Goal: Task Accomplishment & Management: Use online tool/utility

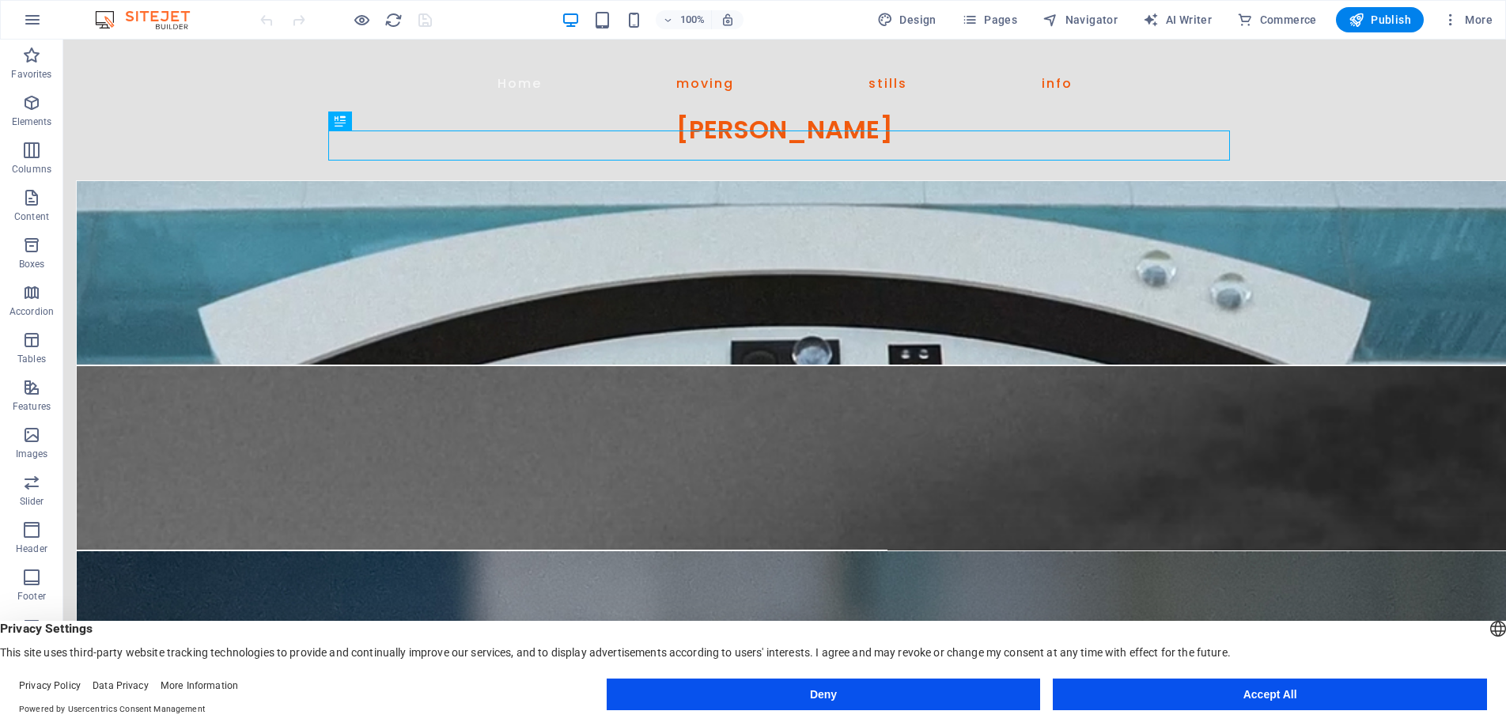
click at [1210, 691] on button "Accept All" at bounding box center [1270, 695] width 434 height 32
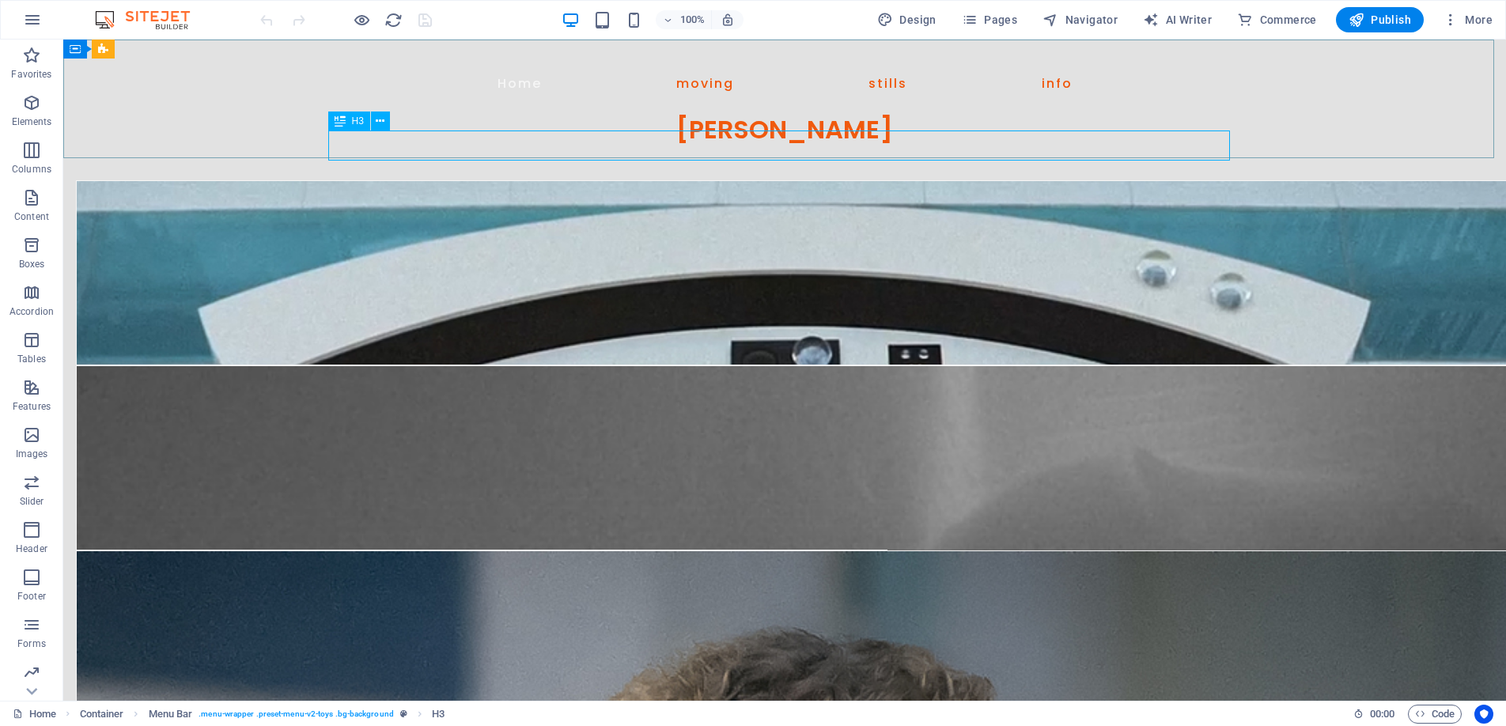
click at [349, 116] on div "H3" at bounding box center [349, 121] width 42 height 19
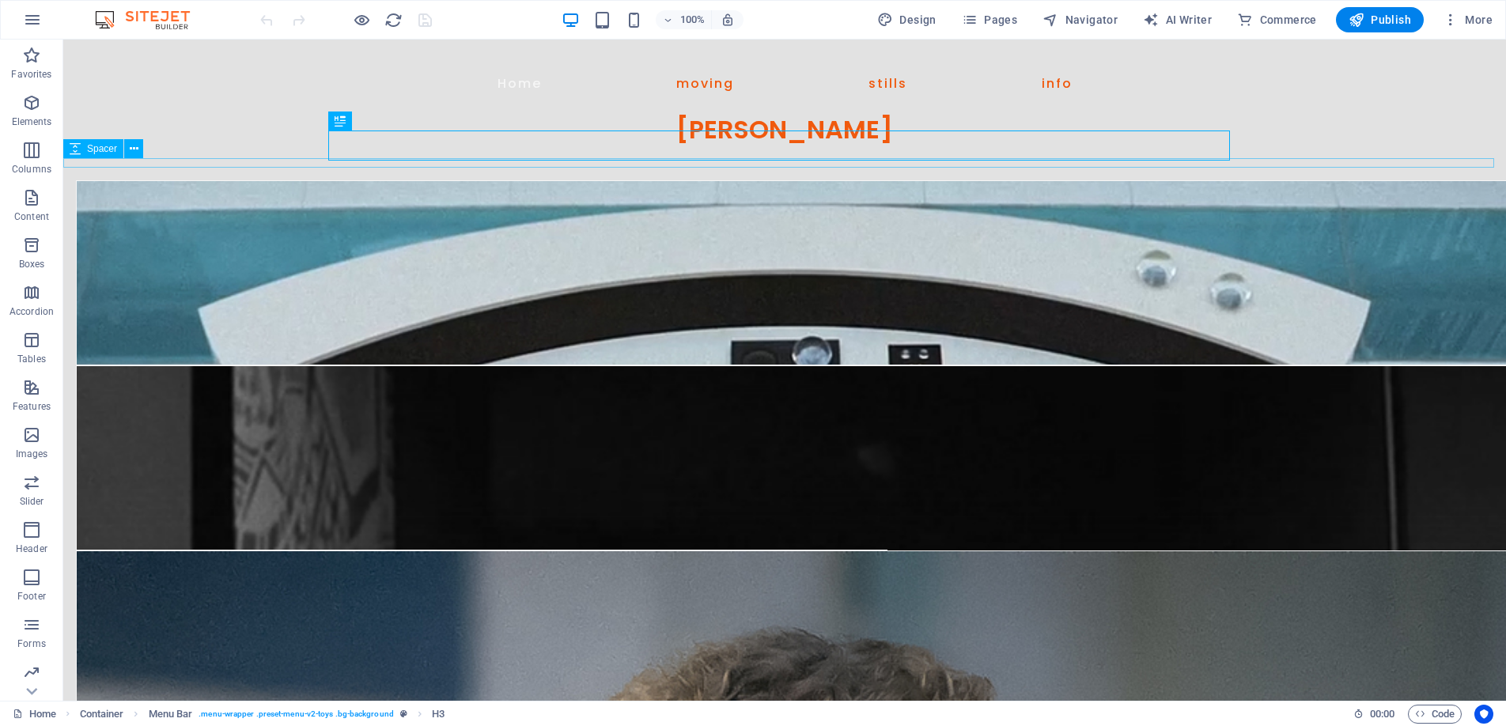
click at [1234, 160] on div at bounding box center [784, 162] width 1443 height 9
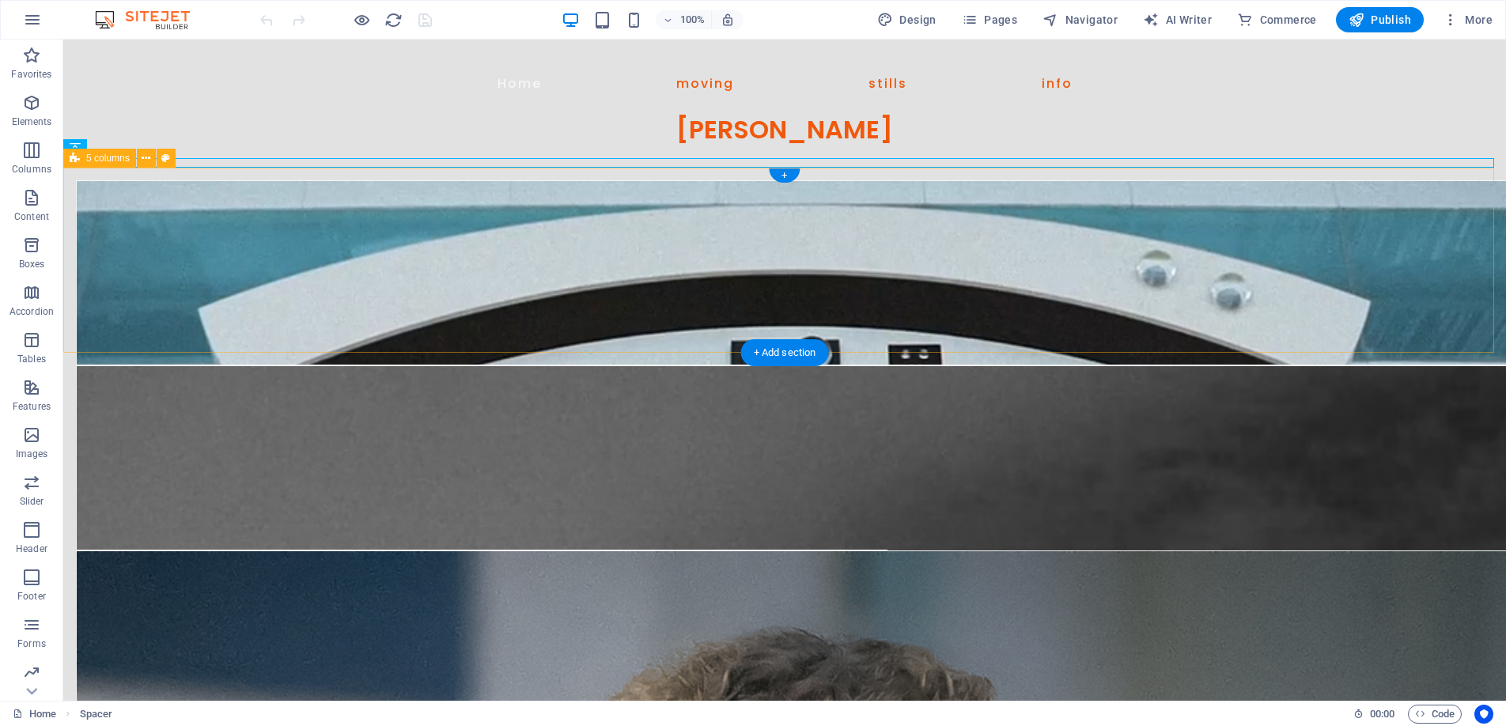
click at [1251, 168] on div "Commission Showreel Winter Springs 'Darkest Hour' The Reference Series by KEF A…" at bounding box center [784, 260] width 1443 height 185
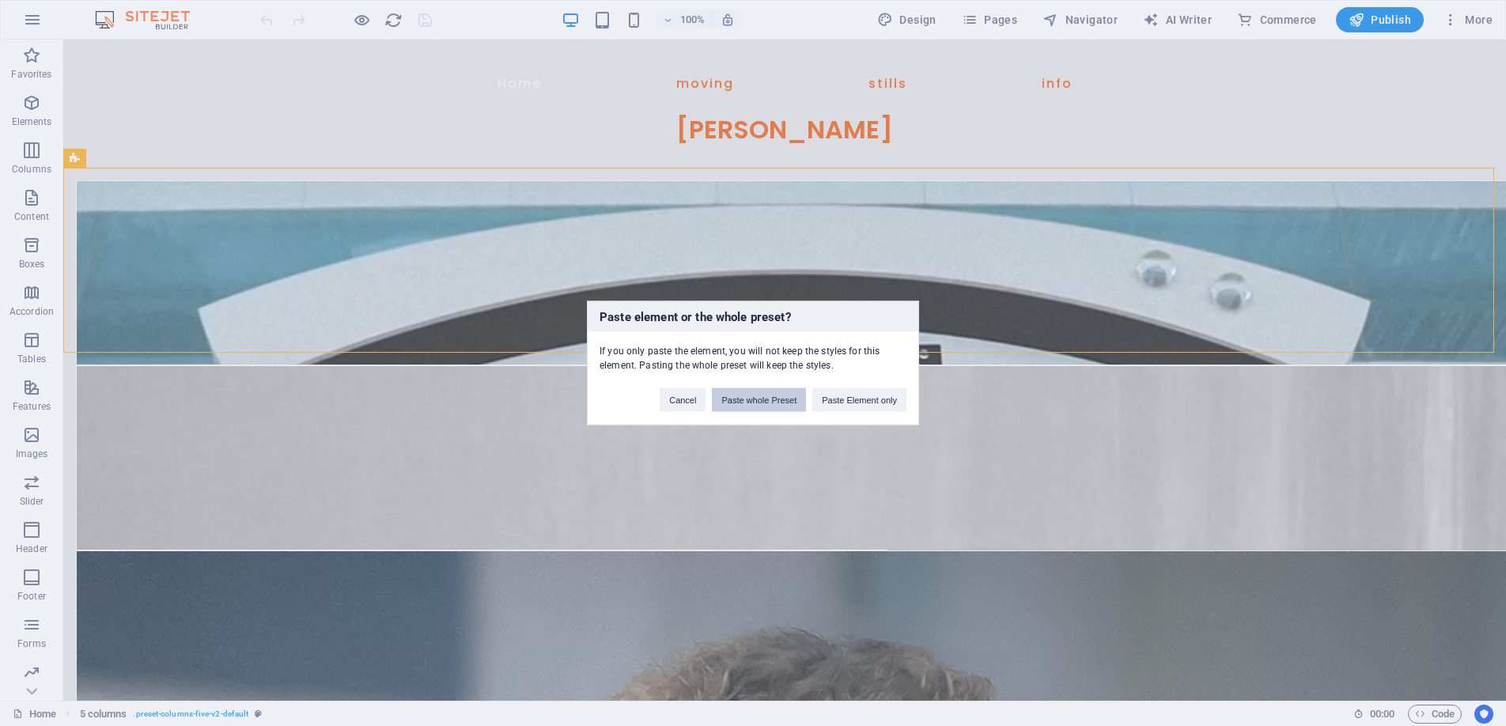
click at [765, 396] on button "Paste whole Preset" at bounding box center [759, 400] width 94 height 24
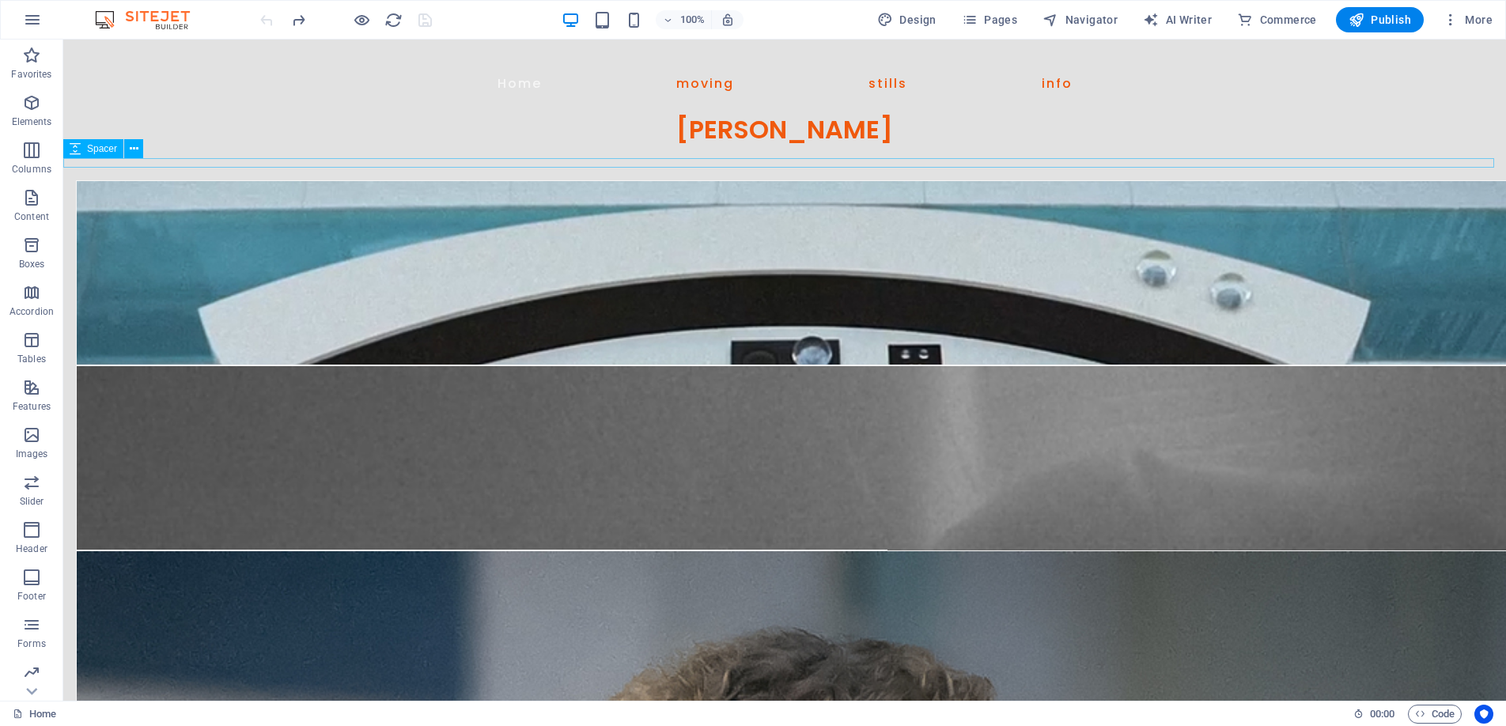
click at [739, 142] on div "[PERSON_NAME]" at bounding box center [784, 130] width 911 height 30
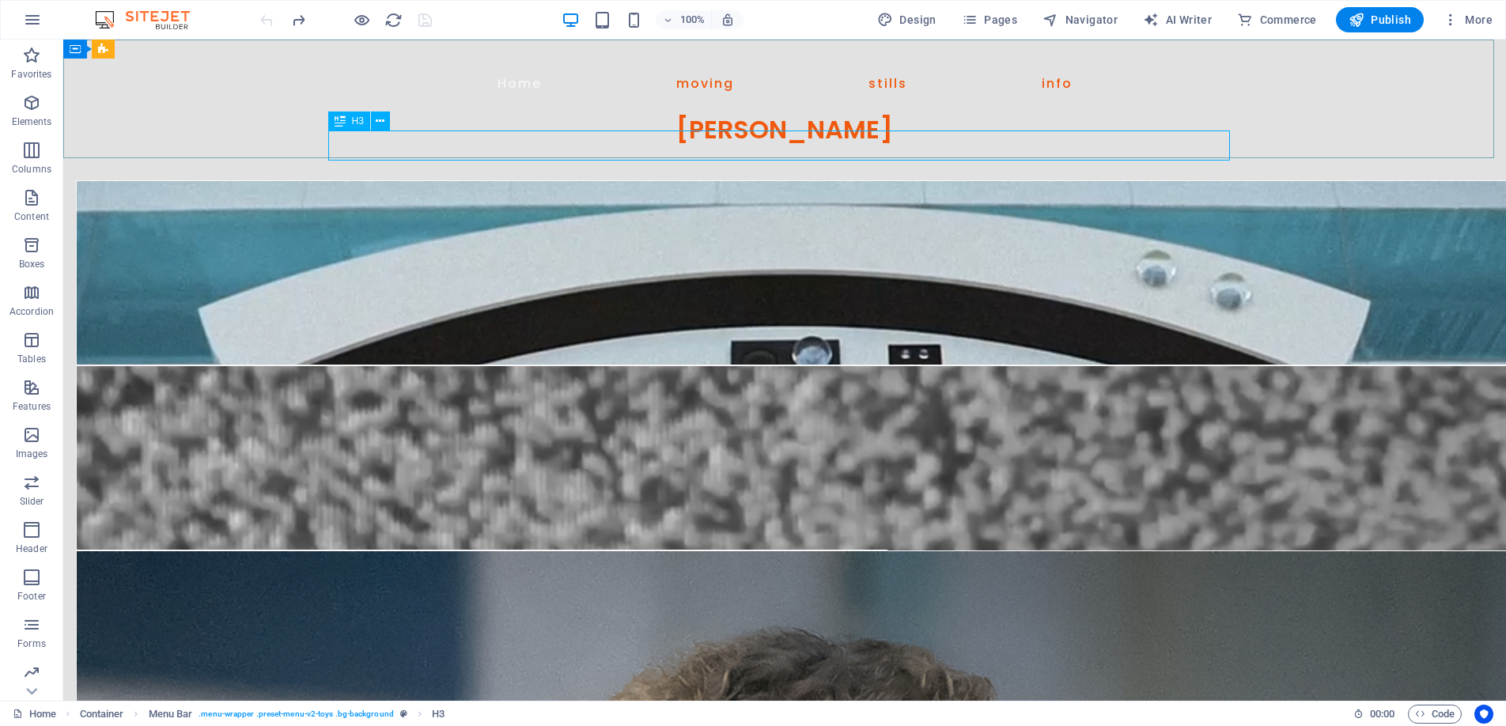
click at [348, 115] on div "H3" at bounding box center [349, 121] width 42 height 19
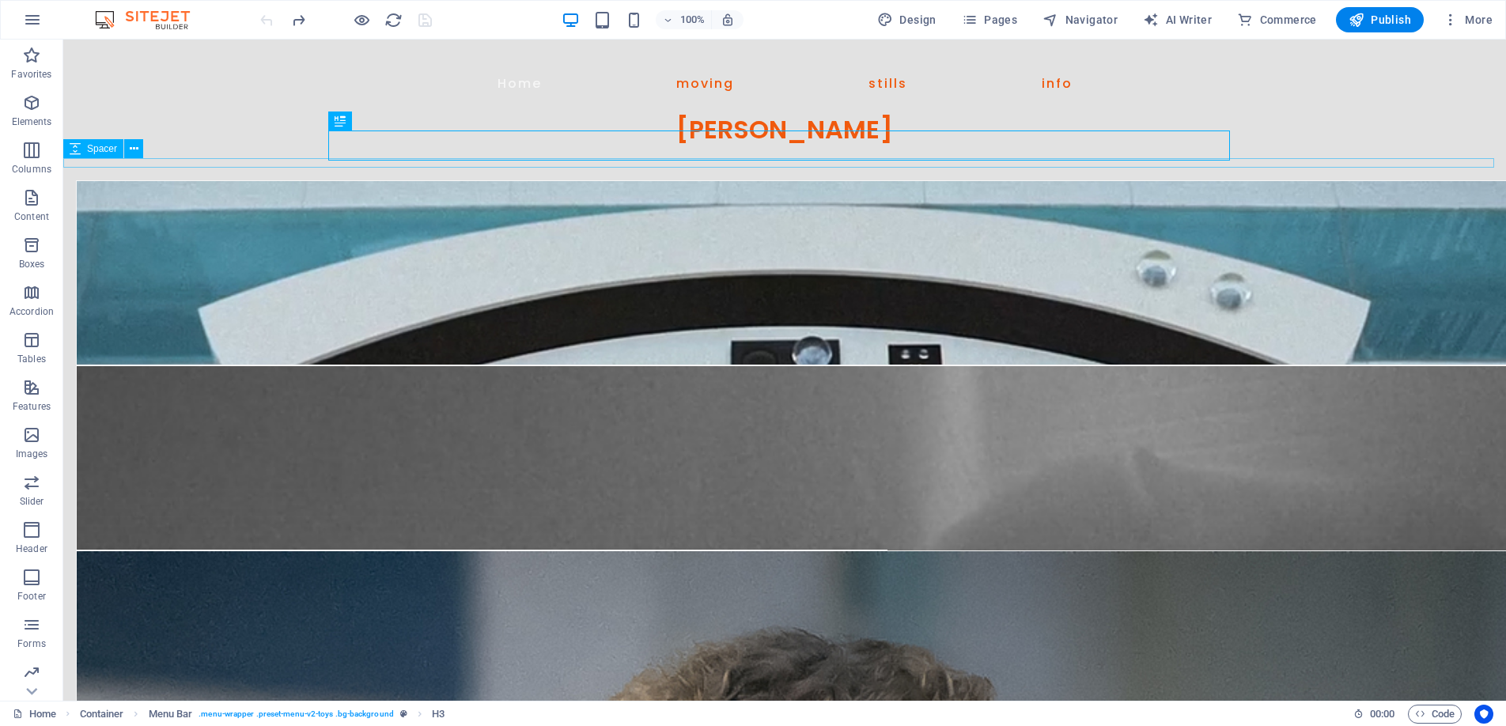
click at [306, 159] on div at bounding box center [784, 162] width 1443 height 9
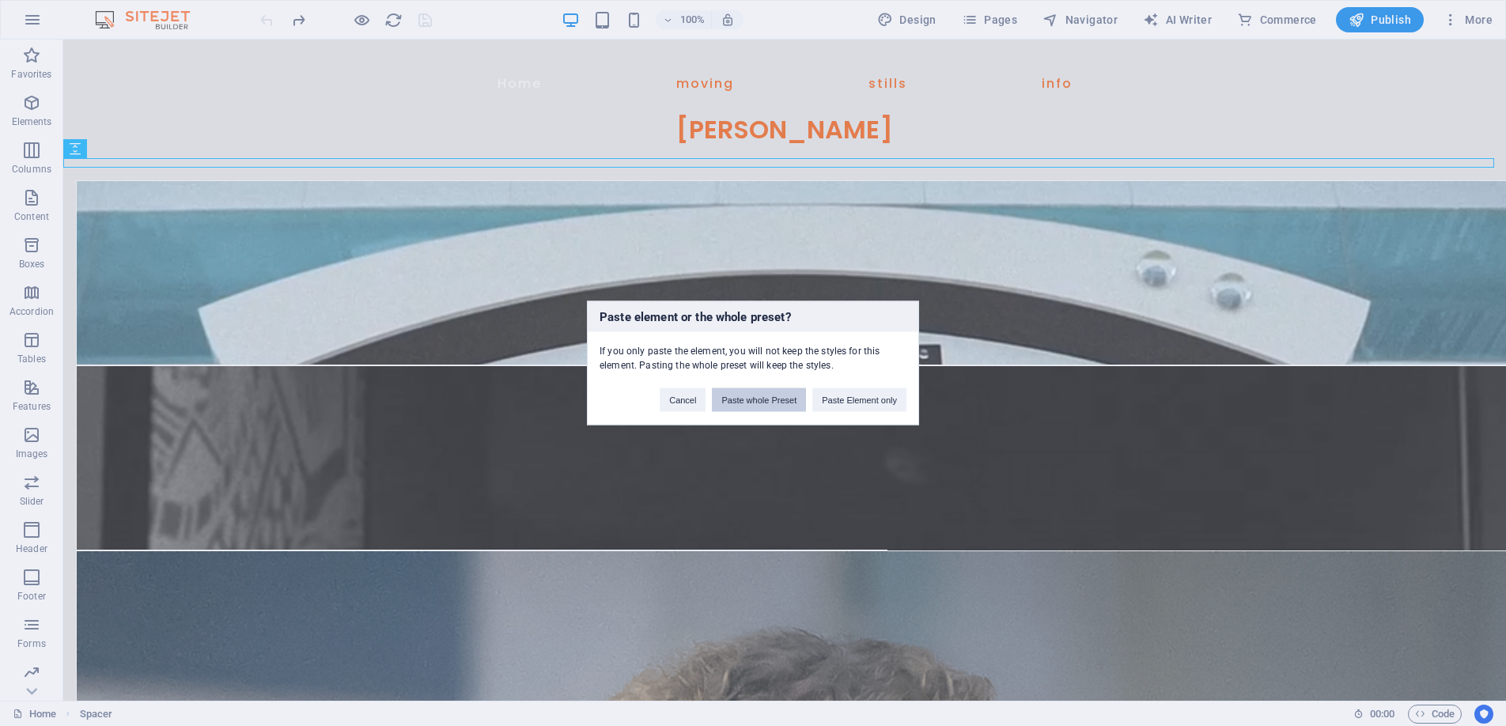
click at [761, 392] on button "Paste whole Preset" at bounding box center [759, 400] width 94 height 24
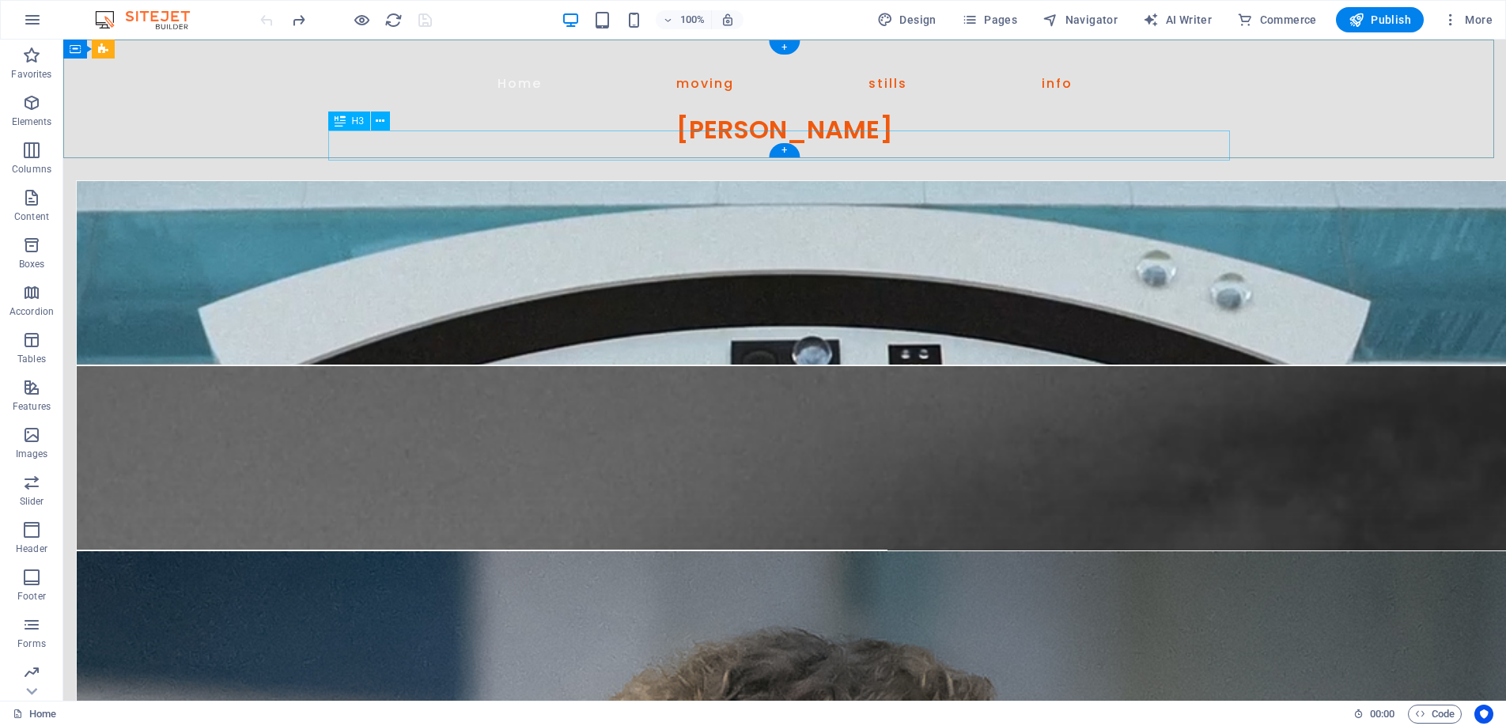
click at [704, 138] on div "[PERSON_NAME]" at bounding box center [784, 130] width 911 height 30
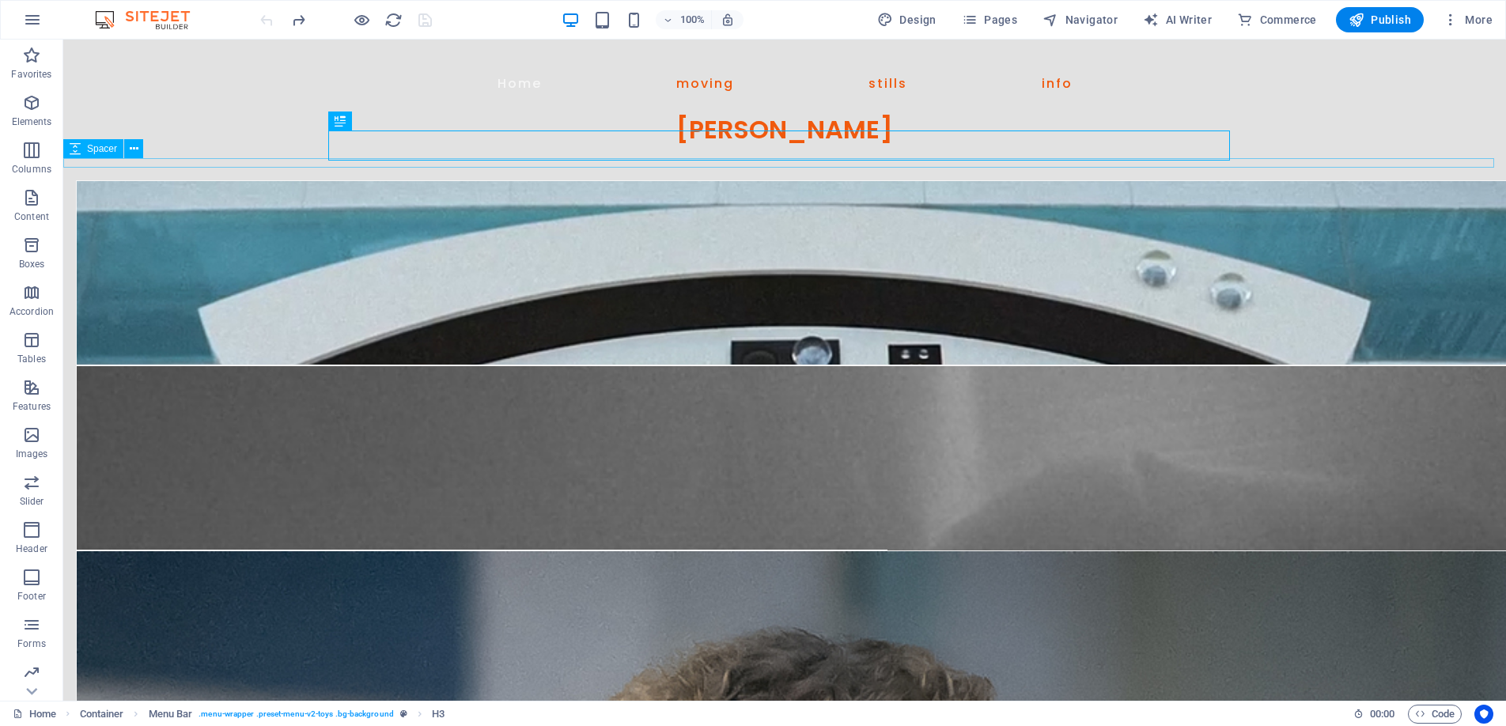
click at [1247, 162] on div at bounding box center [784, 162] width 1443 height 9
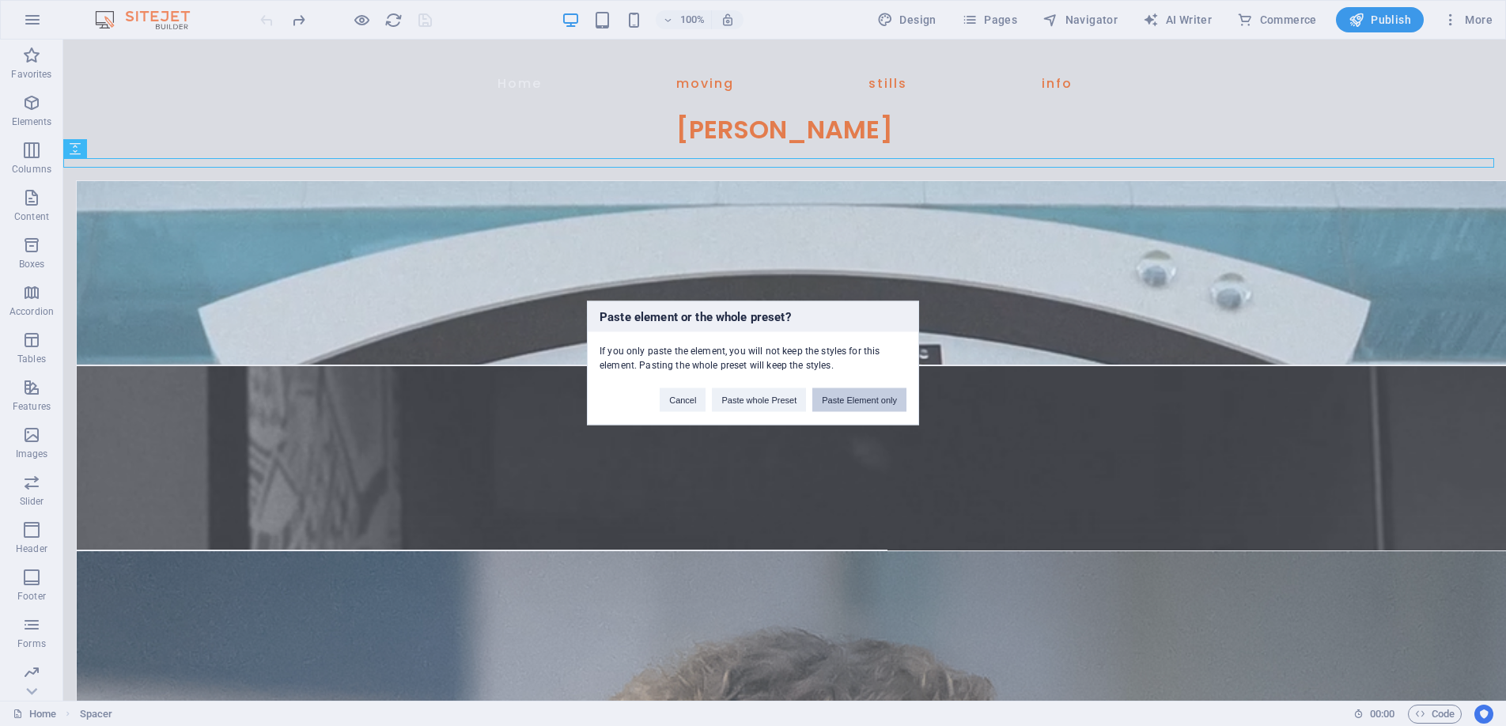
click at [855, 400] on button "Paste Element only" at bounding box center [860, 400] width 94 height 24
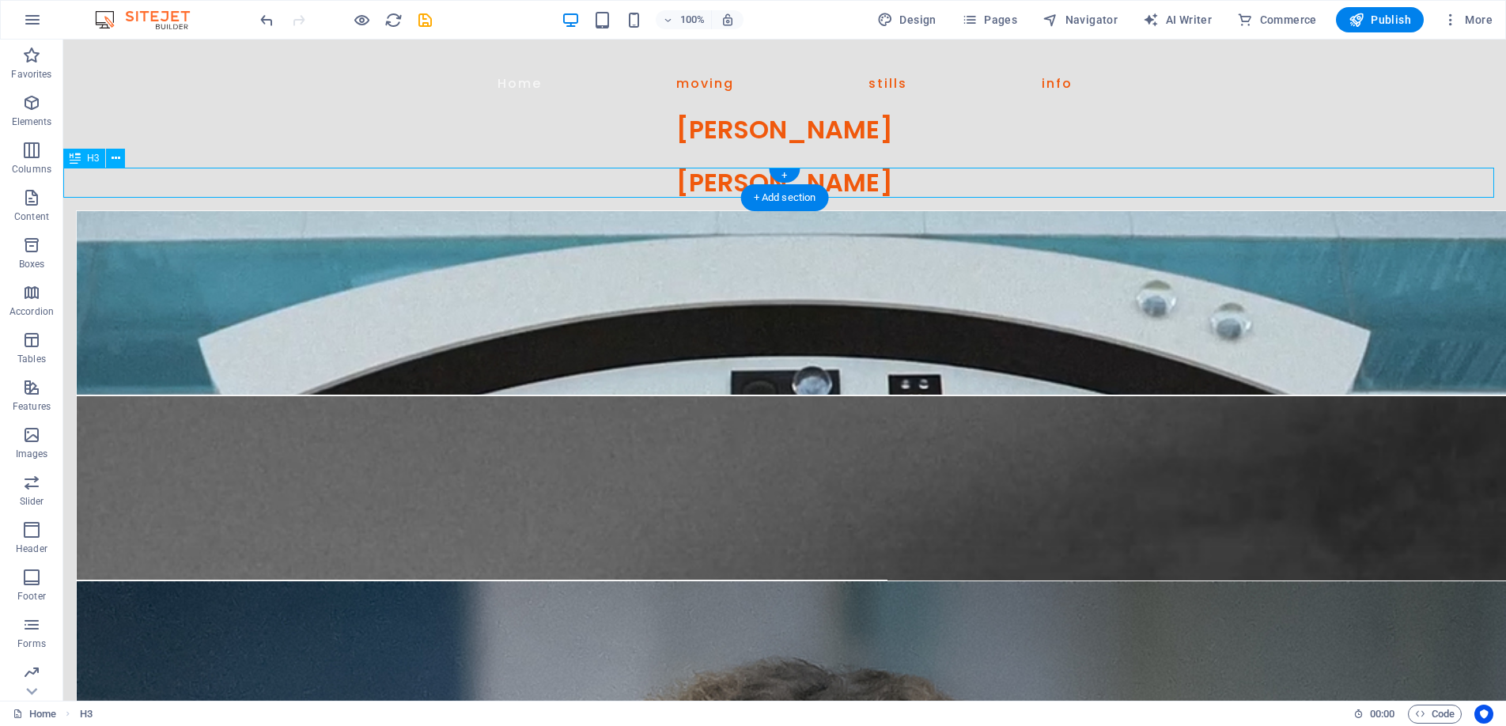
click at [697, 176] on div "[PERSON_NAME]" at bounding box center [784, 183] width 1443 height 30
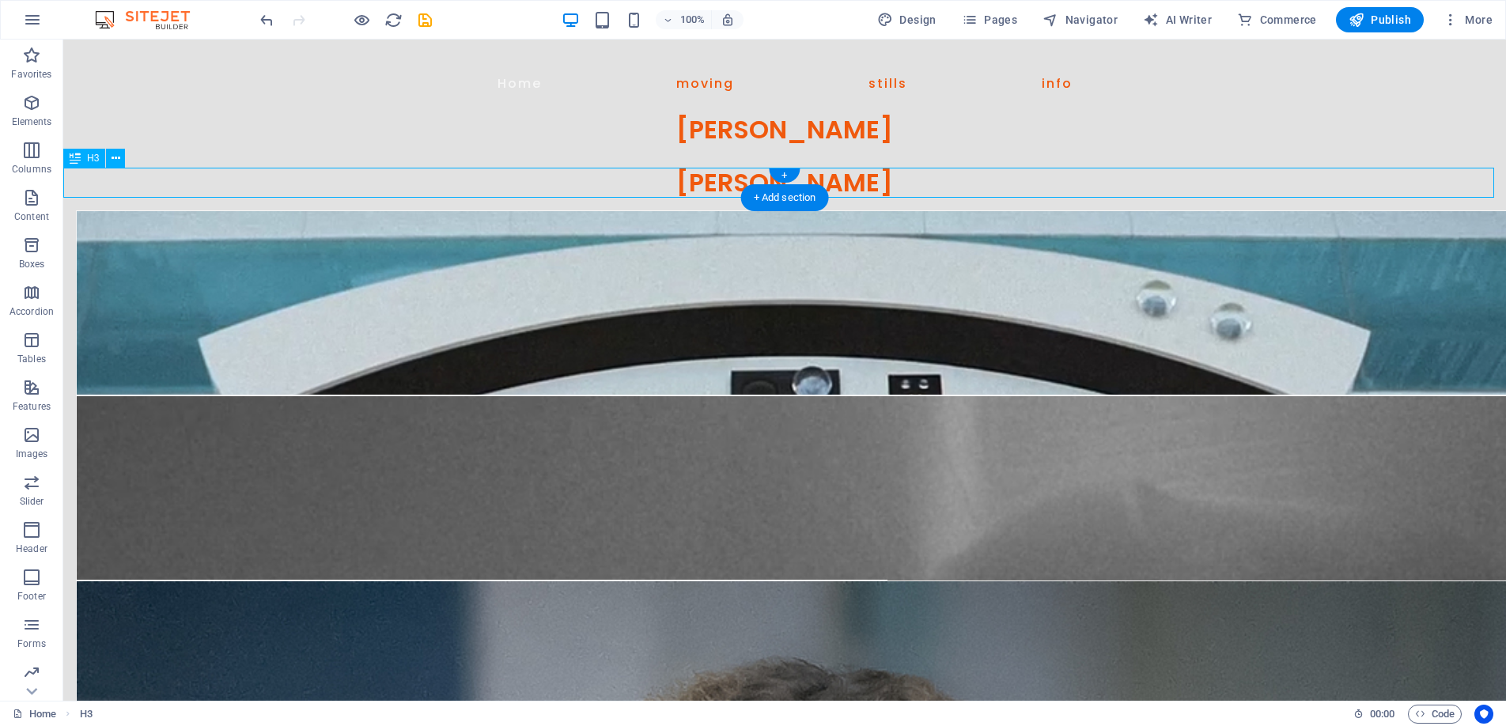
click at [697, 176] on div "[PERSON_NAME]" at bounding box center [784, 183] width 1443 height 30
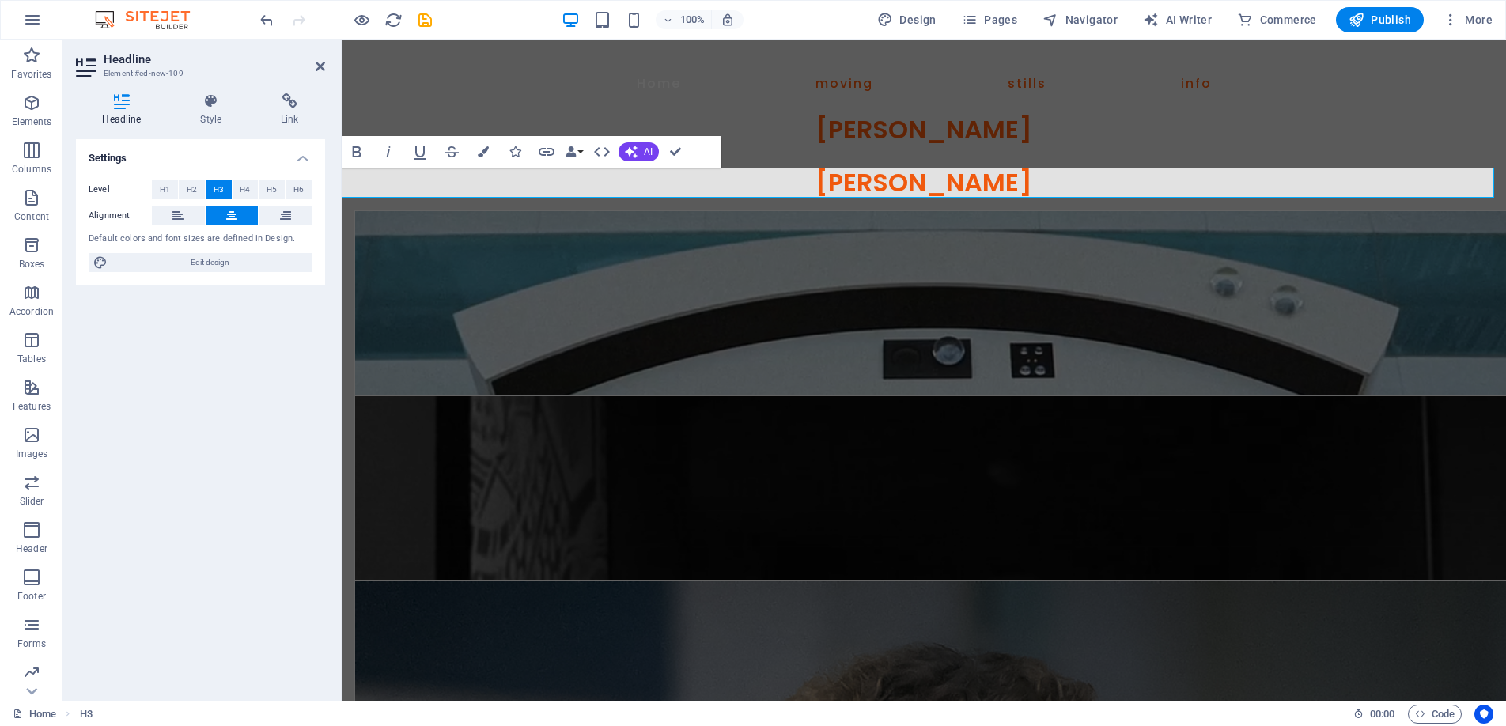
click at [1041, 186] on h3 "[PERSON_NAME]" at bounding box center [924, 183] width 1165 height 30
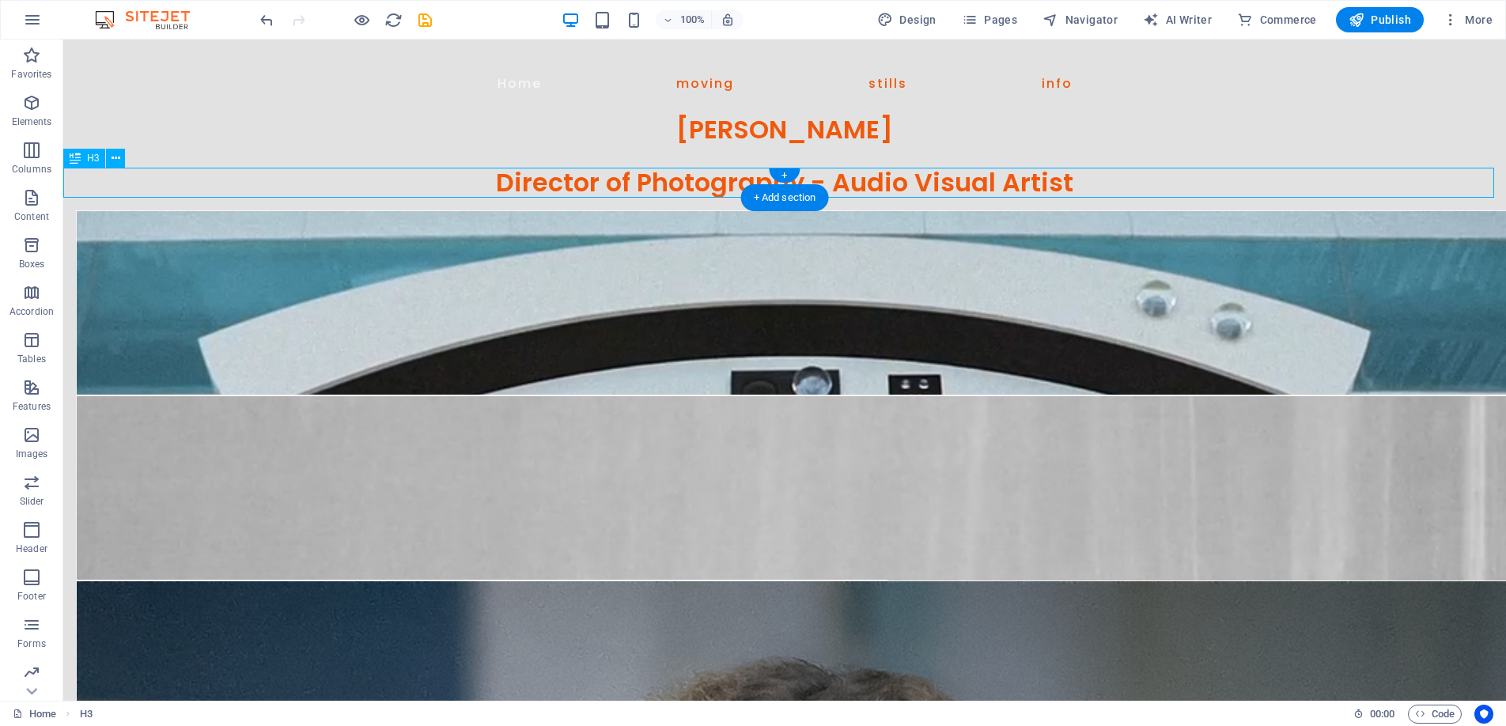
click at [688, 180] on div "Director of Photography - Audio Visual Artist" at bounding box center [784, 183] width 1443 height 30
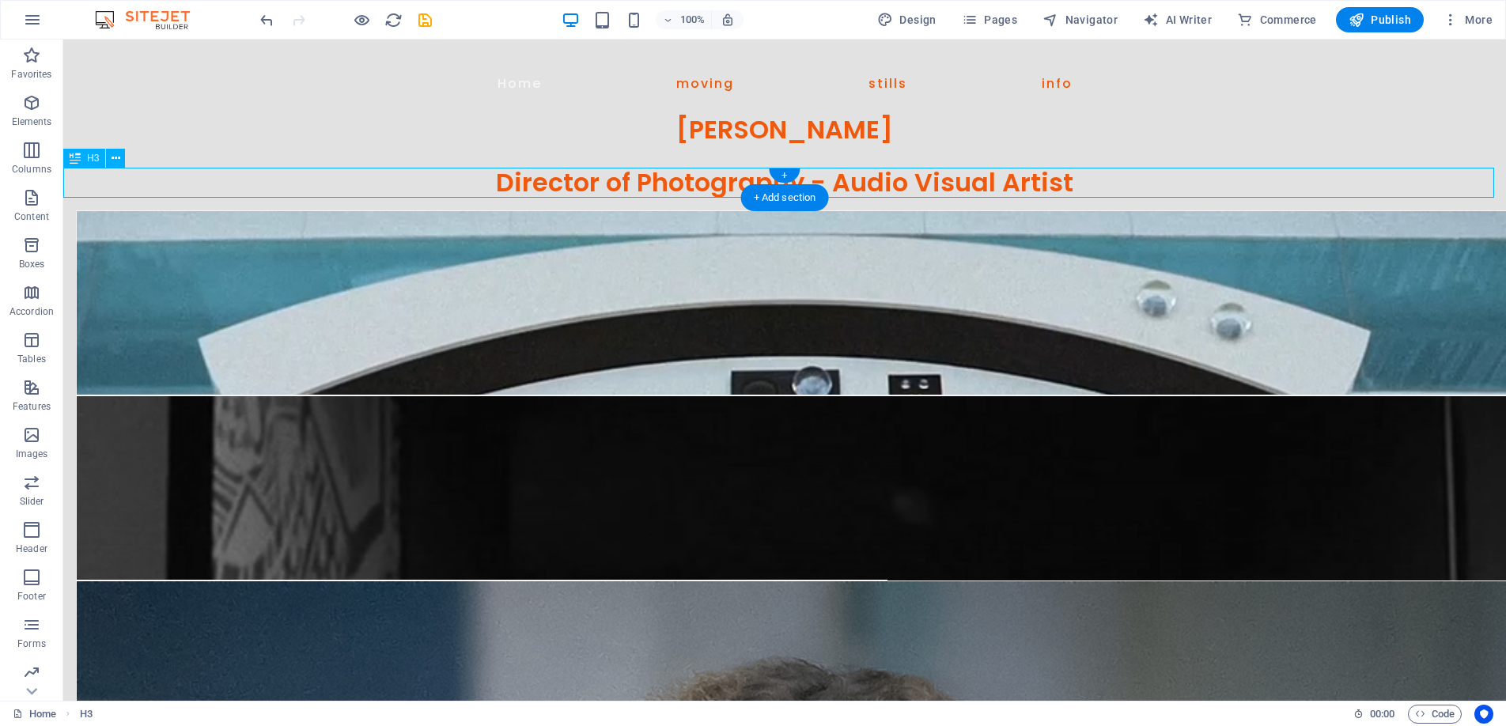
click at [688, 180] on div "Director of Photography - Audio Visual Artist" at bounding box center [784, 183] width 1443 height 30
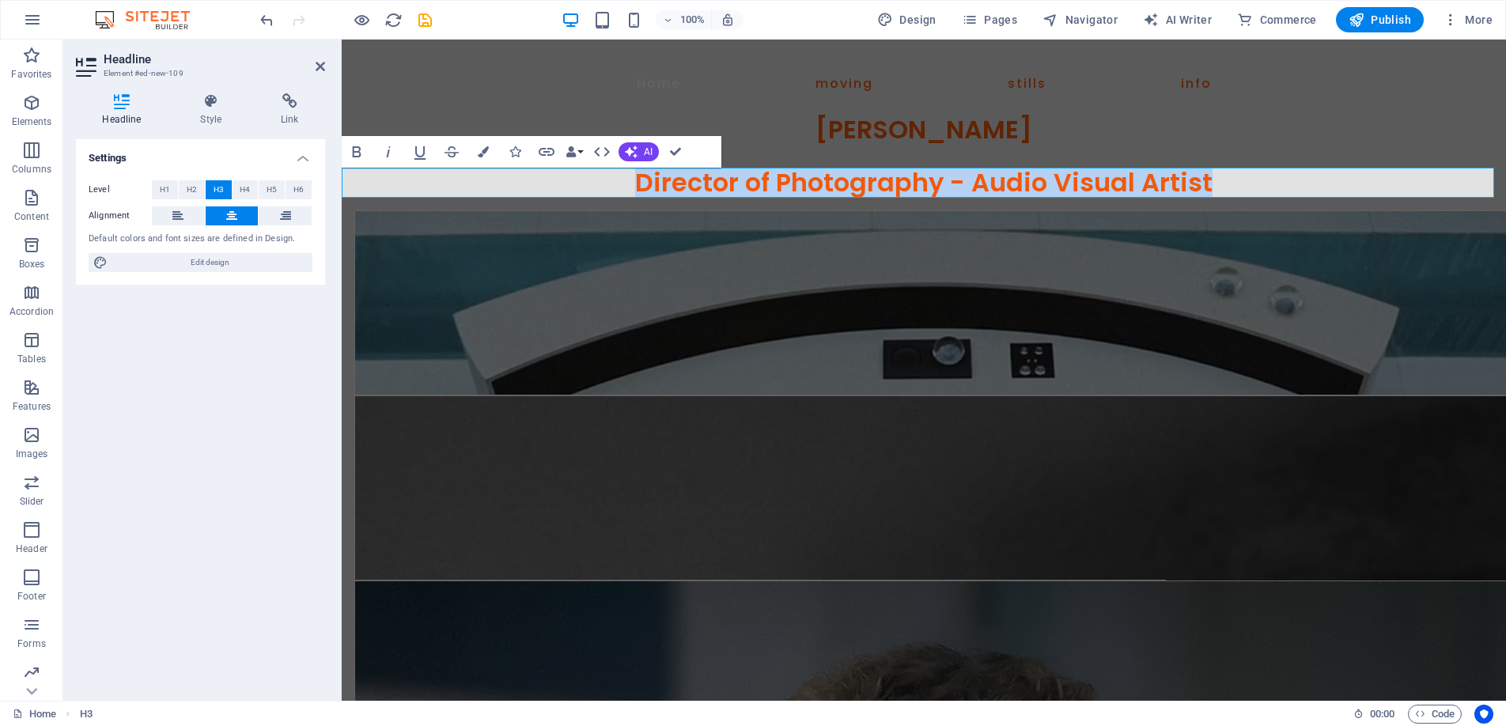
click at [1218, 181] on h3 "Director of Photography - Audio Visual Artist" at bounding box center [924, 183] width 1165 height 30
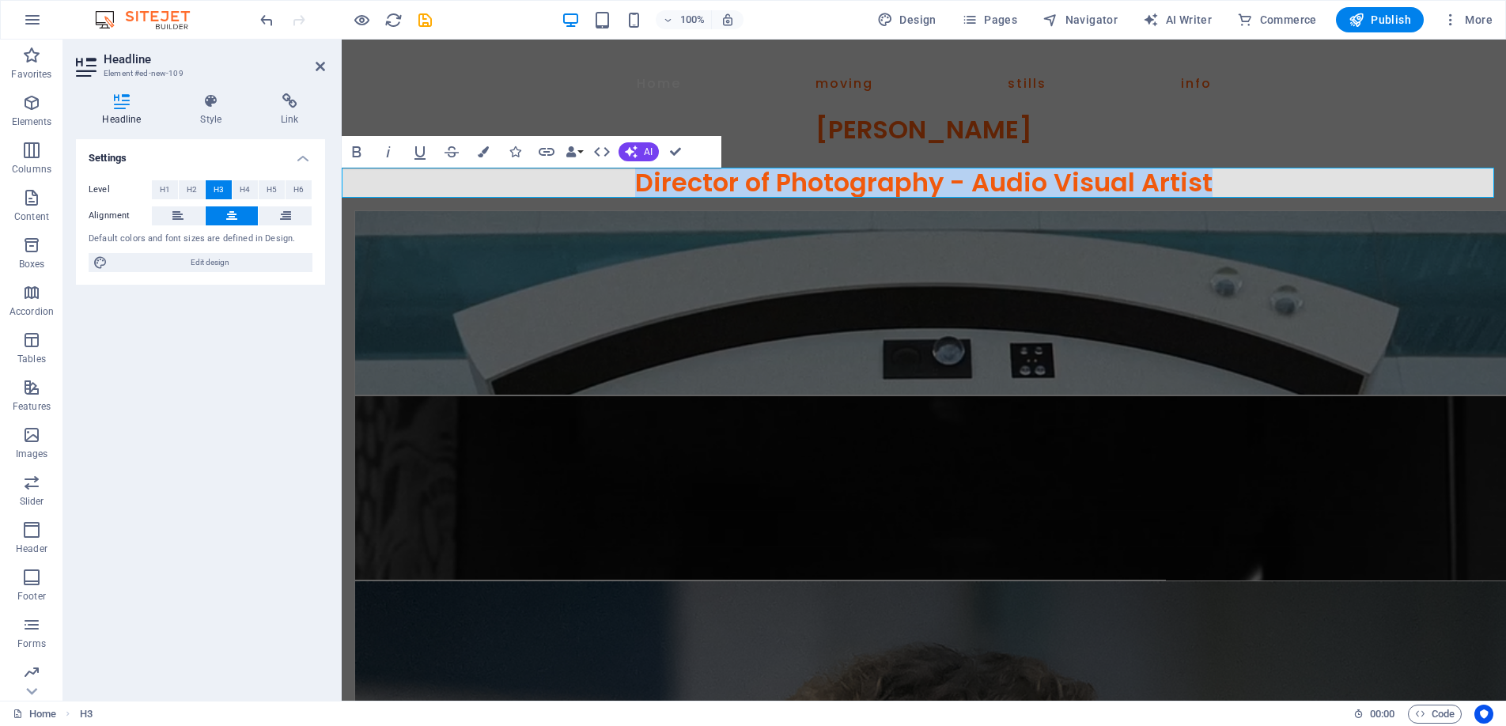
drag, startPoint x: 1222, startPoint y: 182, endPoint x: 605, endPoint y: 188, distance: 616.3
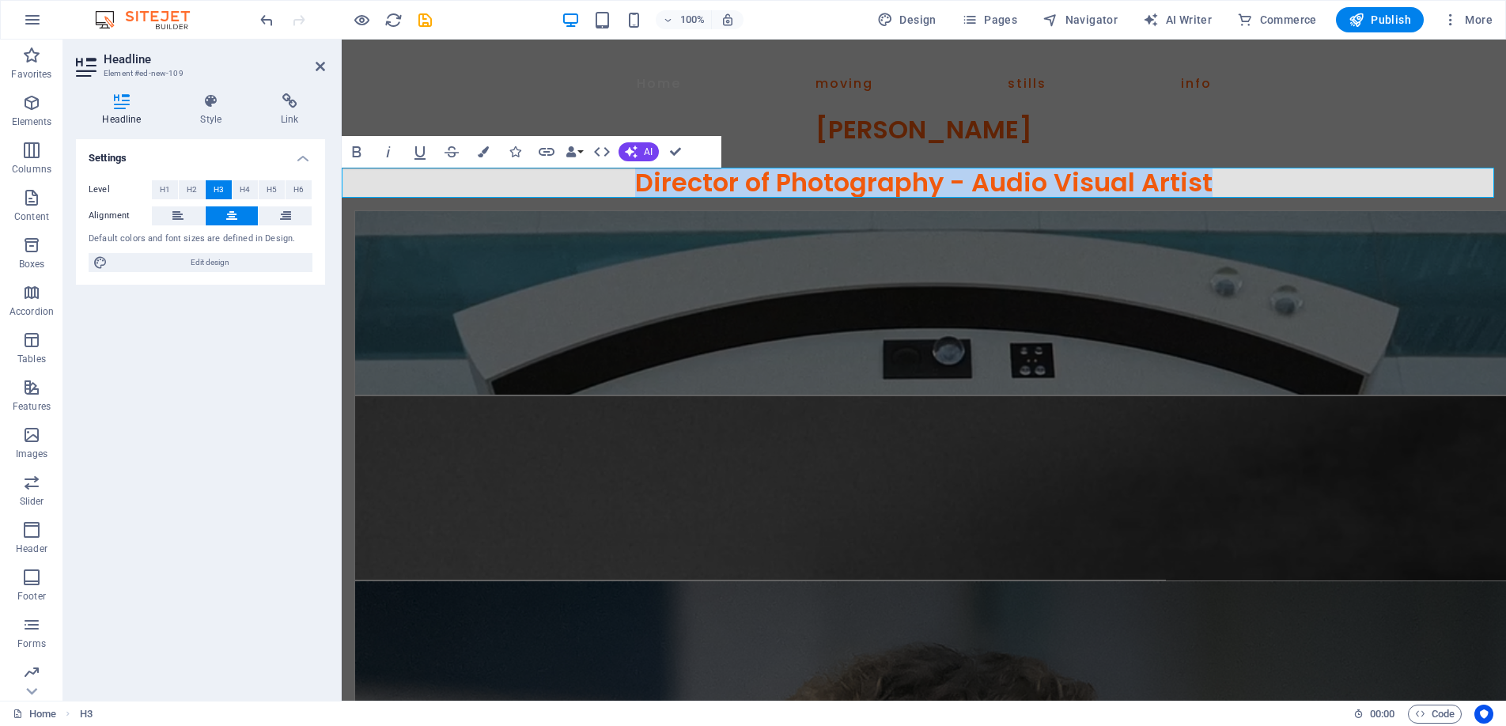
click at [605, 188] on h3 "Director of Photography - Audio Visual Artist" at bounding box center [924, 183] width 1165 height 30
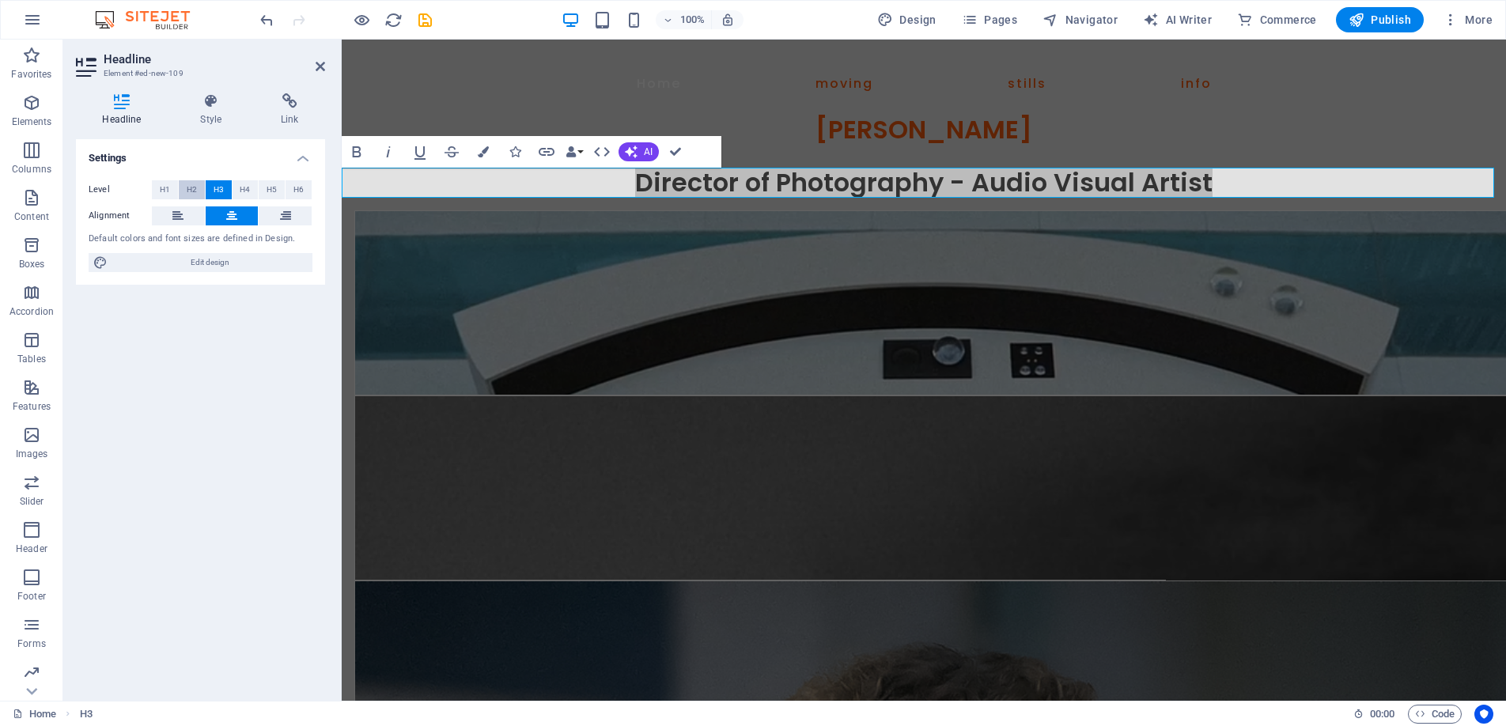
click at [193, 187] on span "H2" at bounding box center [192, 189] width 10 height 19
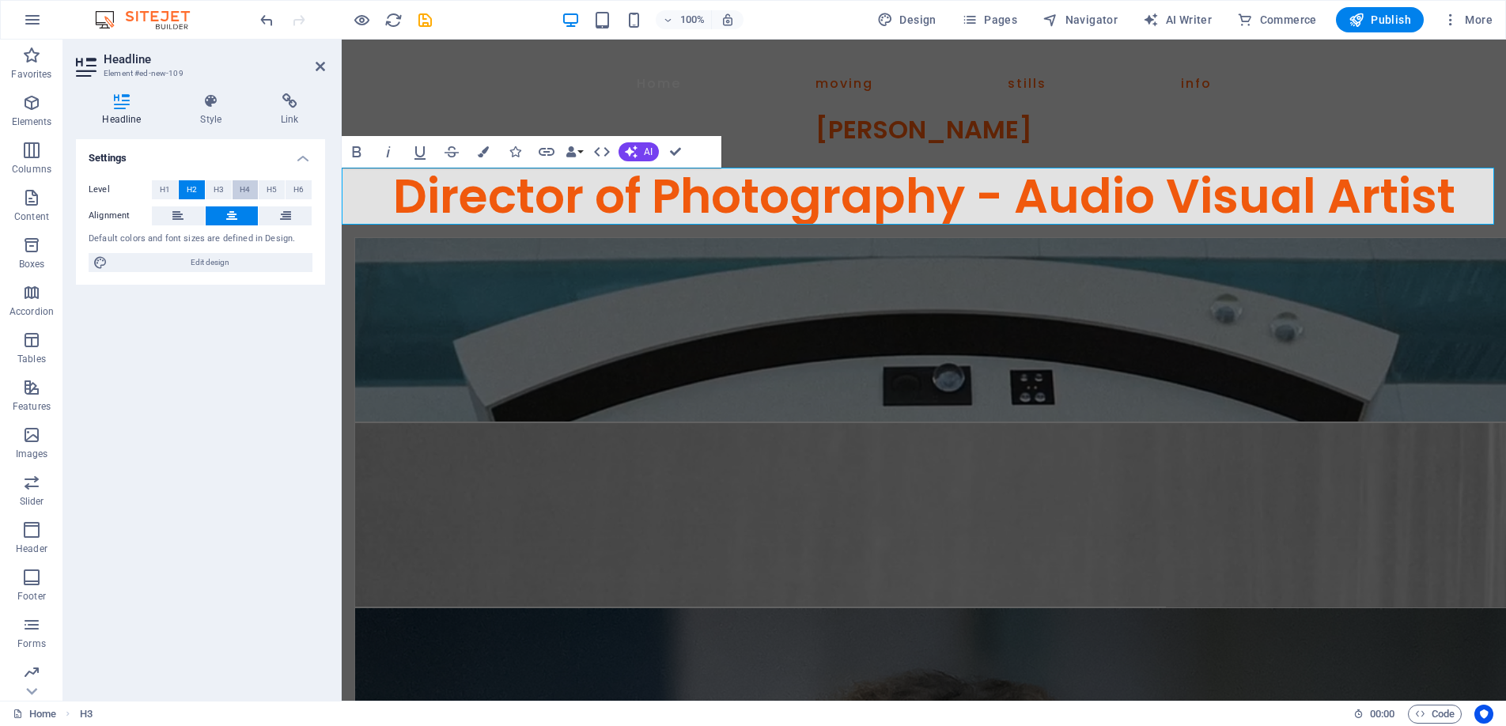
click at [243, 189] on span "H4" at bounding box center [245, 189] width 10 height 19
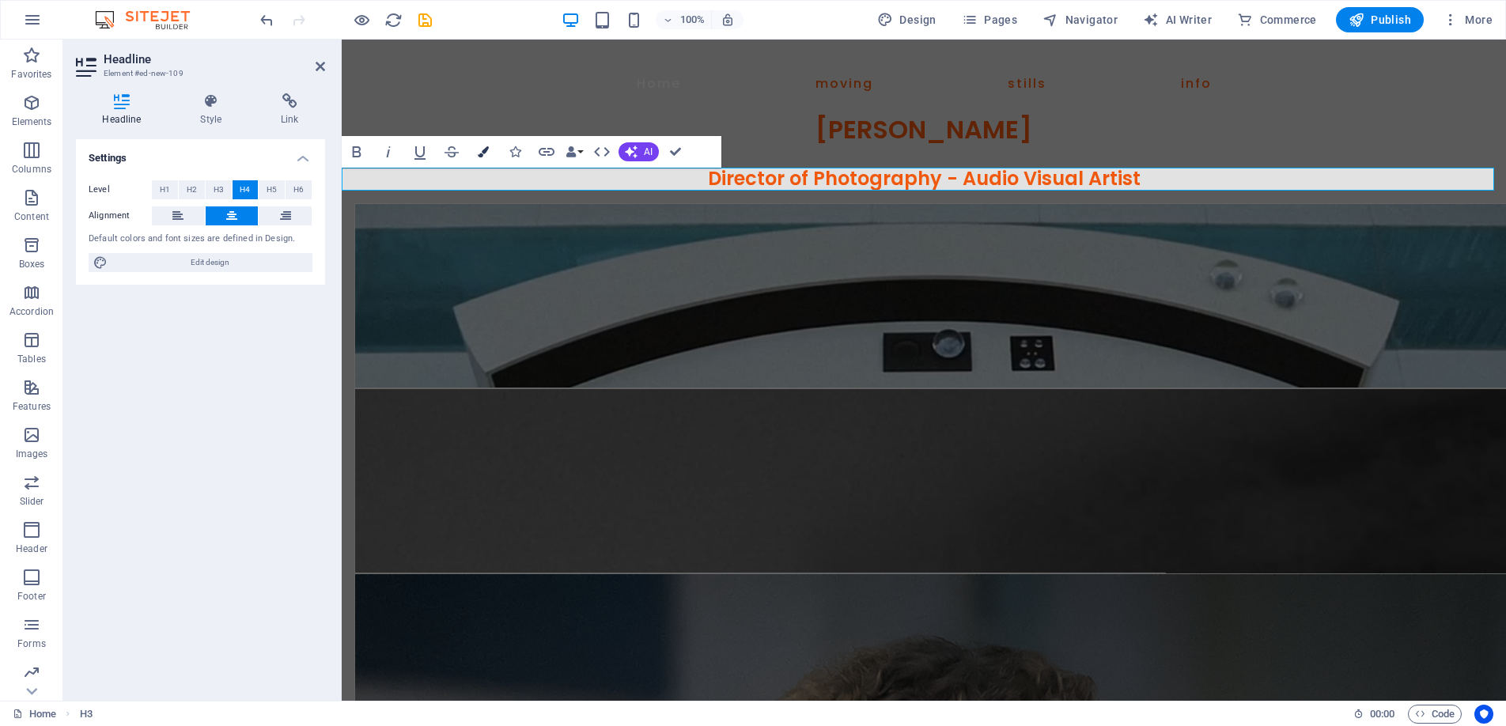
click at [480, 150] on icon "button" at bounding box center [483, 151] width 11 height 11
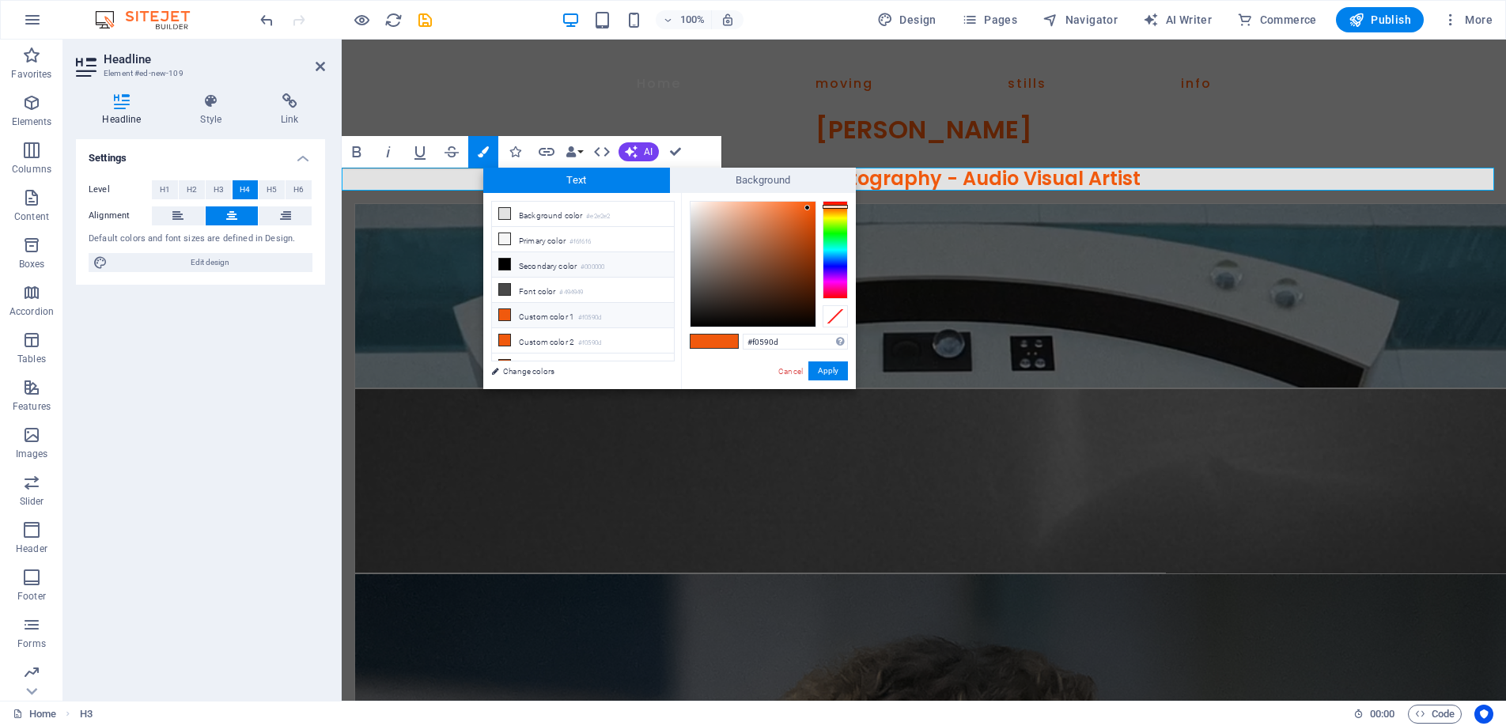
click at [547, 258] on li "Secondary color #000000" at bounding box center [583, 264] width 182 height 25
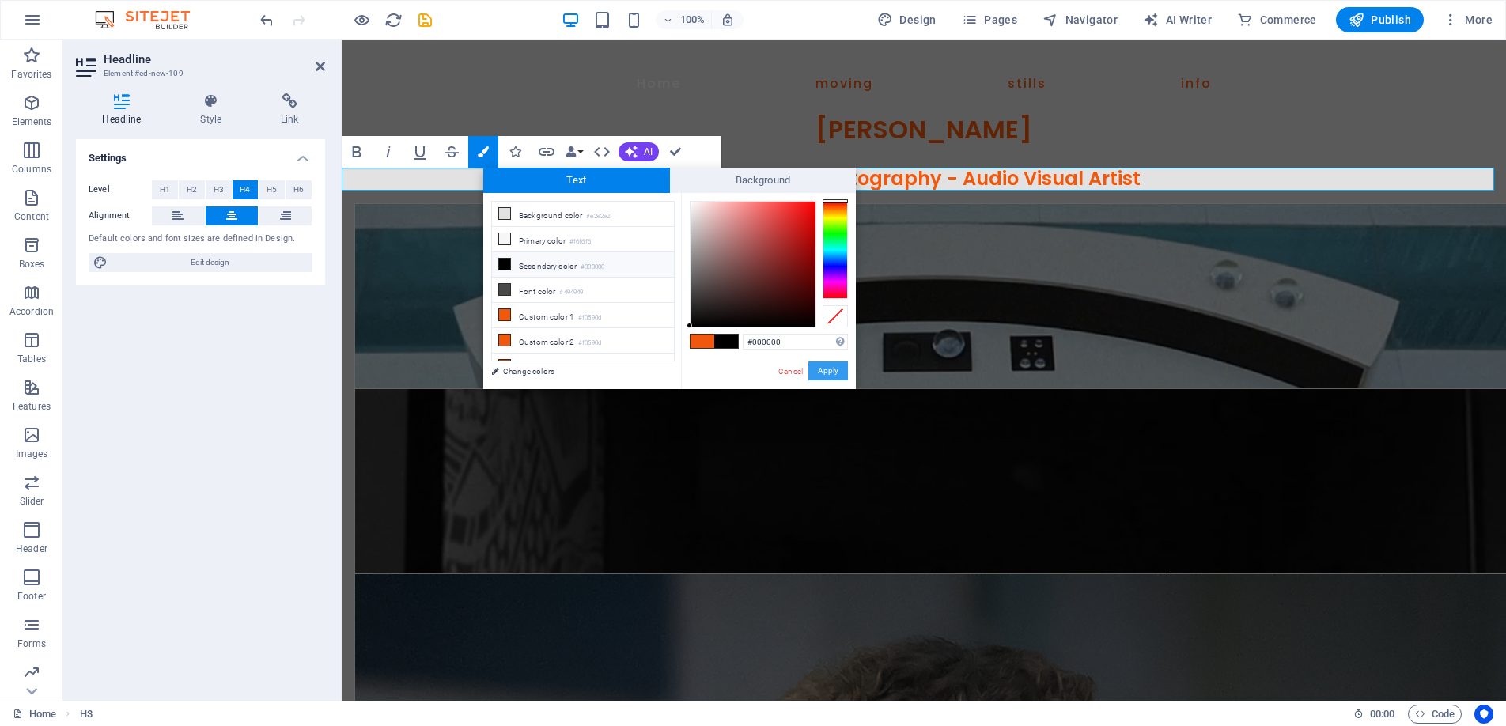
click at [822, 366] on button "Apply" at bounding box center [829, 371] width 40 height 19
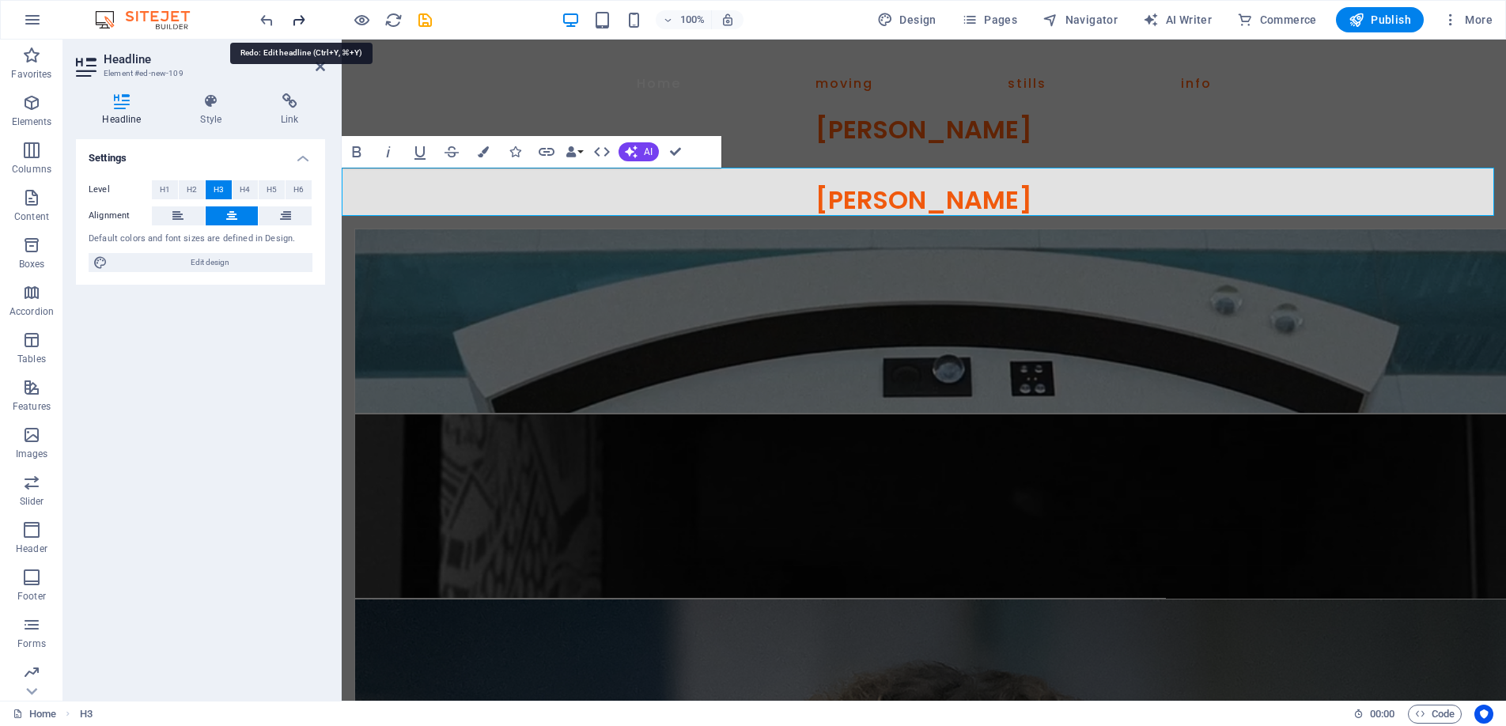
click at [305, 20] on icon "redo" at bounding box center [299, 20] width 18 height 18
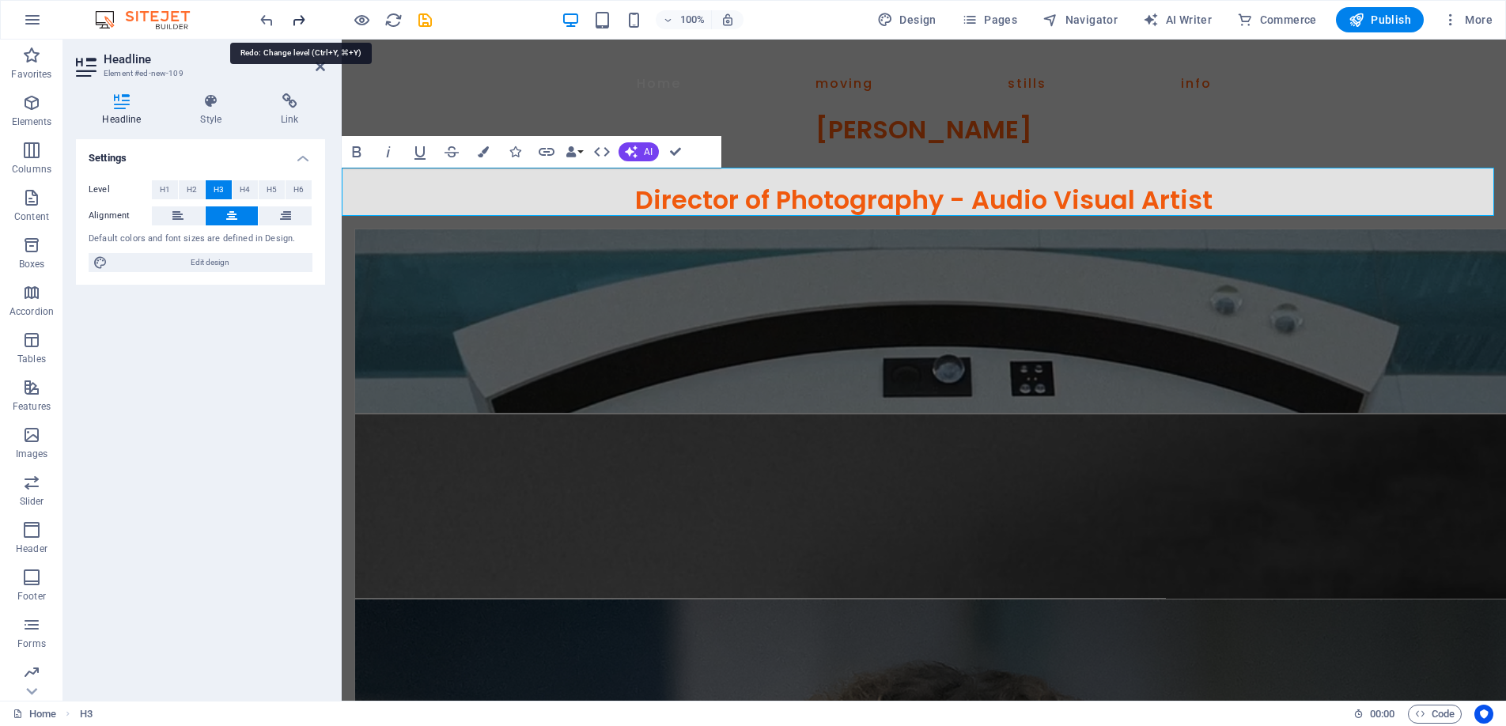
click at [305, 20] on icon "redo" at bounding box center [299, 20] width 18 height 18
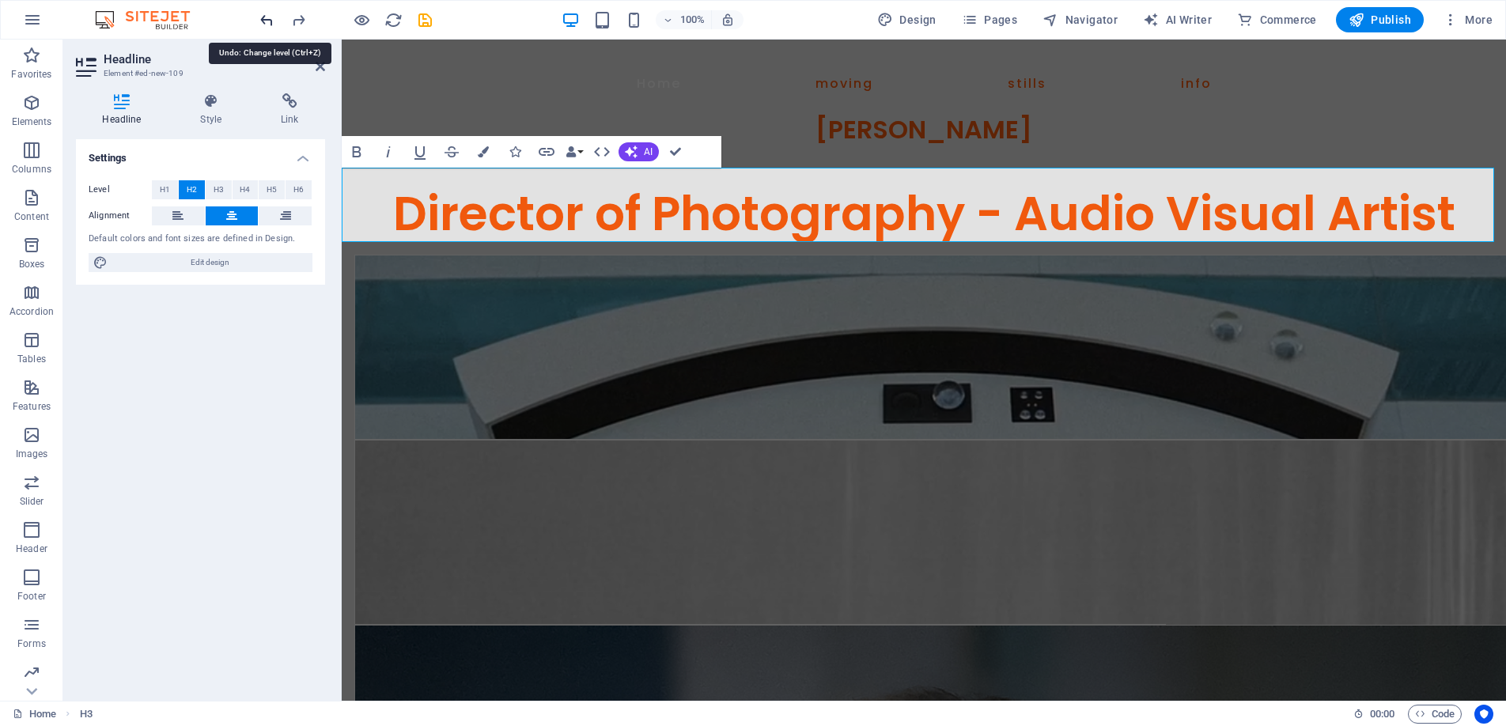
click at [271, 22] on icon "undo" at bounding box center [267, 20] width 18 height 18
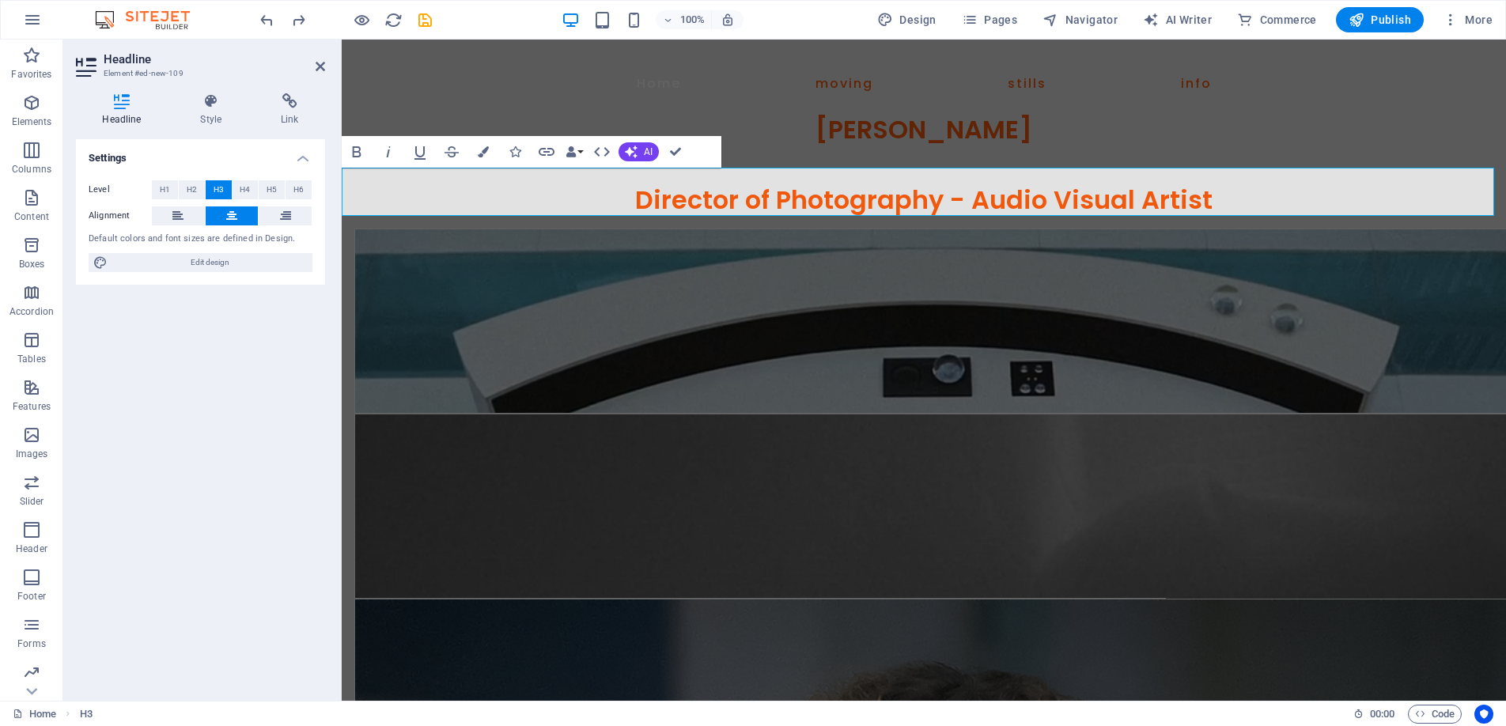
click at [661, 192] on h3 "Director of Photography - Audio Visual Artist" at bounding box center [924, 200] width 1165 height 30
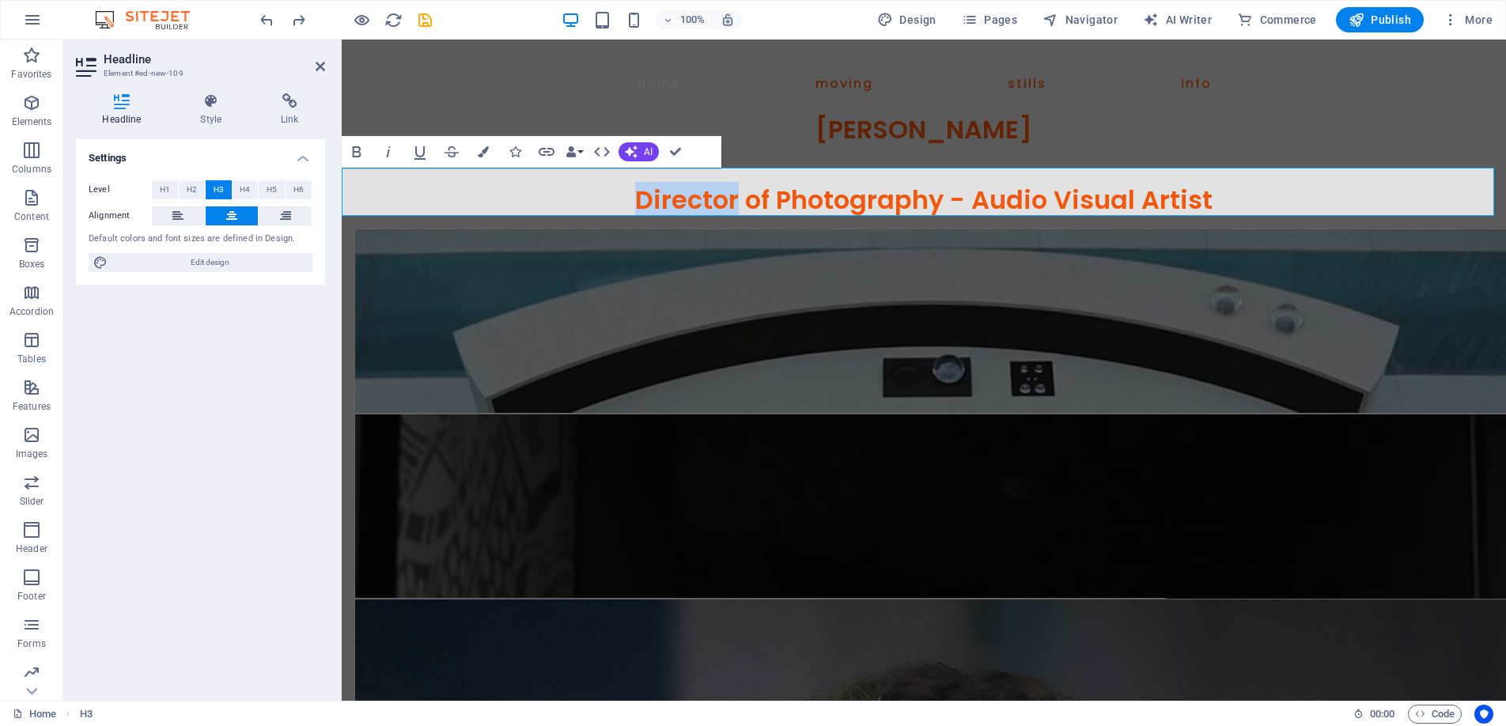
click at [660, 191] on h3 "Director of Photography - Audio Visual Artist" at bounding box center [924, 200] width 1165 height 30
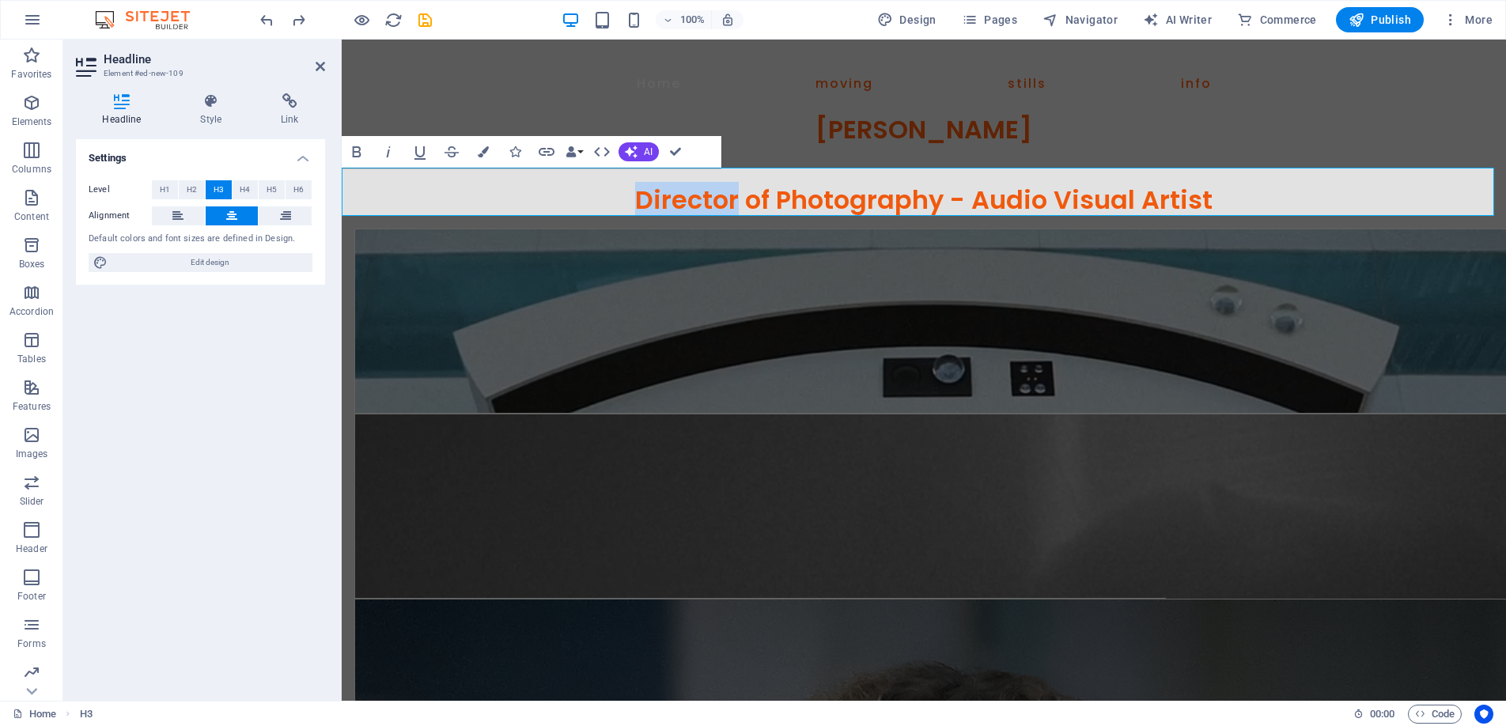
click at [626, 198] on h3 "Director of Photography - Audio Visual Artist" at bounding box center [924, 200] width 1165 height 30
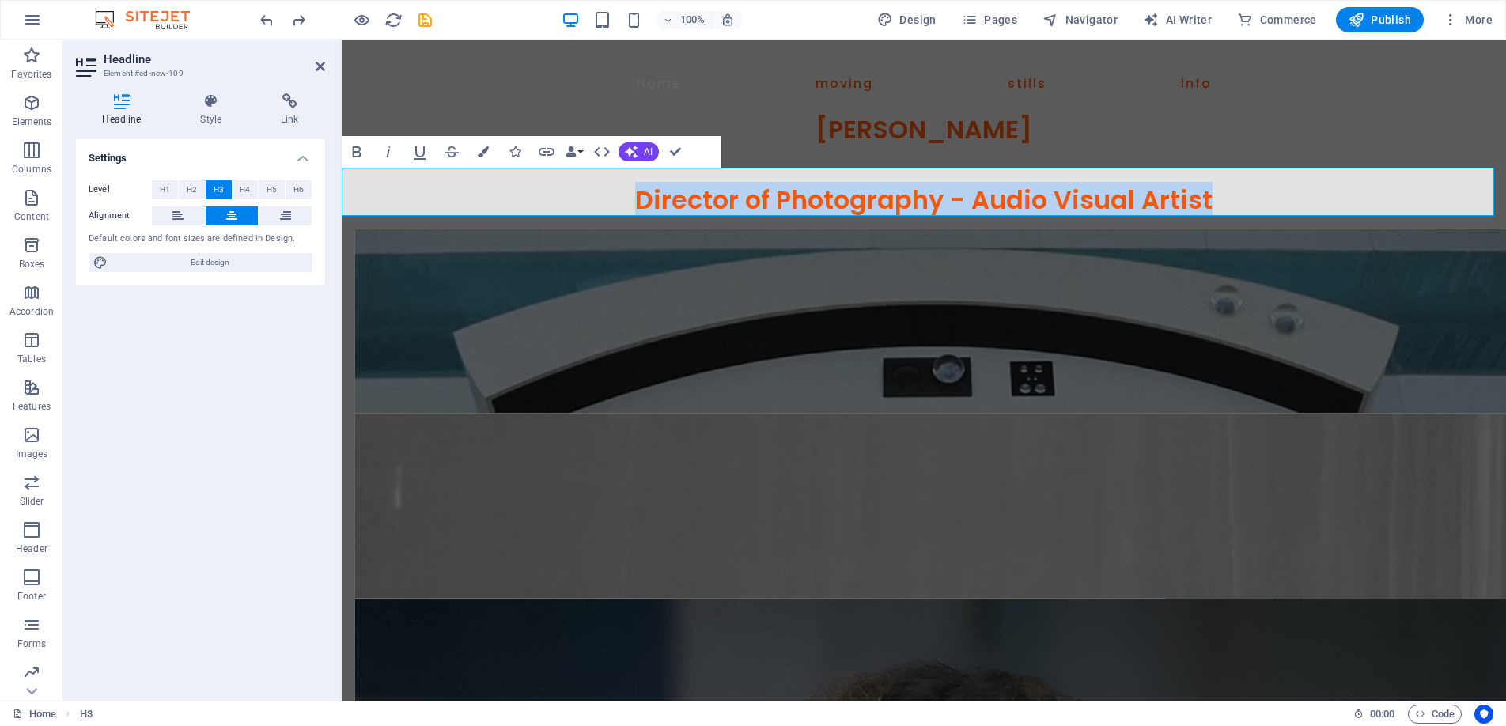
drag, startPoint x: 625, startPoint y: 198, endPoint x: 1222, endPoint y: 193, distance: 597.3
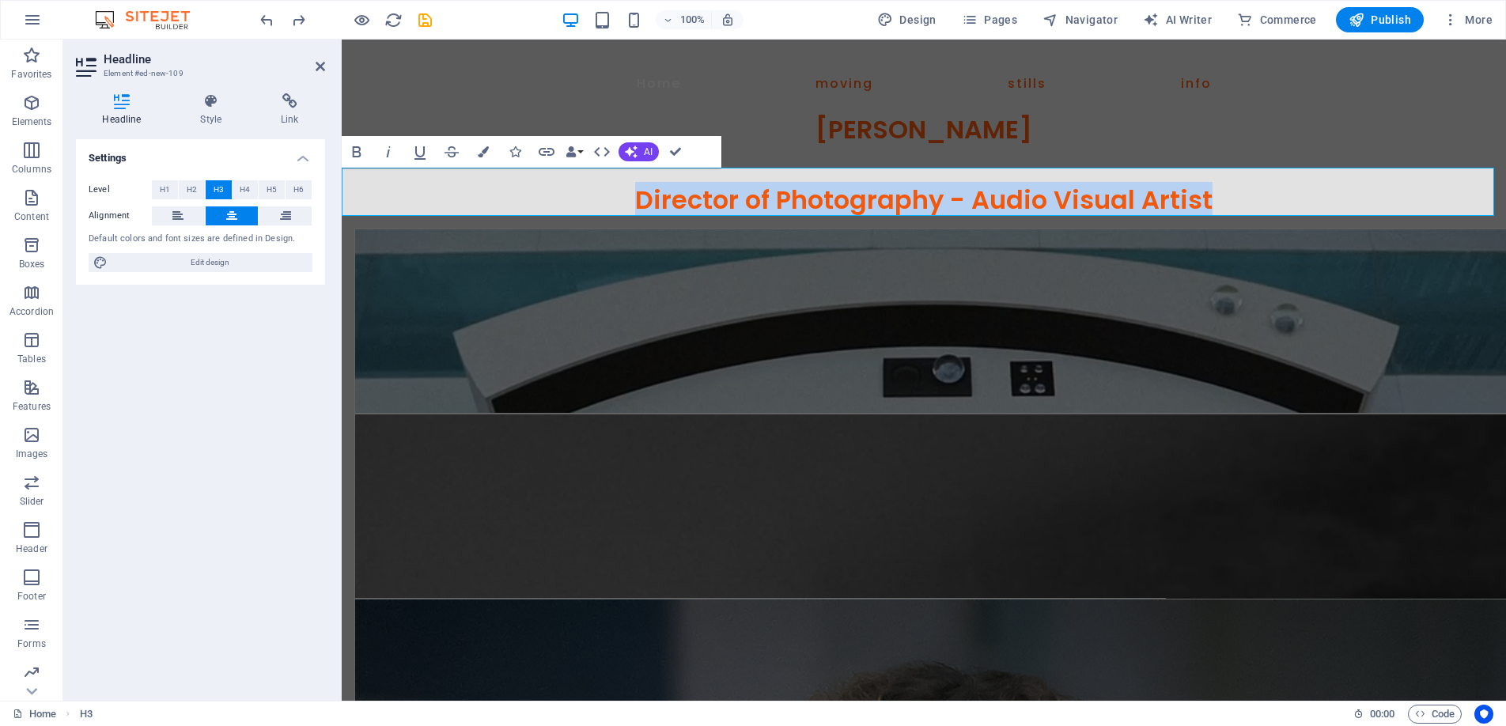
click at [1222, 193] on h3 "Director of Photography - Audio Visual Artist" at bounding box center [924, 200] width 1165 height 30
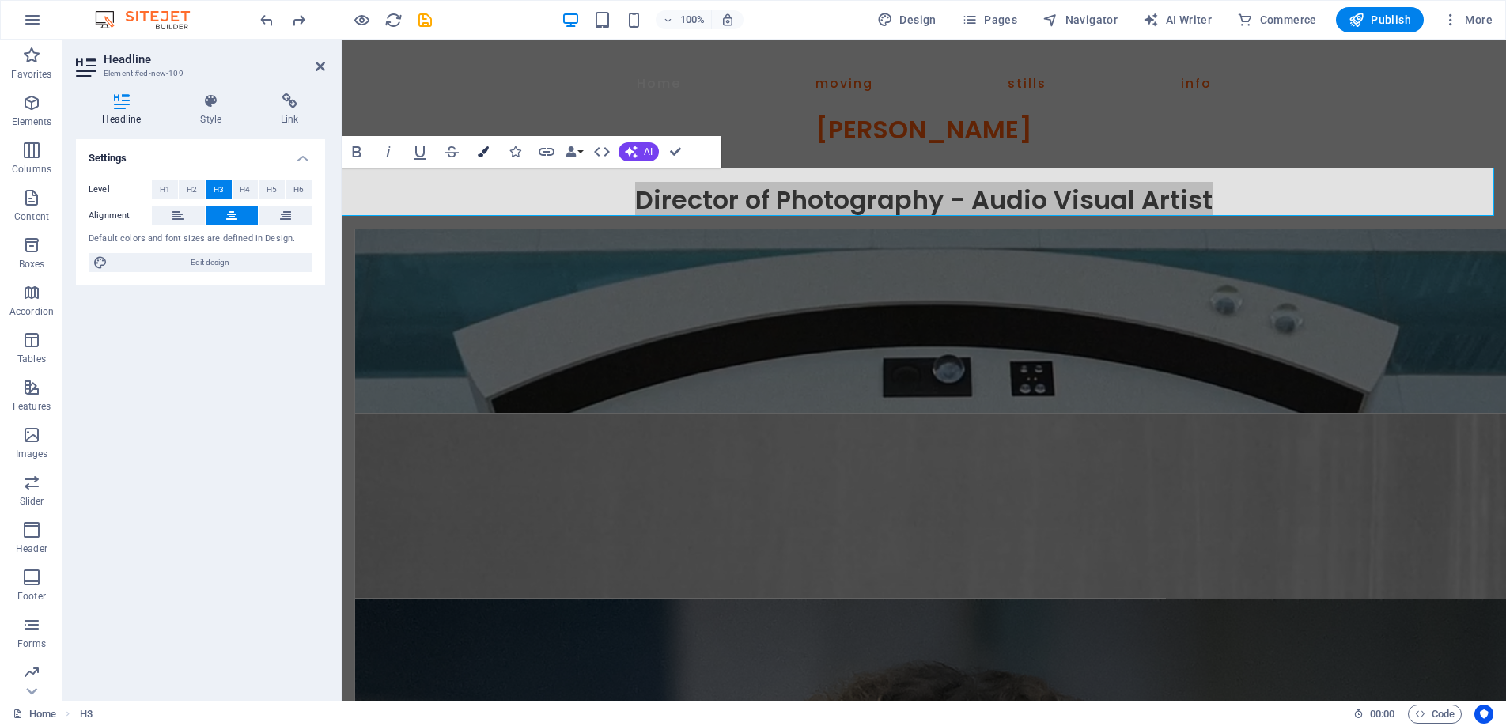
click at [491, 144] on button "Colors" at bounding box center [483, 152] width 30 height 32
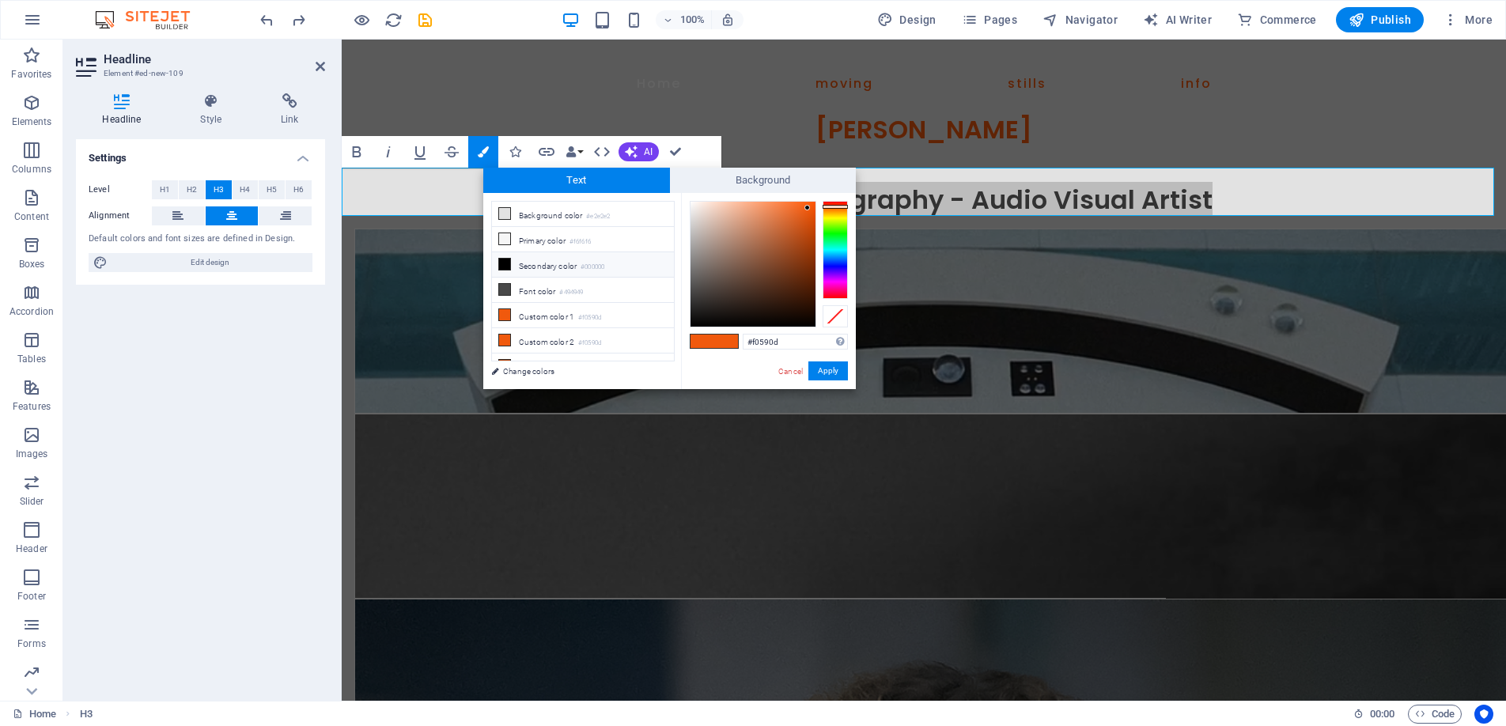
click at [528, 262] on li "Secondary color #000000" at bounding box center [583, 264] width 182 height 25
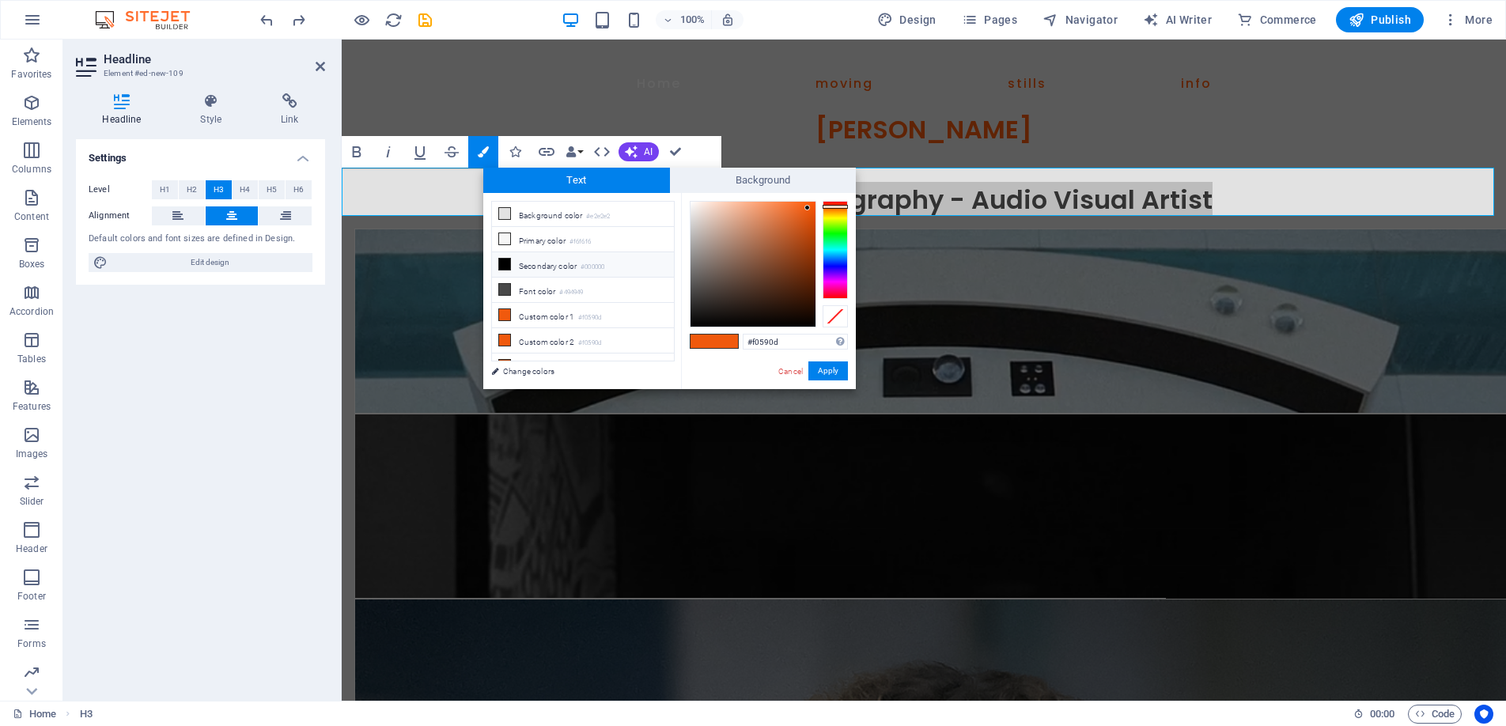
type input "#000000"
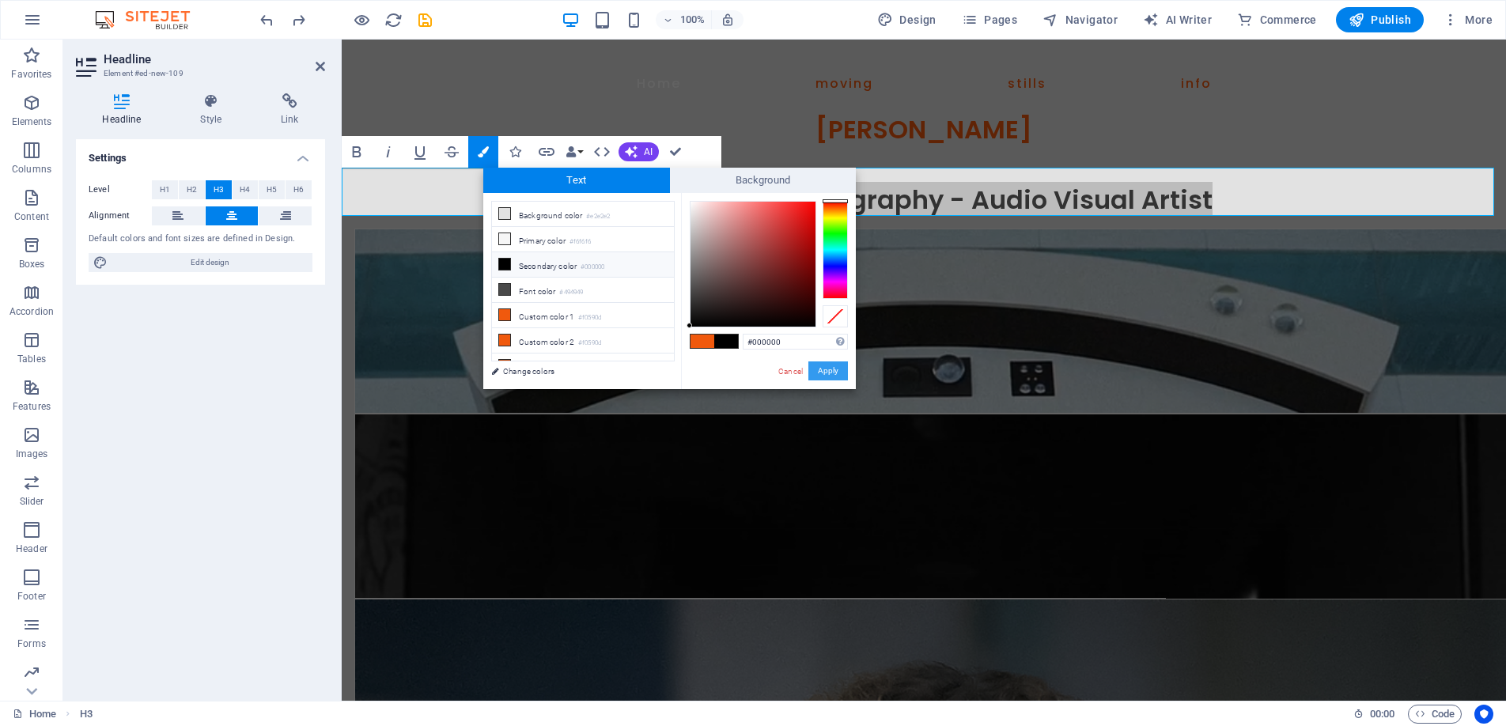
click at [826, 366] on button "Apply" at bounding box center [829, 371] width 40 height 19
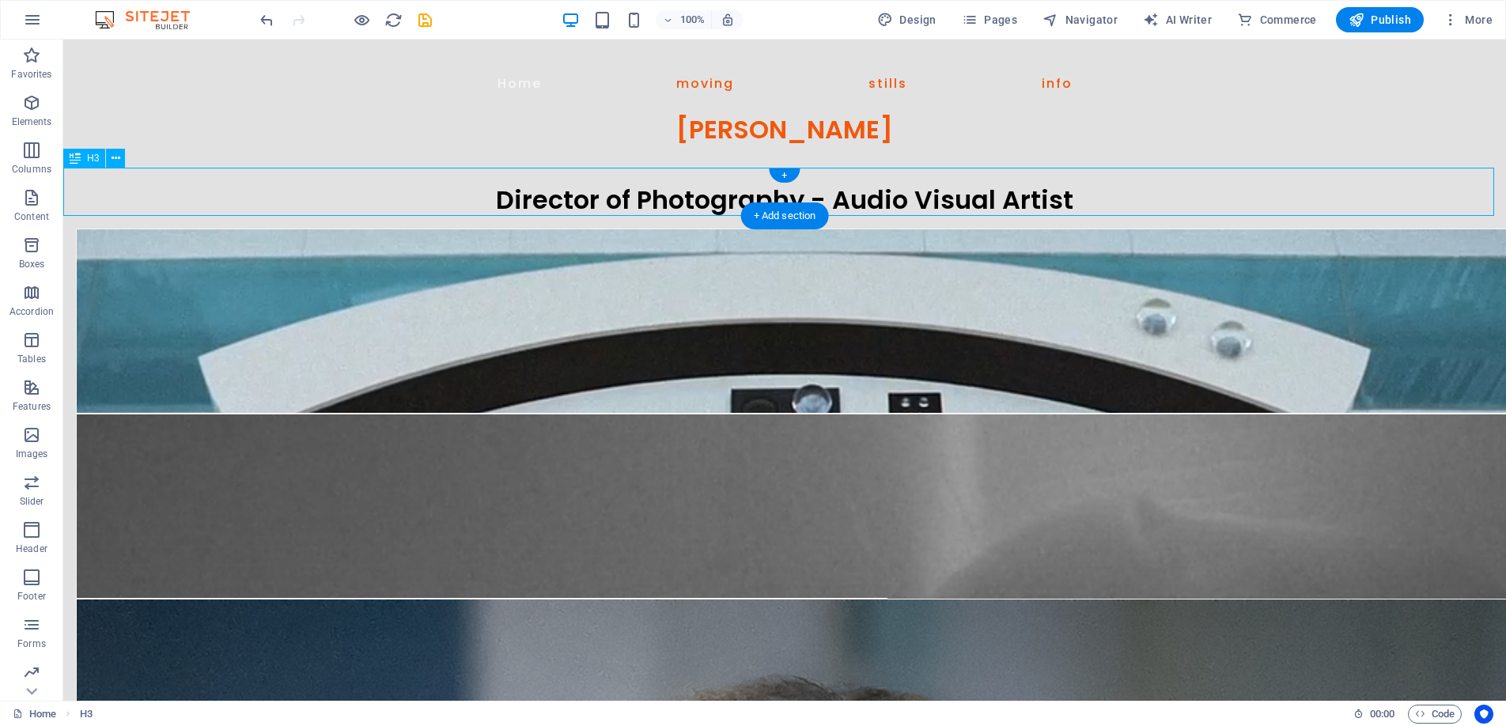
click at [653, 200] on div "​ Director of Photography - Audio Visual Artist" at bounding box center [784, 192] width 1443 height 48
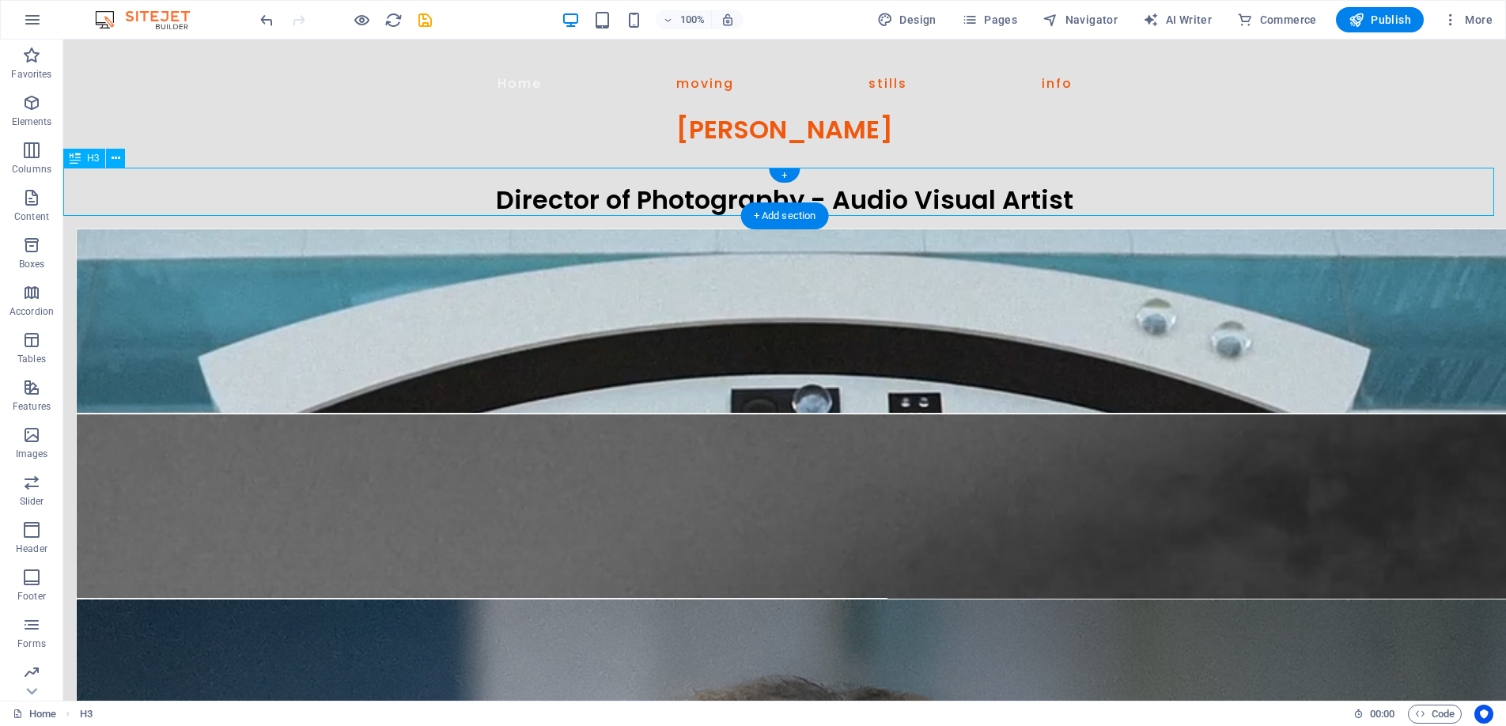
click at [653, 200] on div "​ Director of Photography - Audio Visual Artist" at bounding box center [784, 192] width 1443 height 48
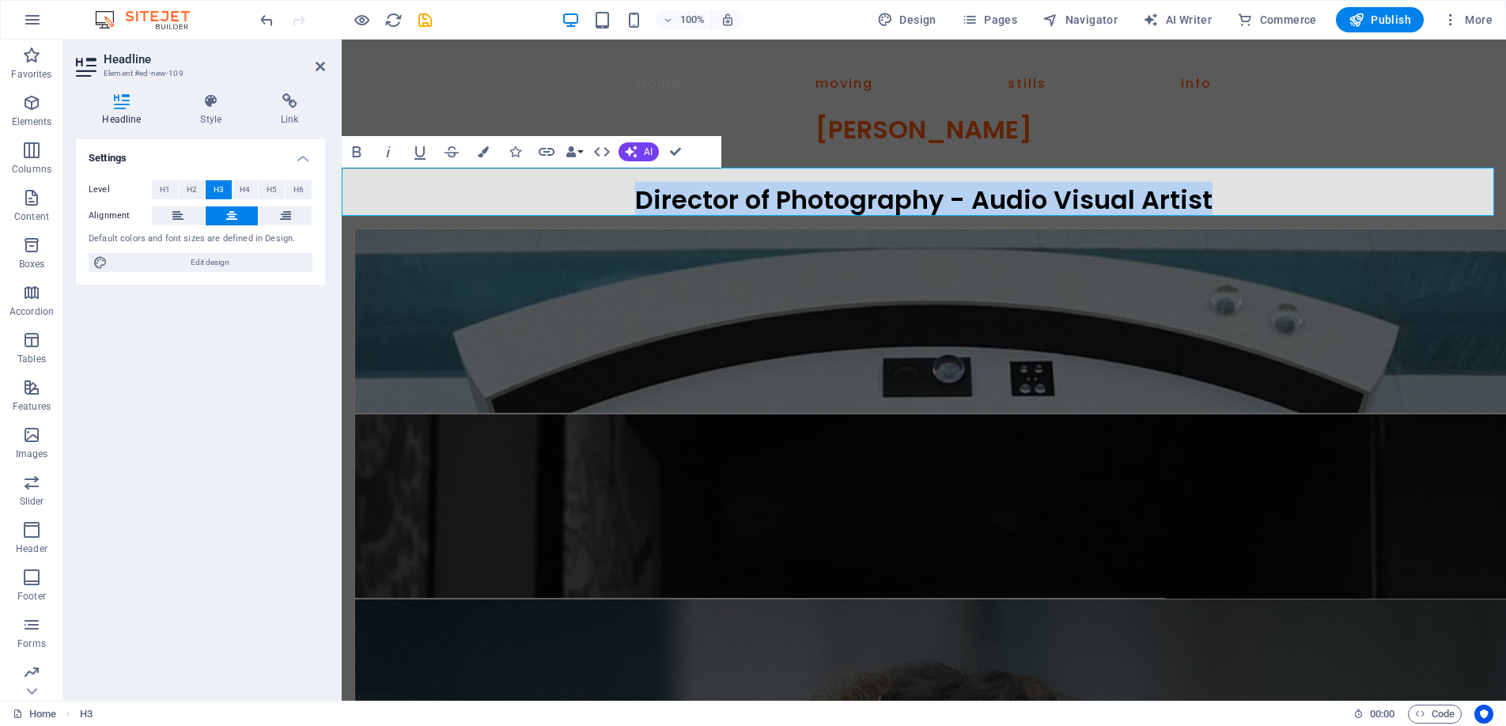
scroll to position [2, 0]
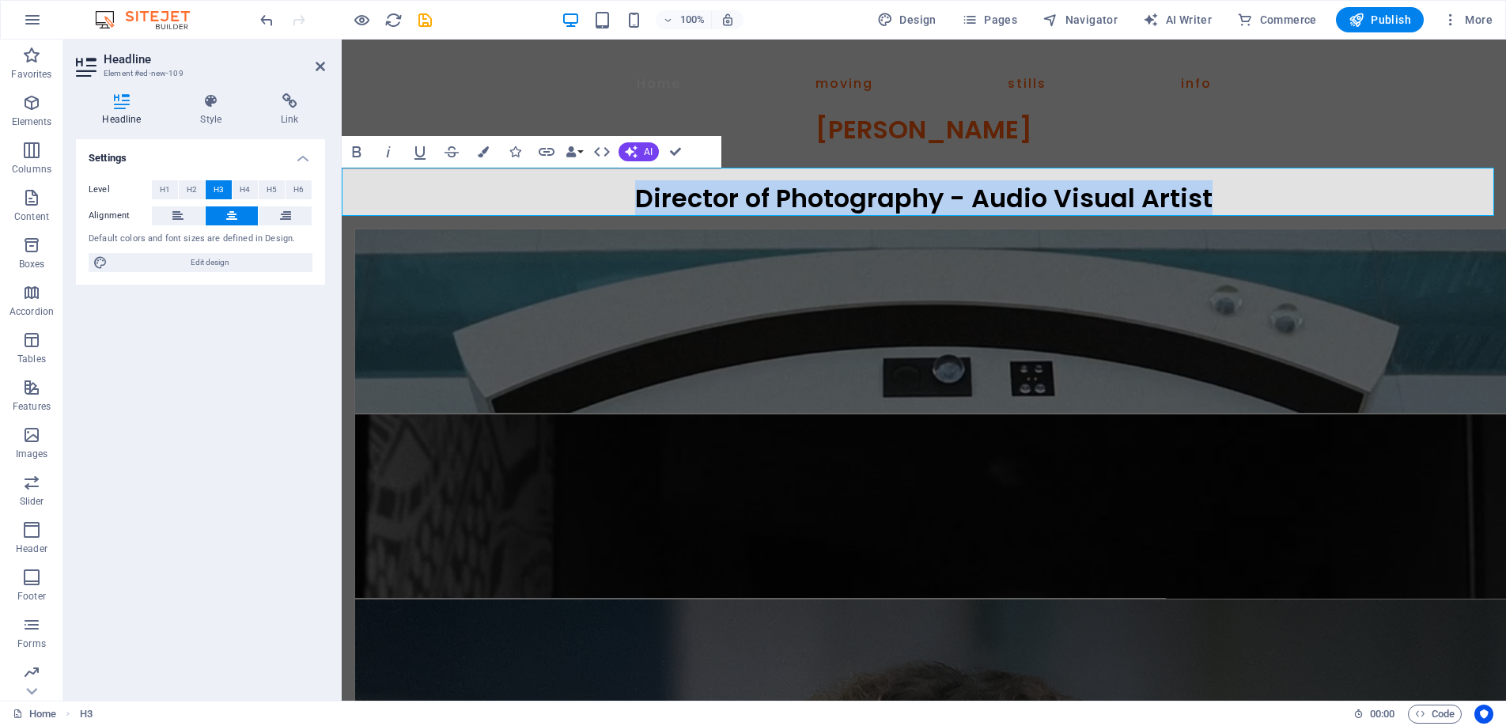
click at [635, 199] on span "Director of Photography - Audio Visual Artist" at bounding box center [924, 198] width 578 height 36
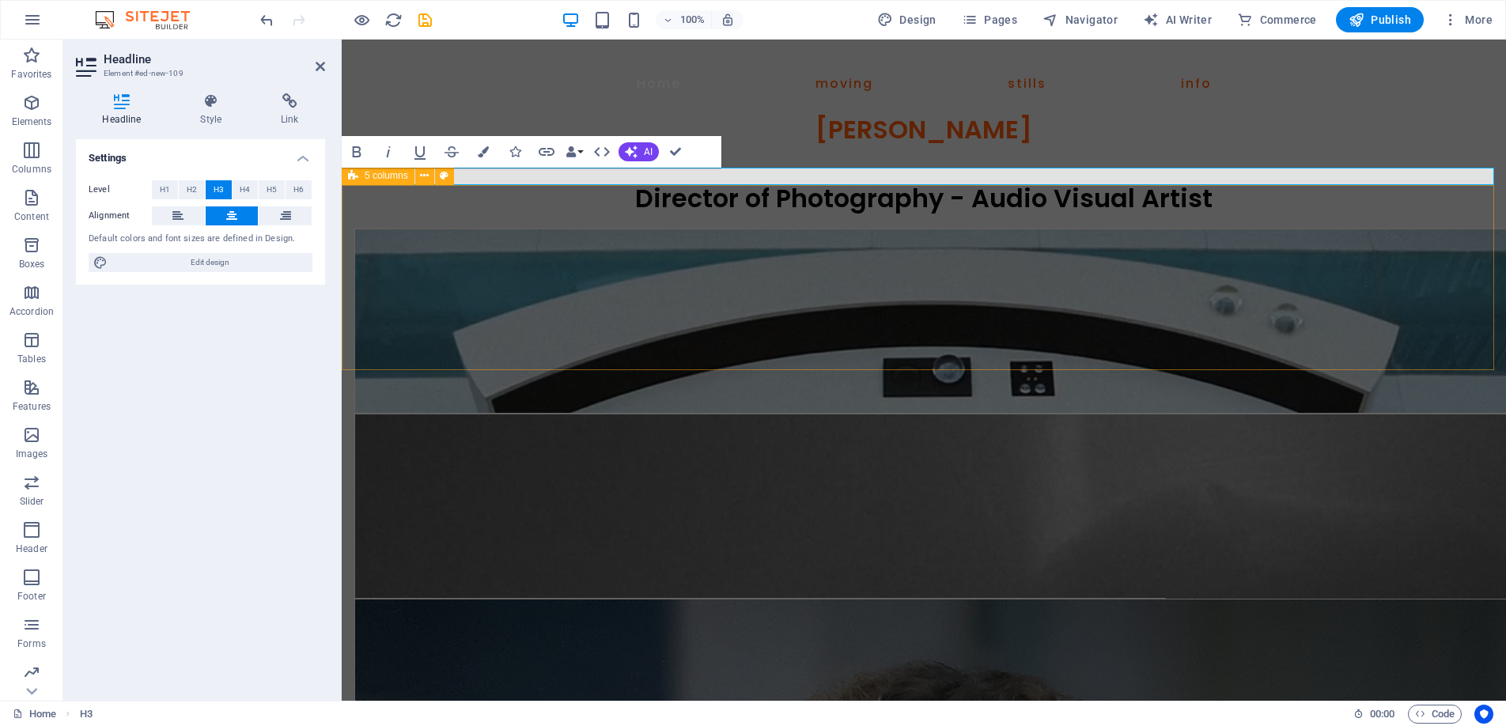
scroll to position [0, 0]
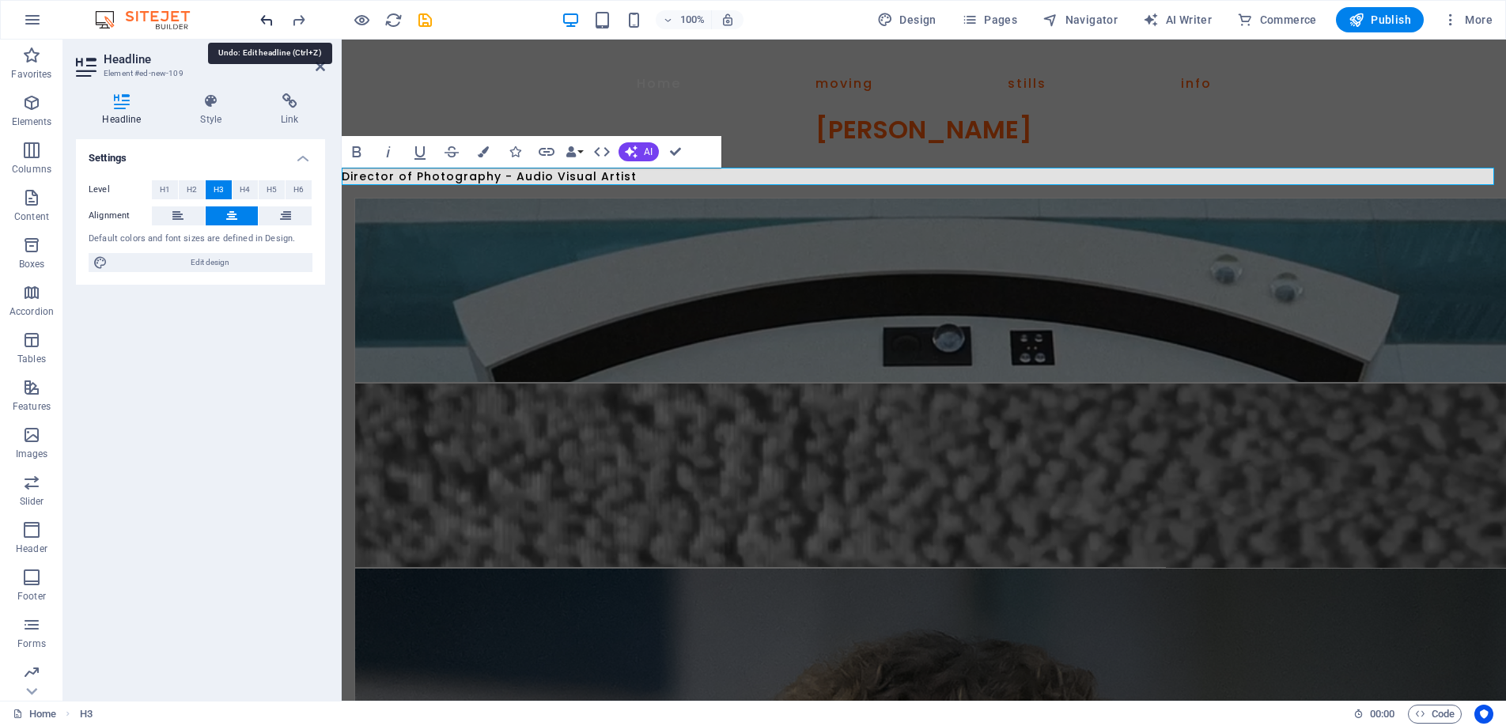
click at [266, 17] on icon "undo" at bounding box center [267, 20] width 18 height 18
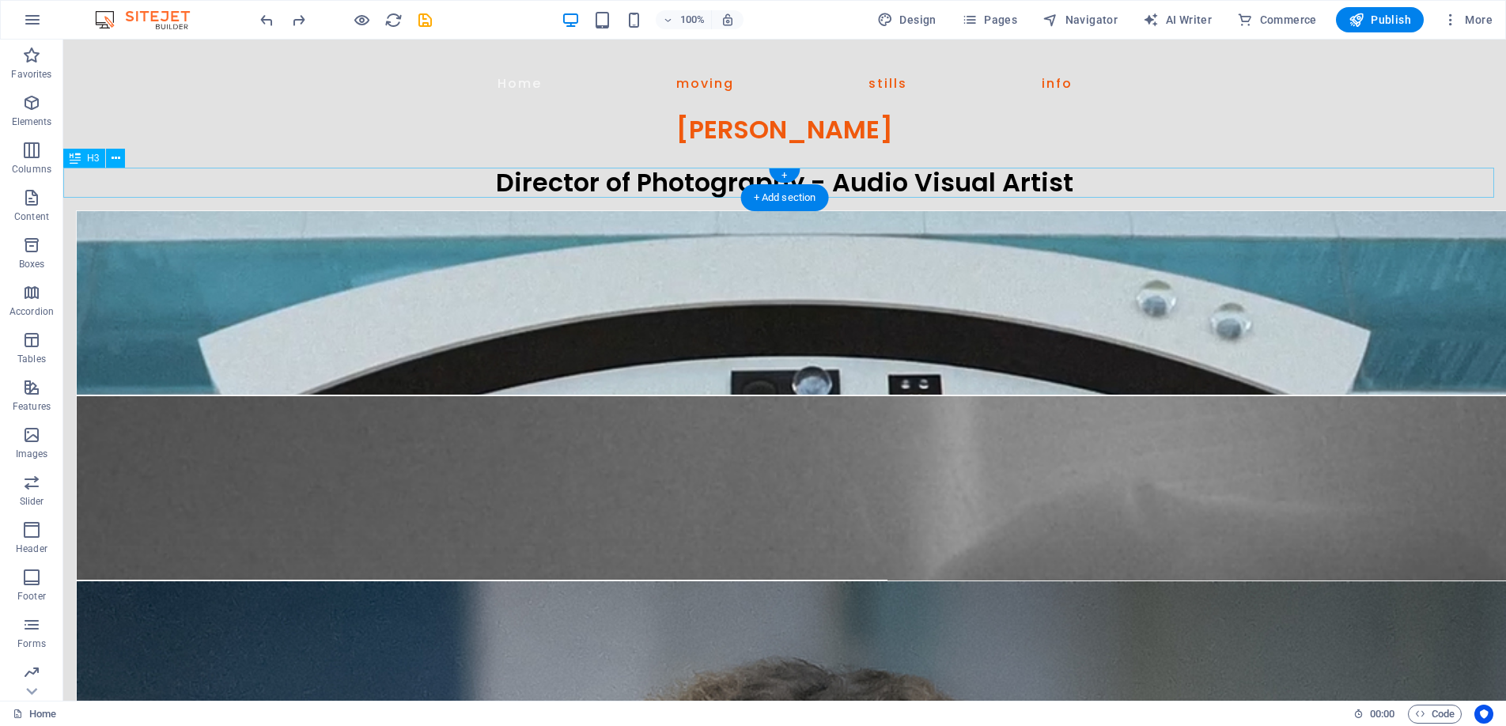
click at [671, 184] on div "Director of Photography - Audio Visual Artist" at bounding box center [784, 183] width 1443 height 30
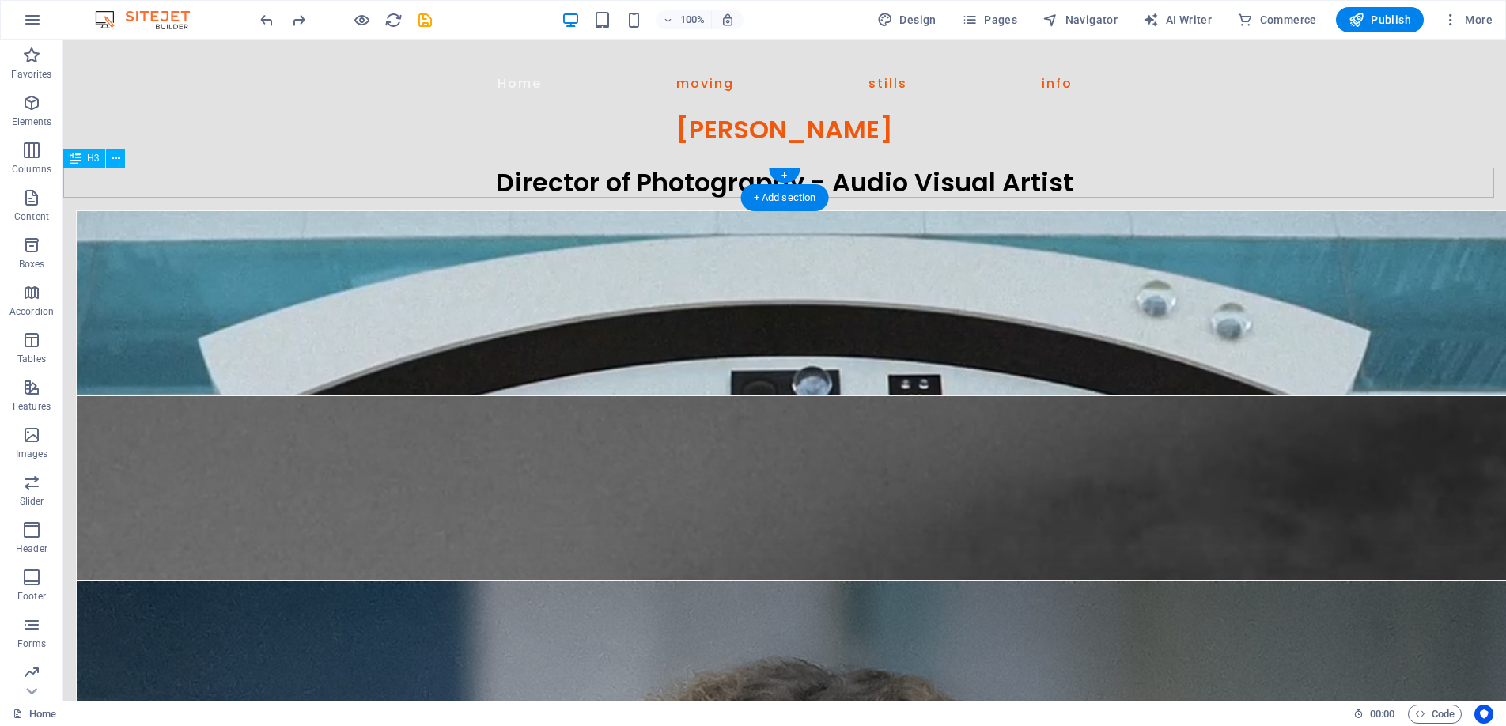
click at [671, 184] on div "Director of Photography - Audio Visual Artist" at bounding box center [784, 183] width 1443 height 30
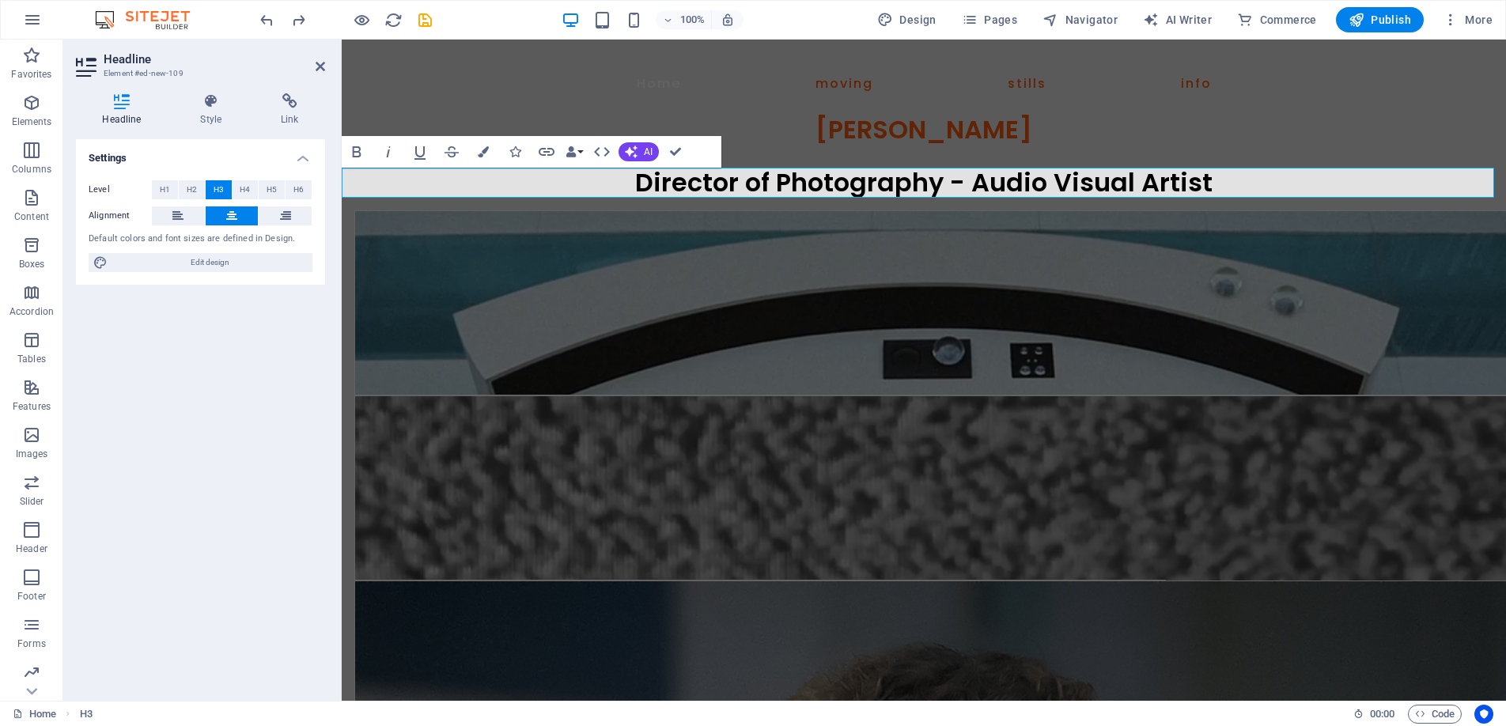
click at [1216, 183] on h3 "Director of Photography - Audio Visual Artist" at bounding box center [924, 183] width 1165 height 30
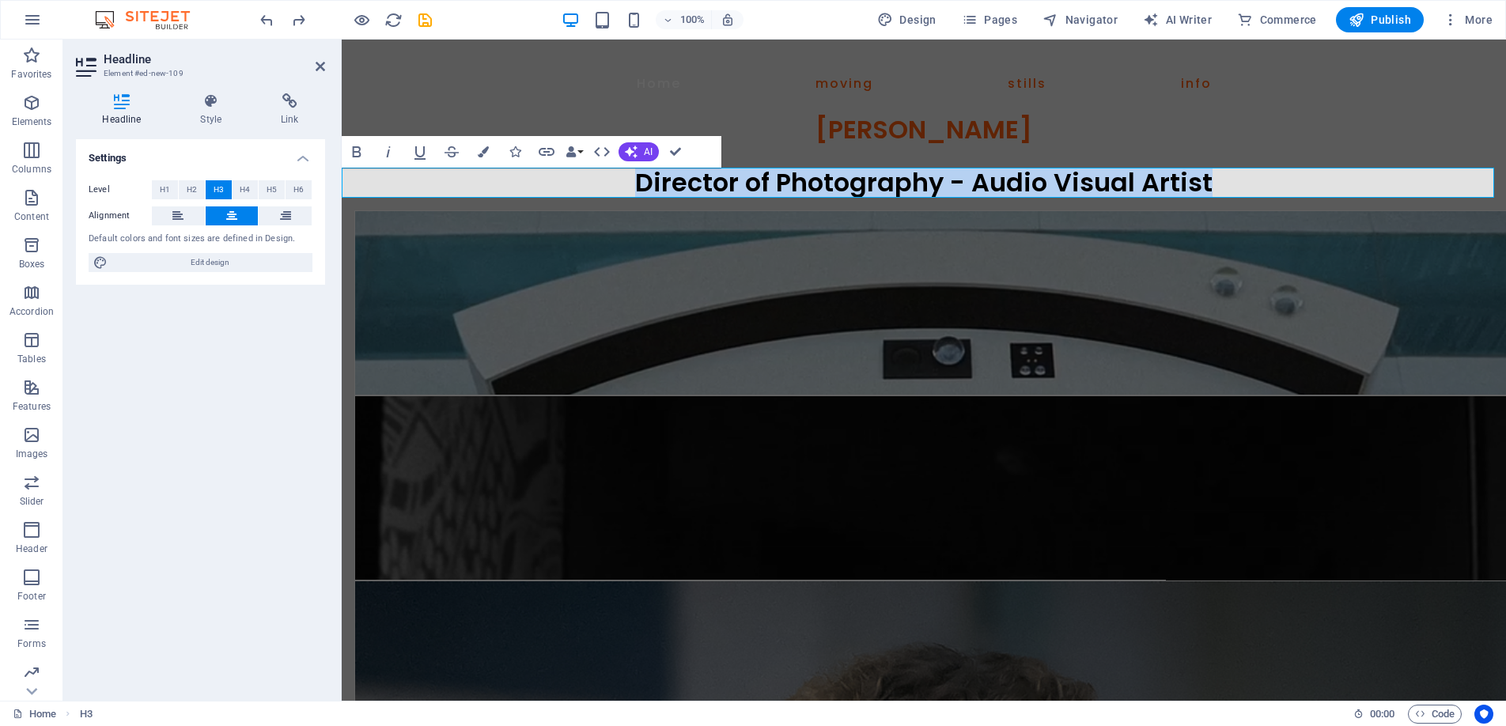
drag, startPoint x: 1218, startPoint y: 184, endPoint x: 632, endPoint y: 191, distance: 586.3
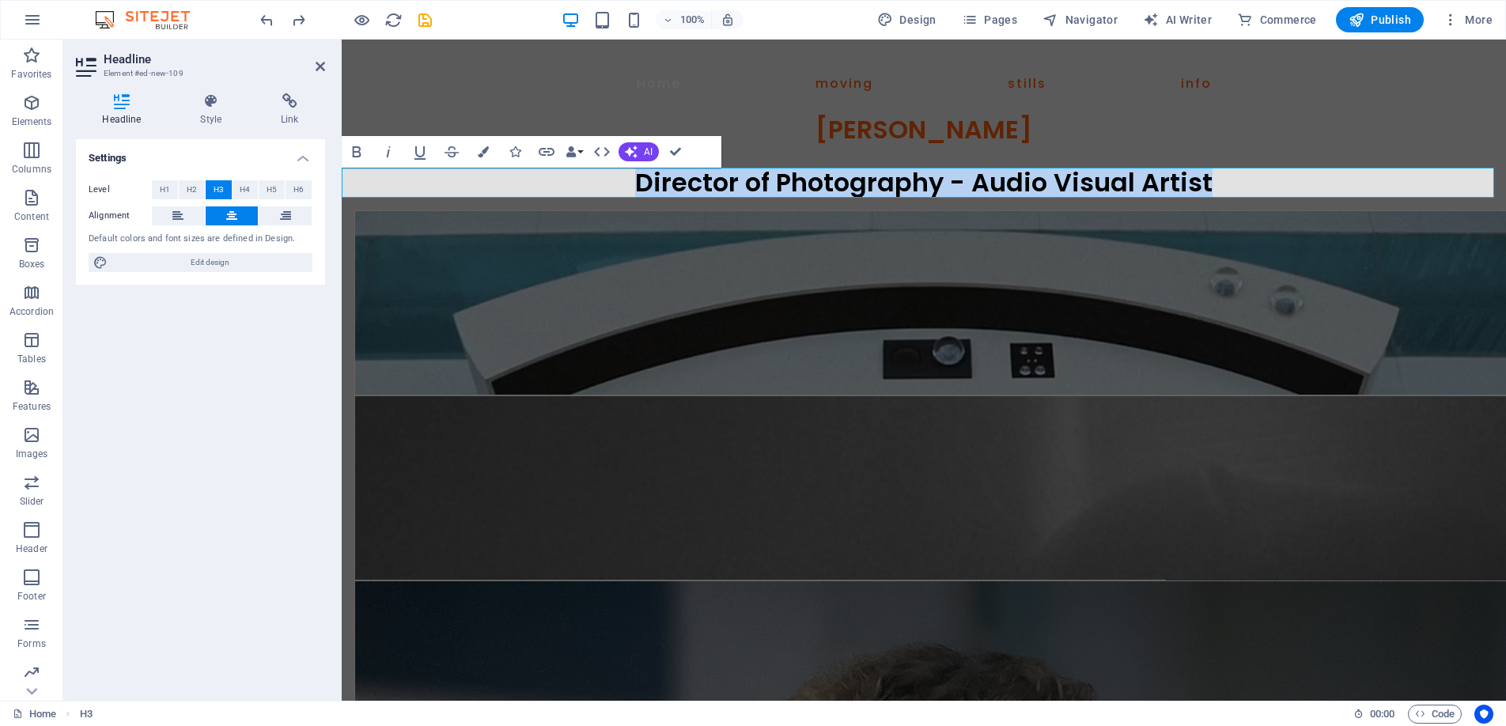
click at [632, 191] on h3 "Director of Photography - Audio Visual Artist" at bounding box center [924, 183] width 1165 height 30
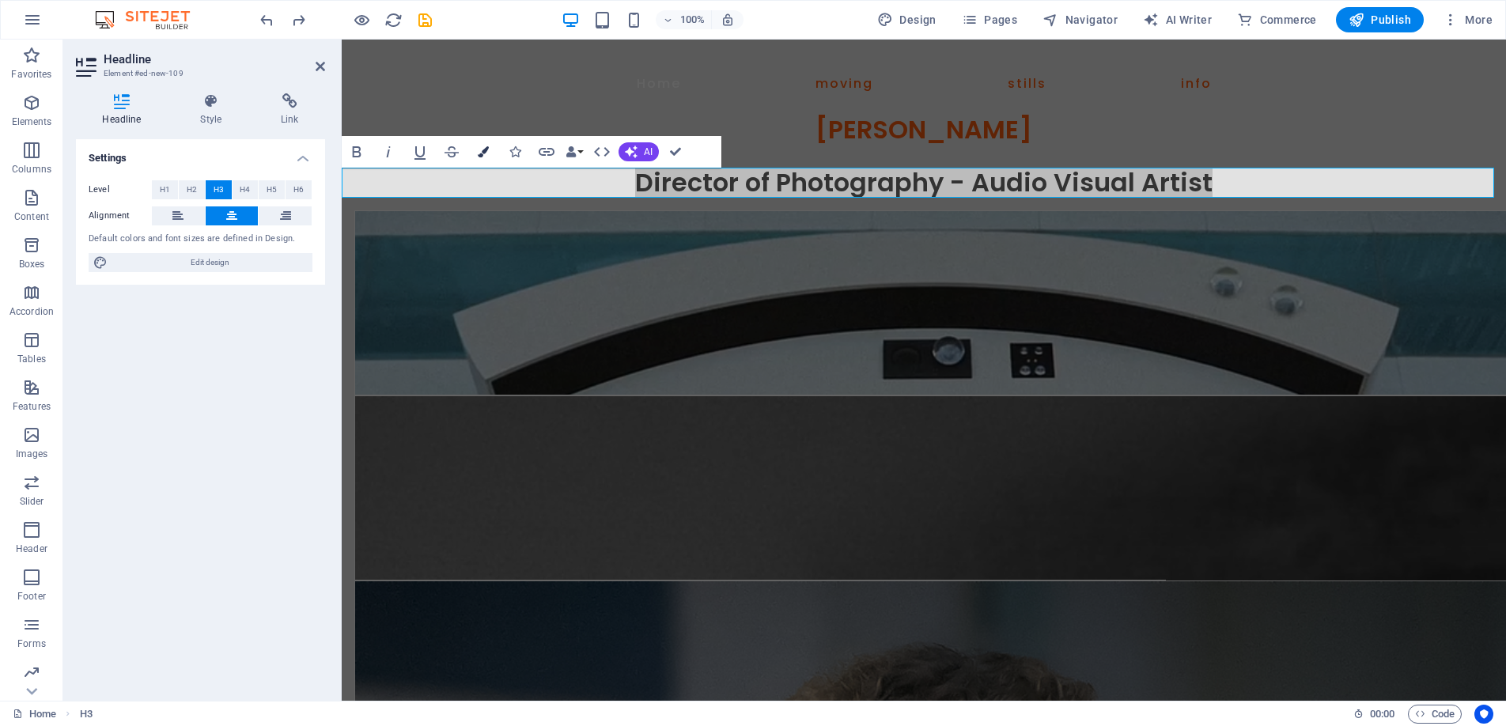
click at [480, 147] on icon "button" at bounding box center [483, 151] width 11 height 11
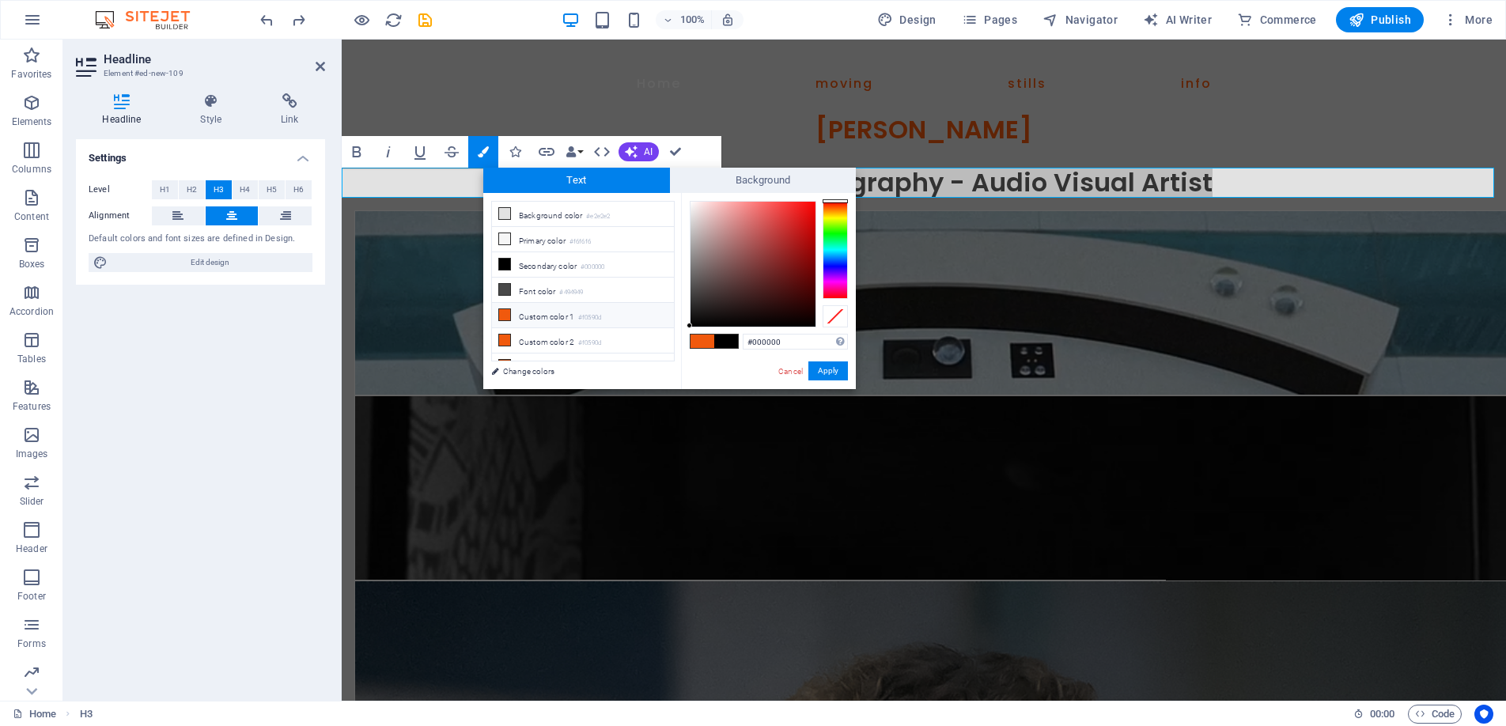
click at [540, 314] on li "Custom color 1 #f0590d" at bounding box center [583, 315] width 182 height 25
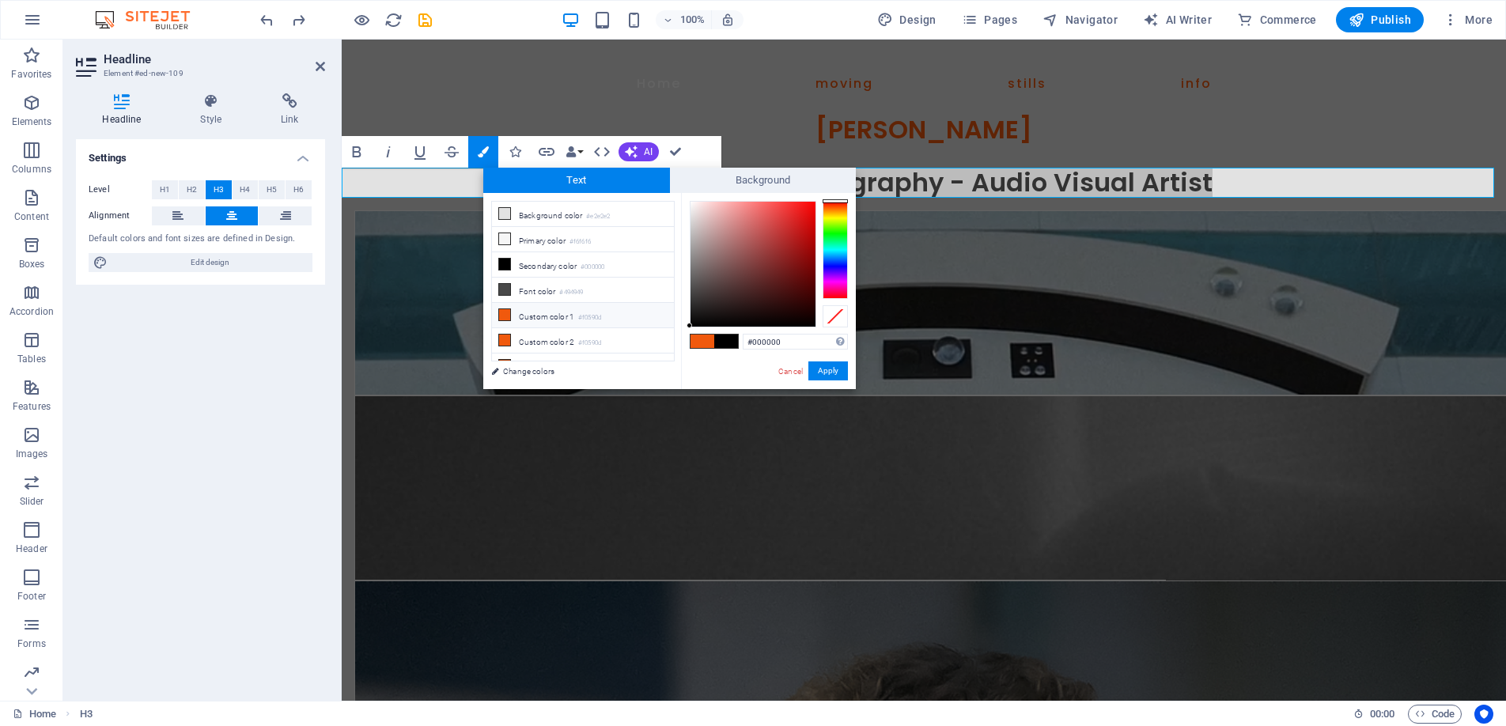
type input "#f0590d"
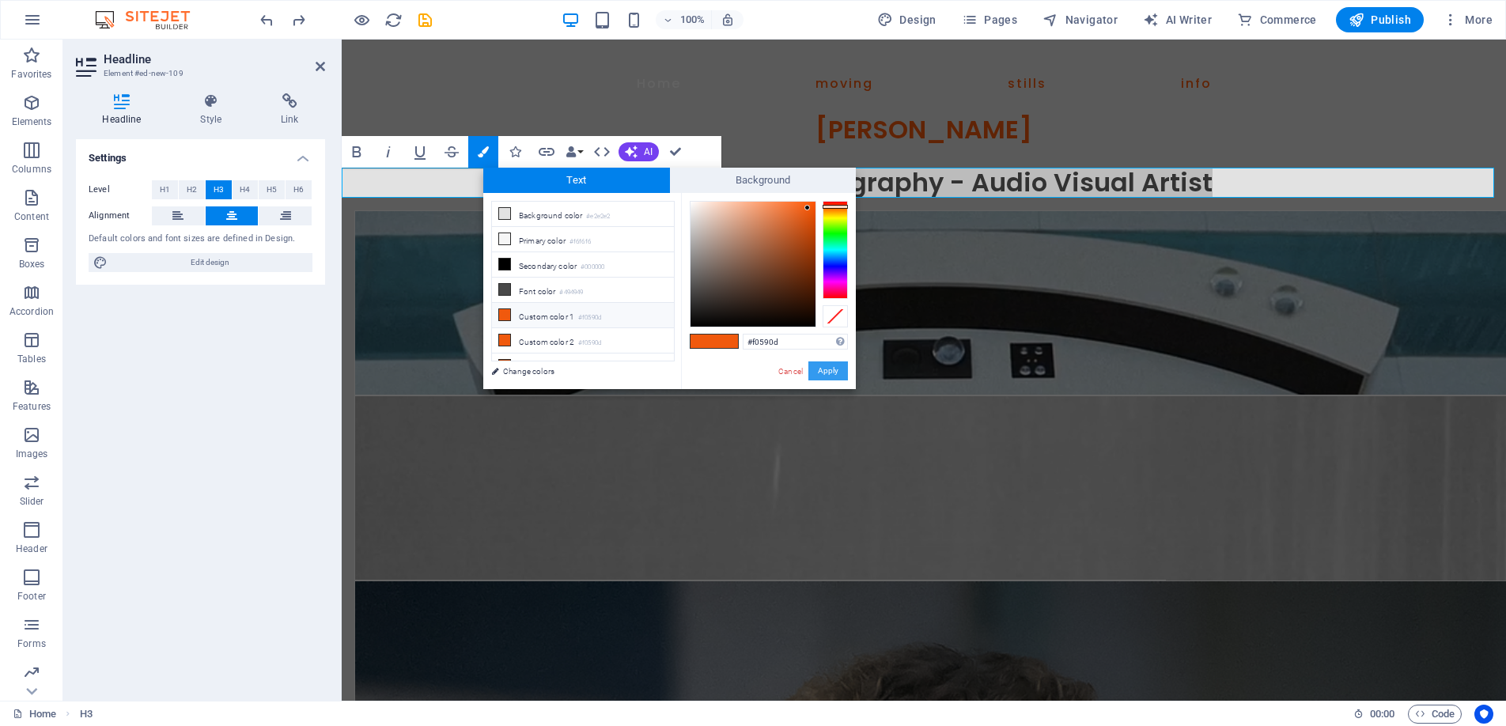
click at [832, 369] on button "Apply" at bounding box center [829, 371] width 40 height 19
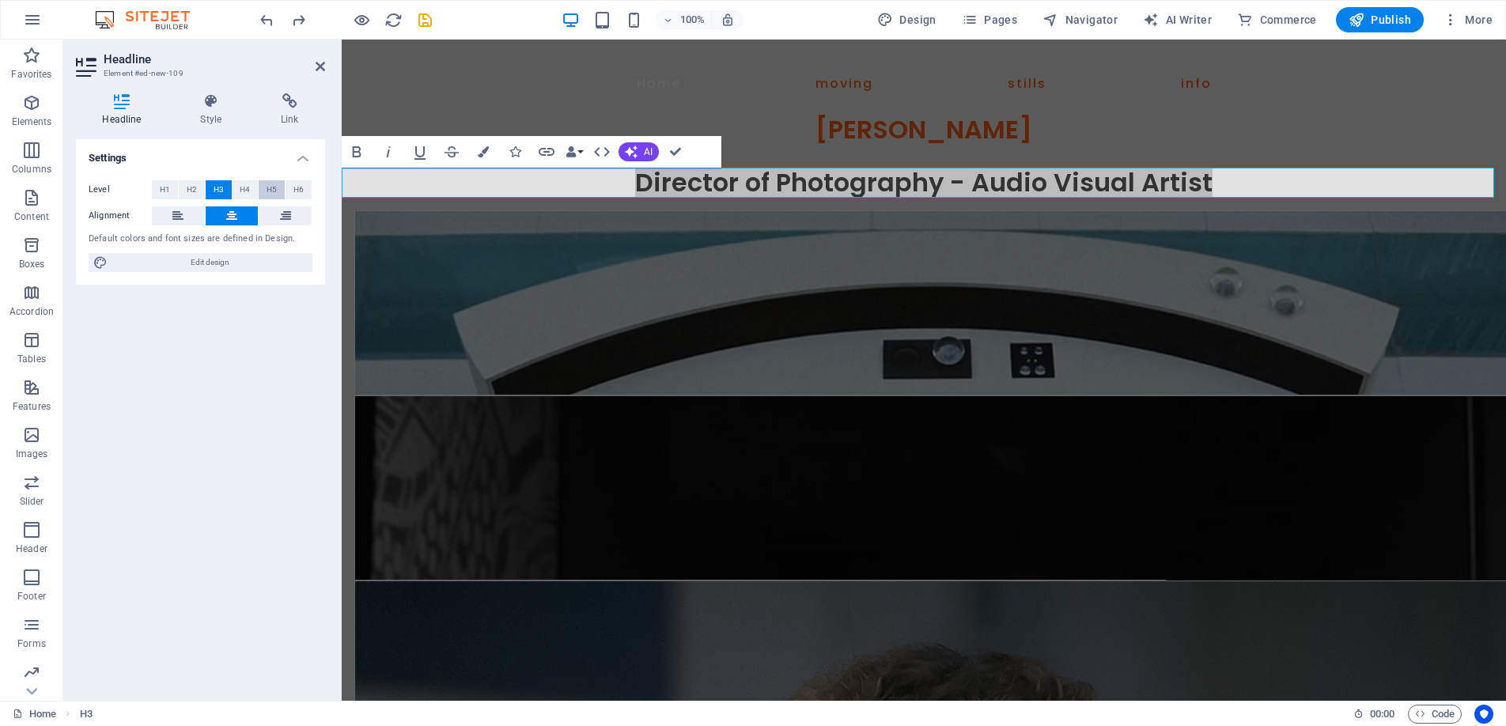
click at [268, 184] on span "H5" at bounding box center [272, 189] width 10 height 19
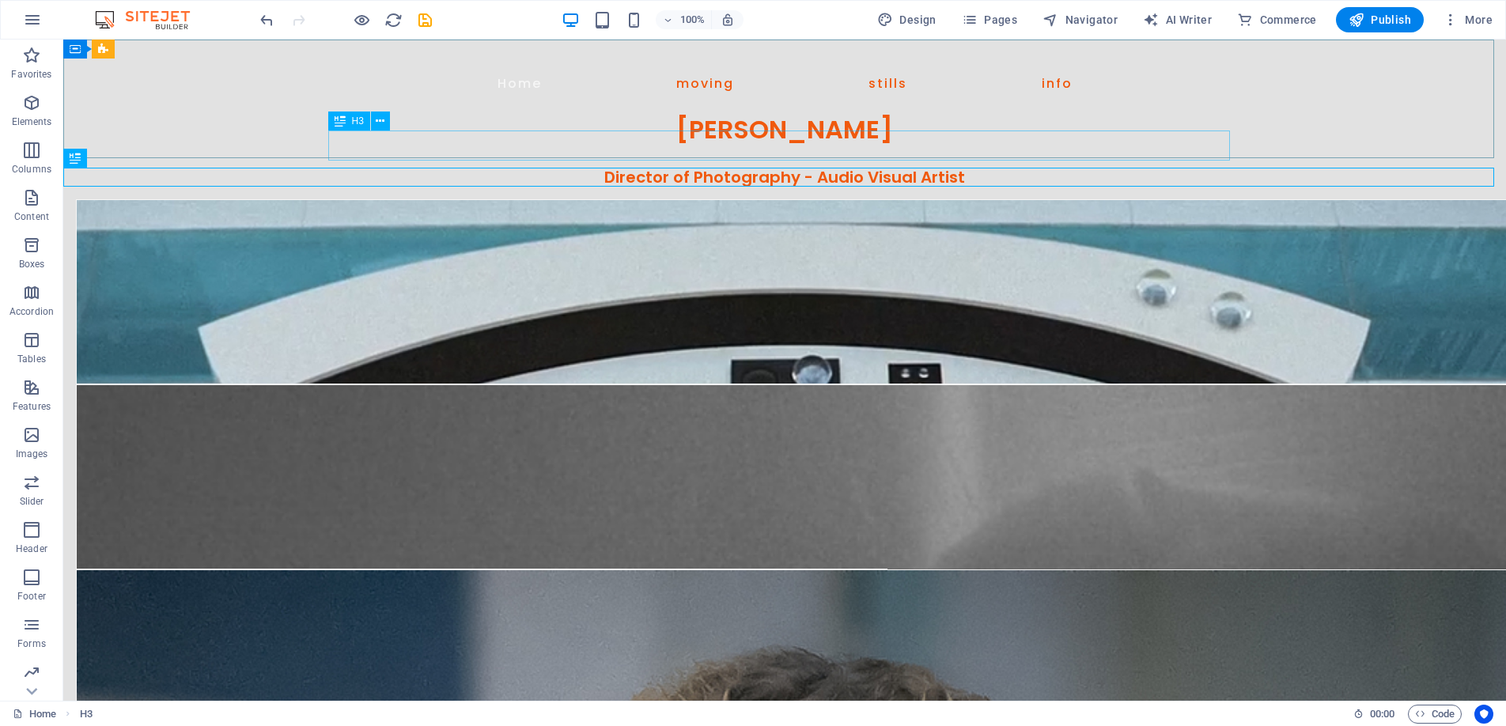
click at [356, 119] on span "H3" at bounding box center [358, 120] width 12 height 9
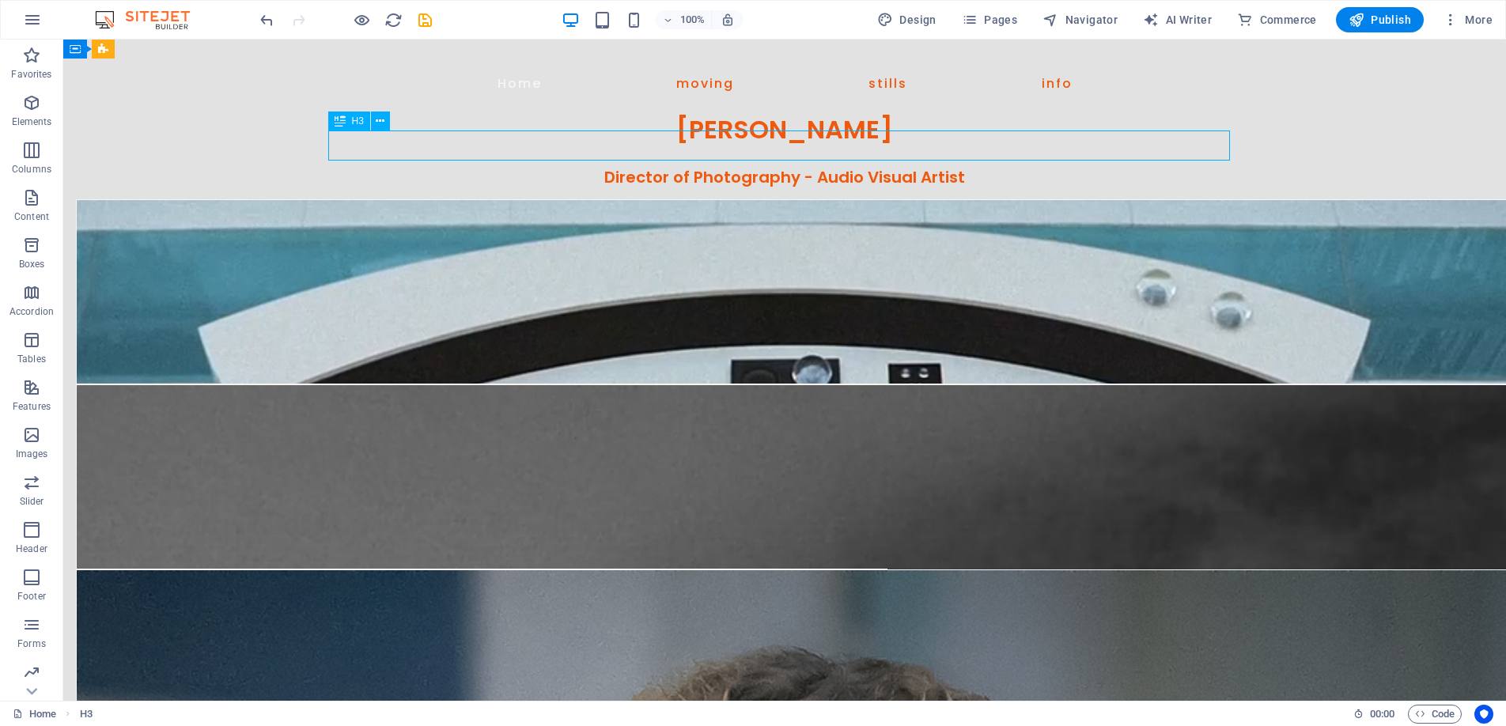
click at [356, 119] on span "H3" at bounding box center [358, 120] width 12 height 9
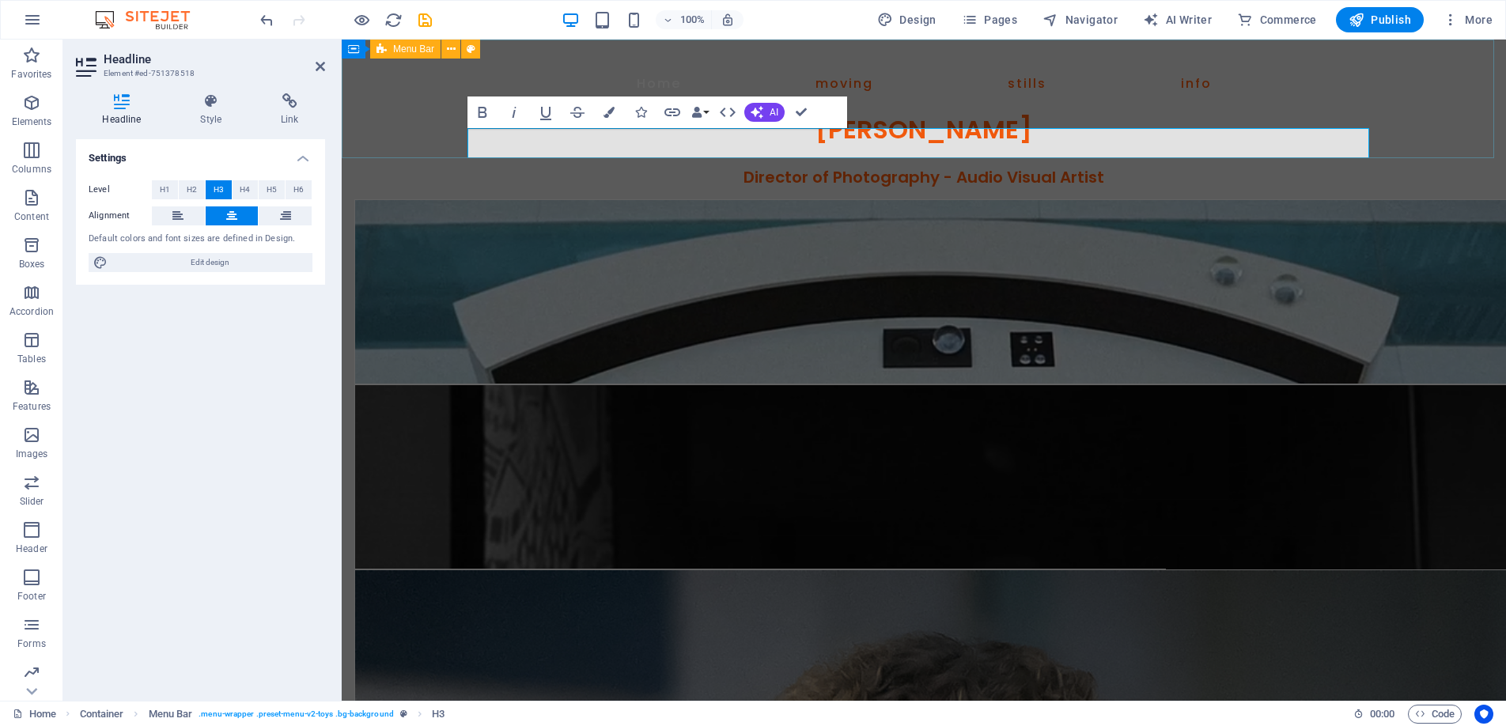
scroll to position [2, 0]
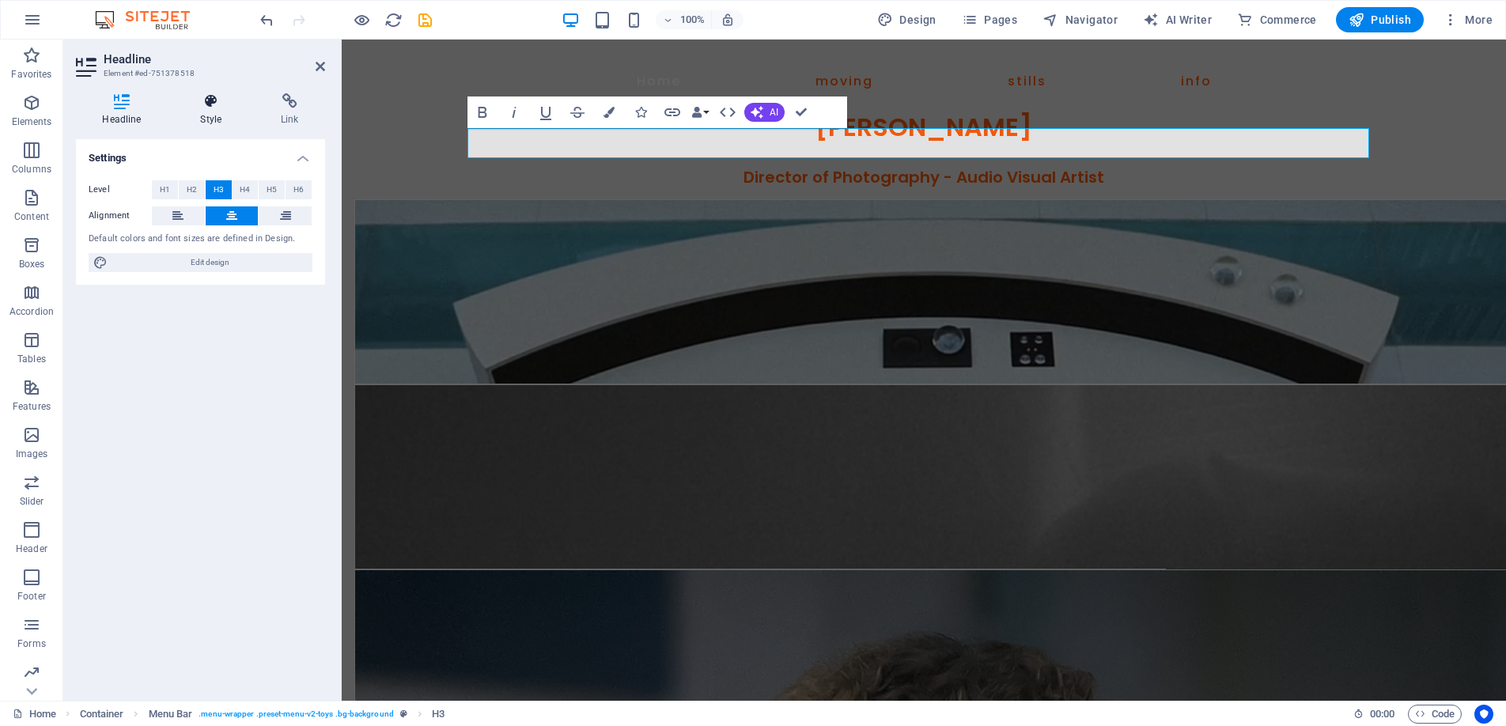
click at [203, 104] on icon at bounding box center [211, 101] width 74 height 16
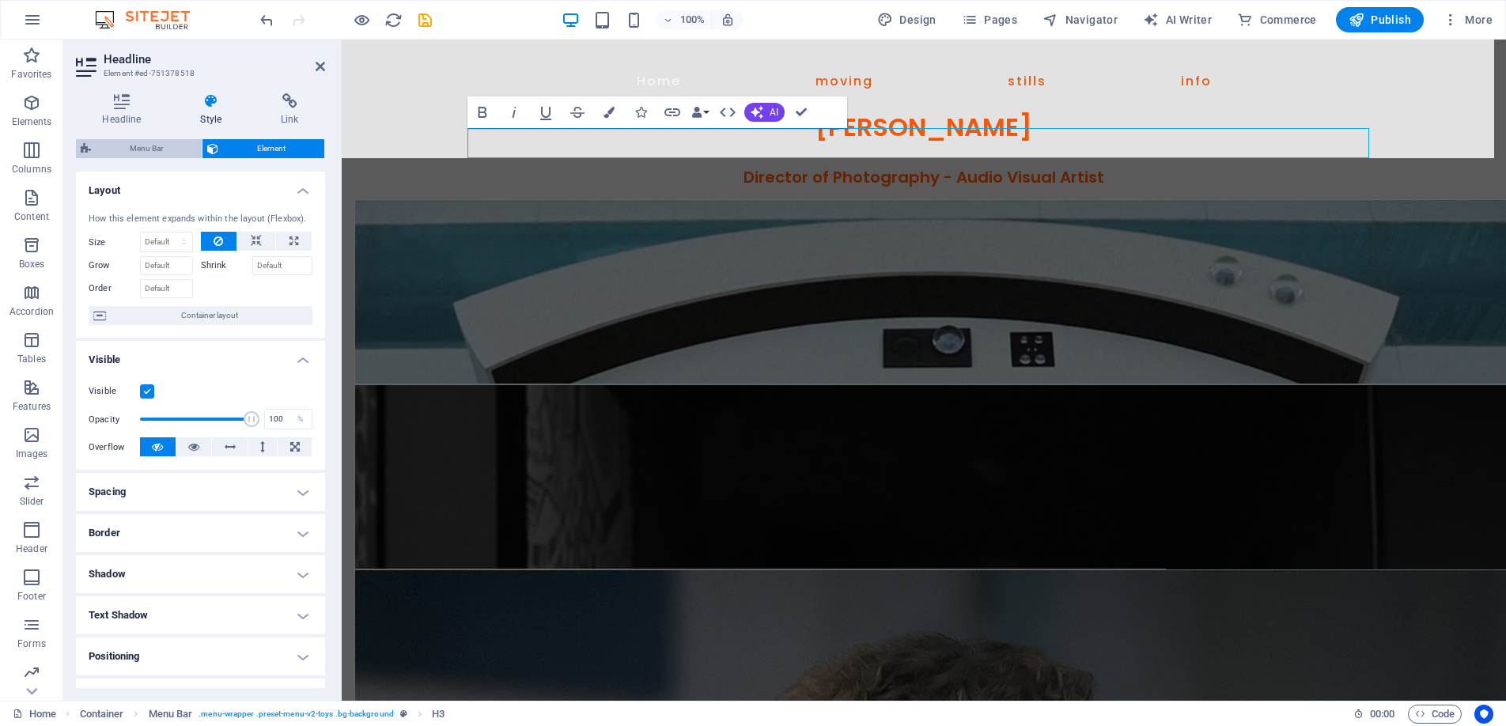
click at [160, 146] on span "Menu Bar" at bounding box center [146, 148] width 101 height 19
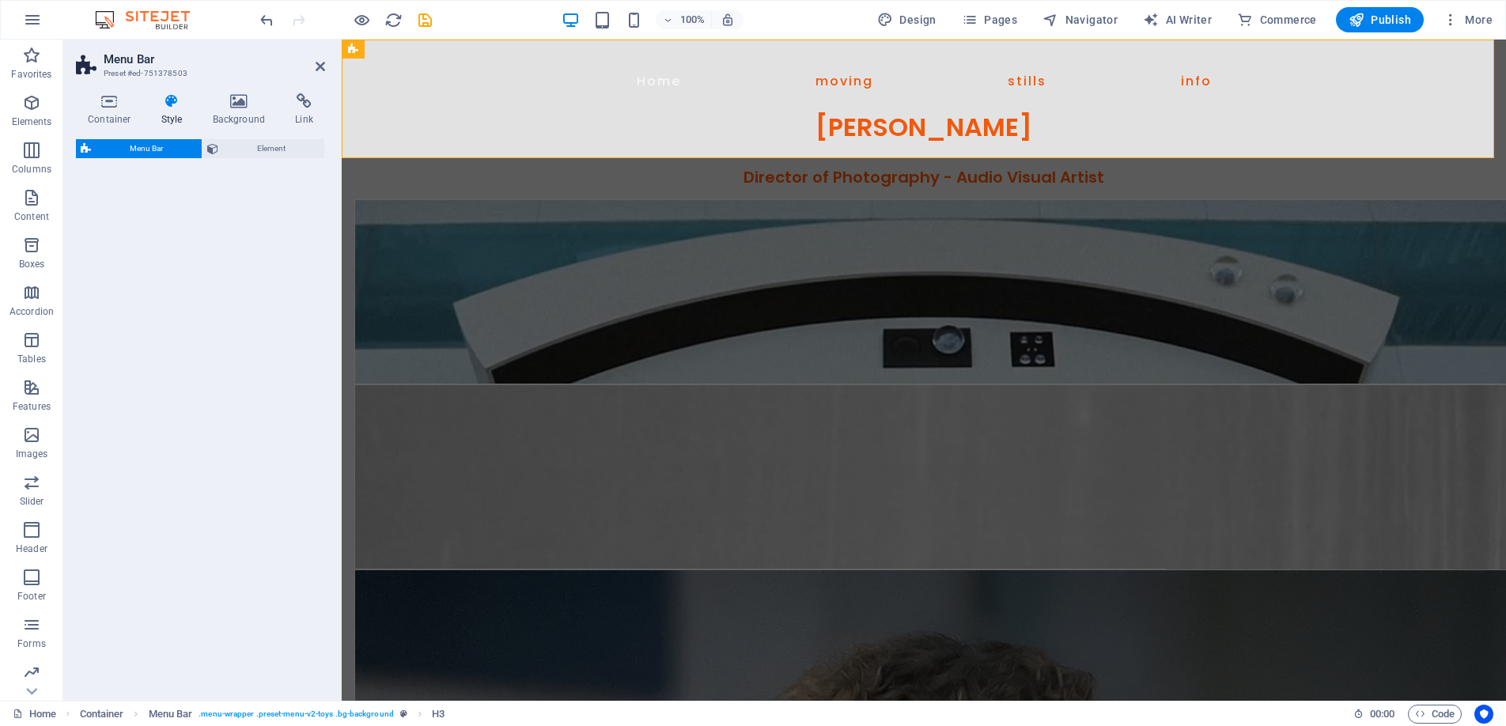
select select "rem"
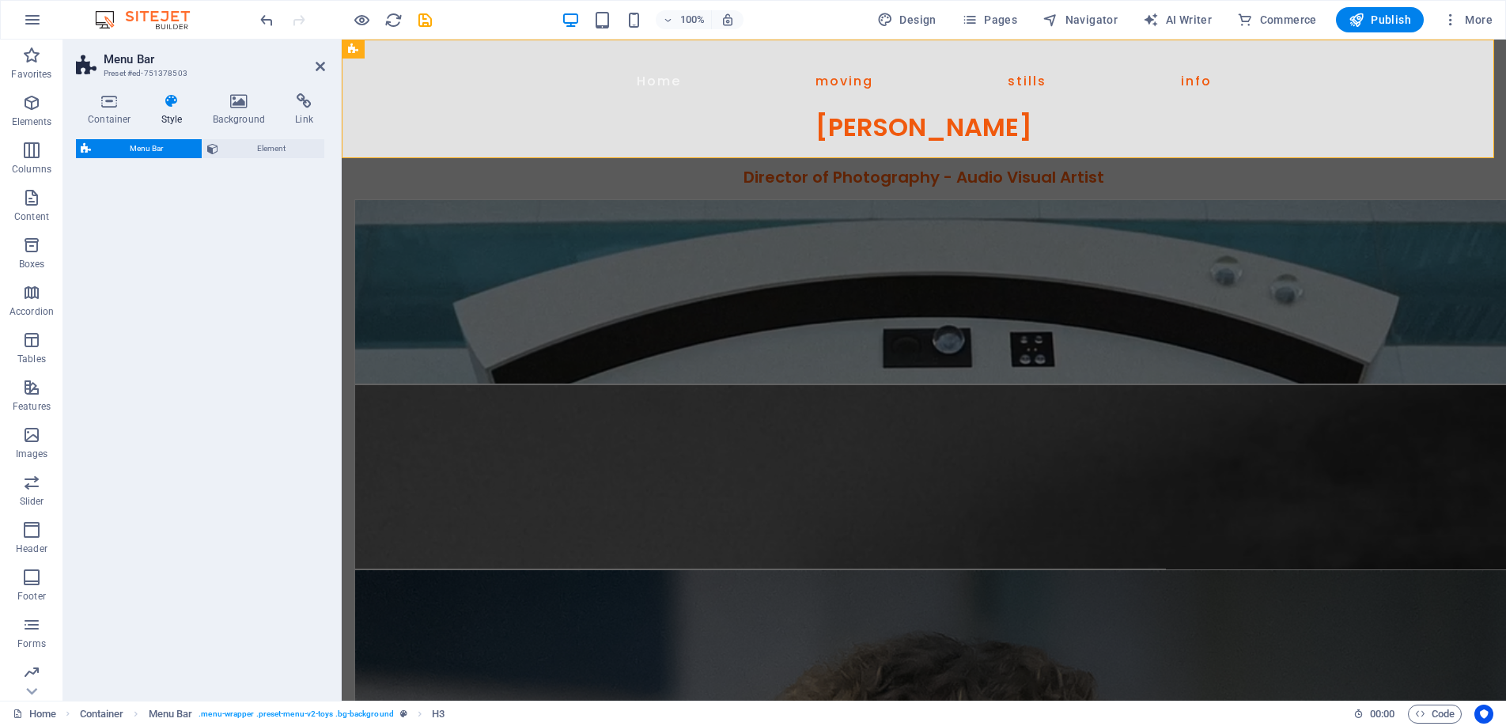
select select "rem"
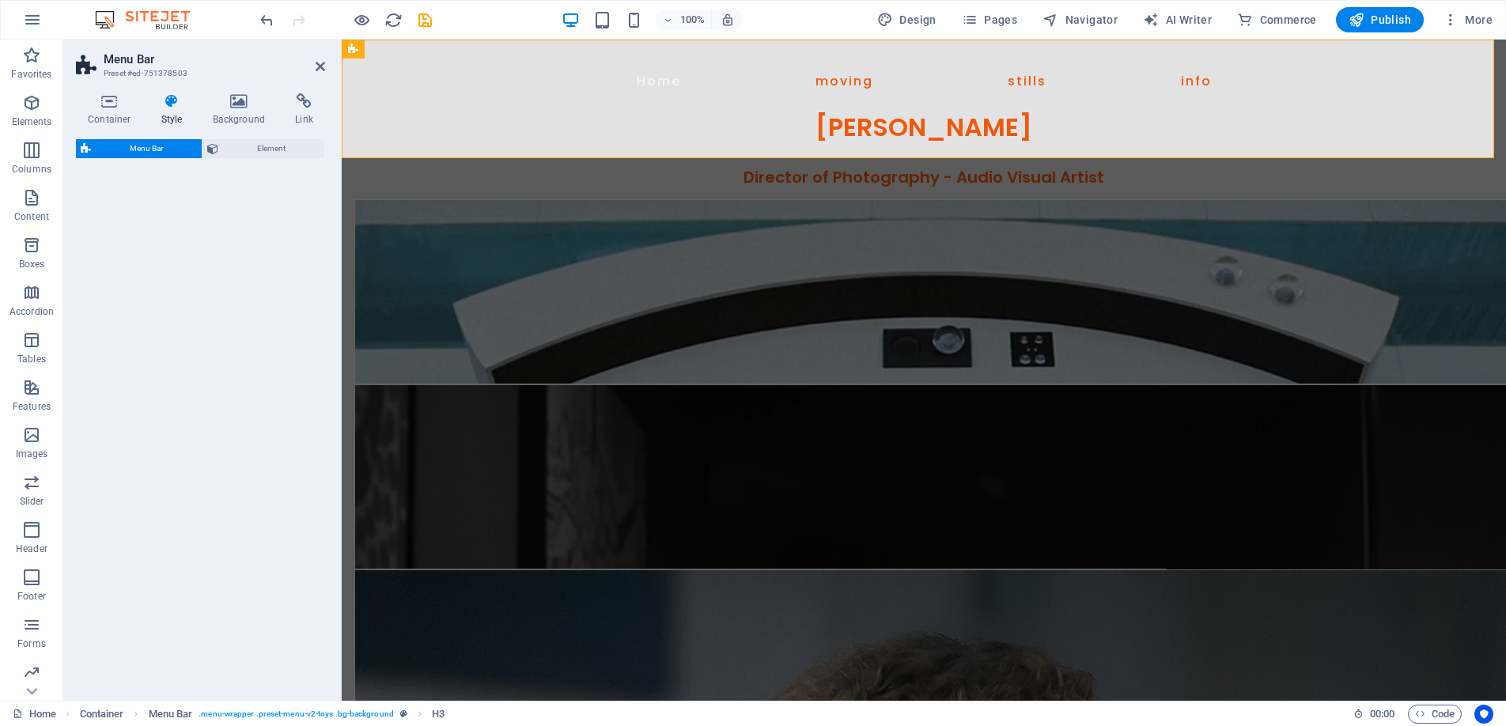
select select "rem"
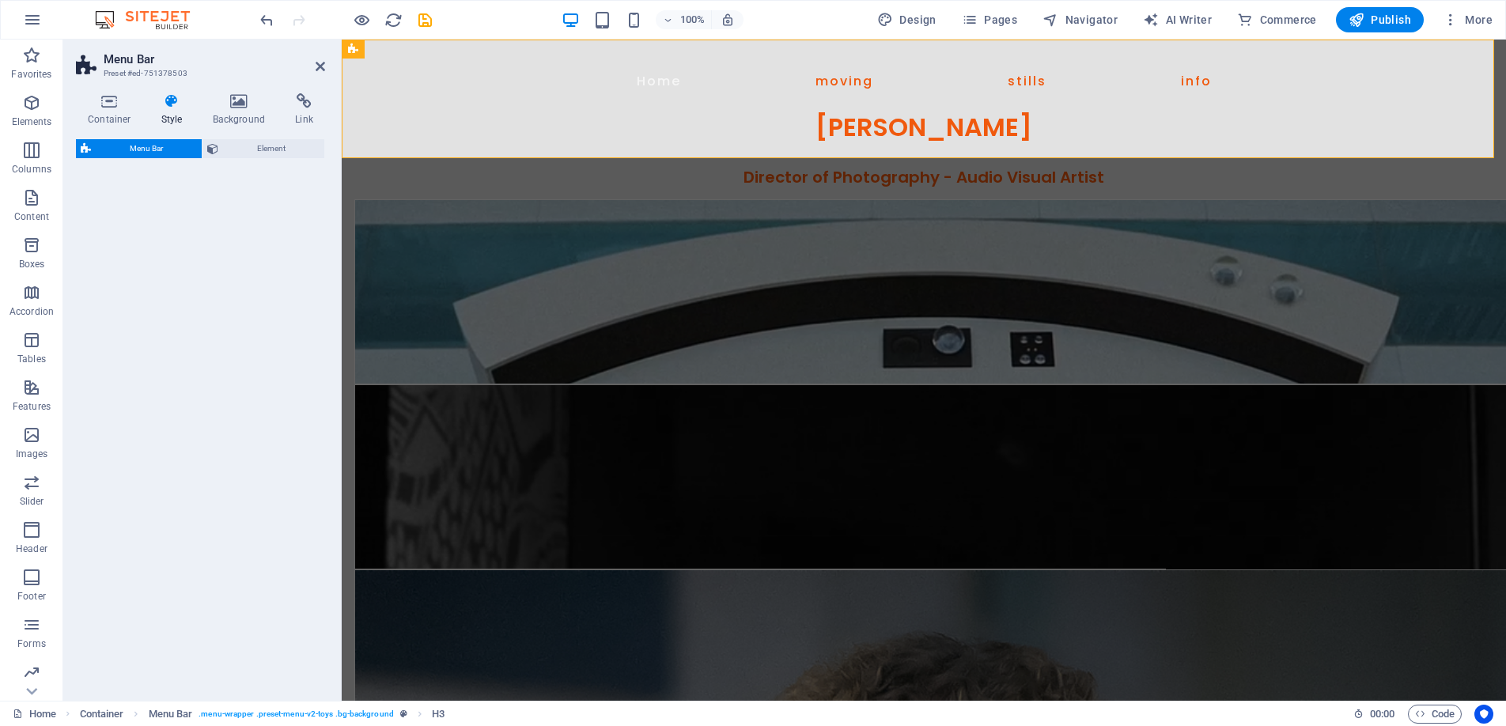
select select "rem"
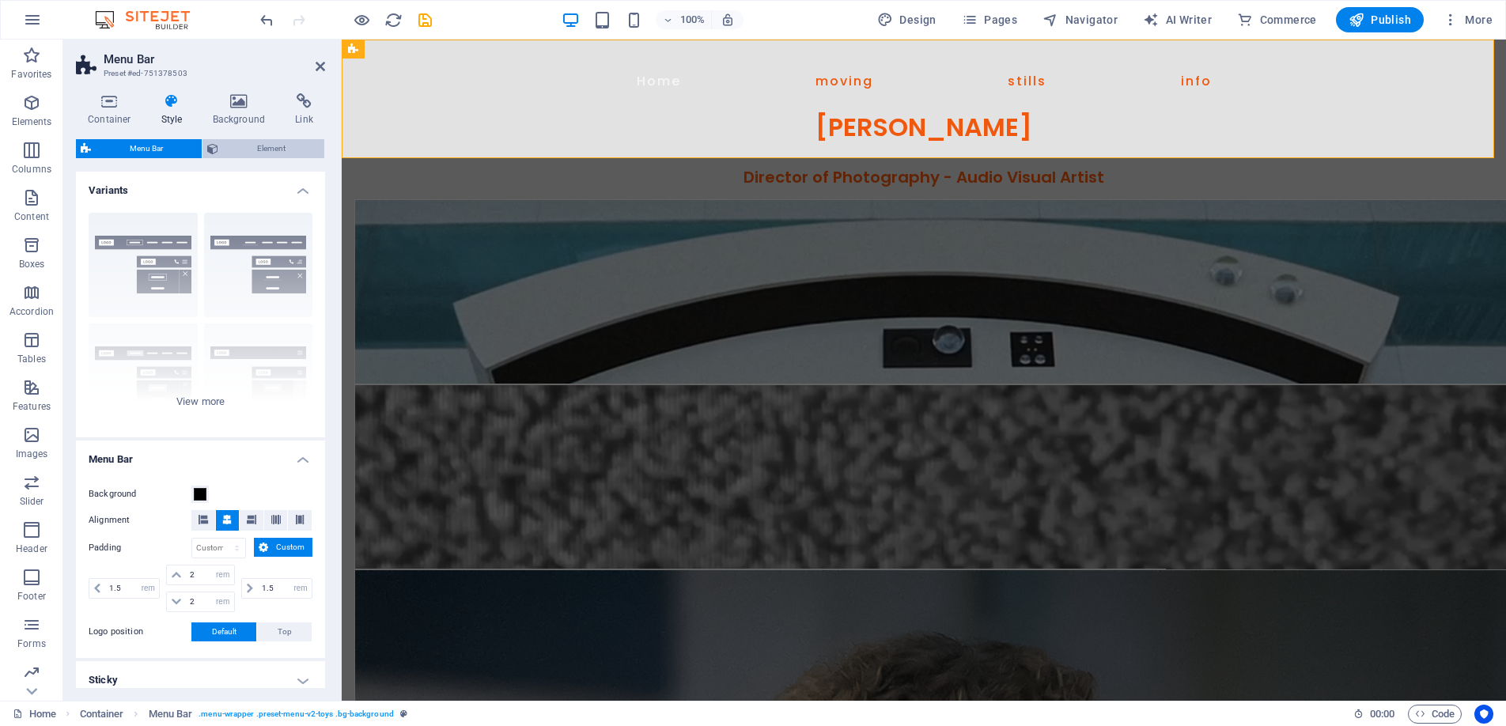
click at [267, 150] on span "Element" at bounding box center [271, 148] width 97 height 19
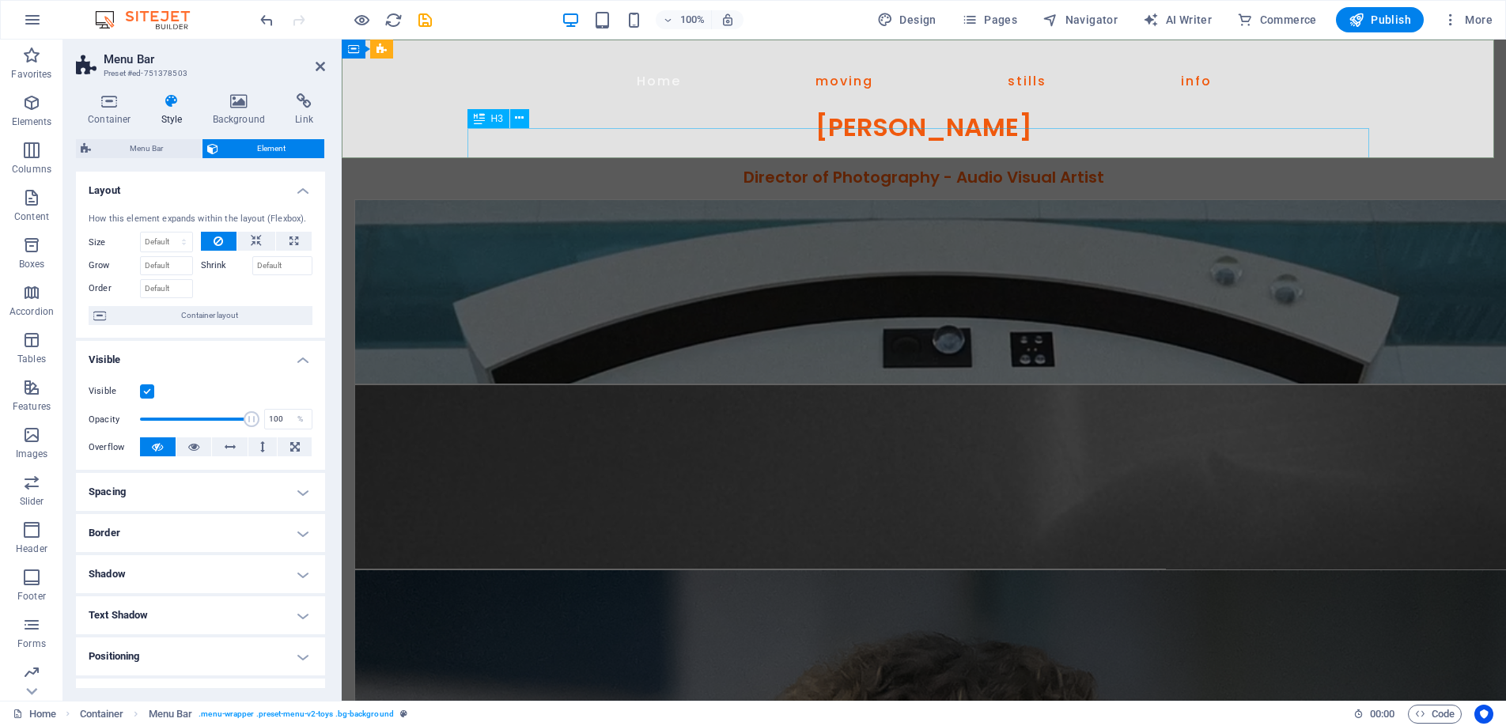
click at [487, 119] on div "H3" at bounding box center [489, 118] width 42 height 19
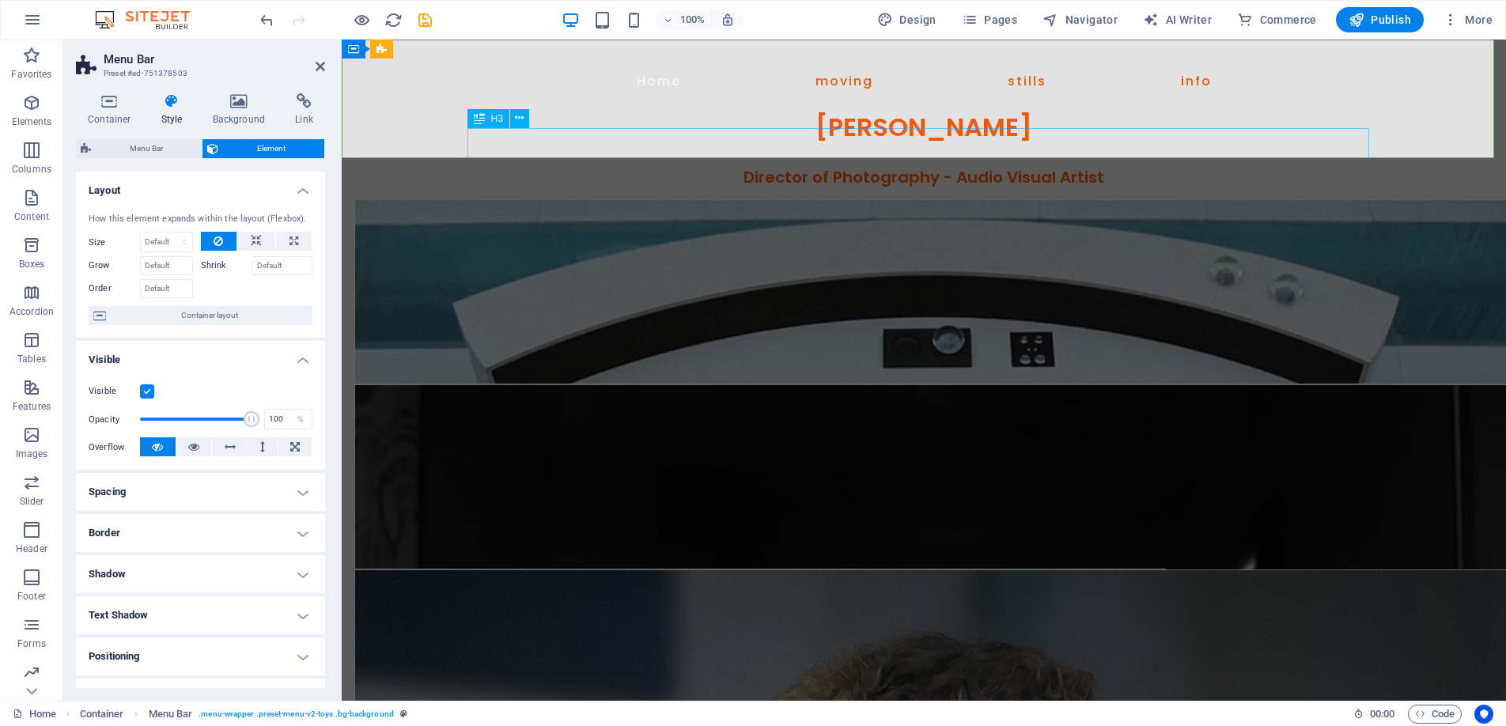
click at [487, 119] on div "H3" at bounding box center [489, 118] width 42 height 19
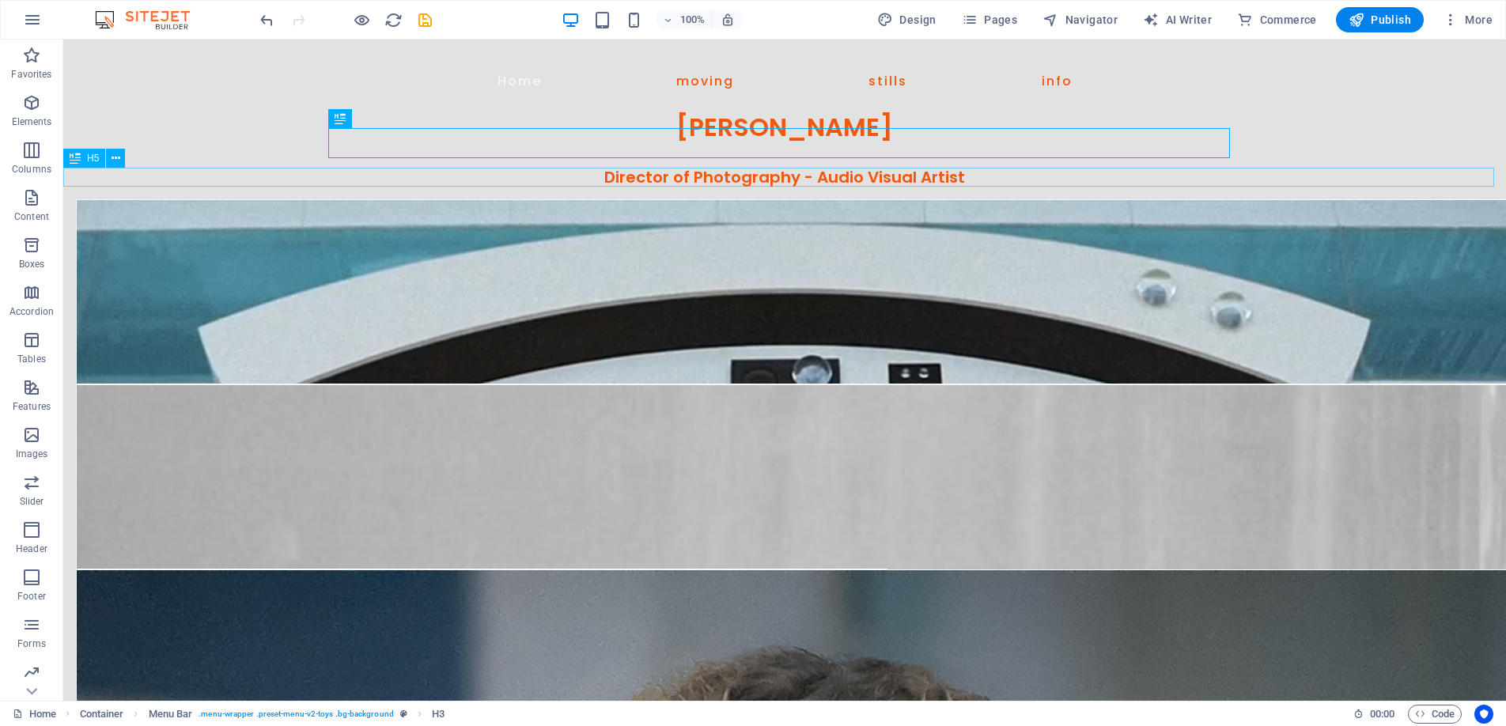
click at [691, 174] on div "Director of Photography - Audio Visual Artist" at bounding box center [784, 177] width 1443 height 19
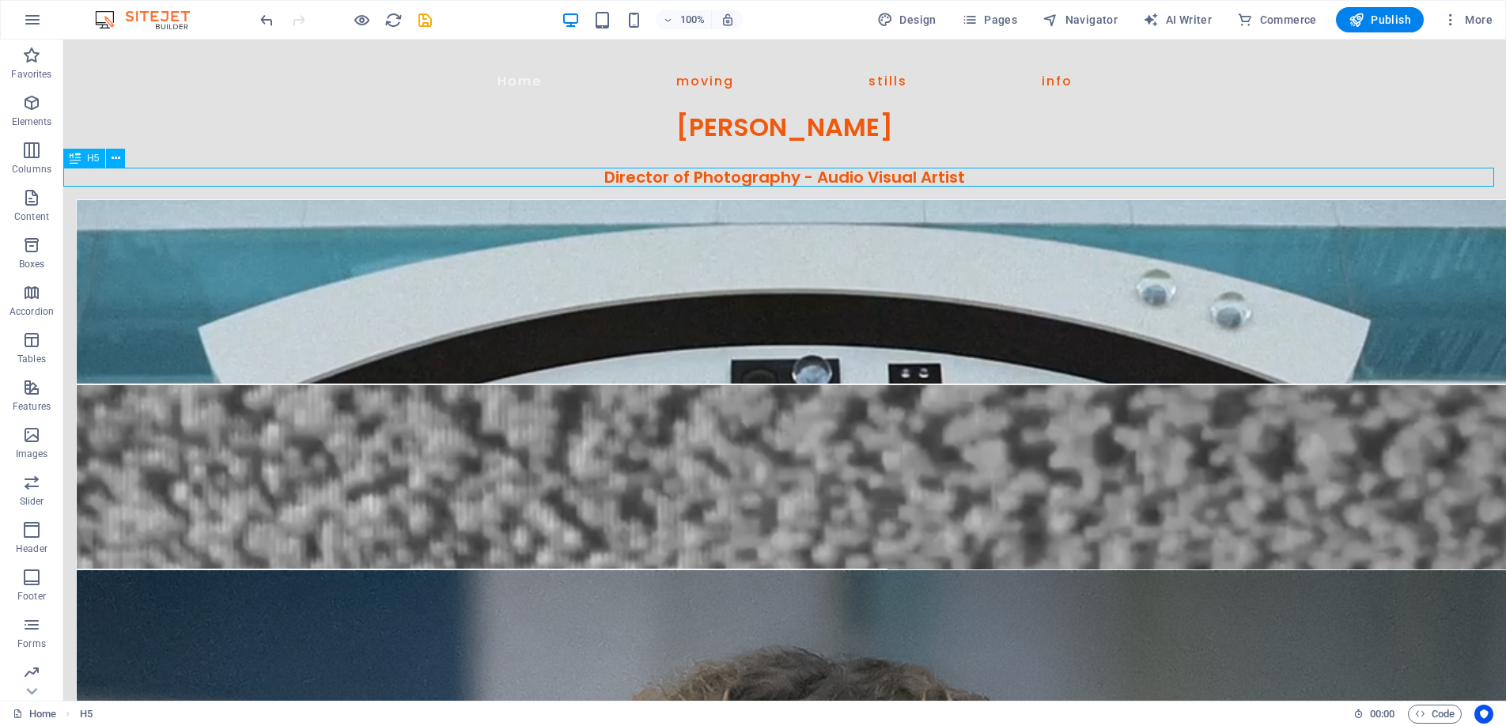
click at [691, 174] on div "Director of Photography - Audio Visual Artist" at bounding box center [784, 177] width 1443 height 19
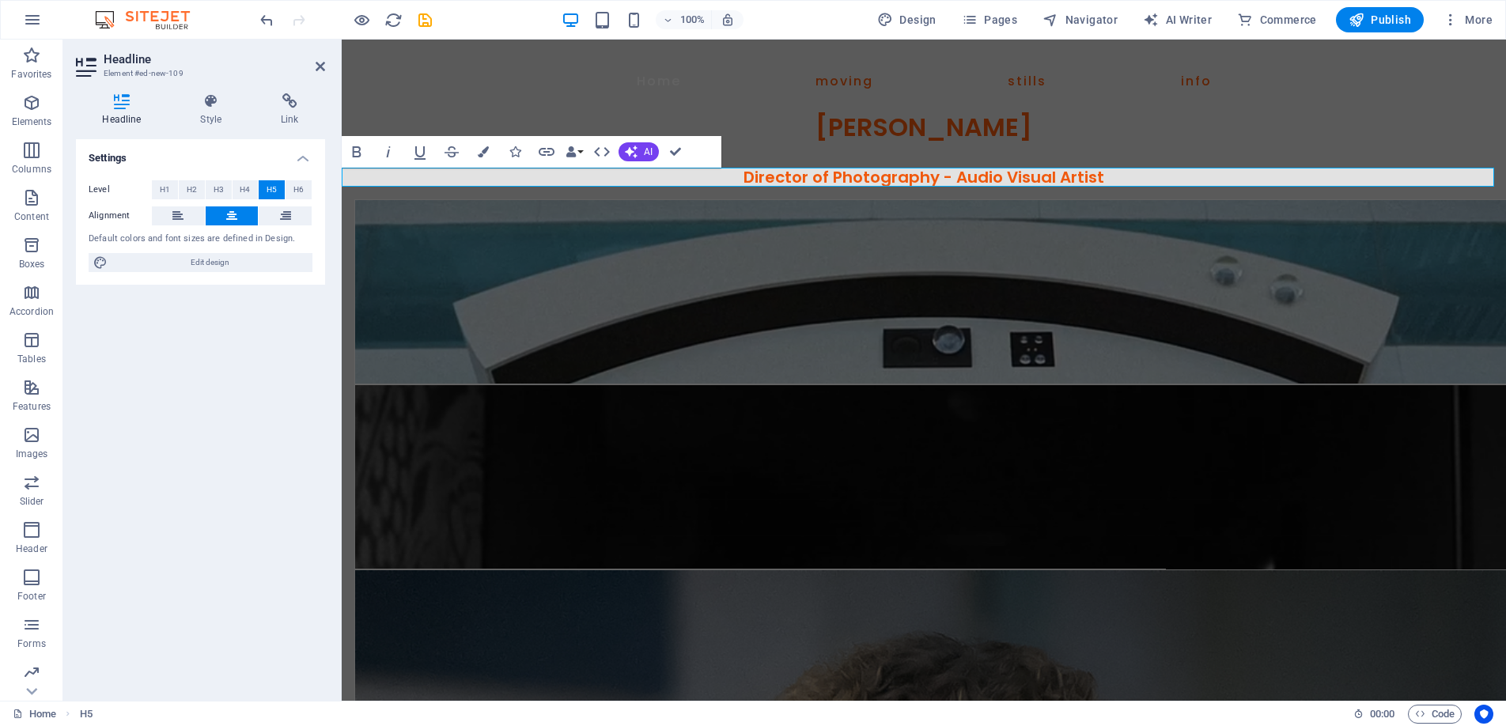
click at [1092, 179] on span "Director of Photography - Audio Visual Artist" at bounding box center [924, 177] width 361 height 22
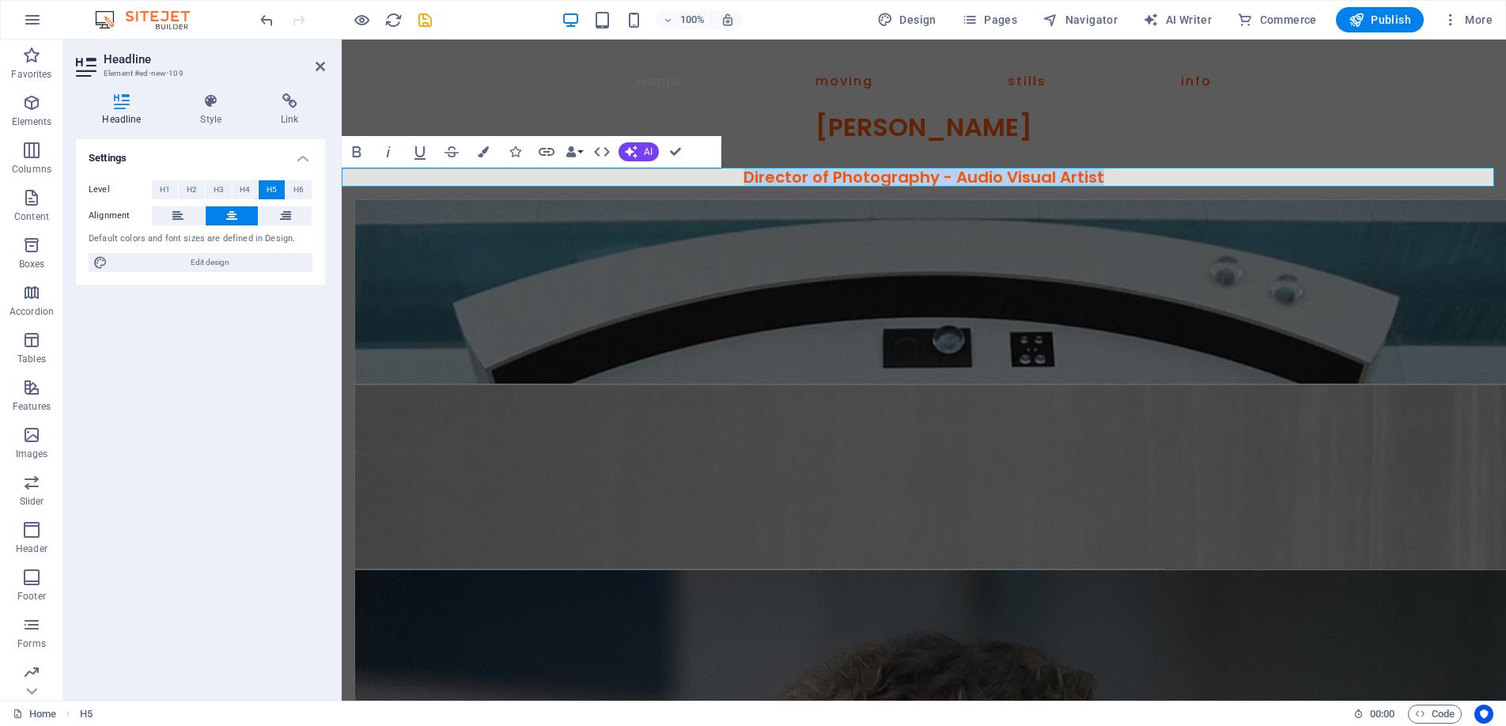
drag, startPoint x: 1135, startPoint y: 179, endPoint x: 682, endPoint y: 180, distance: 453.3
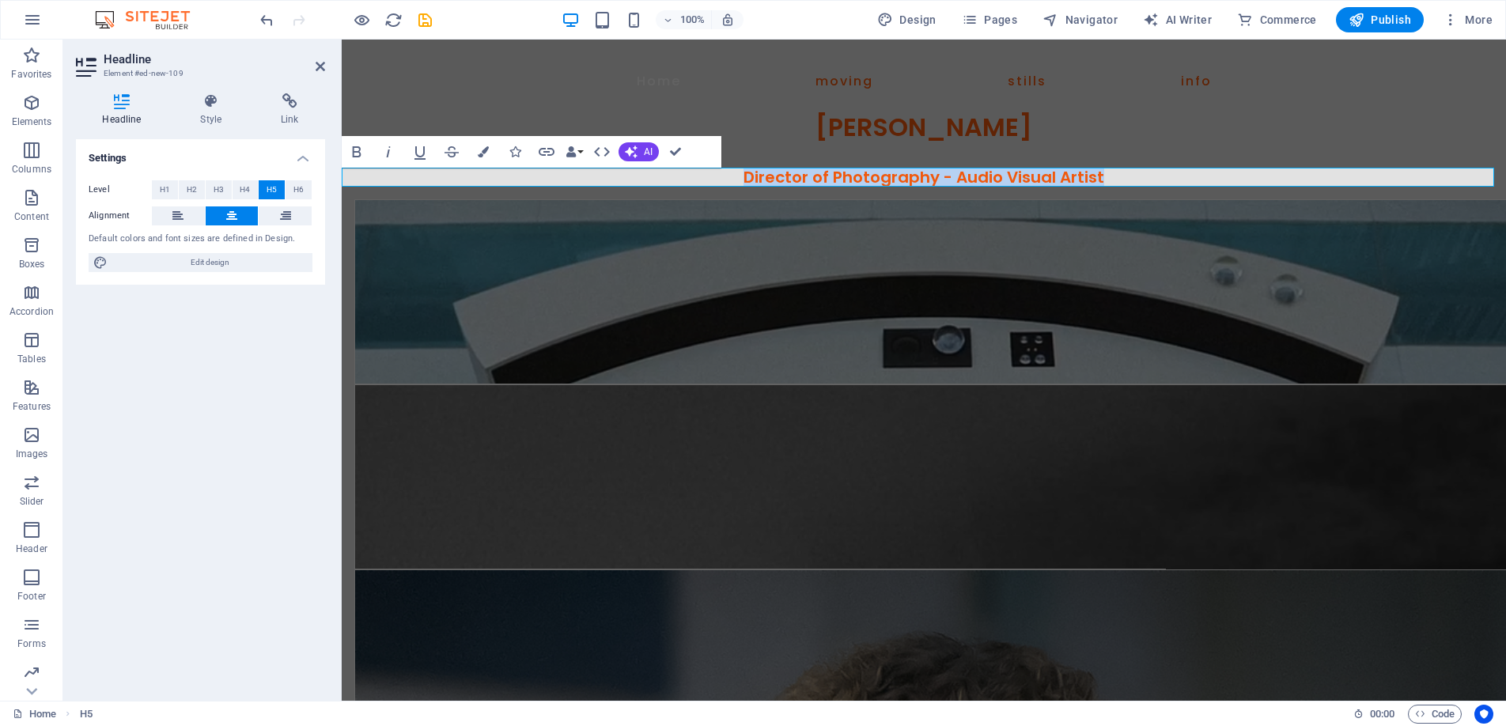
click at [682, 180] on h5 "Director of Photography - Audio Visual Artist" at bounding box center [924, 177] width 1165 height 19
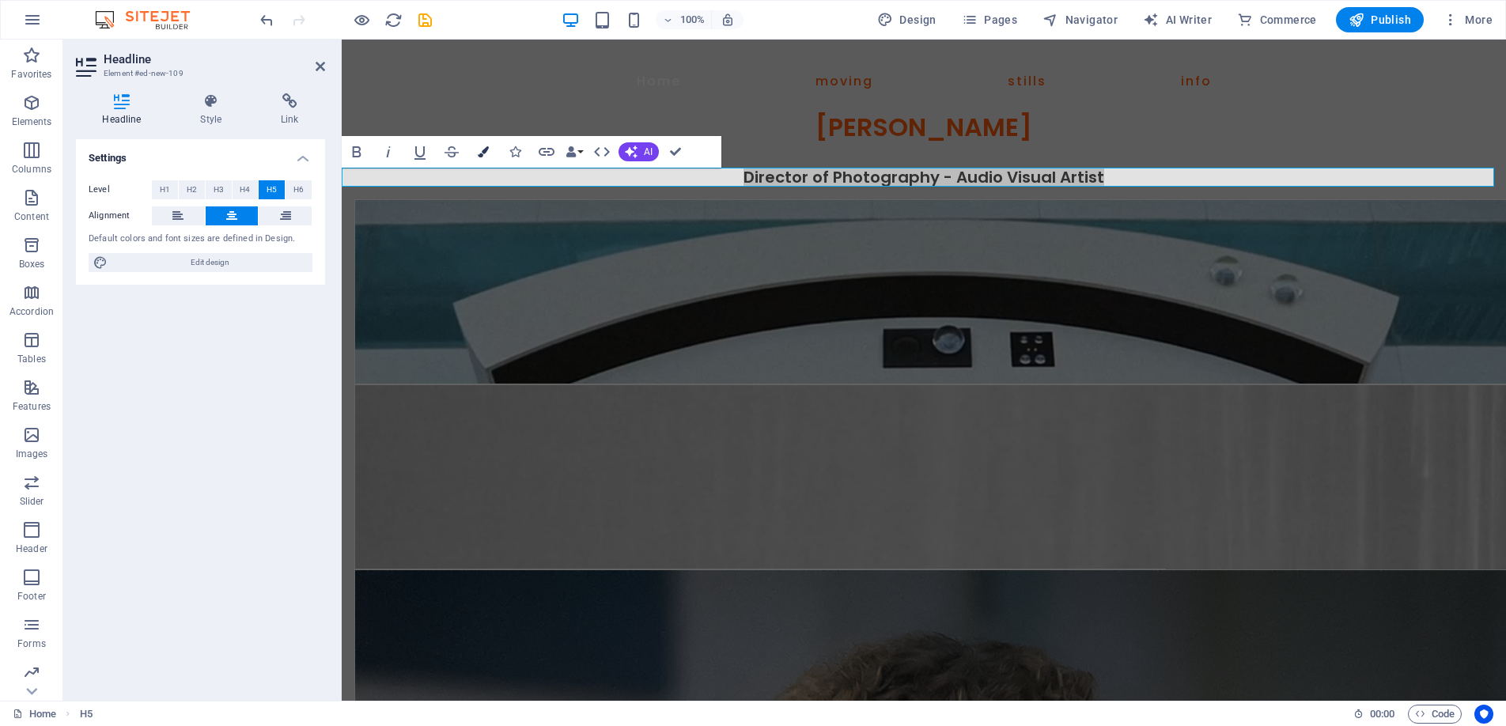
click at [478, 148] on icon "button" at bounding box center [483, 151] width 11 height 11
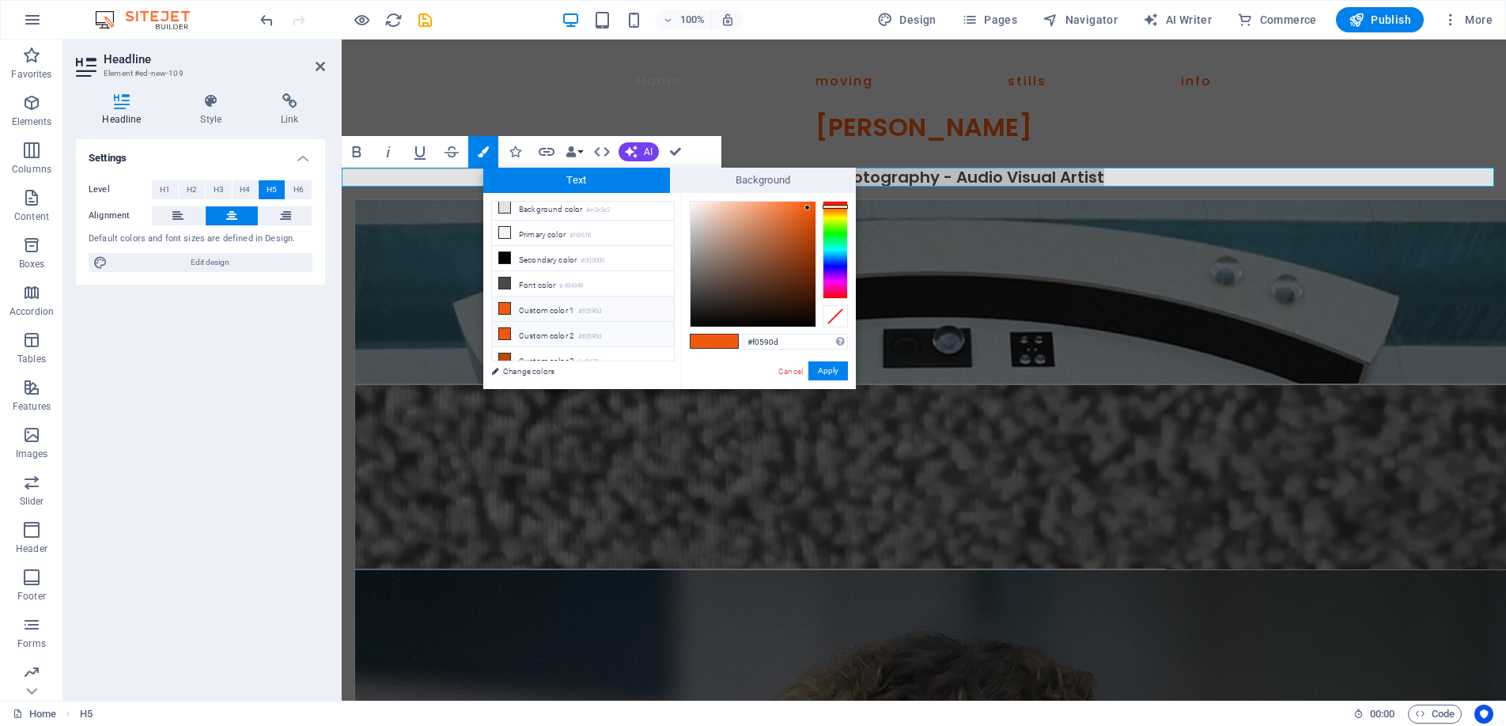
scroll to position [13, 0]
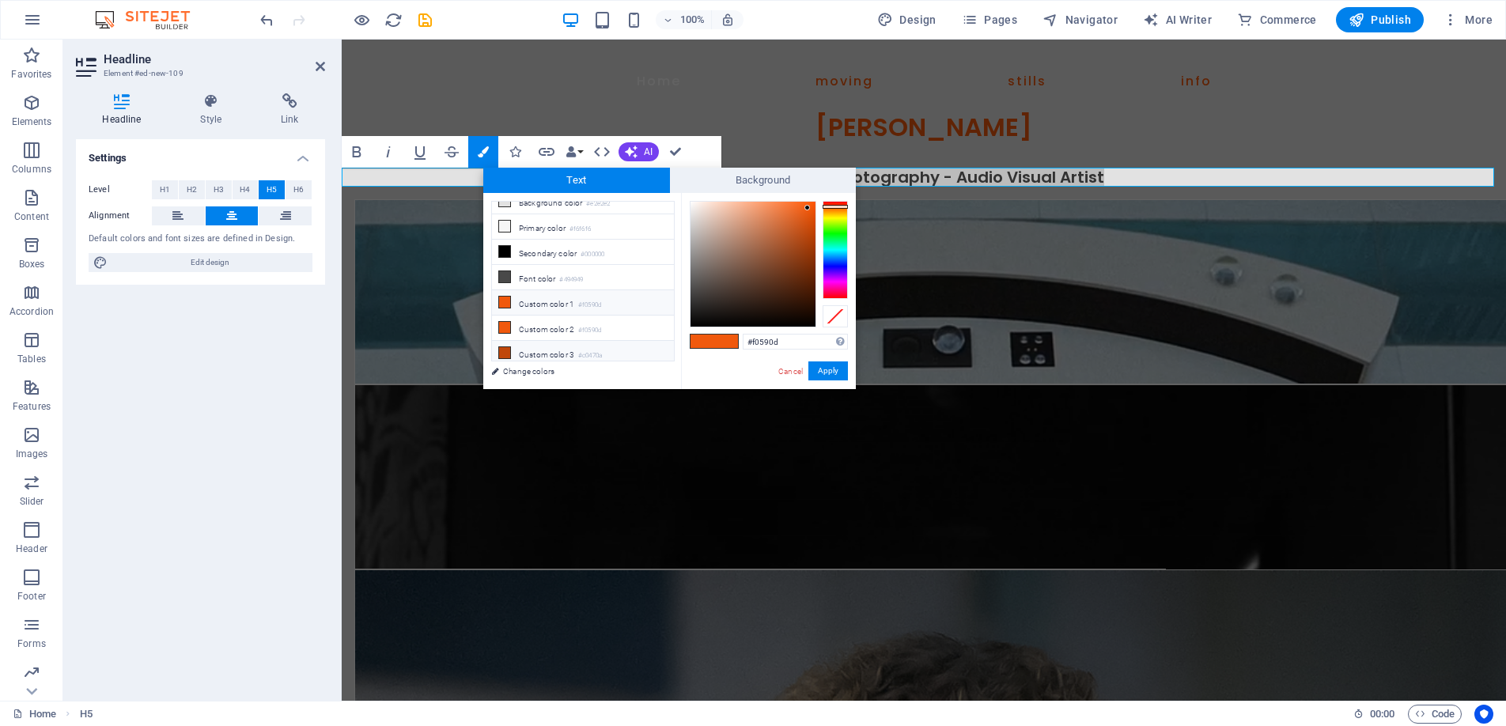
click at [552, 350] on li "Custom color 3 #c0470a" at bounding box center [583, 353] width 182 height 25
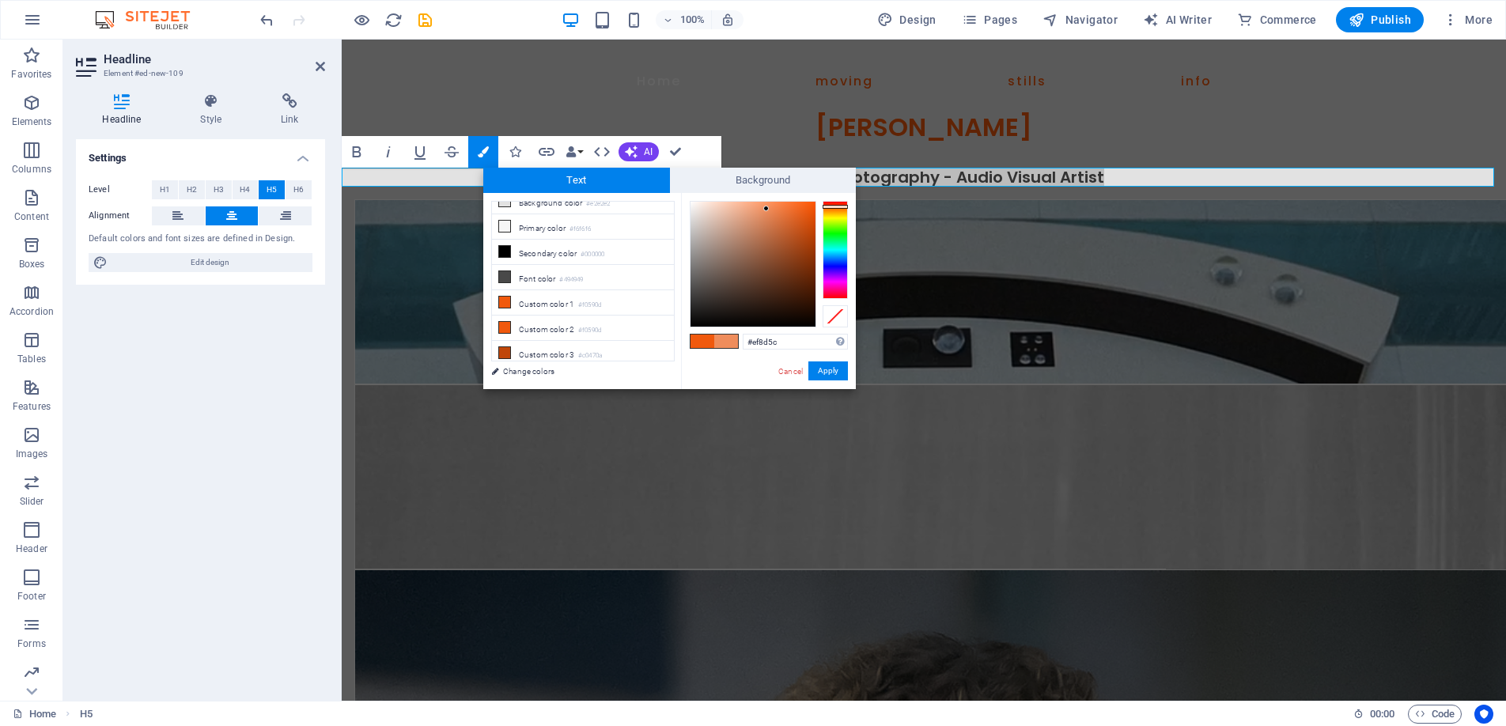
drag, startPoint x: 809, startPoint y: 229, endPoint x: 767, endPoint y: 209, distance: 47.4
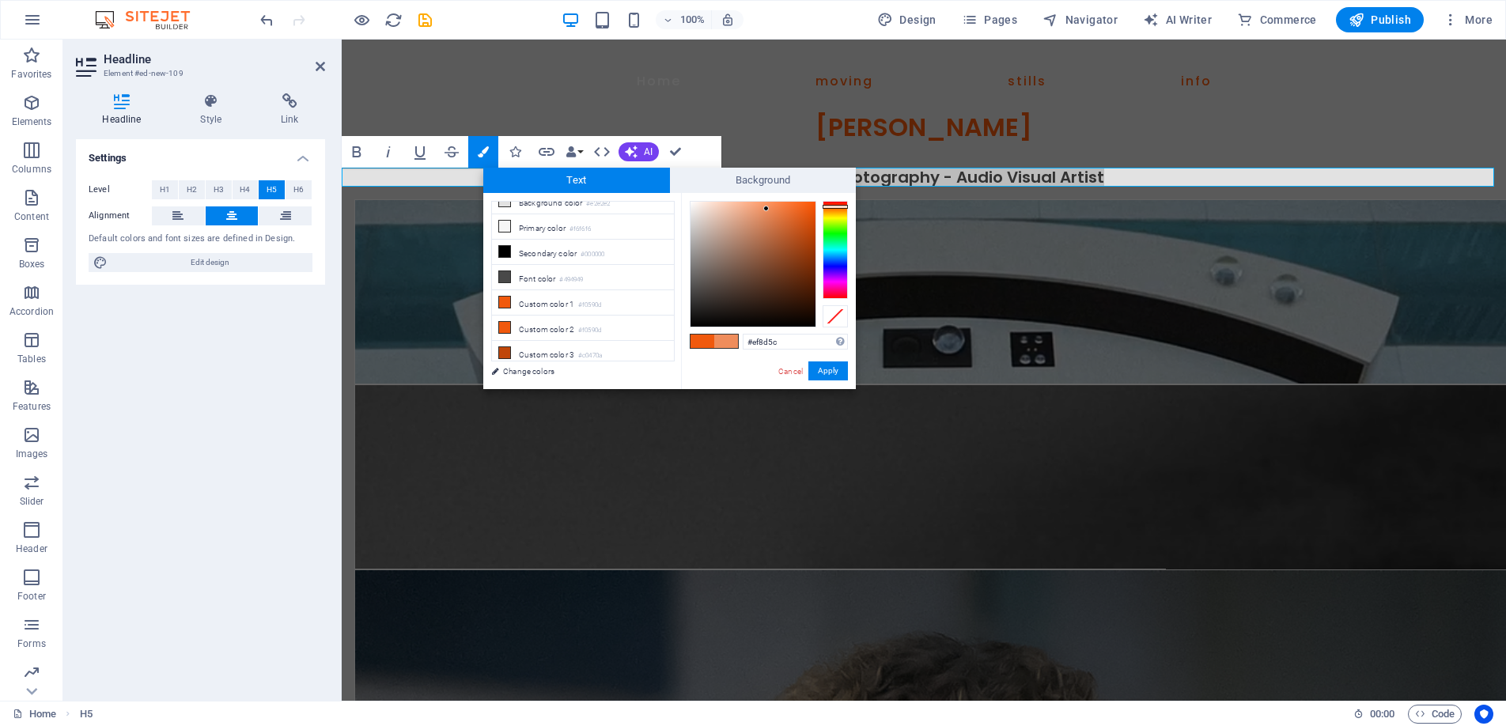
click at [767, 209] on div at bounding box center [766, 209] width 6 height 6
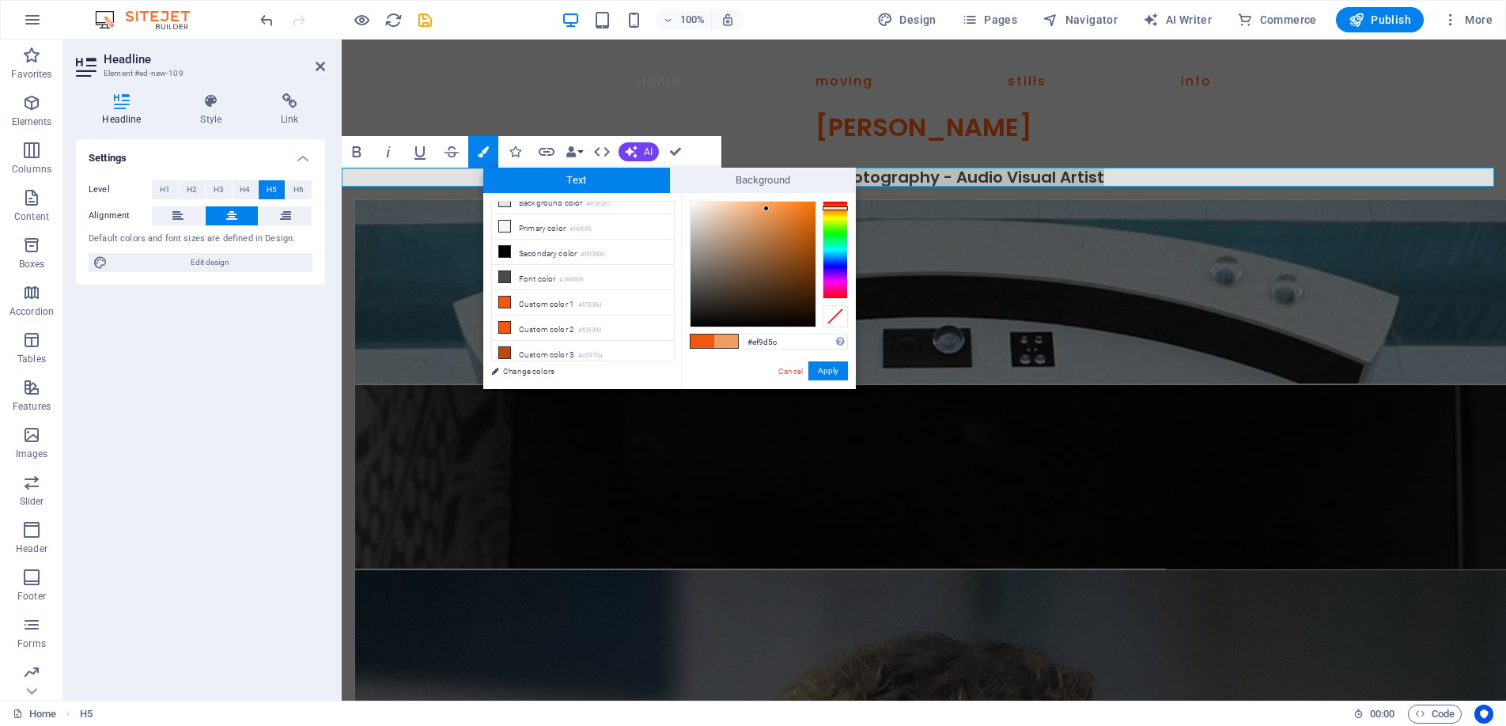
click at [829, 208] on div at bounding box center [835, 208] width 25 height 4
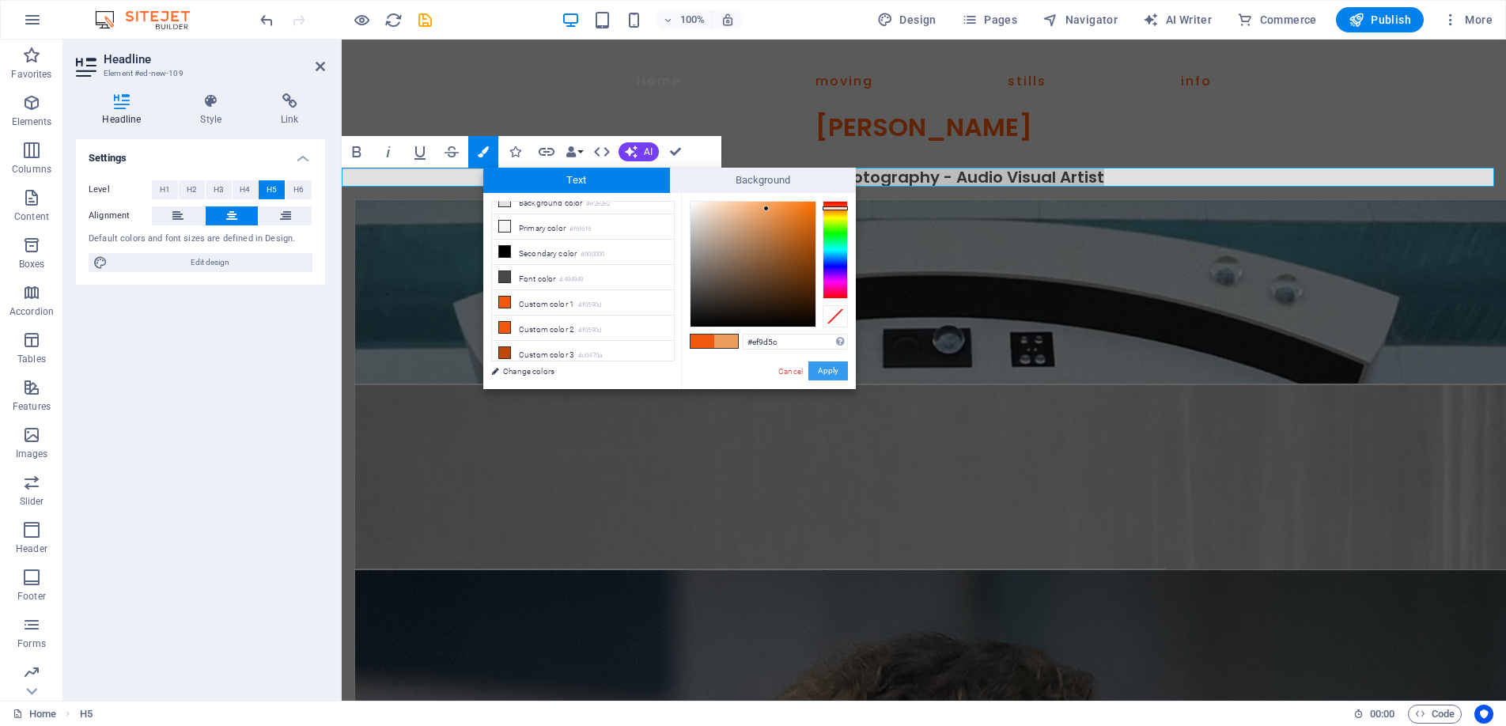
click at [828, 368] on button "Apply" at bounding box center [829, 371] width 40 height 19
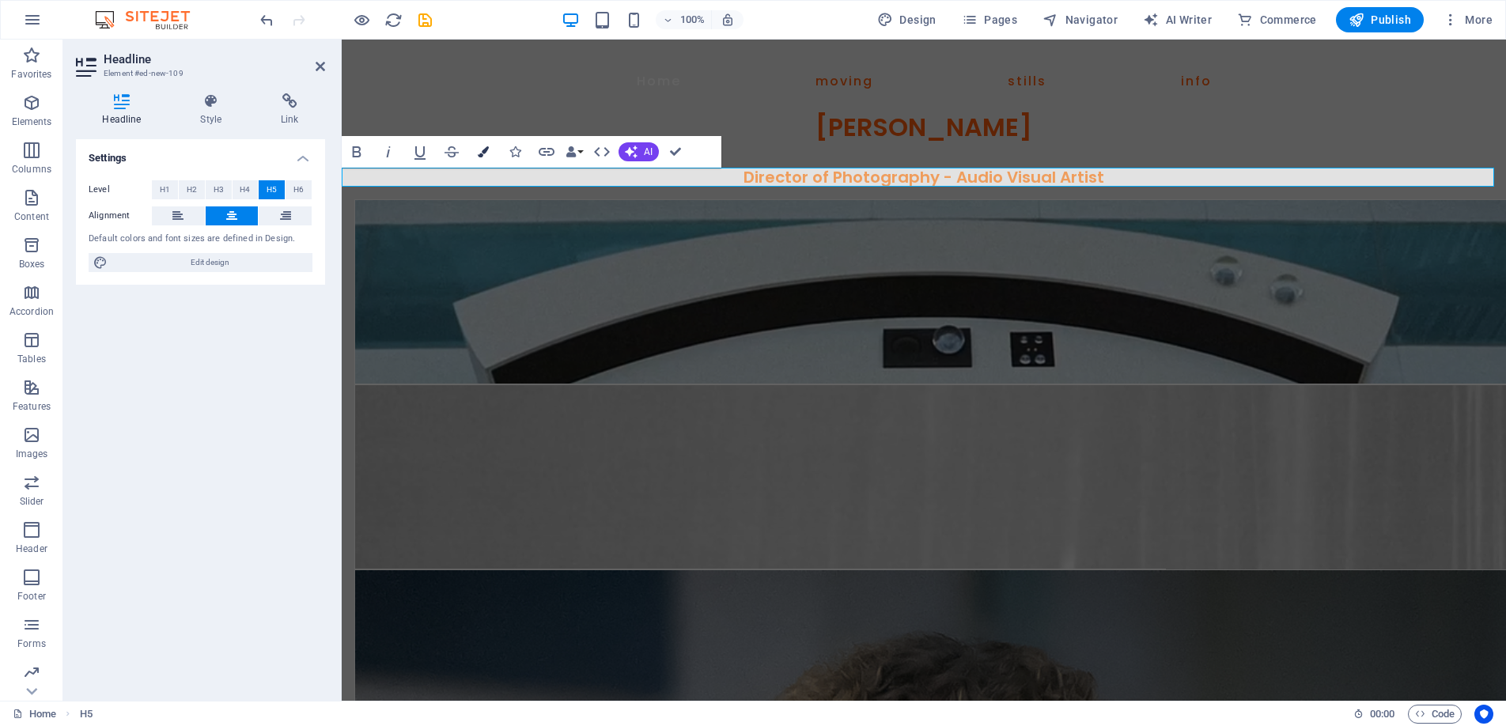
click at [480, 150] on icon "button" at bounding box center [483, 151] width 11 height 11
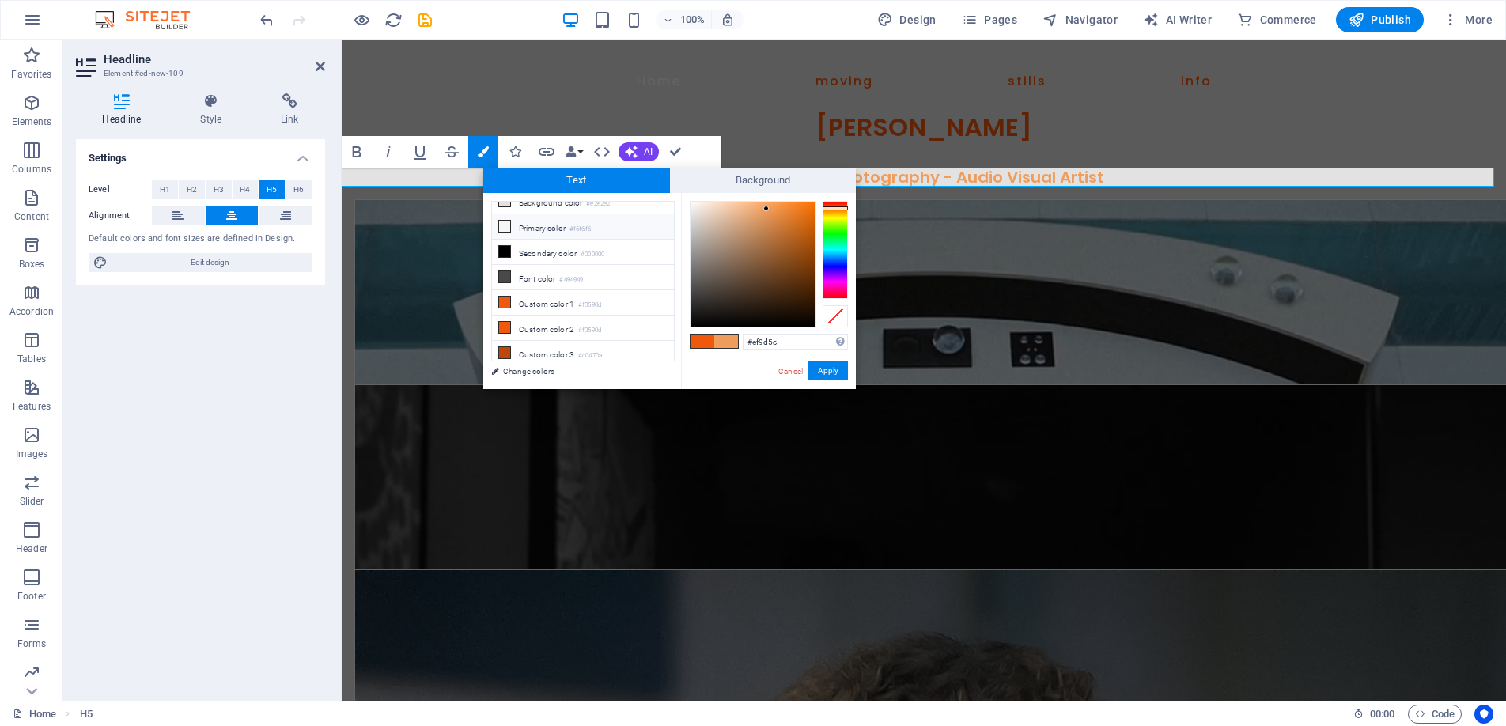
click at [533, 225] on li "Primary color #f6f6f6" at bounding box center [583, 226] width 182 height 25
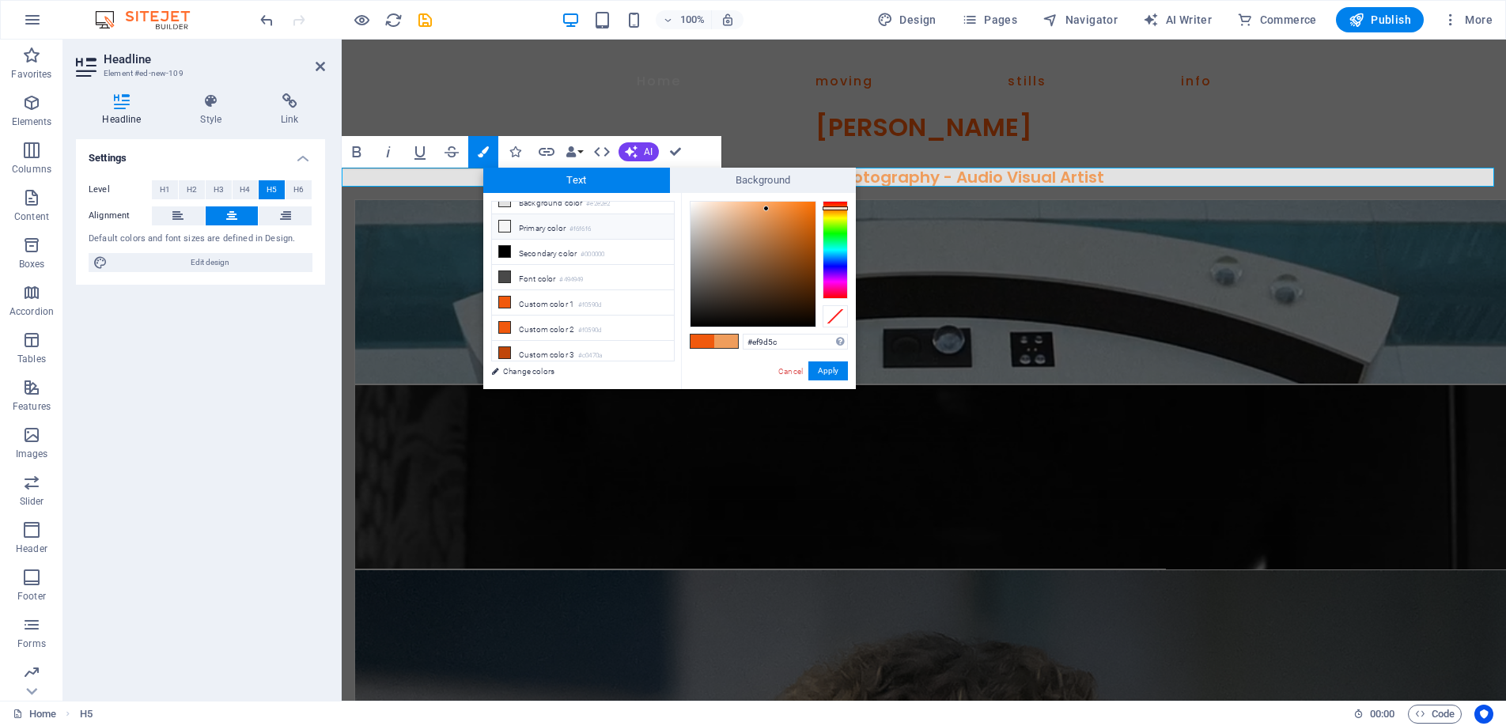
type input "#f6f6f6"
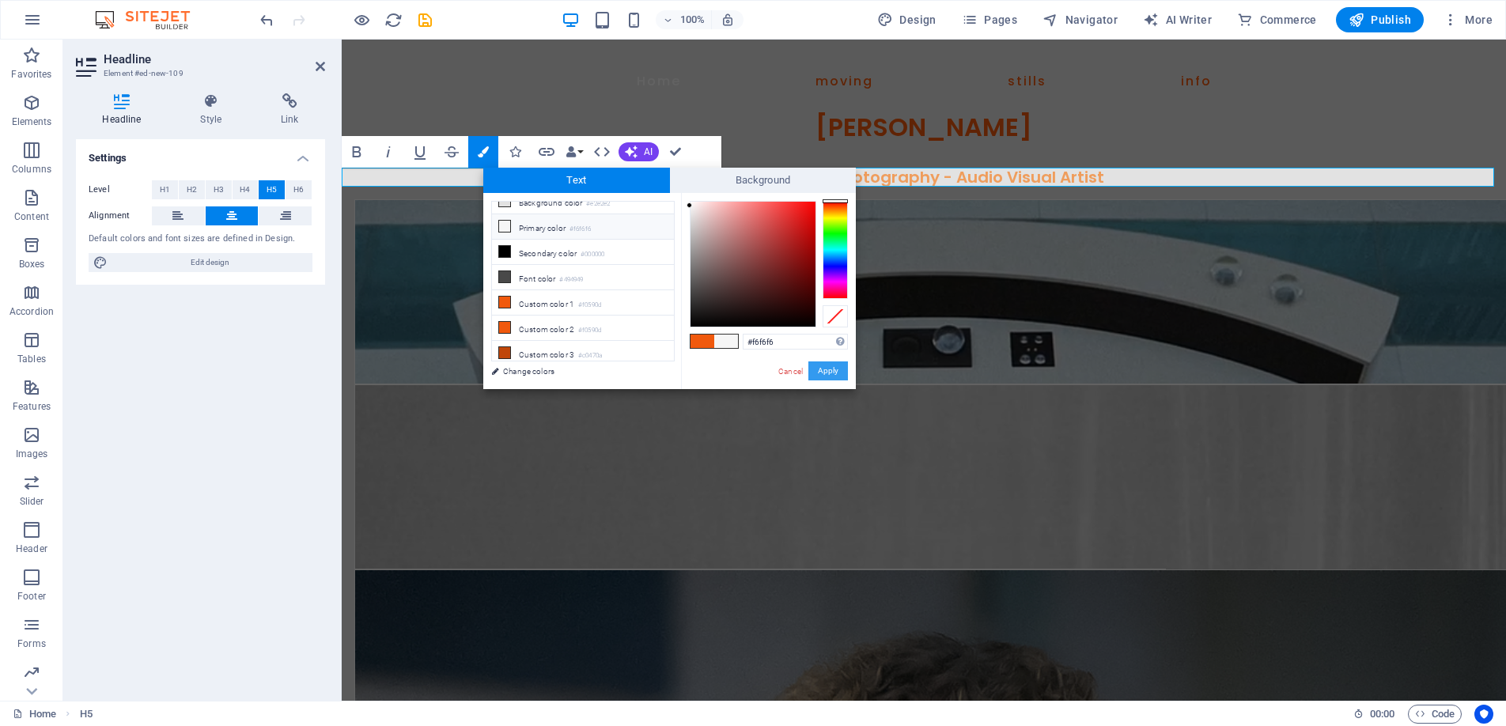
click at [817, 365] on button "Apply" at bounding box center [829, 371] width 40 height 19
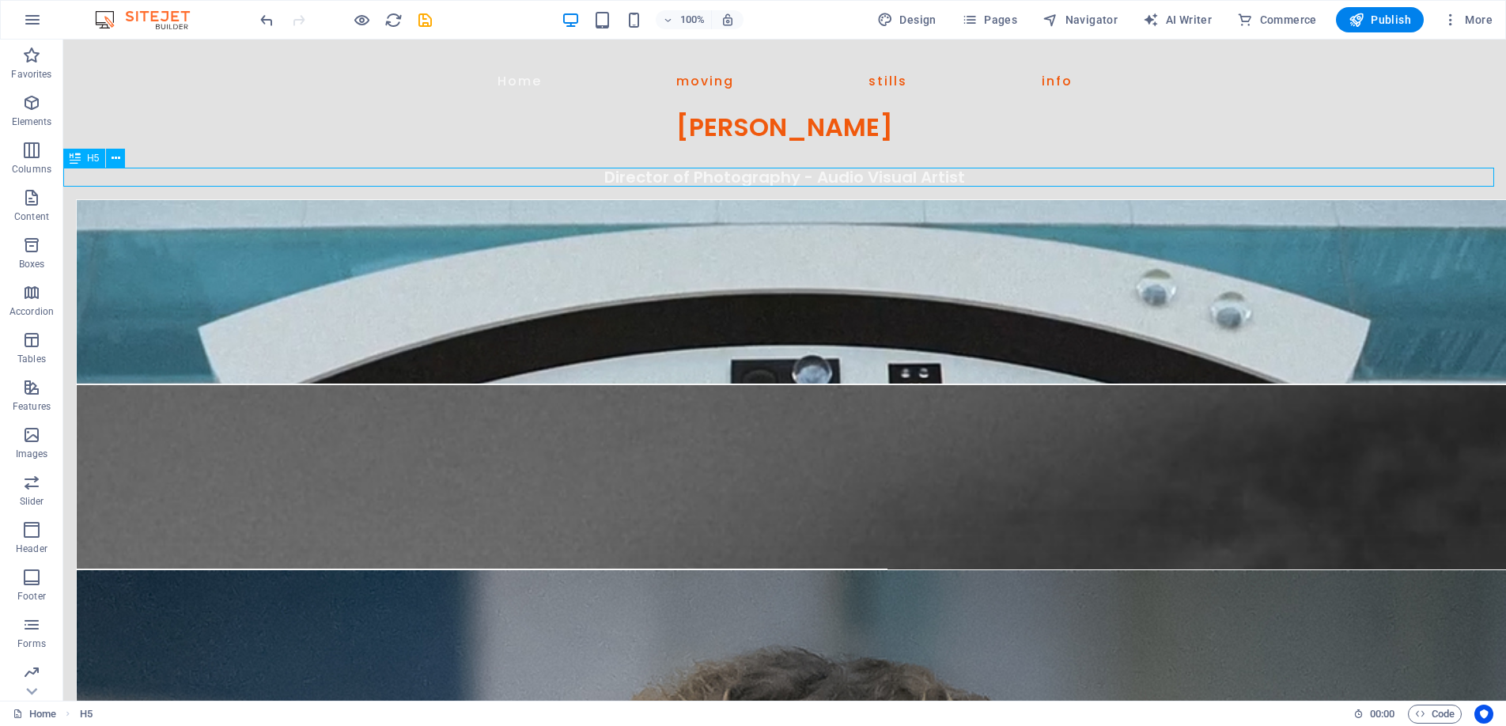
click at [839, 177] on div "Director of Photography - Audio Visual Artist" at bounding box center [784, 177] width 1443 height 19
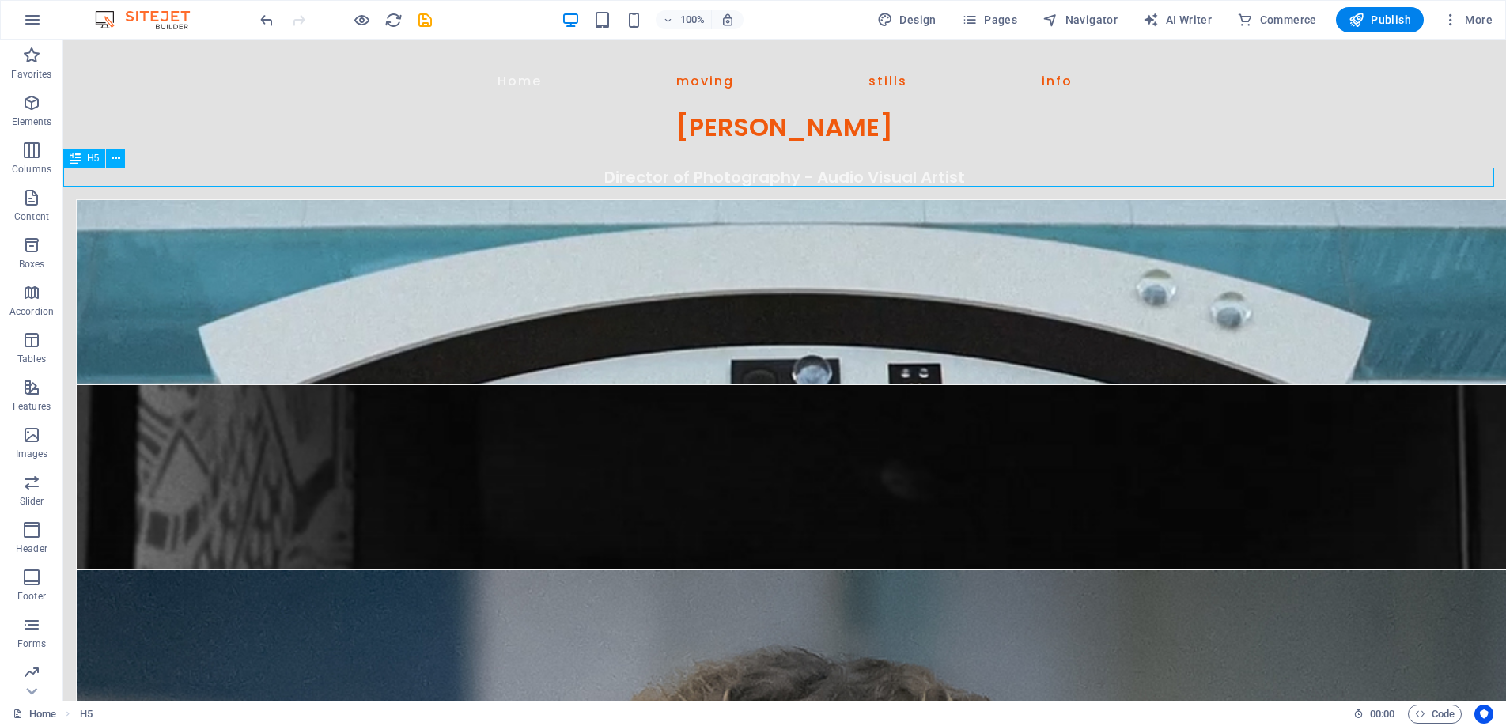
click at [839, 177] on div "Director of Photography - Audio Visual Artist" at bounding box center [784, 177] width 1443 height 19
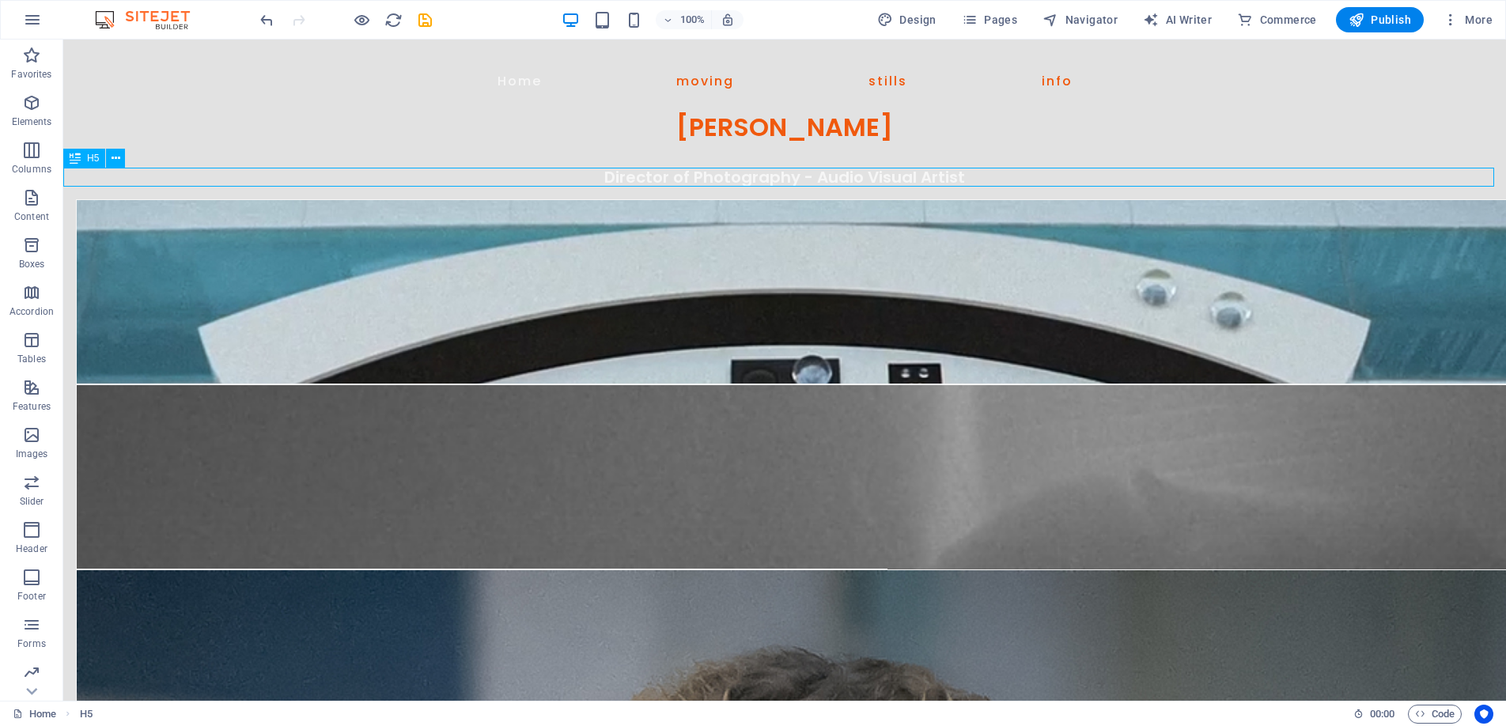
click at [839, 177] on div "Director of Photography - Audio Visual Artist" at bounding box center [784, 177] width 1443 height 19
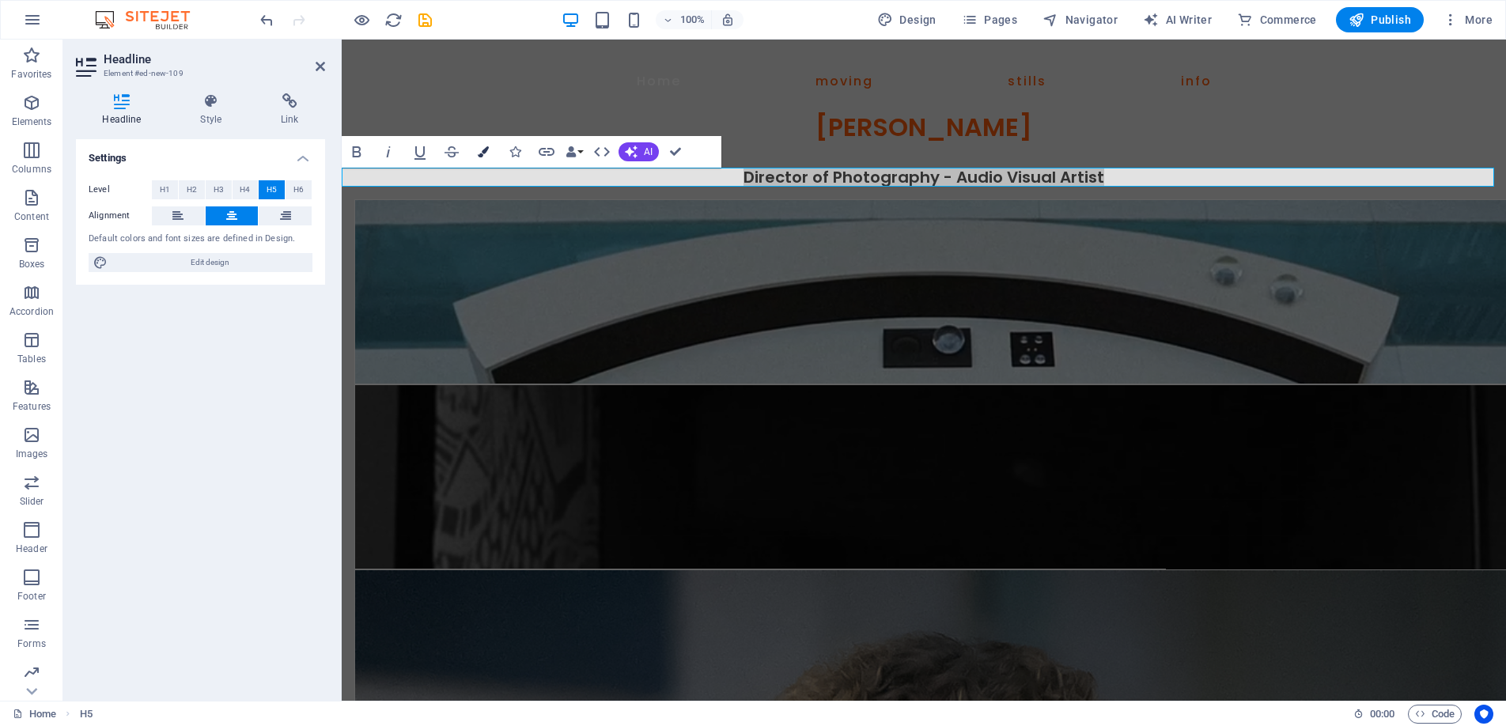
click at [478, 146] on icon "button" at bounding box center [483, 151] width 11 height 11
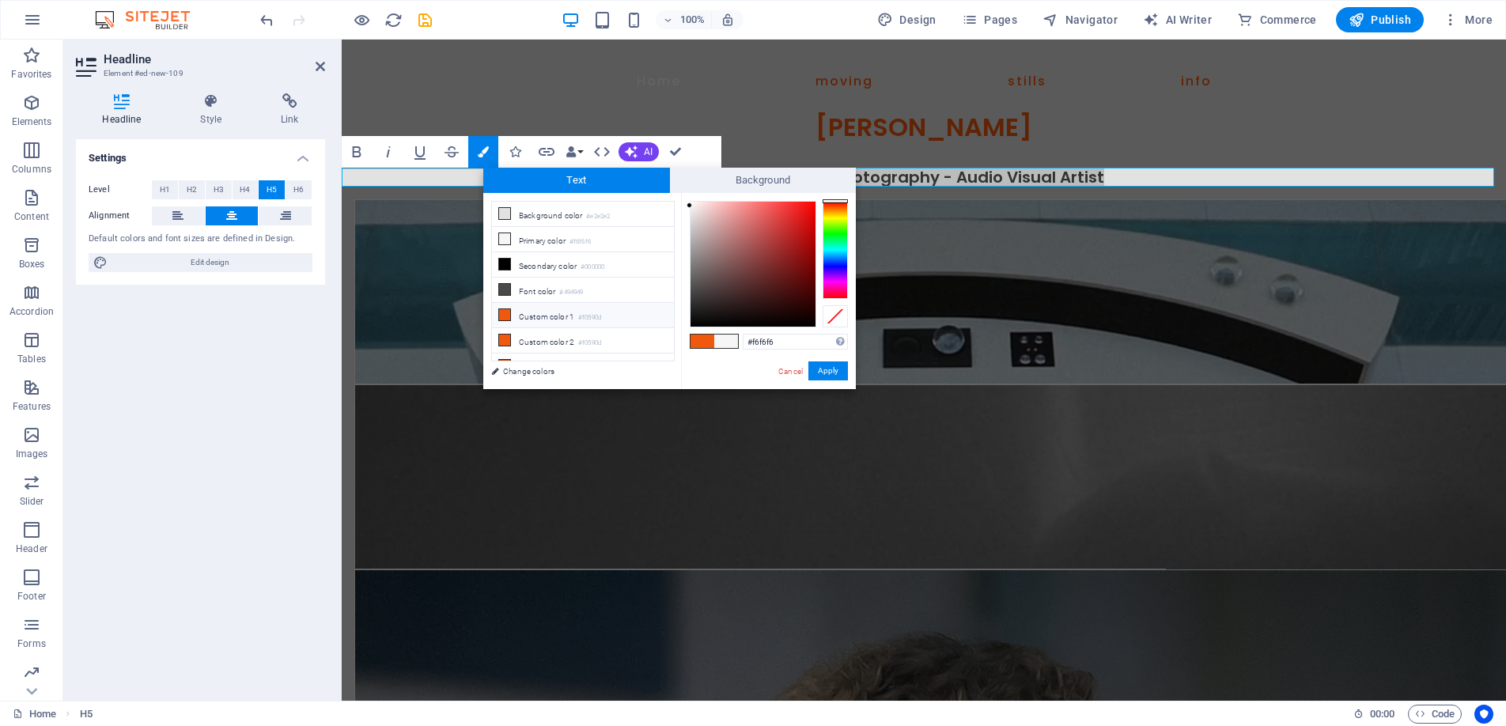
click at [549, 308] on li "Custom color 1 #f0590d" at bounding box center [583, 315] width 182 height 25
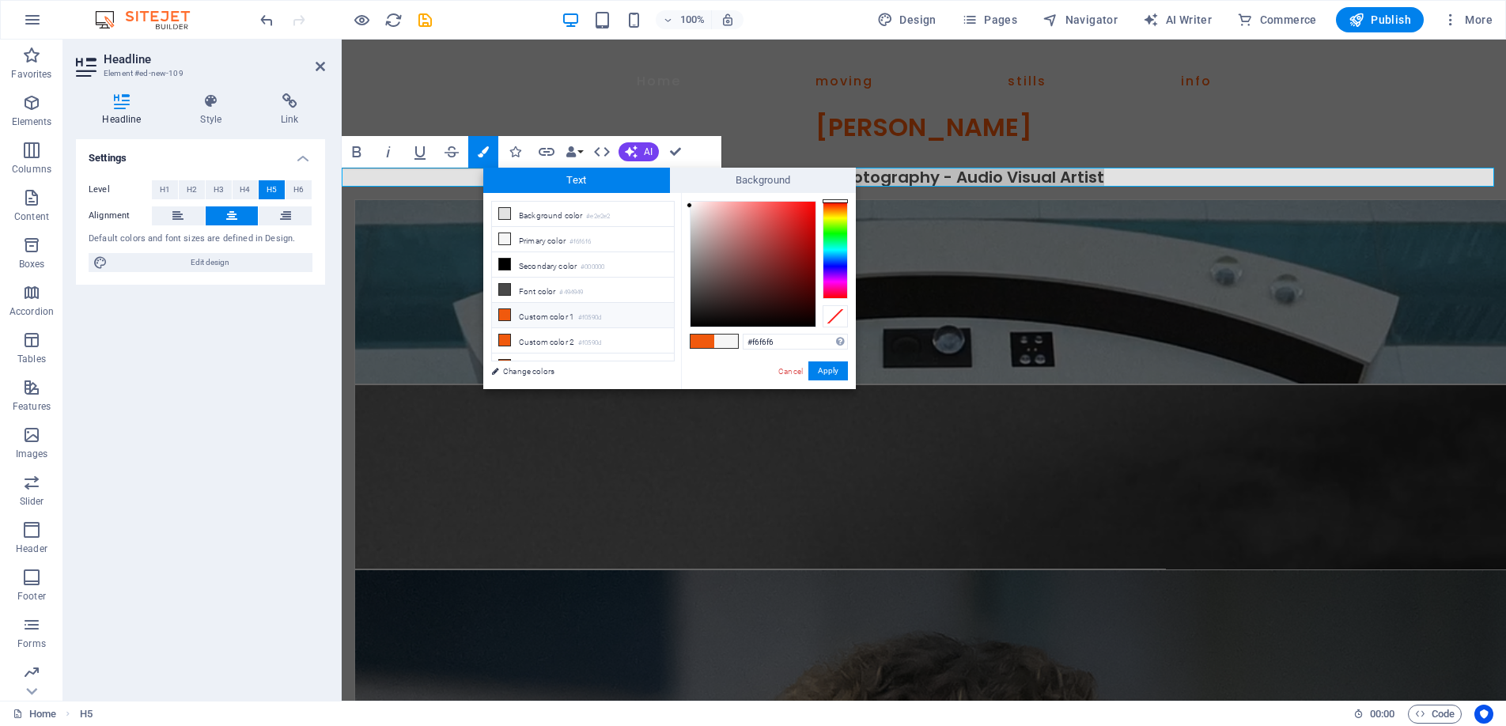
type input "#f0590d"
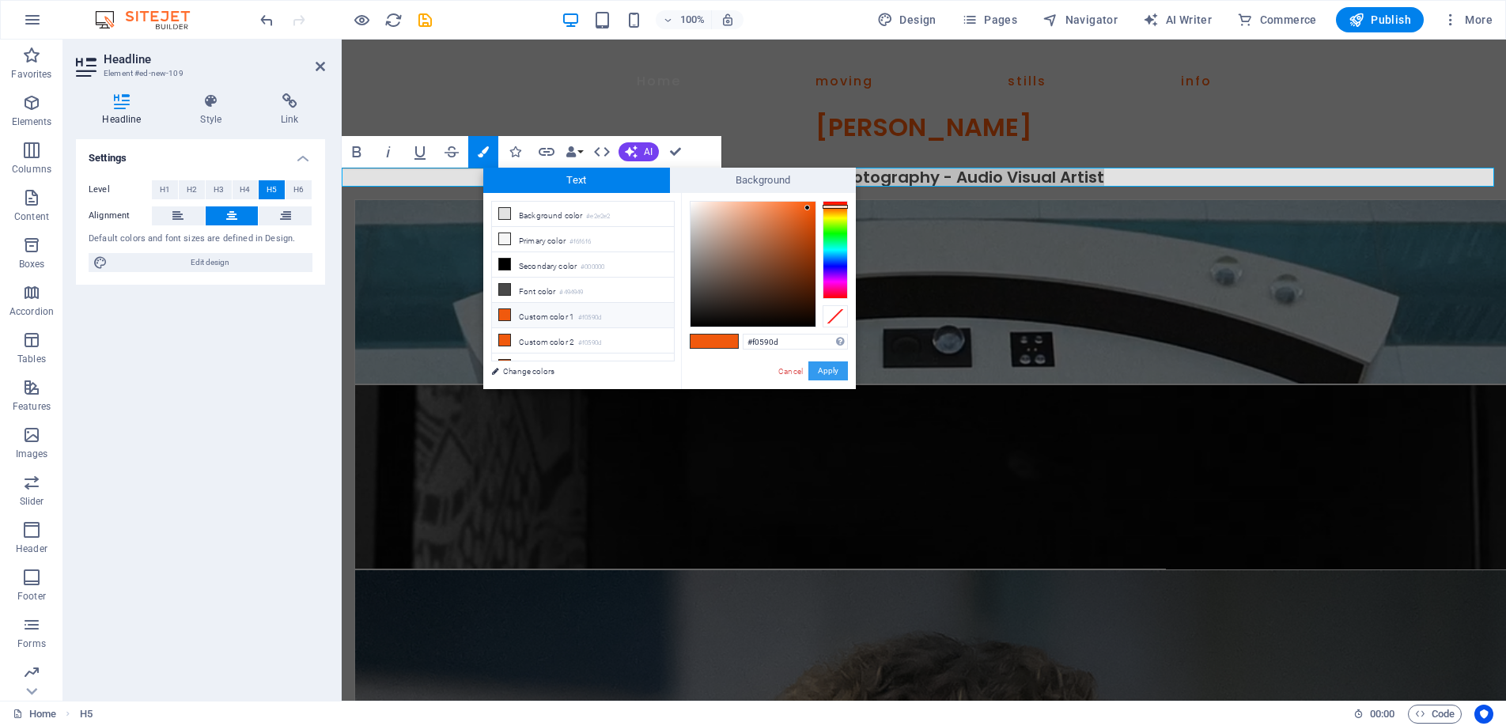
click at [824, 371] on button "Apply" at bounding box center [829, 371] width 40 height 19
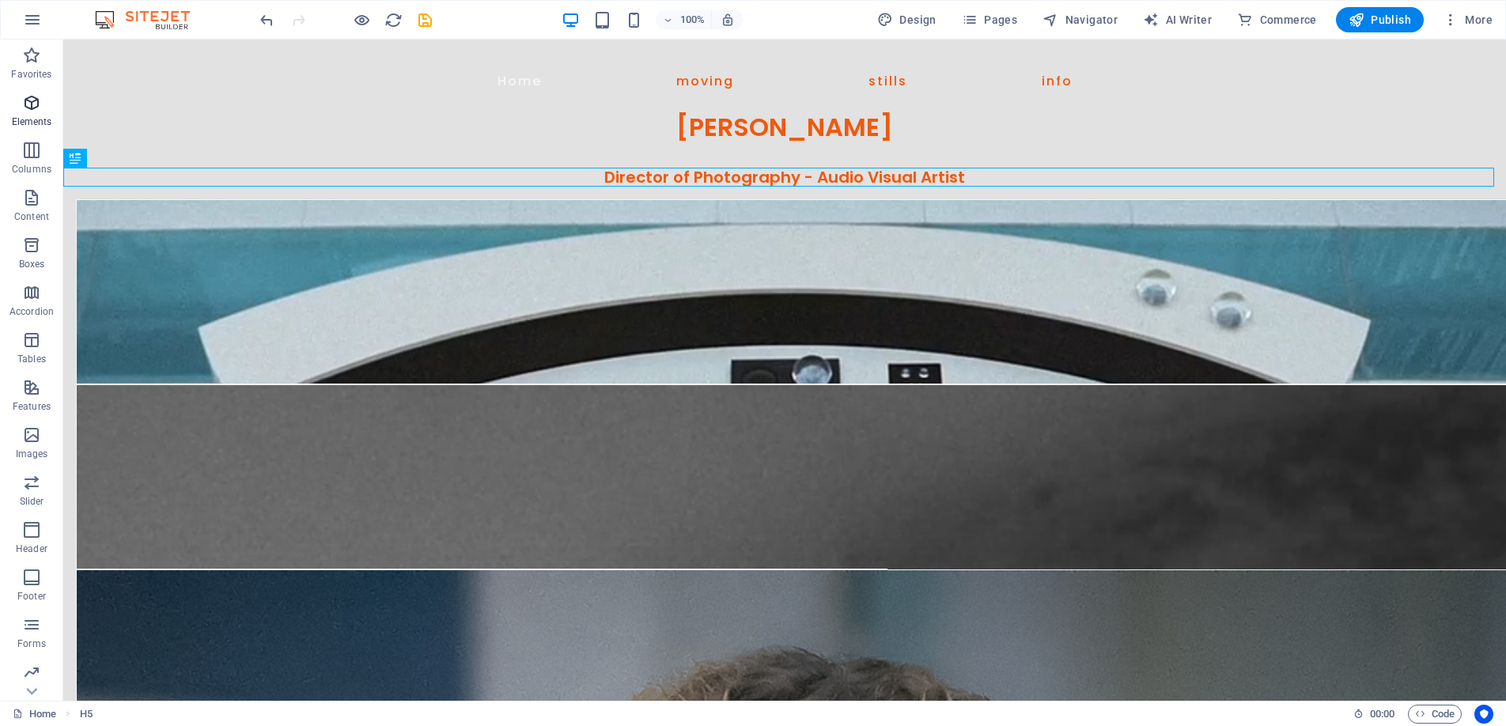
click at [35, 97] on icon "button" at bounding box center [31, 102] width 19 height 19
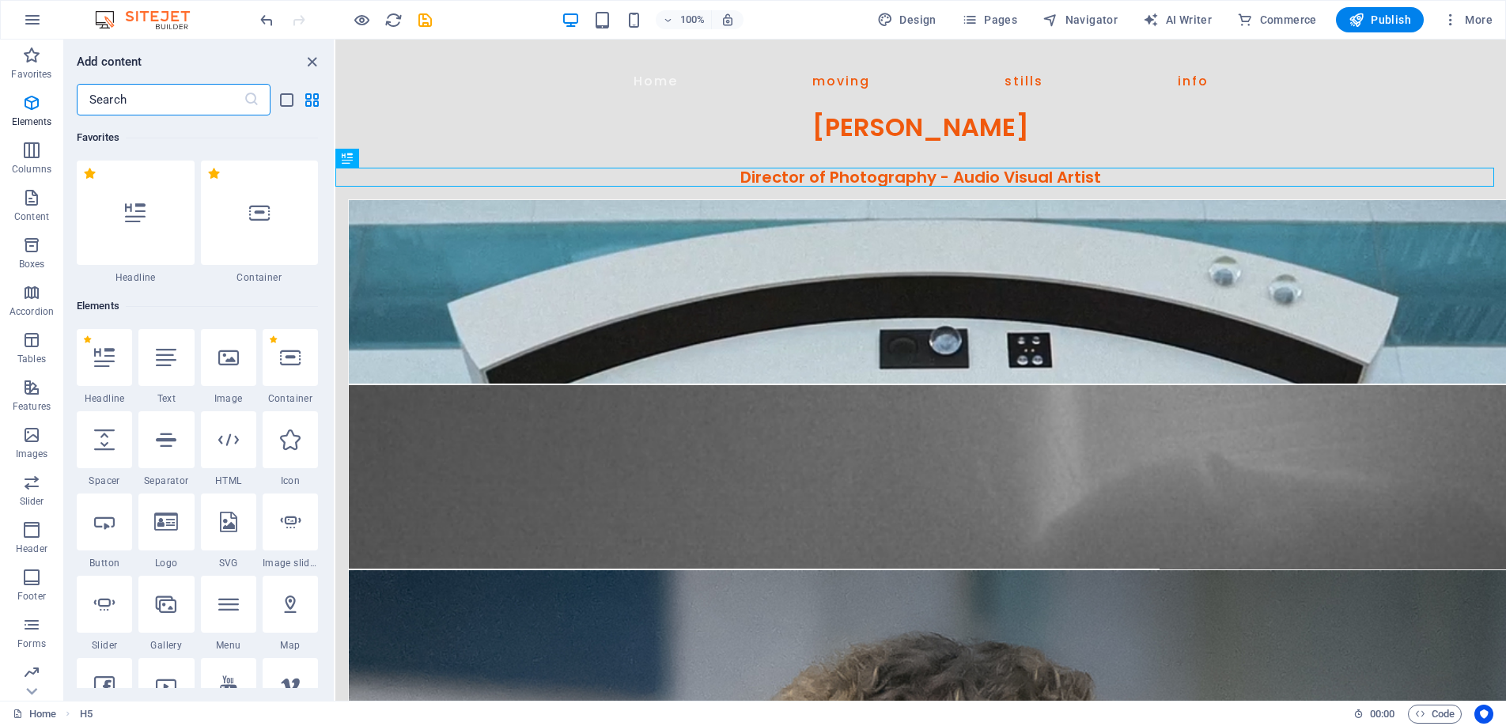
scroll to position [169, 0]
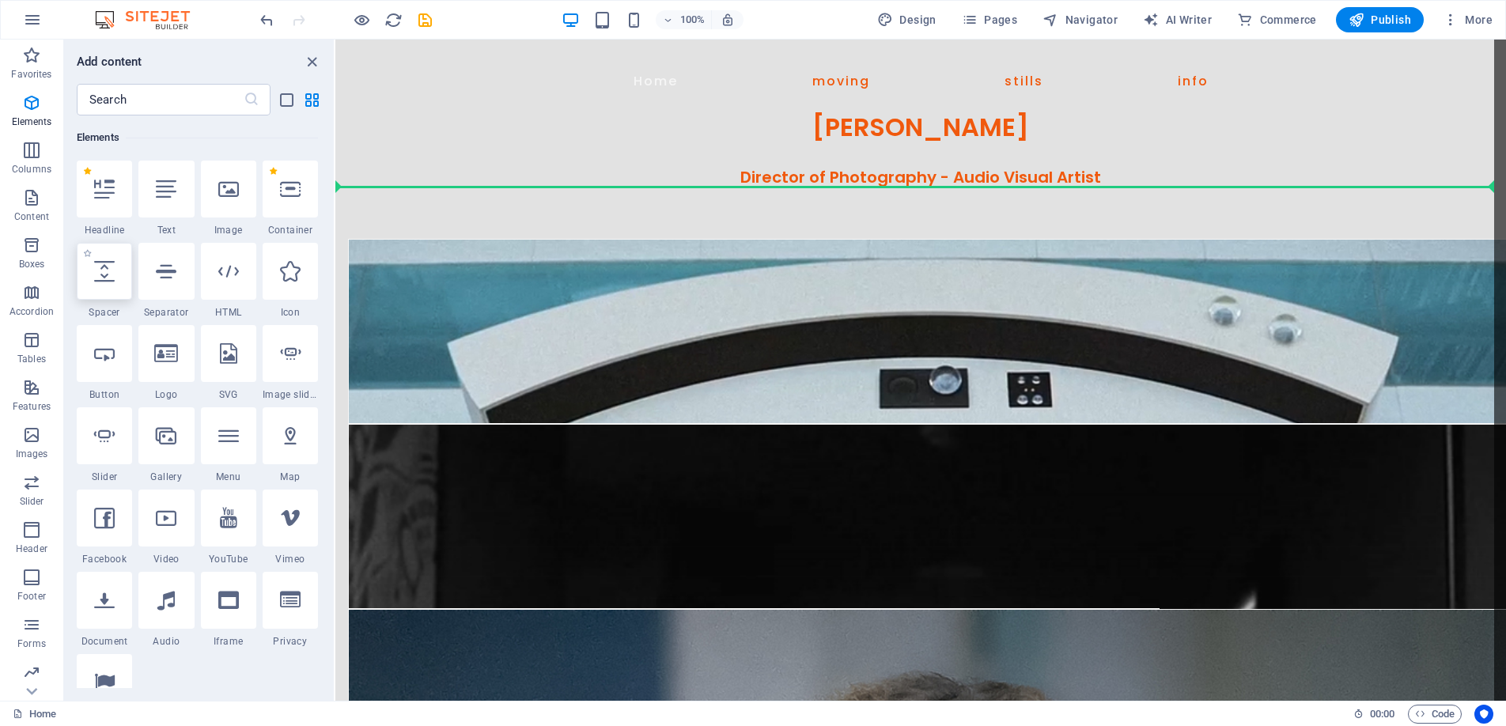
select select "px"
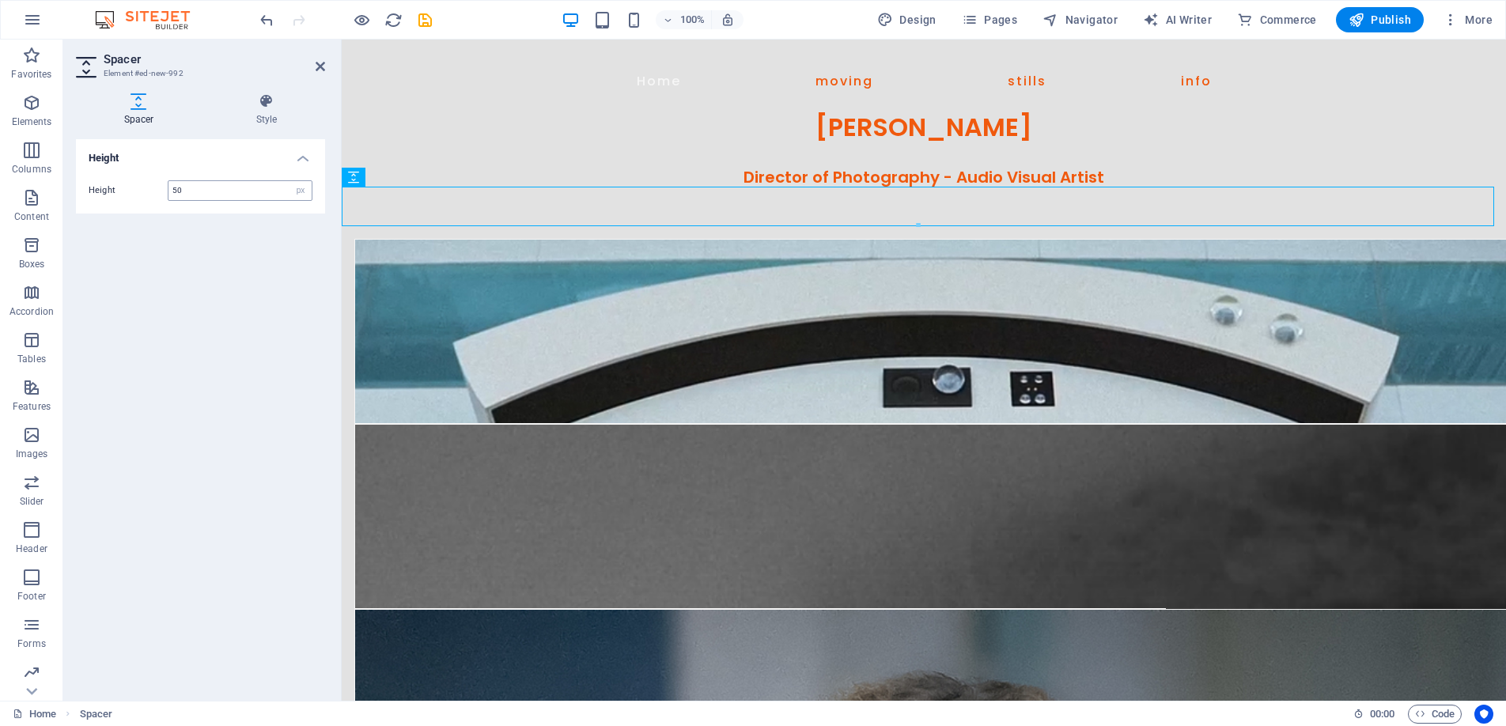
click at [191, 189] on input "50" at bounding box center [240, 190] width 143 height 19
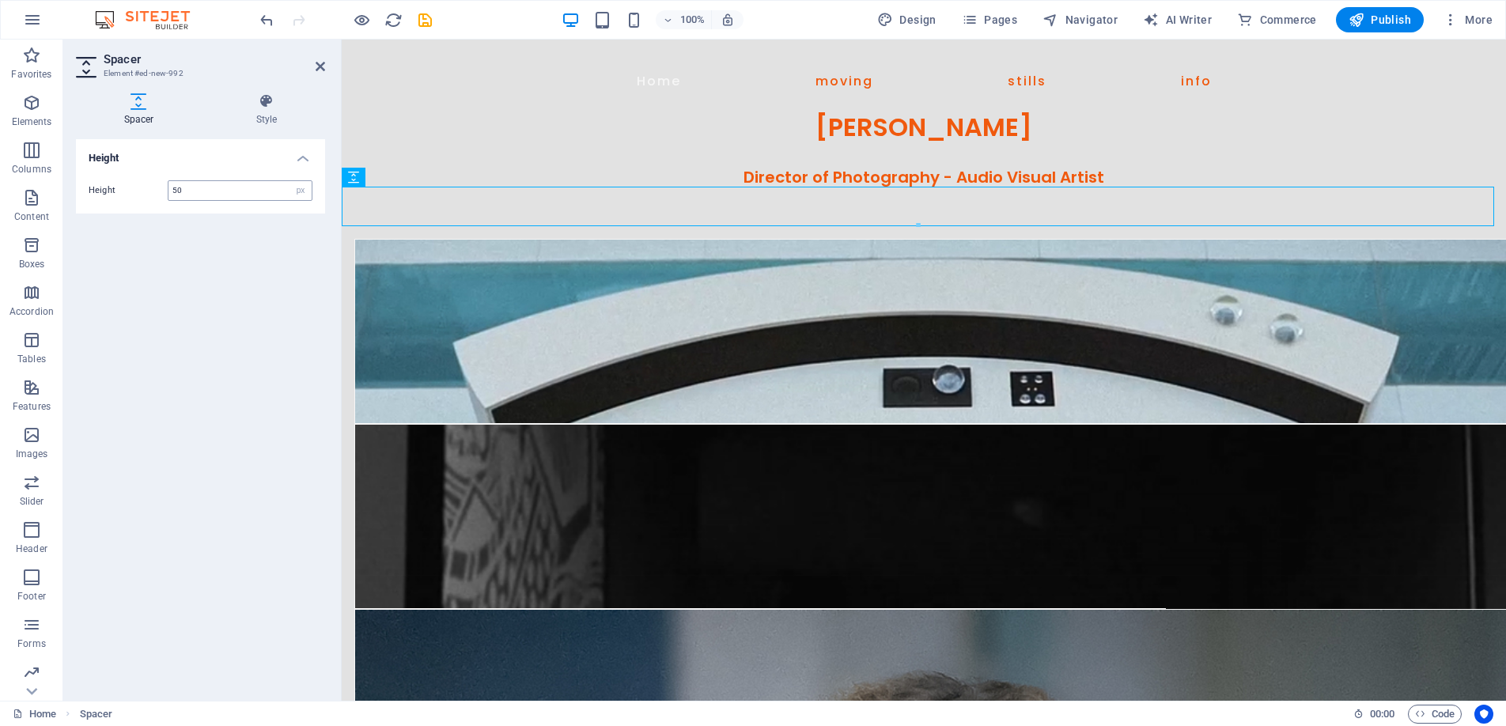
type input "5"
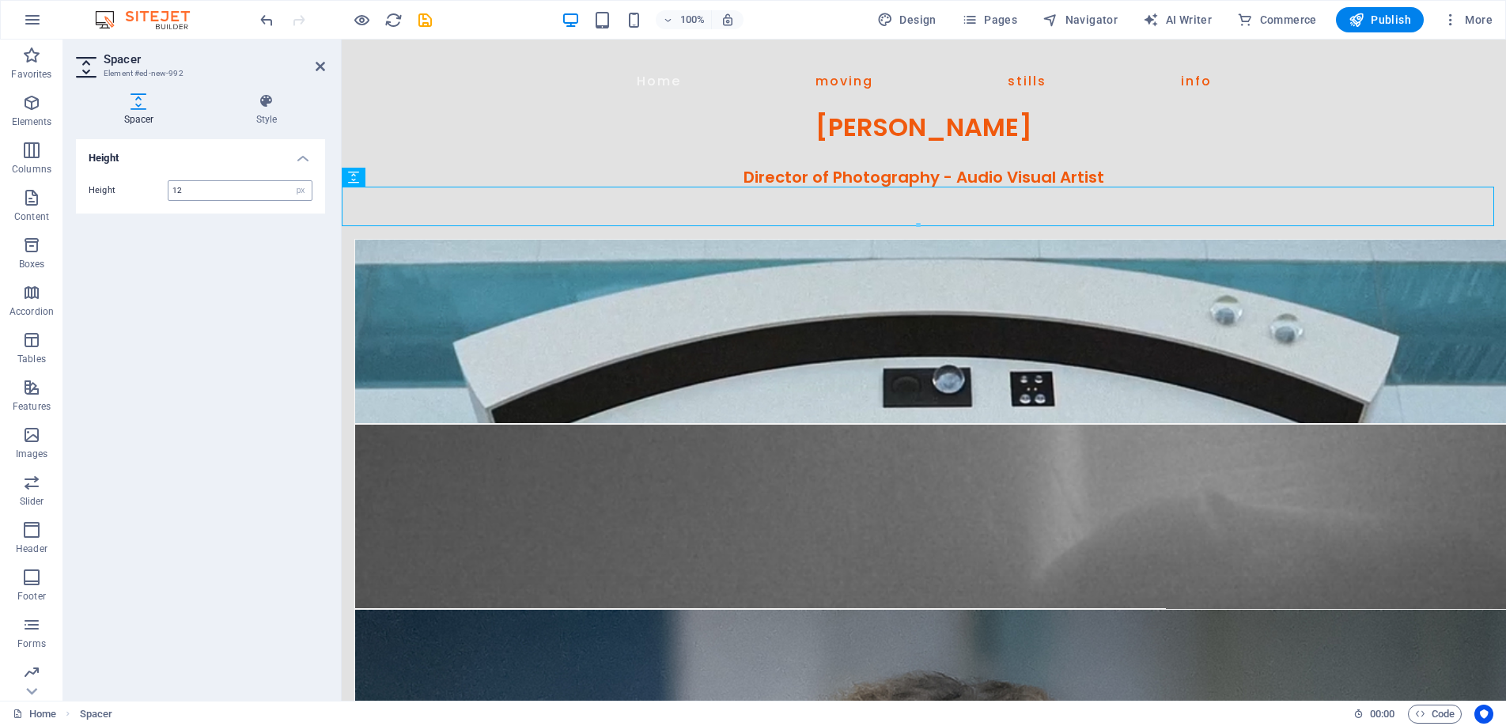
type input "12"
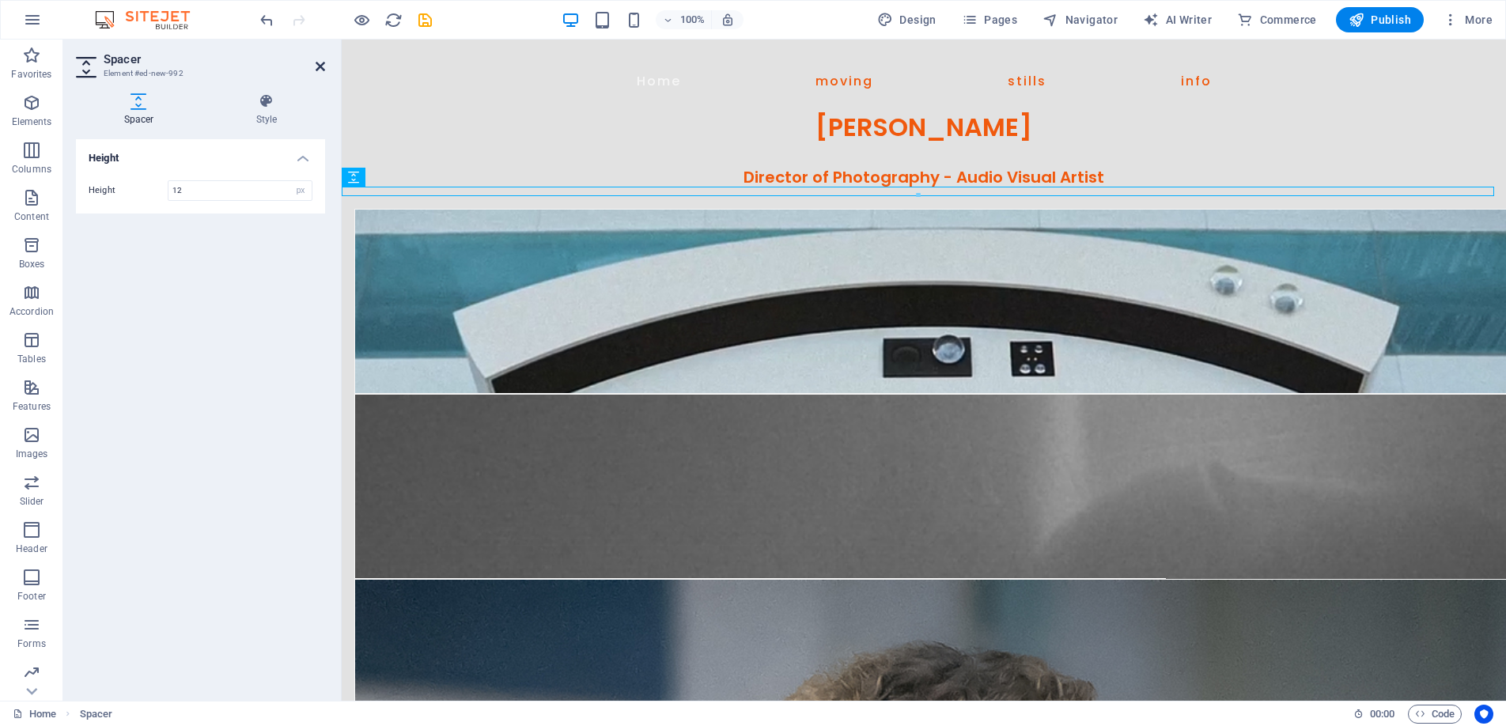
click at [318, 63] on icon at bounding box center [320, 66] width 9 height 13
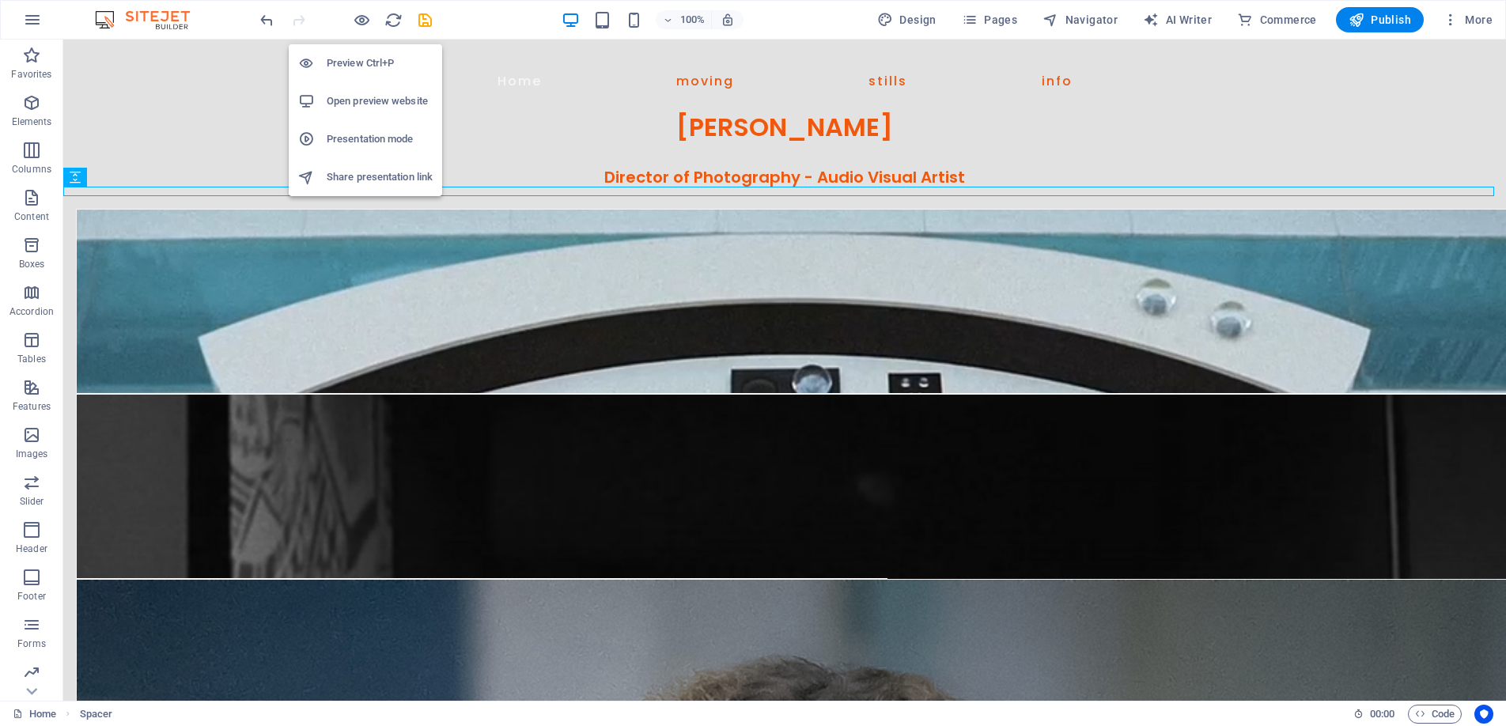
click at [368, 63] on h6 "Preview Ctrl+P" at bounding box center [380, 63] width 106 height 19
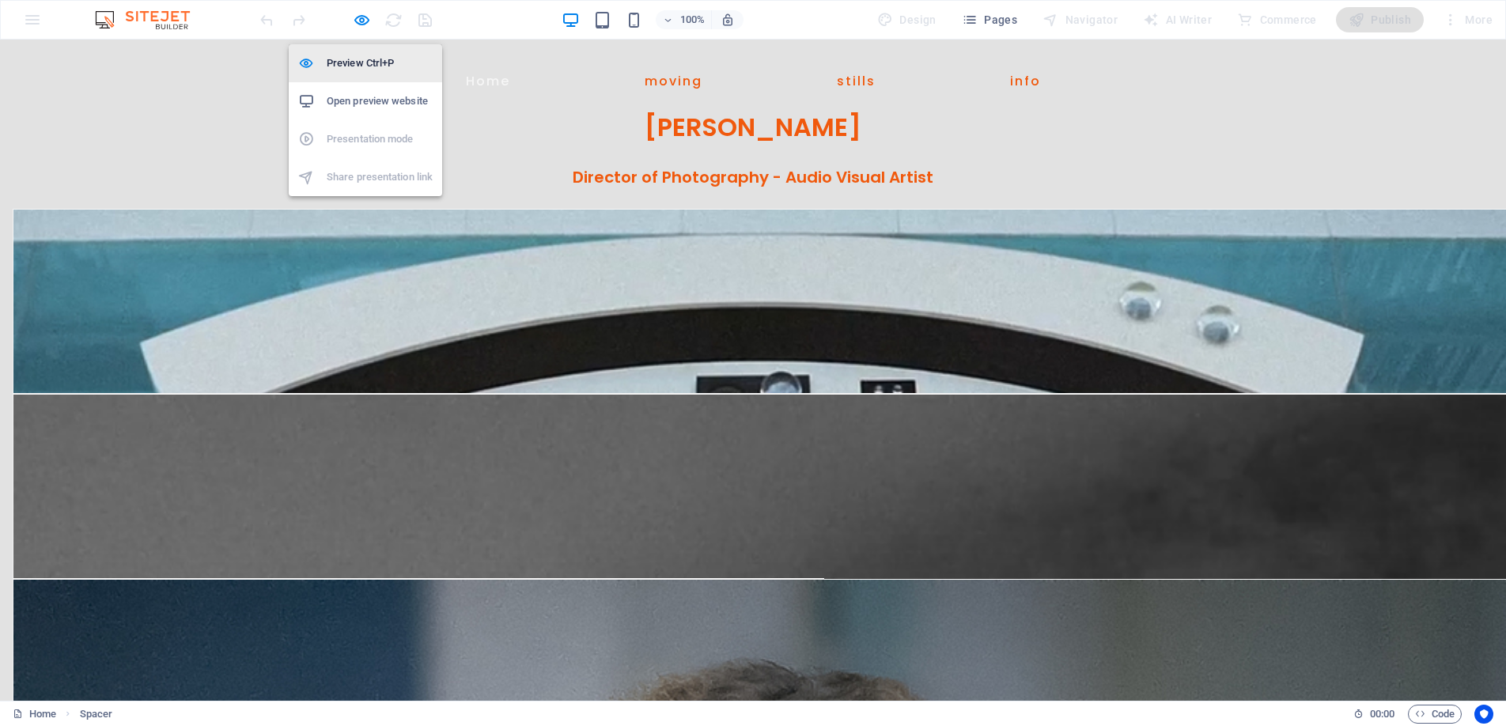
click at [362, 61] on h6 "Preview Ctrl+P" at bounding box center [380, 63] width 106 height 19
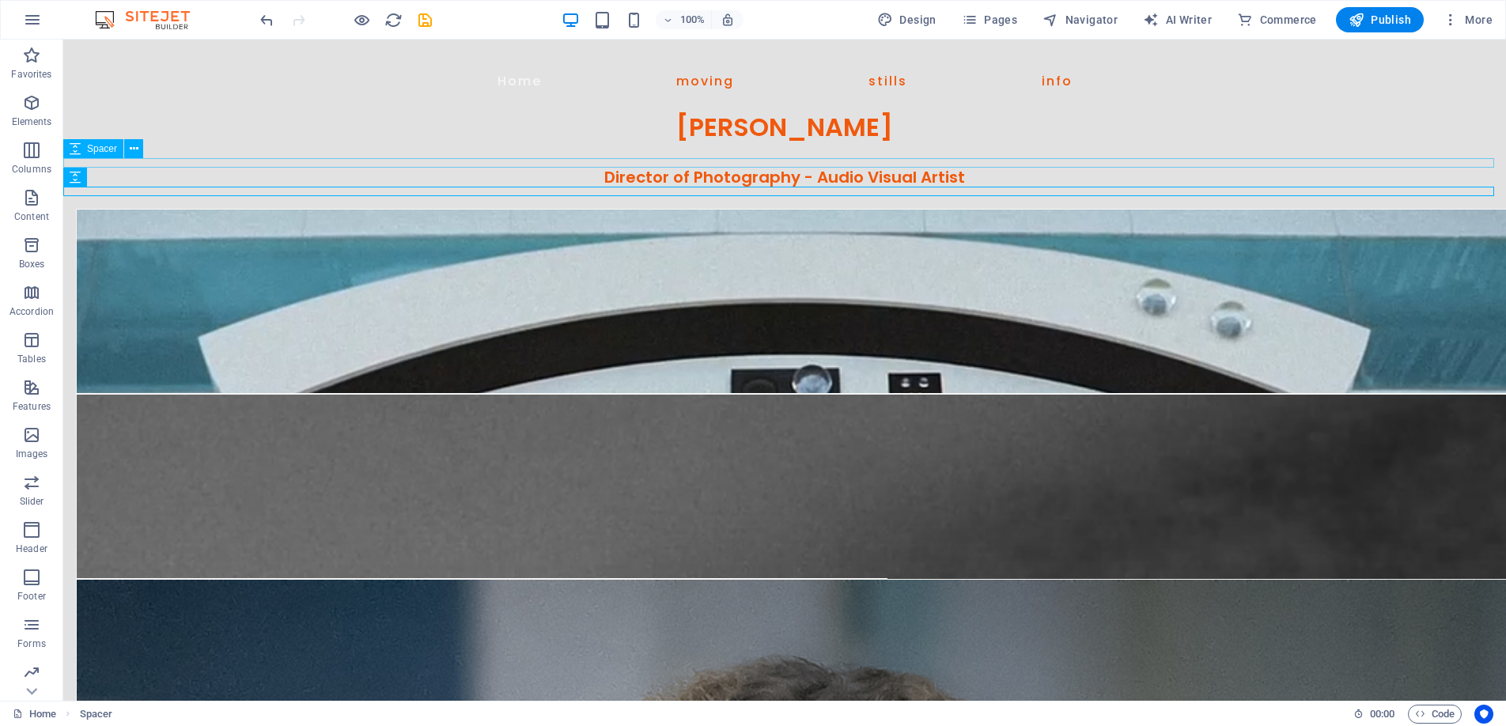
click at [91, 148] on span "Spacer" at bounding box center [102, 148] width 30 height 9
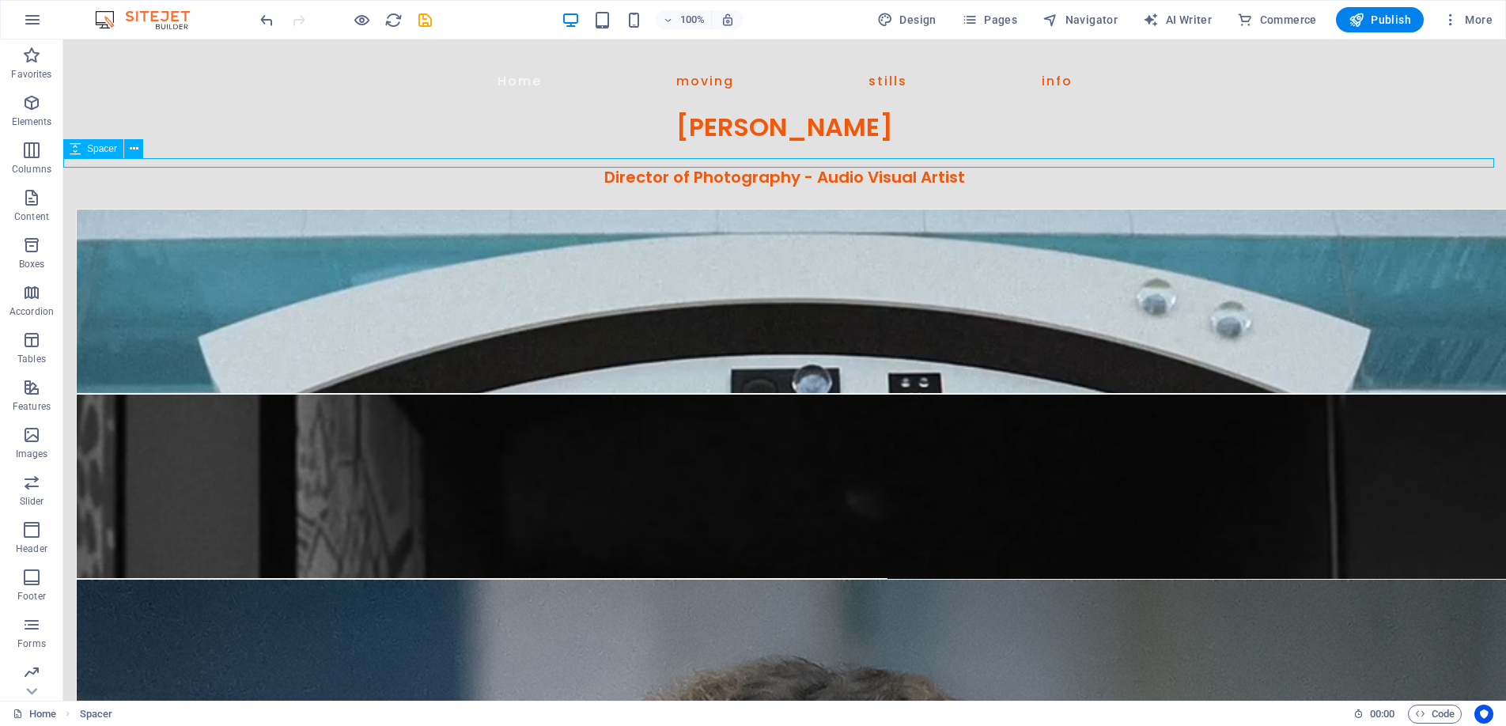
click at [91, 148] on span "Spacer" at bounding box center [102, 148] width 30 height 9
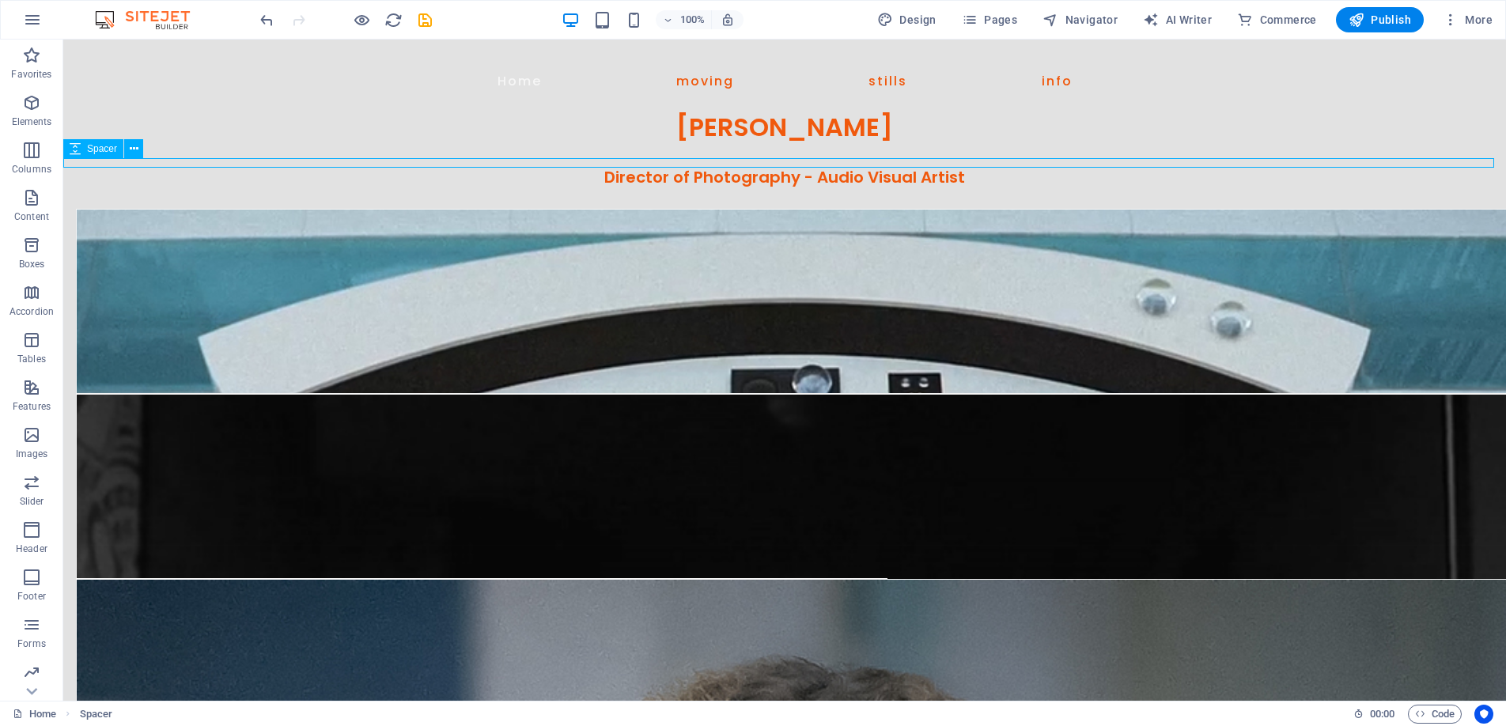
select select "px"
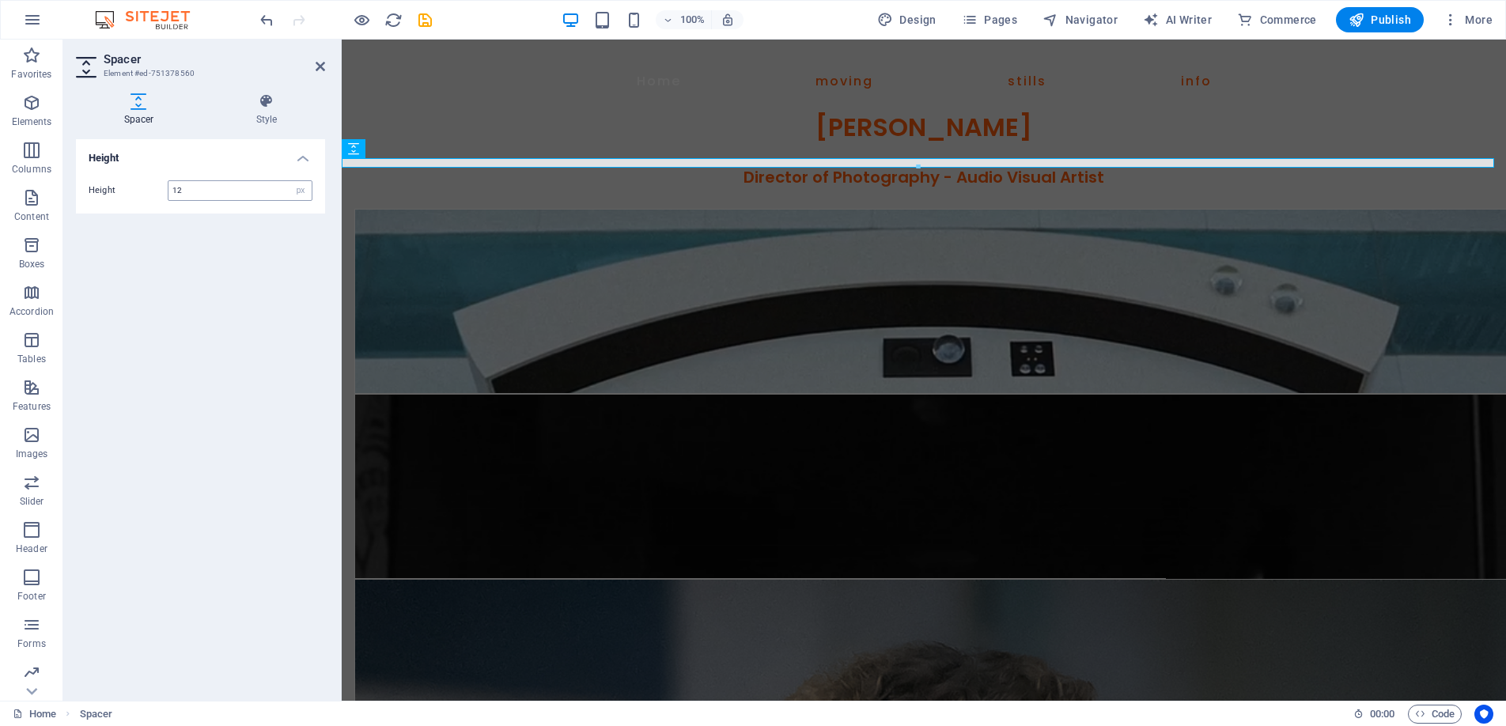
click at [213, 195] on input "12" at bounding box center [240, 190] width 143 height 19
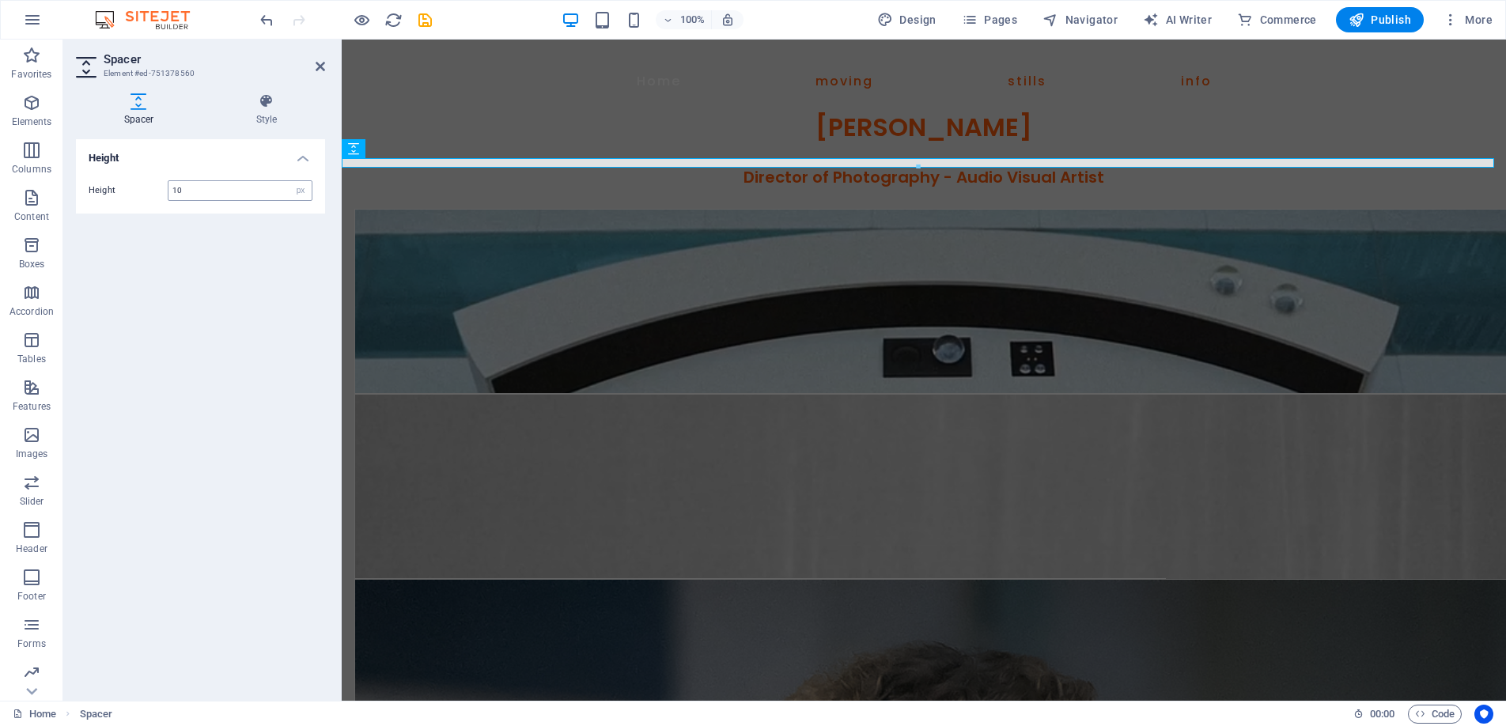
type input "10"
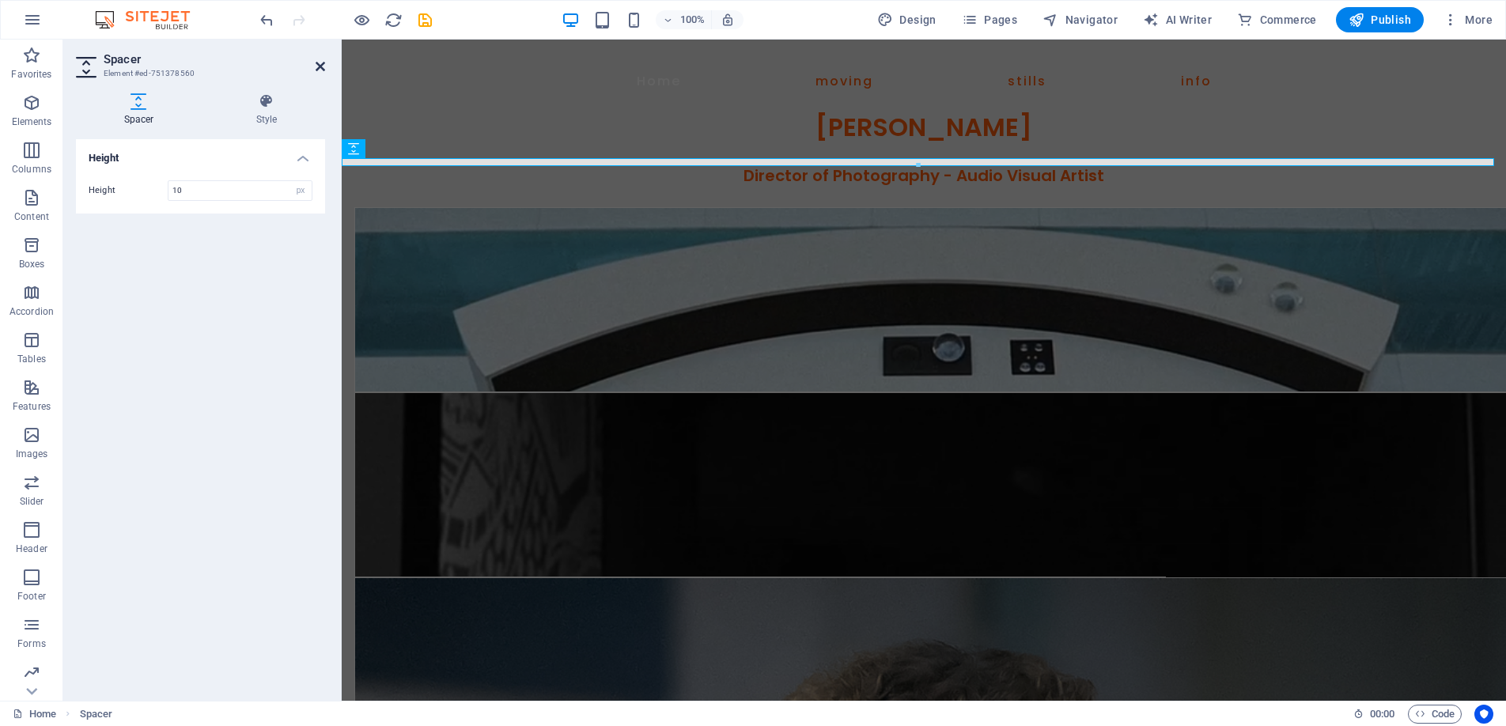
click at [323, 63] on icon at bounding box center [320, 66] width 9 height 13
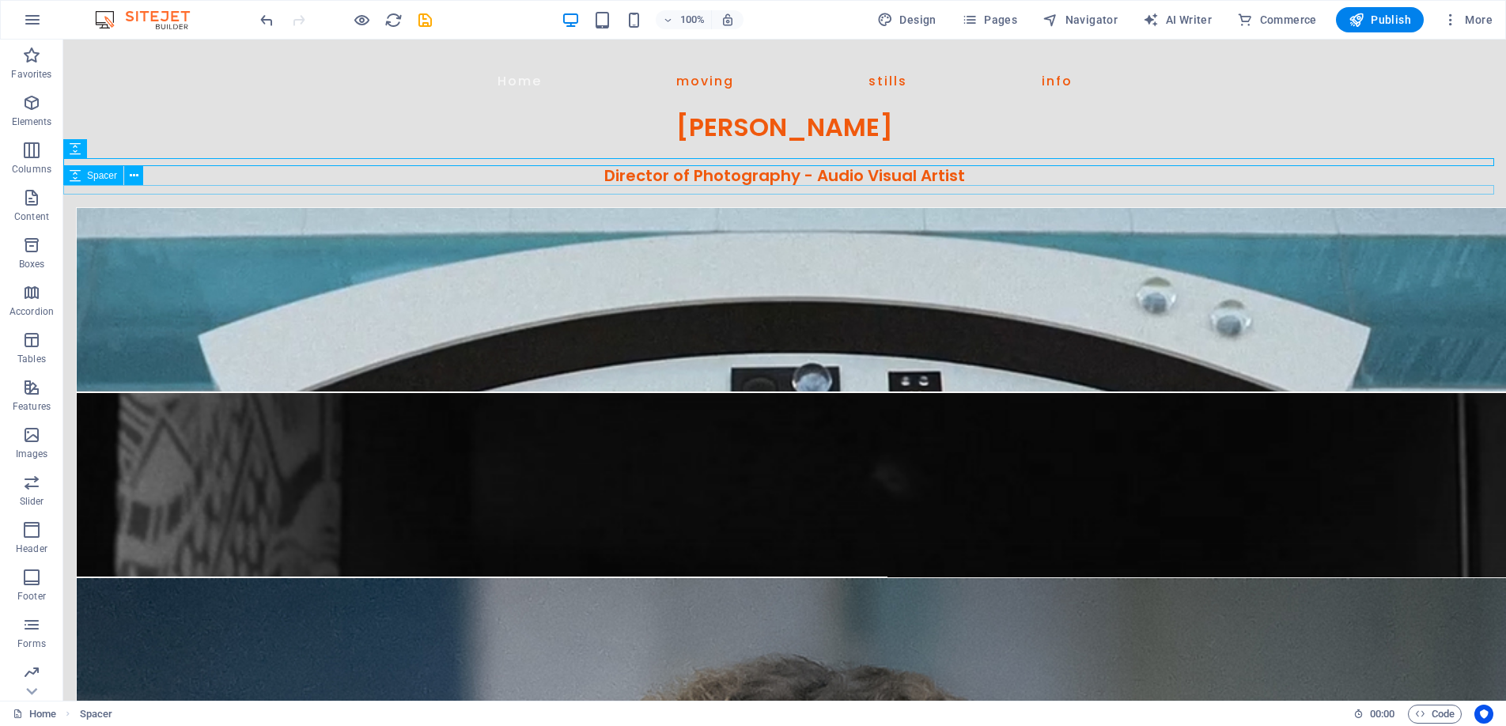
click at [95, 177] on span "Spacer" at bounding box center [102, 175] width 30 height 9
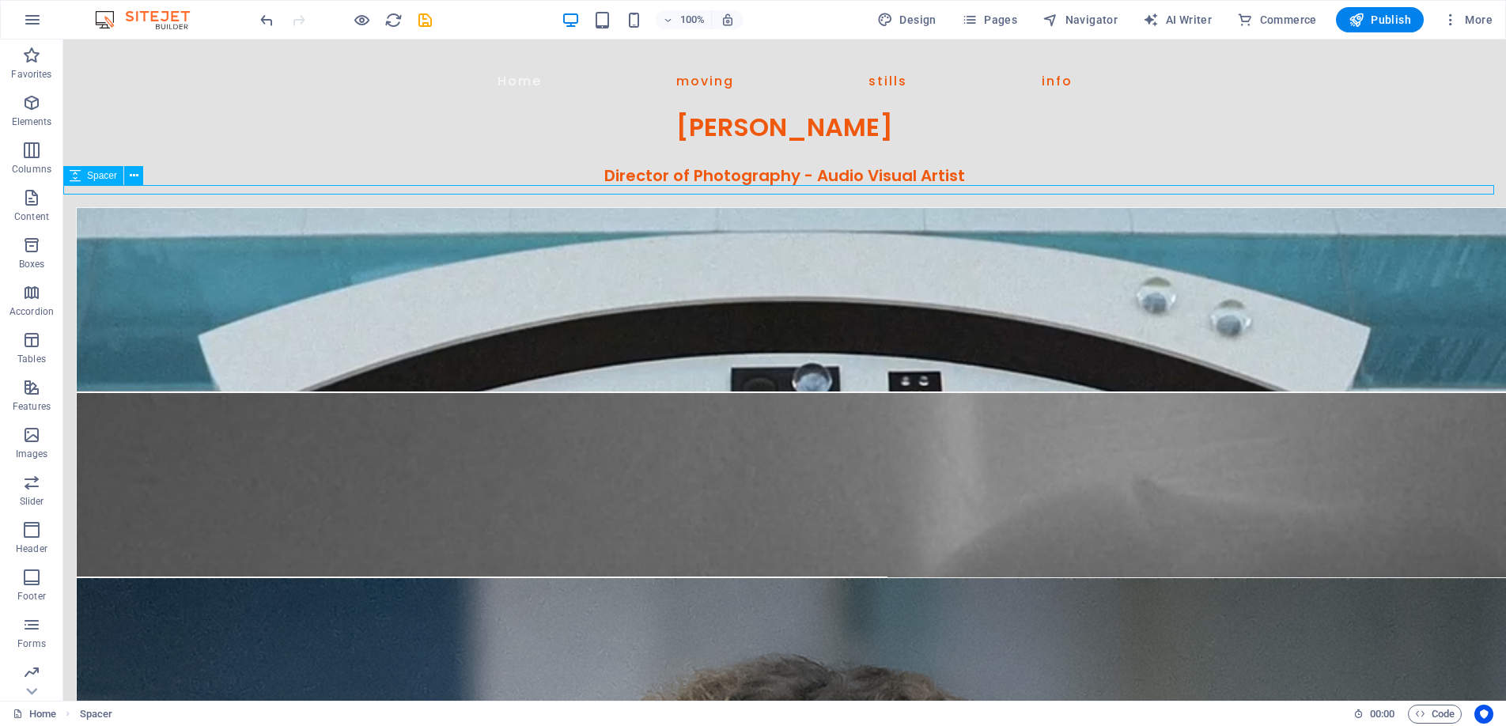
click at [95, 177] on span "Spacer" at bounding box center [102, 175] width 30 height 9
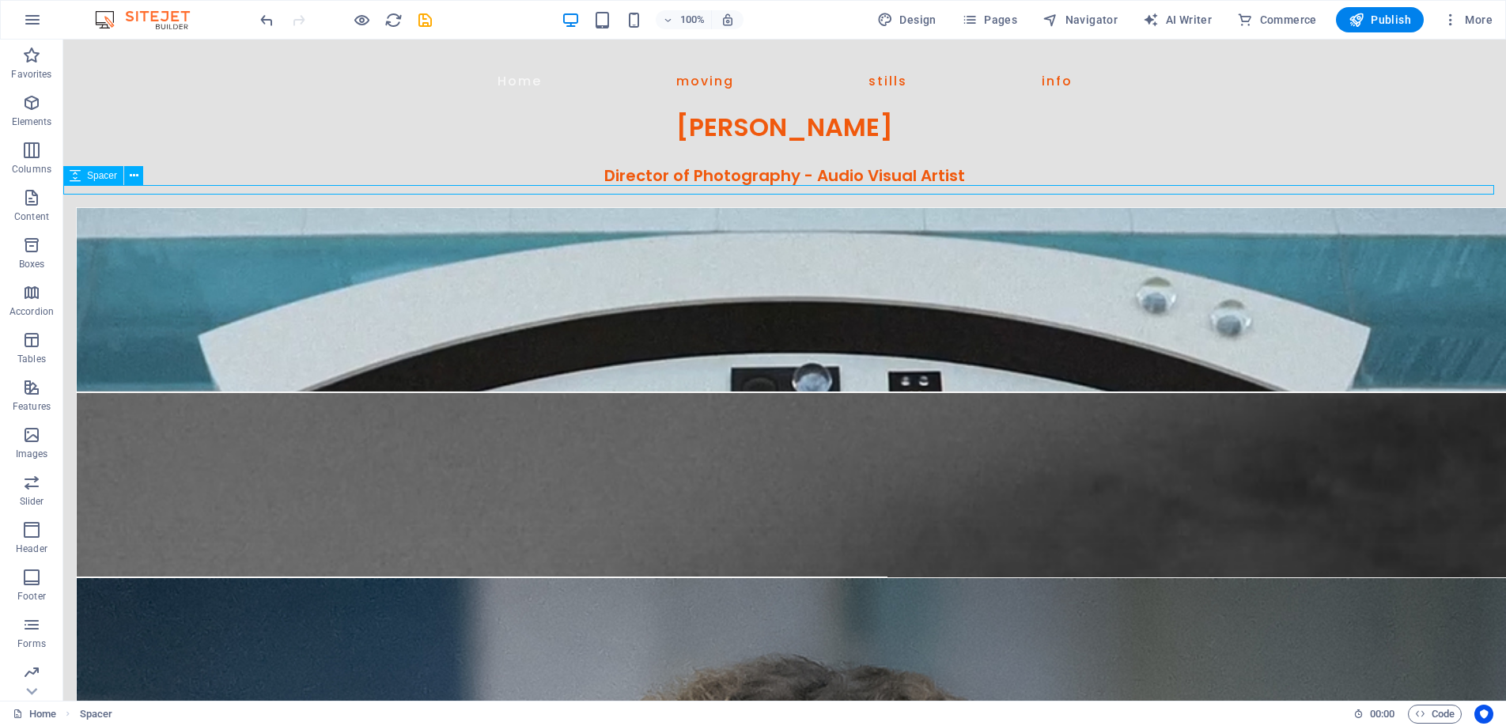
select select "px"
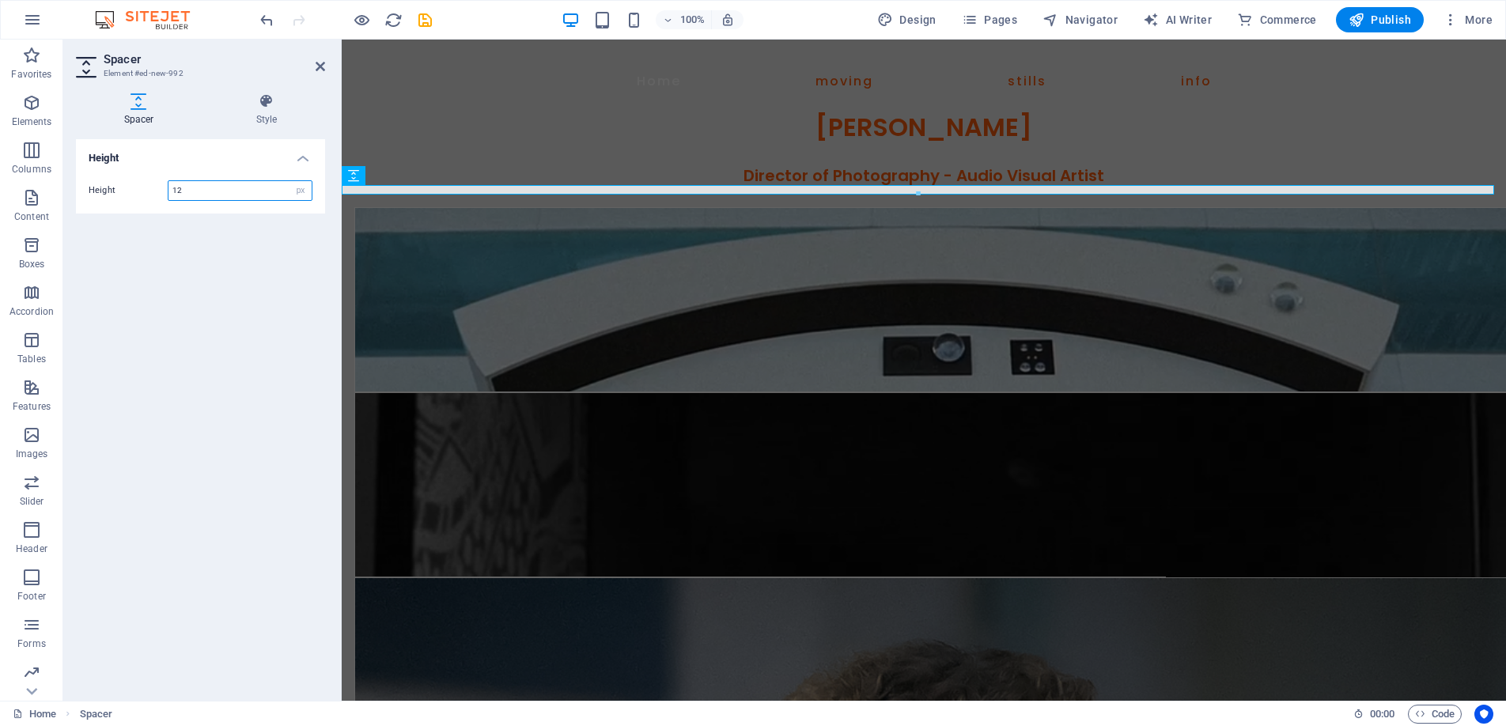
click at [209, 191] on input "12" at bounding box center [240, 190] width 143 height 19
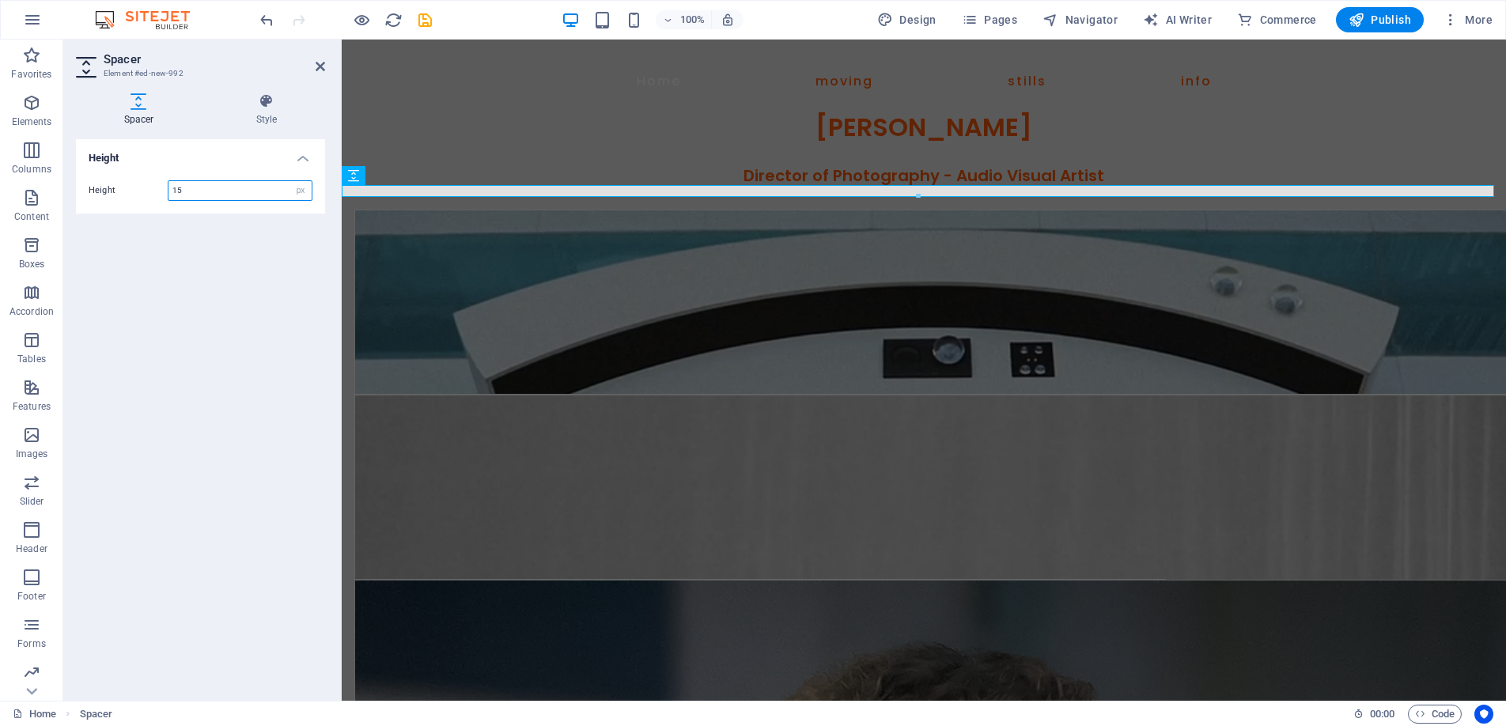
click at [211, 198] on input "15" at bounding box center [240, 190] width 143 height 19
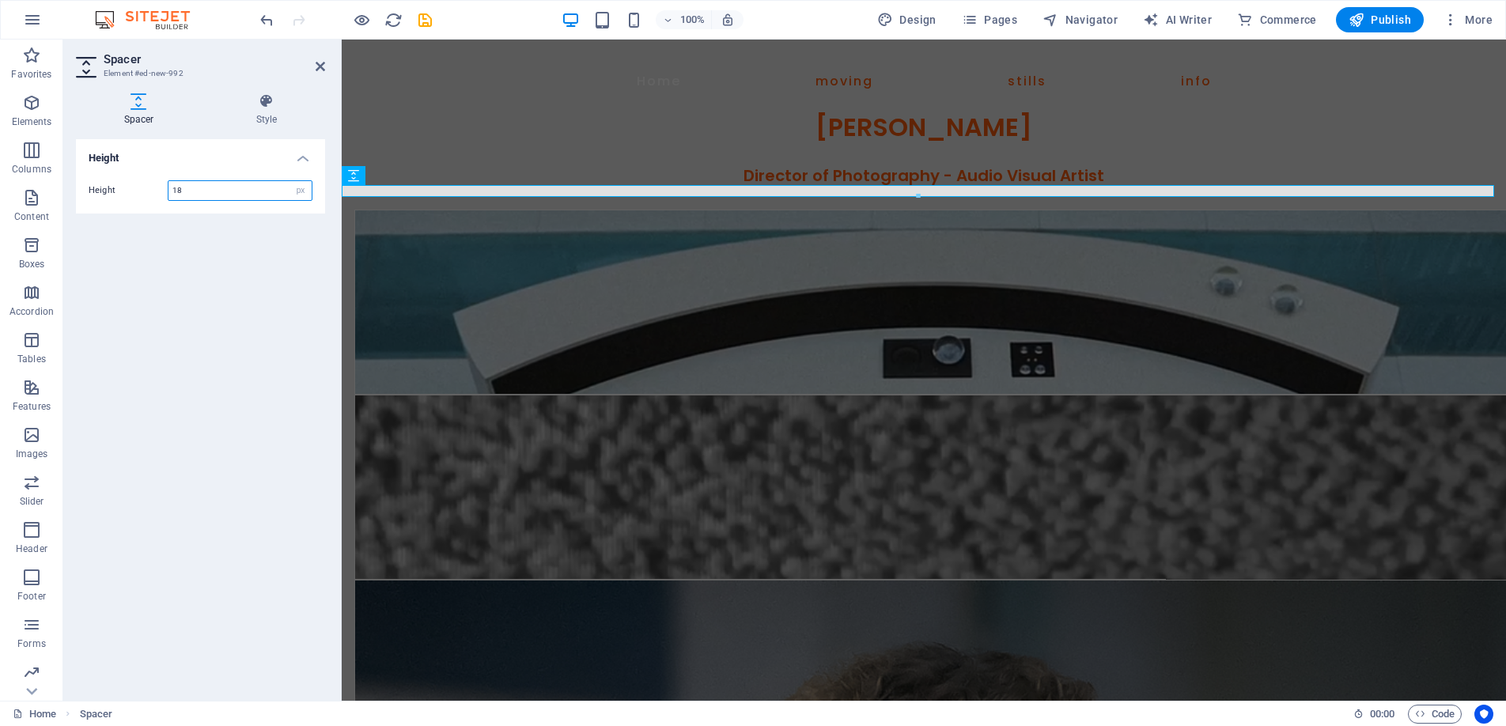
type input "18"
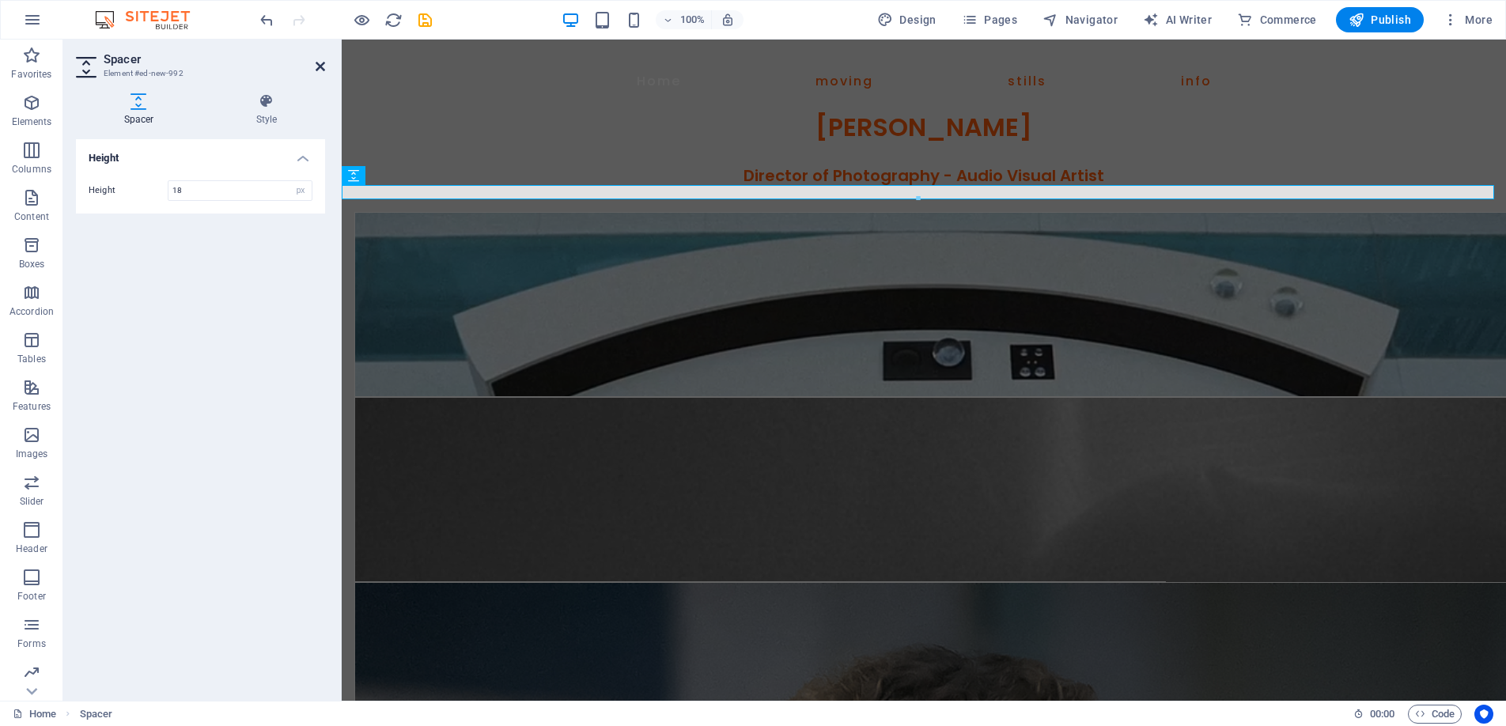
click at [322, 67] on icon at bounding box center [320, 66] width 9 height 13
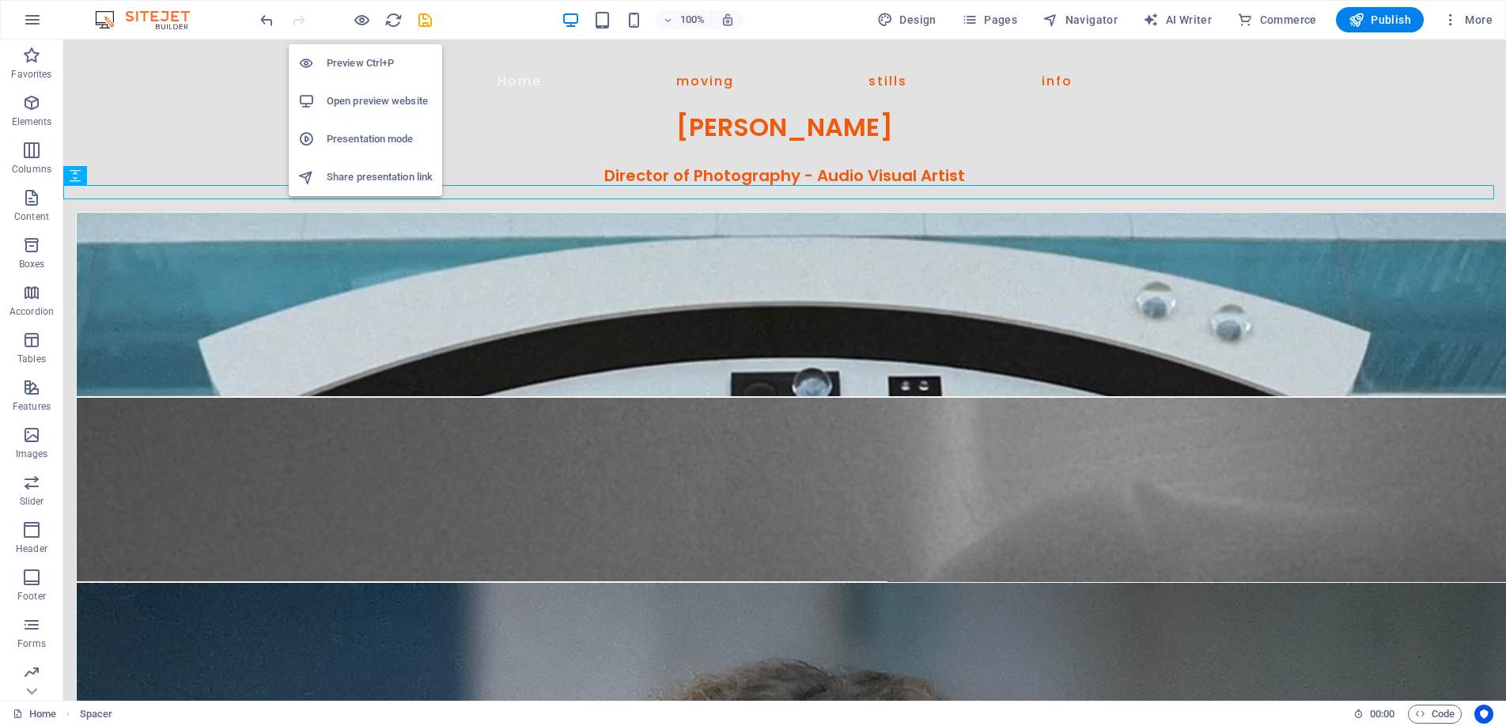
click at [358, 61] on h6 "Preview Ctrl+P" at bounding box center [380, 63] width 106 height 19
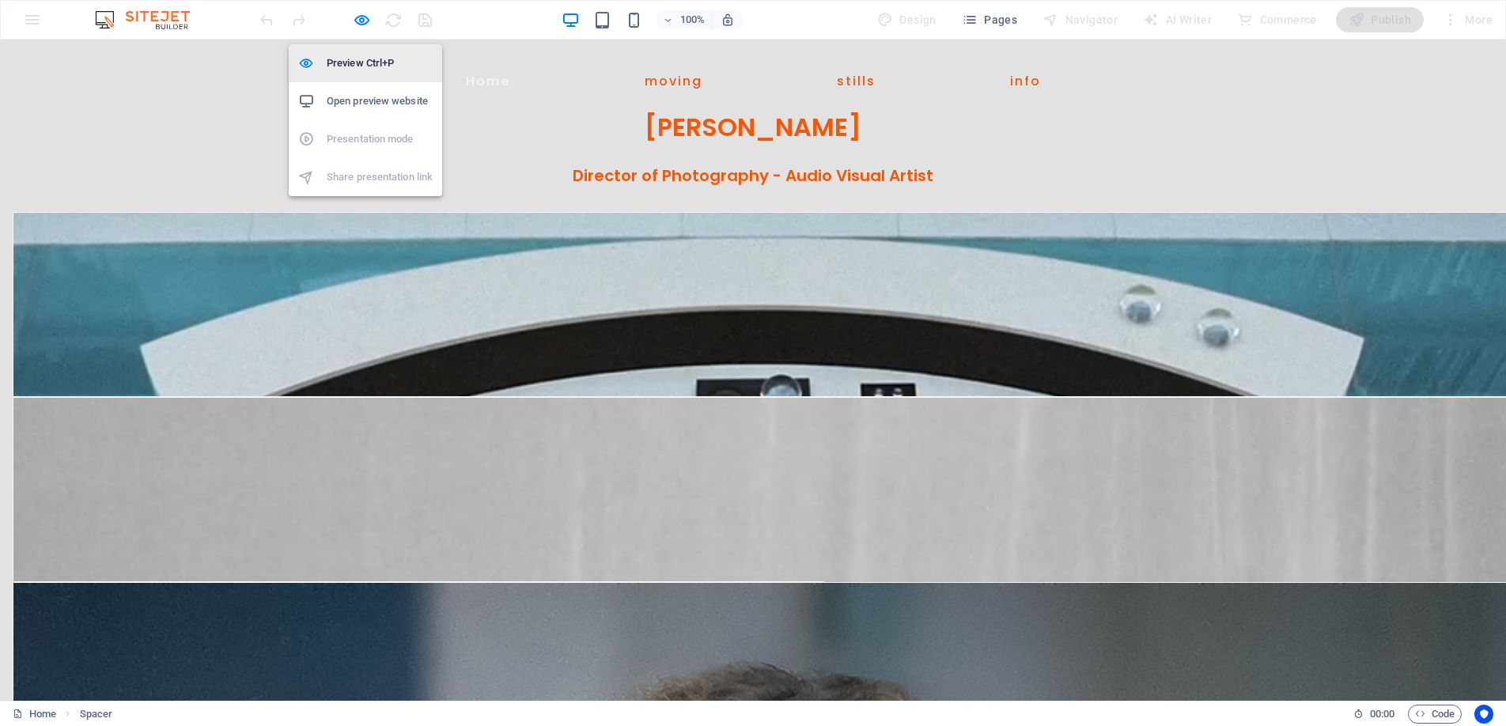
click at [362, 59] on h6 "Preview Ctrl+P" at bounding box center [380, 63] width 106 height 19
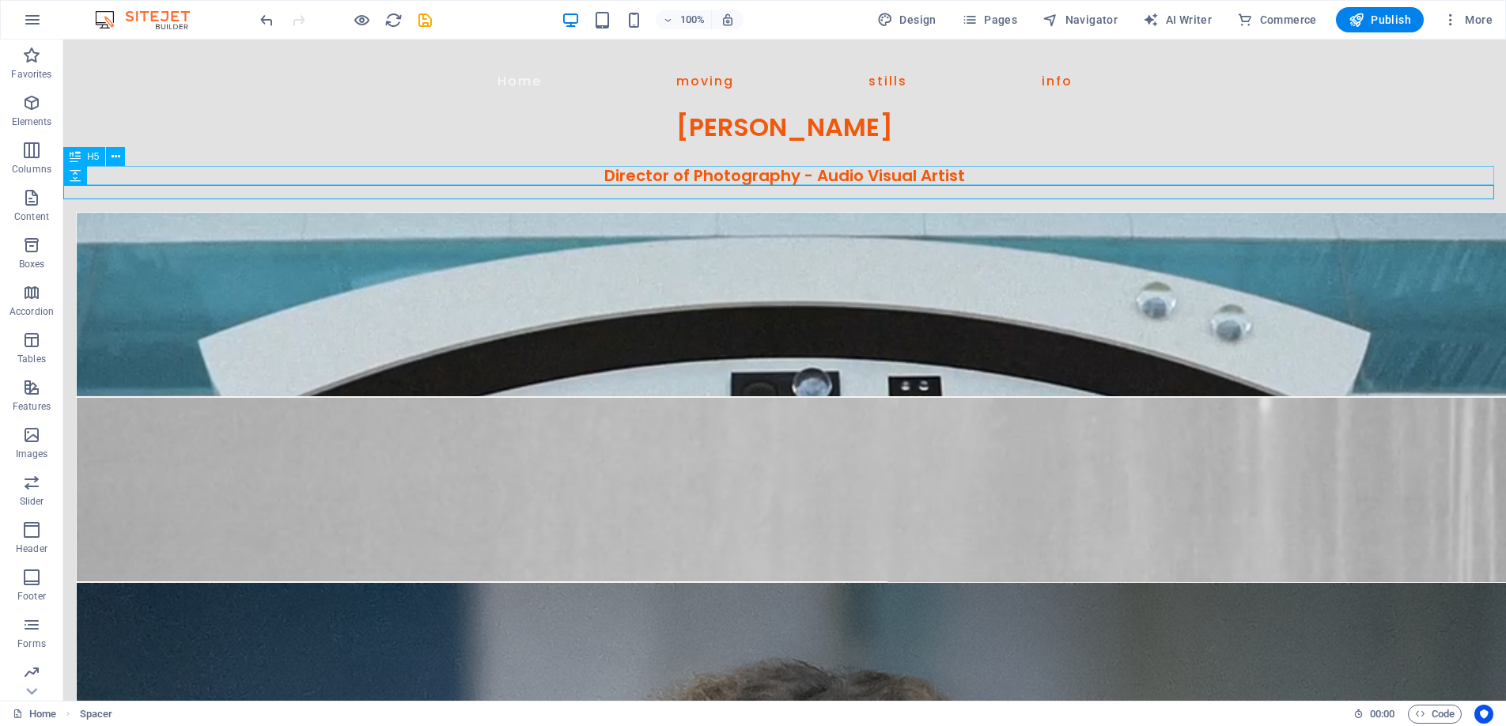
click at [612, 175] on div "Director of Photography - Audio Visual Artist" at bounding box center [784, 175] width 1443 height 19
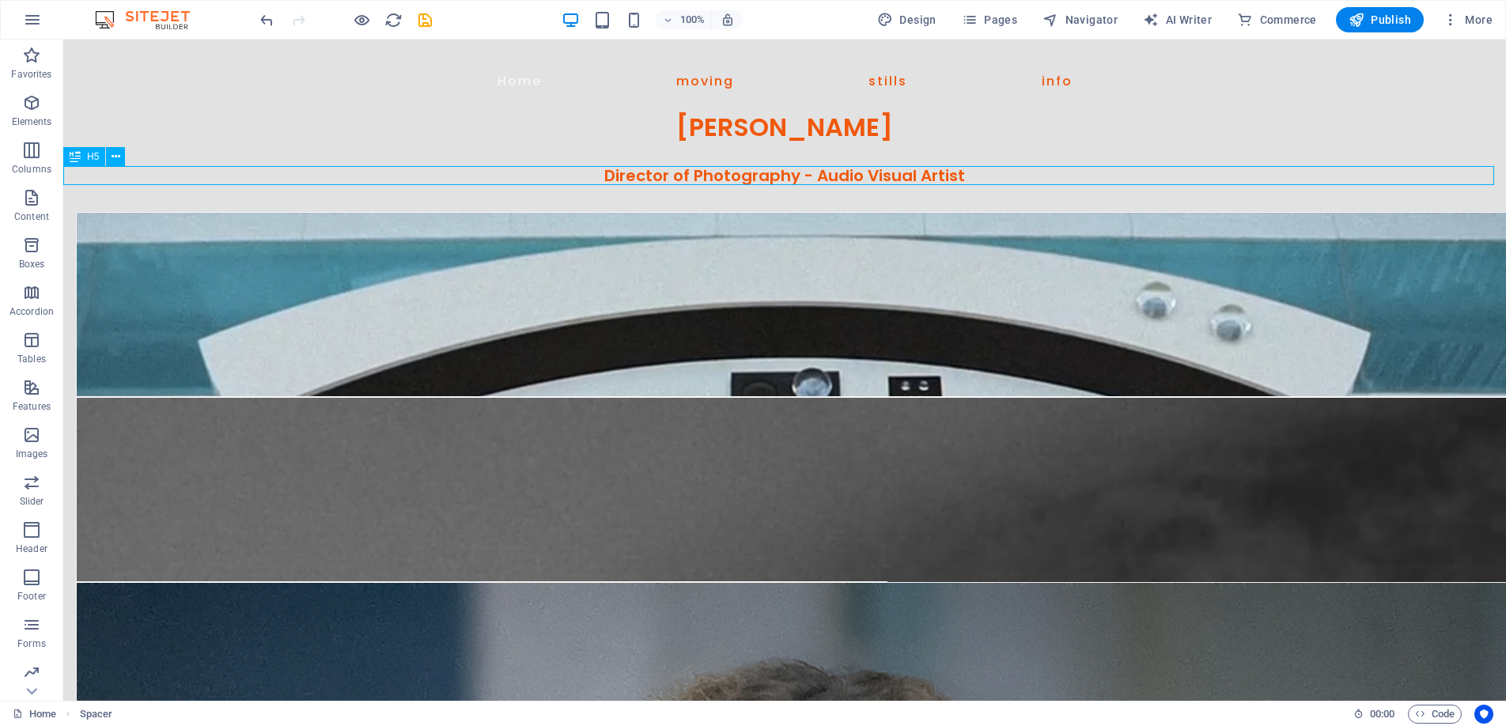
click at [612, 175] on div "Director of Photography - Audio Visual Artist" at bounding box center [784, 175] width 1443 height 19
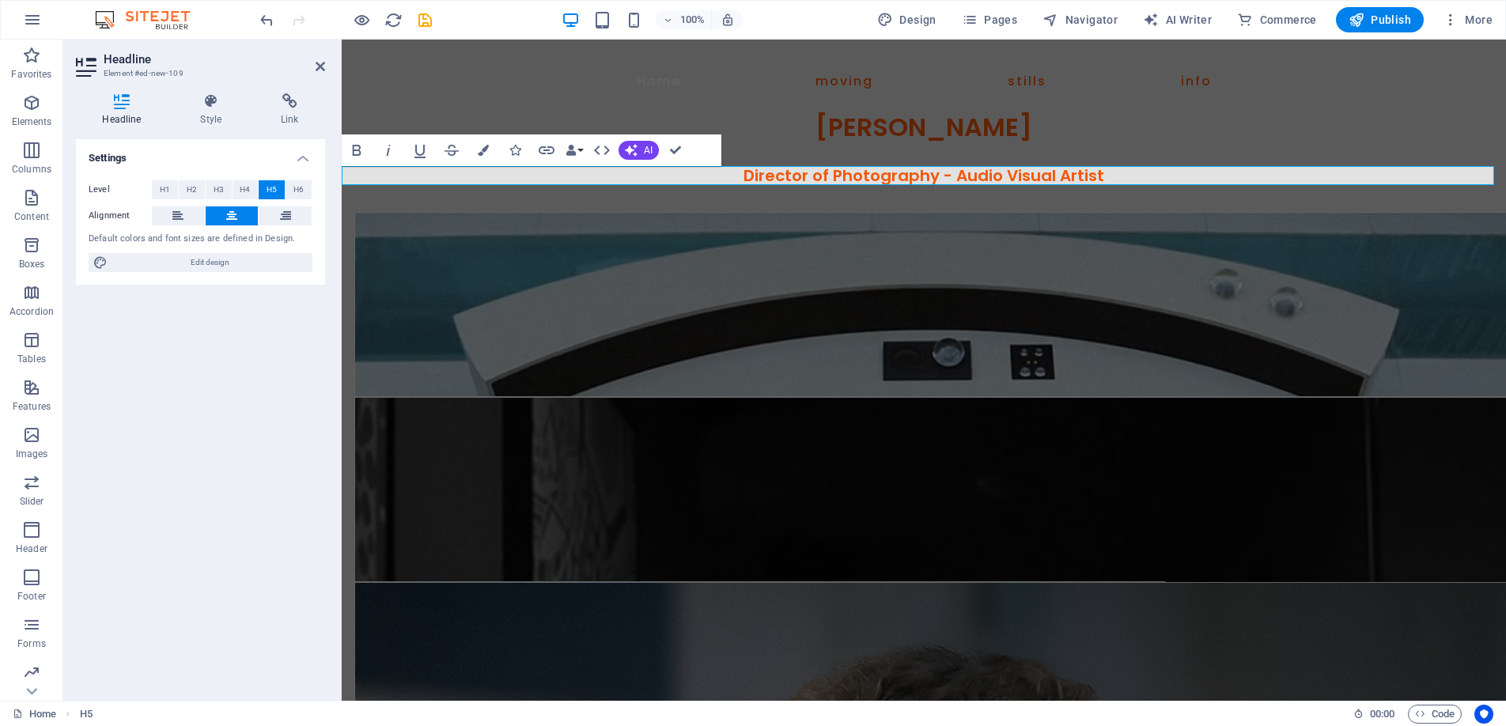
click at [728, 175] on h5 "Director of Photography - Audio Visual Artist" at bounding box center [924, 175] width 1165 height 19
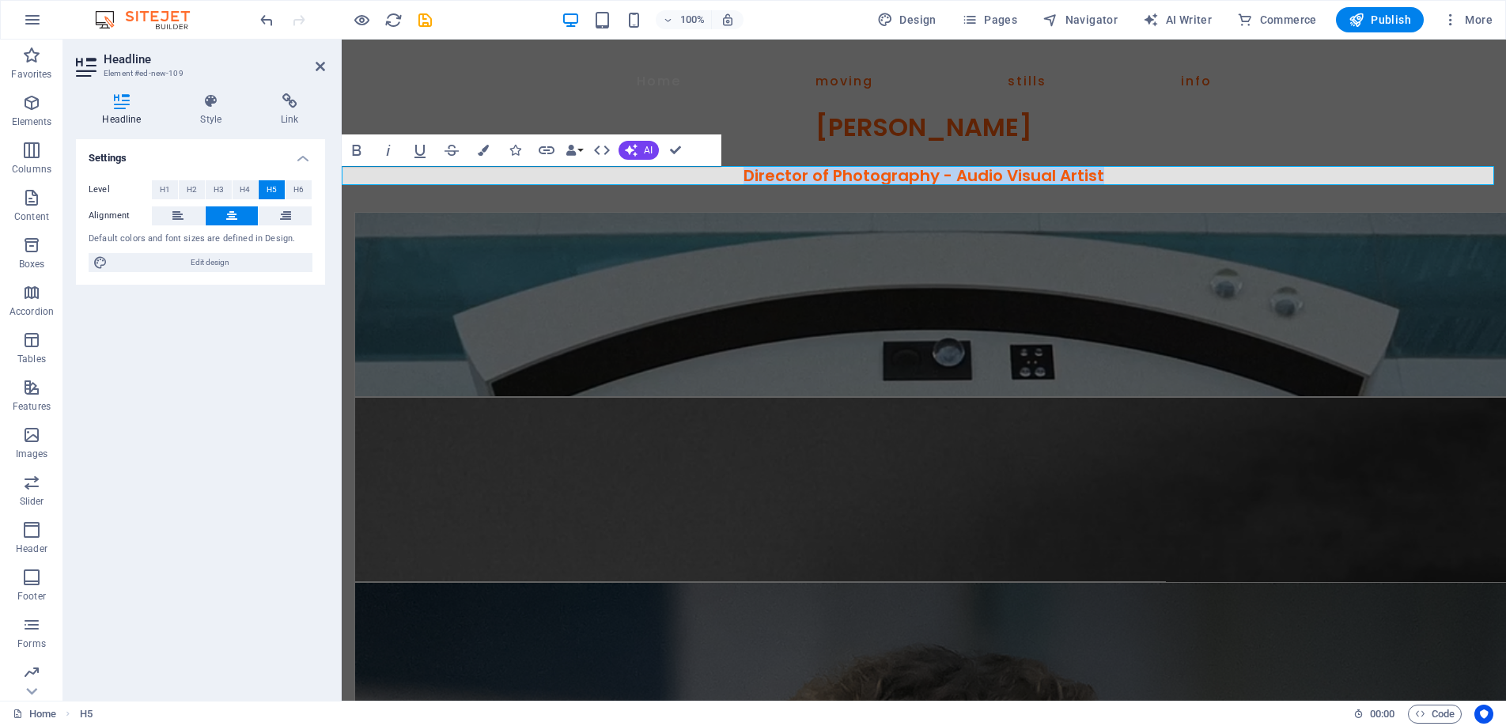
drag, startPoint x: 727, startPoint y: 175, endPoint x: 1119, endPoint y: 179, distance: 392.4
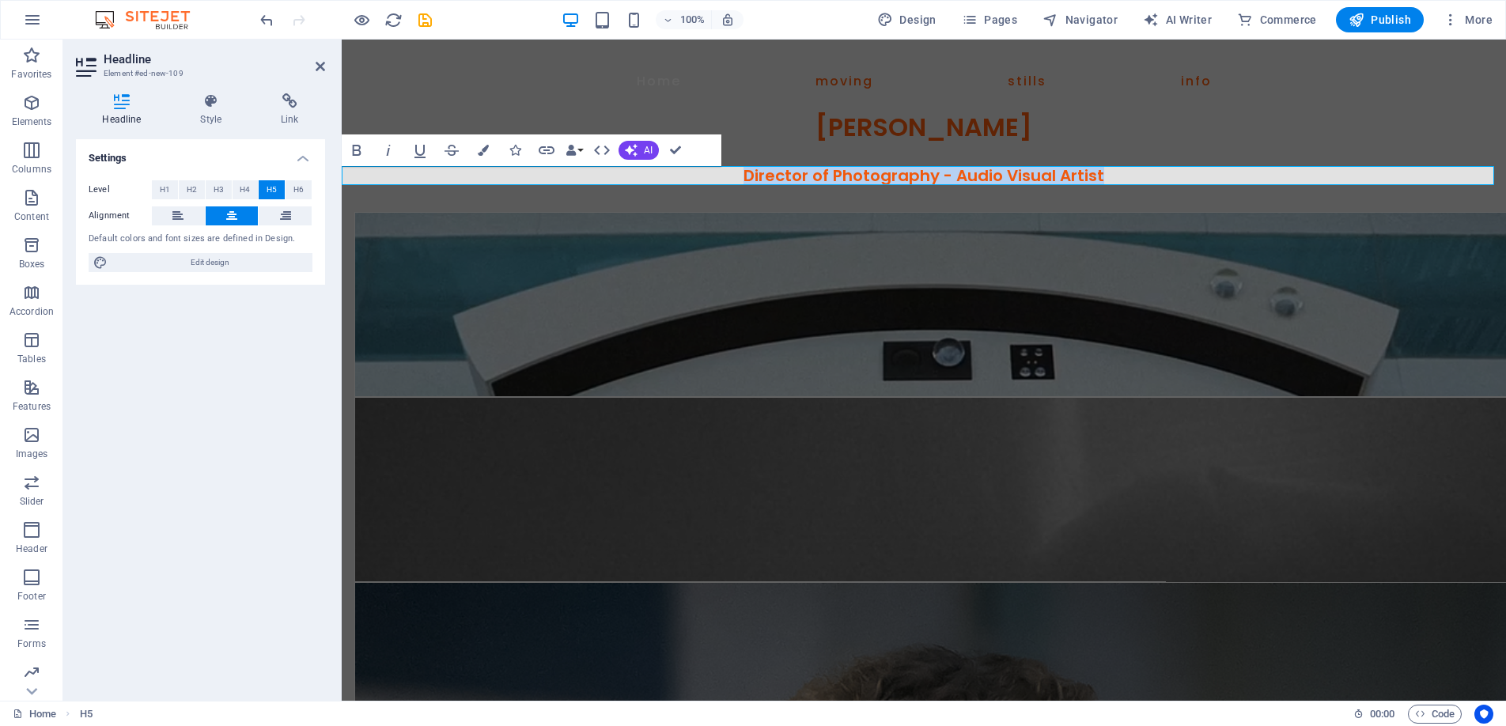
click at [1119, 179] on h5 "Director of Photography - Audio Visual Artist" at bounding box center [924, 175] width 1165 height 19
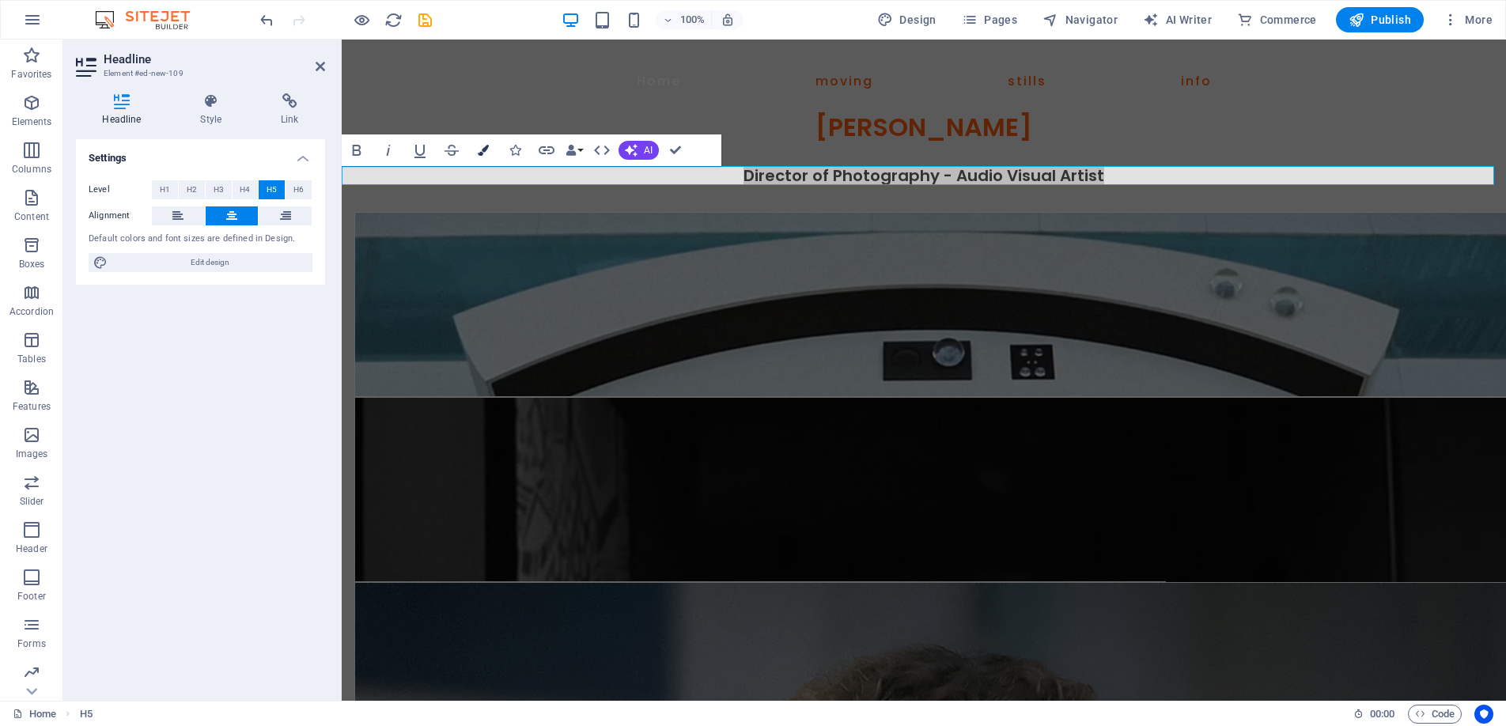
click at [483, 150] on icon "button" at bounding box center [483, 150] width 11 height 11
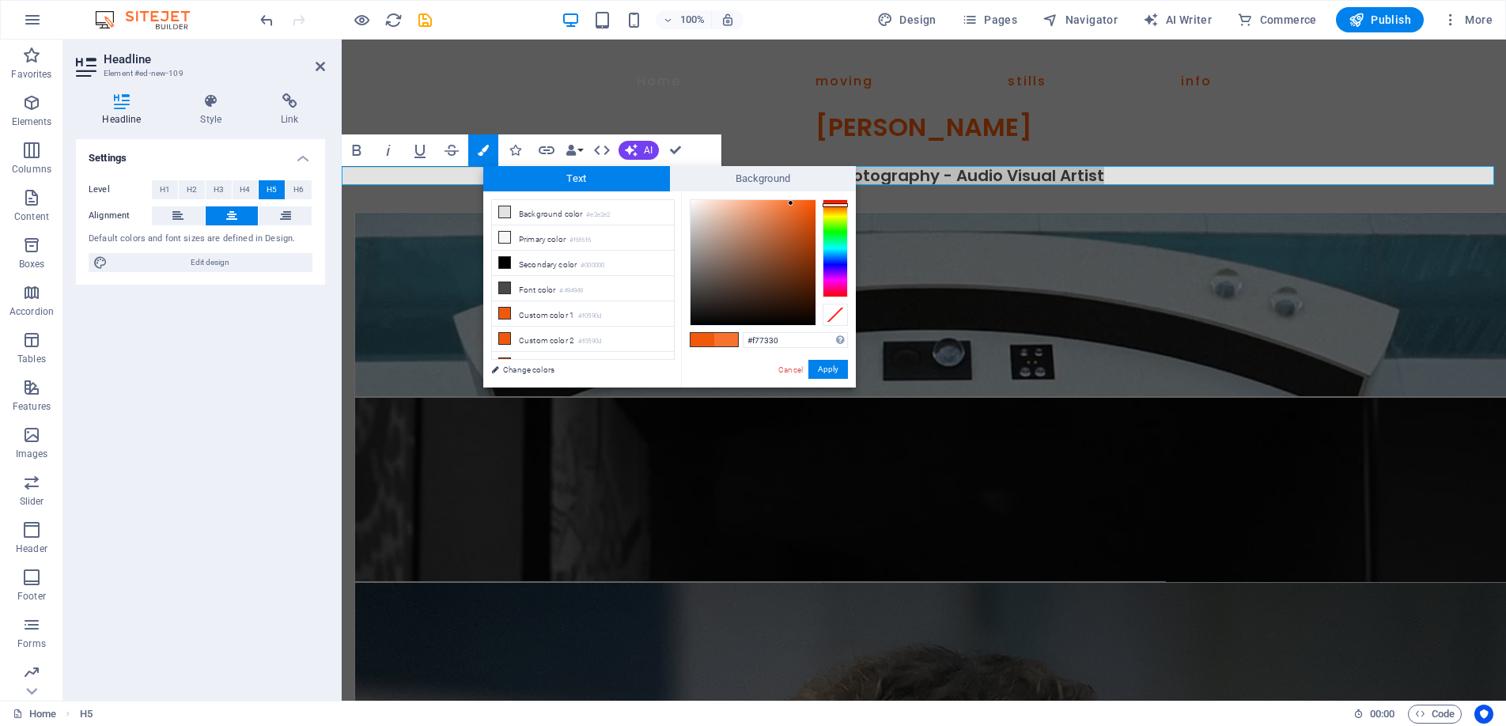
type input "#f77432"
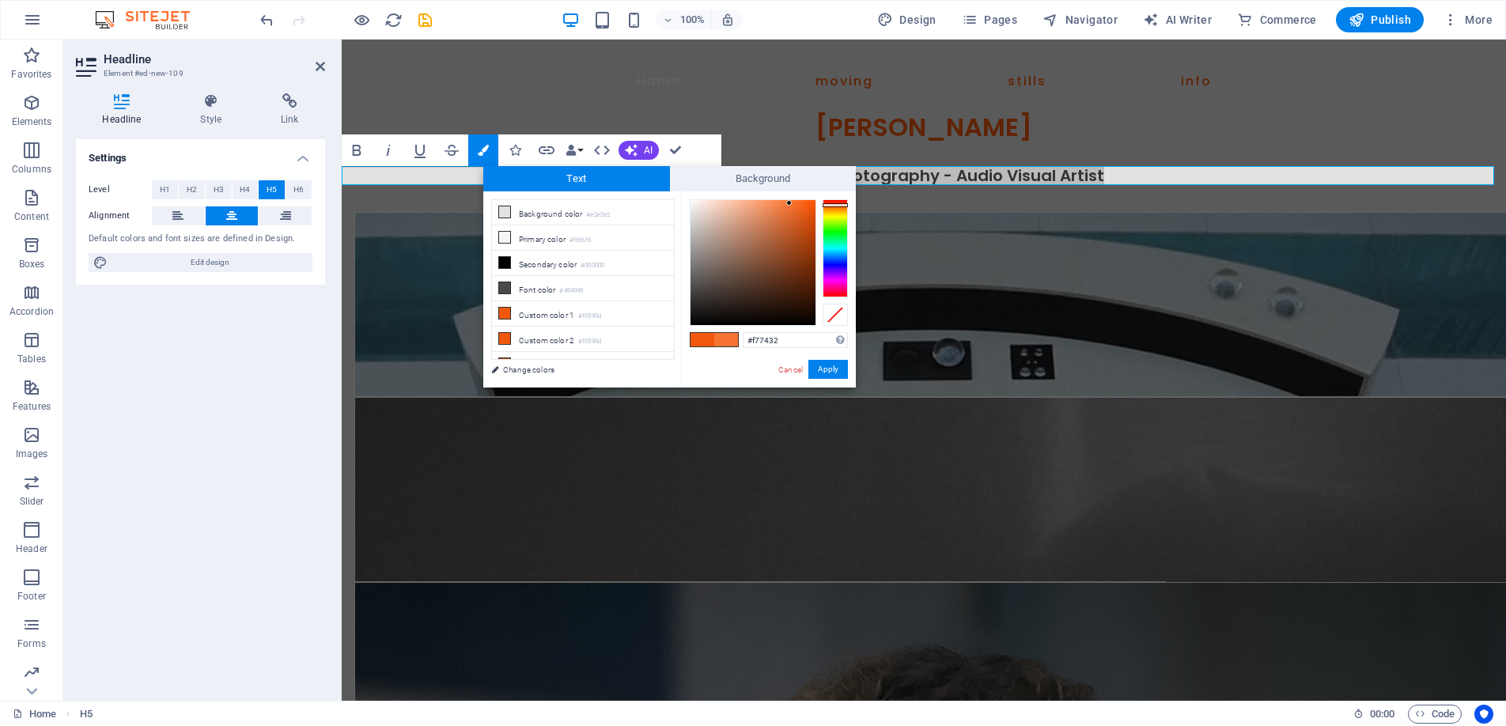
drag, startPoint x: 807, startPoint y: 207, endPoint x: 790, endPoint y: 203, distance: 17.8
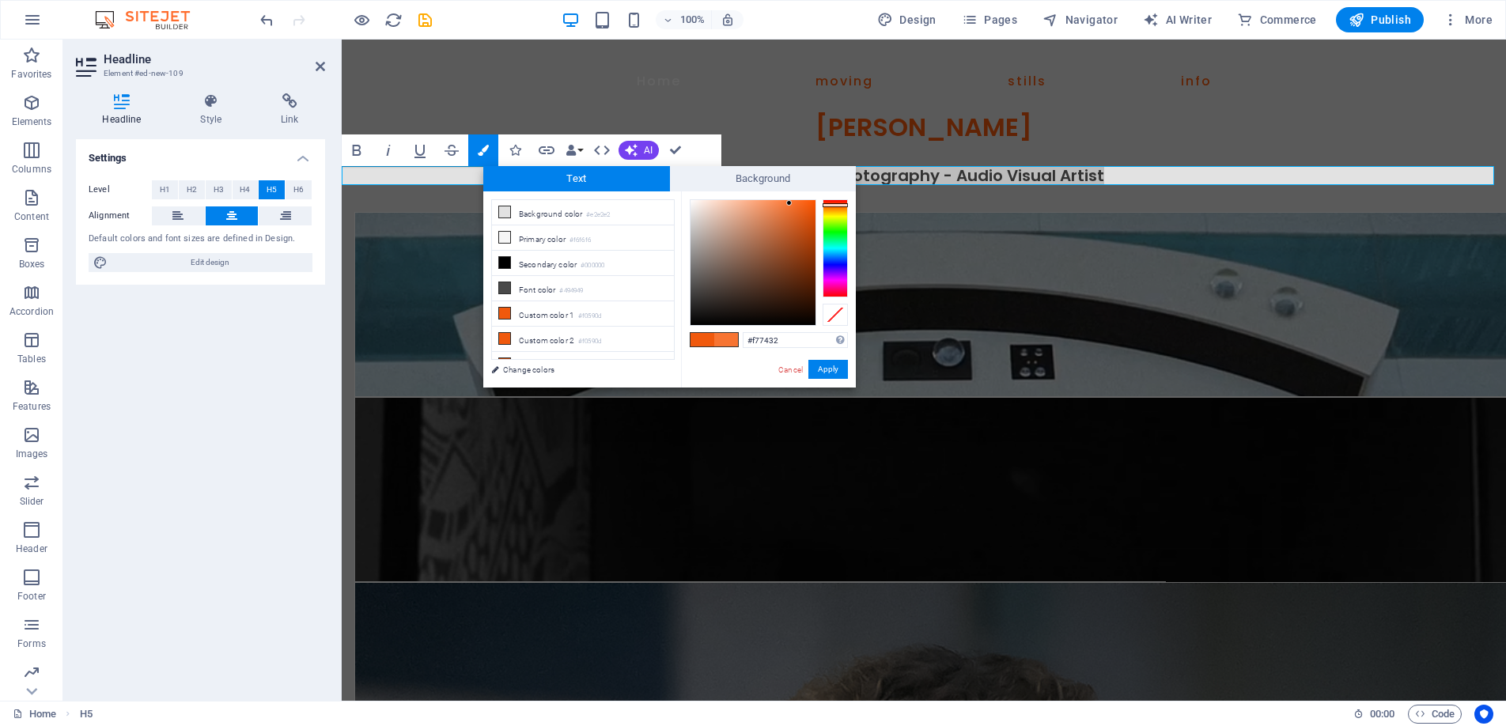
click at [790, 203] on div at bounding box center [789, 203] width 6 height 6
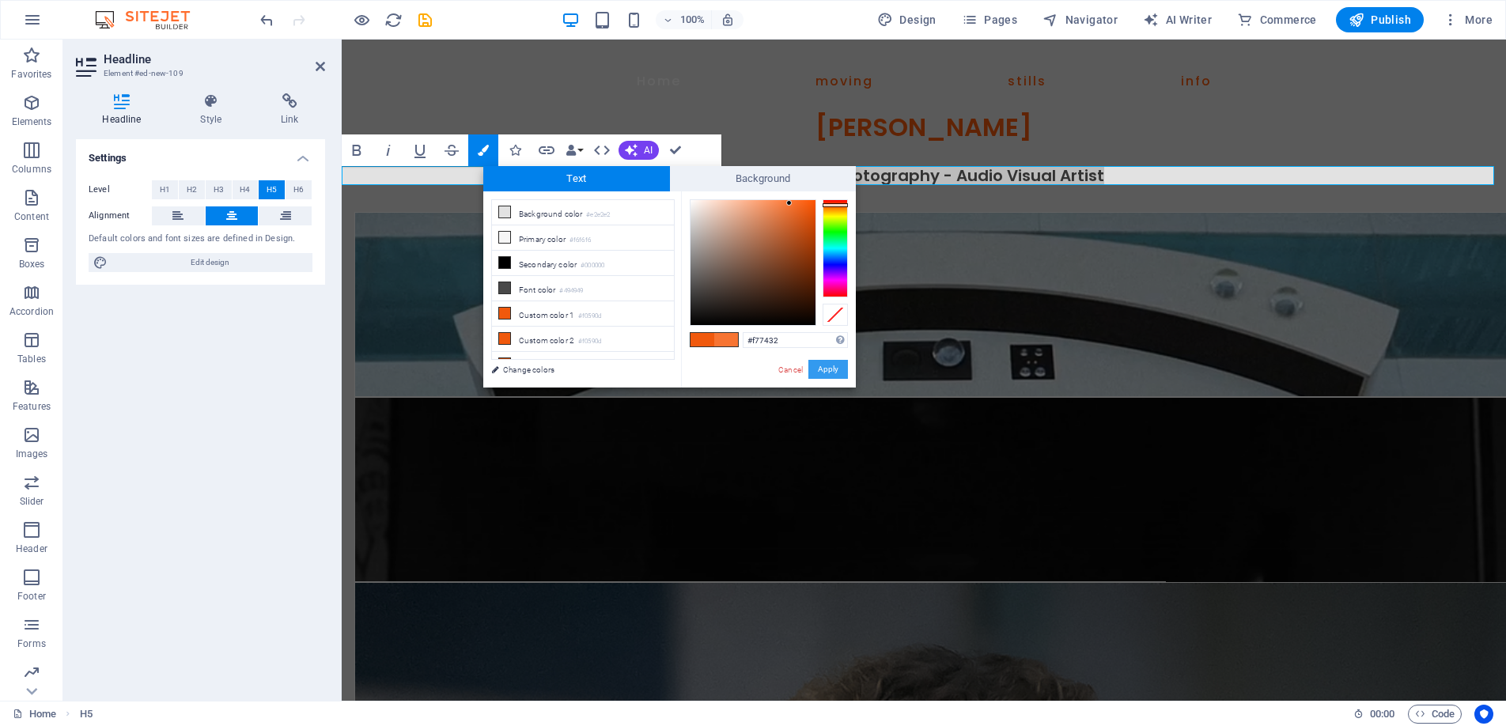
click at [824, 365] on button "Apply" at bounding box center [829, 369] width 40 height 19
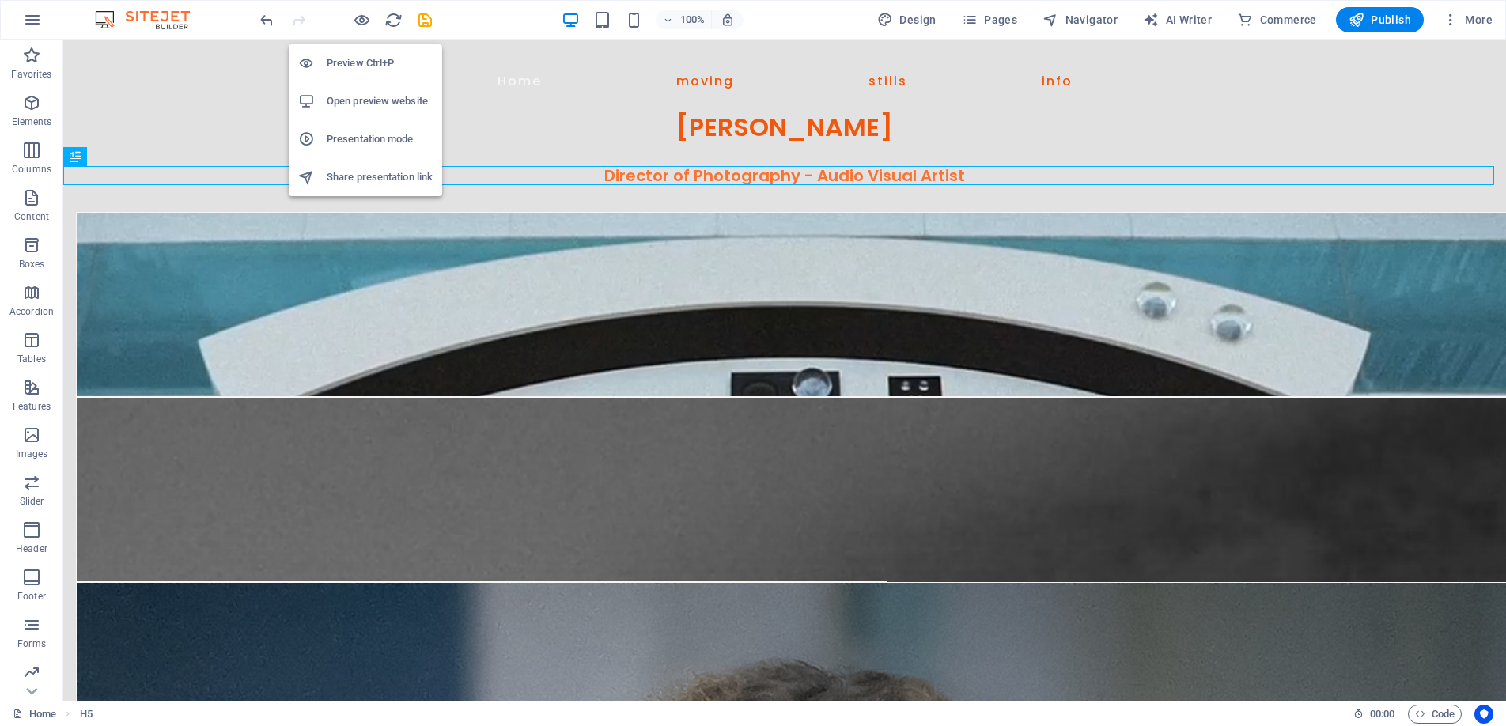
click at [366, 55] on h6 "Preview Ctrl+P" at bounding box center [380, 63] width 106 height 19
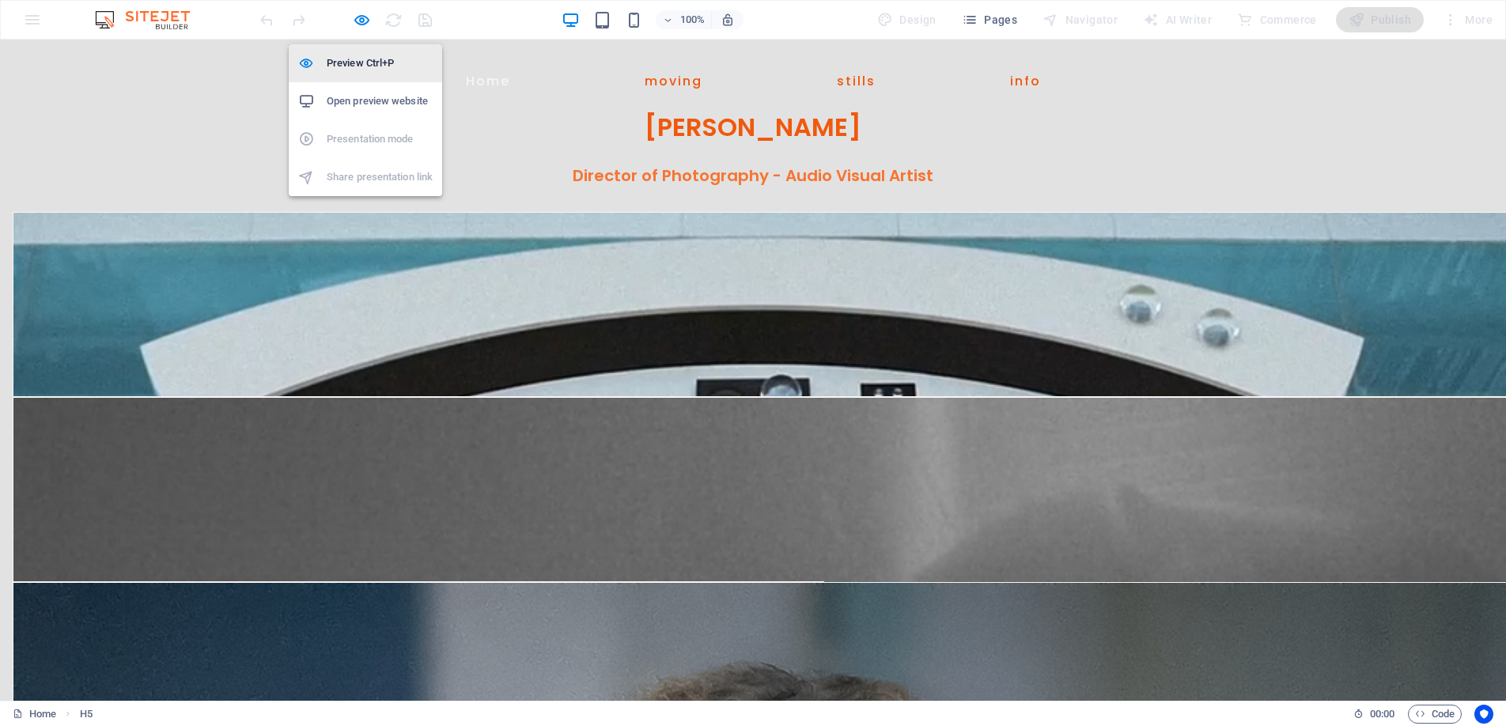
click at [355, 59] on h6 "Preview Ctrl+P" at bounding box center [380, 63] width 106 height 19
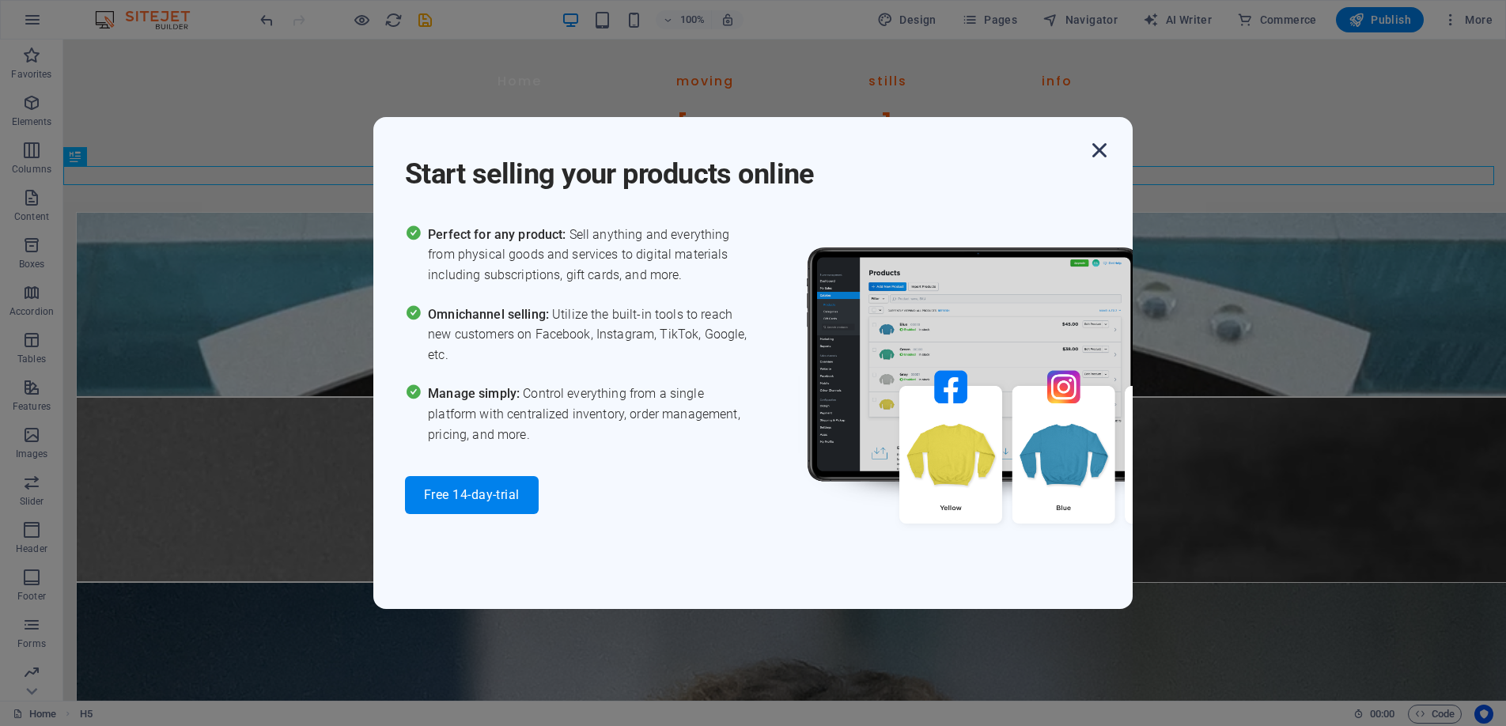
click at [1091, 149] on icon "button" at bounding box center [1099, 150] width 28 height 28
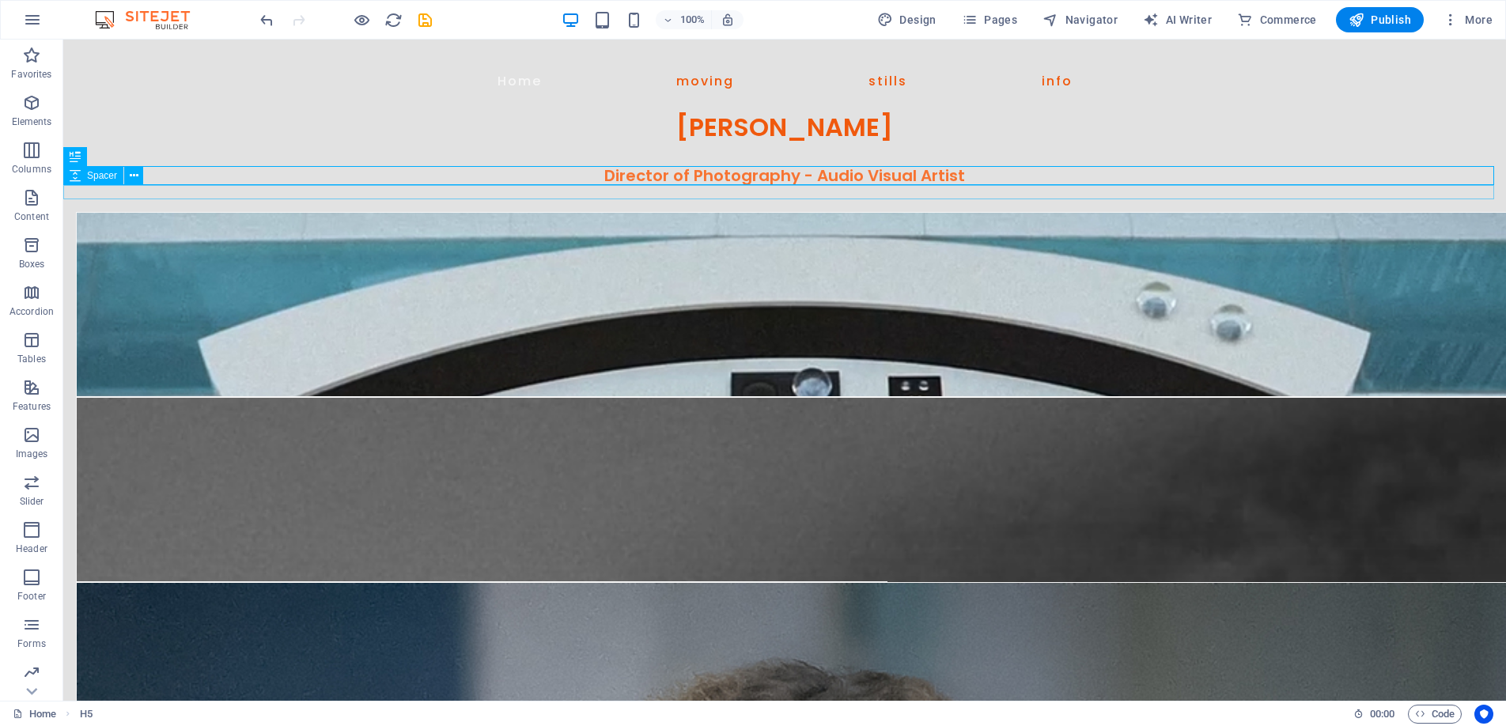
click at [96, 171] on span "Spacer" at bounding box center [102, 175] width 30 height 9
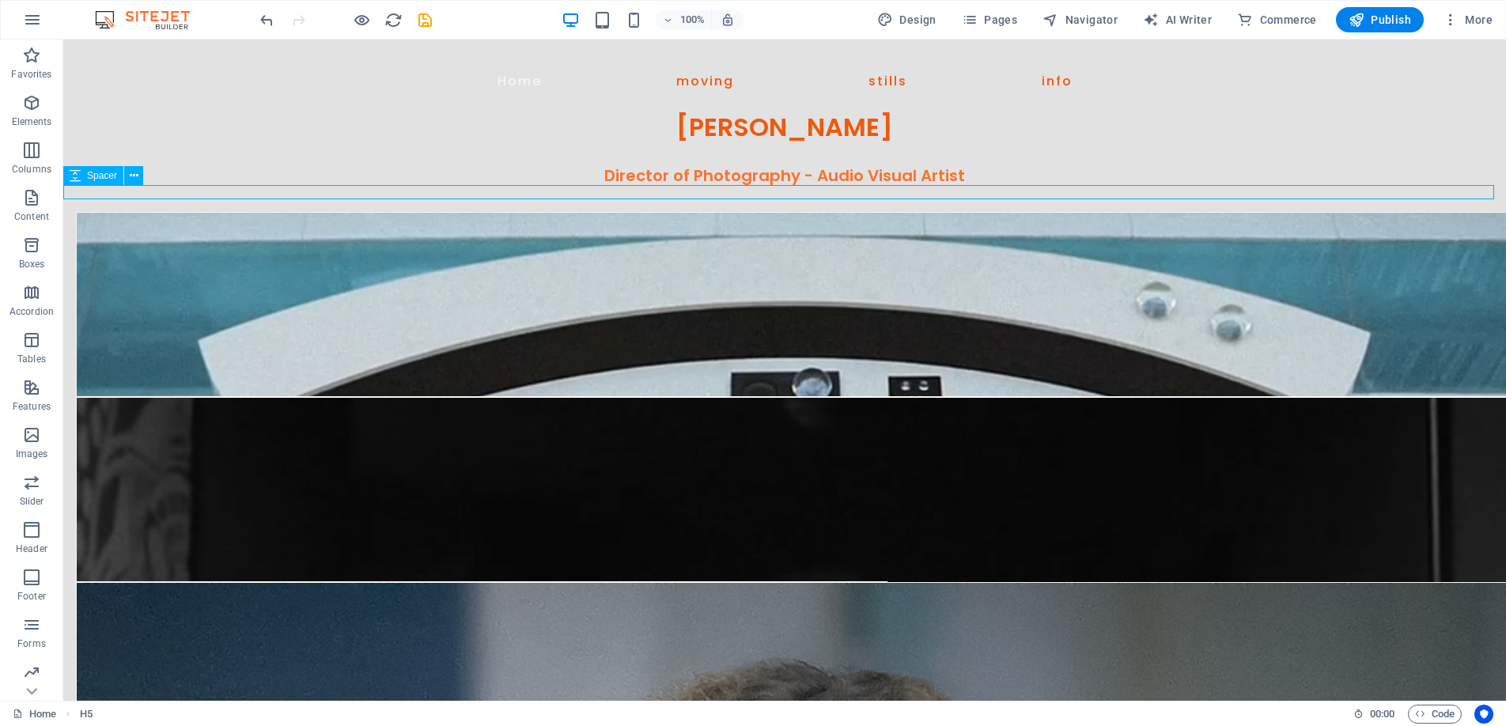
click at [96, 171] on span "Spacer" at bounding box center [102, 175] width 30 height 9
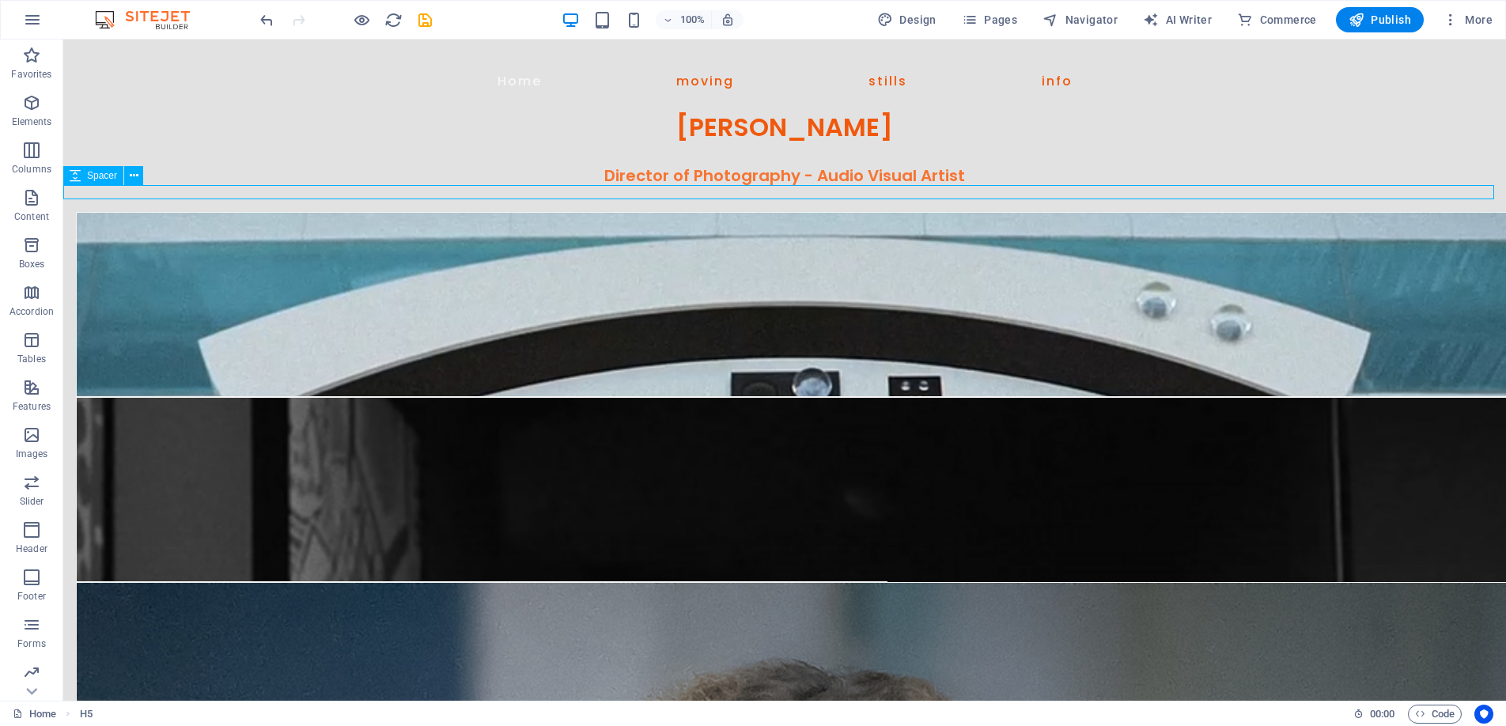
select select "px"
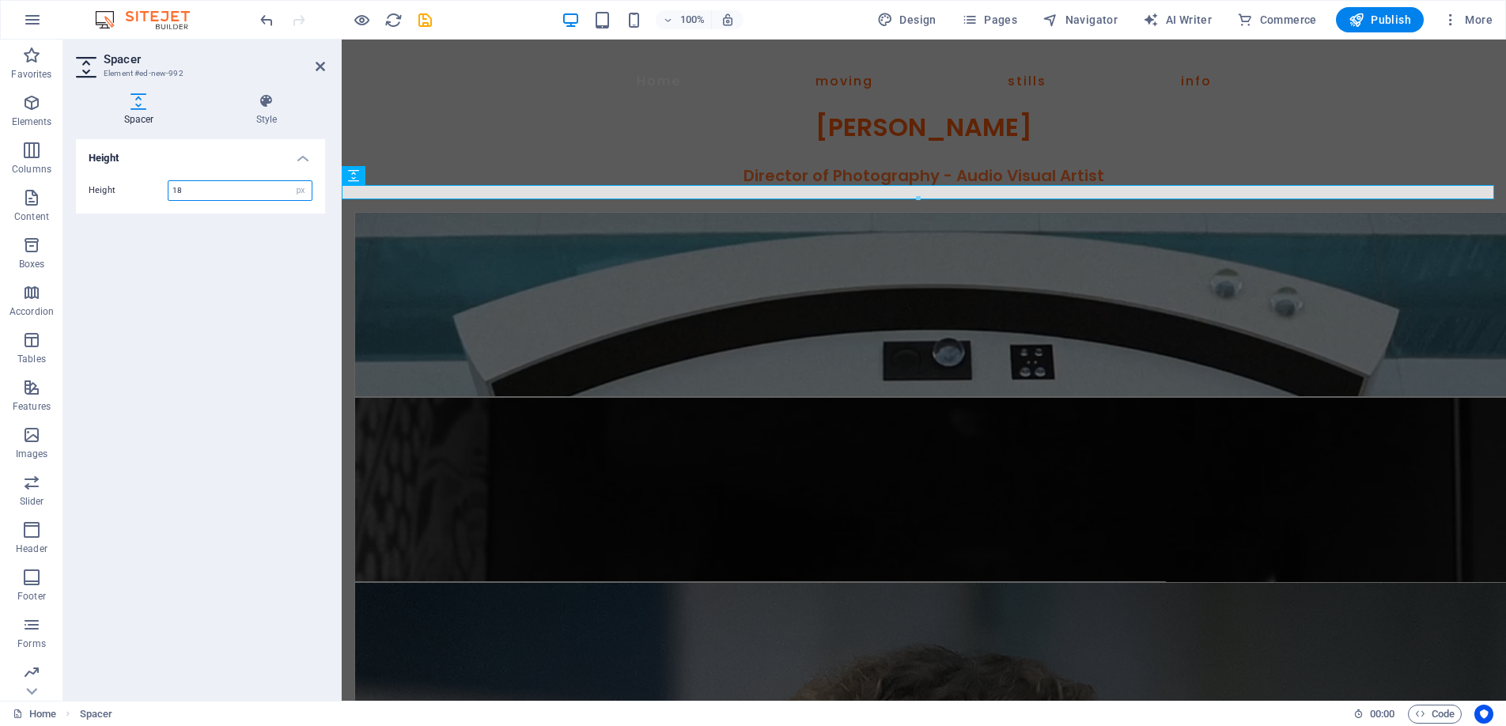
click at [203, 190] on input "18" at bounding box center [240, 190] width 143 height 19
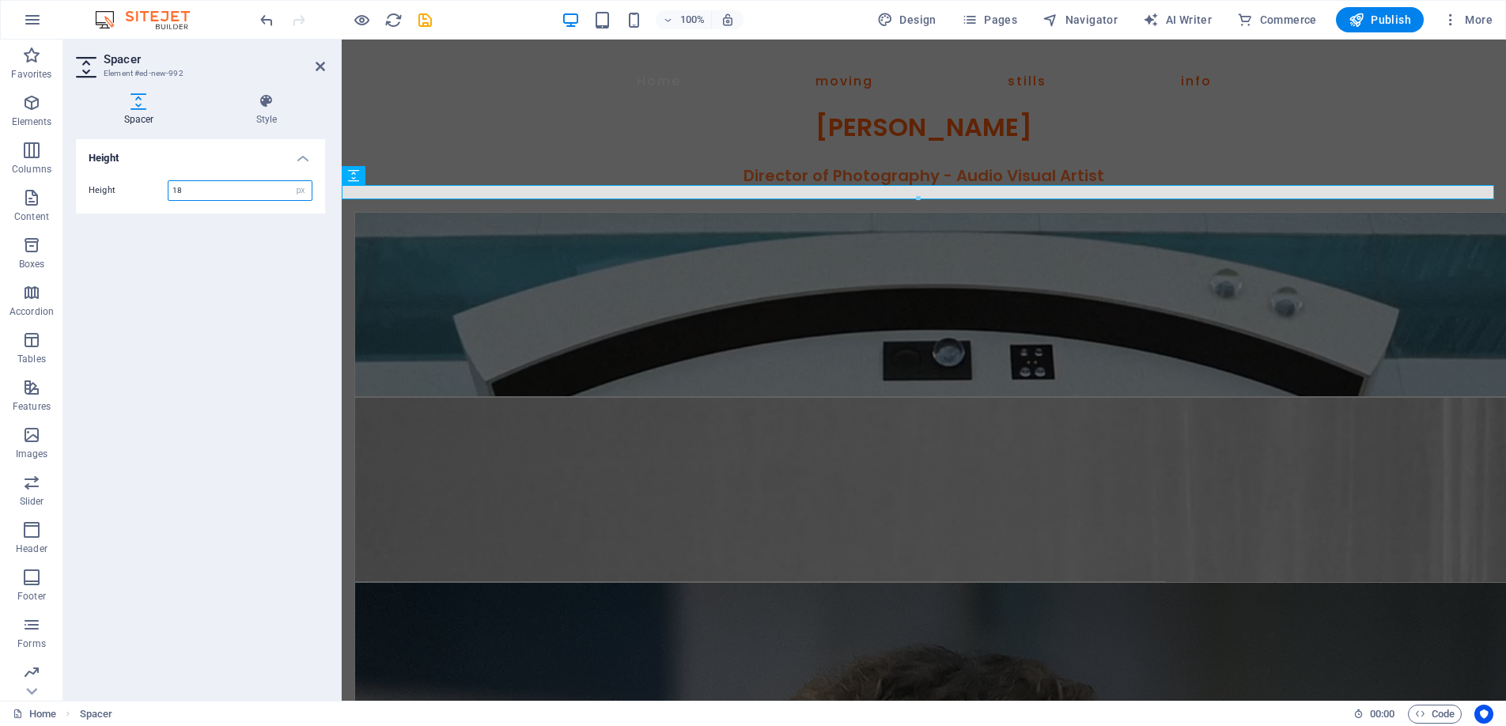
type input "1"
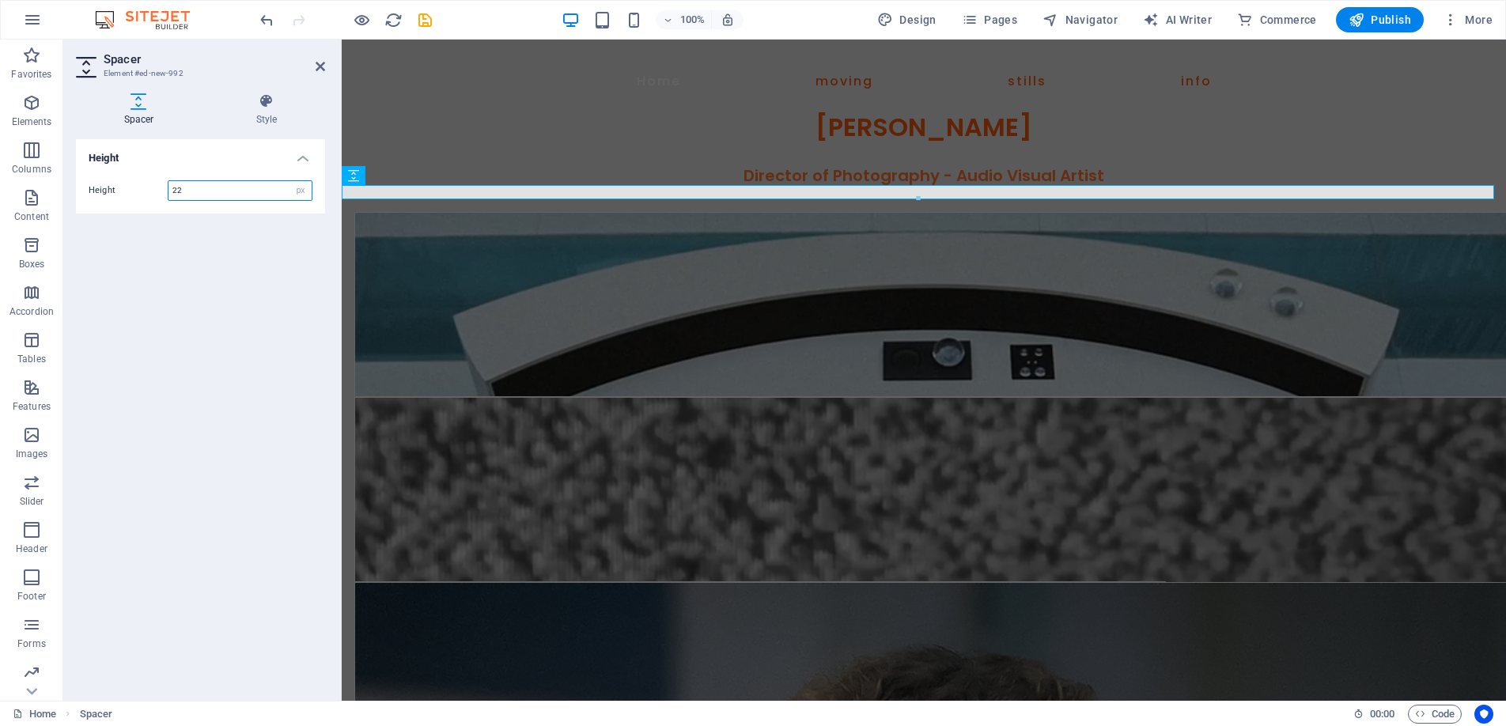
type input "22"
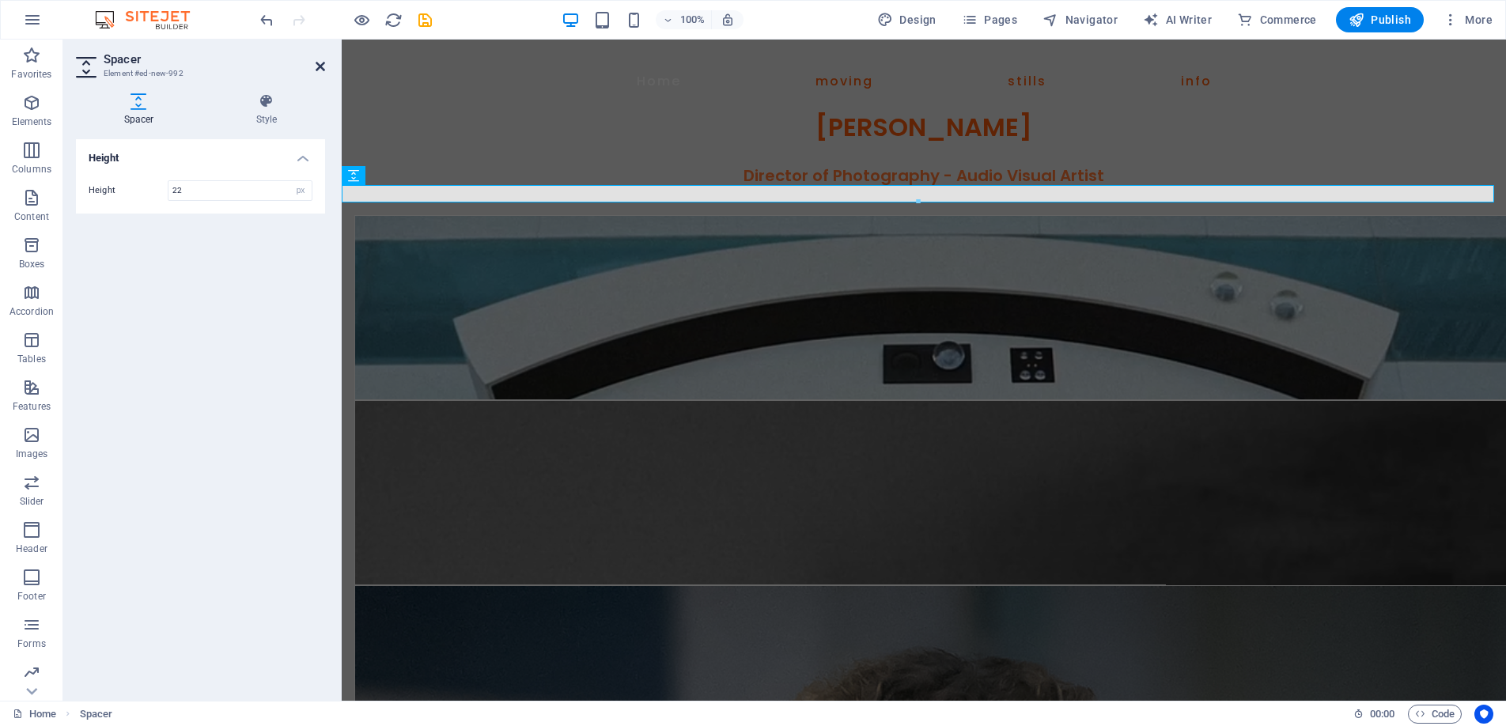
click at [320, 60] on icon at bounding box center [320, 66] width 9 height 13
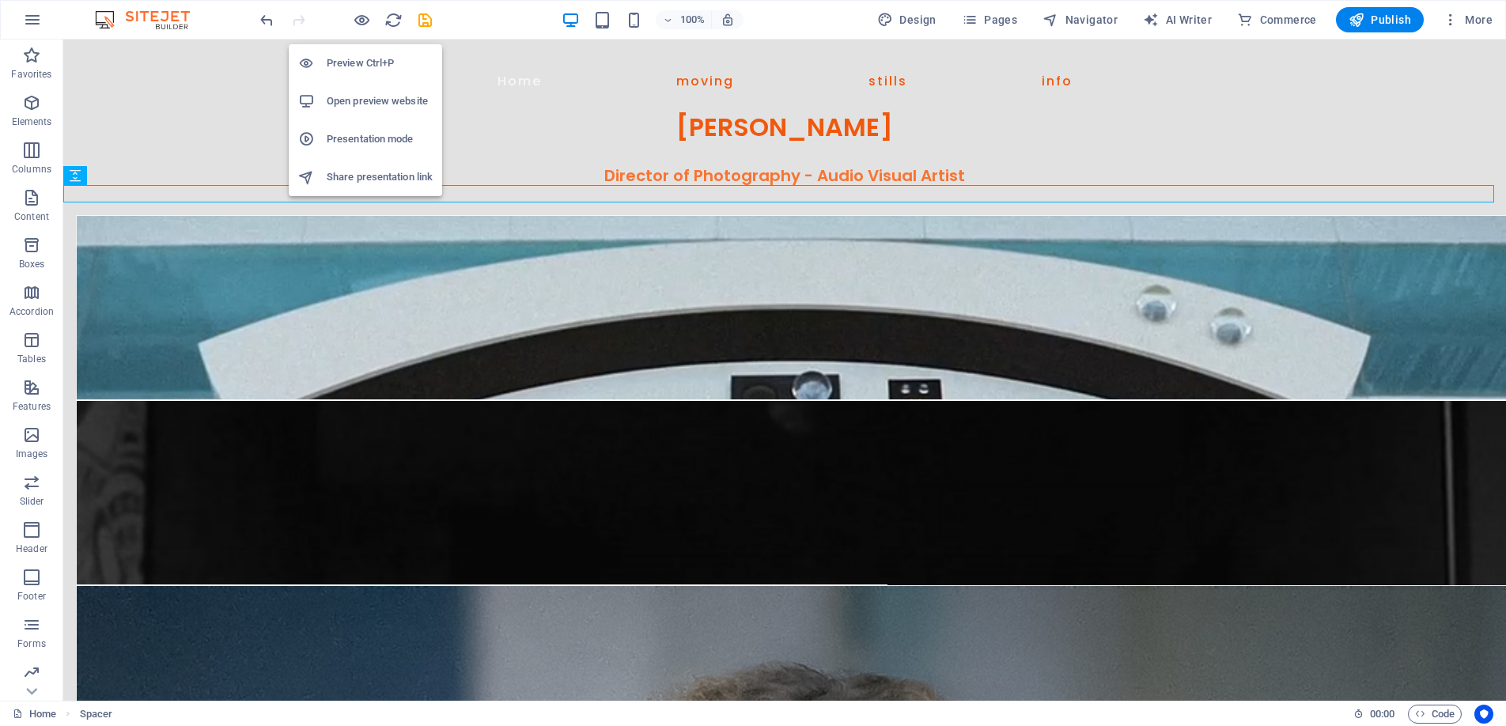
click at [361, 56] on h6 "Preview Ctrl+P" at bounding box center [380, 63] width 106 height 19
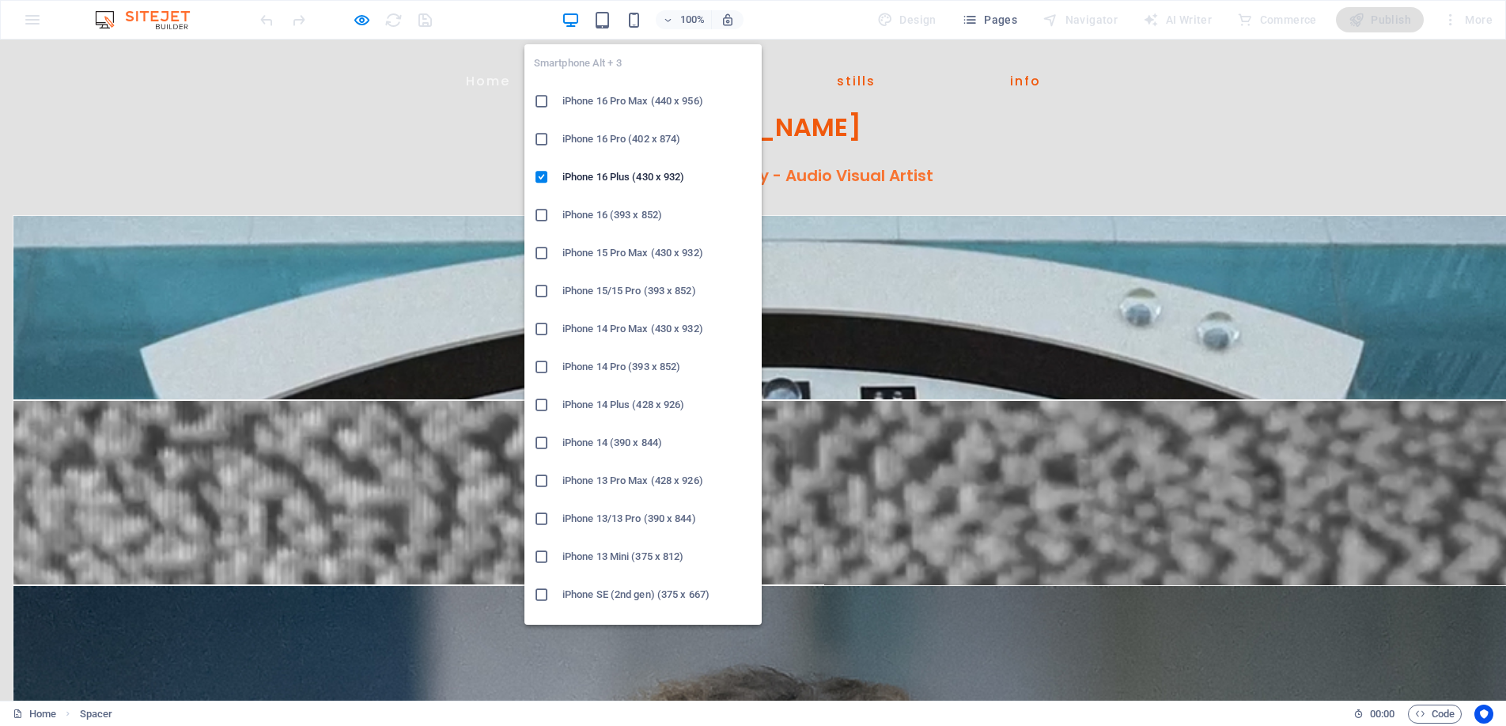
click at [622, 98] on h6 "iPhone 16 Pro Max (440 x 956)" at bounding box center [658, 101] width 190 height 19
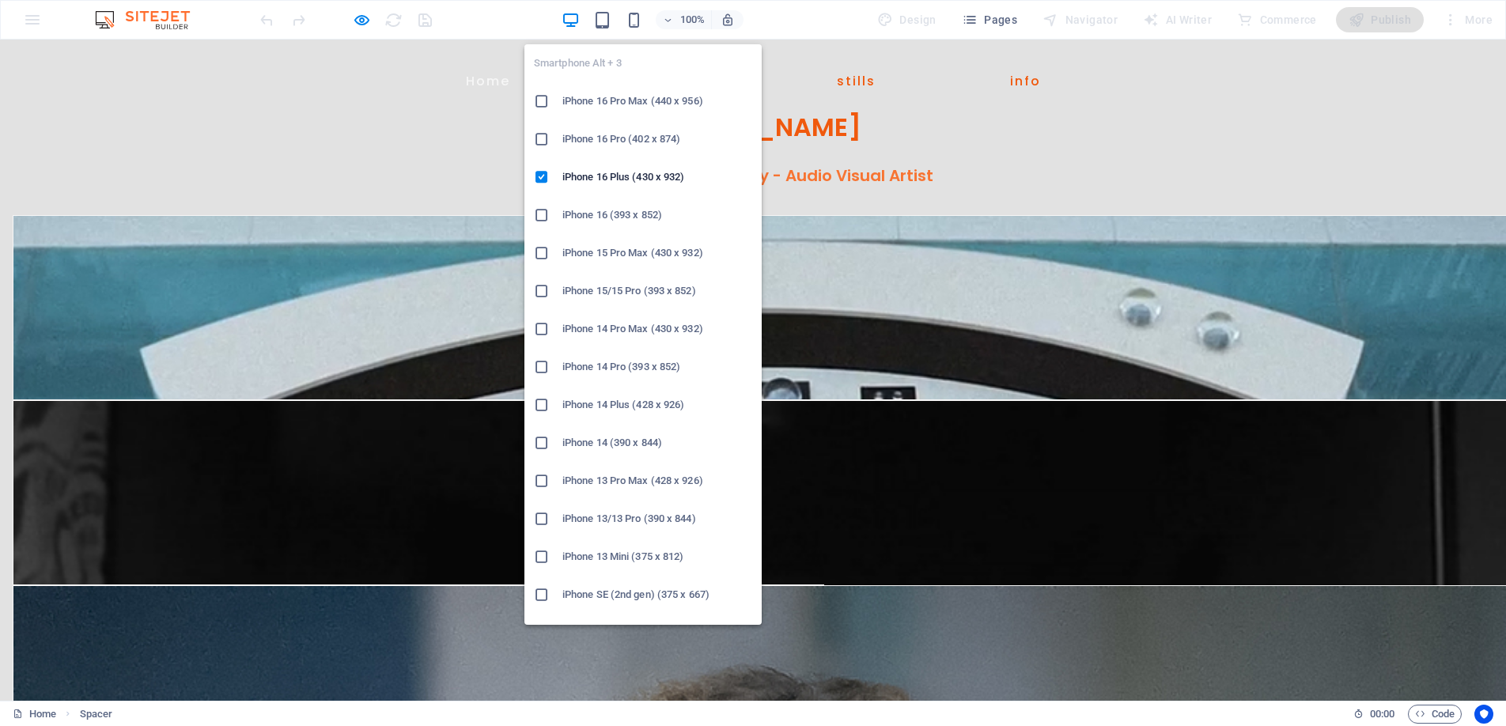
scroll to position [0, 0]
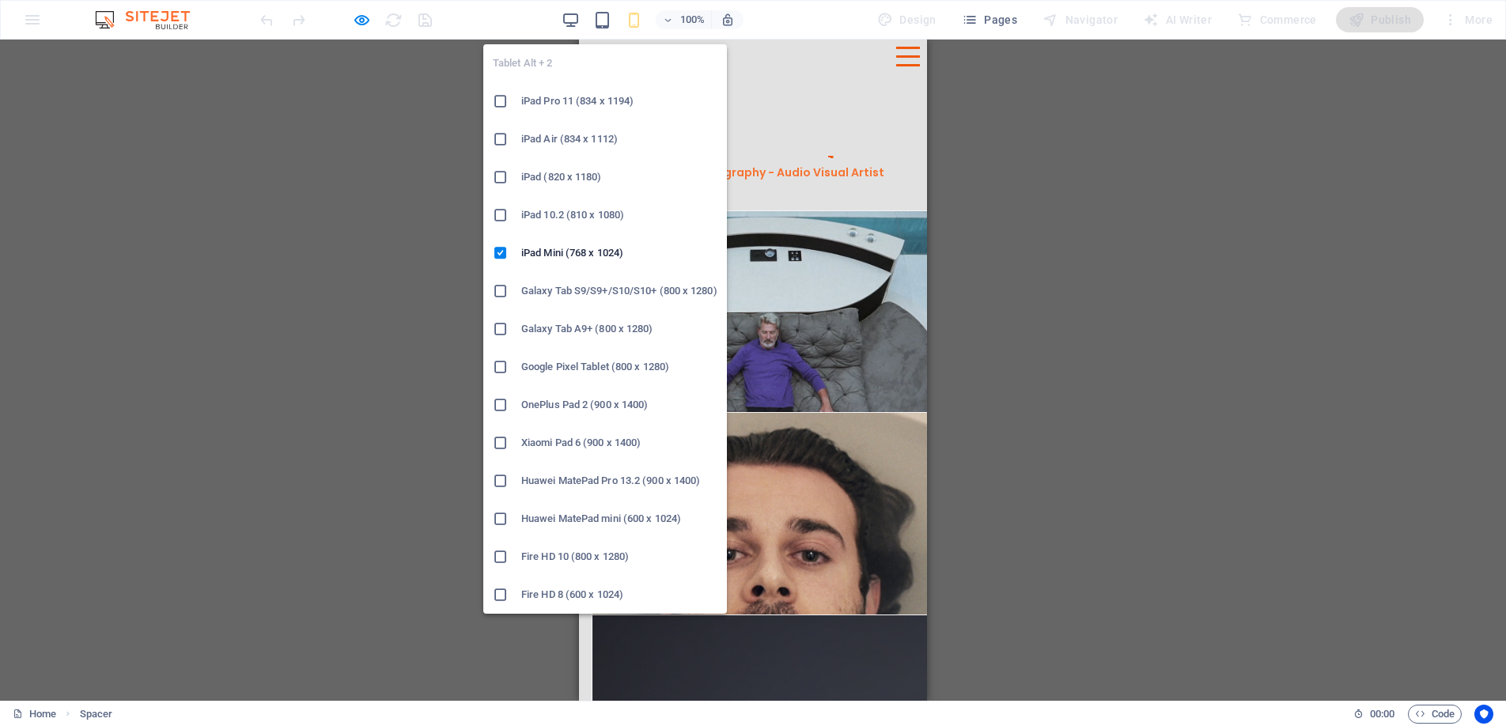
click at [576, 91] on li "iPad Pro 11 (834 x 1194)" at bounding box center [605, 101] width 244 height 38
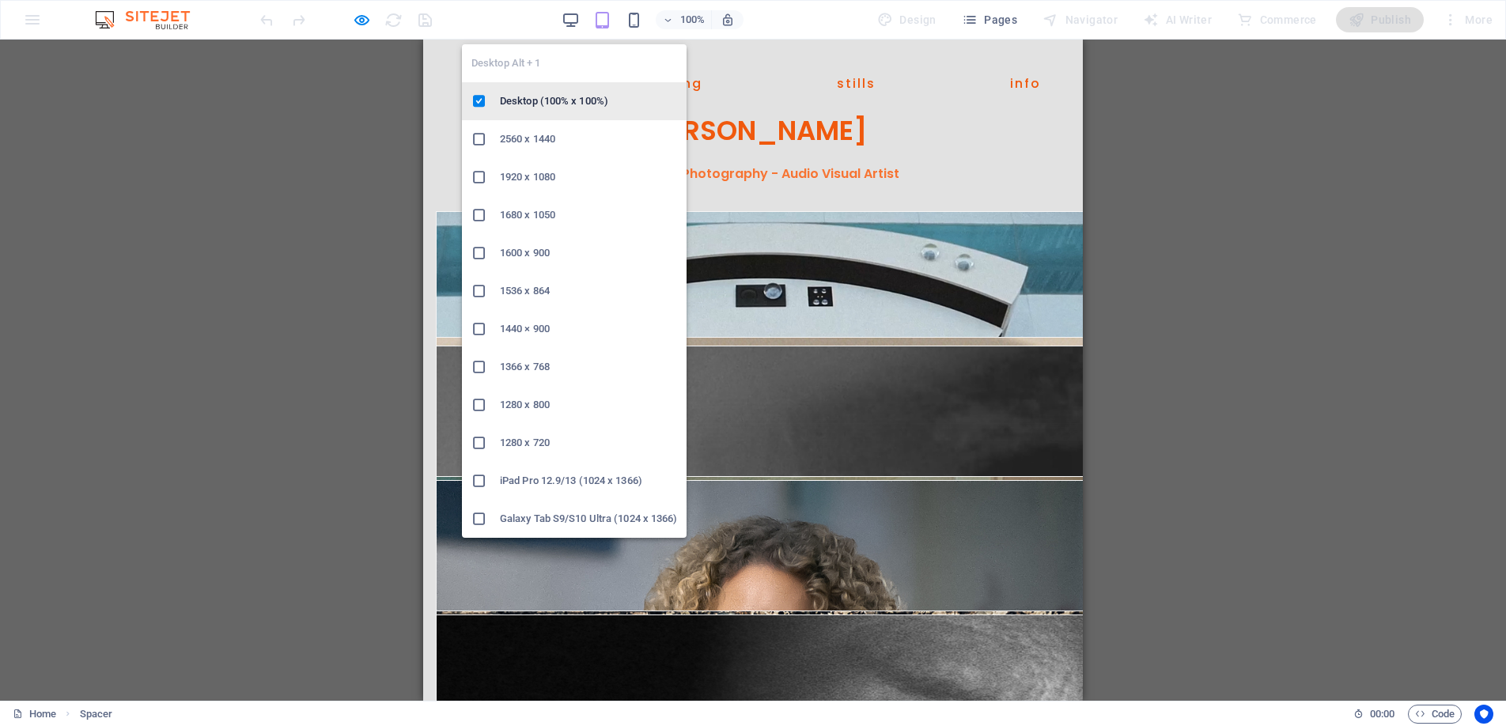
click at [566, 98] on h6 "Desktop (100% x 100%)" at bounding box center [588, 101] width 177 height 19
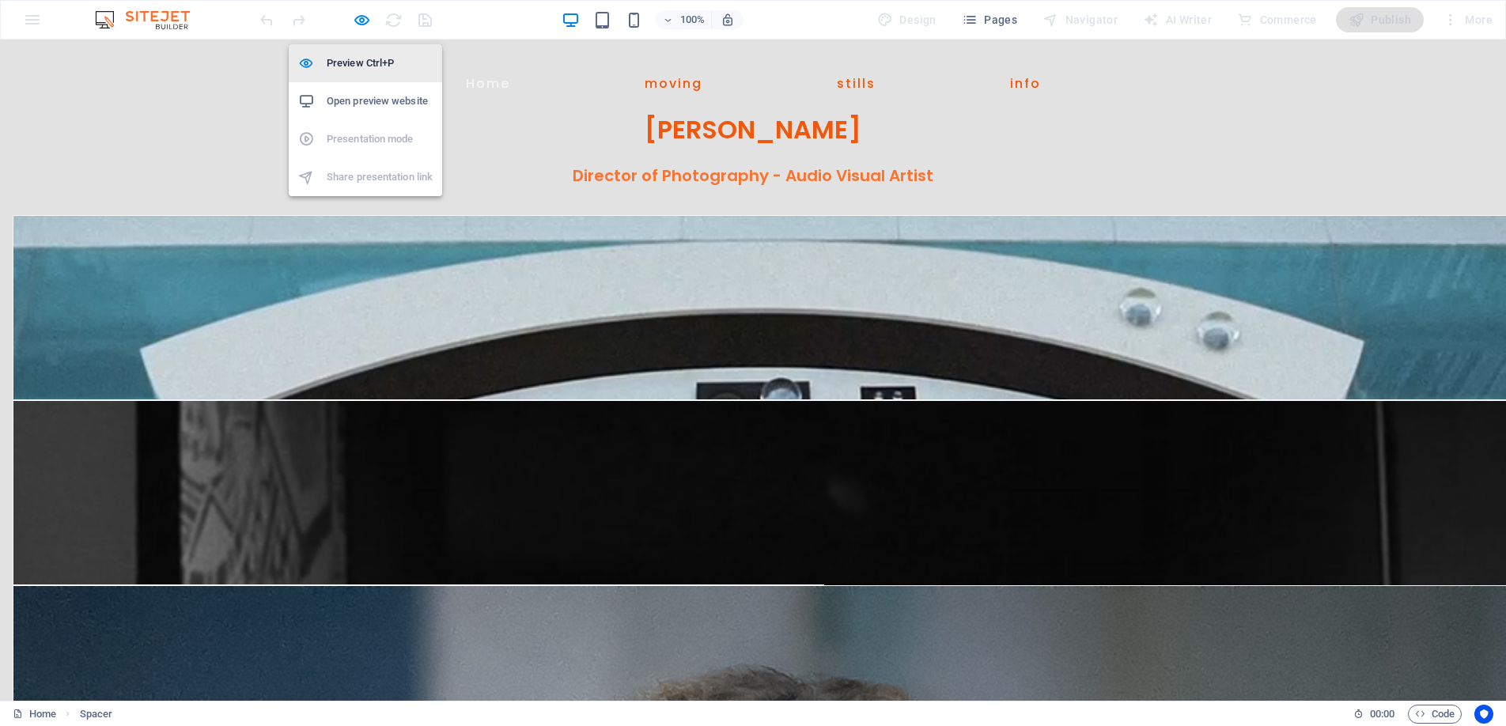
click at [356, 62] on h6 "Preview Ctrl+P" at bounding box center [380, 63] width 106 height 19
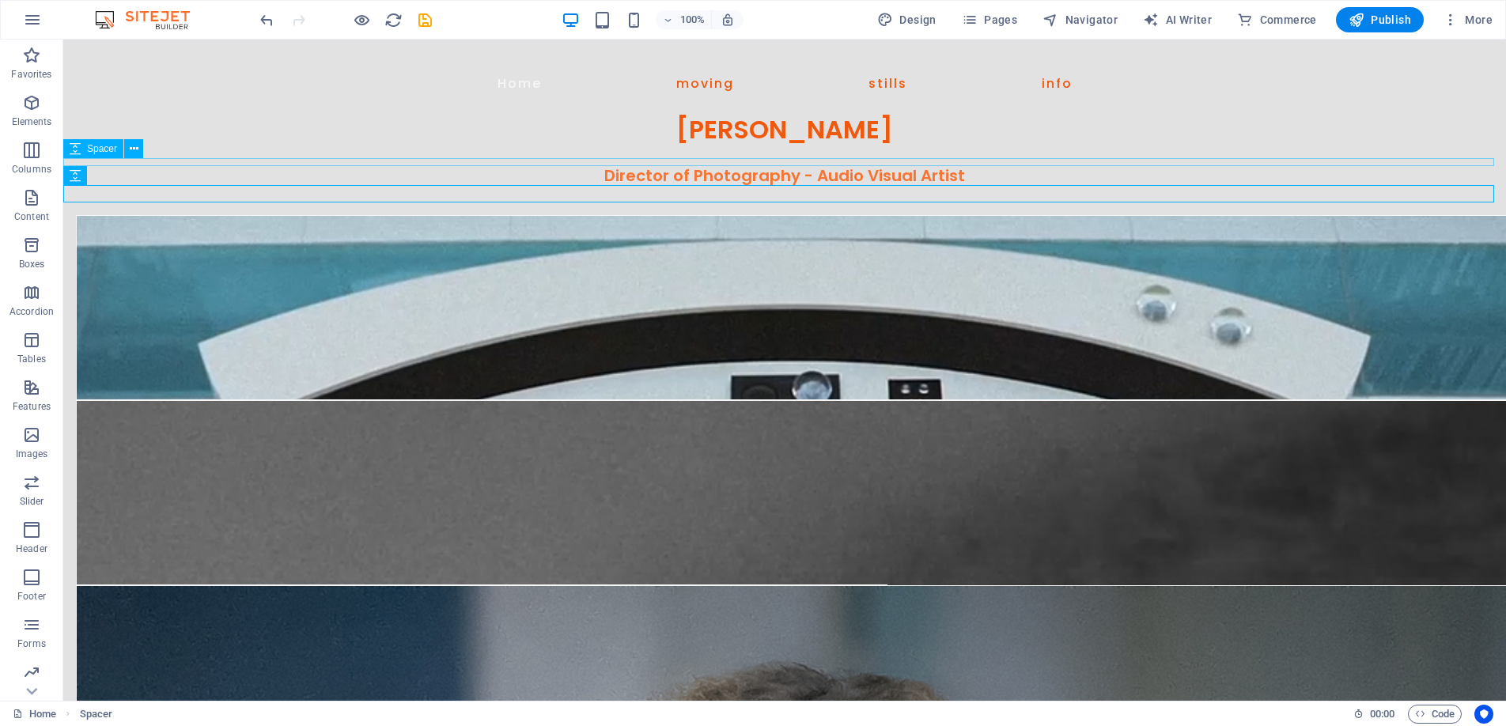
click at [102, 149] on span "Spacer" at bounding box center [102, 148] width 30 height 9
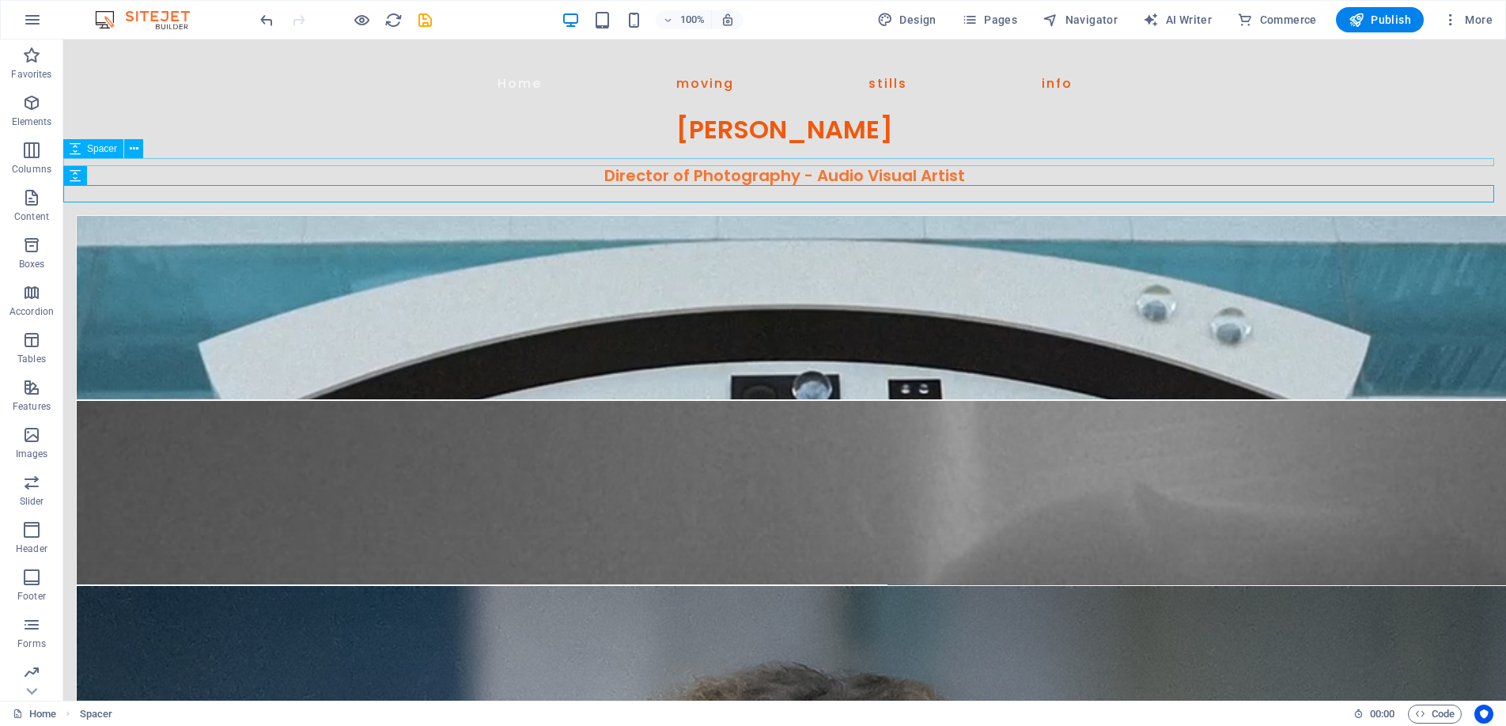
click at [102, 149] on span "Spacer" at bounding box center [102, 148] width 30 height 9
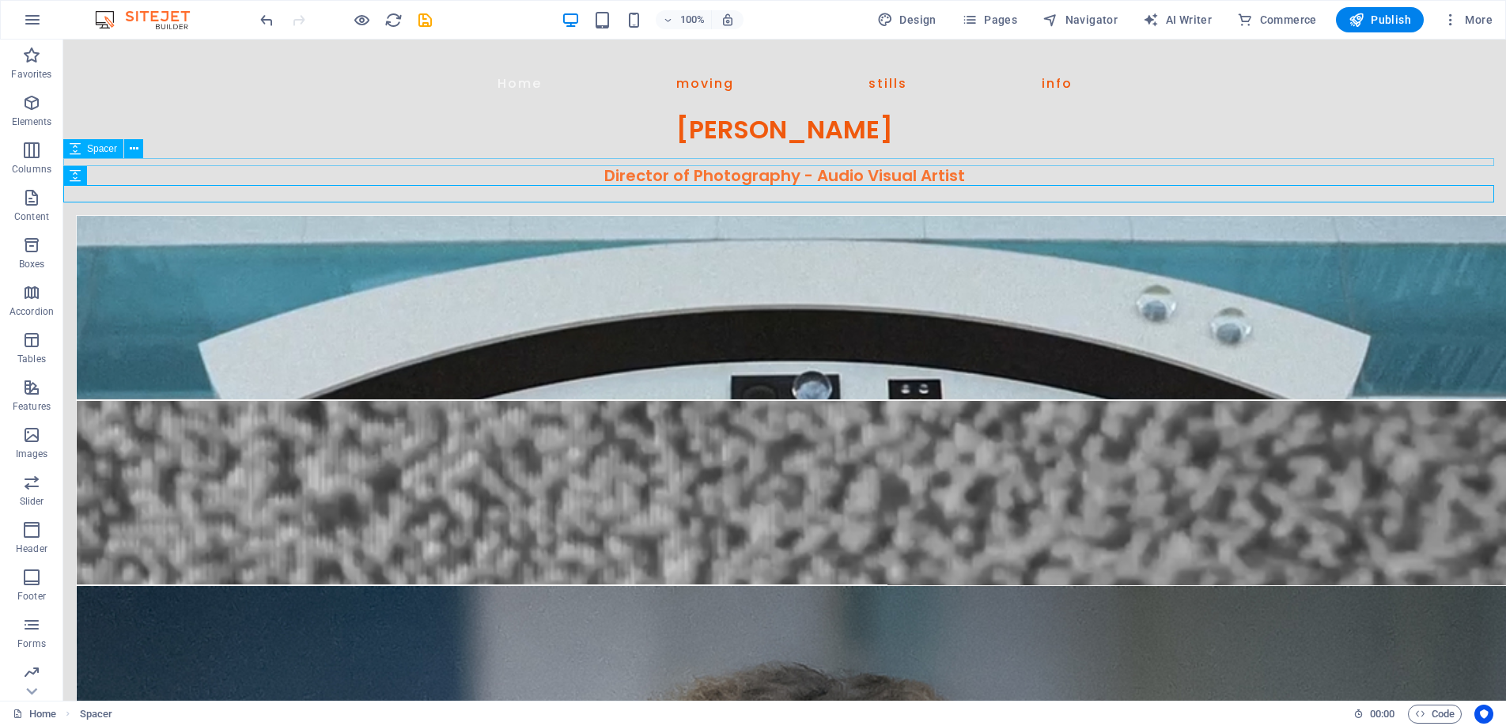
select select "px"
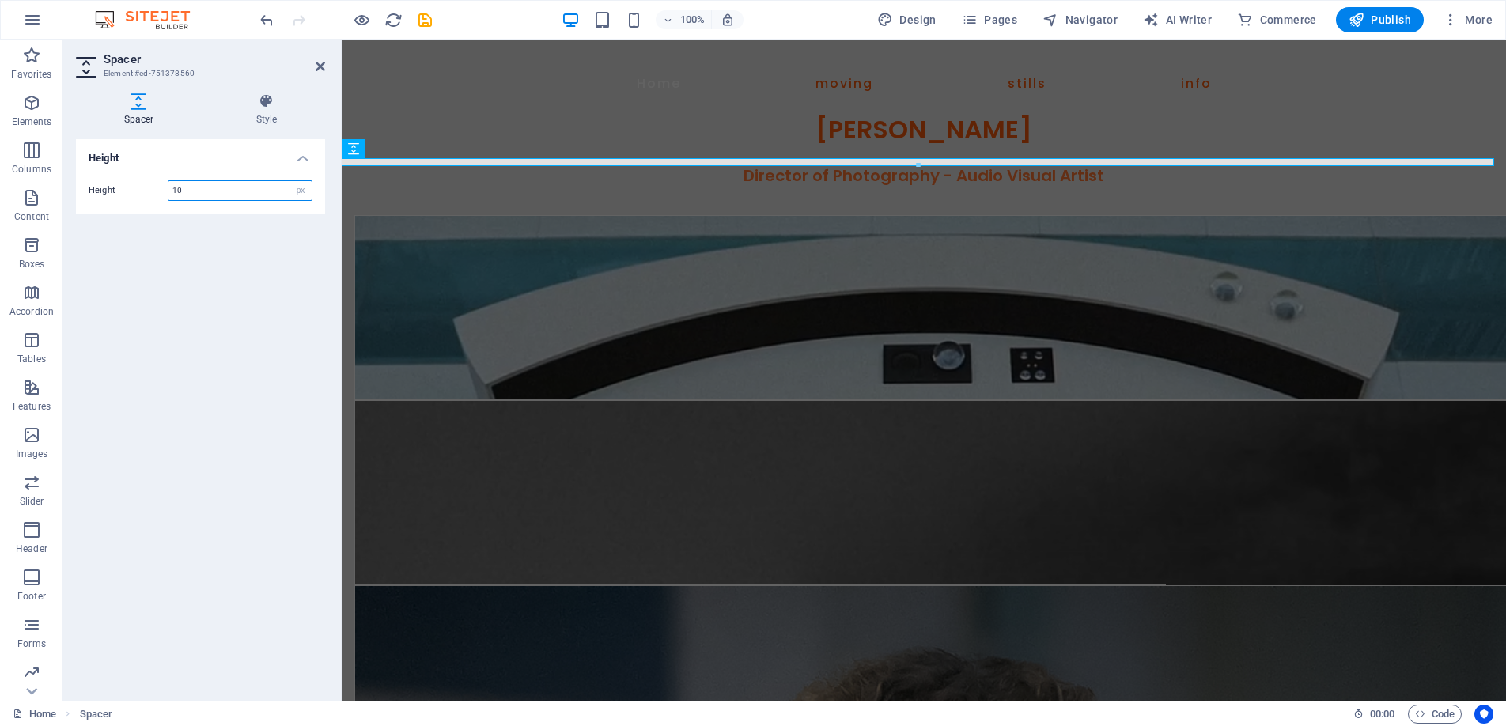
click at [199, 191] on input "10" at bounding box center [240, 190] width 143 height 19
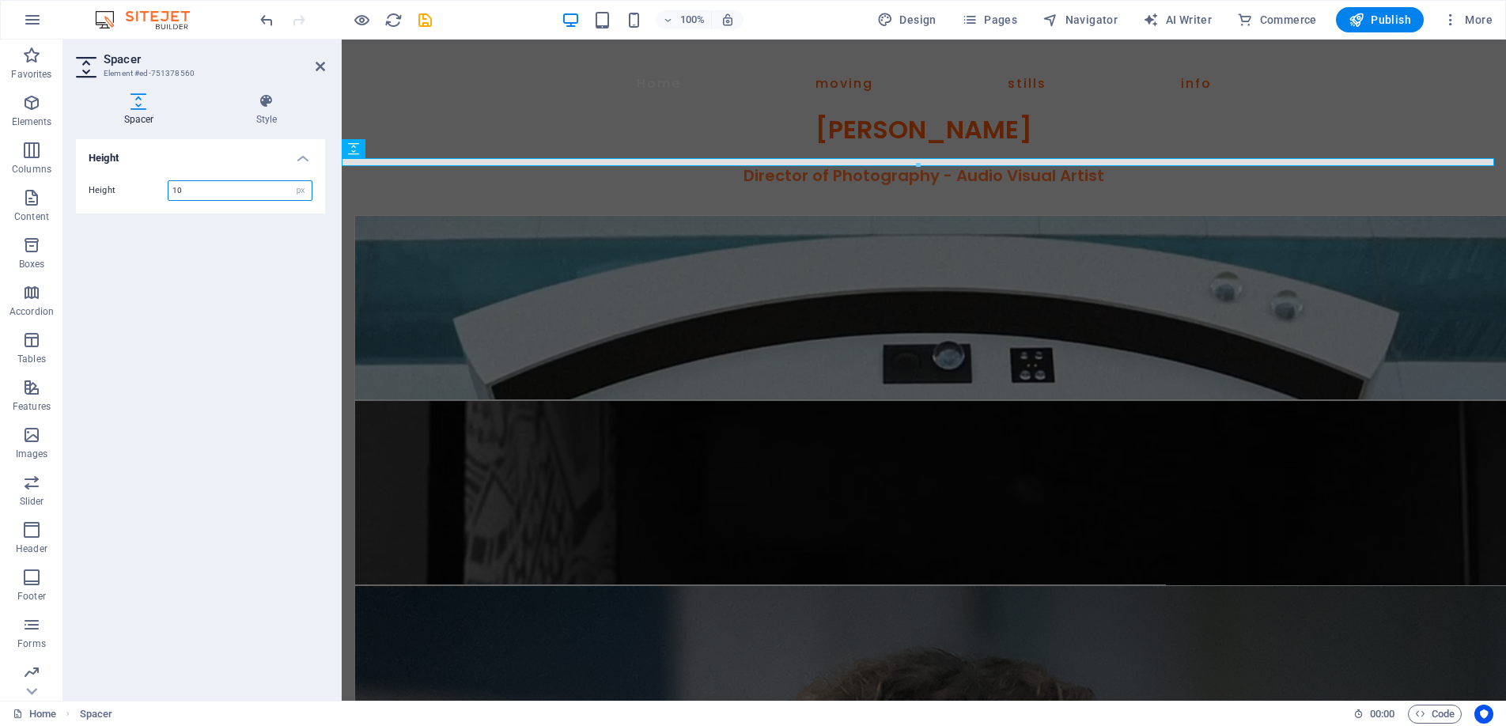
type input "1"
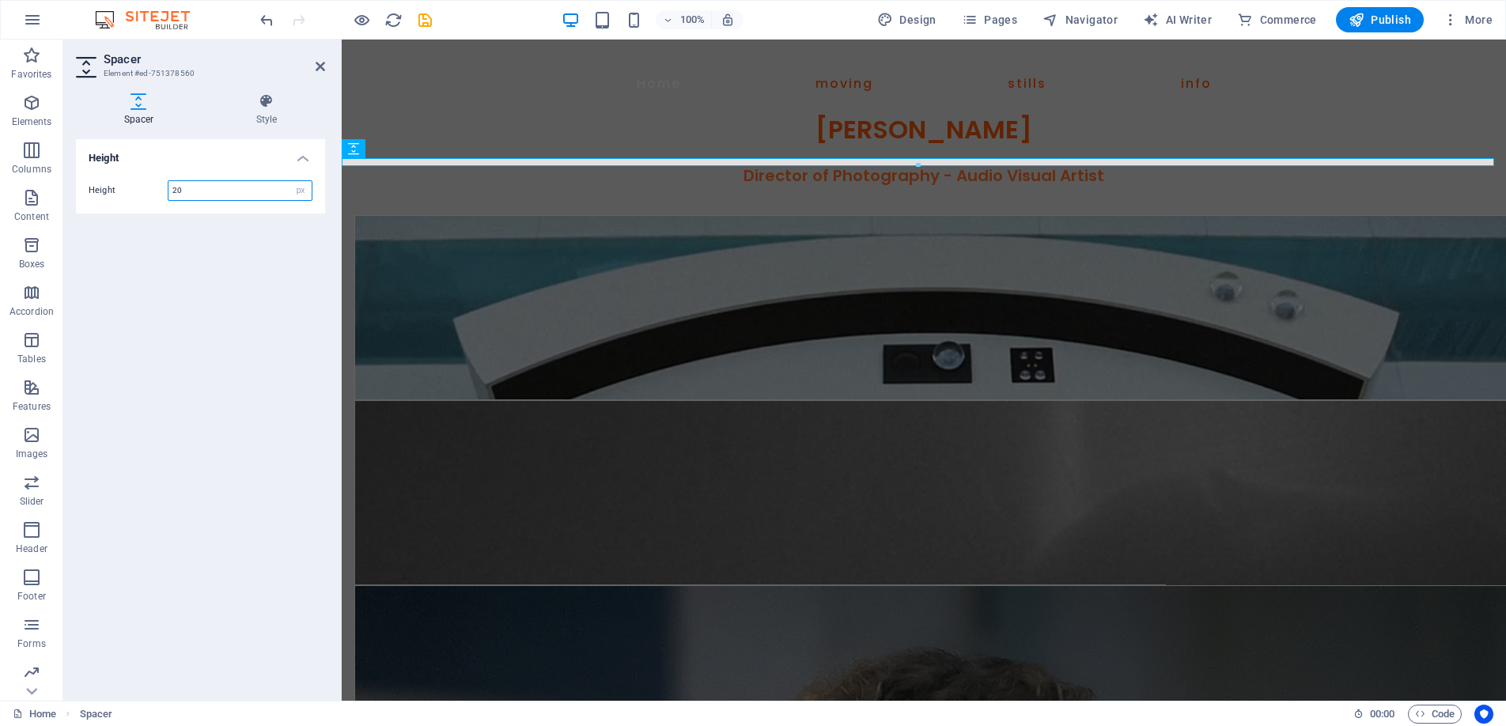
type input "20"
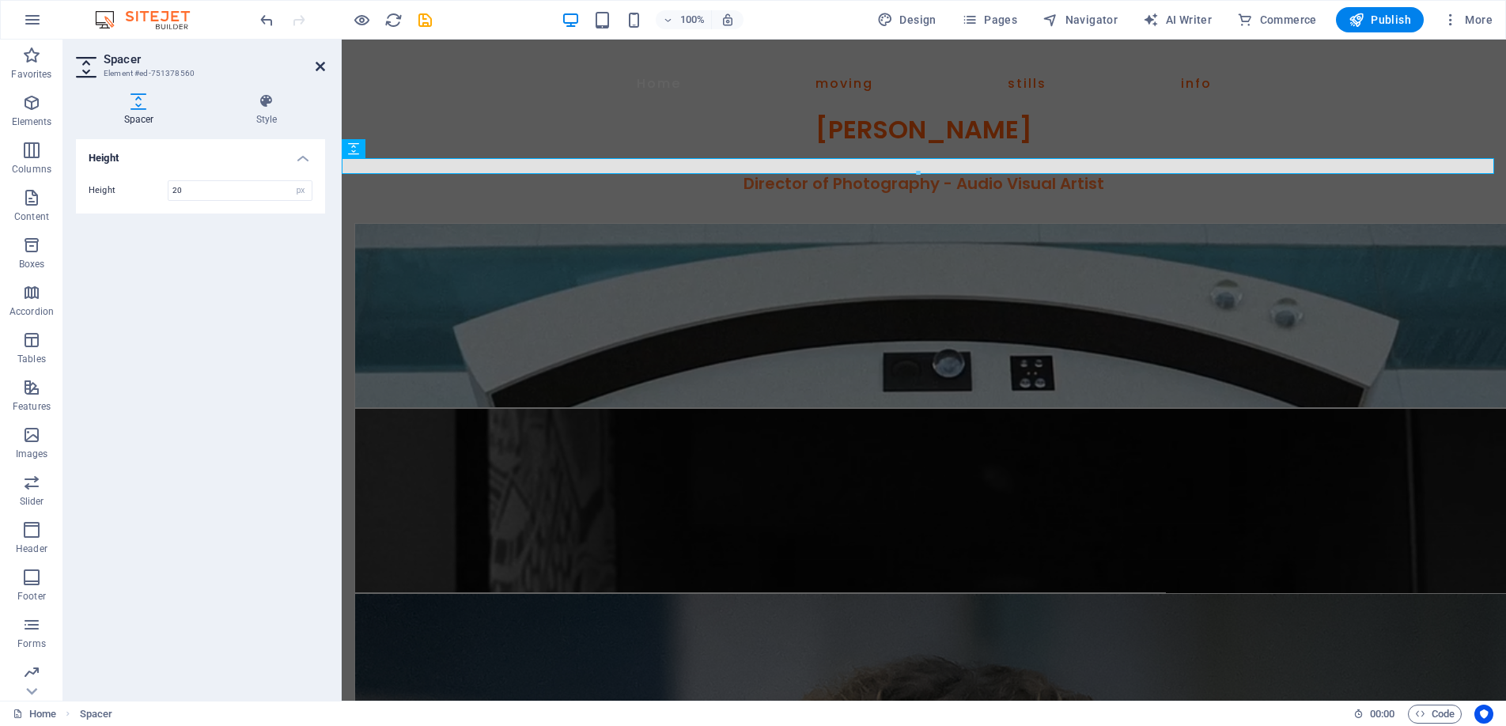
click at [322, 66] on icon at bounding box center [320, 66] width 9 height 13
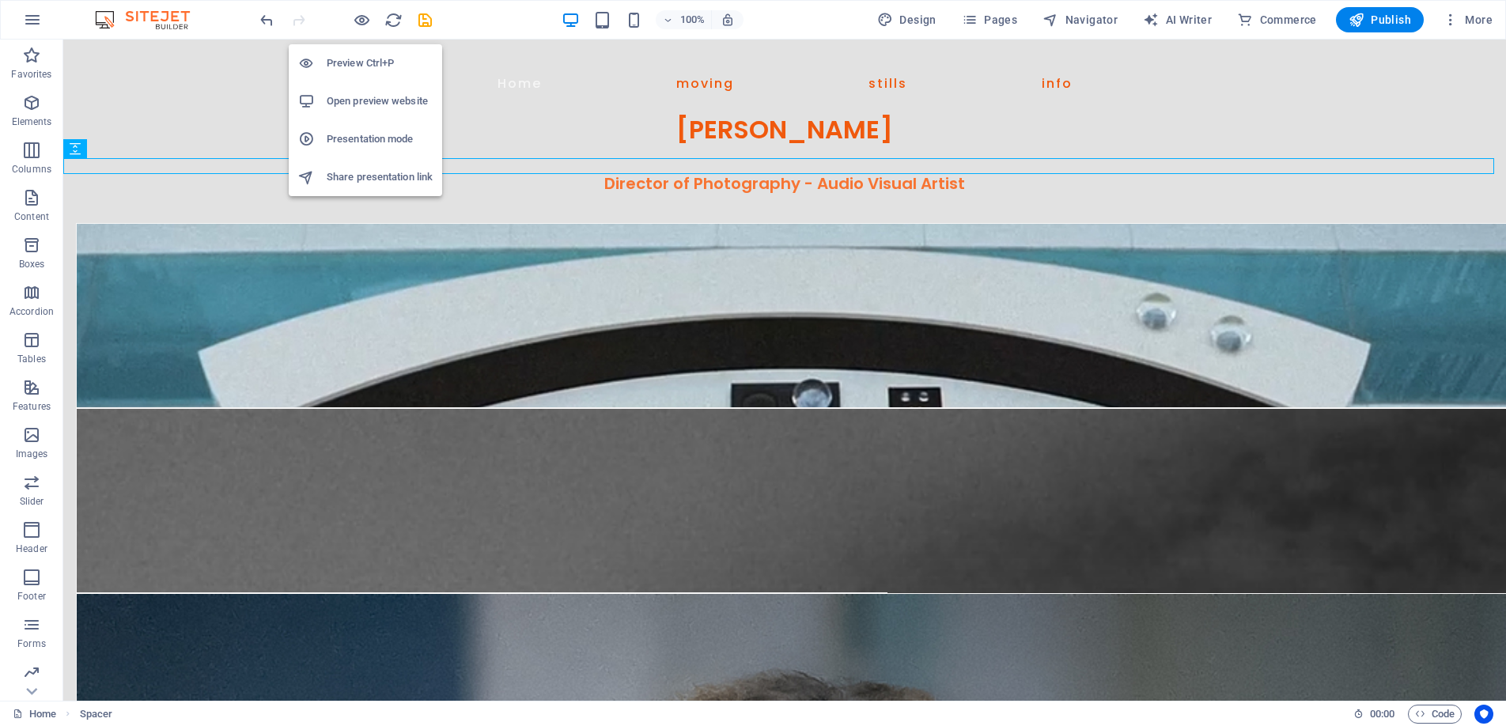
click at [366, 55] on h6 "Preview Ctrl+P" at bounding box center [380, 63] width 106 height 19
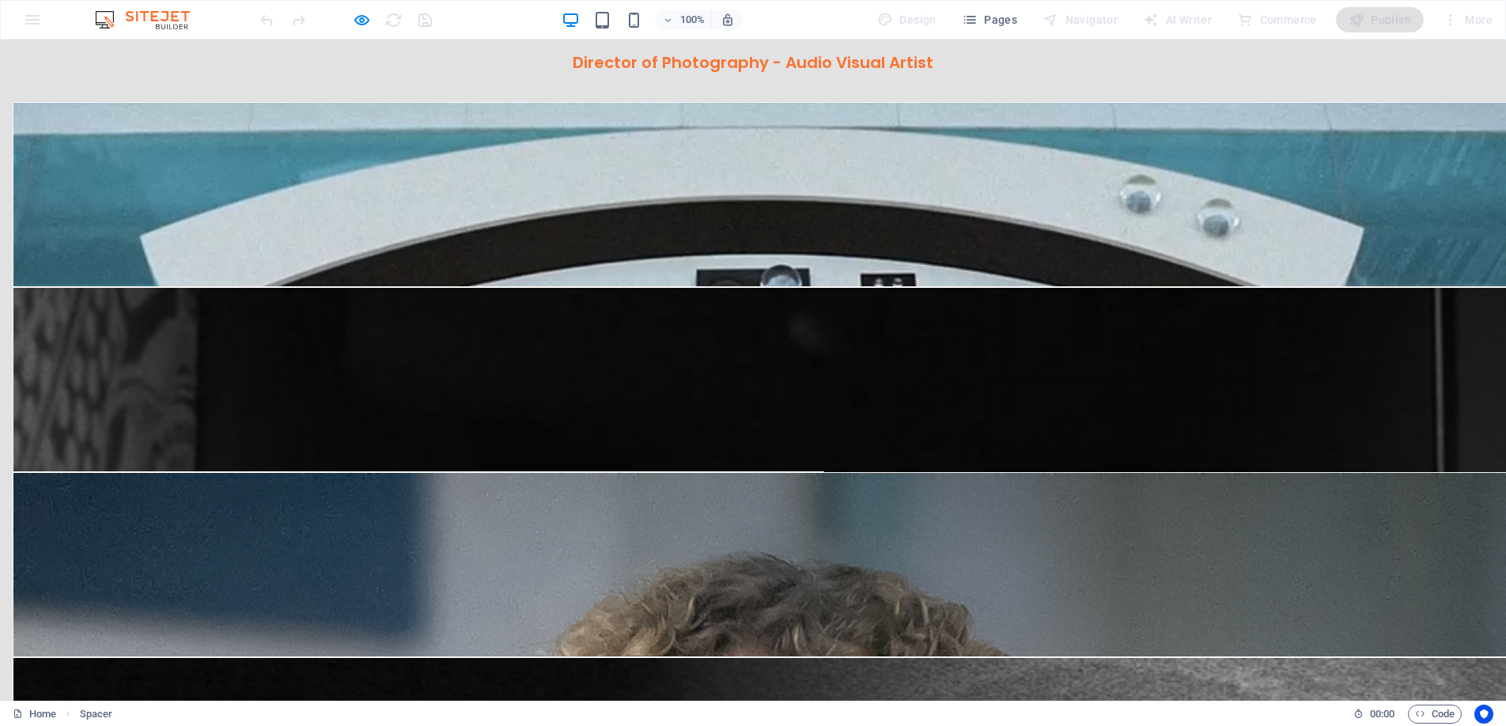
scroll to position [146, 0]
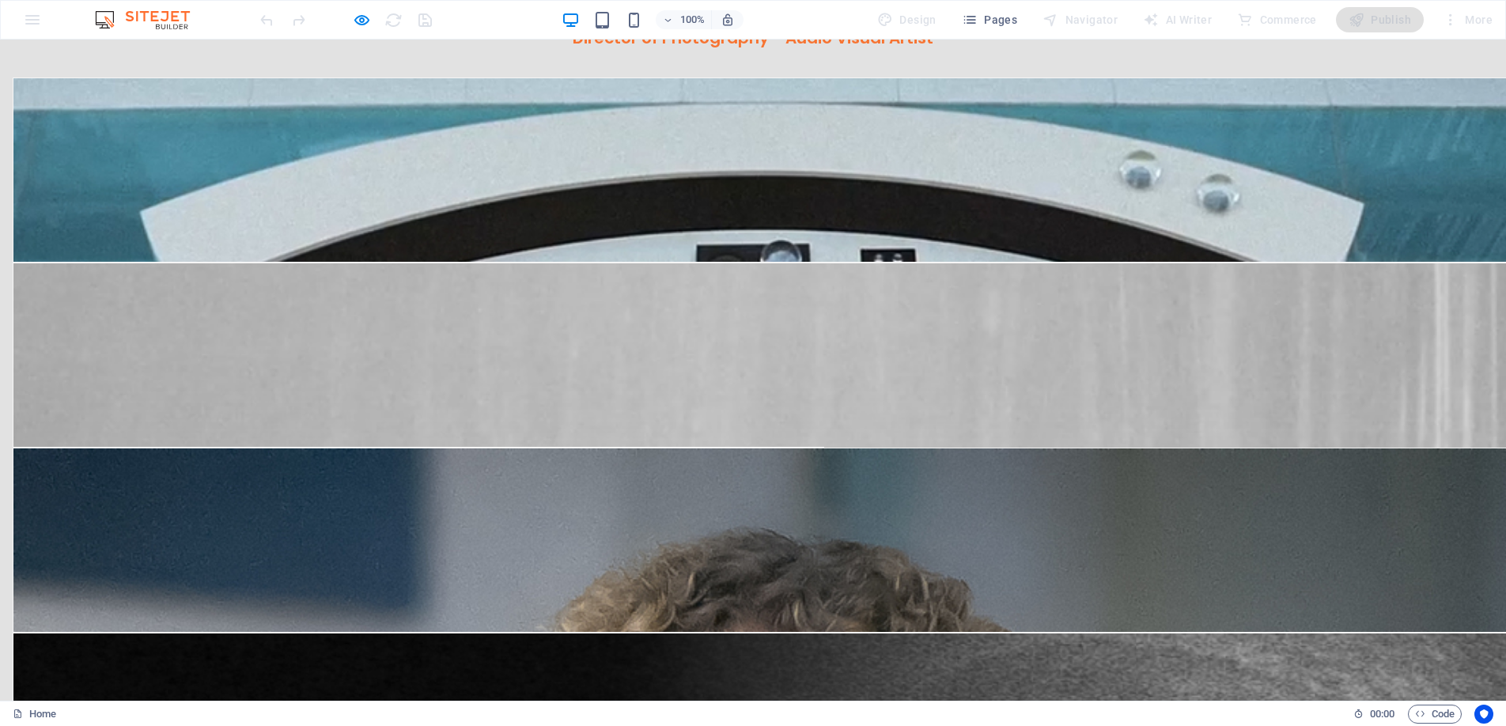
click at [230, 376] on div "Cin'e'scape 03:45 A [PERSON_NAME] Notebook Amnesty International Hidden Plates …" at bounding box center [753, 342] width 1506 height 185
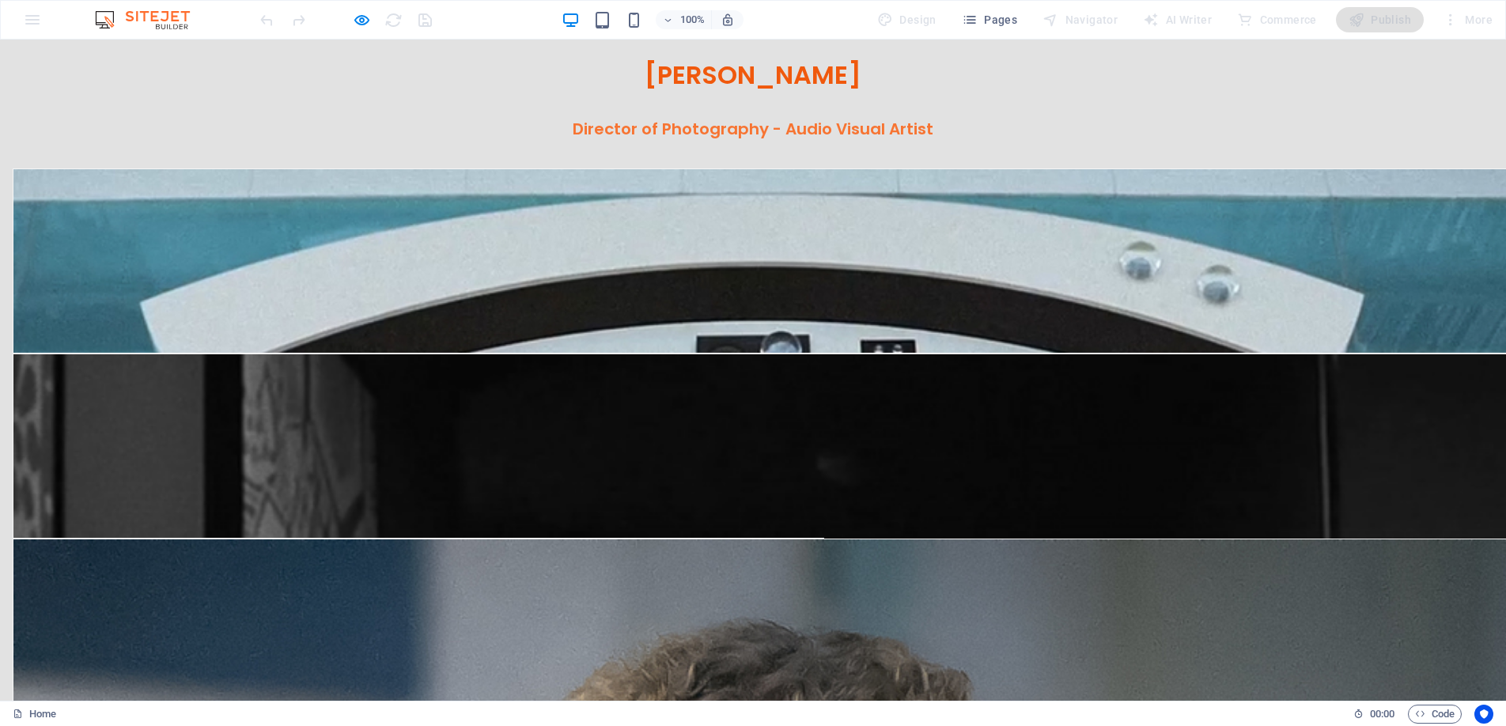
scroll to position [28, 0]
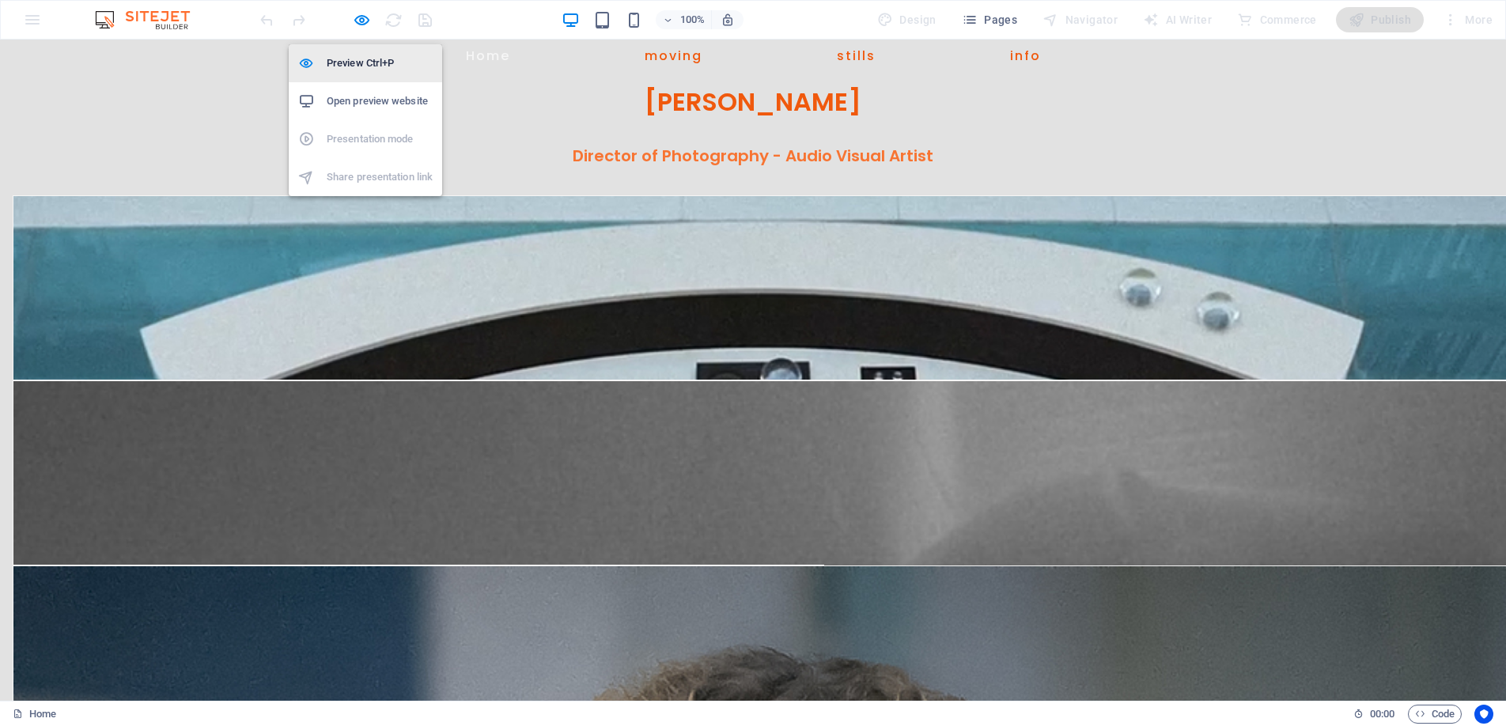
click at [349, 53] on li "Preview Ctrl+P" at bounding box center [365, 63] width 153 height 38
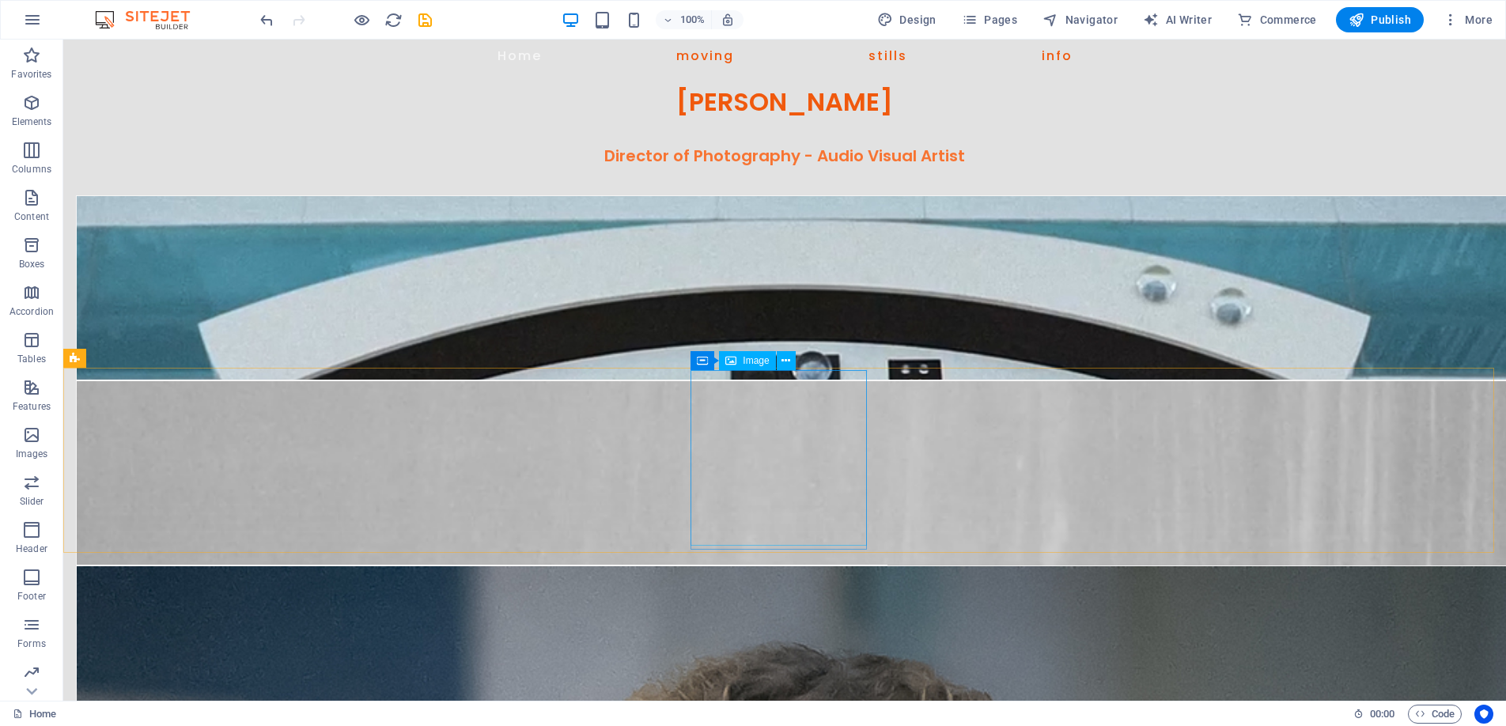
click at [738, 360] on div "Image" at bounding box center [747, 360] width 56 height 19
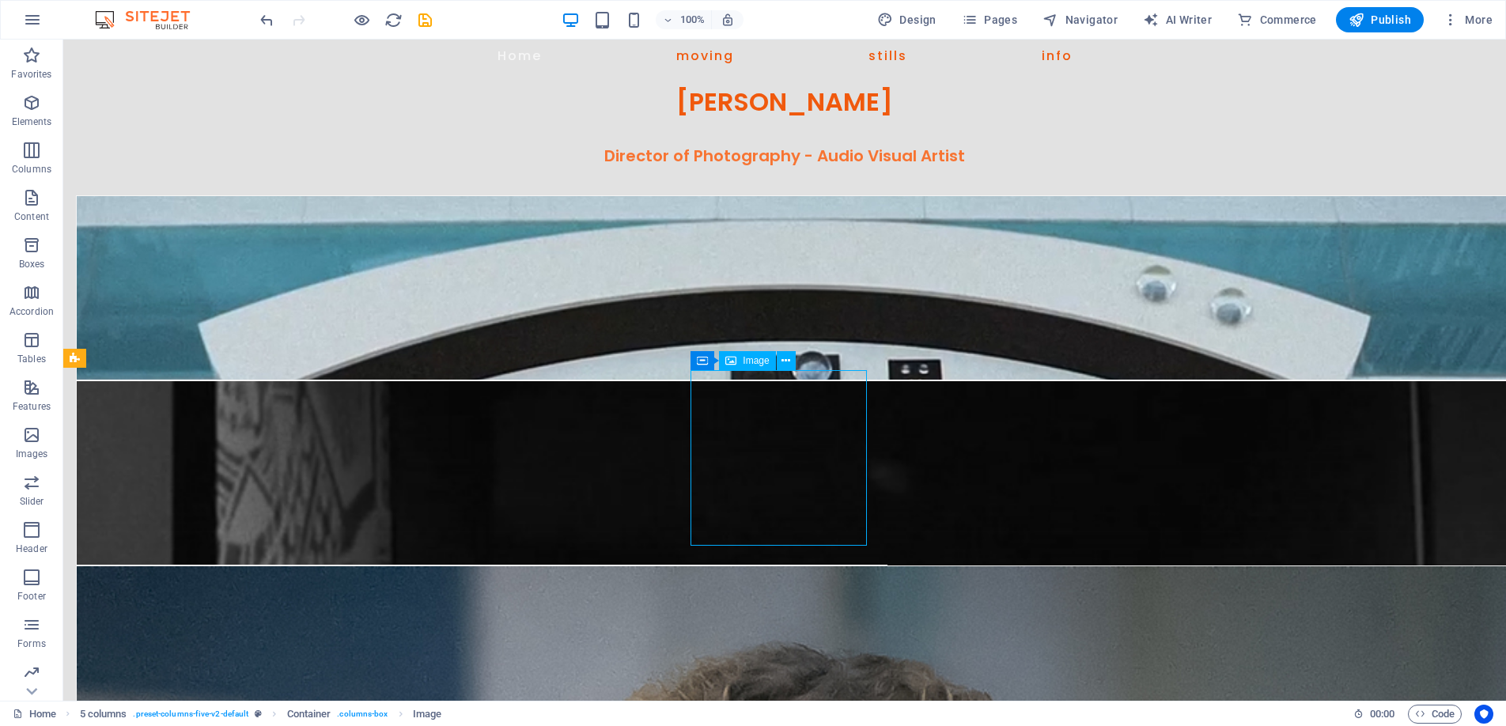
click at [738, 360] on div "Image" at bounding box center [747, 360] width 56 height 19
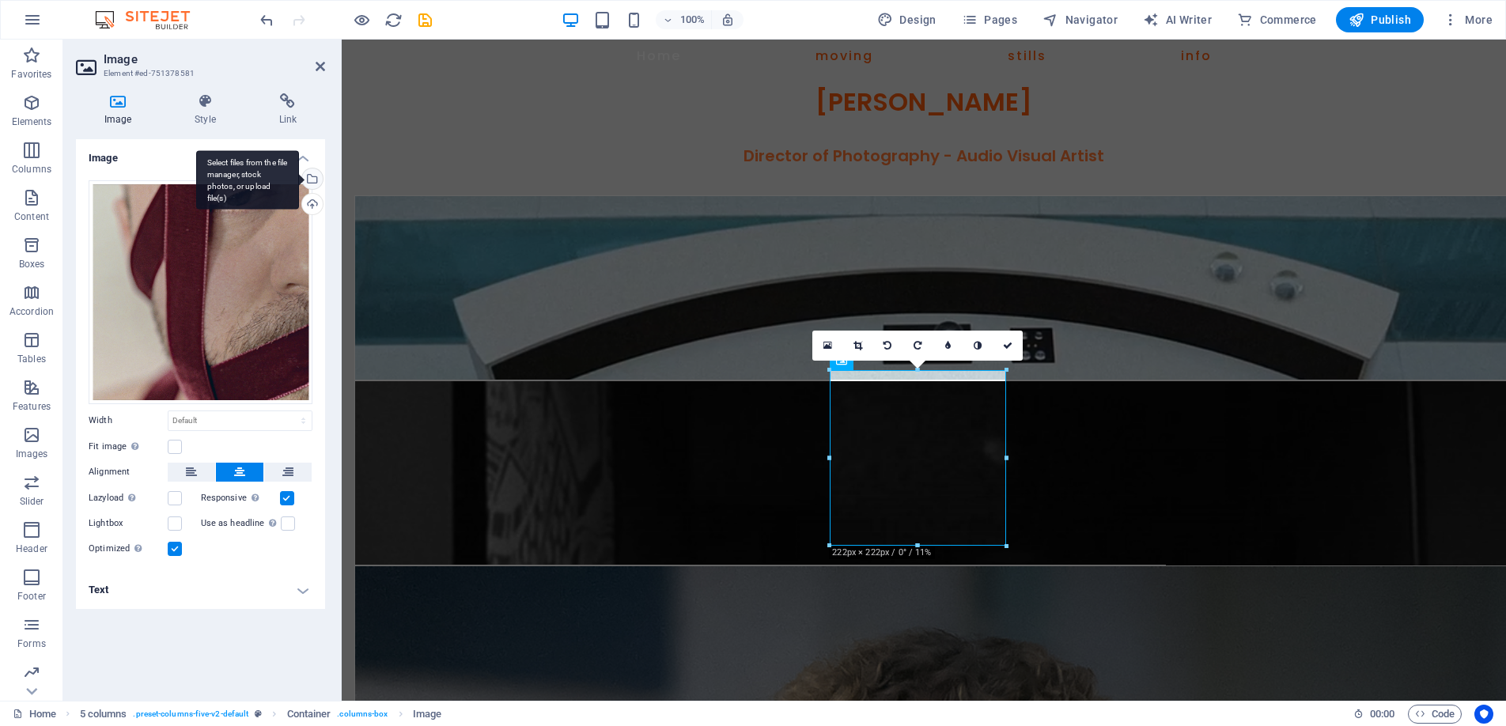
click at [299, 172] on div "Select files from the file manager, stock photos, or upload file(s)" at bounding box center [247, 179] width 103 height 59
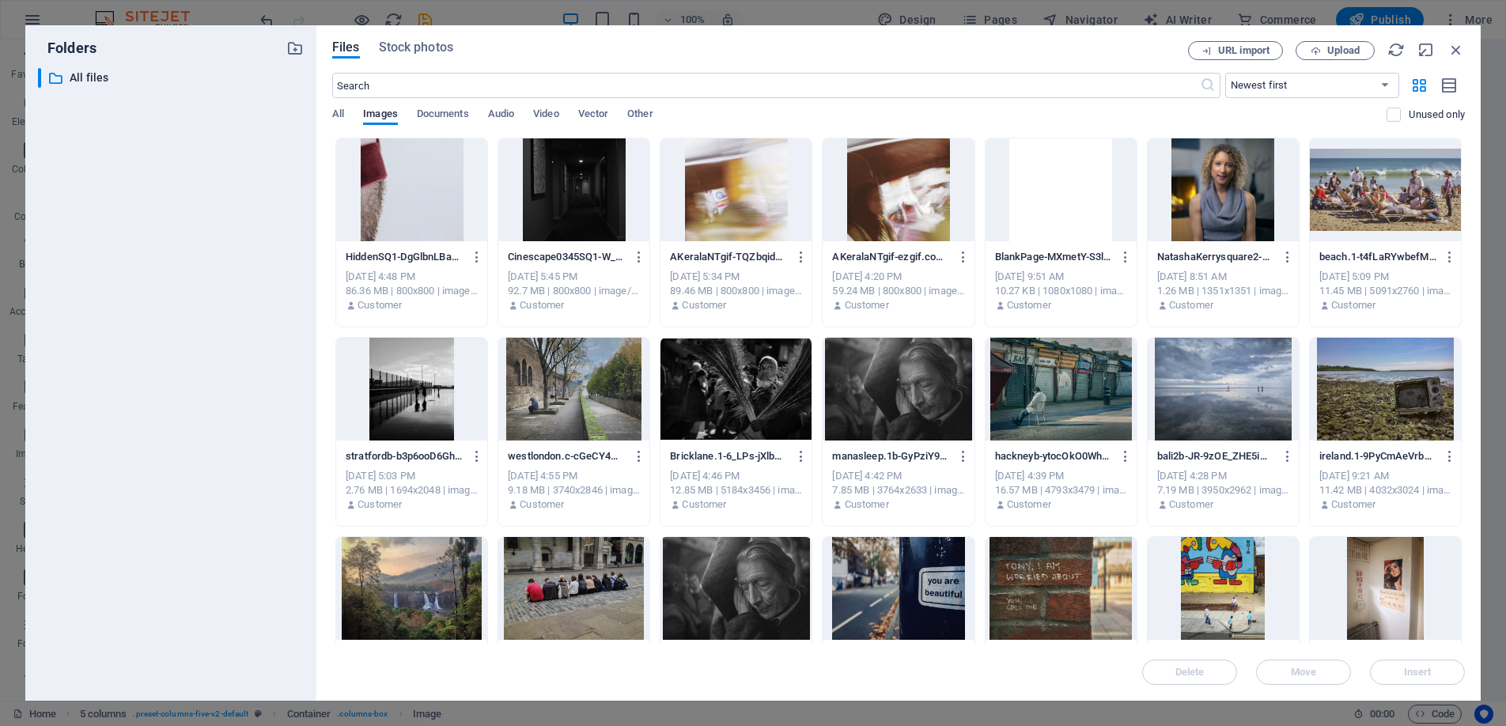
click at [422, 169] on div at bounding box center [411, 189] width 151 height 103
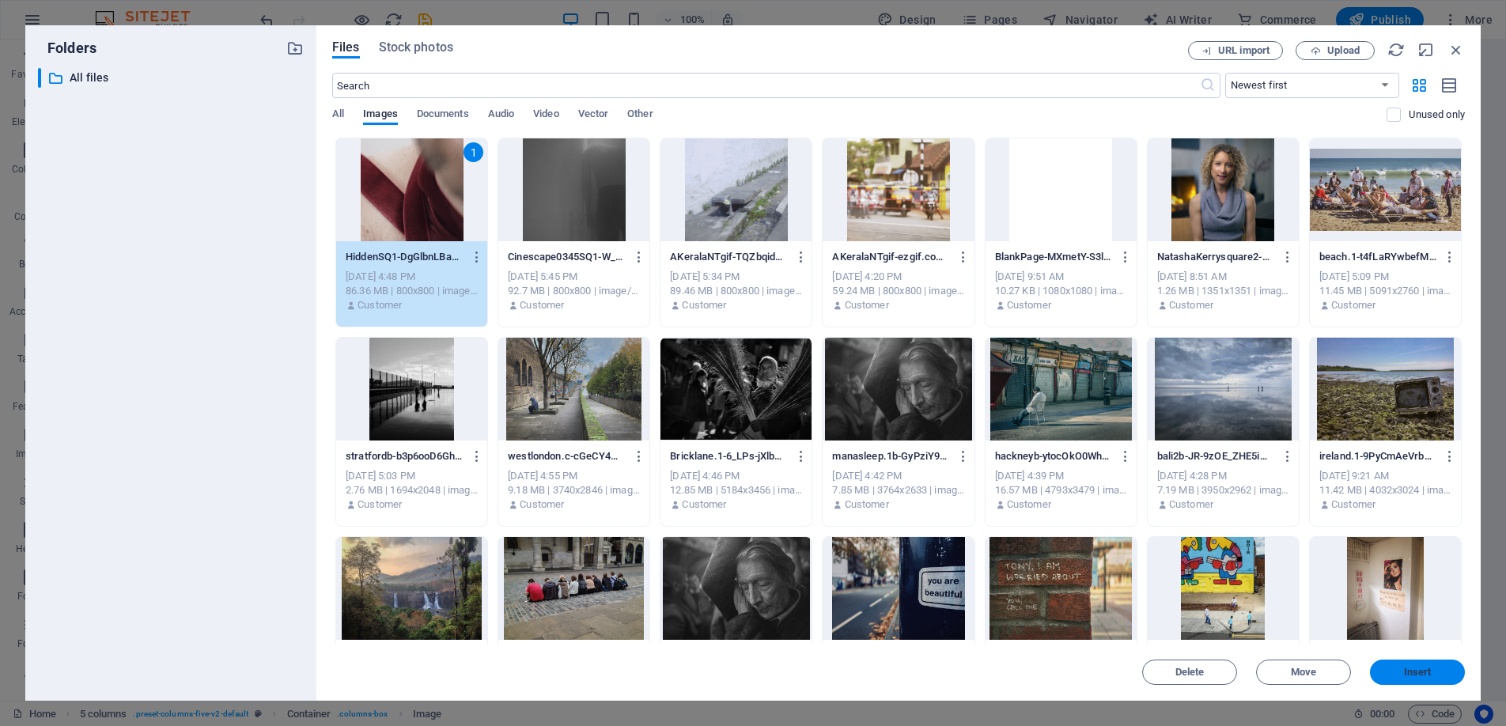
click at [1419, 663] on button "Insert" at bounding box center [1417, 672] width 95 height 25
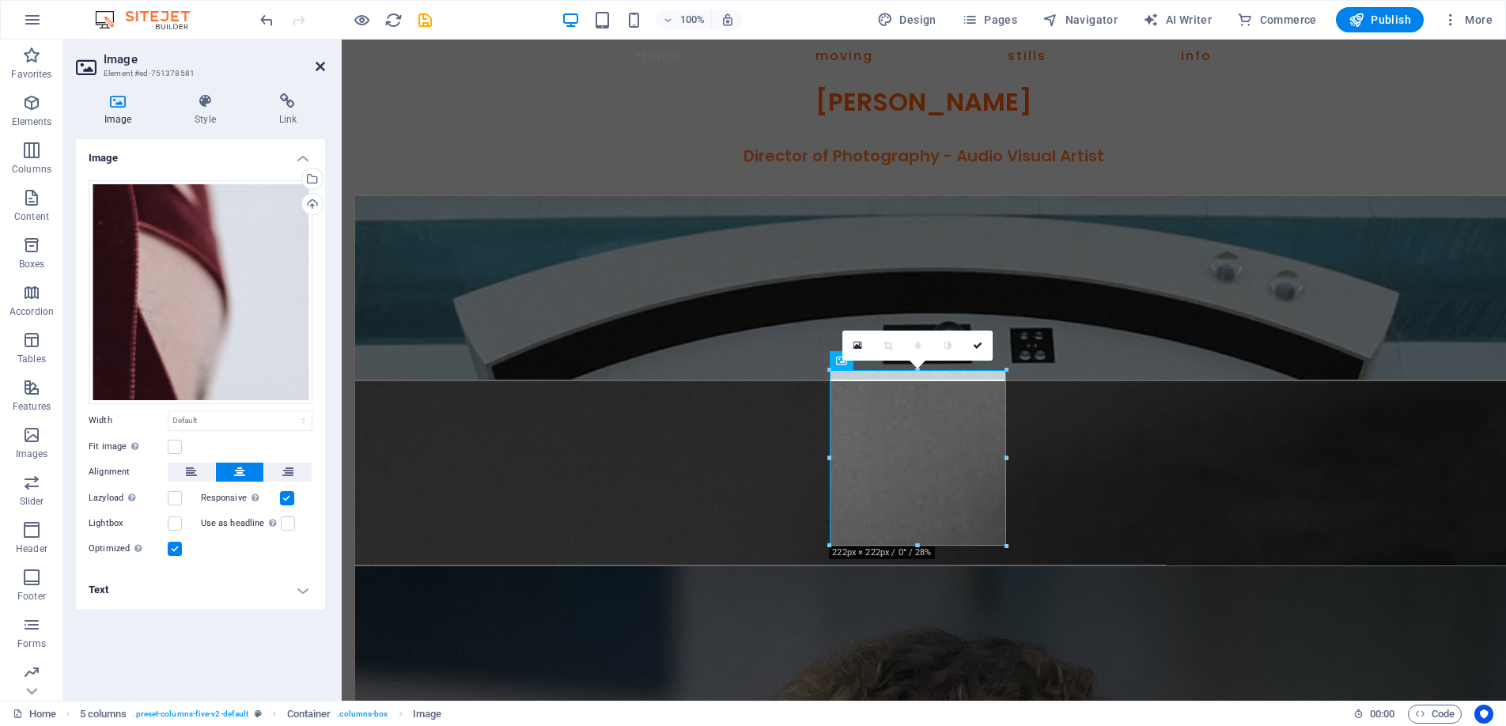
click at [320, 63] on icon at bounding box center [320, 66] width 9 height 13
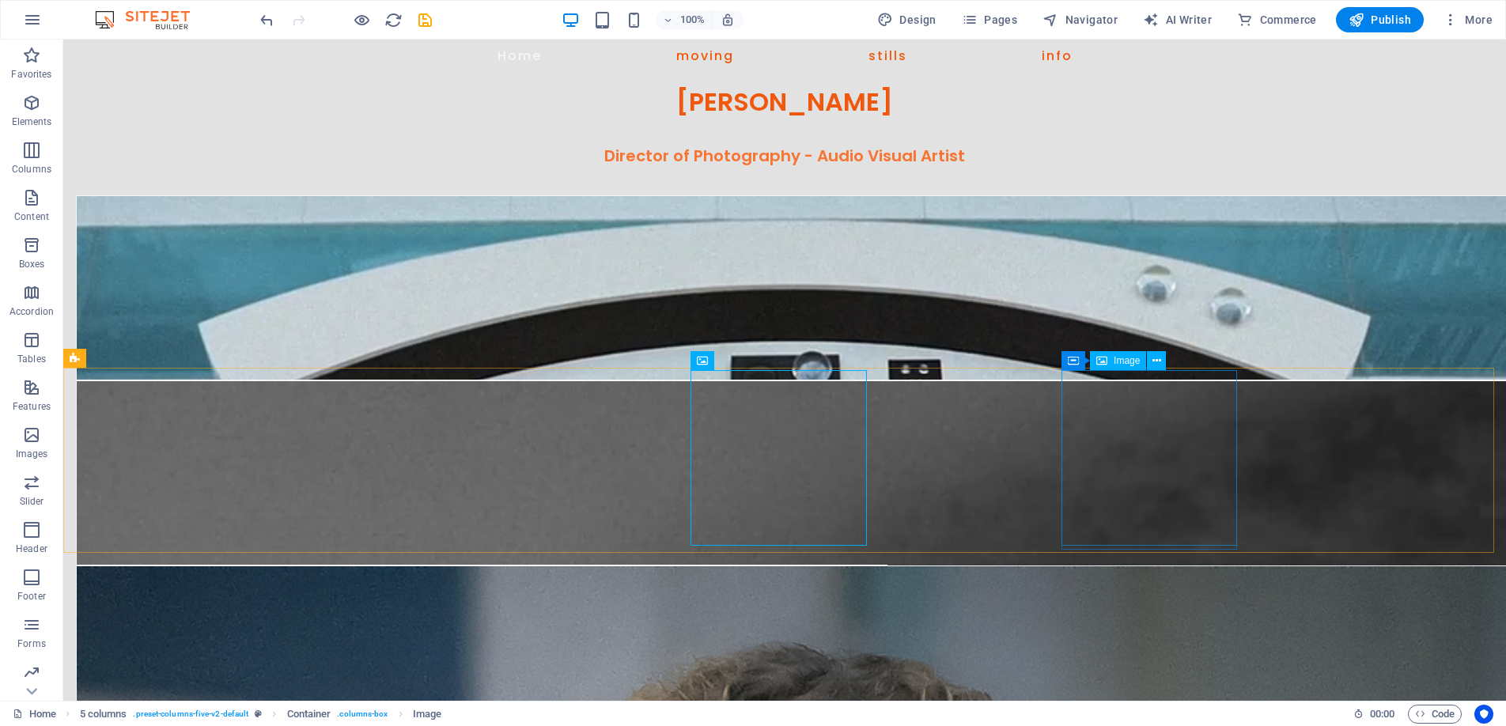
click at [1123, 357] on span "Image" at bounding box center [1127, 360] width 26 height 9
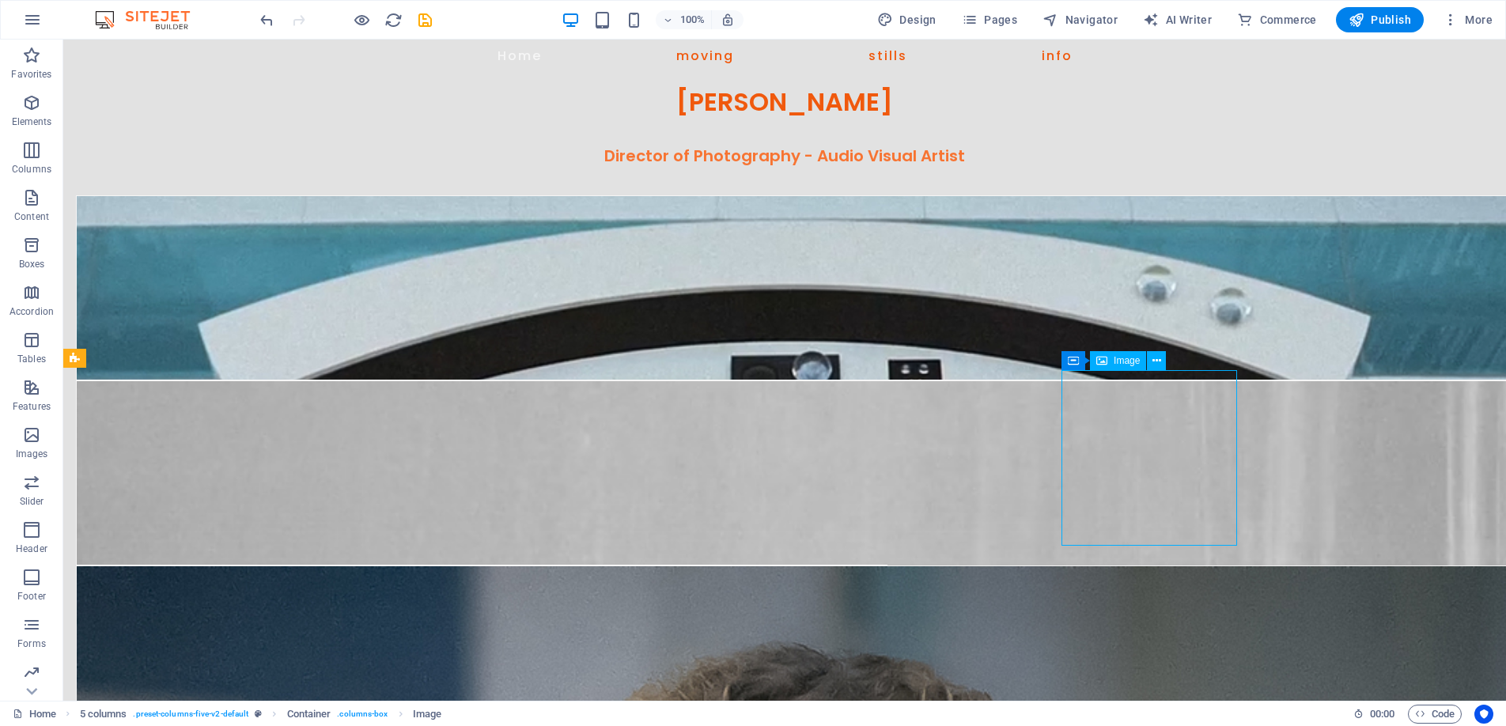
click at [1123, 357] on span "Image" at bounding box center [1127, 360] width 26 height 9
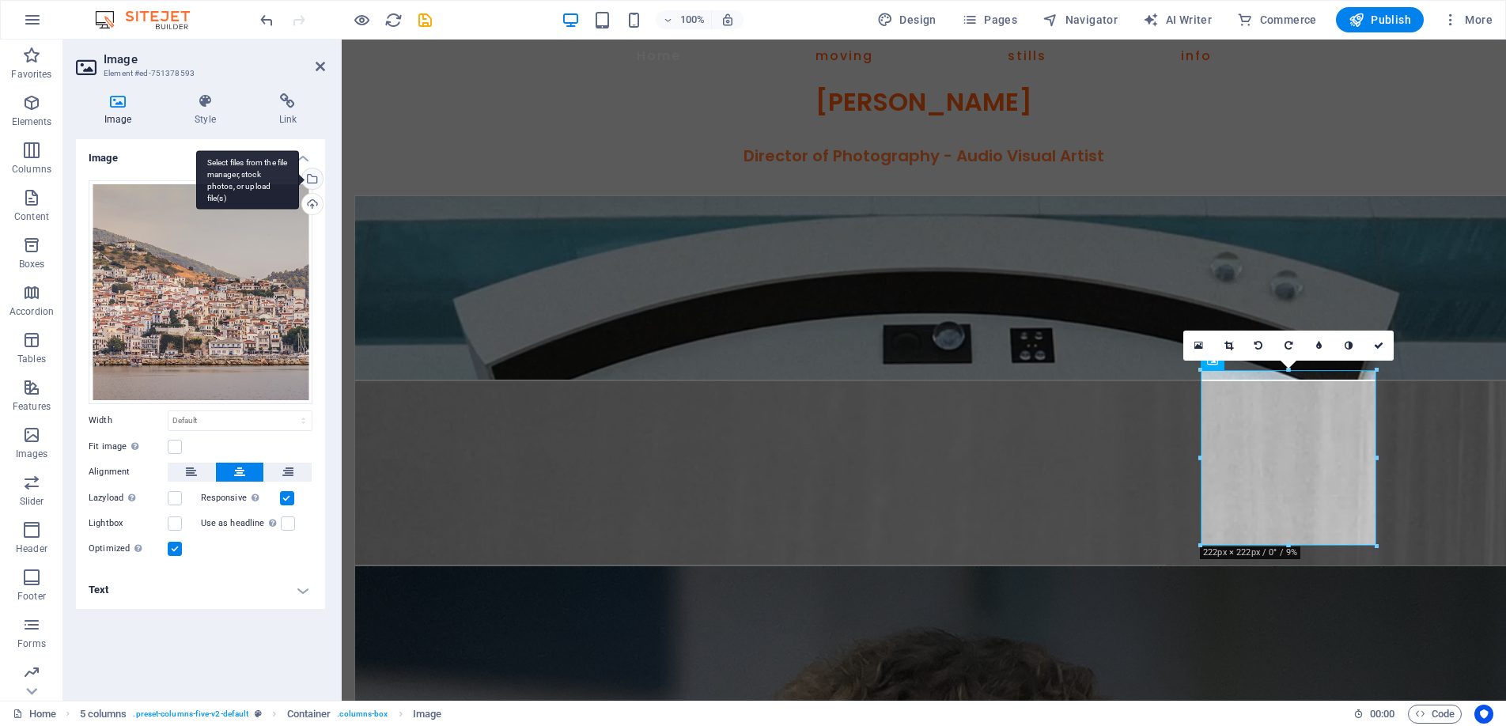
click at [309, 169] on div "Select files from the file manager, stock photos, or upload file(s)" at bounding box center [311, 181] width 24 height 24
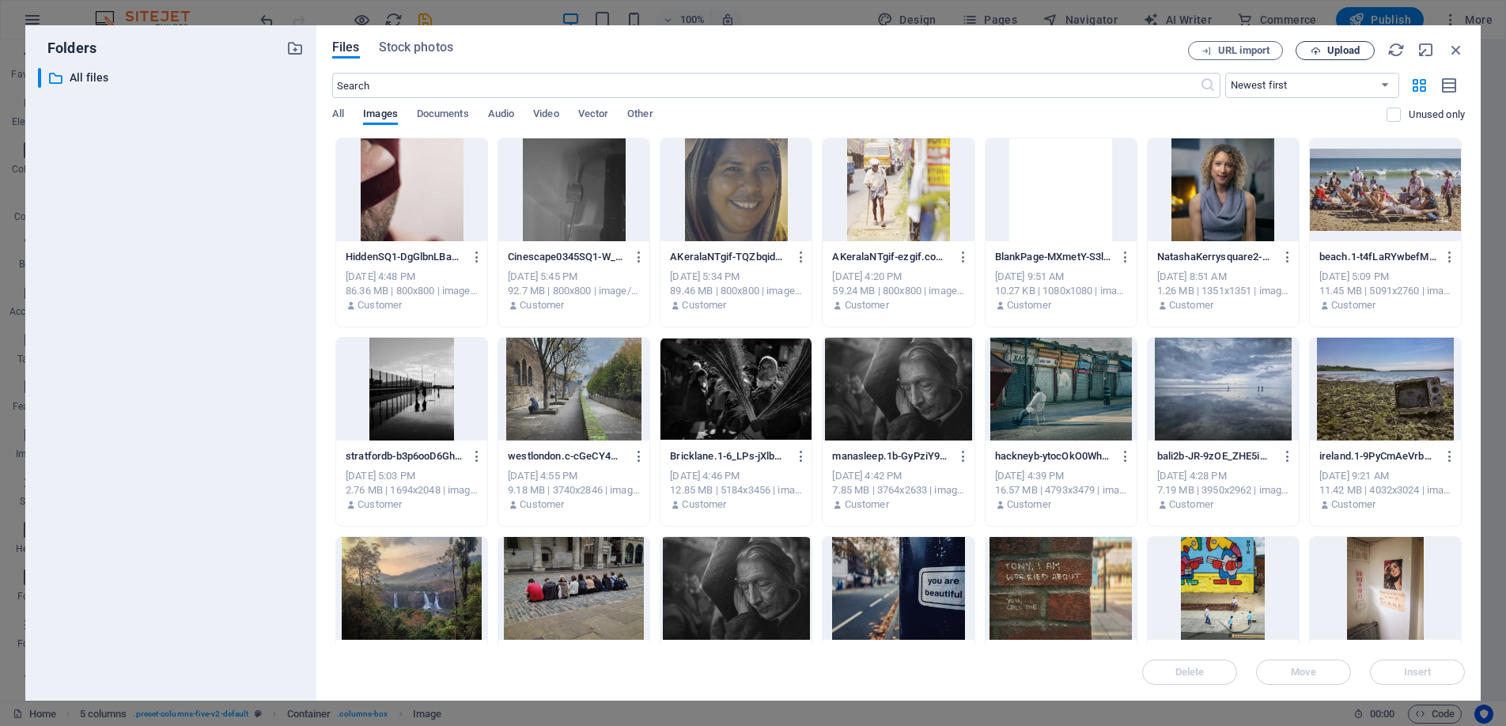
click at [1333, 47] on span "Upload" at bounding box center [1344, 50] width 32 height 9
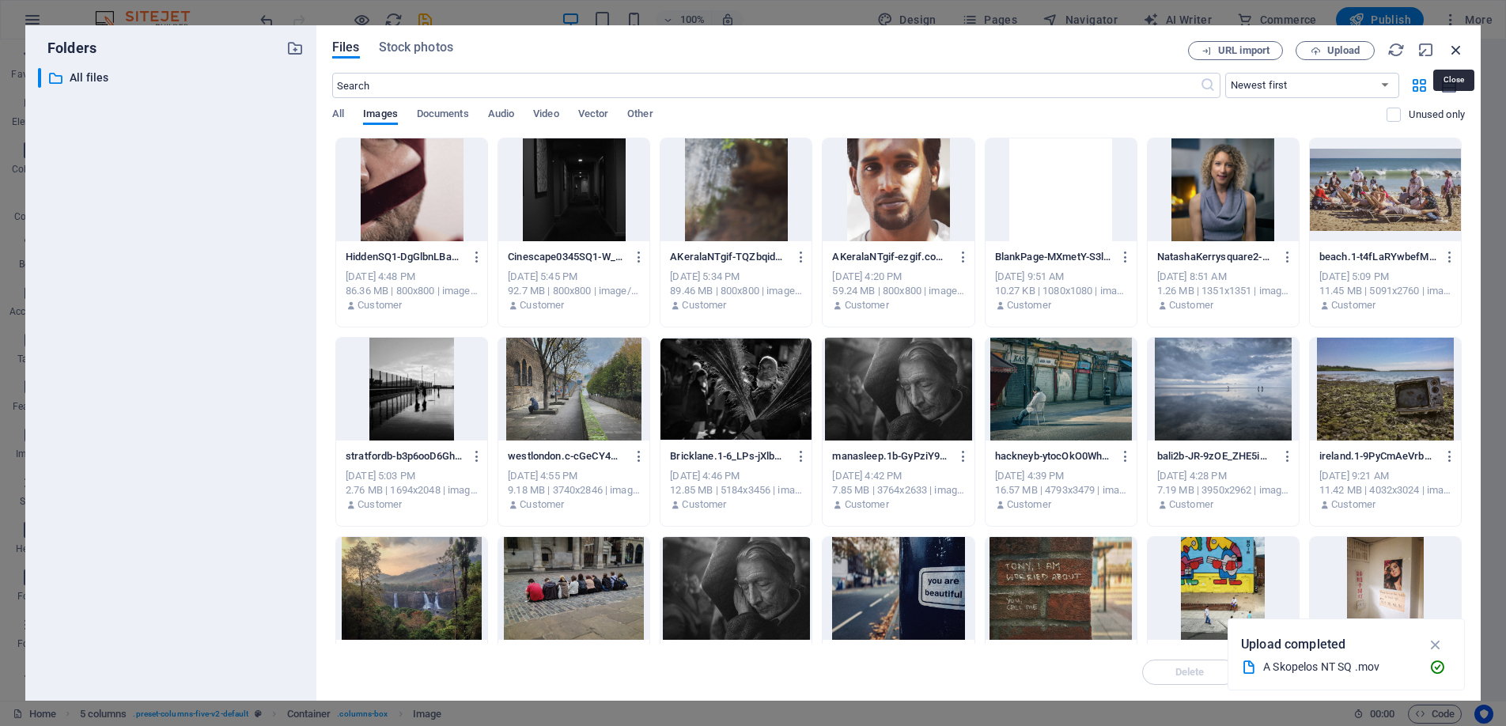
click at [1459, 44] on icon "button" at bounding box center [1456, 49] width 17 height 17
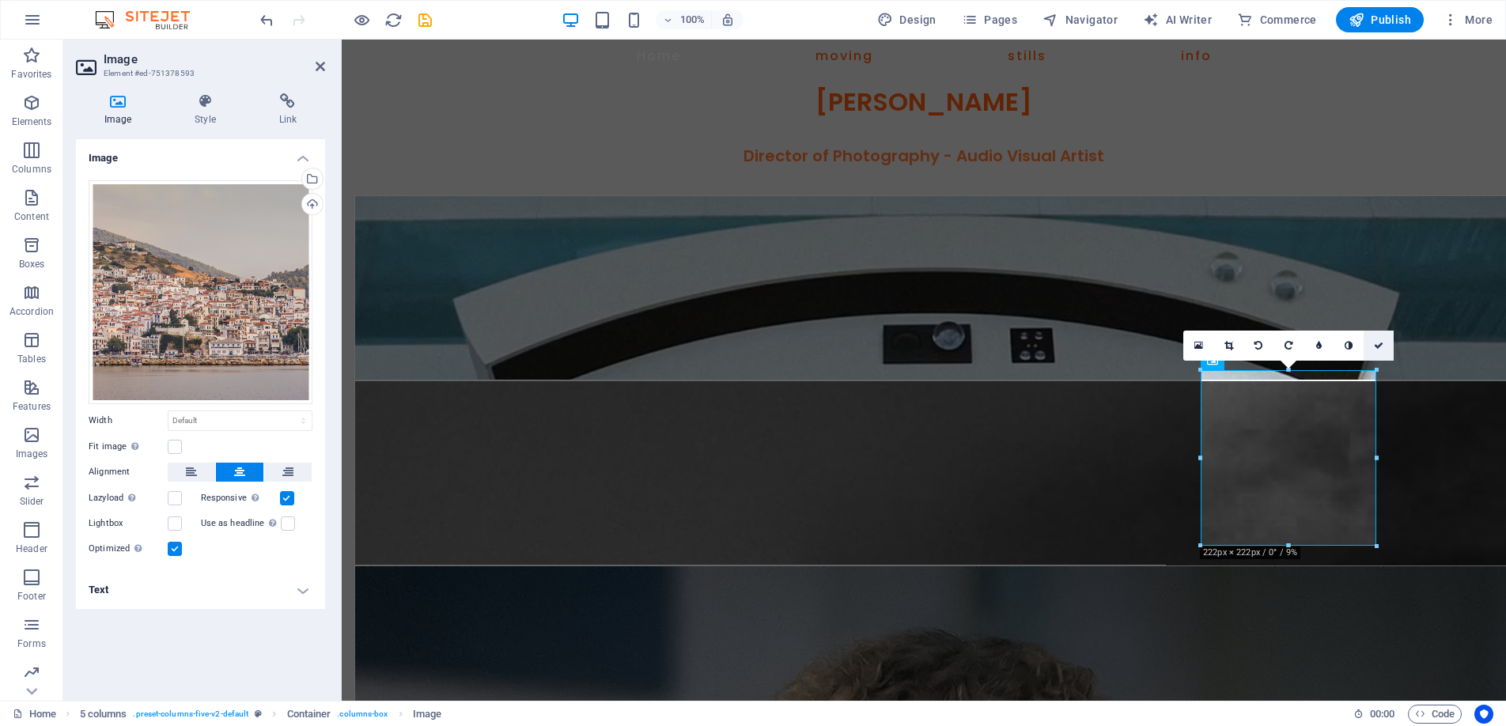
click at [1377, 343] on icon at bounding box center [1378, 345] width 9 height 9
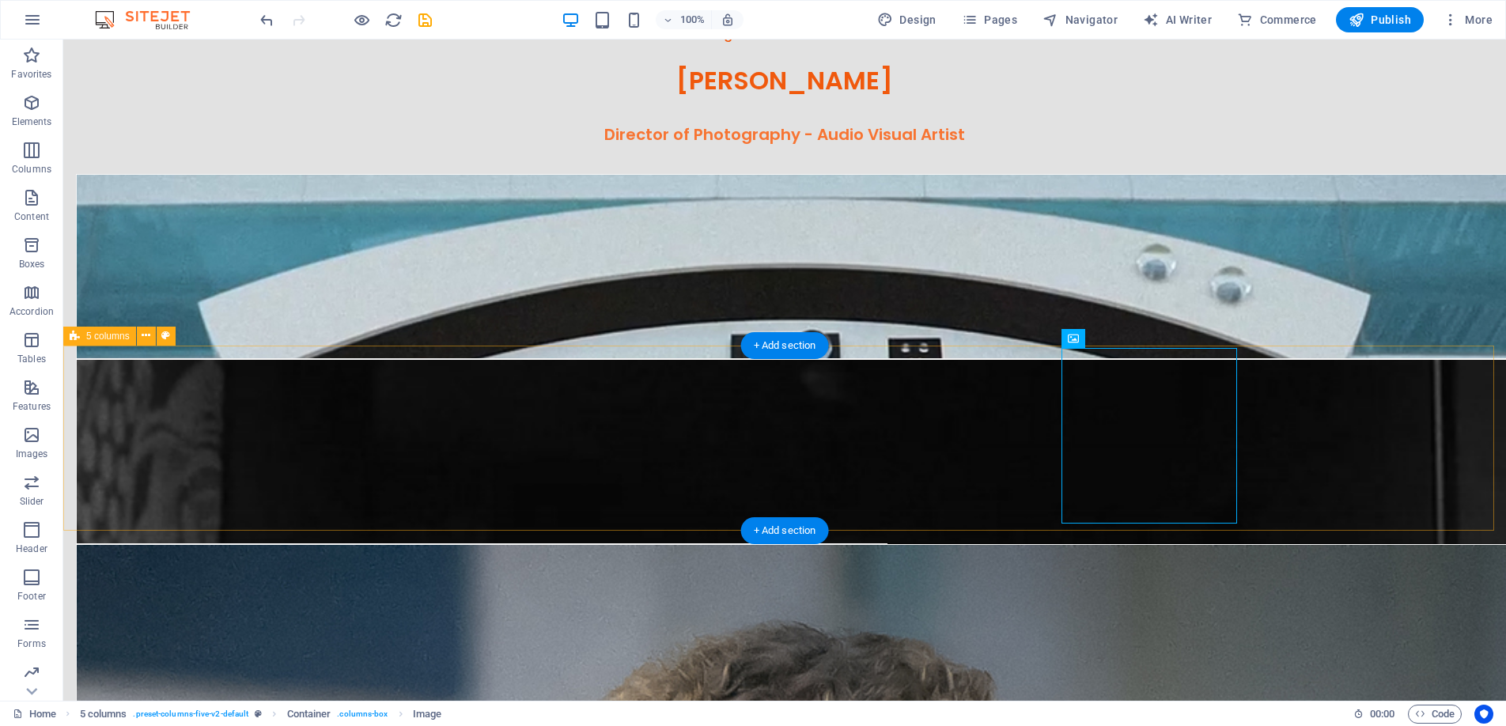
scroll to position [50, 0]
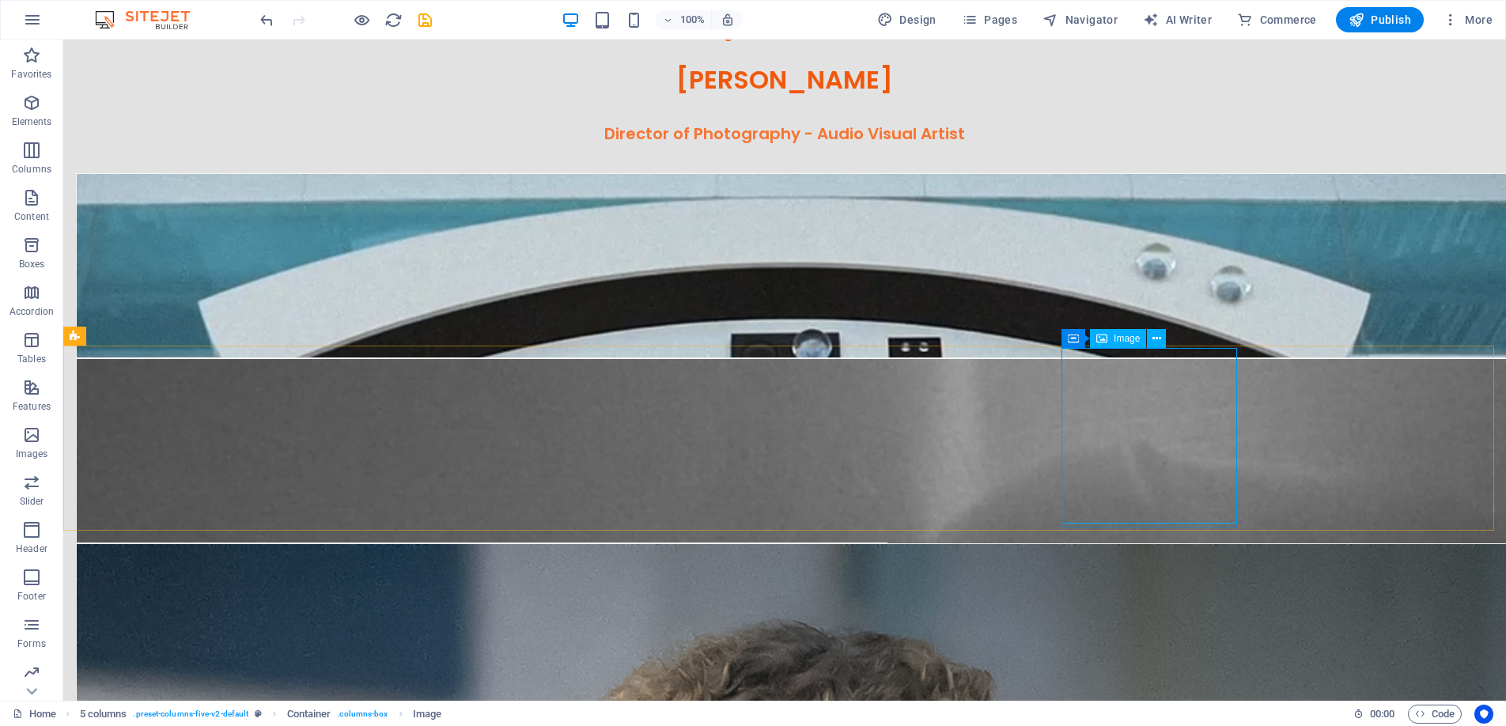
click at [1108, 335] on div "Image" at bounding box center [1118, 338] width 56 height 19
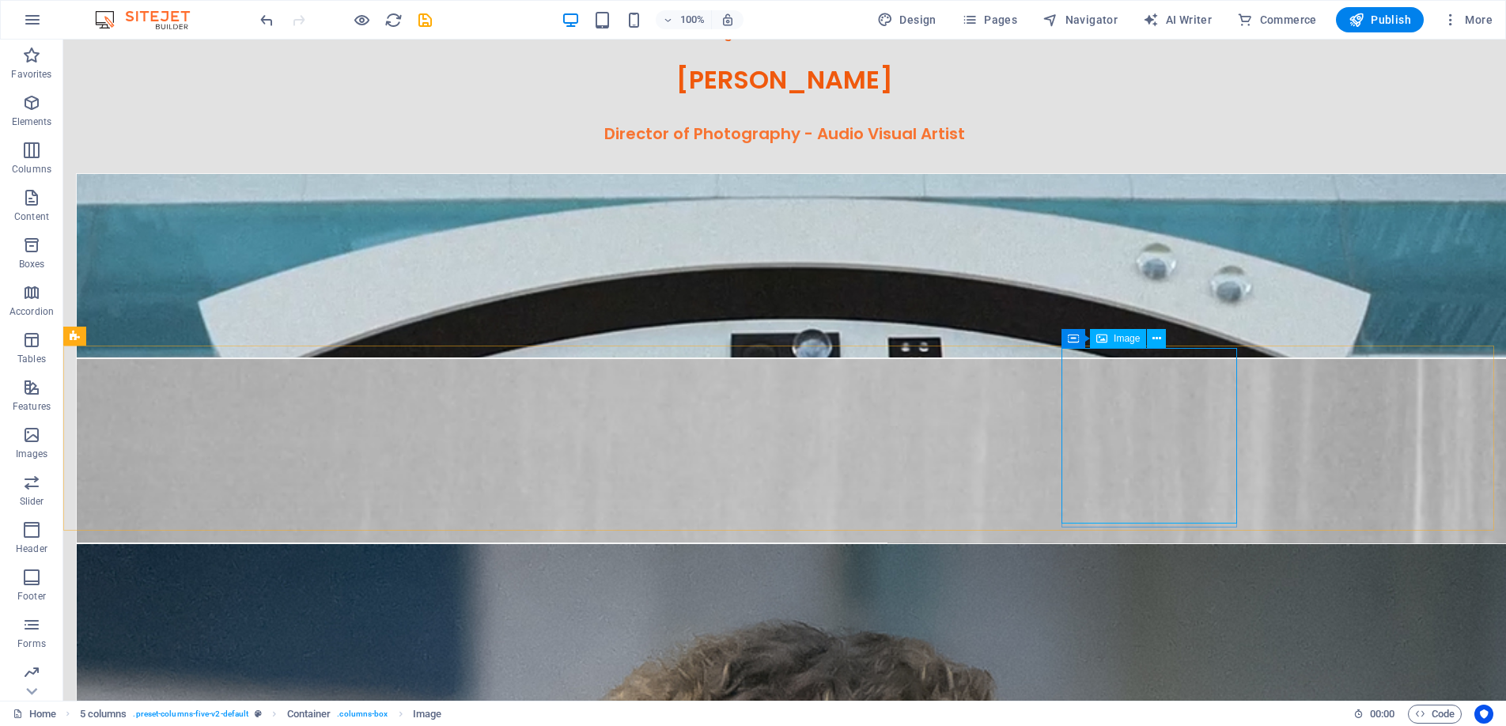
click at [1108, 335] on div "Image" at bounding box center [1118, 338] width 56 height 19
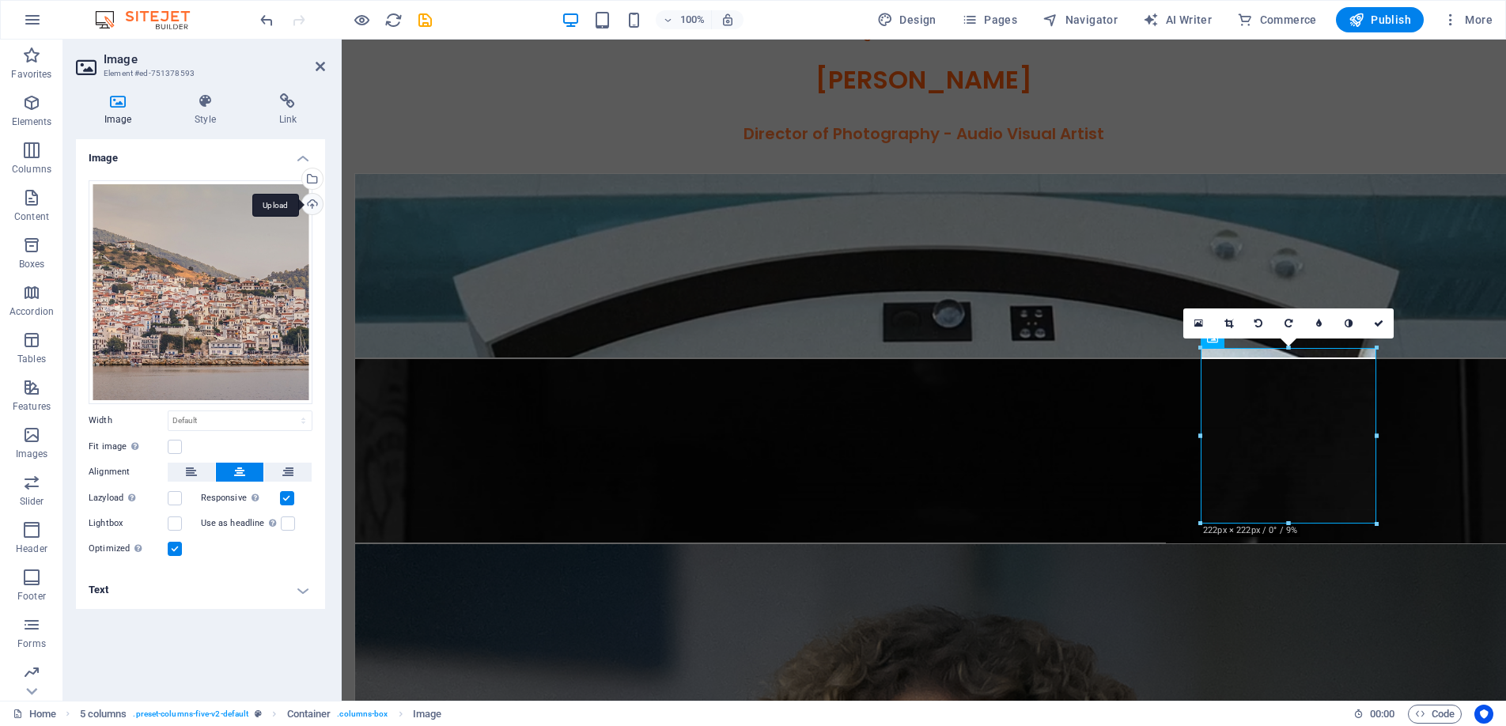
click at [311, 203] on div "Upload" at bounding box center [311, 206] width 24 height 24
click at [1374, 320] on icon at bounding box center [1378, 323] width 9 height 9
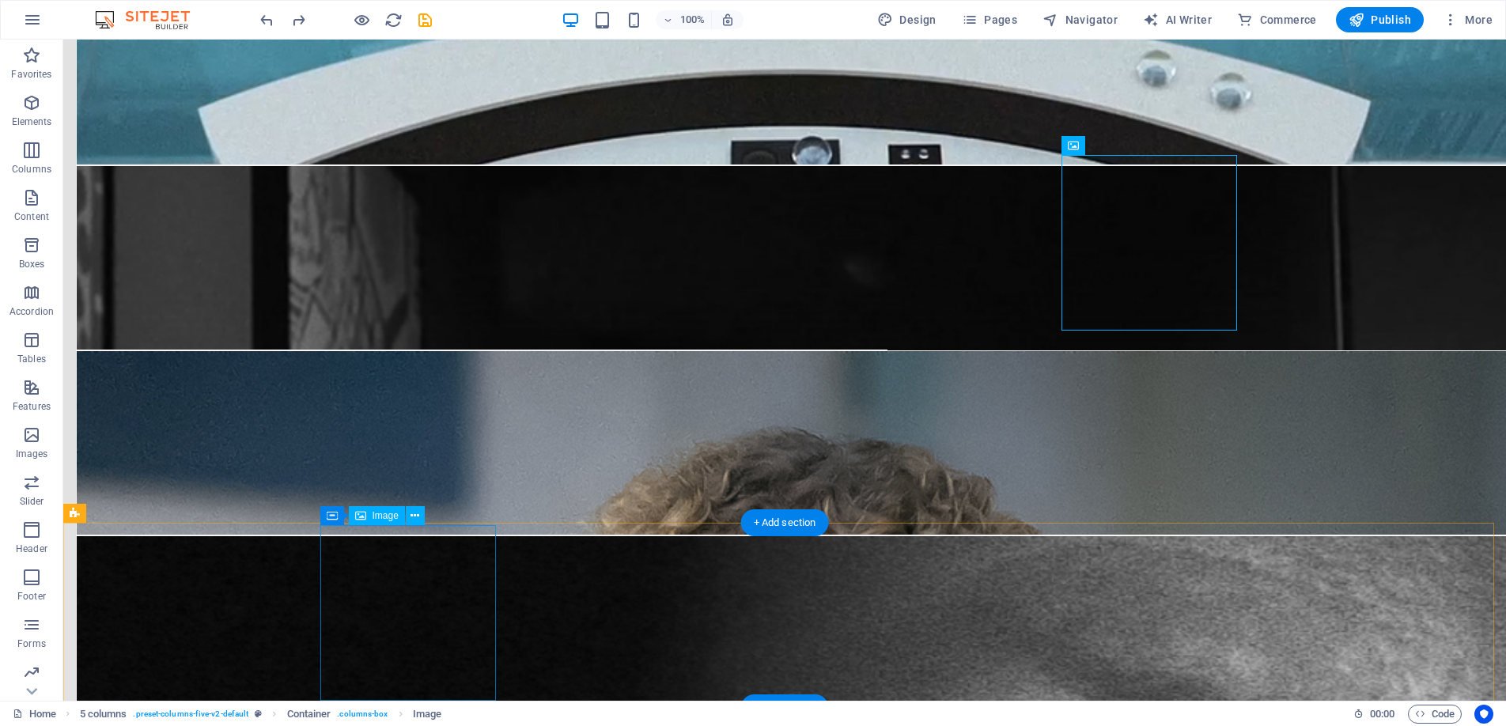
scroll to position [255, 0]
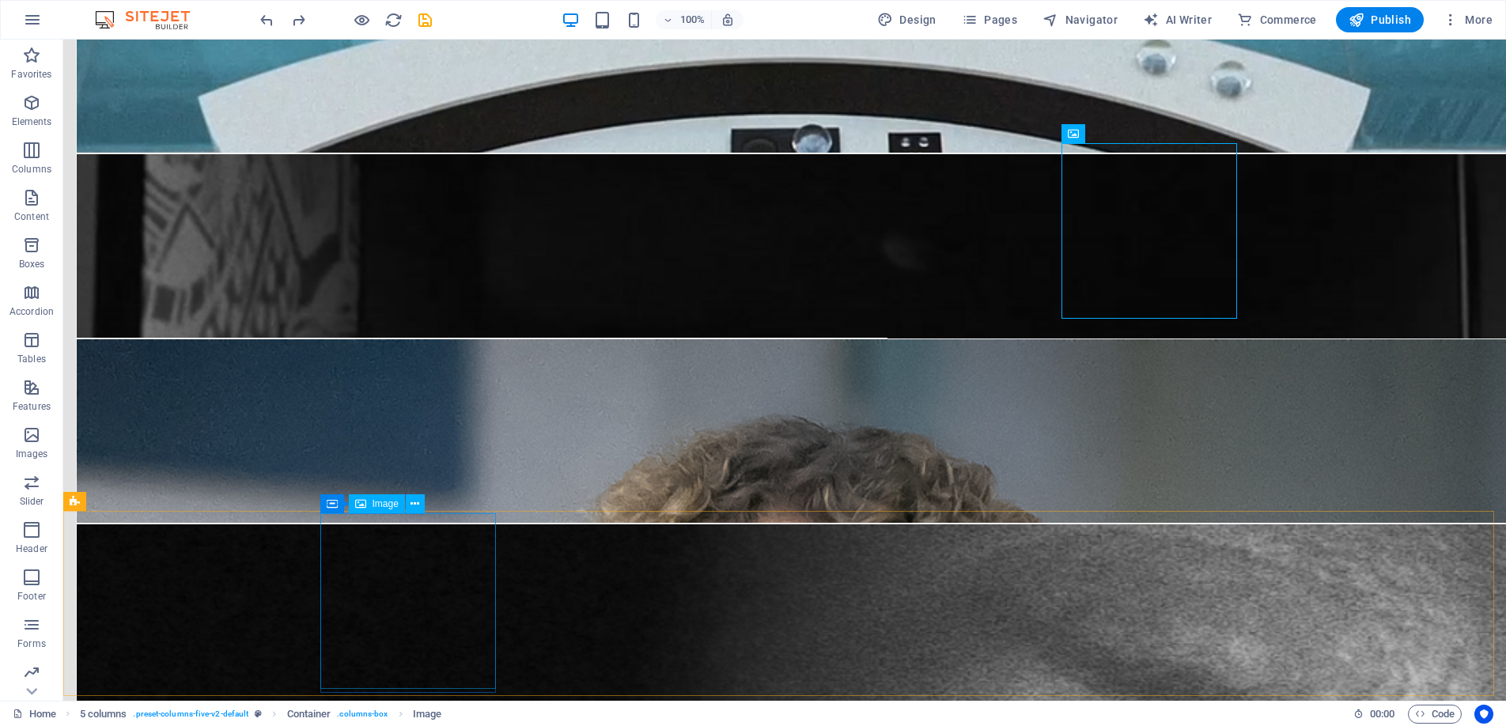
click at [373, 501] on span "Image" at bounding box center [386, 503] width 26 height 9
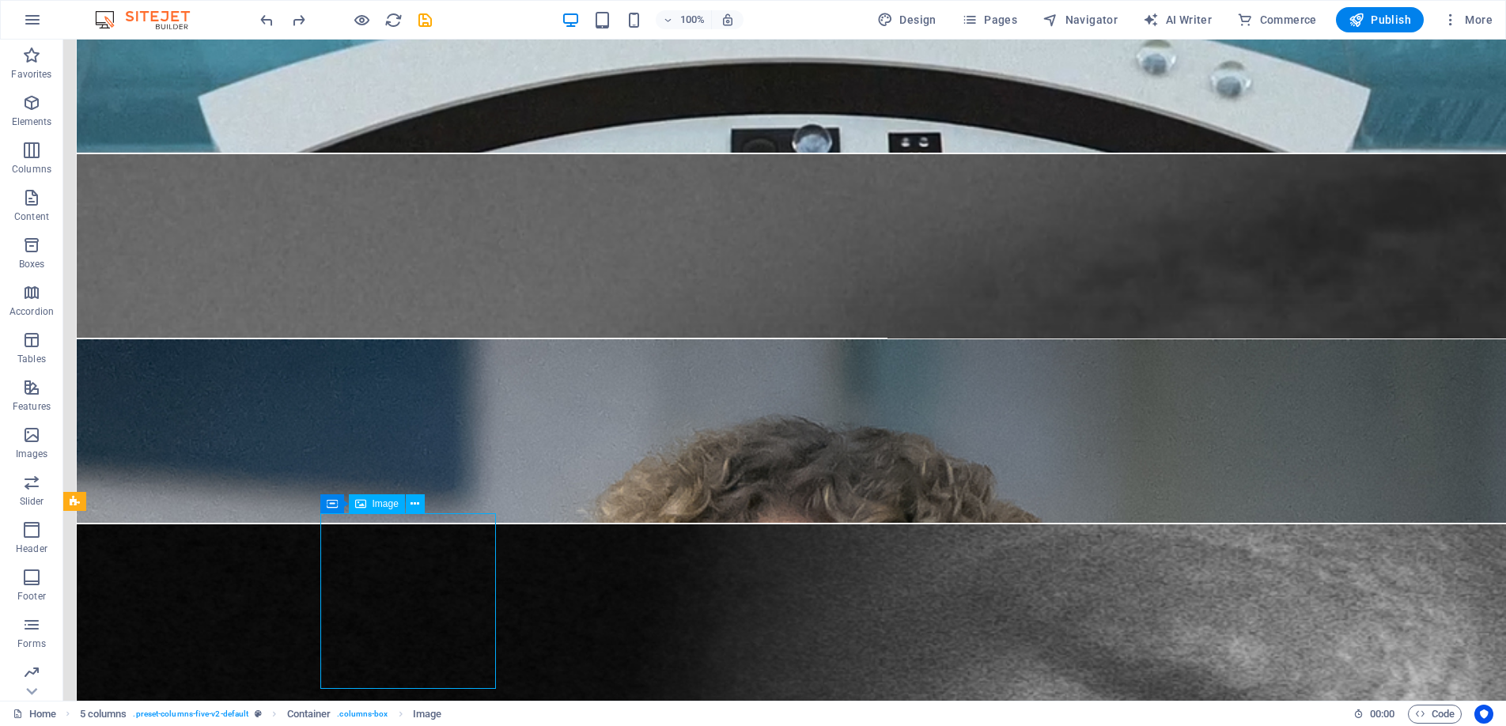
click at [373, 501] on span "Image" at bounding box center [386, 503] width 26 height 9
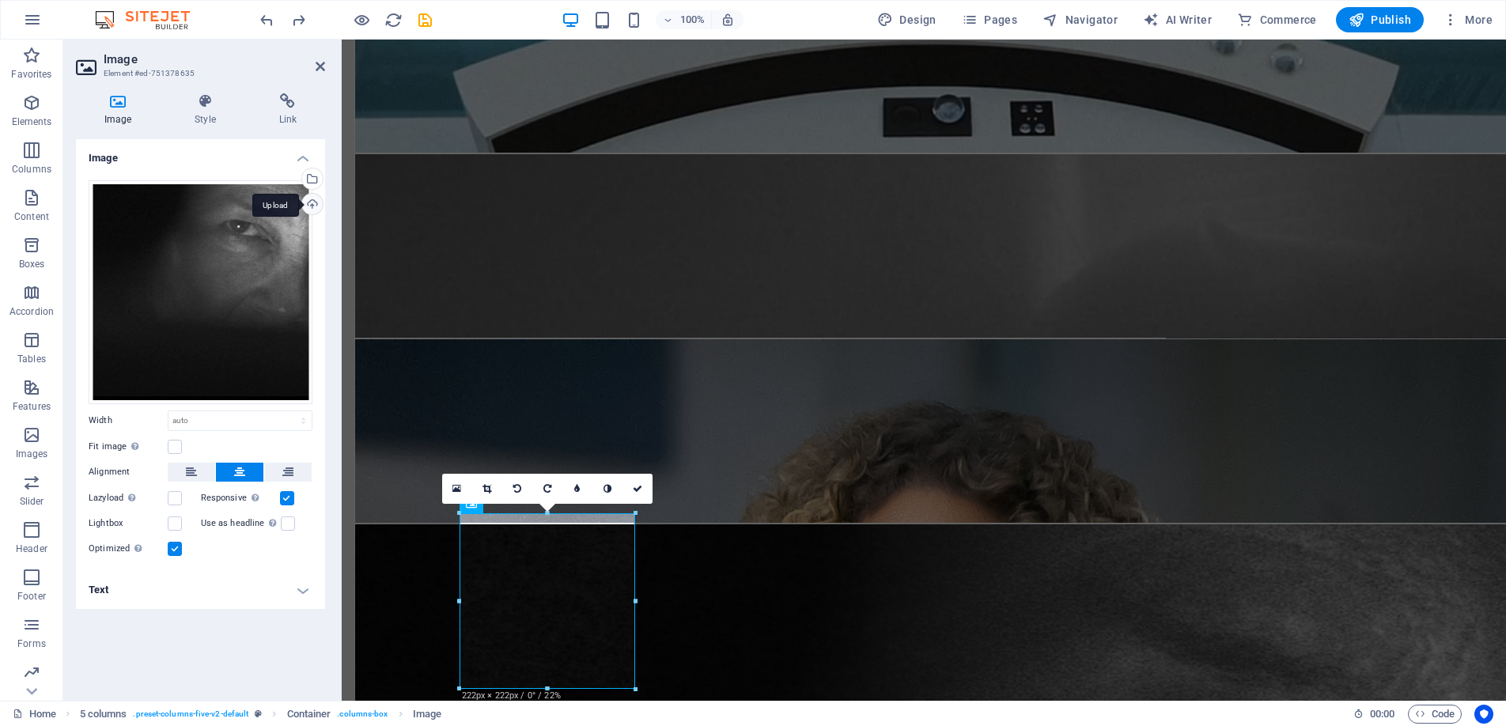
click at [310, 200] on div "Upload" at bounding box center [311, 206] width 24 height 24
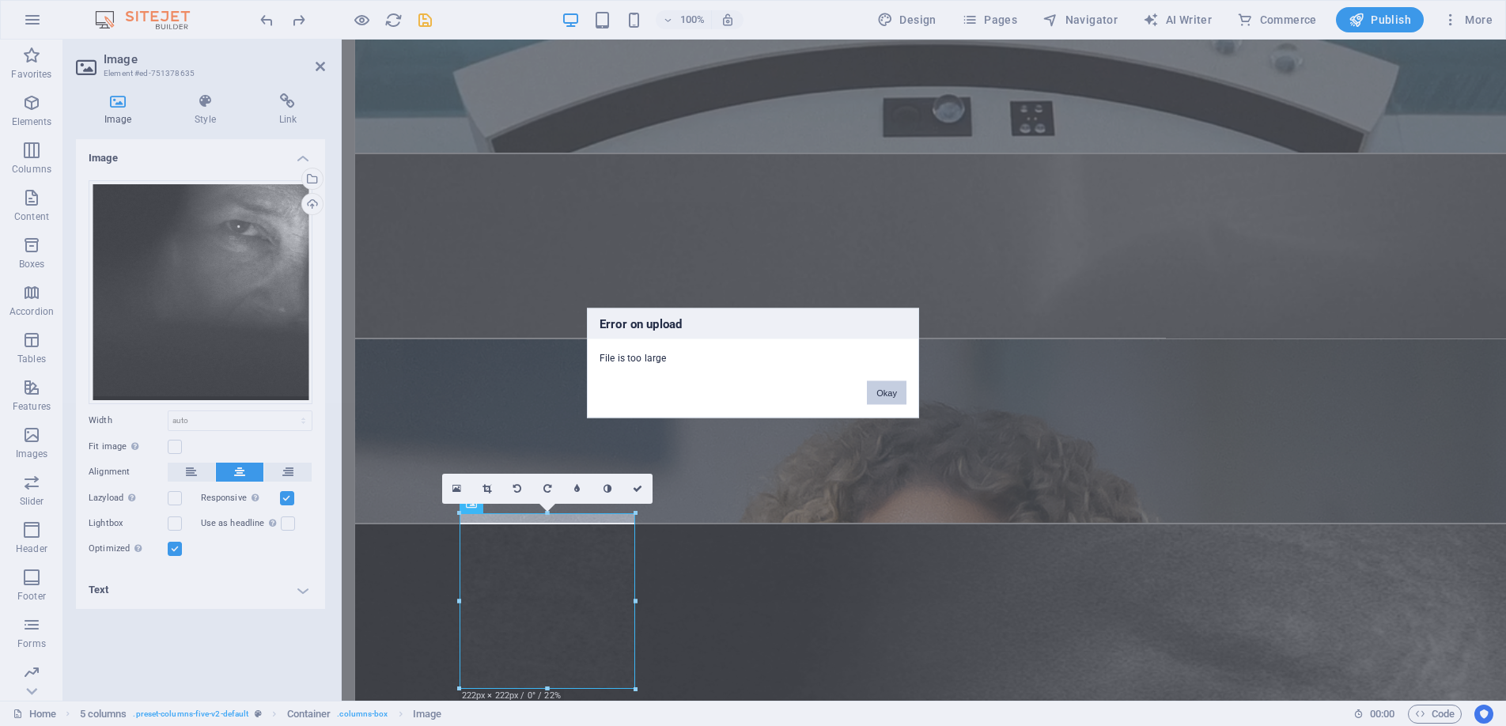
click at [881, 384] on button "Okay" at bounding box center [887, 393] width 40 height 24
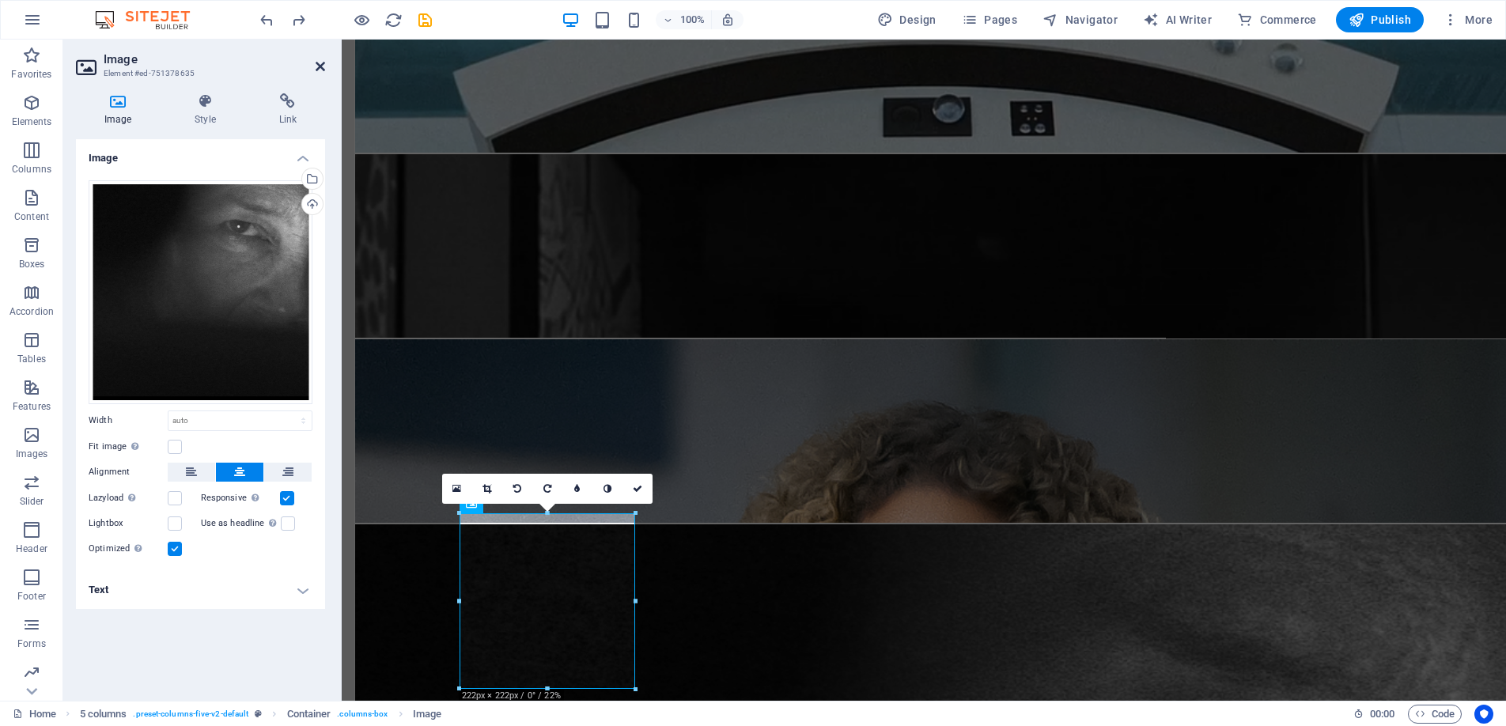
drag, startPoint x: 318, startPoint y: 61, endPoint x: 271, endPoint y: 71, distance: 48.6
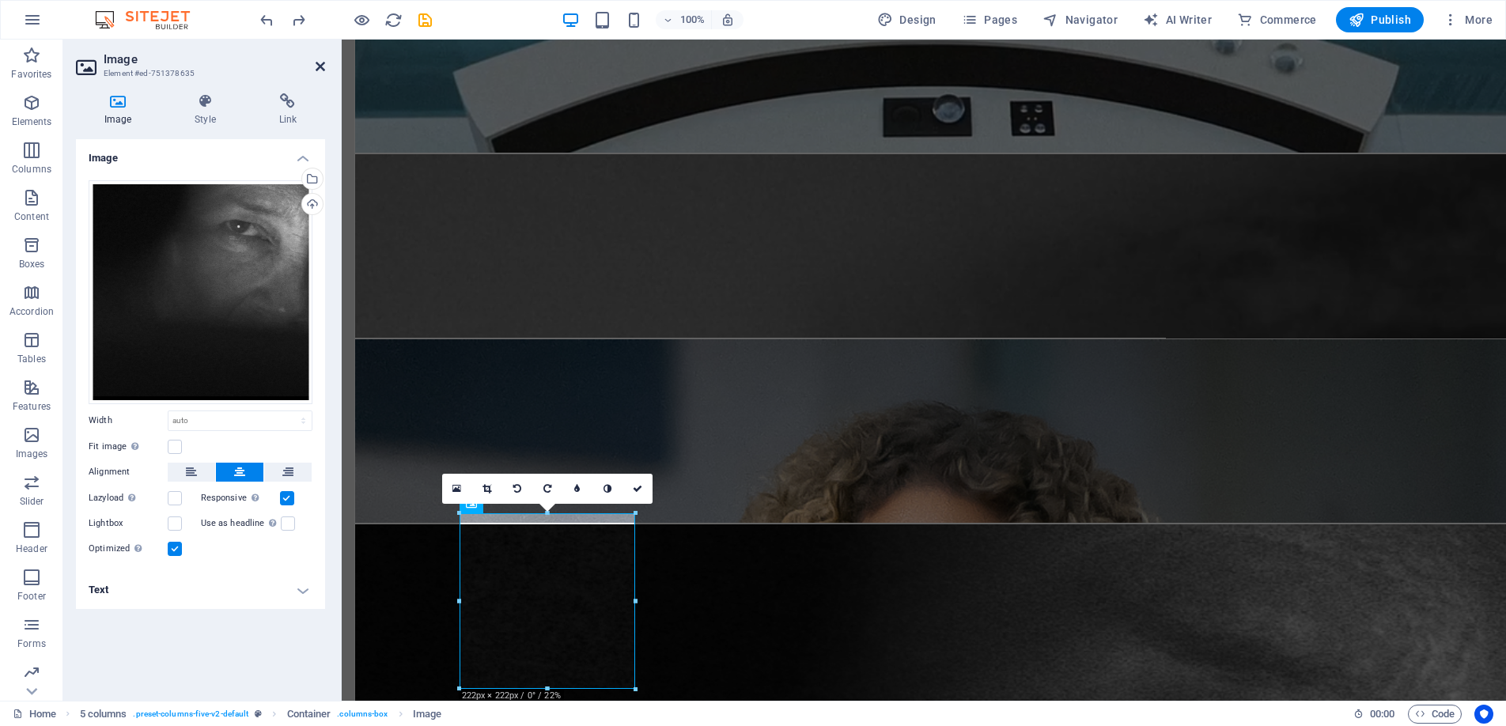
click at [318, 61] on icon at bounding box center [320, 66] width 9 height 13
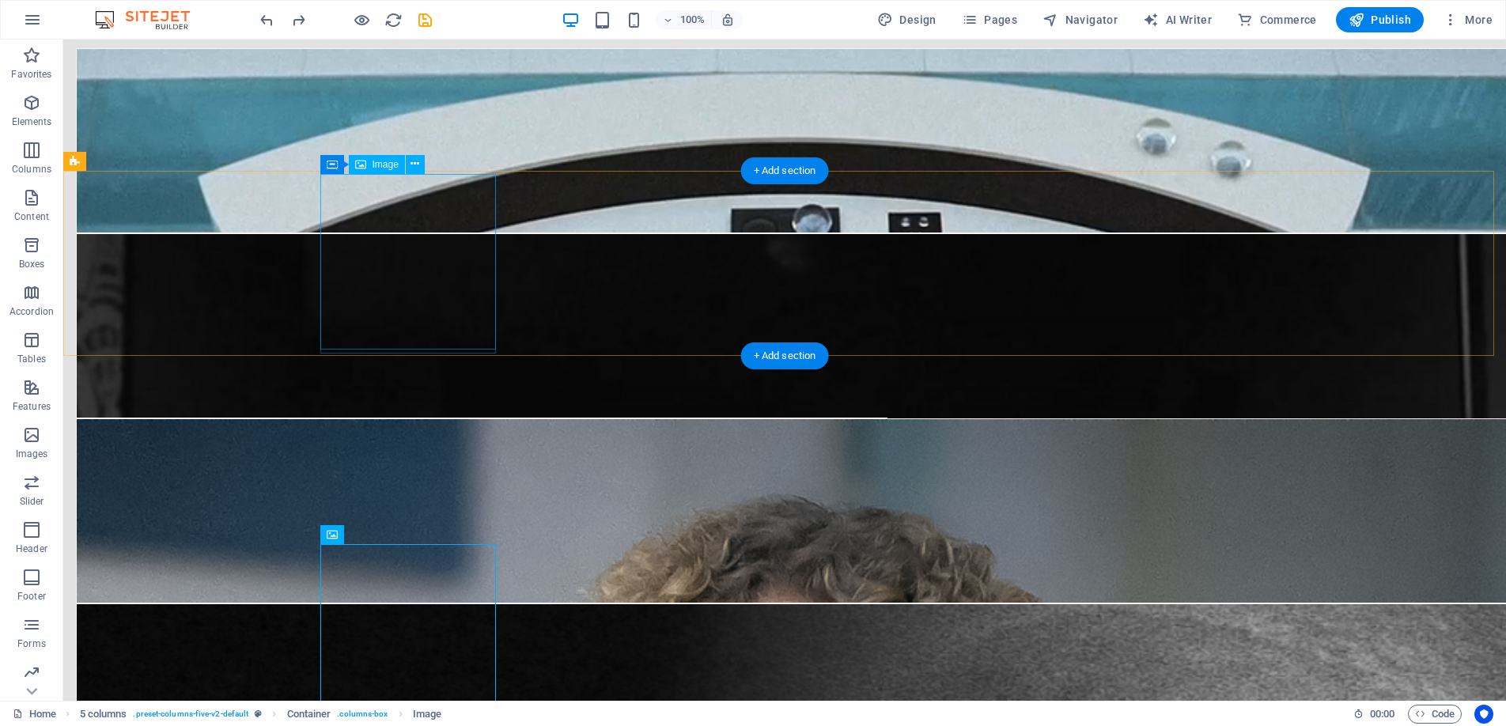
scroll to position [78, 0]
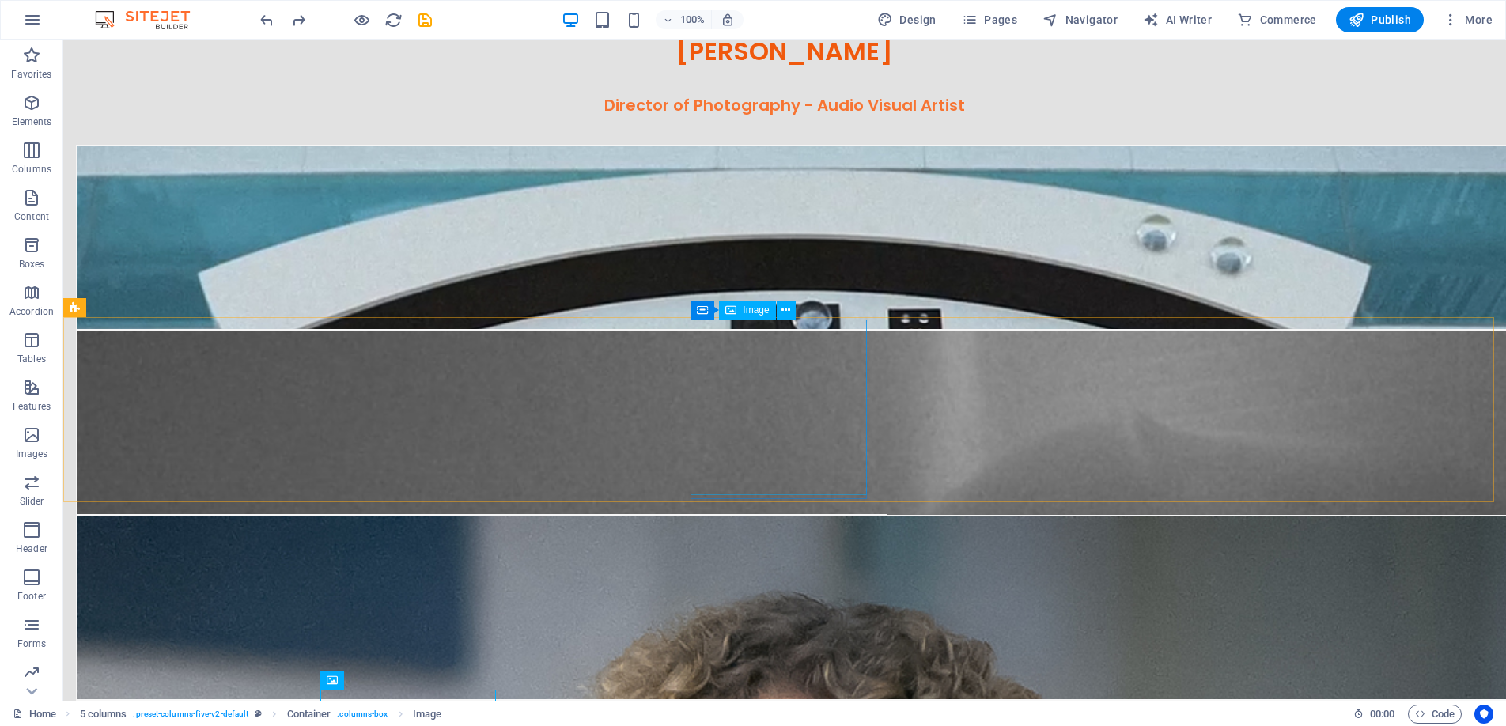
click at [745, 309] on span "Image" at bounding box center [756, 309] width 26 height 9
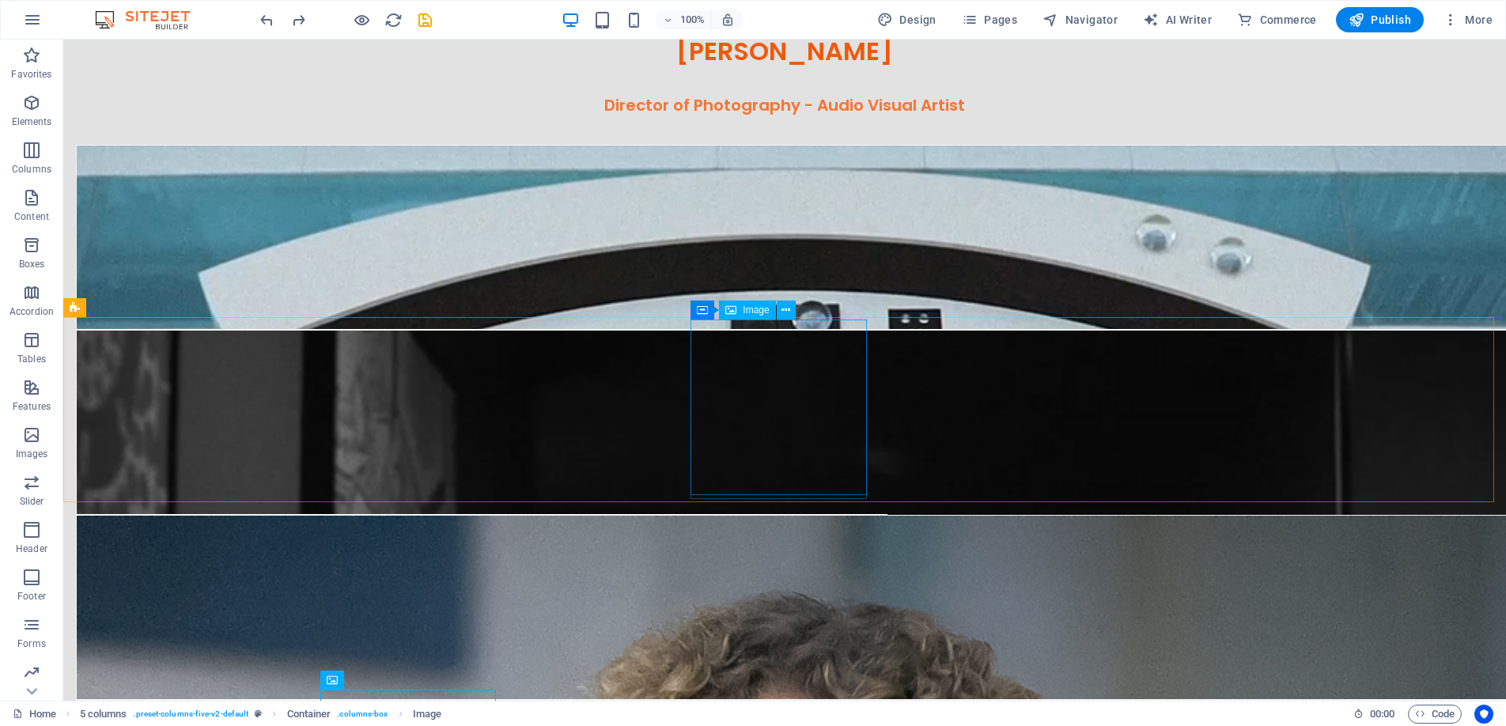
click at [745, 309] on span "Image" at bounding box center [756, 309] width 26 height 9
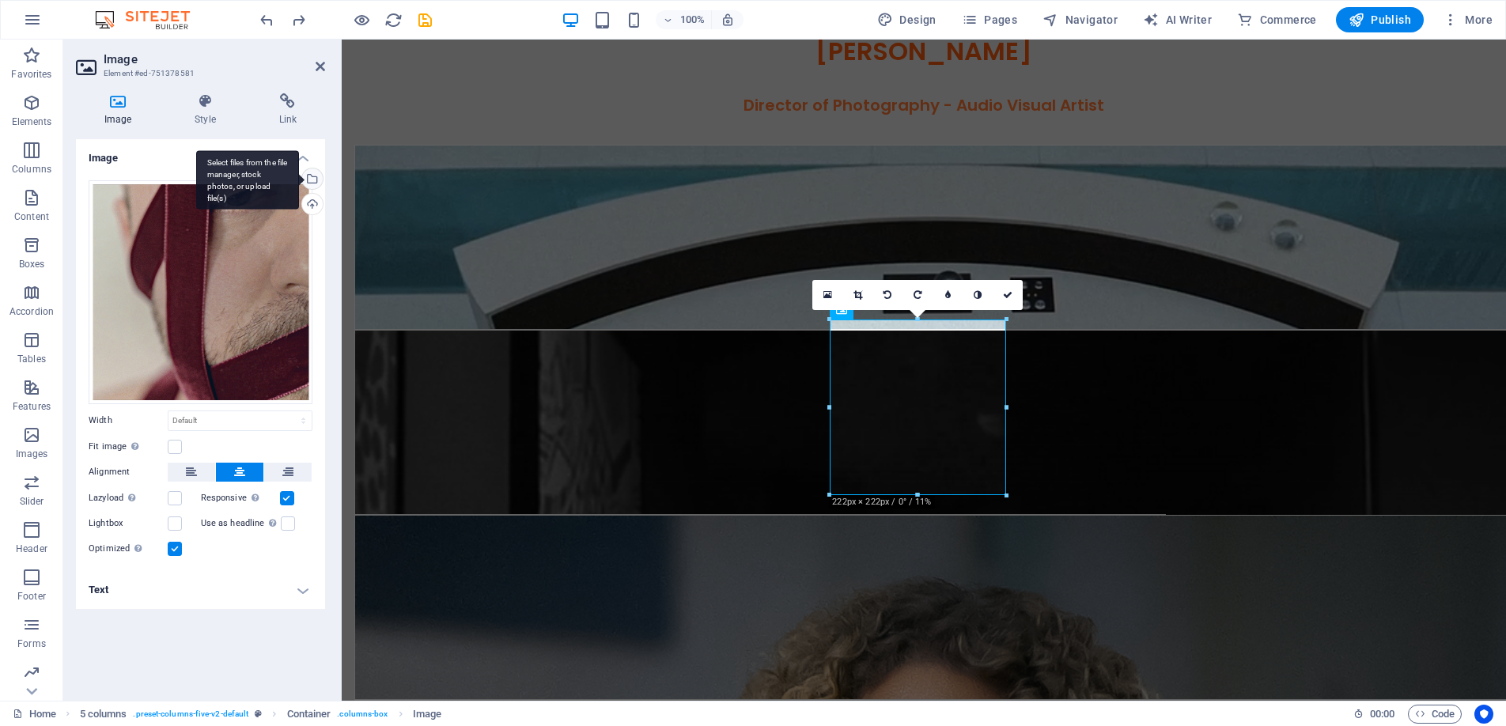
click at [316, 179] on div "Select files from the file manager, stock photos, or upload file(s)" at bounding box center [311, 181] width 24 height 24
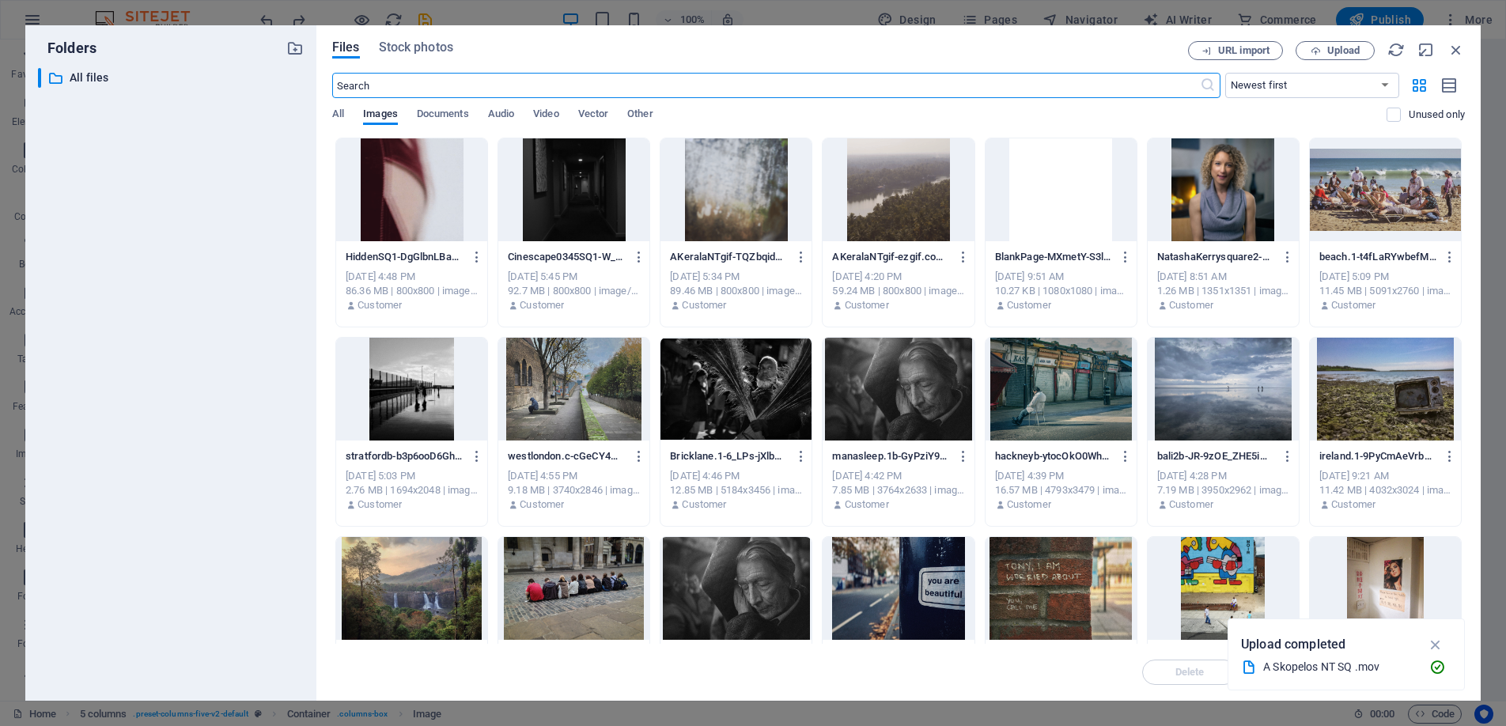
click at [411, 186] on div at bounding box center [411, 189] width 151 height 103
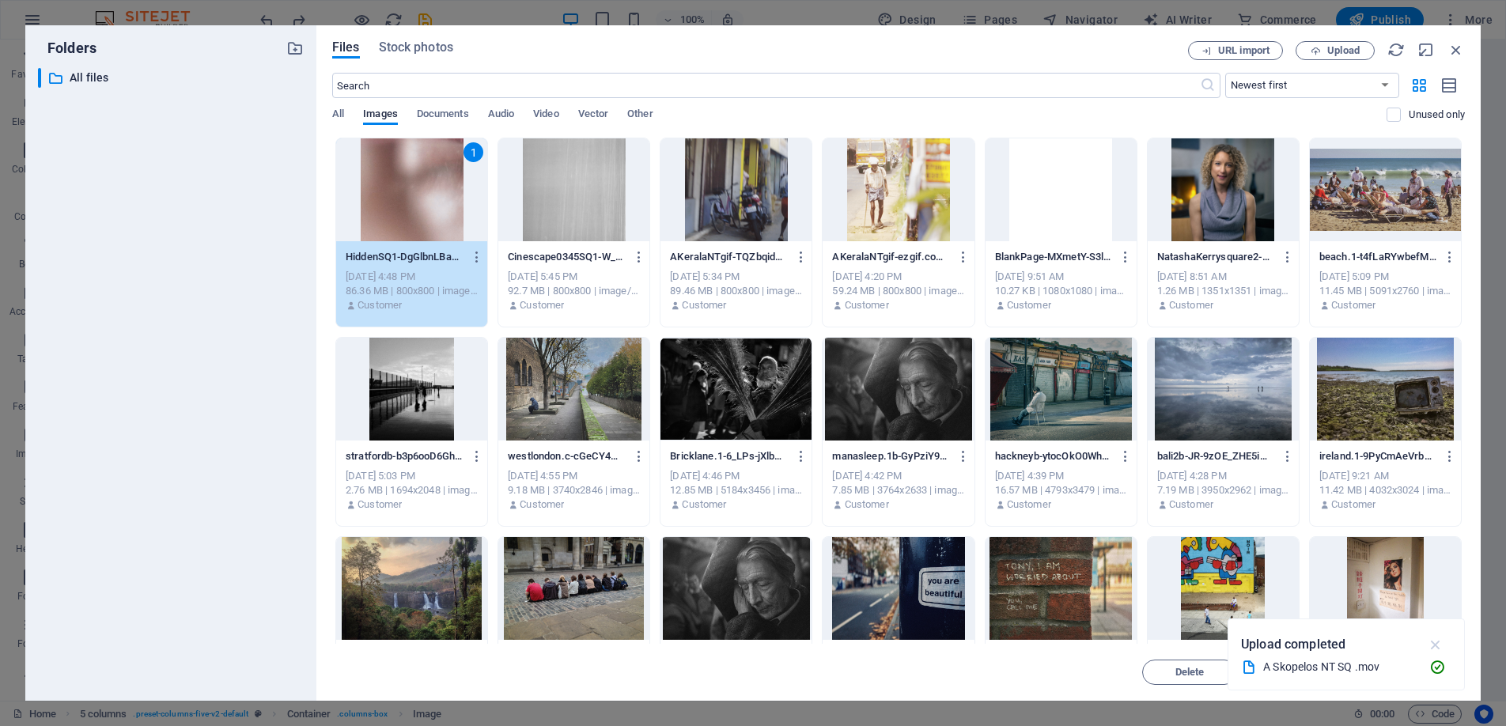
click at [1436, 644] on icon "button" at bounding box center [1436, 644] width 18 height 17
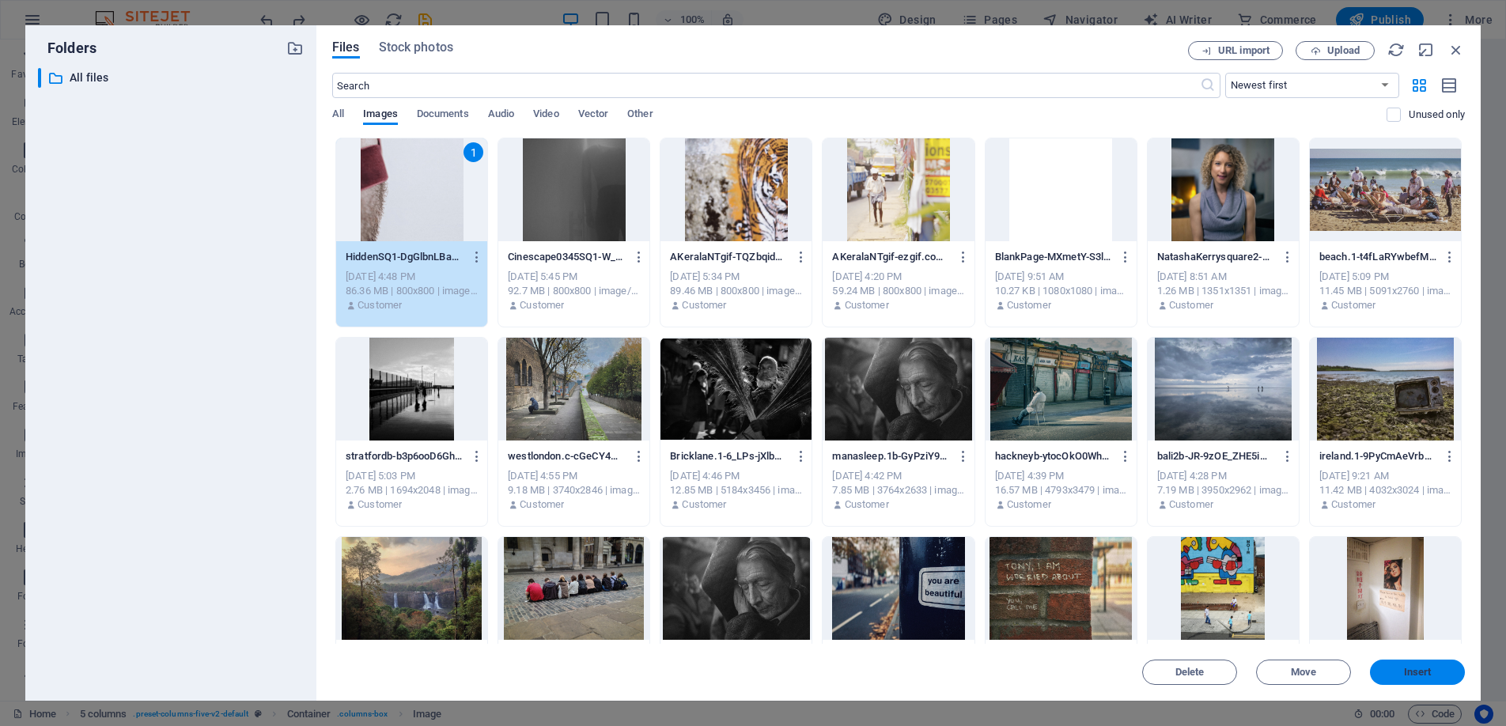
click at [1406, 665] on button "Insert" at bounding box center [1417, 672] width 95 height 25
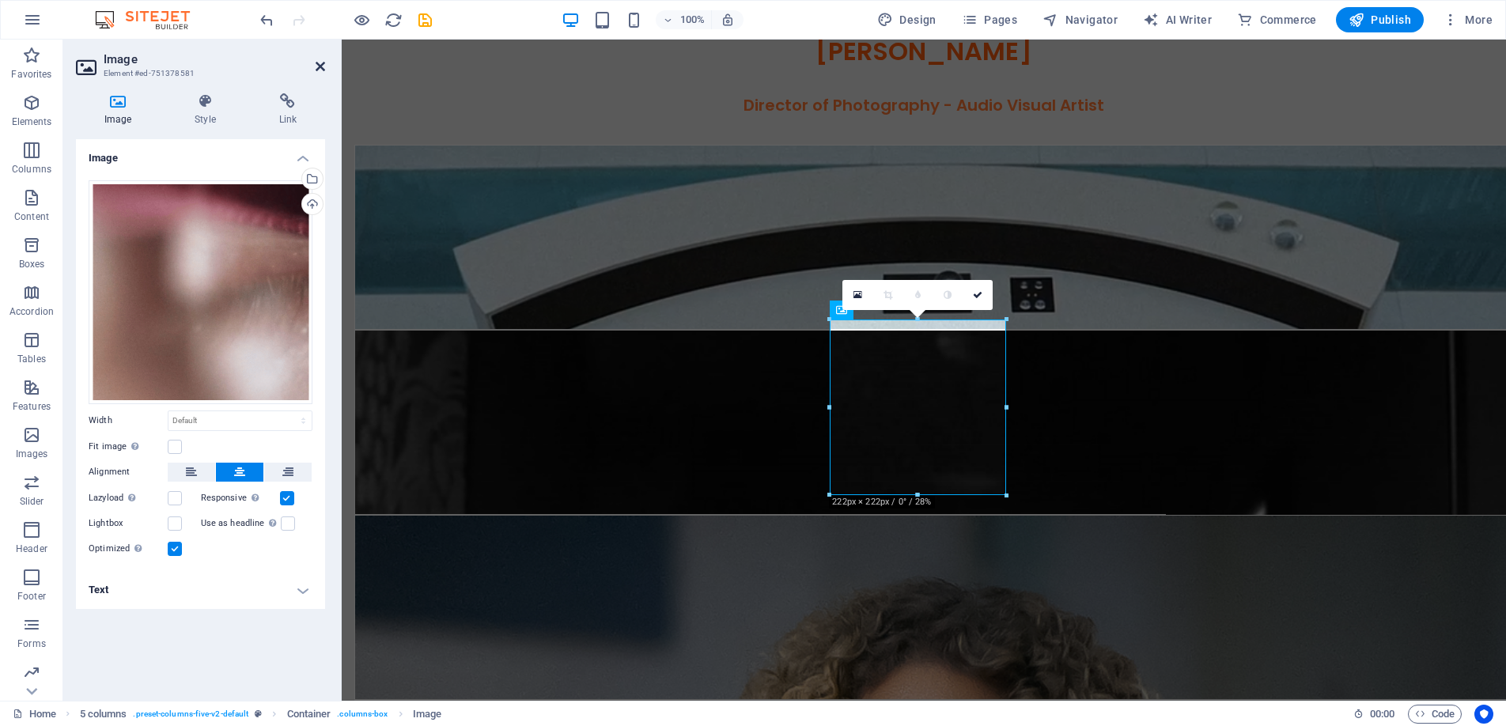
click at [322, 60] on icon at bounding box center [320, 66] width 9 height 13
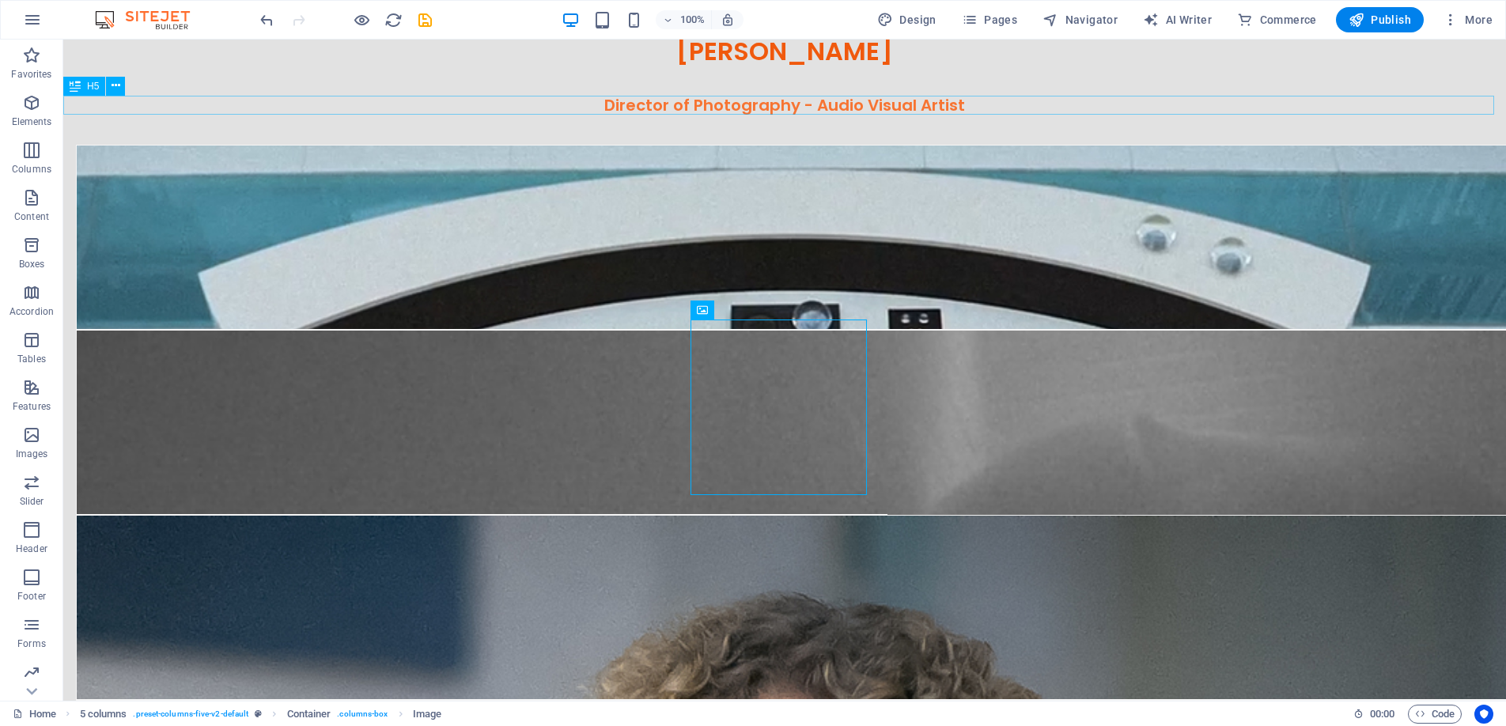
click at [92, 85] on span "H5" at bounding box center [93, 85] width 12 height 9
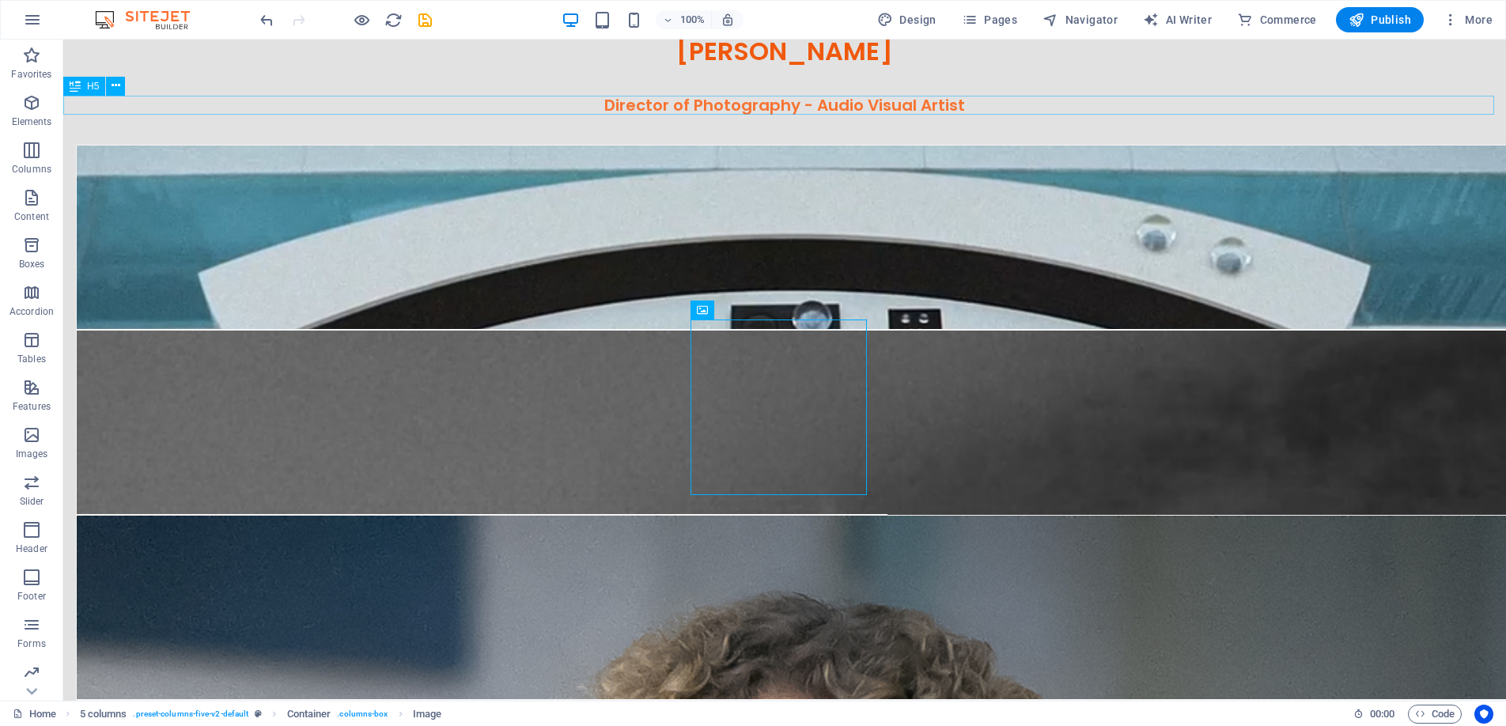
click at [92, 85] on span "H5" at bounding box center [93, 85] width 12 height 9
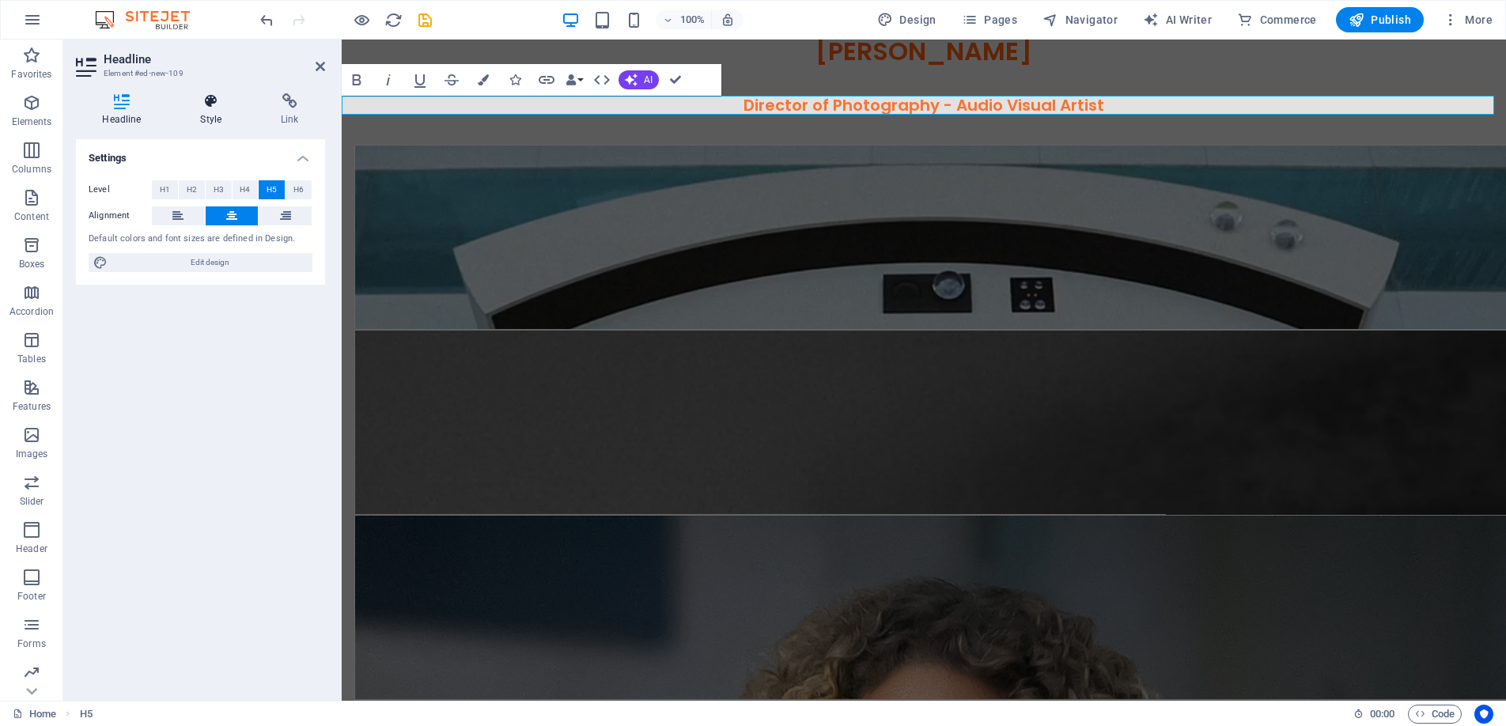
click at [202, 104] on icon at bounding box center [211, 101] width 74 height 16
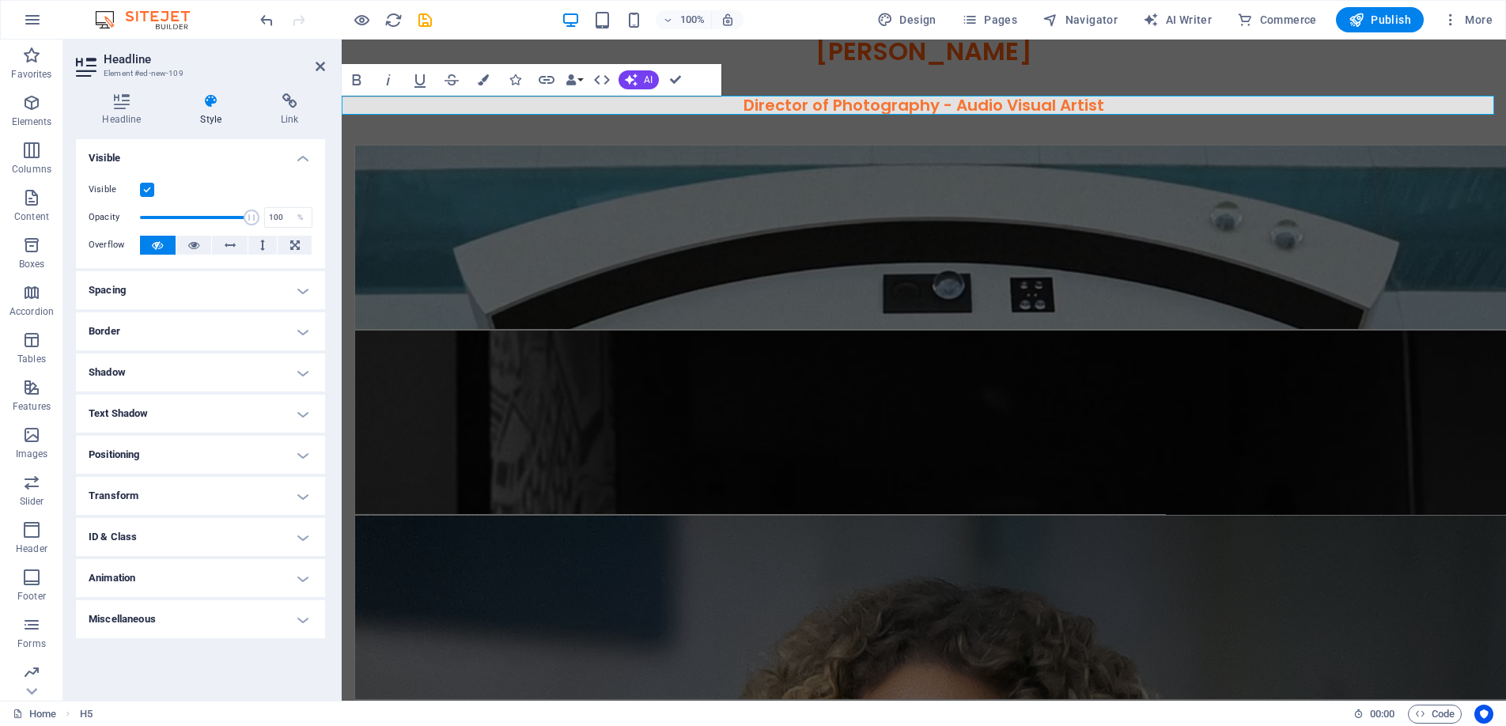
click at [294, 328] on h4 "Border" at bounding box center [200, 332] width 249 height 38
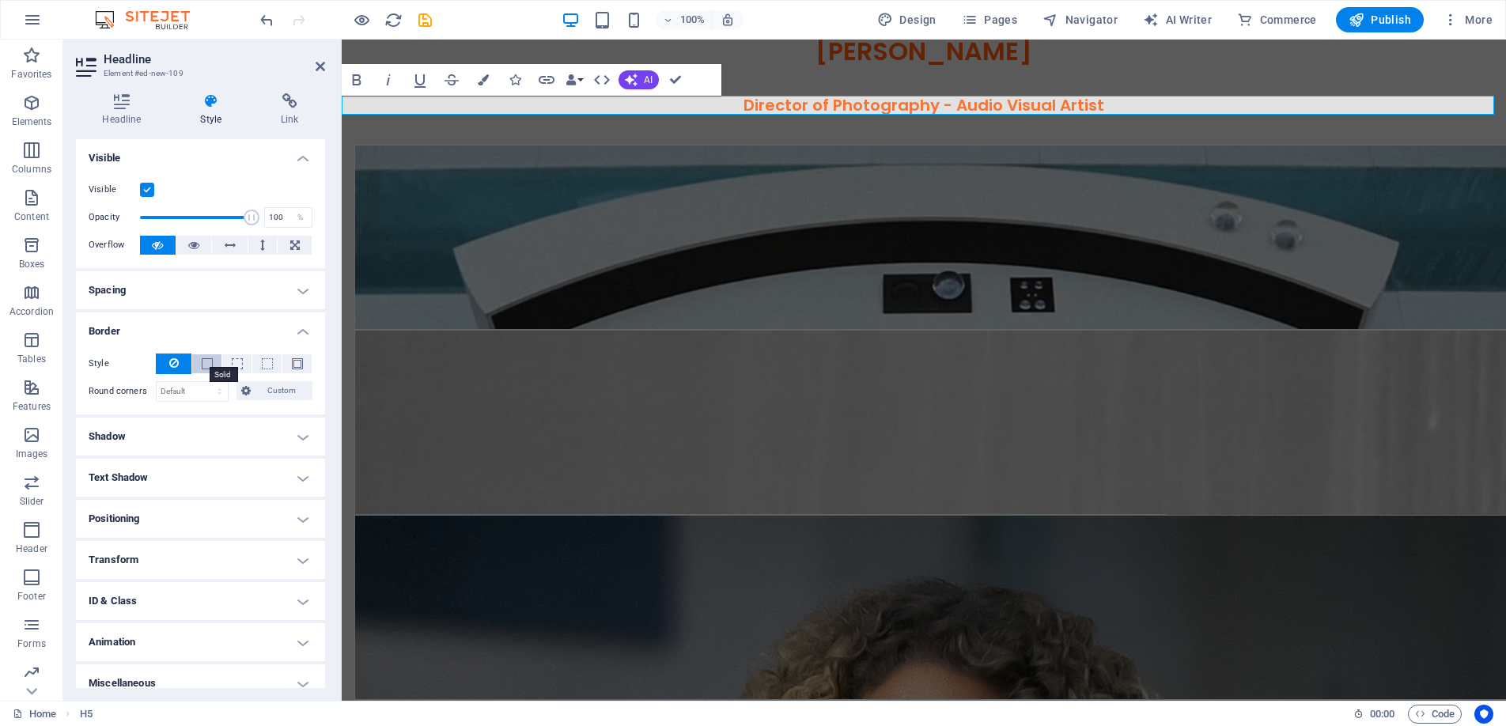
click at [202, 360] on span at bounding box center [207, 363] width 11 height 11
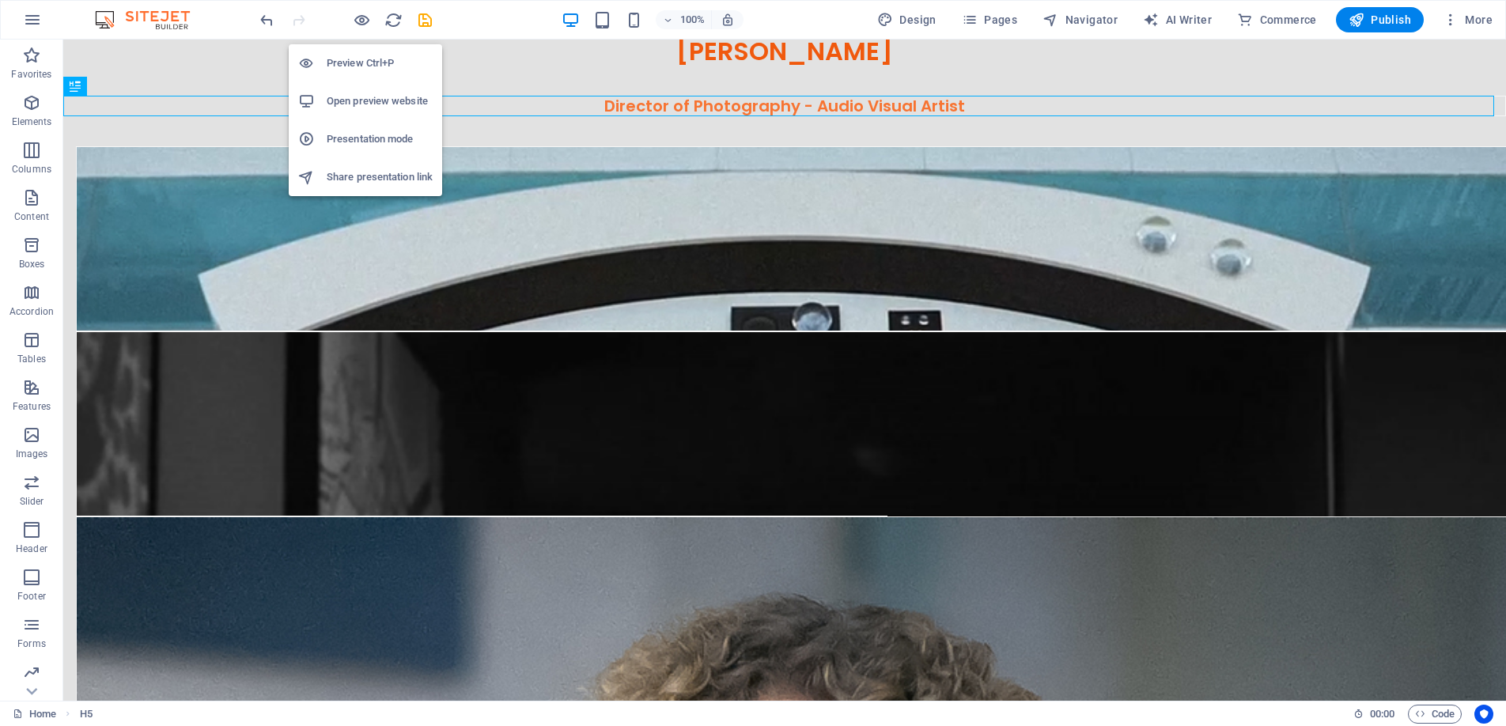
click at [366, 60] on h6 "Preview Ctrl+P" at bounding box center [380, 63] width 106 height 19
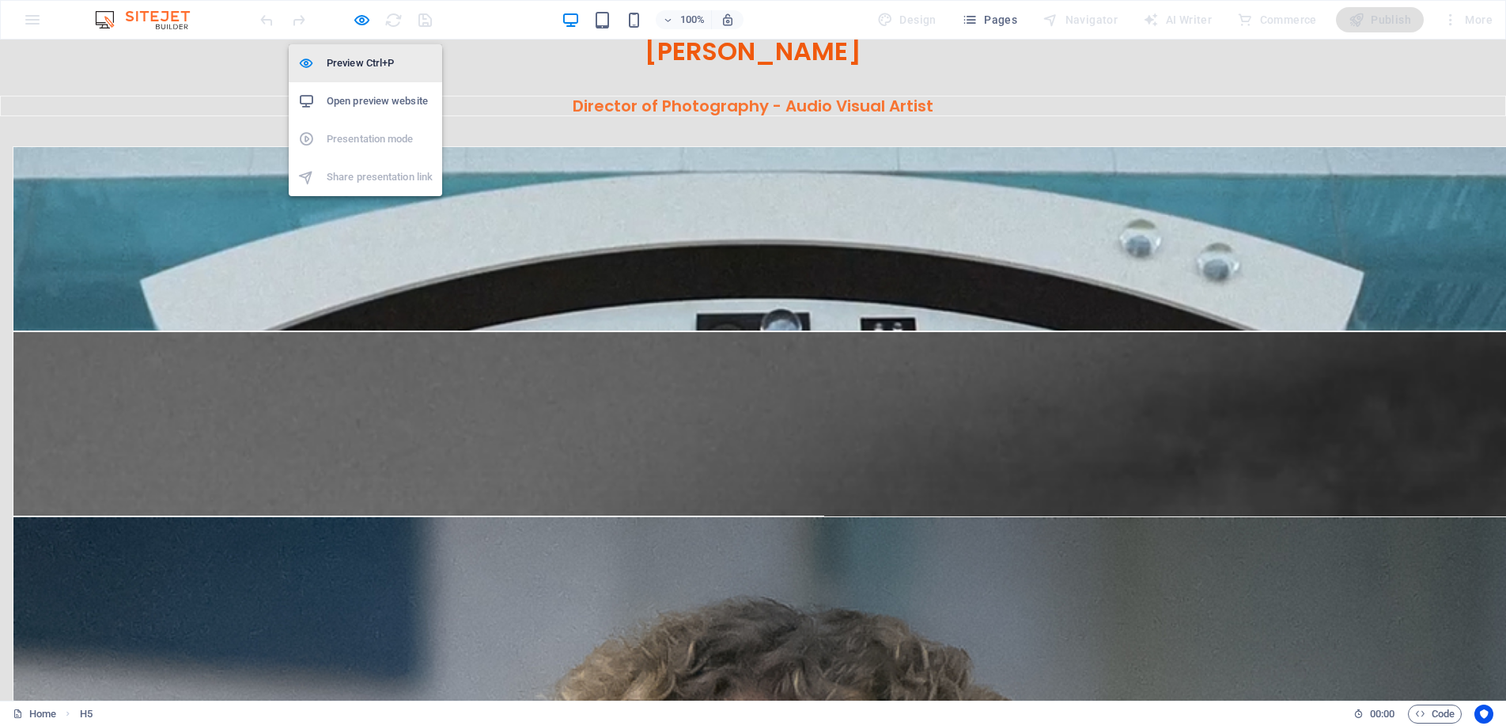
click at [352, 59] on h6 "Preview Ctrl+P" at bounding box center [380, 63] width 106 height 19
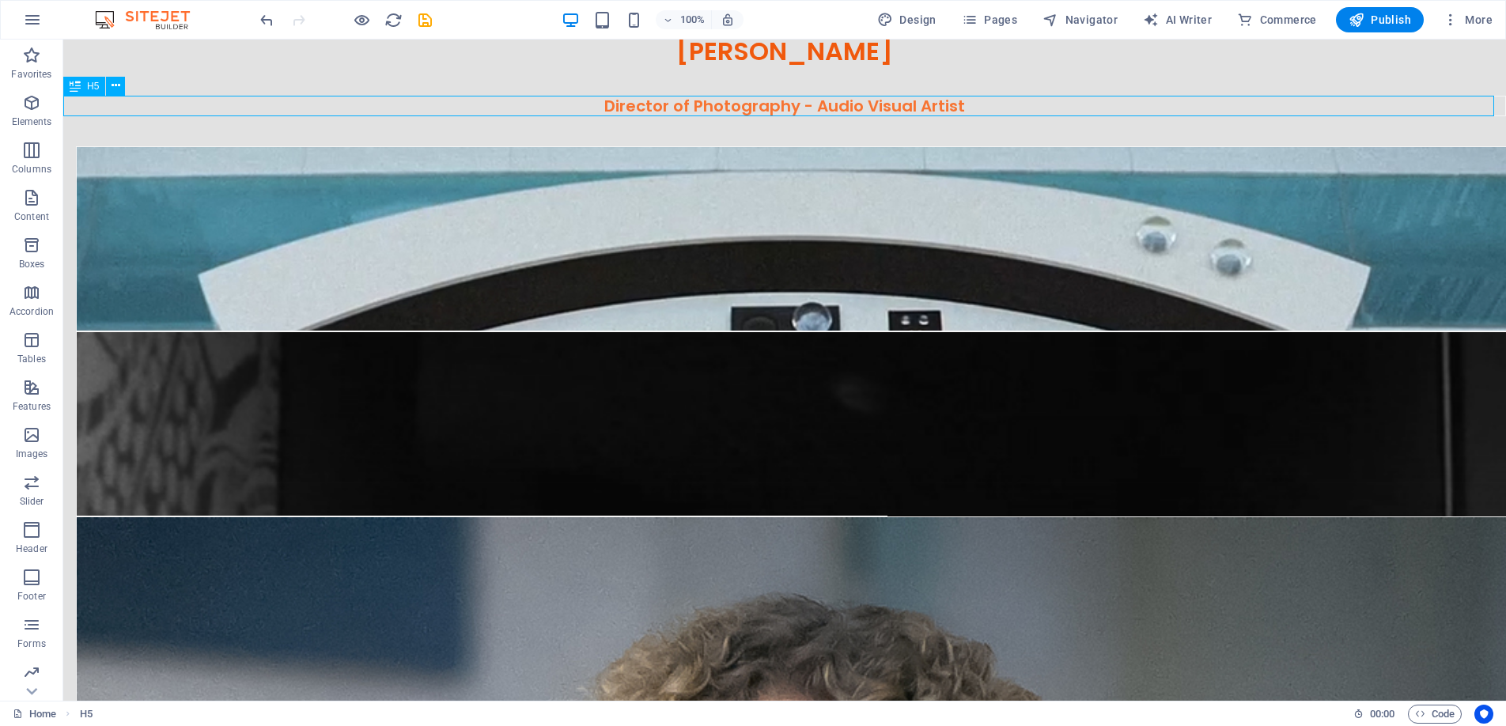
click at [89, 85] on span "H5" at bounding box center [93, 85] width 12 height 9
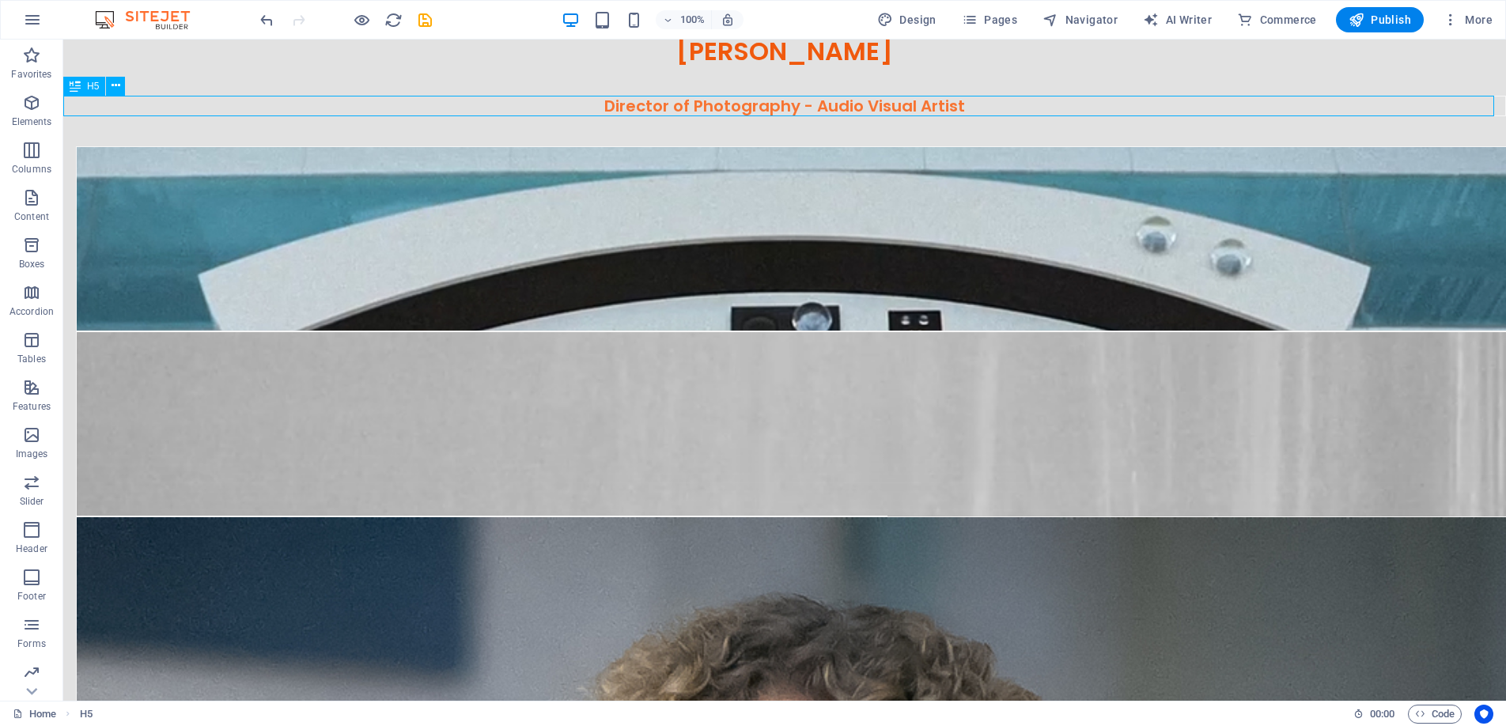
click at [89, 85] on span "H5" at bounding box center [93, 85] width 12 height 9
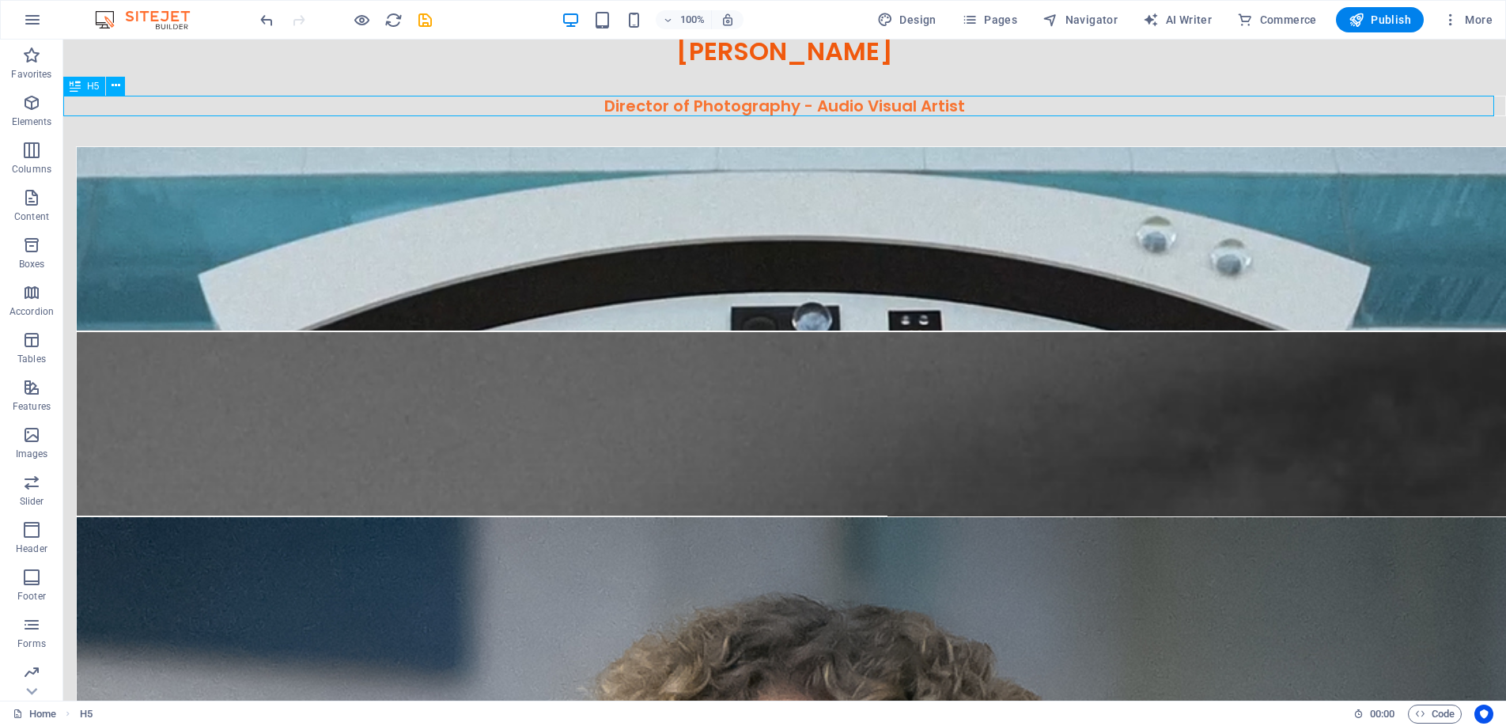
select select "px"
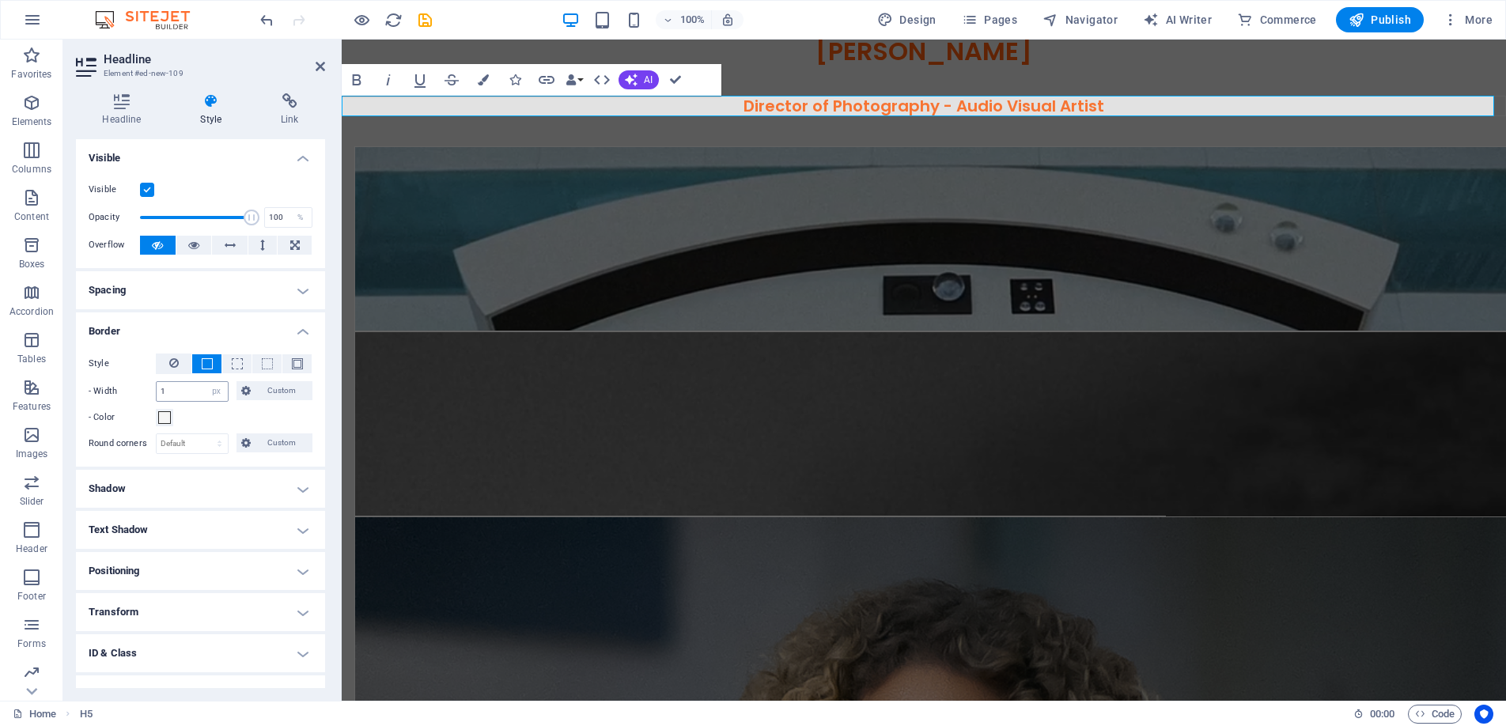
click at [195, 388] on input "1" at bounding box center [192, 391] width 71 height 19
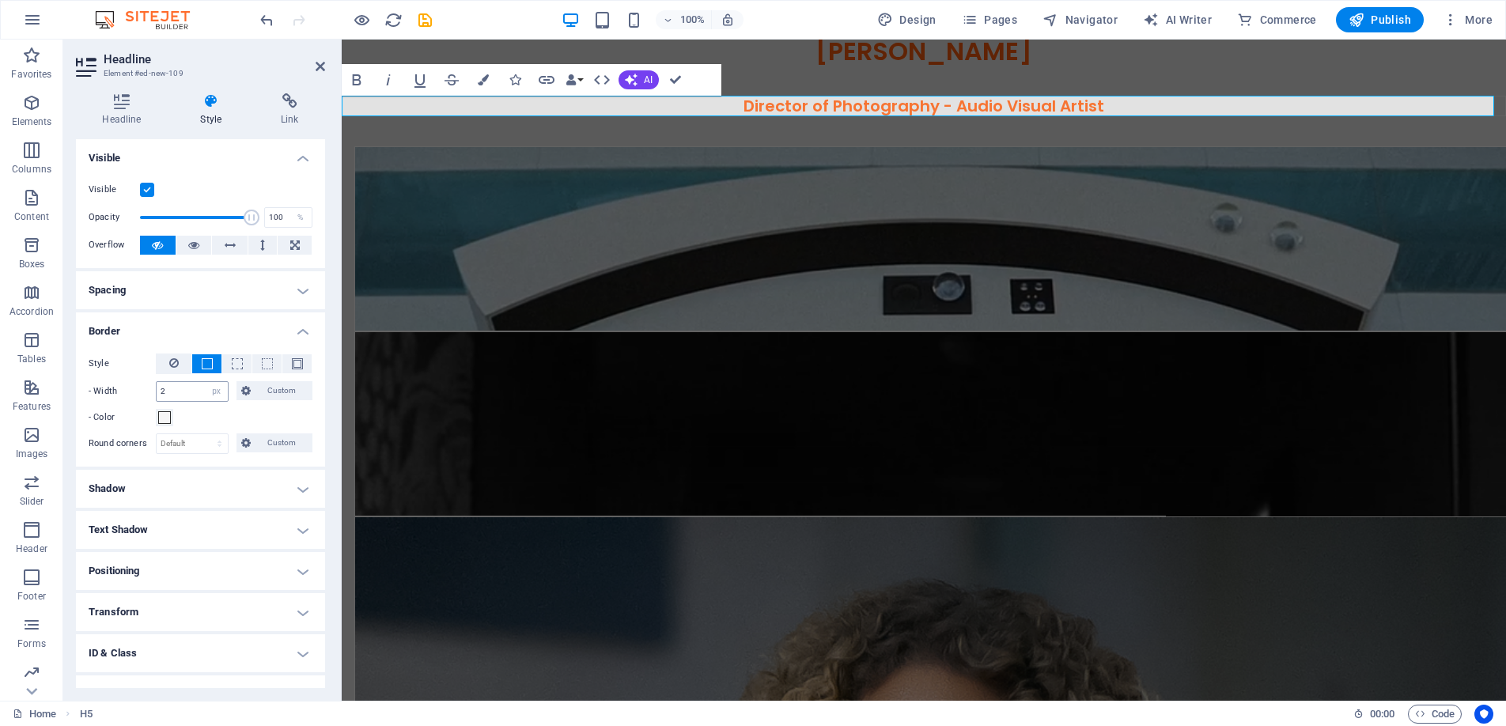
type input "2"
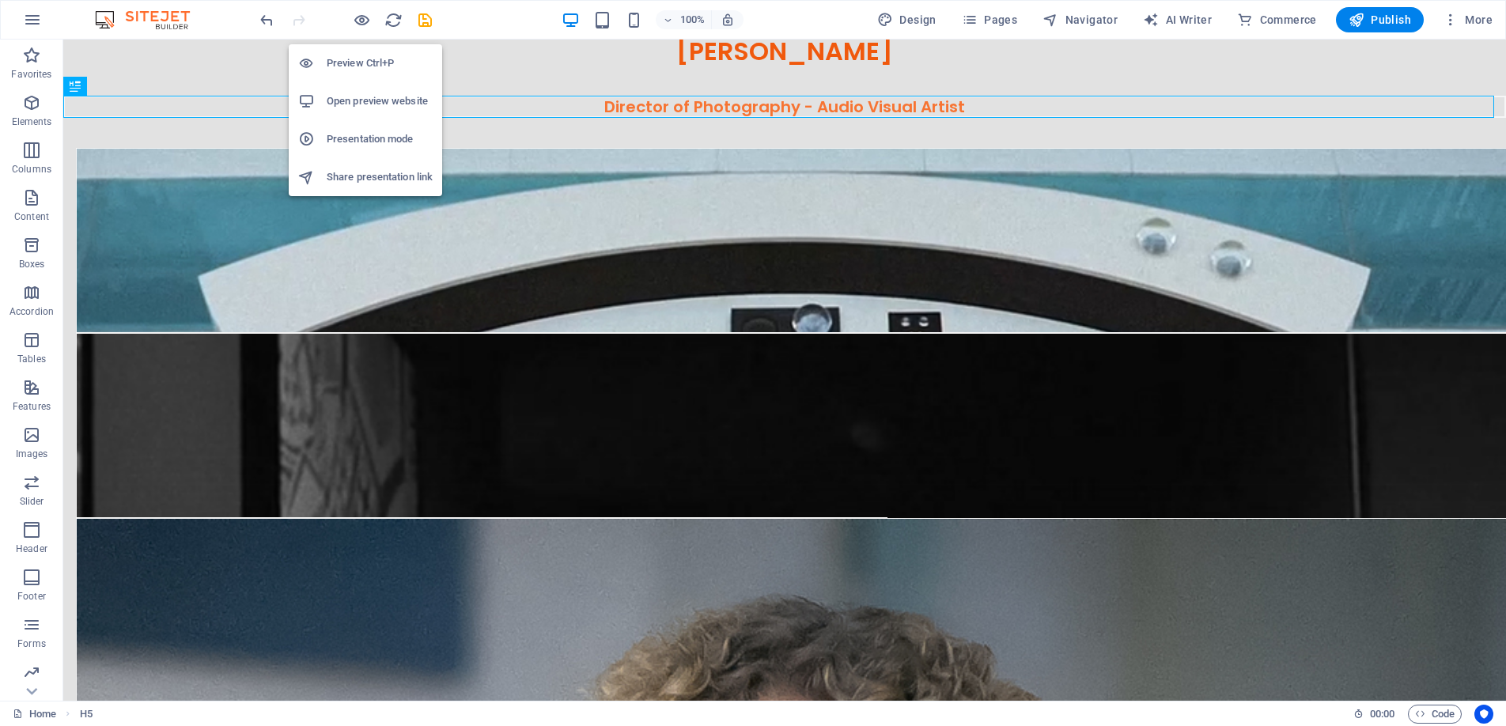
click at [370, 57] on h6 "Preview Ctrl+P" at bounding box center [380, 63] width 106 height 19
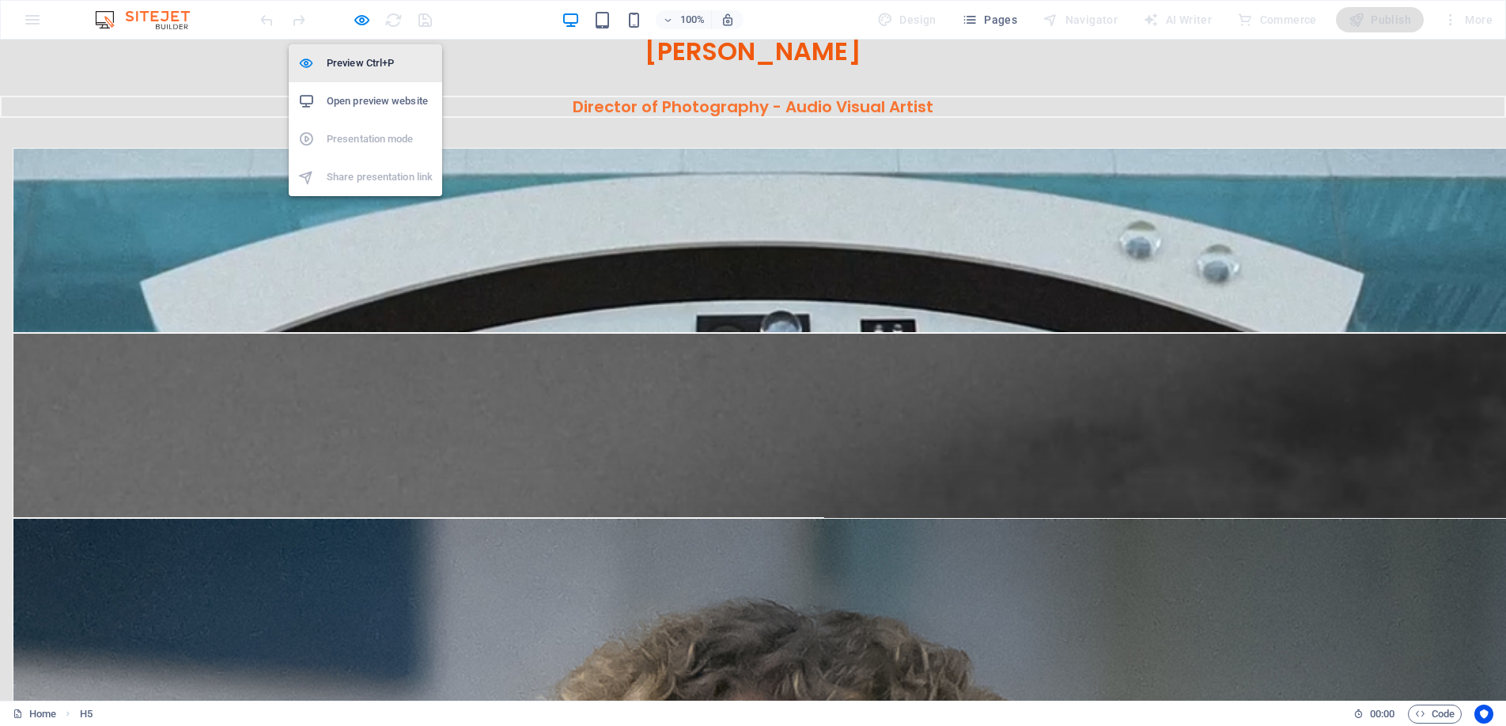
click at [354, 60] on h6 "Preview Ctrl+P" at bounding box center [380, 63] width 106 height 19
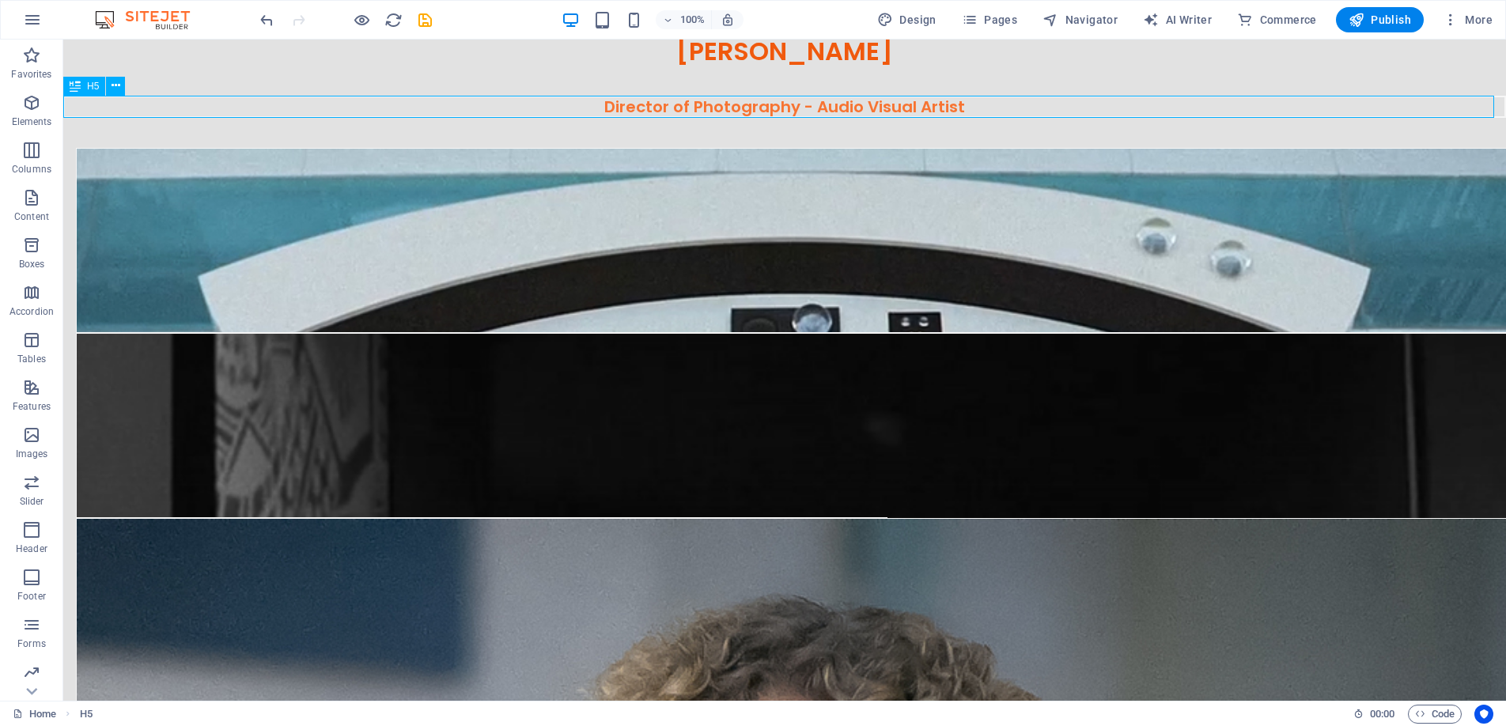
click at [82, 81] on div "H5" at bounding box center [84, 86] width 42 height 19
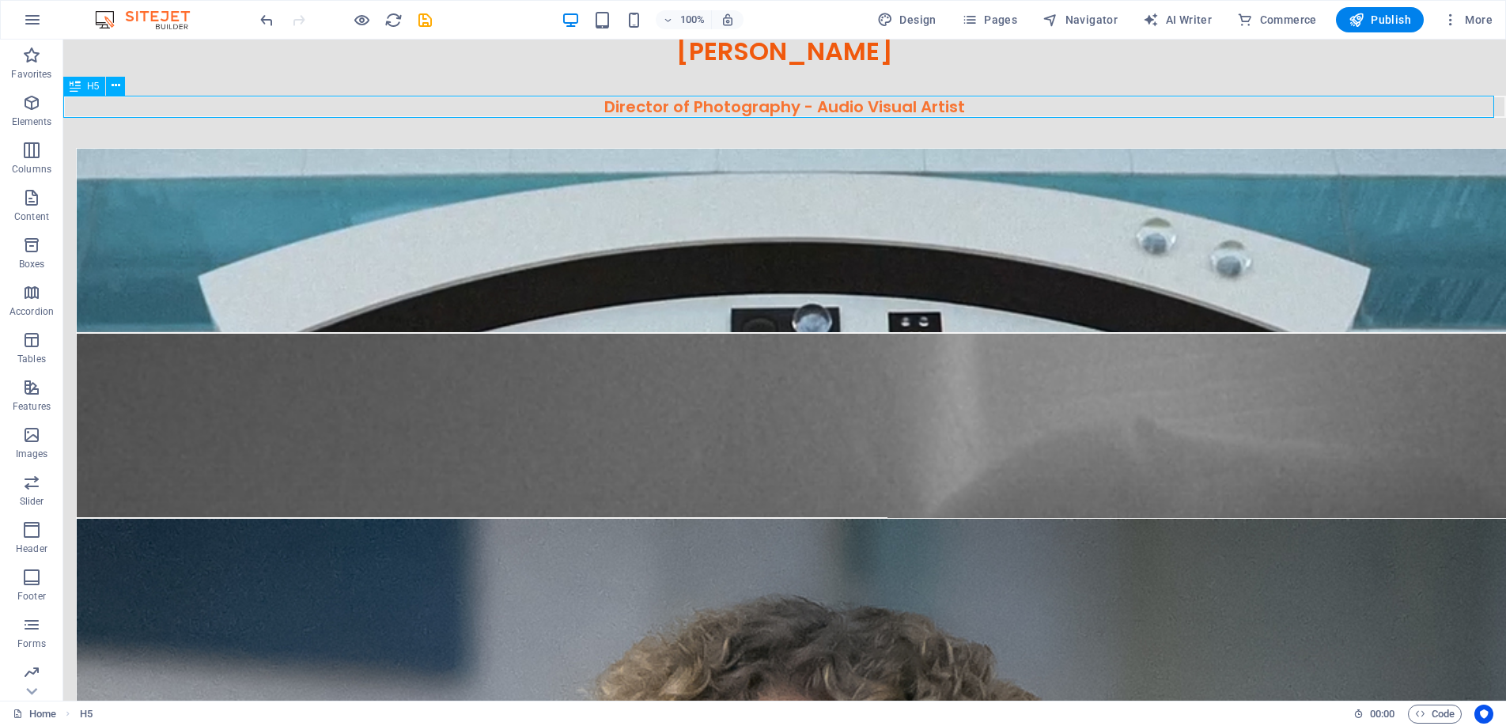
click at [82, 81] on div "H5" at bounding box center [84, 86] width 42 height 19
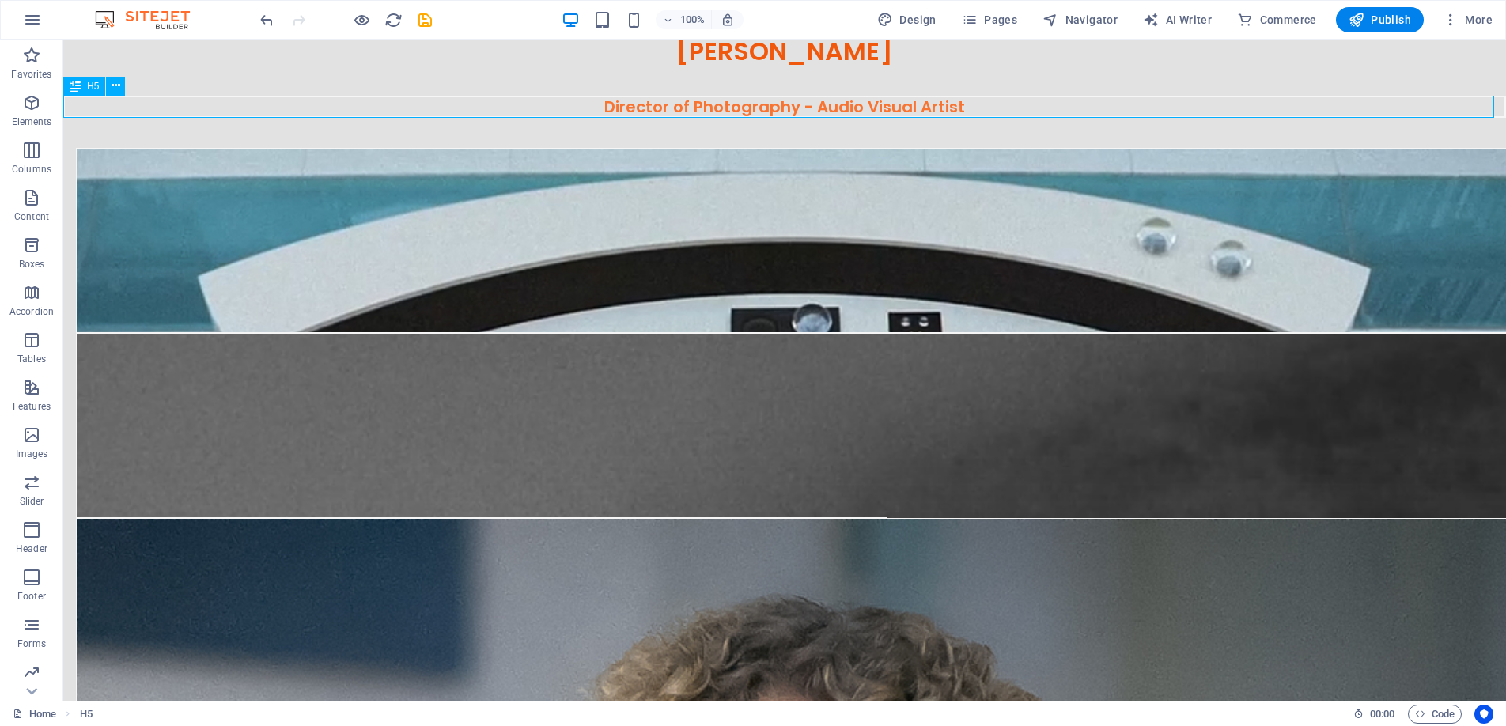
select select "px"
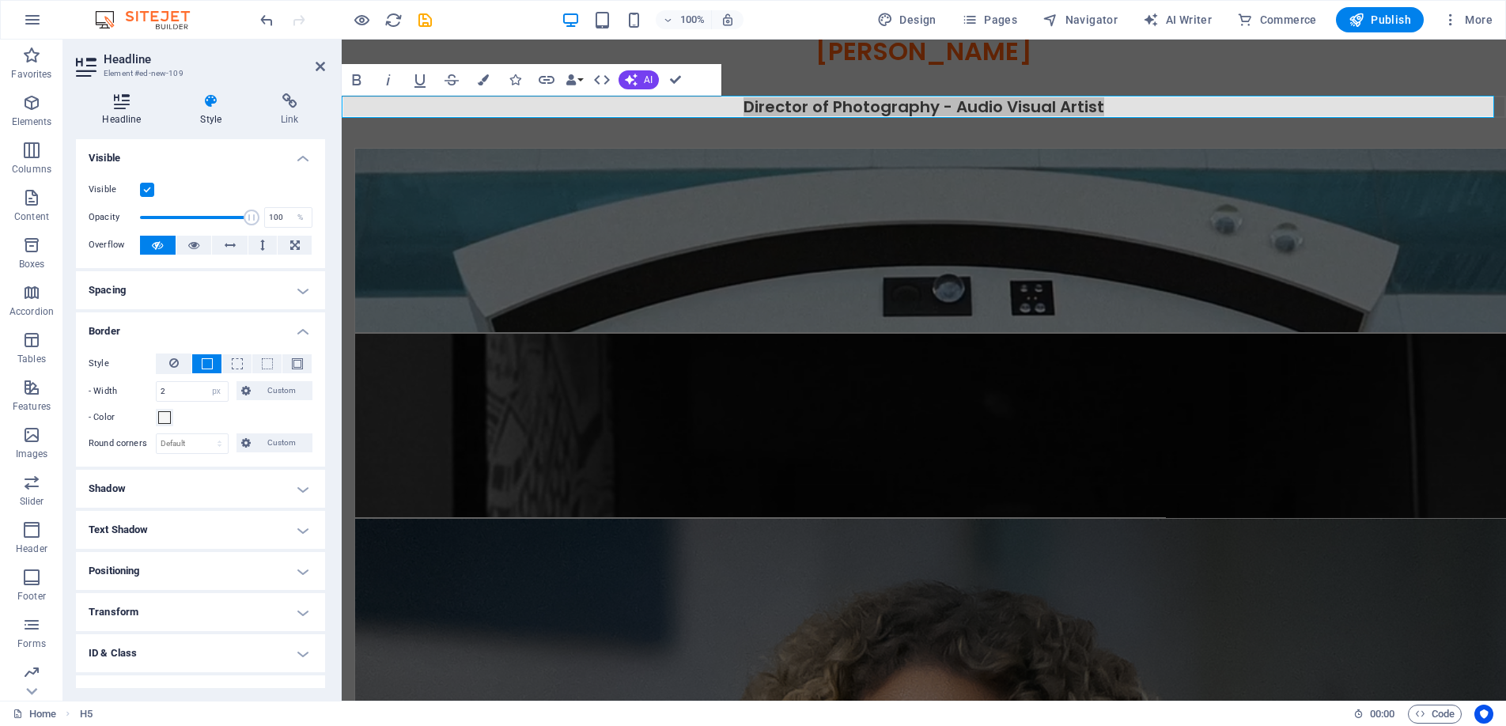
click at [109, 96] on icon at bounding box center [122, 101] width 92 height 16
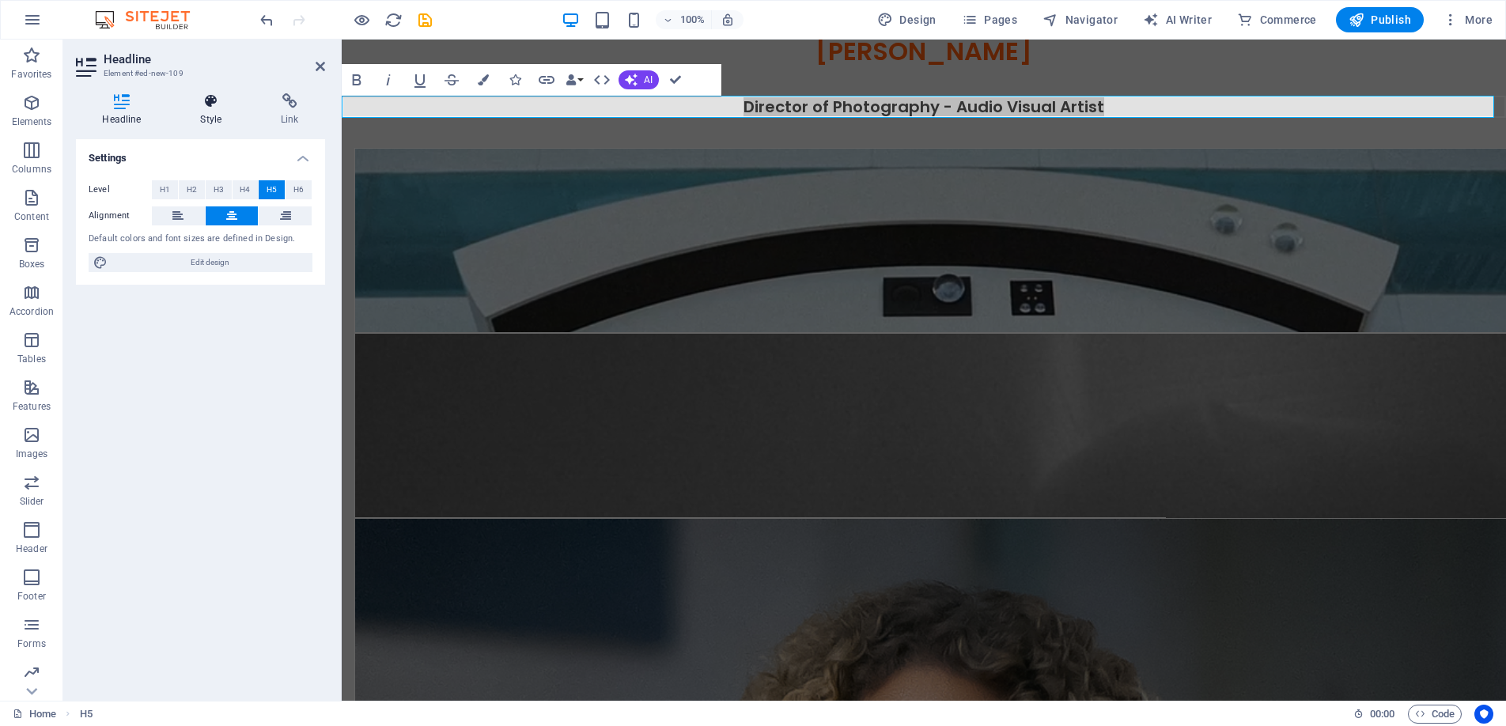
click at [222, 106] on icon at bounding box center [211, 101] width 74 height 16
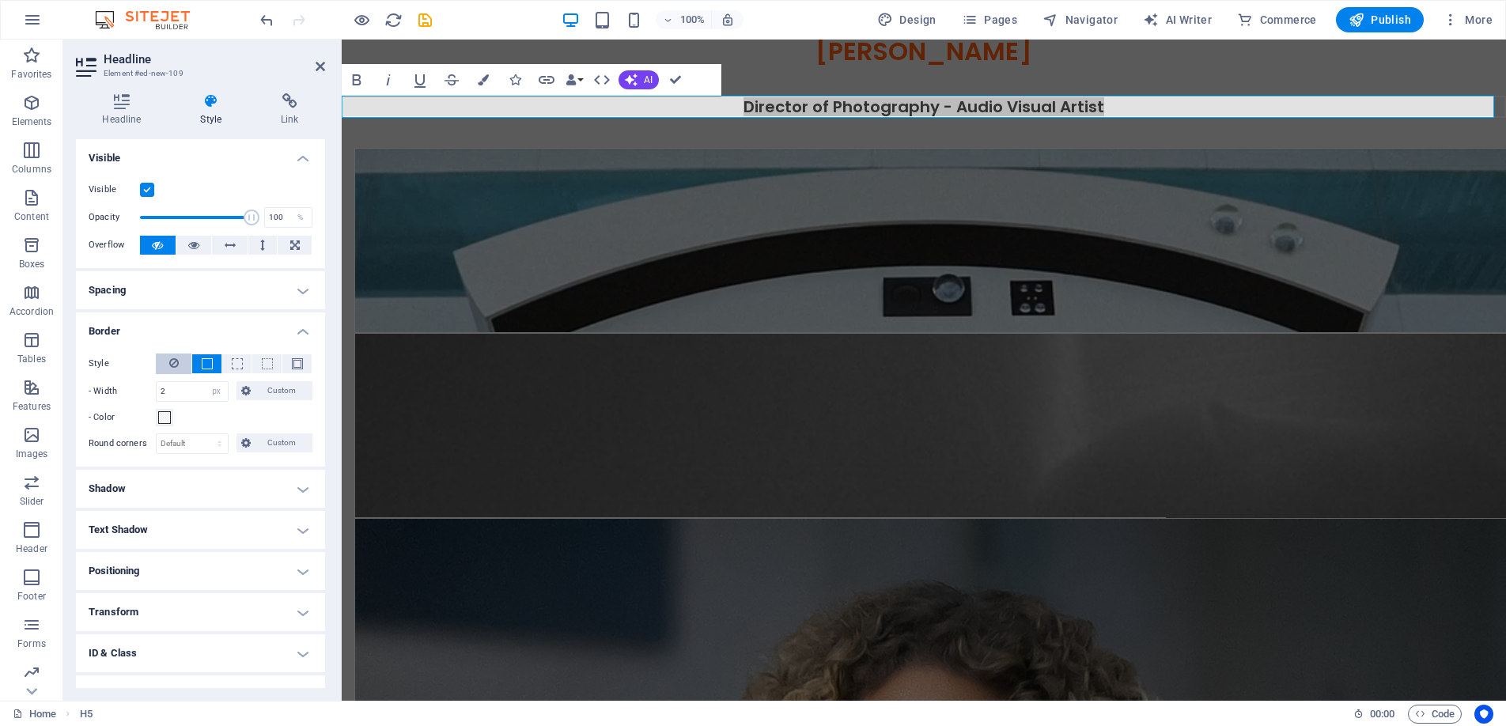
click at [175, 361] on icon at bounding box center [173, 363] width 9 height 19
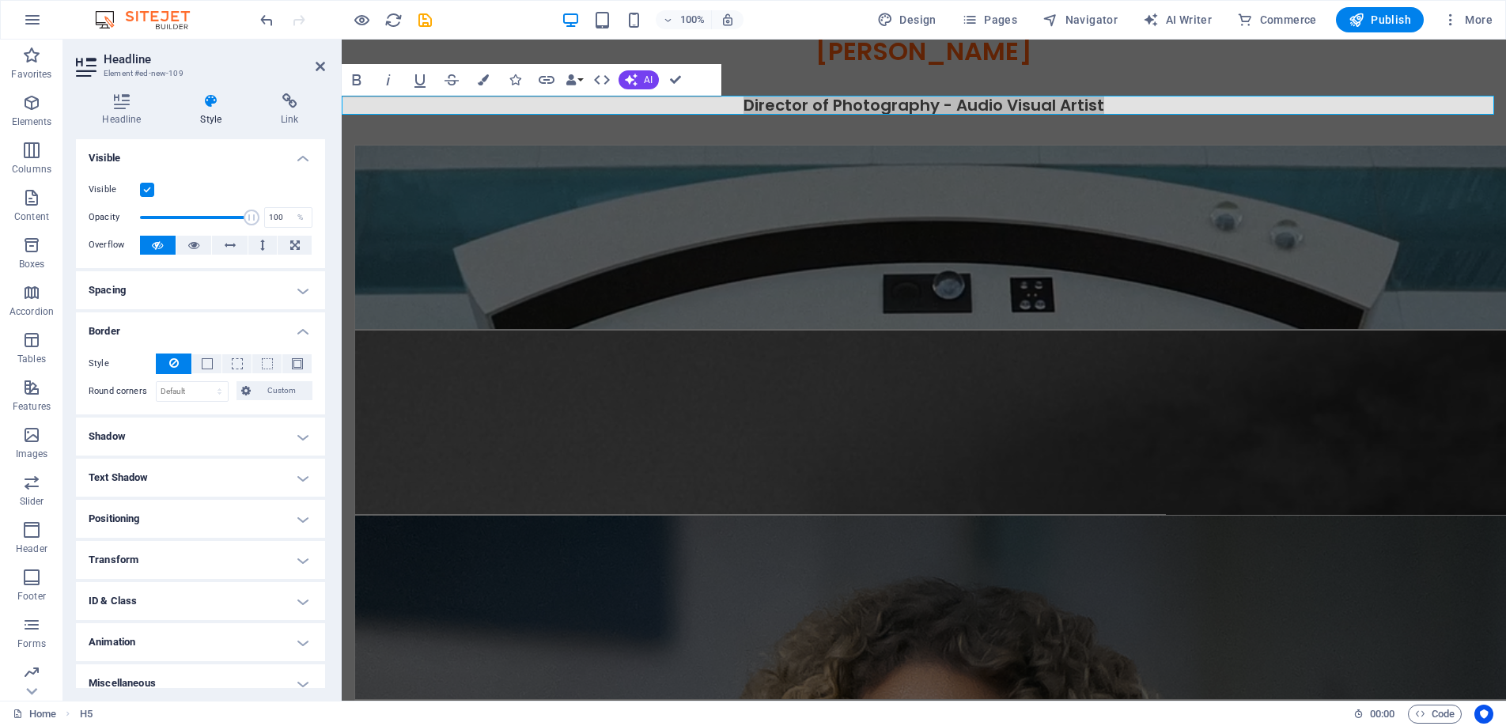
click at [286, 437] on h4 "Shadow" at bounding box center [200, 437] width 249 height 38
click at [169, 461] on span "None" at bounding box center [171, 468] width 19 height 19
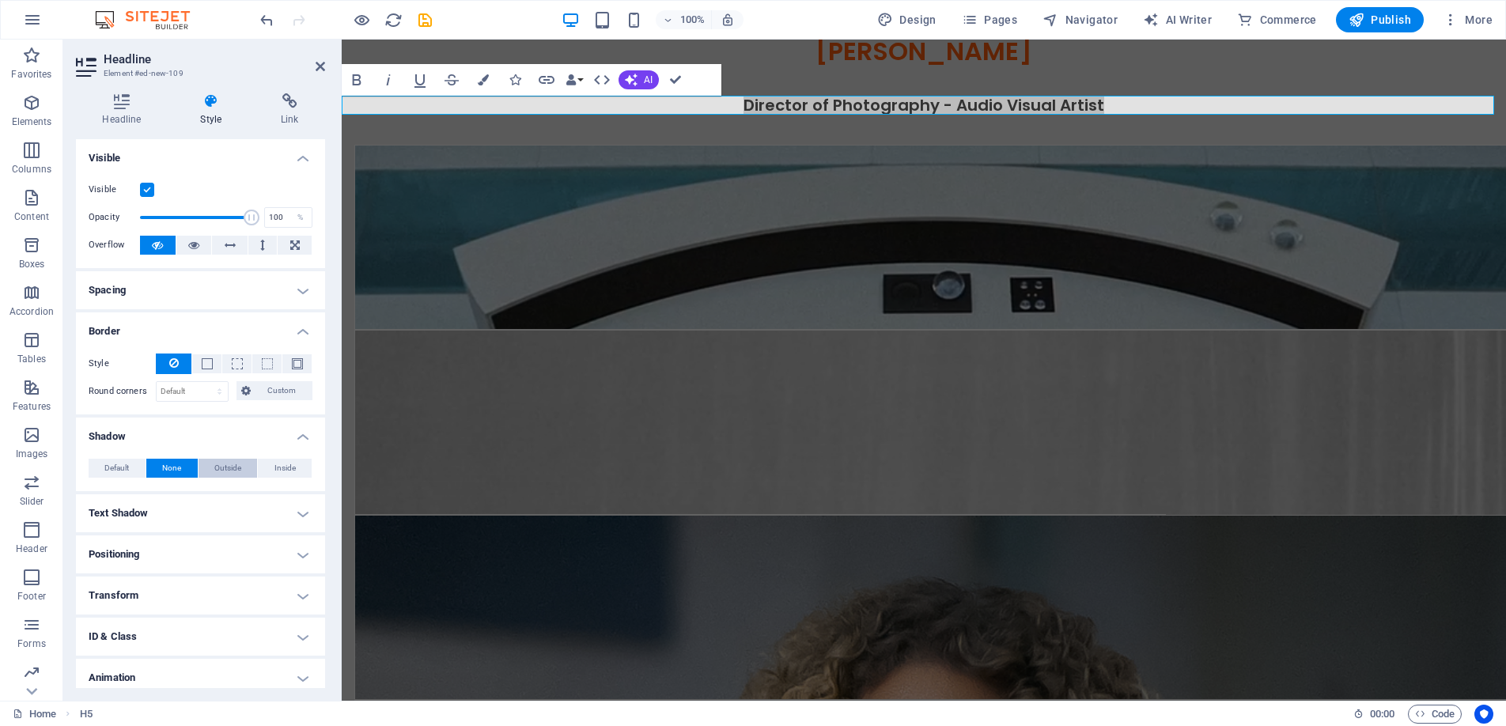
click at [220, 460] on span "Outside" at bounding box center [227, 468] width 27 height 19
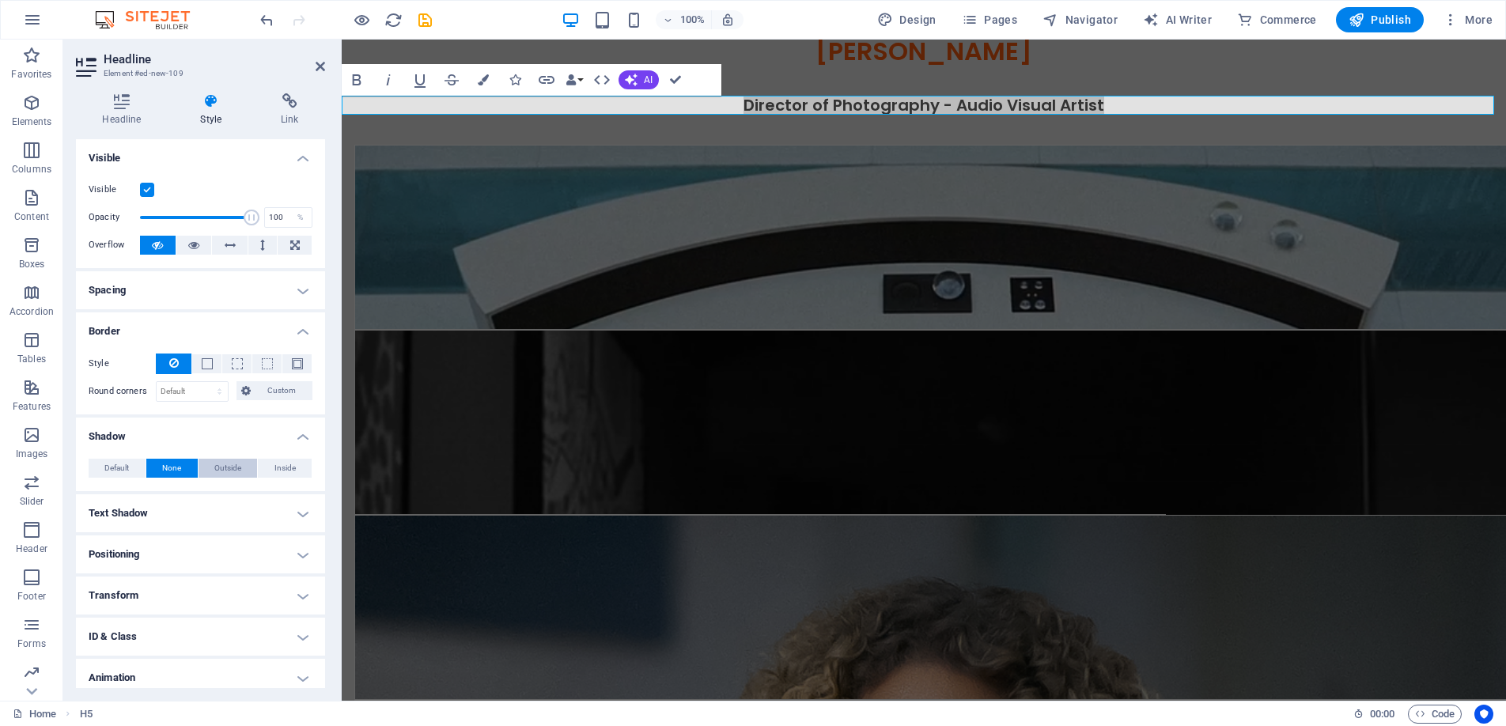
type input "2"
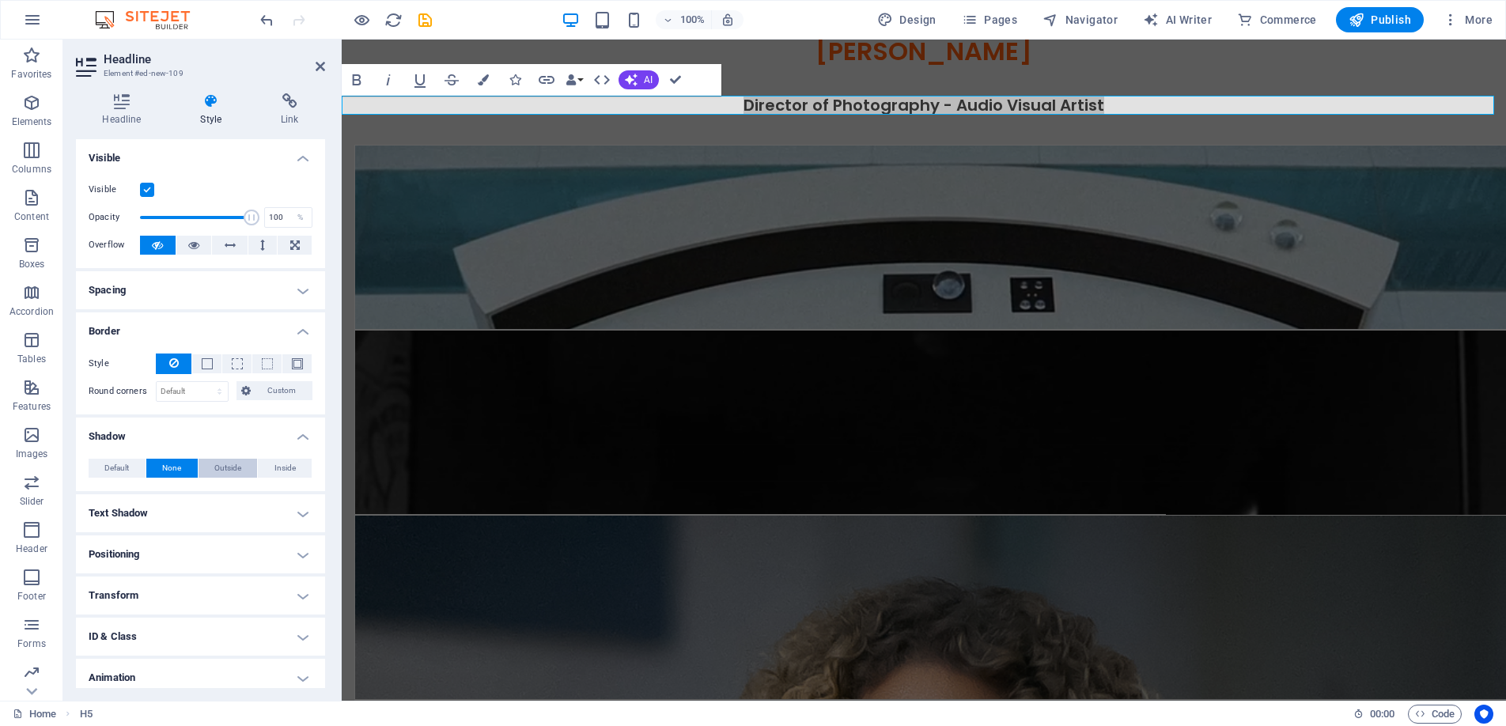
type input "2"
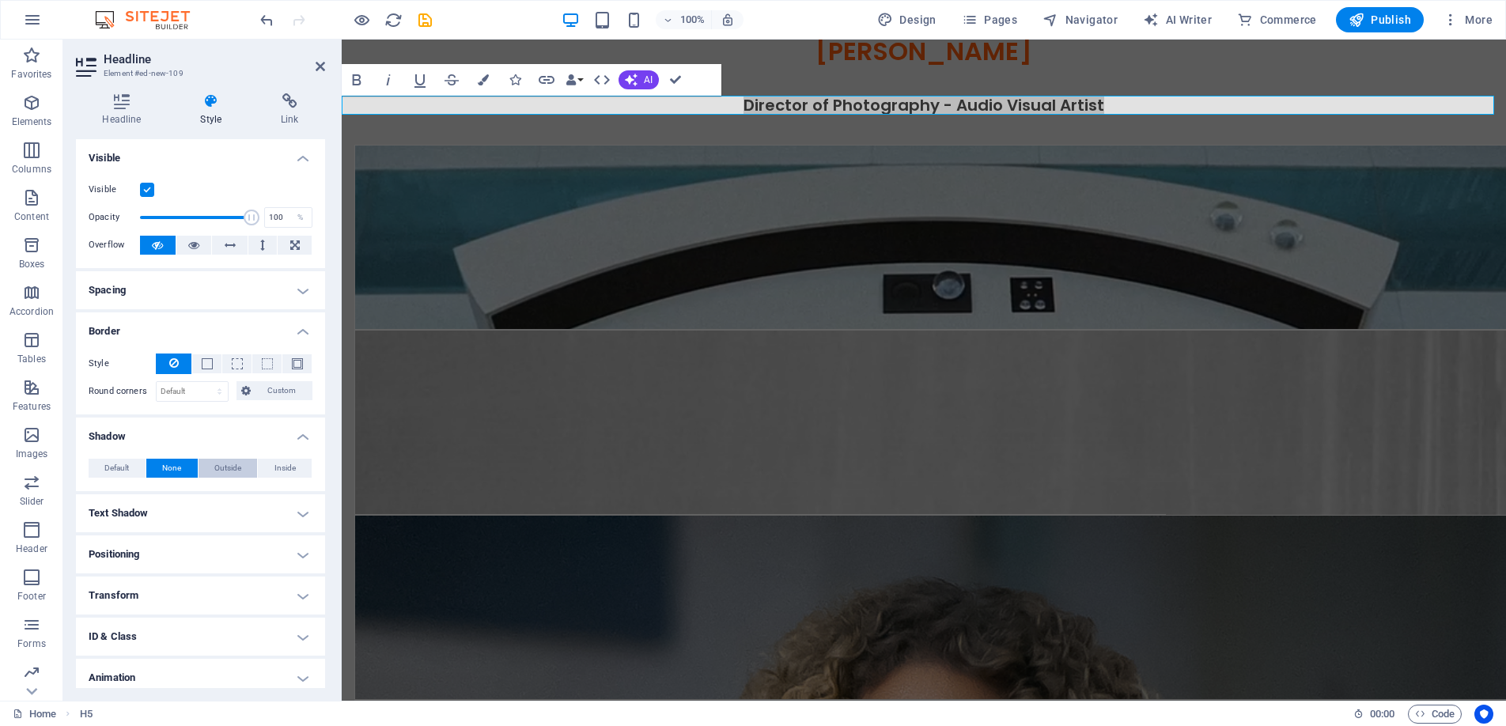
type input "4"
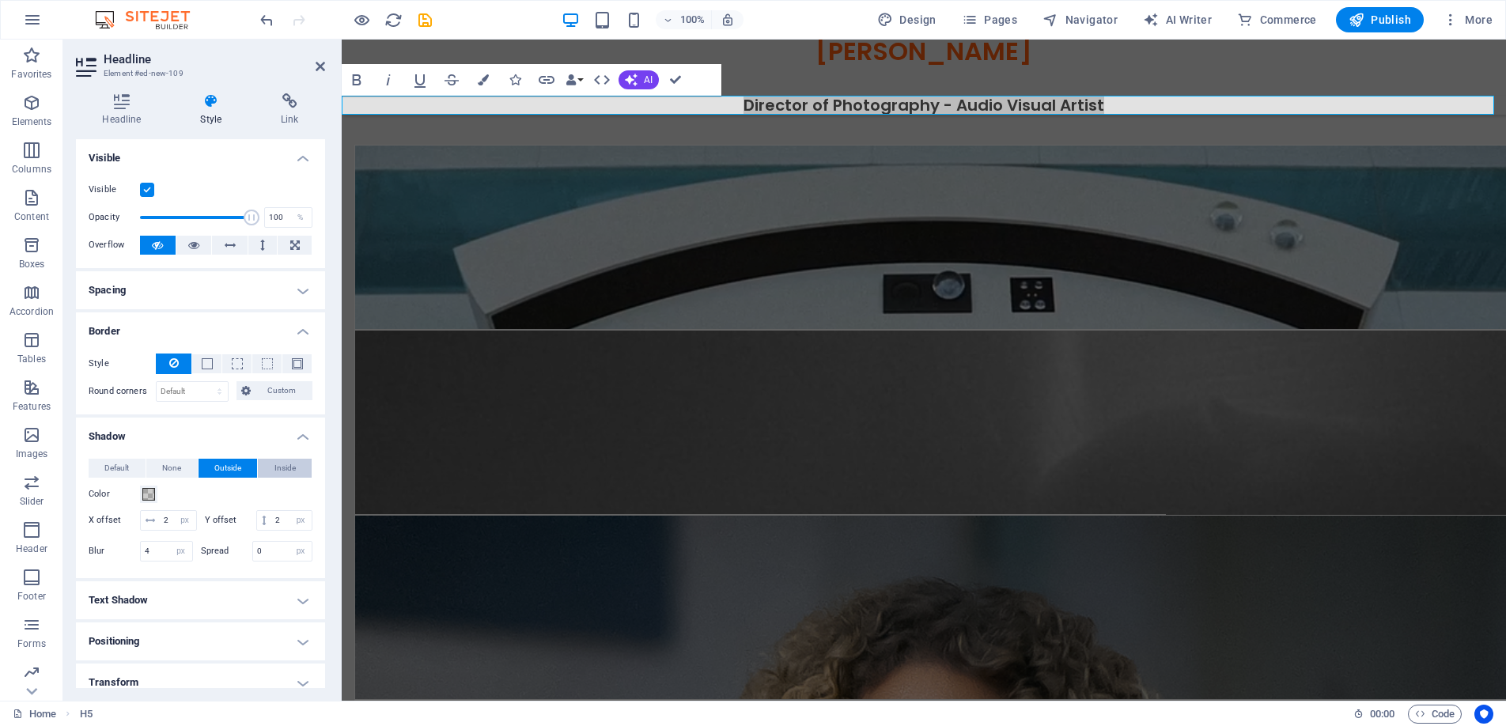
click at [281, 460] on span "Inside" at bounding box center [285, 468] width 21 height 19
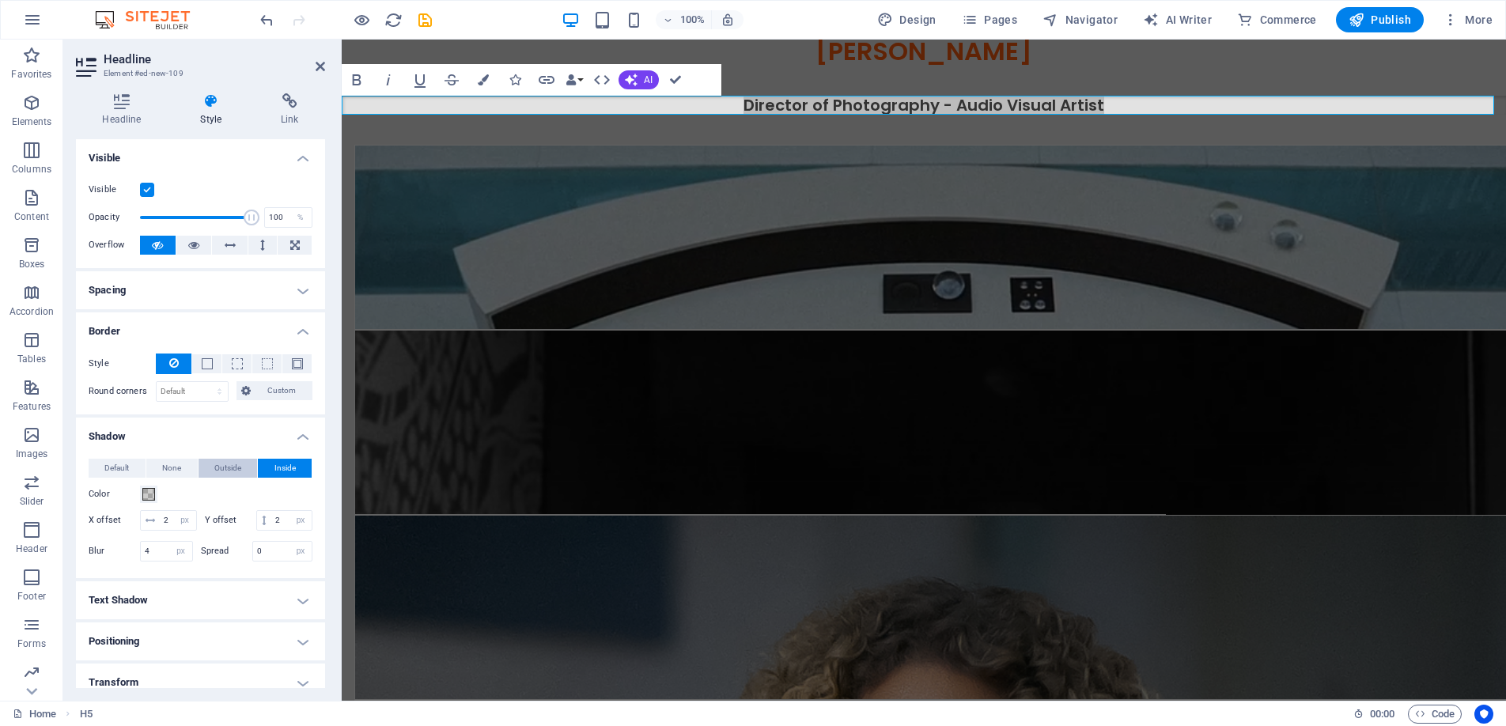
click at [219, 467] on span "Outside" at bounding box center [227, 468] width 27 height 19
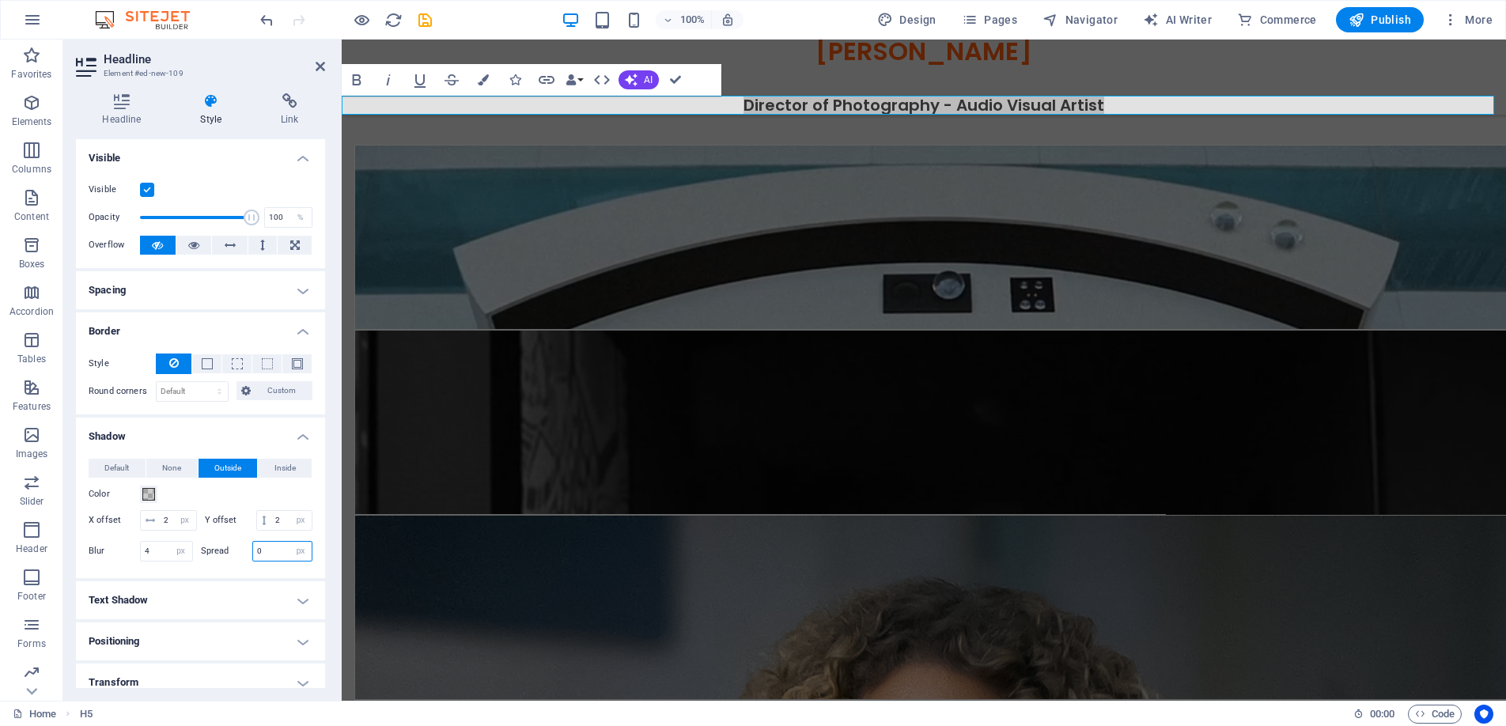
click at [270, 561] on input "0" at bounding box center [282, 551] width 59 height 19
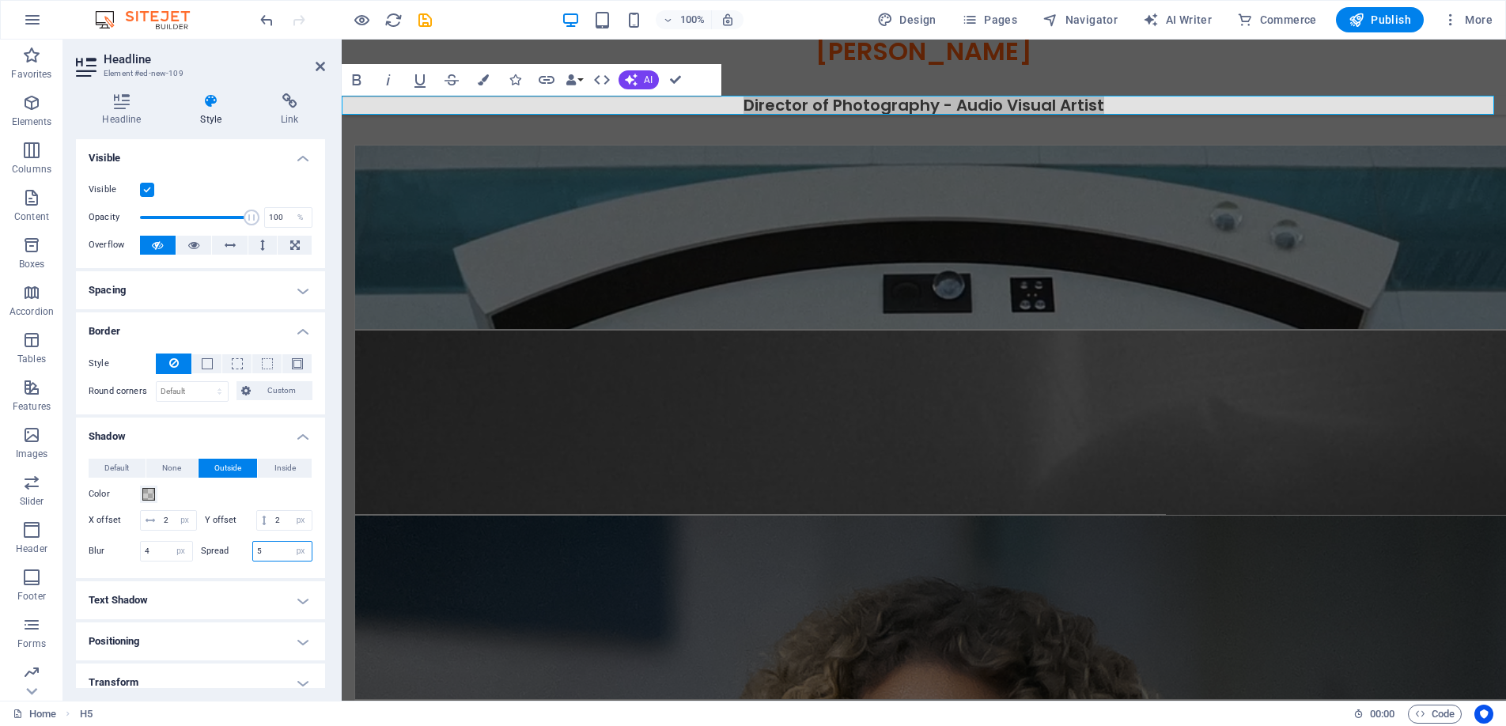
type input "5"
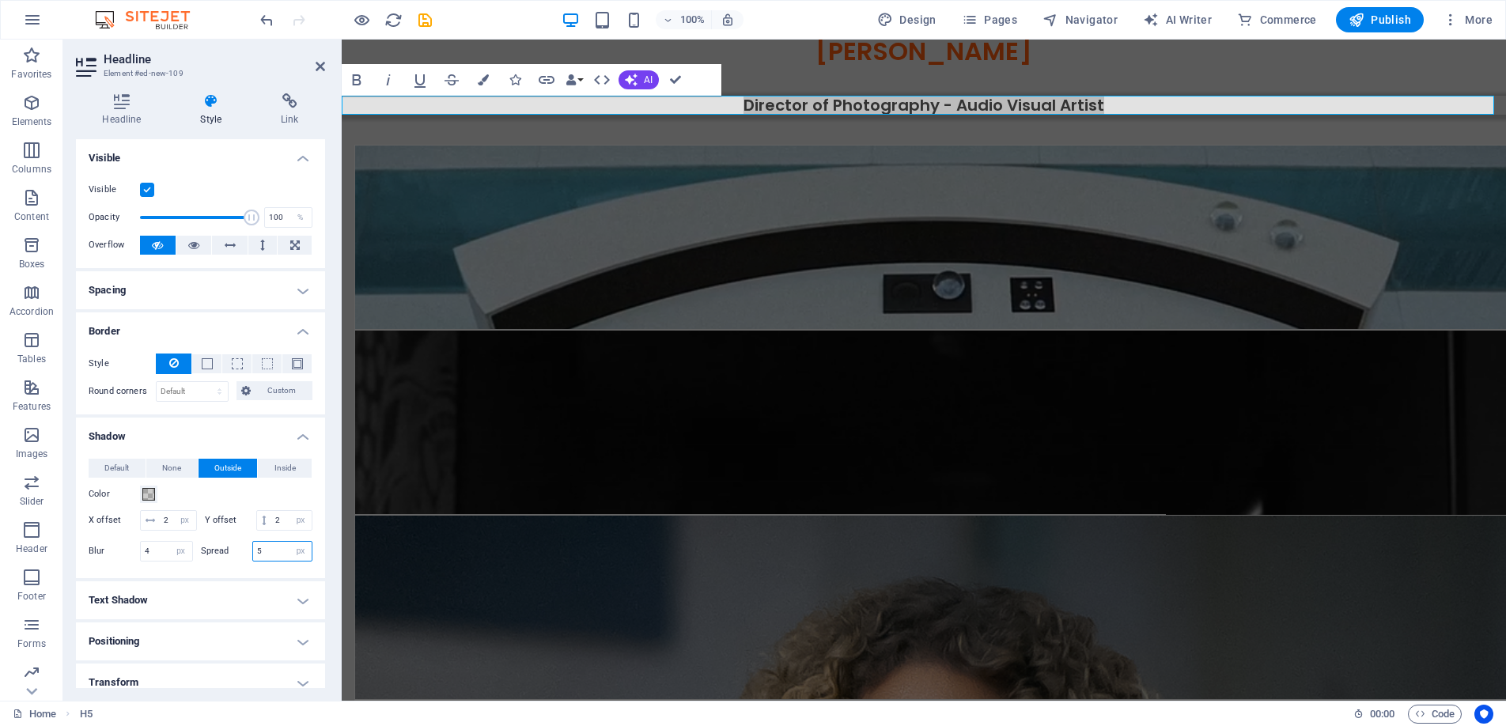
click at [271, 561] on input "5" at bounding box center [282, 551] width 59 height 19
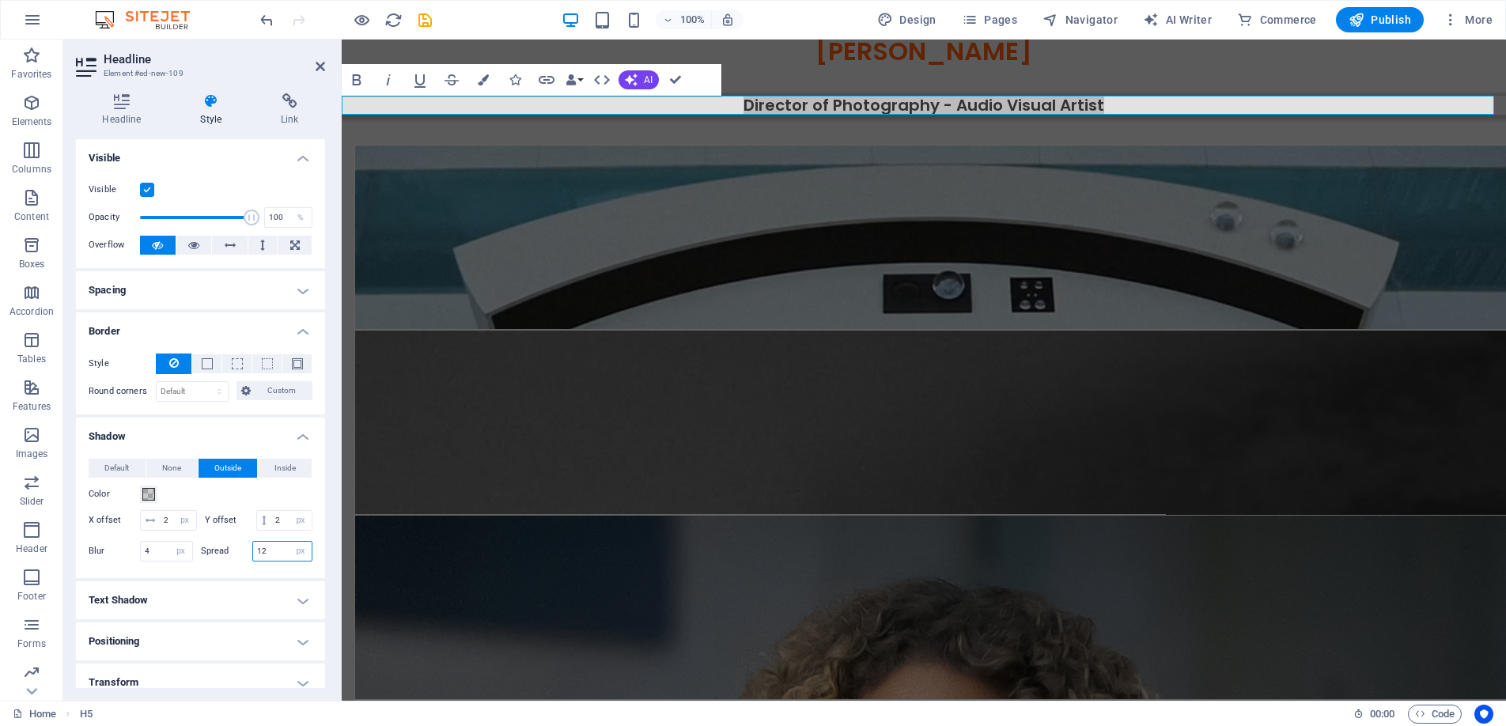
type input "12"
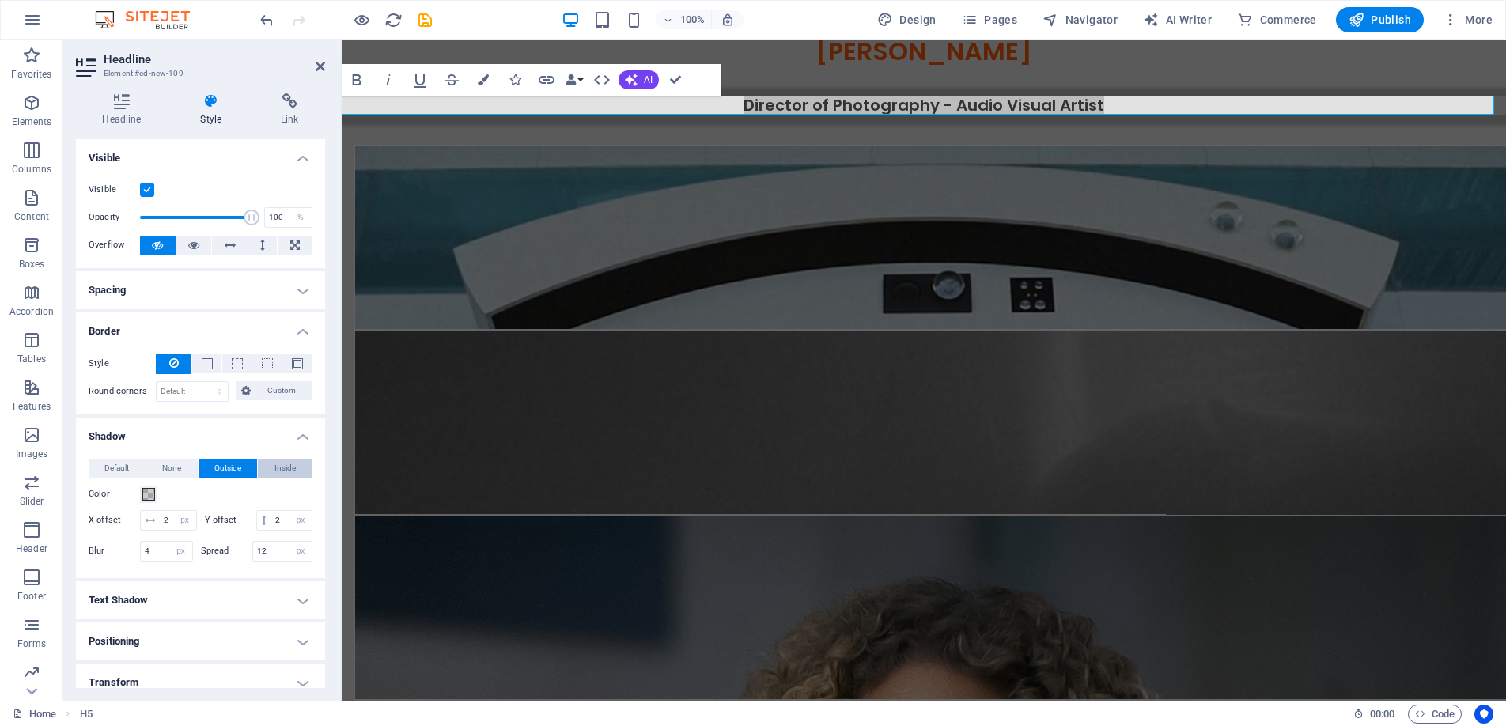
click at [281, 462] on span "Inside" at bounding box center [285, 468] width 21 height 19
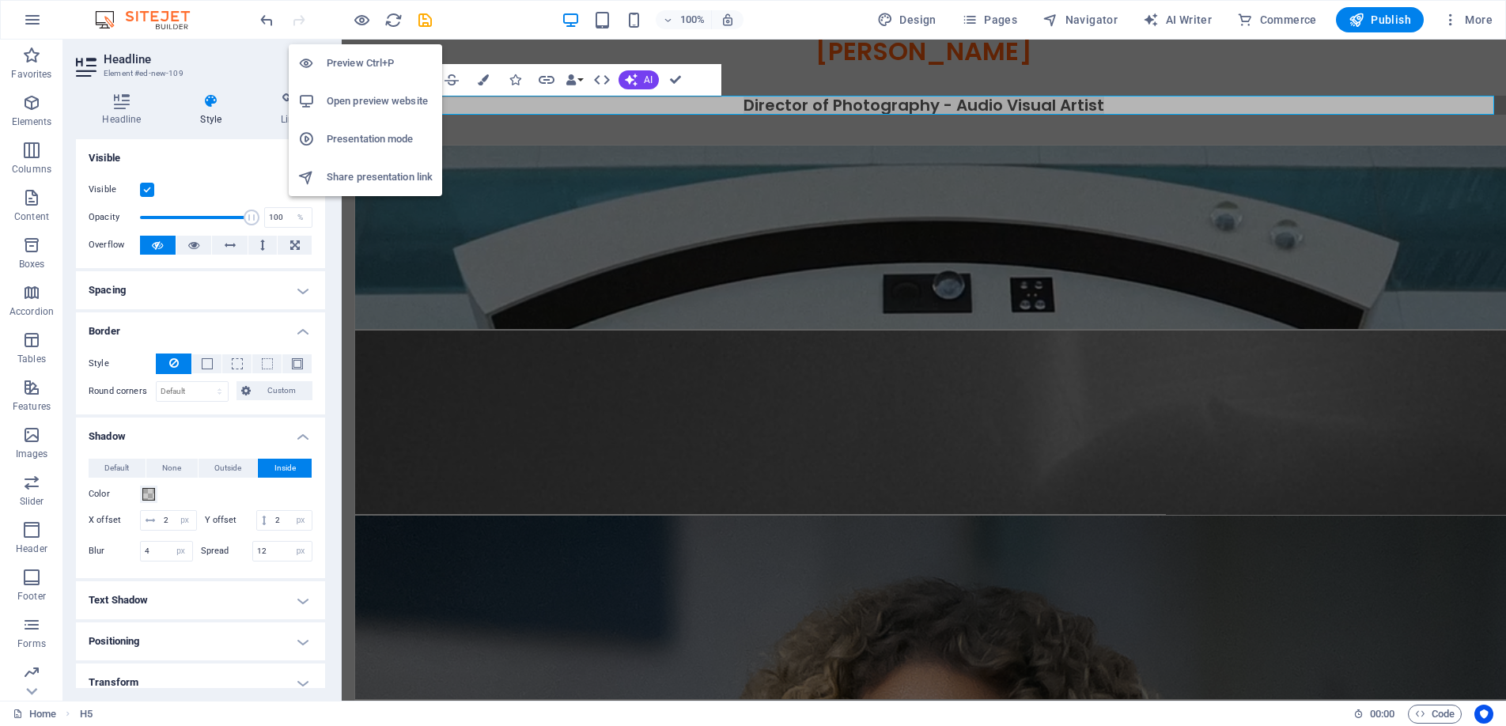
click at [371, 63] on h6 "Preview Ctrl+P" at bounding box center [380, 63] width 106 height 19
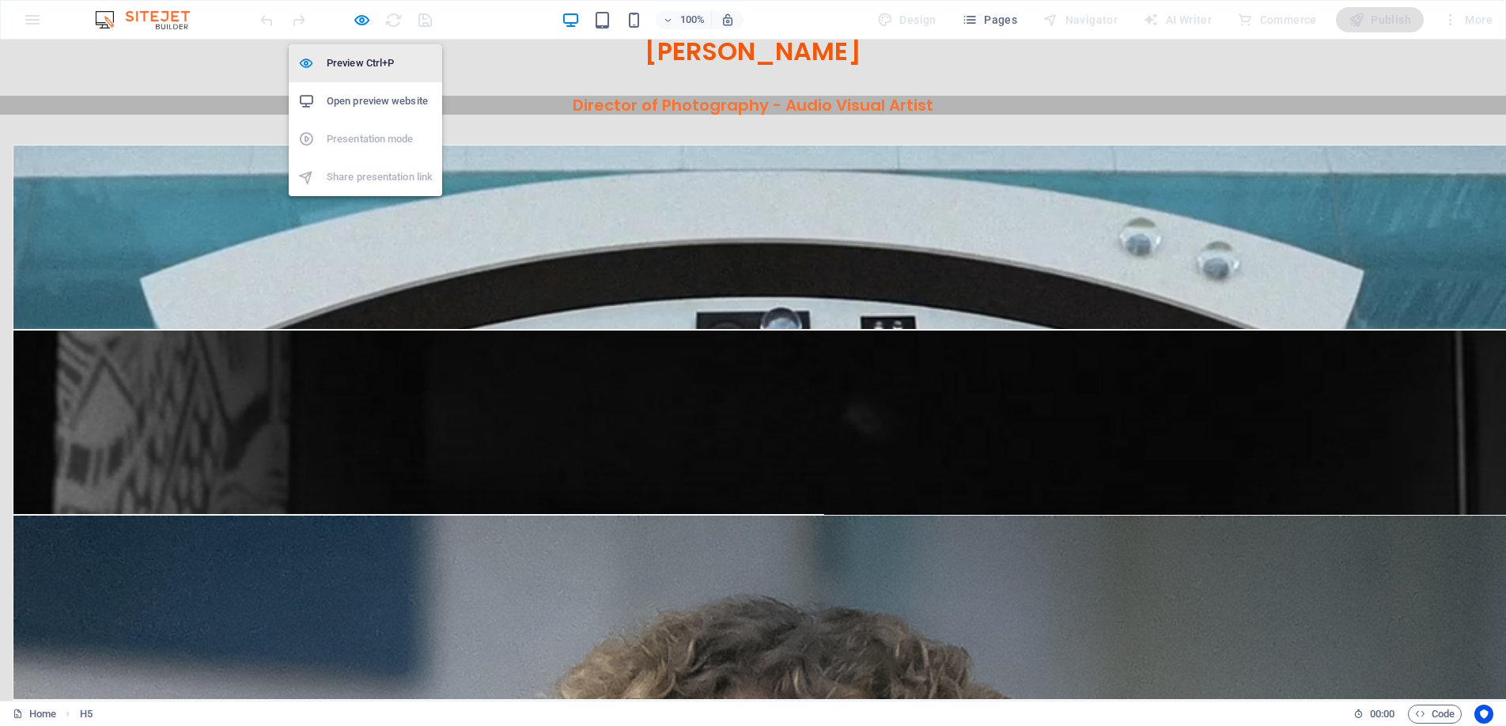
click at [363, 57] on h6 "Preview Ctrl+P" at bounding box center [380, 63] width 106 height 19
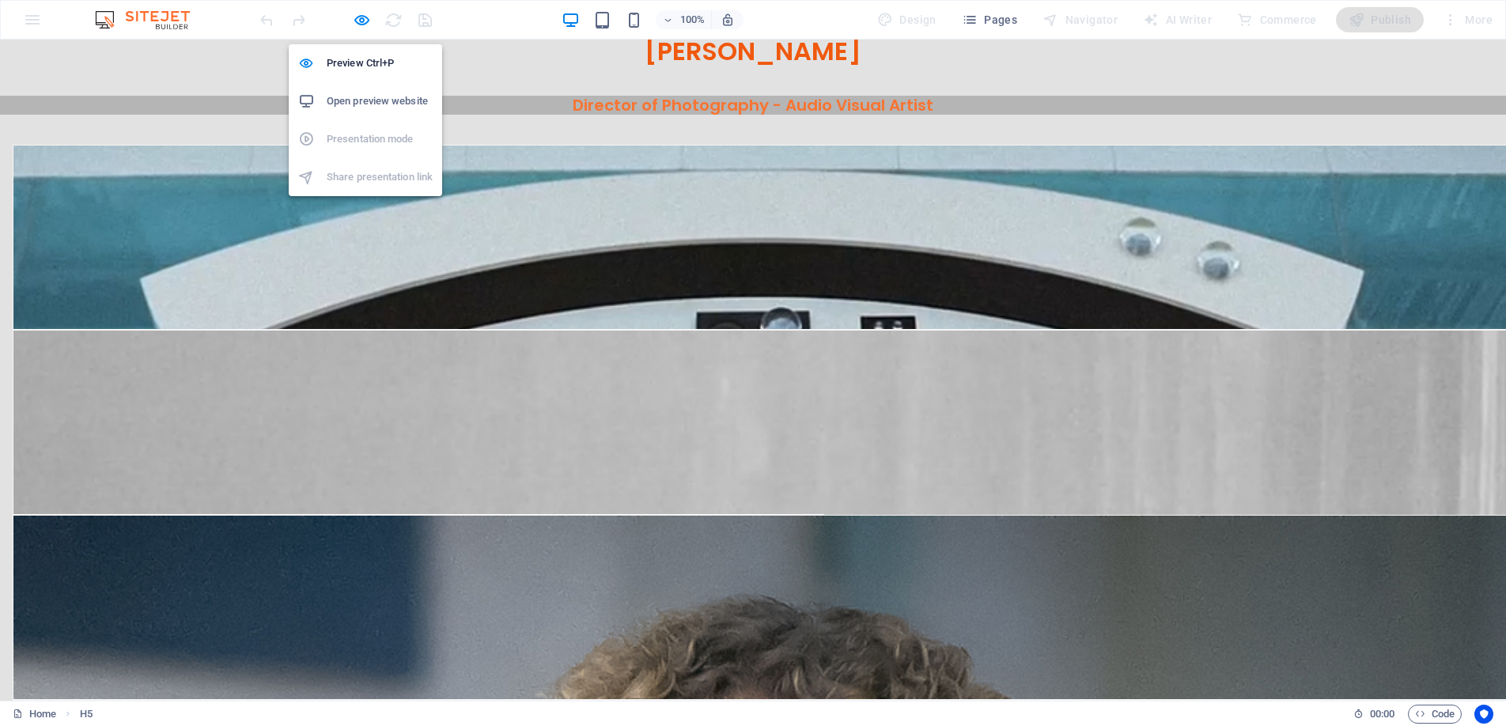
select select "px"
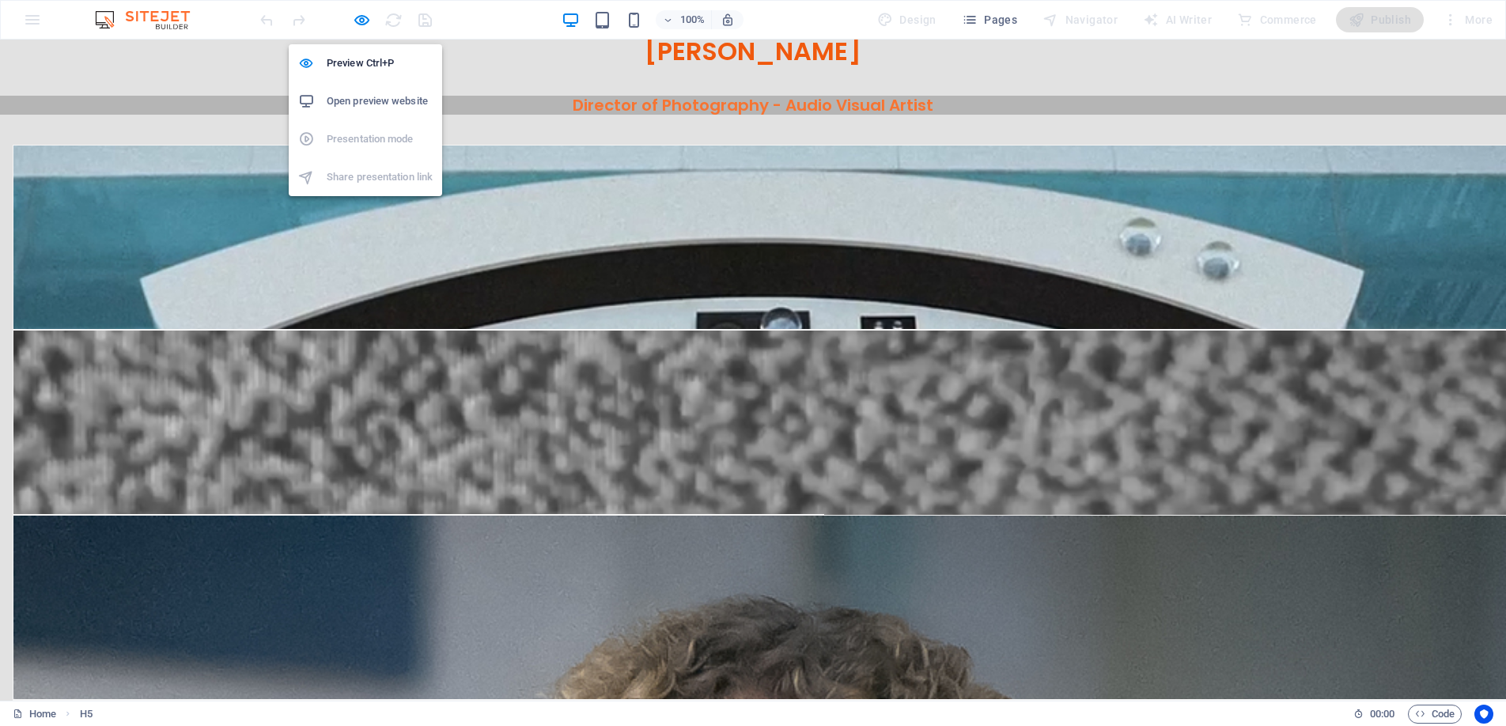
select select "px"
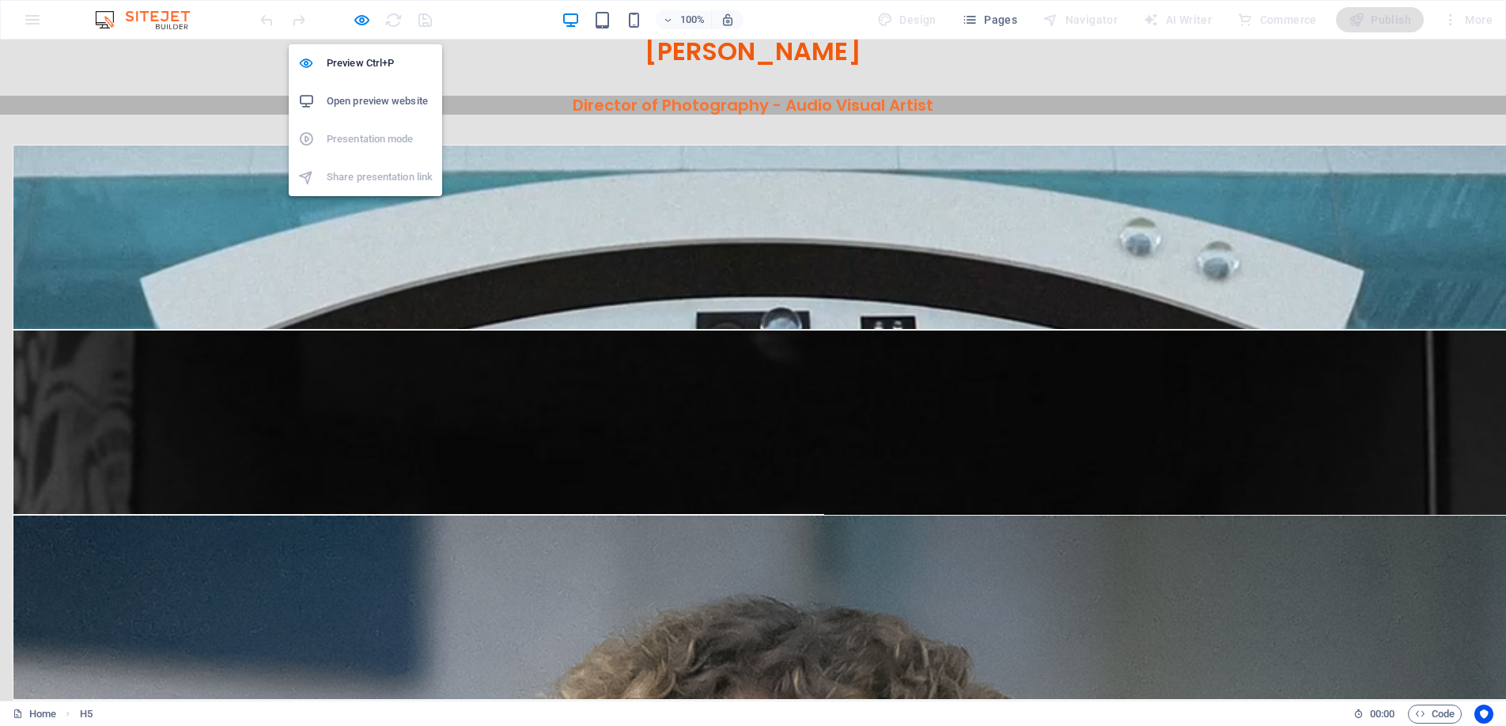
select select "px"
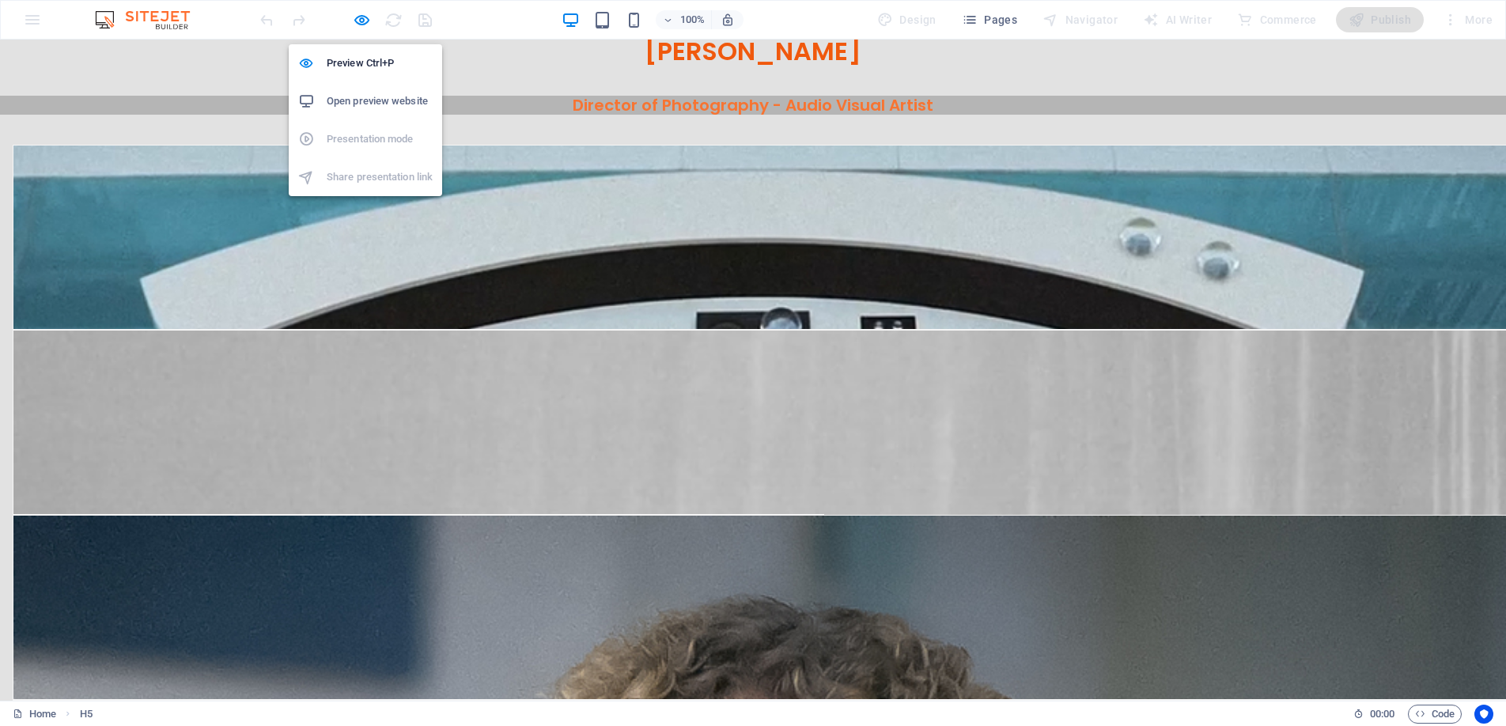
select select "px"
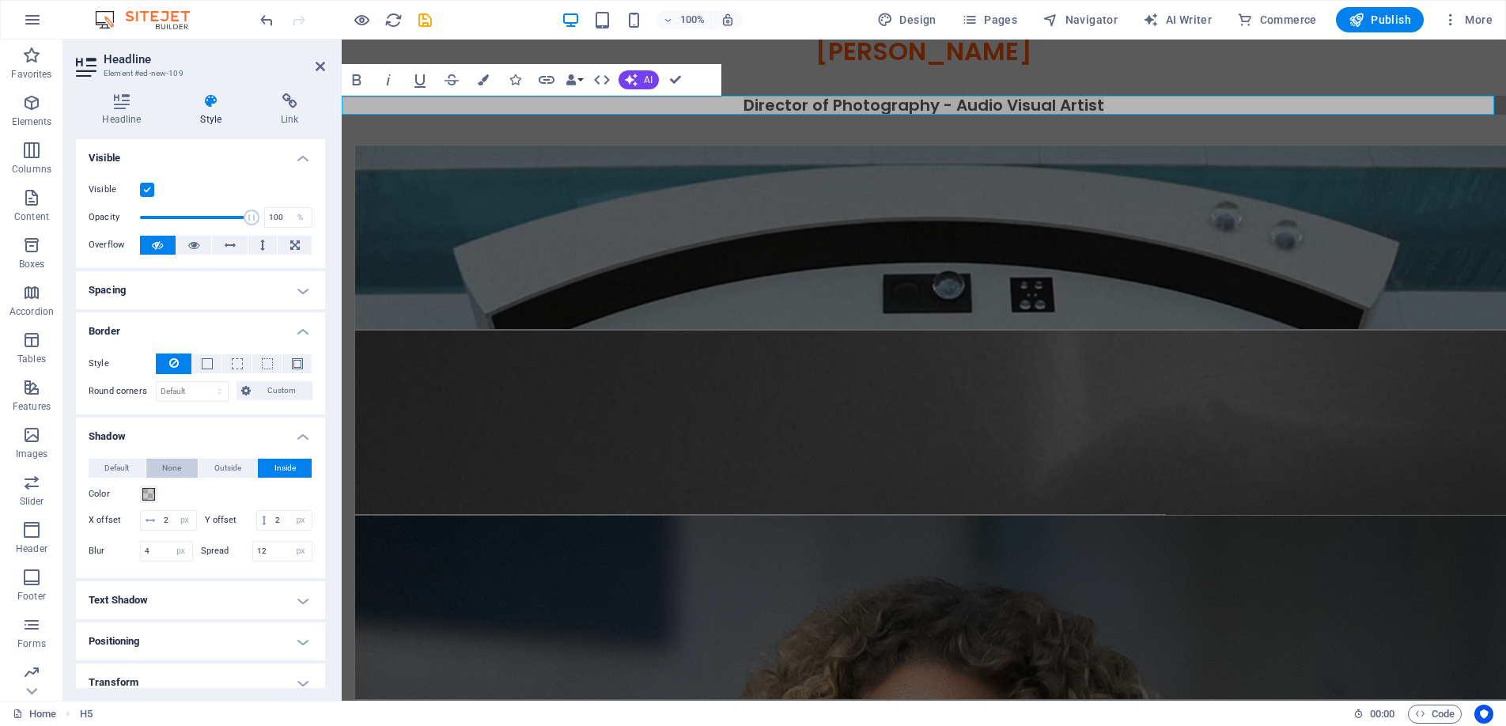
click at [169, 459] on span "None" at bounding box center [171, 468] width 19 height 19
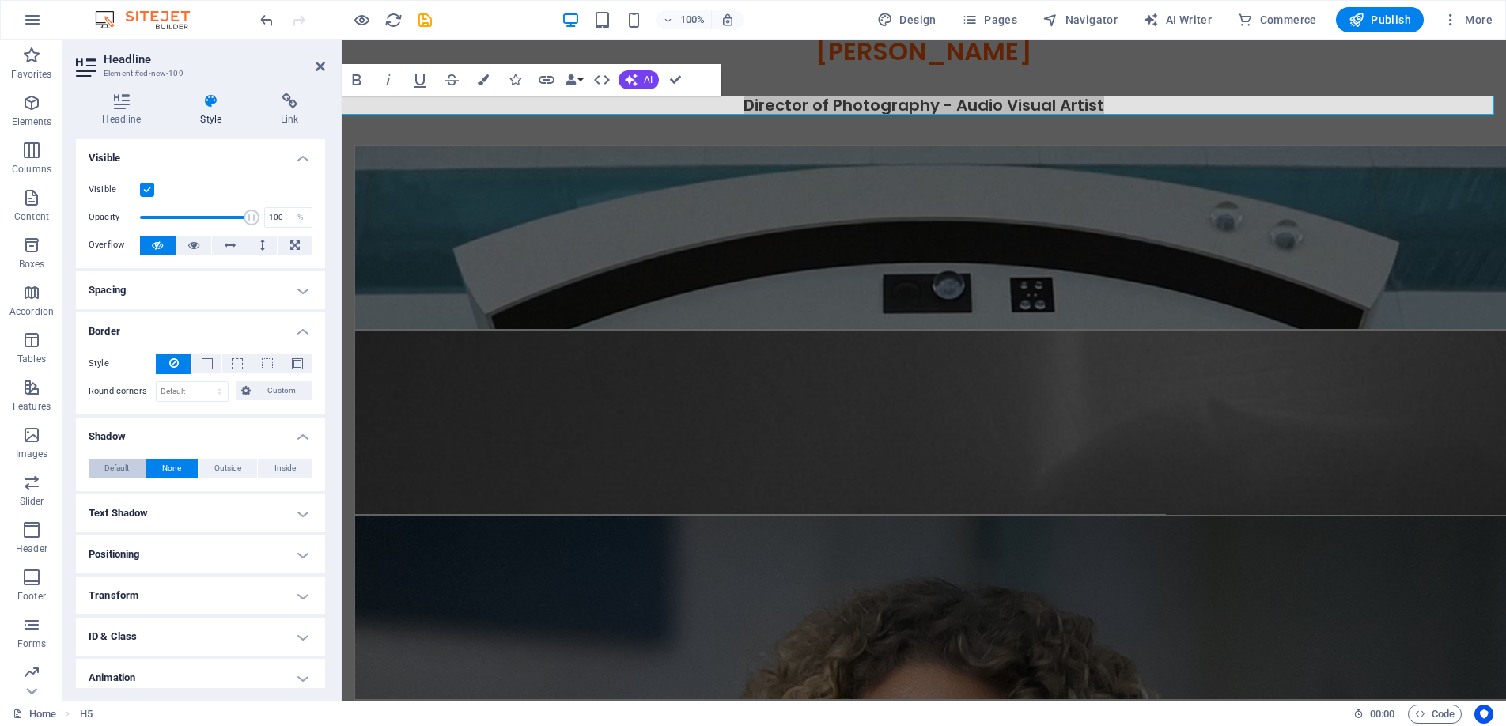
click at [120, 460] on span "Default" at bounding box center [116, 468] width 25 height 19
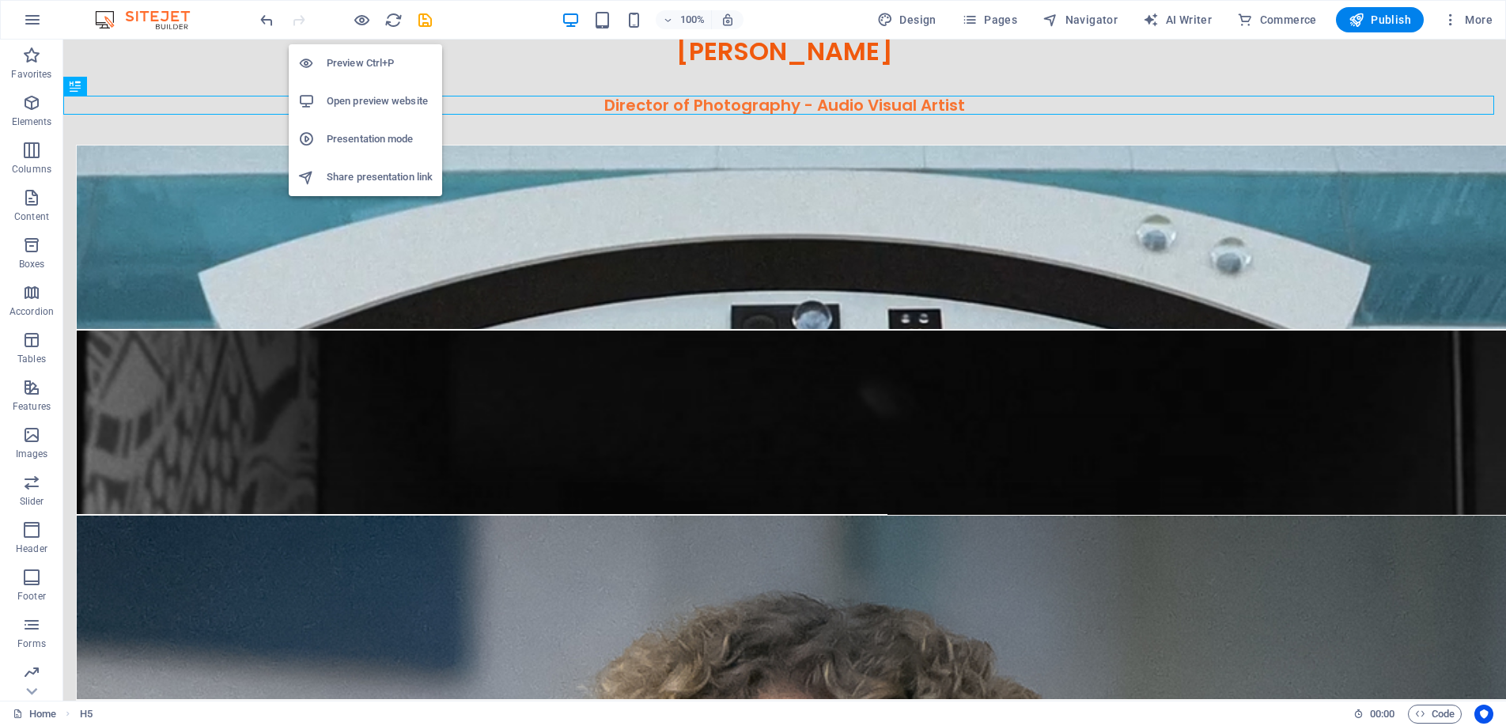
click at [361, 63] on h6 "Preview Ctrl+P" at bounding box center [380, 63] width 106 height 19
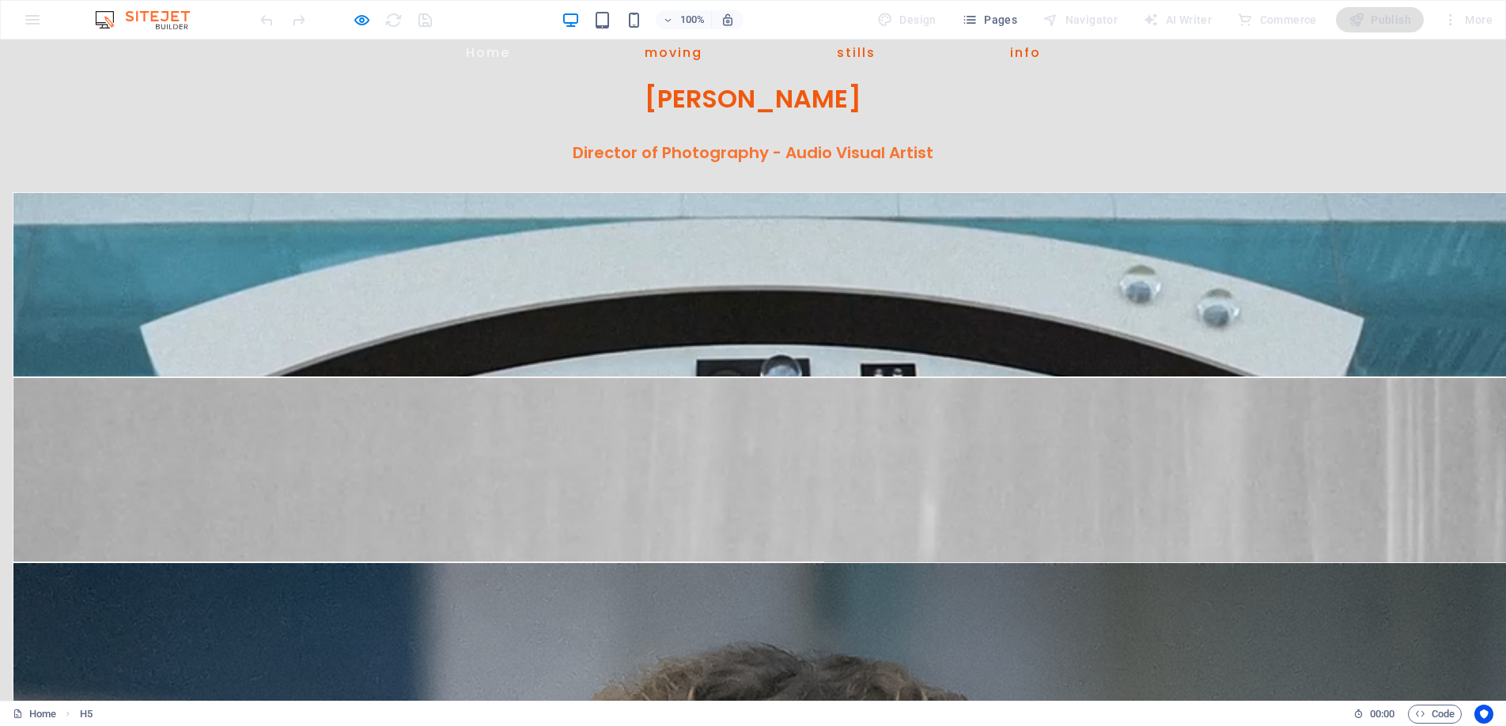
scroll to position [55, 0]
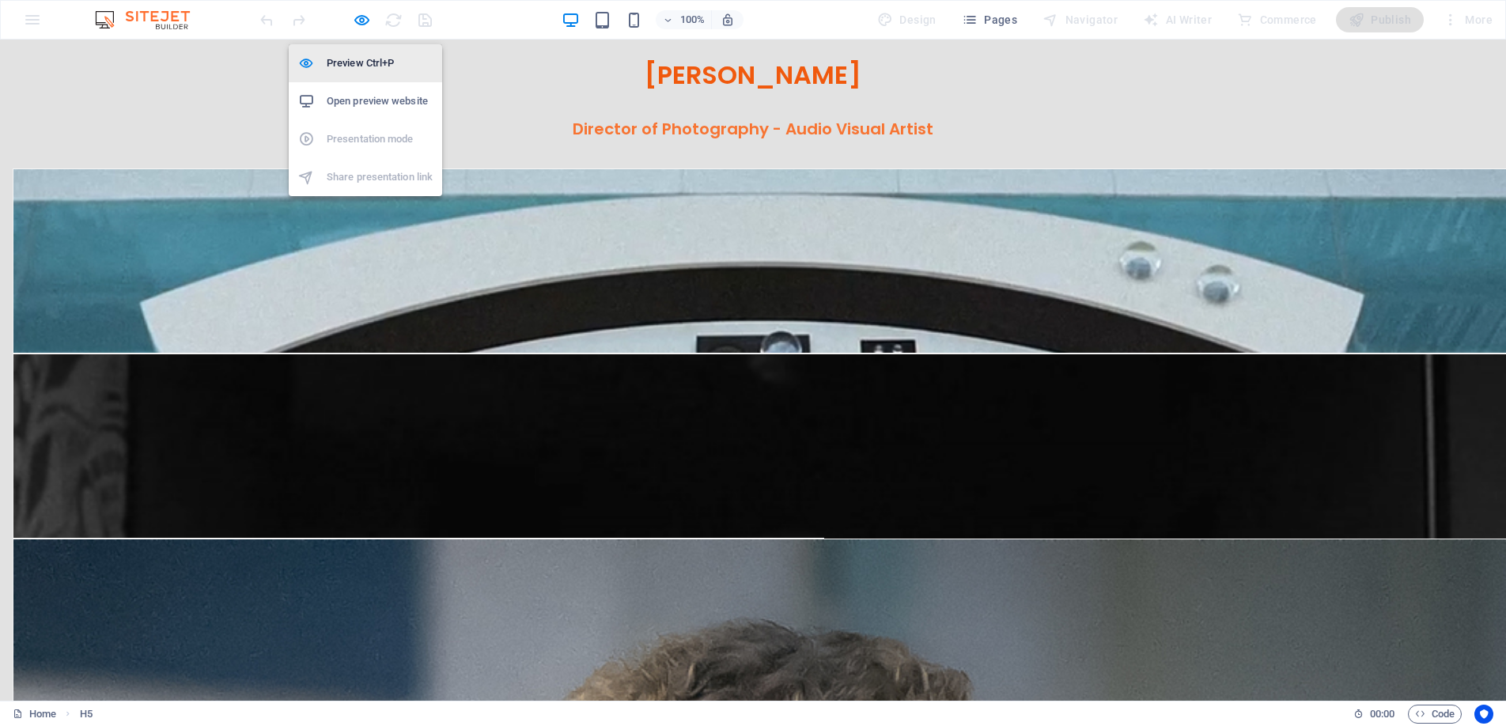
click at [350, 56] on h6 "Preview Ctrl+P" at bounding box center [380, 63] width 106 height 19
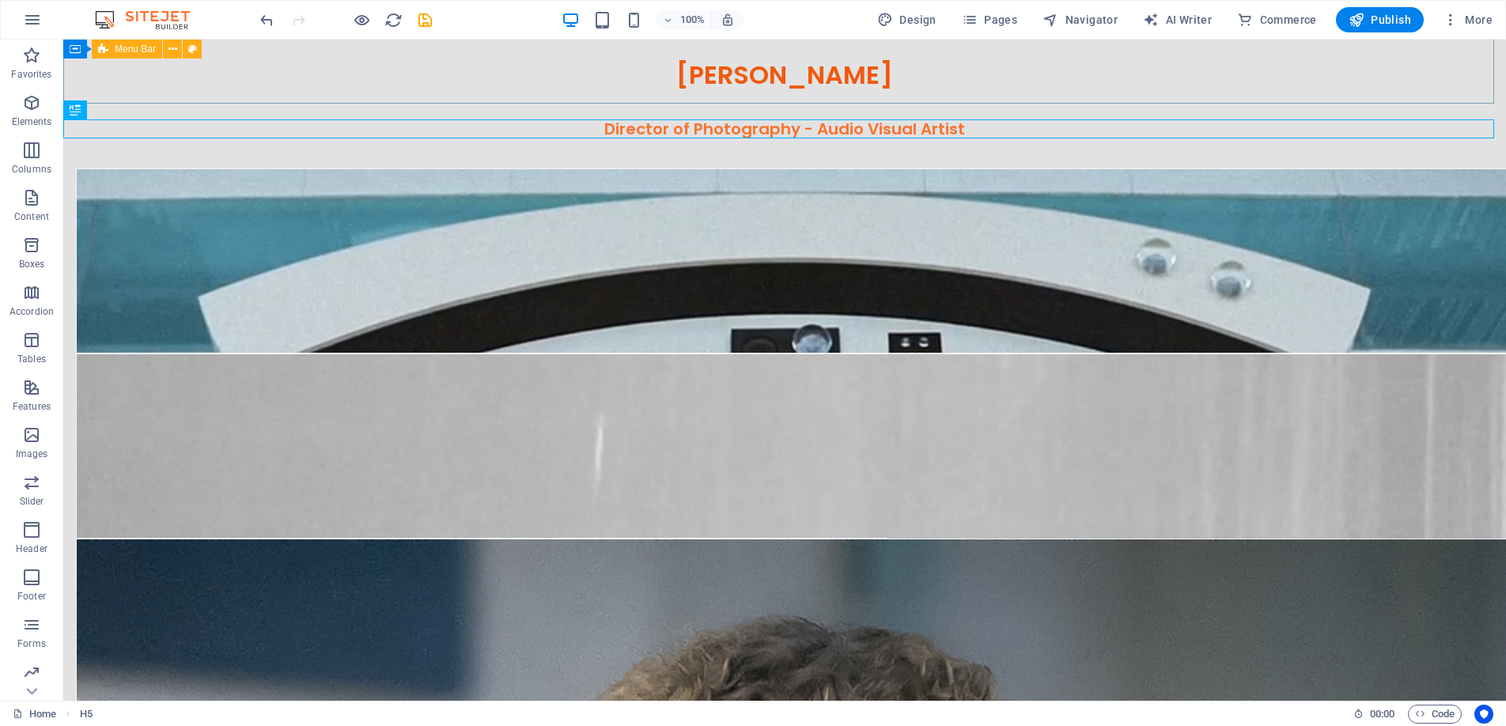
click at [136, 47] on span "Menu Bar" at bounding box center [135, 48] width 41 height 9
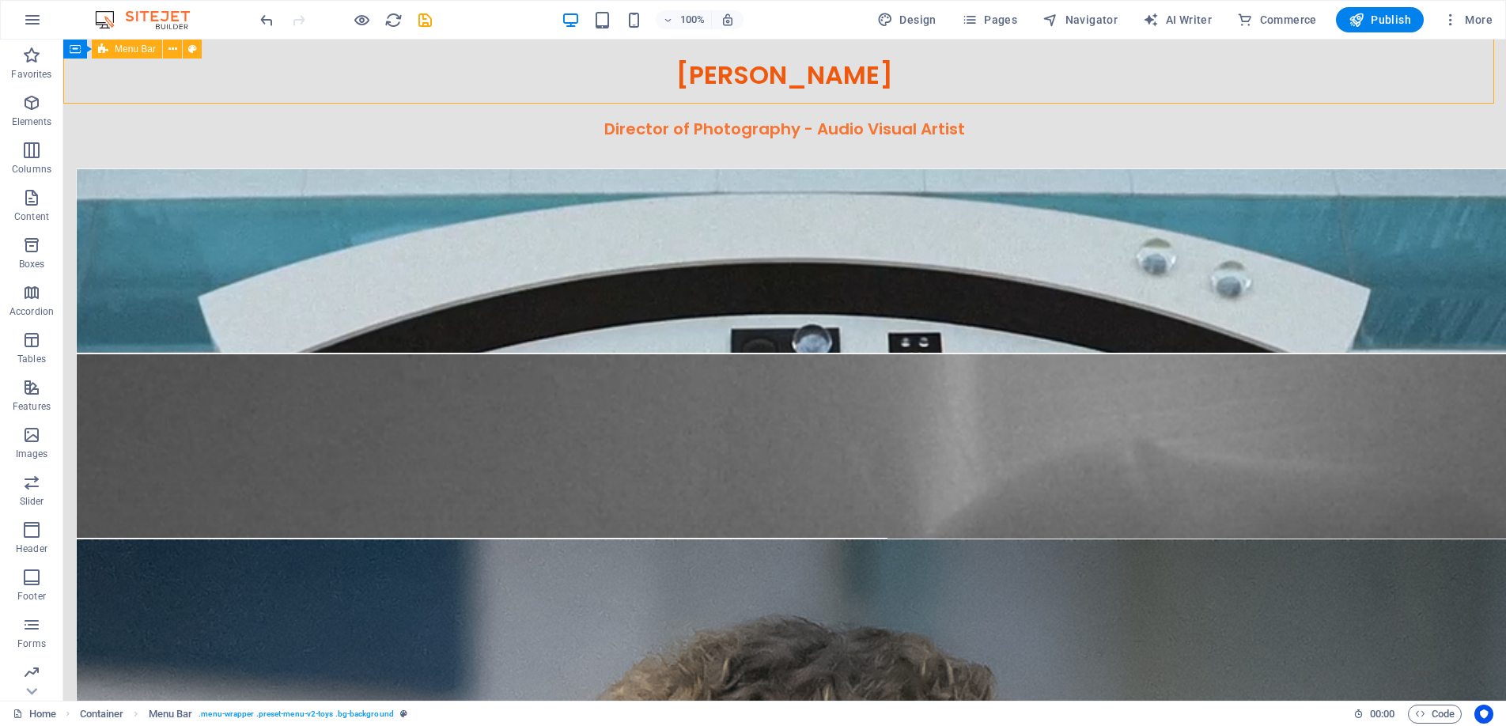
click at [136, 47] on span "Menu Bar" at bounding box center [135, 48] width 41 height 9
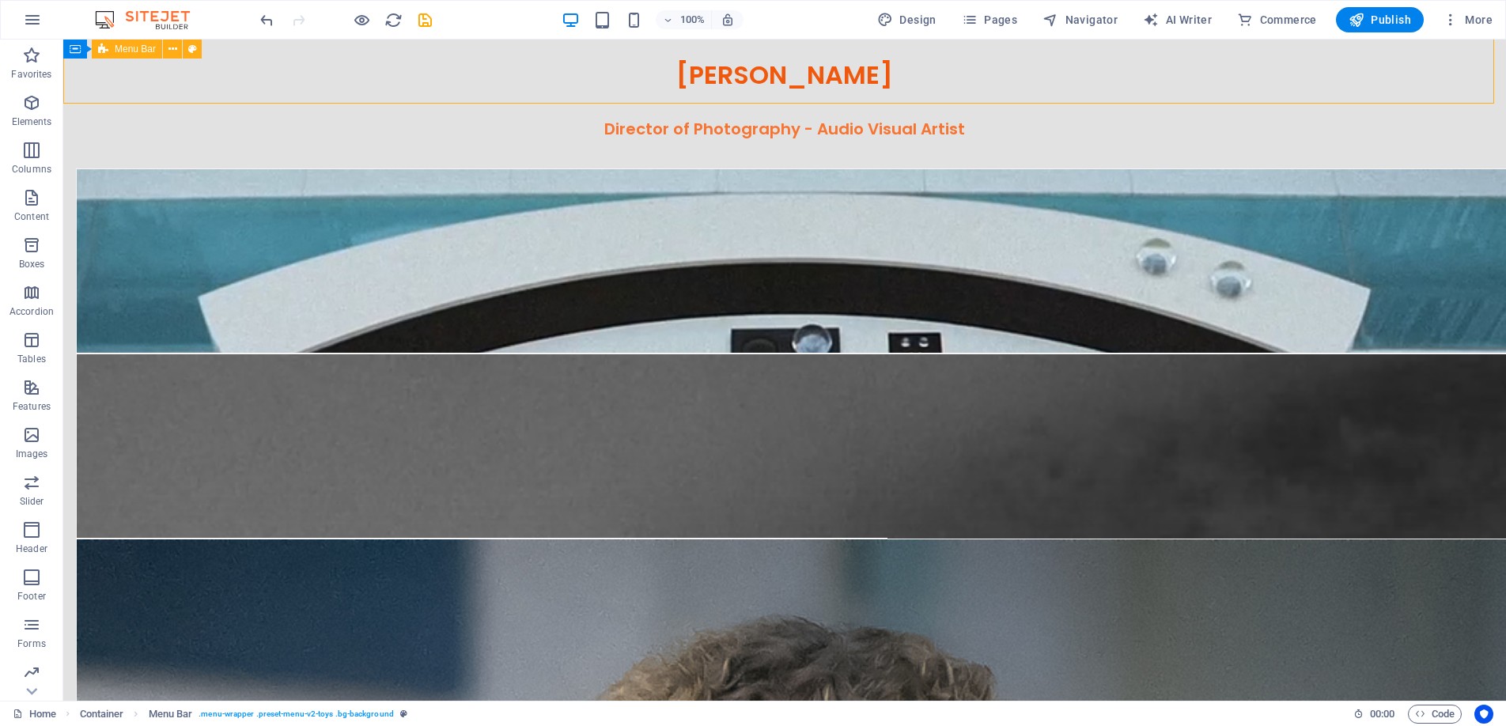
click at [136, 47] on span "Menu Bar" at bounding box center [135, 48] width 41 height 9
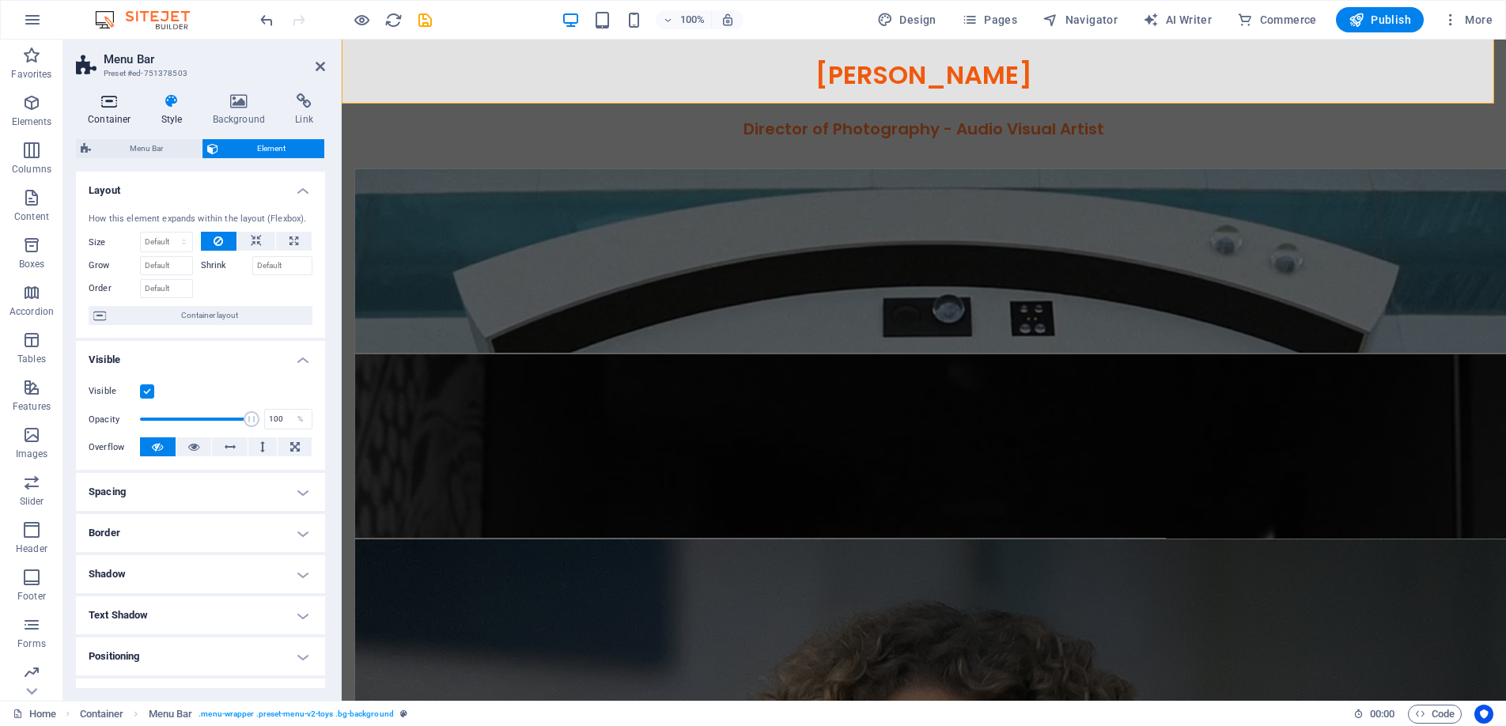
click at [120, 97] on icon at bounding box center [109, 101] width 67 height 16
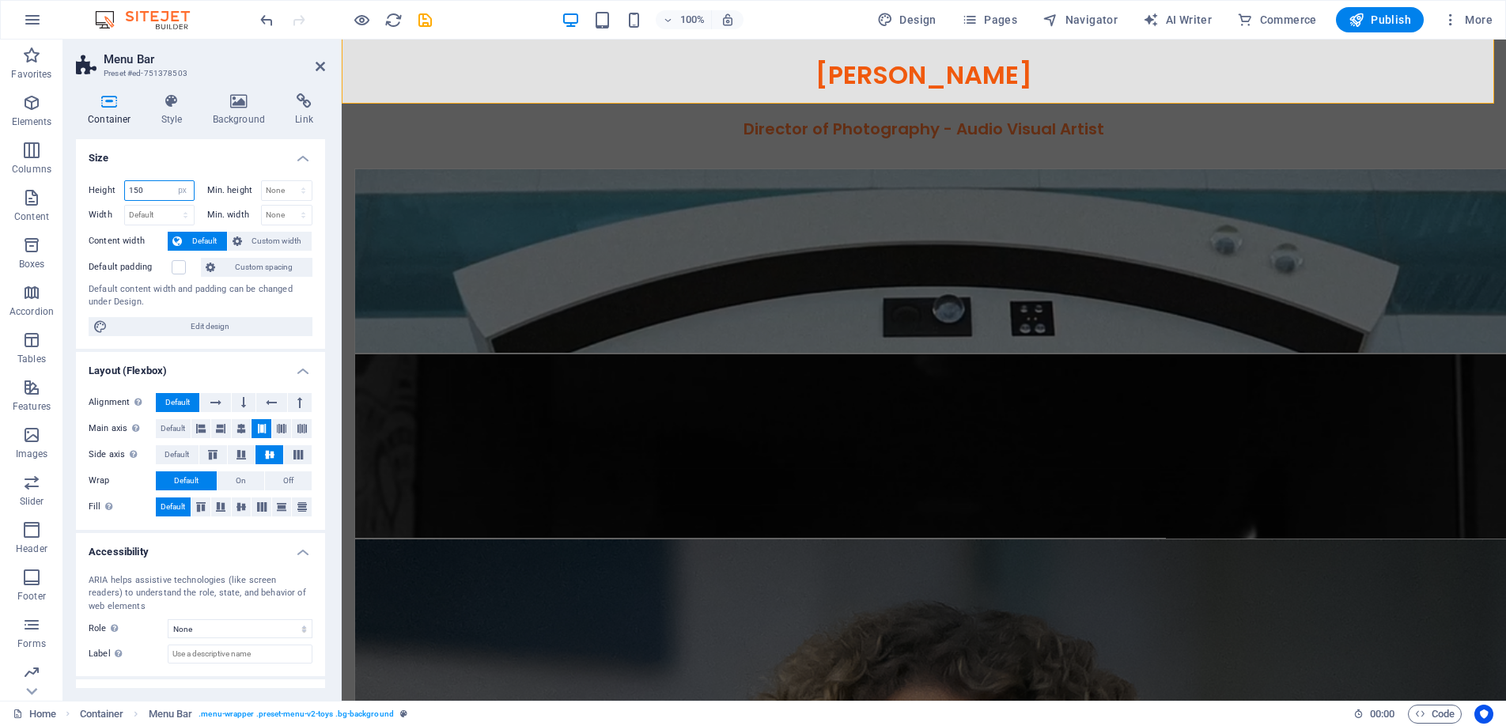
click at [149, 191] on input "150" at bounding box center [159, 190] width 69 height 19
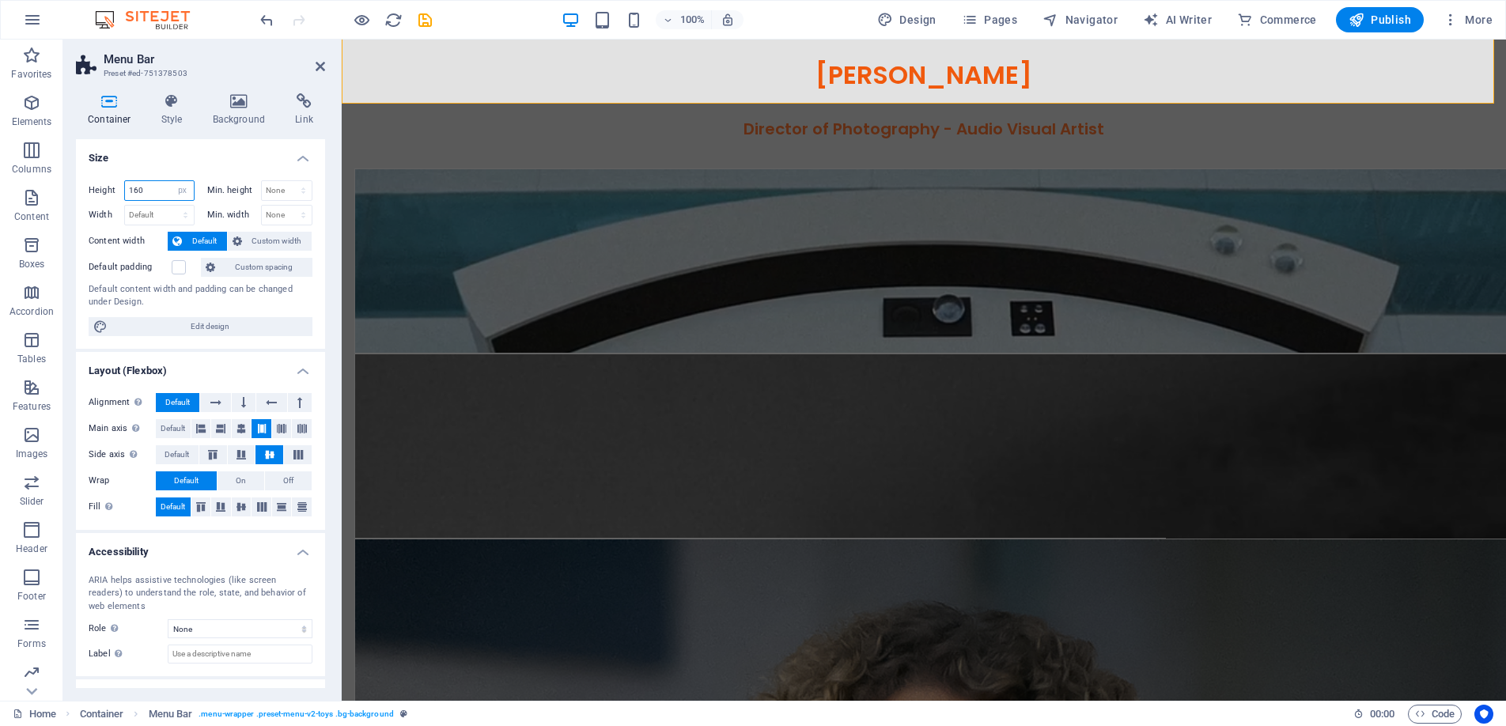
type input "160"
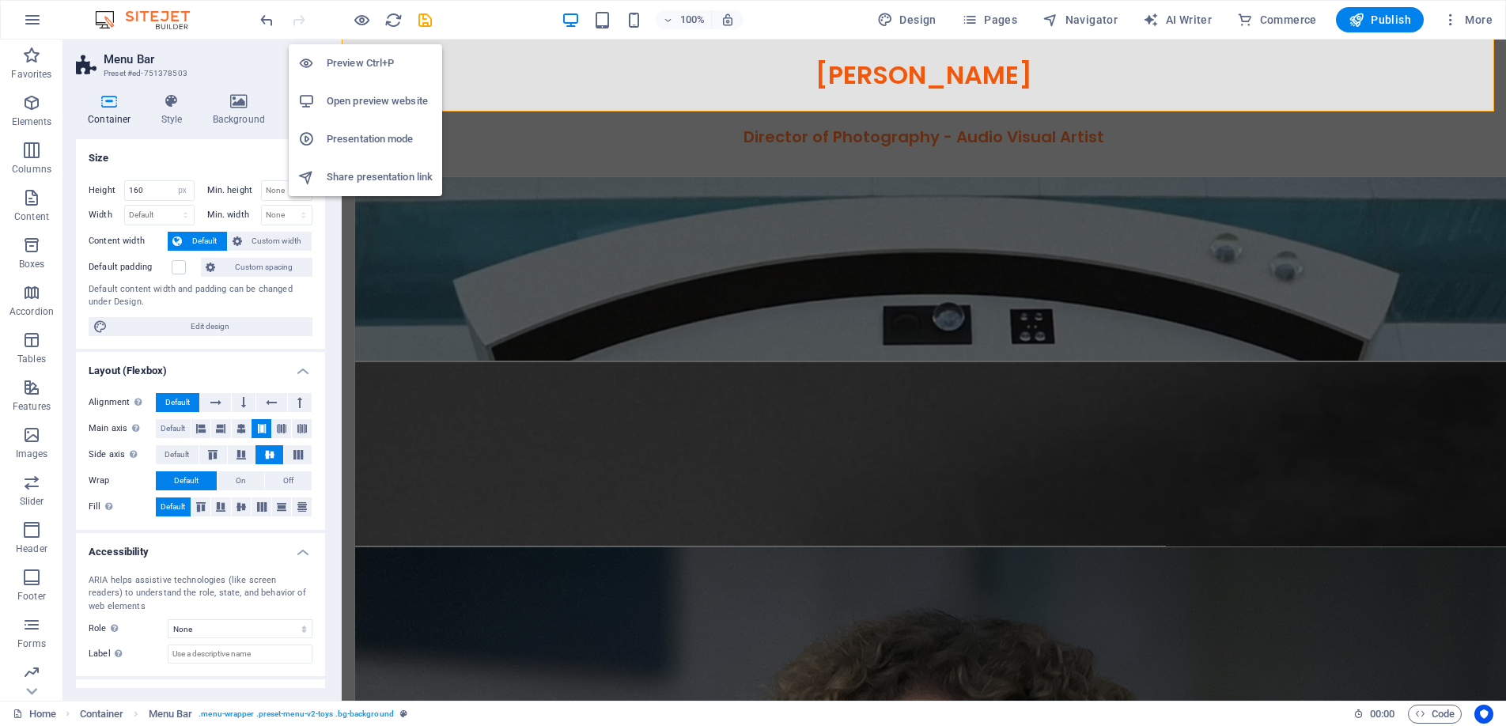
click at [364, 57] on h6 "Preview Ctrl+P" at bounding box center [380, 63] width 106 height 19
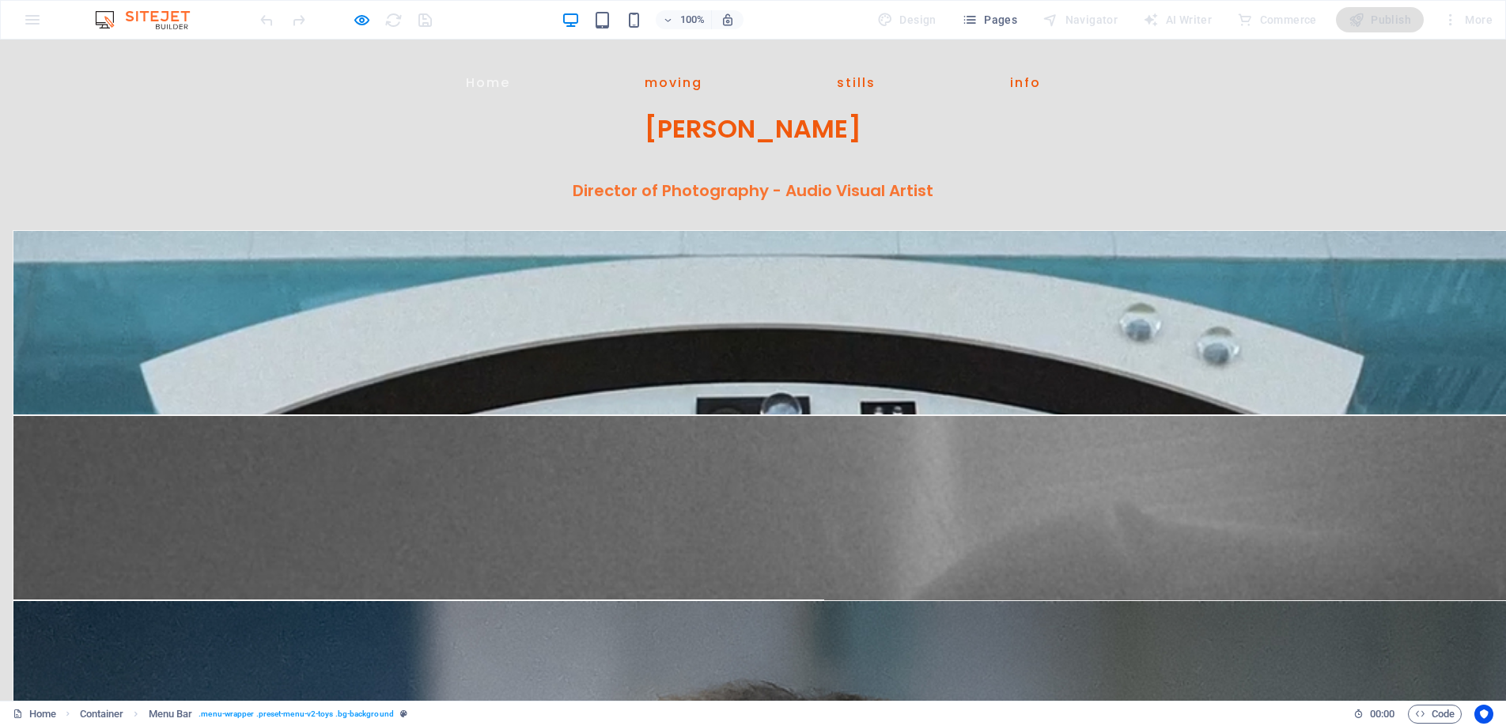
scroll to position [0, 0]
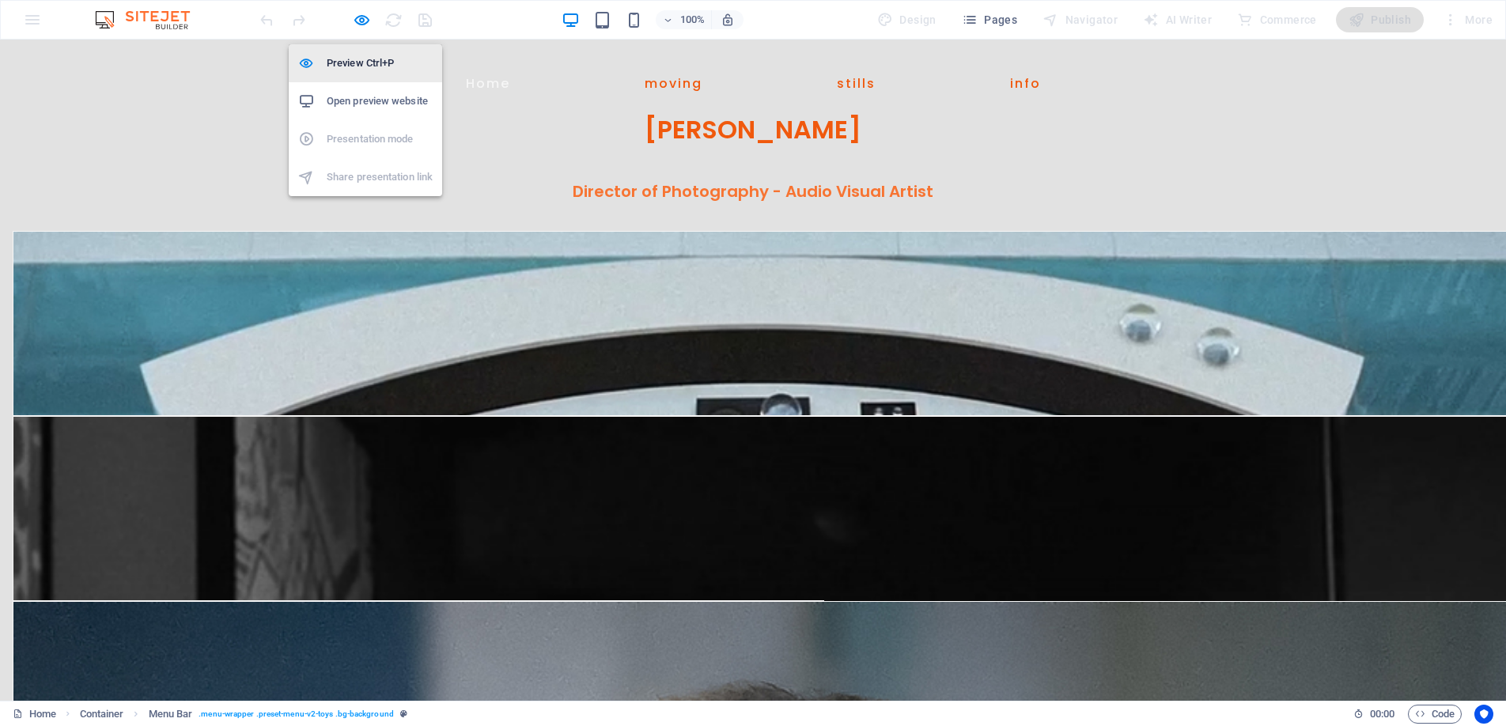
click at [366, 65] on h6 "Preview Ctrl+P" at bounding box center [380, 63] width 106 height 19
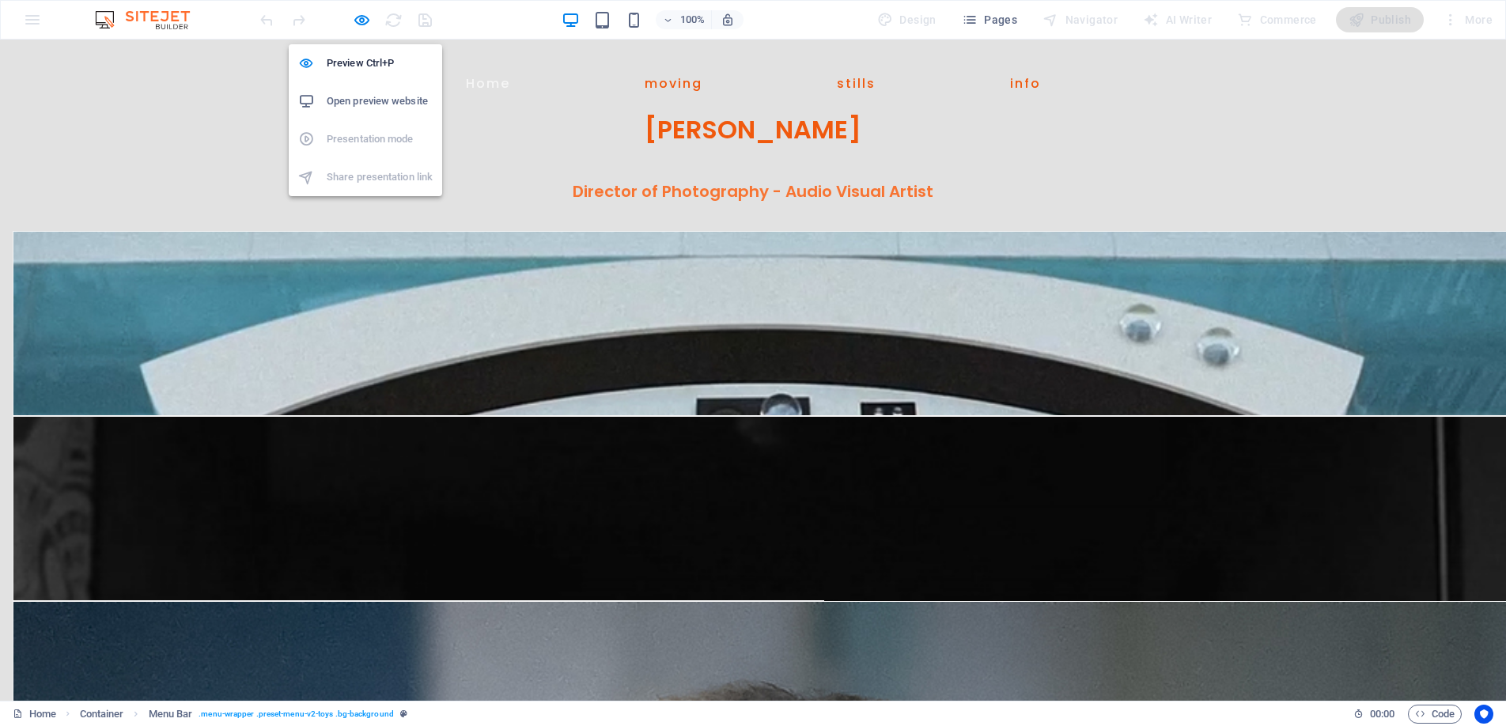
select select "px"
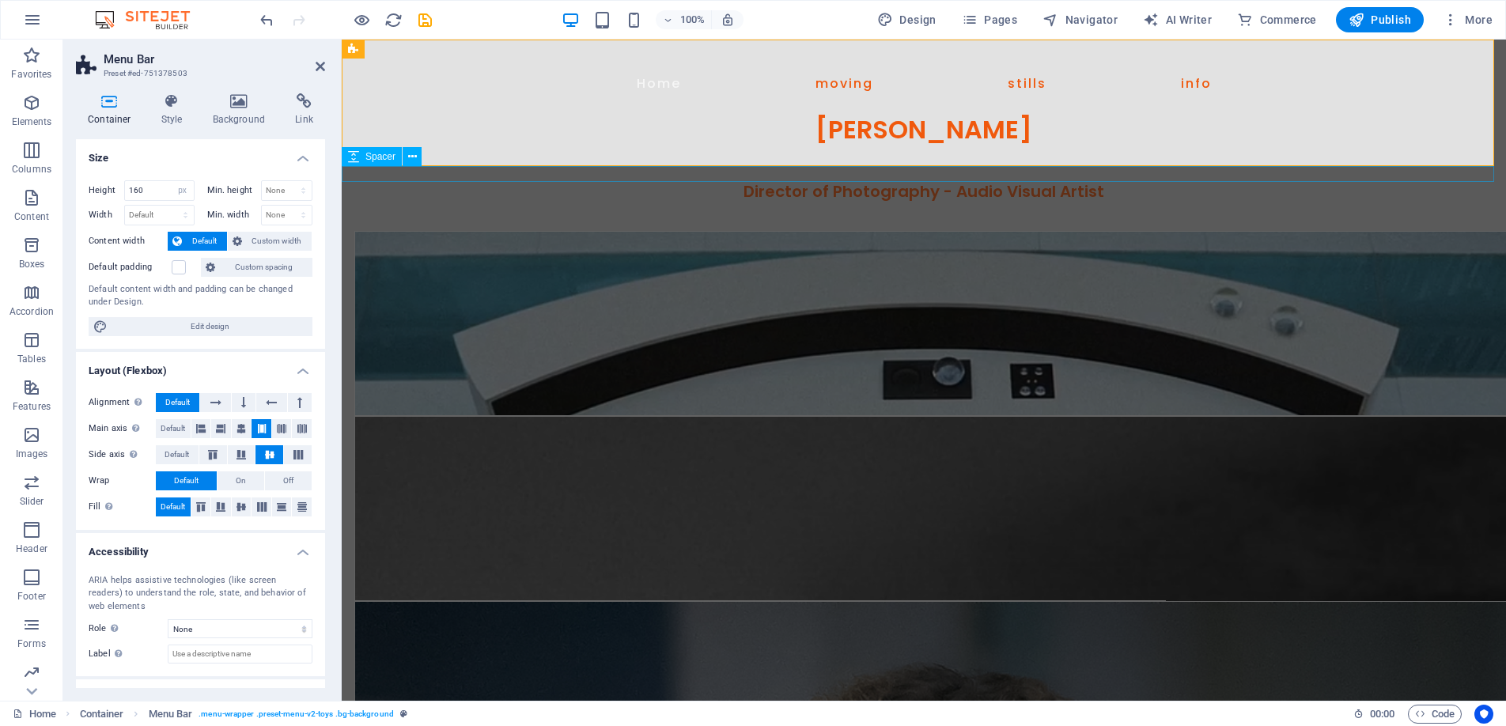
click at [368, 153] on span "Spacer" at bounding box center [381, 156] width 30 height 9
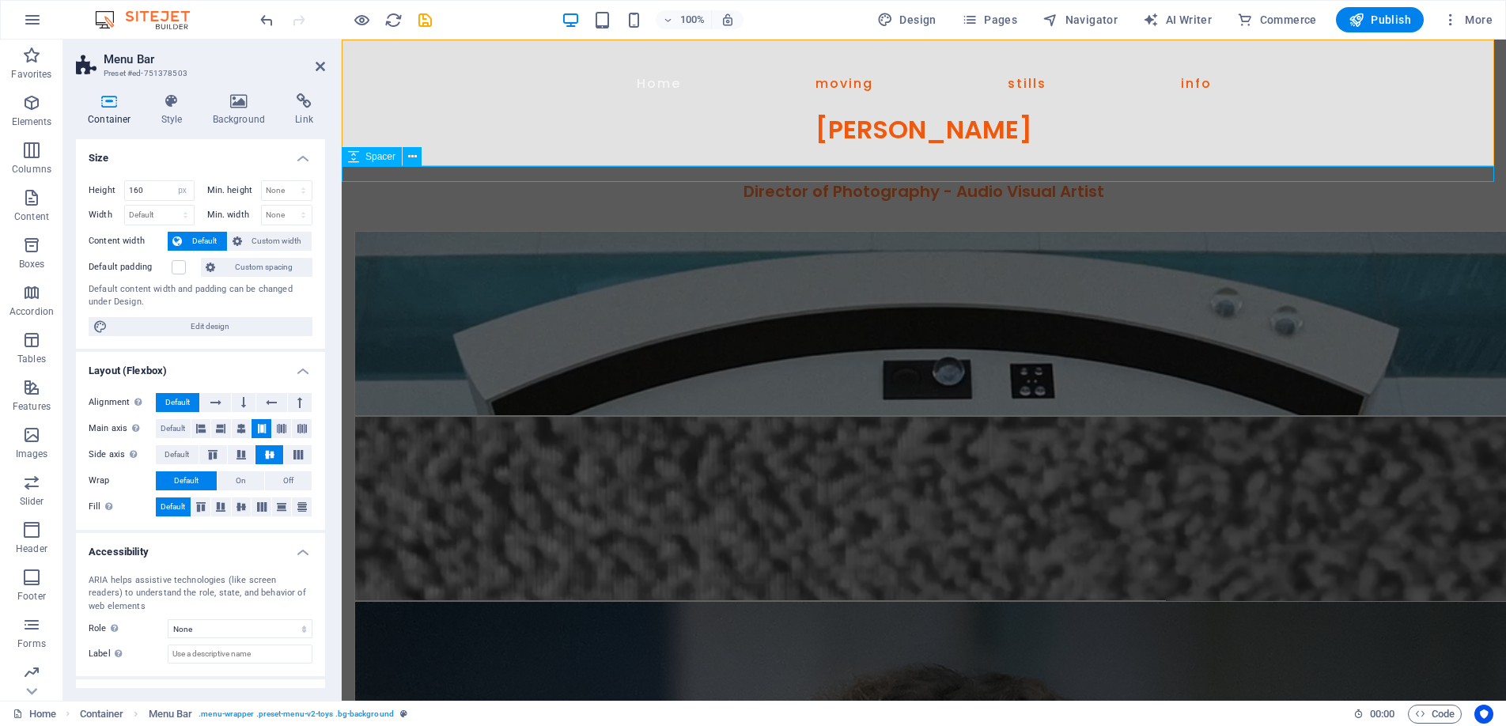
click at [368, 153] on span "Spacer" at bounding box center [381, 156] width 30 height 9
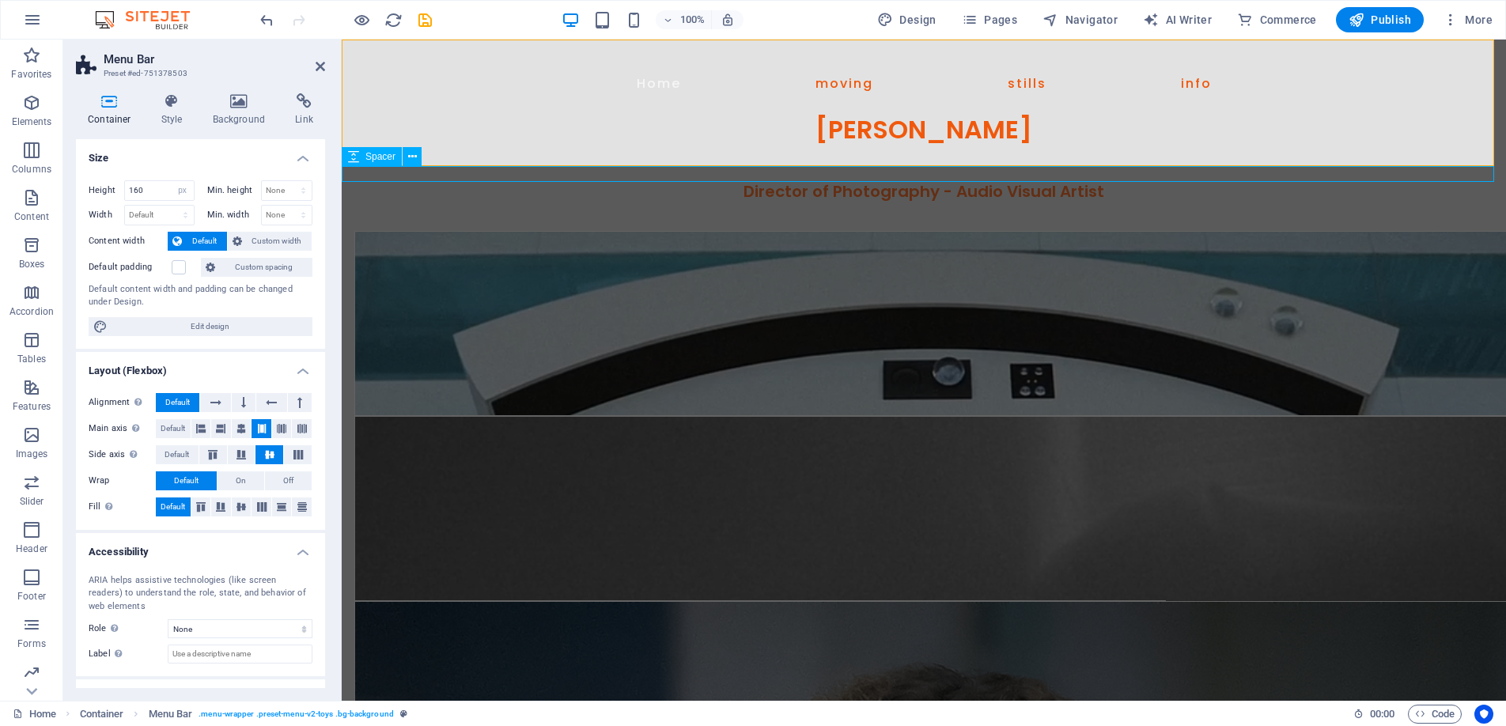
select select "px"
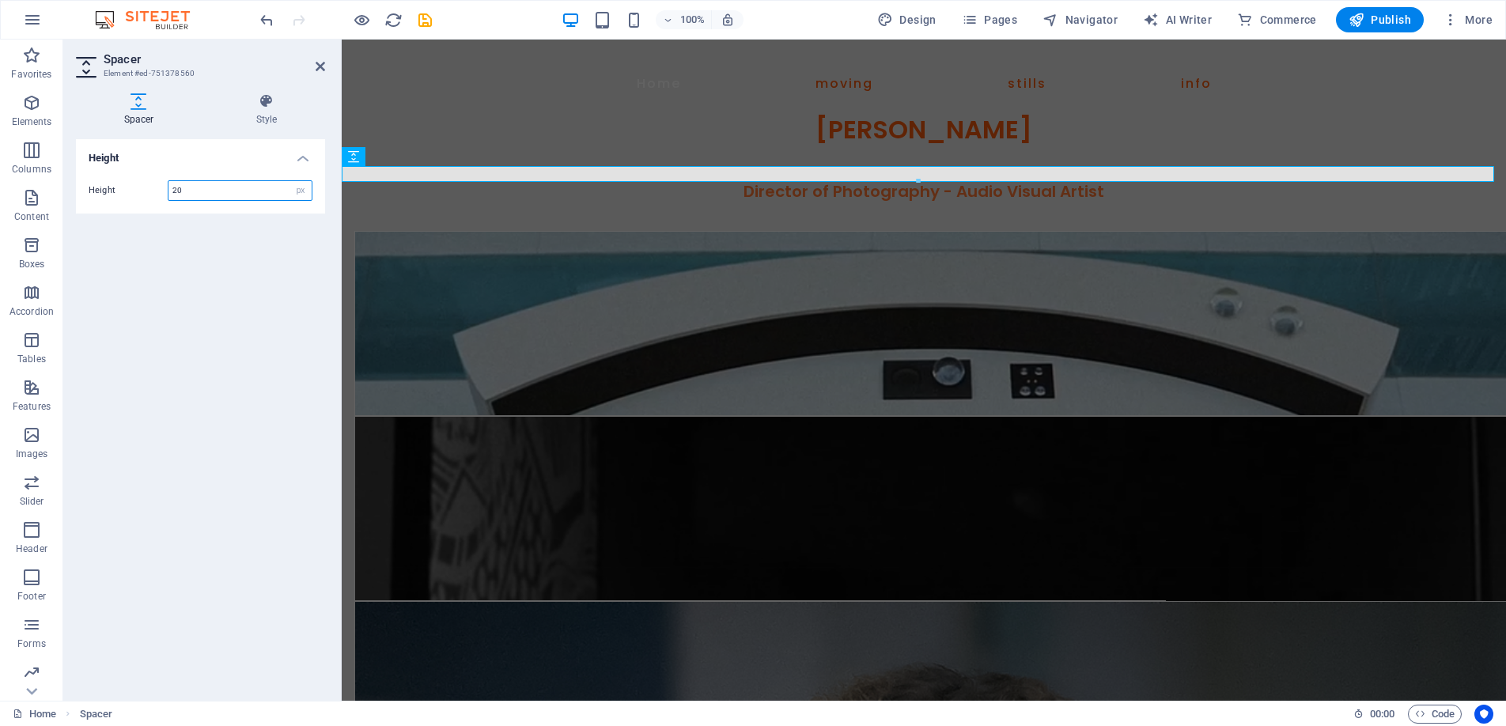
click at [188, 187] on input "20" at bounding box center [240, 190] width 143 height 19
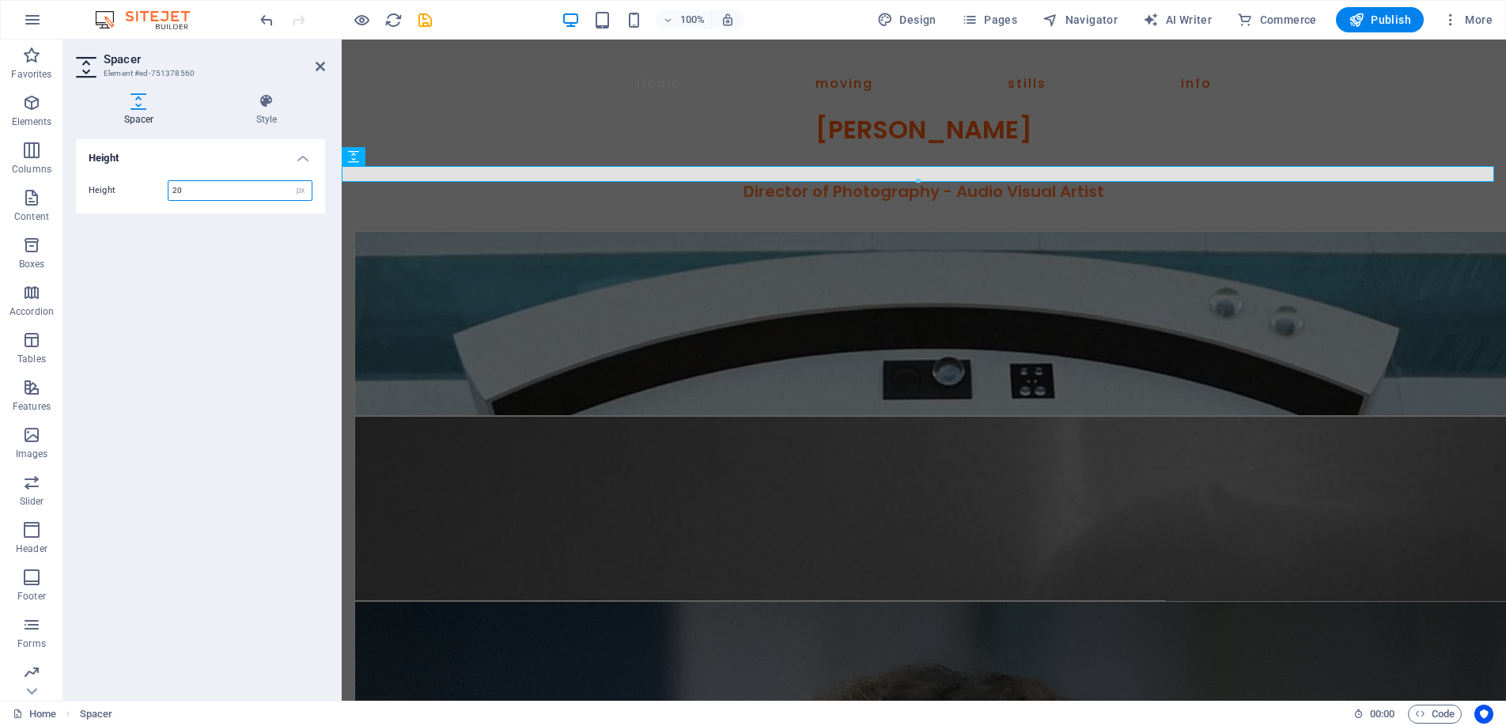
type input "2"
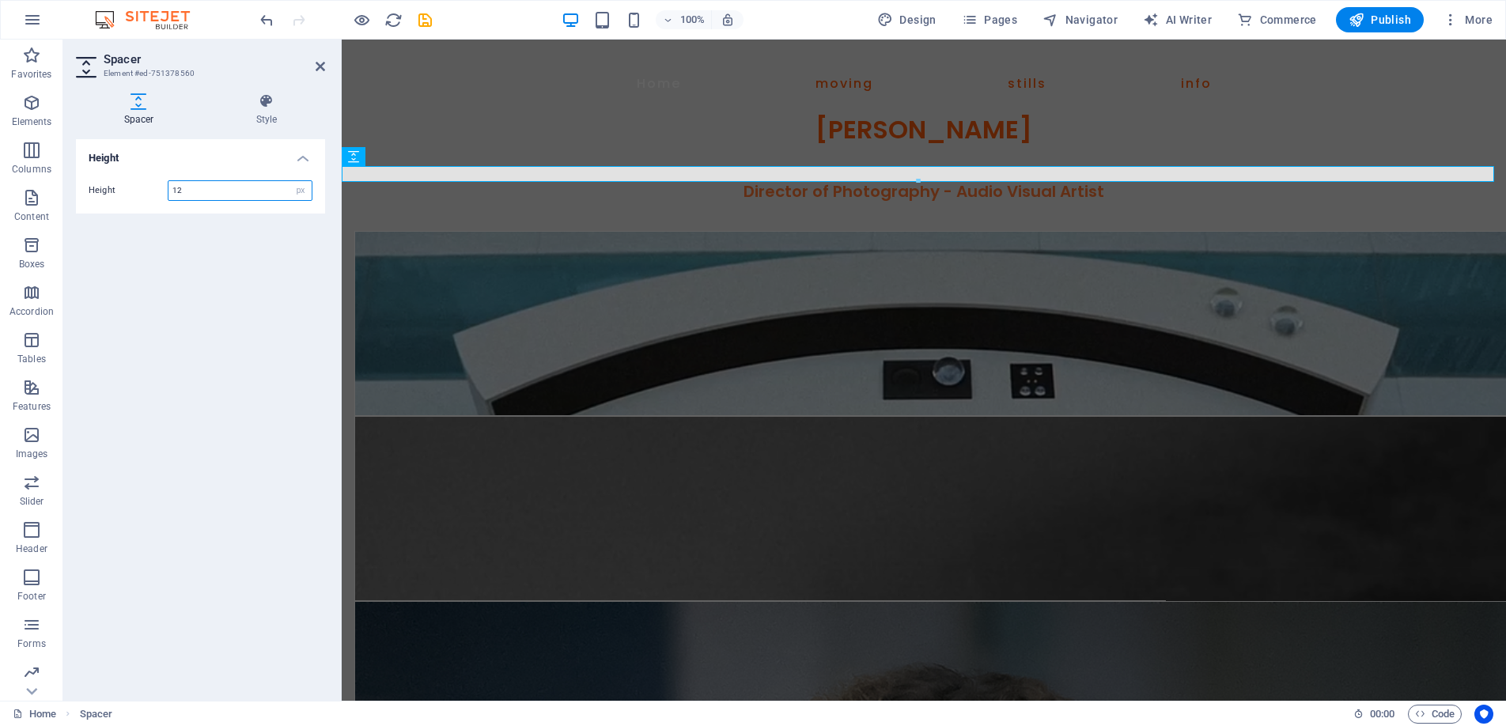
type input "12"
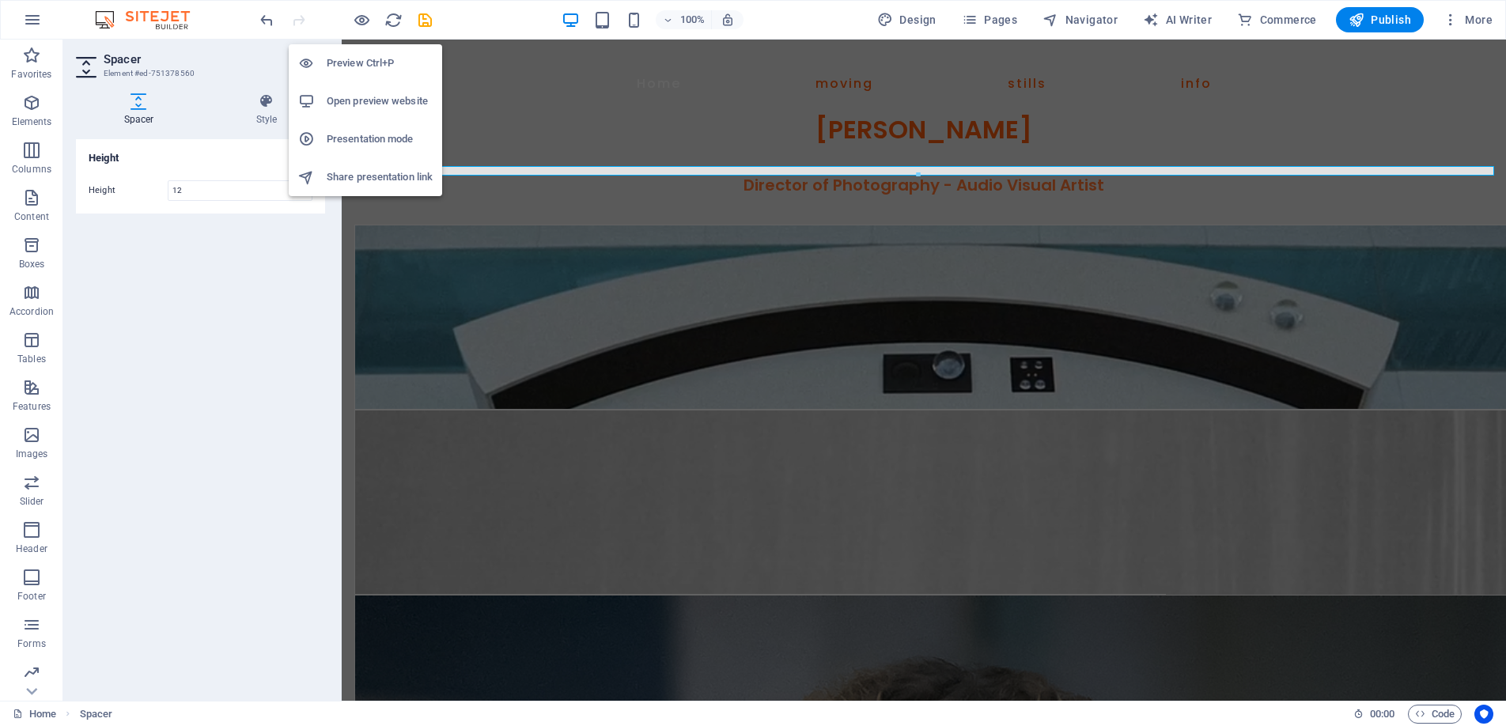
click at [363, 55] on h6 "Preview Ctrl+P" at bounding box center [380, 63] width 106 height 19
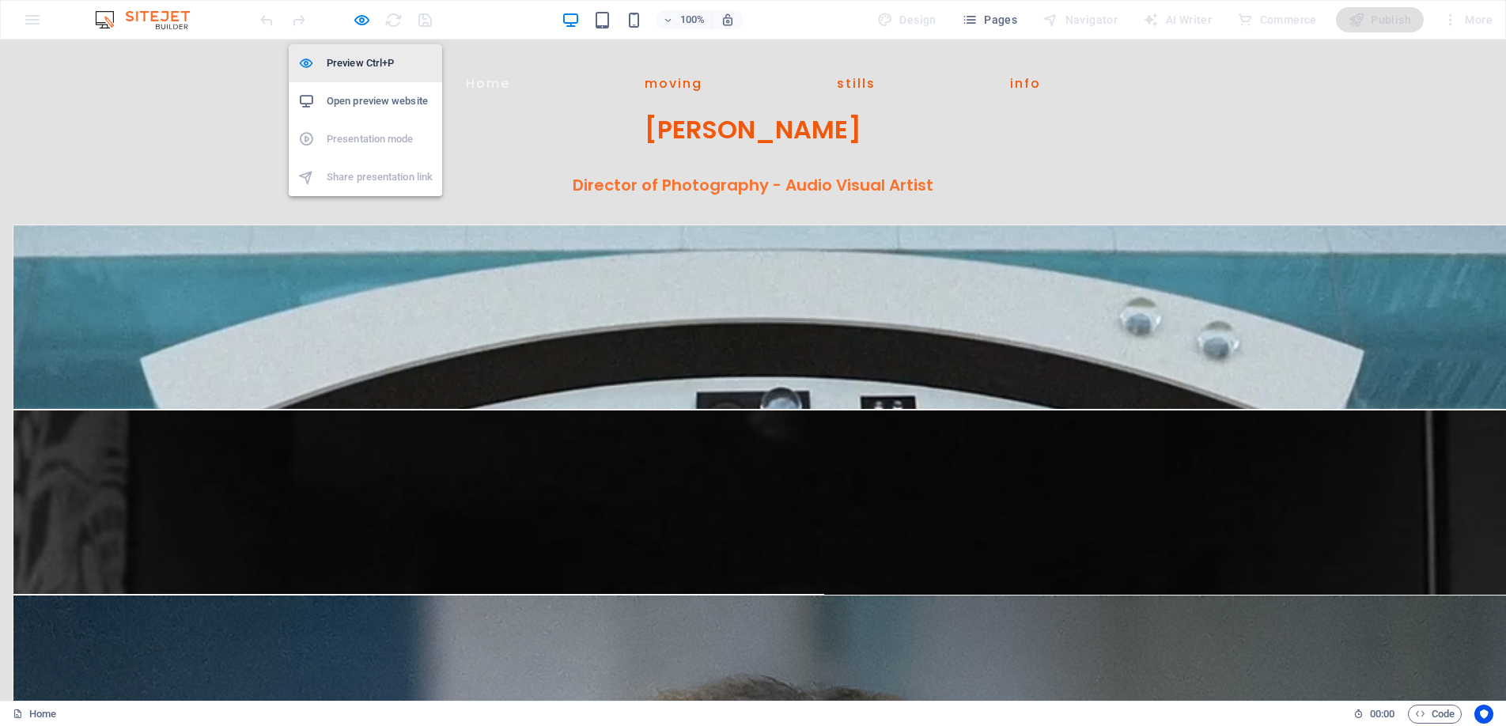
click at [354, 61] on h6 "Preview Ctrl+P" at bounding box center [380, 63] width 106 height 19
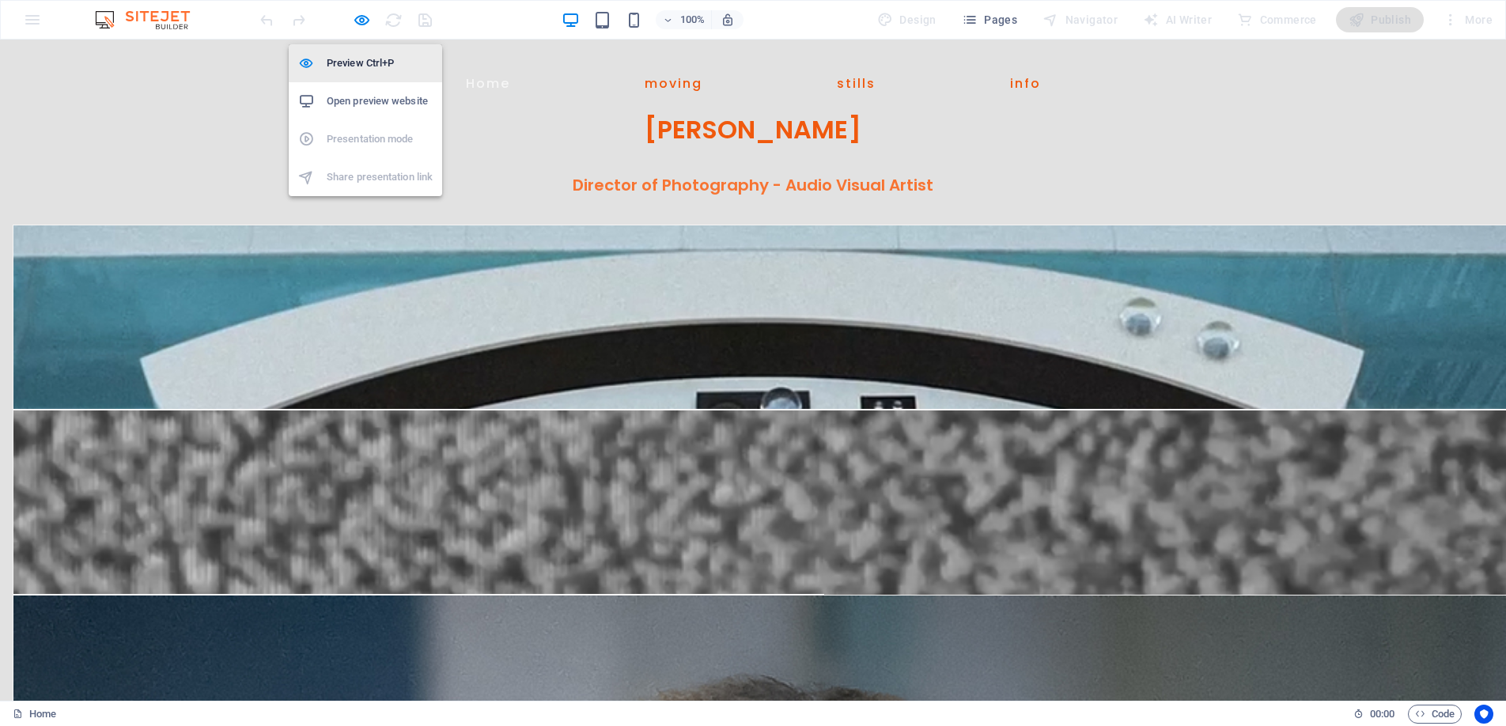
select select "px"
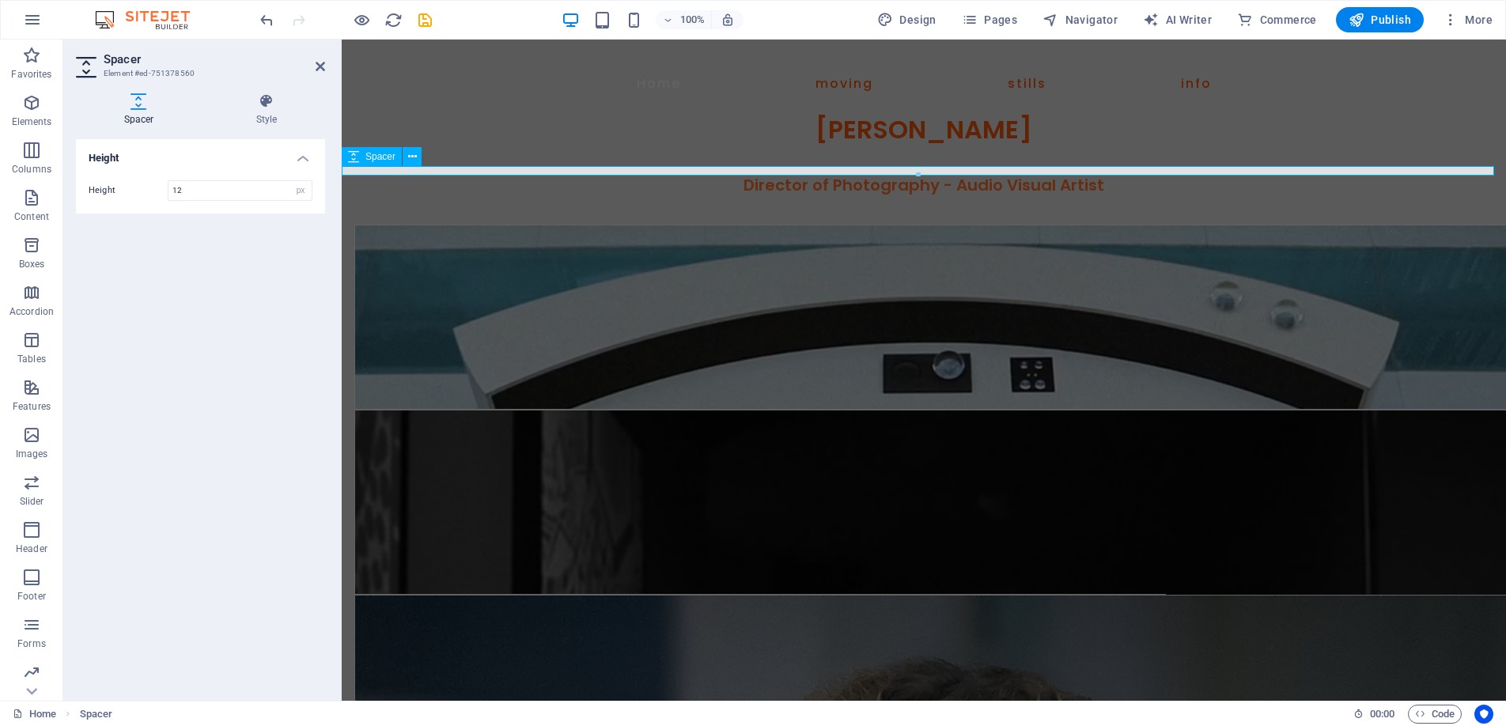
click at [369, 156] on span "Spacer" at bounding box center [381, 156] width 30 height 9
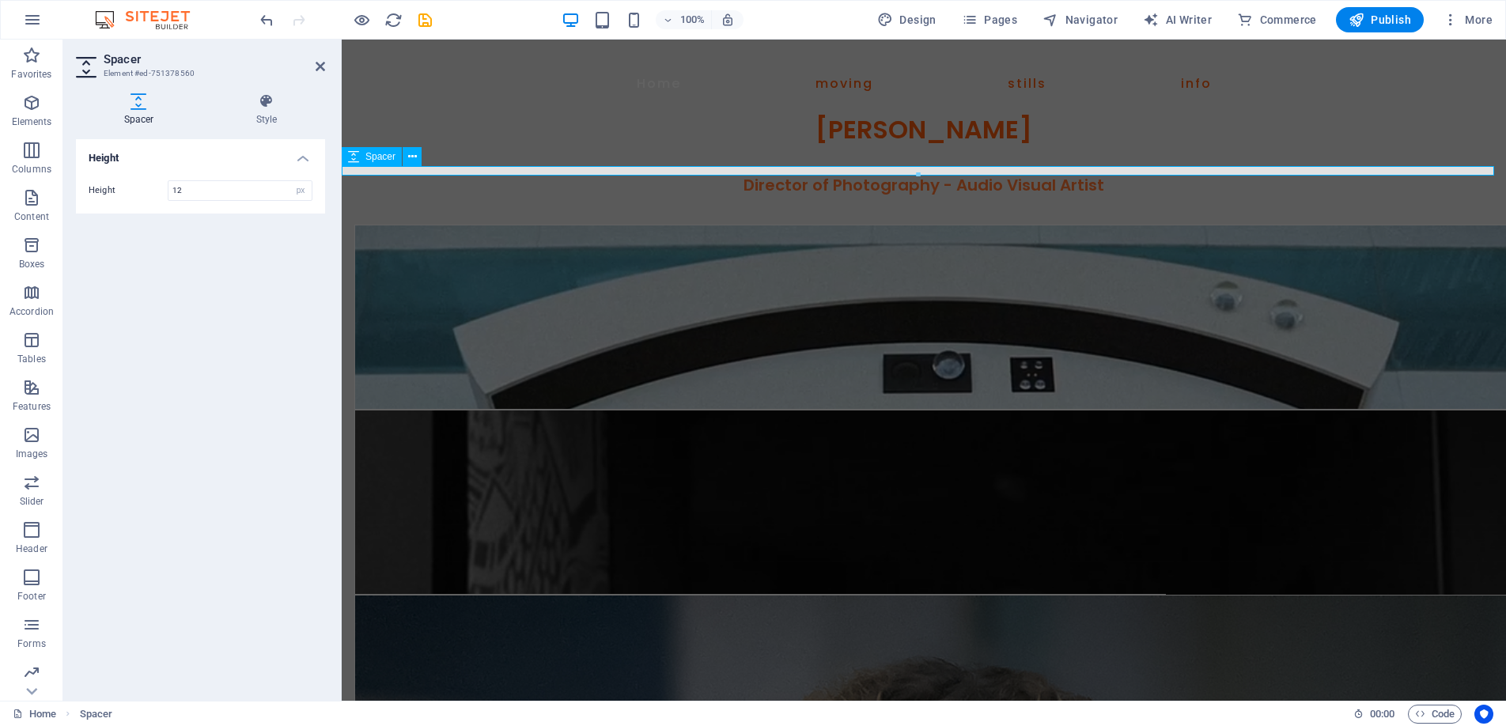
click at [369, 156] on span "Spacer" at bounding box center [381, 156] width 30 height 9
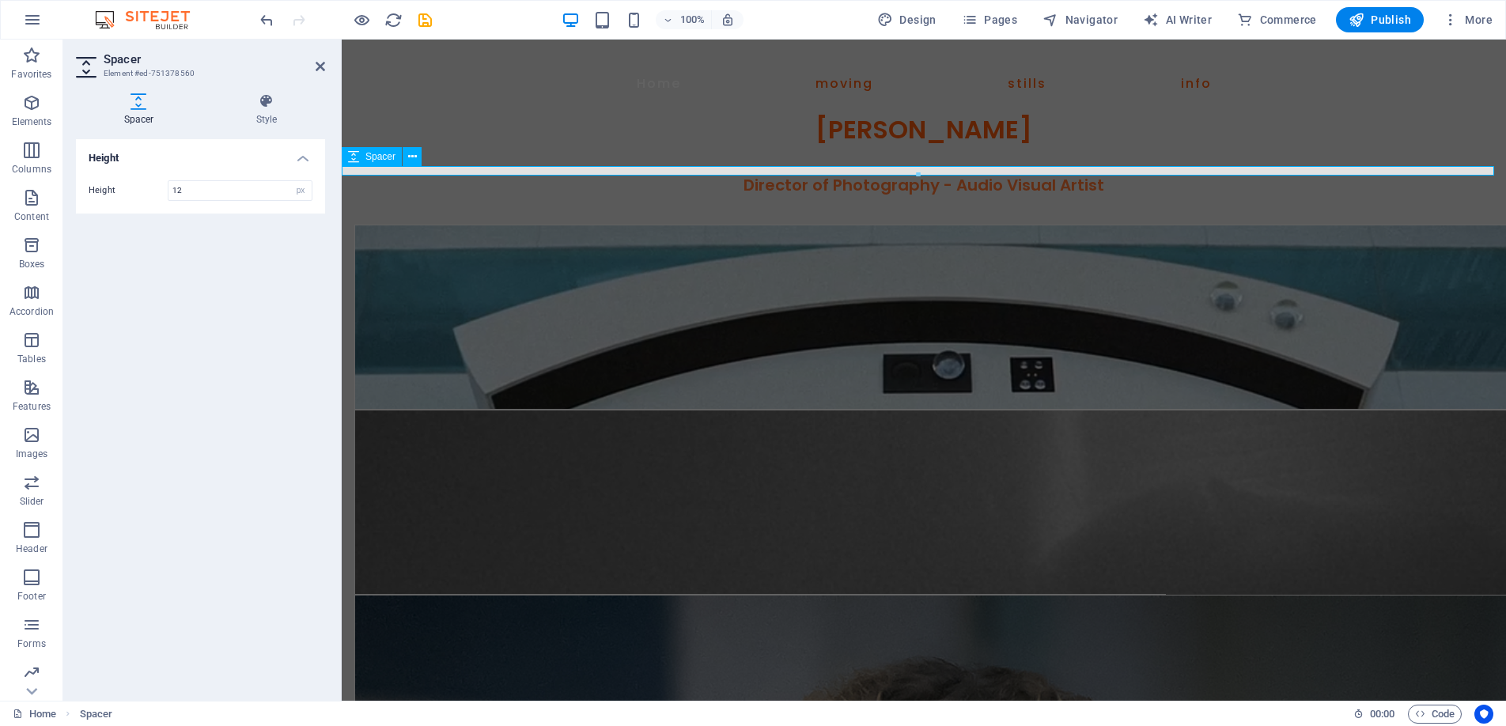
click at [369, 156] on span "Spacer" at bounding box center [381, 156] width 30 height 9
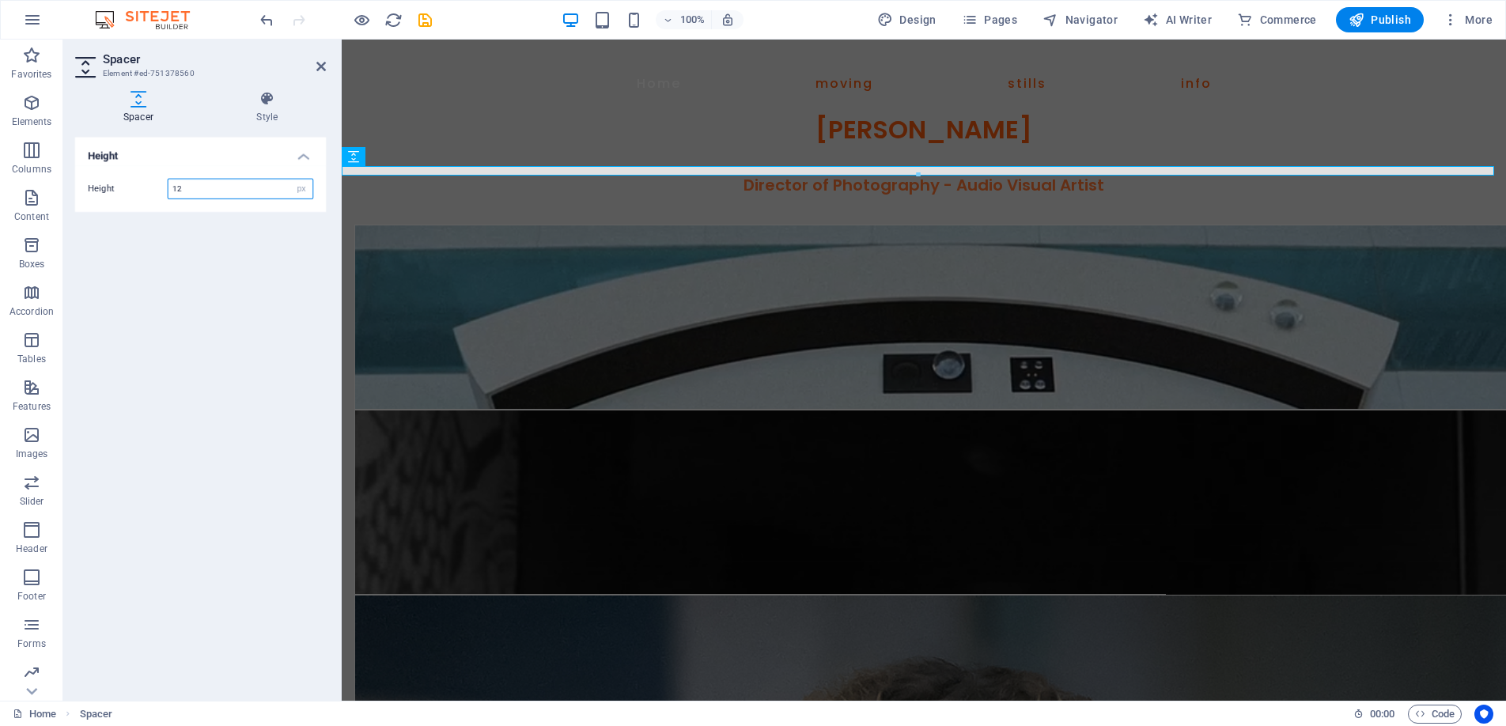
click at [193, 190] on input "12" at bounding box center [240, 190] width 143 height 19
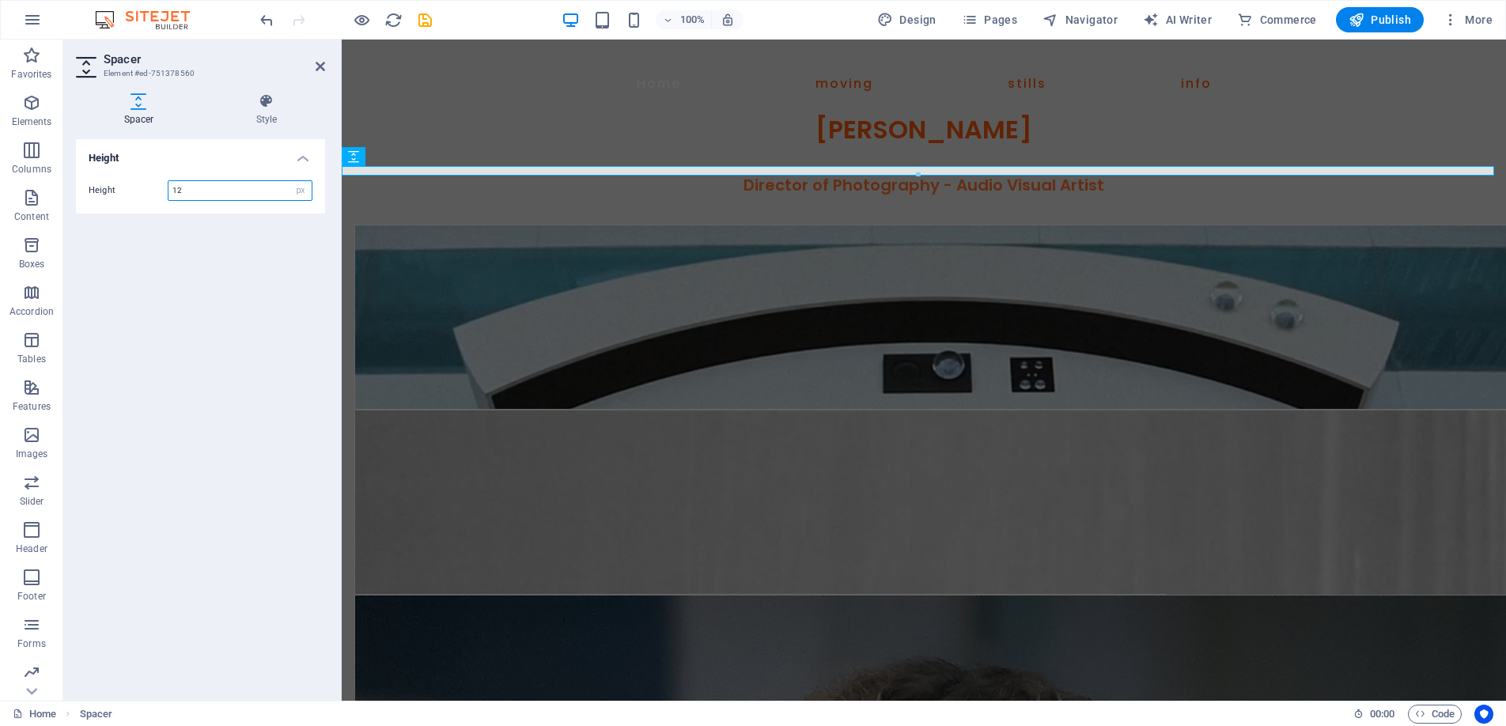
type input "1"
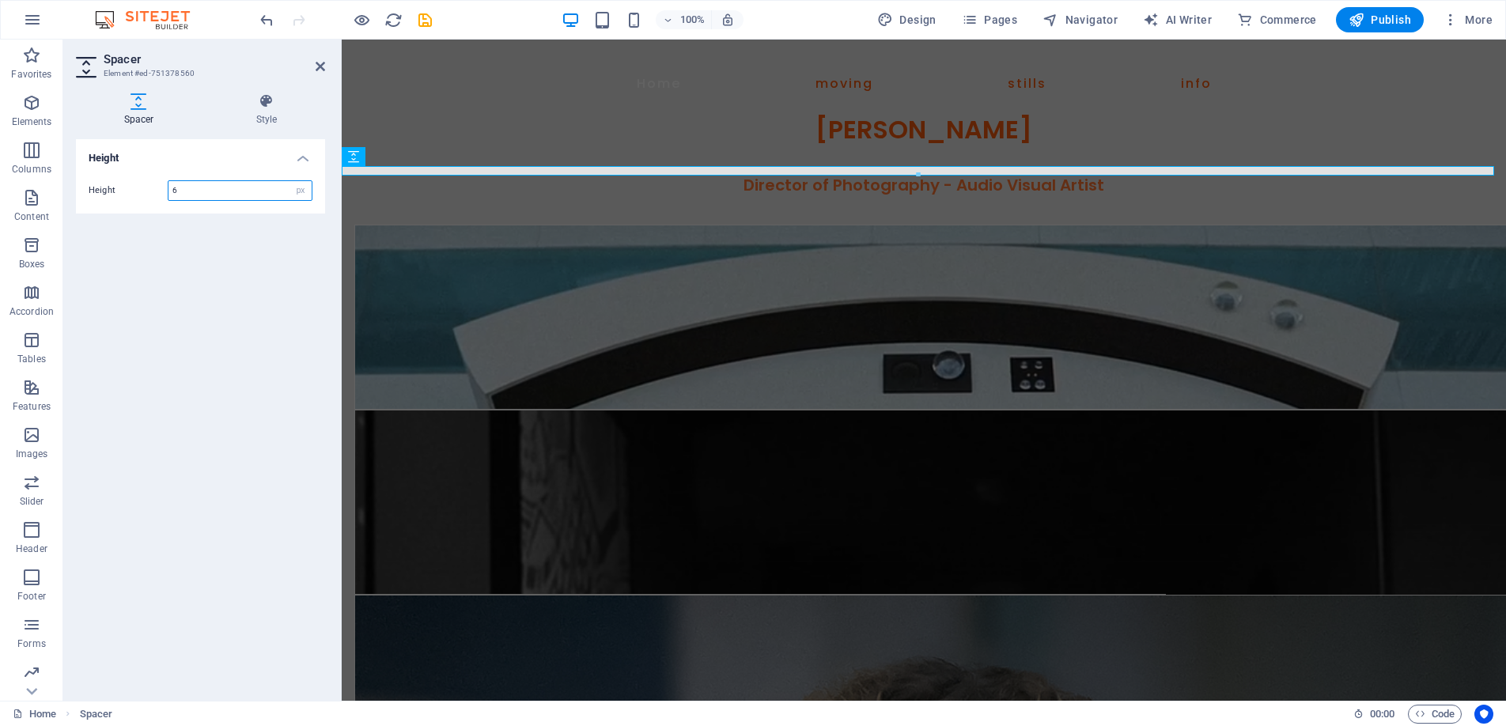
type input "6"
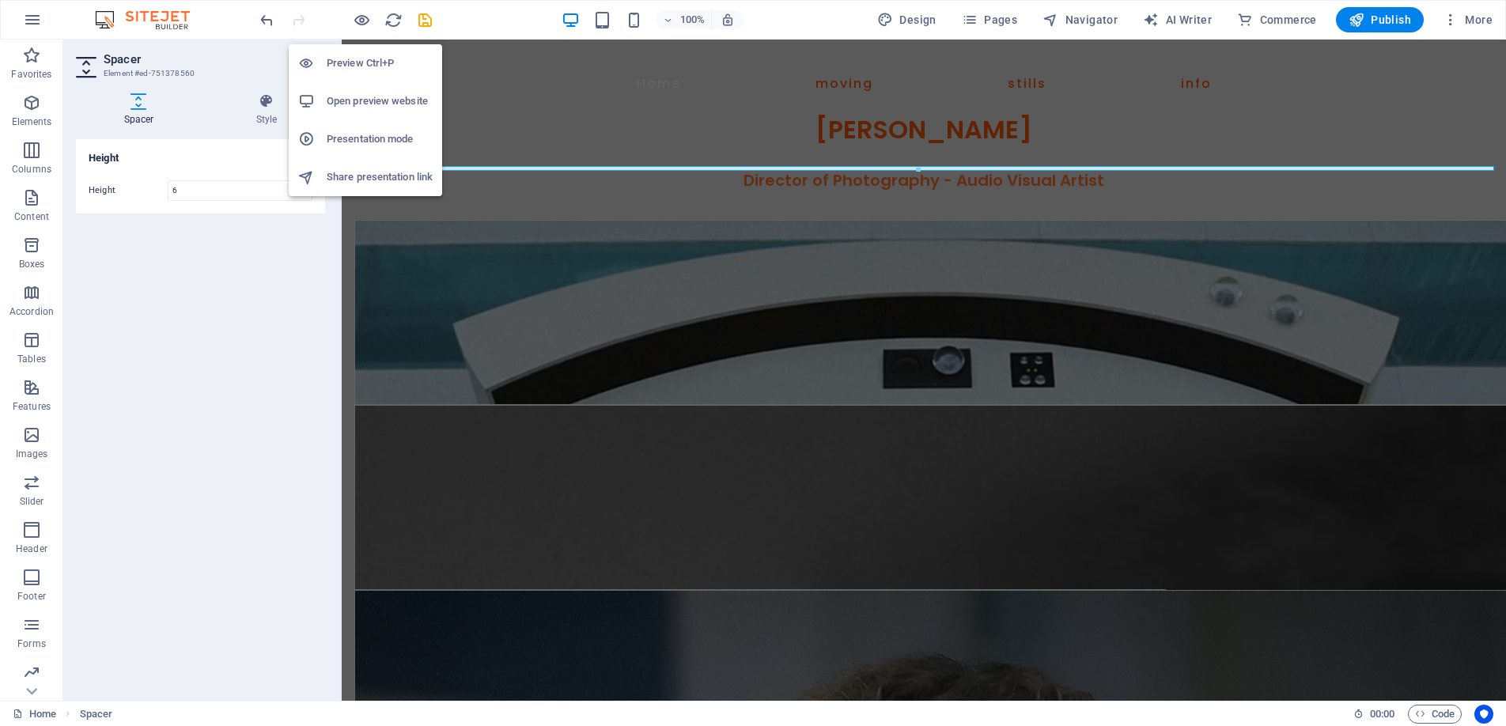
click at [360, 55] on h6 "Preview Ctrl+P" at bounding box center [380, 63] width 106 height 19
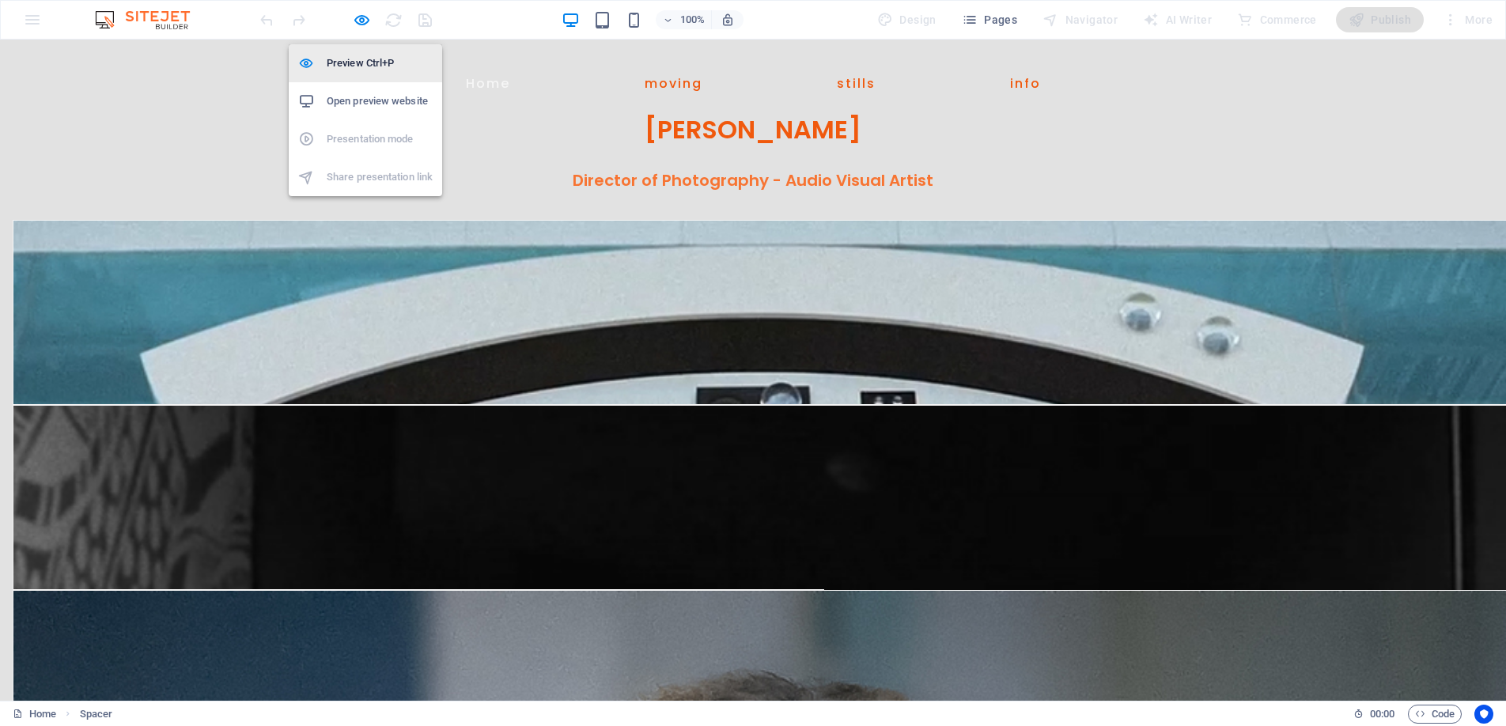
click at [362, 63] on h6 "Preview Ctrl+P" at bounding box center [380, 63] width 106 height 19
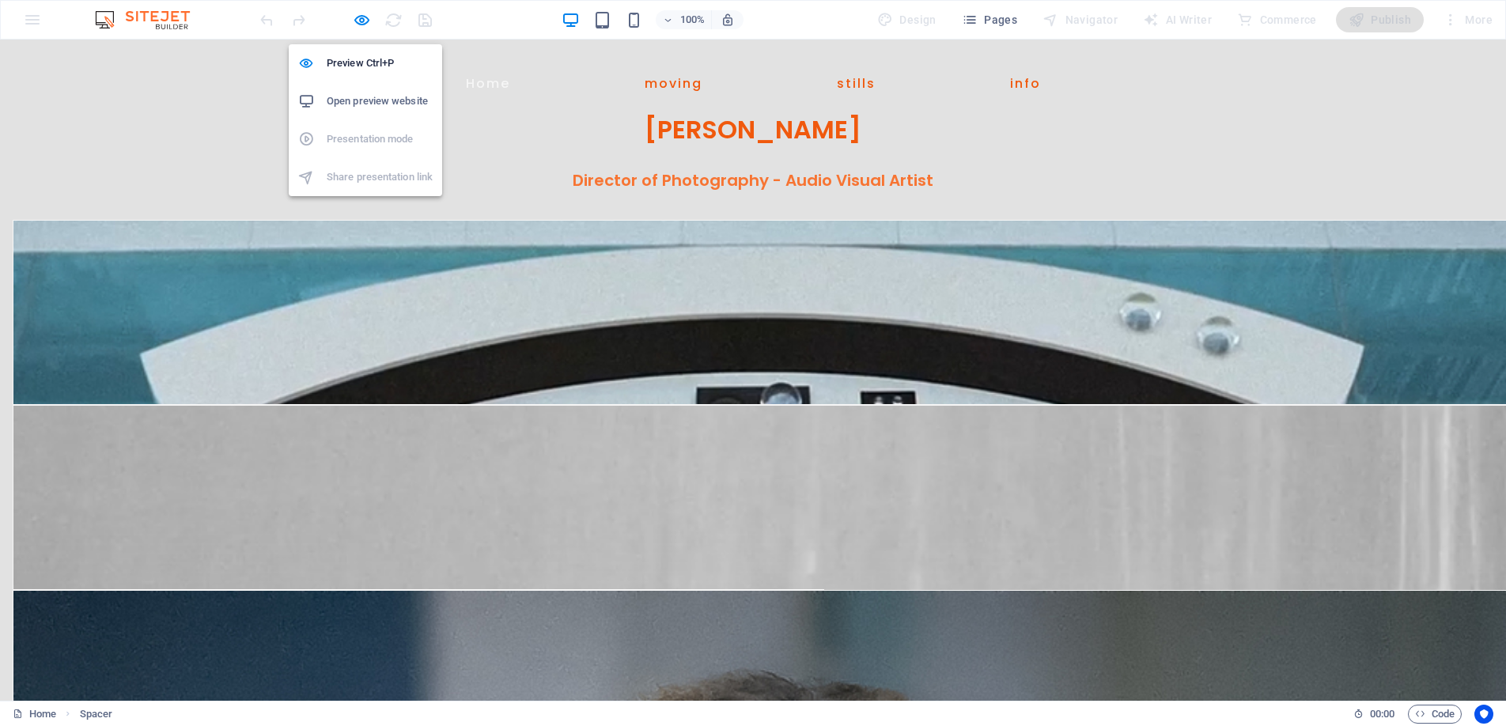
select select "px"
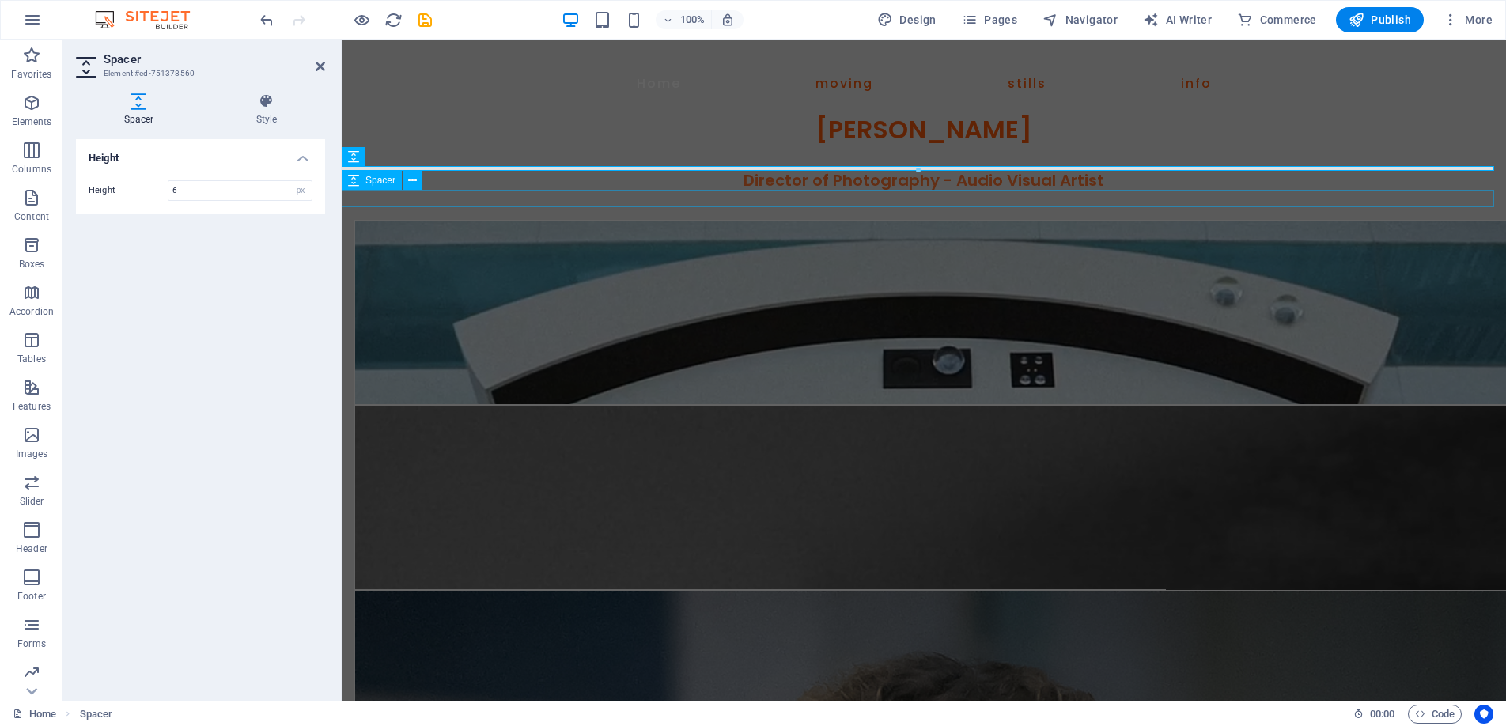
click at [373, 176] on span "Spacer" at bounding box center [381, 180] width 30 height 9
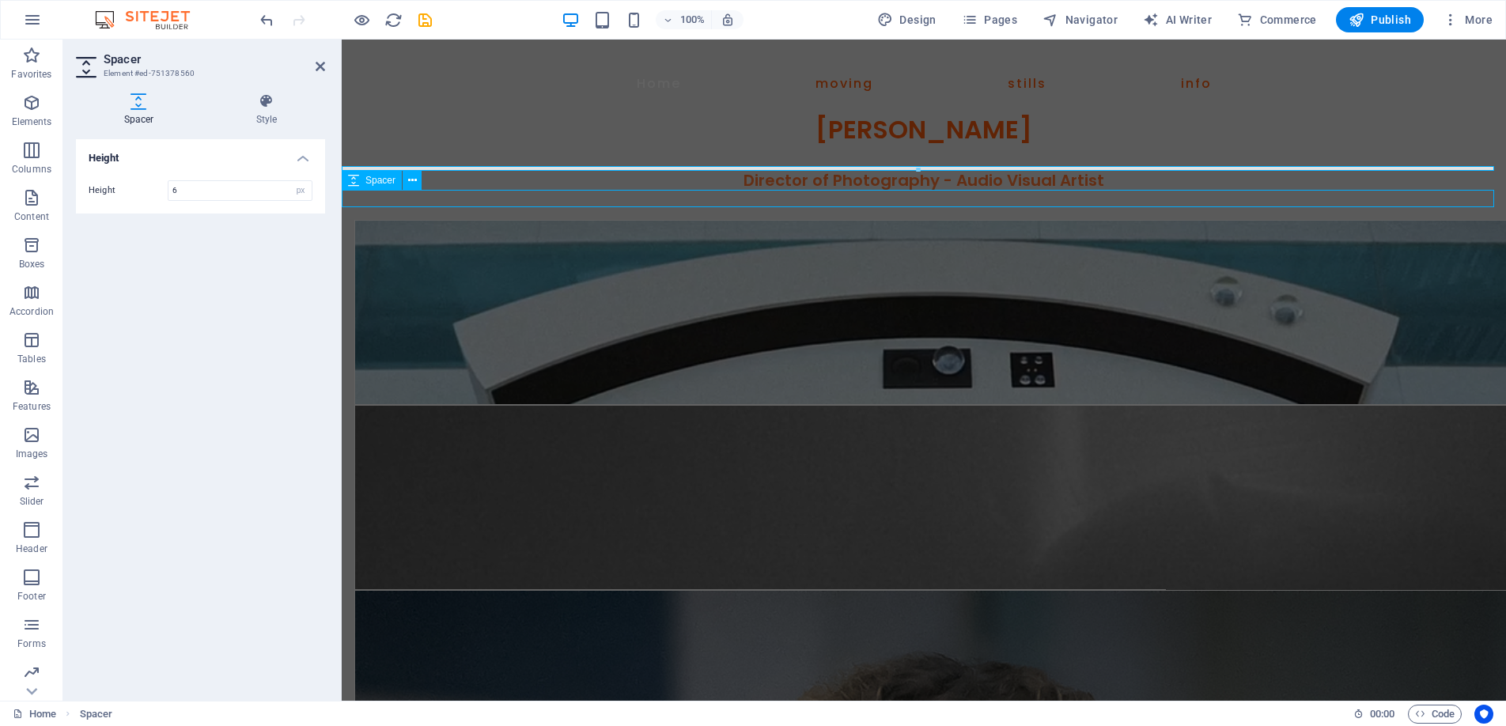
click at [373, 176] on span "Spacer" at bounding box center [381, 180] width 30 height 9
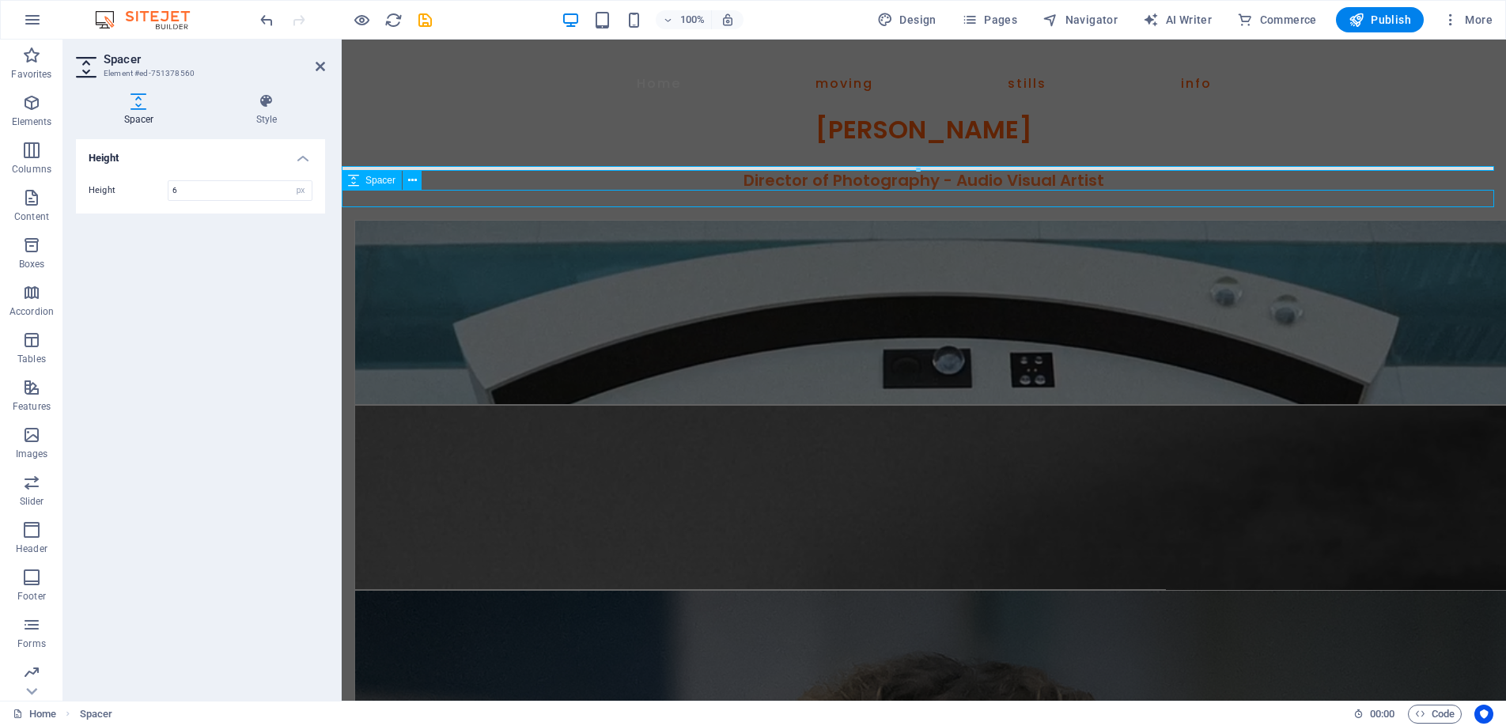
select select "px"
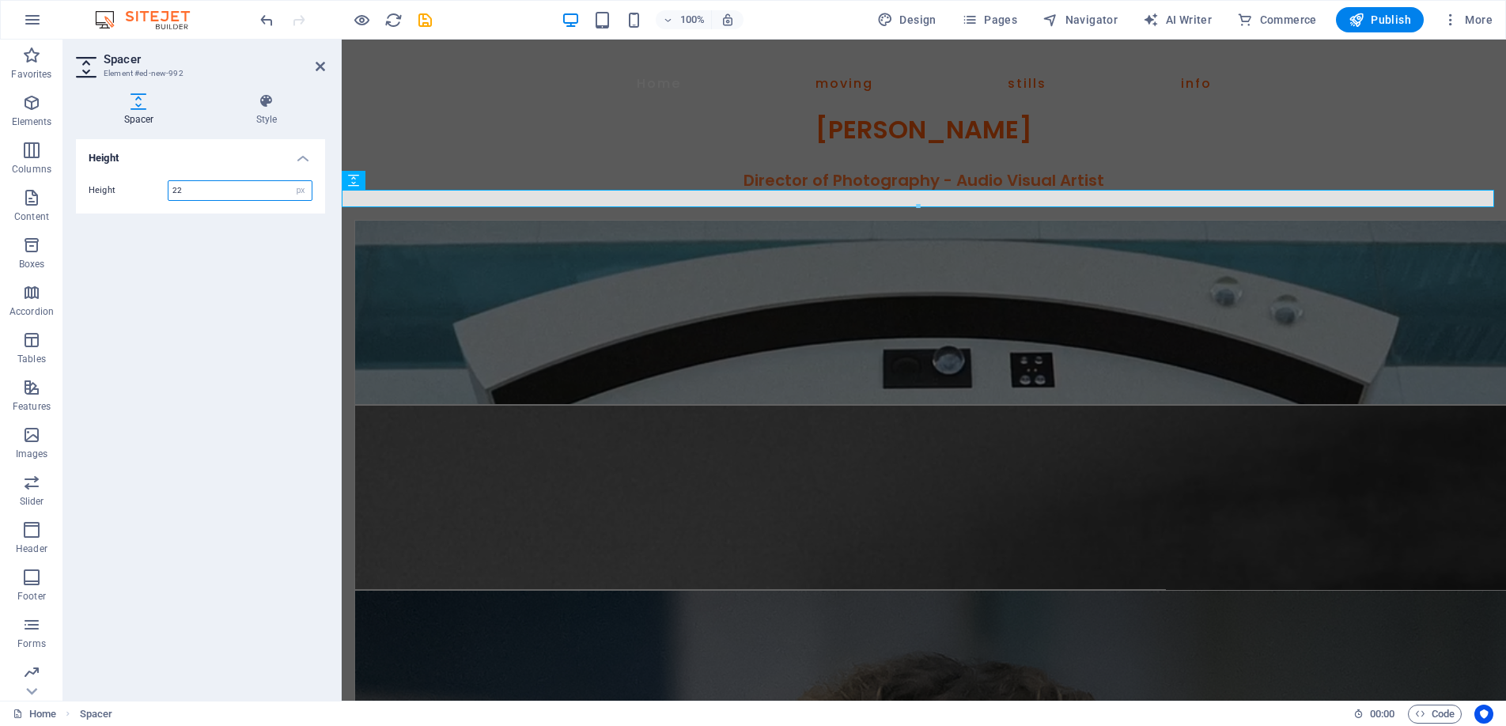
click at [204, 188] on input "22" at bounding box center [240, 190] width 143 height 19
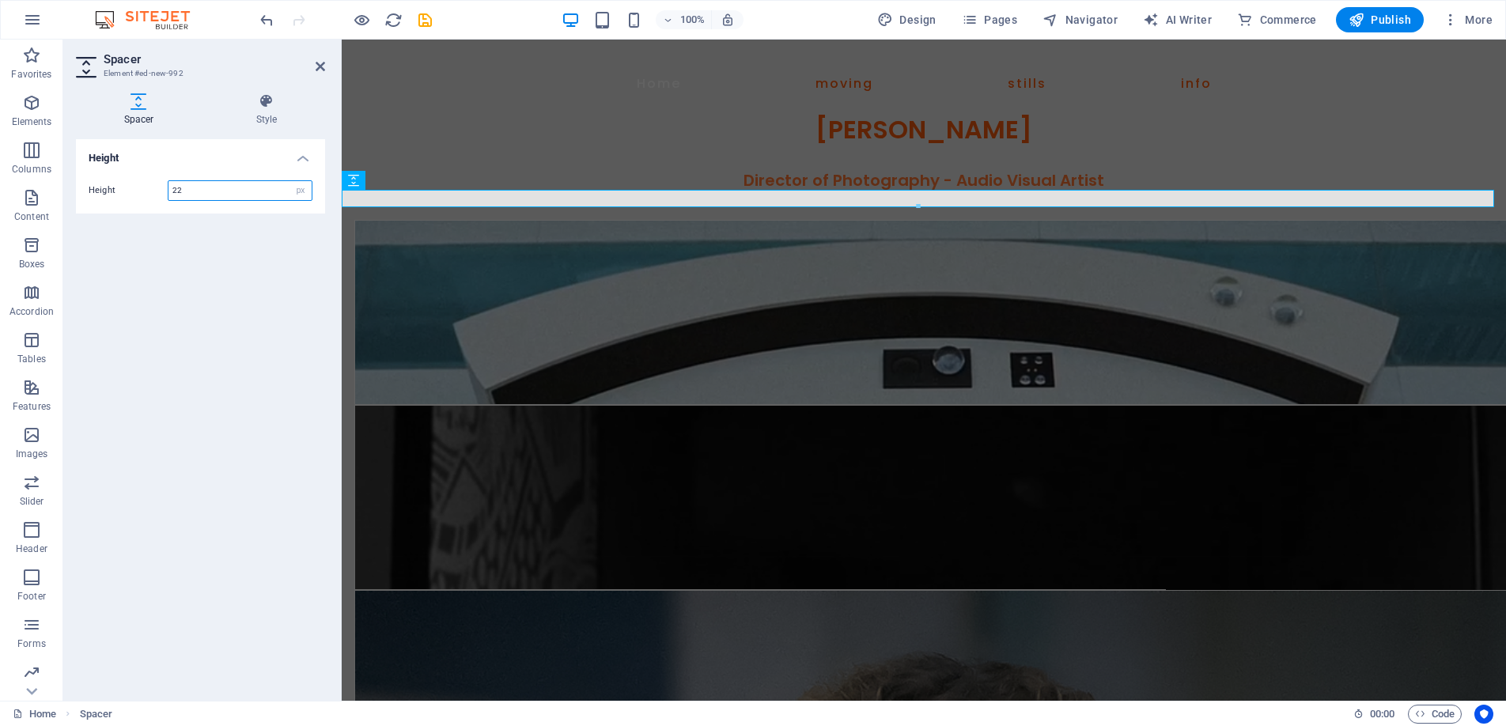
type input "2"
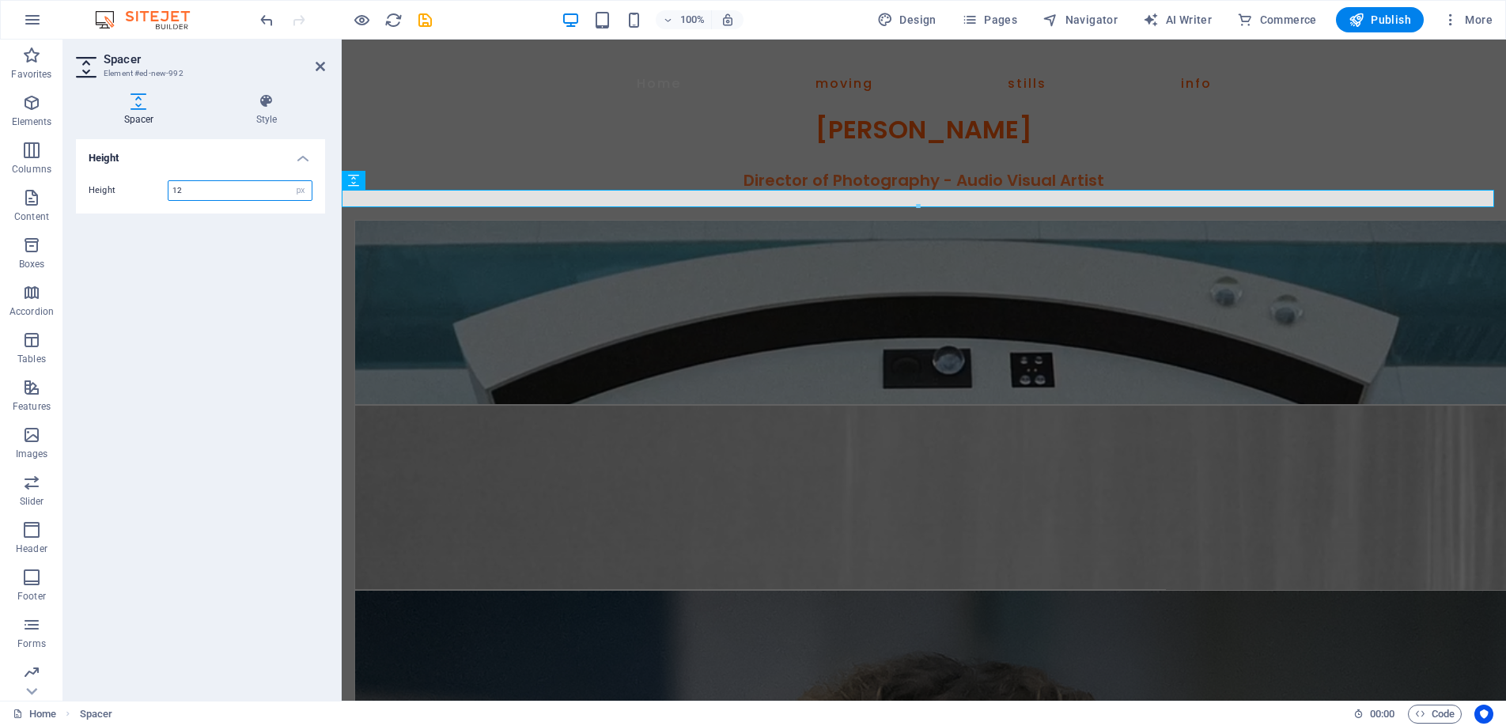
type input "12"
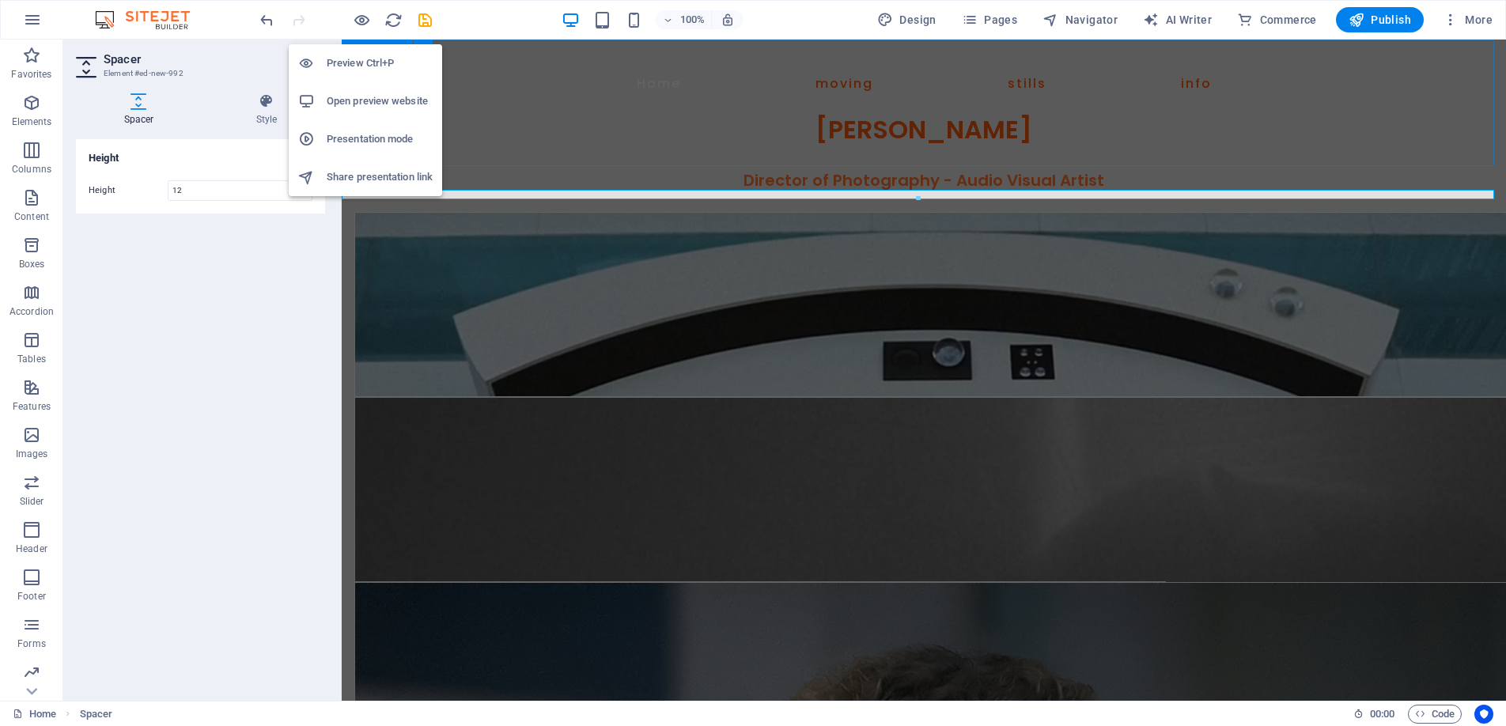
click at [363, 50] on li "Preview Ctrl+P" at bounding box center [365, 63] width 153 height 38
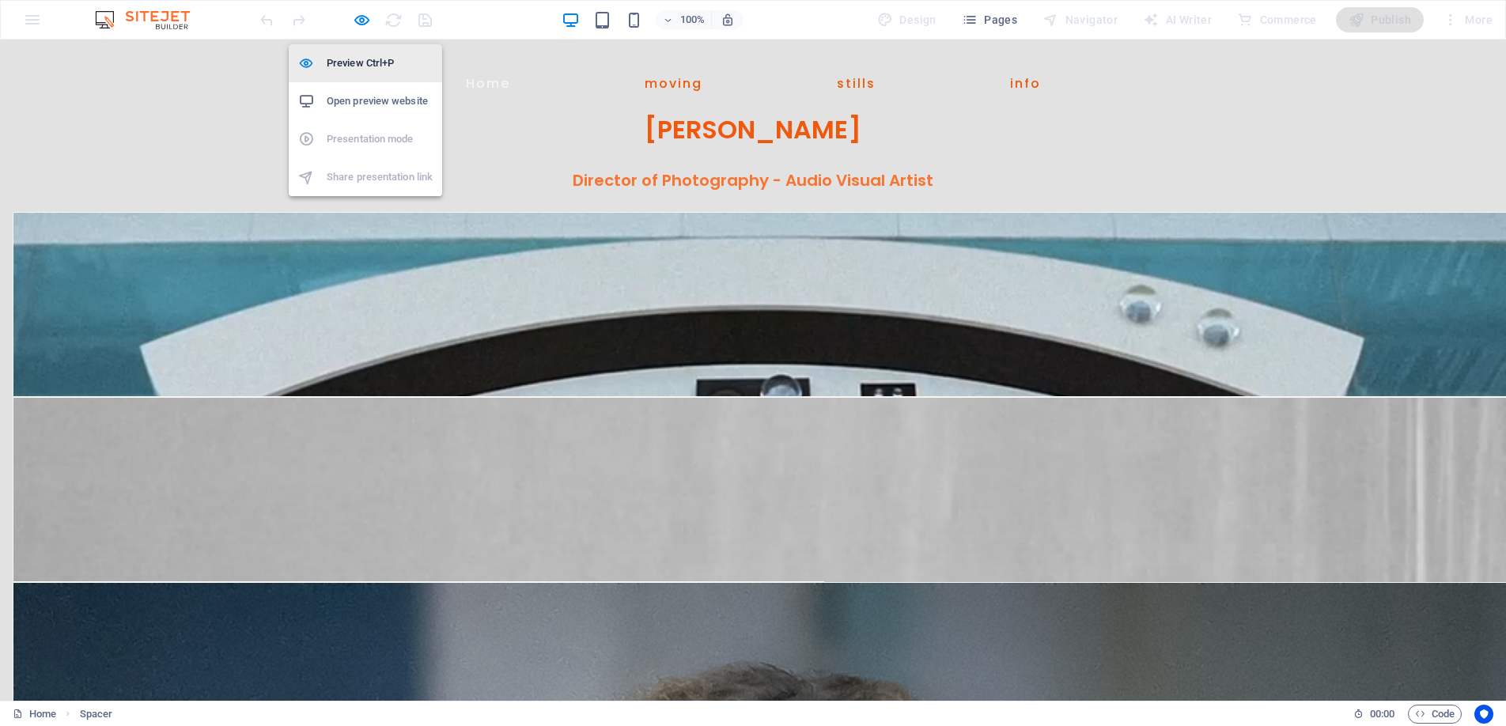
click at [357, 57] on h6 "Preview Ctrl+P" at bounding box center [380, 63] width 106 height 19
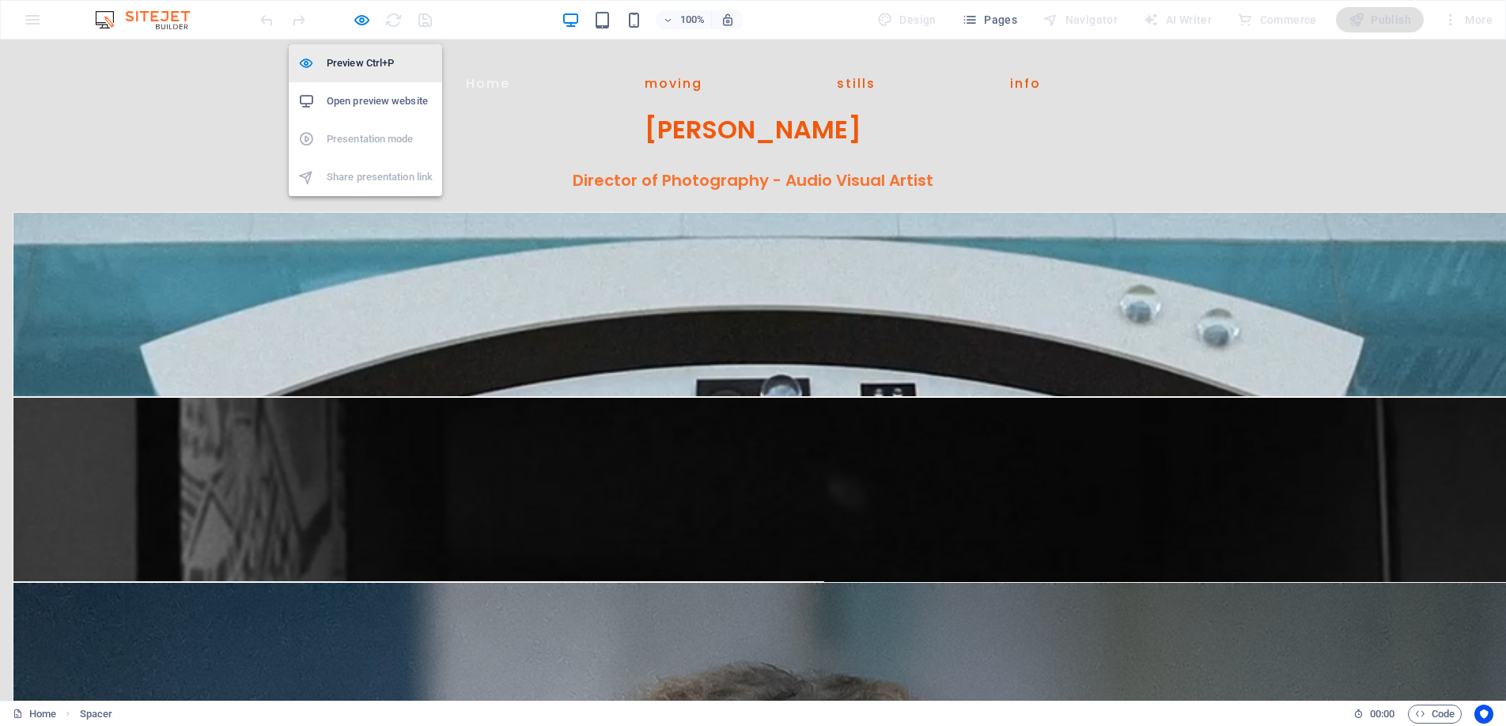
select select "px"
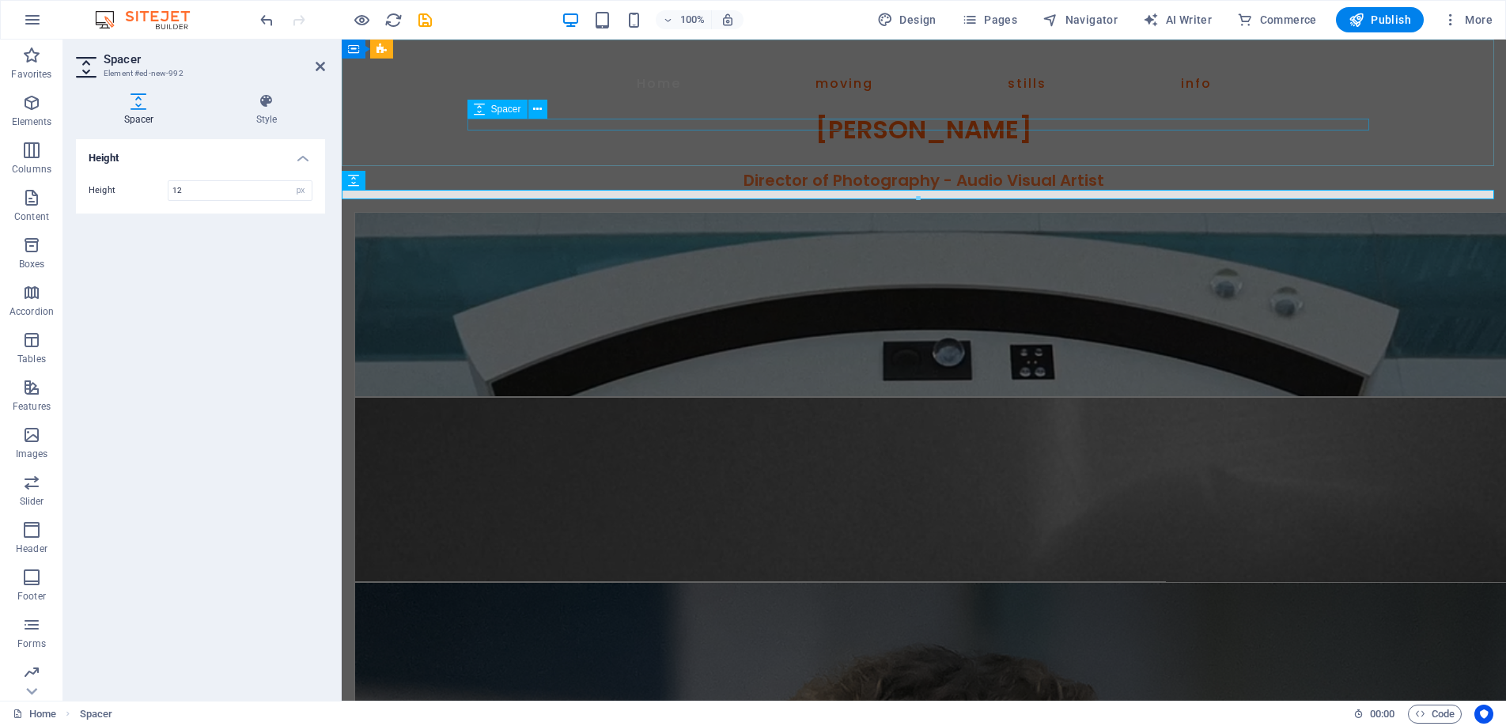
click at [505, 108] on span "Spacer" at bounding box center [506, 108] width 30 height 9
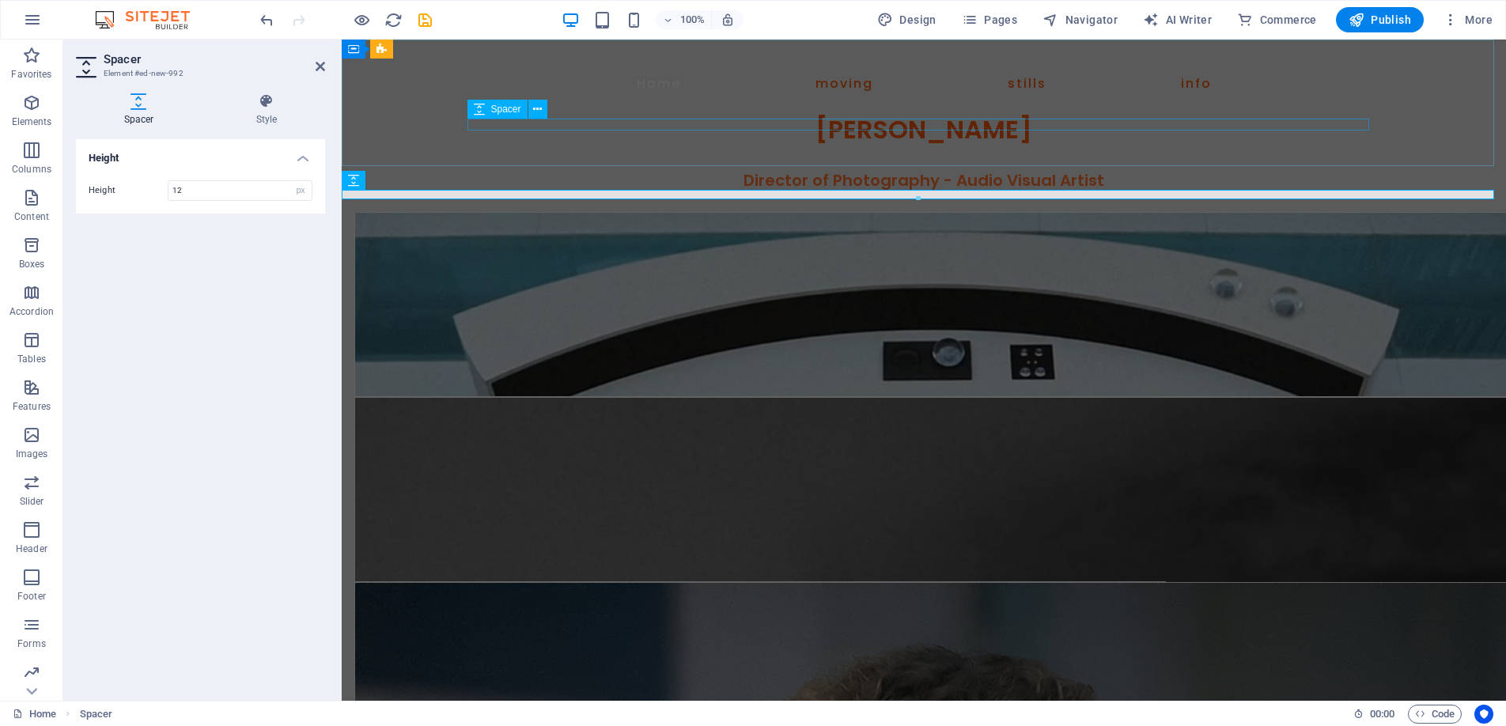
select select "px"
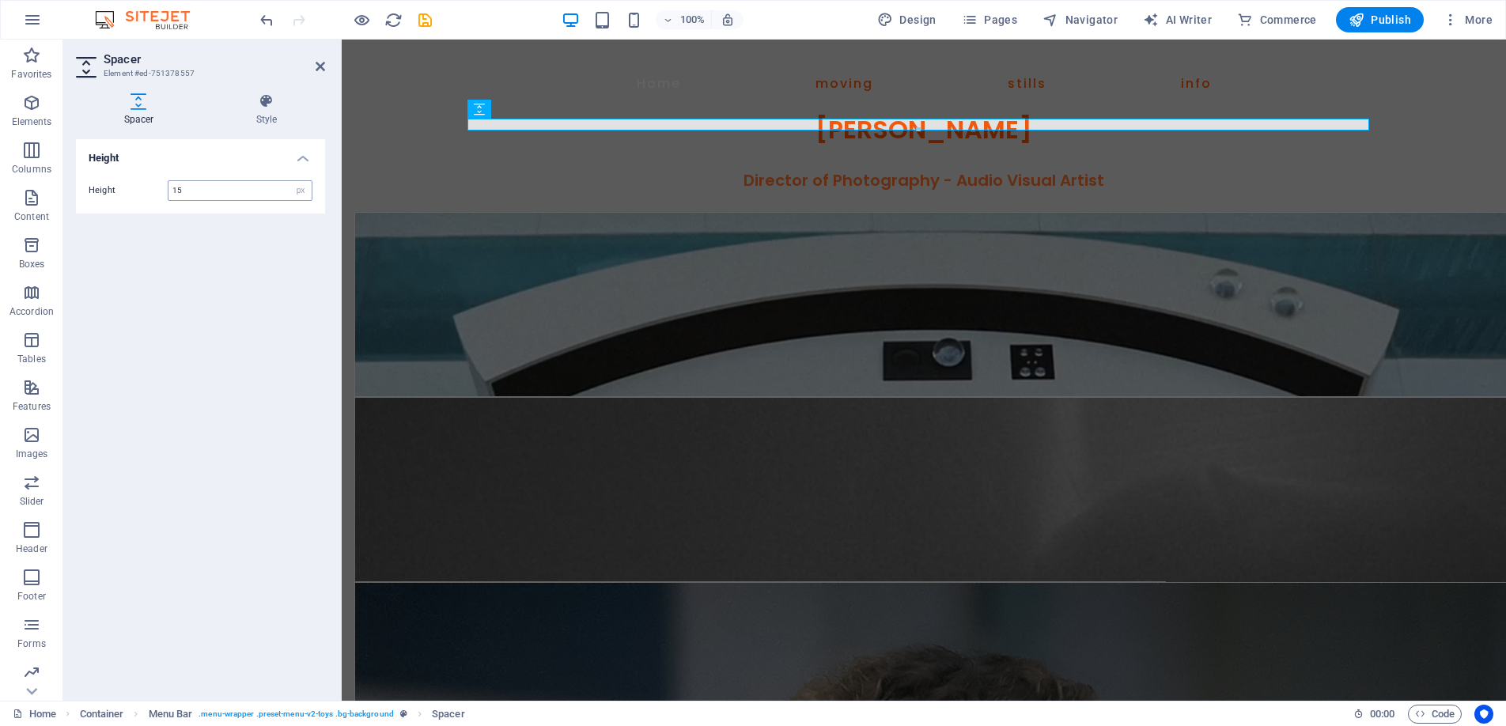
click at [214, 190] on input "15" at bounding box center [240, 190] width 143 height 19
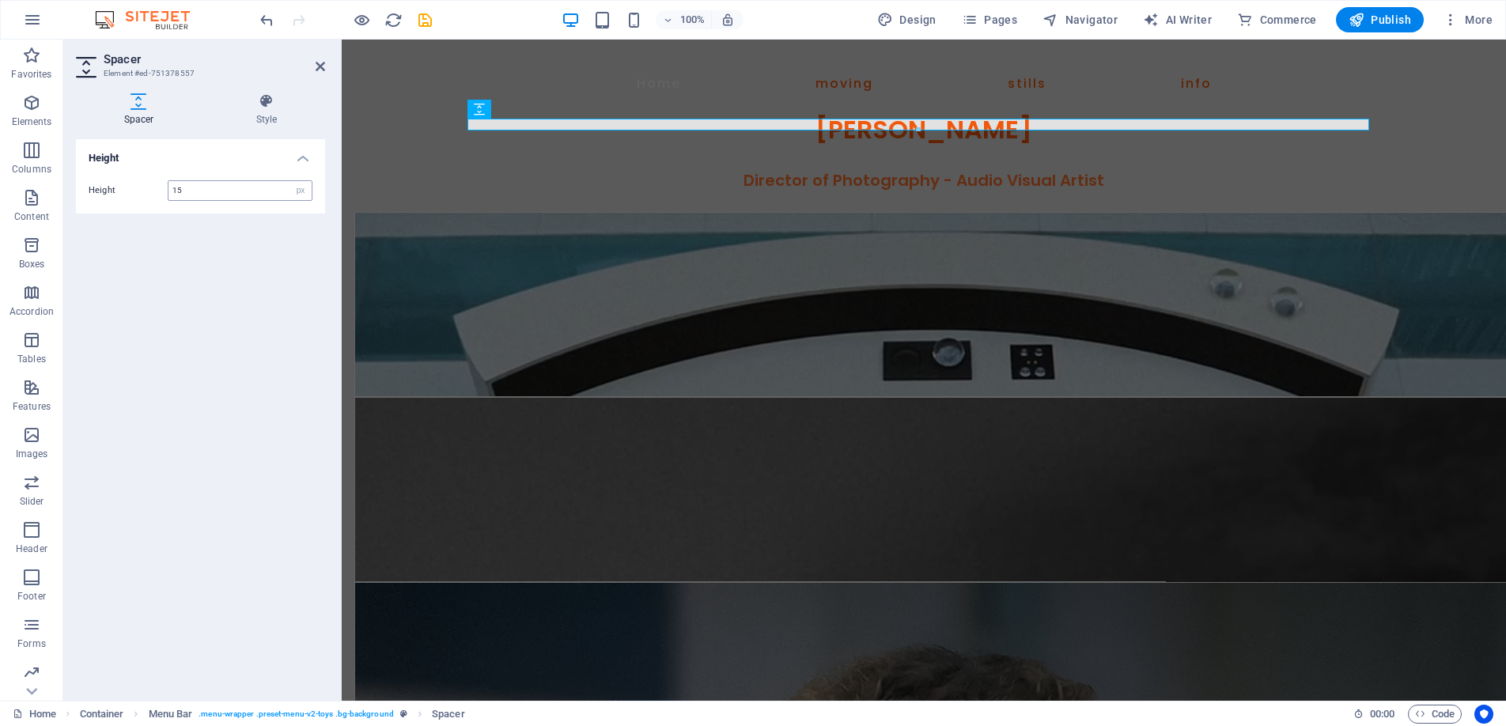
type input "1"
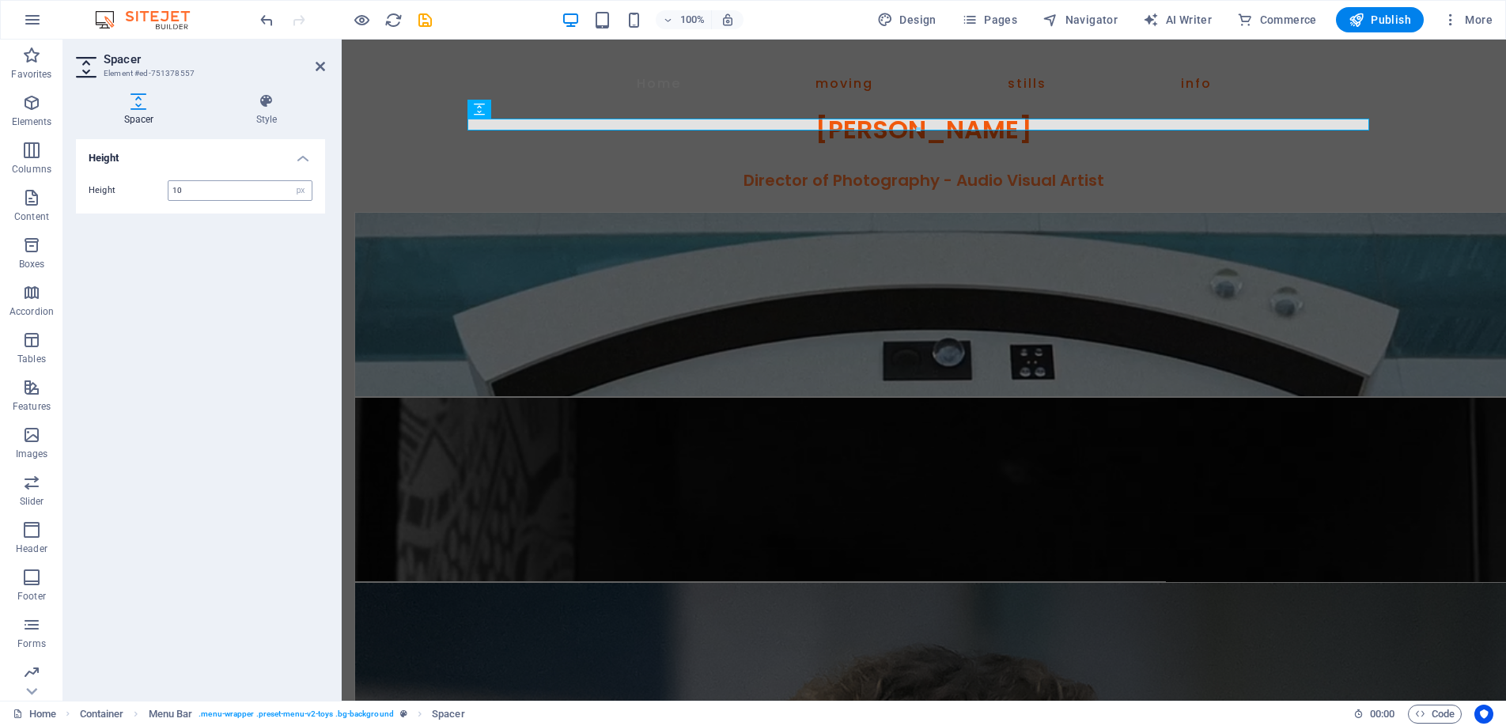
type input "10"
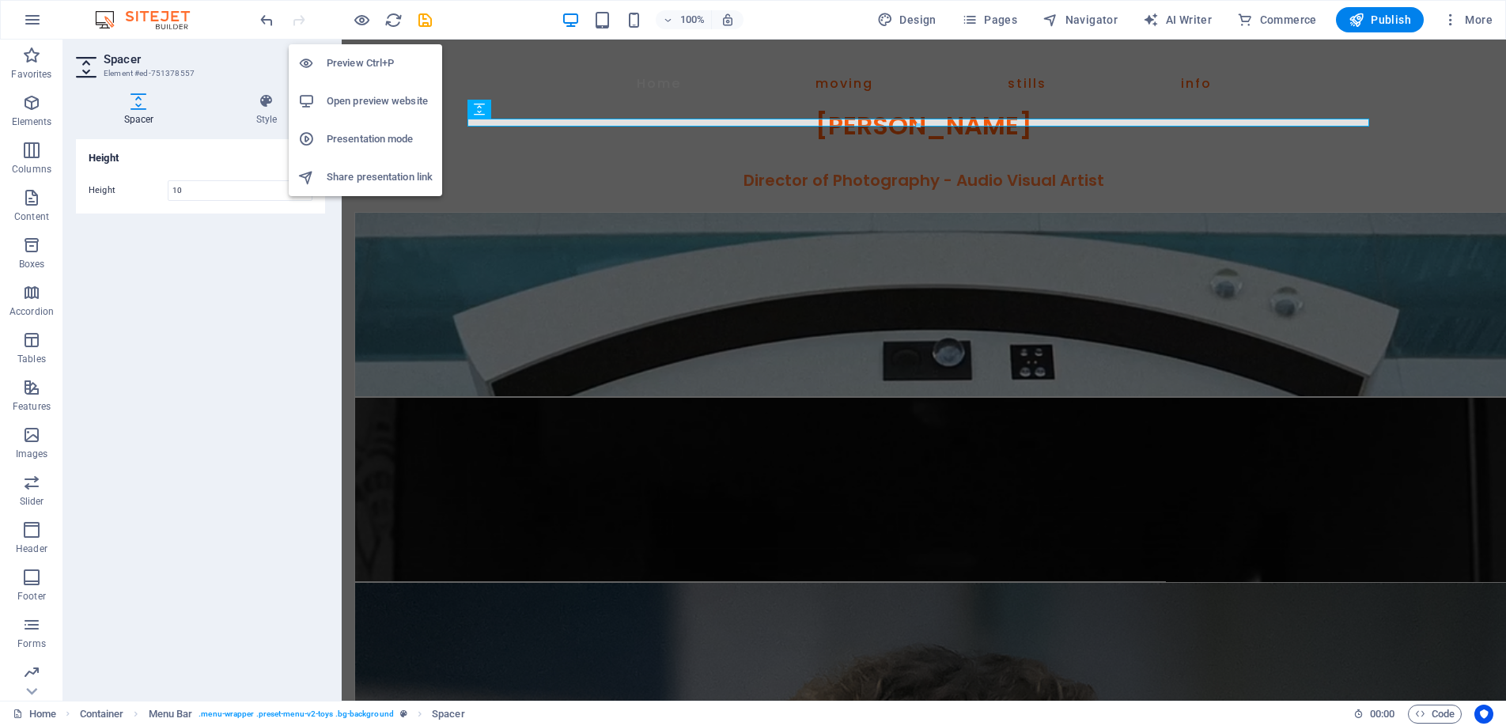
click at [350, 55] on h6 "Preview Ctrl+P" at bounding box center [380, 63] width 106 height 19
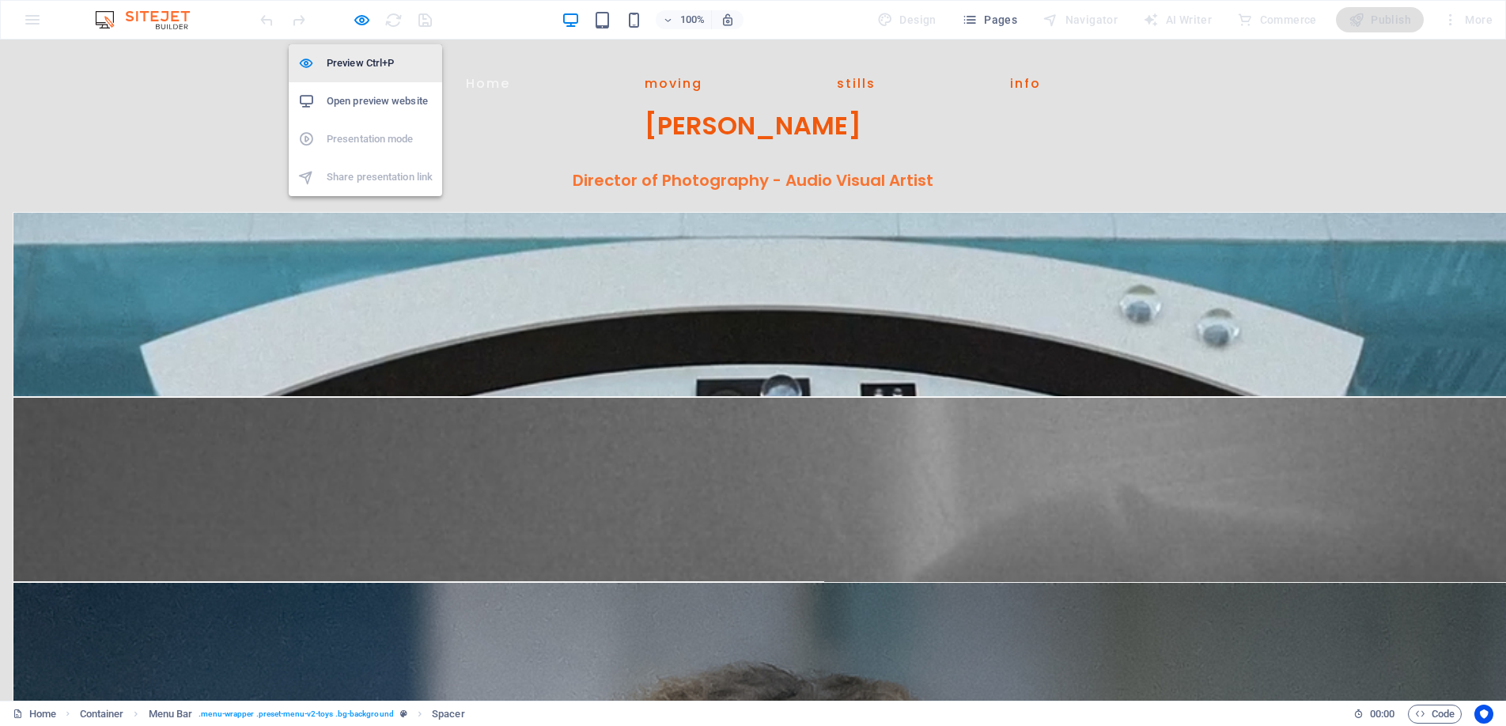
click at [358, 63] on h6 "Preview Ctrl+P" at bounding box center [380, 63] width 106 height 19
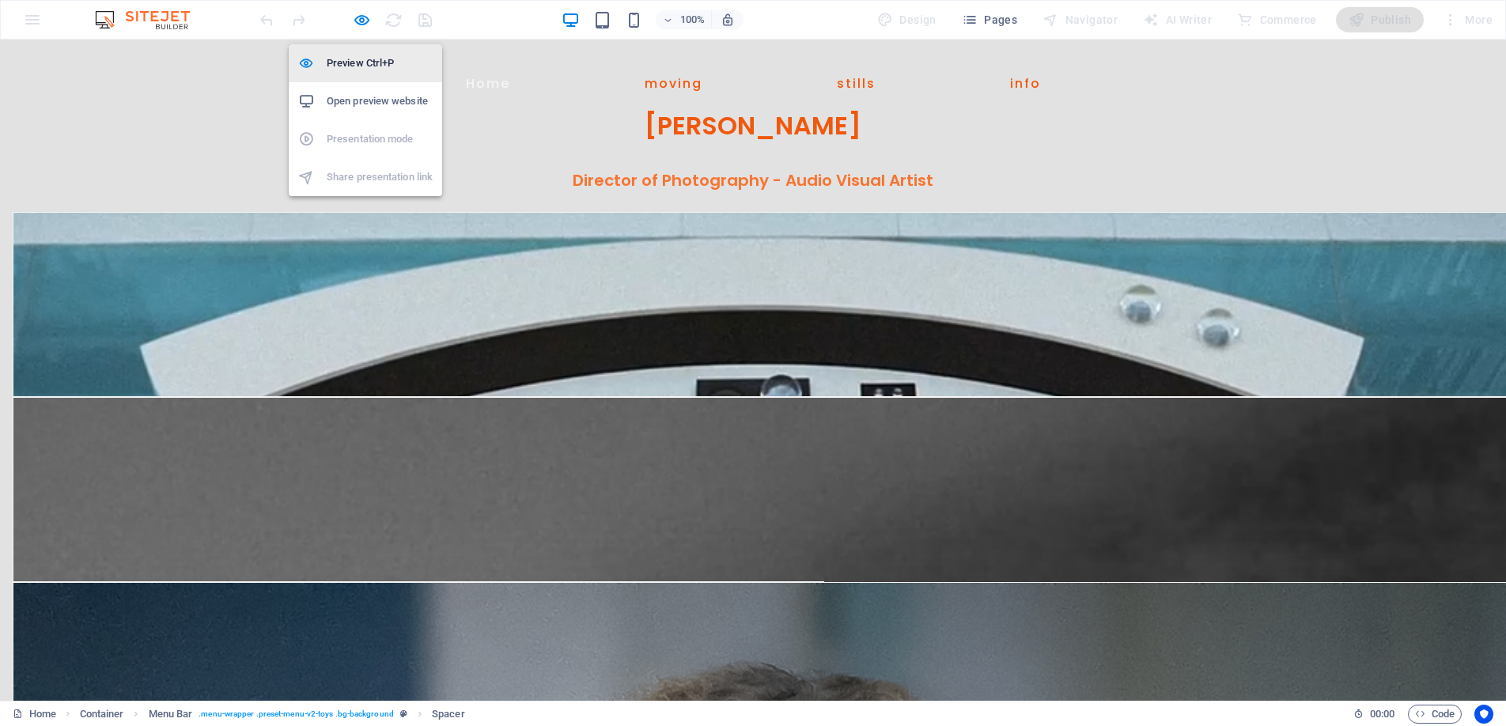
select select "px"
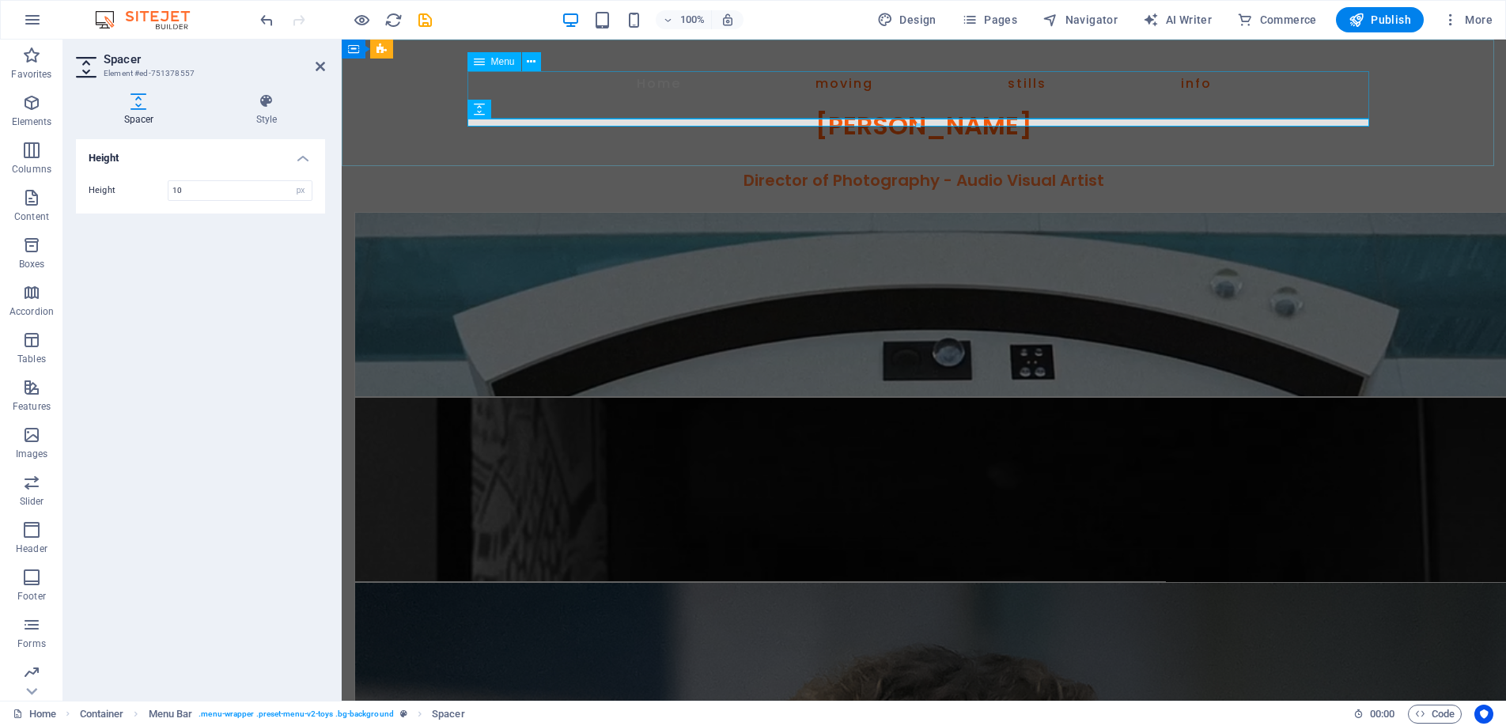
click at [498, 61] on span "Menu" at bounding box center [503, 61] width 24 height 9
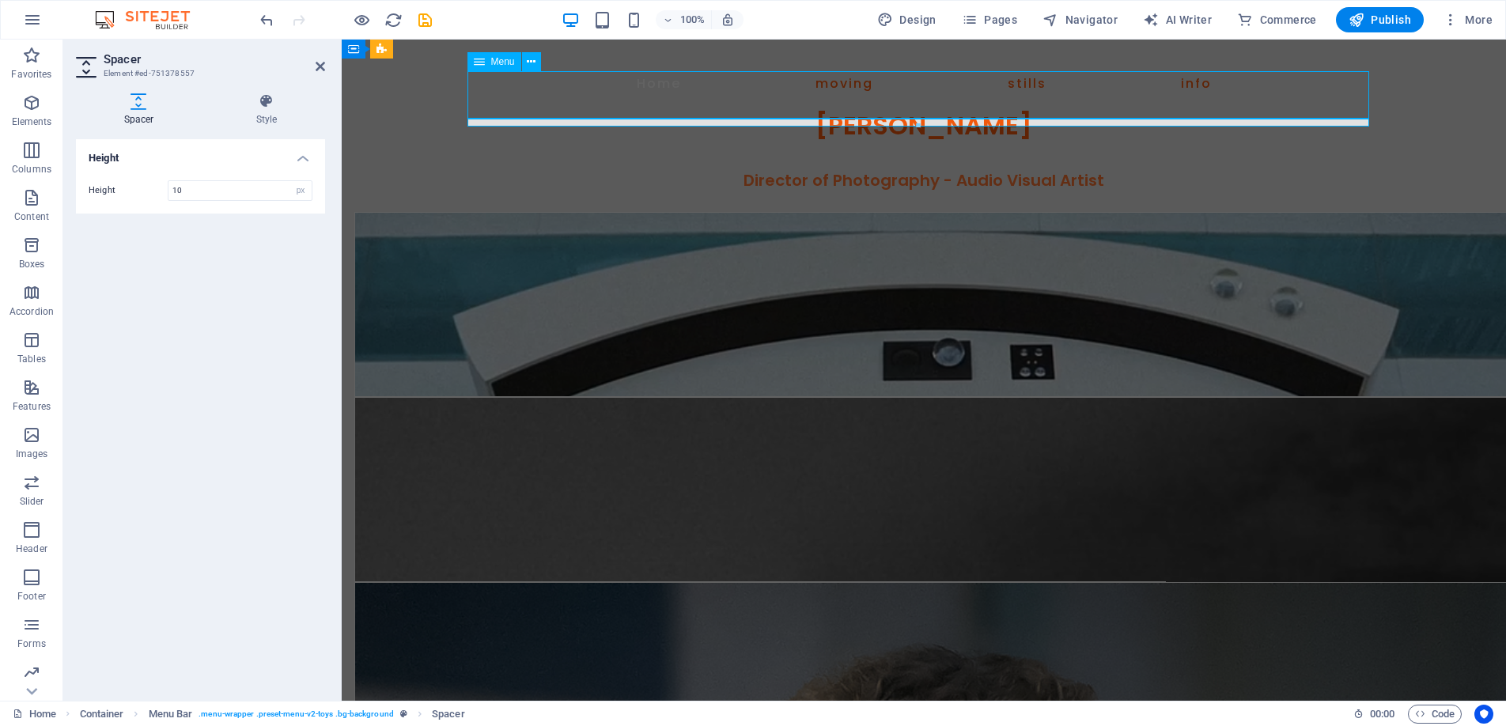
click at [498, 61] on span "Menu" at bounding box center [503, 61] width 24 height 9
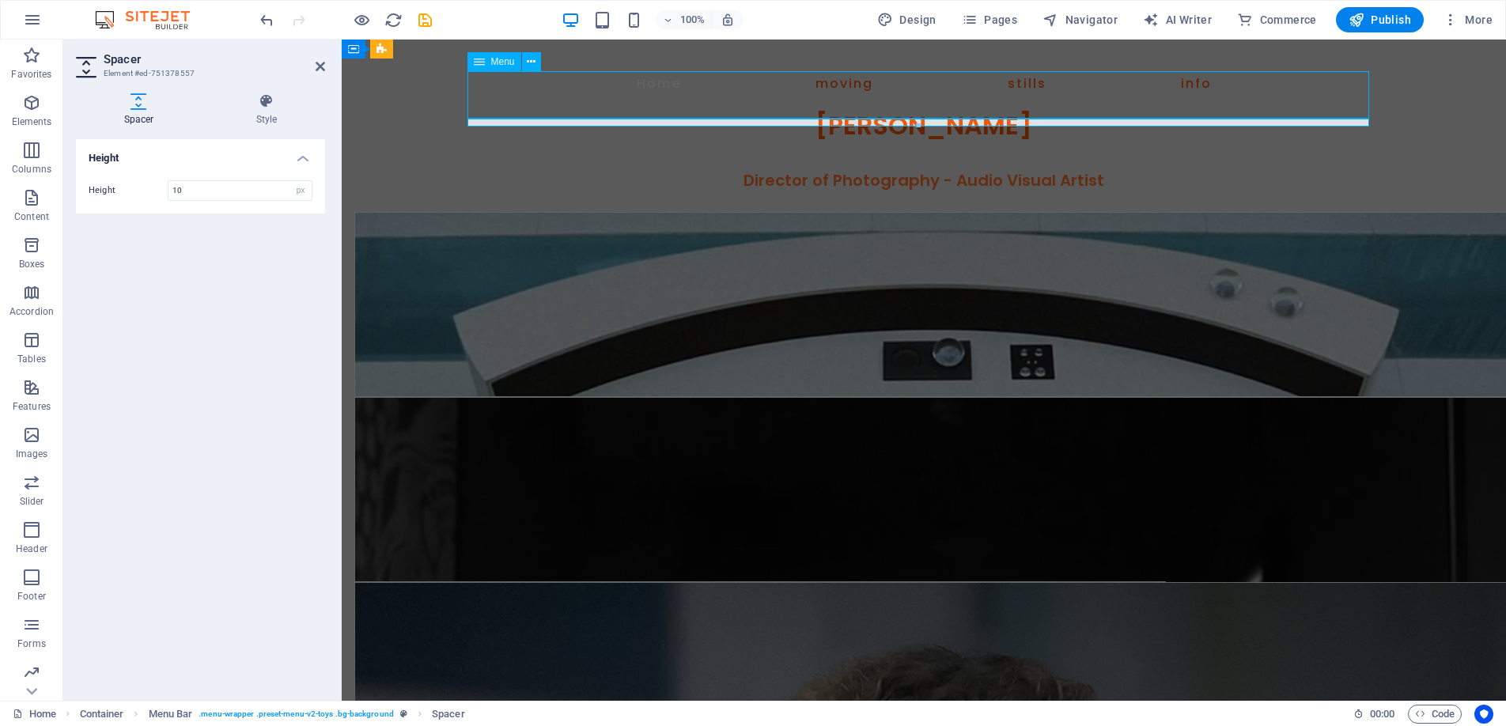
select select
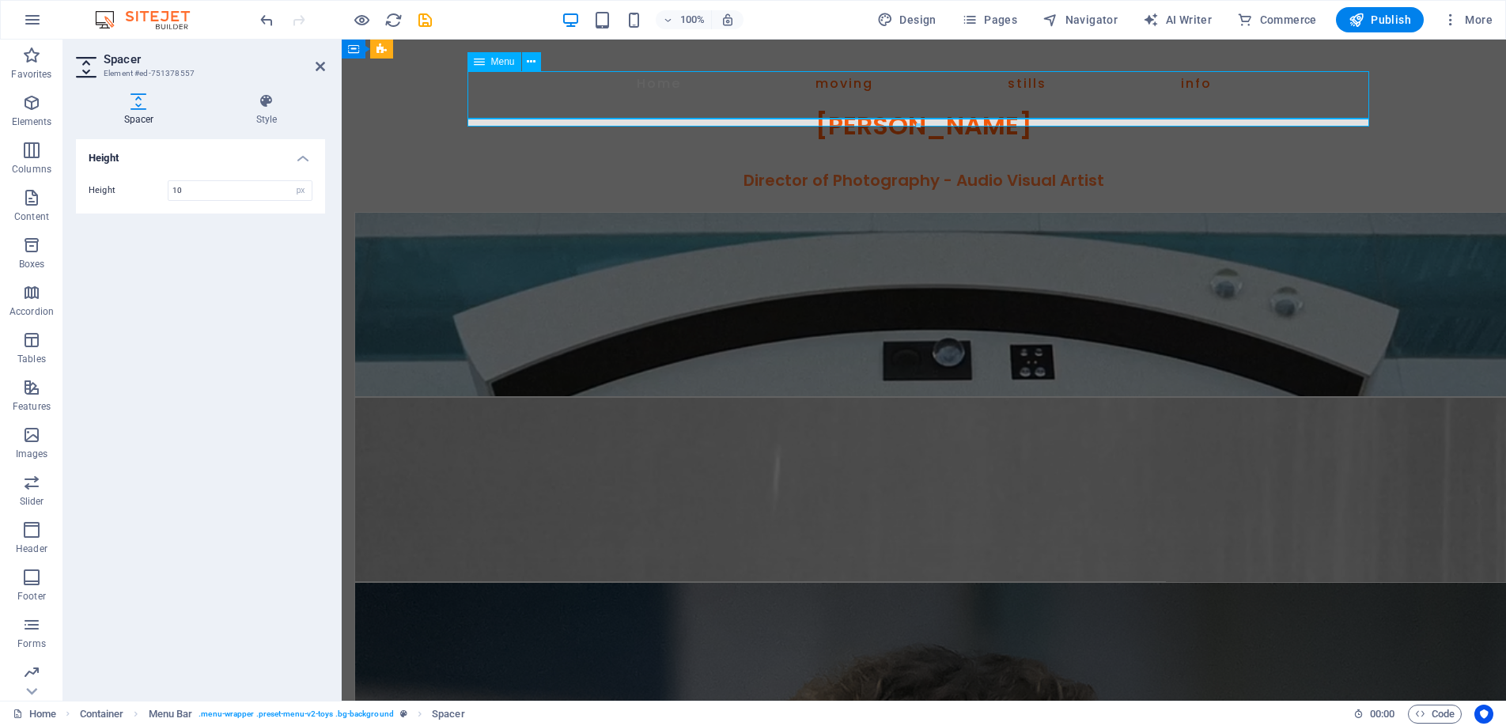
select select "25"
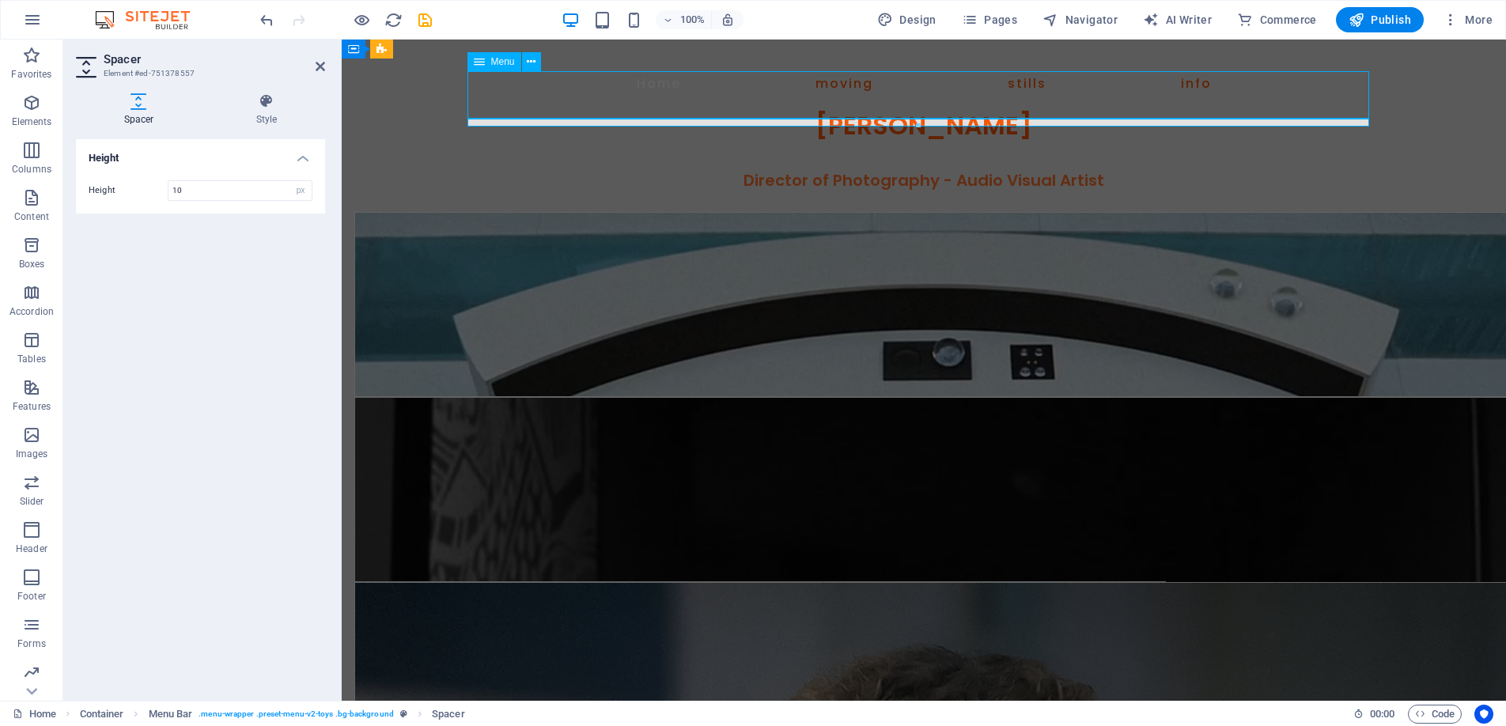
select select
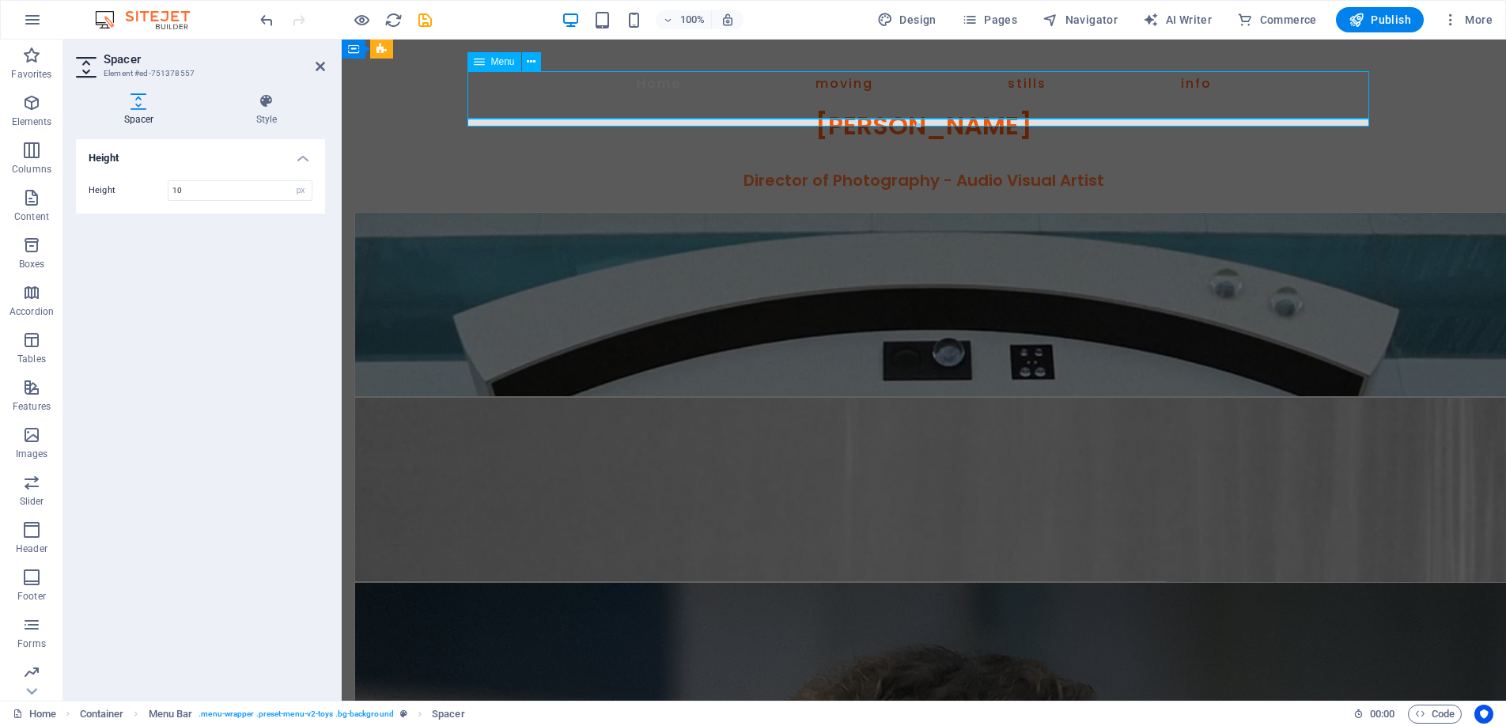
select select "26"
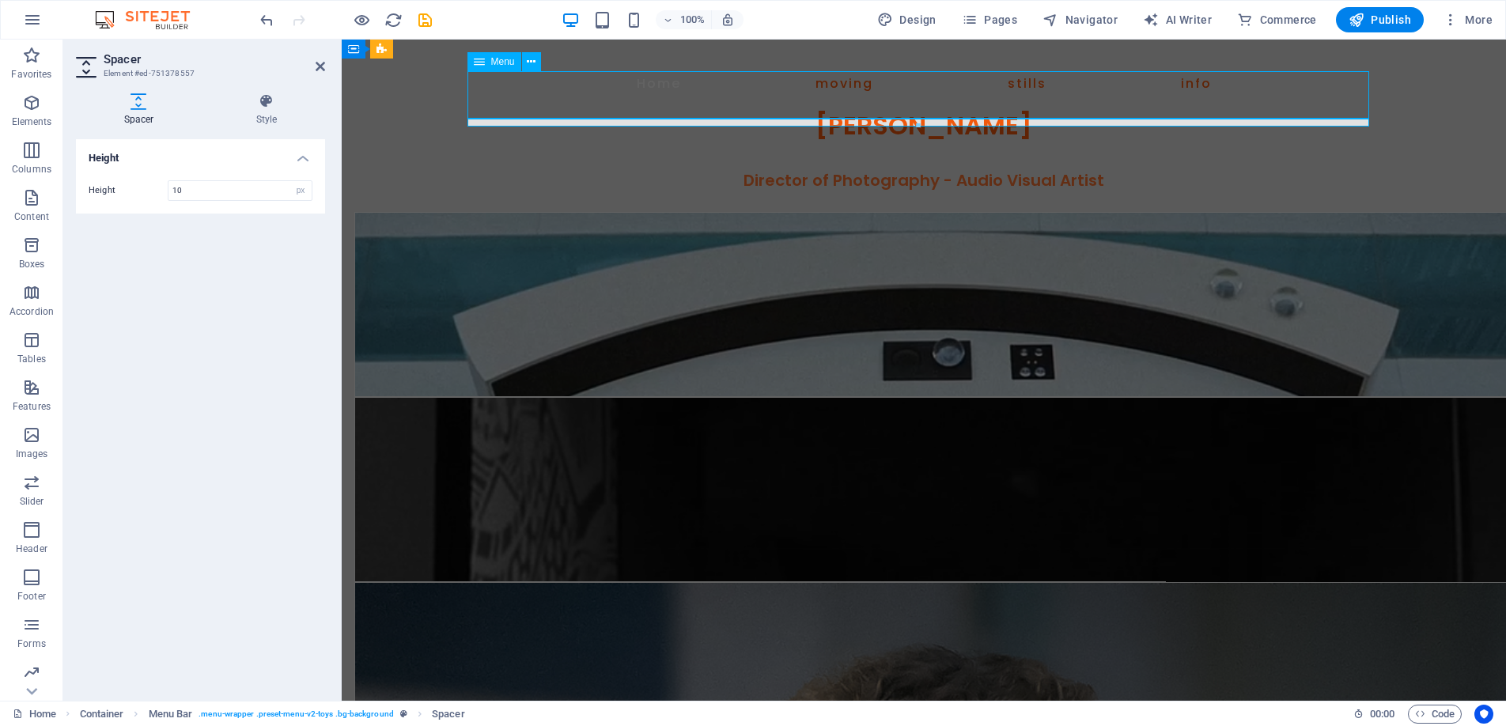
select select
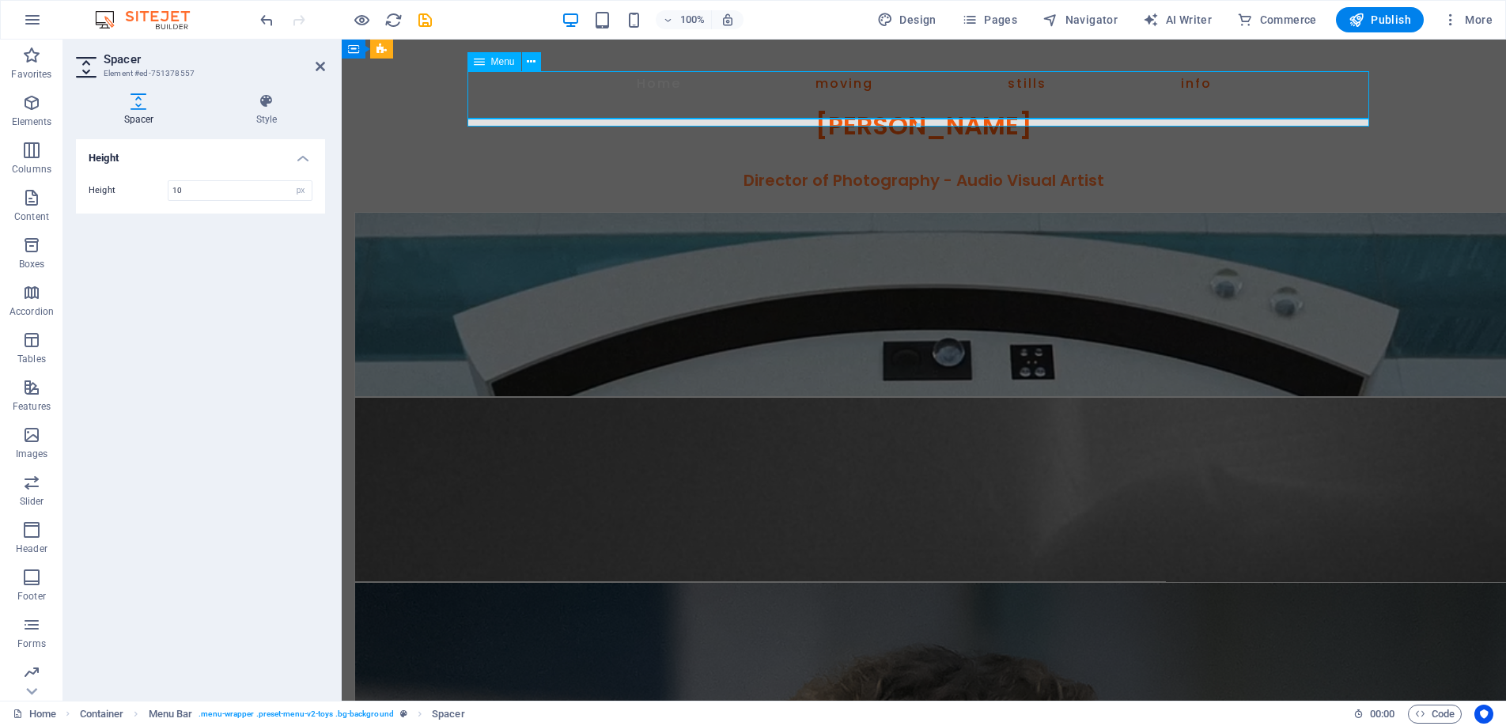
select select "27"
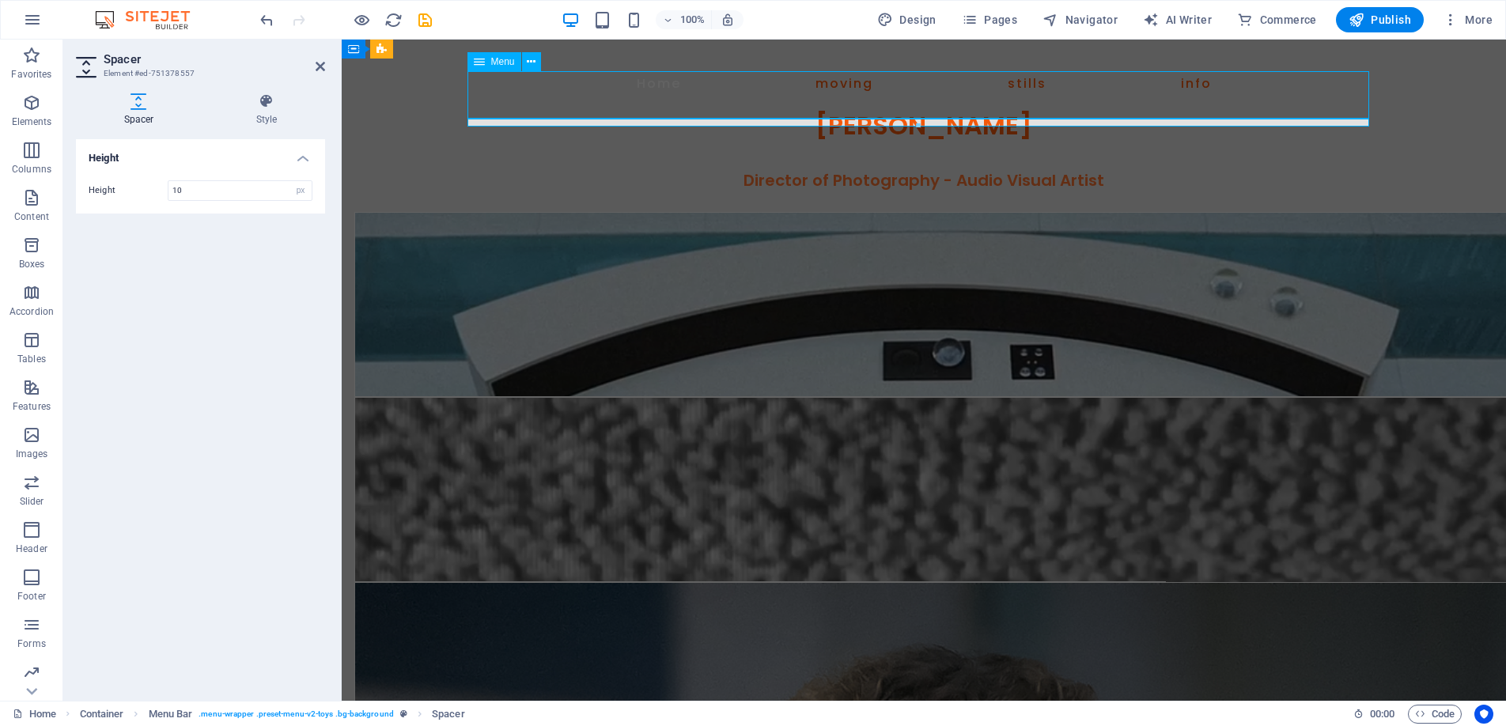
select select
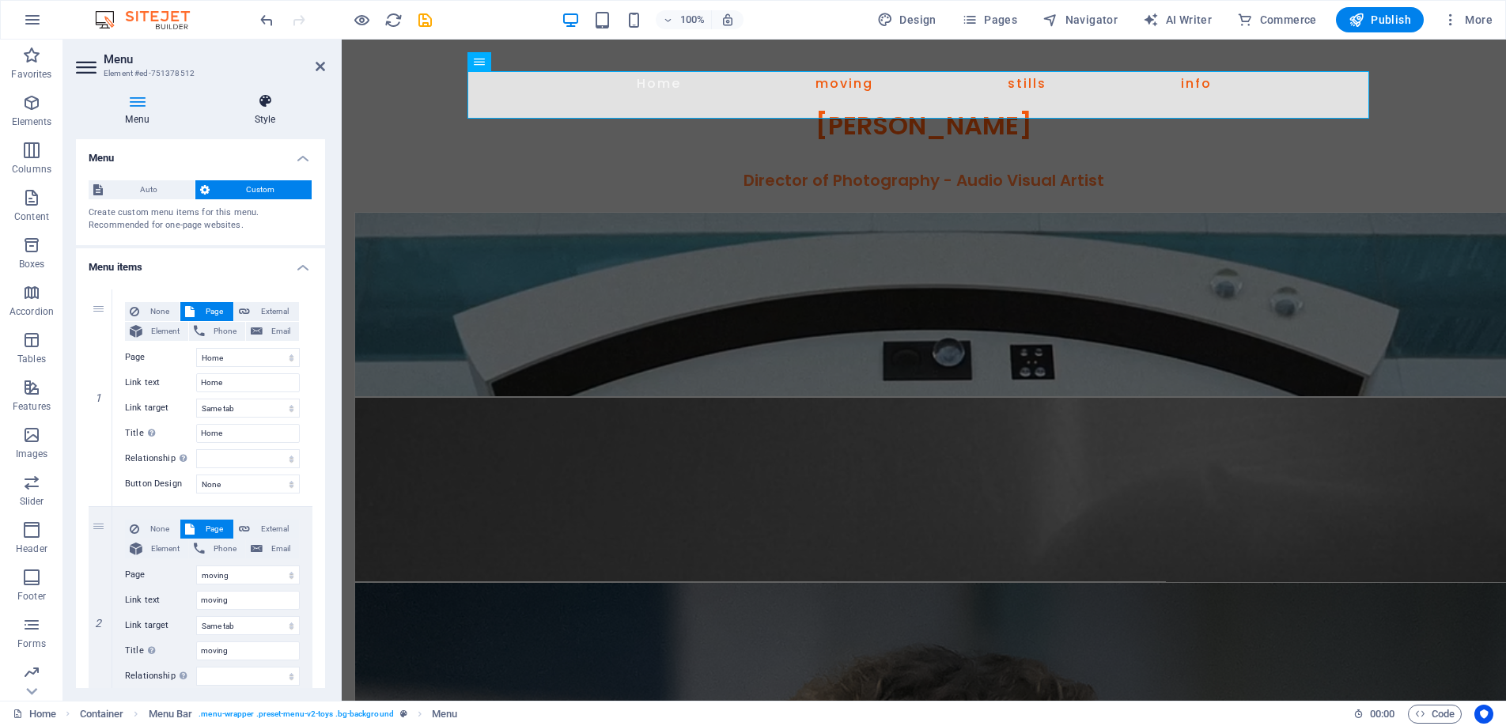
click at [264, 101] on icon at bounding box center [265, 101] width 120 height 16
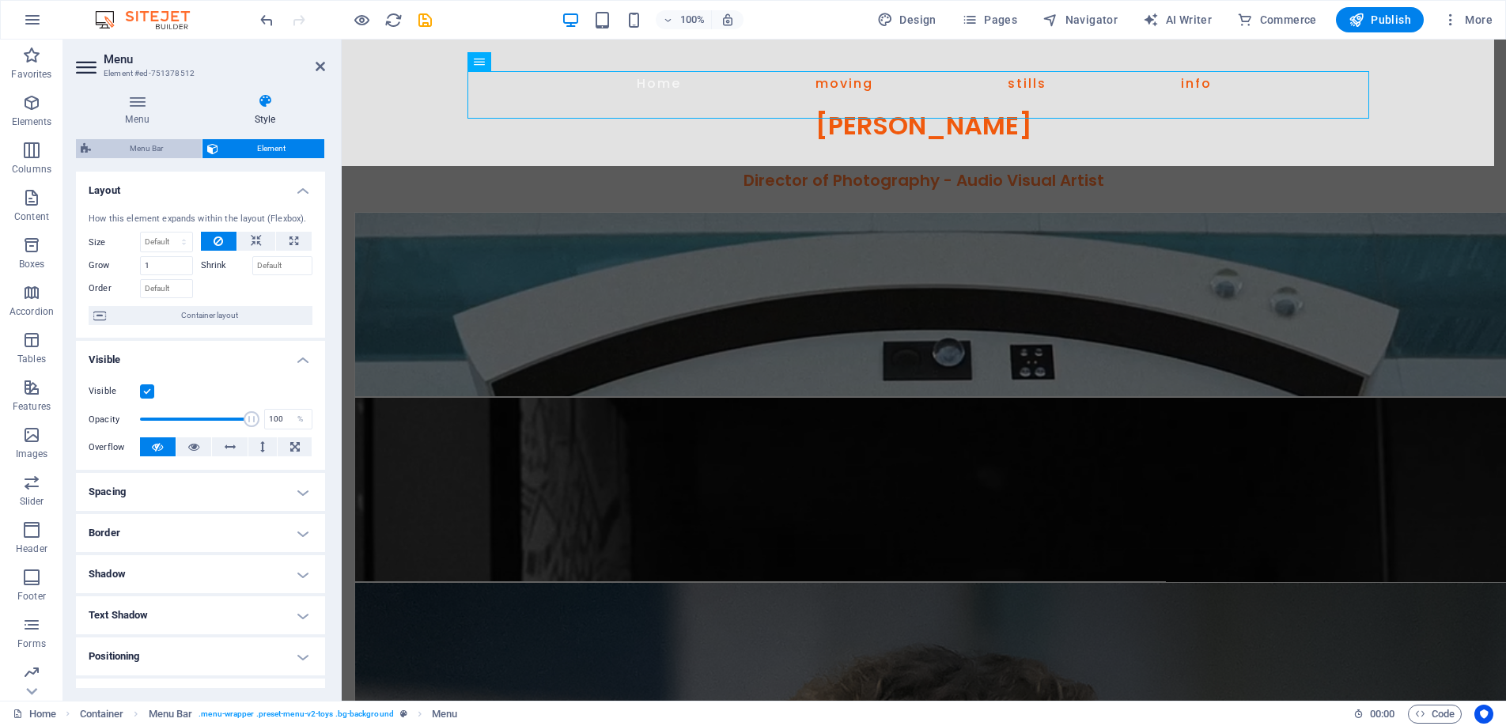
click at [142, 141] on span "Menu Bar" at bounding box center [146, 148] width 101 height 19
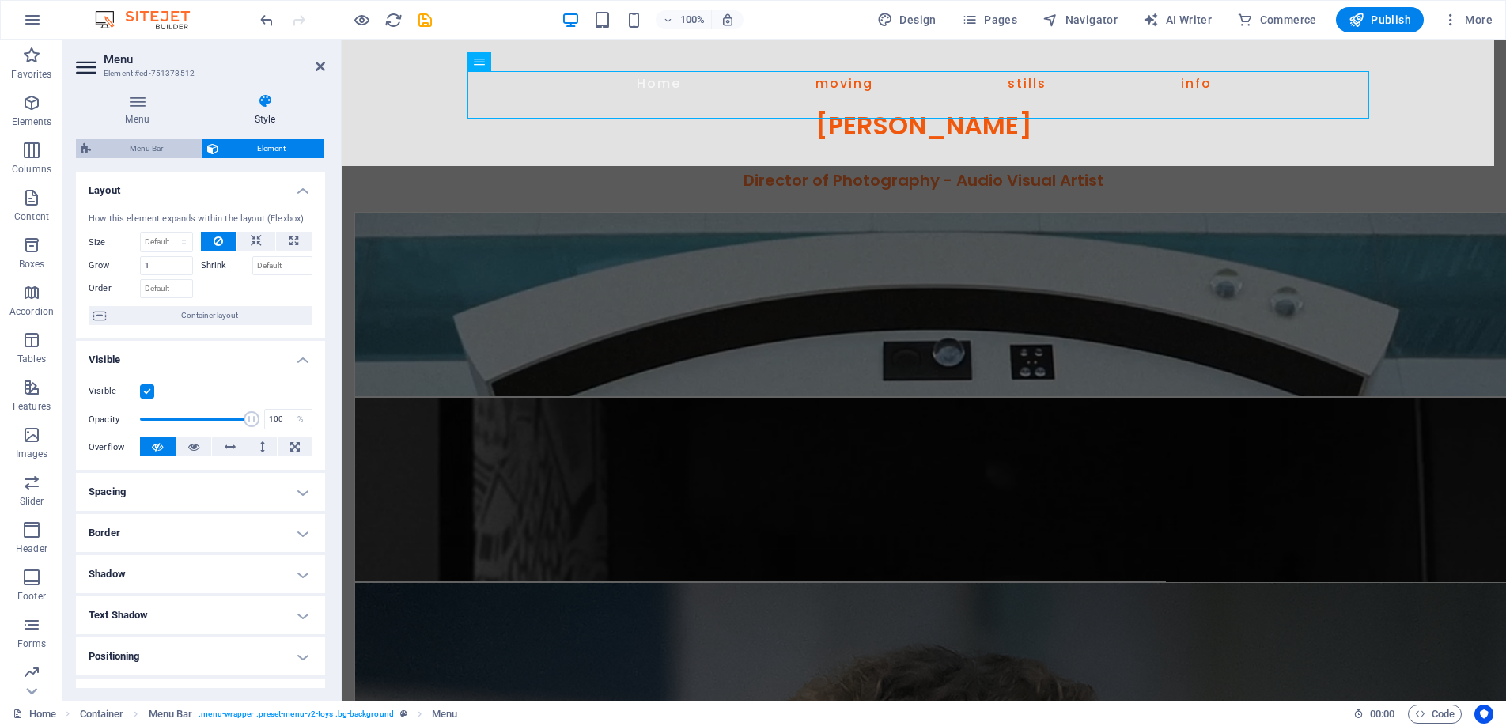
select select "rem"
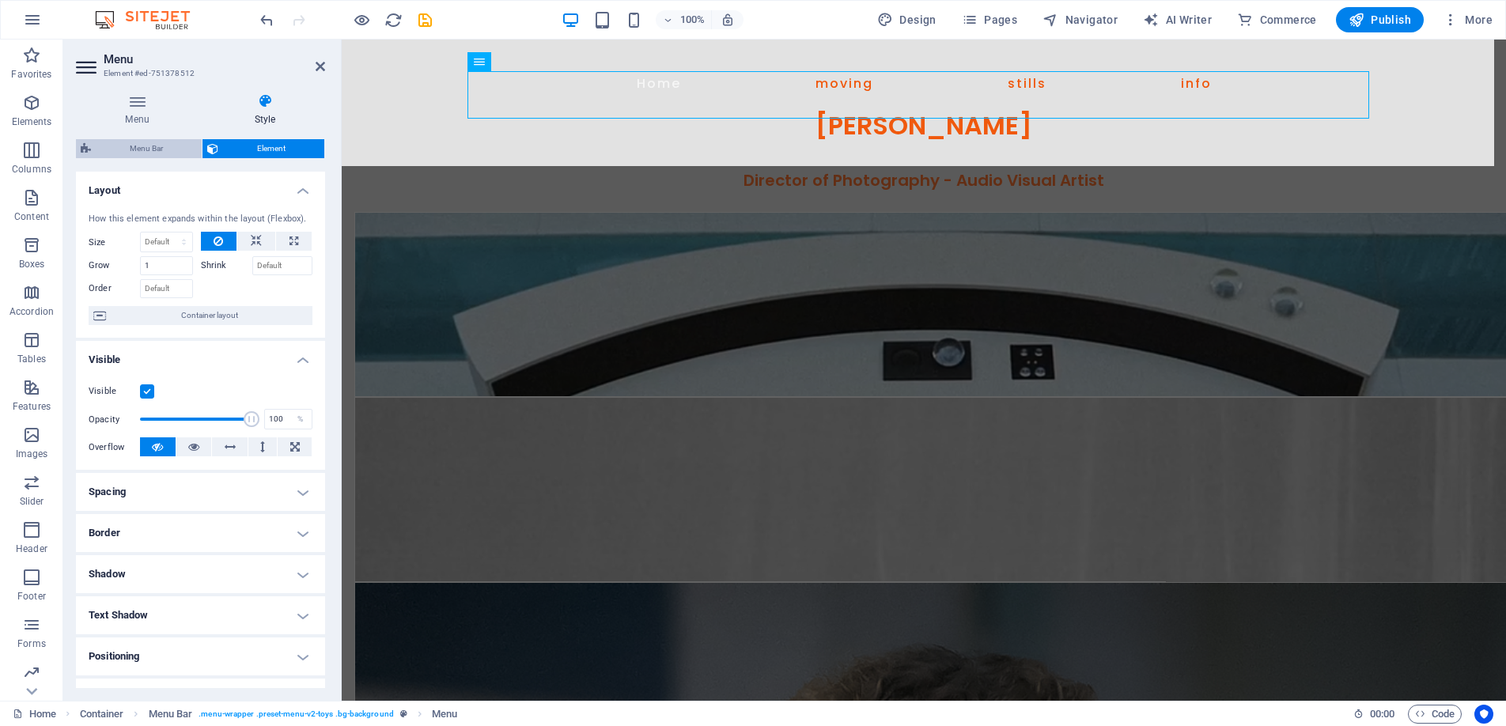
select select "rem"
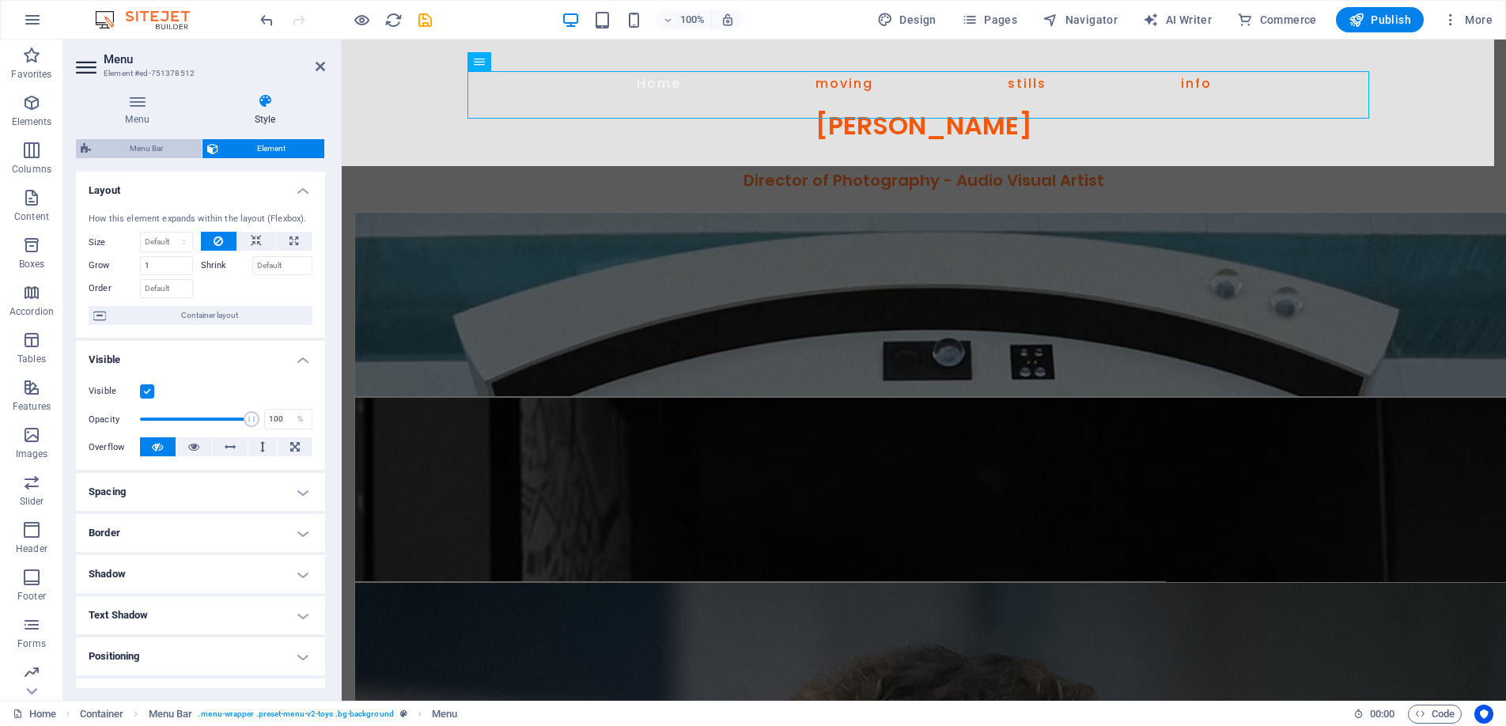
select select "rem"
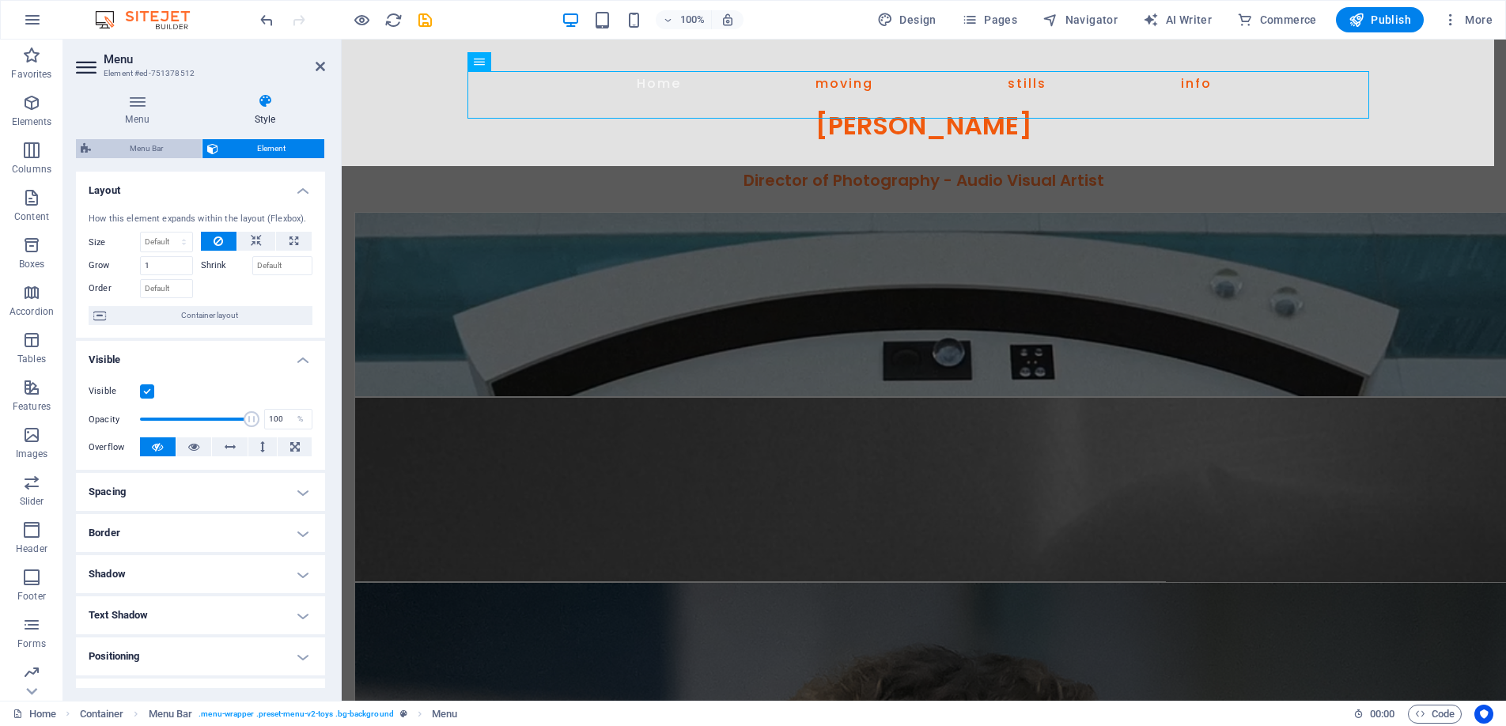
select select "rem"
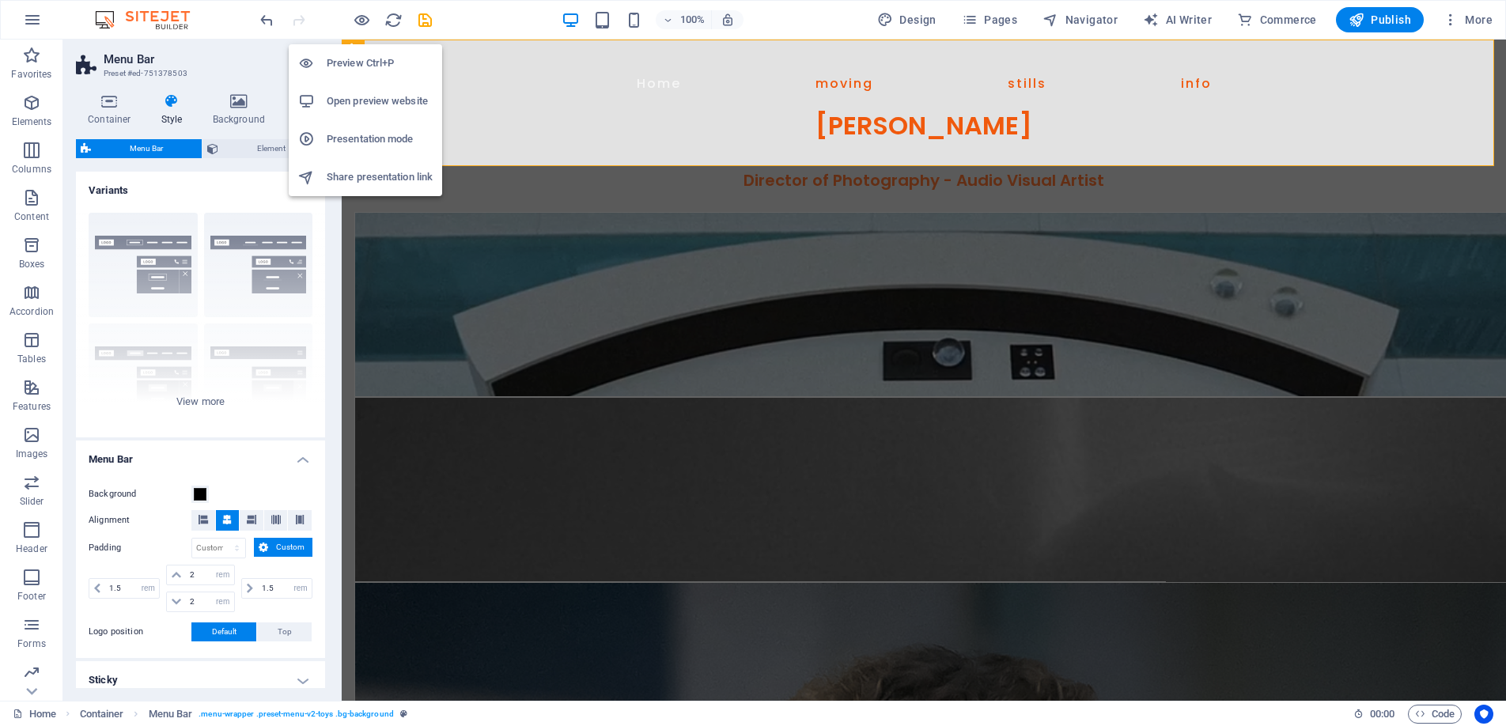
click at [366, 55] on h6 "Preview Ctrl+P" at bounding box center [380, 63] width 106 height 19
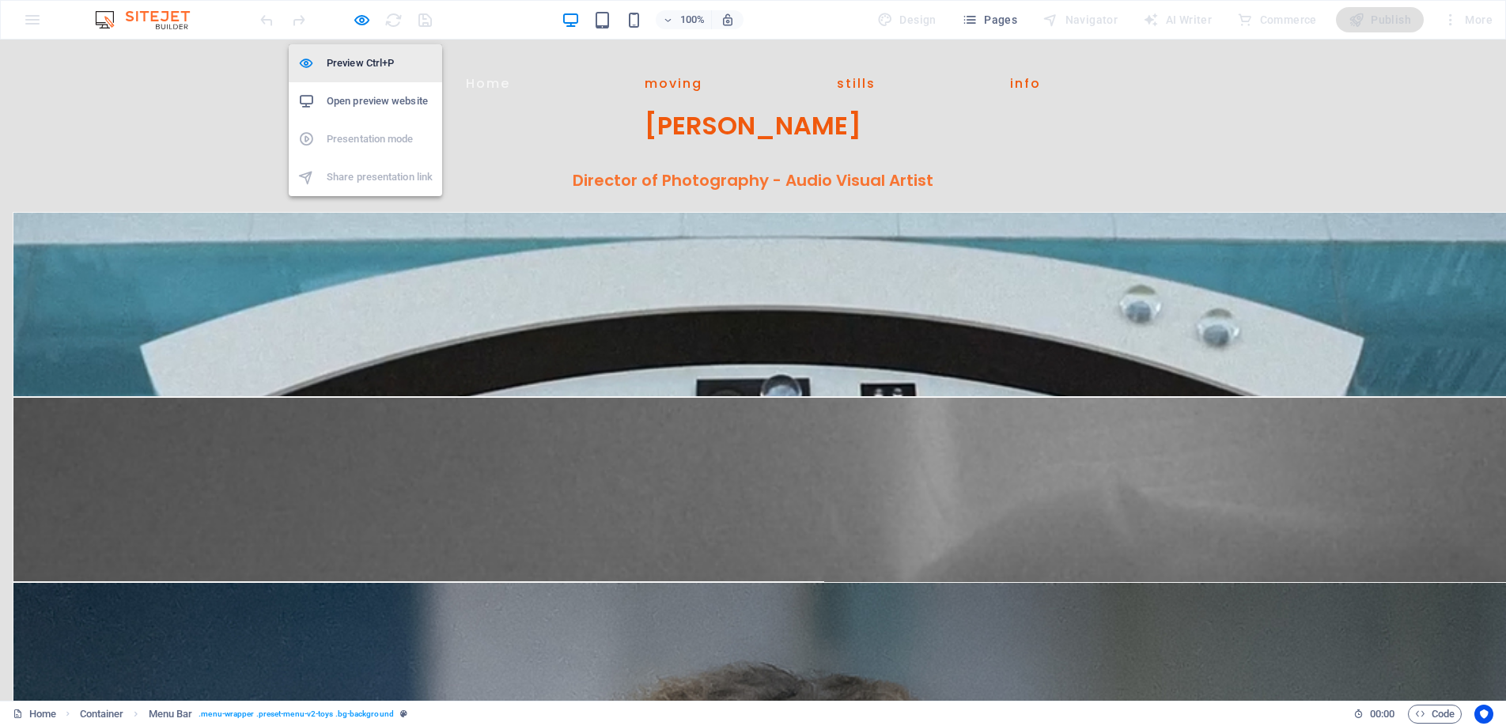
click at [365, 51] on li "Preview Ctrl+P" at bounding box center [365, 63] width 153 height 38
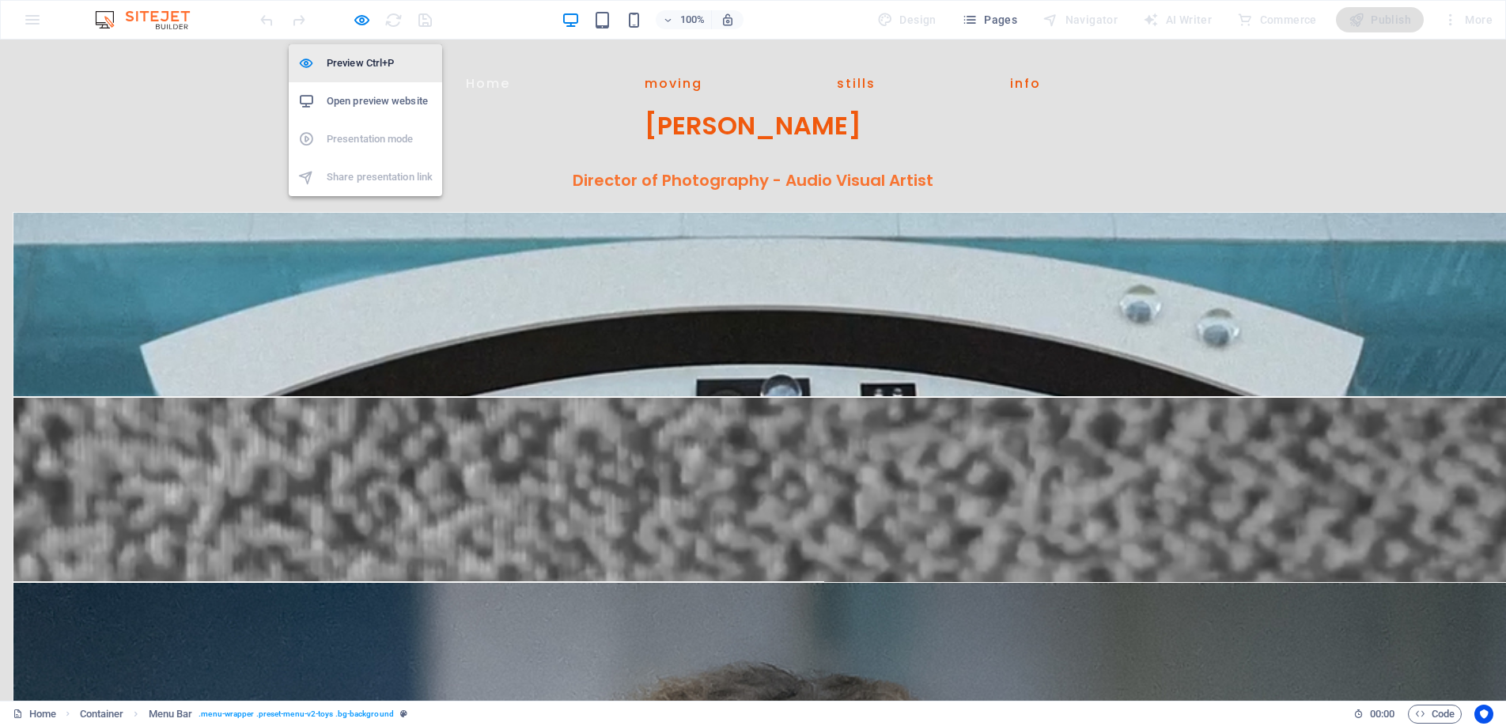
select select "rem"
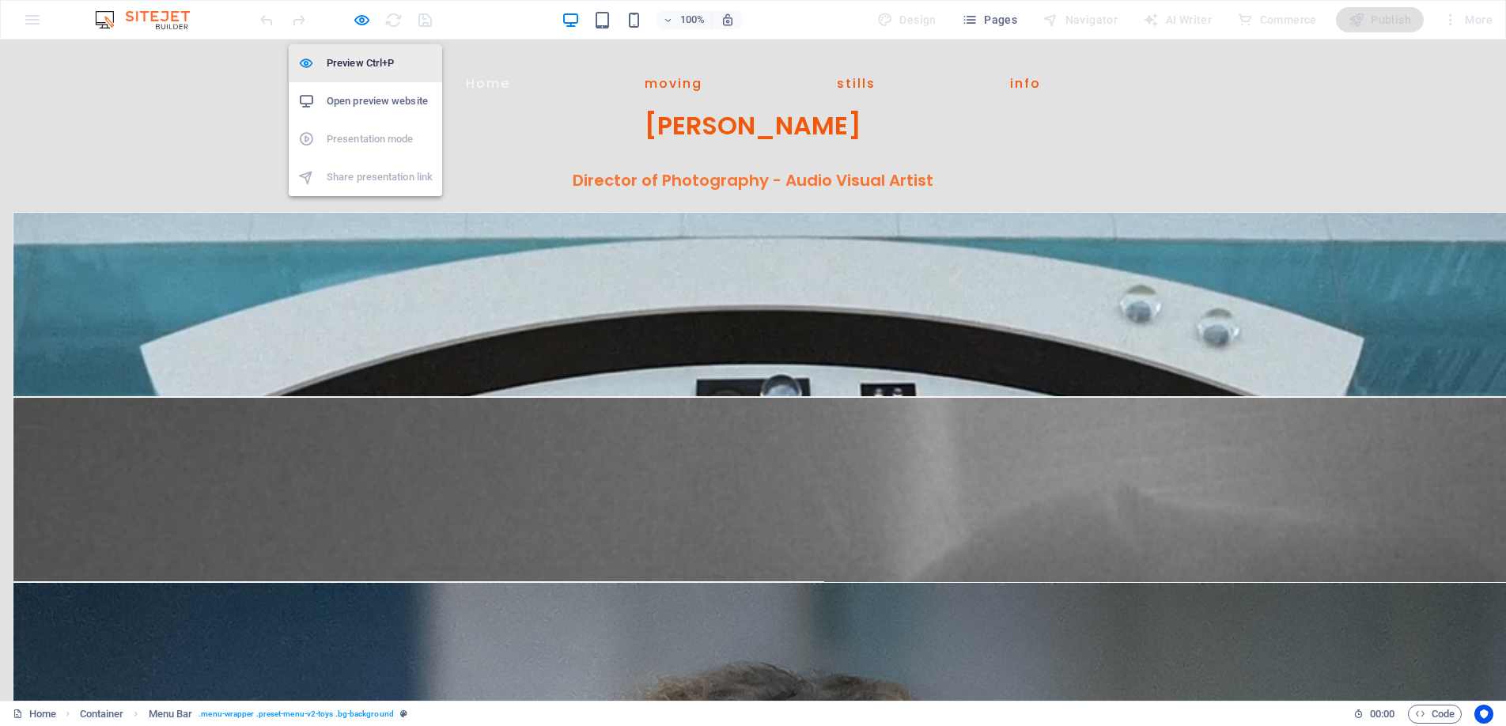
select select "rem"
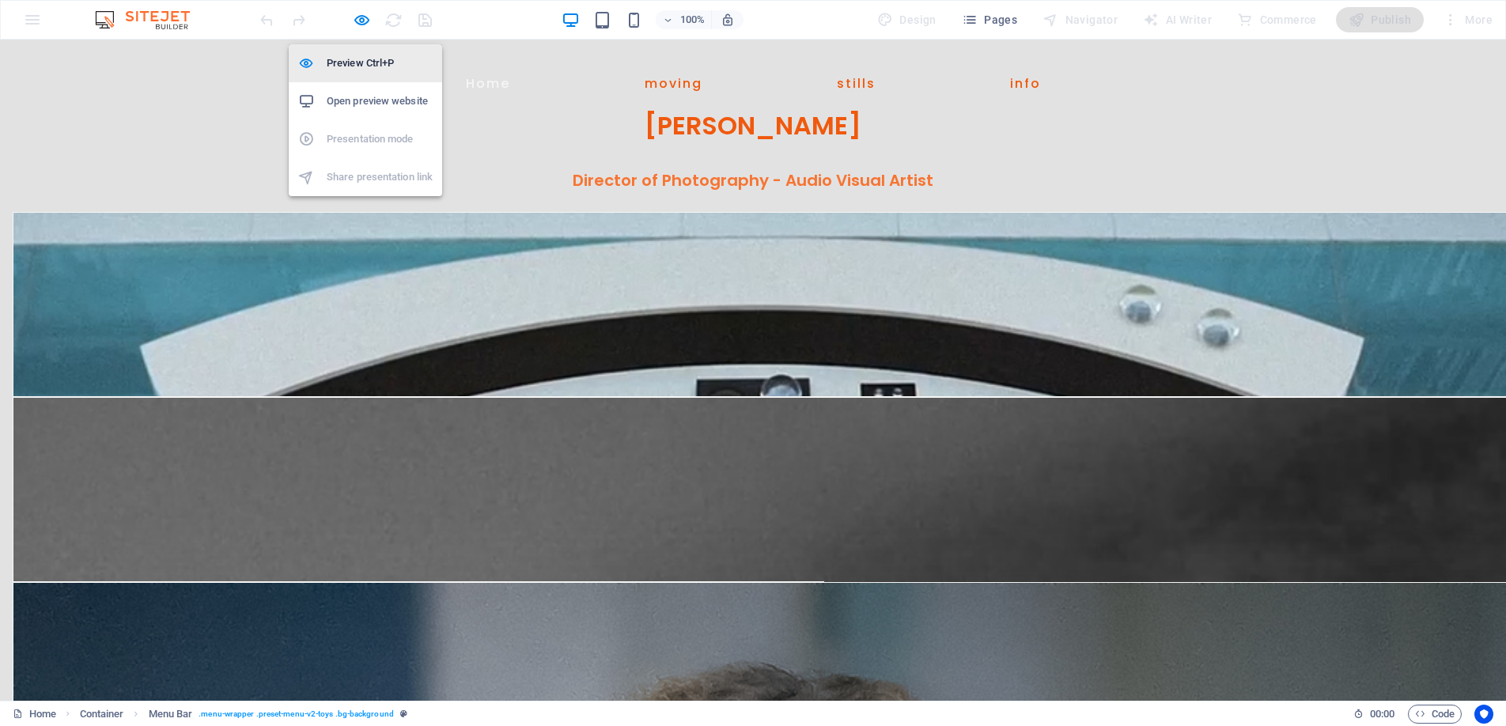
select select "rem"
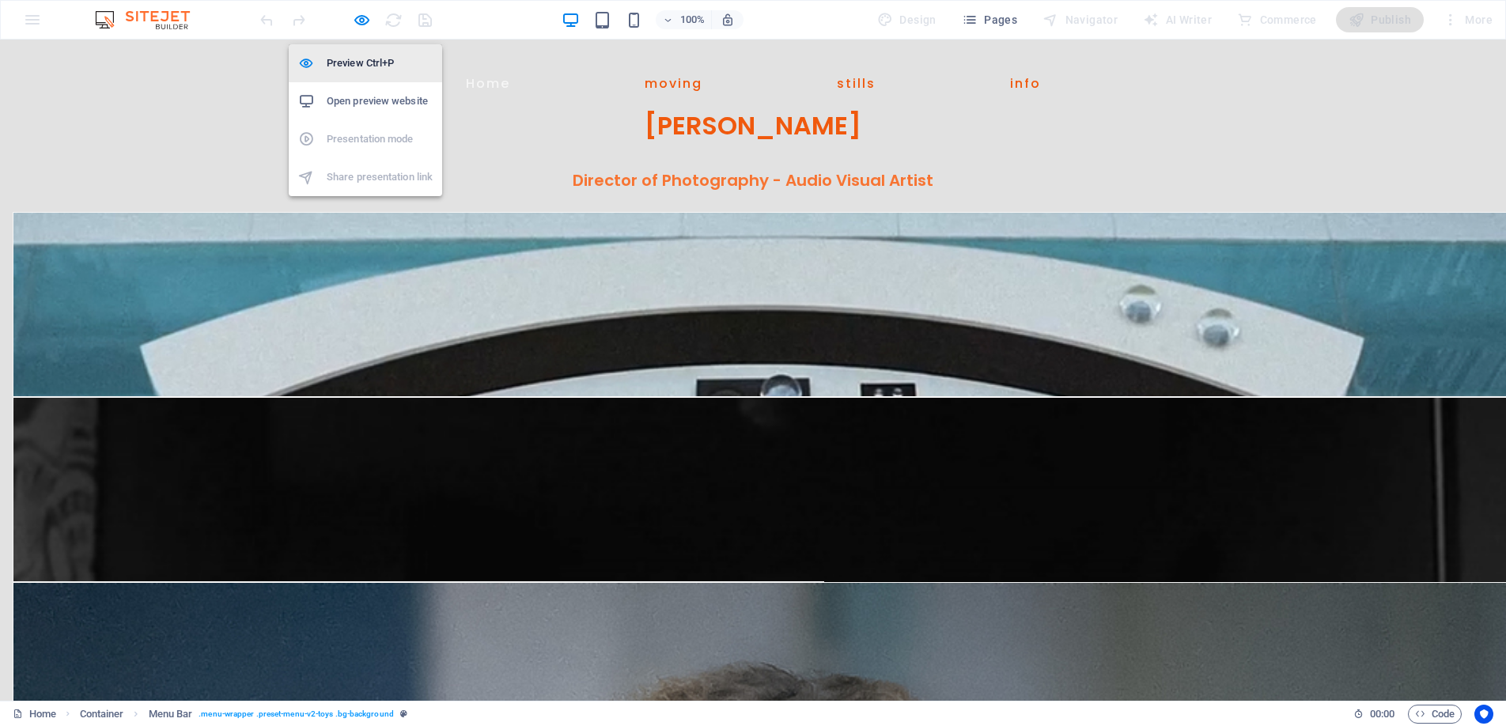
select select "rem"
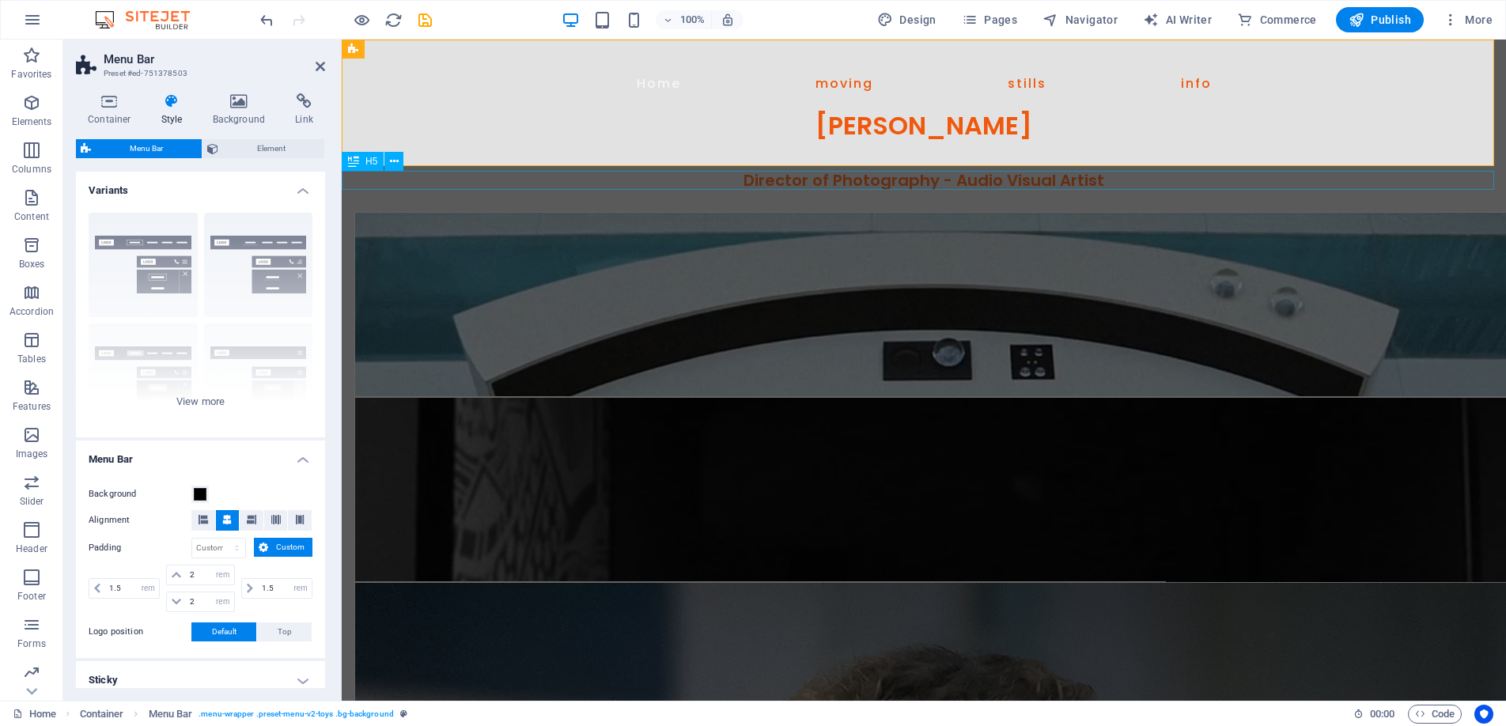
click at [367, 161] on span "H5" at bounding box center [372, 161] width 12 height 9
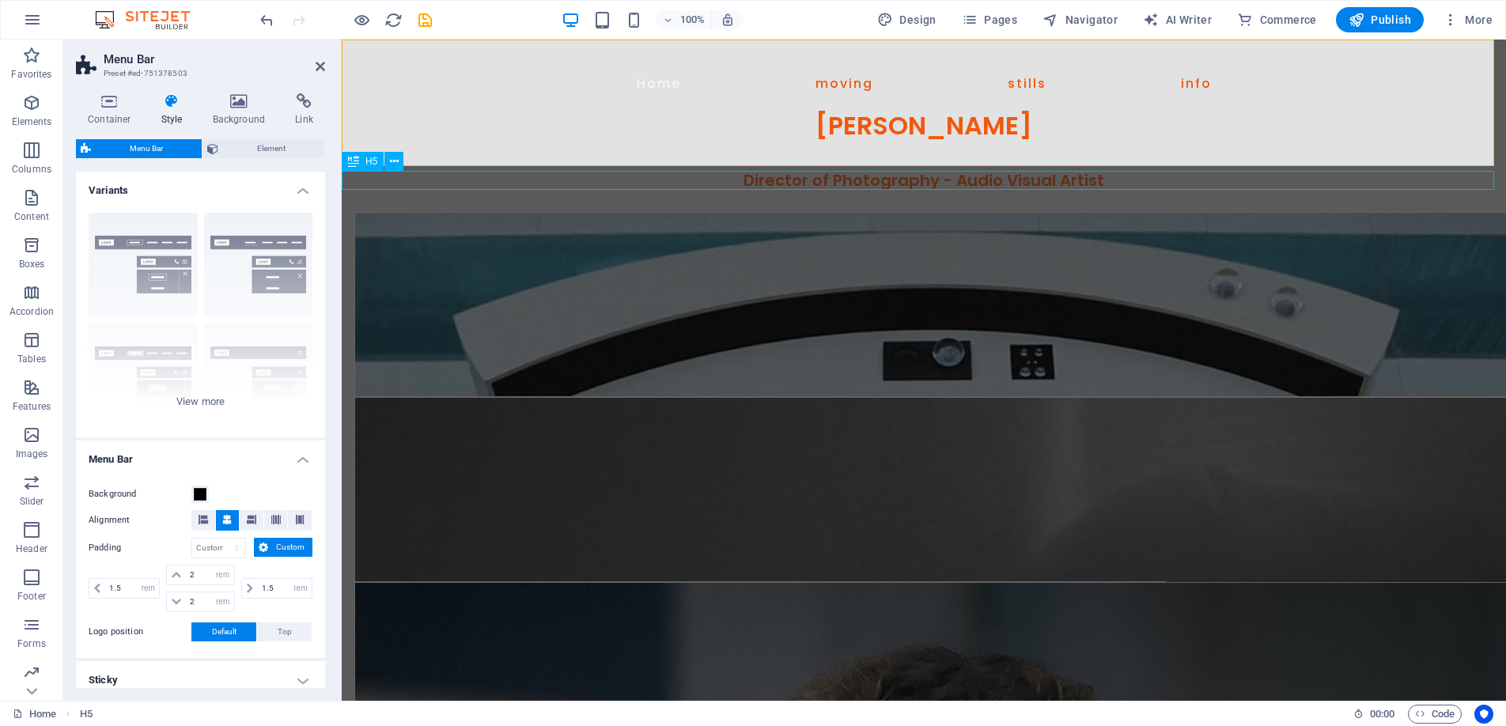
click at [367, 161] on span "H5" at bounding box center [372, 161] width 12 height 9
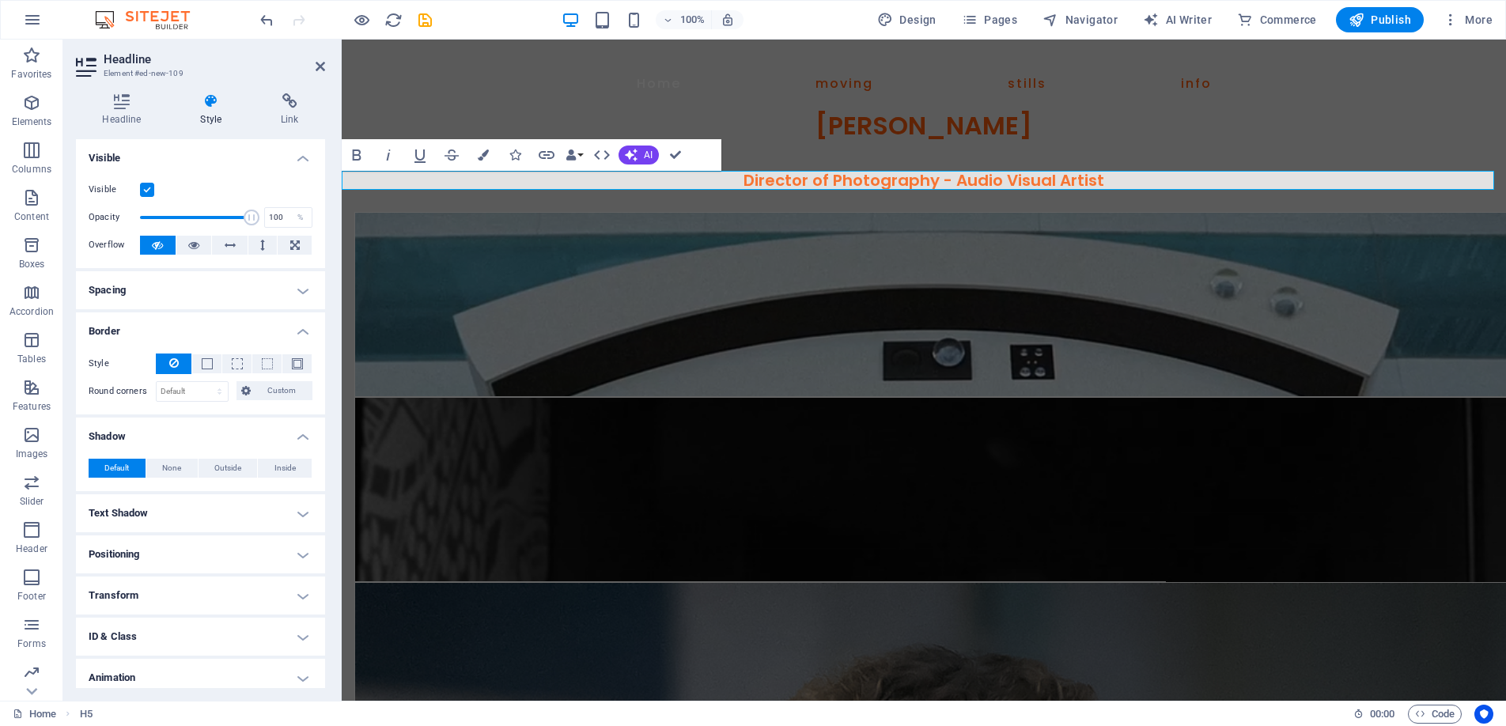
click at [983, 179] on span "Director of Photography - Audio Visual Artist" at bounding box center [924, 180] width 361 height 22
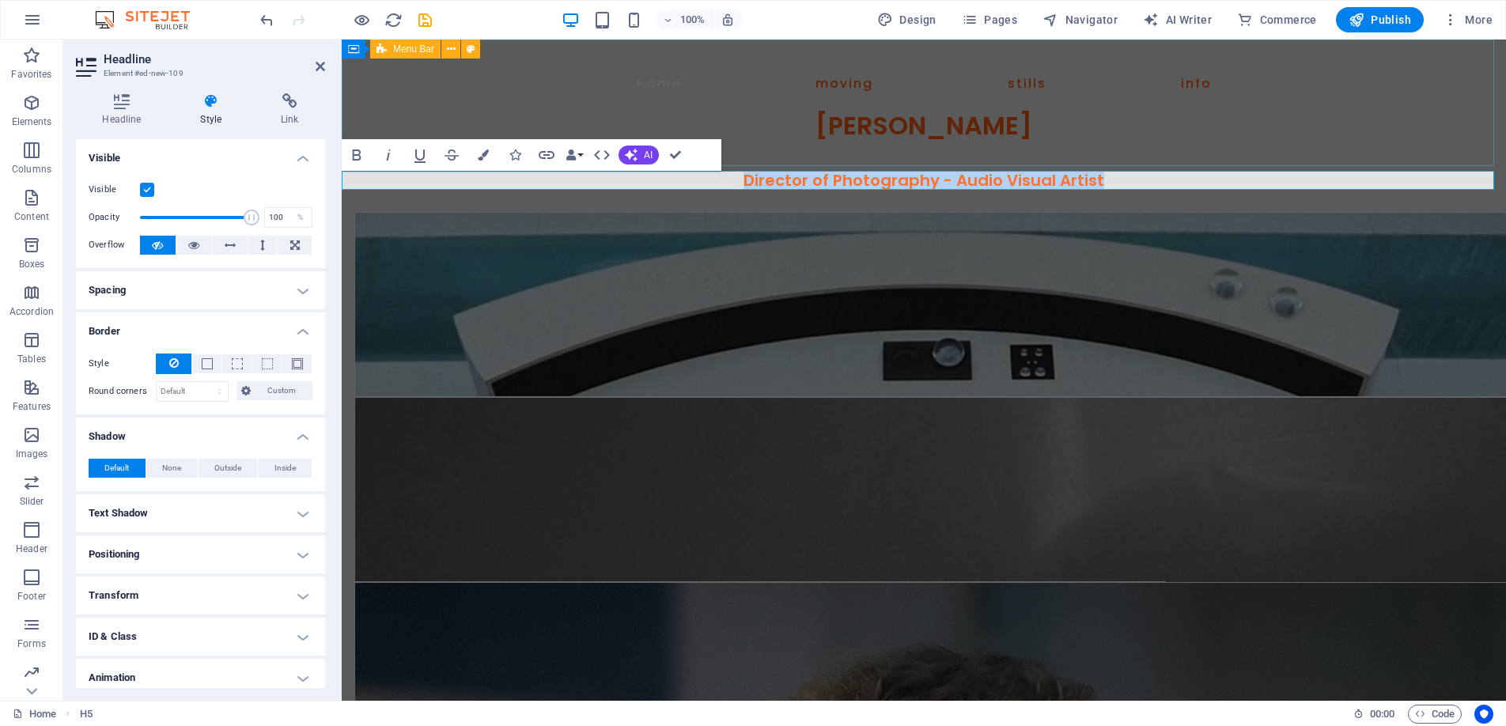
drag, startPoint x: 1112, startPoint y: 178, endPoint x: 722, endPoint y: 165, distance: 391.0
click at [722, 165] on div "Home moving stills info [PERSON_NAME] Director of Photography - Audio Visual Ar…" at bounding box center [924, 592] width 1165 height 1105
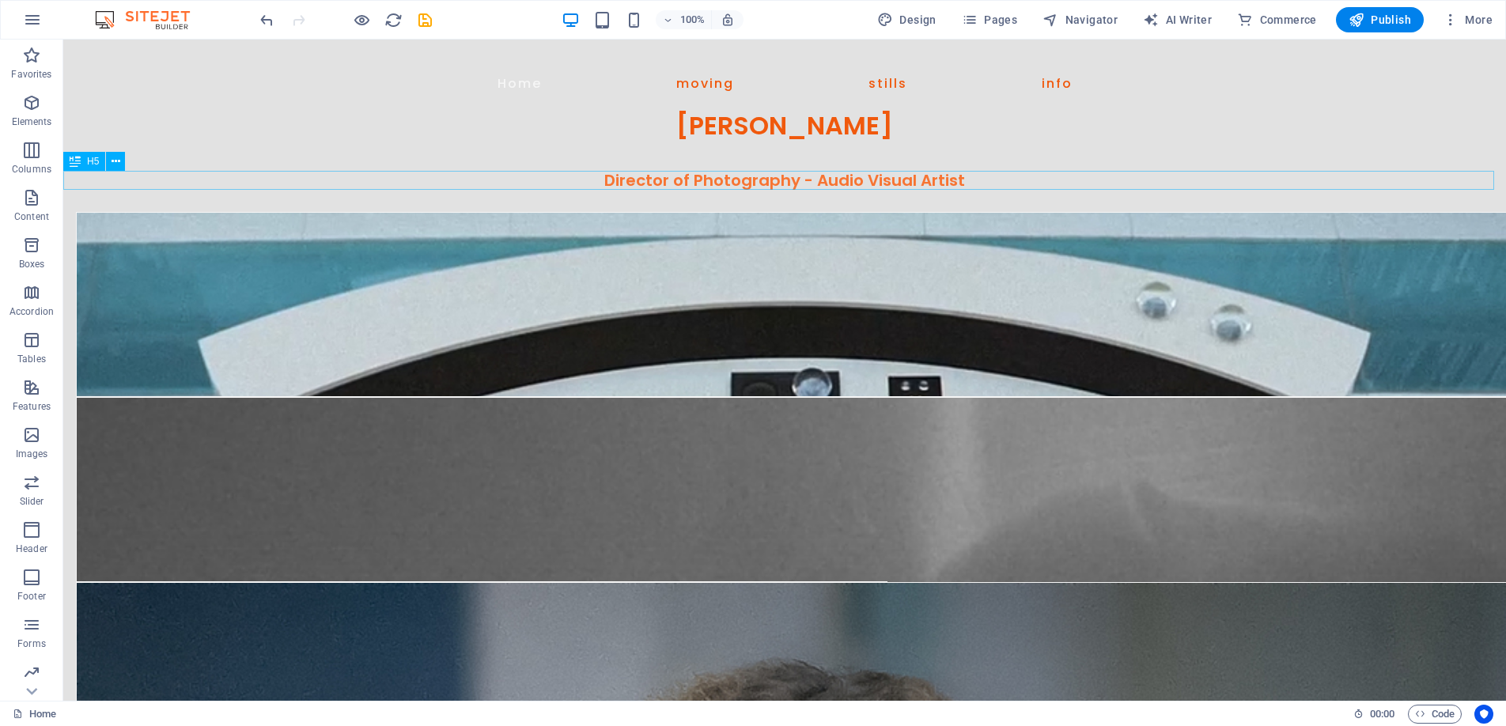
click at [688, 176] on div "Director of Photography - Audio Visual Artist" at bounding box center [784, 180] width 1443 height 19
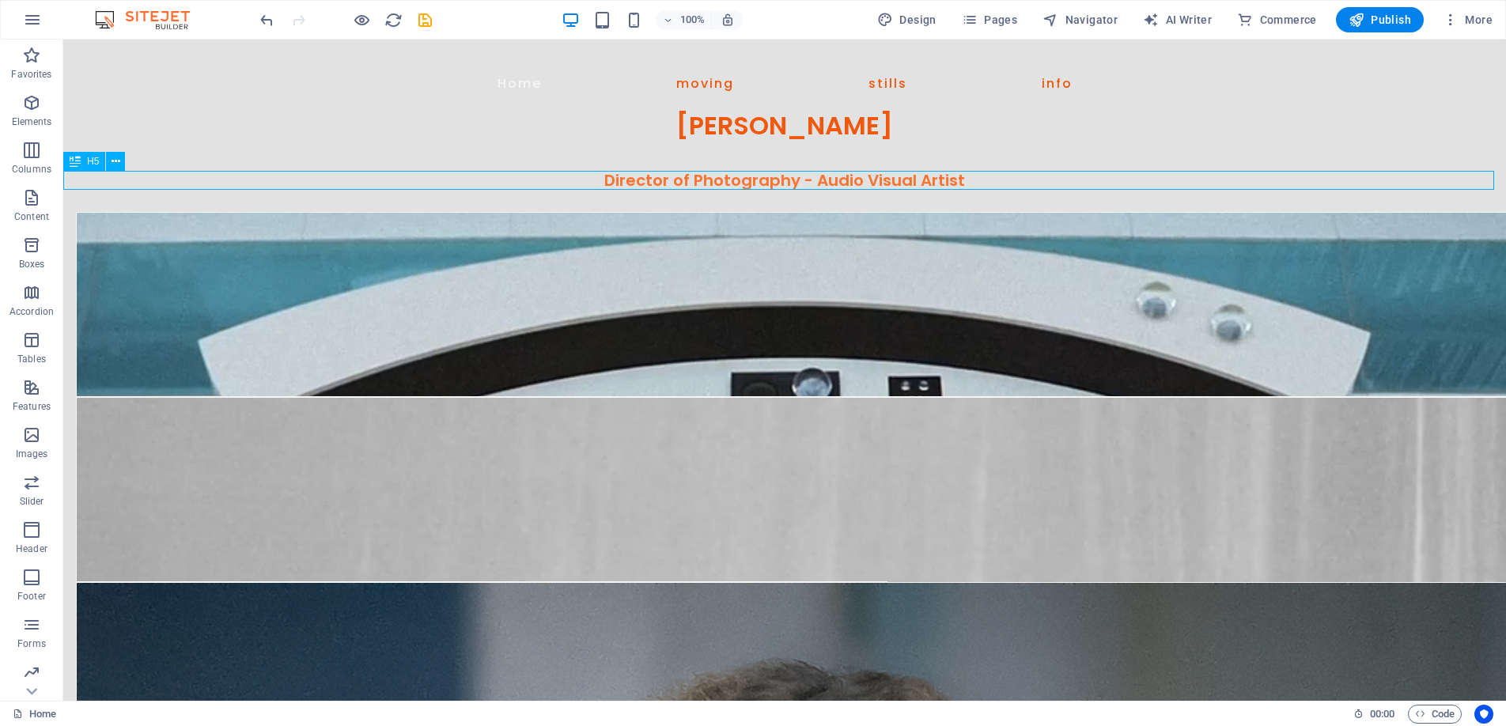
click at [688, 176] on div "Director of Photography - Audio Visual Artist" at bounding box center [784, 180] width 1443 height 19
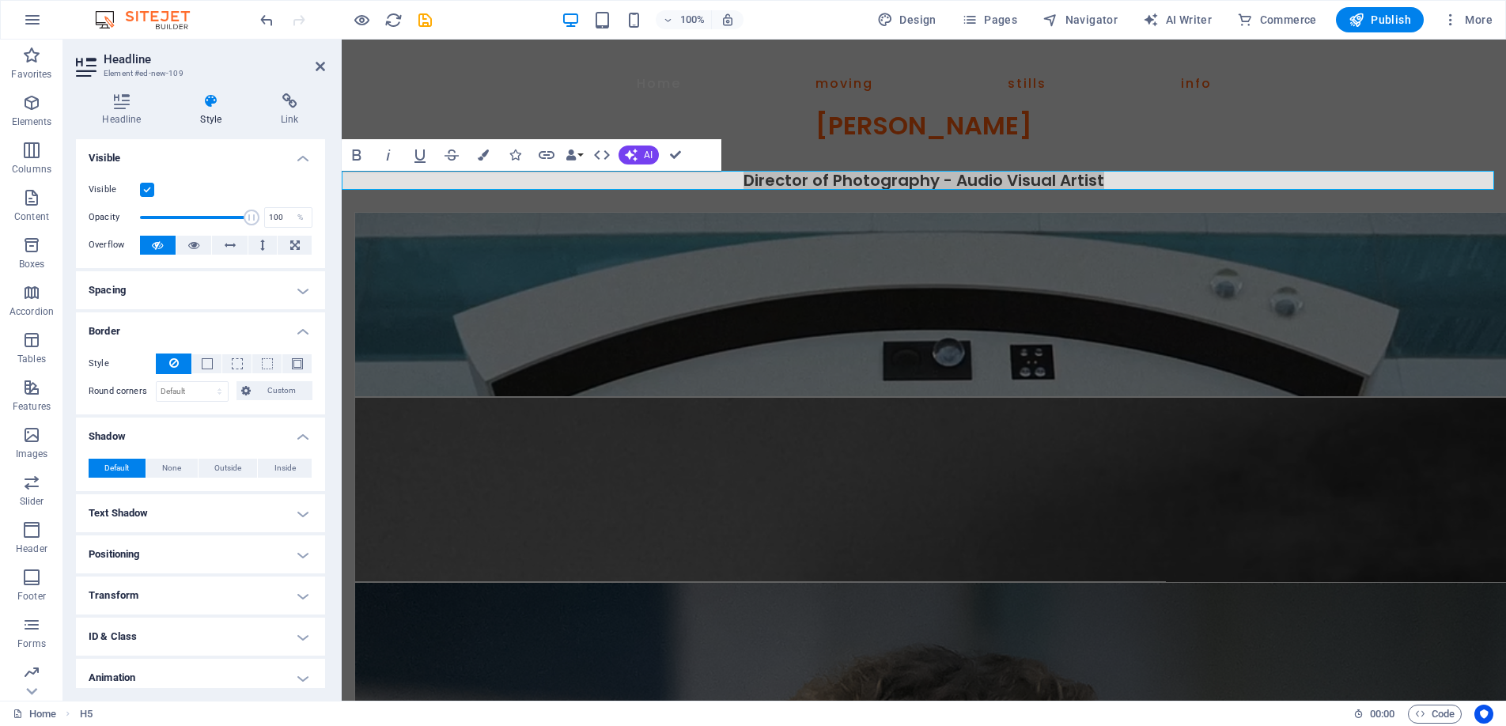
click at [109, 93] on div "Headline Style Link Settings Level H1 H2 H3 H4 H5 H6 Alignment Default colors a…" at bounding box center [200, 391] width 275 height 620
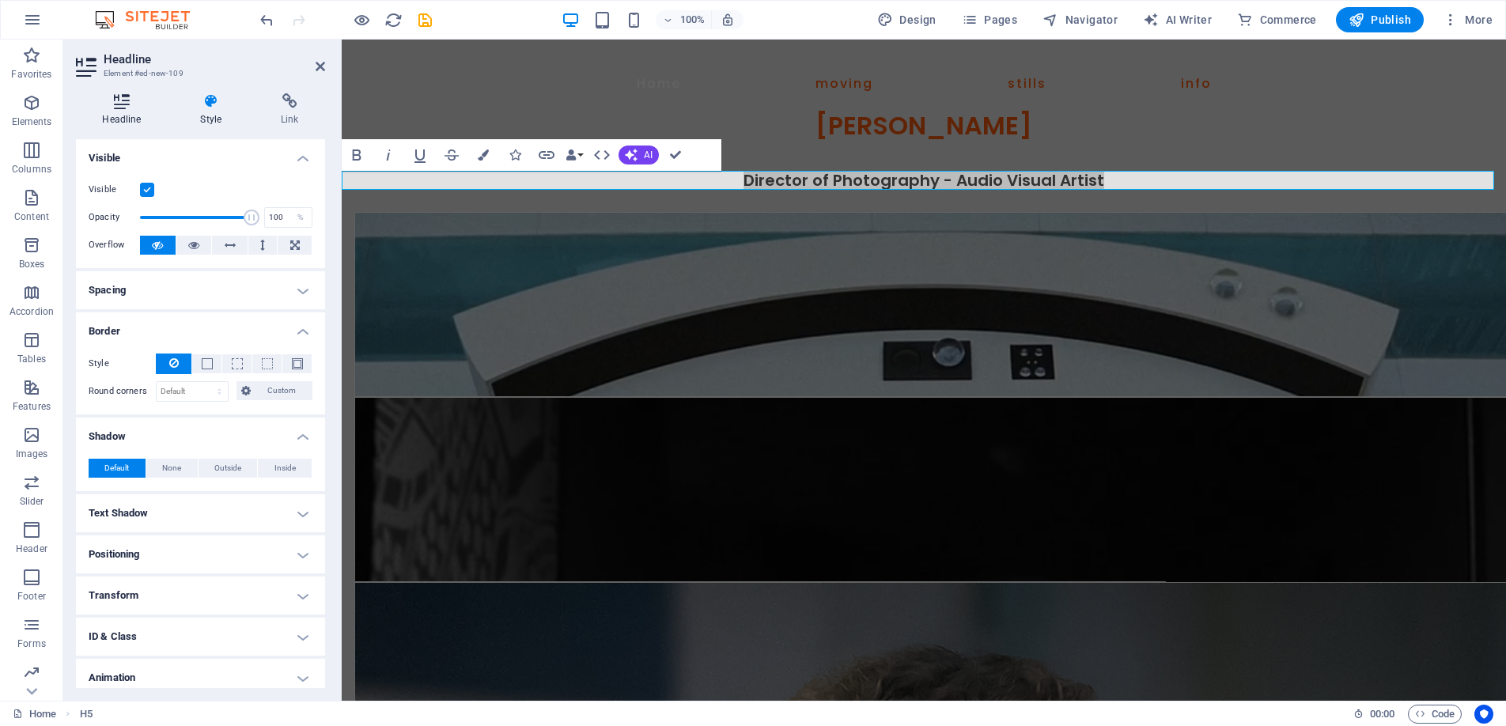
click at [116, 100] on icon at bounding box center [122, 101] width 92 height 16
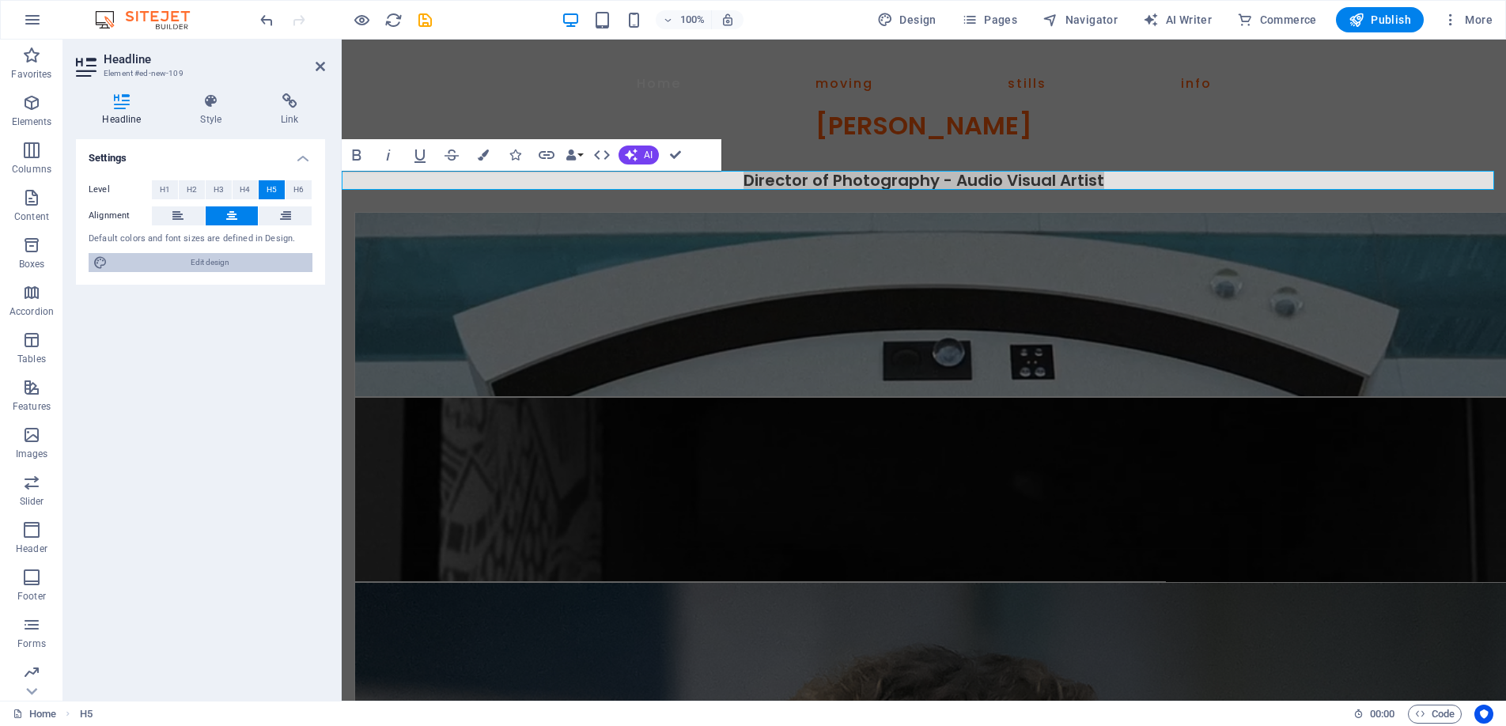
click at [199, 261] on span "Edit design" at bounding box center [209, 262] width 195 height 19
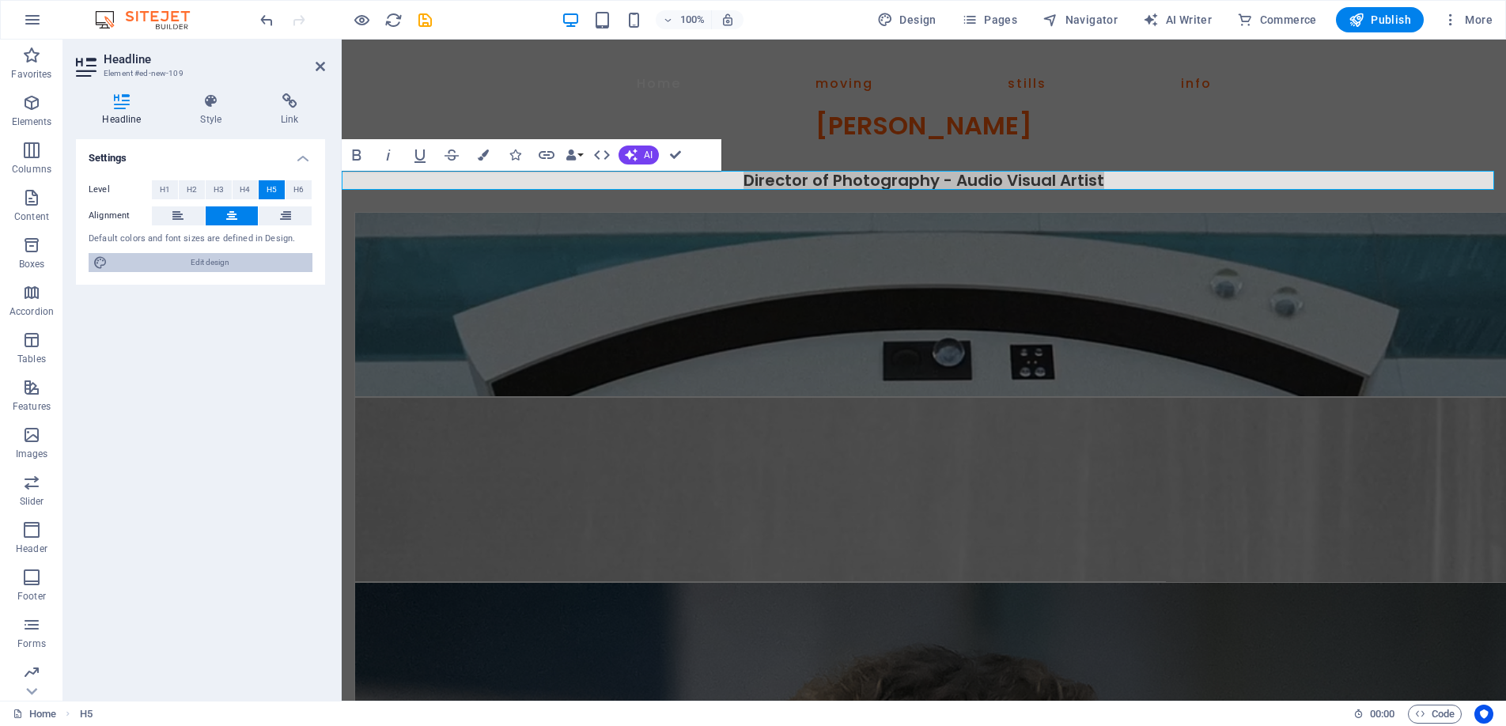
select select "px"
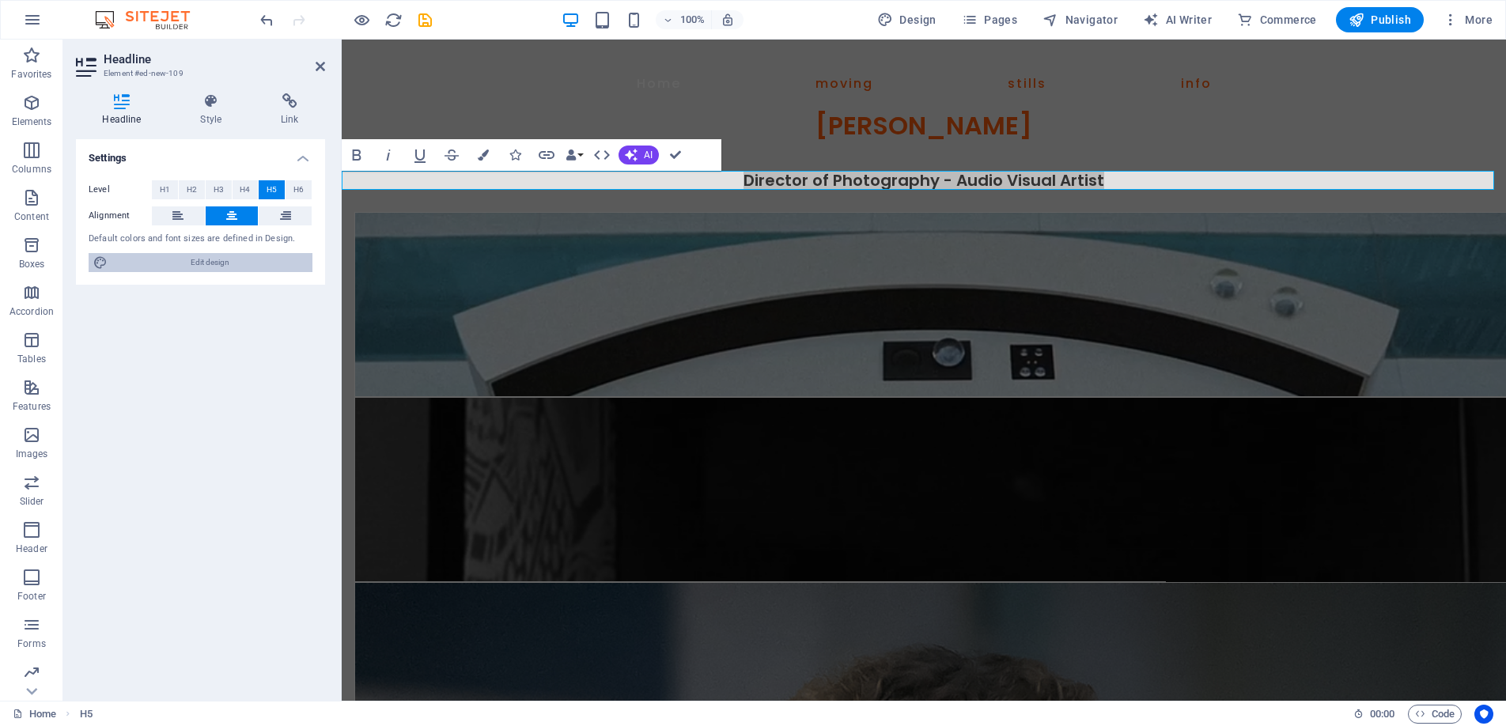
select select "400"
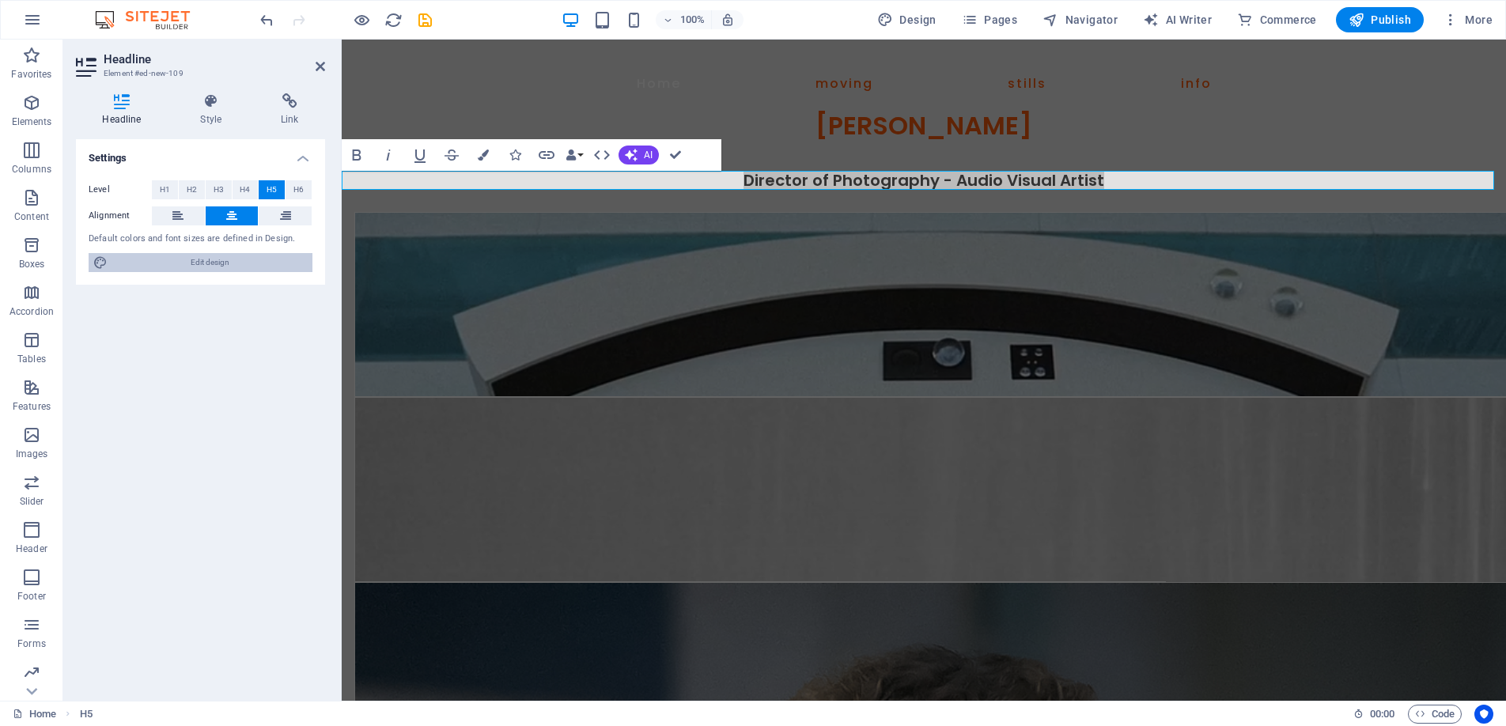
select select "px"
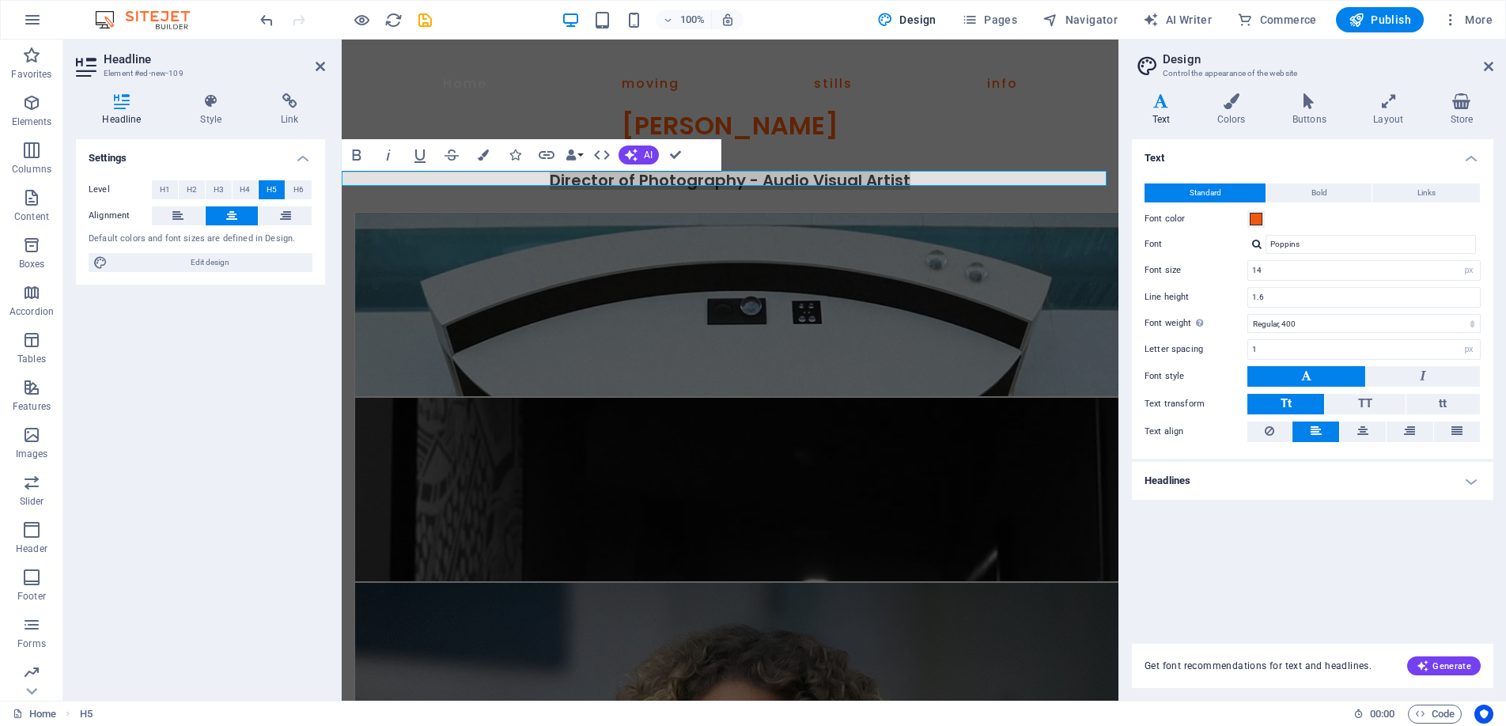
click at [1465, 479] on h4 "Headlines" at bounding box center [1313, 481] width 362 height 38
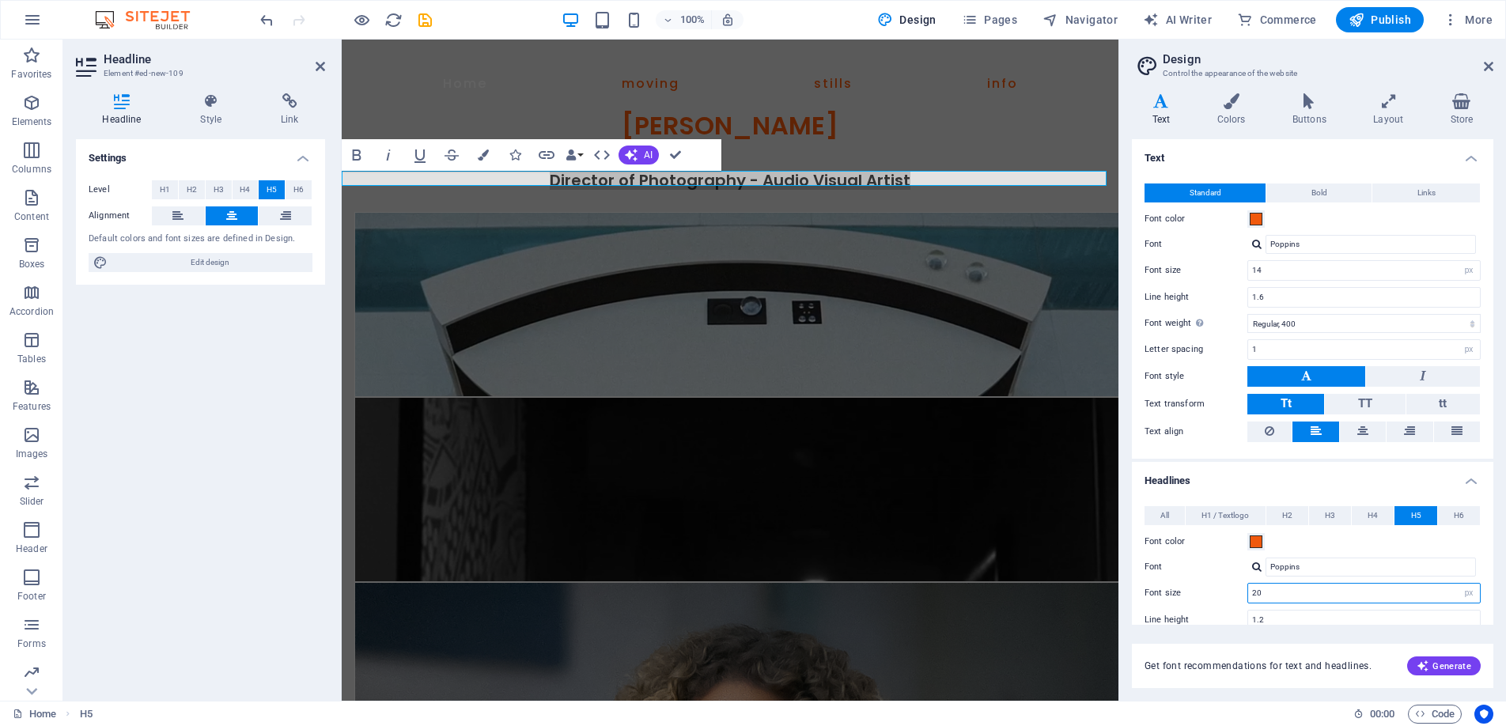
click at [1301, 595] on input "20" at bounding box center [1364, 593] width 232 height 19
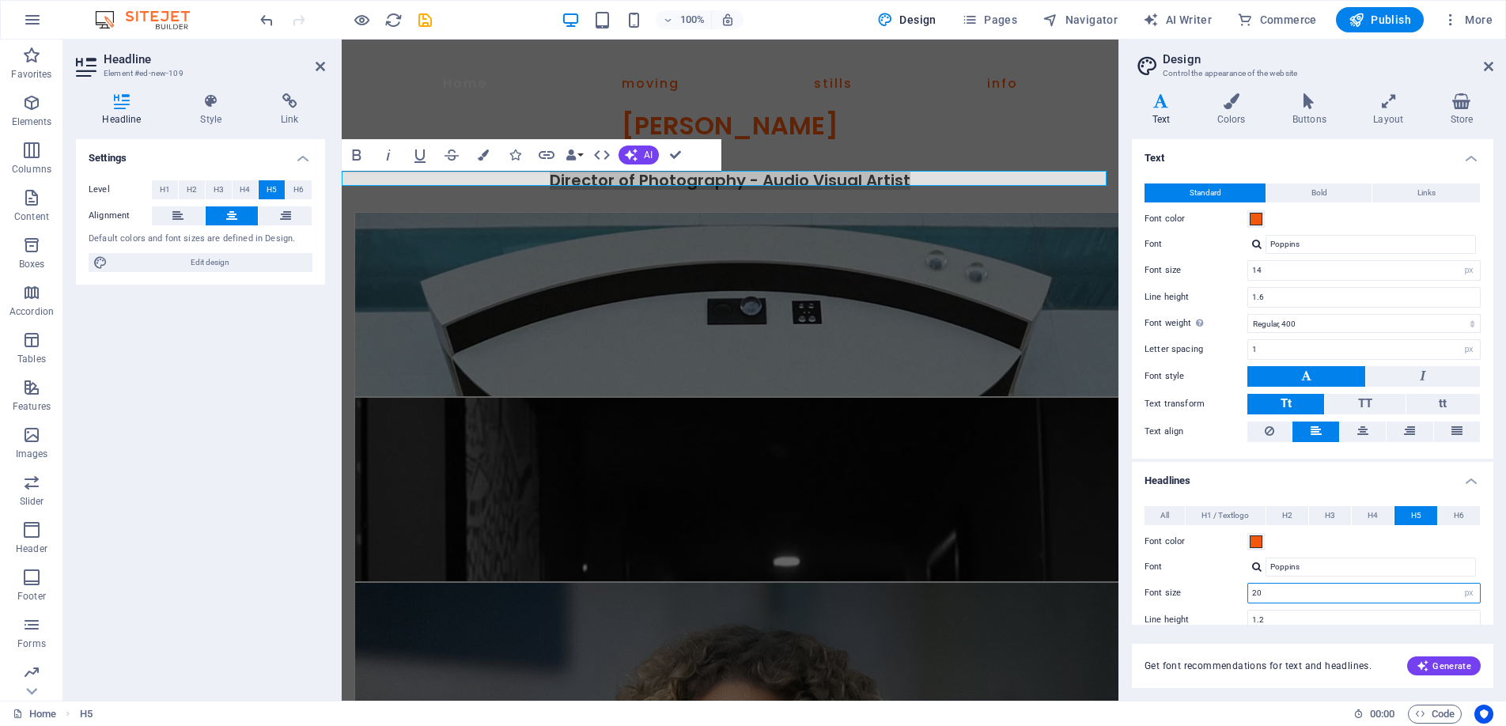
type input "2"
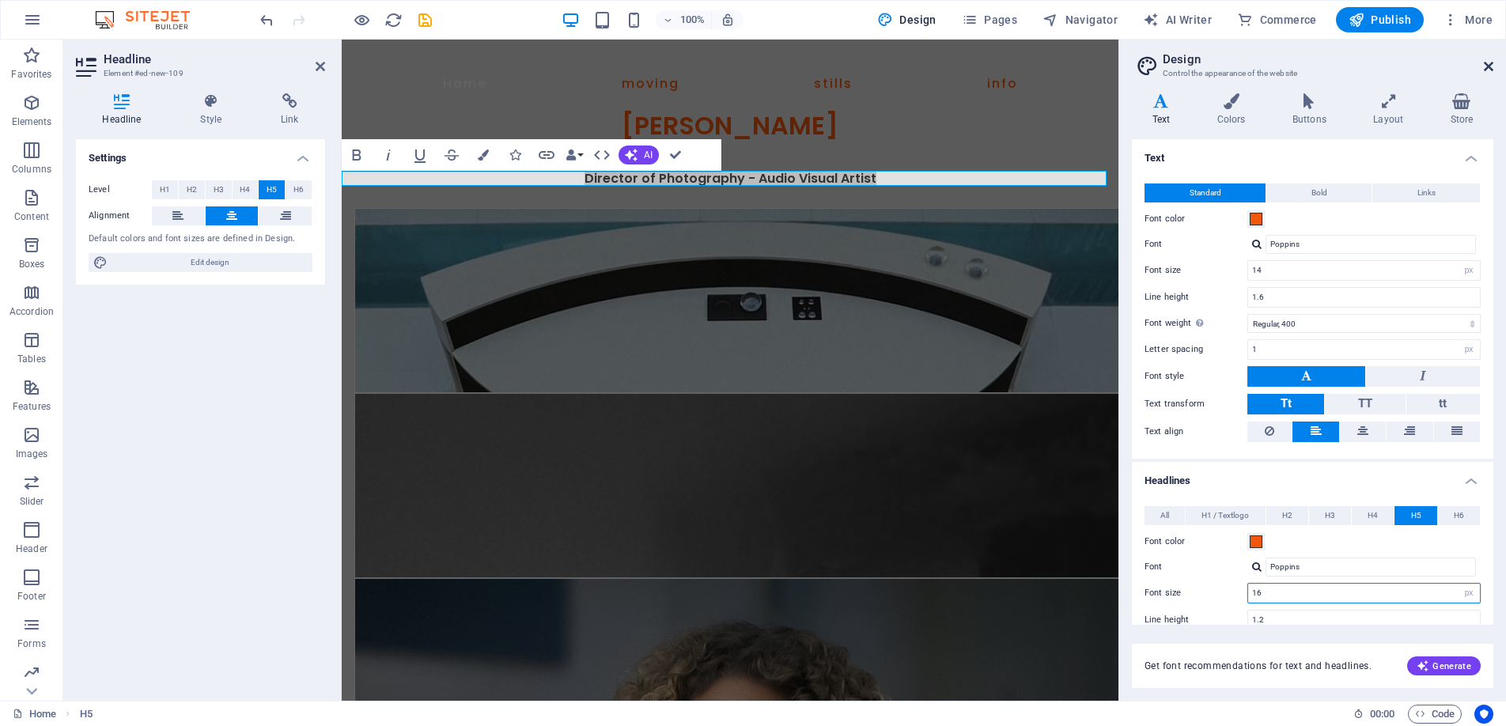
type input "16"
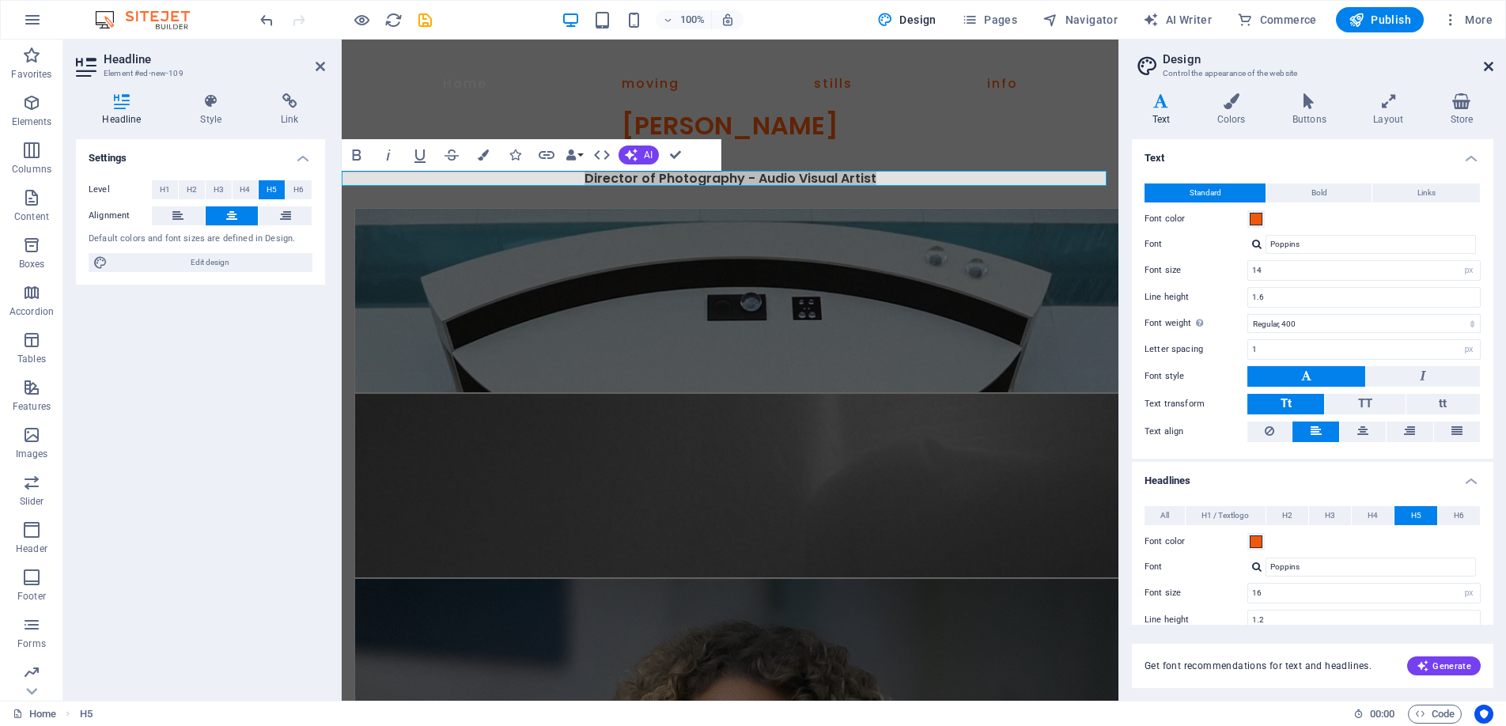
drag, startPoint x: 1491, startPoint y: 62, endPoint x: 1032, endPoint y: 65, distance: 459.7
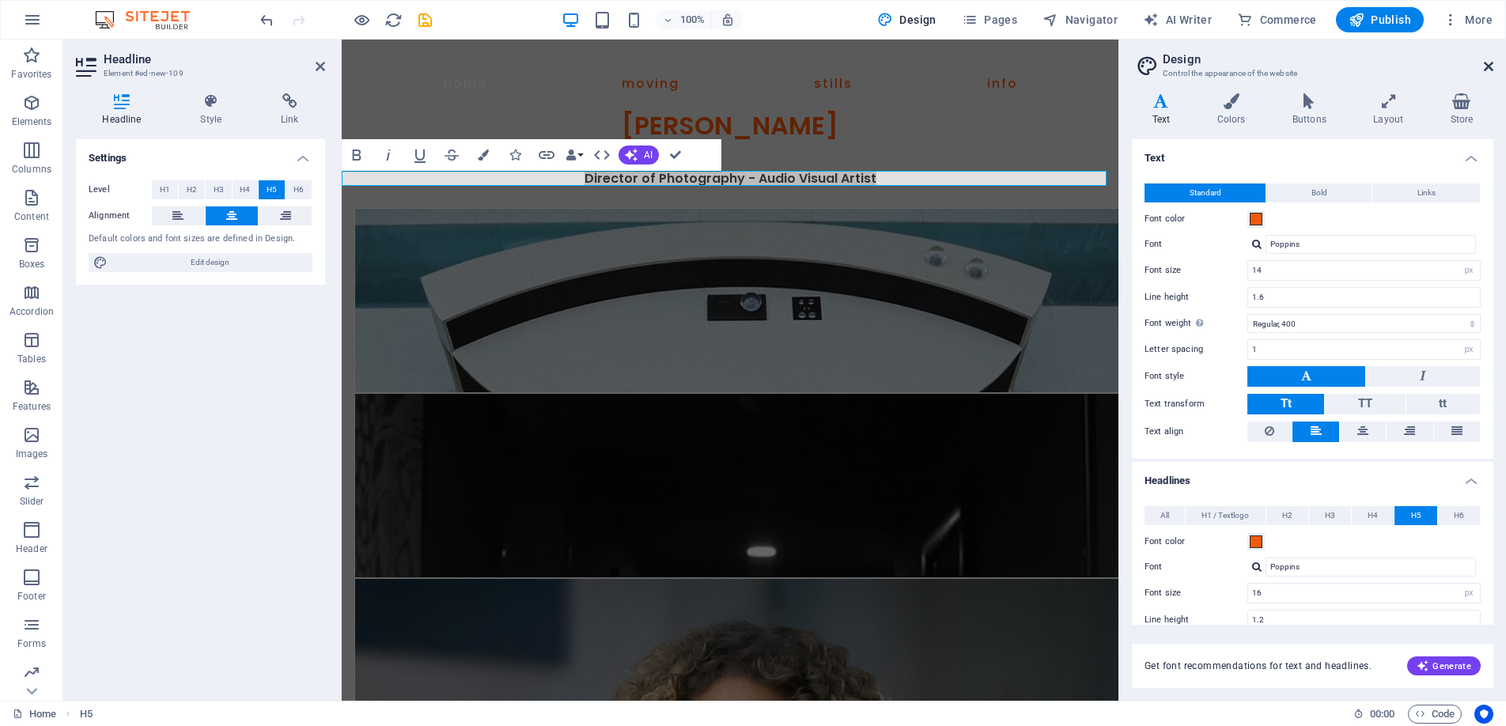
click at [1491, 62] on icon at bounding box center [1488, 66] width 9 height 13
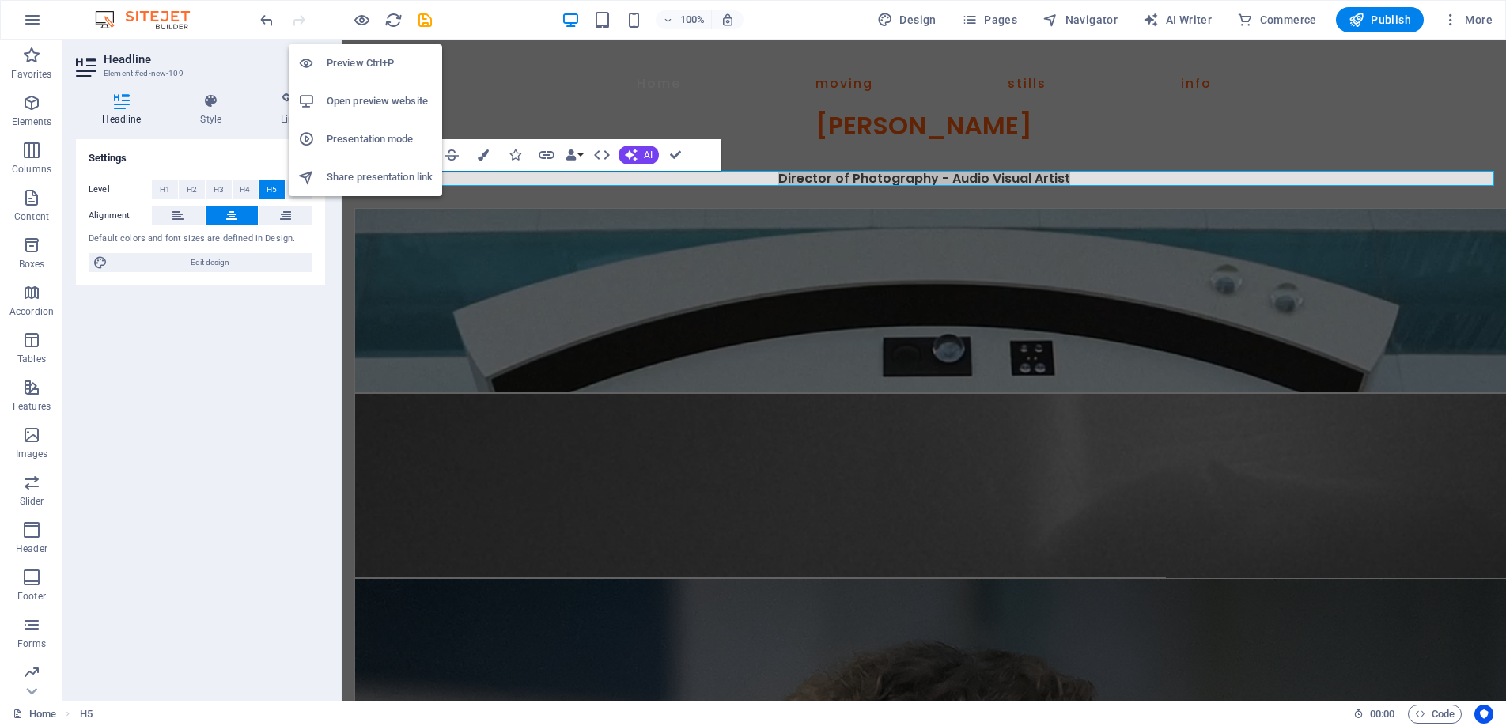
click at [347, 51] on li "Preview Ctrl+P" at bounding box center [365, 63] width 153 height 38
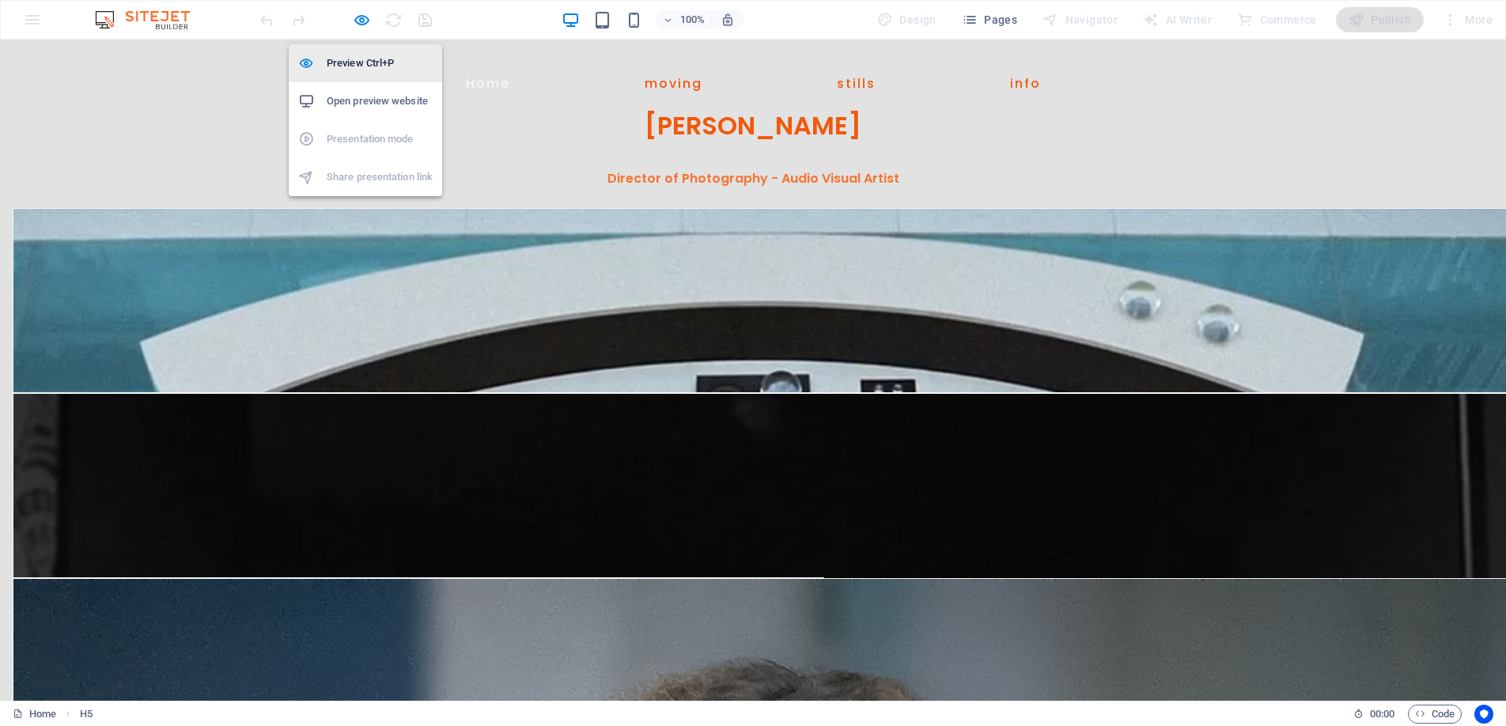
click at [369, 64] on h6 "Preview Ctrl+P" at bounding box center [380, 63] width 106 height 19
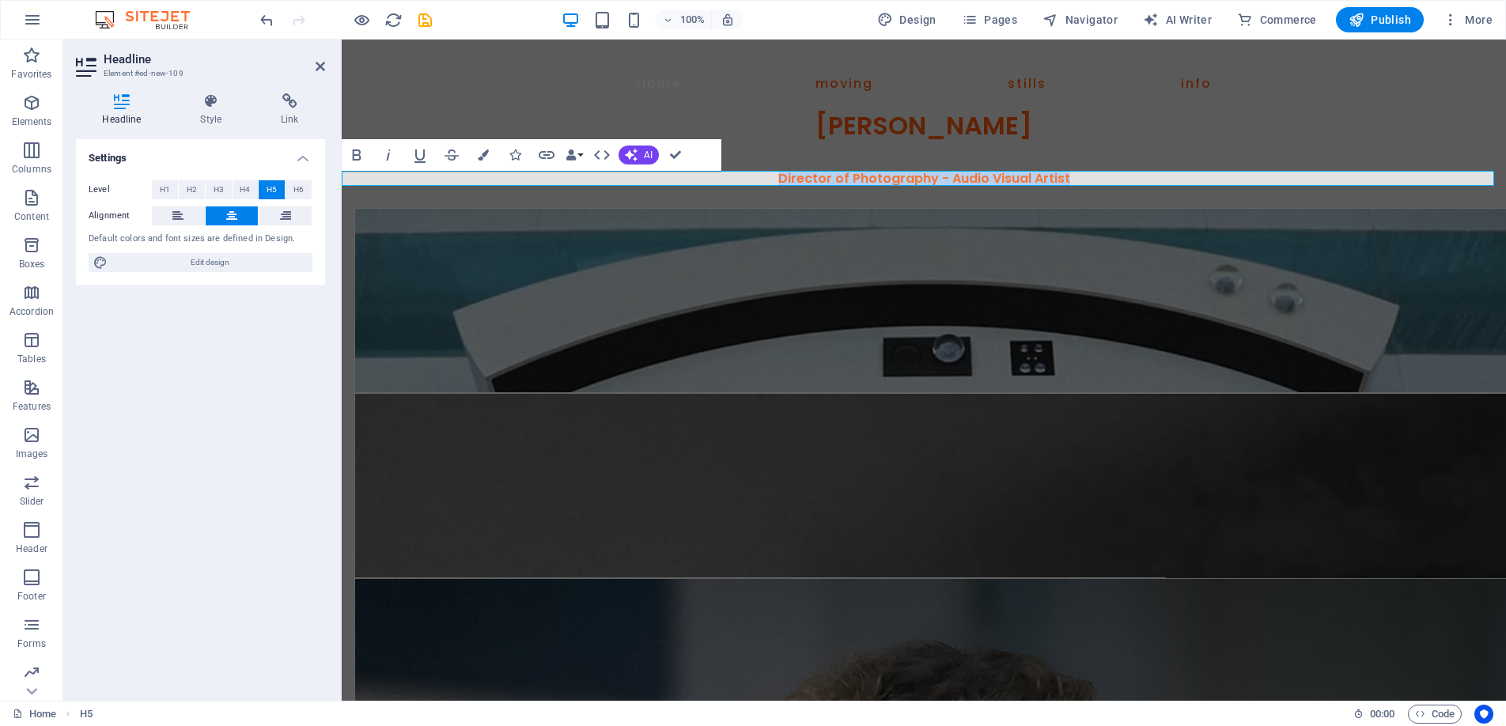
click at [902, 173] on span "Director of Photography - Audio Visual Artist" at bounding box center [924, 178] width 292 height 18
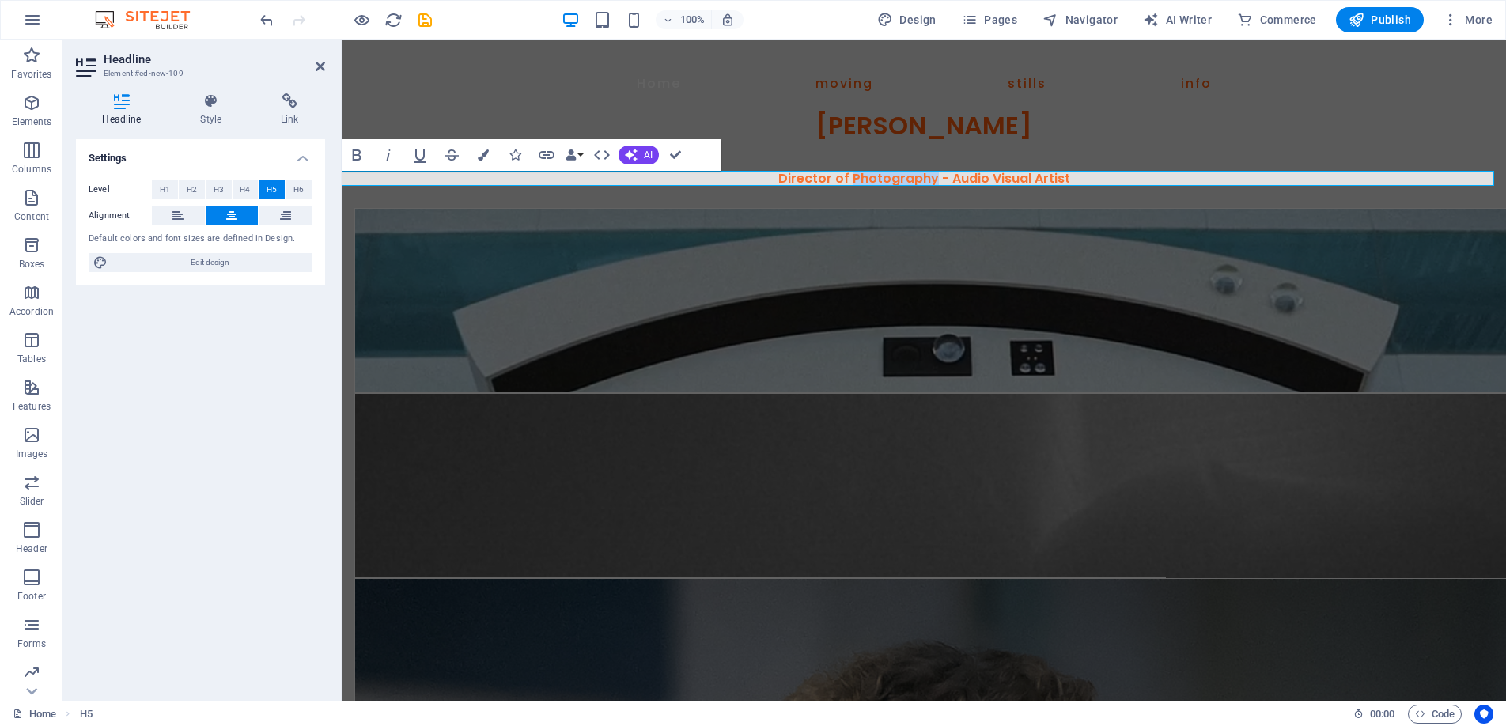
click at [902, 173] on span "Director of Photography - Audio Visual Artist" at bounding box center [924, 178] width 292 height 18
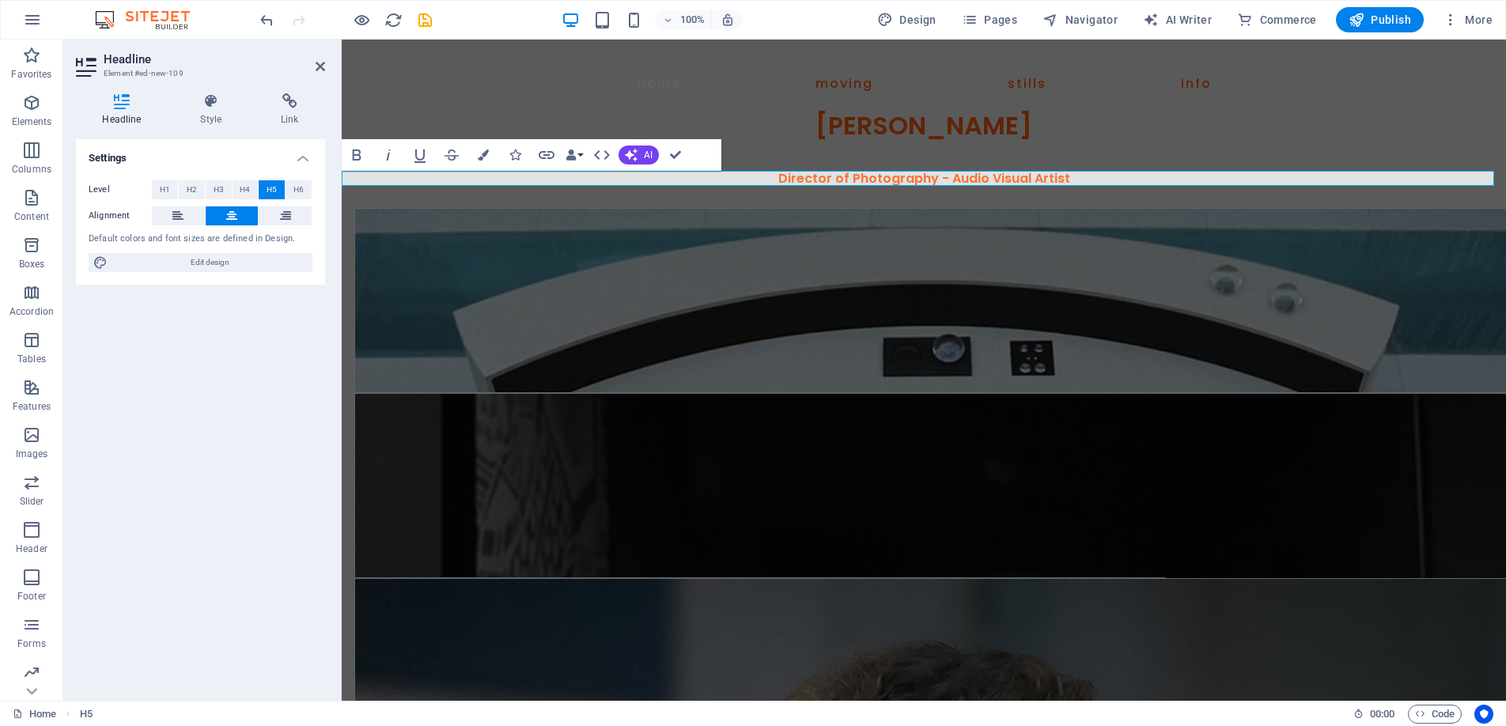
click at [938, 179] on span "Director of Photography - Audio Visual Artist" at bounding box center [924, 178] width 292 height 18
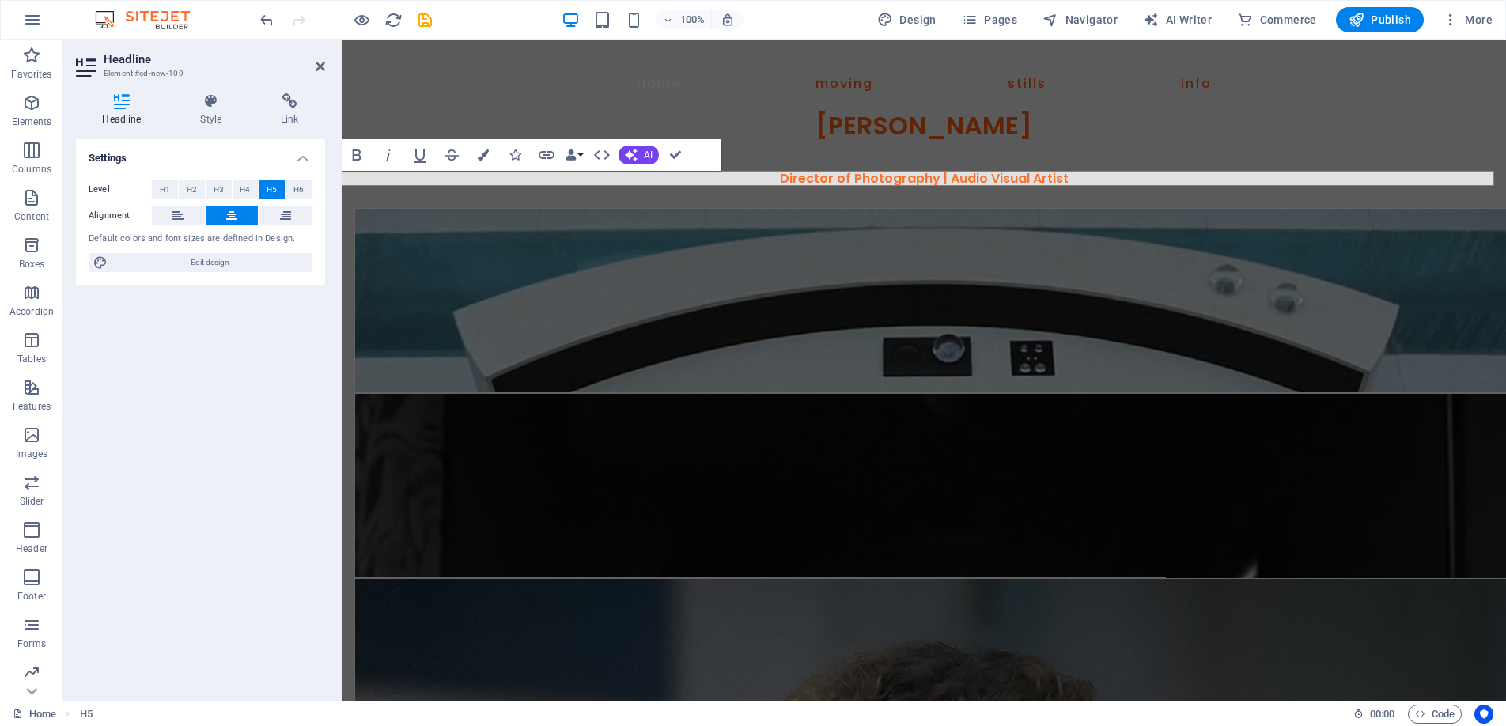
click at [934, 180] on span "Director of Photography | Audio Visual Artist" at bounding box center [924, 178] width 289 height 18
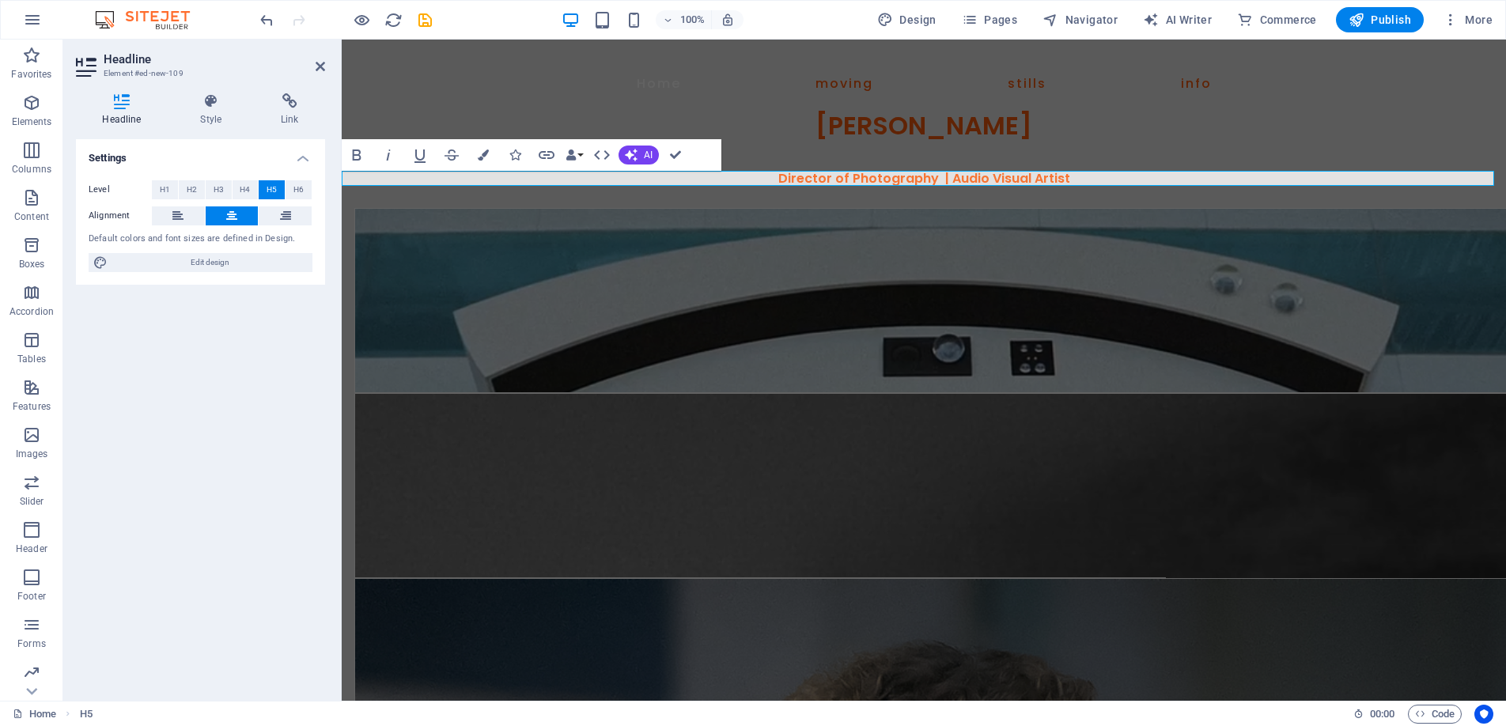
click at [945, 180] on span "Director of Photography | Audio Visual Artist" at bounding box center [924, 178] width 292 height 18
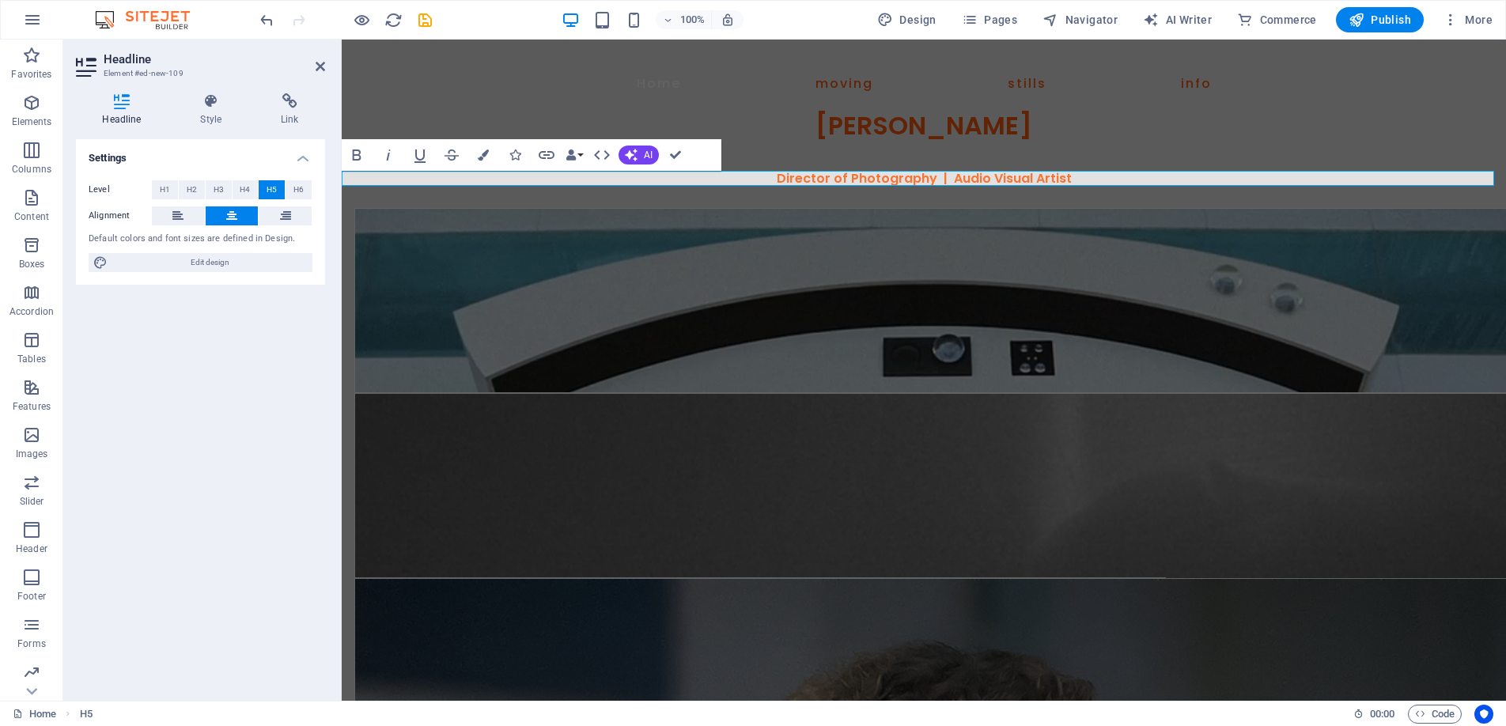
click at [938, 179] on span "Director of Photography | Audio Visual Artist" at bounding box center [924, 178] width 295 height 18
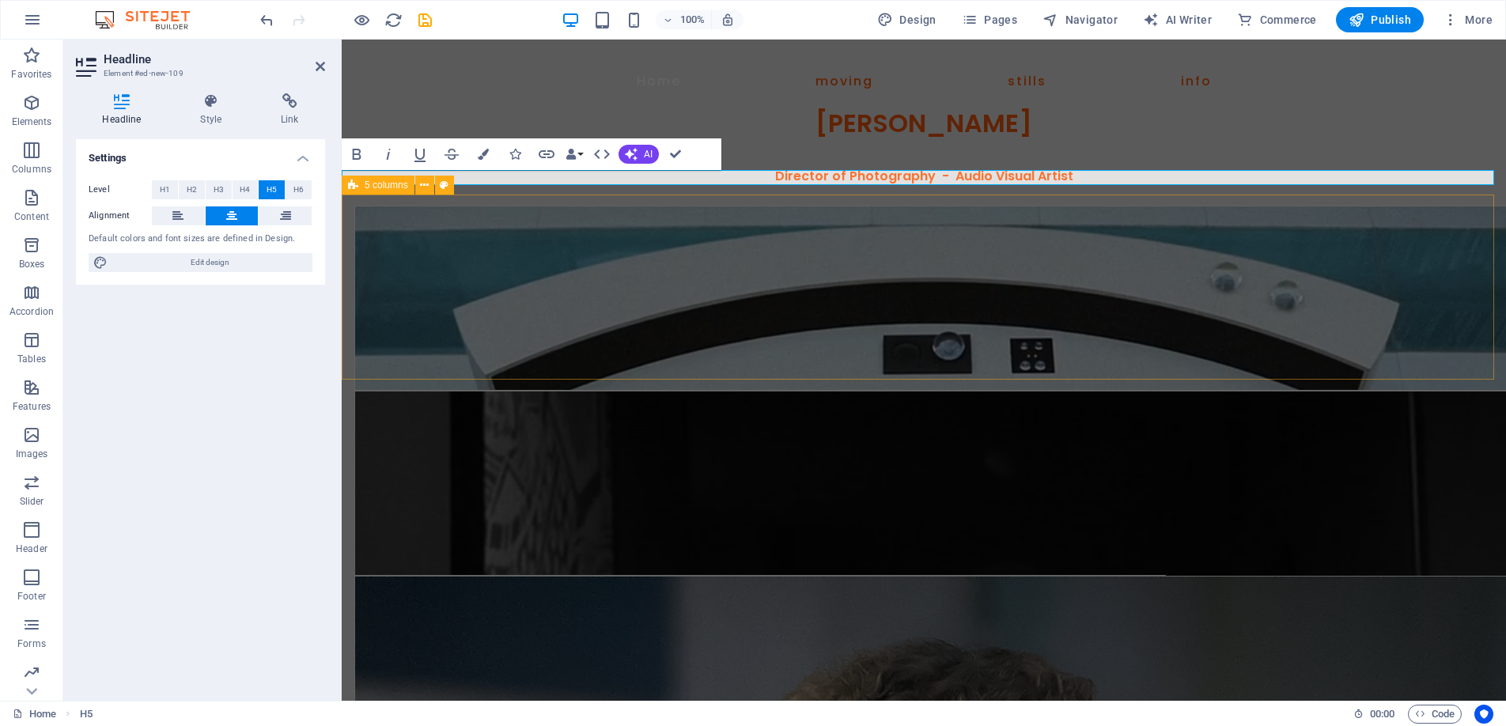
scroll to position [3, 0]
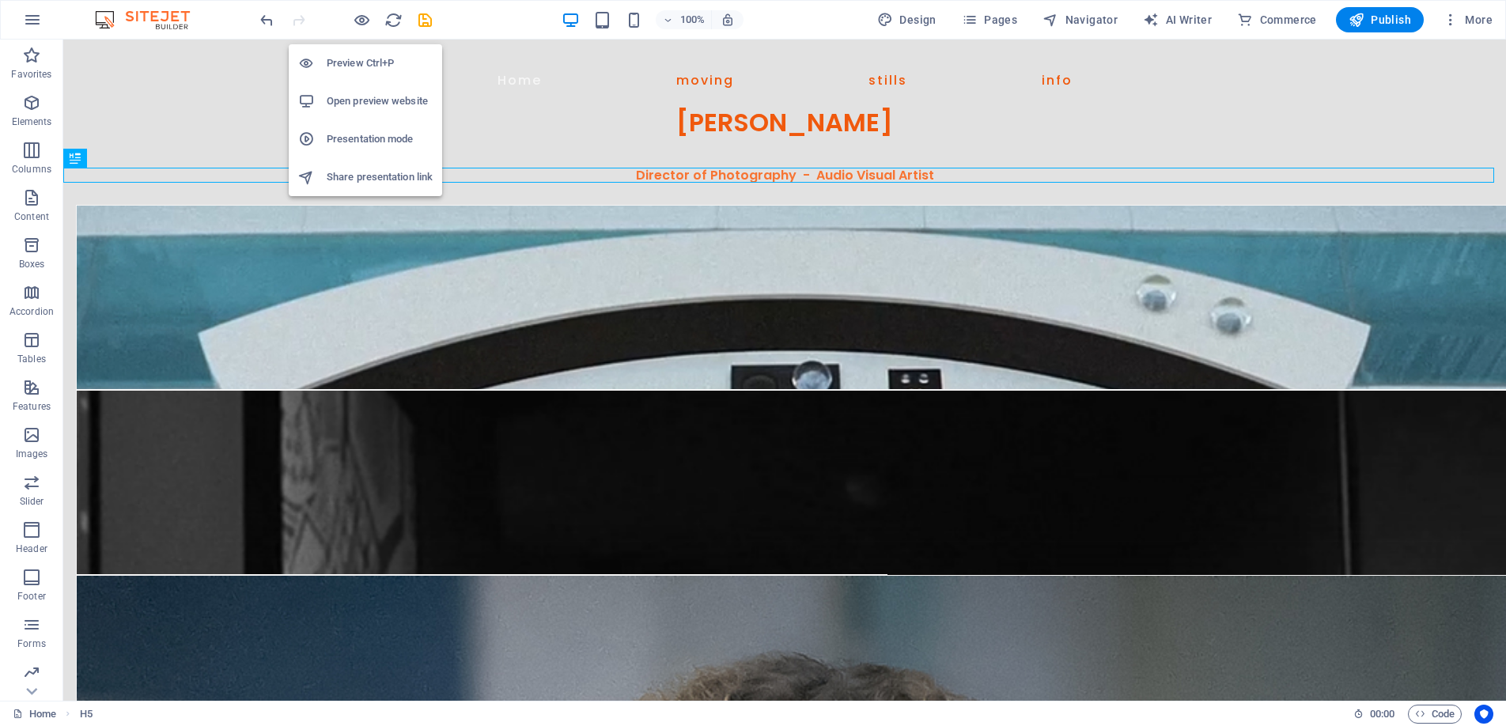
click at [362, 57] on h6 "Preview Ctrl+P" at bounding box center [380, 63] width 106 height 19
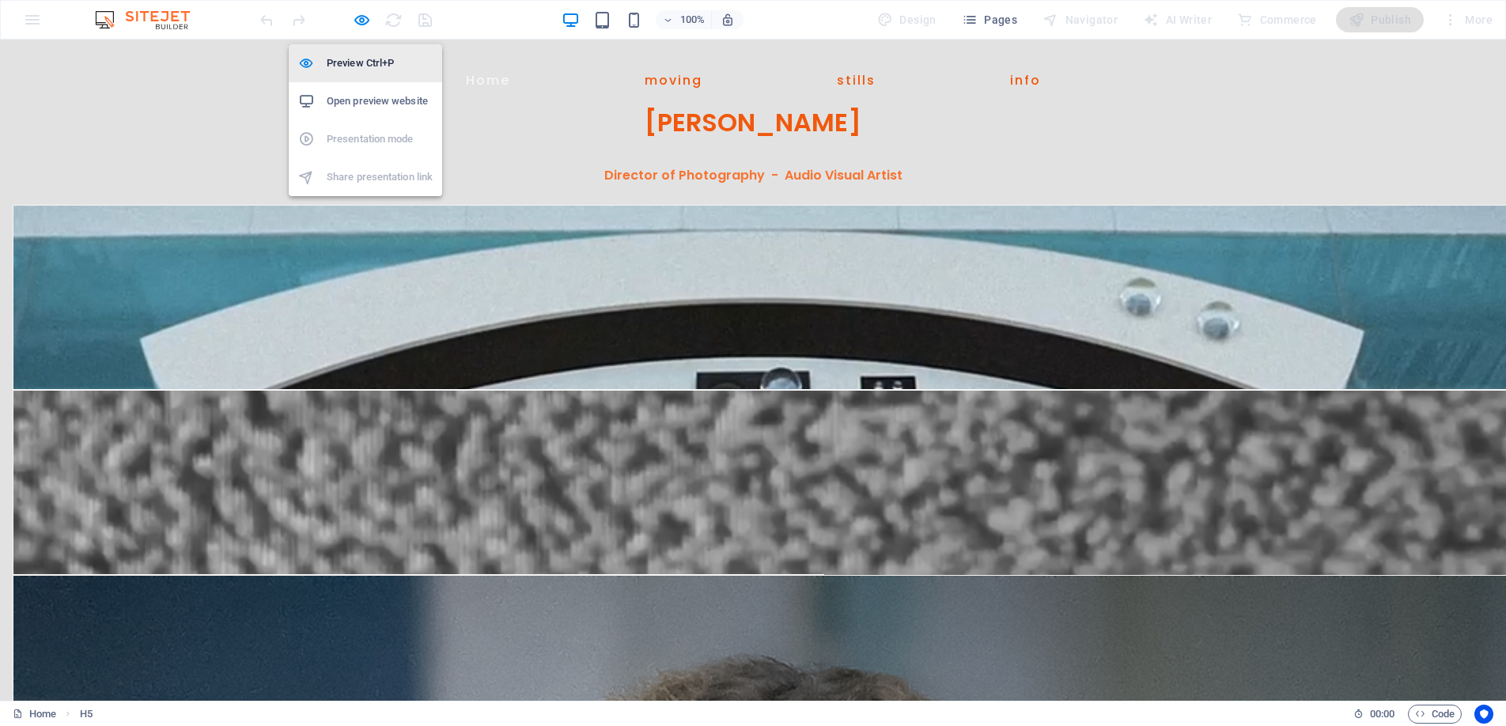
click at [362, 55] on h6 "Preview Ctrl+P" at bounding box center [380, 63] width 106 height 19
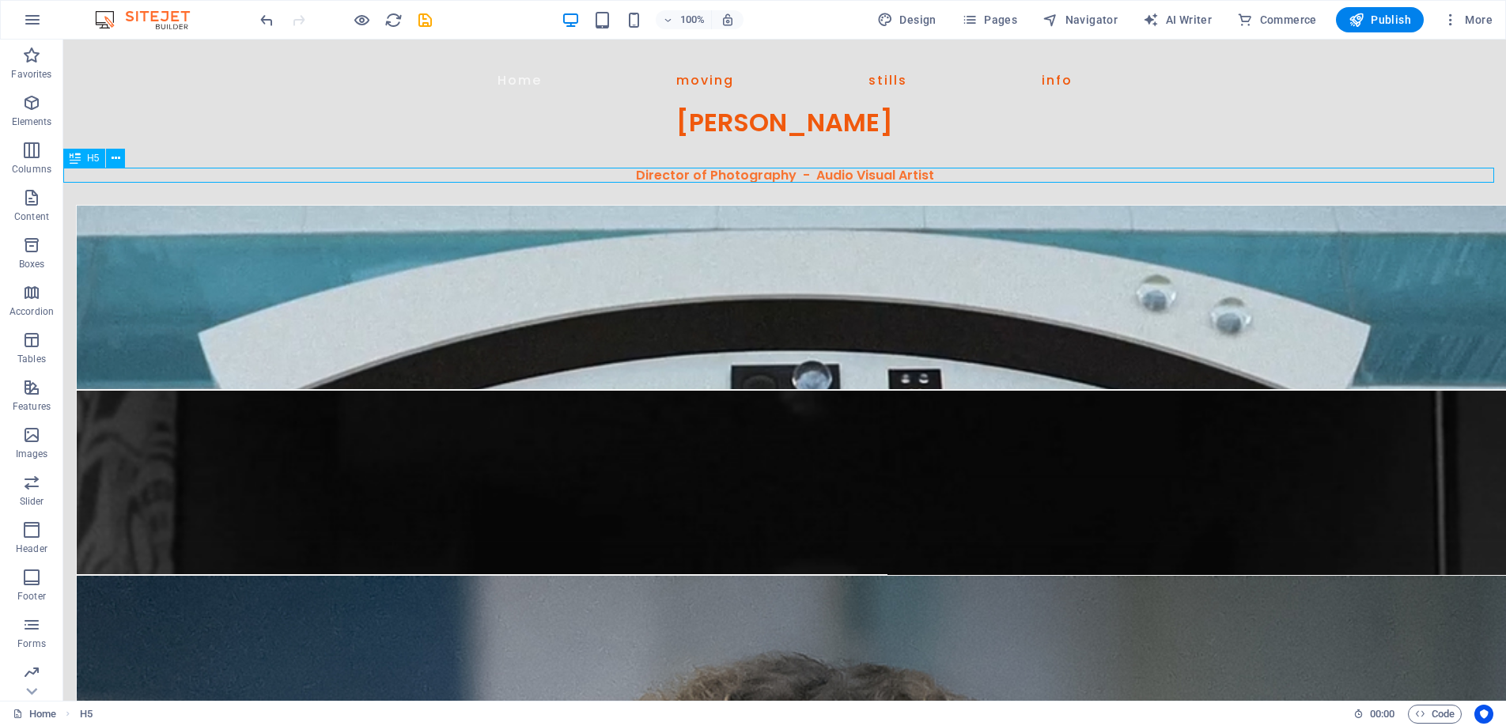
click at [82, 160] on div "H5" at bounding box center [84, 158] width 42 height 19
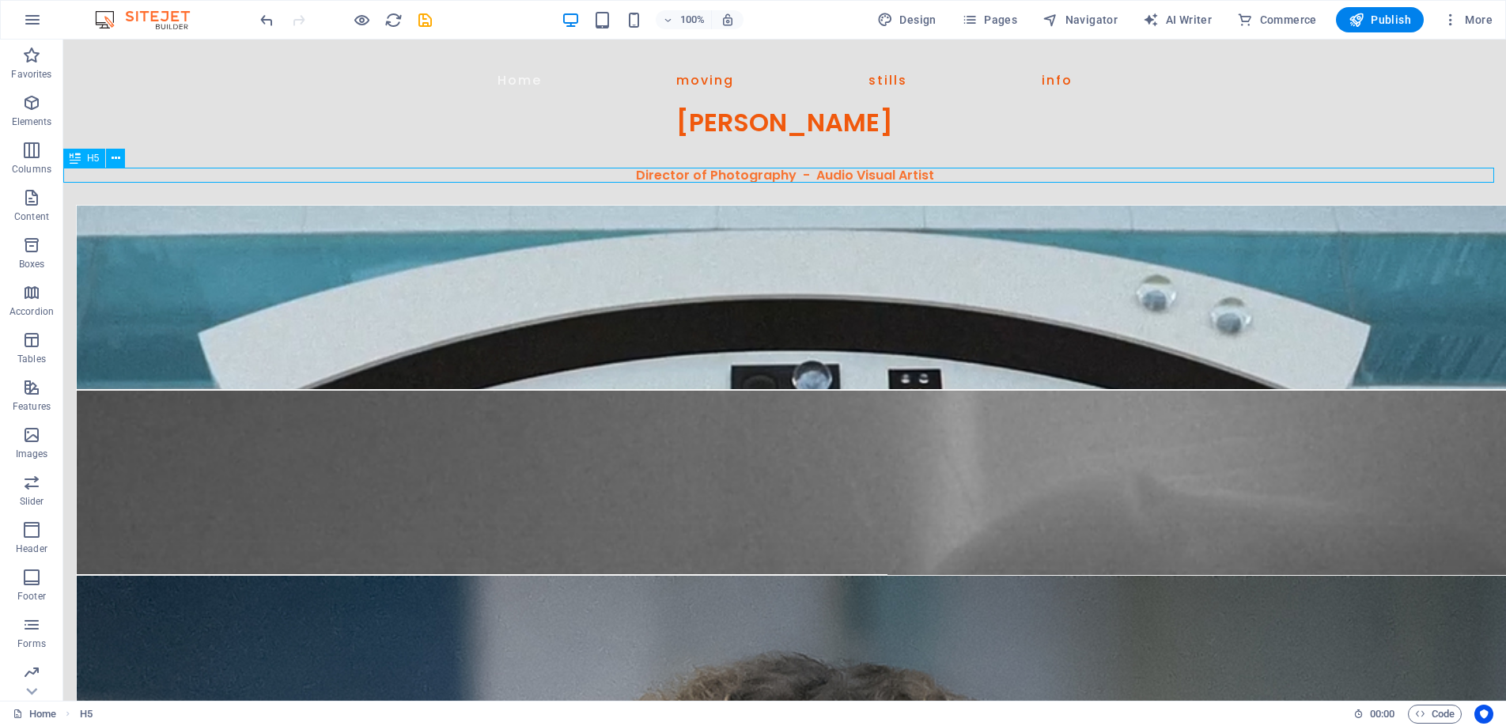
click at [82, 160] on div "H5" at bounding box center [84, 158] width 42 height 19
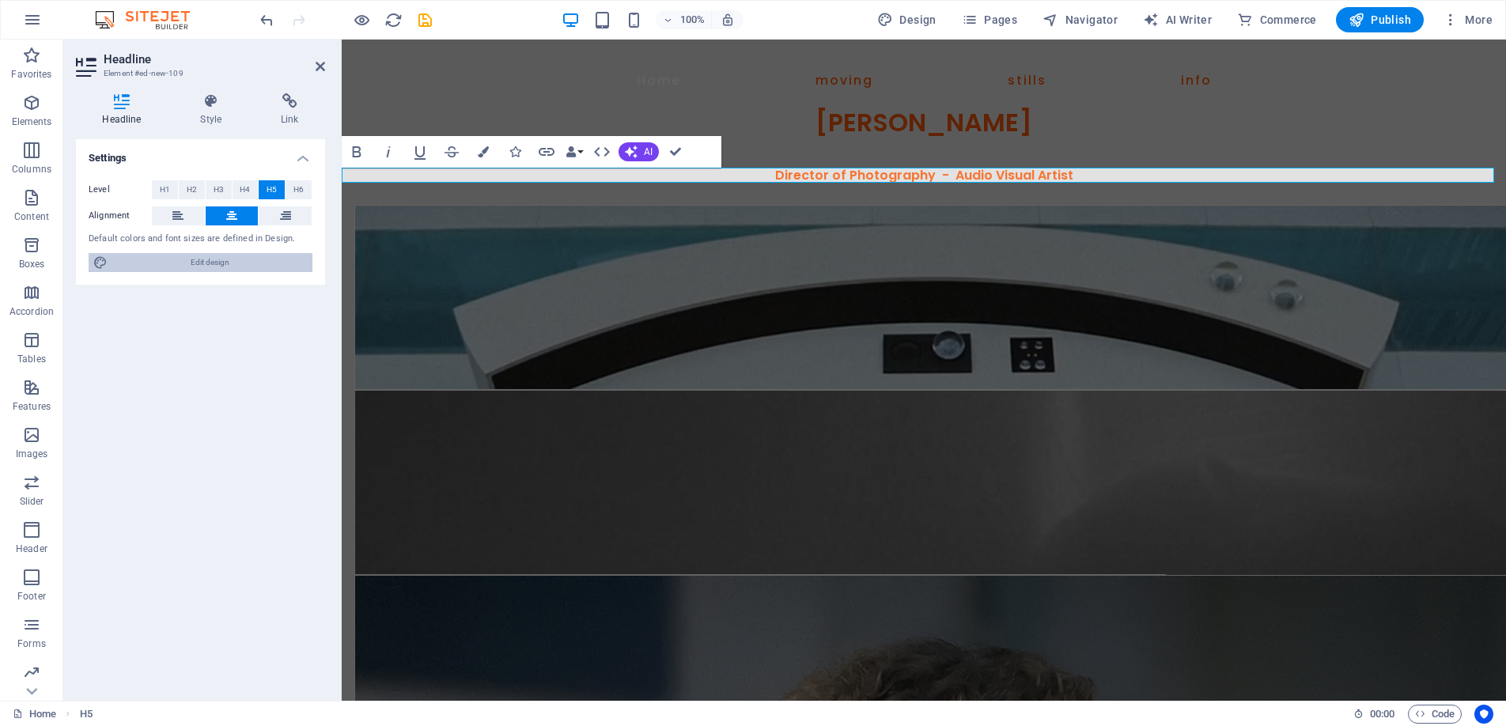
click at [195, 261] on span "Edit design" at bounding box center [209, 262] width 195 height 19
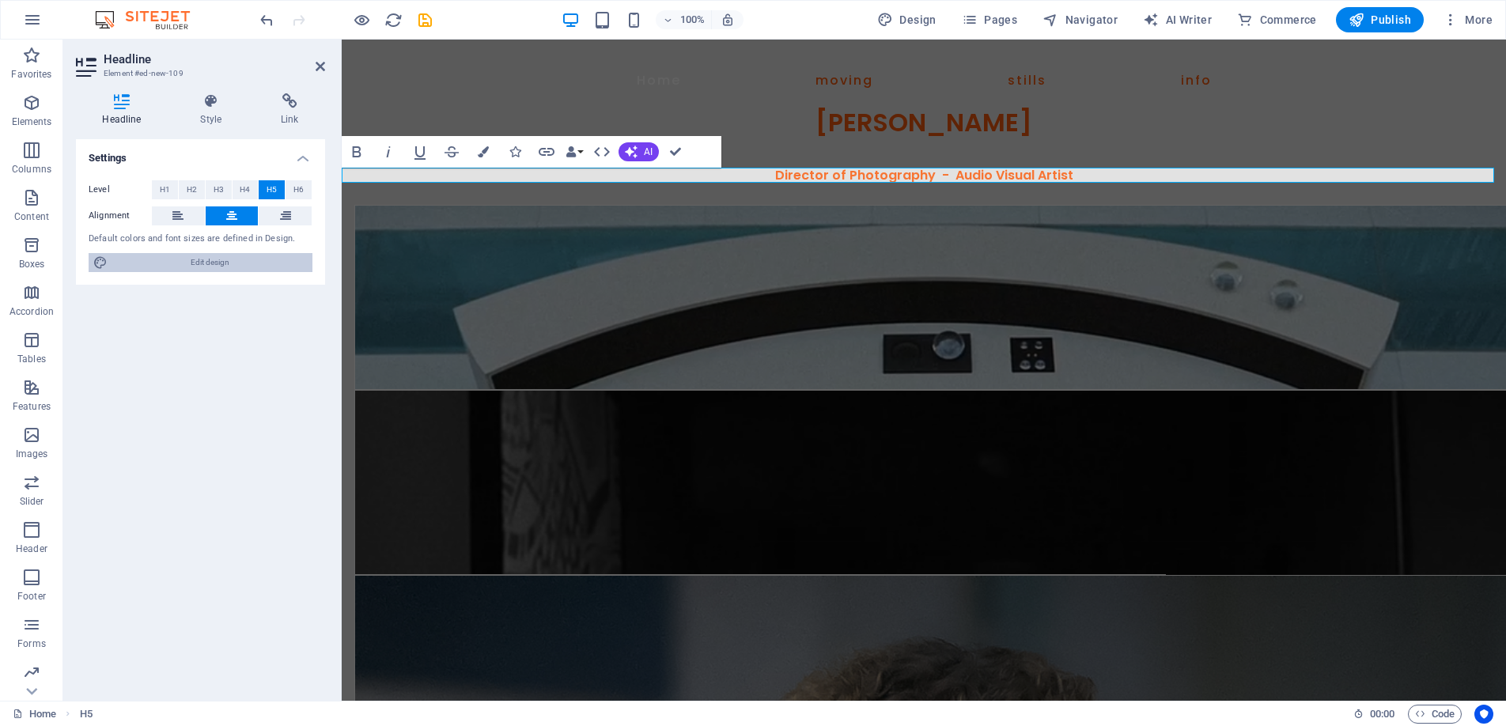
select select "px"
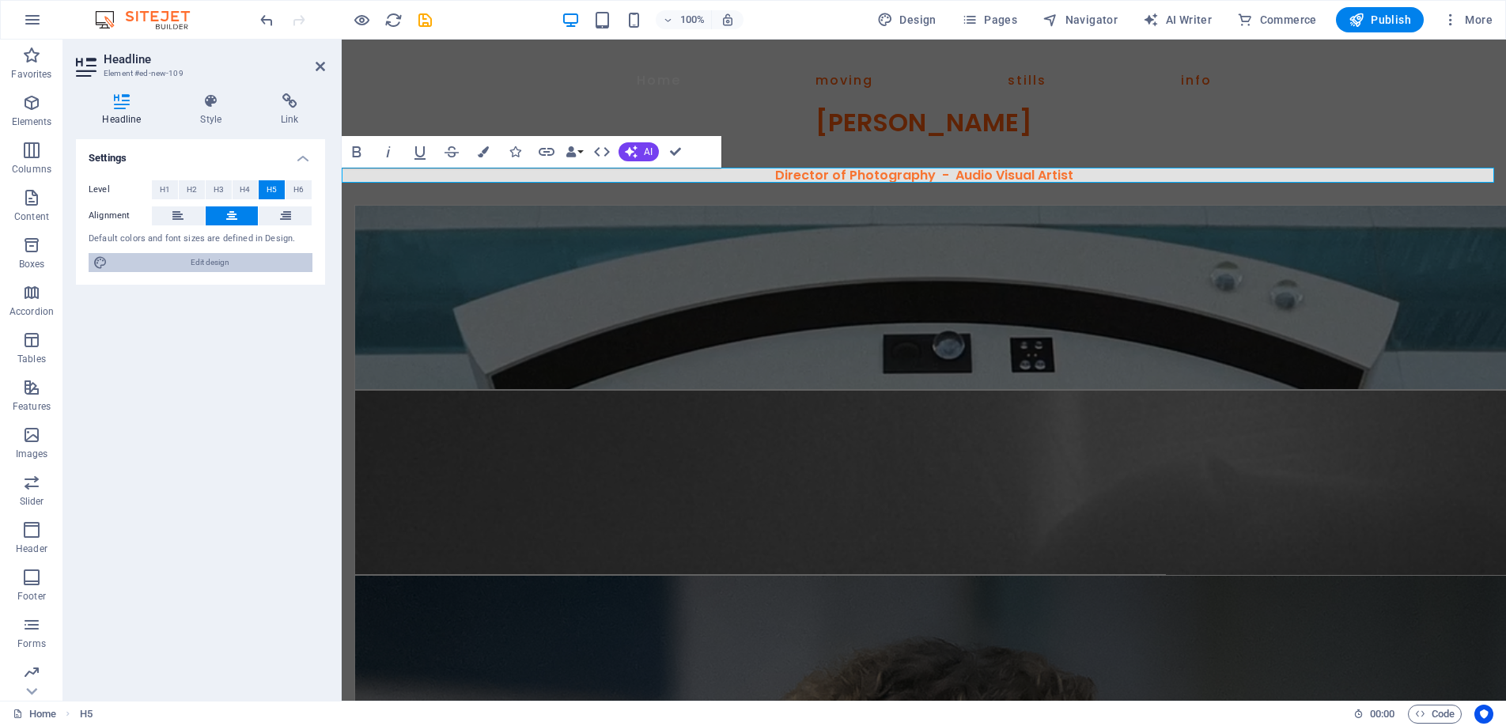
select select "400"
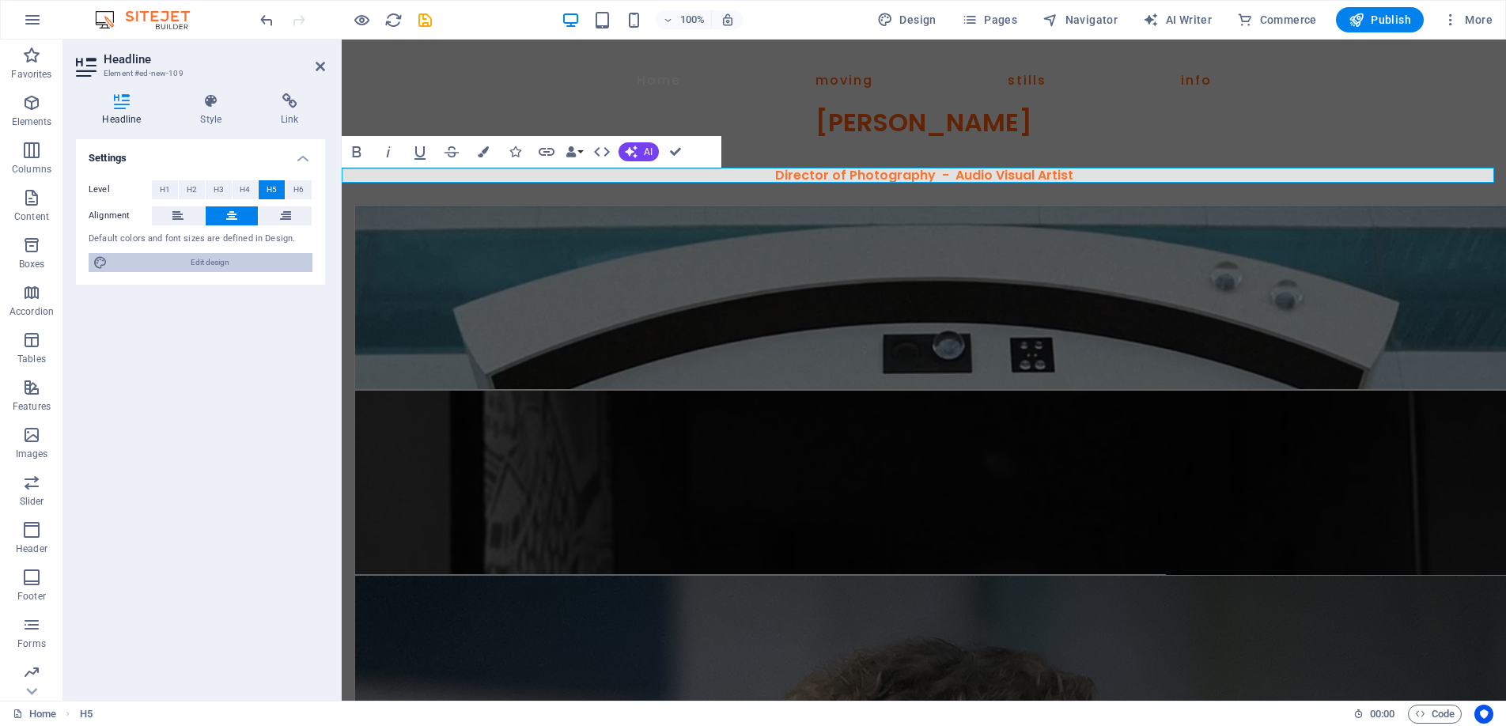
select select "px"
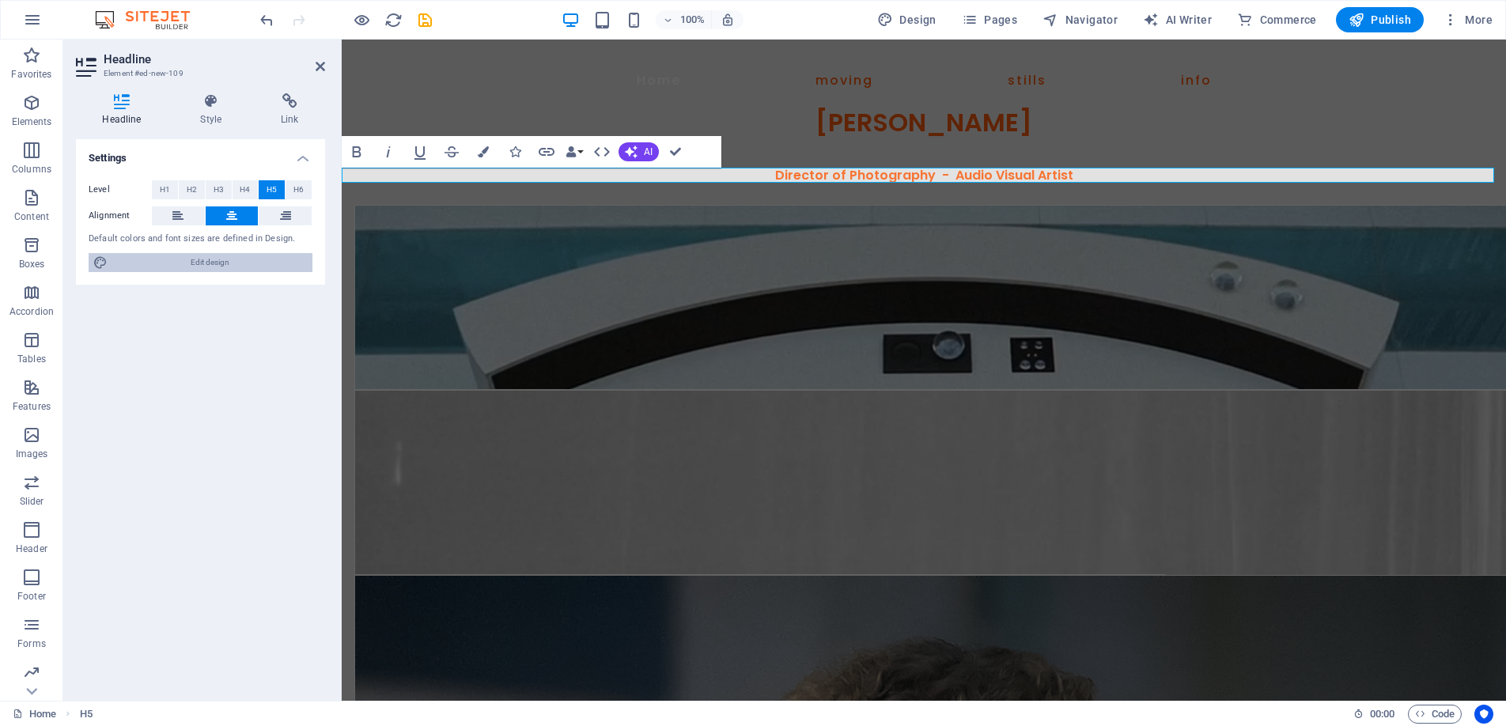
select select "px"
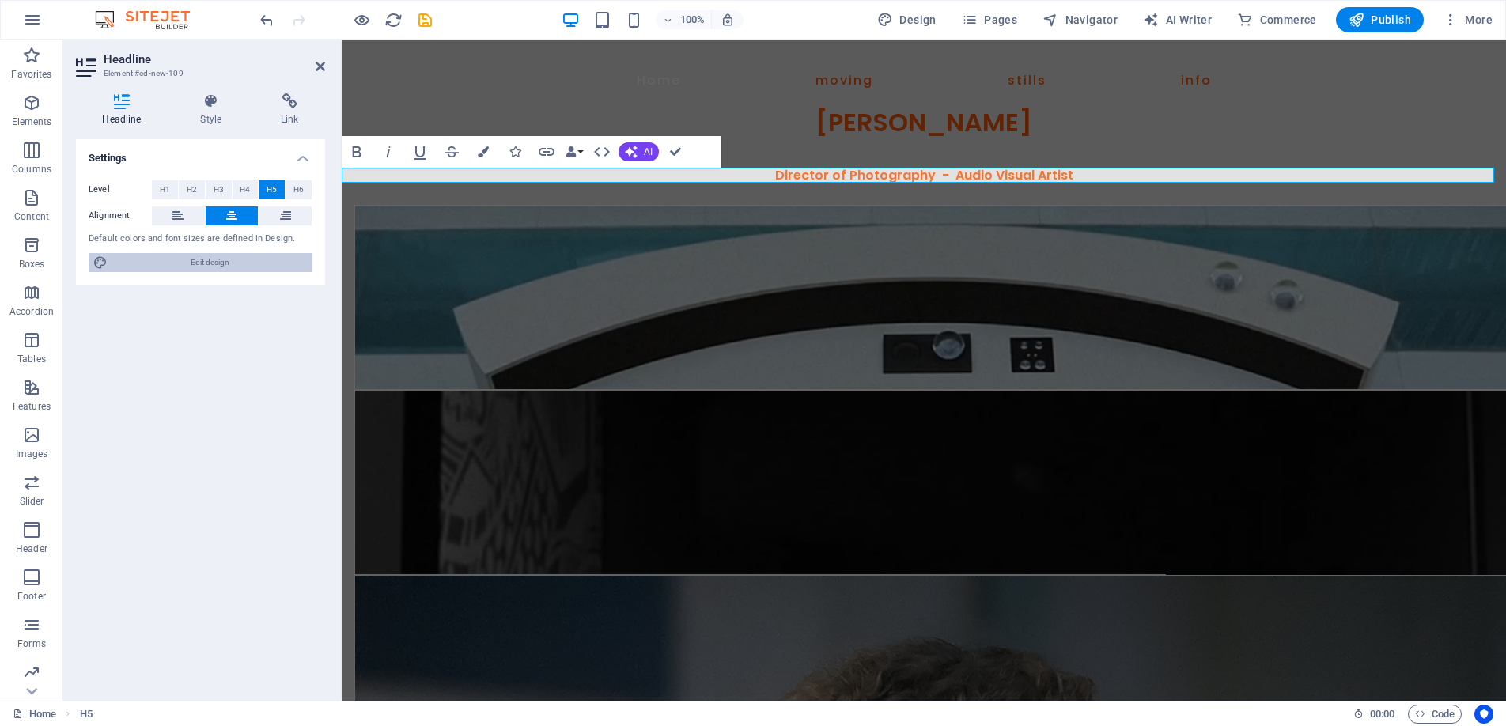
select select "600"
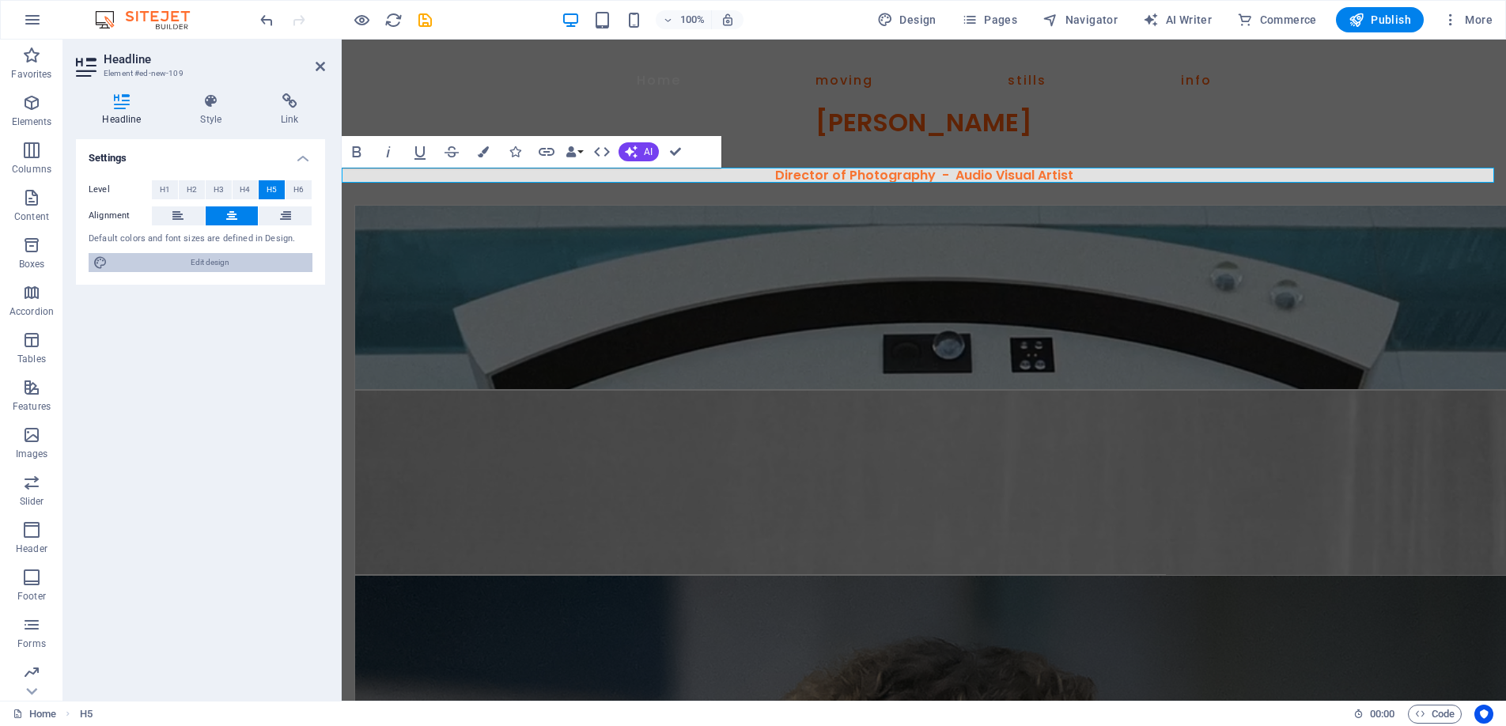
select select "px"
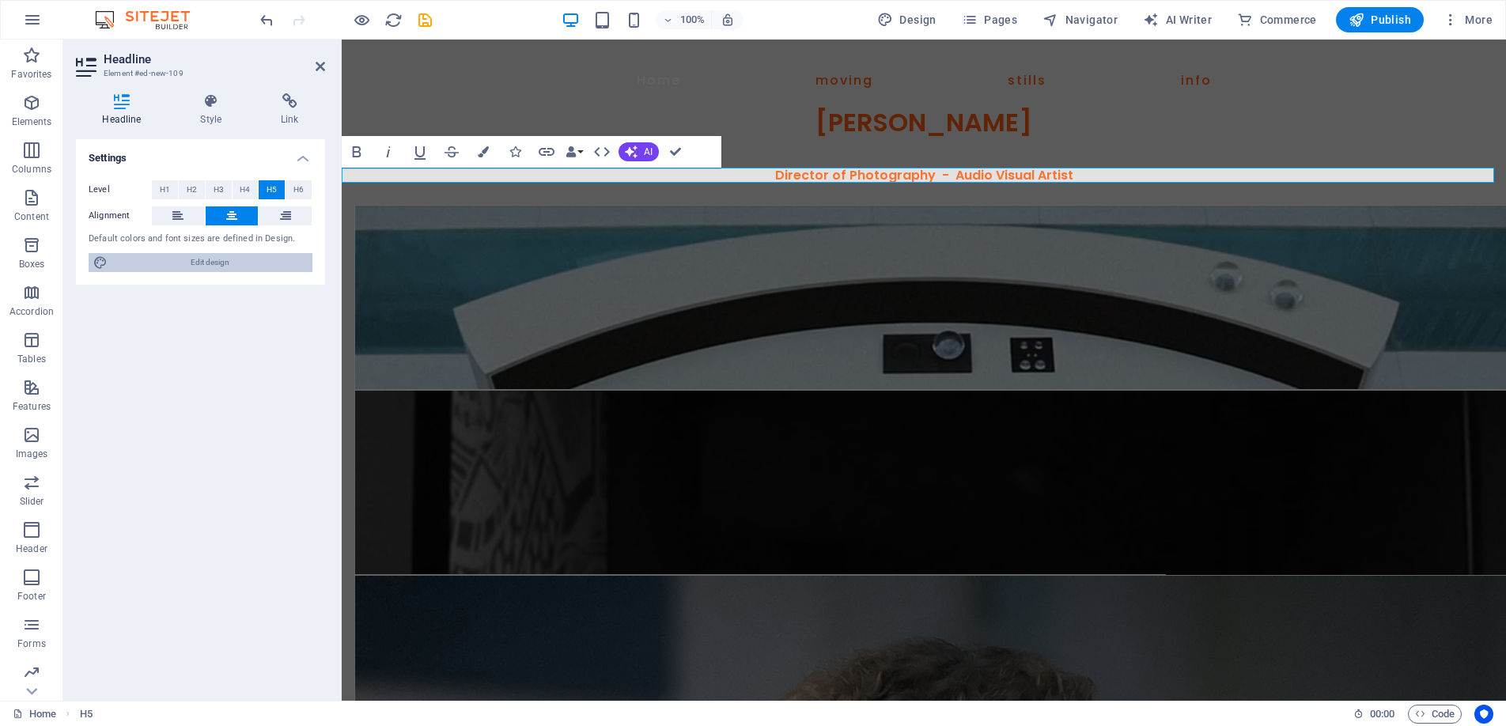
select select "rem"
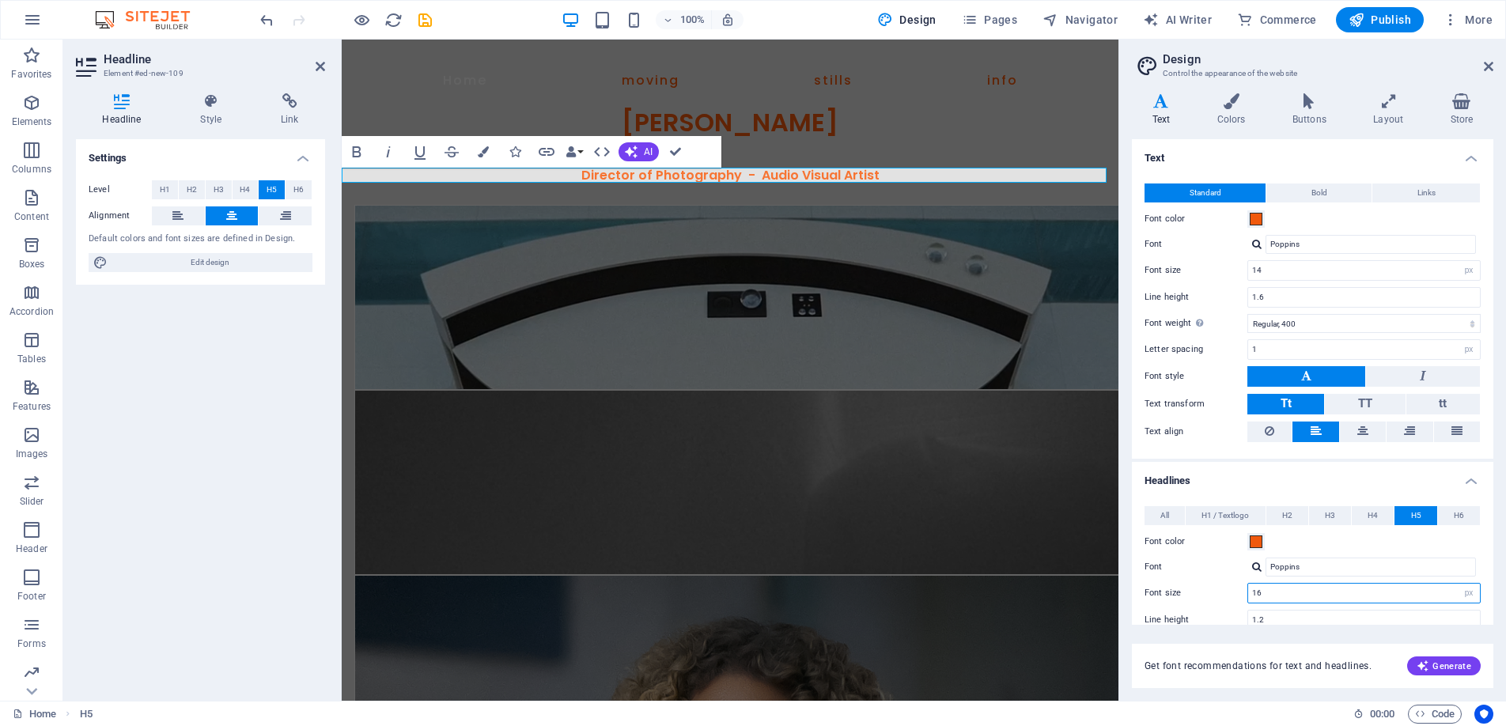
click at [1285, 593] on input "16" at bounding box center [1364, 593] width 232 height 19
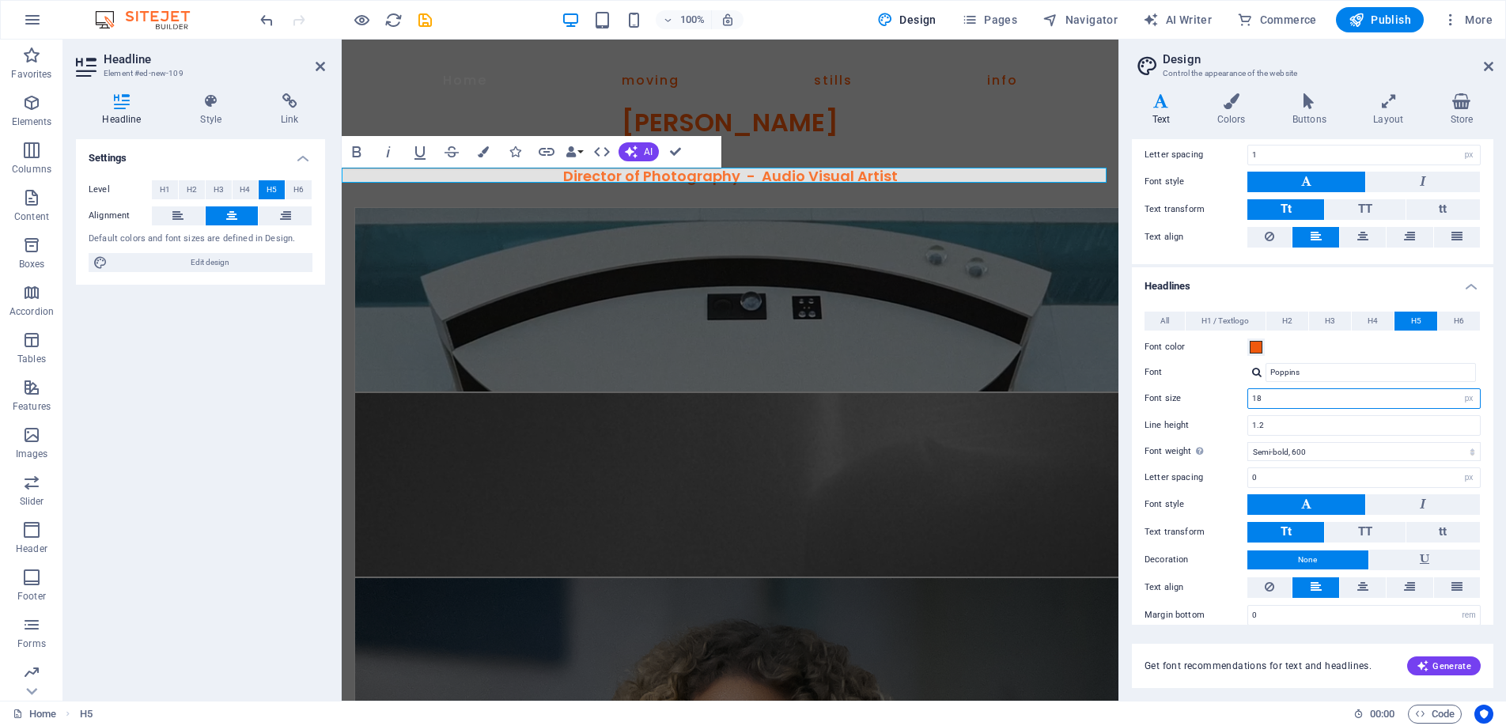
scroll to position [208, 0]
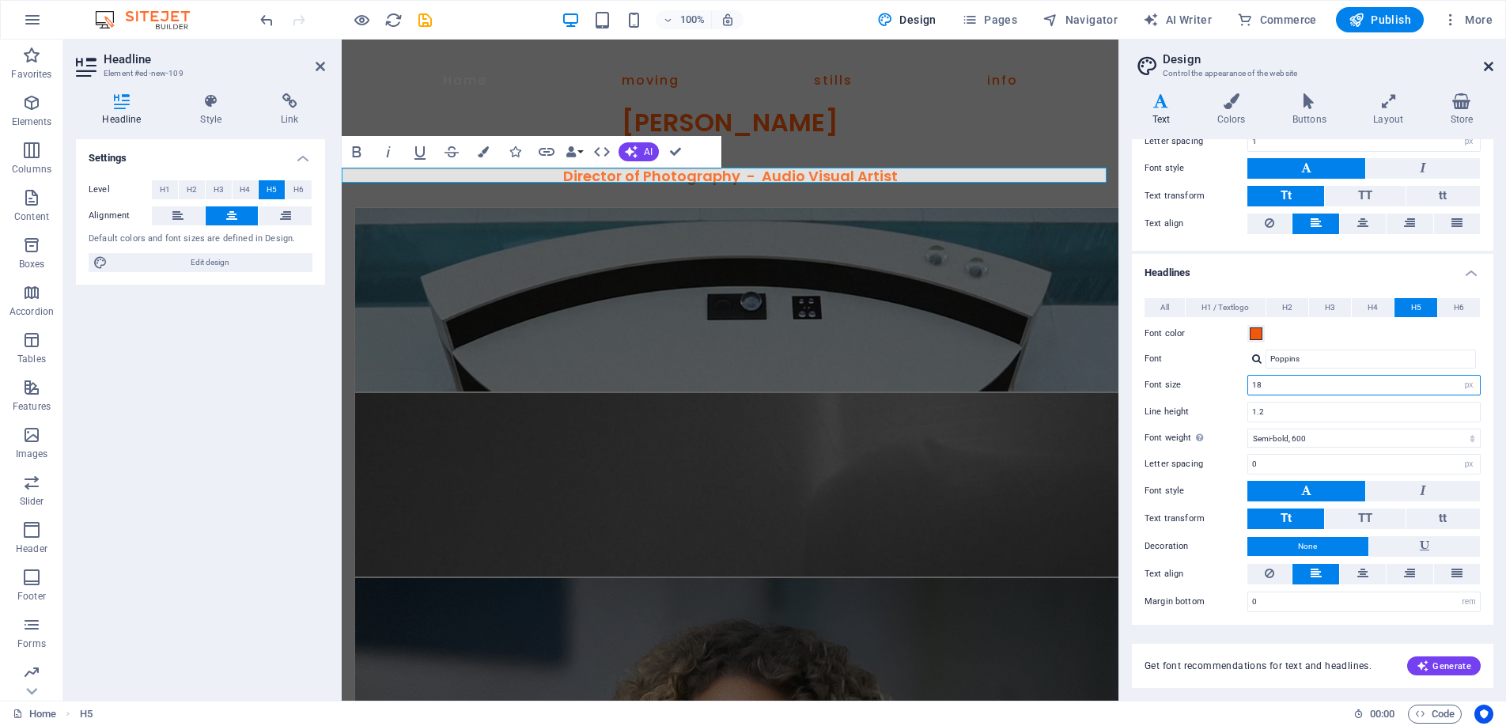
type input "18"
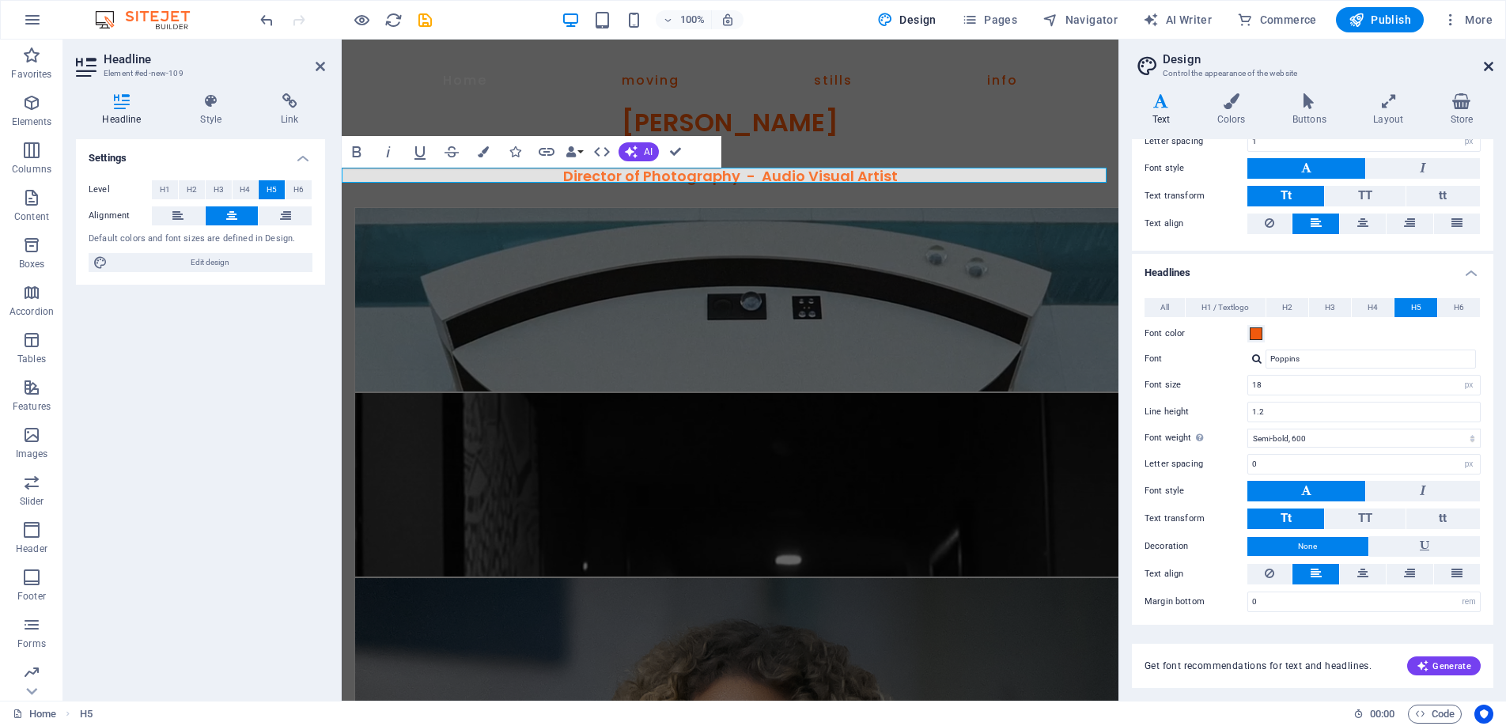
click at [1489, 63] on icon at bounding box center [1488, 66] width 9 height 13
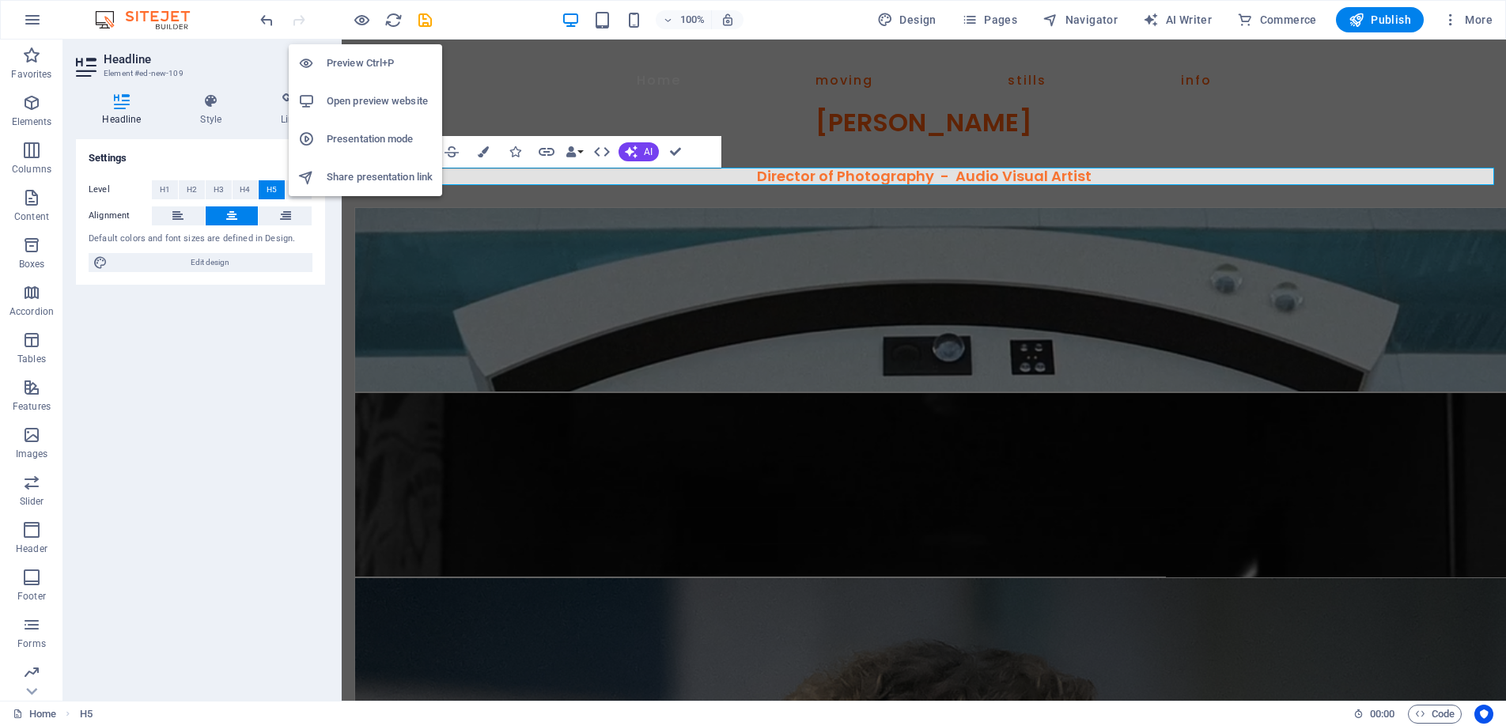
click at [362, 59] on h6 "Preview Ctrl+P" at bounding box center [380, 63] width 106 height 19
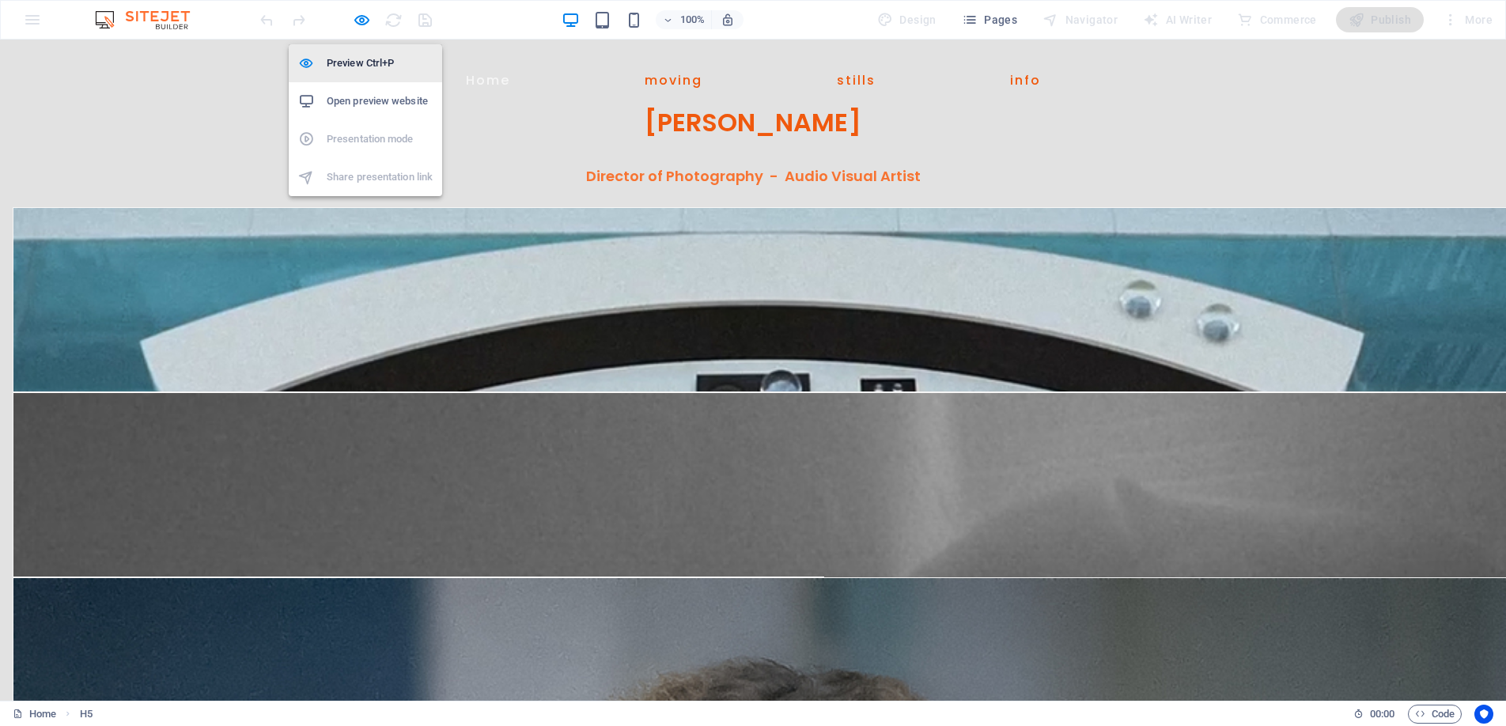
click at [360, 57] on h6 "Preview Ctrl+P" at bounding box center [380, 63] width 106 height 19
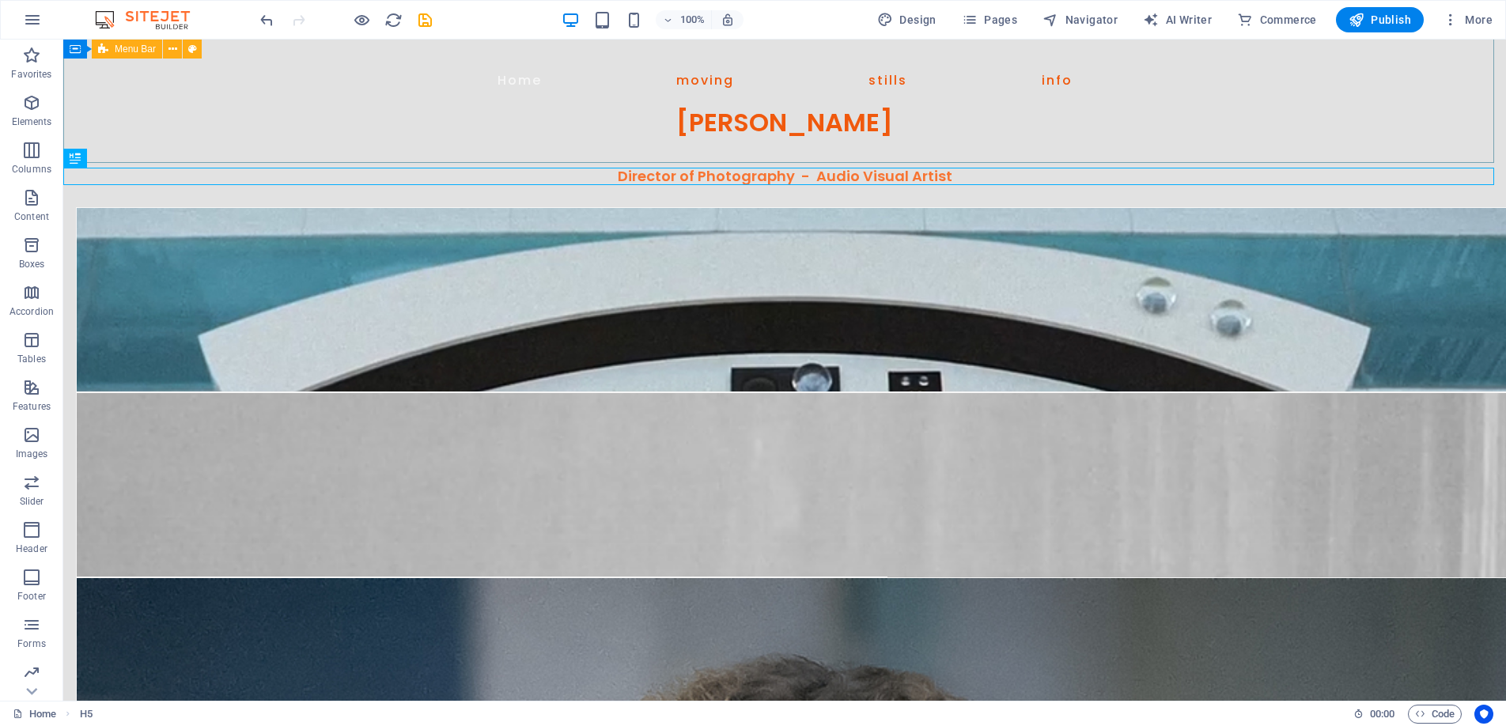
click at [134, 51] on span "Menu Bar" at bounding box center [135, 48] width 41 height 9
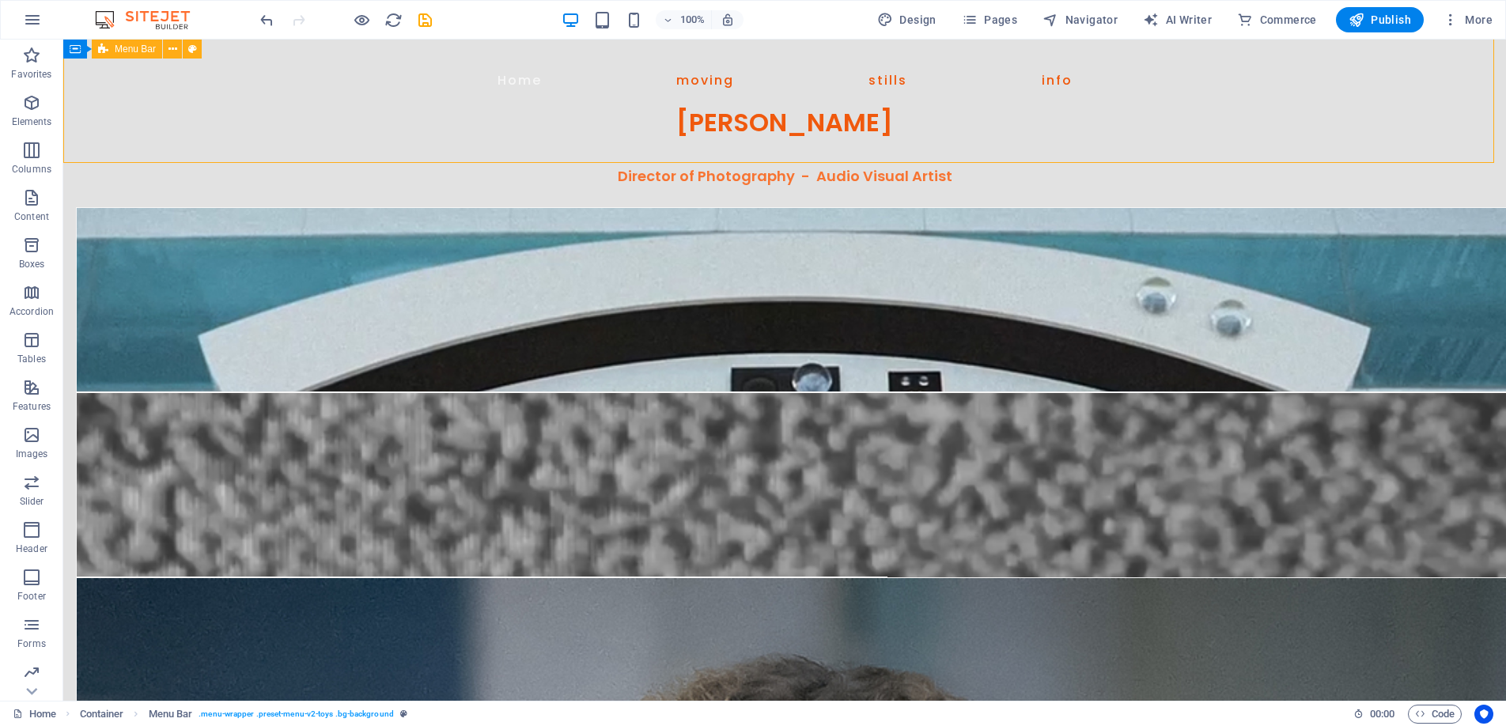
click at [134, 51] on span "Menu Bar" at bounding box center [135, 48] width 41 height 9
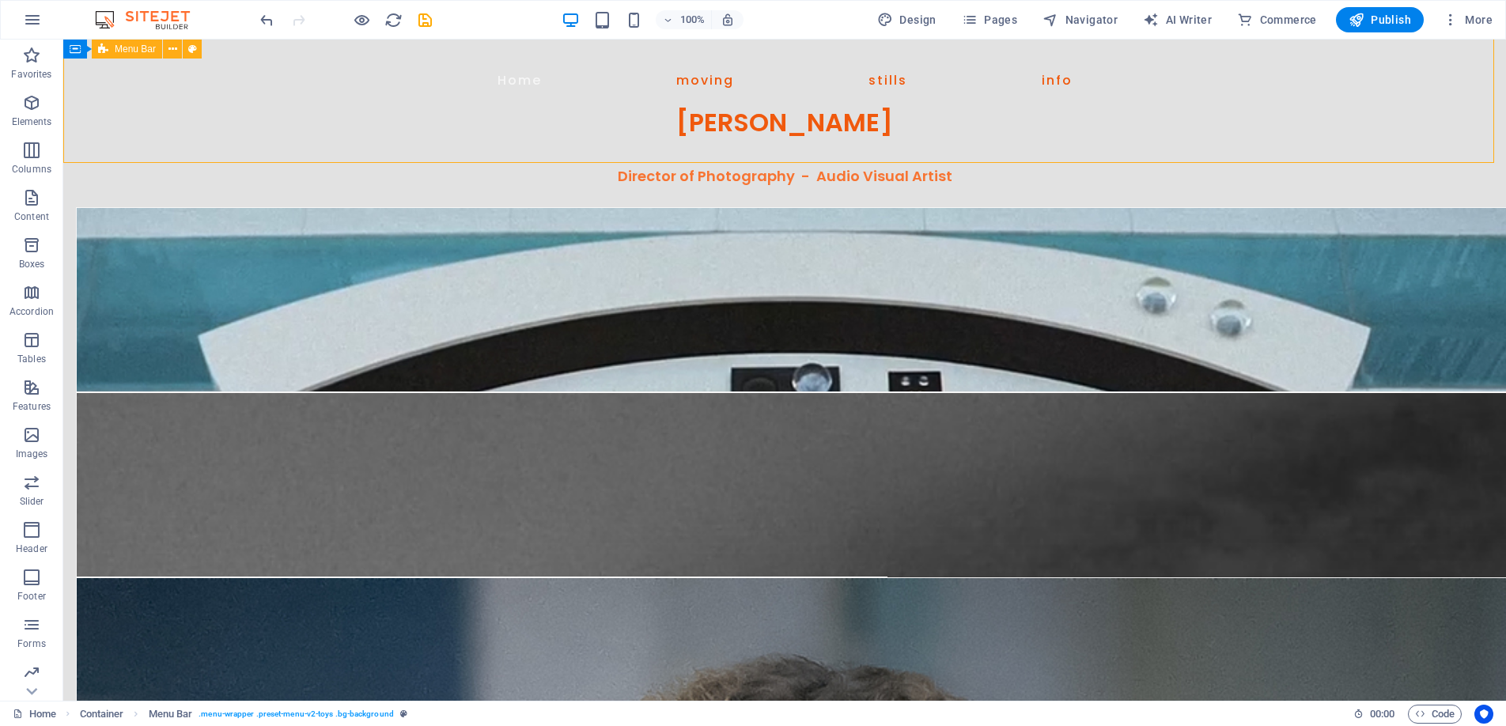
click at [134, 51] on span "Menu Bar" at bounding box center [135, 48] width 41 height 9
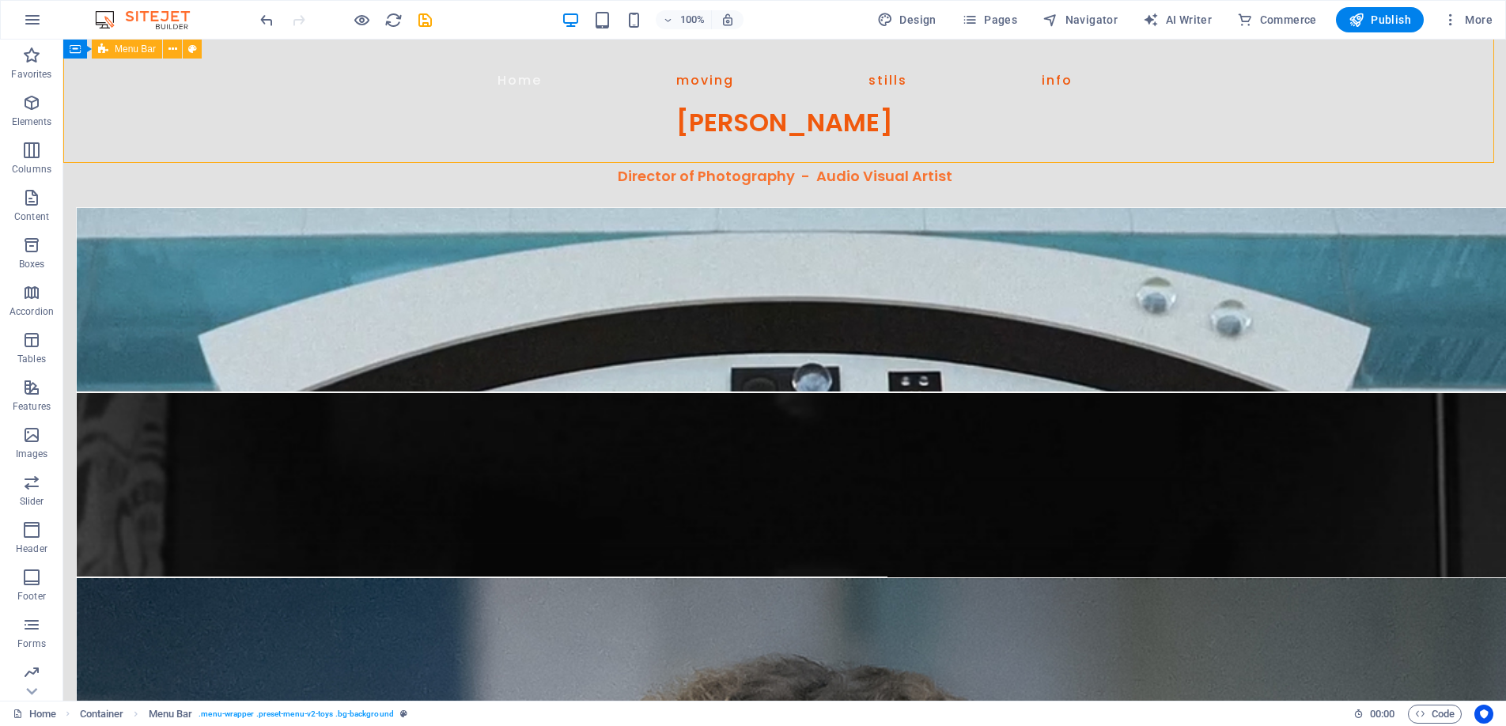
select select "rem"
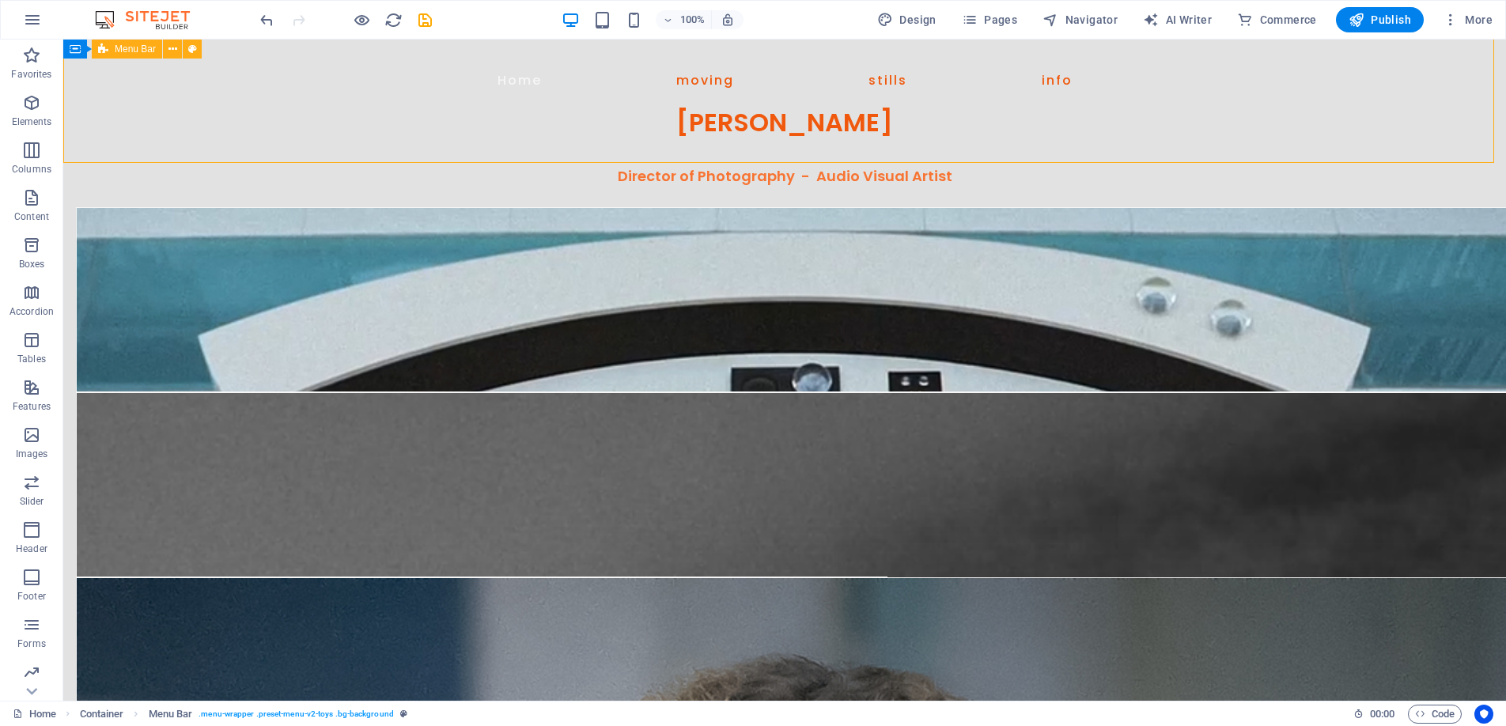
select select "rem"
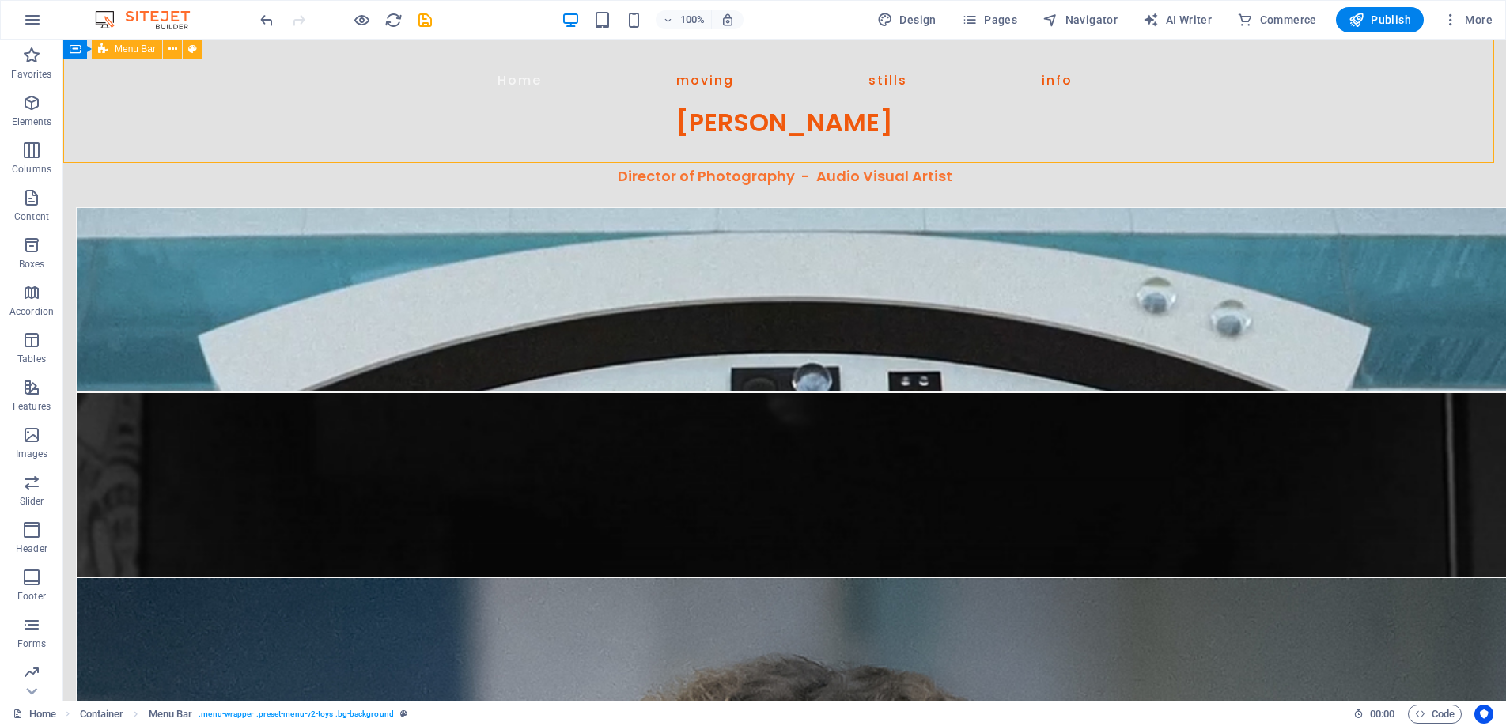
select select "rem"
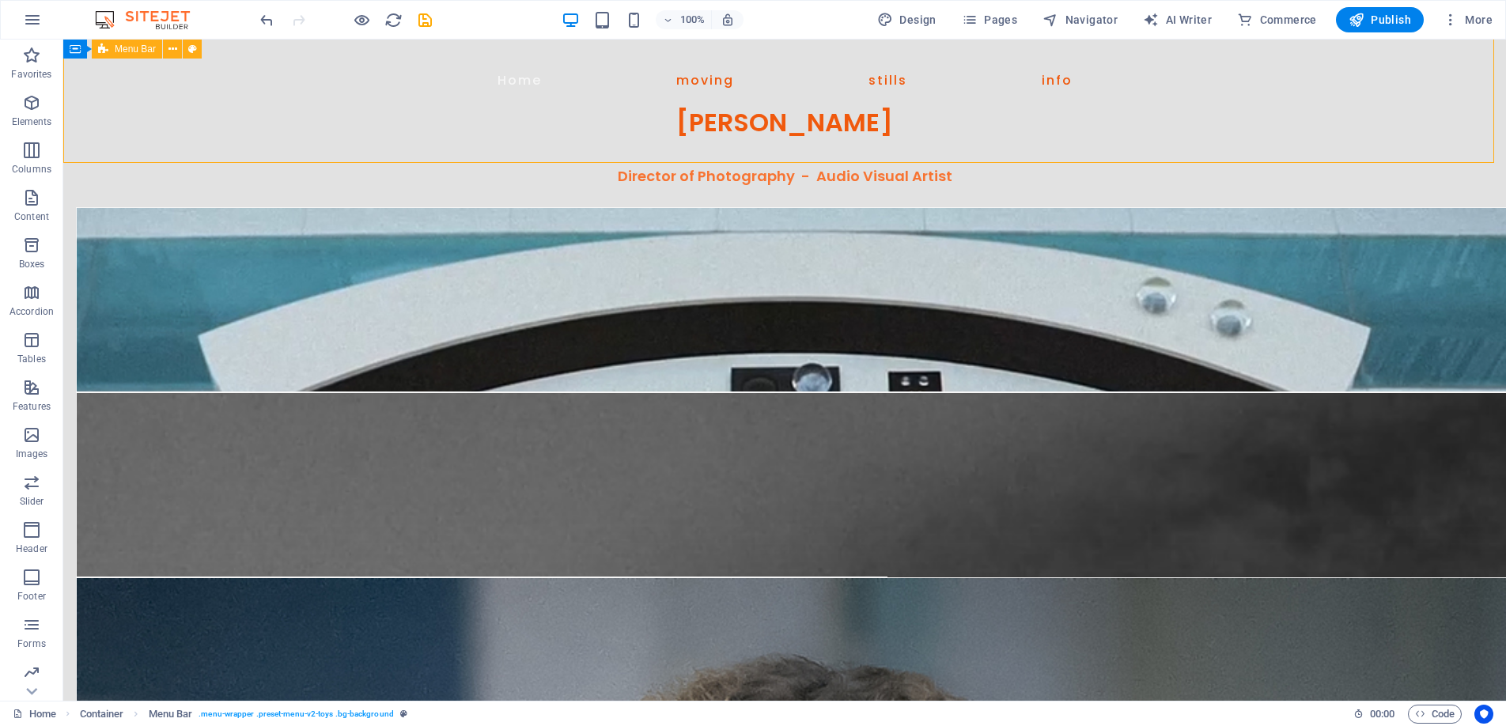
select select "rem"
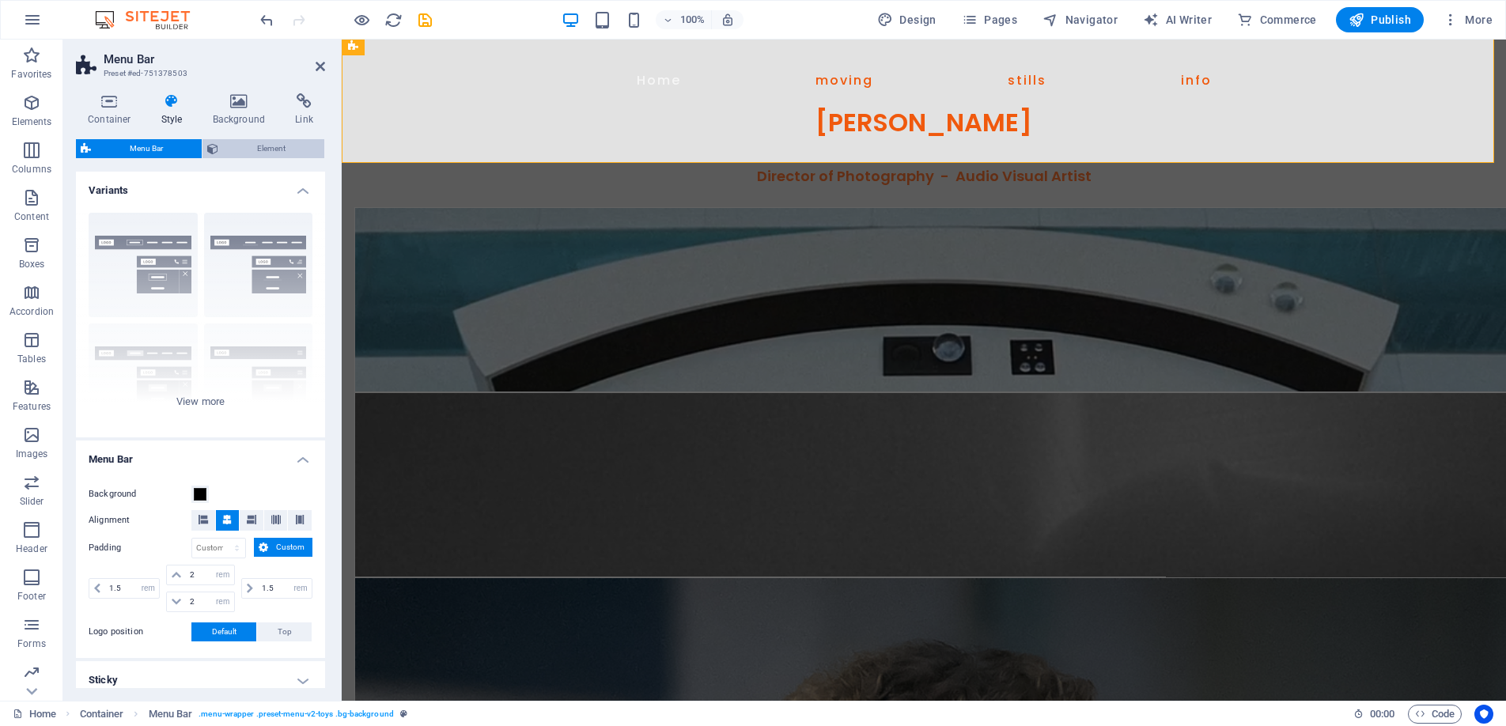
click at [263, 145] on span "Element" at bounding box center [271, 148] width 97 height 19
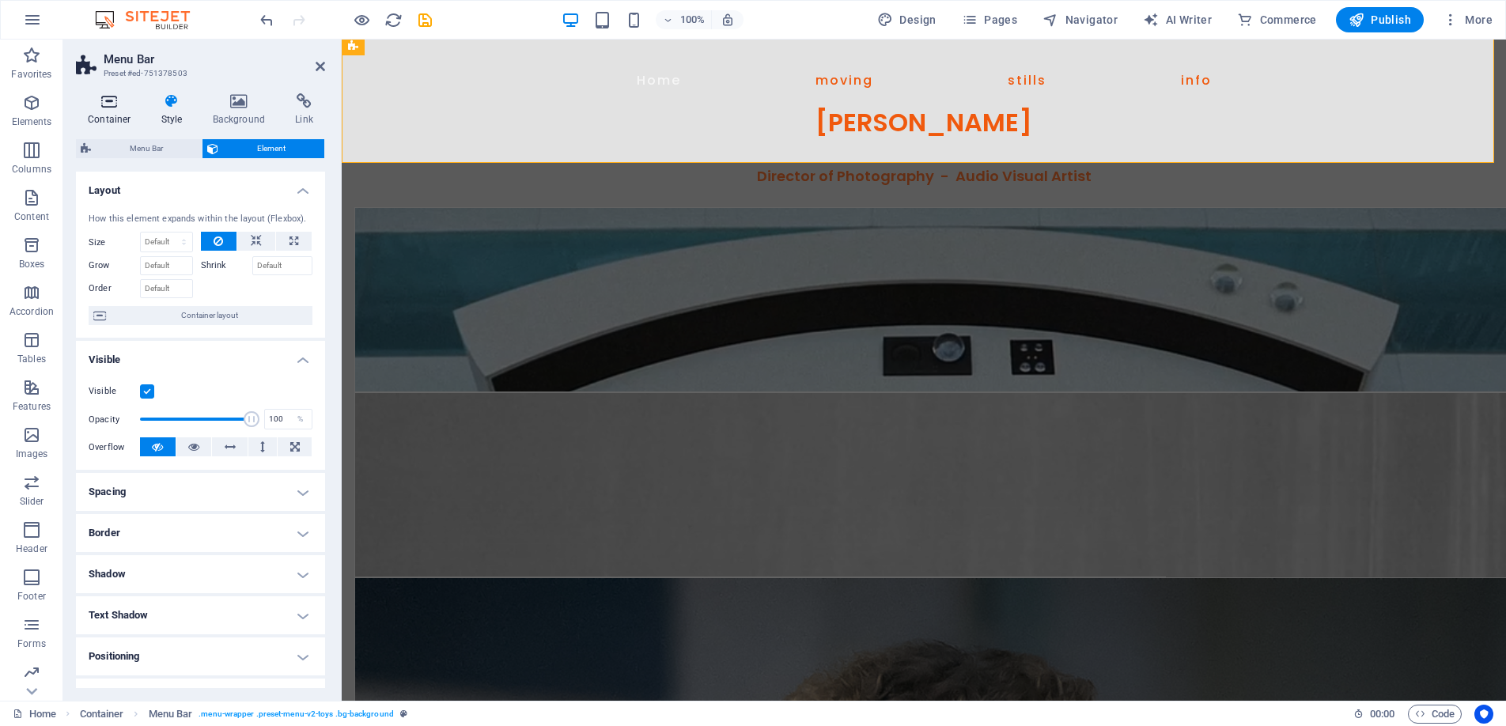
click at [113, 97] on icon at bounding box center [109, 101] width 67 height 16
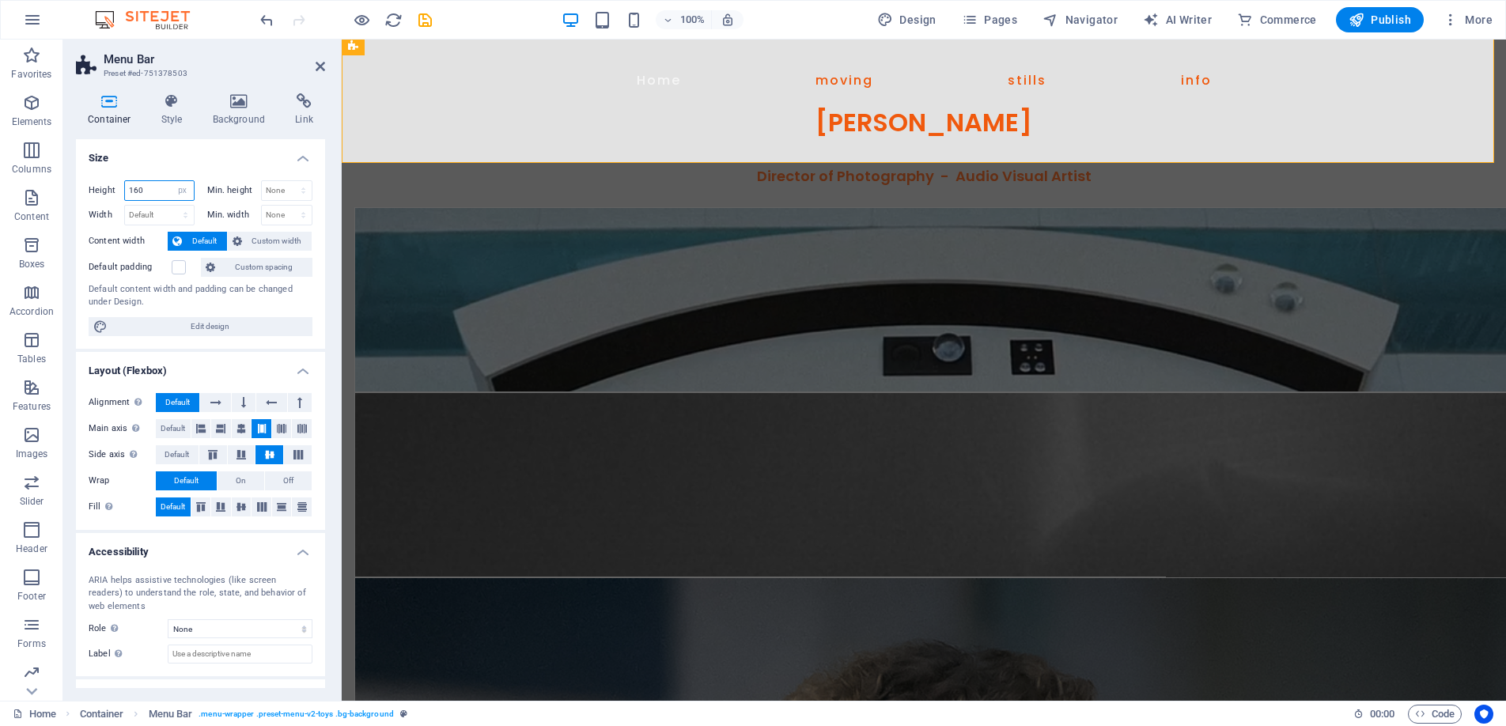
click at [153, 192] on input "160" at bounding box center [159, 190] width 69 height 19
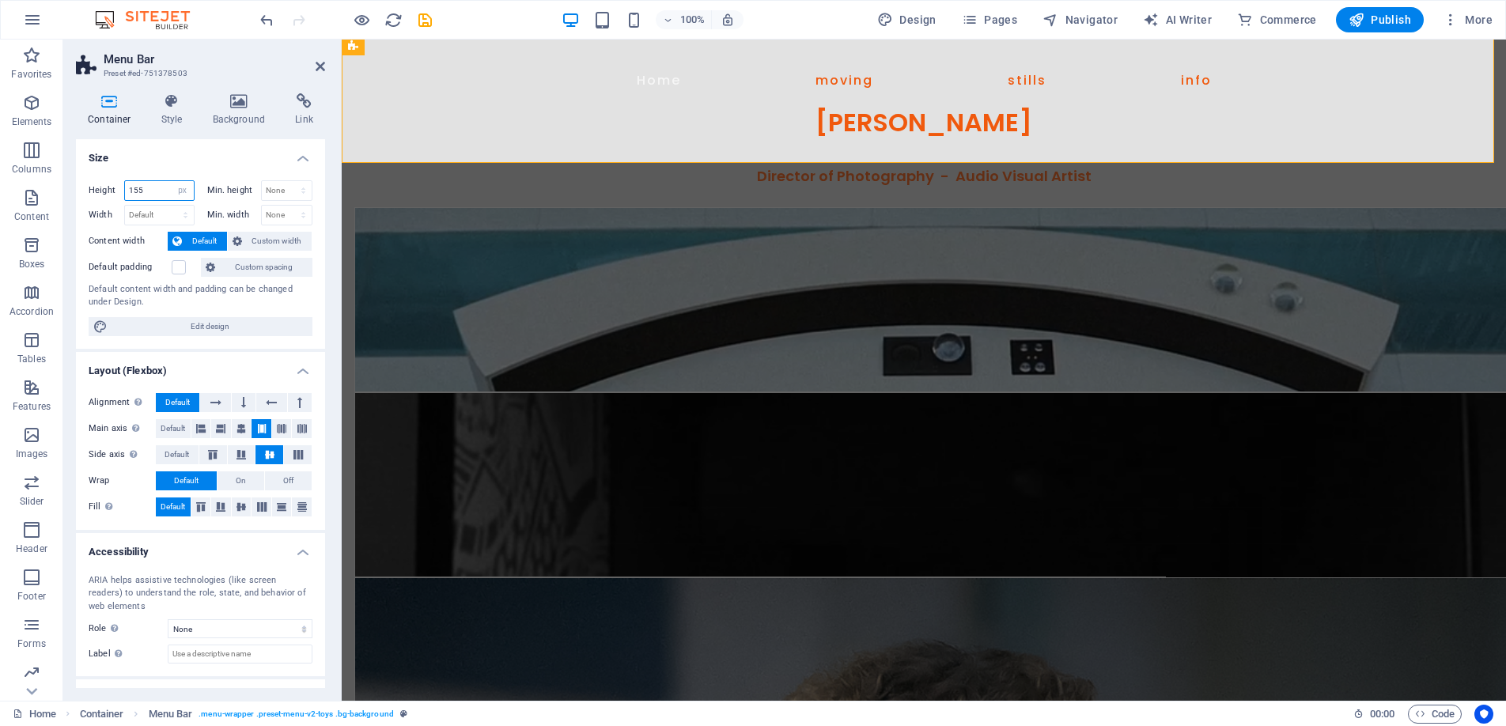
type input "155"
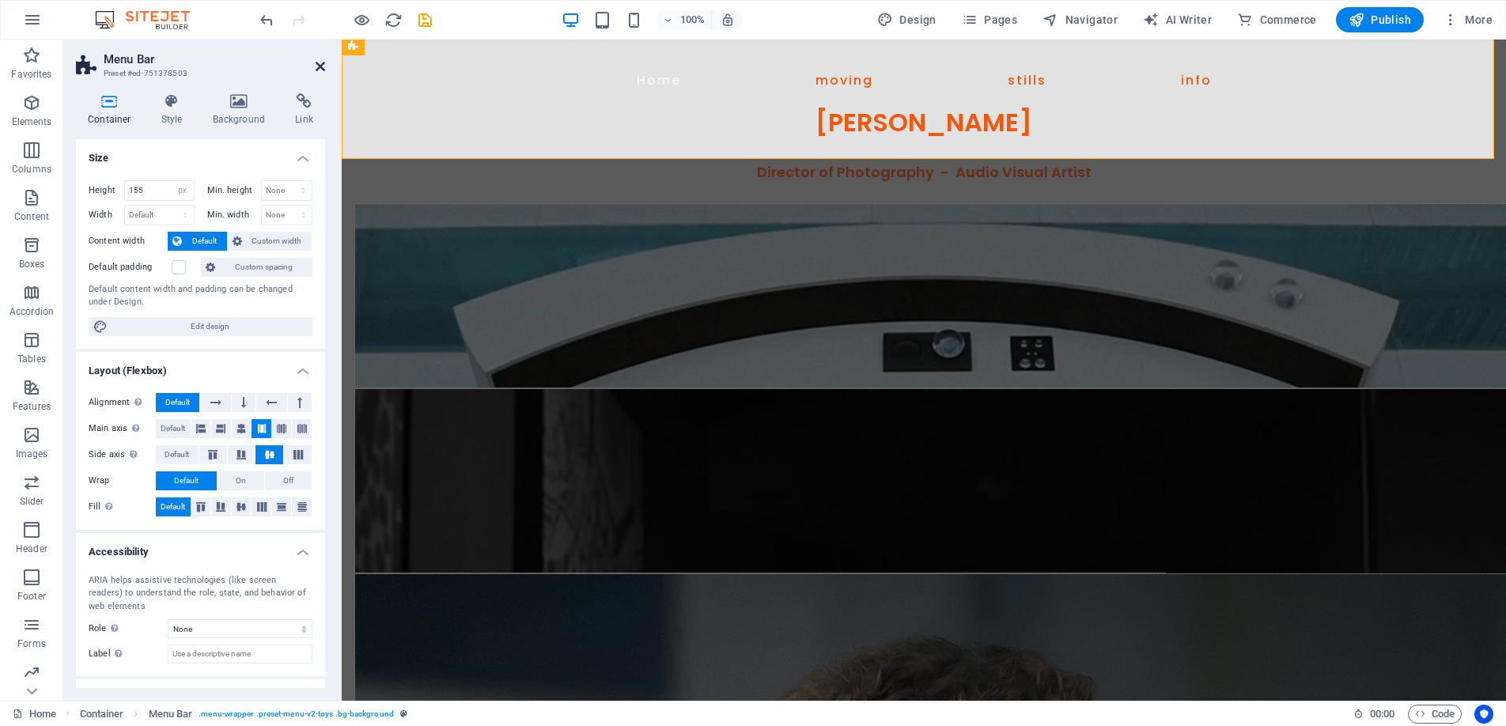
click at [319, 62] on icon at bounding box center [320, 66] width 9 height 13
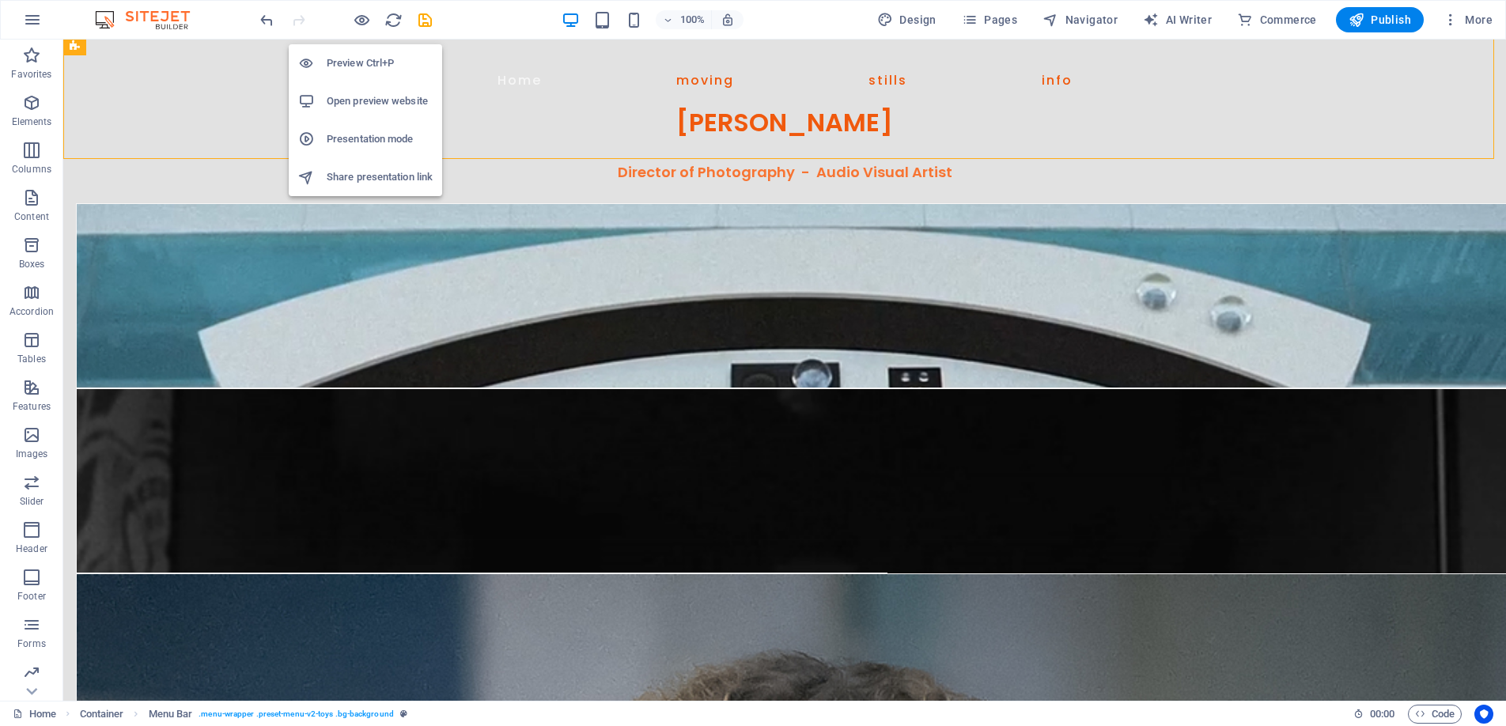
click at [354, 59] on h6 "Preview Ctrl+P" at bounding box center [380, 63] width 106 height 19
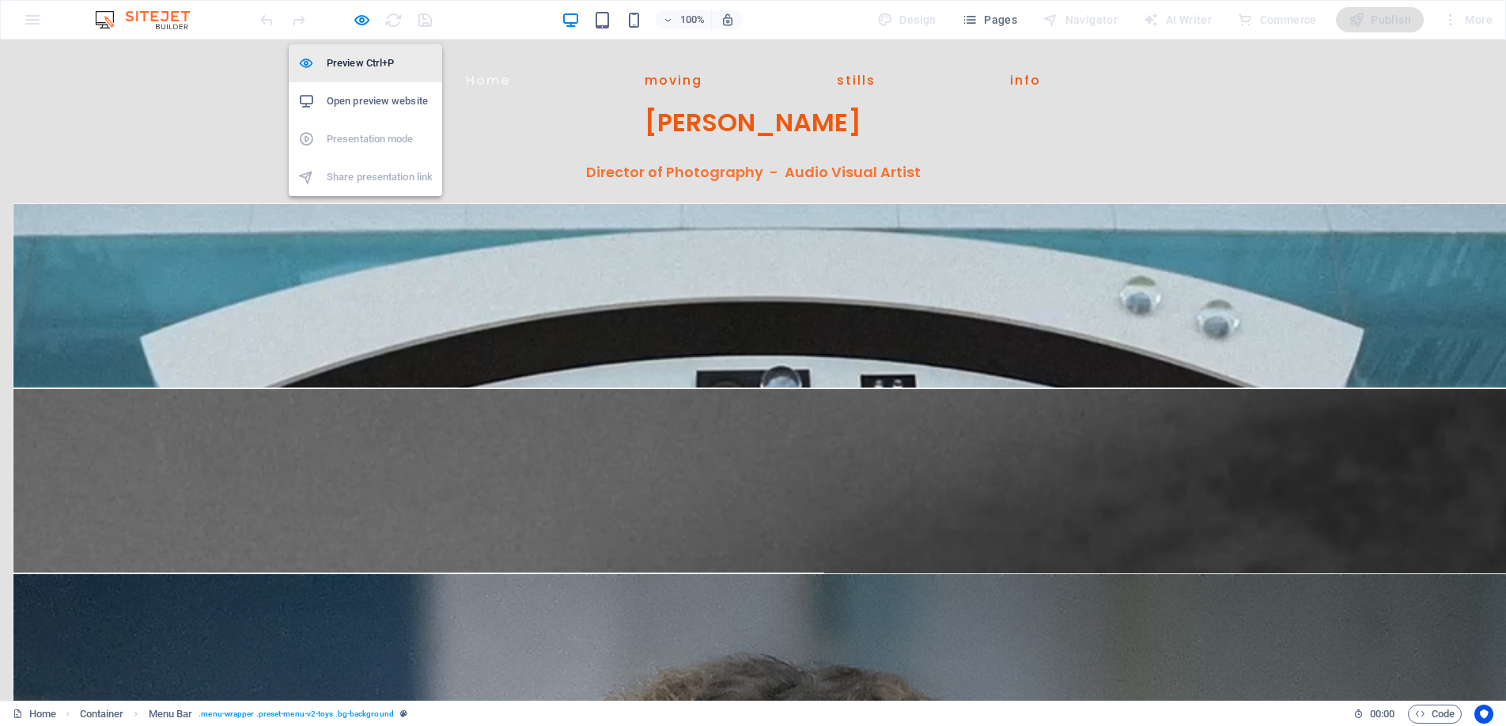
click at [368, 57] on h6 "Preview Ctrl+P" at bounding box center [380, 63] width 106 height 19
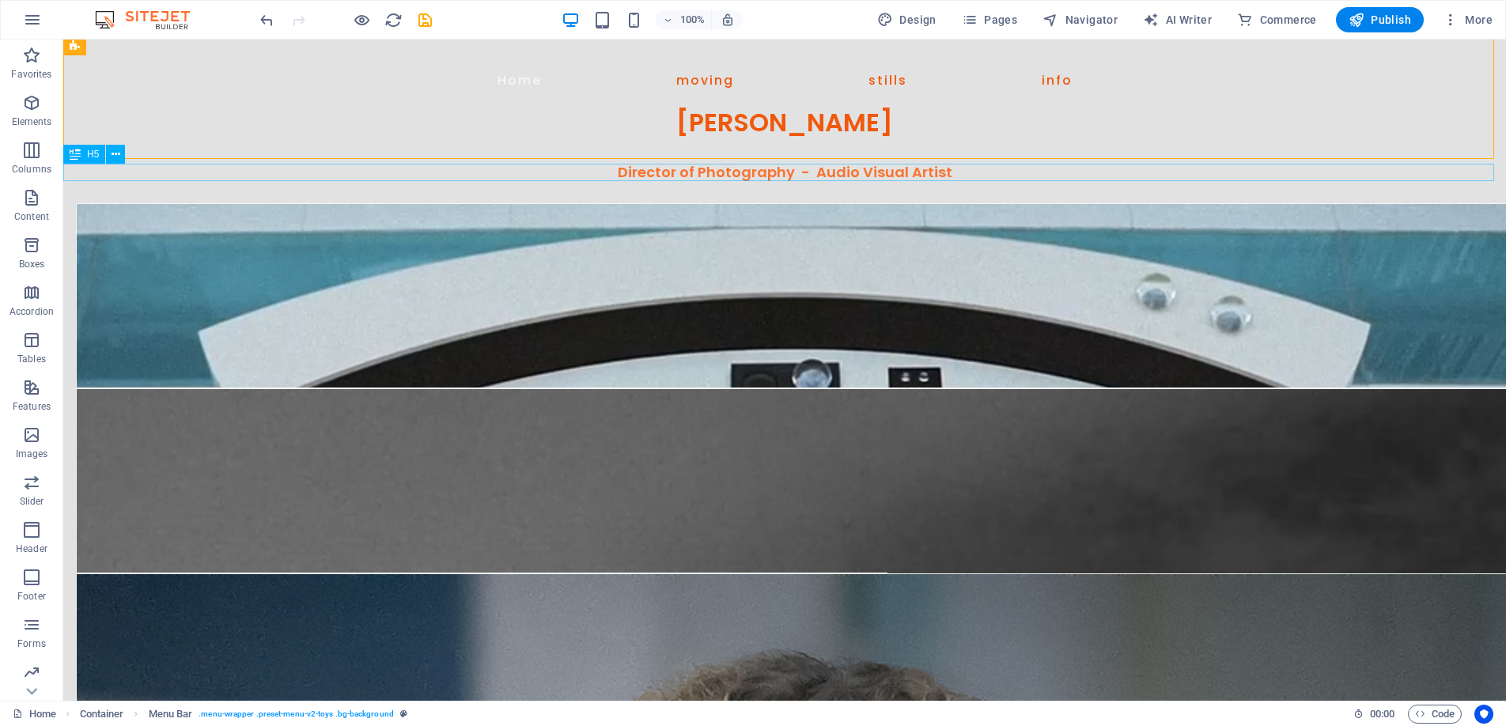
click at [669, 169] on div "Director of Photography - Audio Visual Artist" at bounding box center [784, 172] width 1443 height 17
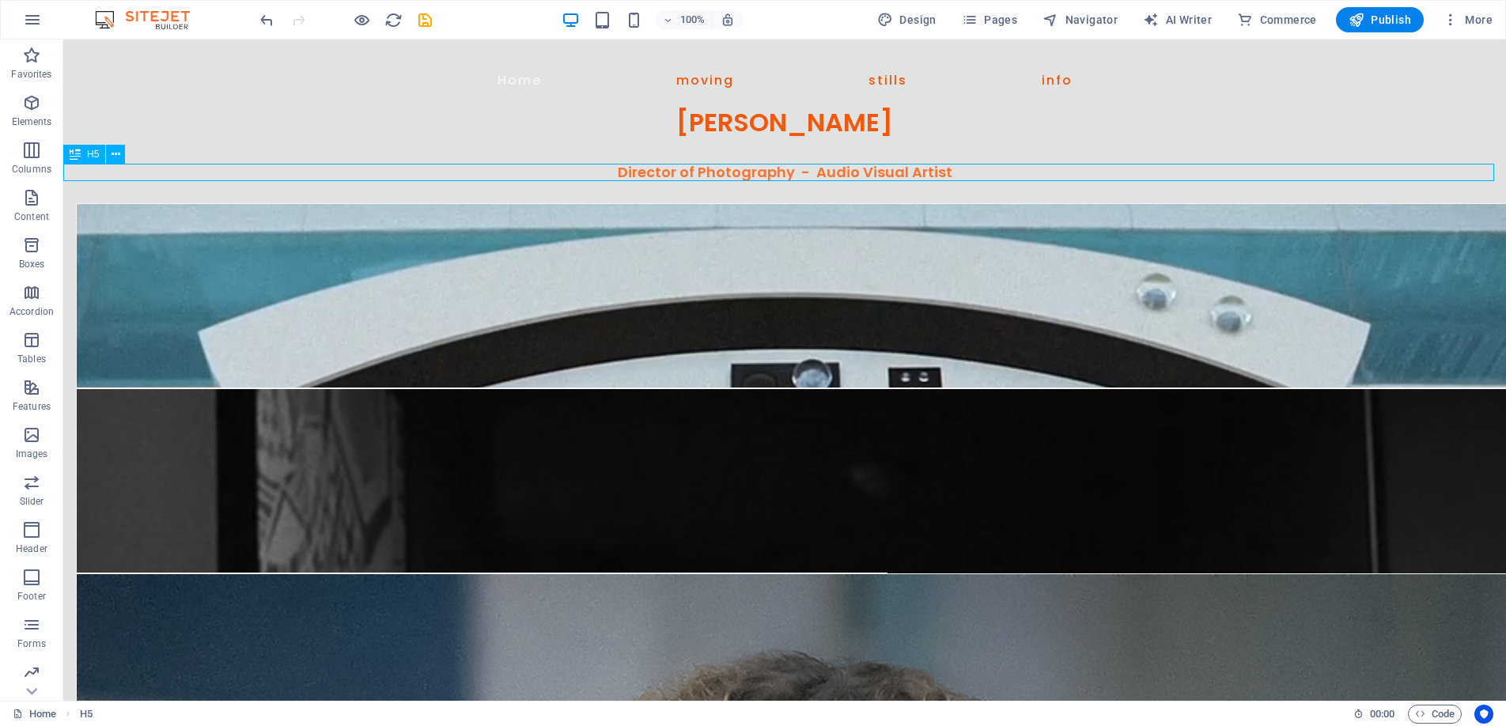
click at [669, 169] on div "Director of Photography - Audio Visual Artist" at bounding box center [784, 172] width 1443 height 17
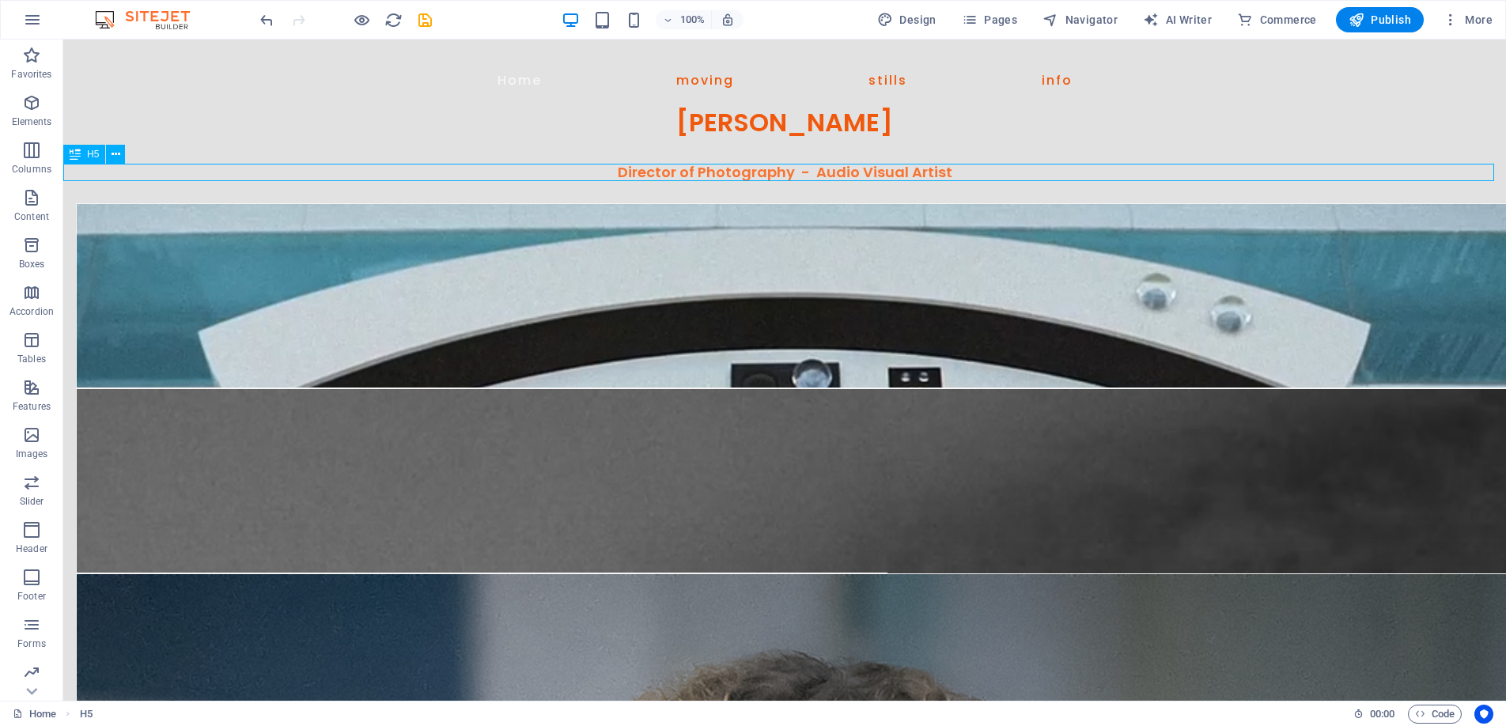
click at [669, 169] on div "Director of Photography - Audio Visual Artist" at bounding box center [784, 172] width 1443 height 17
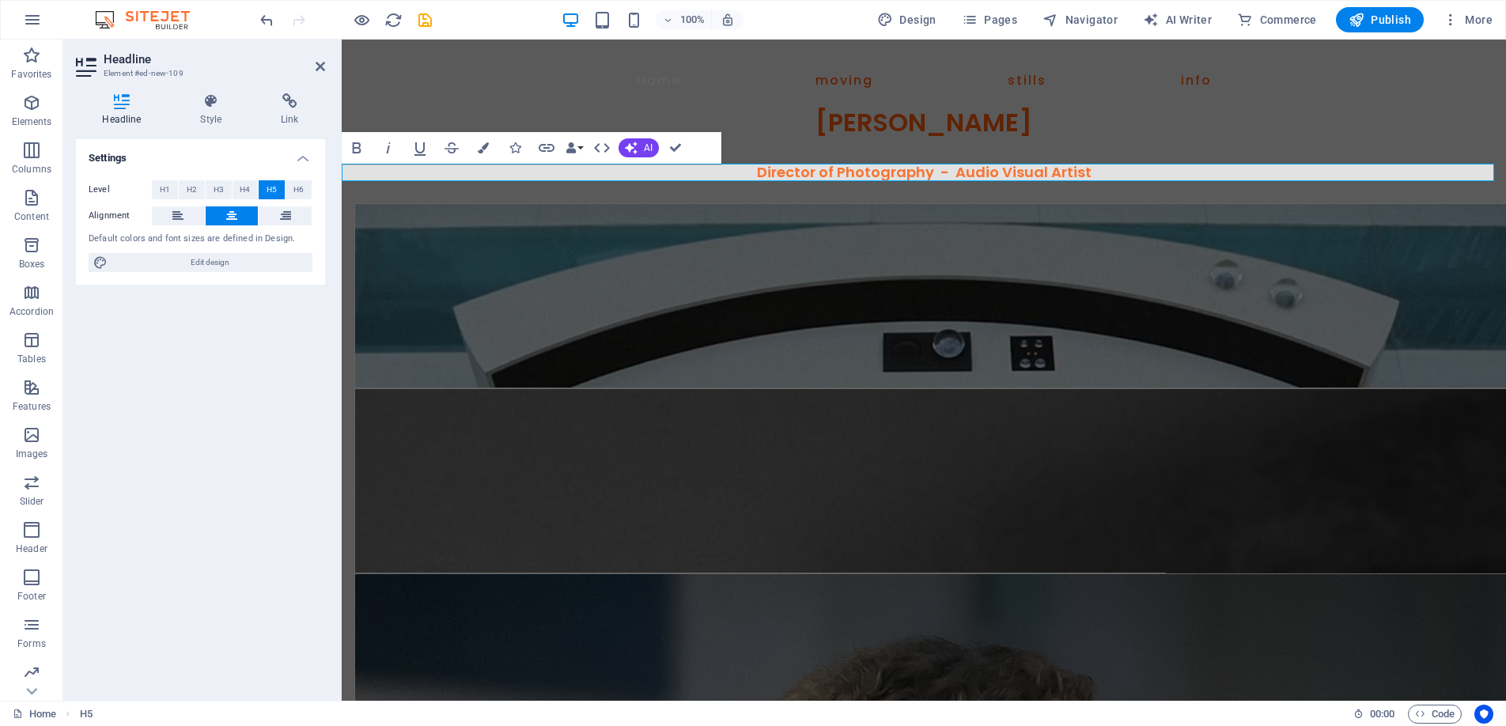
click at [1134, 175] on h5 "Director of Photography - Audio Visual Artist" at bounding box center [924, 172] width 1165 height 17
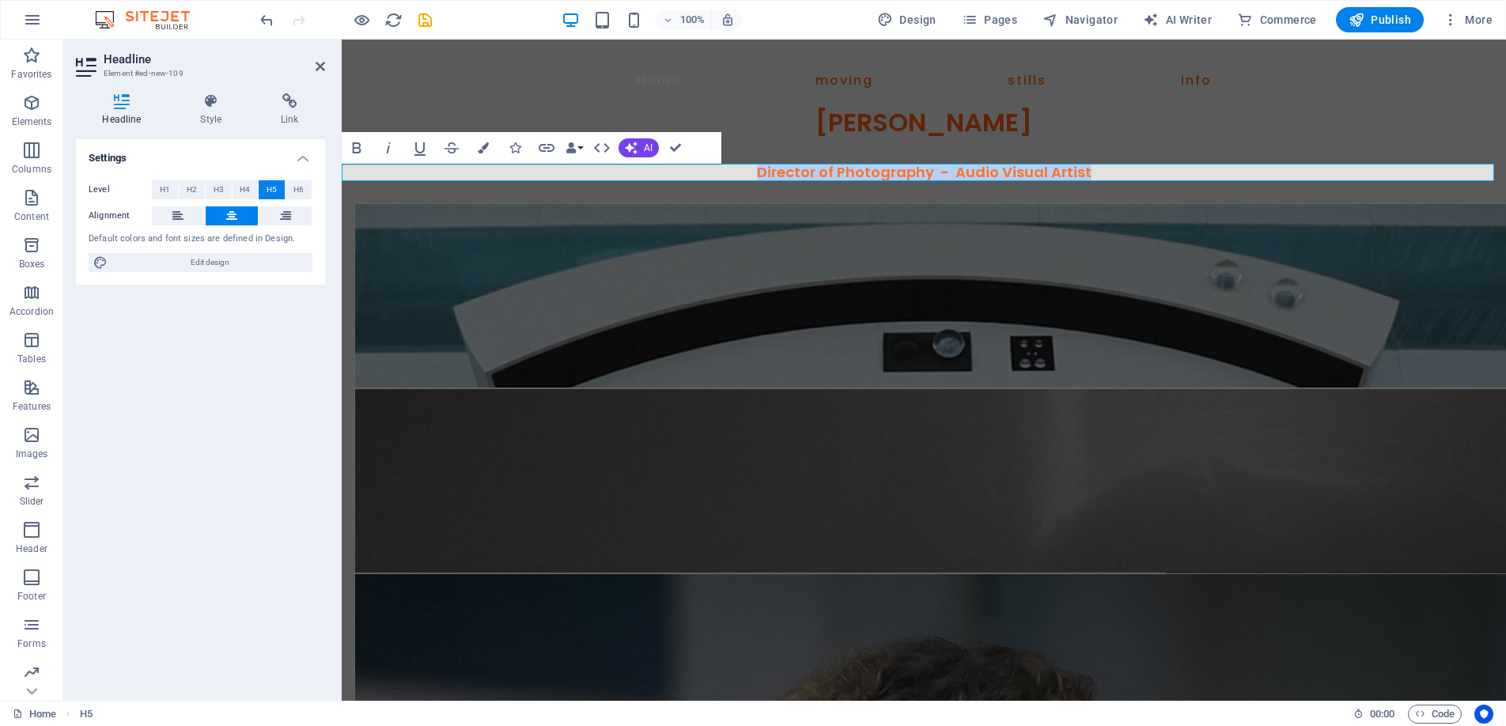
drag, startPoint x: 1115, startPoint y: 174, endPoint x: 694, endPoint y: 176, distance: 420.9
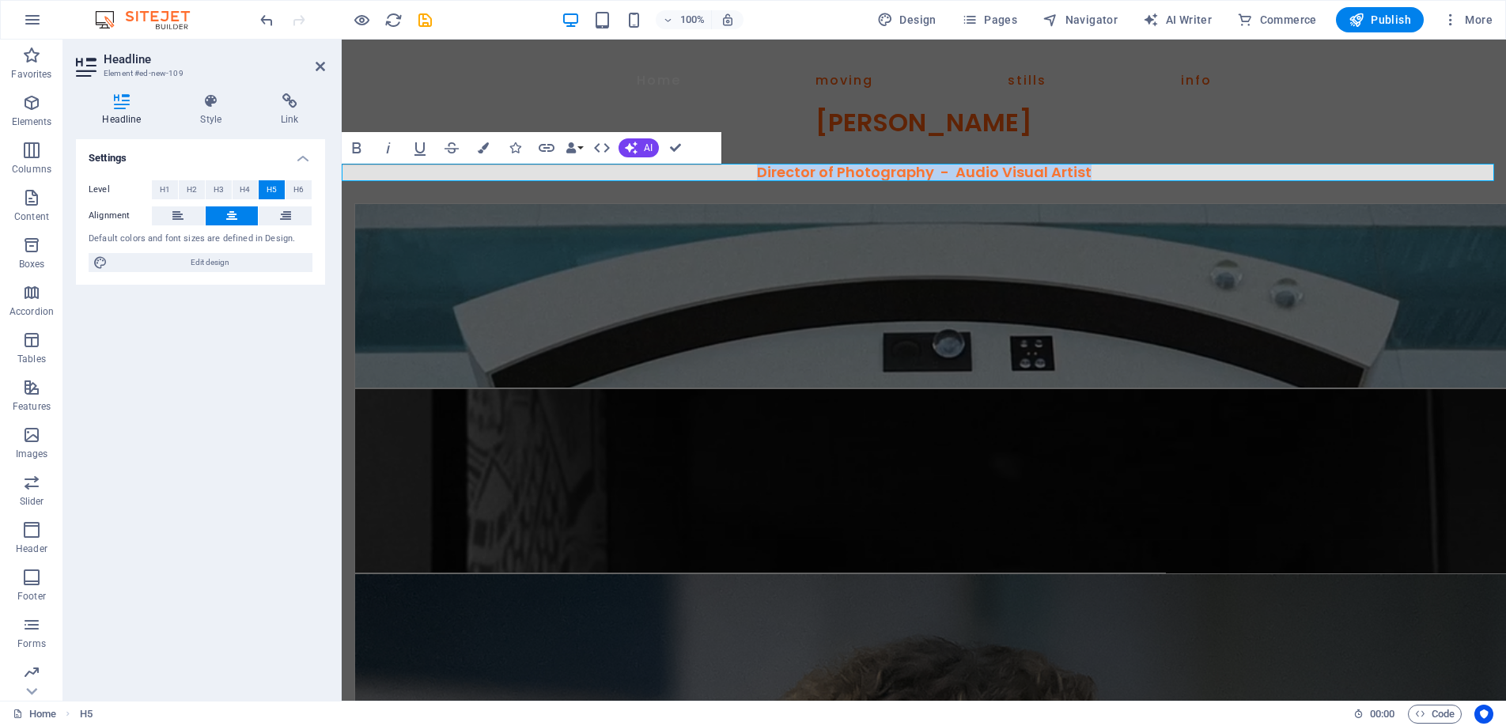
click at [694, 176] on h5 "Director of Photography - Audio Visual Artist" at bounding box center [924, 172] width 1165 height 17
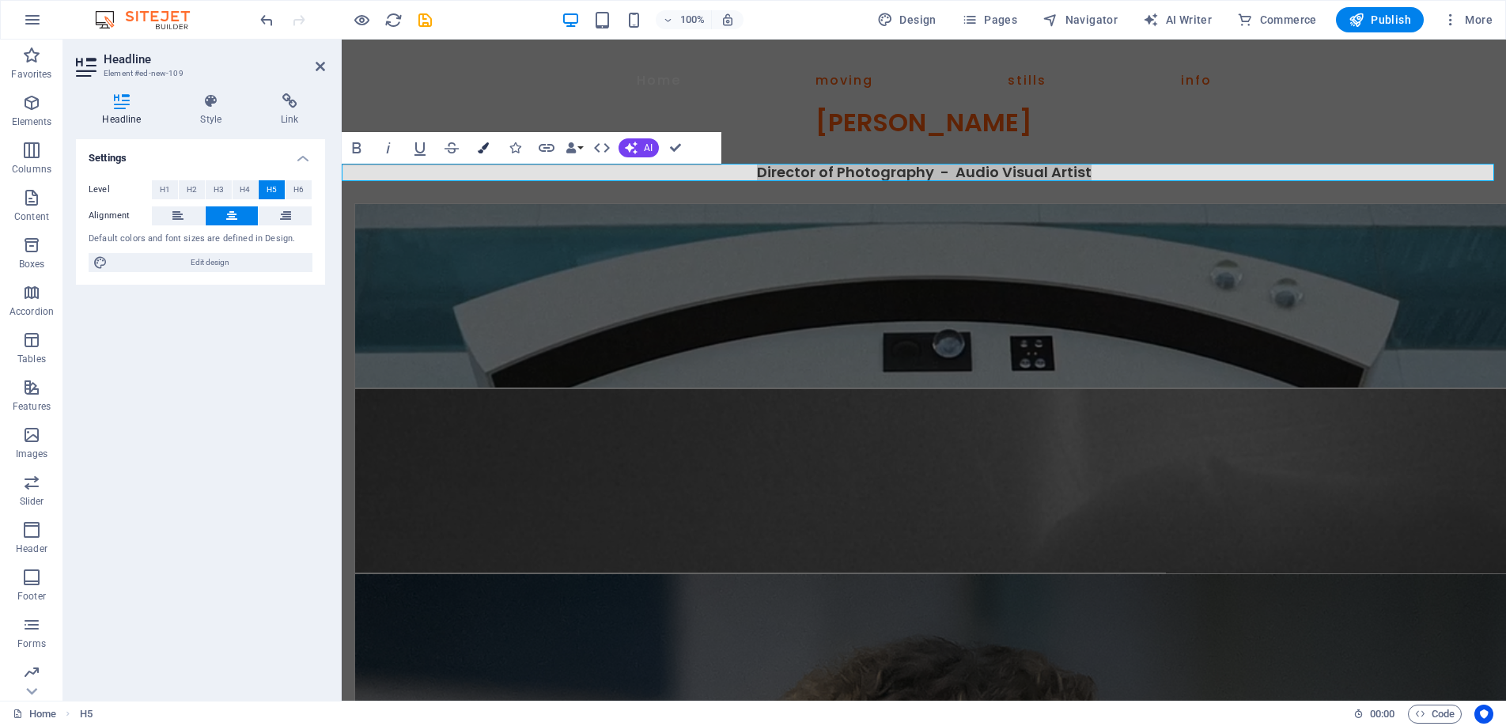
click at [483, 138] on button "Colors" at bounding box center [483, 148] width 30 height 32
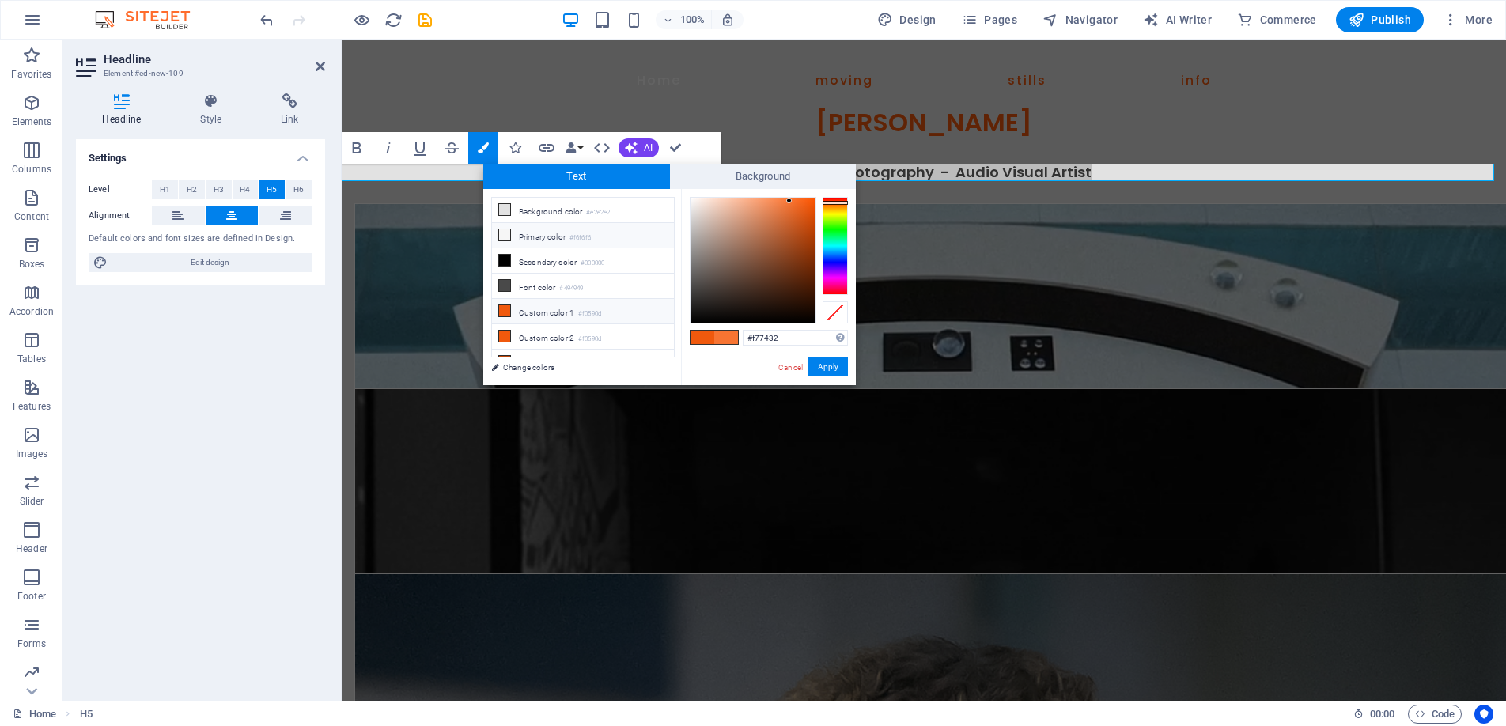
click at [549, 233] on li "Primary color #f6f6f6" at bounding box center [583, 235] width 182 height 25
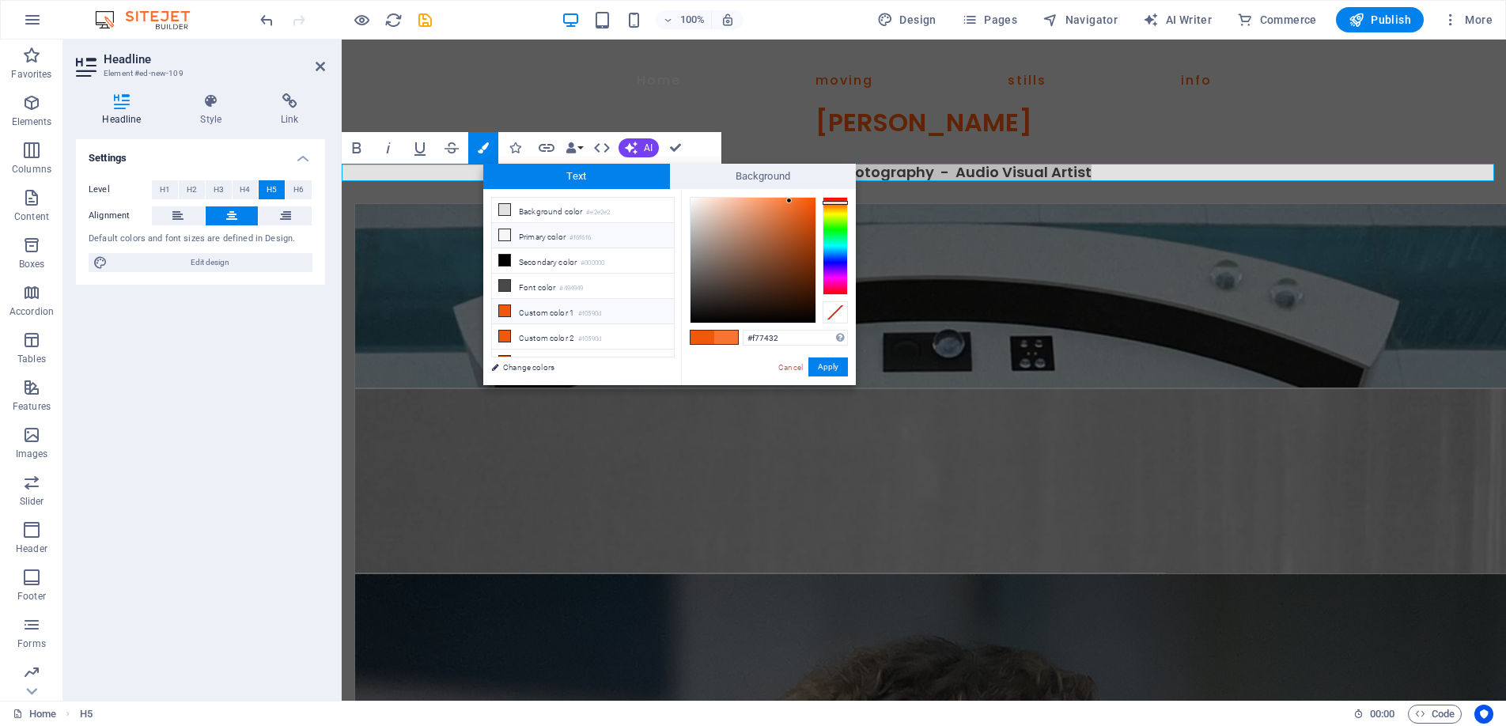
type input "#f6f6f6"
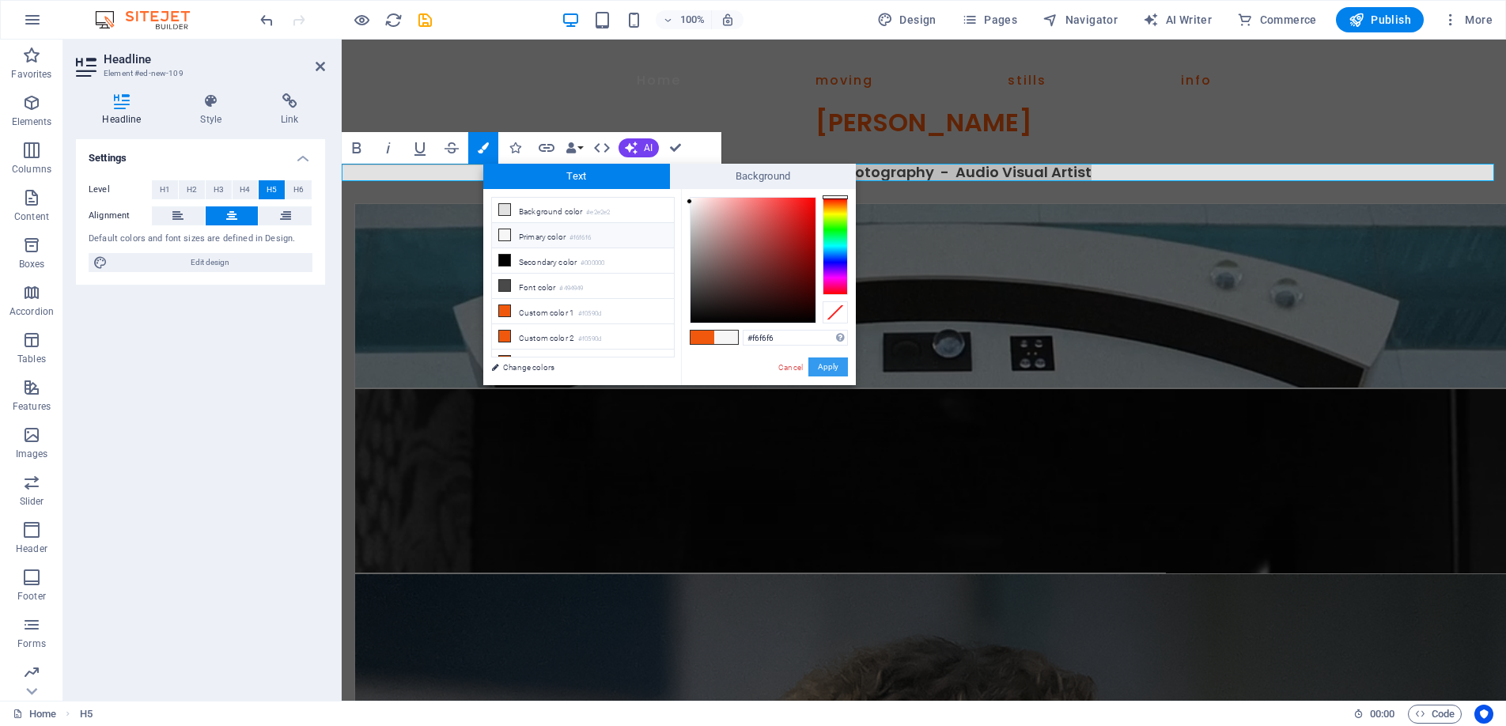
drag, startPoint x: 831, startPoint y: 366, endPoint x: 489, endPoint y: 327, distance: 344.1
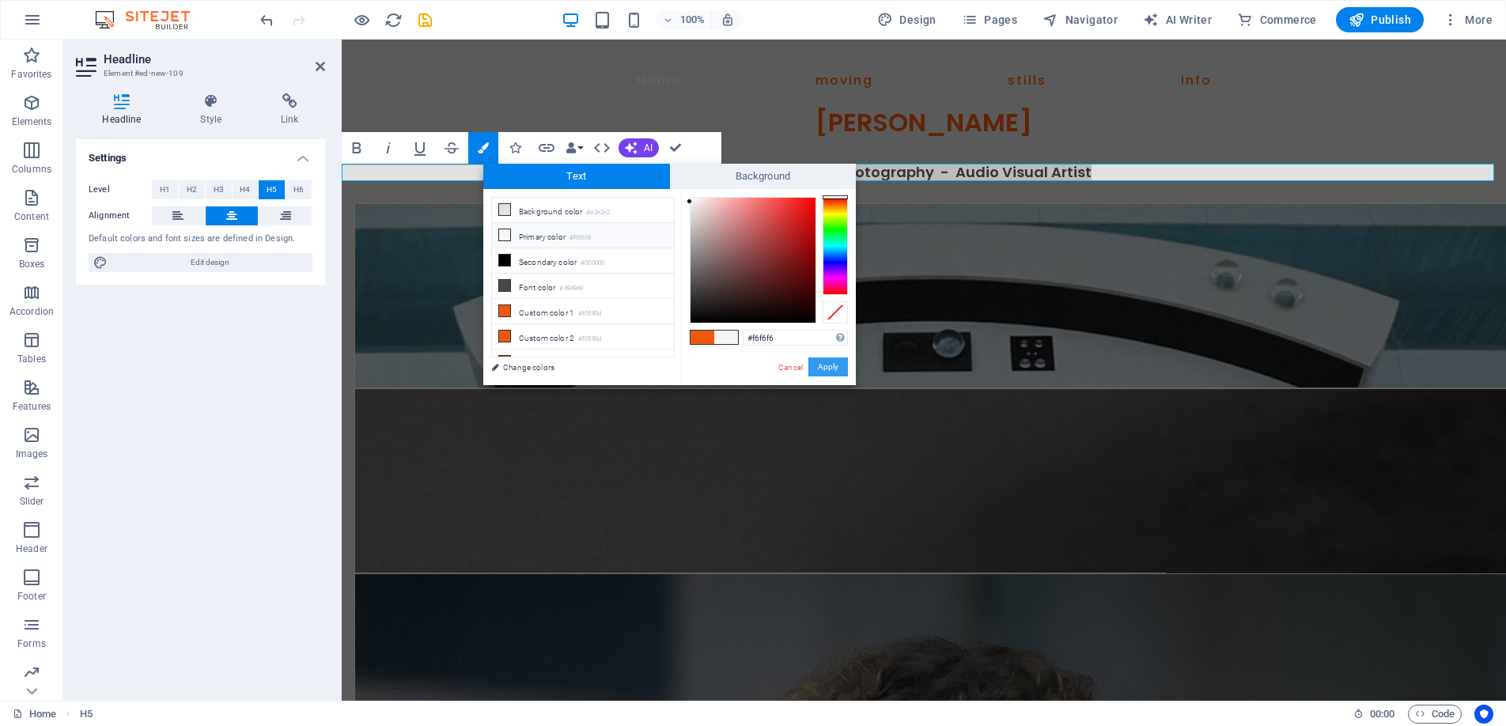
click at [831, 366] on button "Apply" at bounding box center [829, 367] width 40 height 19
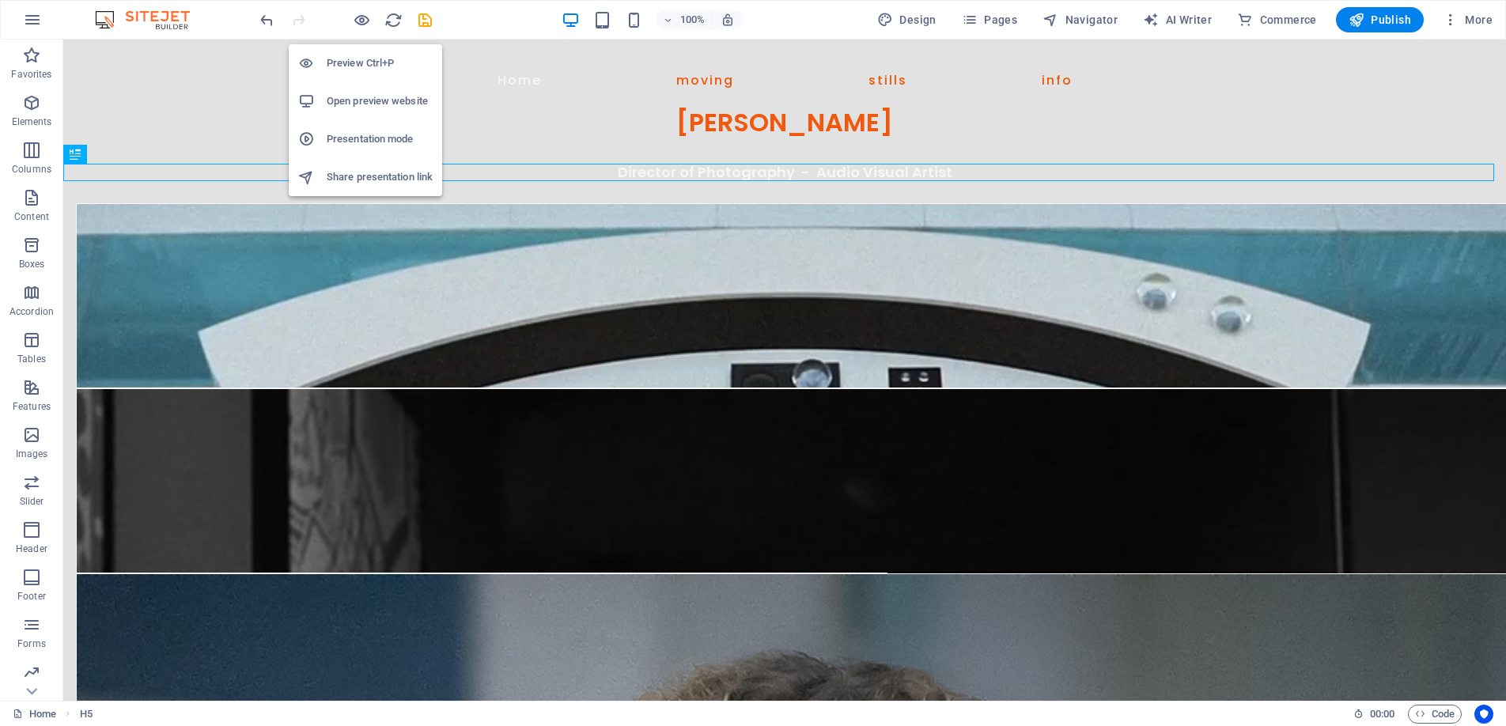
click at [350, 60] on h6 "Preview Ctrl+P" at bounding box center [380, 63] width 106 height 19
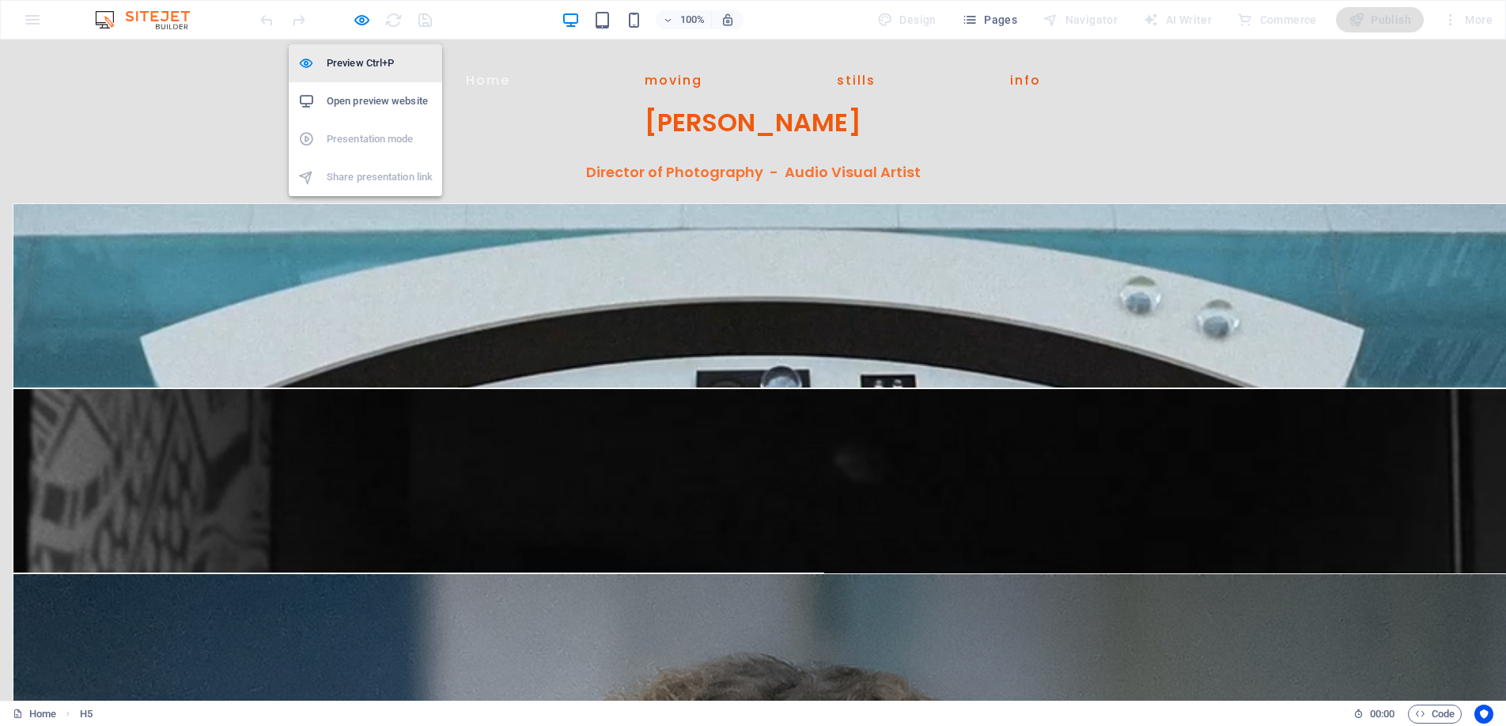
click at [369, 59] on h6 "Preview Ctrl+P" at bounding box center [380, 63] width 106 height 19
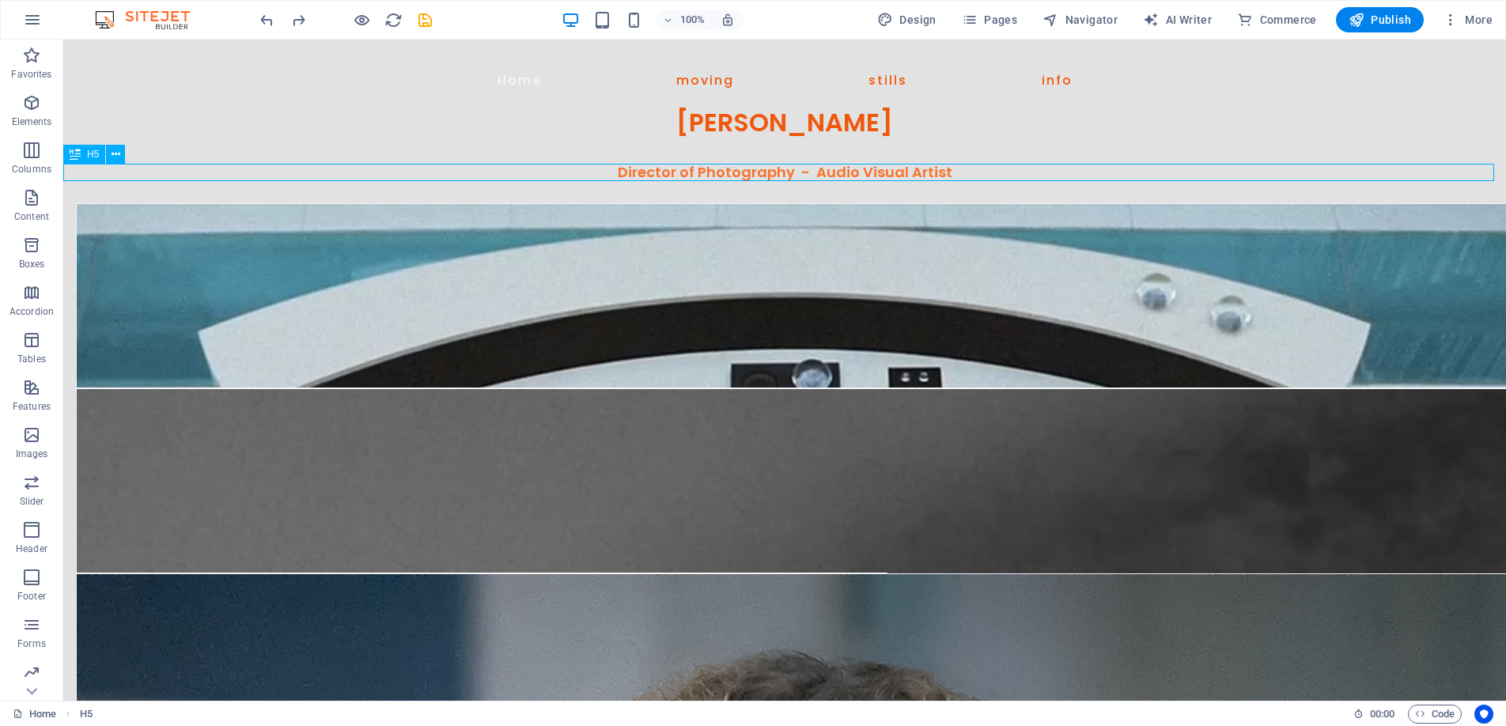
click at [718, 172] on div "Director of Photography - Audio Visual Artist" at bounding box center [784, 172] width 1443 height 17
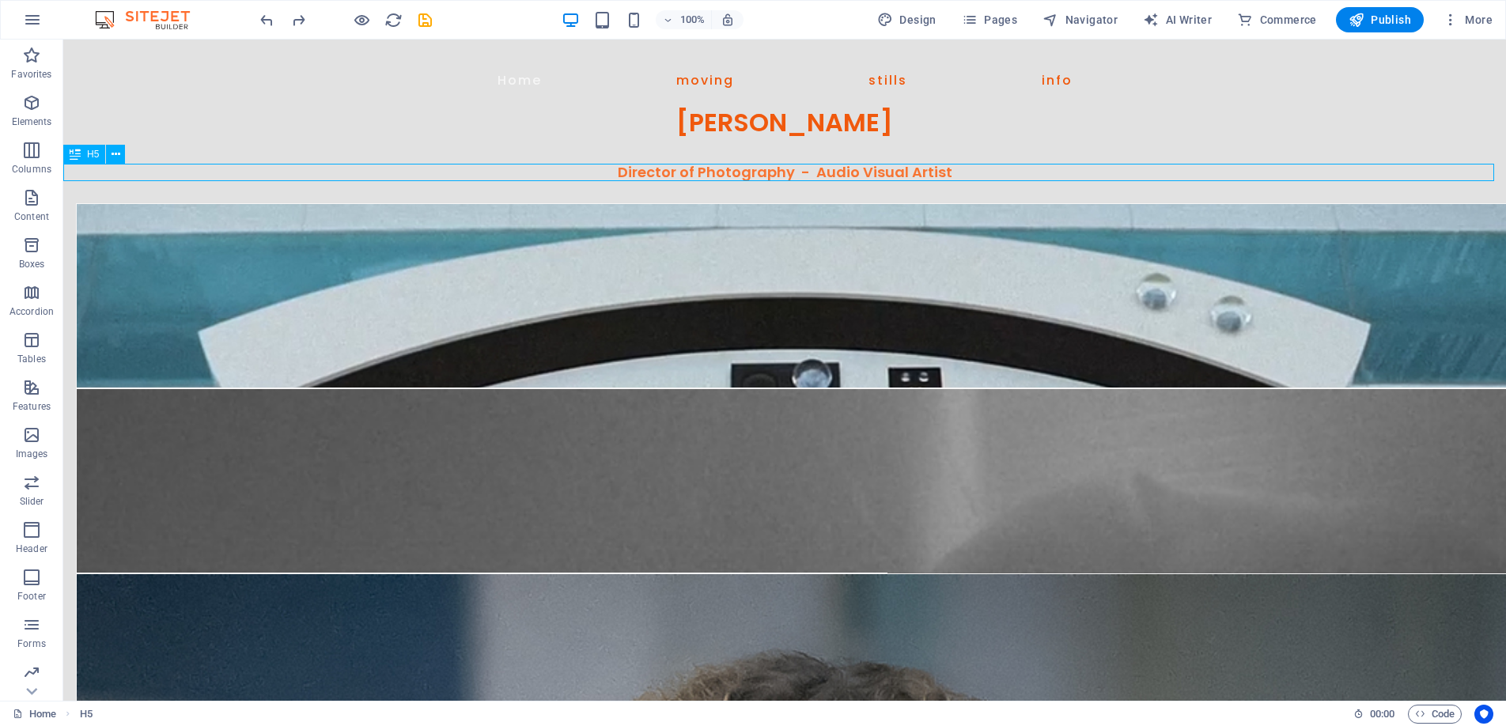
click at [718, 172] on div "Director of Photography - Audio Visual Artist" at bounding box center [784, 172] width 1443 height 17
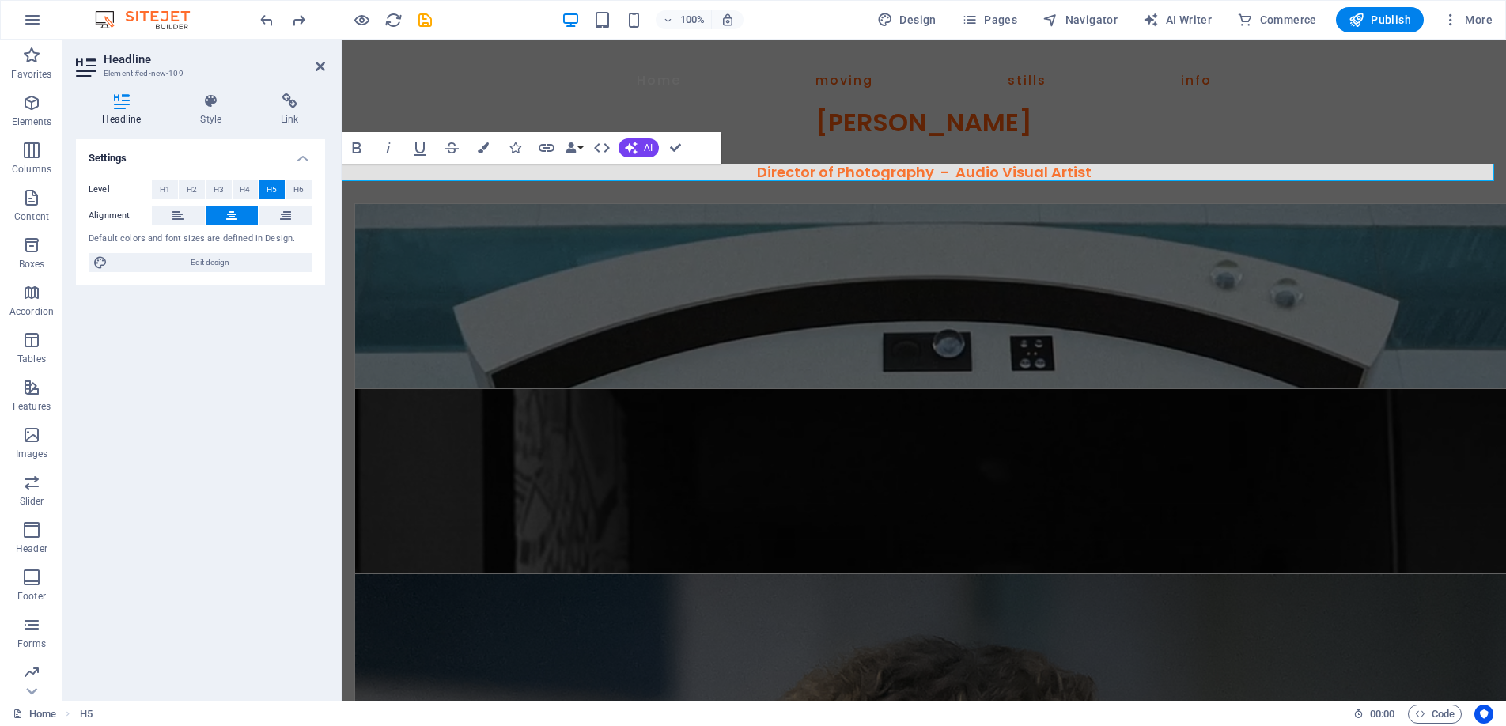
click at [1104, 171] on h5 "Director of Photography - Audio Visual Artist" at bounding box center [924, 172] width 1165 height 17
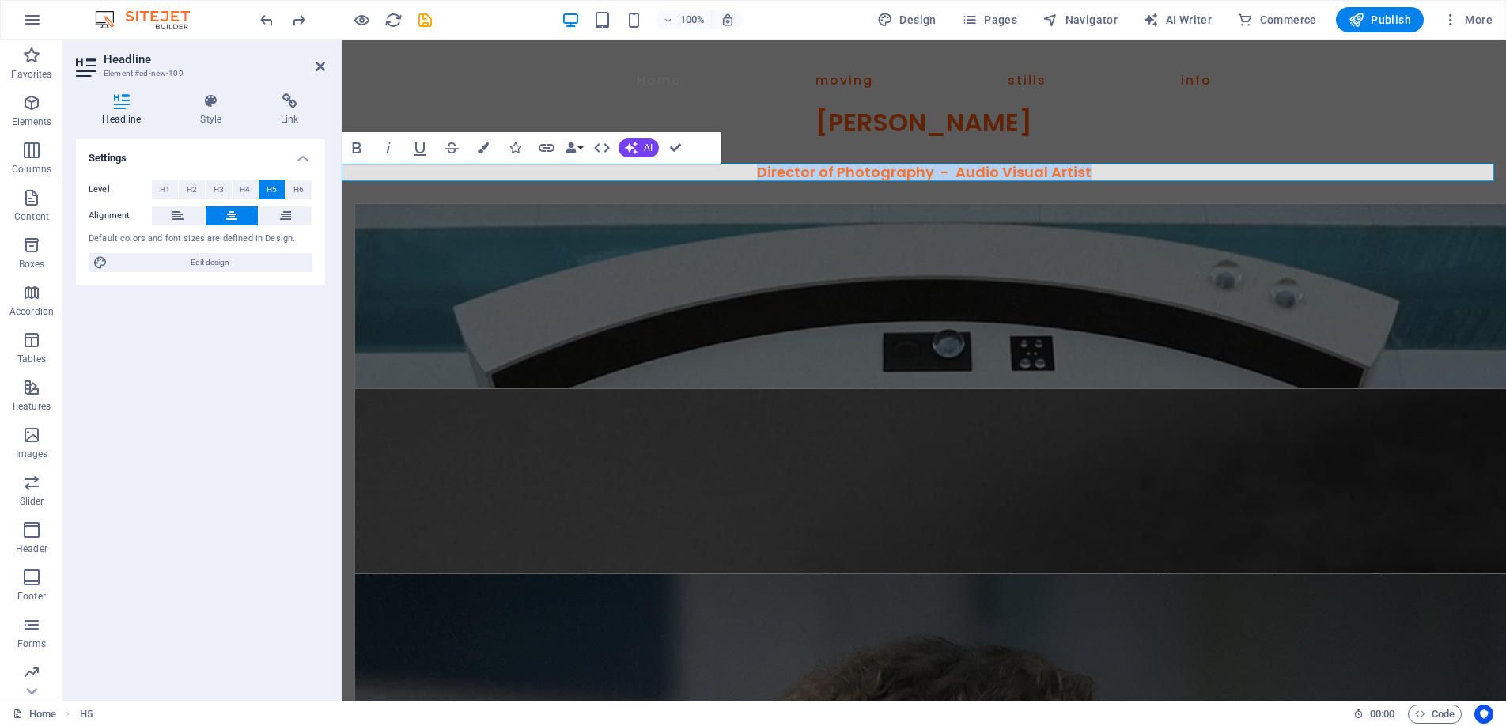
drag, startPoint x: 1104, startPoint y: 172, endPoint x: 739, endPoint y: 176, distance: 365.5
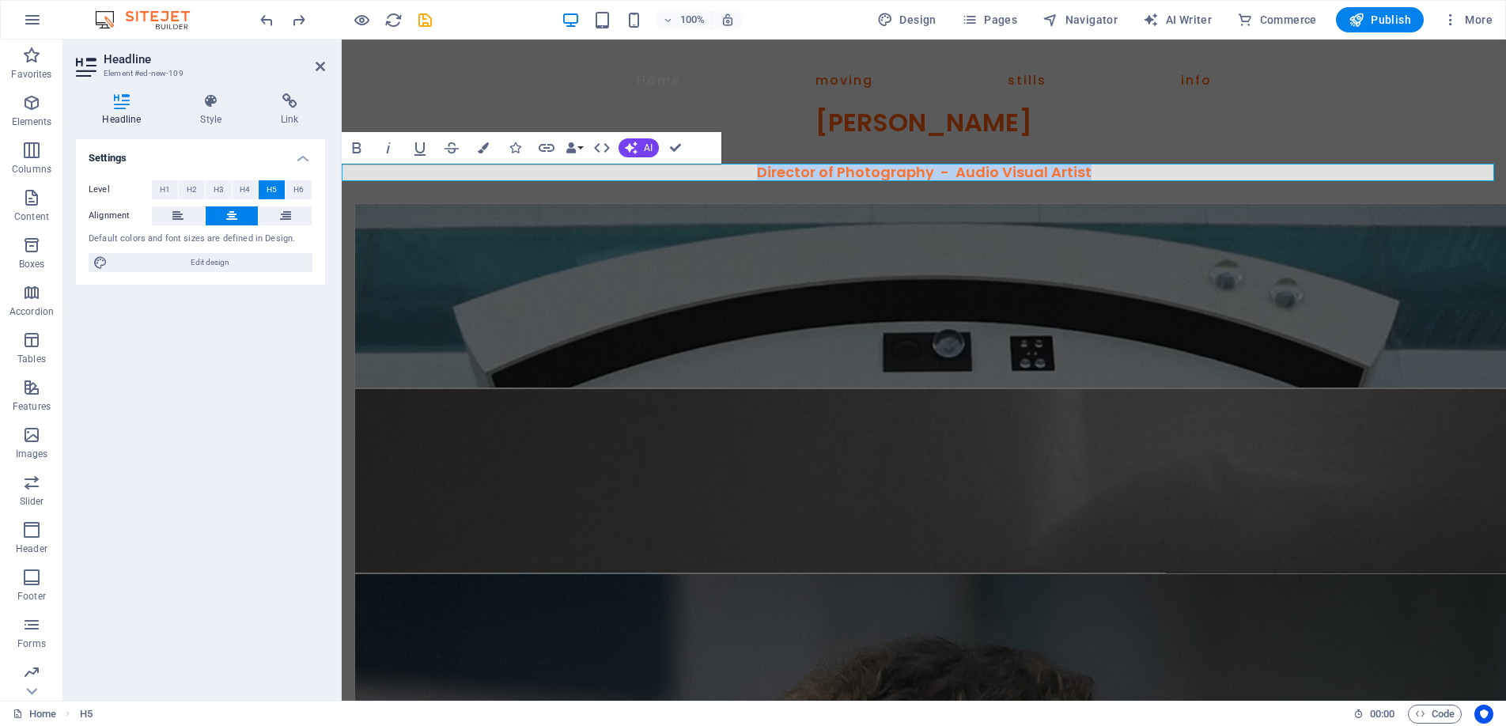
click at [739, 176] on h5 "Director of Photography - Audio Visual Artist" at bounding box center [924, 172] width 1165 height 17
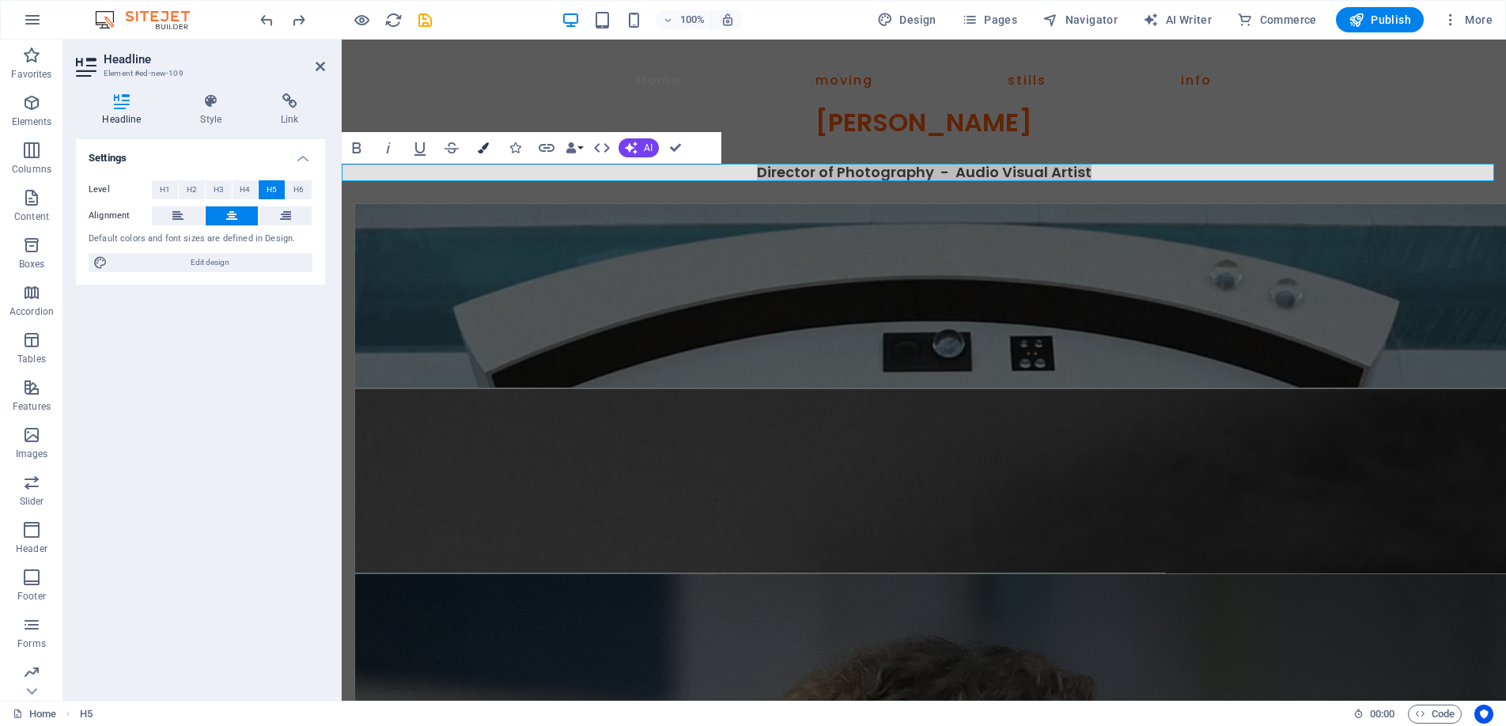
click at [484, 145] on icon "button" at bounding box center [483, 147] width 11 height 11
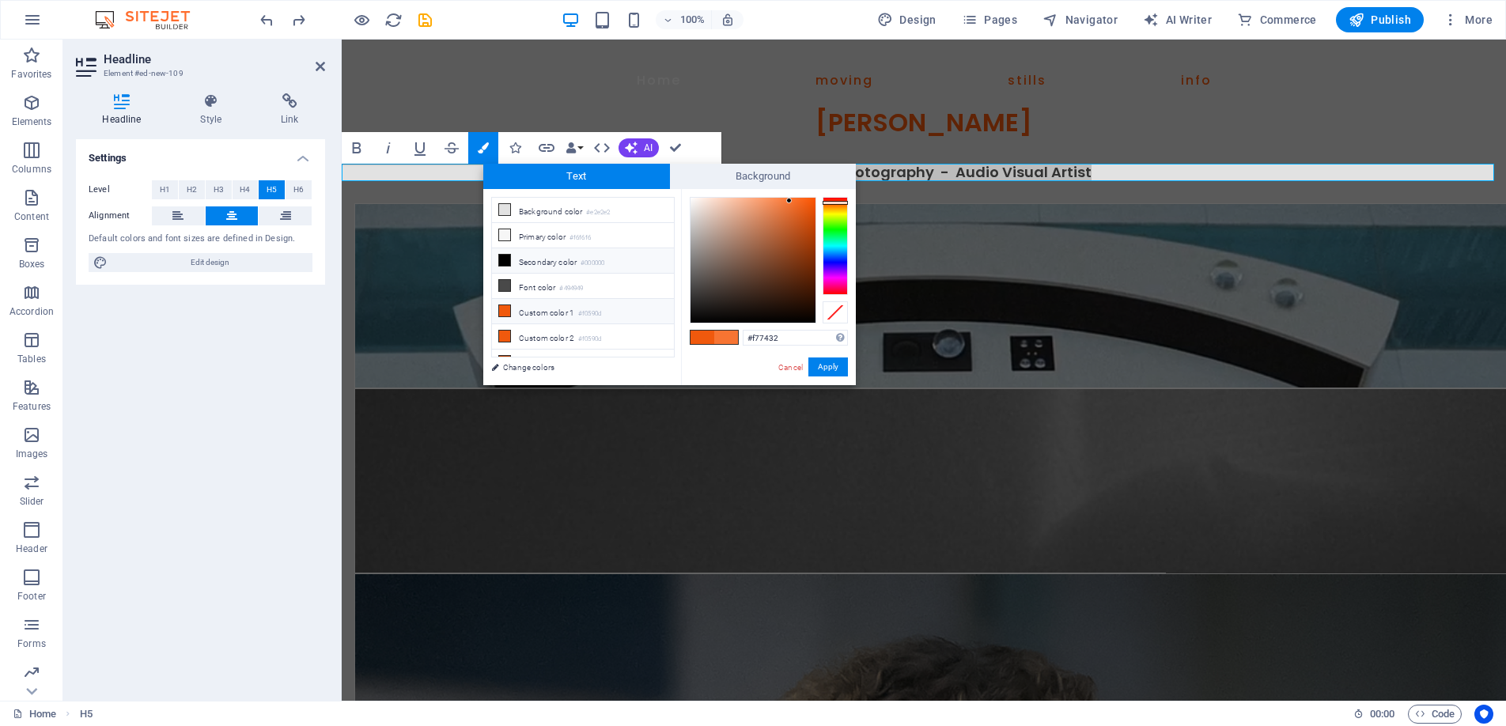
click at [537, 256] on li "Secondary color #000000" at bounding box center [583, 260] width 182 height 25
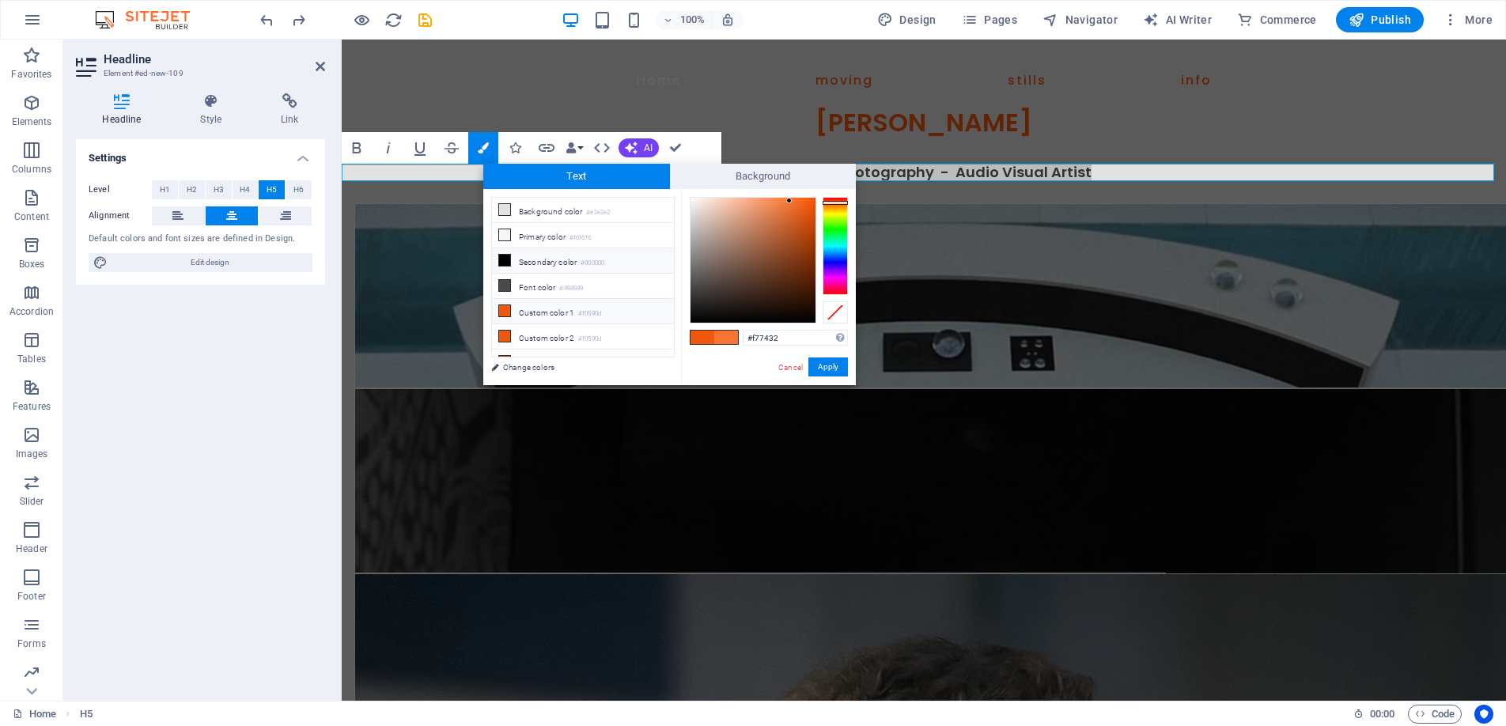
type input "#000000"
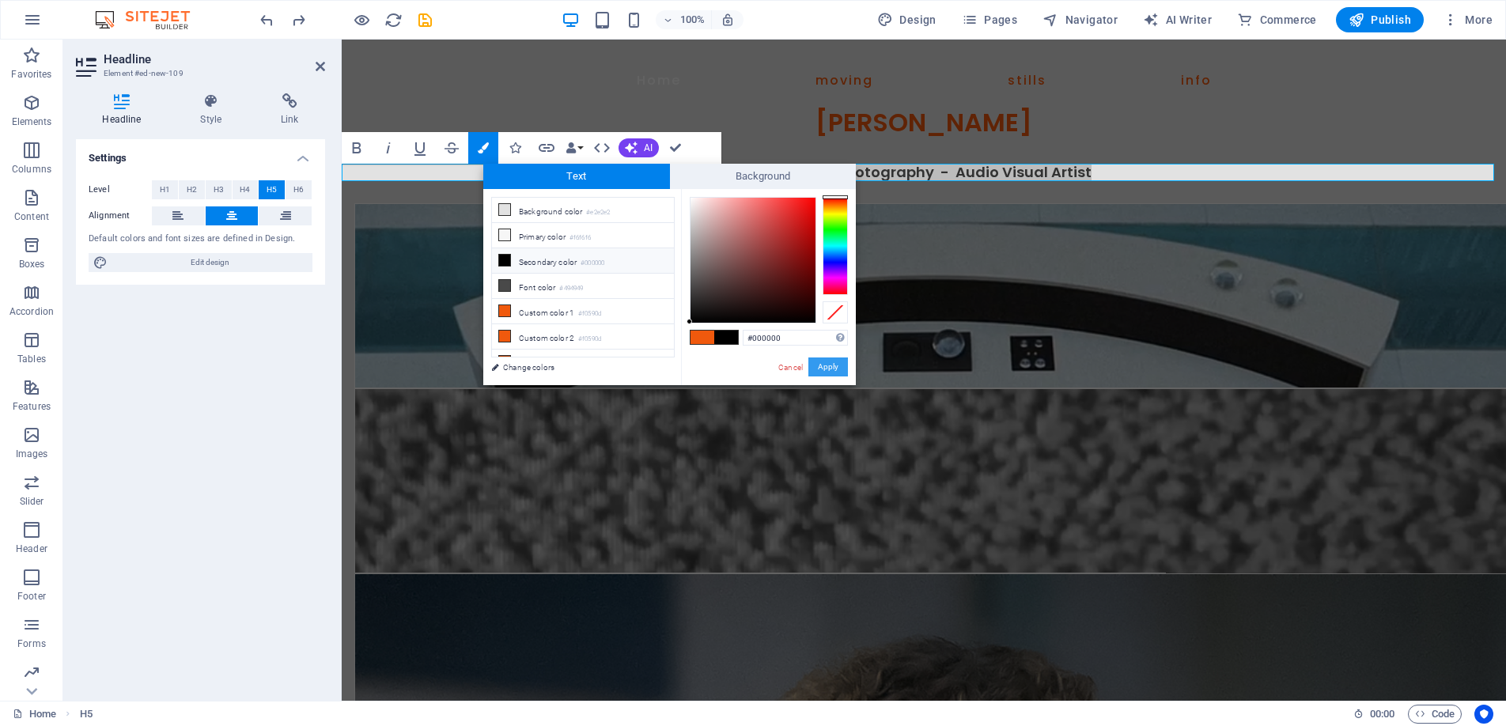
drag, startPoint x: 830, startPoint y: 362, endPoint x: 428, endPoint y: 332, distance: 403.0
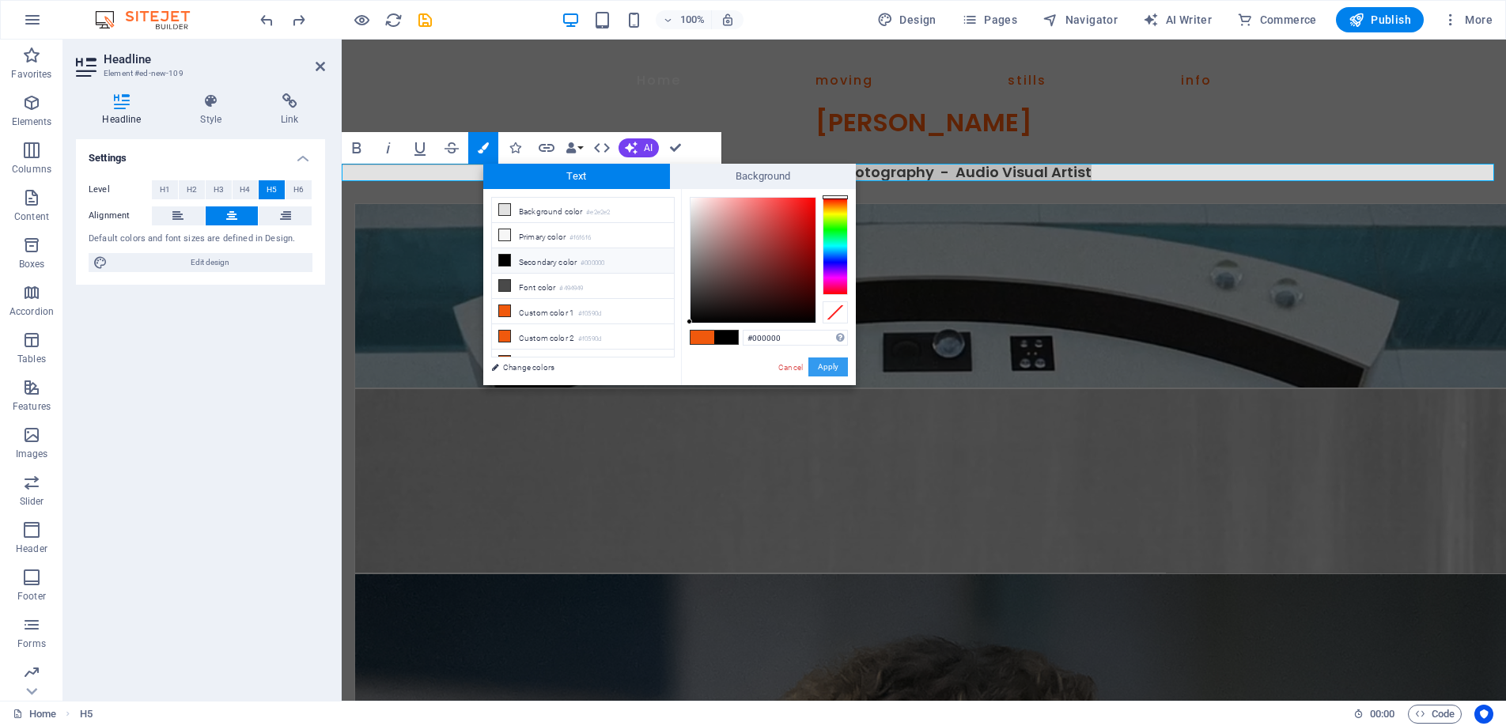
click at [830, 362] on button "Apply" at bounding box center [829, 367] width 40 height 19
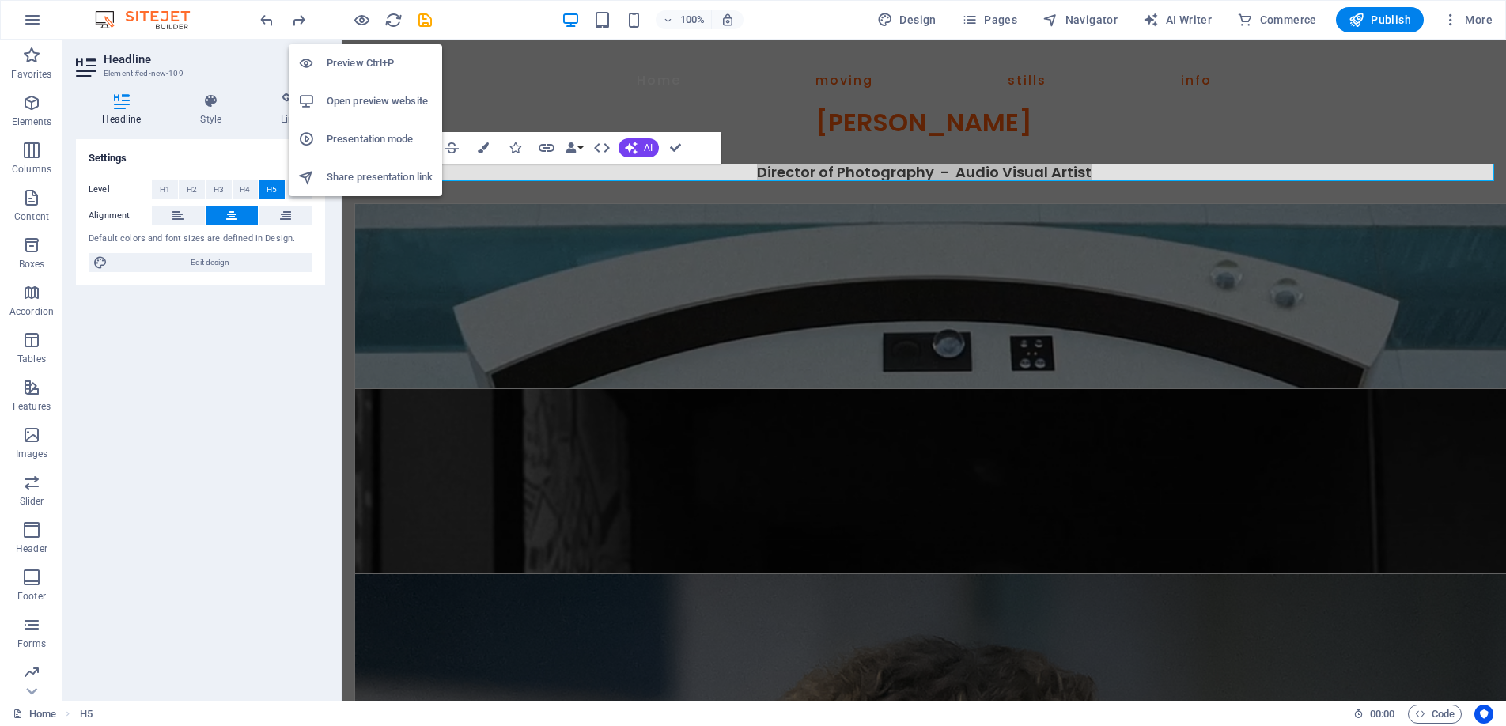
click at [367, 63] on h6 "Preview Ctrl+P" at bounding box center [380, 63] width 106 height 19
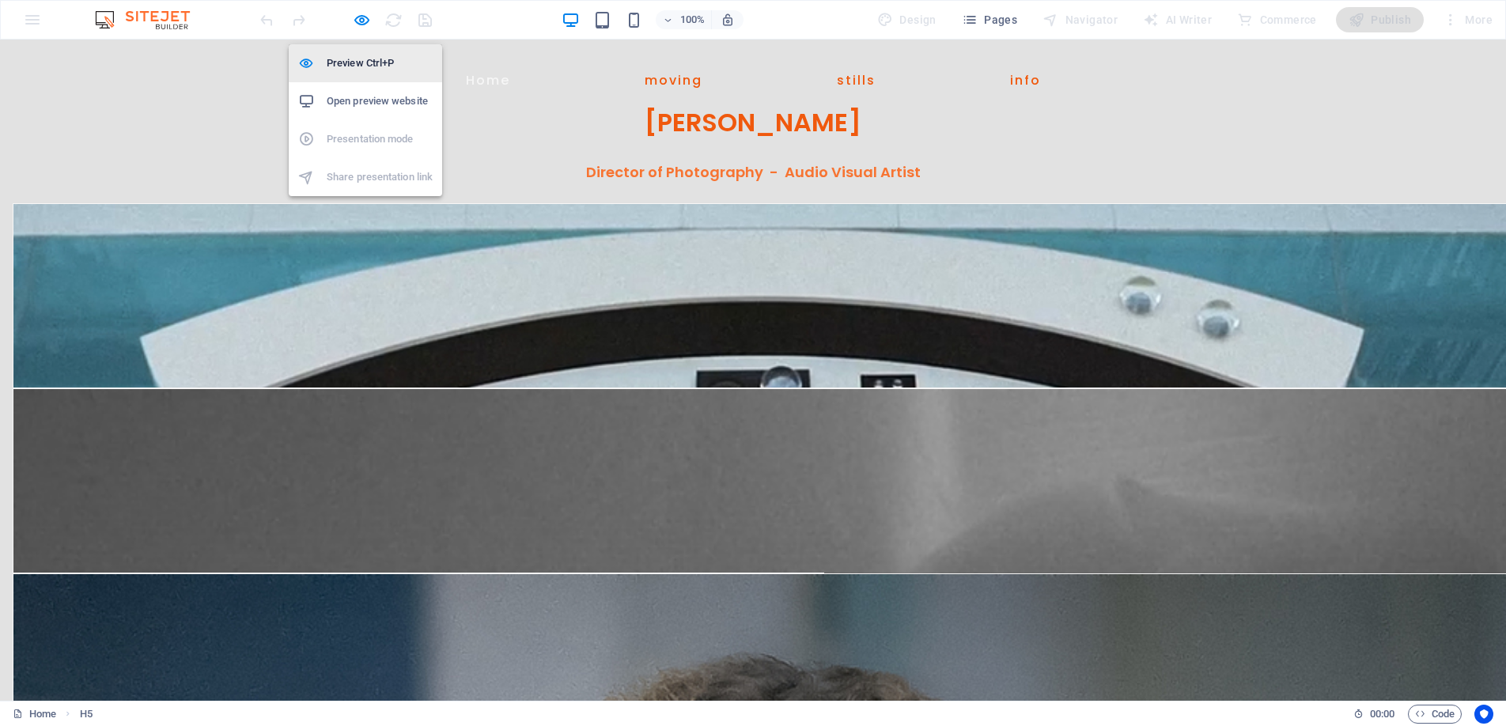
click at [356, 58] on h6 "Preview Ctrl+P" at bounding box center [380, 63] width 106 height 19
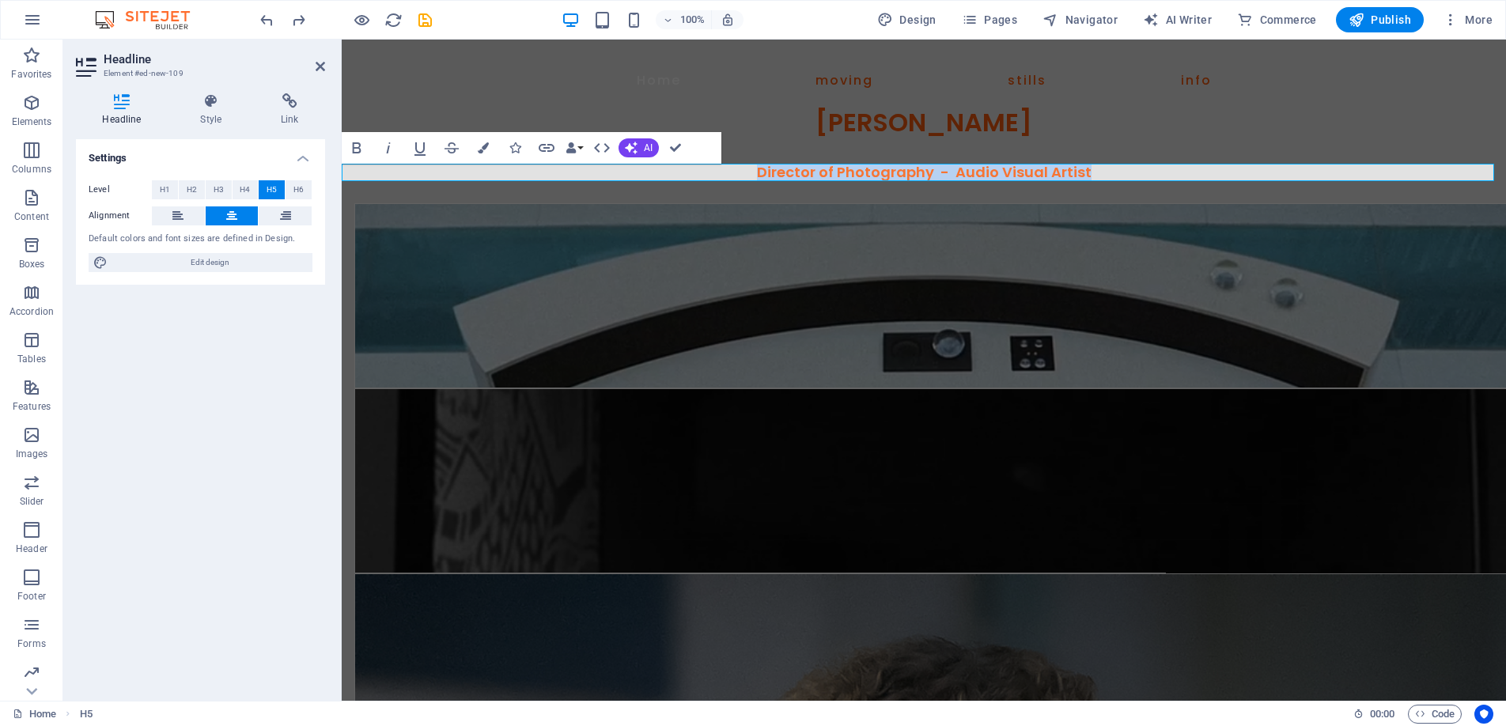
click at [800, 173] on span "Director of Photography - Audio Visual Artist" at bounding box center [924, 172] width 335 height 20
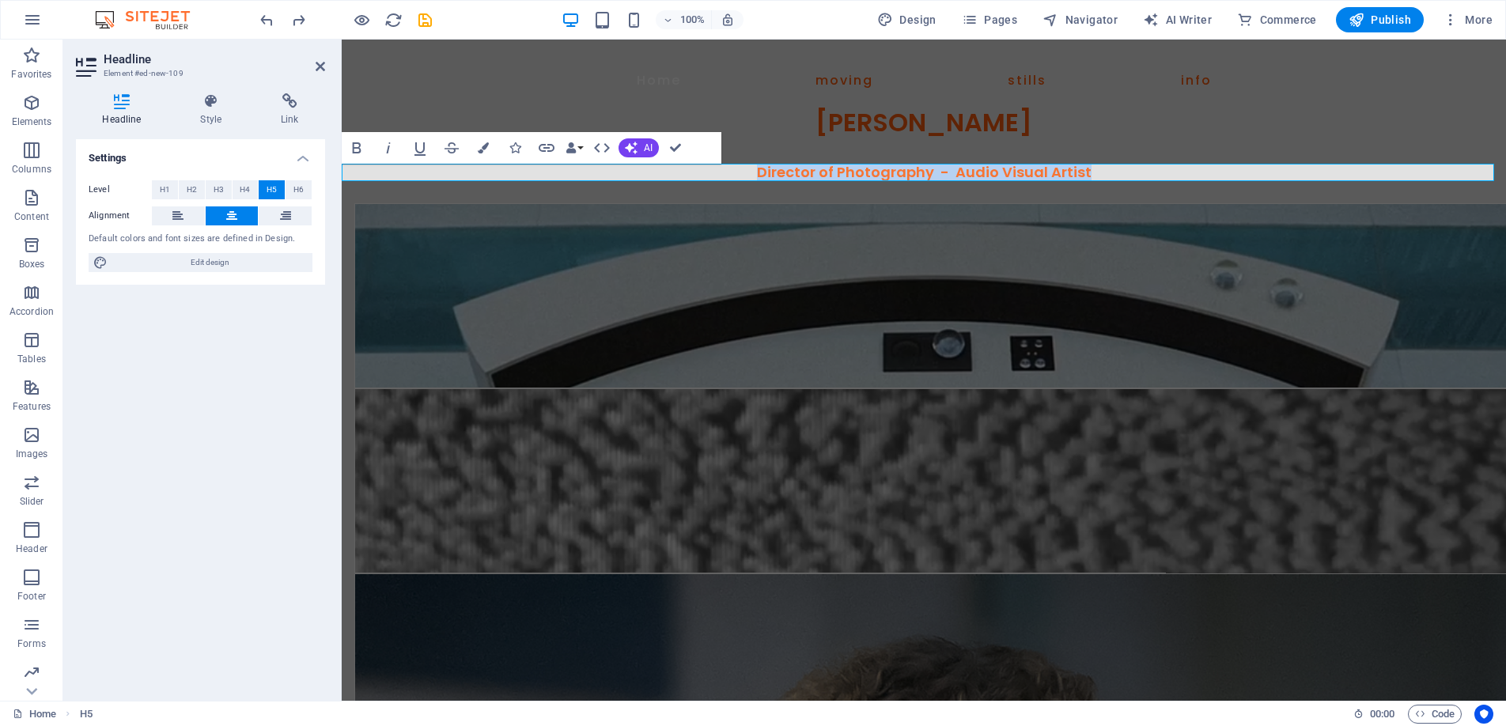
drag, startPoint x: 1102, startPoint y: 173, endPoint x: 697, endPoint y: 172, distance: 405.1
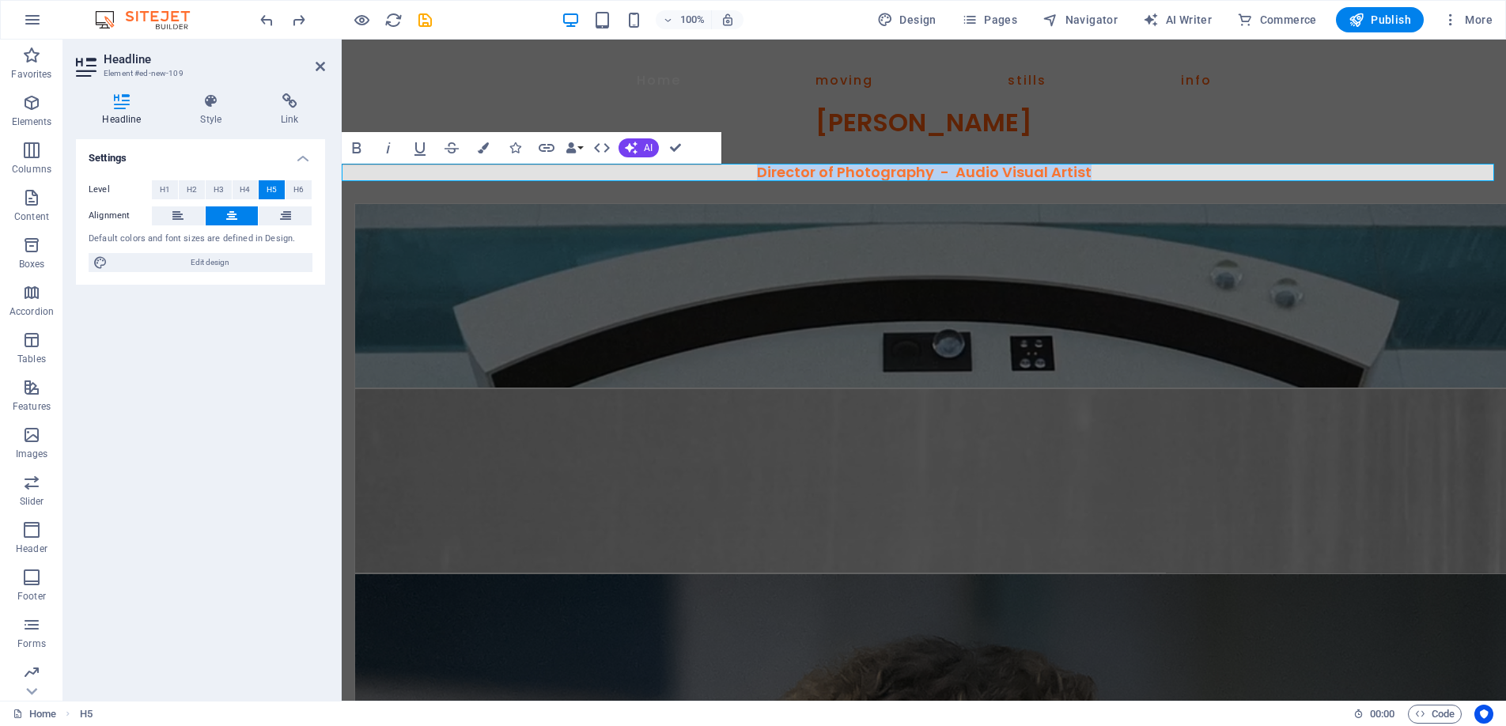
click at [697, 172] on h5 "Director of Photography - Audio Visual Artist" at bounding box center [924, 172] width 1165 height 17
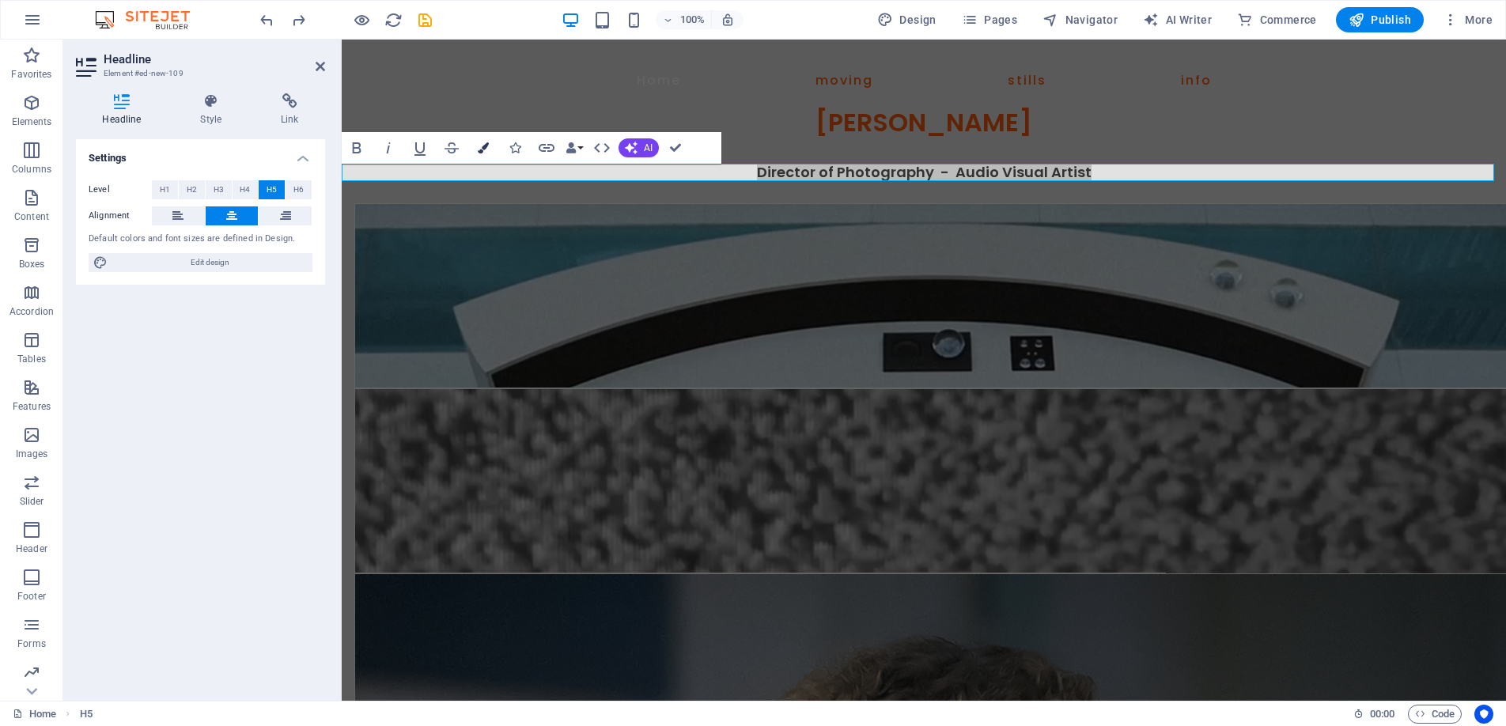
click at [479, 142] on icon "button" at bounding box center [483, 147] width 11 height 11
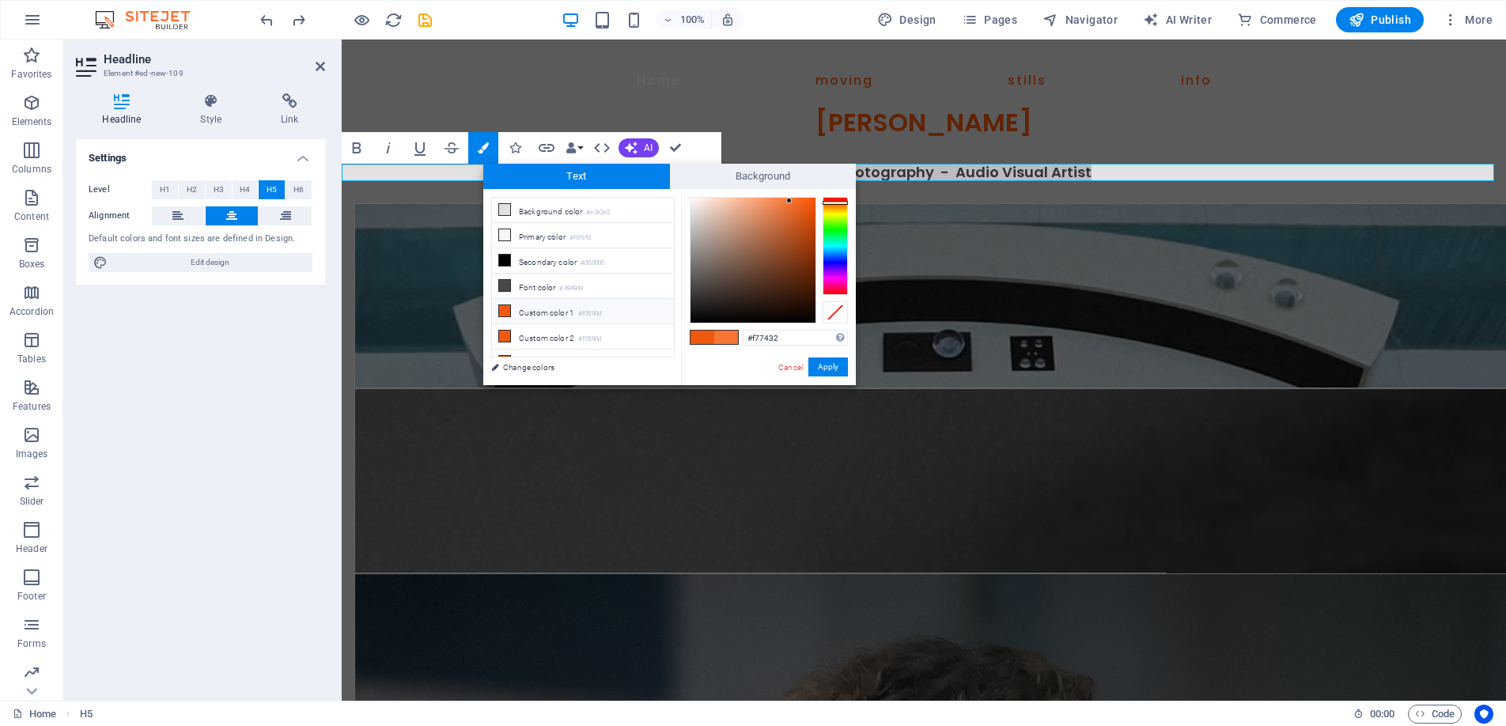
click at [529, 308] on li "Custom color 1 #f0590d" at bounding box center [583, 311] width 182 height 25
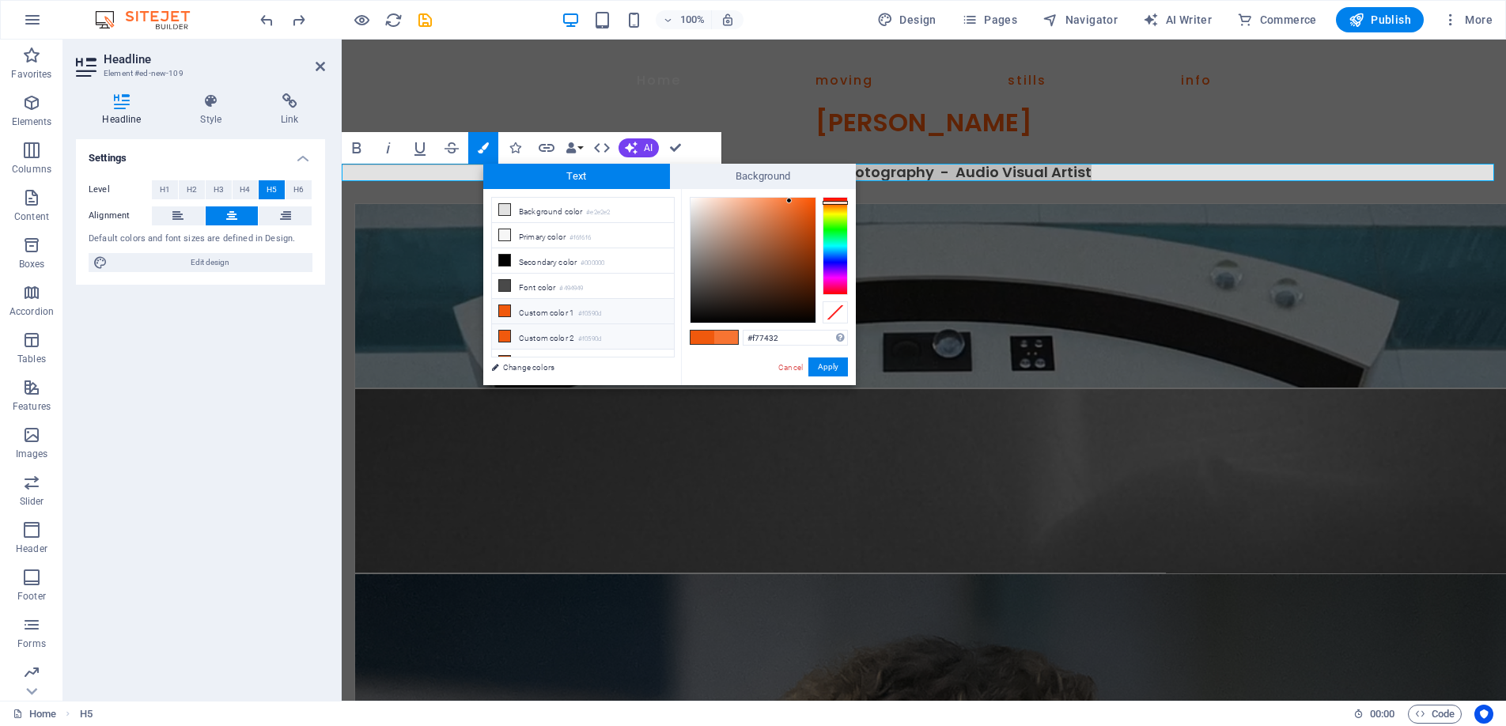
type input "#f0590d"
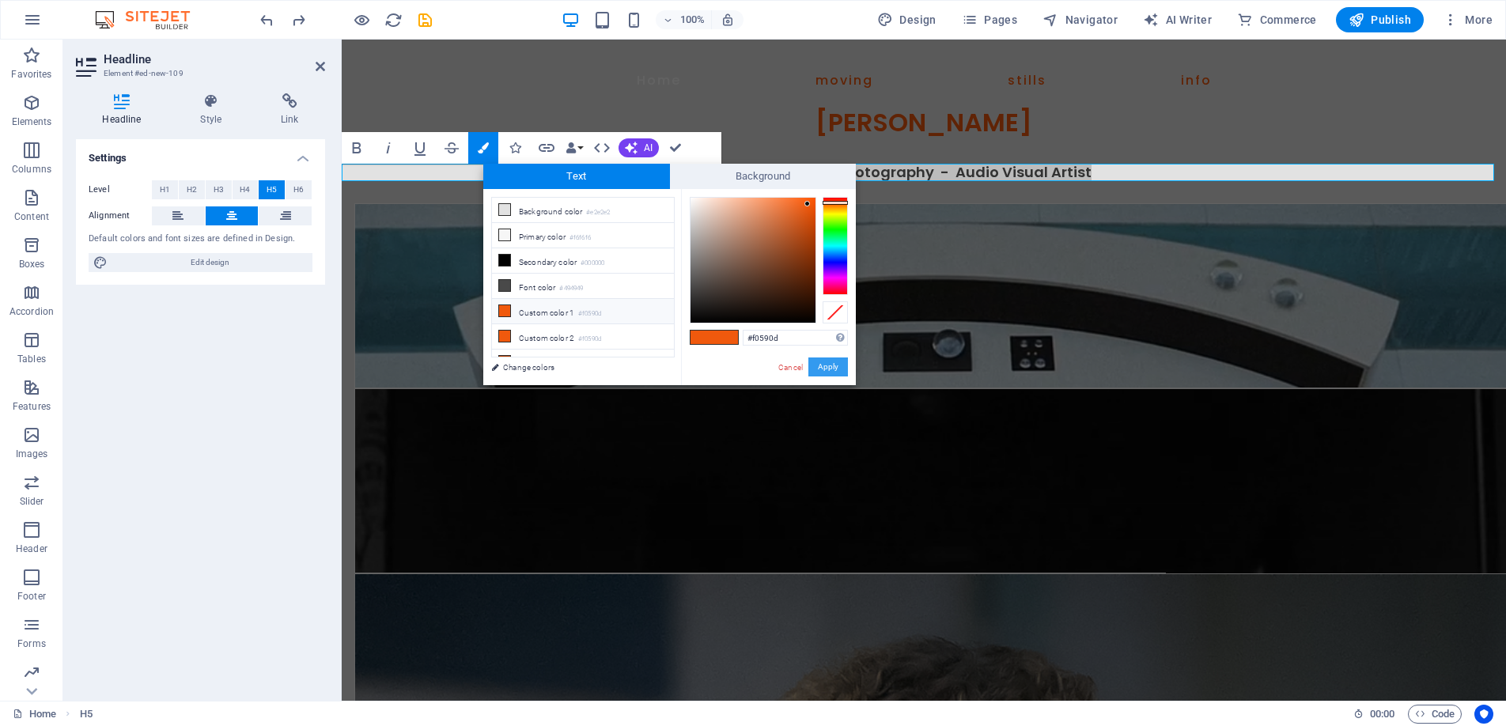
drag, startPoint x: 845, startPoint y: 362, endPoint x: 497, endPoint y: 325, distance: 350.1
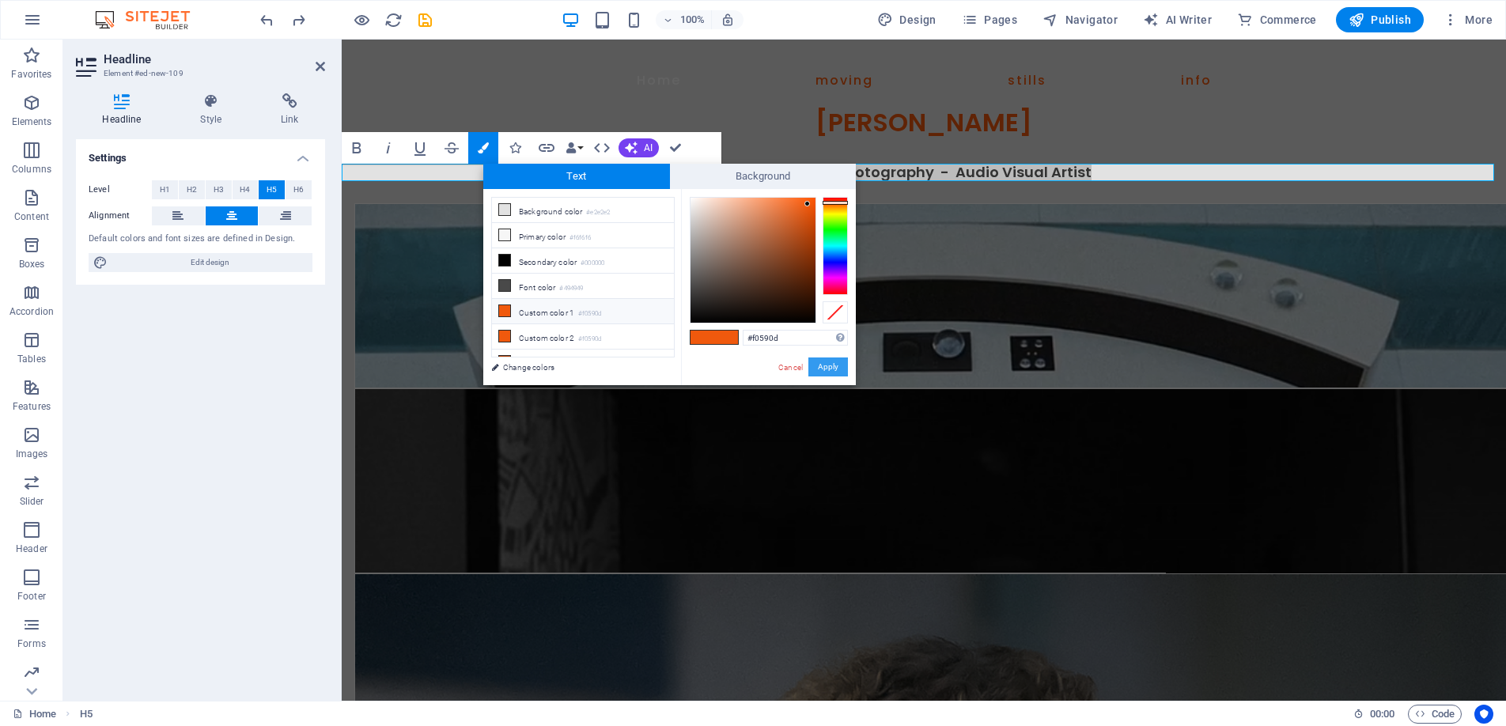
click at [845, 362] on button "Apply" at bounding box center [829, 367] width 40 height 19
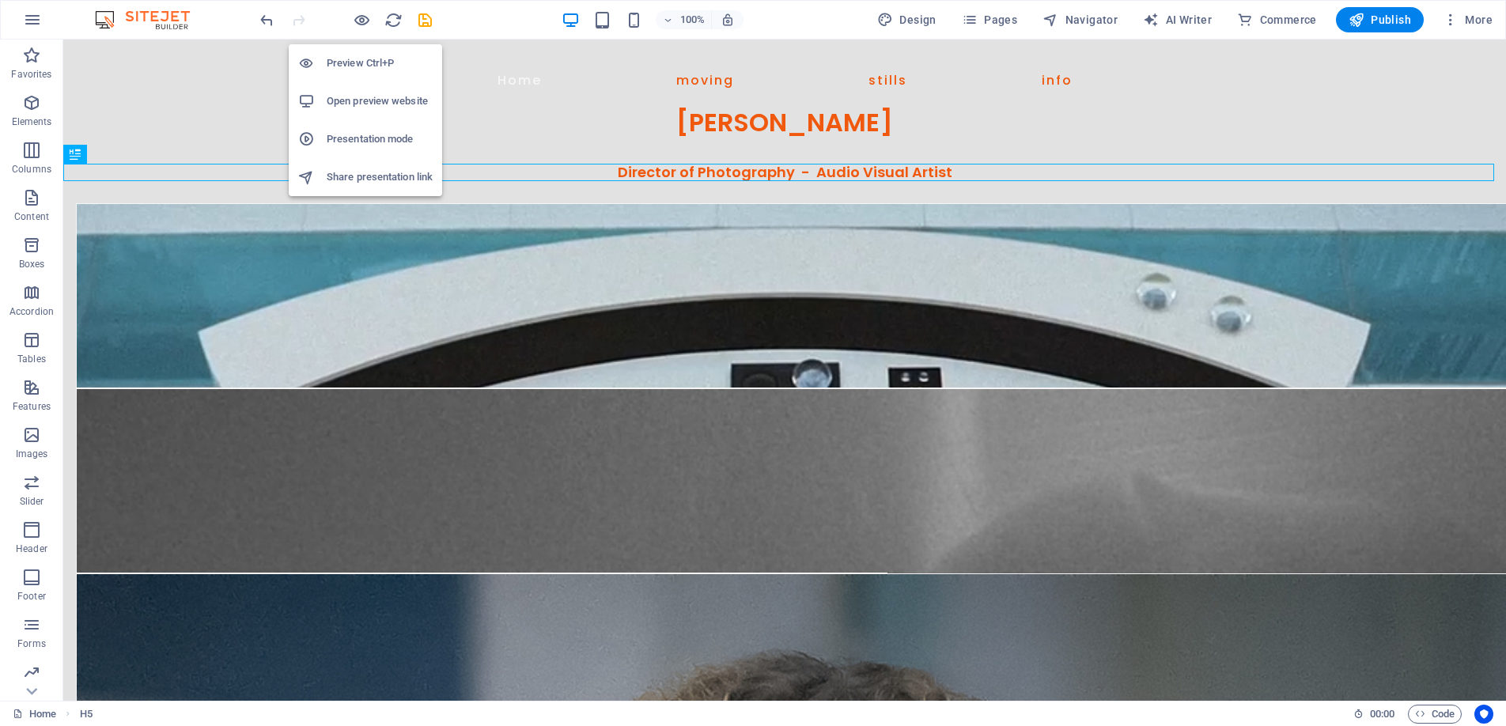
click at [361, 63] on h6 "Preview Ctrl+P" at bounding box center [380, 63] width 106 height 19
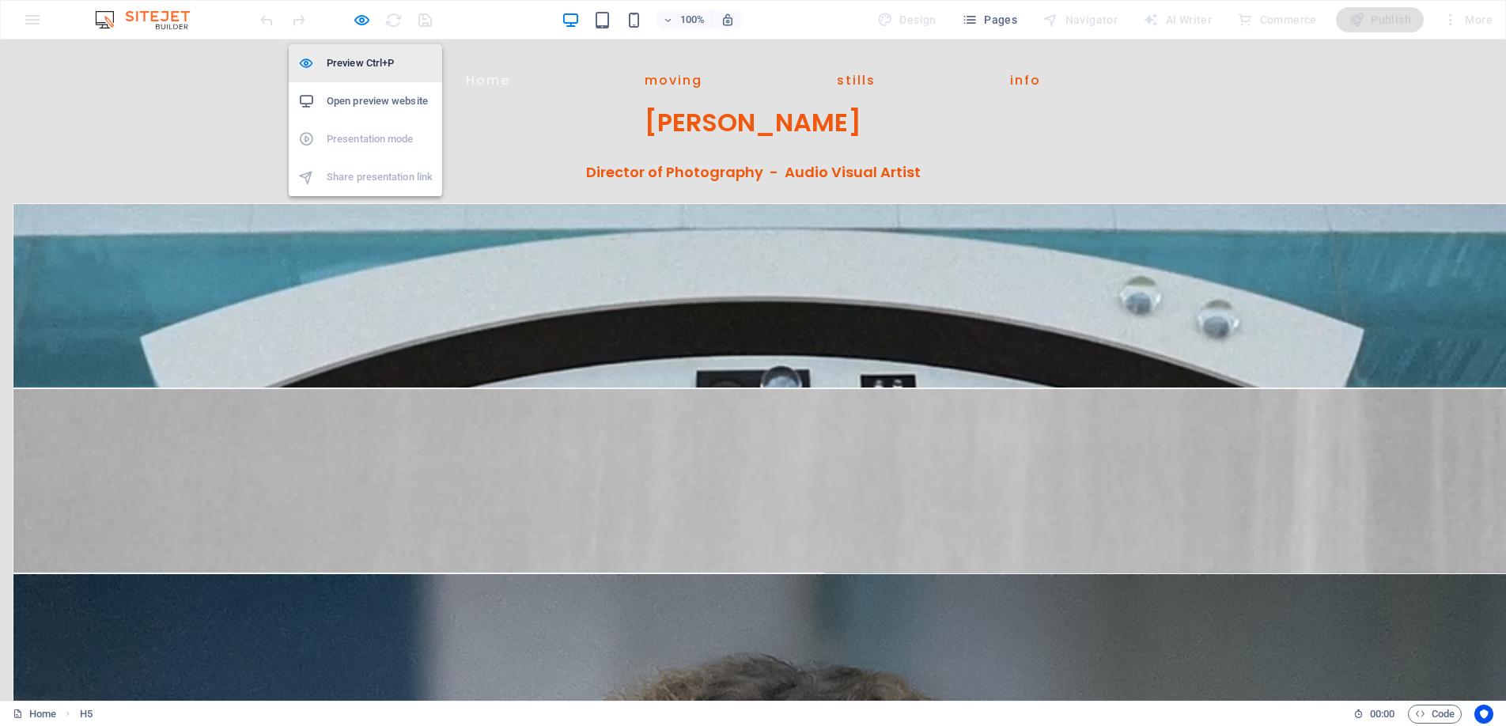
click at [344, 65] on h6 "Preview Ctrl+P" at bounding box center [380, 63] width 106 height 19
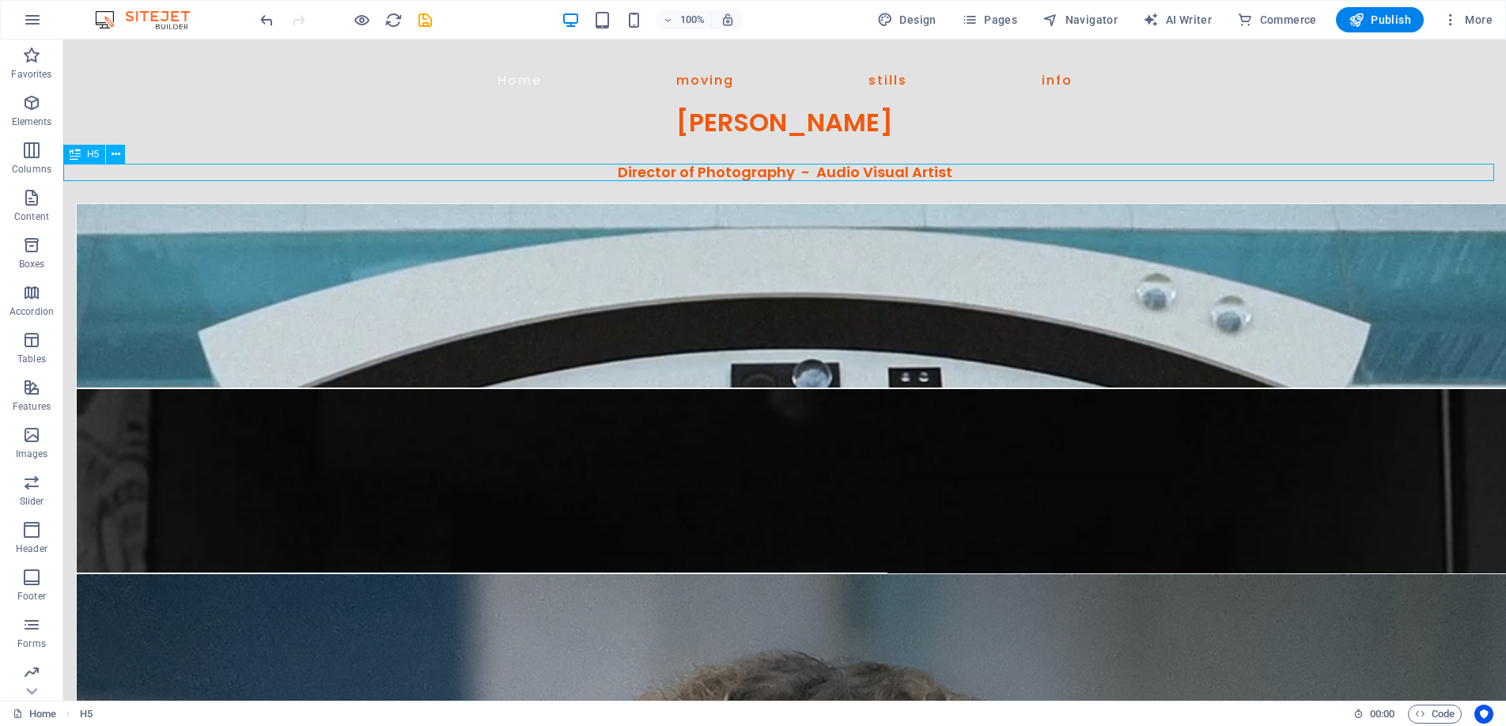
click at [634, 166] on div "Director of Photography - Audio Visual Artist" at bounding box center [784, 172] width 1443 height 17
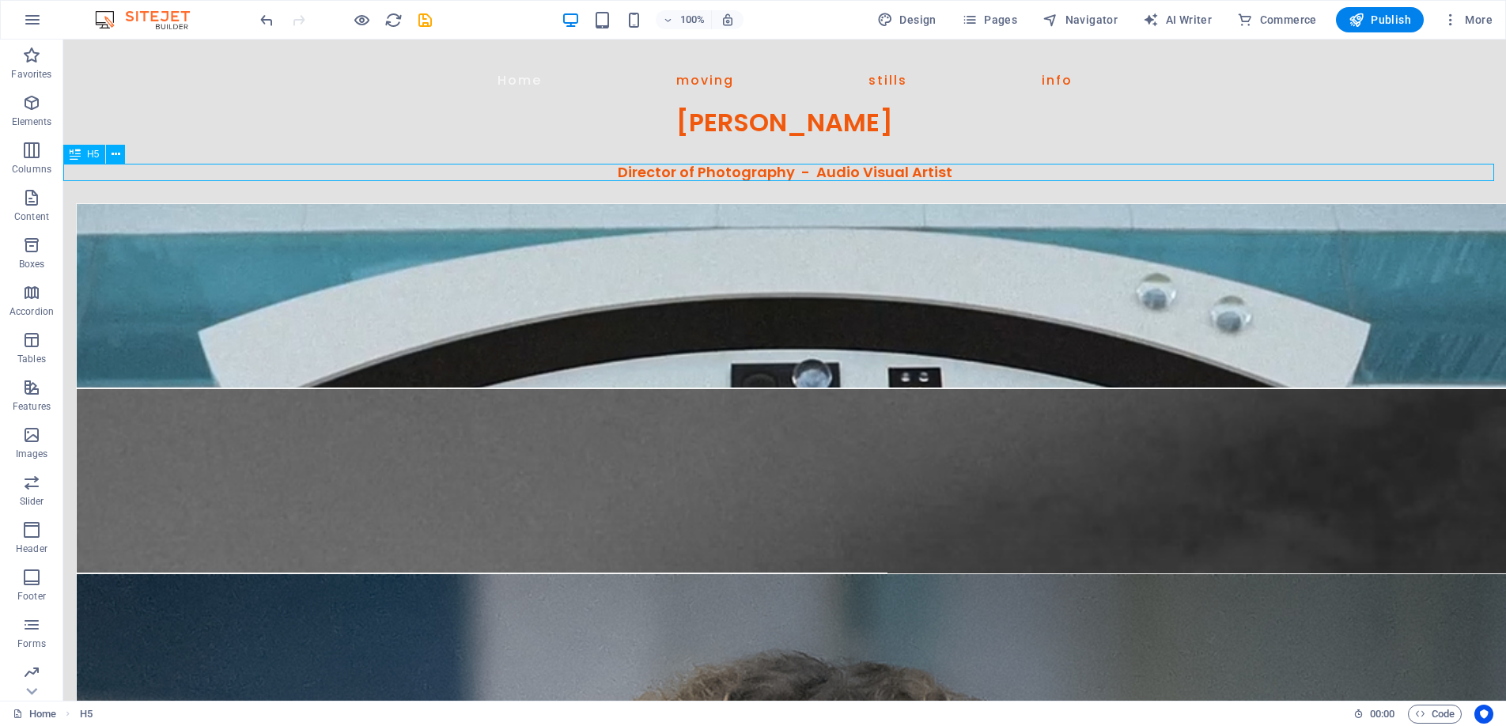
click at [634, 166] on div "Director of Photography - Audio Visual Artist" at bounding box center [784, 172] width 1443 height 17
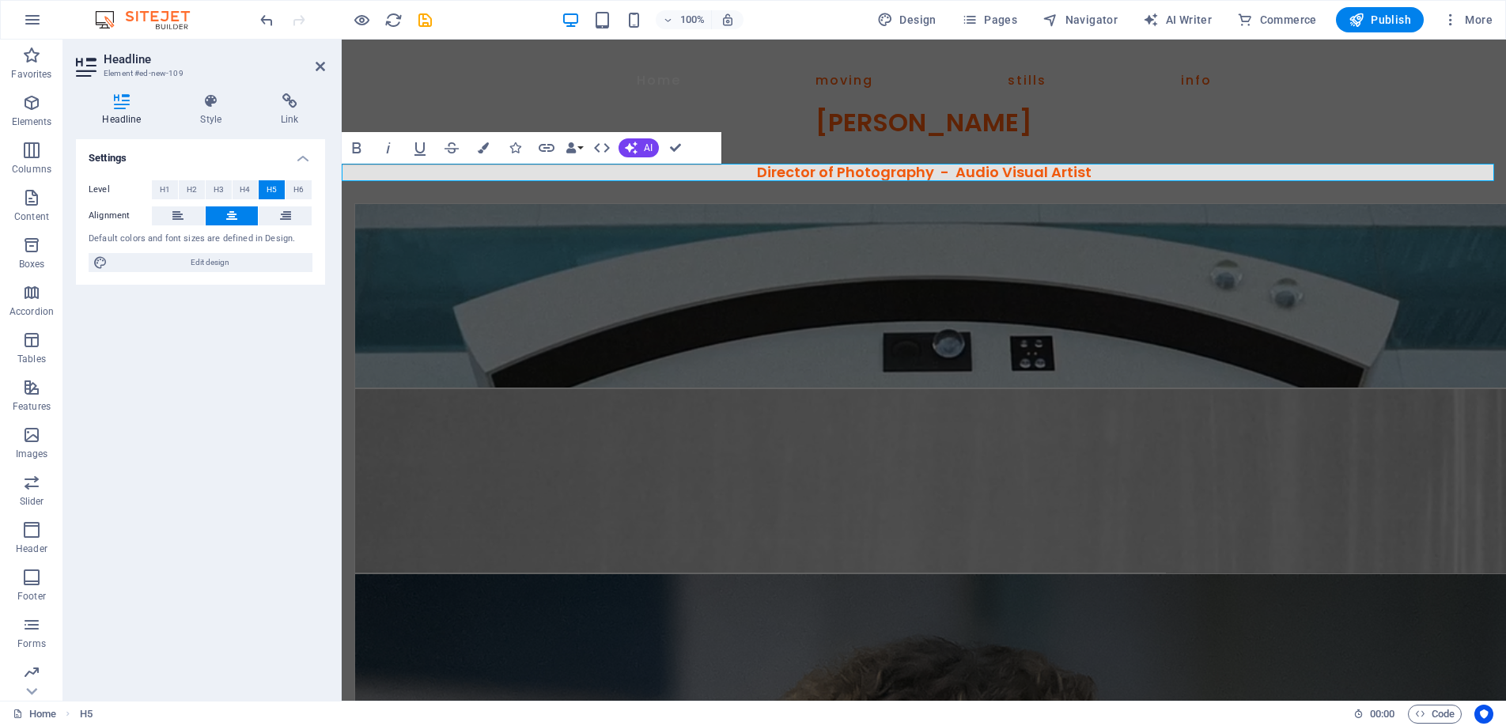
click at [1082, 172] on h5 "Director of Photography - Audio Visual Artist" at bounding box center [924, 172] width 1165 height 17
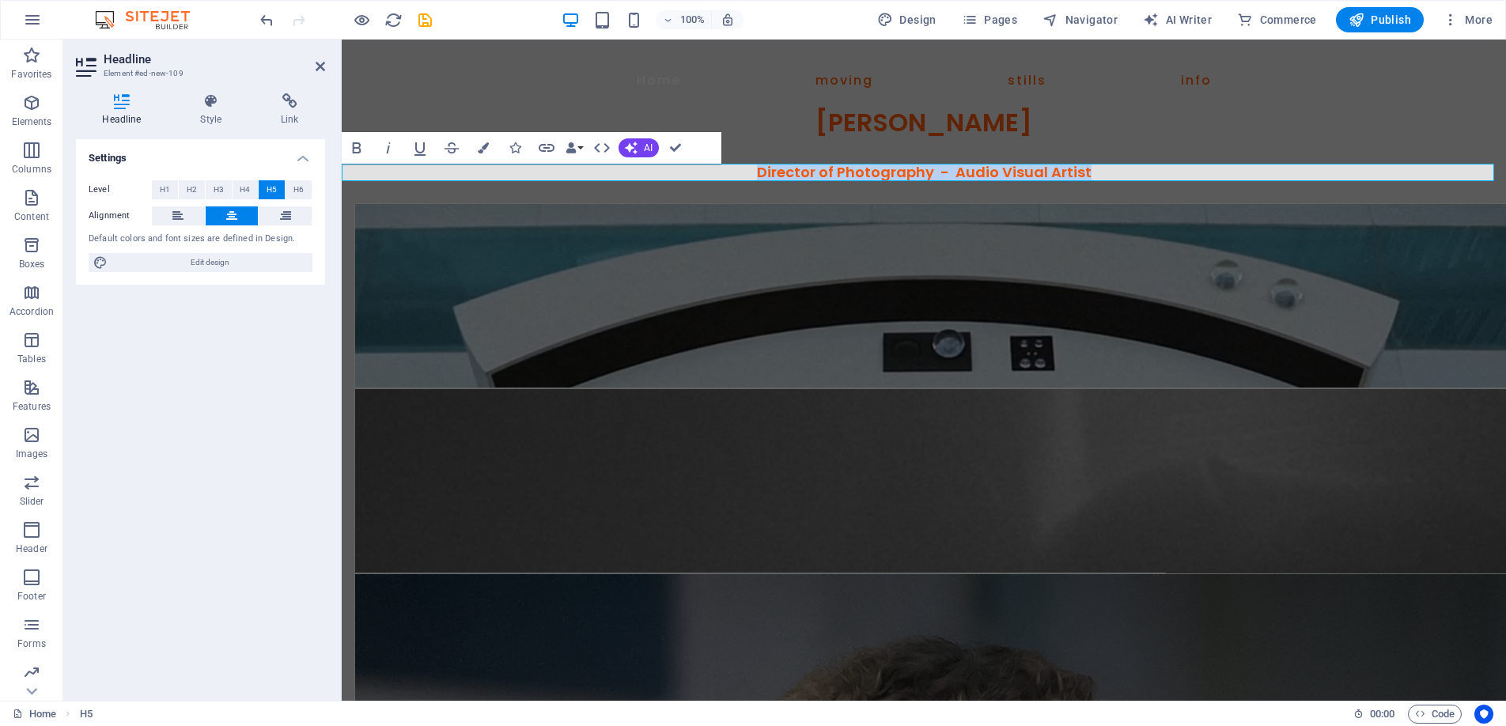
drag, startPoint x: 1116, startPoint y: 173, endPoint x: 715, endPoint y: 176, distance: 400.3
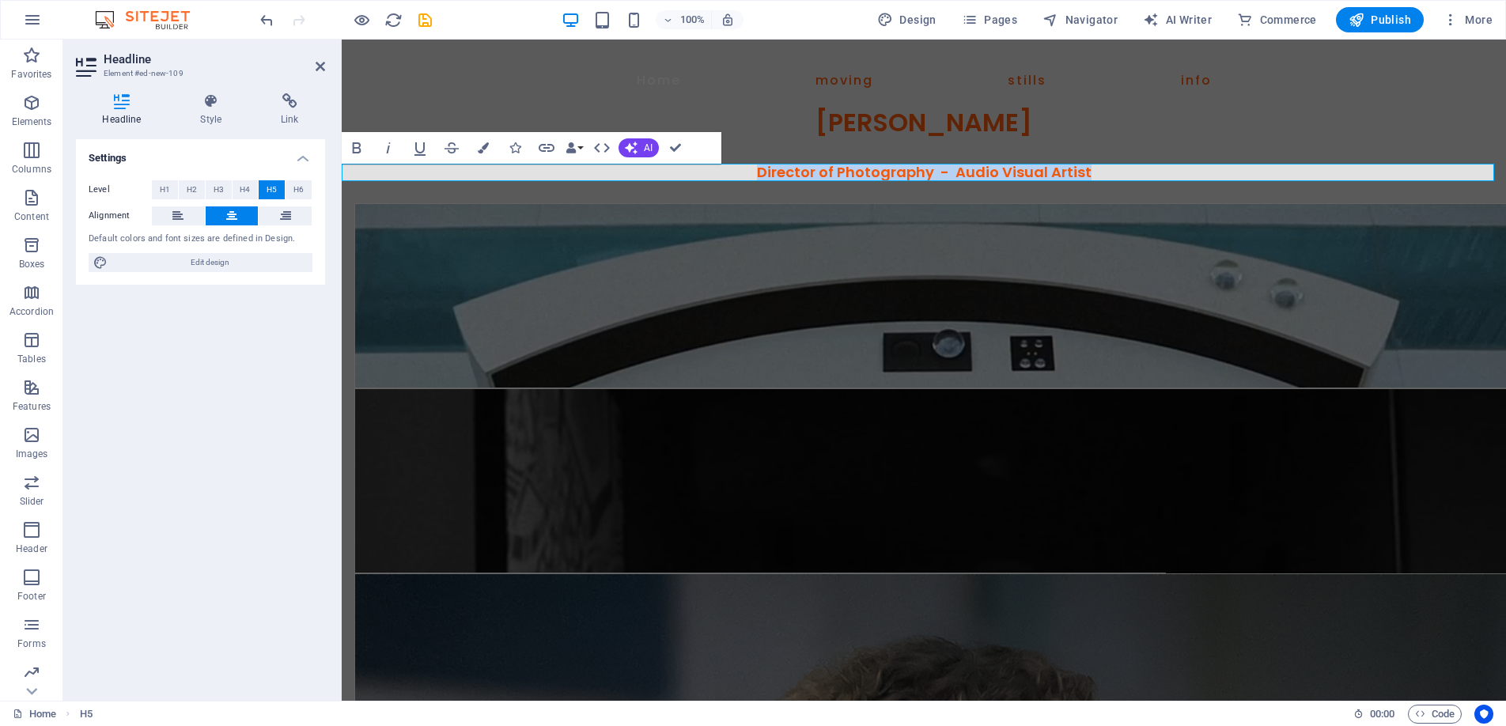
click at [715, 176] on h5 "Director of Photography - Audio Visual Artist" at bounding box center [924, 172] width 1165 height 17
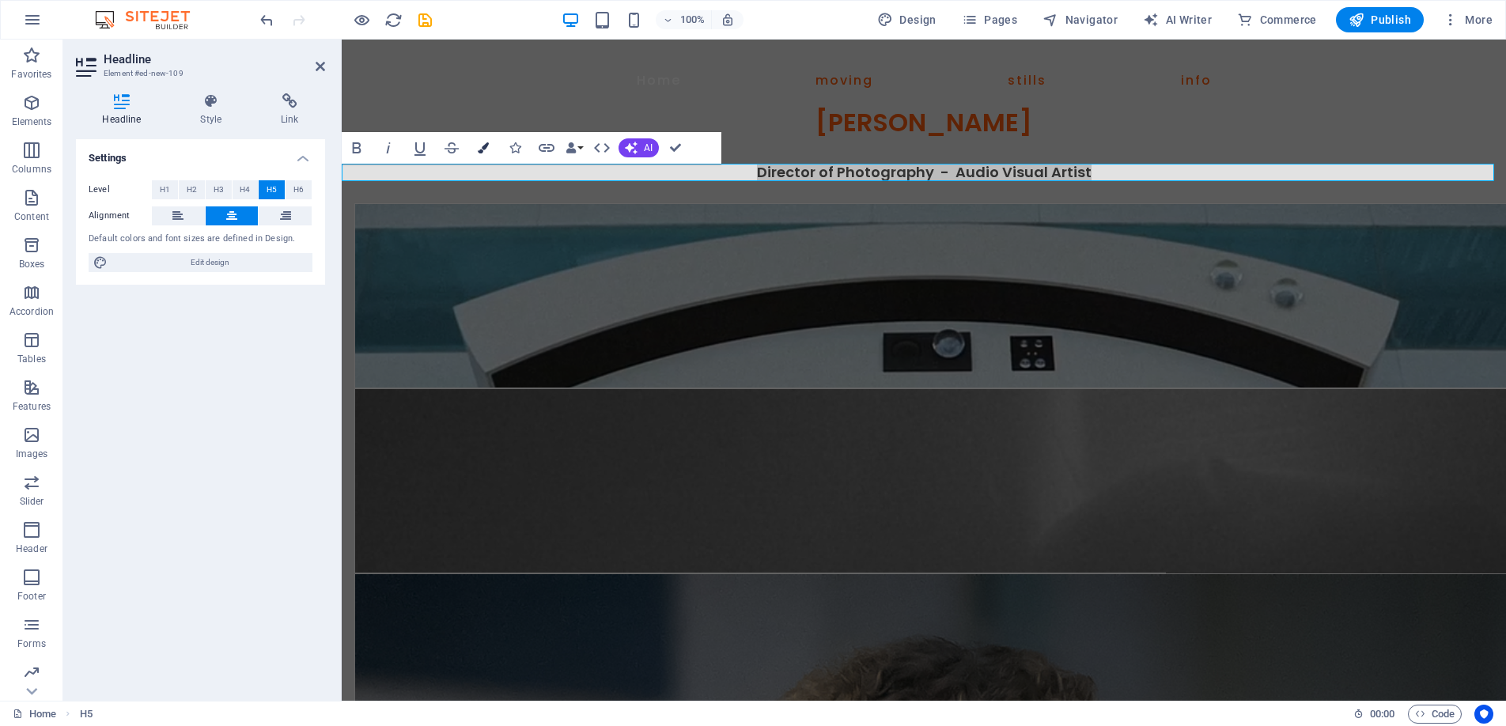
click at [481, 140] on button "Colors" at bounding box center [483, 148] width 30 height 32
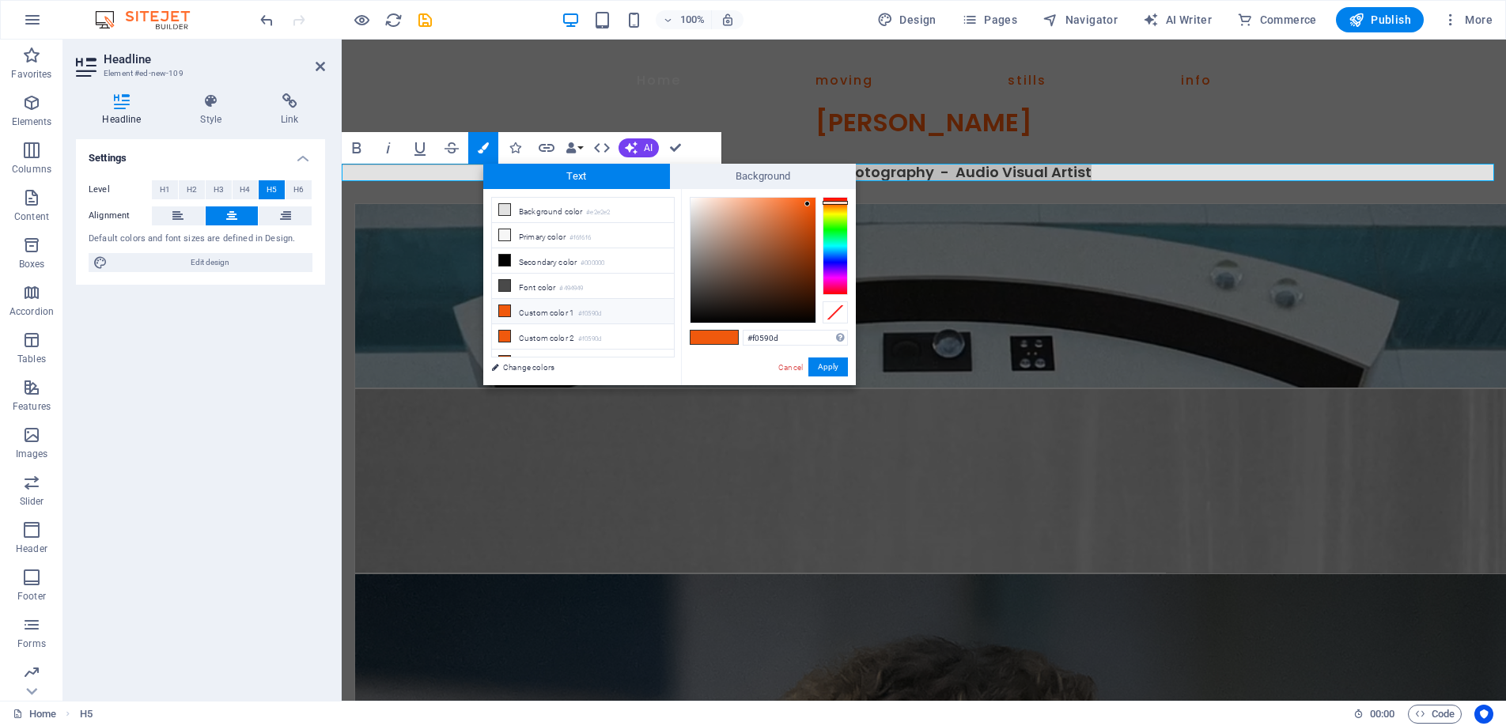
click at [546, 301] on li "Custom color 1 #f0590d" at bounding box center [583, 311] width 182 height 25
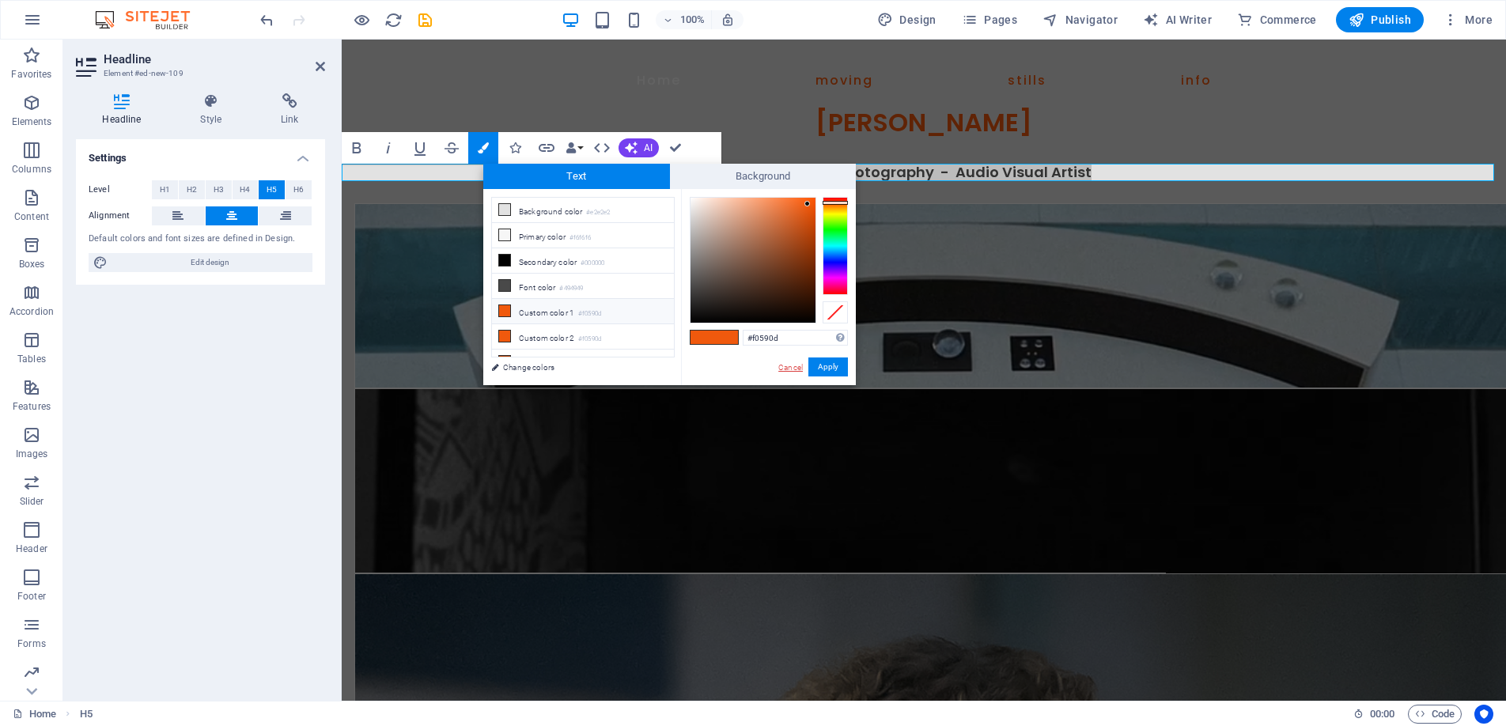
click at [793, 363] on link "Cancel" at bounding box center [791, 368] width 28 height 12
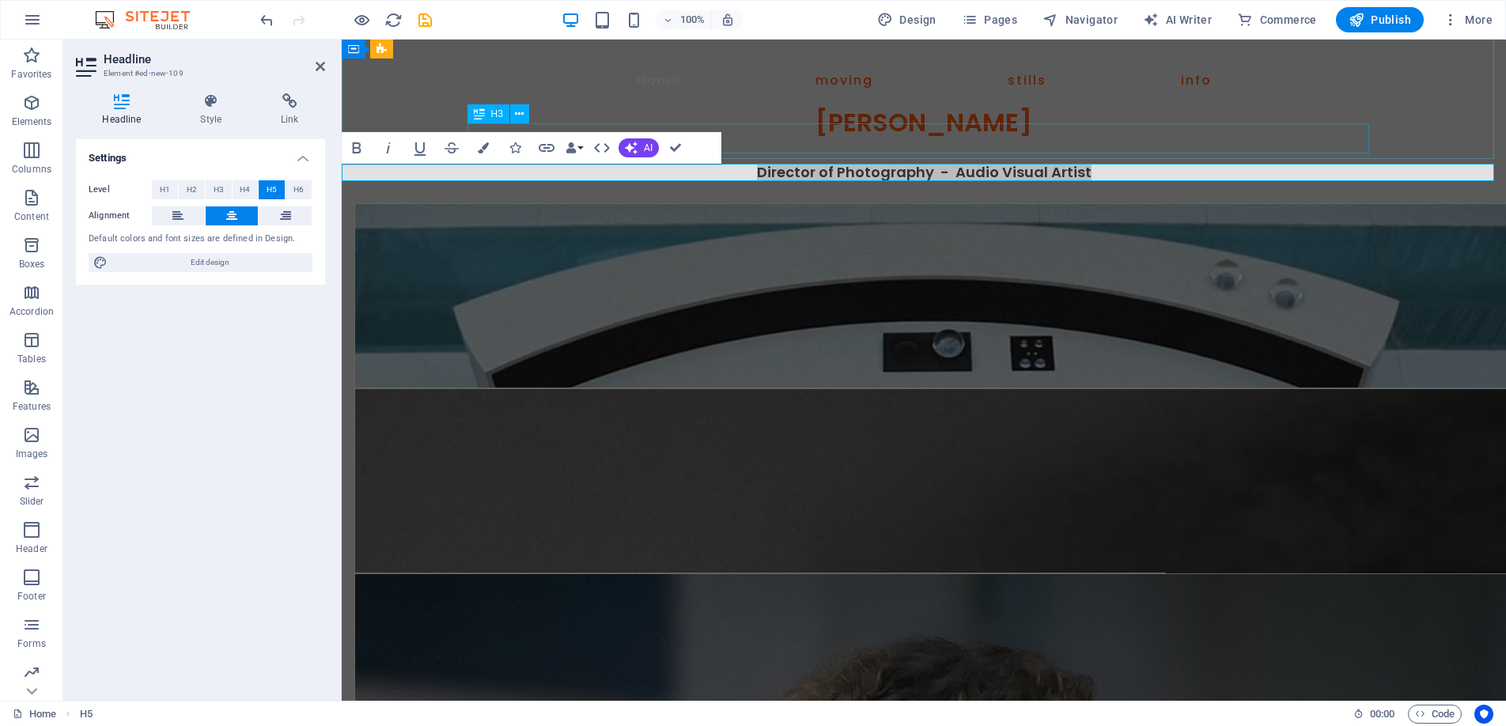
click at [849, 138] on div "[PERSON_NAME]" at bounding box center [923, 123] width 911 height 30
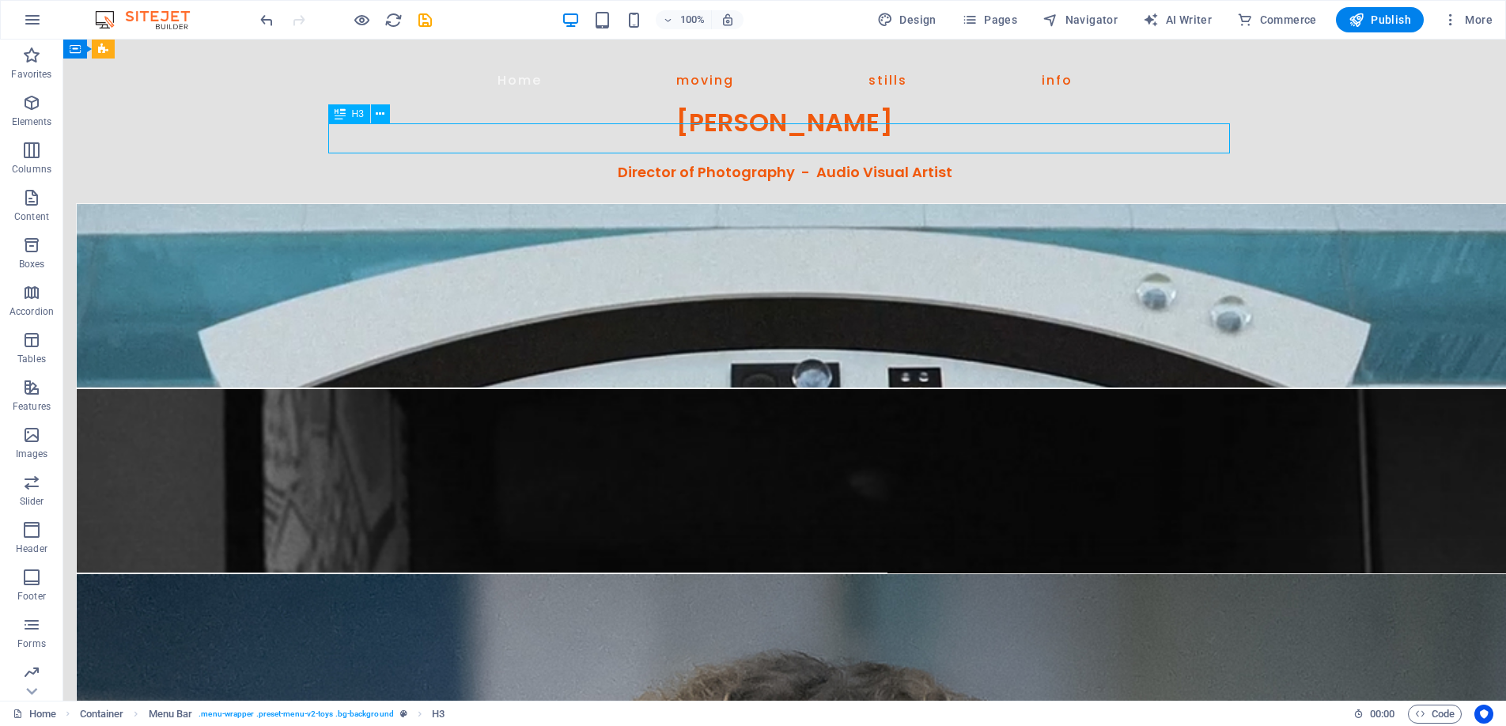
click at [843, 134] on div "[PERSON_NAME]" at bounding box center [784, 123] width 911 height 30
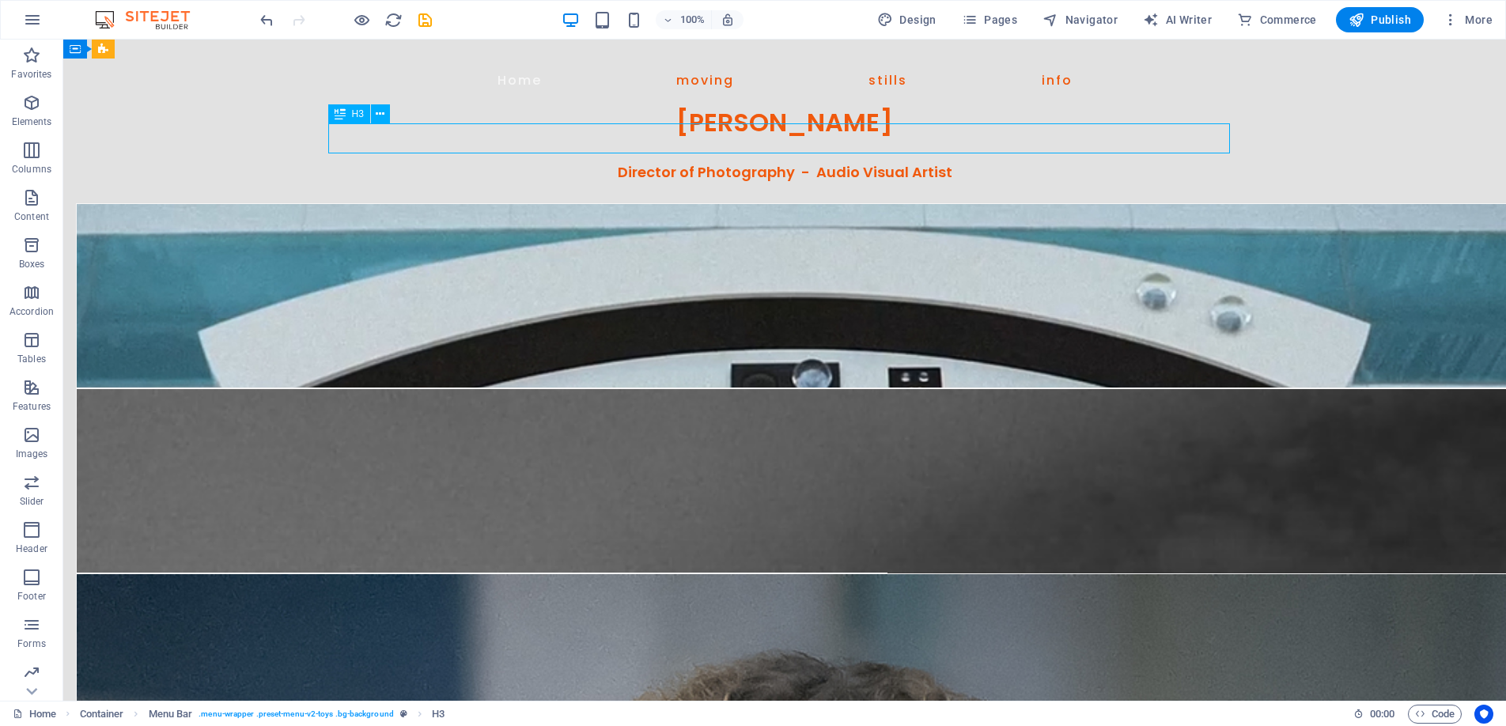
click at [840, 134] on div "[PERSON_NAME]" at bounding box center [784, 123] width 911 height 30
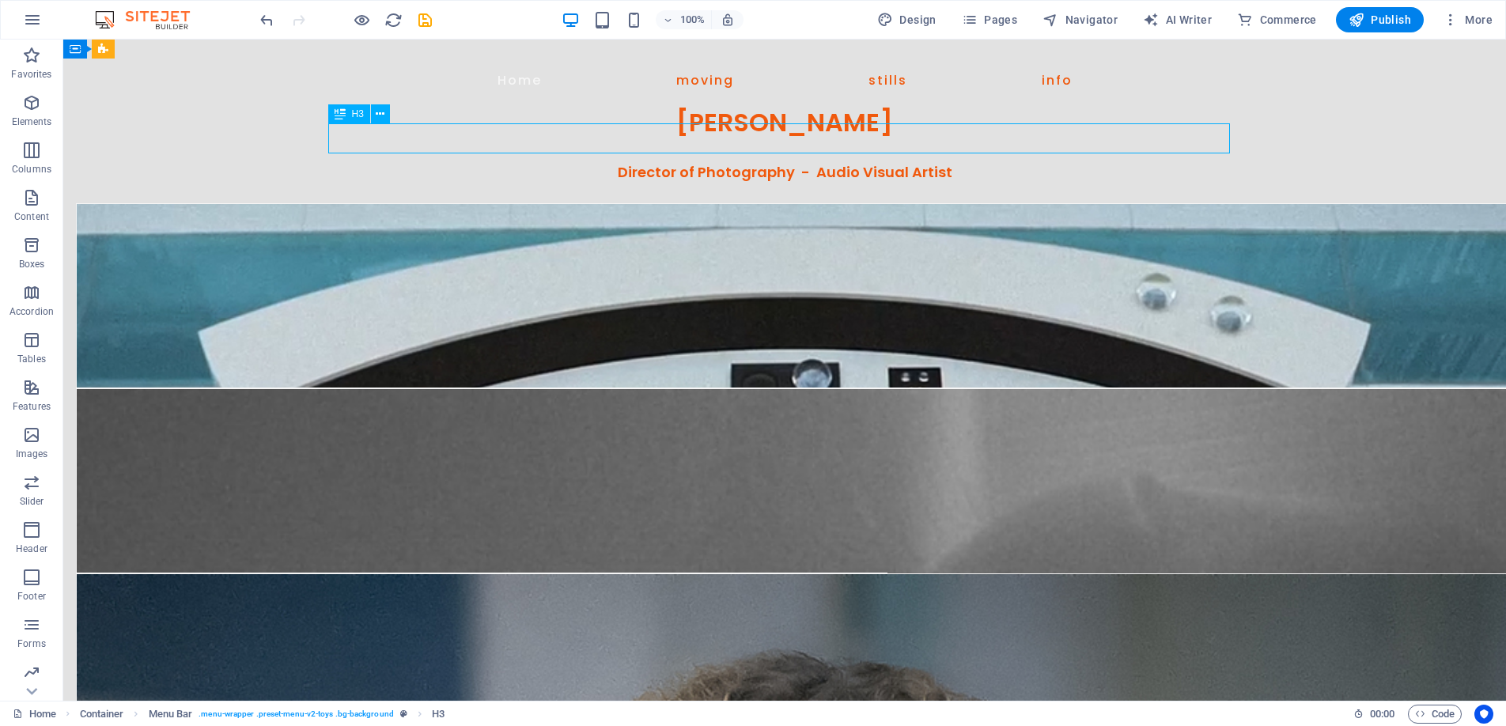
click at [840, 134] on div "[PERSON_NAME]" at bounding box center [784, 123] width 911 height 30
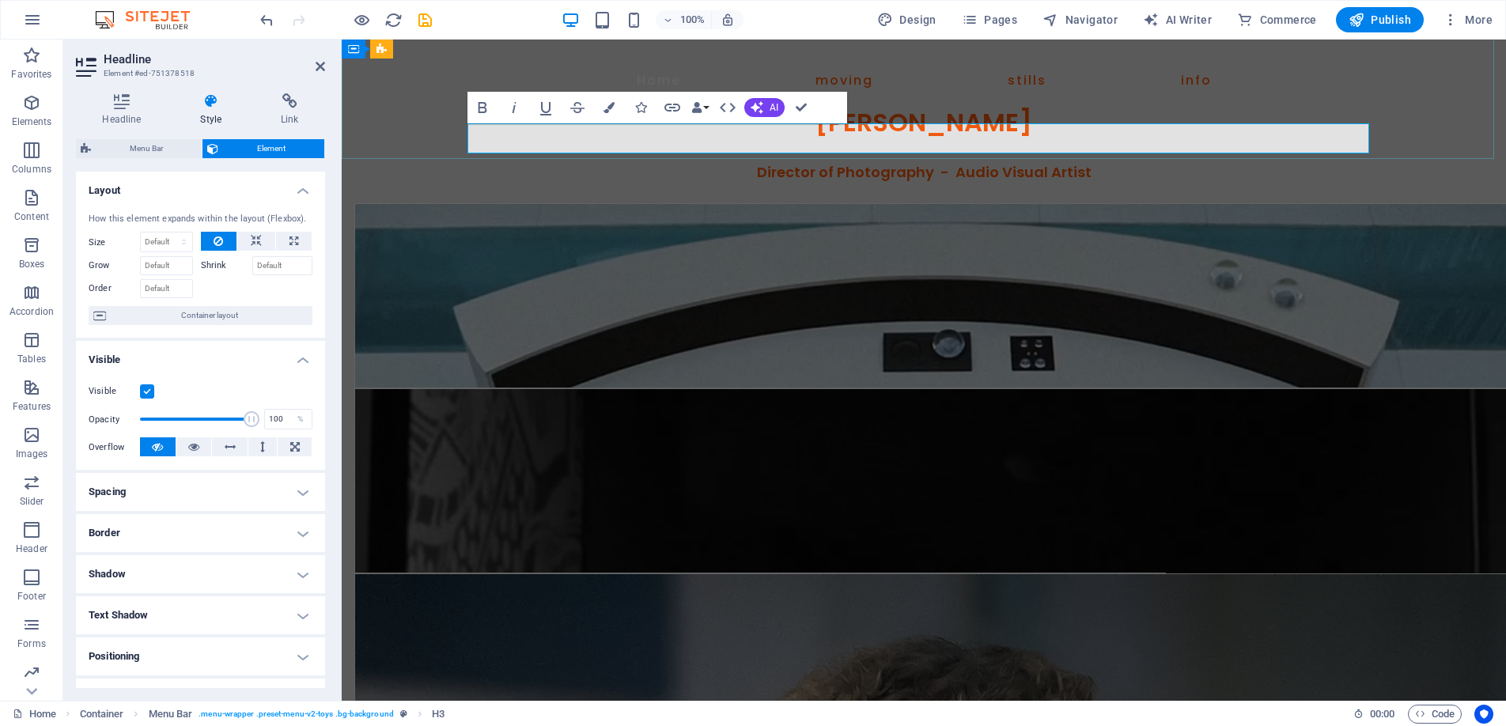
click at [1075, 136] on h3 "[PERSON_NAME]" at bounding box center [923, 123] width 911 height 30
drag, startPoint x: 1063, startPoint y: 141, endPoint x: 758, endPoint y: 143, distance: 305.4
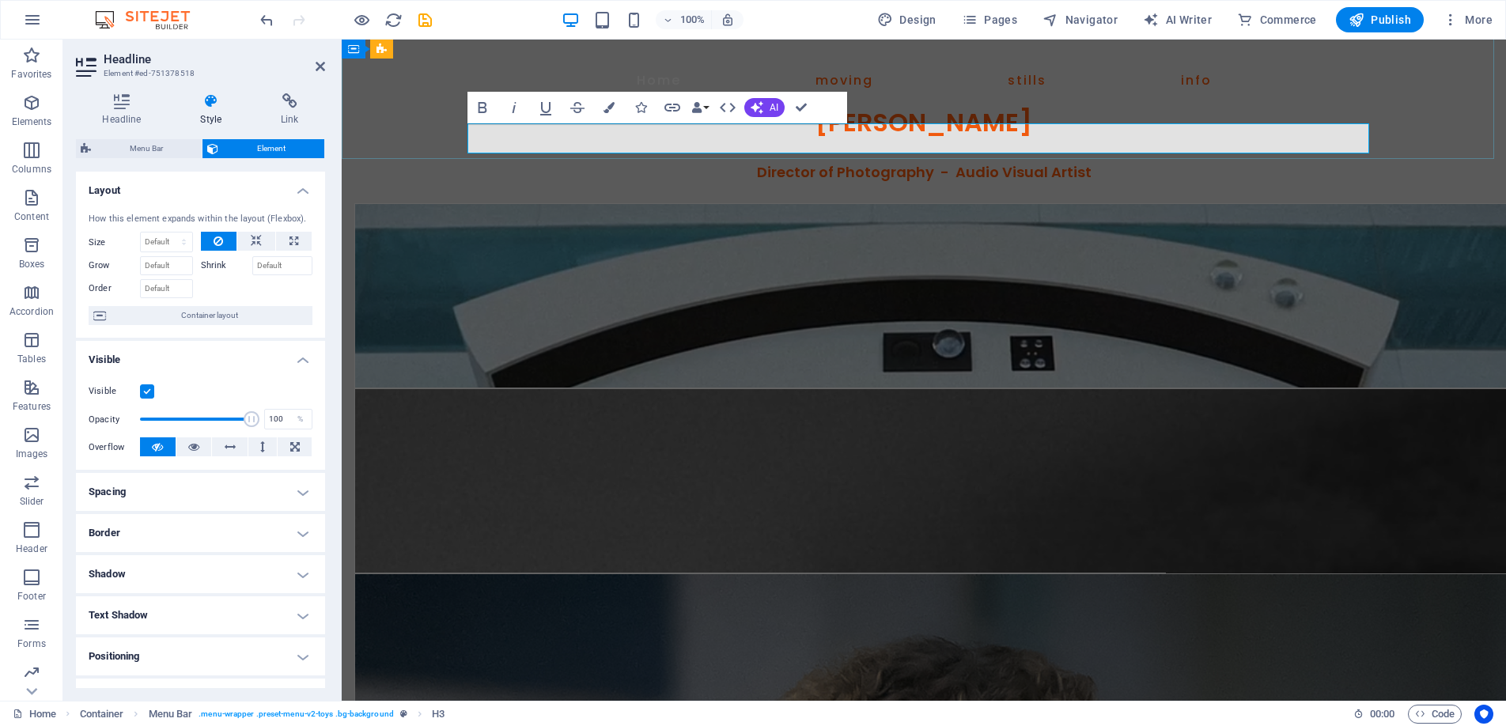
click at [758, 138] on h3 "[PERSON_NAME]" at bounding box center [923, 123] width 911 height 30
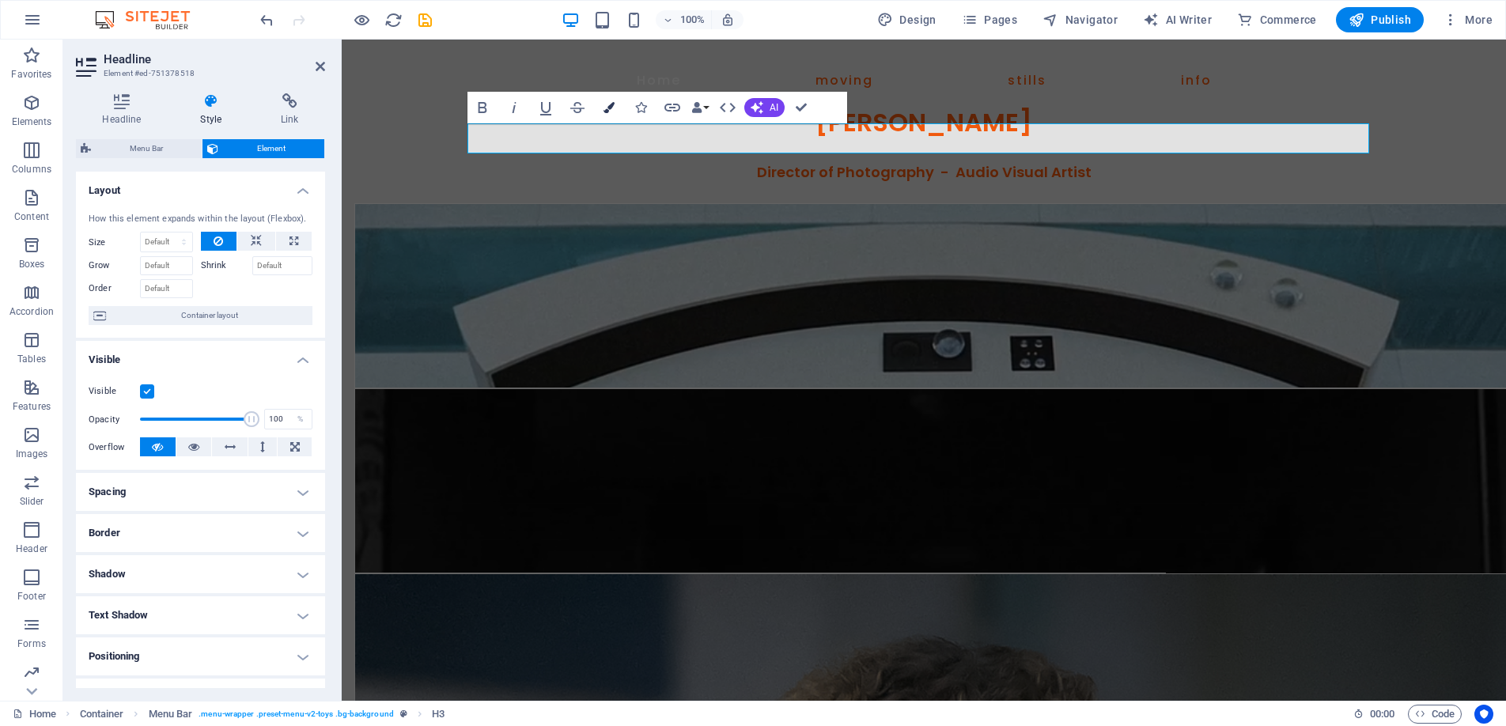
click at [611, 103] on icon "button" at bounding box center [609, 107] width 11 height 11
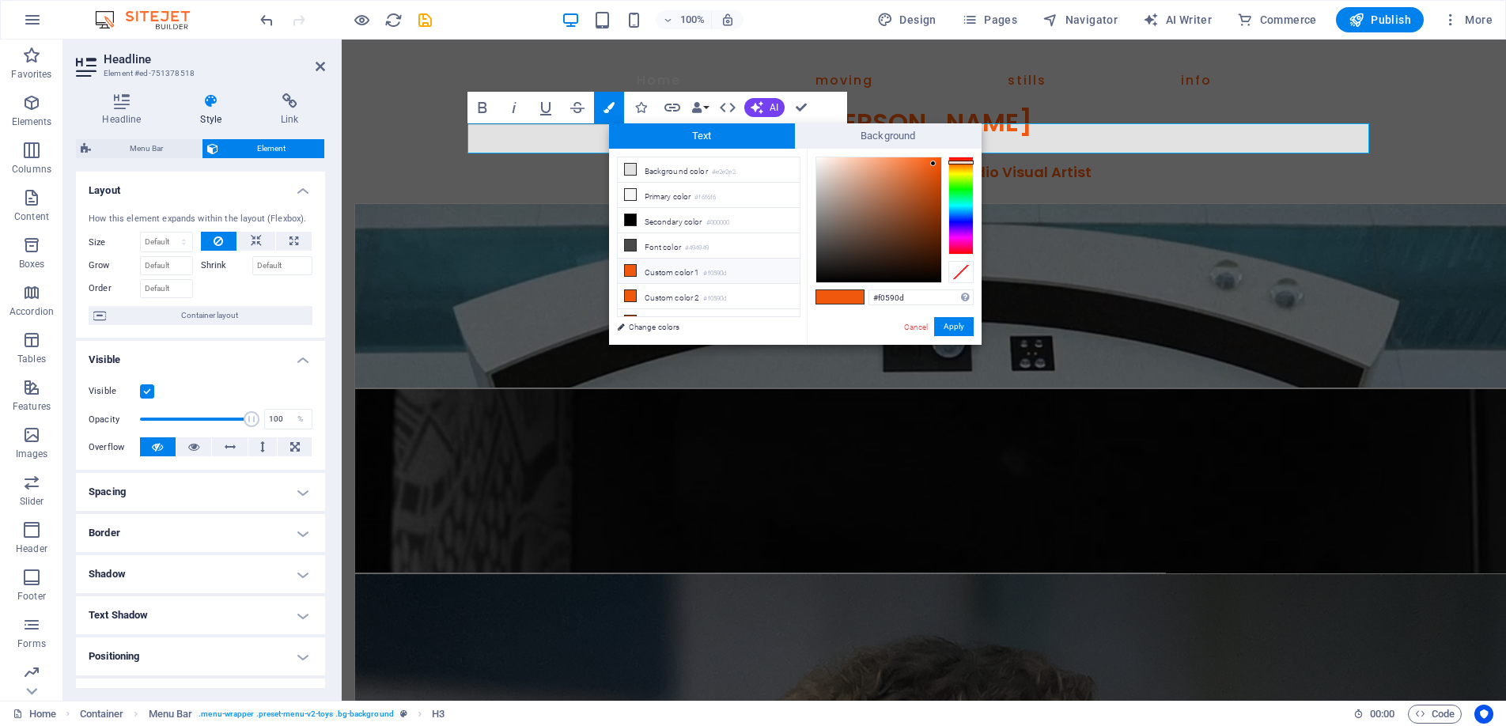
drag, startPoint x: 915, startPoint y: 300, endPoint x: 852, endPoint y: 297, distance: 63.4
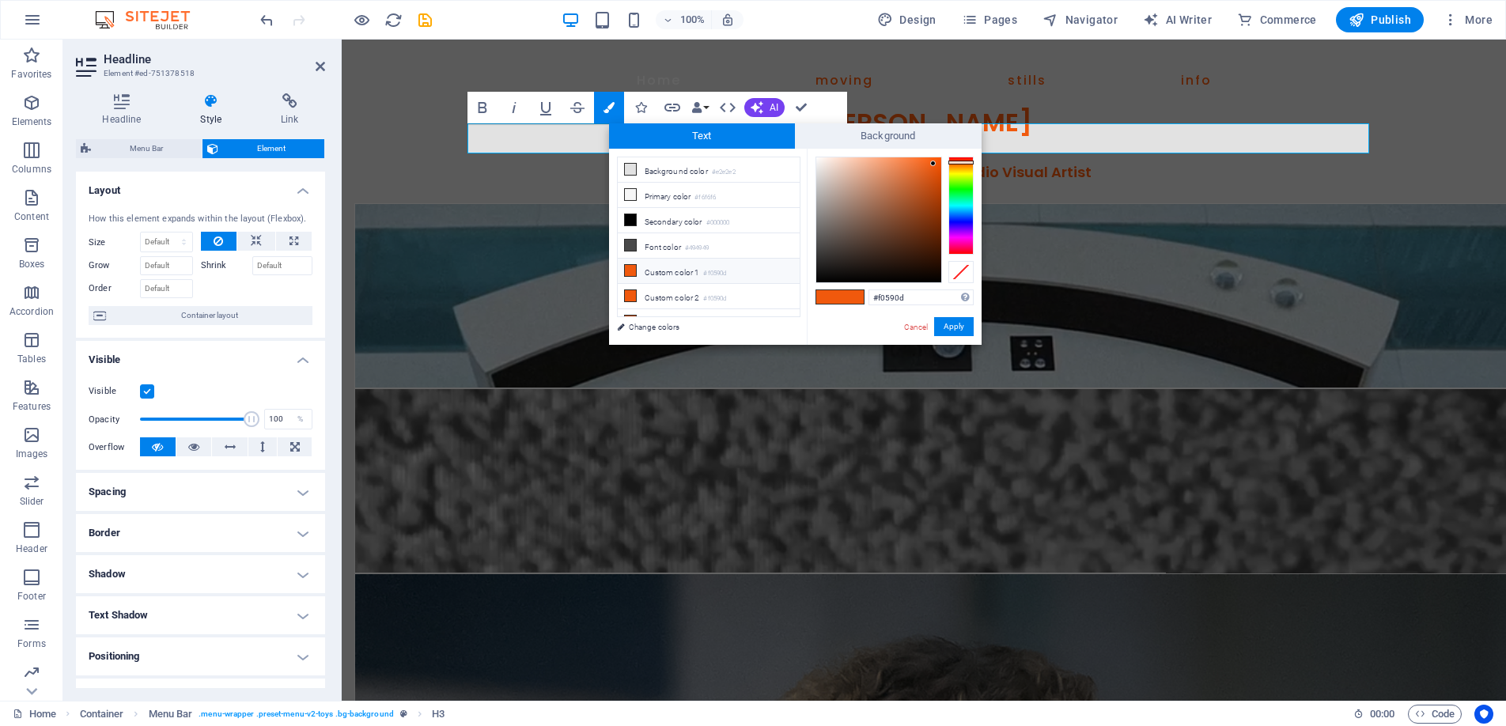
click at [852, 297] on div "#f0590d Supported formats #0852ed rgb(8, 82, 237) rgba(8, 82, 237, 90%) hsv(221…" at bounding box center [894, 362] width 175 height 426
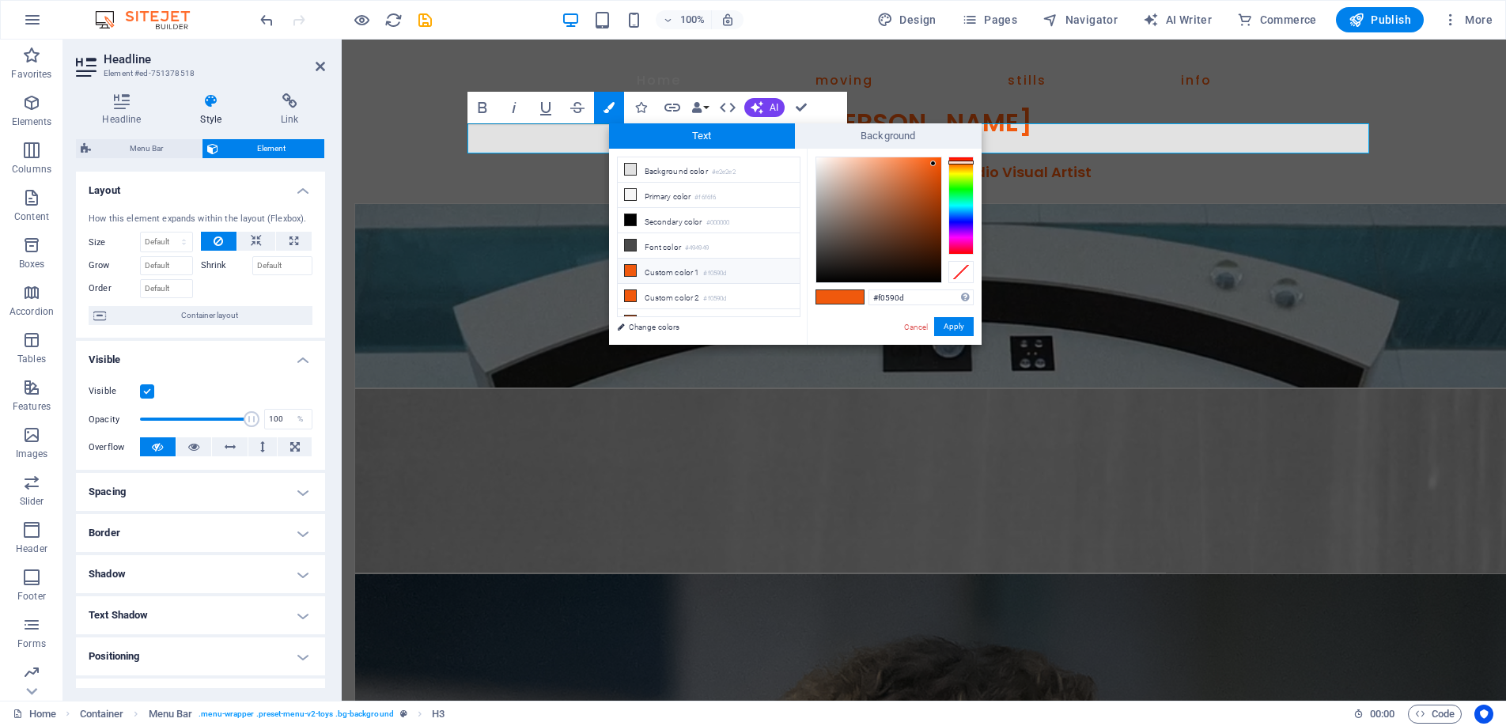
copy h3 "[PERSON_NAME]"
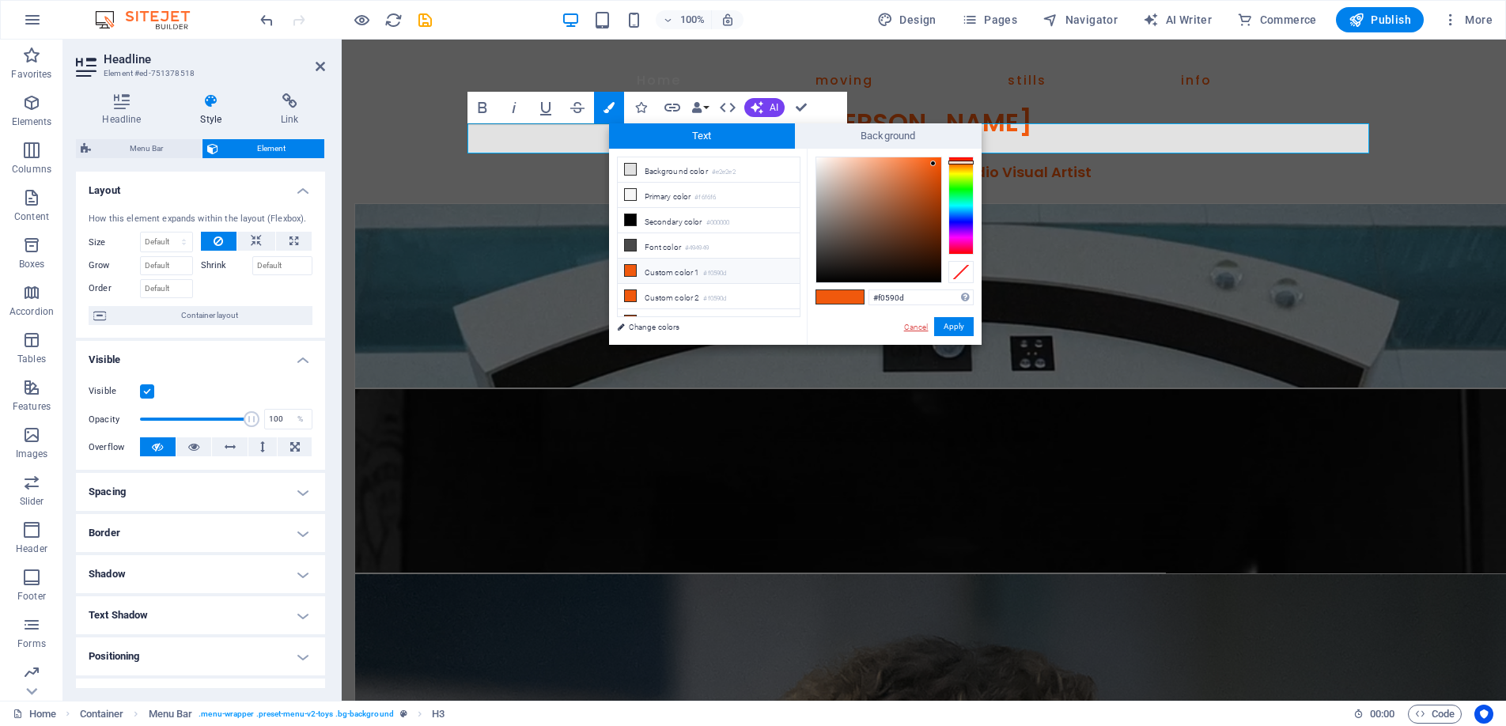
click at [909, 329] on link "Cancel" at bounding box center [917, 327] width 28 height 12
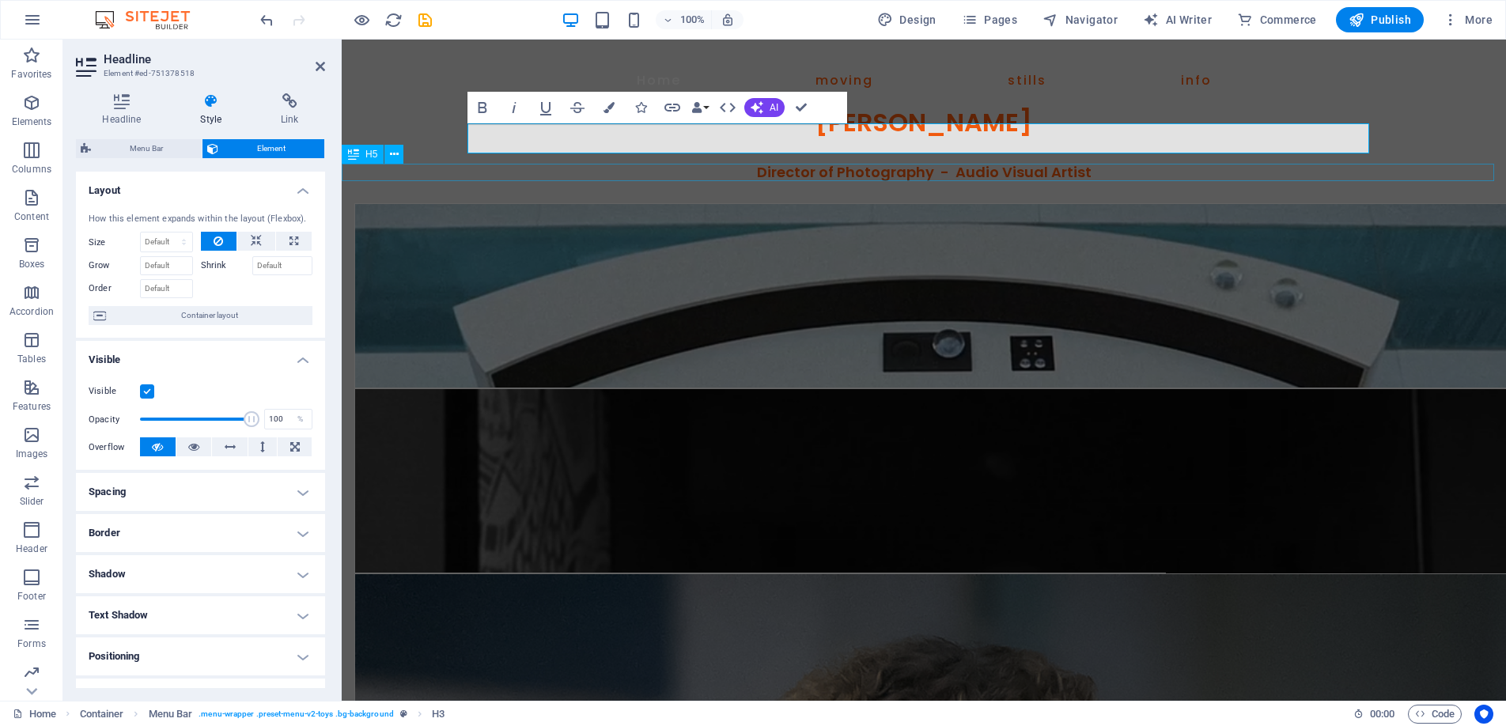
click at [825, 166] on div "Director of Photography - Audio Visual Artist" at bounding box center [924, 172] width 1165 height 17
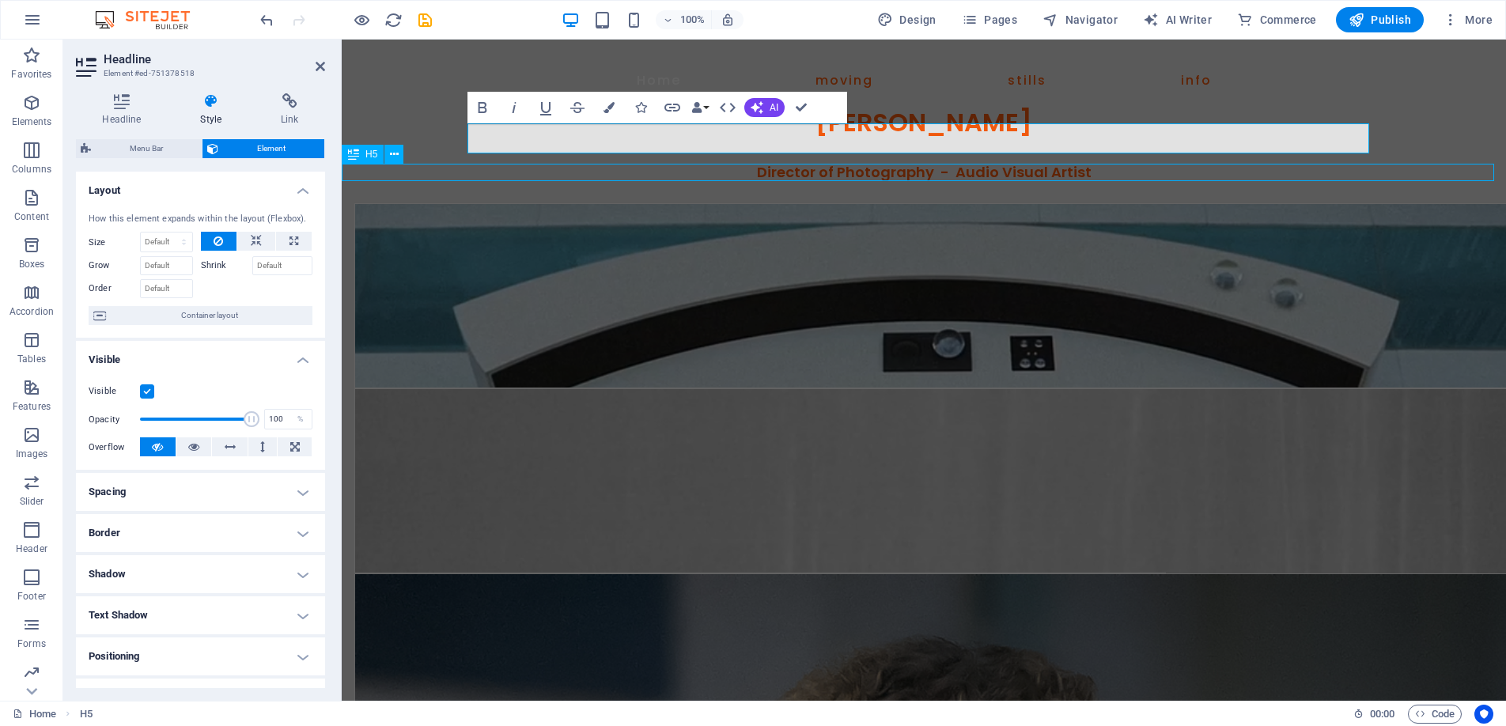
click at [825, 166] on div "Director of Photography - Audio Visual Artist" at bounding box center [924, 172] width 1165 height 17
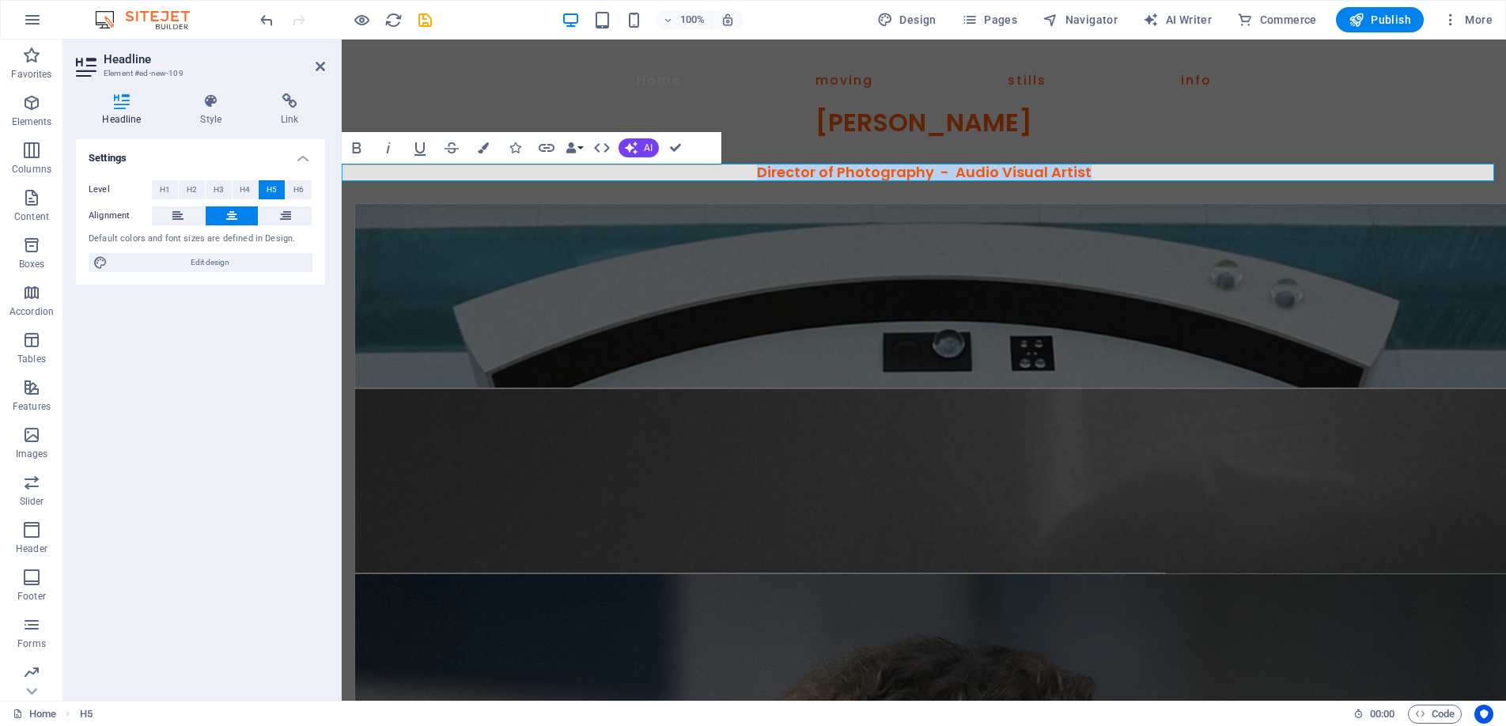
drag, startPoint x: 1114, startPoint y: 173, endPoint x: 744, endPoint y: 169, distance: 370.3
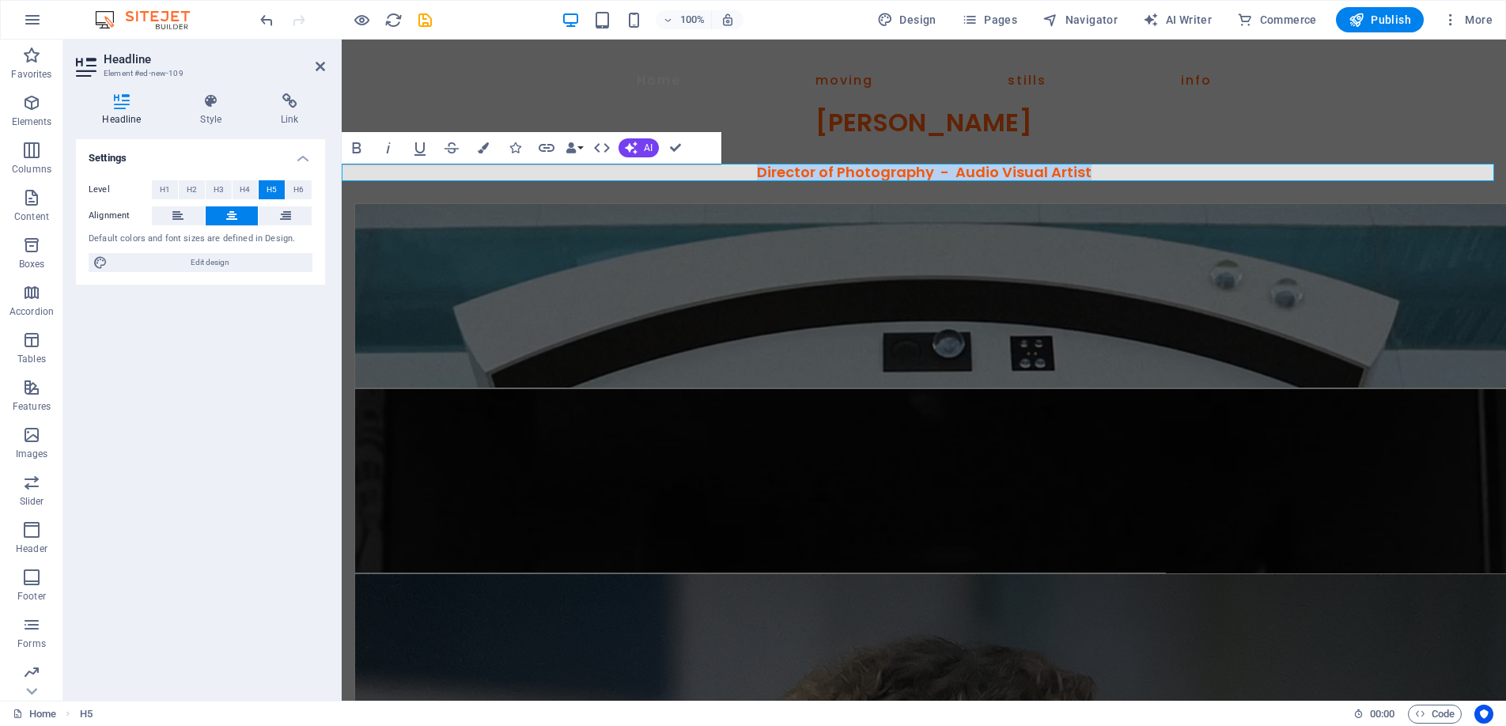
click at [744, 169] on h5 "Director of Photography - Audio Visual Artist" at bounding box center [924, 172] width 1165 height 17
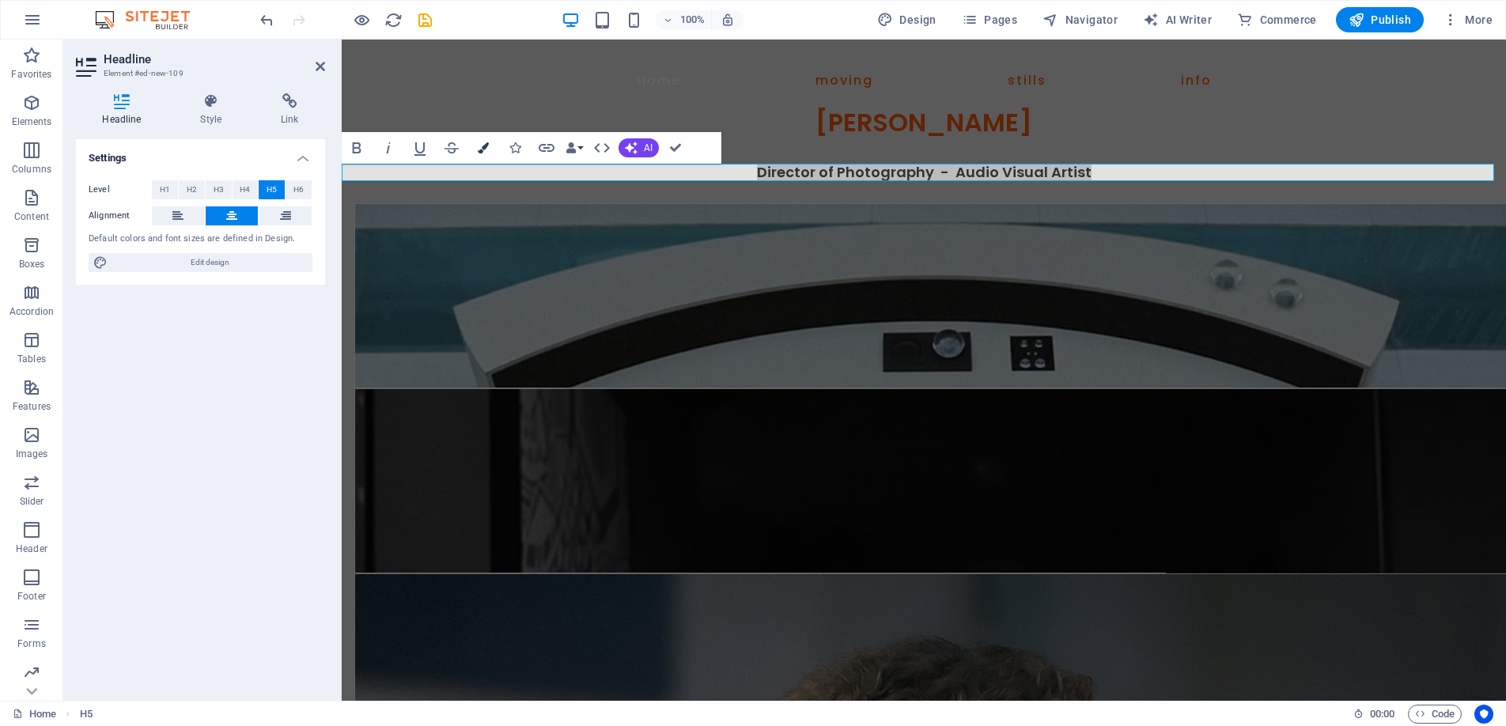
click at [489, 135] on button "Colors" at bounding box center [483, 148] width 30 height 32
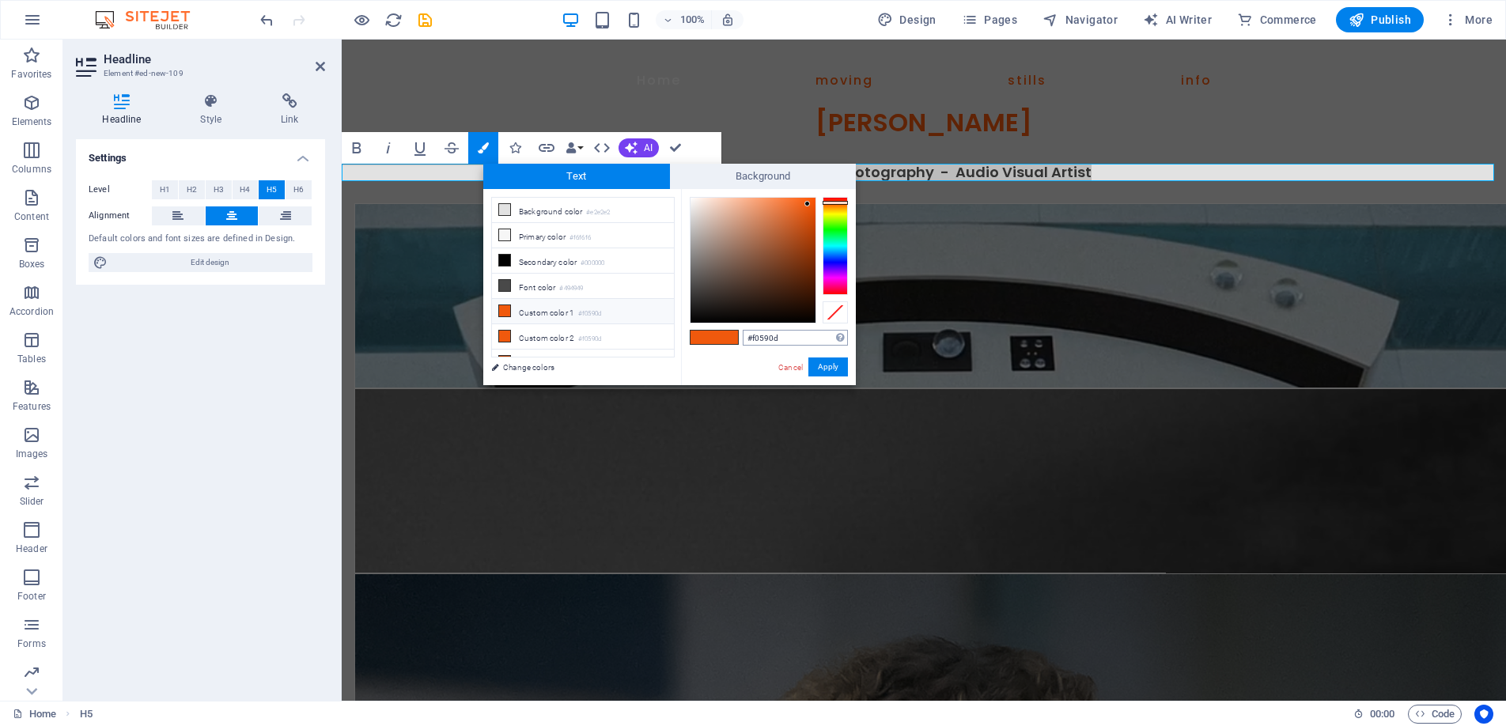
click at [798, 339] on input "#f0590d" at bounding box center [795, 338] width 105 height 16
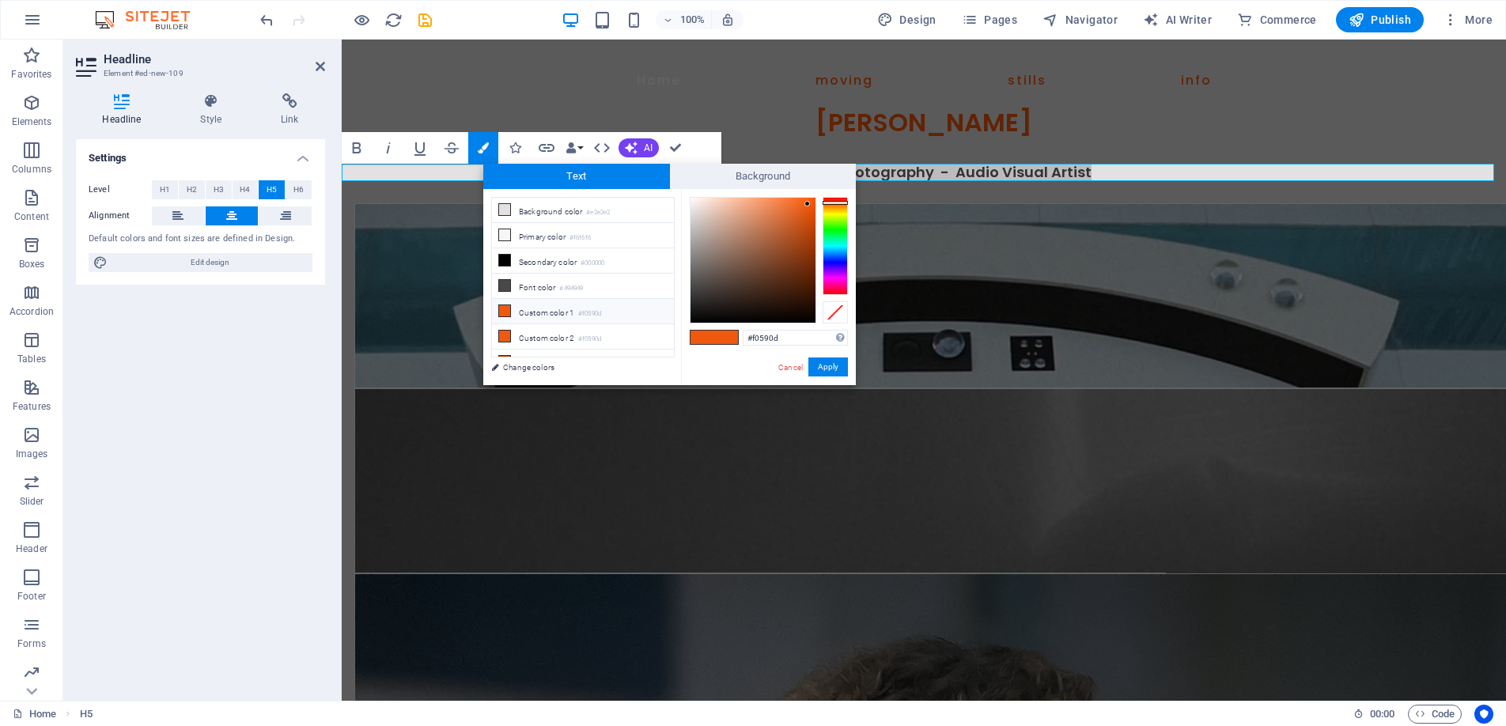
drag, startPoint x: 798, startPoint y: 339, endPoint x: 731, endPoint y: 328, distance: 68.2
click at [731, 328] on div "#f0590d Supported formats #0852ed rgb(8, 82, 237) rgba(8, 82, 237, 90%) hsv(221…" at bounding box center [768, 402] width 175 height 426
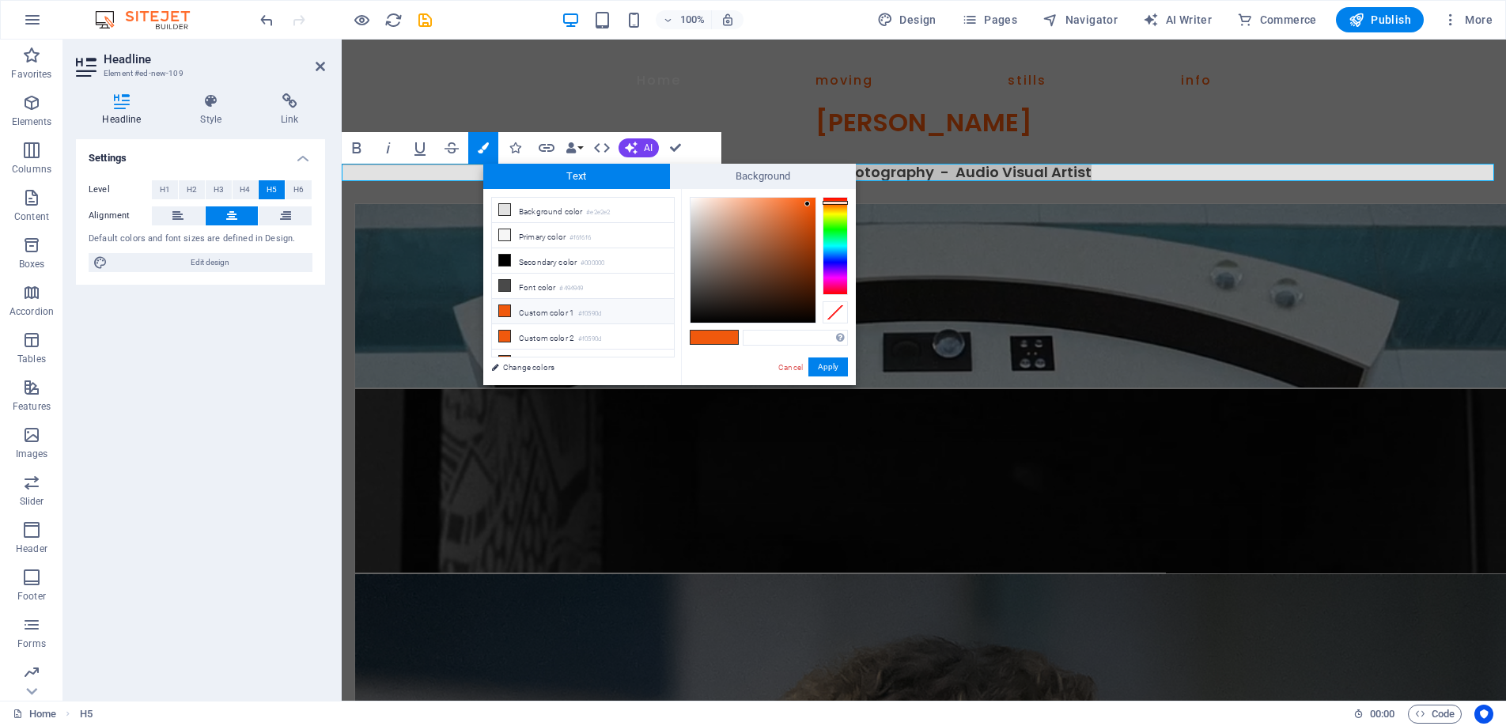
type input "#f0590d"
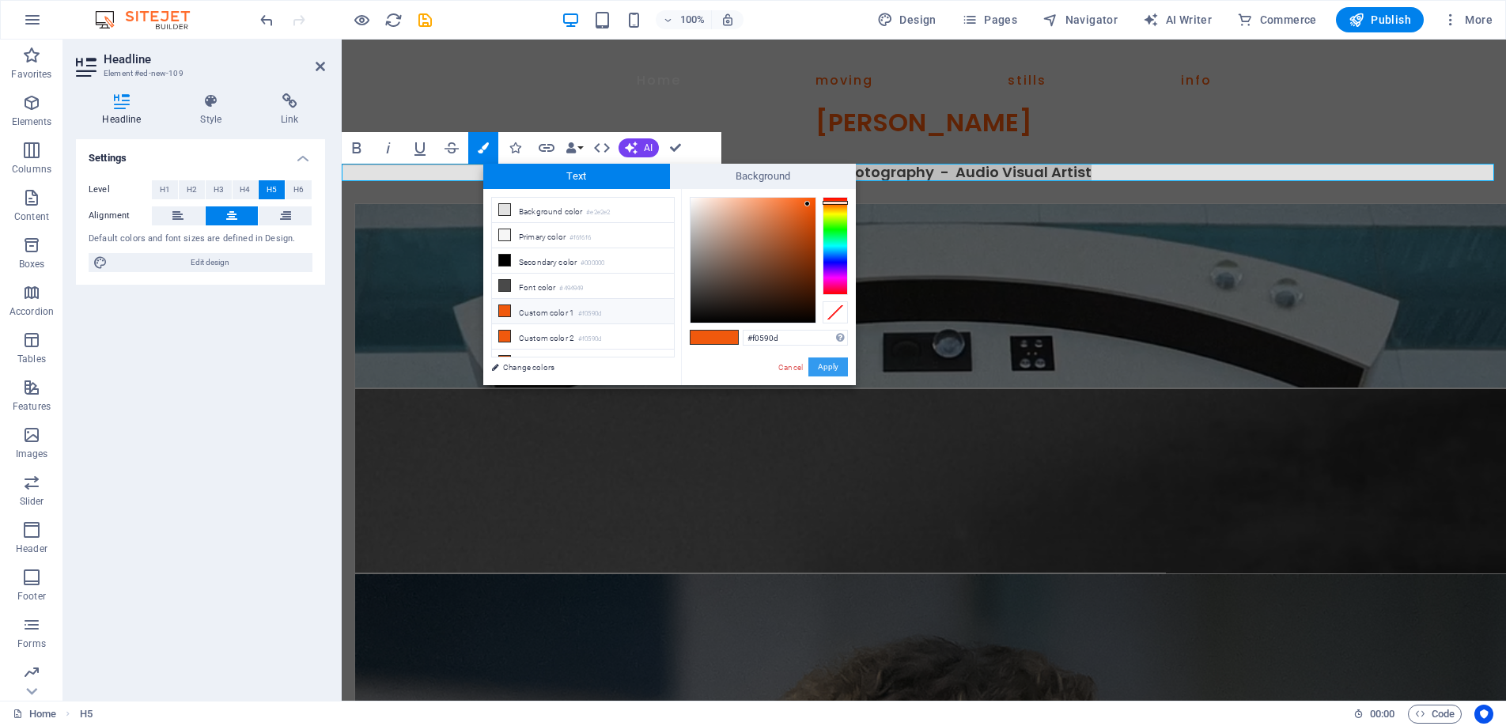
click at [824, 368] on button "Apply" at bounding box center [829, 367] width 40 height 19
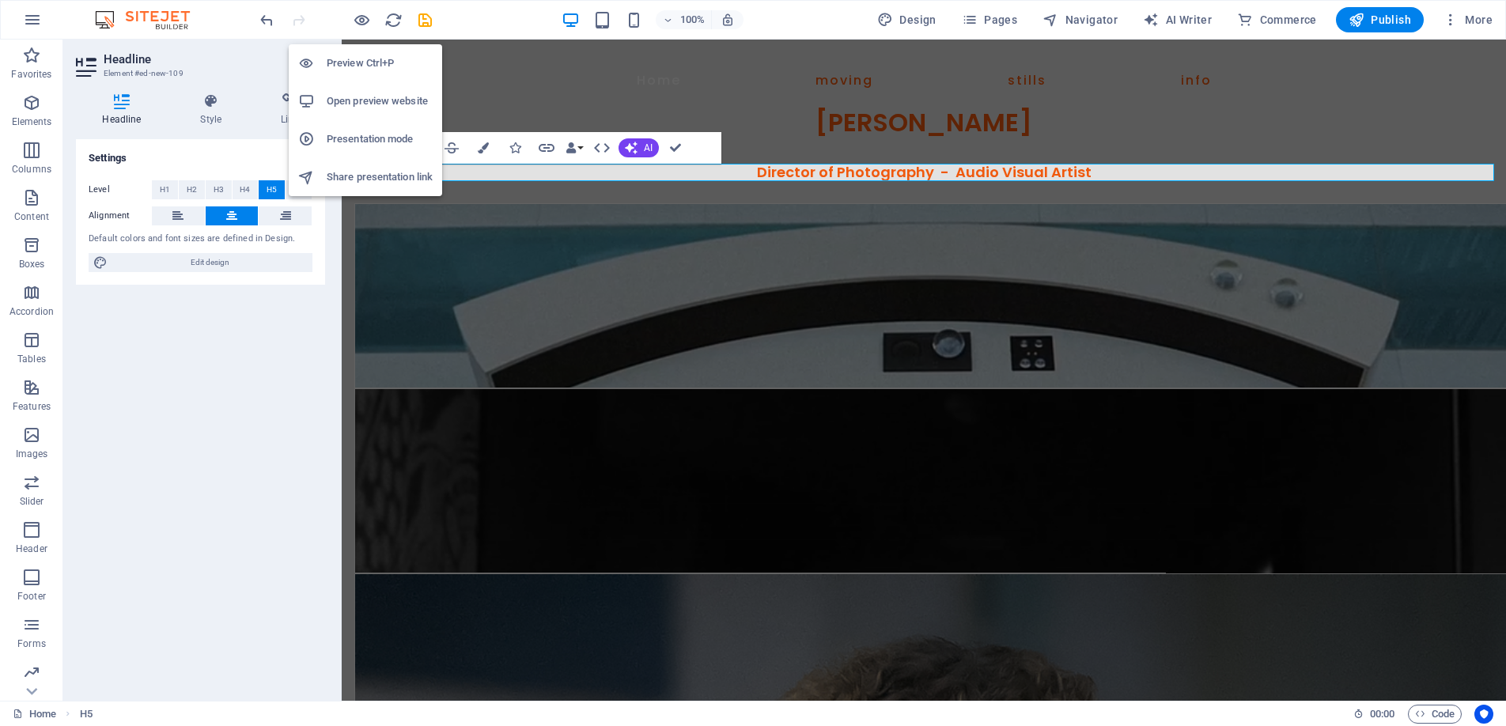
click at [371, 59] on h6 "Preview Ctrl+P" at bounding box center [380, 63] width 106 height 19
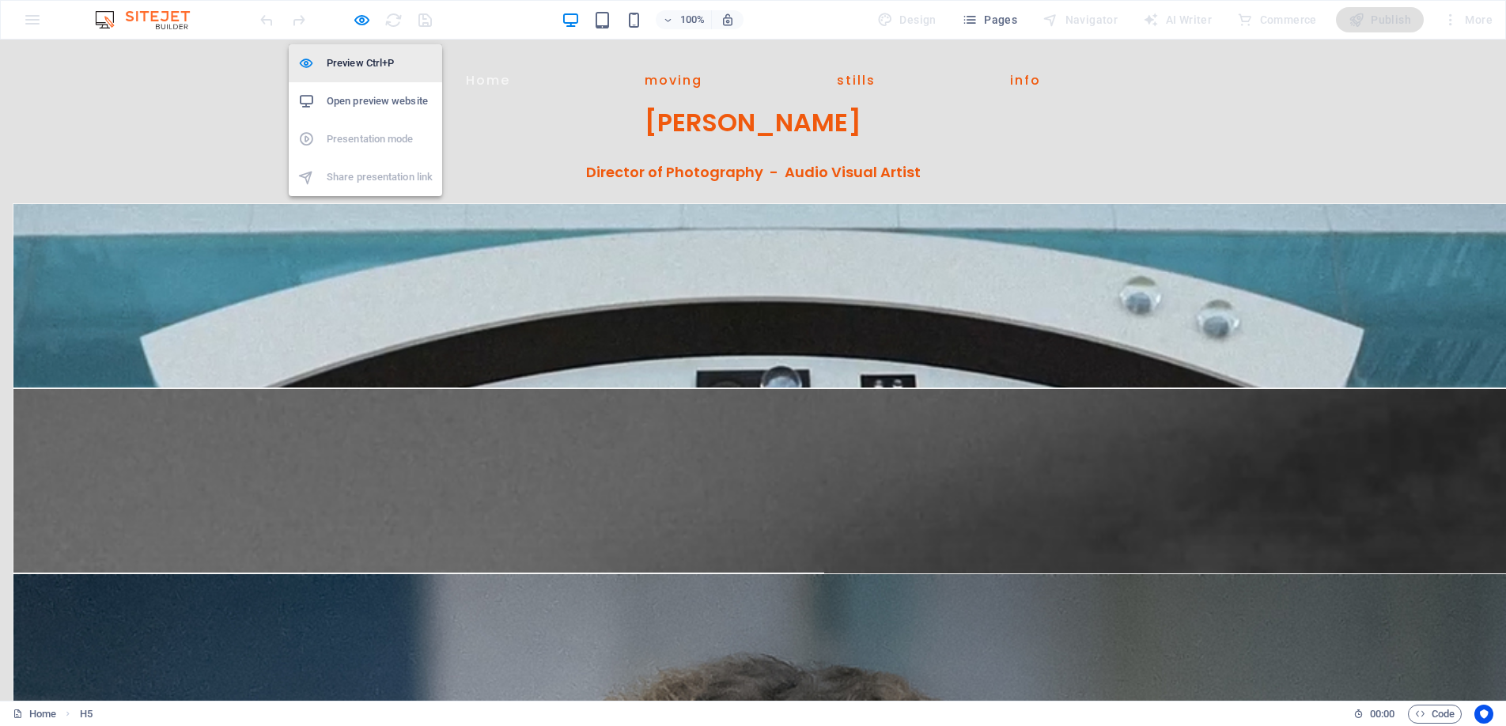
click at [355, 53] on li "Preview Ctrl+P" at bounding box center [365, 63] width 153 height 38
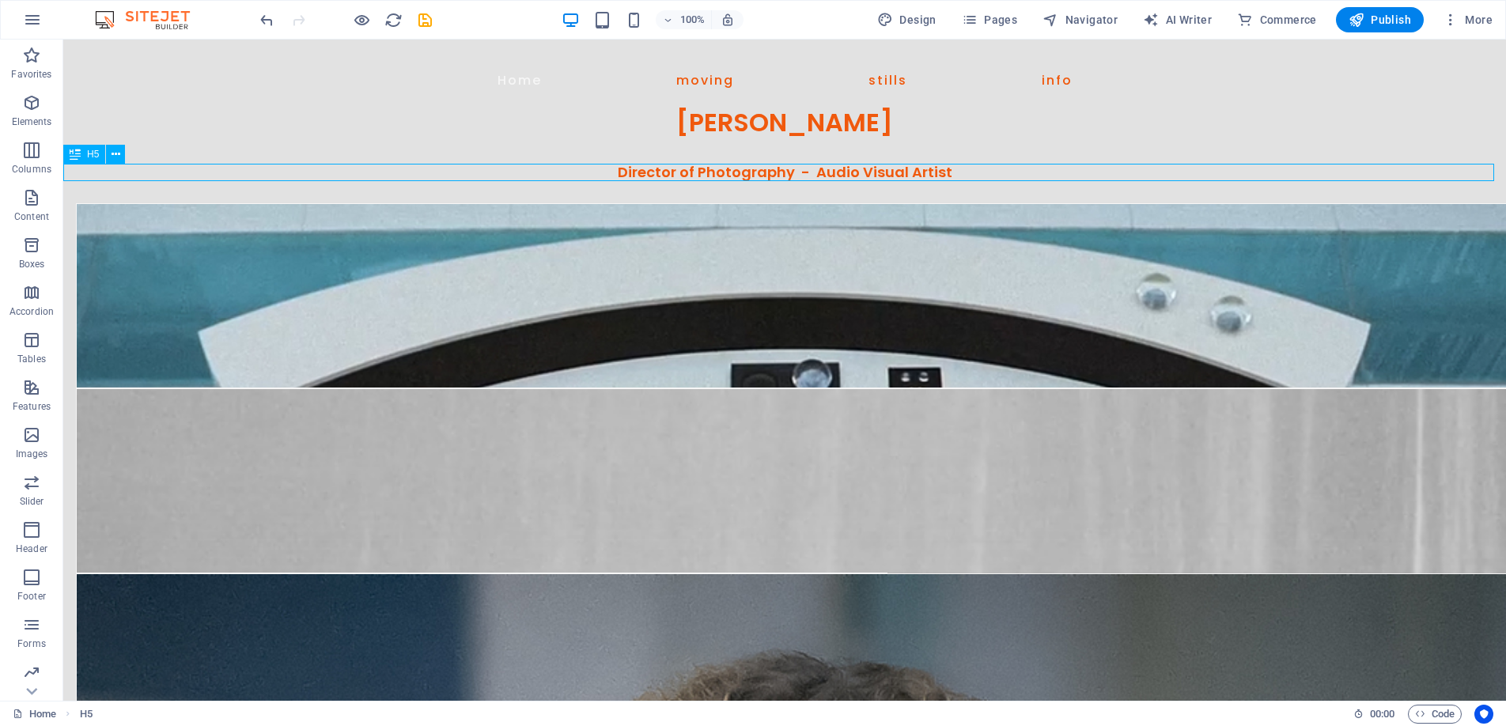
click at [92, 153] on span "H5" at bounding box center [93, 154] width 12 height 9
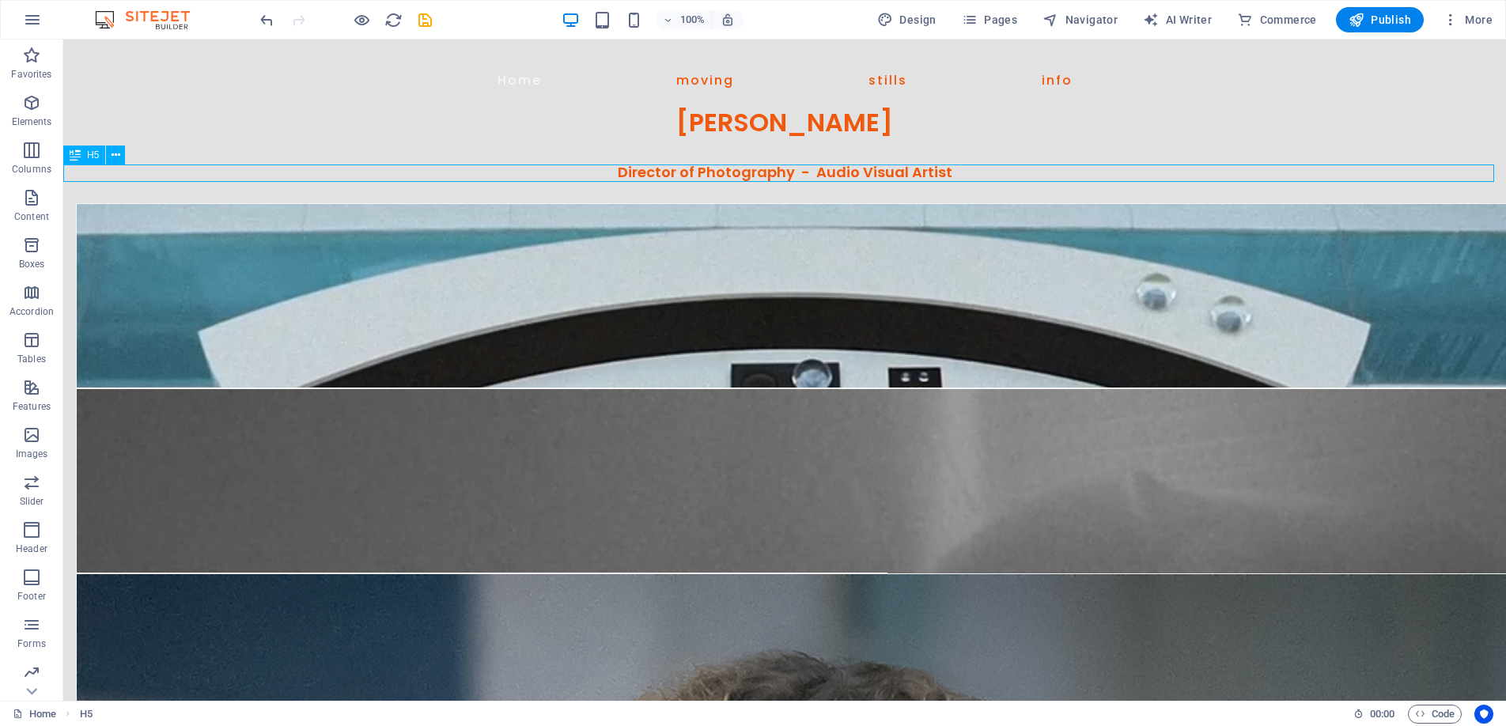
scroll to position [0, 0]
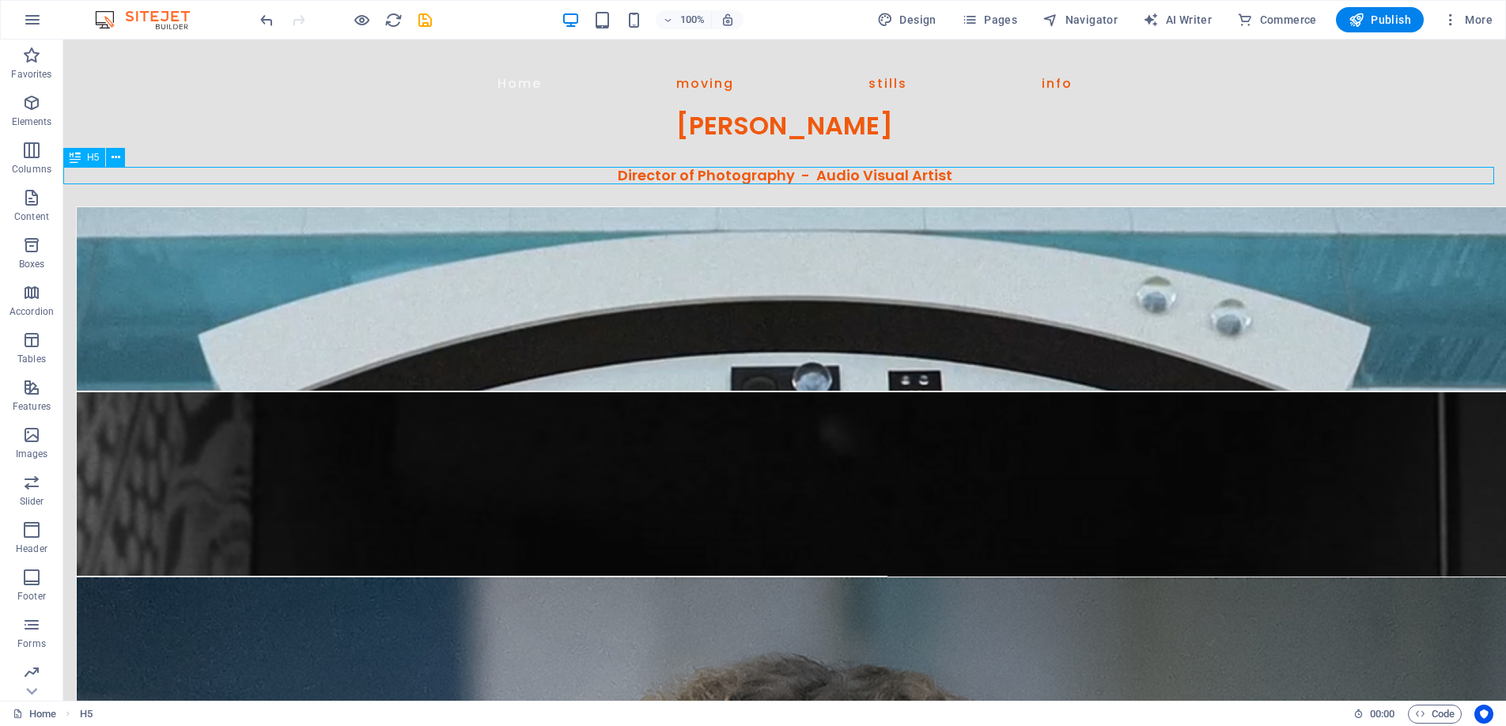
click at [78, 153] on icon at bounding box center [75, 157] width 11 height 19
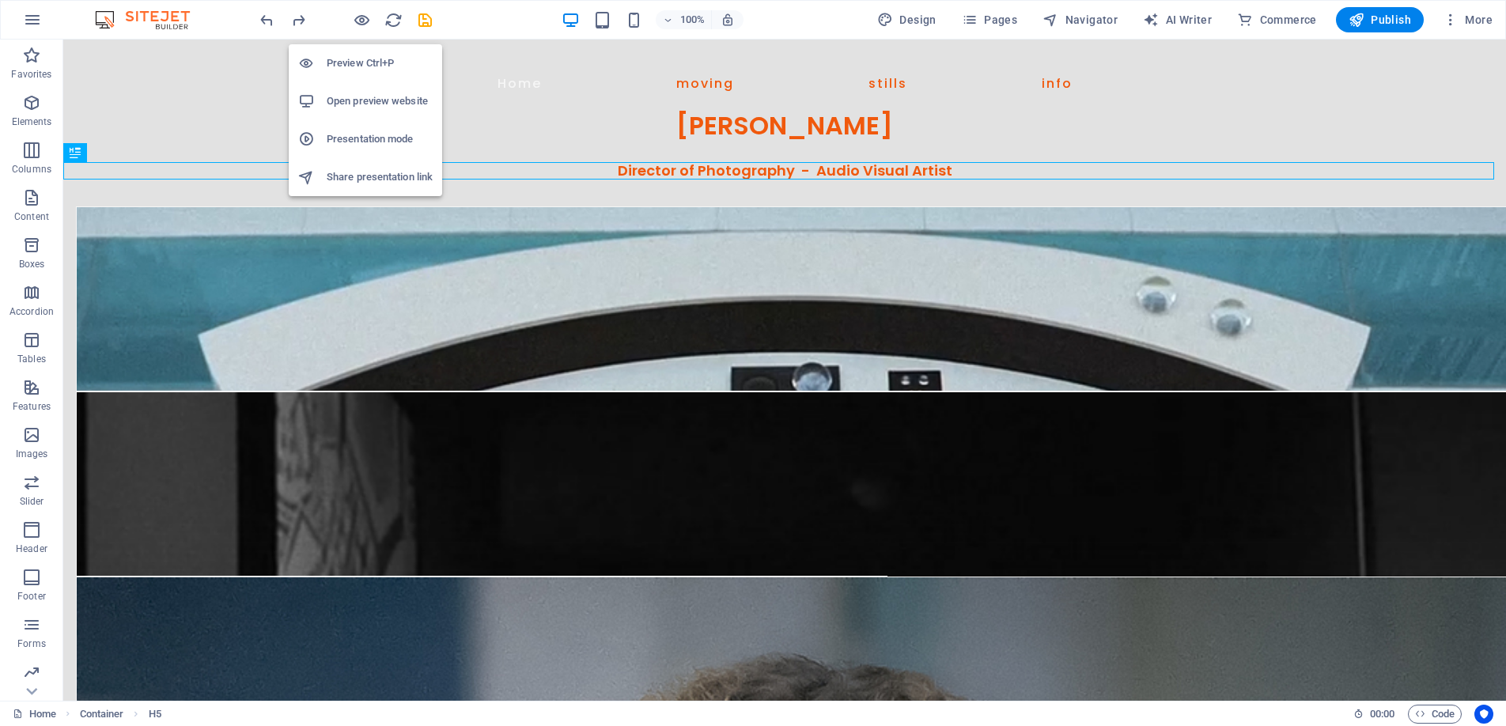
click at [362, 57] on h6 "Preview Ctrl+P" at bounding box center [380, 63] width 106 height 19
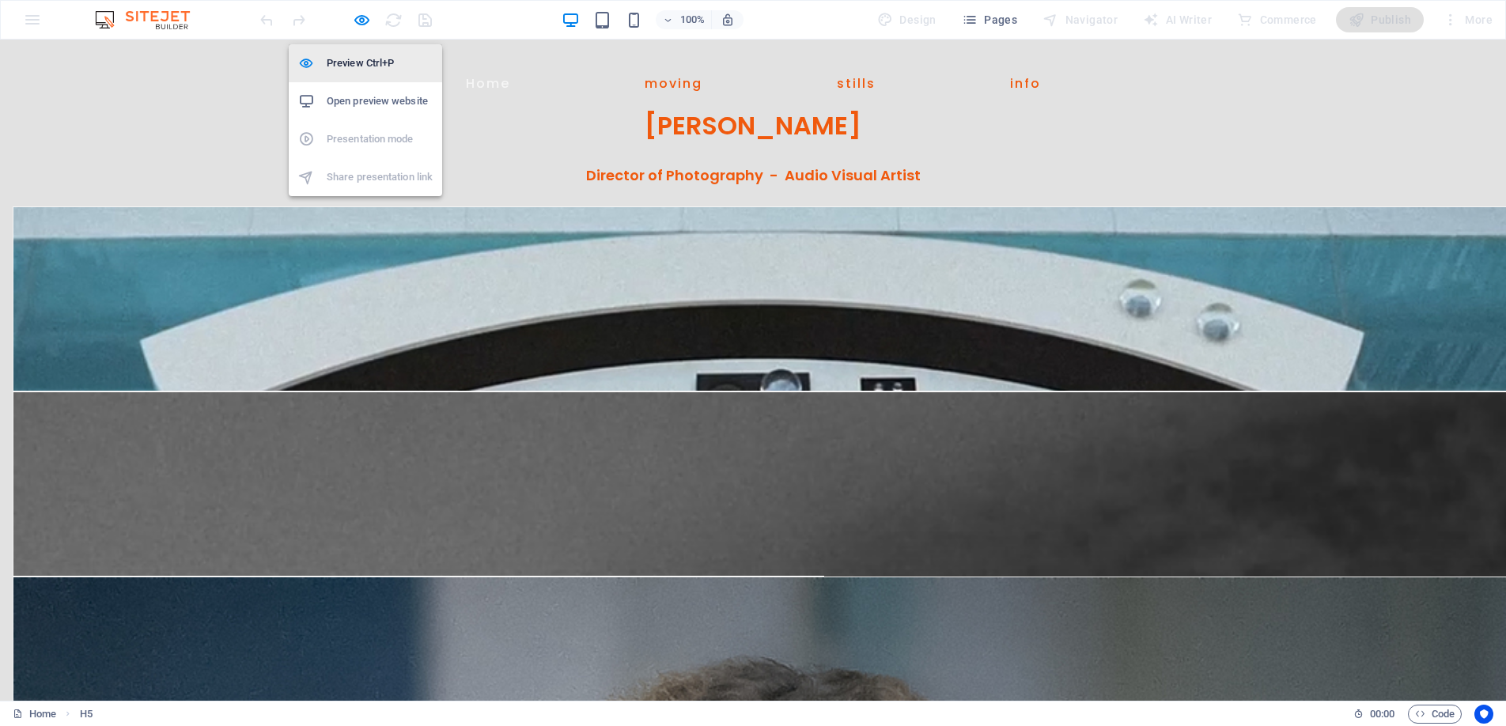
click at [364, 48] on li "Preview Ctrl+P" at bounding box center [365, 63] width 153 height 38
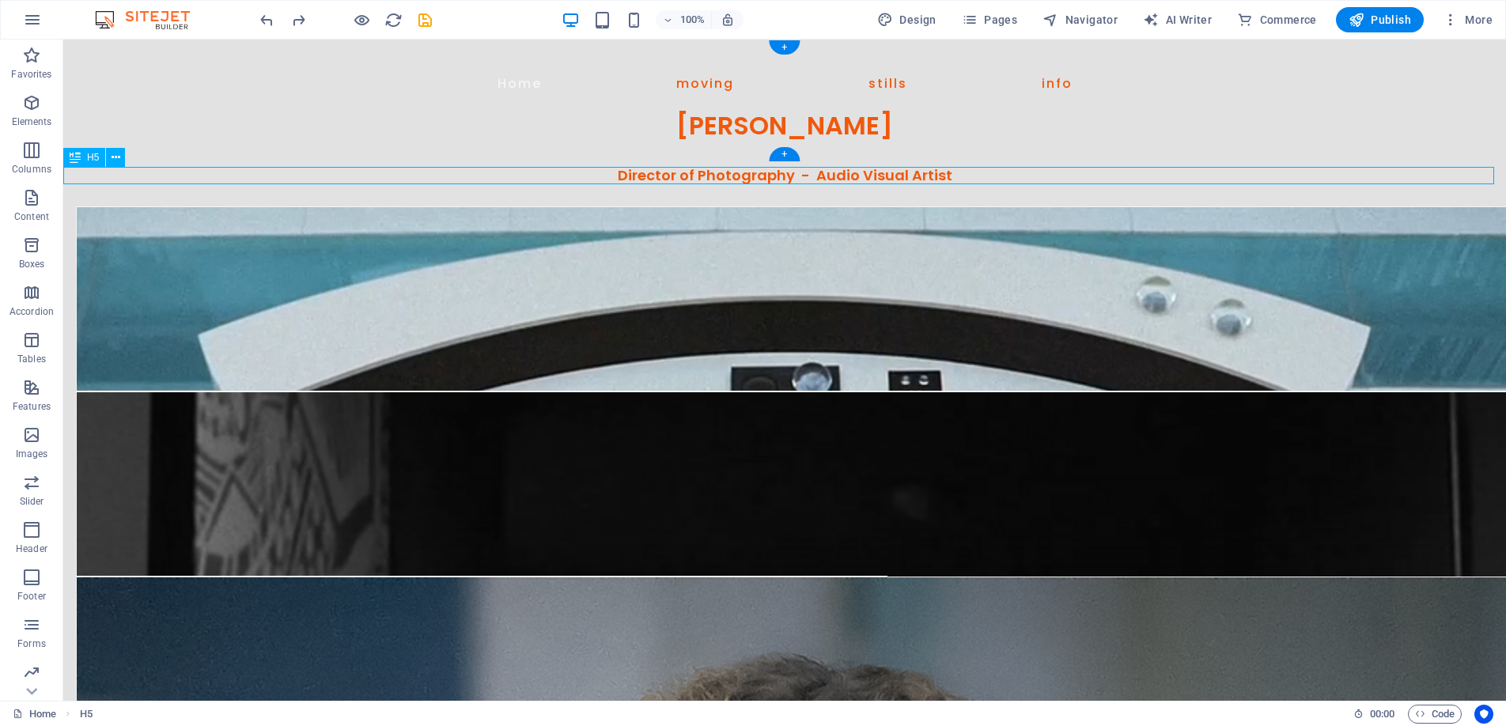
click at [836, 174] on div "Director of Photography - Audio Visual Artist" at bounding box center [784, 175] width 1443 height 17
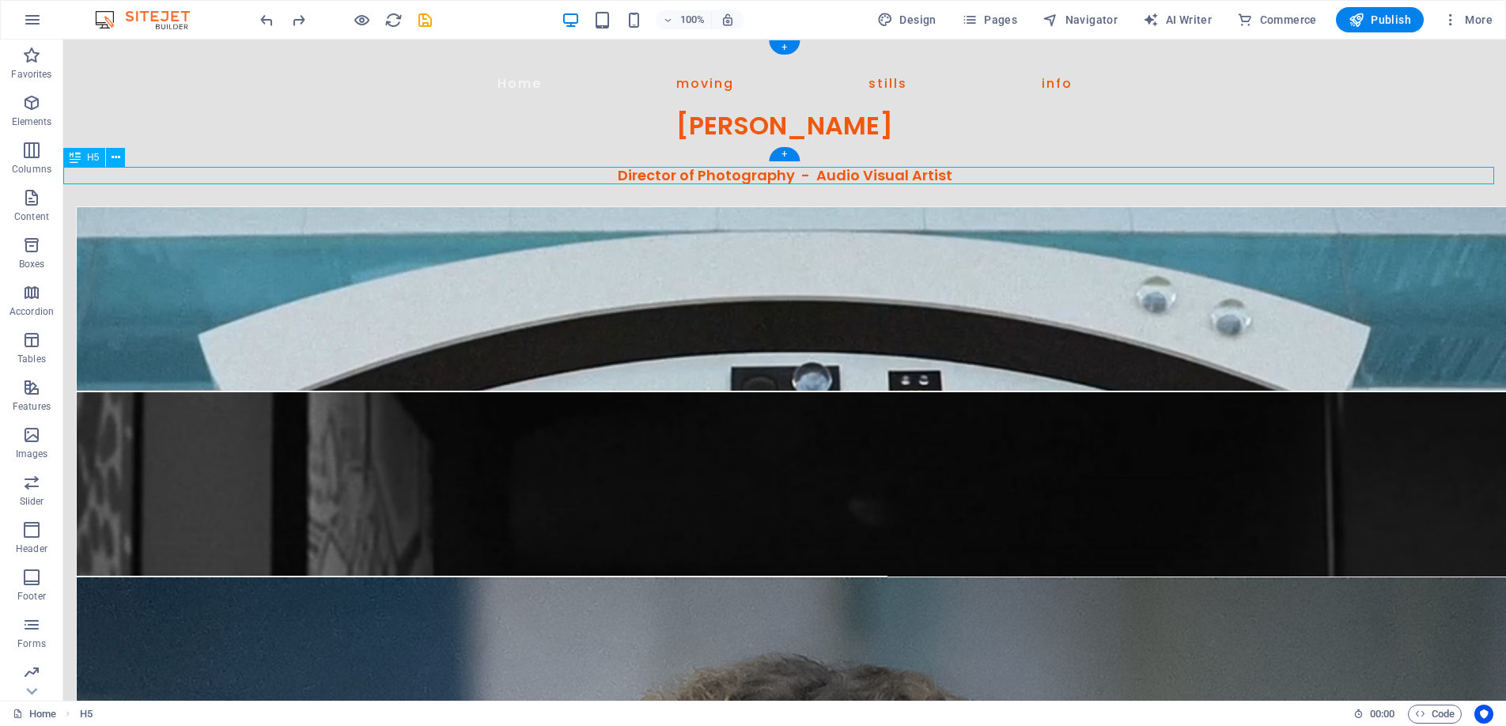
click at [836, 174] on div "Director of Photography - Audio Visual Artist" at bounding box center [784, 175] width 1443 height 17
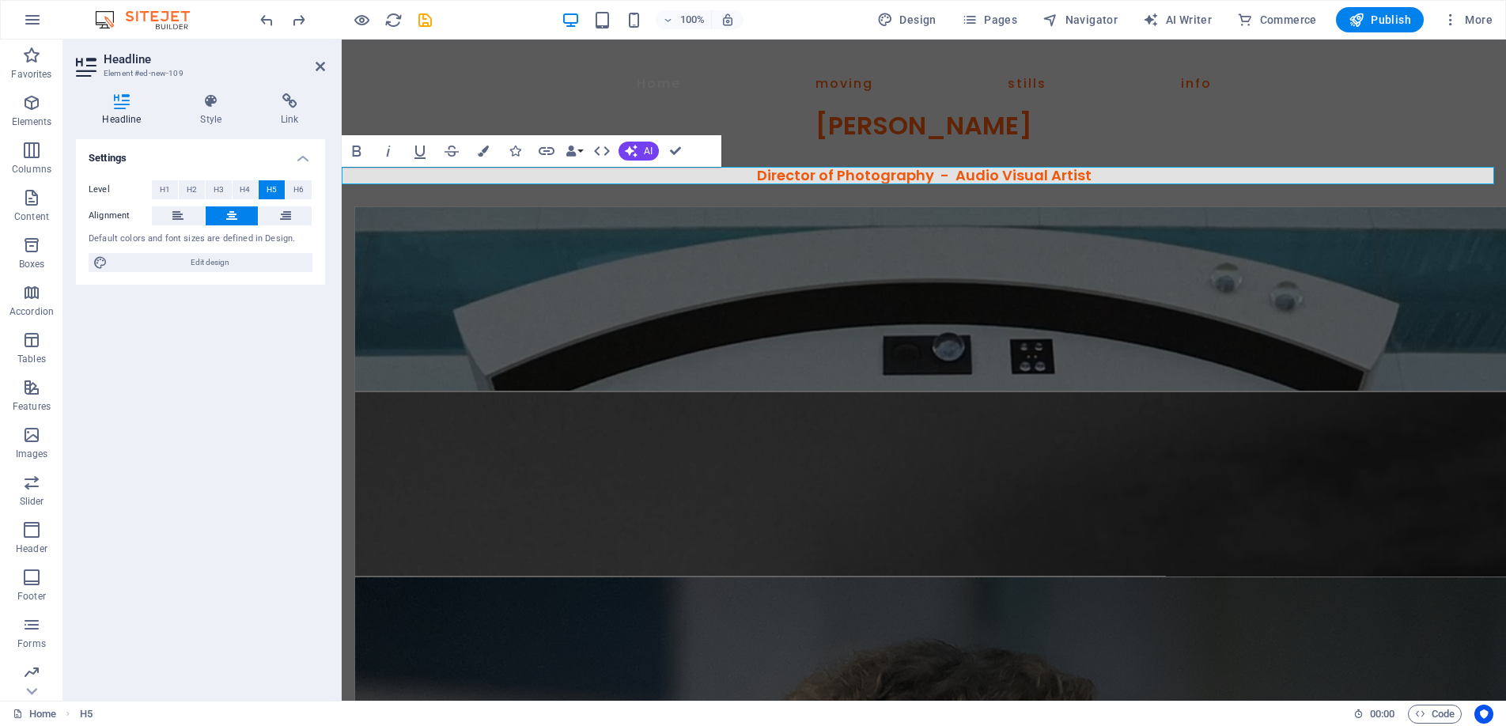
click at [1078, 170] on span "Director of Photography - Audio Visual Artist" at bounding box center [924, 175] width 335 height 20
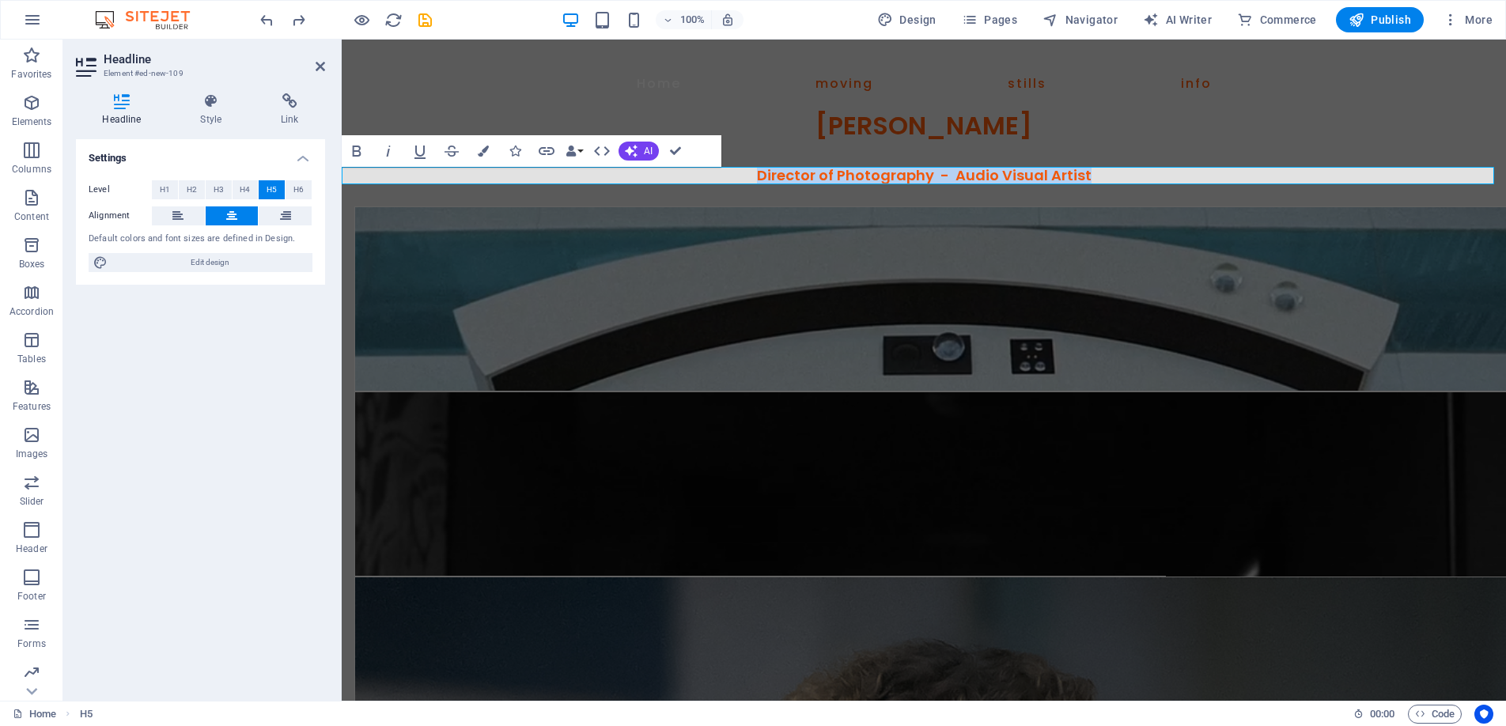
drag, startPoint x: 1100, startPoint y: 176, endPoint x: 744, endPoint y: 167, distance: 355.3
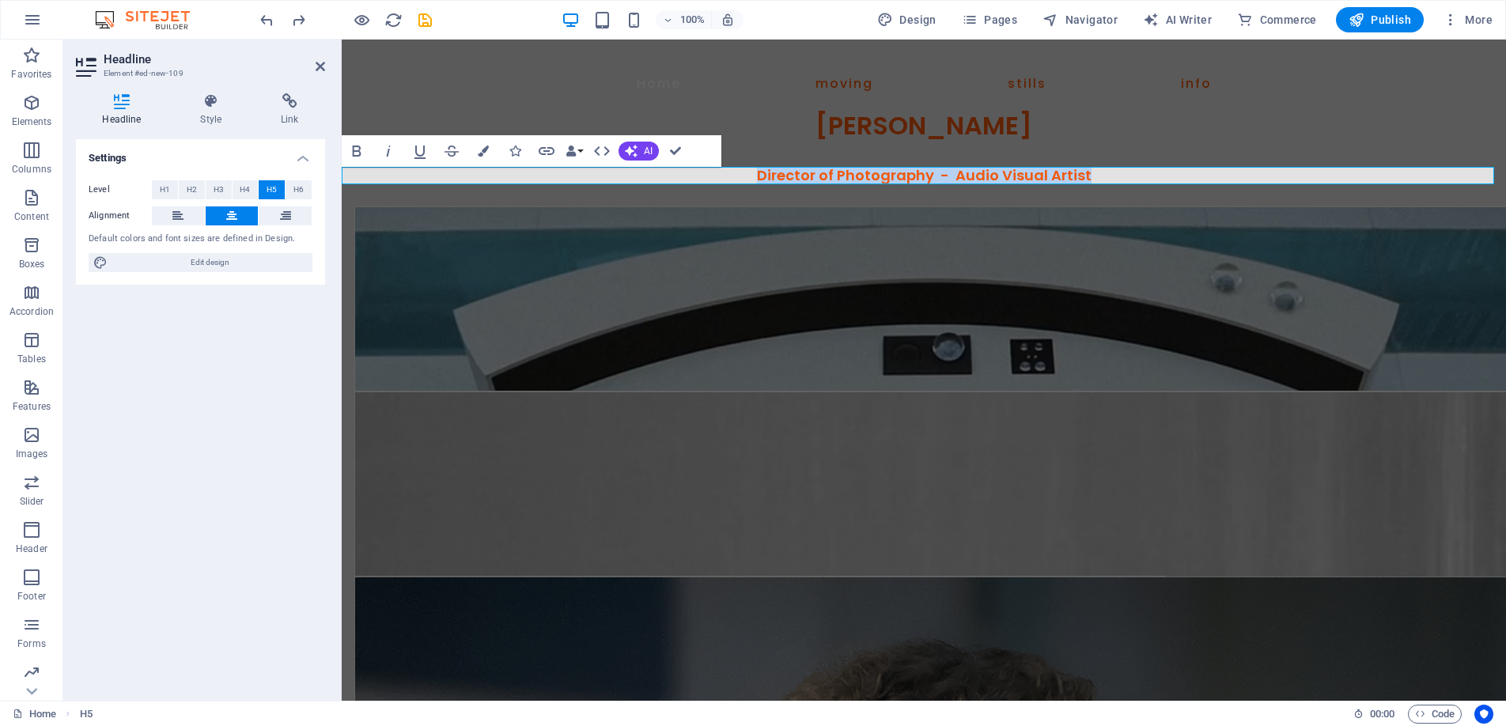
click at [744, 167] on h5 "Director of Photography - Audio Visual Artist" at bounding box center [924, 175] width 1165 height 17
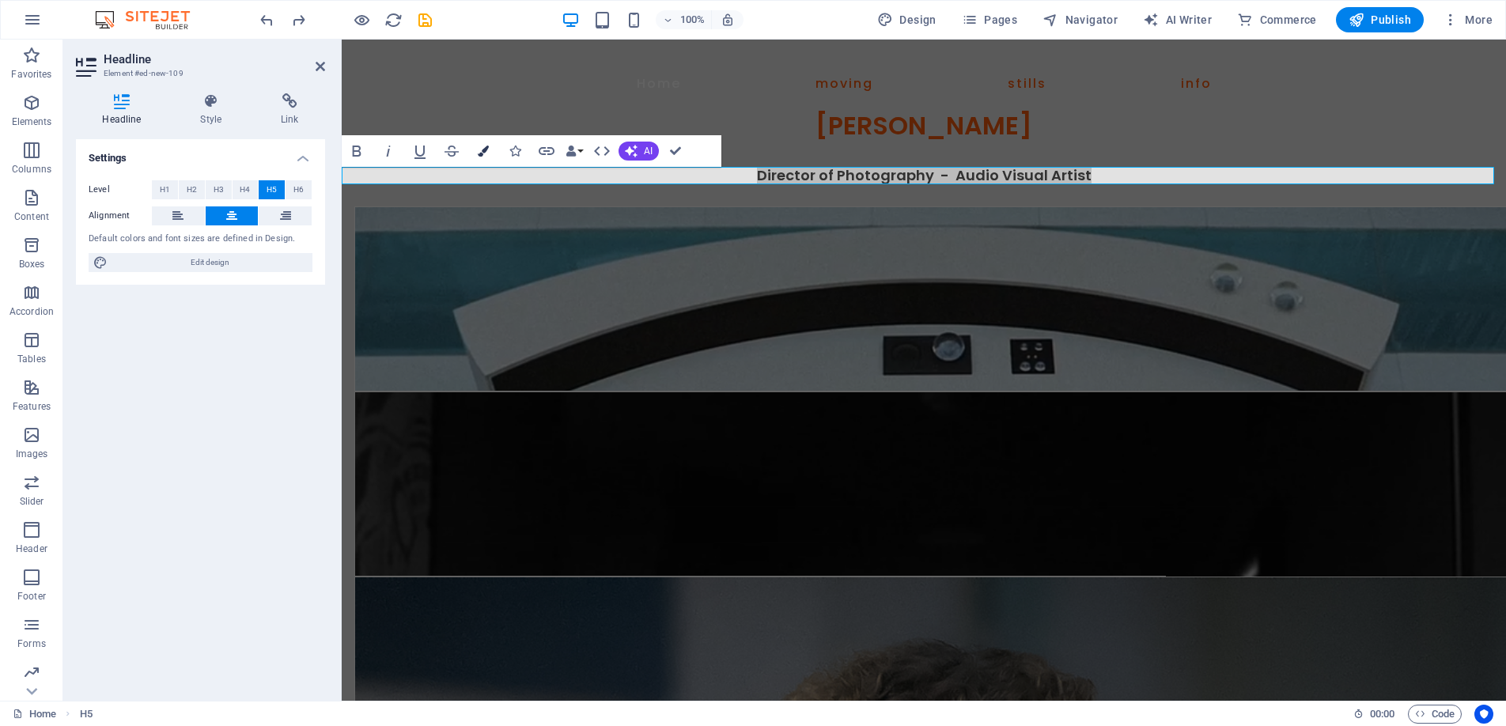
click at [478, 149] on button "Colors" at bounding box center [483, 151] width 30 height 32
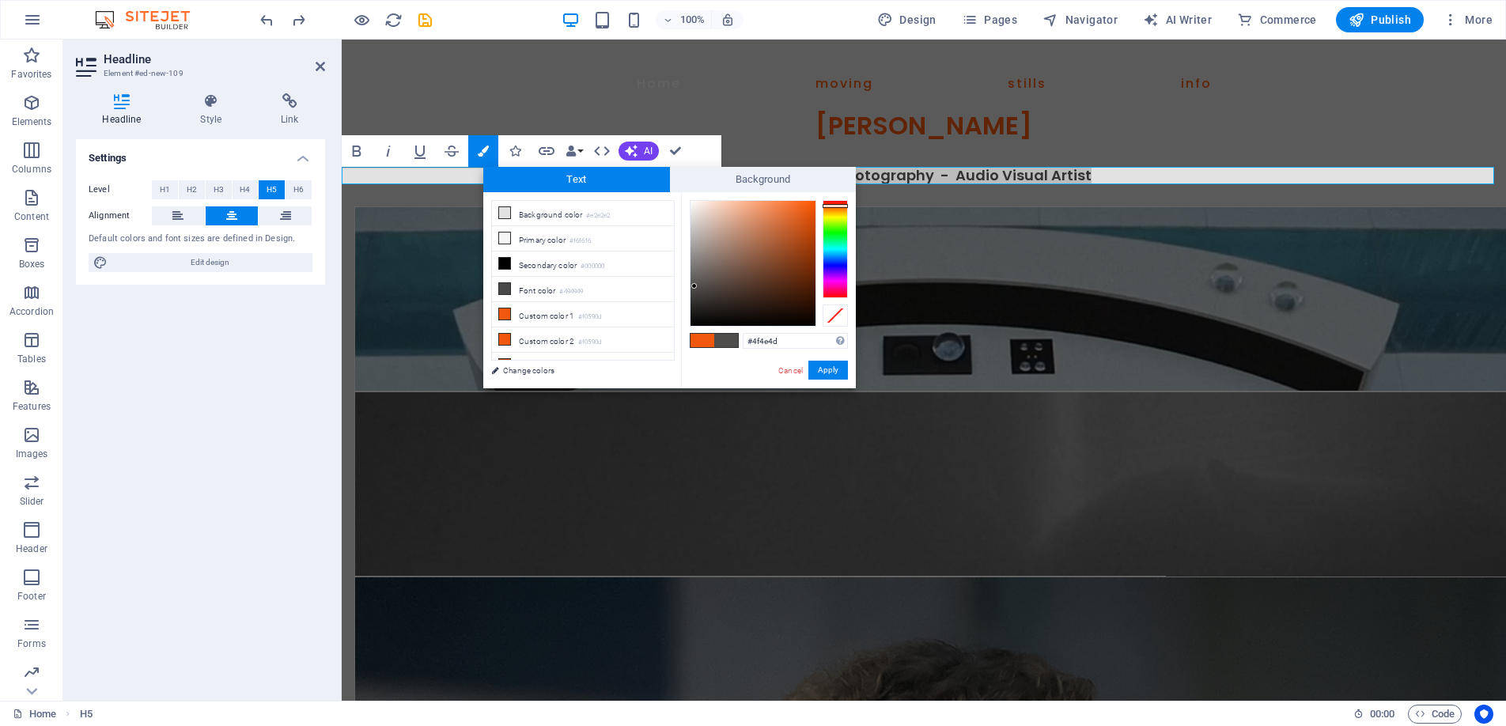
type input "#4f4e4e"
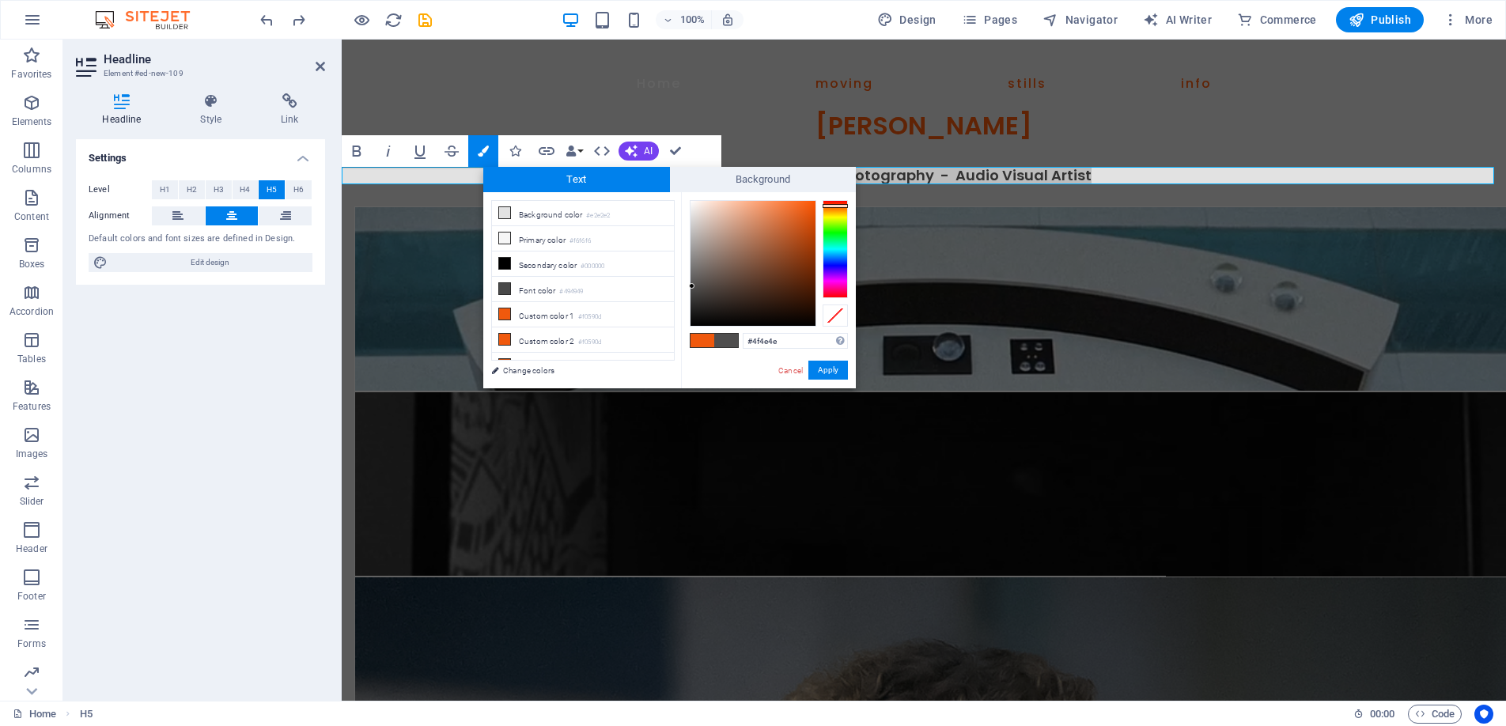
drag, startPoint x: 712, startPoint y: 300, endPoint x: 692, endPoint y: 286, distance: 23.9
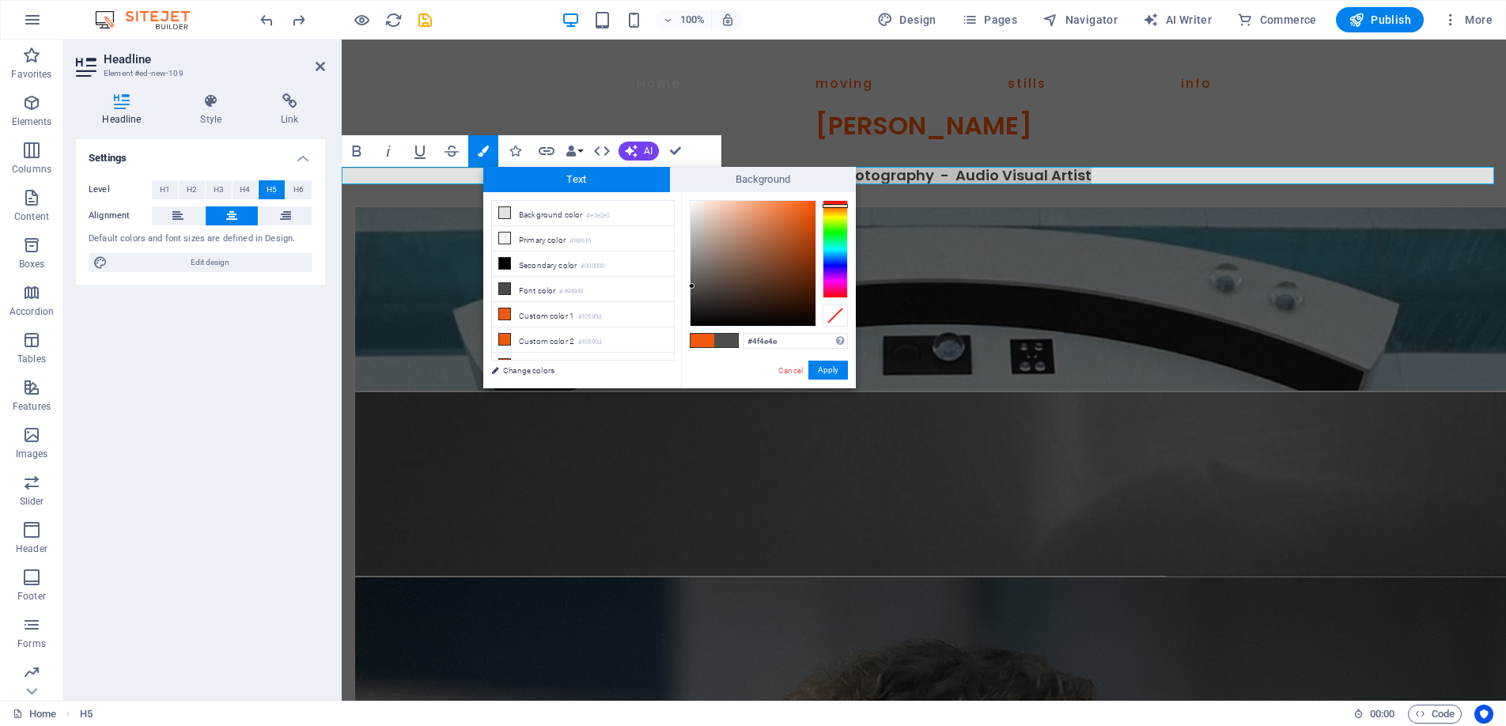
click at [692, 286] on div at bounding box center [753, 263] width 125 height 125
click at [818, 362] on button "Apply" at bounding box center [829, 370] width 40 height 19
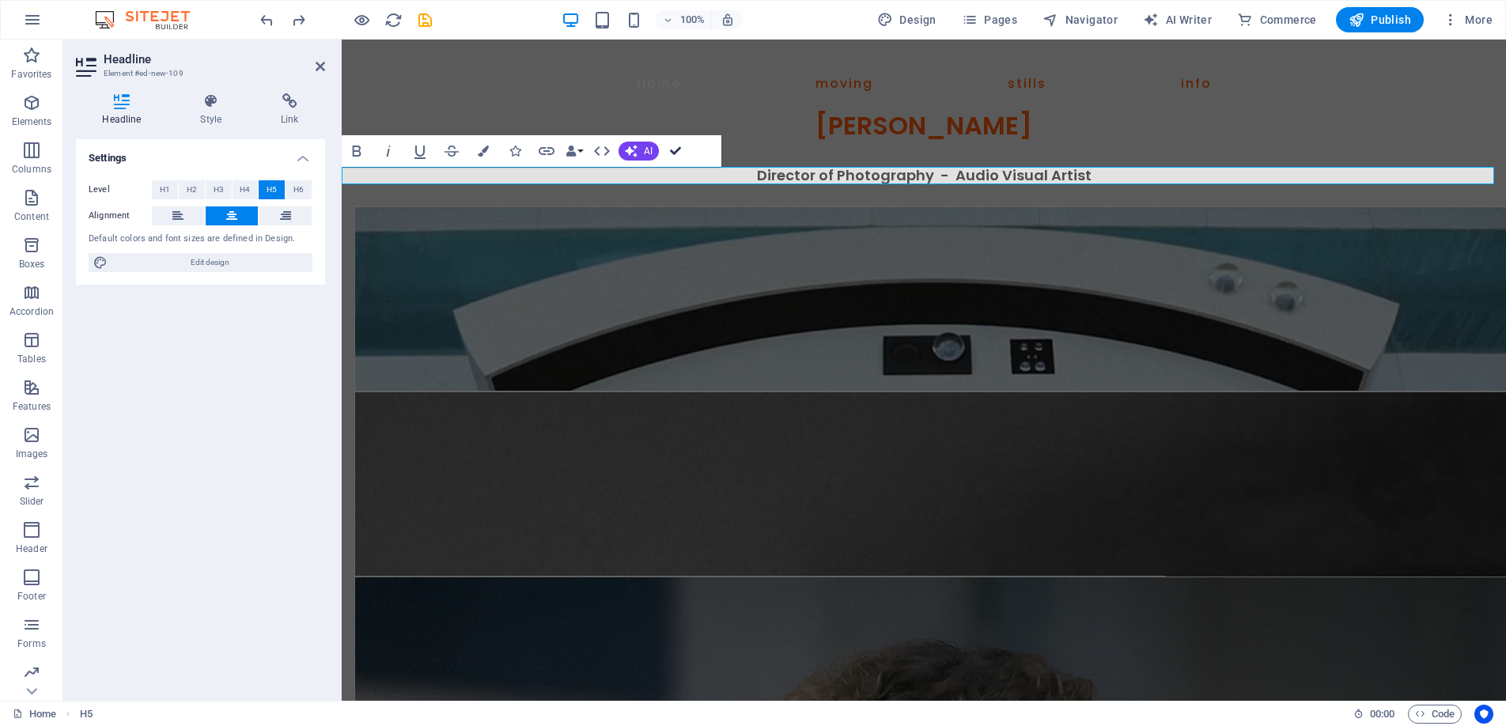
drag, startPoint x: 680, startPoint y: 142, endPoint x: 320, endPoint y: 35, distance: 374.7
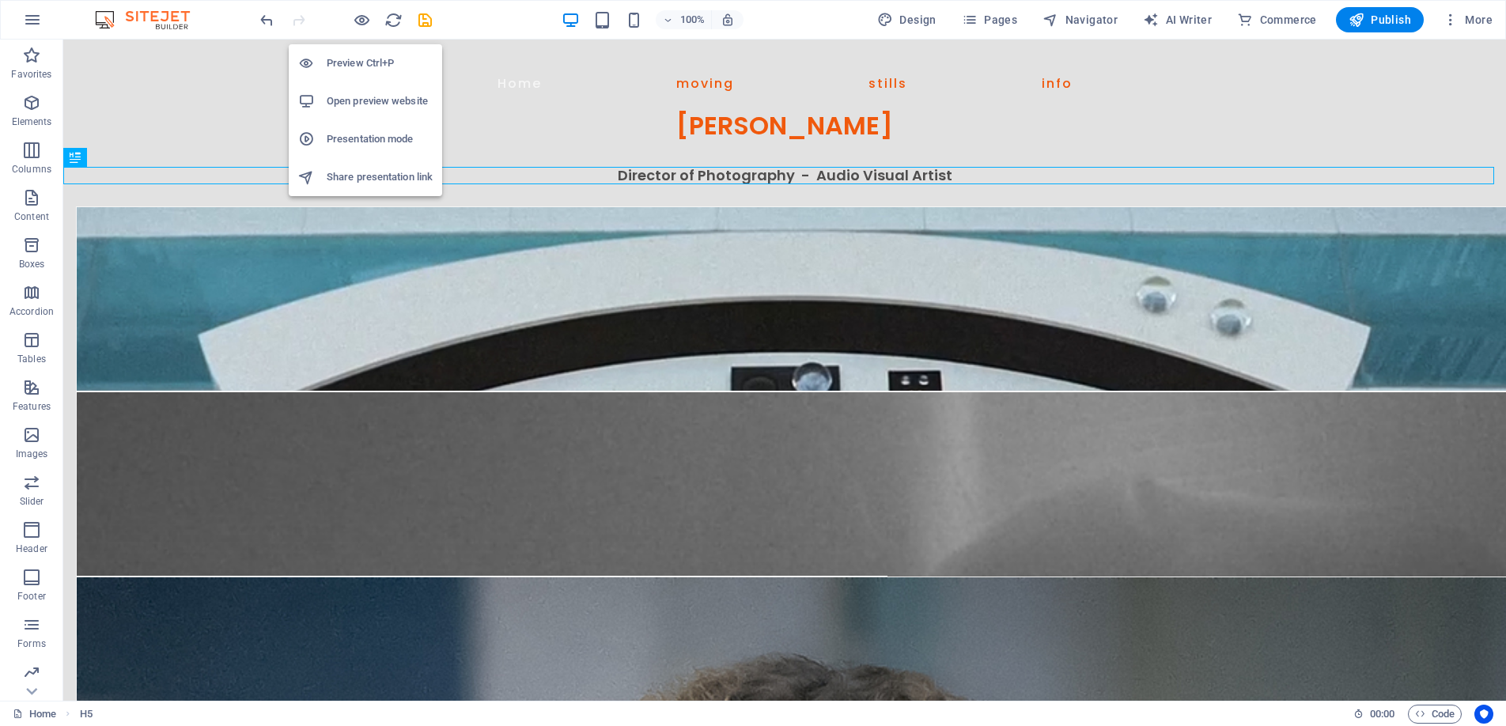
click at [371, 56] on h6 "Preview Ctrl+P" at bounding box center [380, 63] width 106 height 19
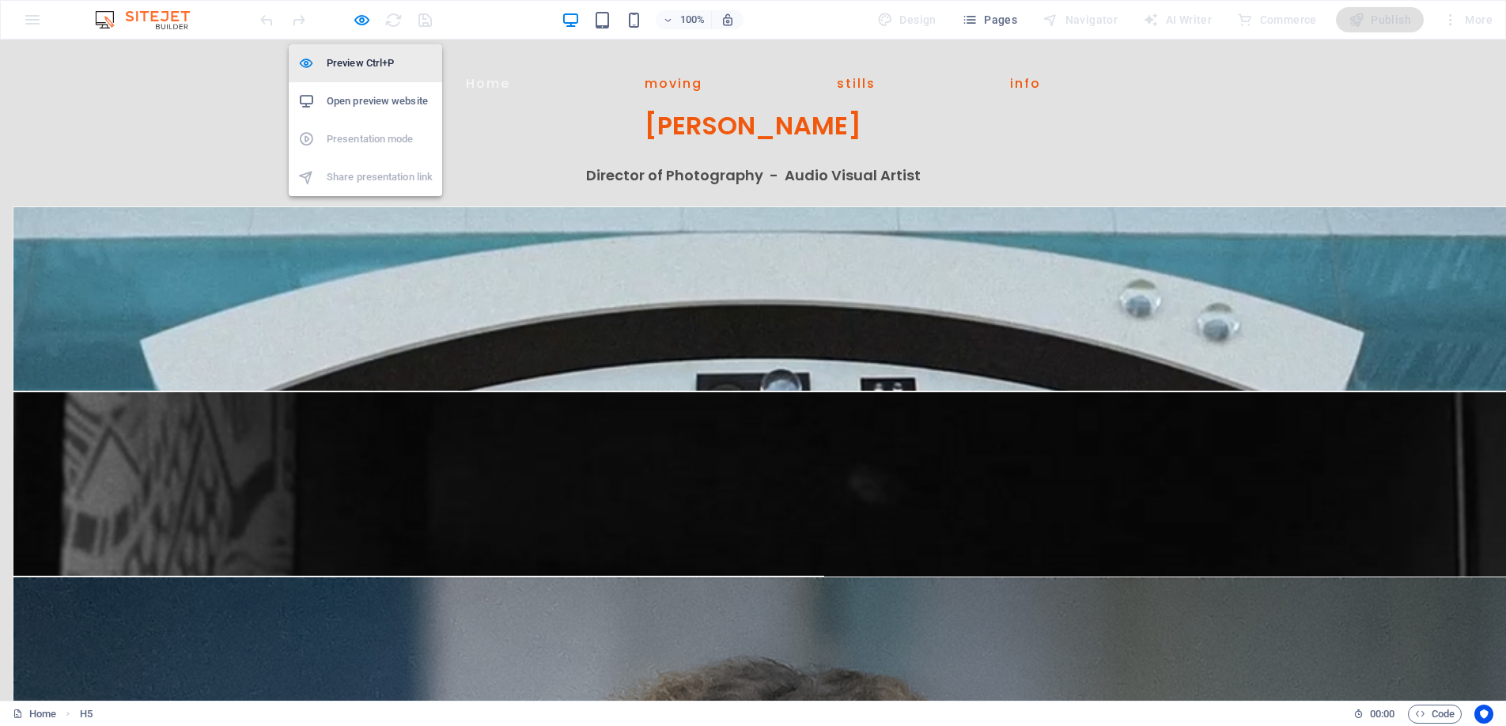
click at [357, 60] on h6 "Preview Ctrl+P" at bounding box center [380, 63] width 106 height 19
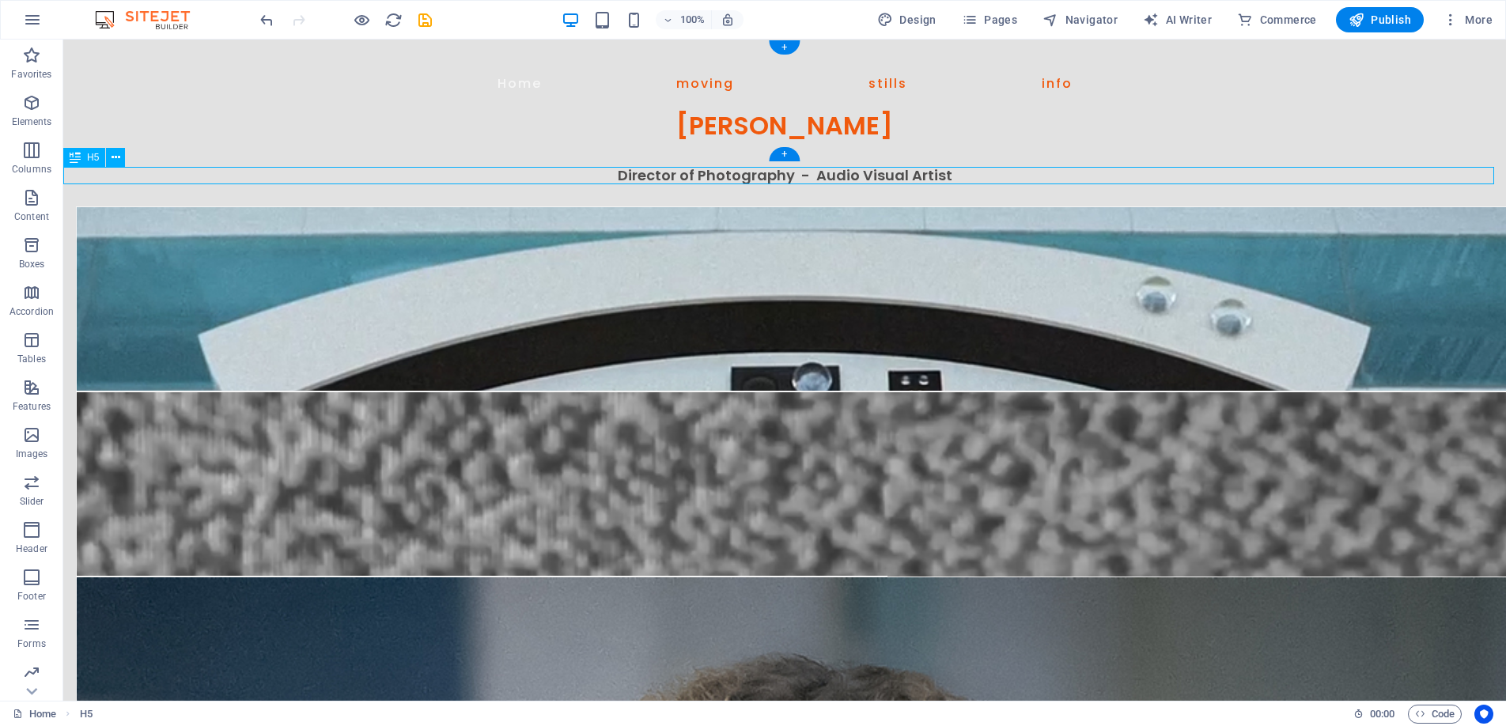
click at [675, 173] on div "Director of Photography - Audio Visual Artist" at bounding box center [784, 175] width 1443 height 17
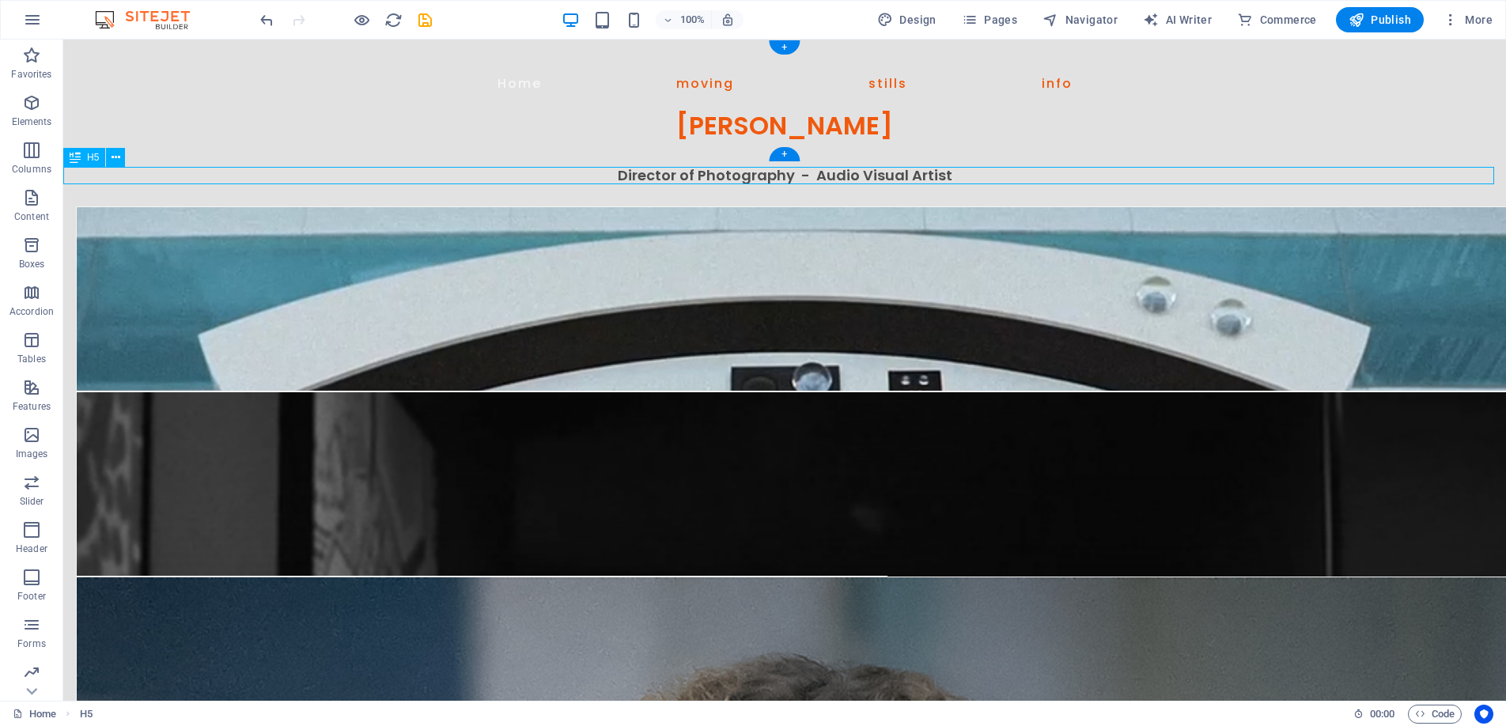
click at [675, 173] on div "Director of Photography - Audio Visual Artist" at bounding box center [784, 175] width 1443 height 17
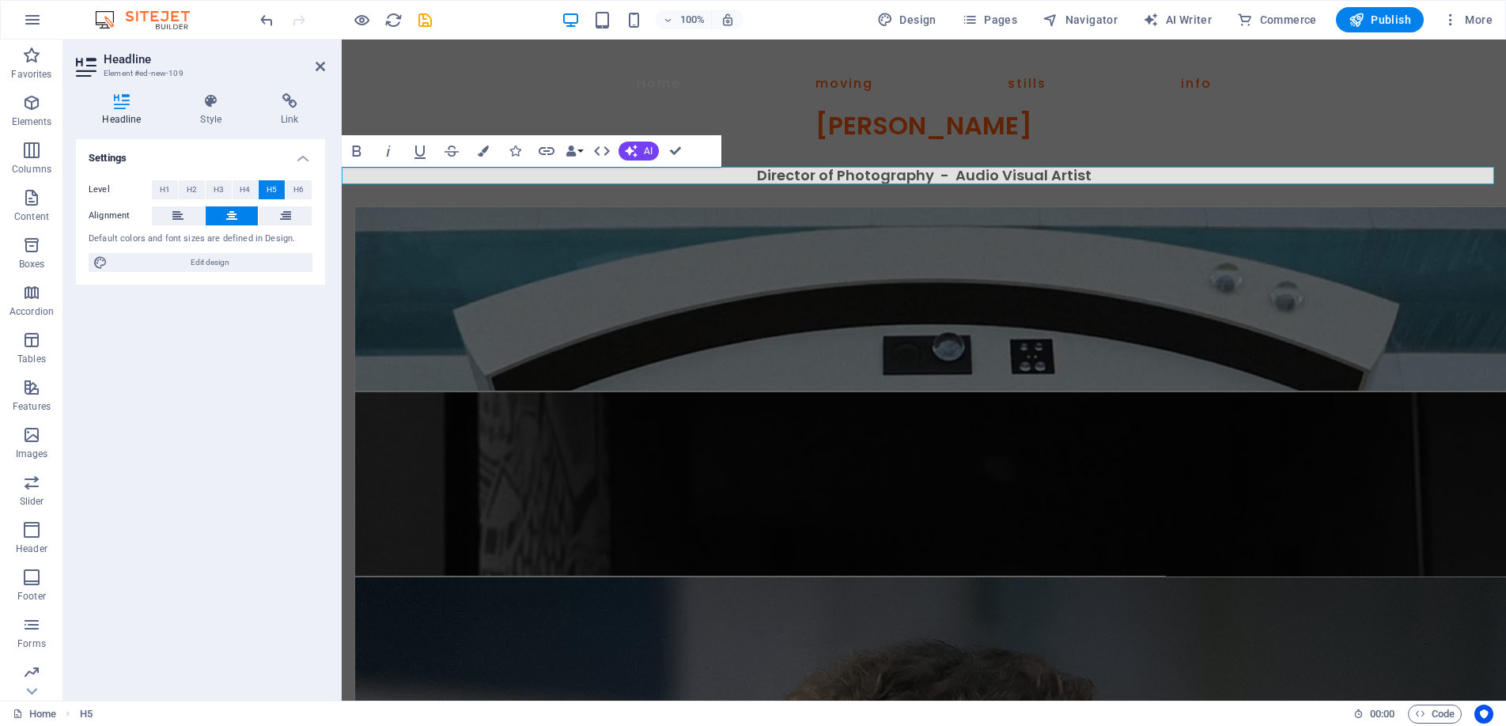
click at [1092, 177] on h5 "Director of Photography - Audio Visual Artist" at bounding box center [924, 175] width 1165 height 17
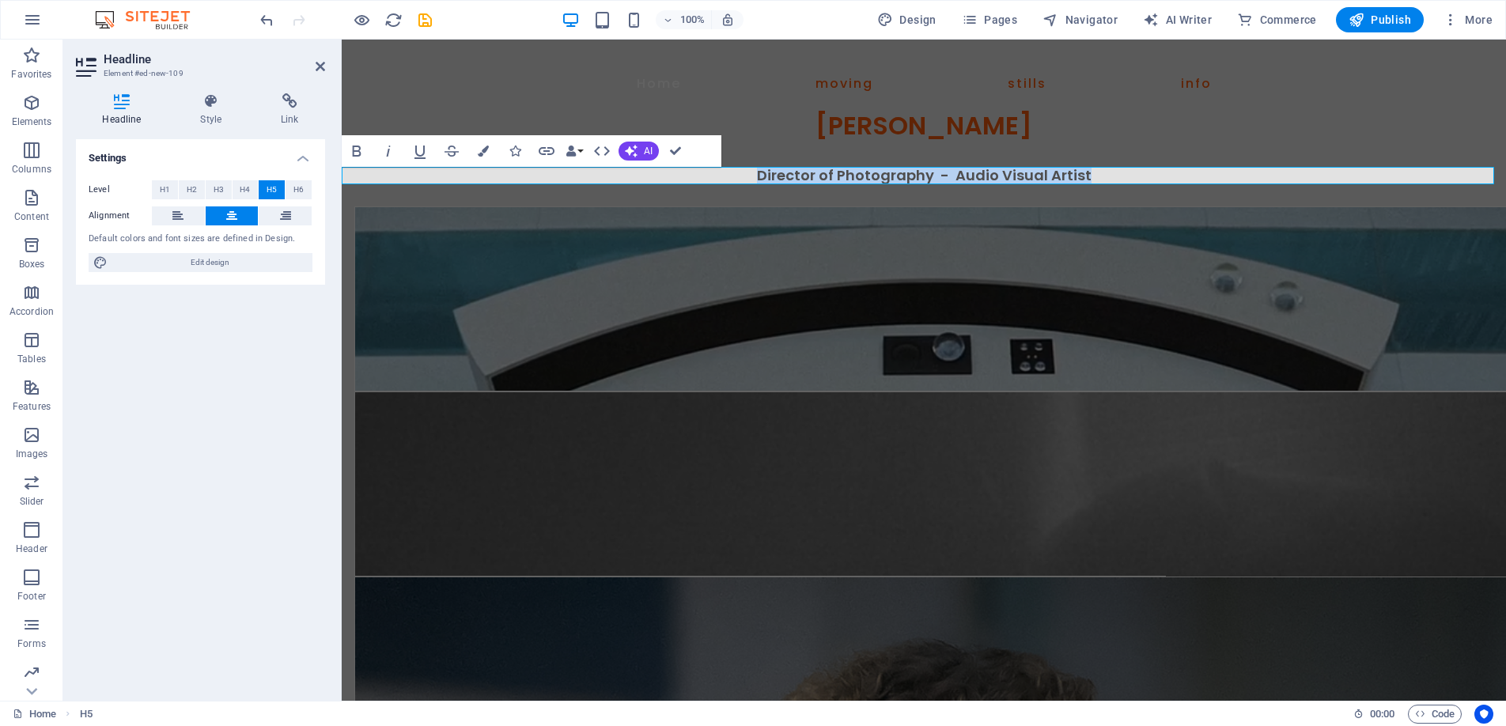
drag, startPoint x: 1054, startPoint y: 178, endPoint x: 727, endPoint y: 174, distance: 326.8
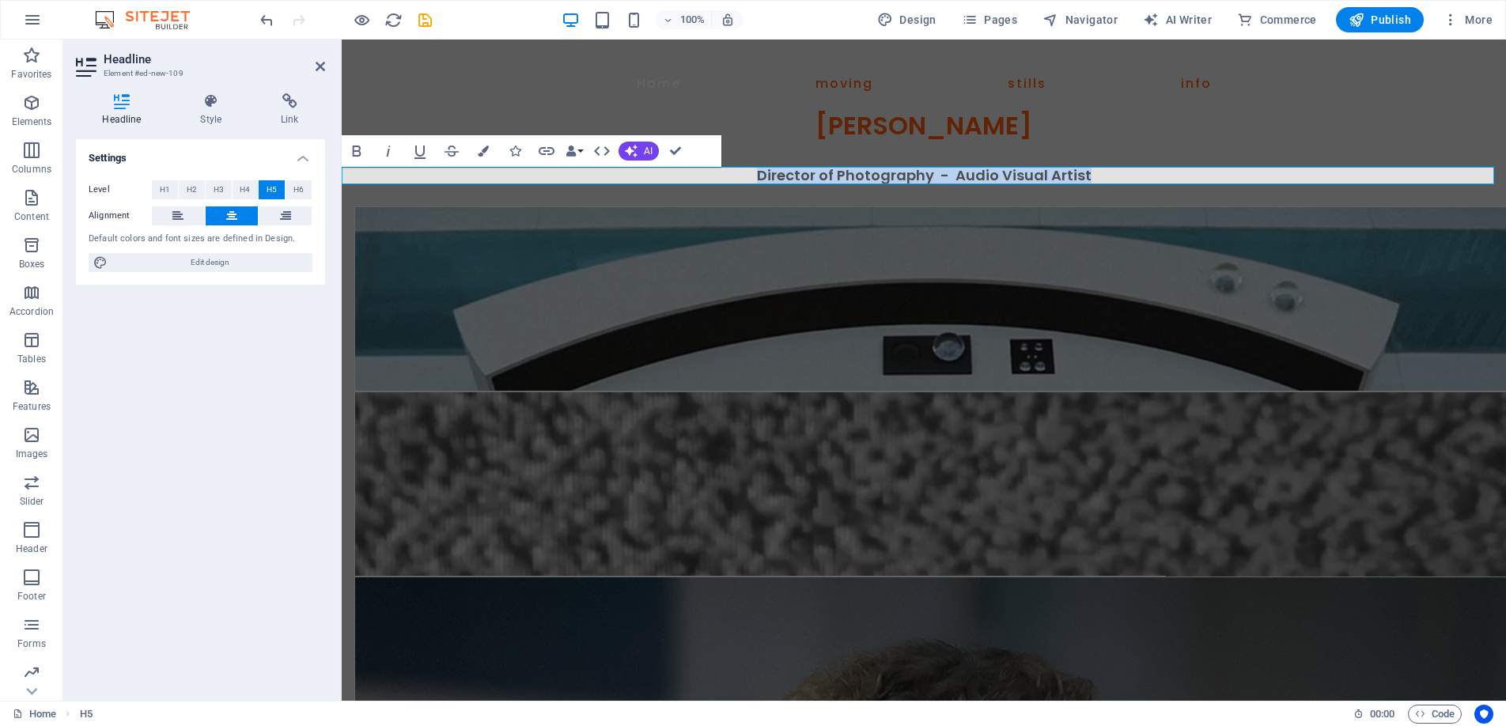
click at [727, 174] on h5 "Director of Photography - Audio Visual Artist" at bounding box center [924, 175] width 1165 height 17
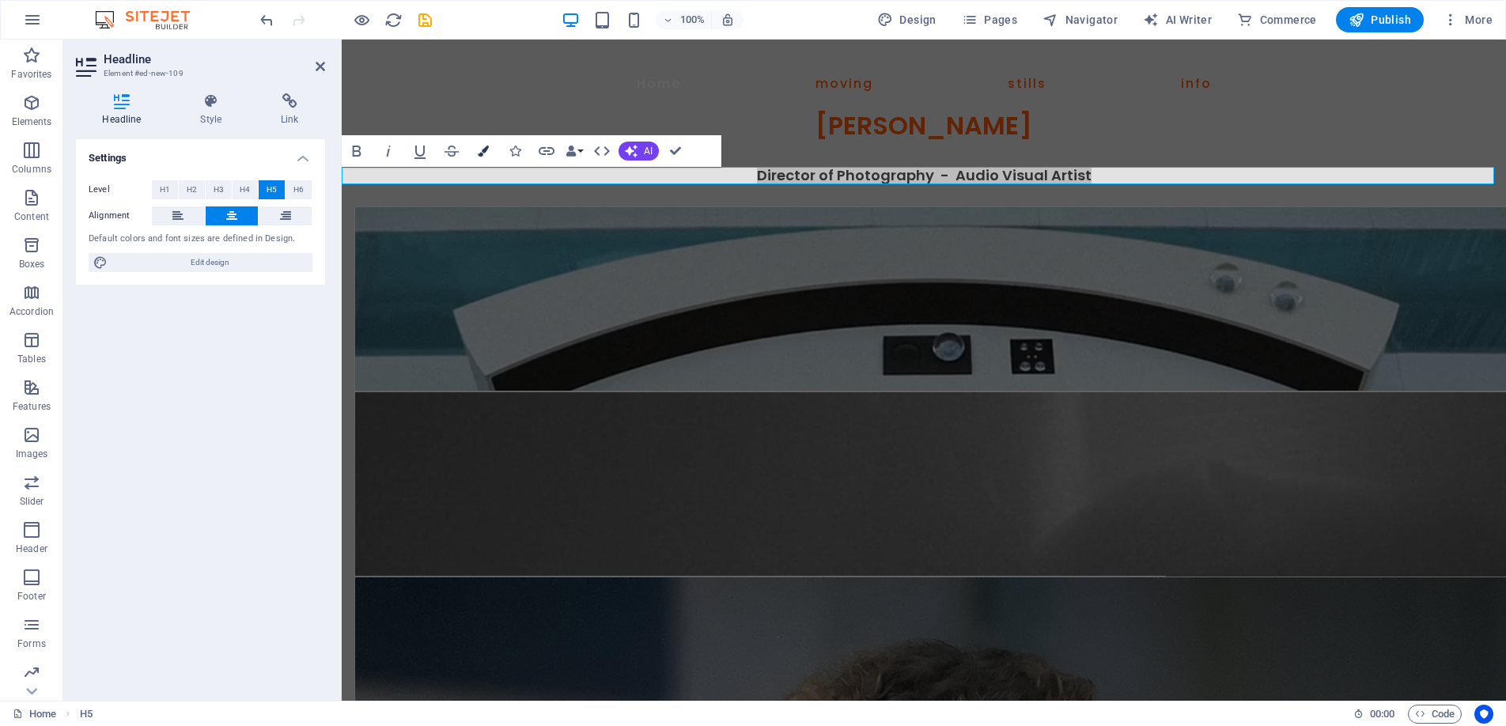
click at [476, 147] on button "Colors" at bounding box center [483, 151] width 30 height 32
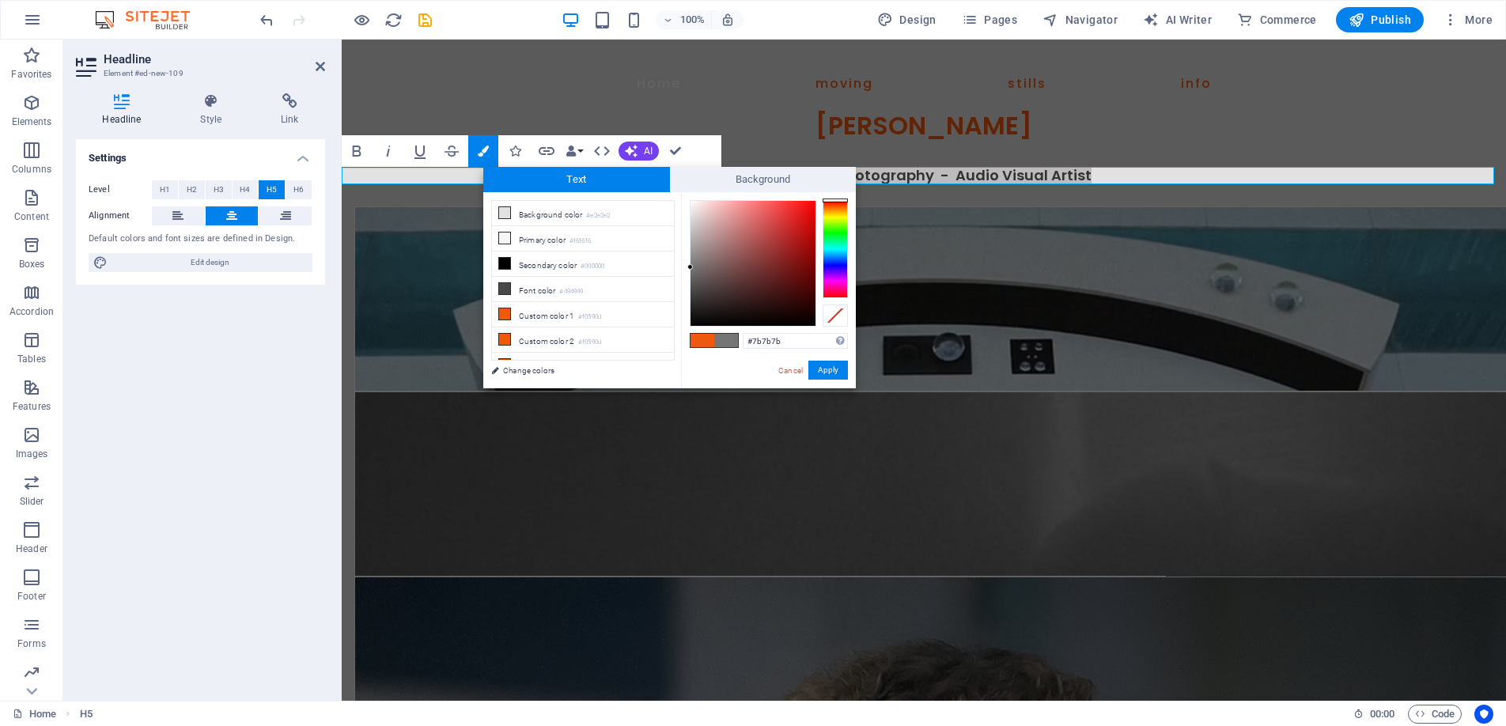
type input "#7c7b7b"
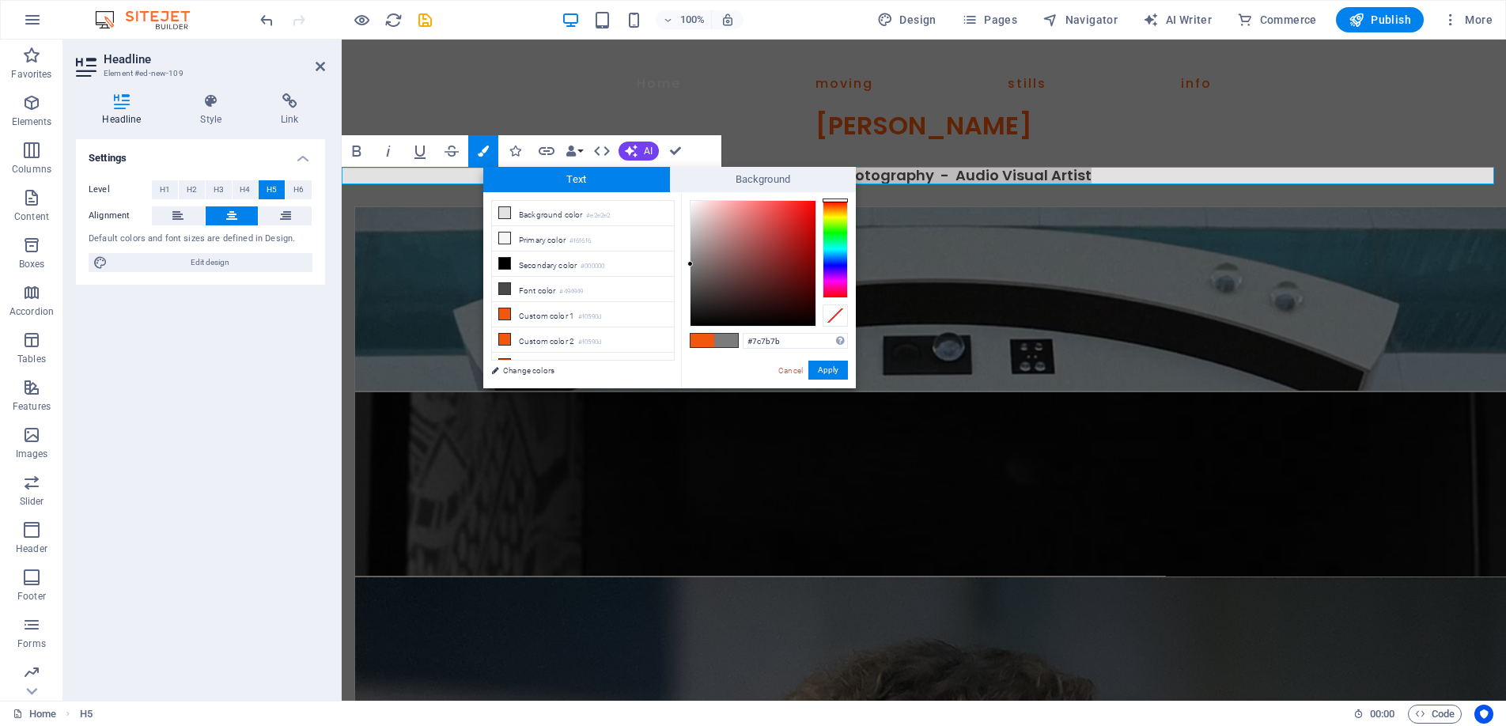
drag, startPoint x: 699, startPoint y: 282, endPoint x: 691, endPoint y: 264, distance: 19.1
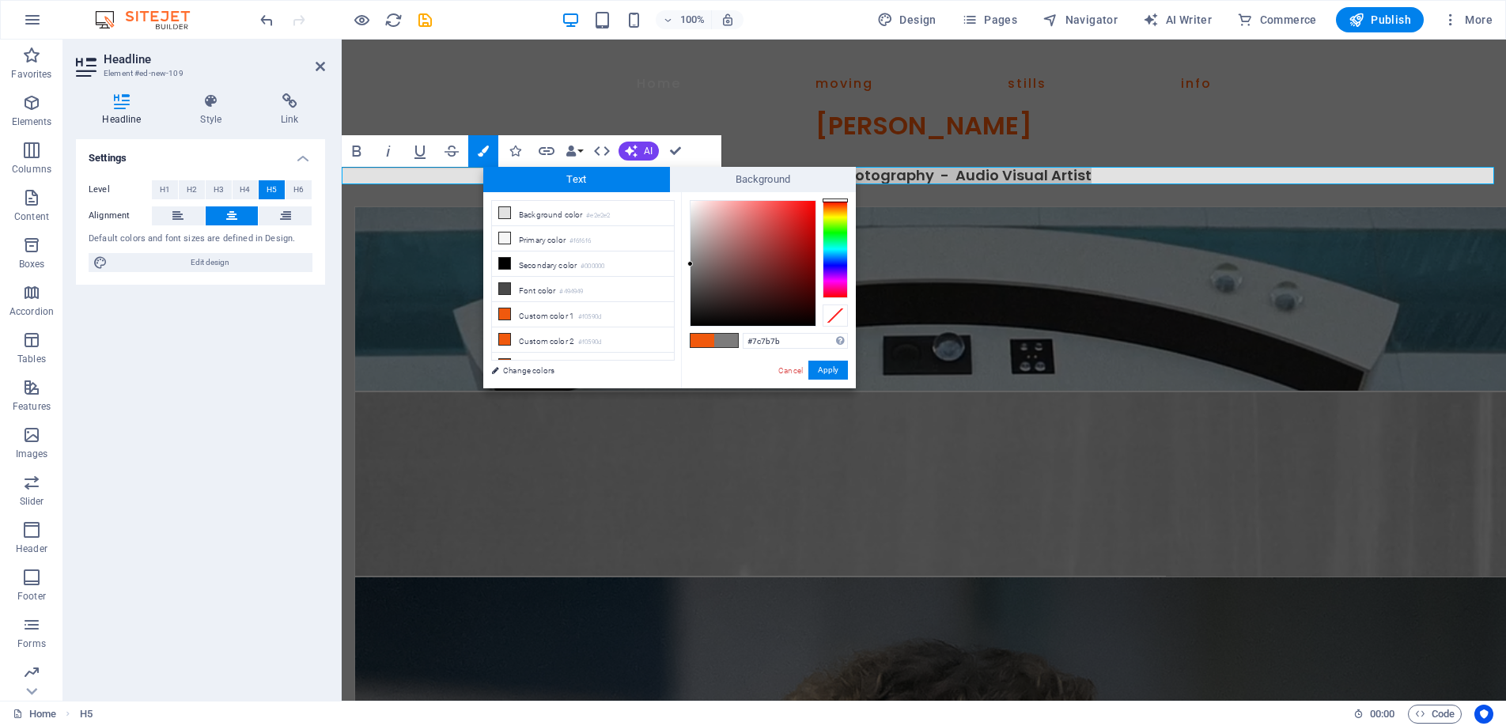
click at [691, 264] on div at bounding box center [753, 263] width 125 height 125
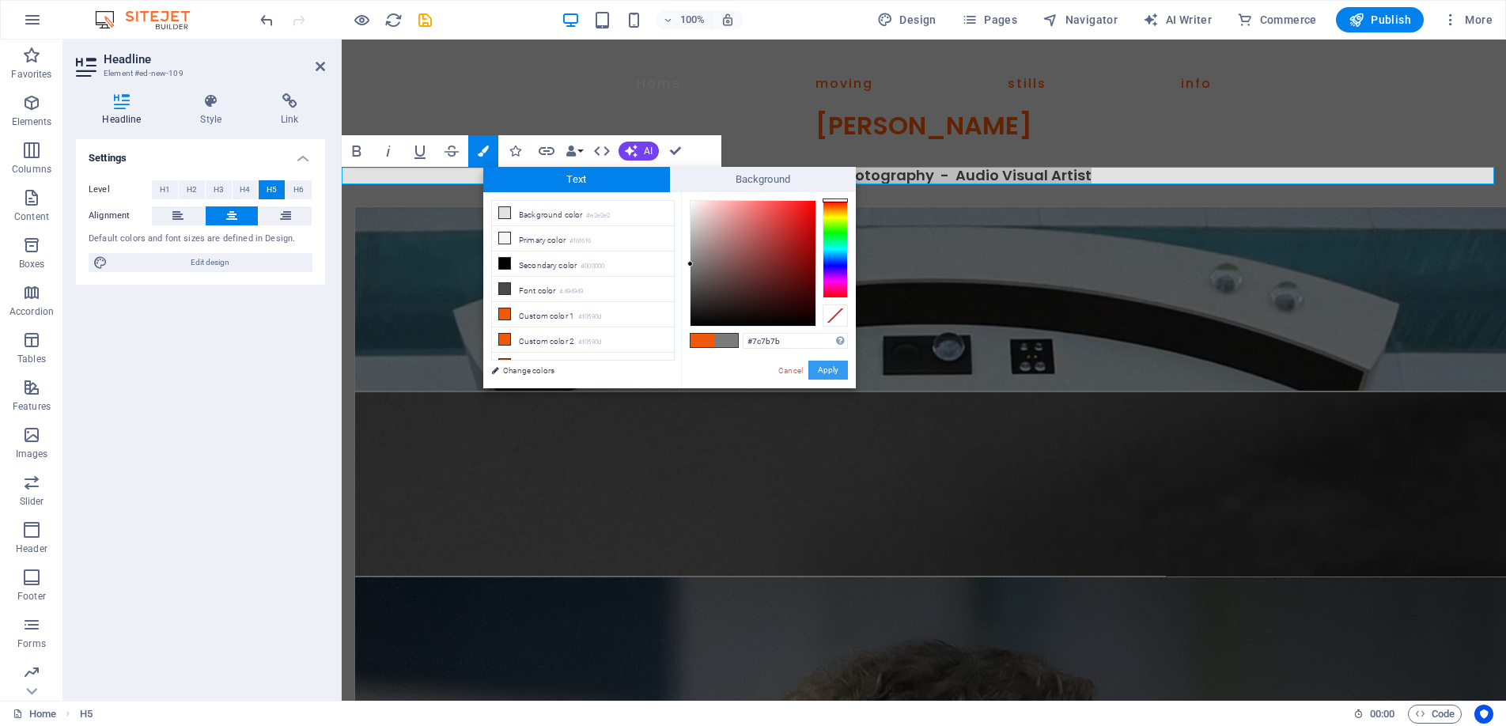
click at [816, 362] on button "Apply" at bounding box center [829, 370] width 40 height 19
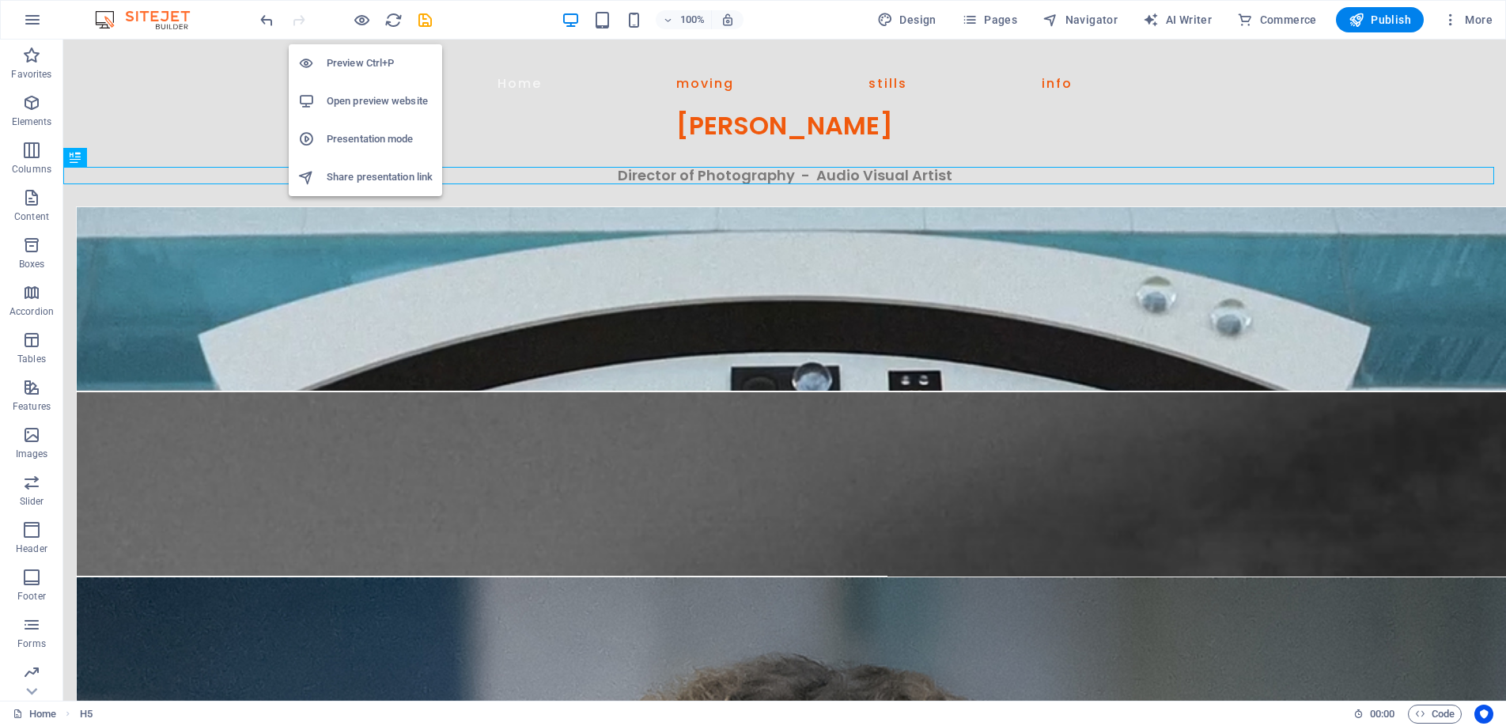
click at [367, 55] on h6 "Preview Ctrl+P" at bounding box center [380, 63] width 106 height 19
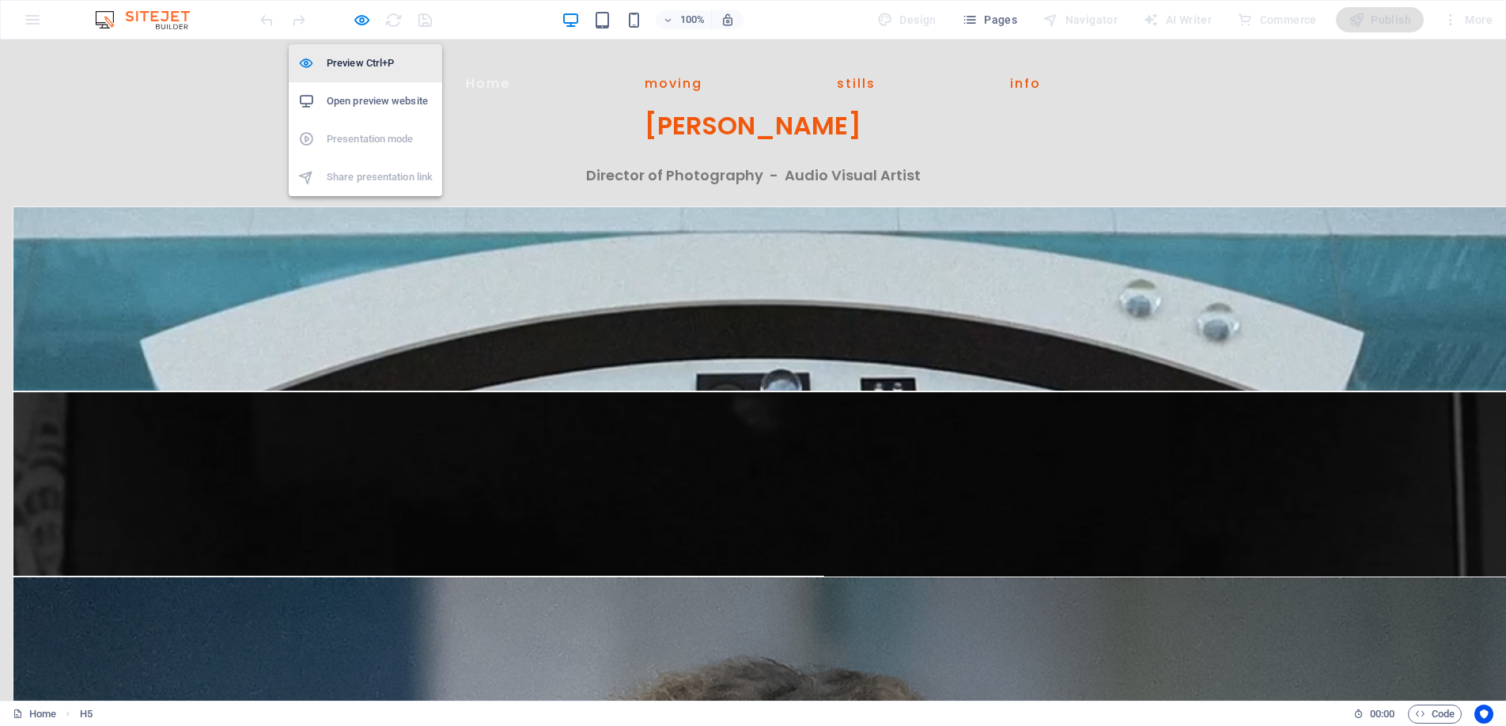
click at [362, 63] on h6 "Preview Ctrl+P" at bounding box center [380, 63] width 106 height 19
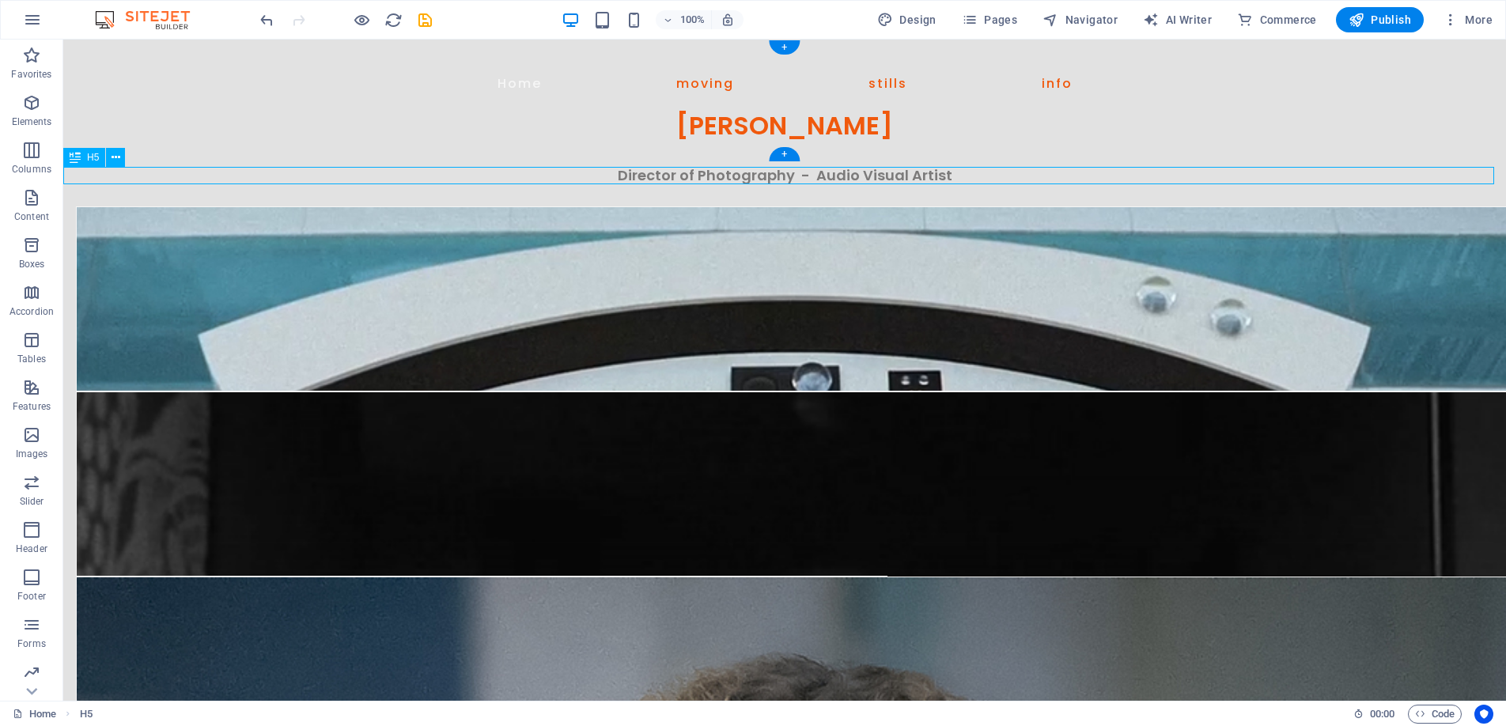
click at [775, 173] on div "Director of Photography - Audio Visual Artist" at bounding box center [784, 175] width 1443 height 17
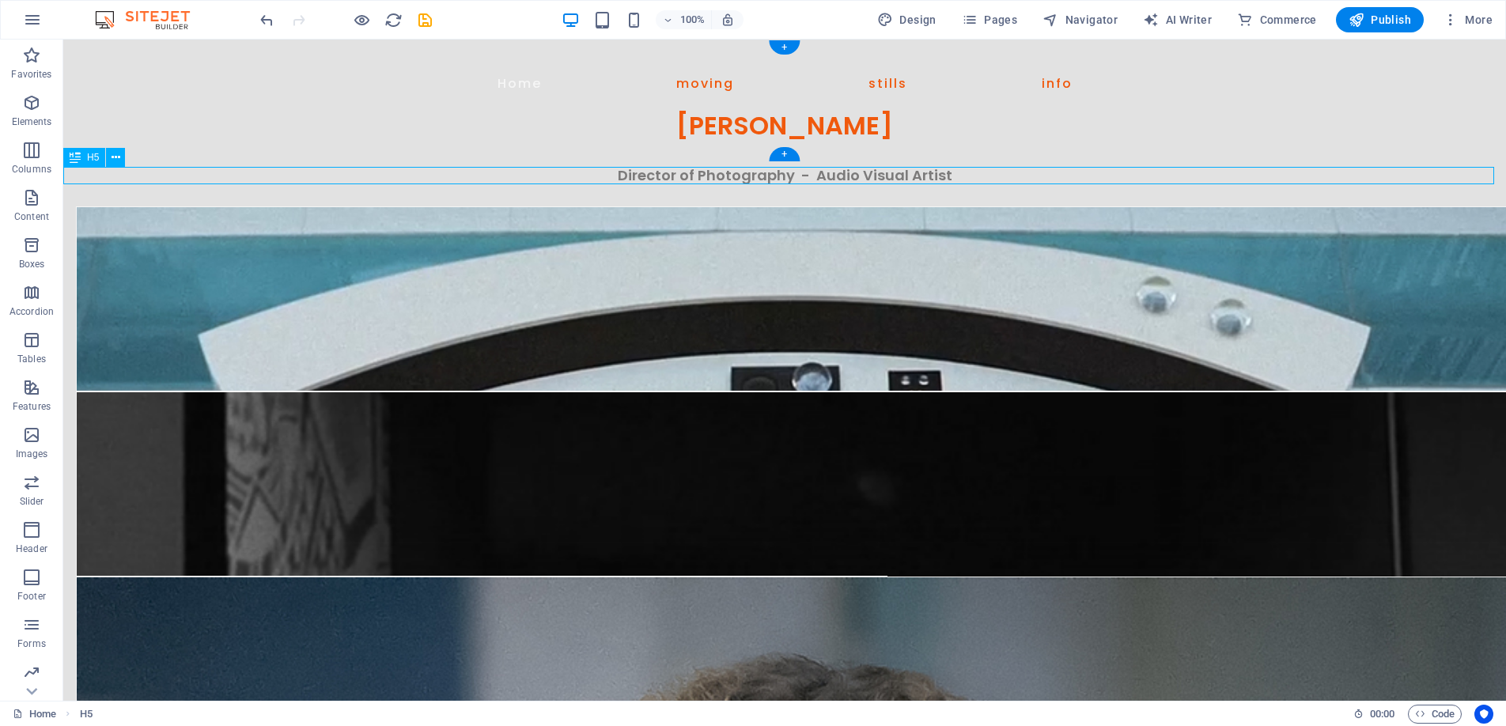
click at [775, 173] on div "Director of Photography - Audio Visual Artist" at bounding box center [784, 175] width 1443 height 17
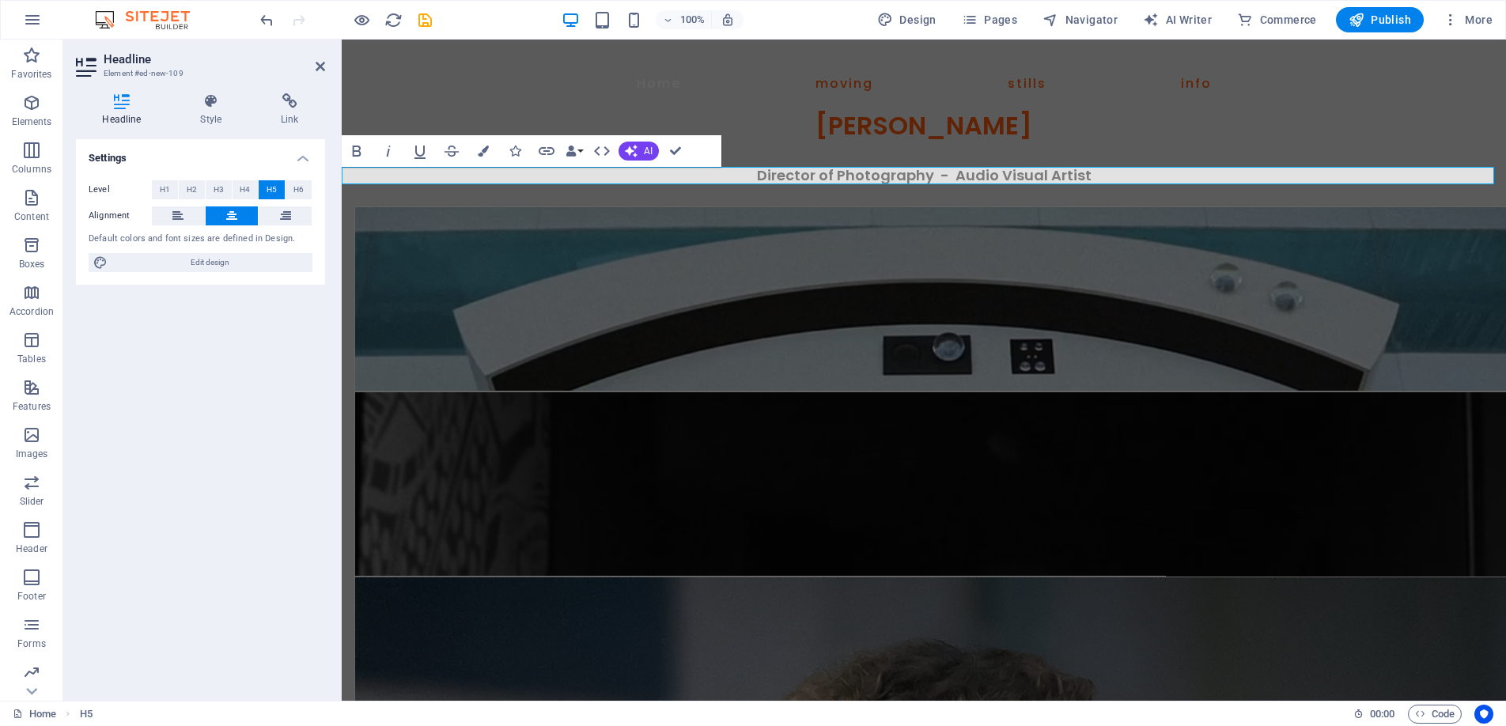
click at [1092, 169] on h5 "Director of Photography - Audio Visual Artist" at bounding box center [924, 175] width 1165 height 17
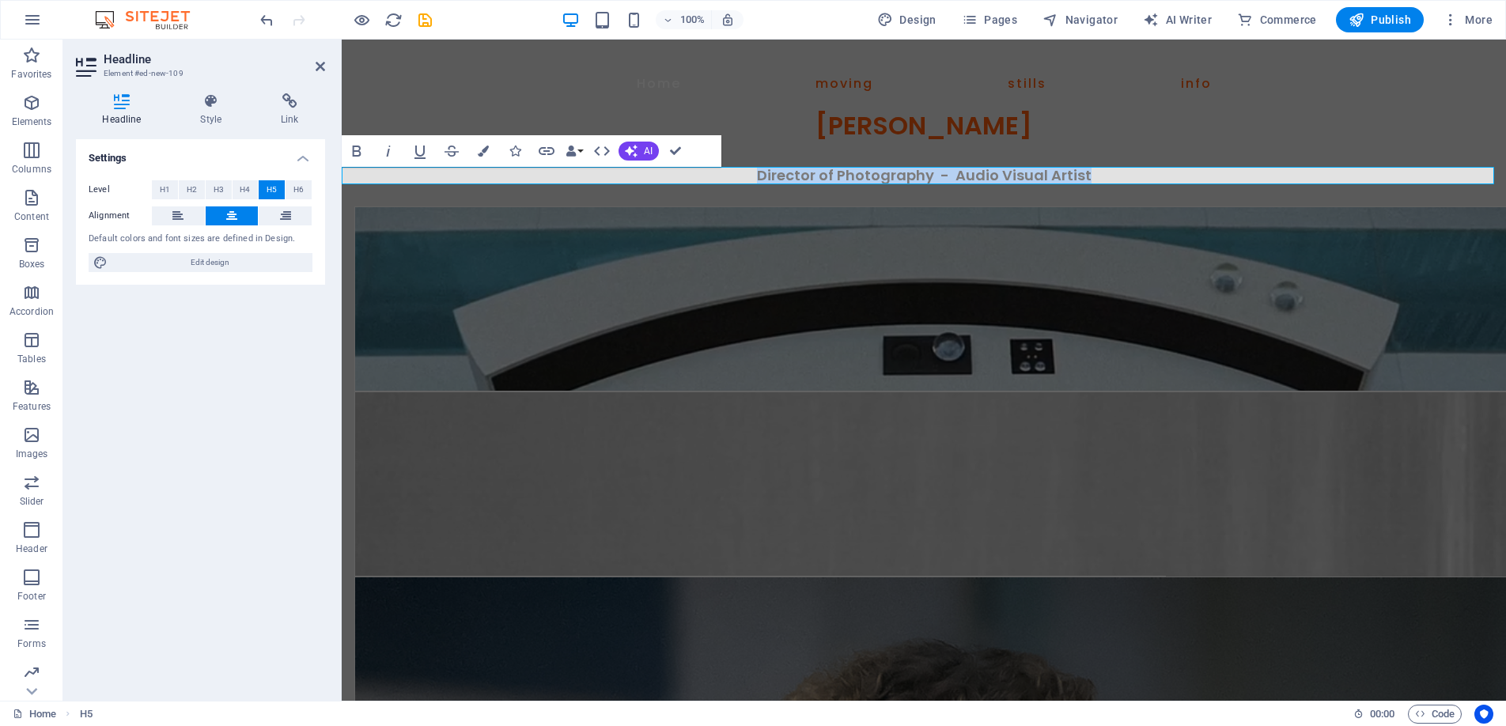
drag, startPoint x: 1104, startPoint y: 176, endPoint x: 743, endPoint y: 181, distance: 360.8
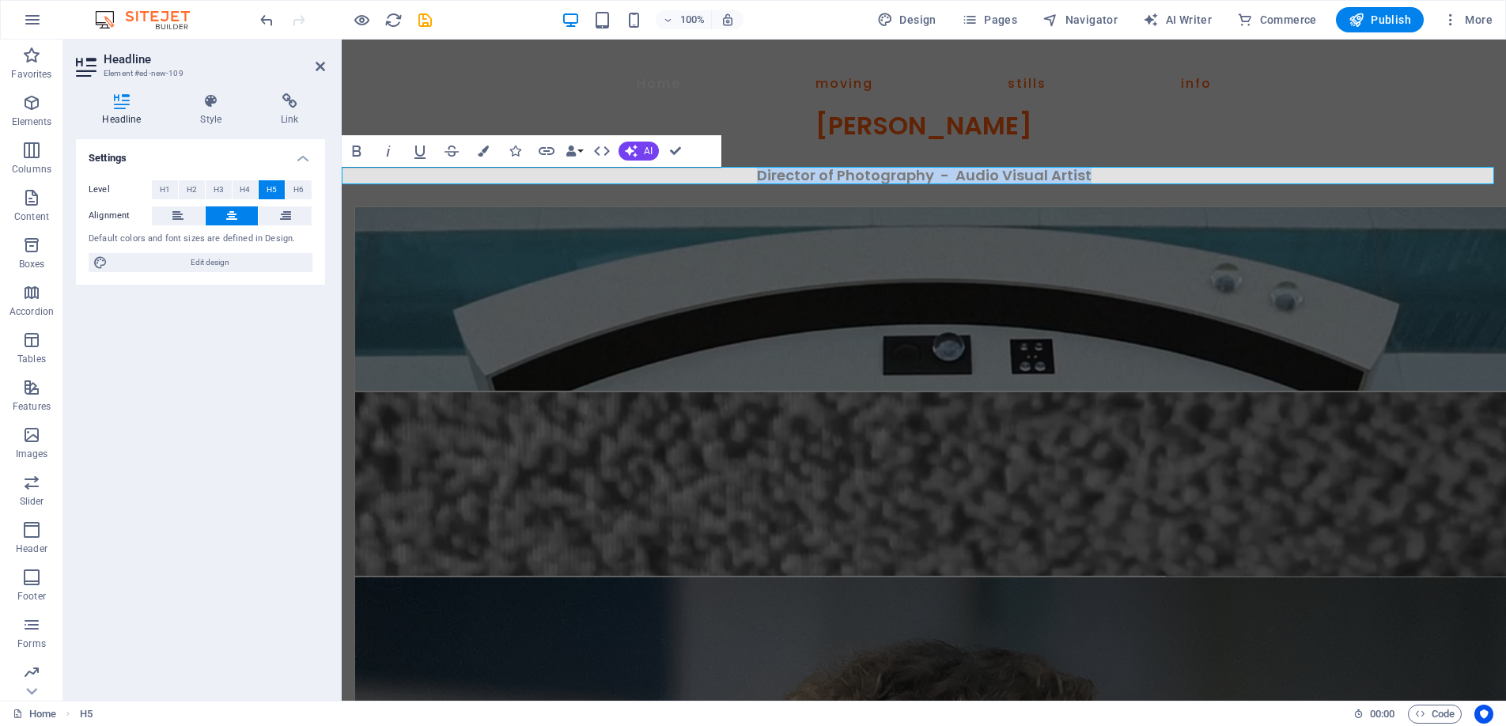
click at [743, 181] on h5 "Director of Photography - Audio Visual Artist" at bounding box center [924, 175] width 1165 height 17
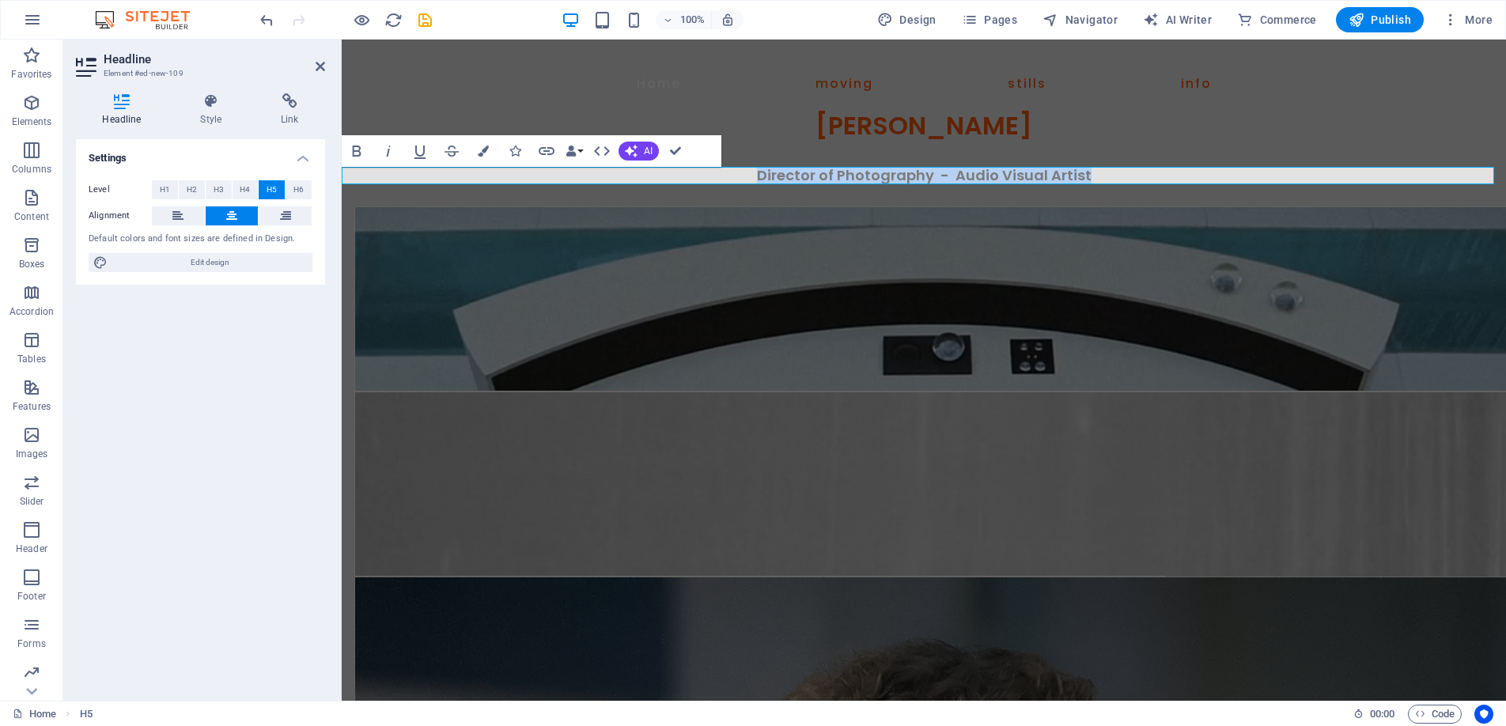
copy span "Director of Photography - Audio Visual Artist"
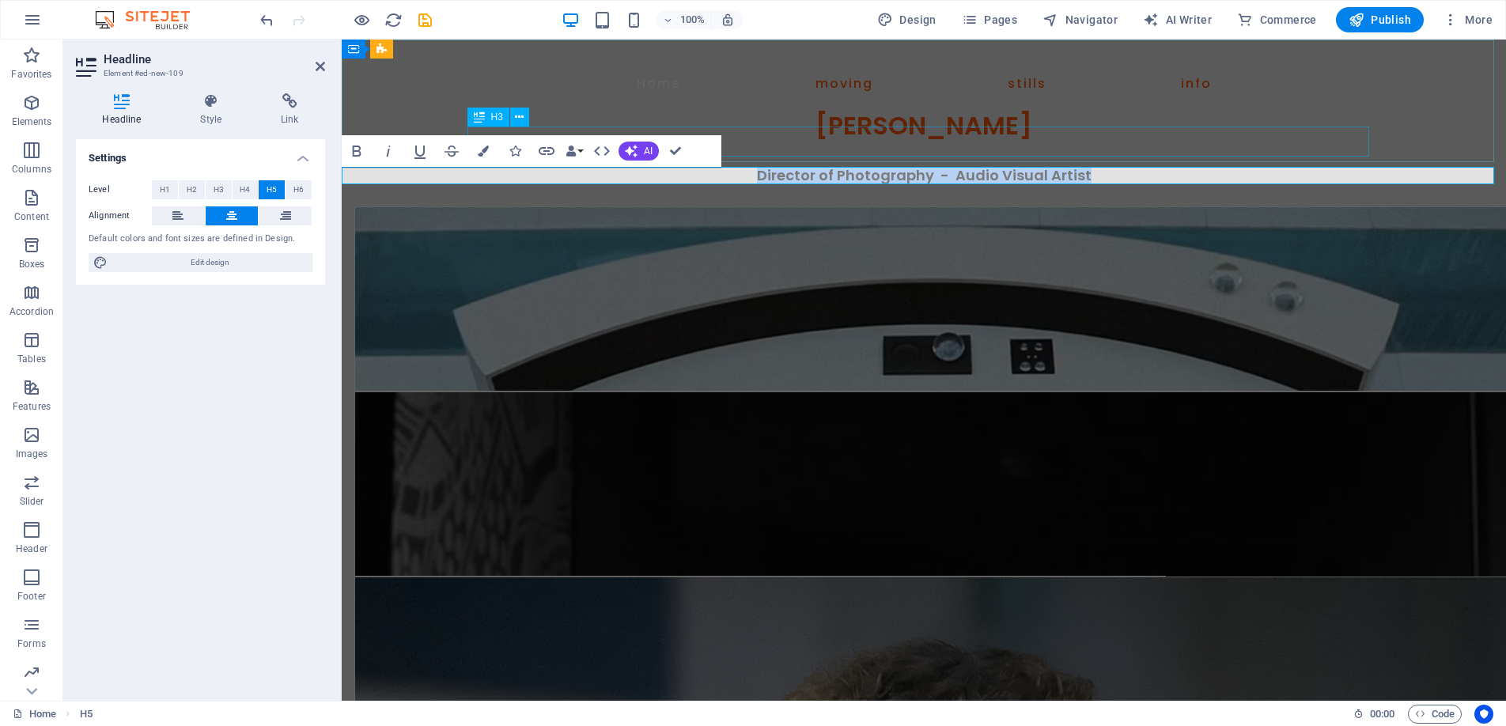
click at [1011, 141] on div "[PERSON_NAME]" at bounding box center [923, 126] width 911 height 30
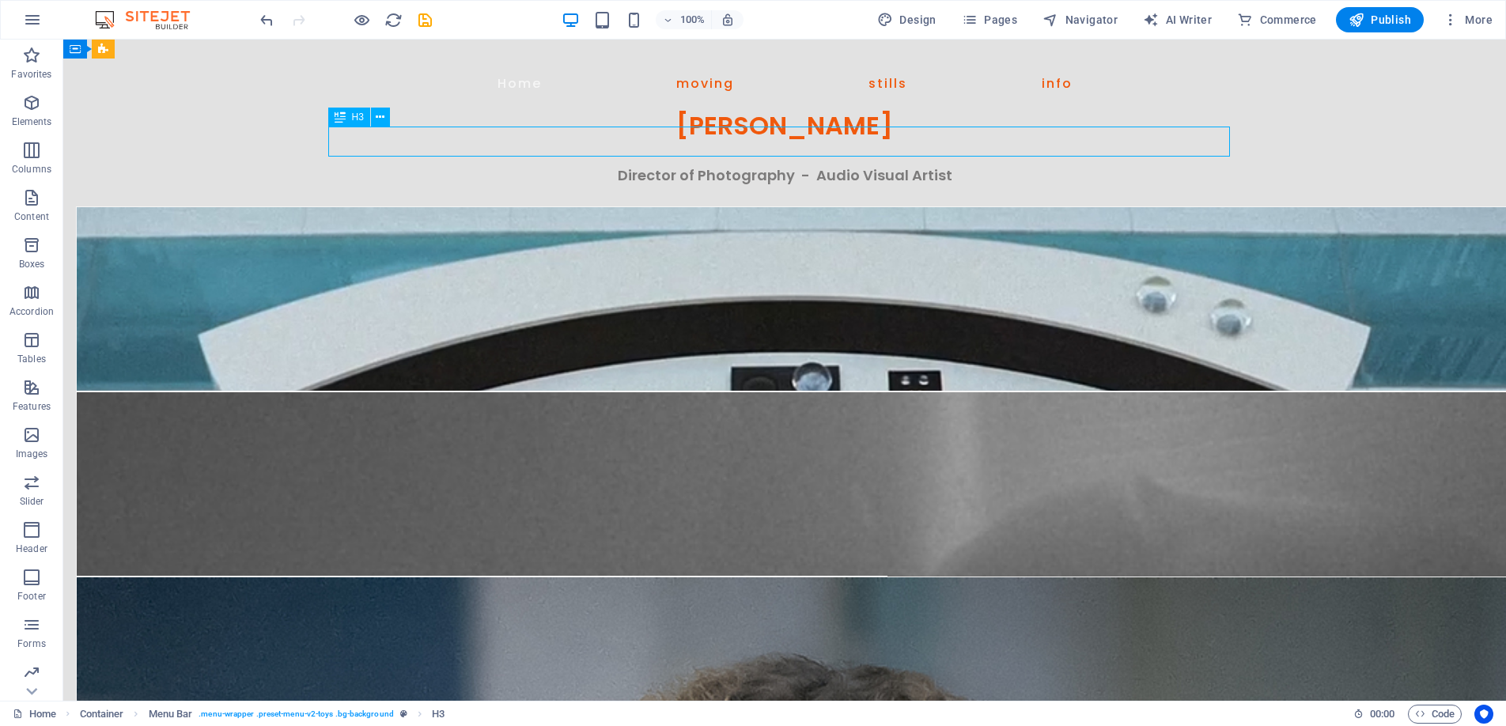
click at [1051, 141] on div "[PERSON_NAME]" at bounding box center [784, 126] width 911 height 30
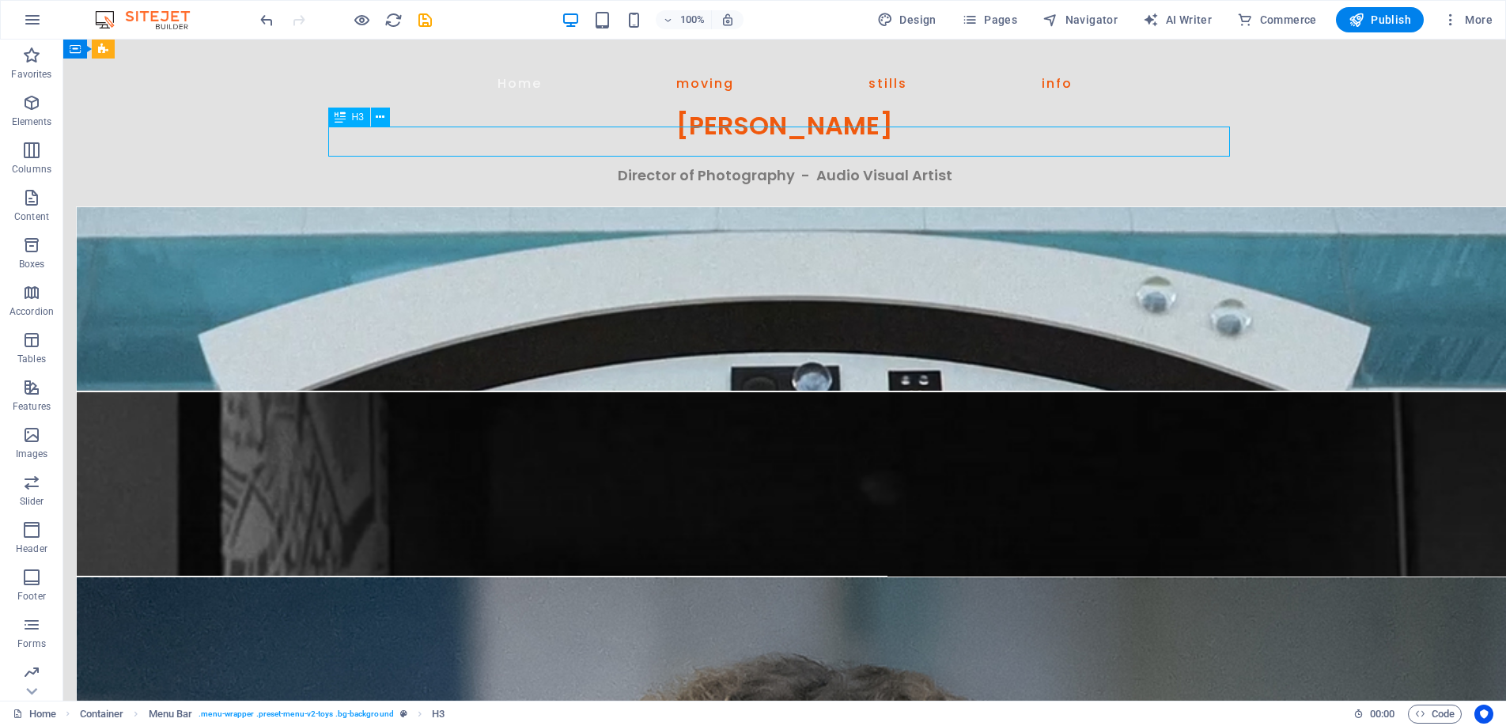
click at [915, 138] on div "[PERSON_NAME]" at bounding box center [784, 126] width 911 height 30
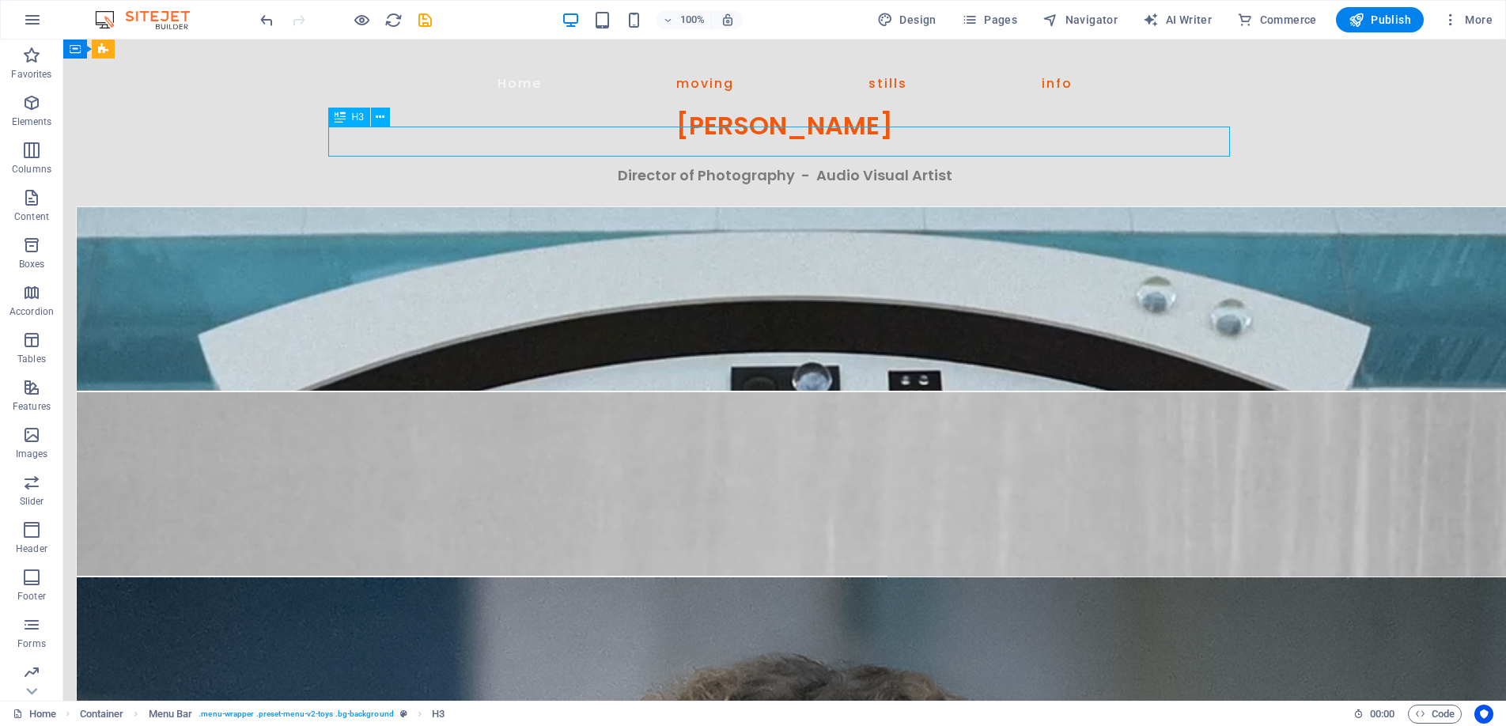
click at [915, 138] on div "[PERSON_NAME]" at bounding box center [784, 126] width 911 height 30
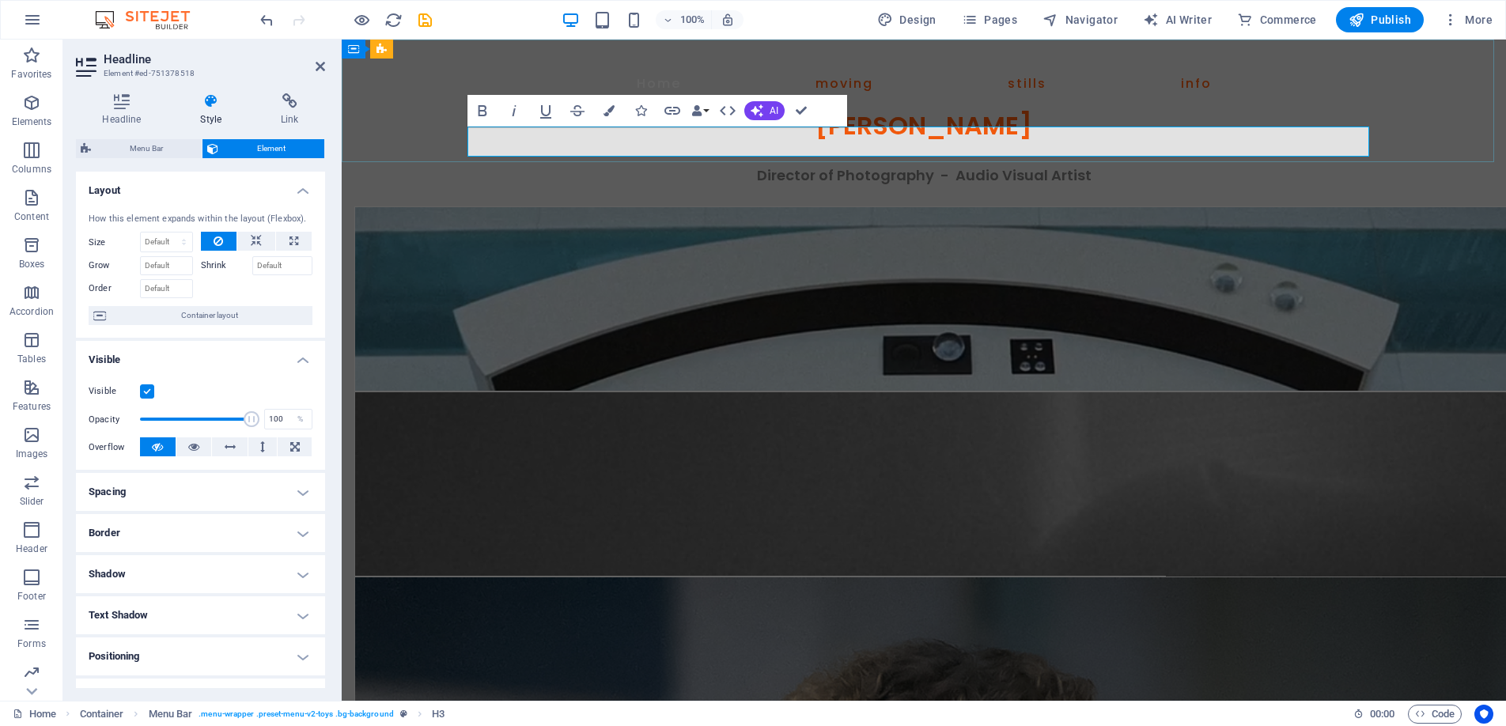
click at [1065, 141] on h3 "[PERSON_NAME]" at bounding box center [923, 126] width 911 height 30
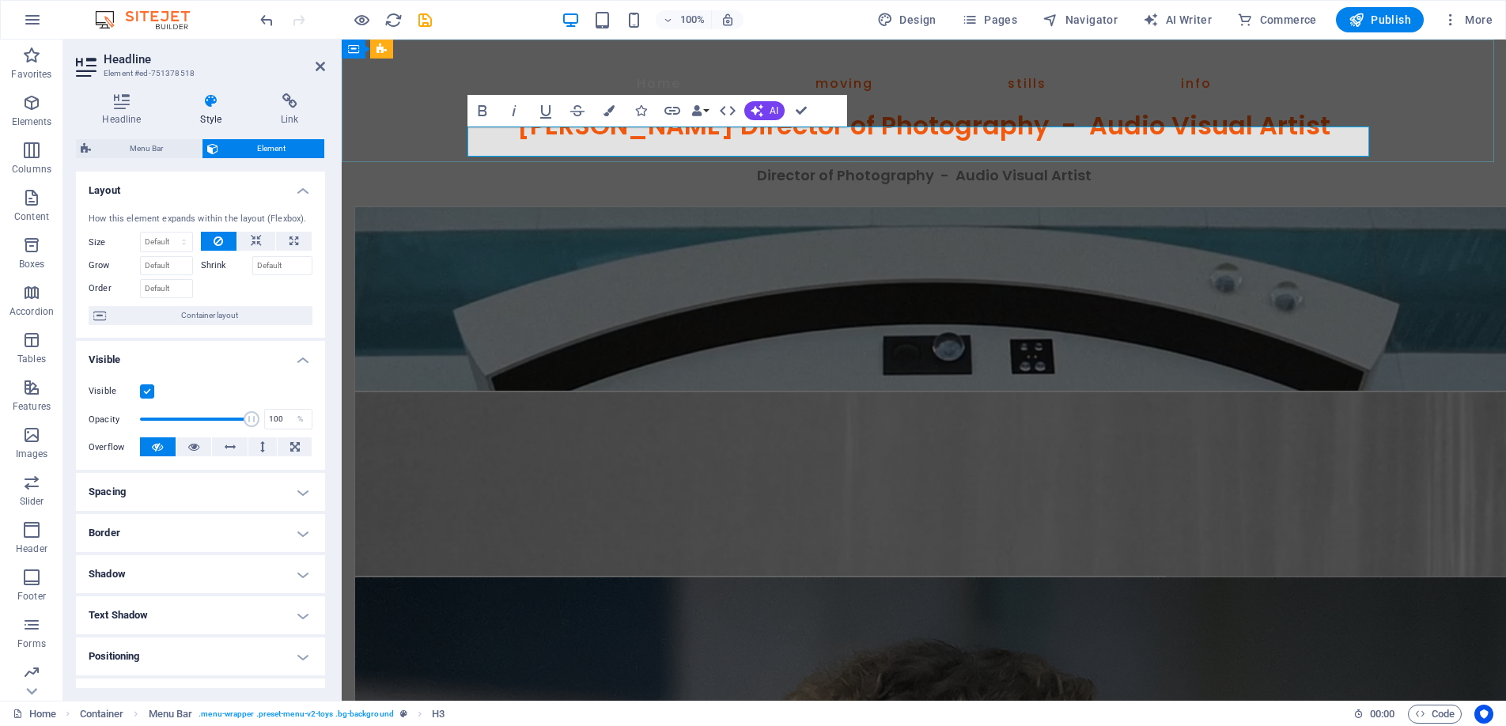
click at [755, 140] on h3 "[PERSON_NAME] Director of Photography - Audio Visual Artist" at bounding box center [923, 126] width 911 height 30
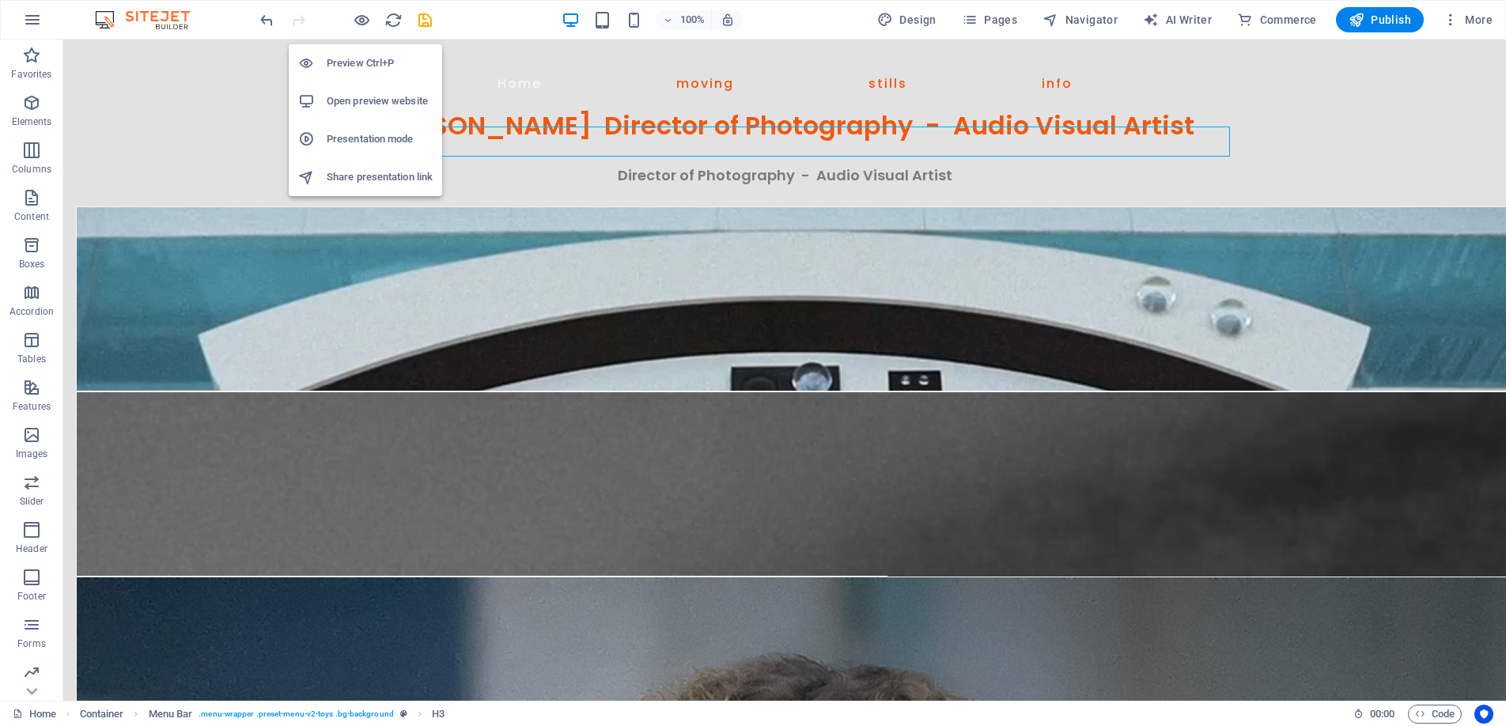
click at [354, 60] on h6 "Preview Ctrl+P" at bounding box center [380, 63] width 106 height 19
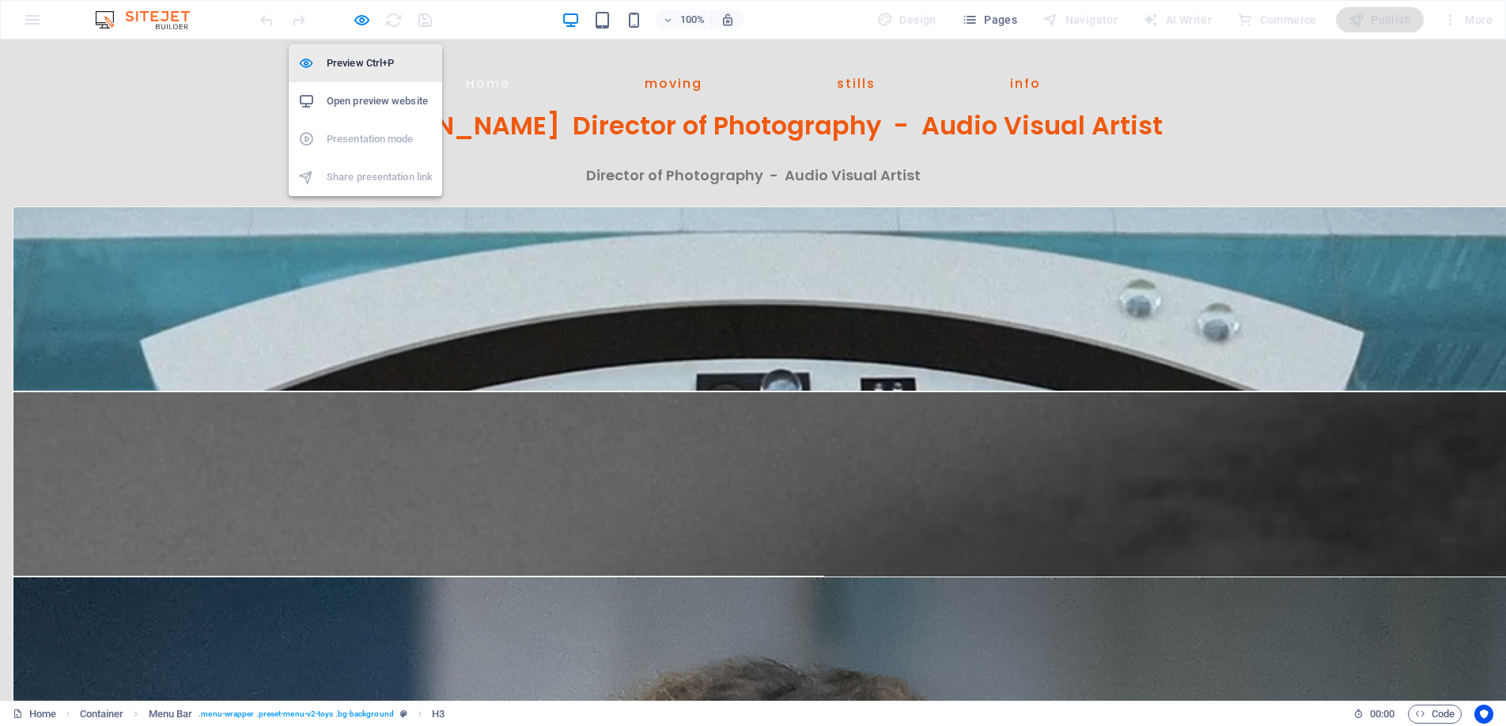
click at [358, 55] on h6 "Preview Ctrl+P" at bounding box center [380, 63] width 106 height 19
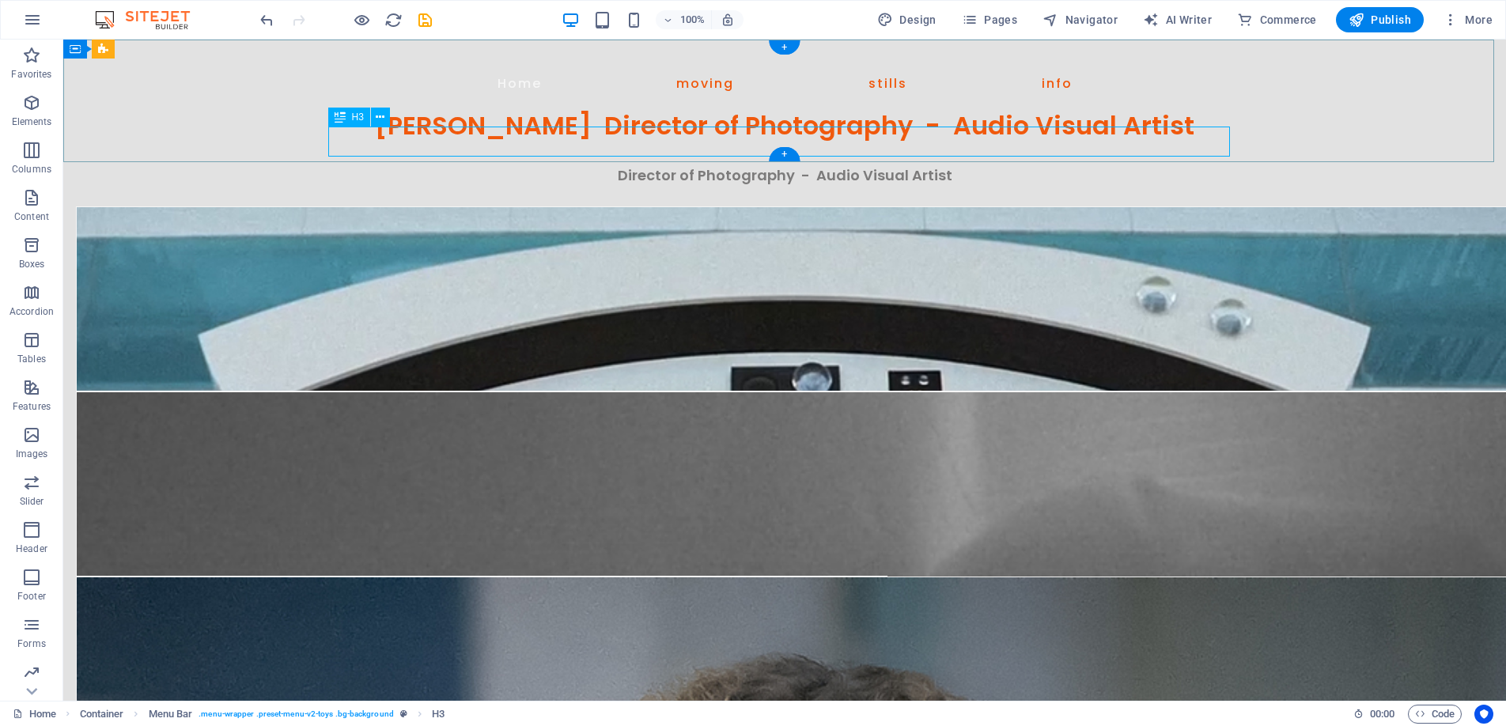
click at [610, 138] on div "[PERSON_NAME] Director of Photography - Audio Visual Artist" at bounding box center [784, 126] width 911 height 30
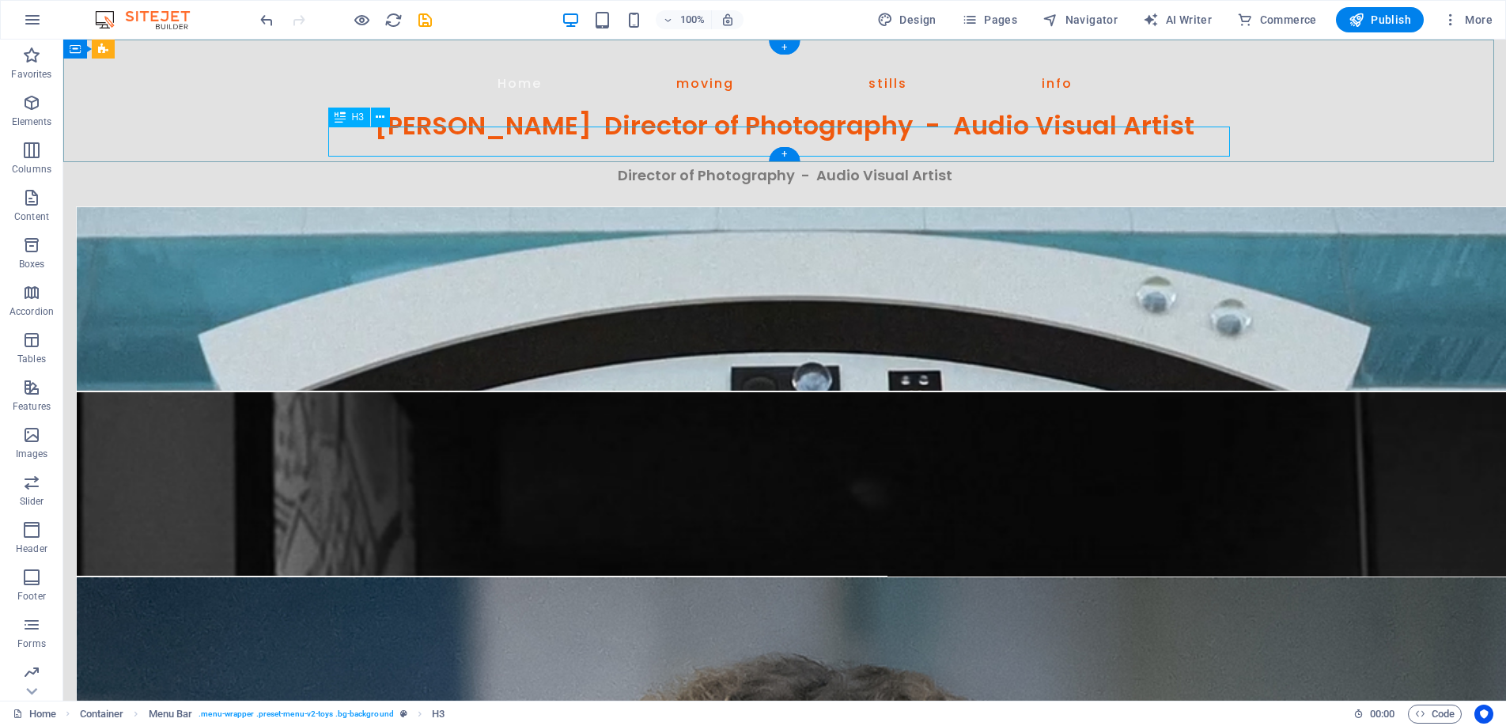
click at [610, 138] on div "[PERSON_NAME] Director of Photography - Audio Visual Artist" at bounding box center [784, 126] width 911 height 30
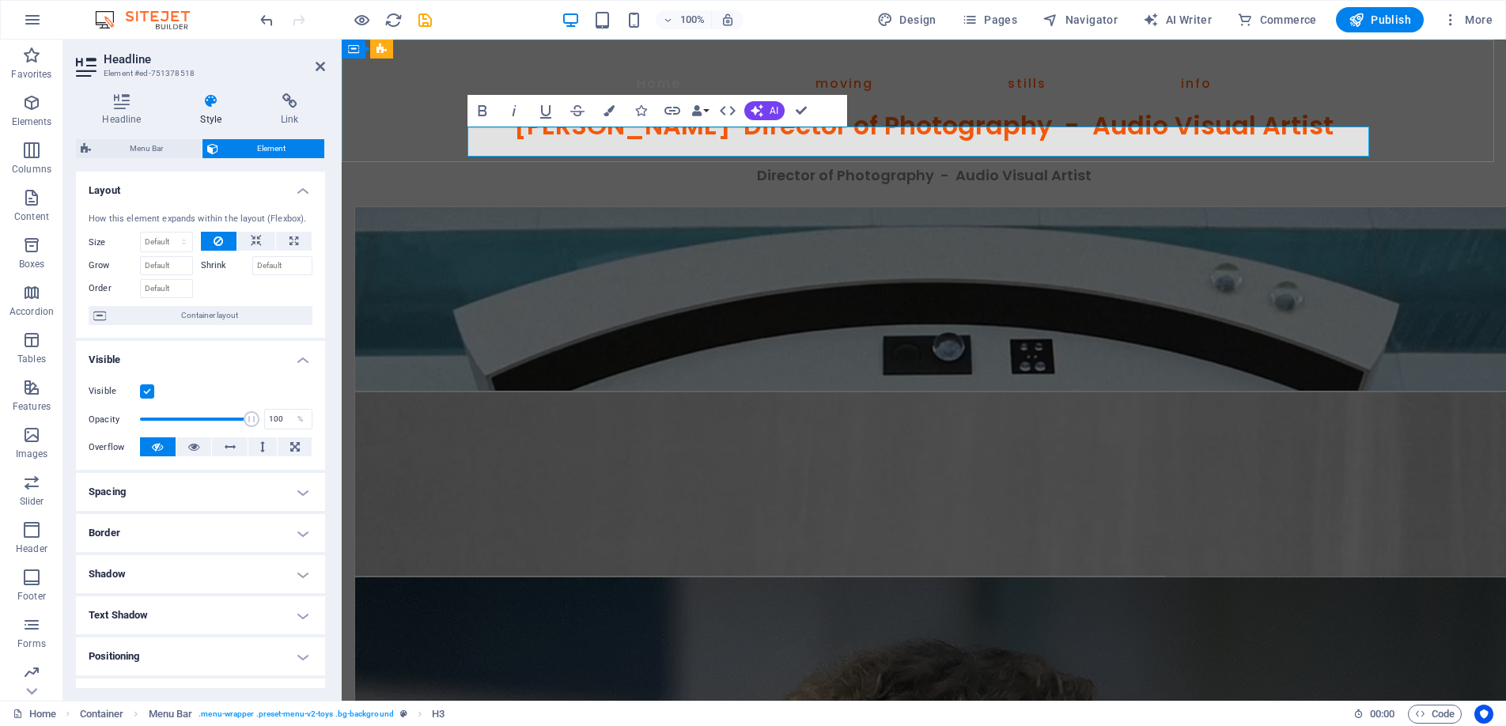
click at [753, 141] on h3 "[PERSON_NAME] Director of Photography - Audio Visual Artist" at bounding box center [923, 126] width 911 height 30
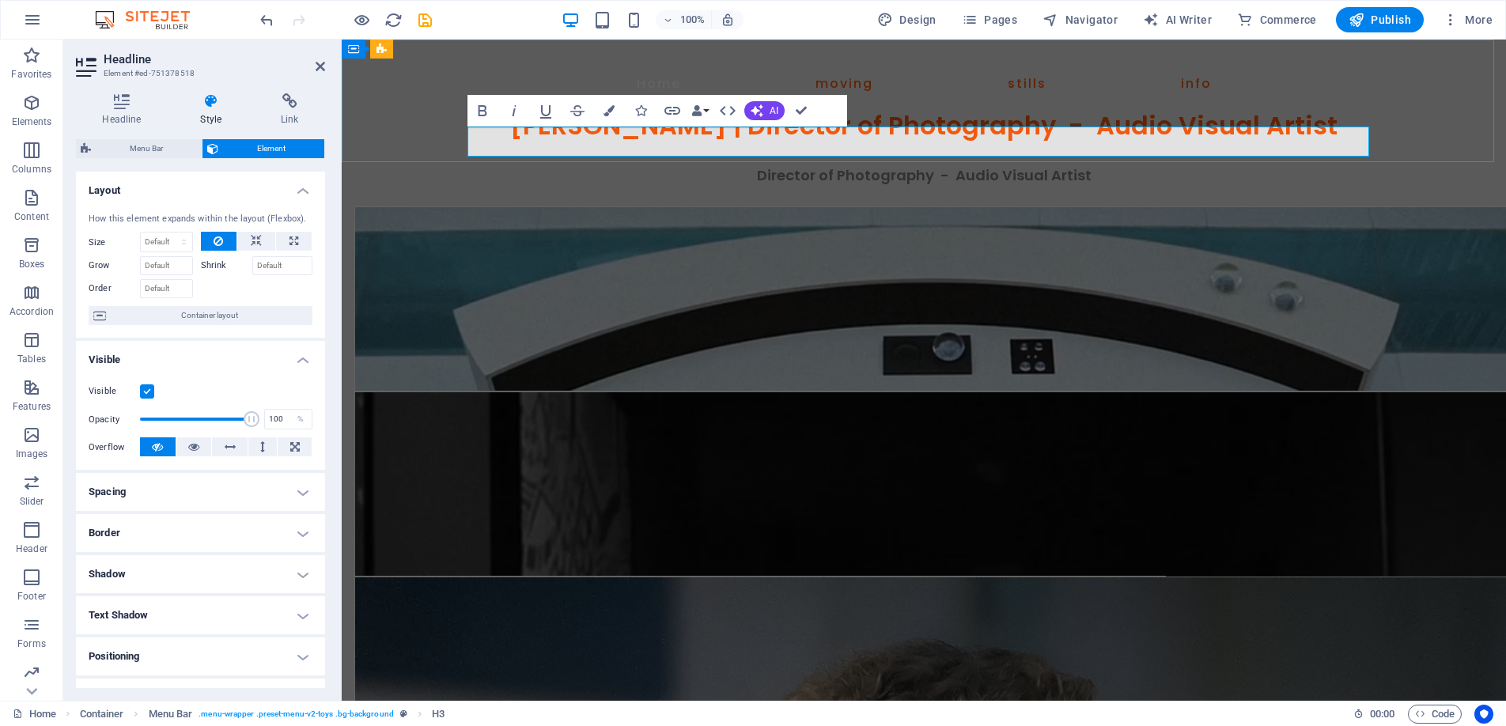
drag, startPoint x: 1347, startPoint y: 142, endPoint x: 767, endPoint y: 147, distance: 579.9
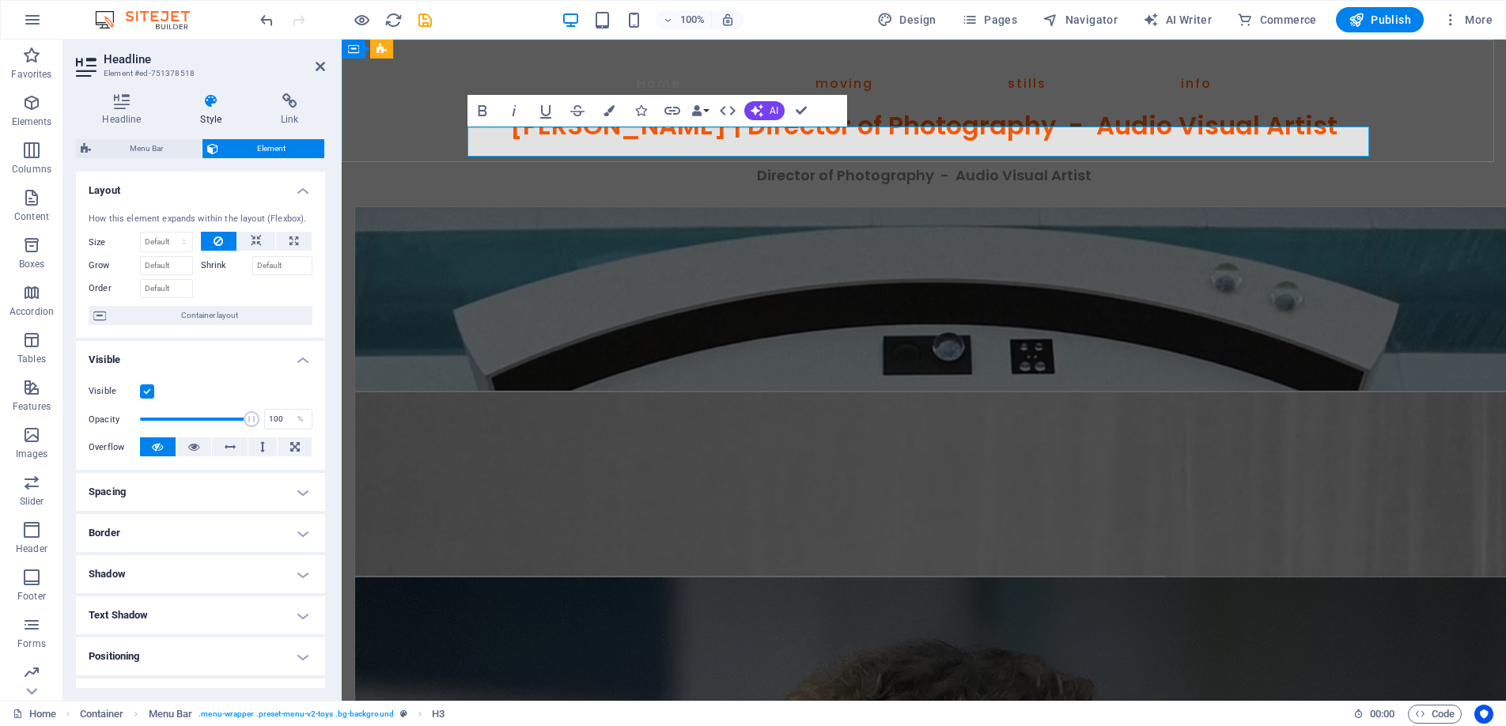
click at [767, 141] on h3 "[PERSON_NAME] | Director of Photography - Audio Visual Artist" at bounding box center [923, 126] width 911 height 30
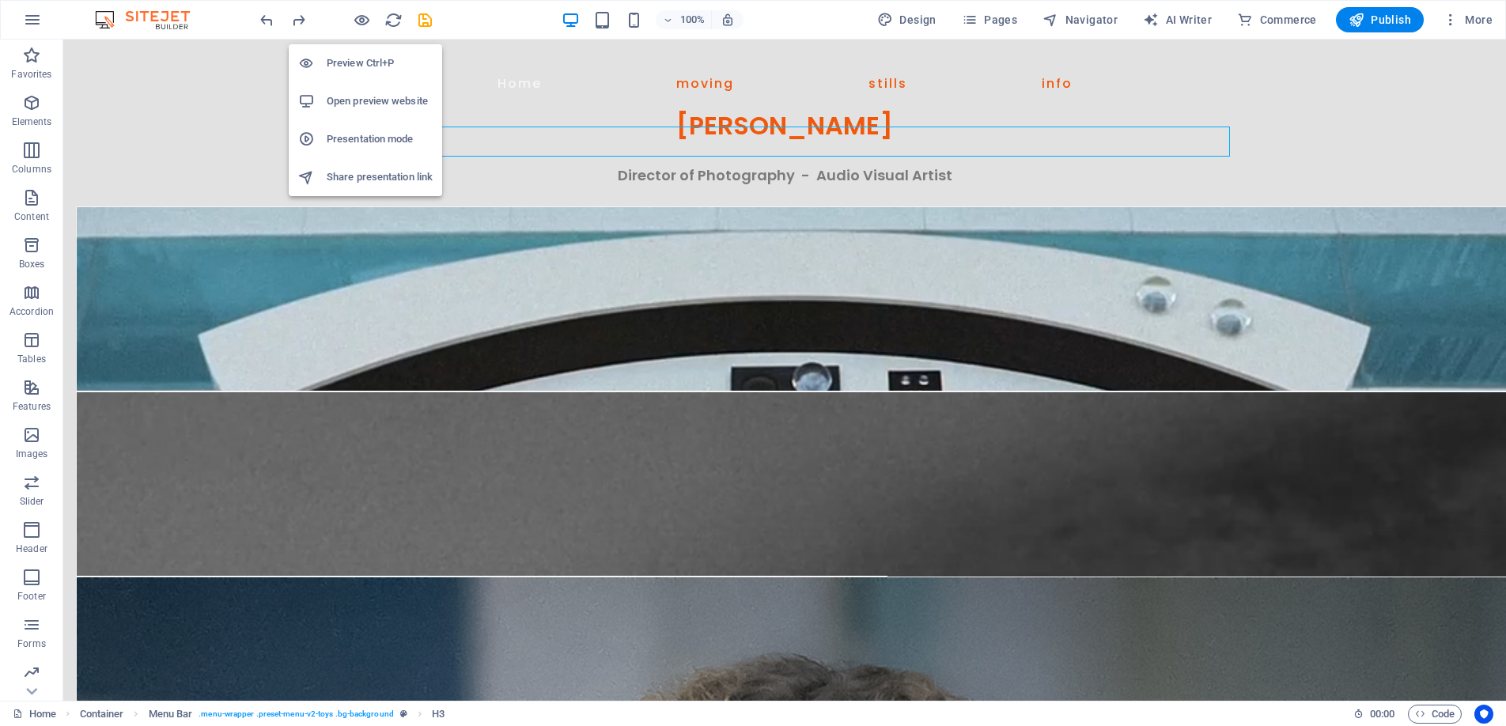
click at [360, 60] on h6 "Preview Ctrl+P" at bounding box center [380, 63] width 106 height 19
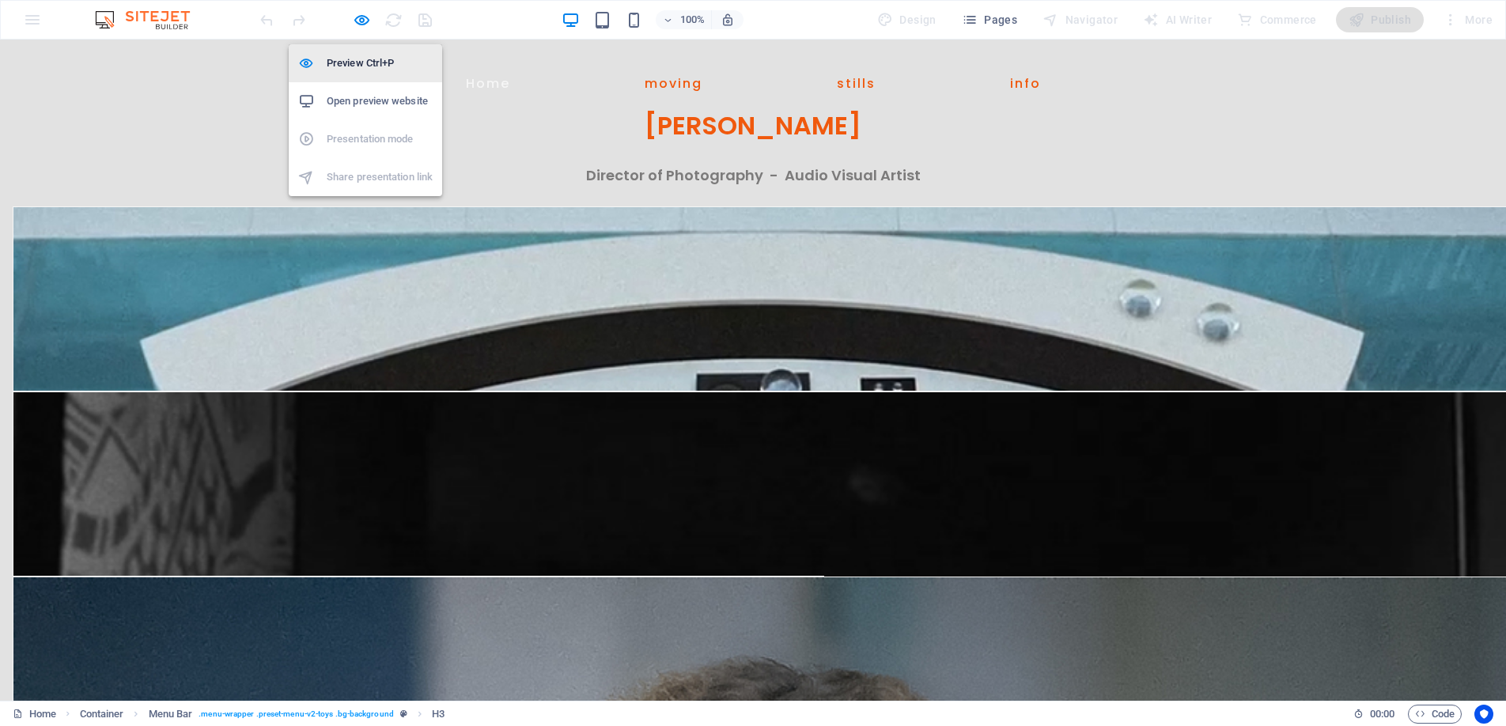
click at [365, 62] on h6 "Preview Ctrl+P" at bounding box center [380, 63] width 106 height 19
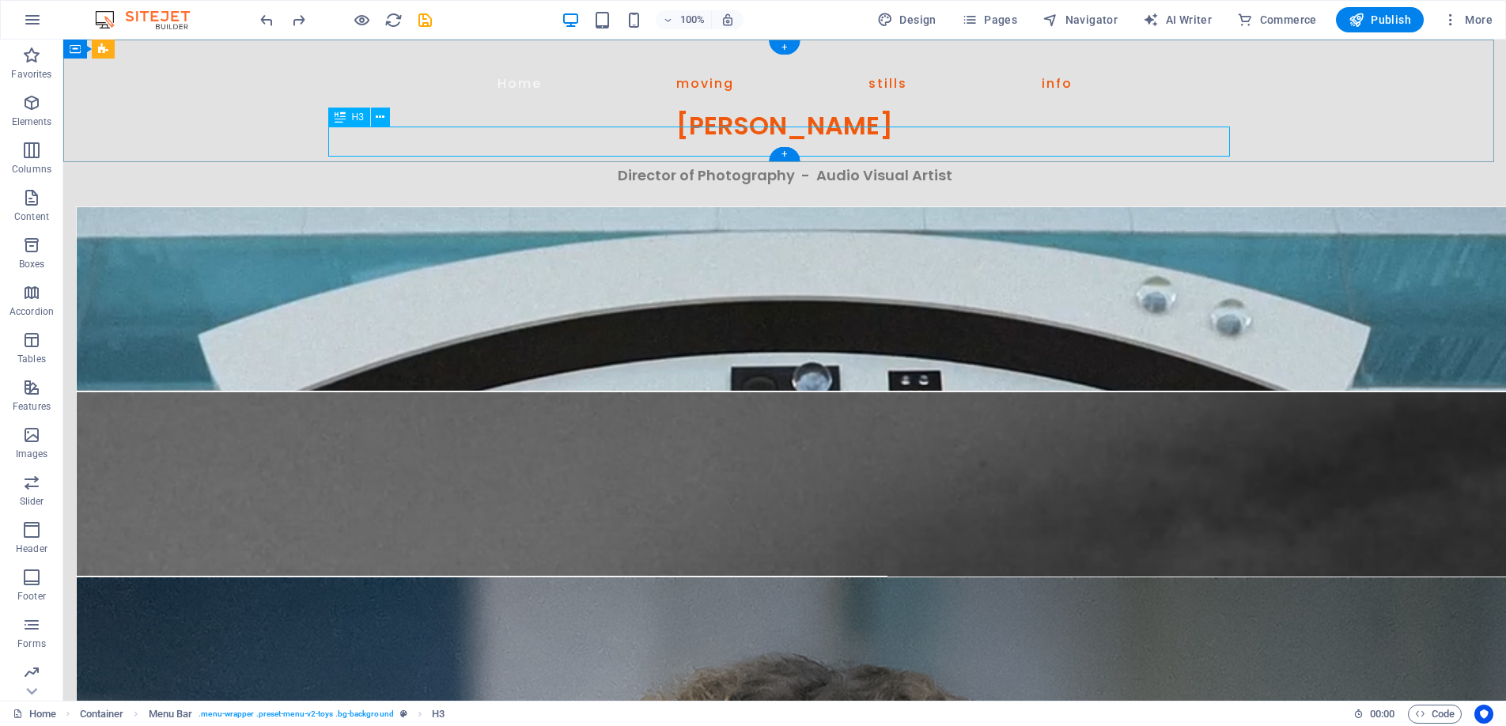
click at [681, 141] on div "[PERSON_NAME]" at bounding box center [784, 126] width 911 height 30
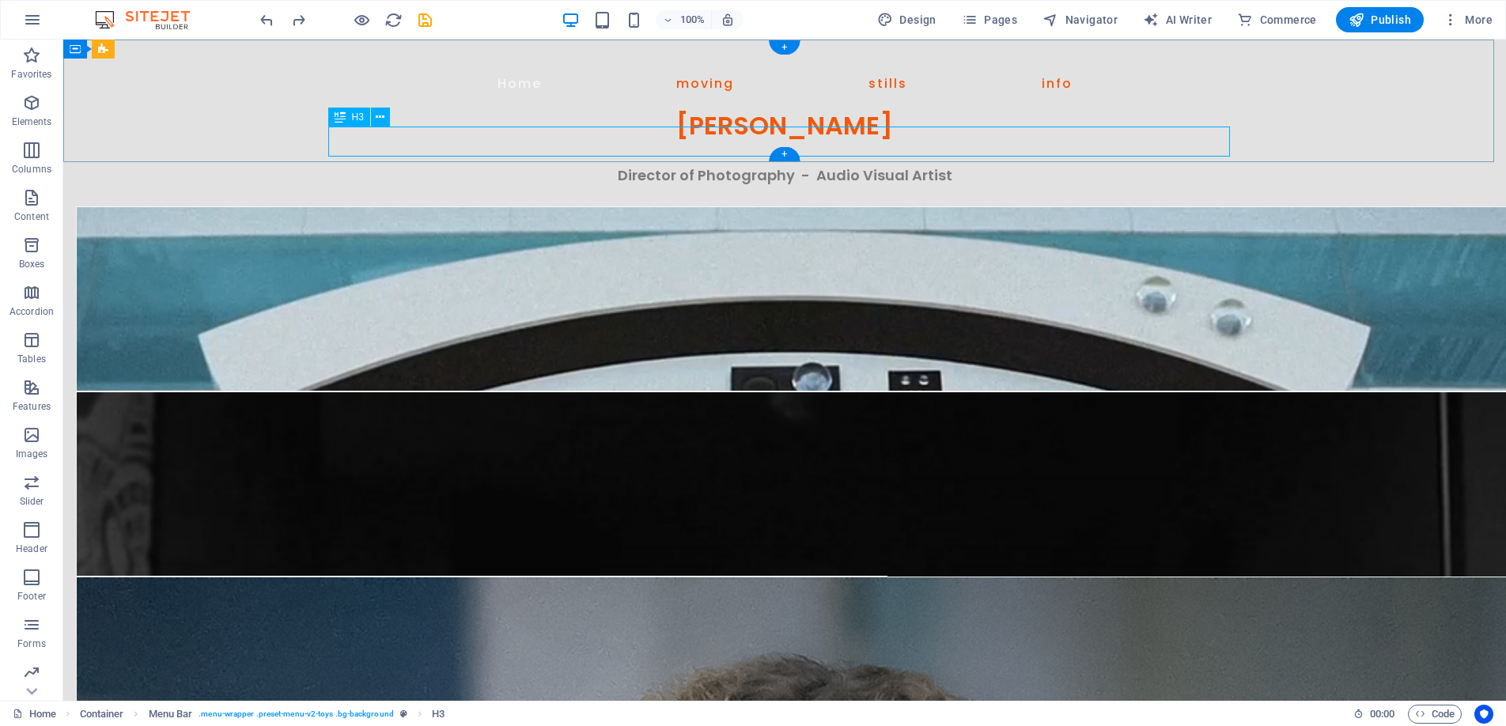
click at [681, 141] on div "[PERSON_NAME]" at bounding box center [784, 126] width 911 height 30
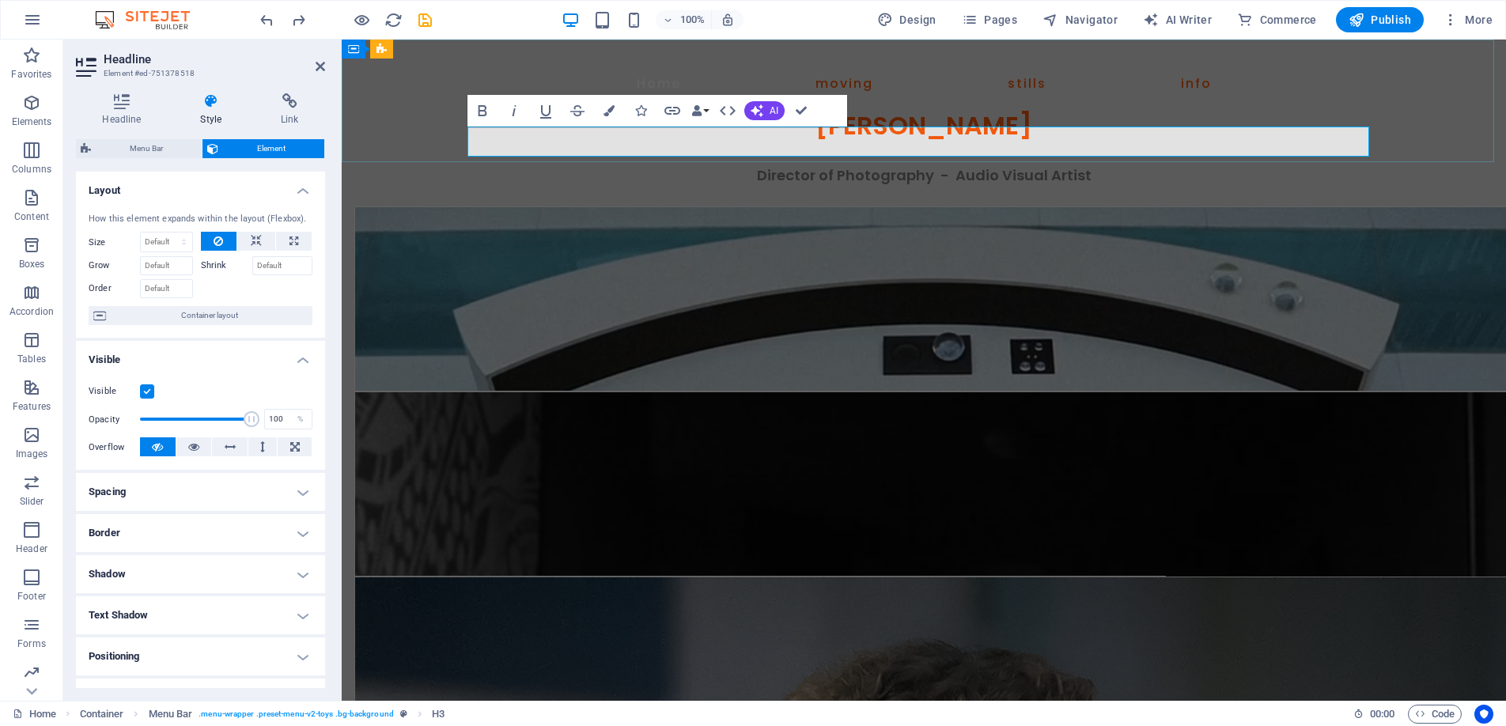
click at [1066, 141] on h3 "[PERSON_NAME]" at bounding box center [923, 126] width 911 height 30
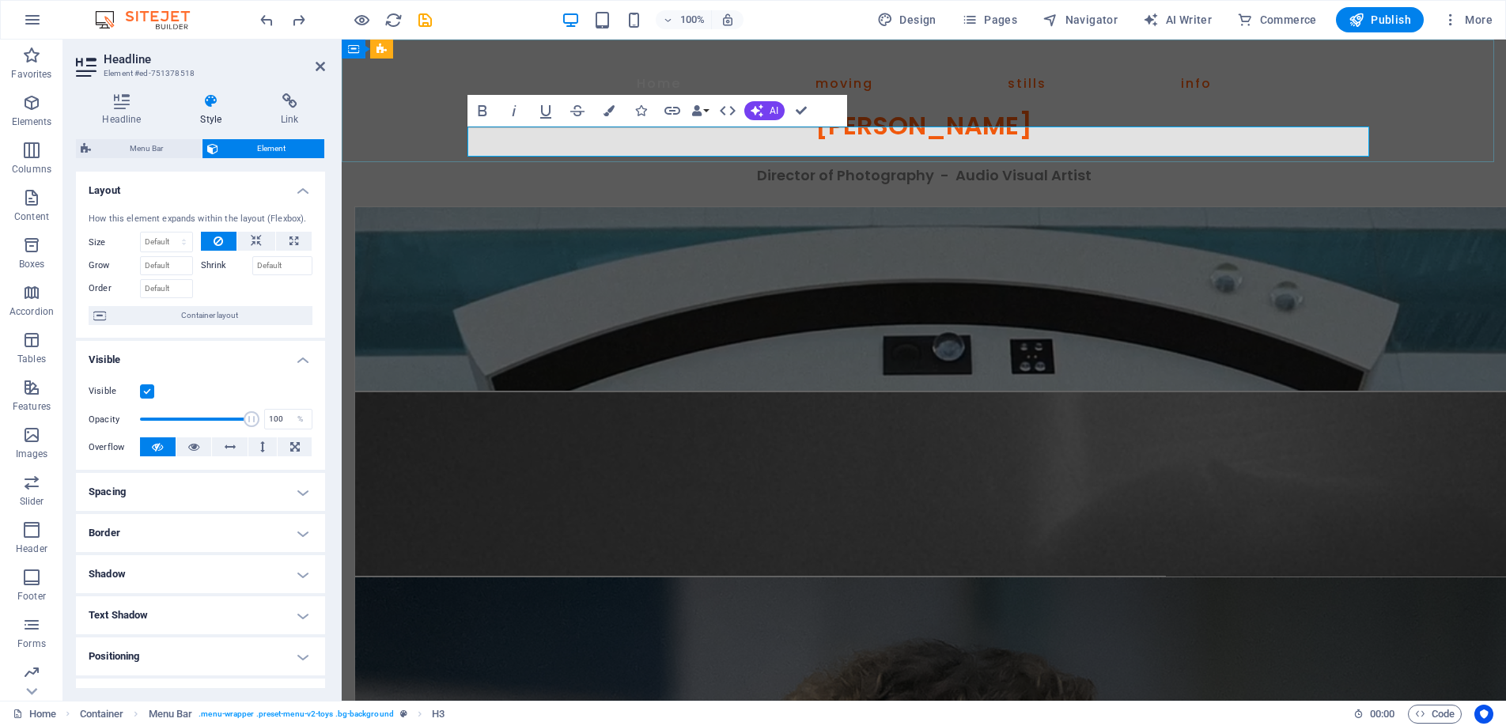
drag, startPoint x: 1063, startPoint y: 143, endPoint x: 775, endPoint y: 146, distance: 287.2
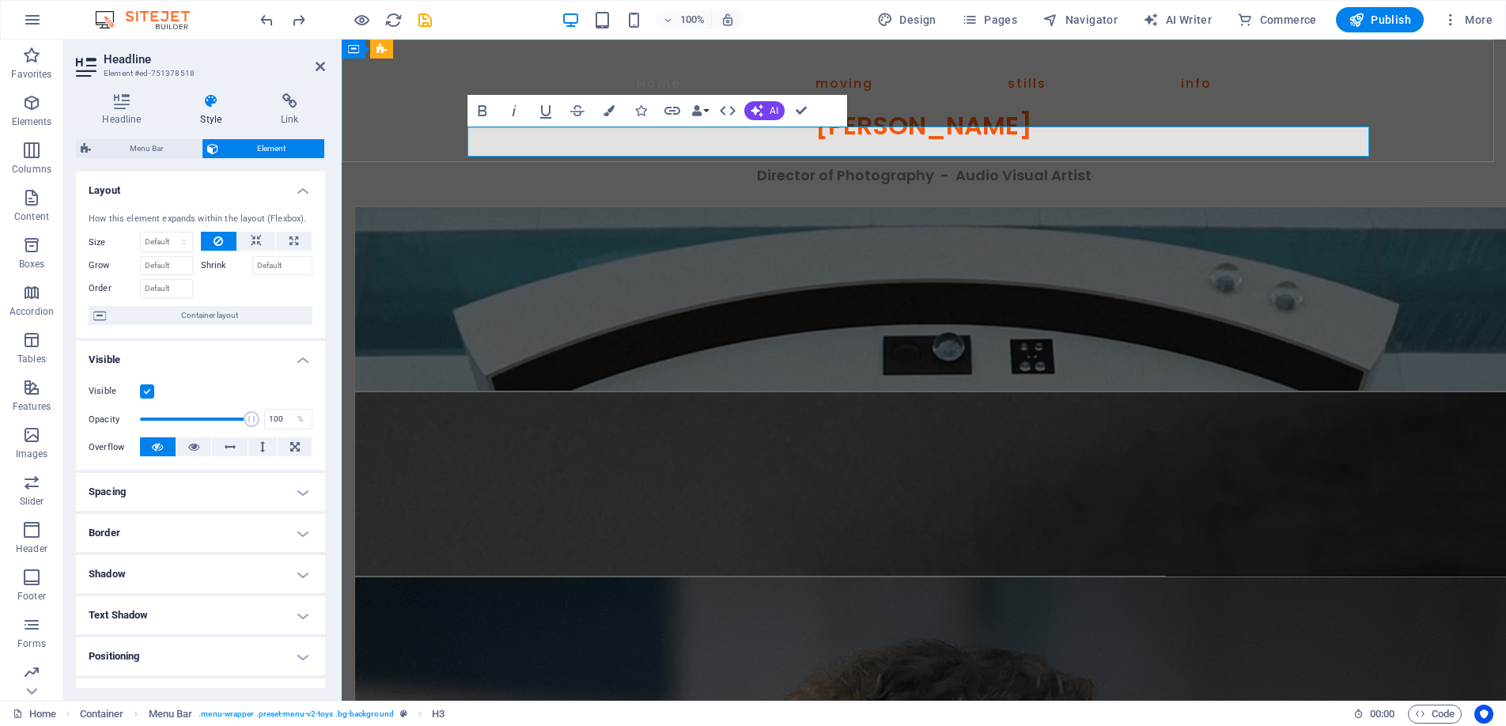
click at [775, 141] on h3 "[PERSON_NAME]" at bounding box center [923, 126] width 911 height 30
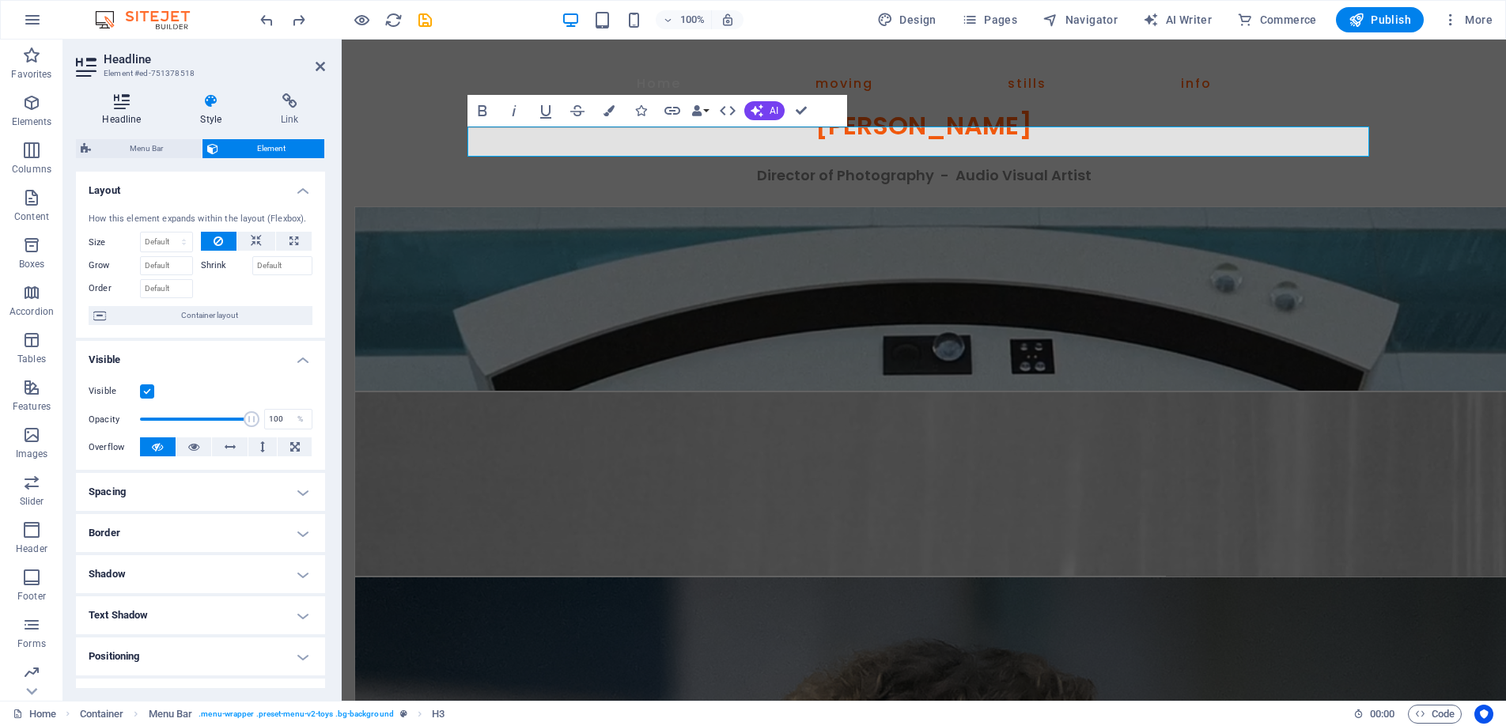
click at [123, 96] on icon at bounding box center [122, 101] width 92 height 16
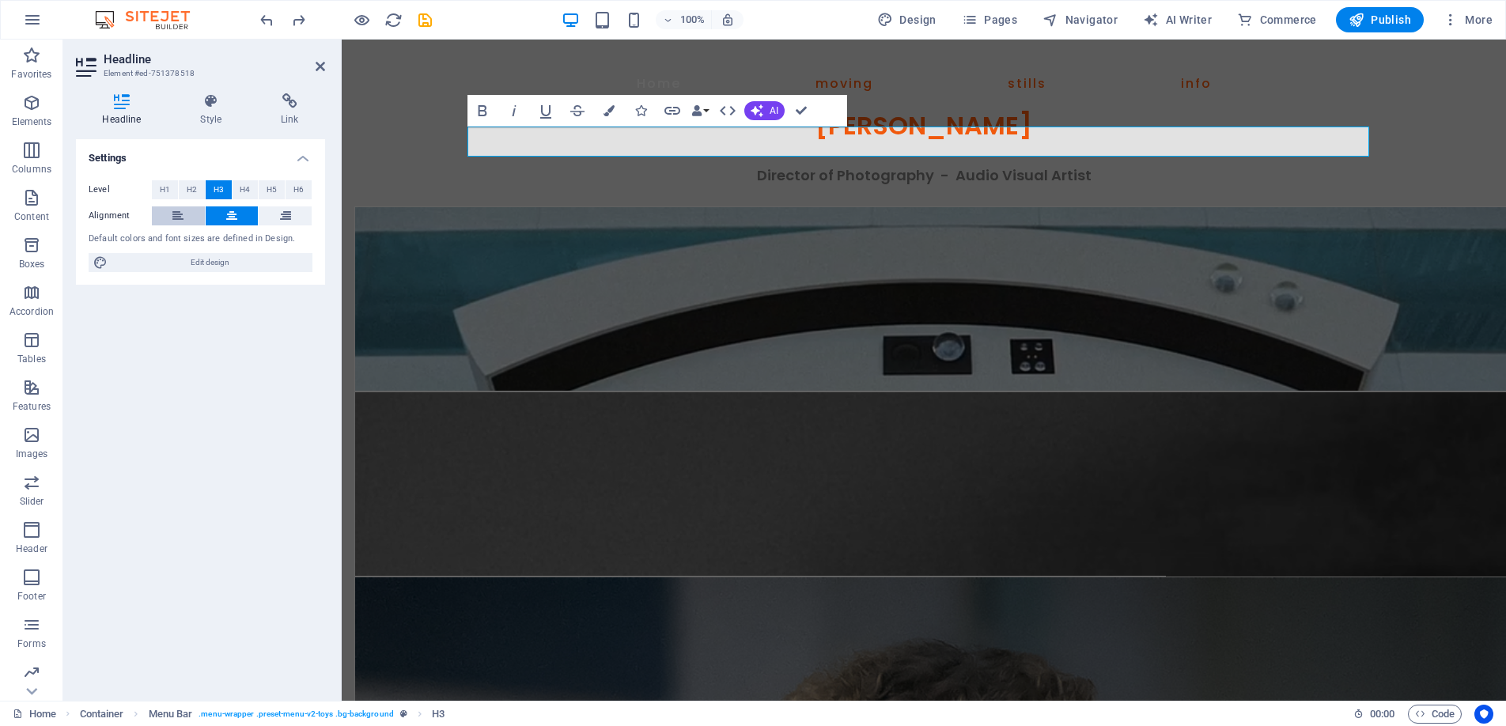
click at [170, 222] on button at bounding box center [178, 215] width 53 height 19
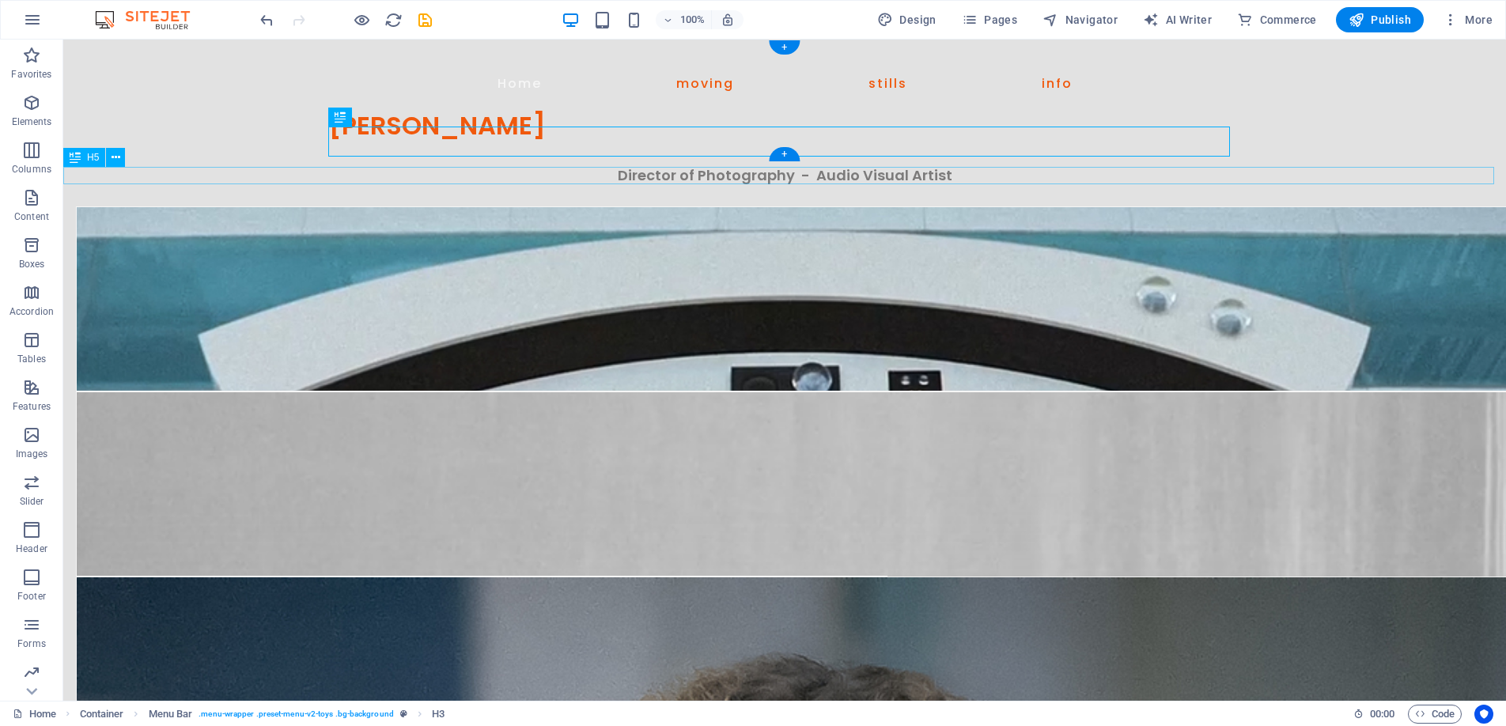
click at [677, 171] on div "Director of Photography - Audio Visual Artist" at bounding box center [784, 175] width 1443 height 17
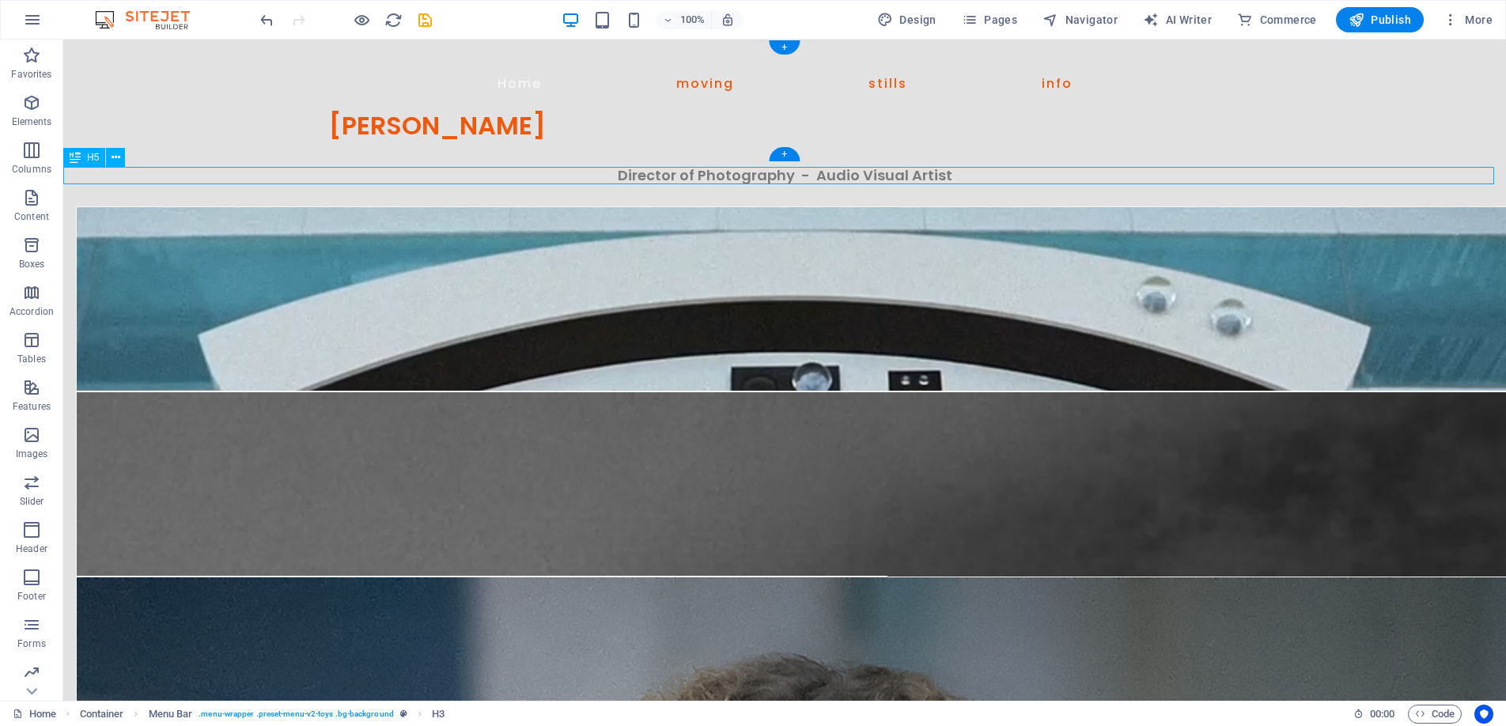
click at [677, 171] on div "Director of Photography - Audio Visual Artist" at bounding box center [784, 175] width 1443 height 17
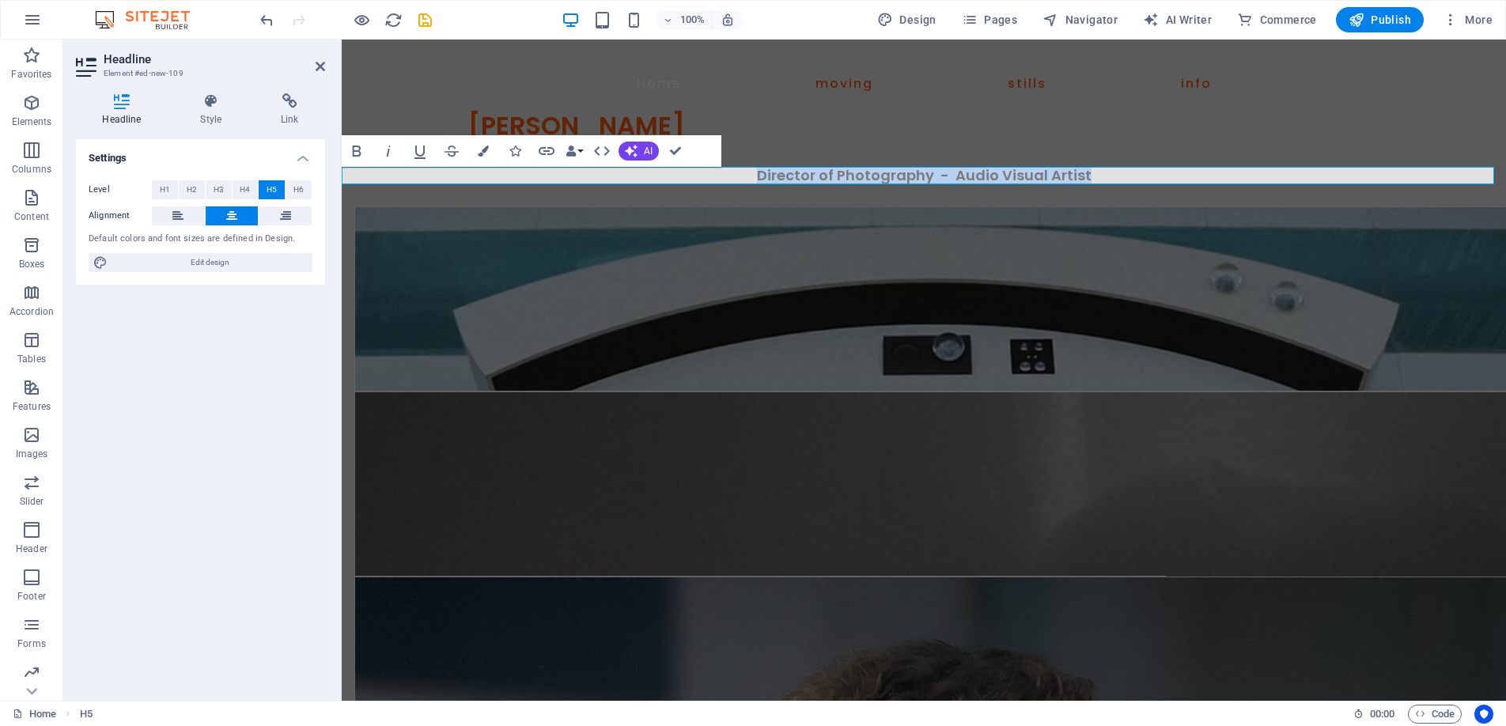
click at [1100, 177] on h5 "Director of Photography - Audio Visual Artist" at bounding box center [924, 175] width 1165 height 17
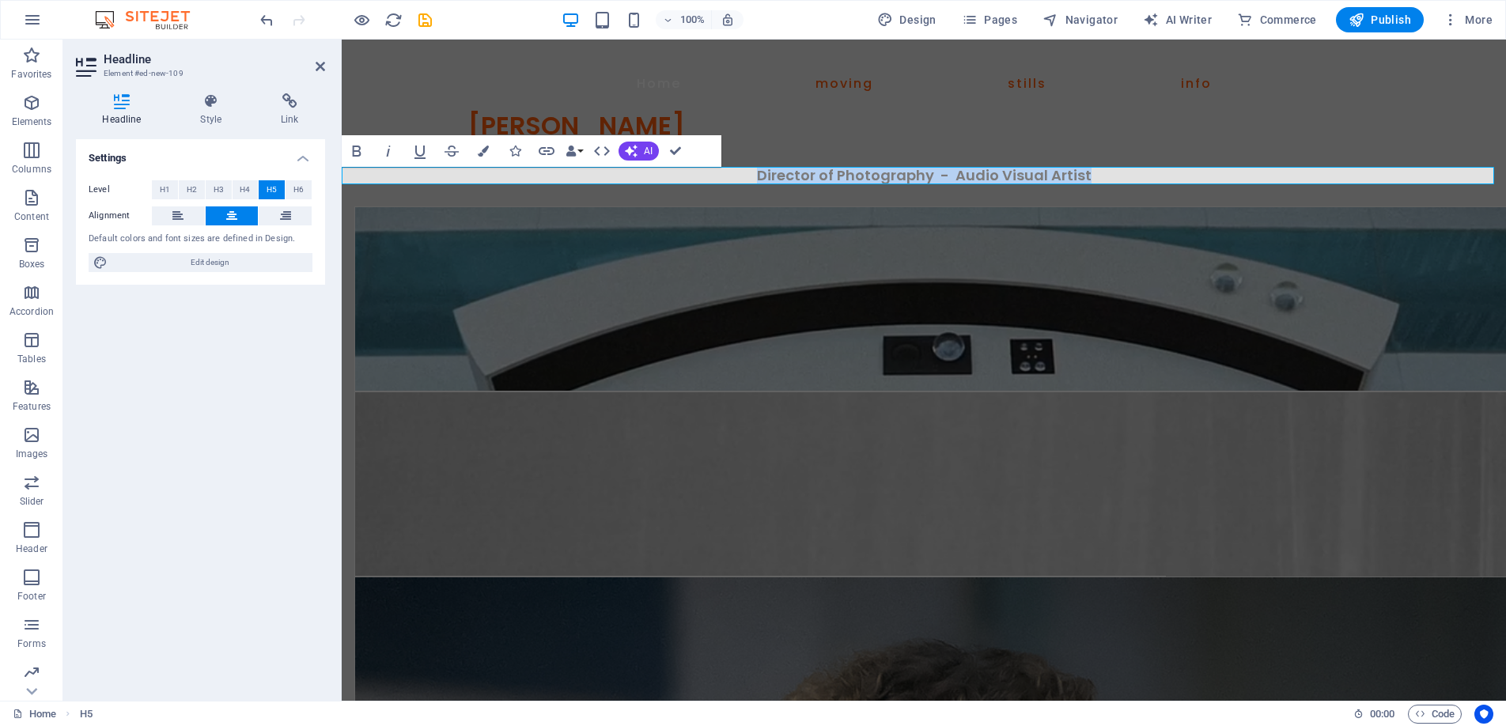
drag, startPoint x: 1098, startPoint y: 176, endPoint x: 749, endPoint y: 177, distance: 348.9
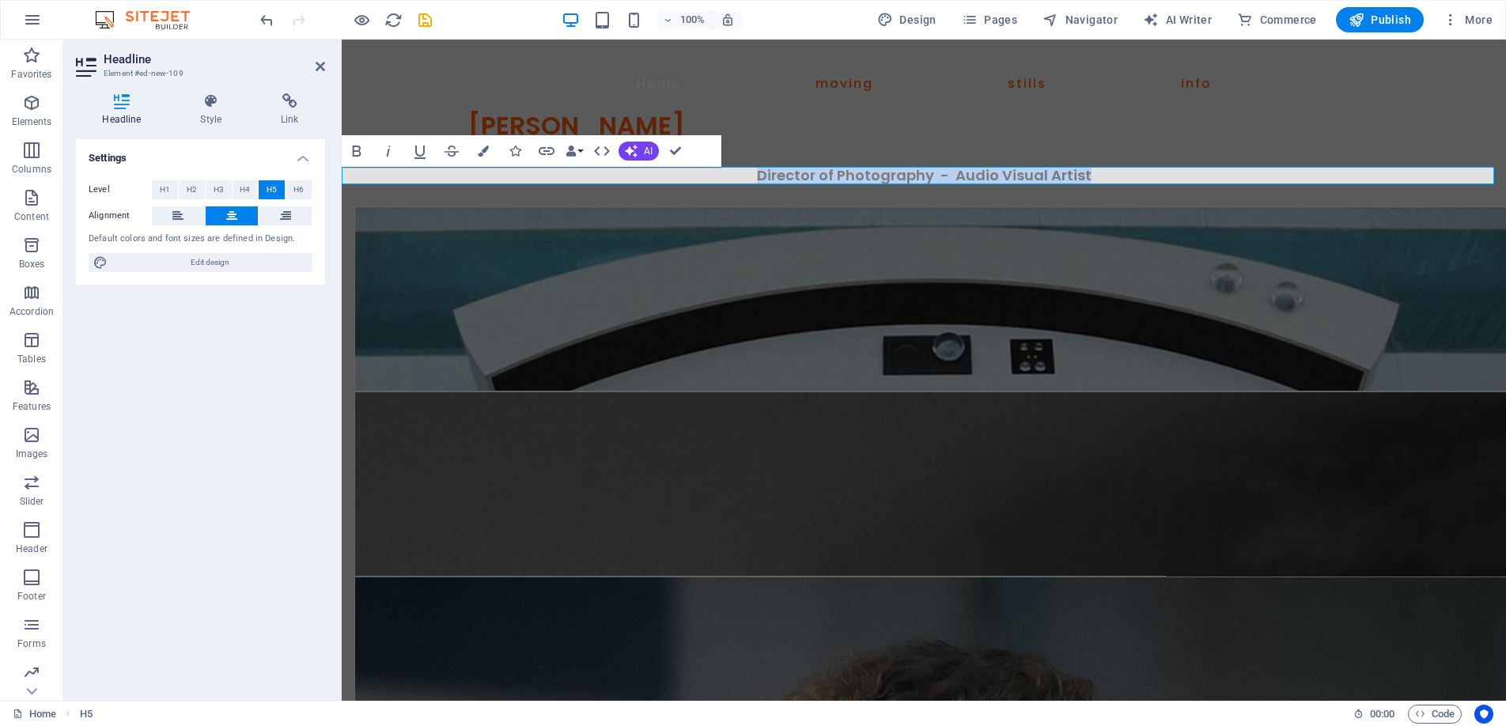
click at [749, 177] on h5 "Director of Photography - Audio Visual Artist" at bounding box center [924, 175] width 1165 height 17
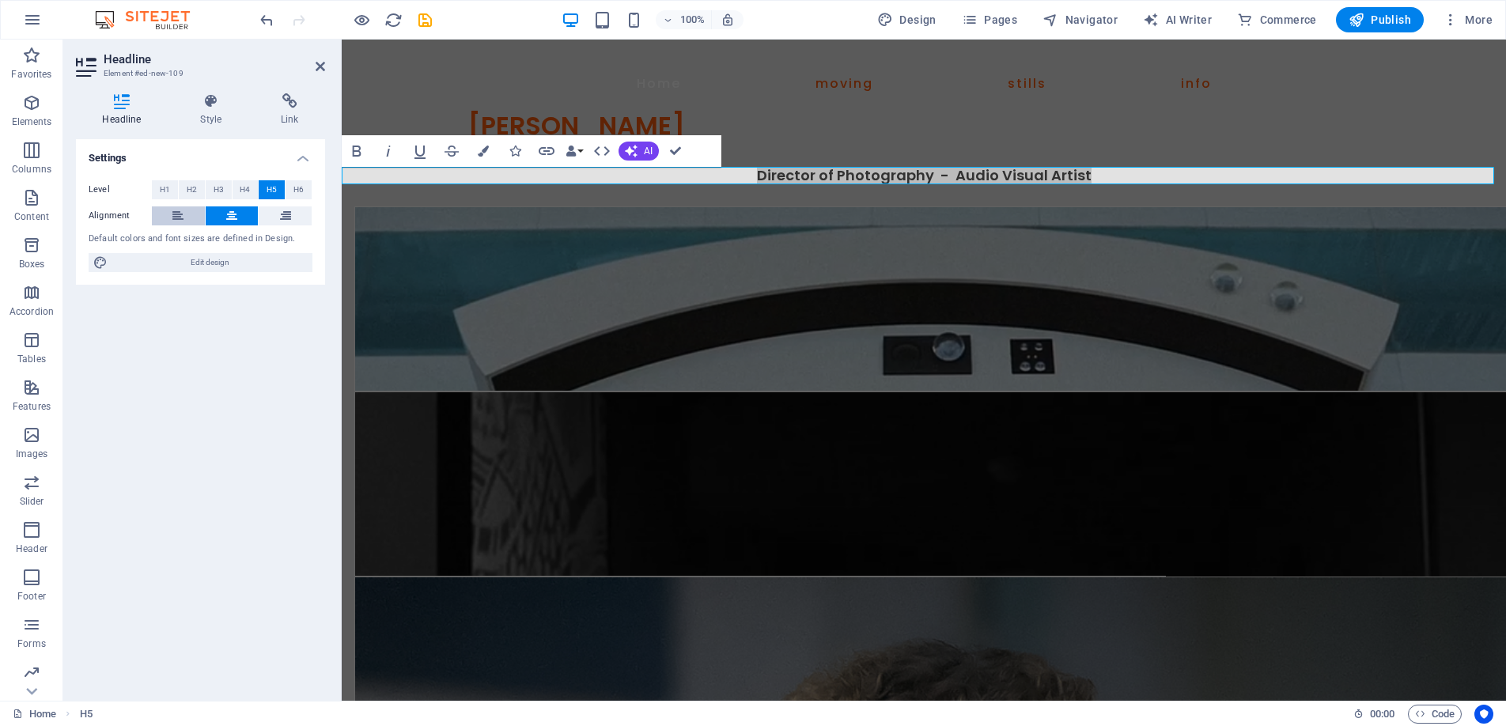
click at [176, 211] on icon at bounding box center [177, 215] width 11 height 19
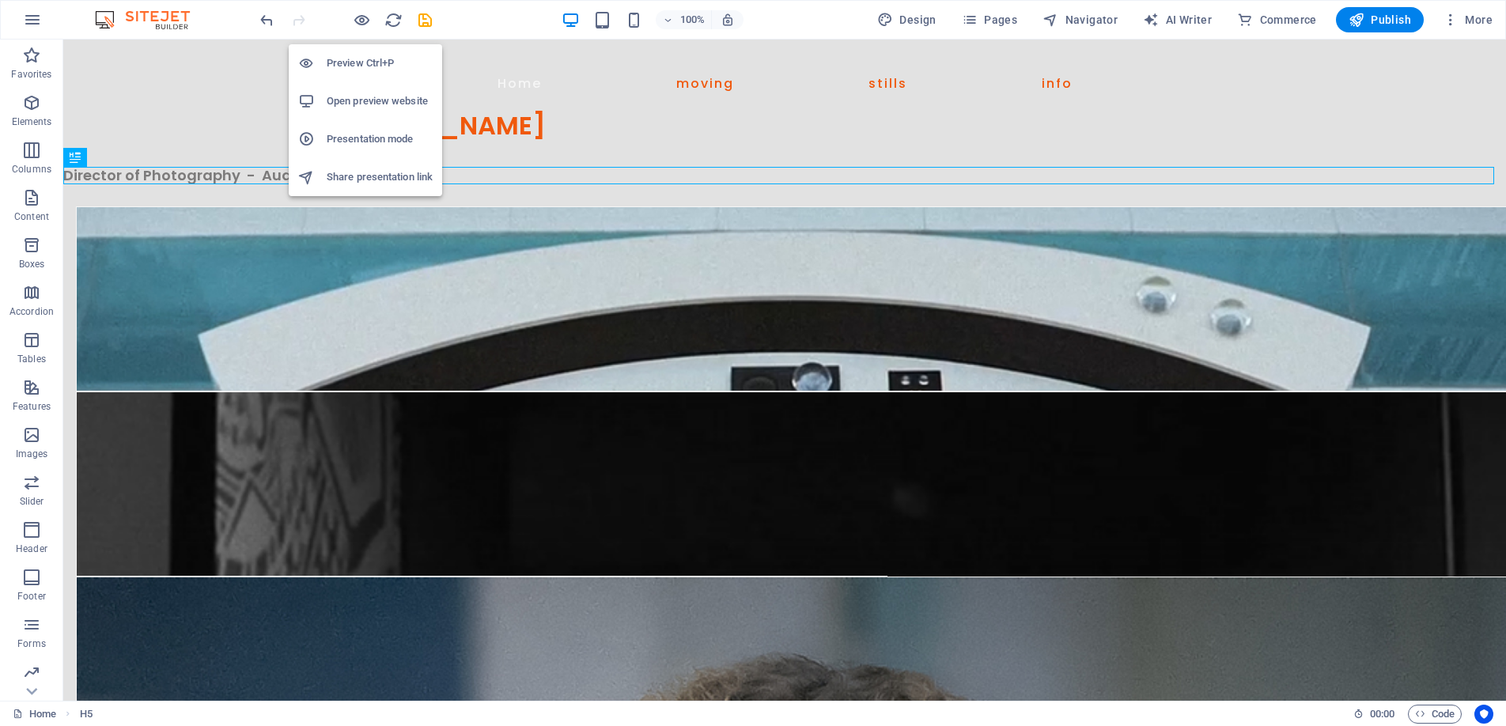
click at [361, 55] on h6 "Preview Ctrl+P" at bounding box center [380, 63] width 106 height 19
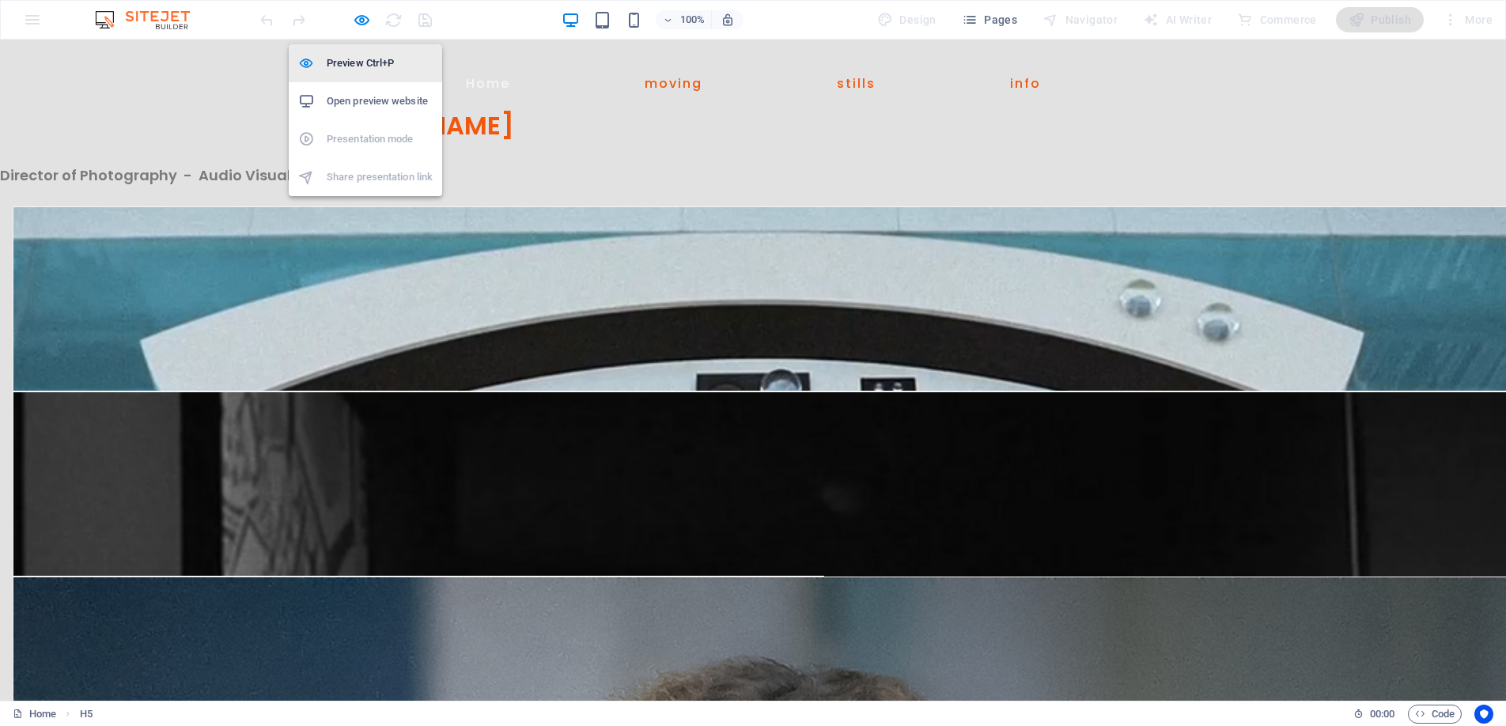
click at [366, 51] on li "Preview Ctrl+P" at bounding box center [365, 63] width 153 height 38
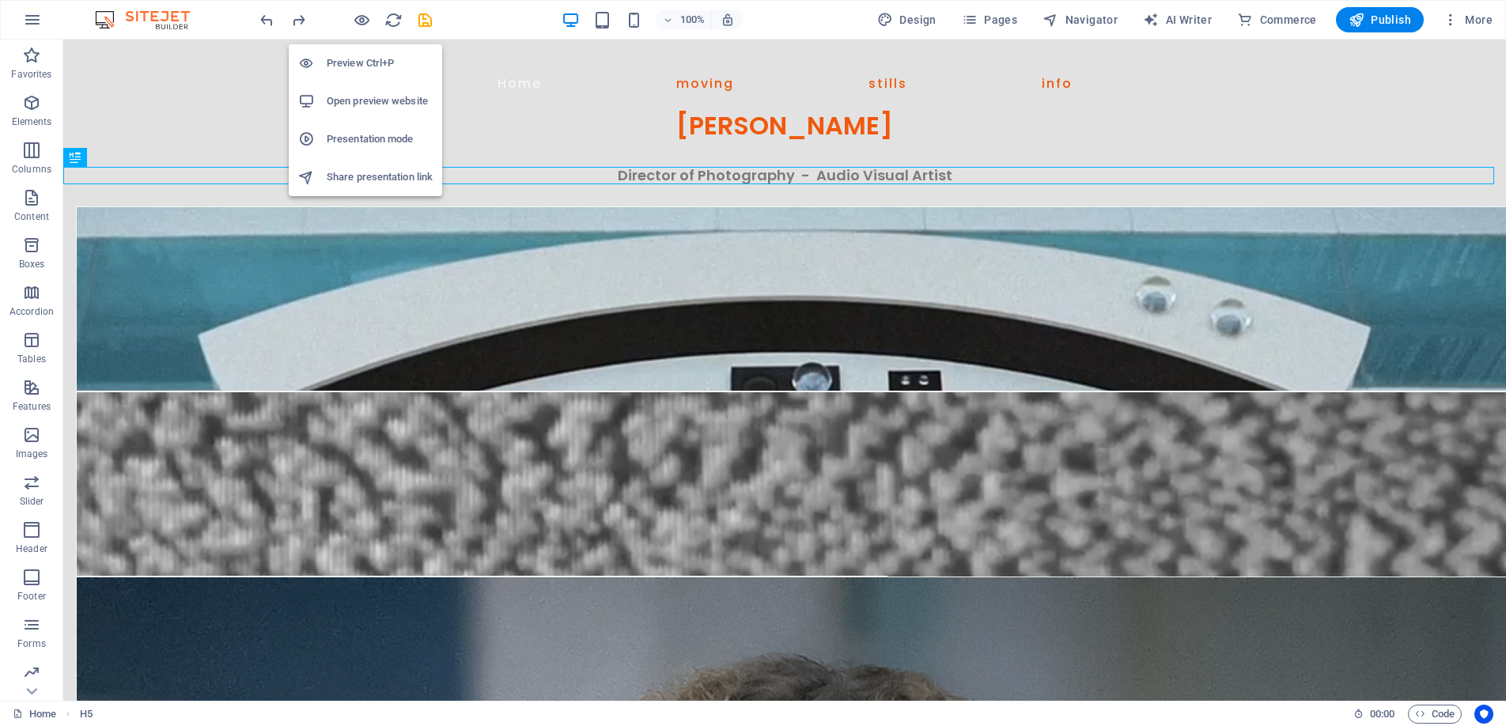
click at [369, 59] on h6 "Preview Ctrl+P" at bounding box center [380, 63] width 106 height 19
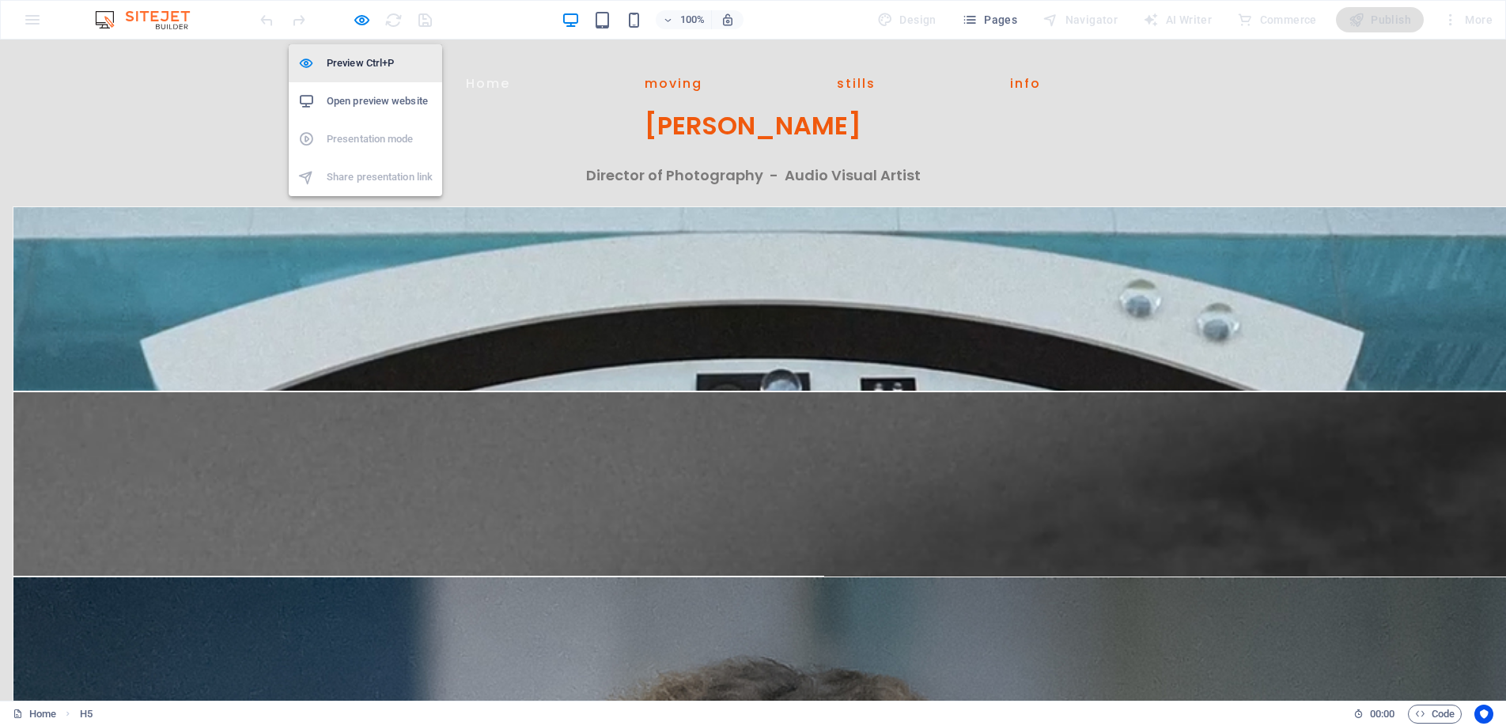
click at [362, 56] on h6 "Preview Ctrl+P" at bounding box center [380, 63] width 106 height 19
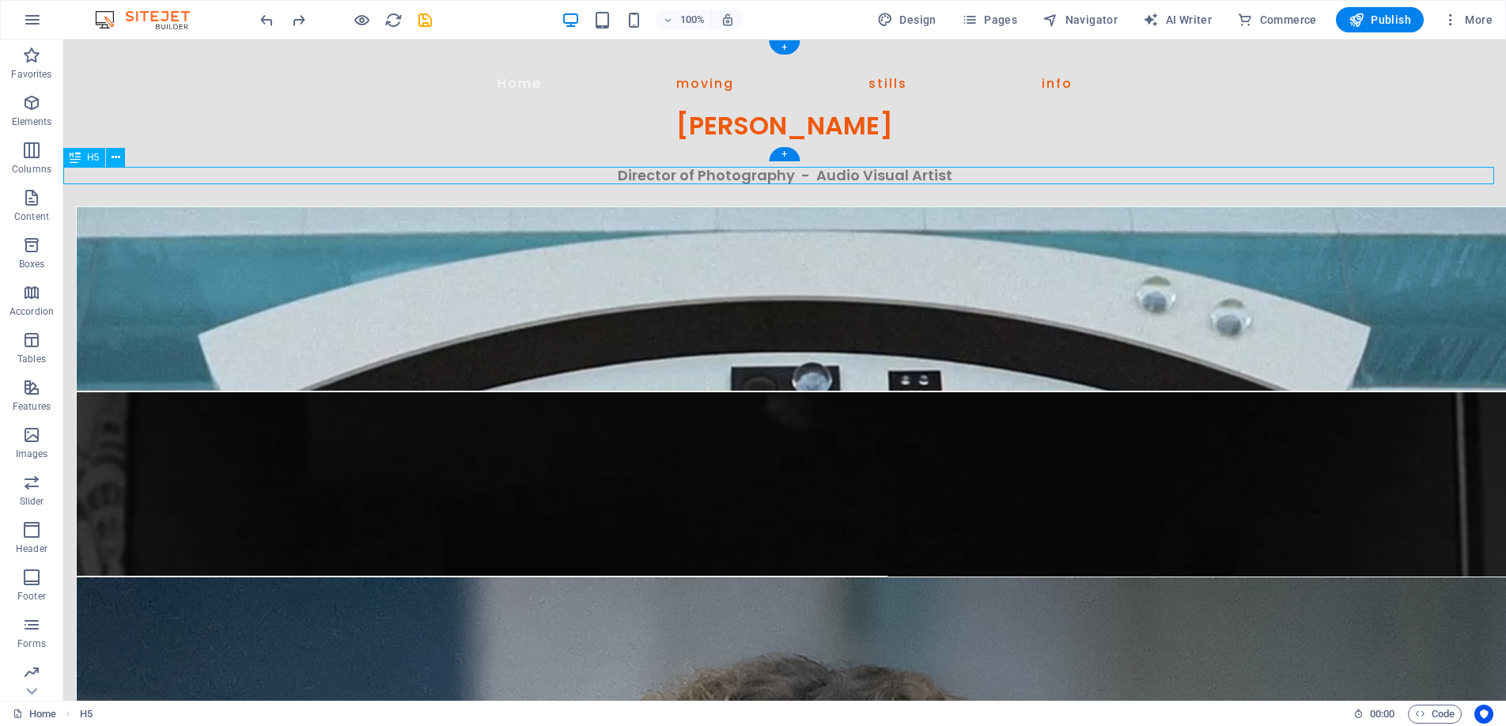
click at [675, 172] on div "Director of Photography - Audio Visual Artist" at bounding box center [784, 175] width 1443 height 17
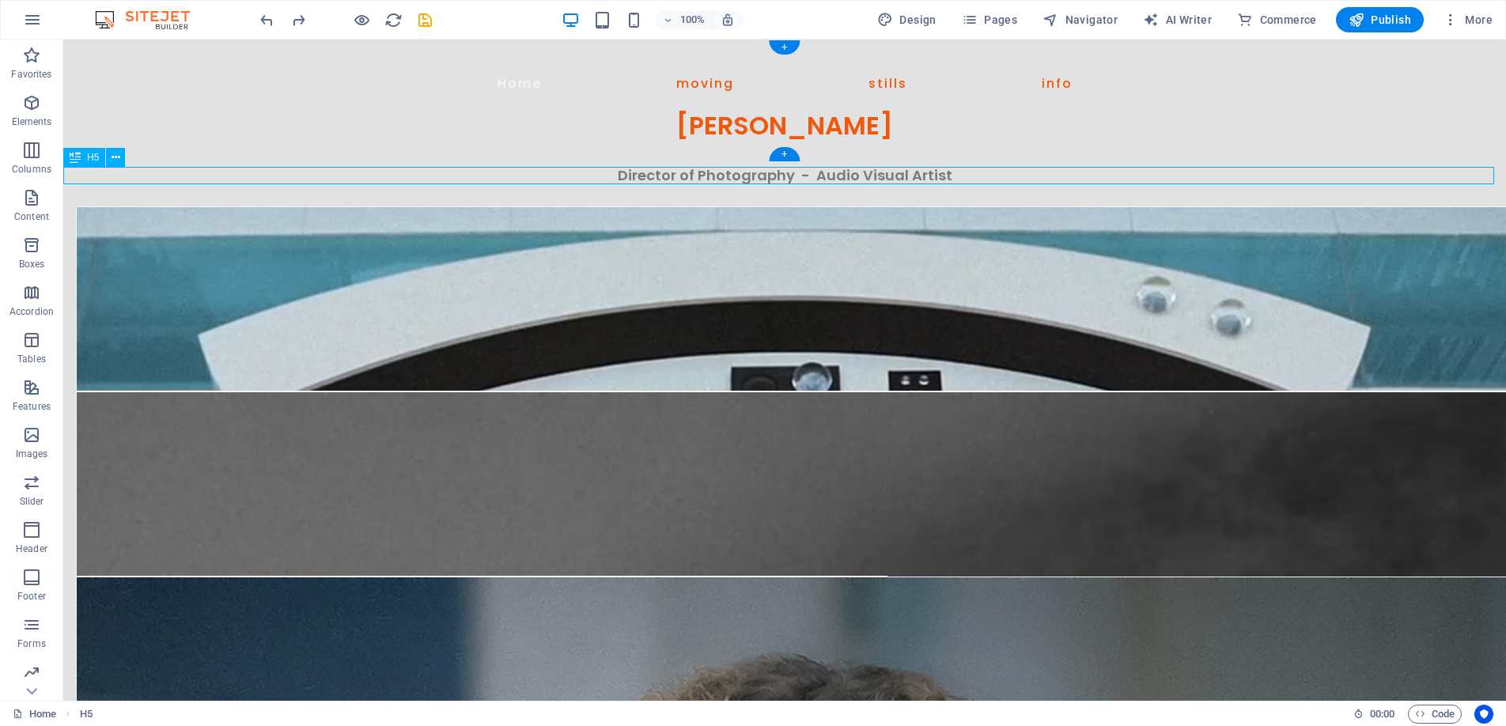
click at [675, 172] on div "Director of Photography - Audio Visual Artist" at bounding box center [784, 175] width 1443 height 17
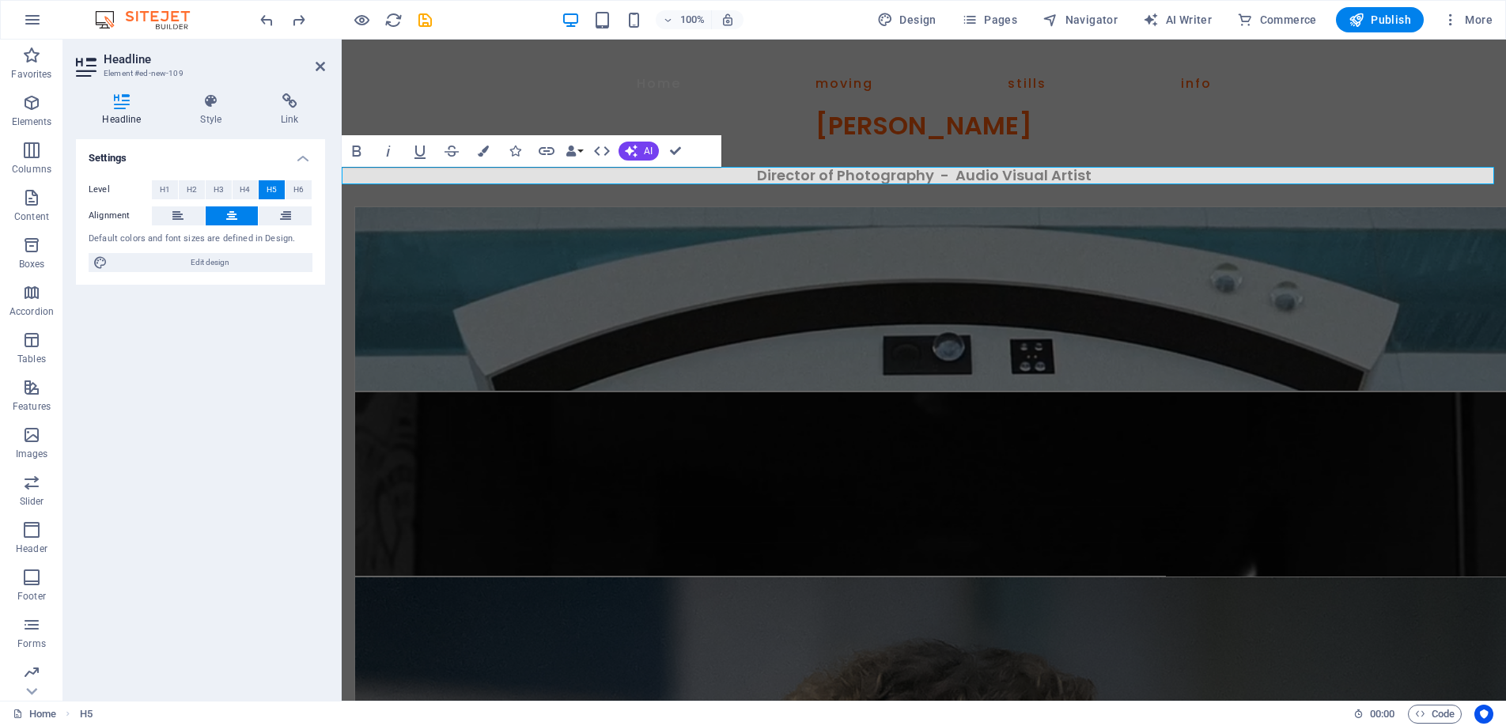
click at [1093, 177] on h5 "Director of Photography - Audio Visual Artist" at bounding box center [924, 175] width 1165 height 17
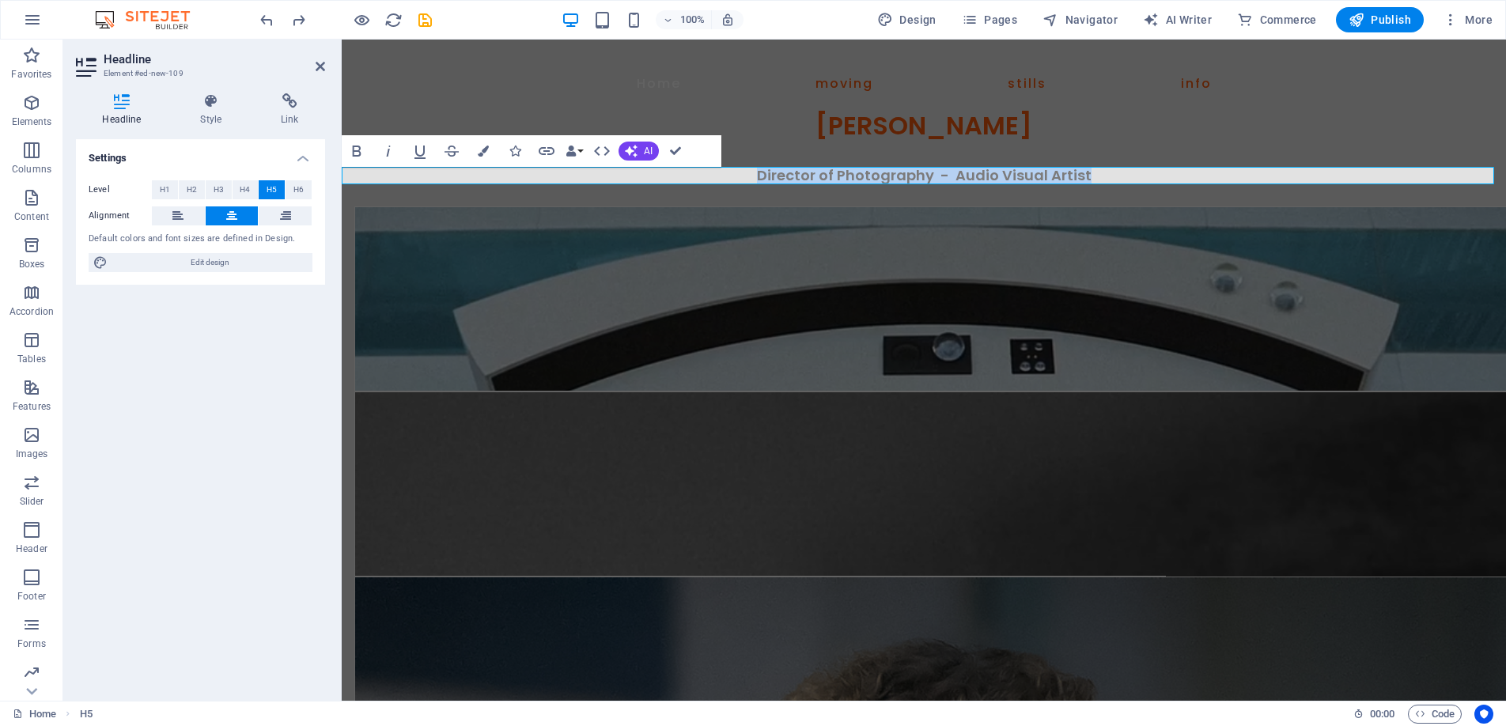
drag, startPoint x: 1097, startPoint y: 176, endPoint x: 742, endPoint y: 176, distance: 355.2
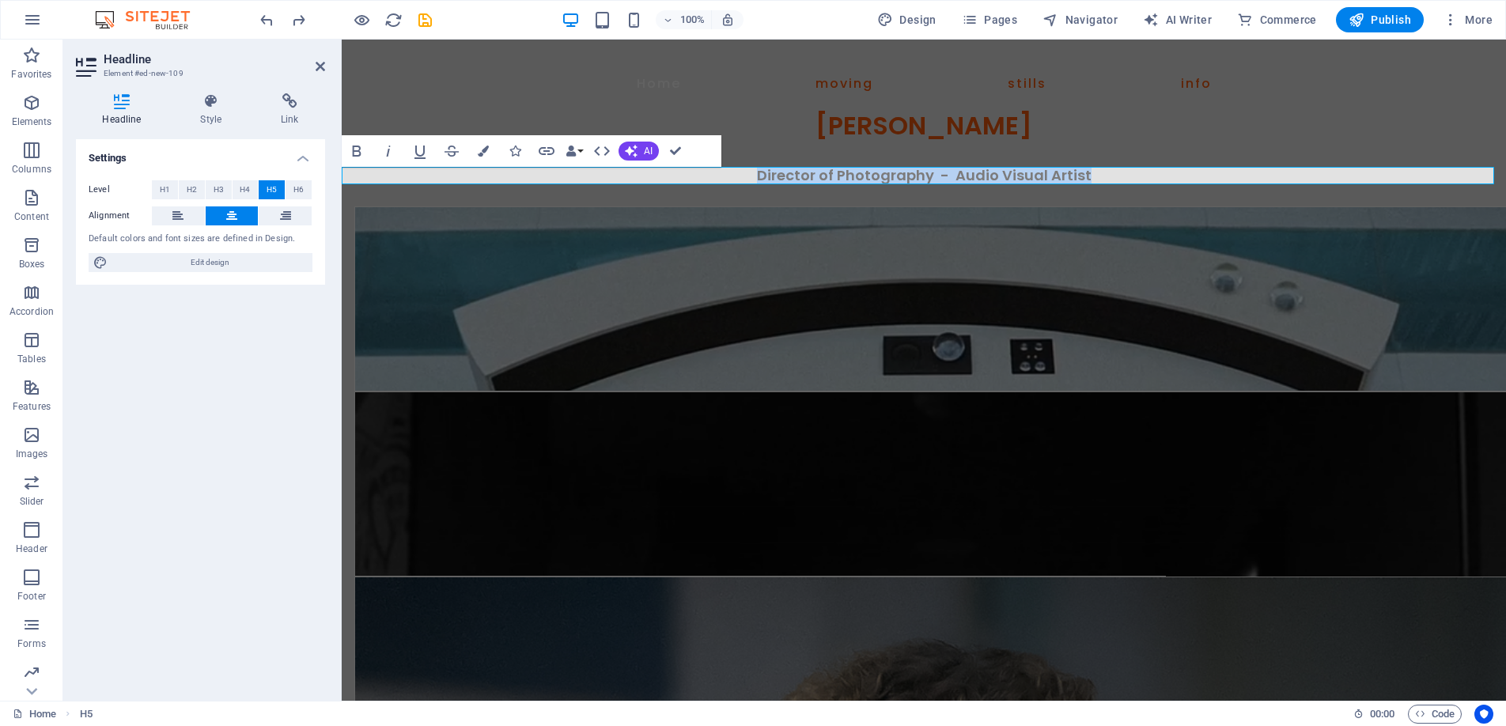
click at [742, 176] on h5 "Director of Photography - Audio Visual Artist" at bounding box center [924, 175] width 1165 height 17
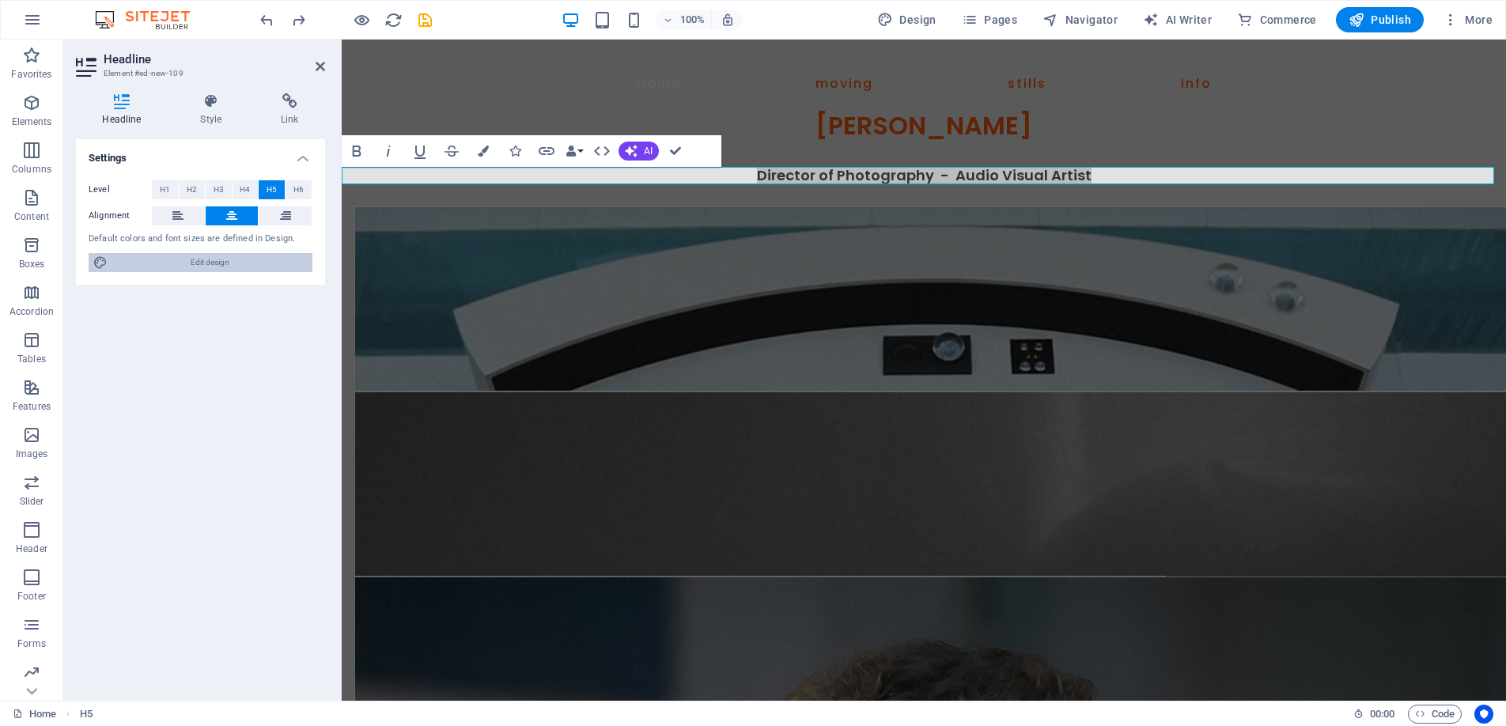
click at [213, 256] on span "Edit design" at bounding box center [209, 262] width 195 height 19
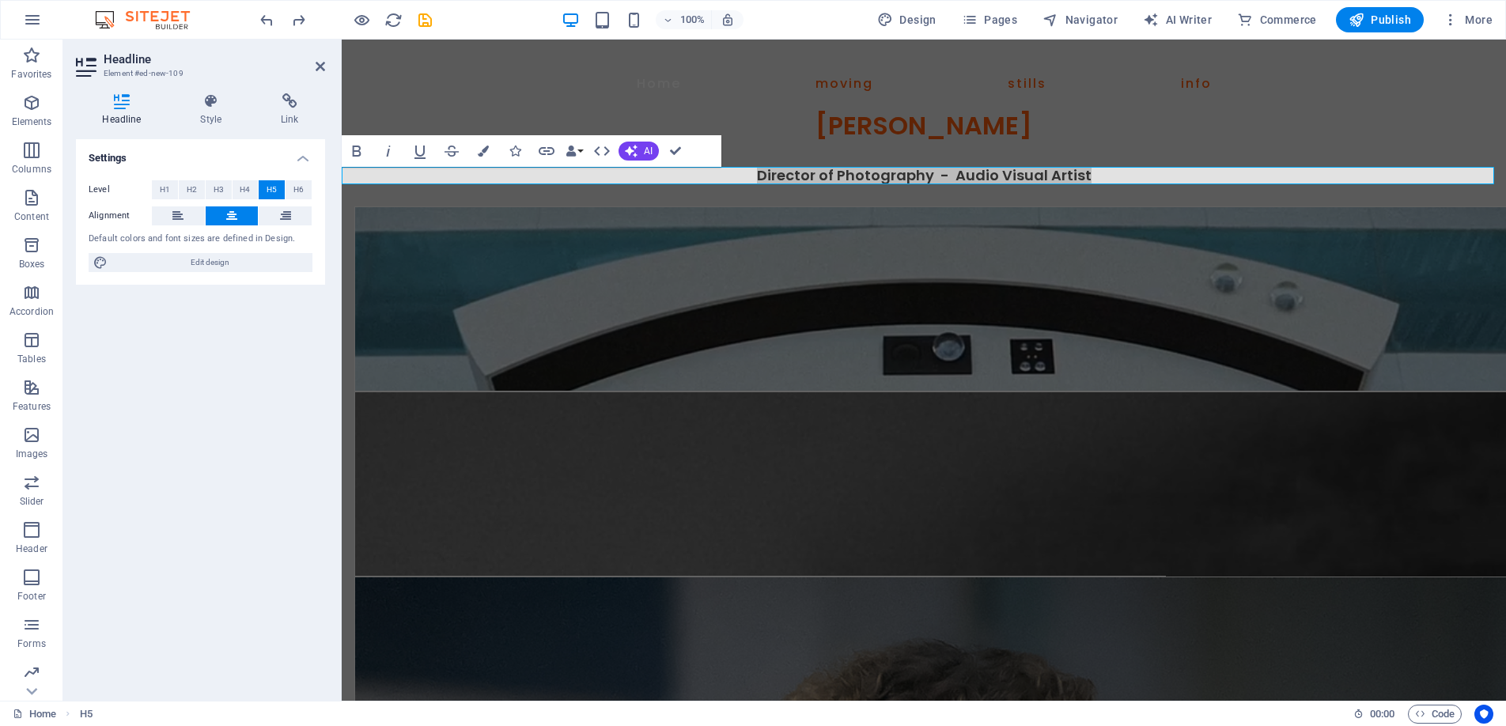
select select "px"
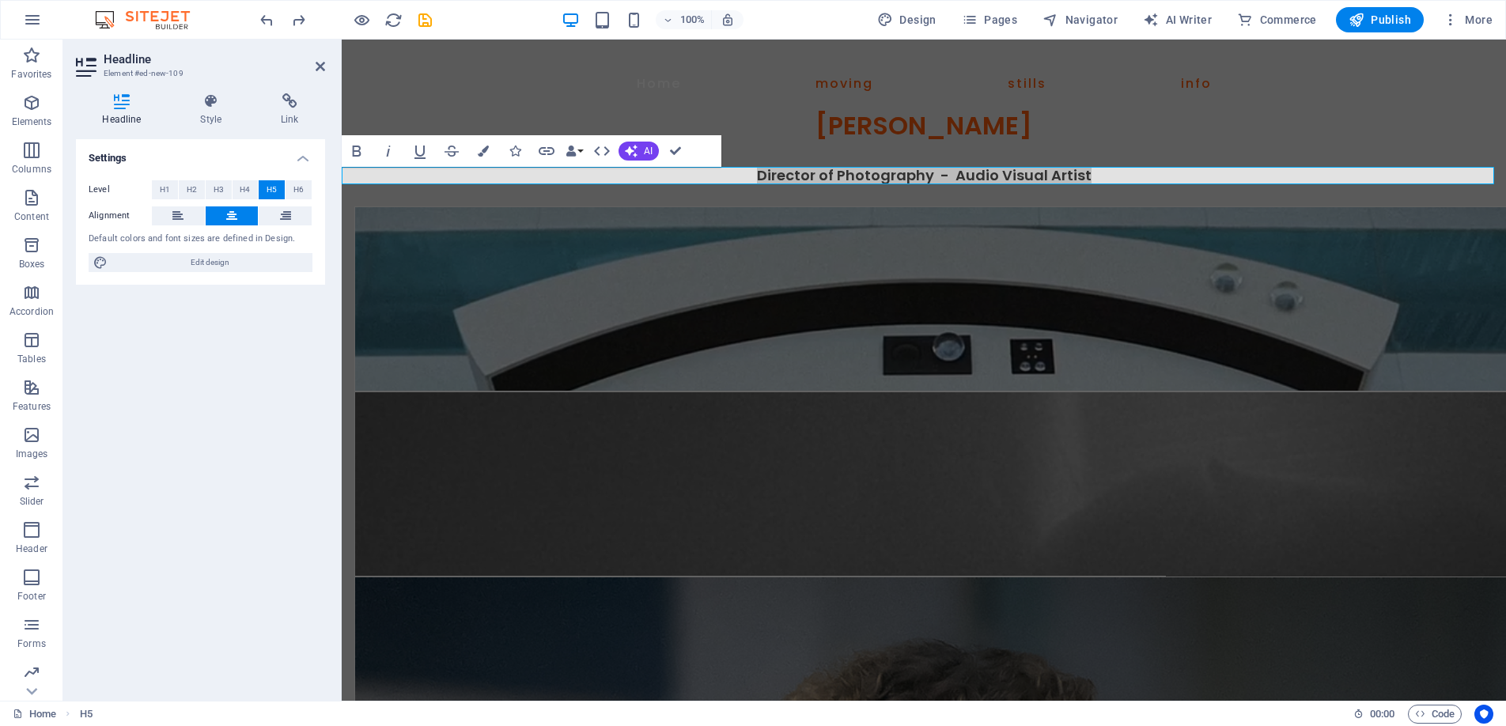
select select "400"
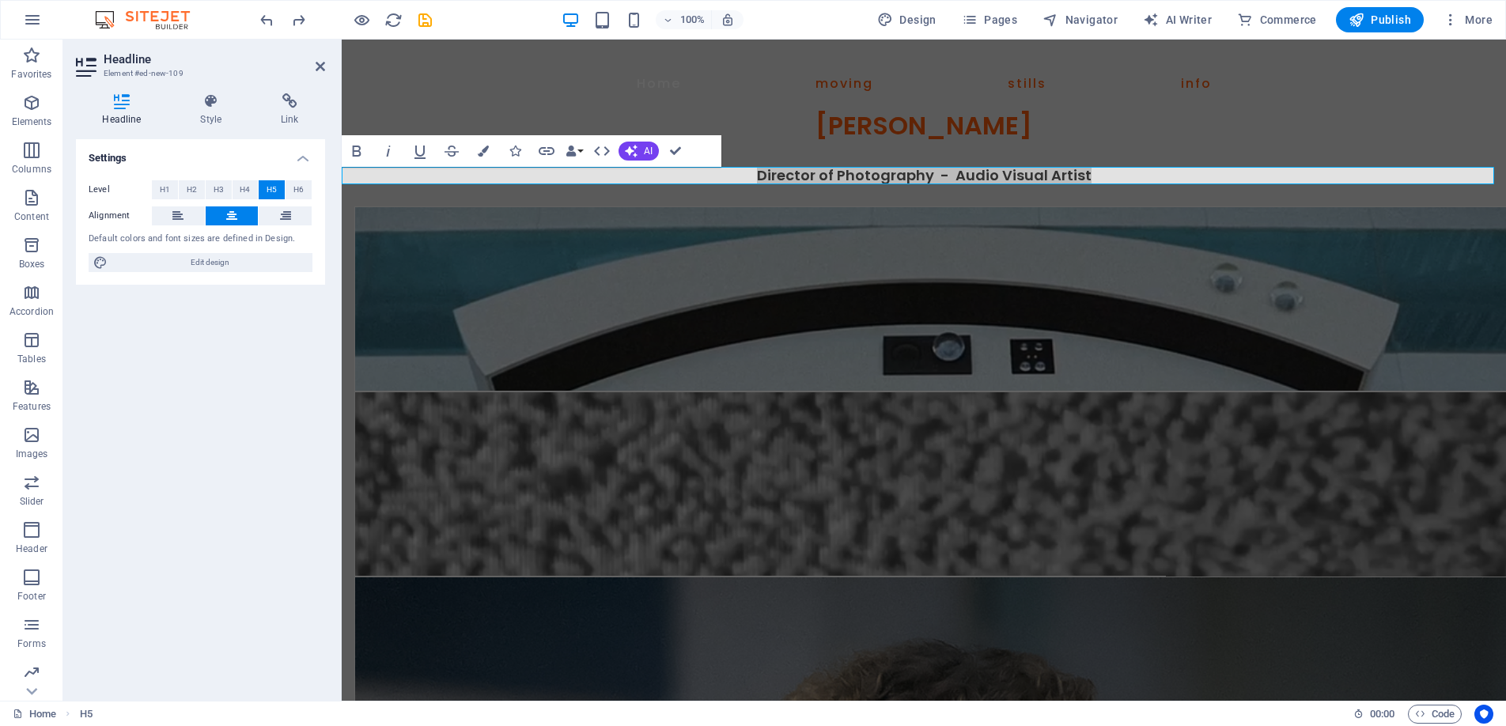
select select "px"
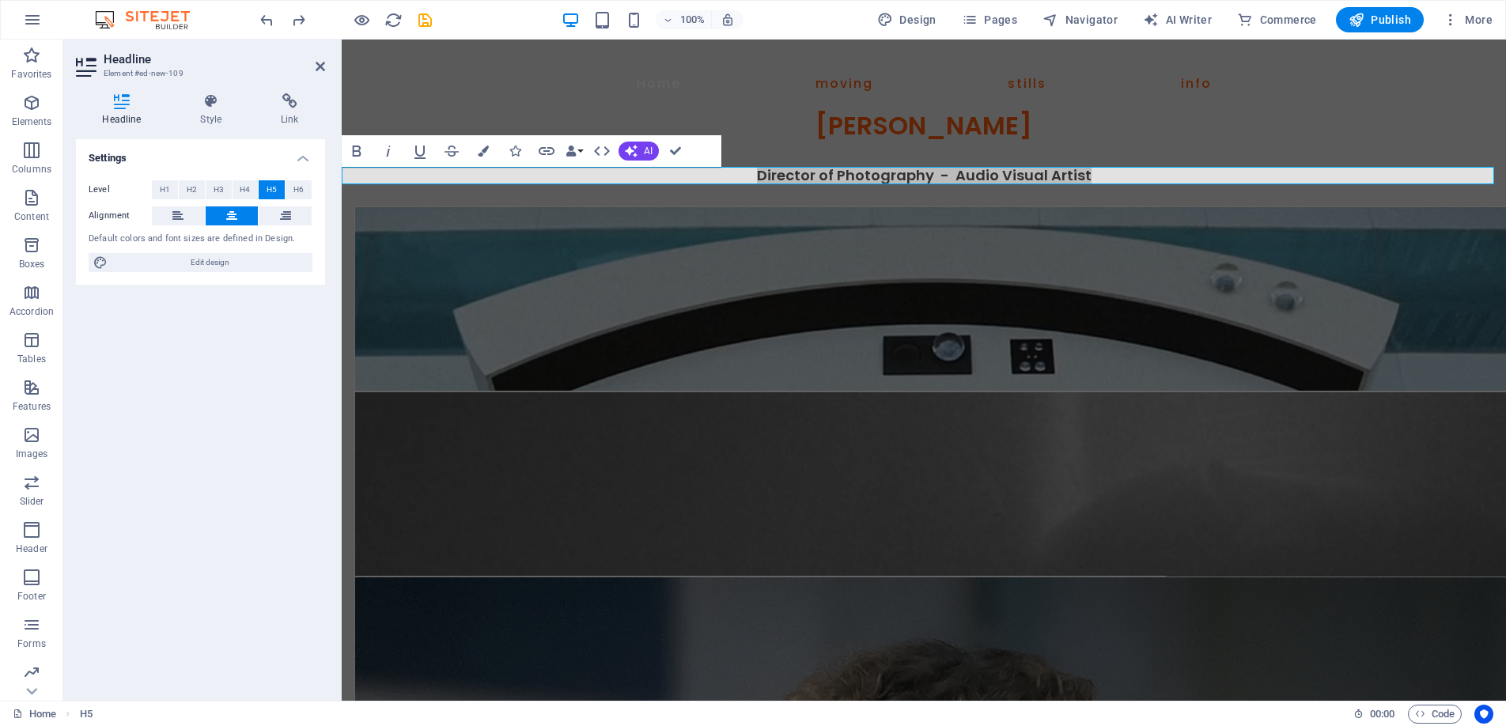
select select "px"
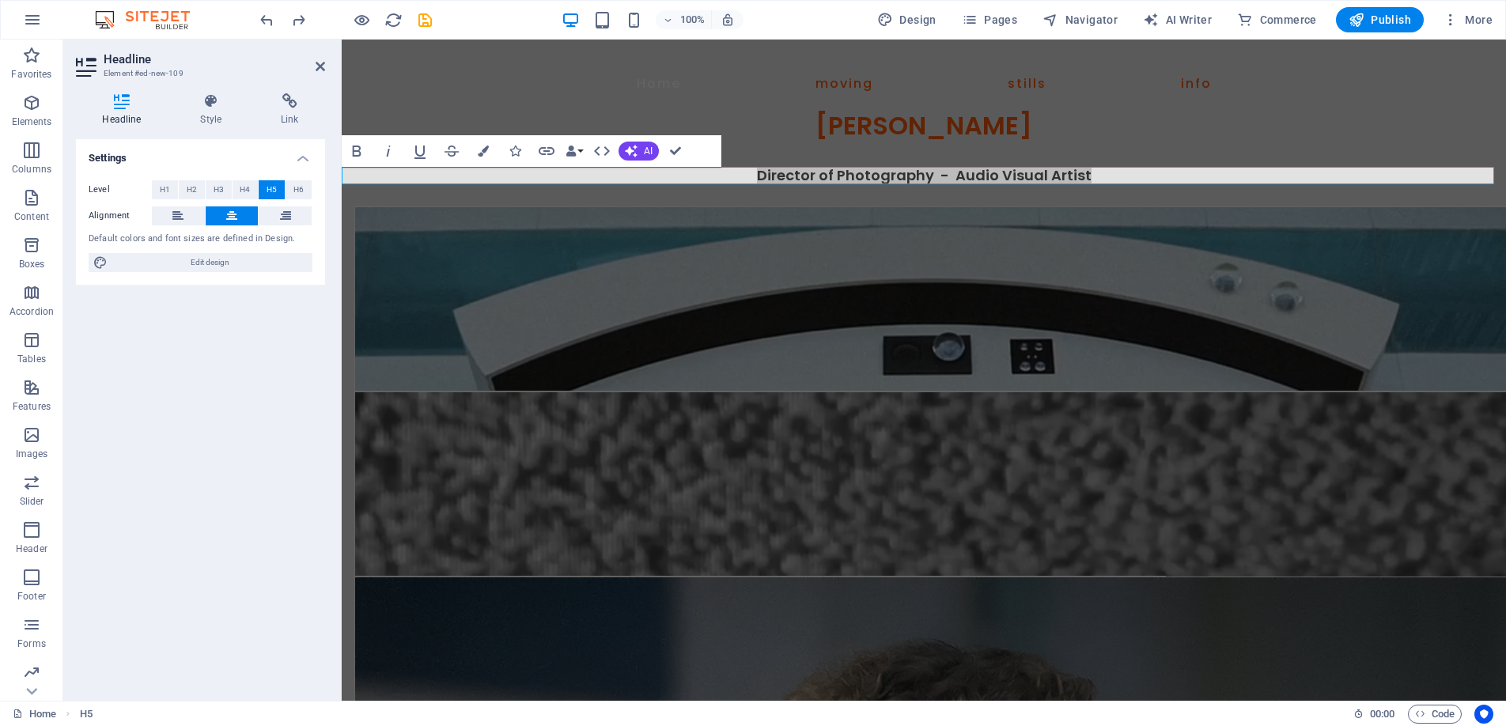
select select "600"
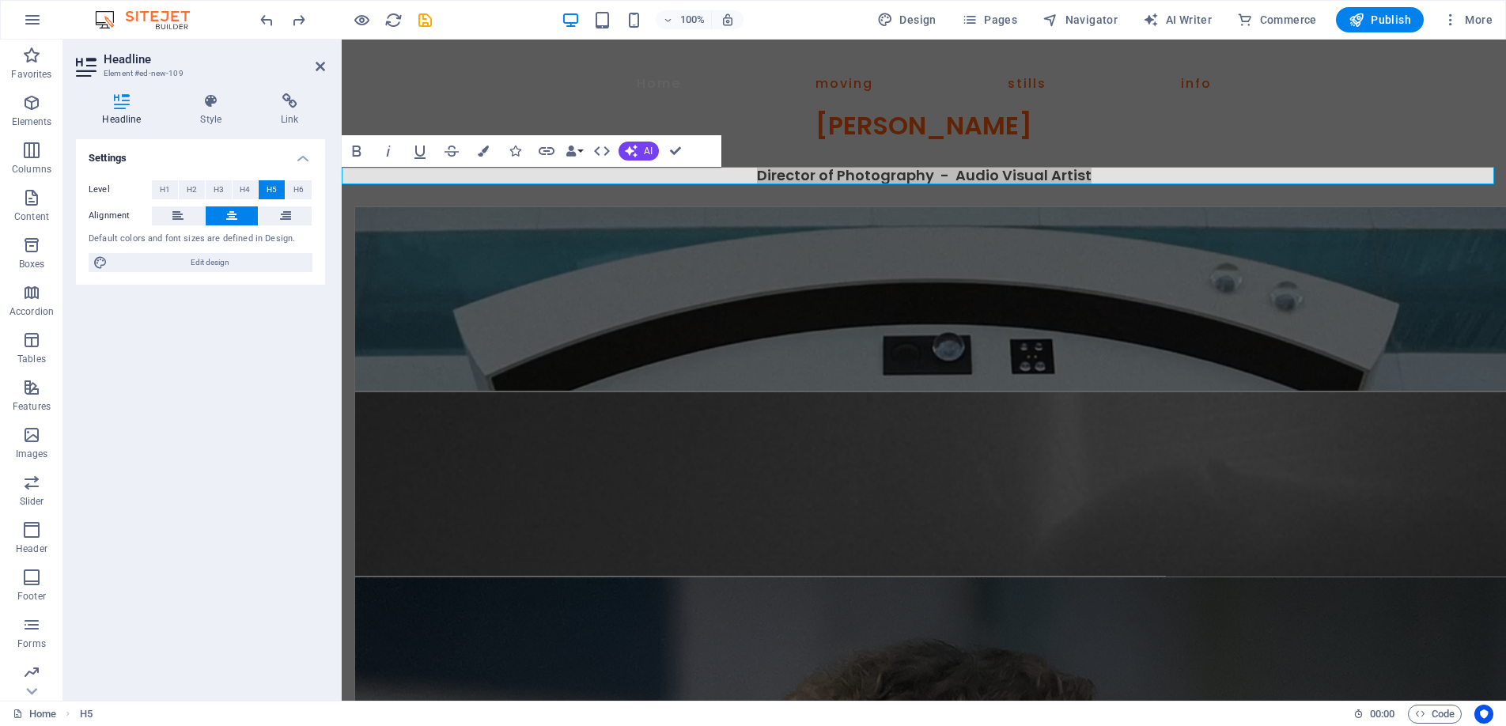
select select "px"
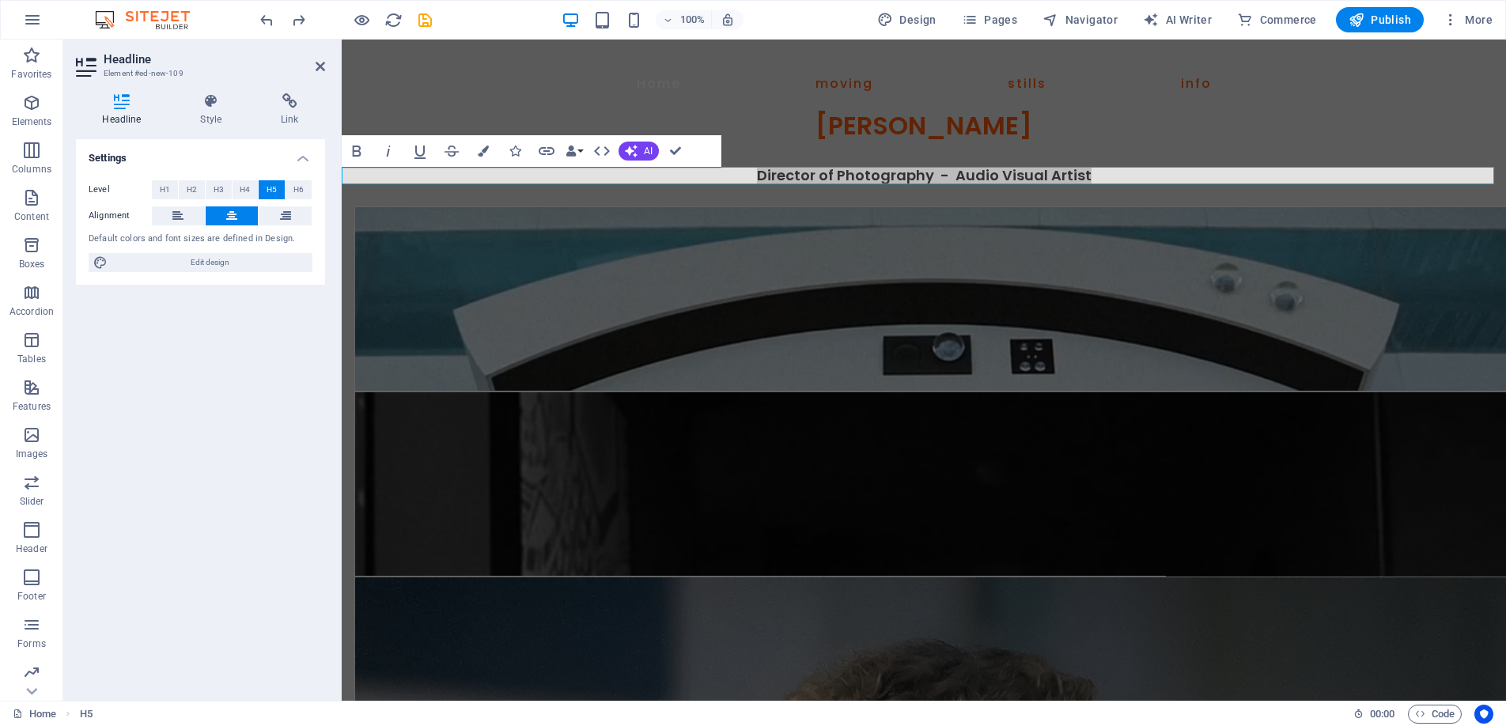
select select "rem"
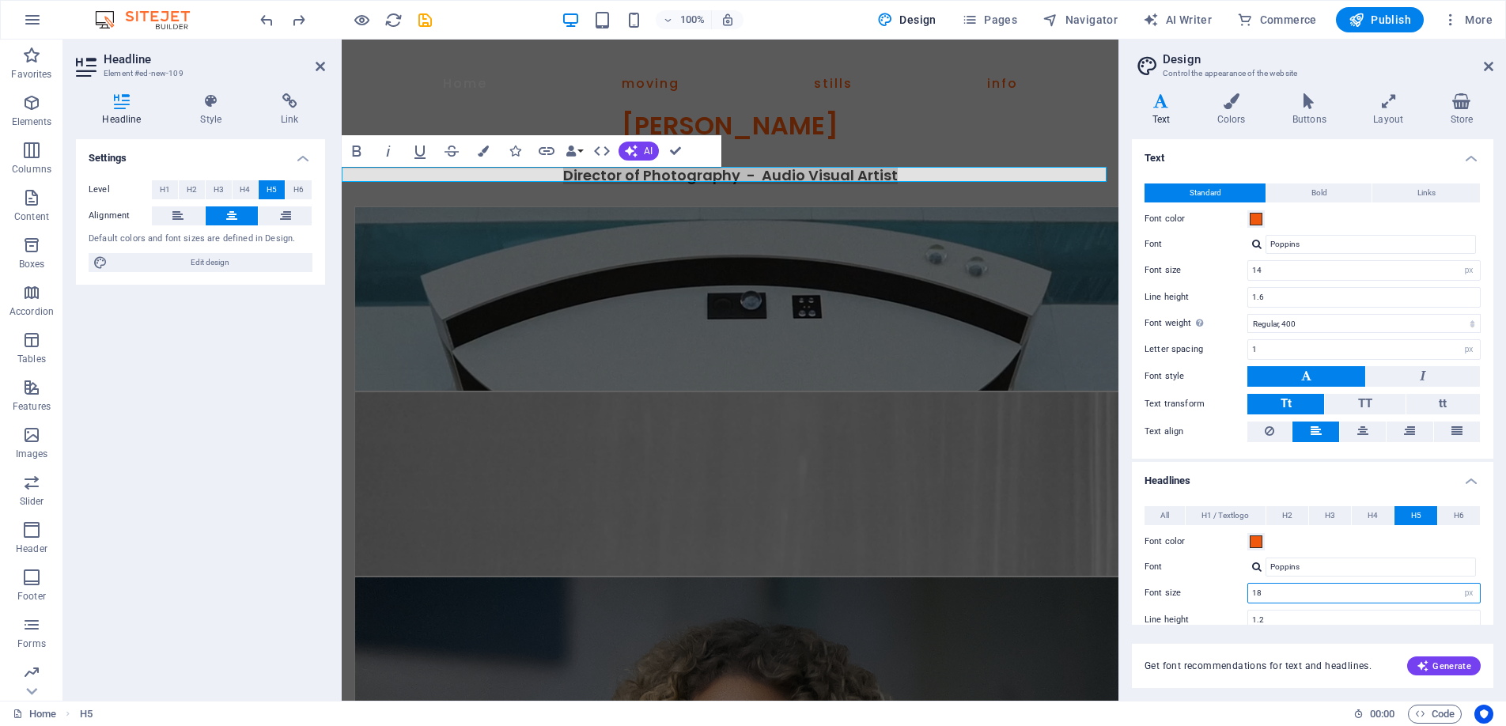
click at [1273, 593] on input "18" at bounding box center [1364, 593] width 232 height 19
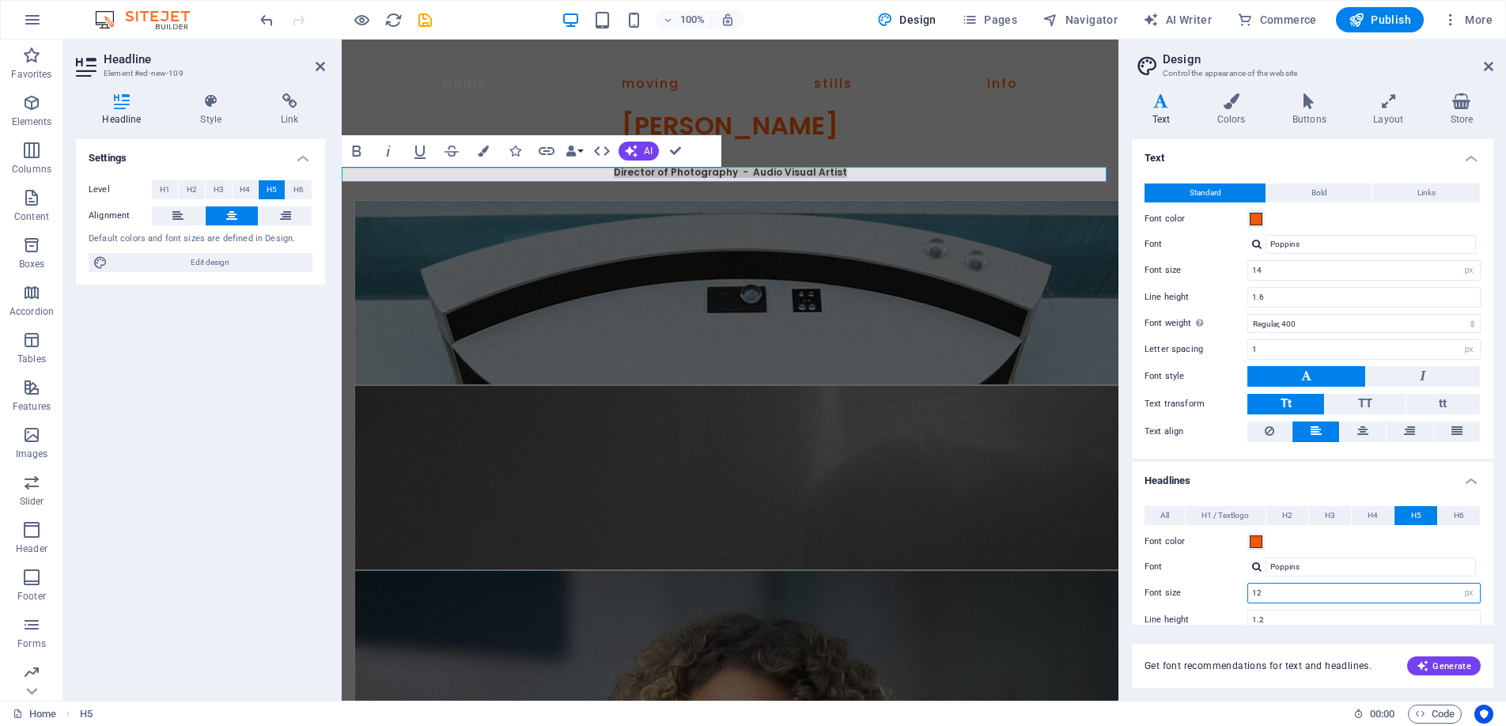
click at [1272, 593] on input "12" at bounding box center [1364, 593] width 232 height 19
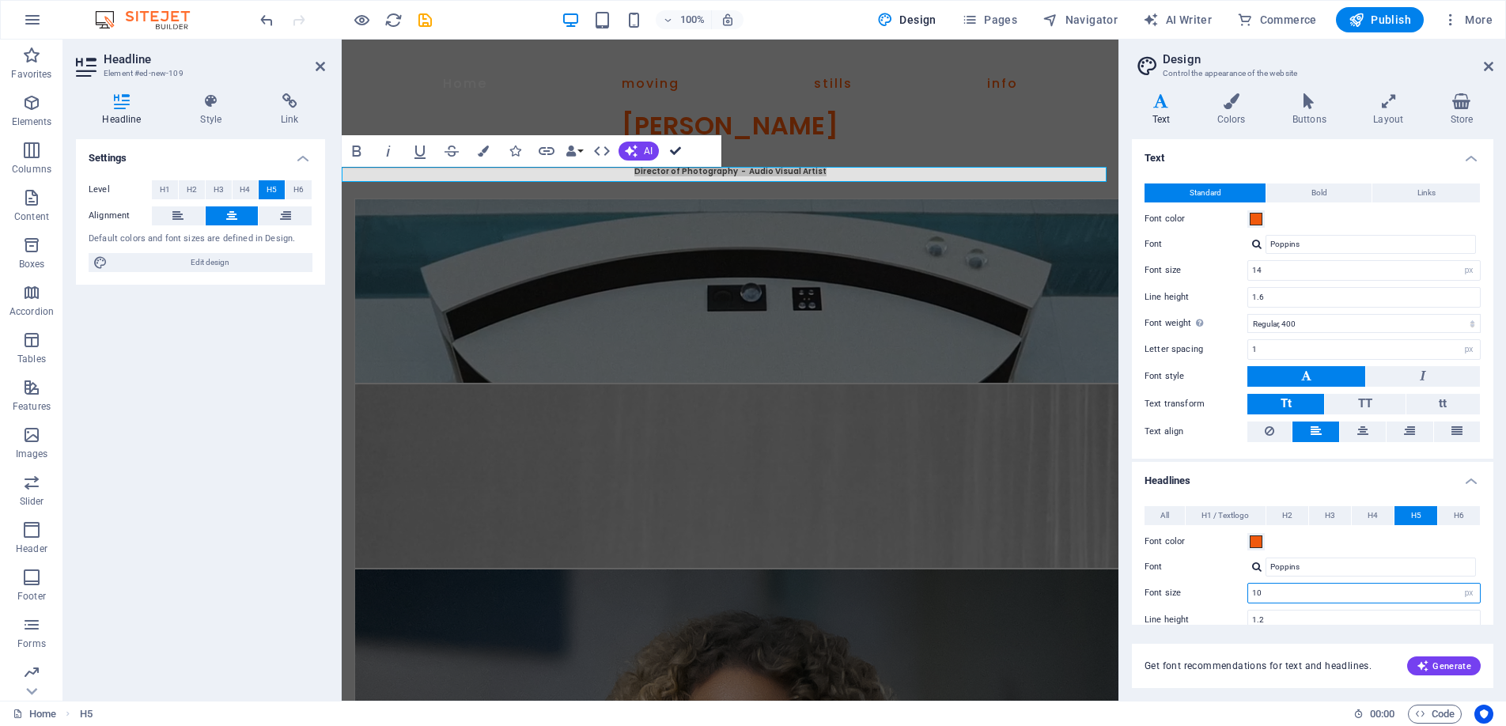
drag, startPoint x: 673, startPoint y: 148, endPoint x: 611, endPoint y: 109, distance: 73.5
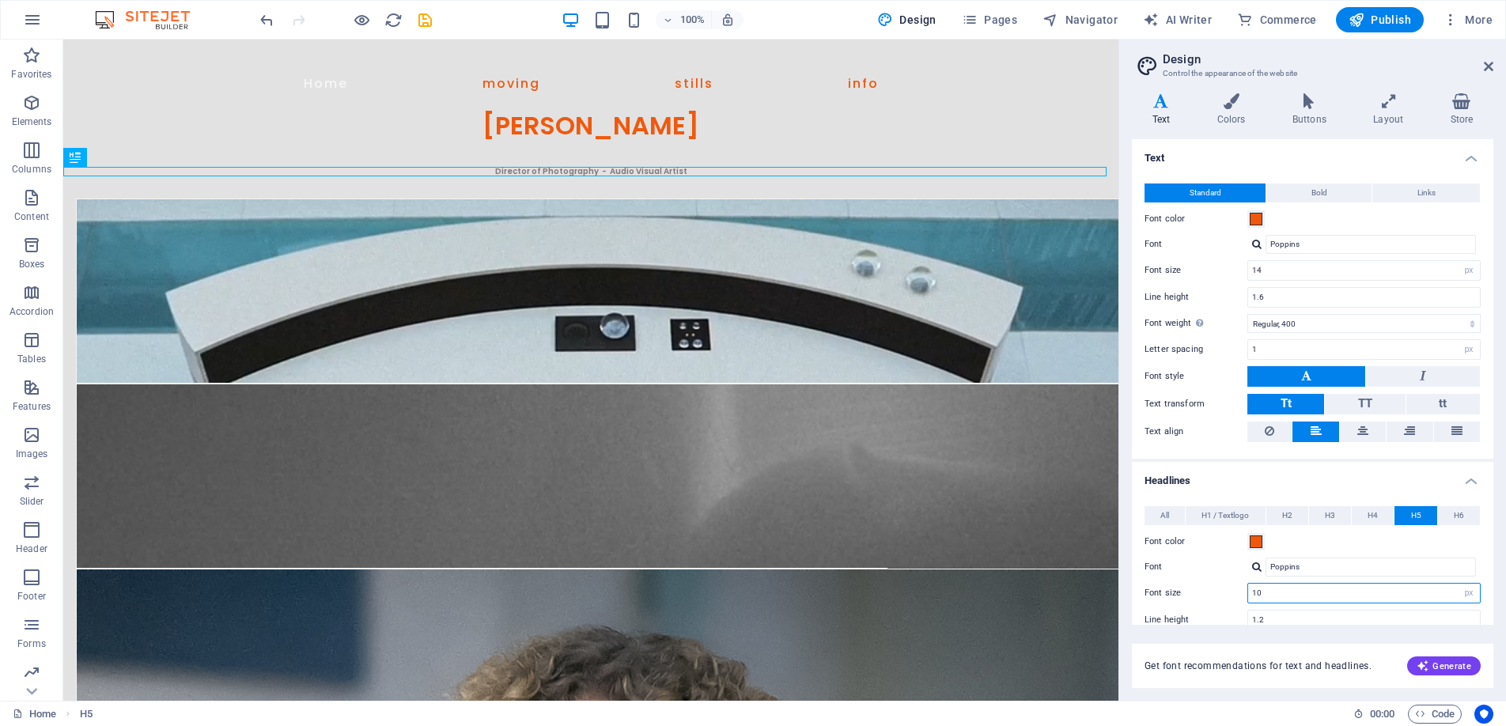
click at [1284, 588] on input "10" at bounding box center [1364, 593] width 232 height 19
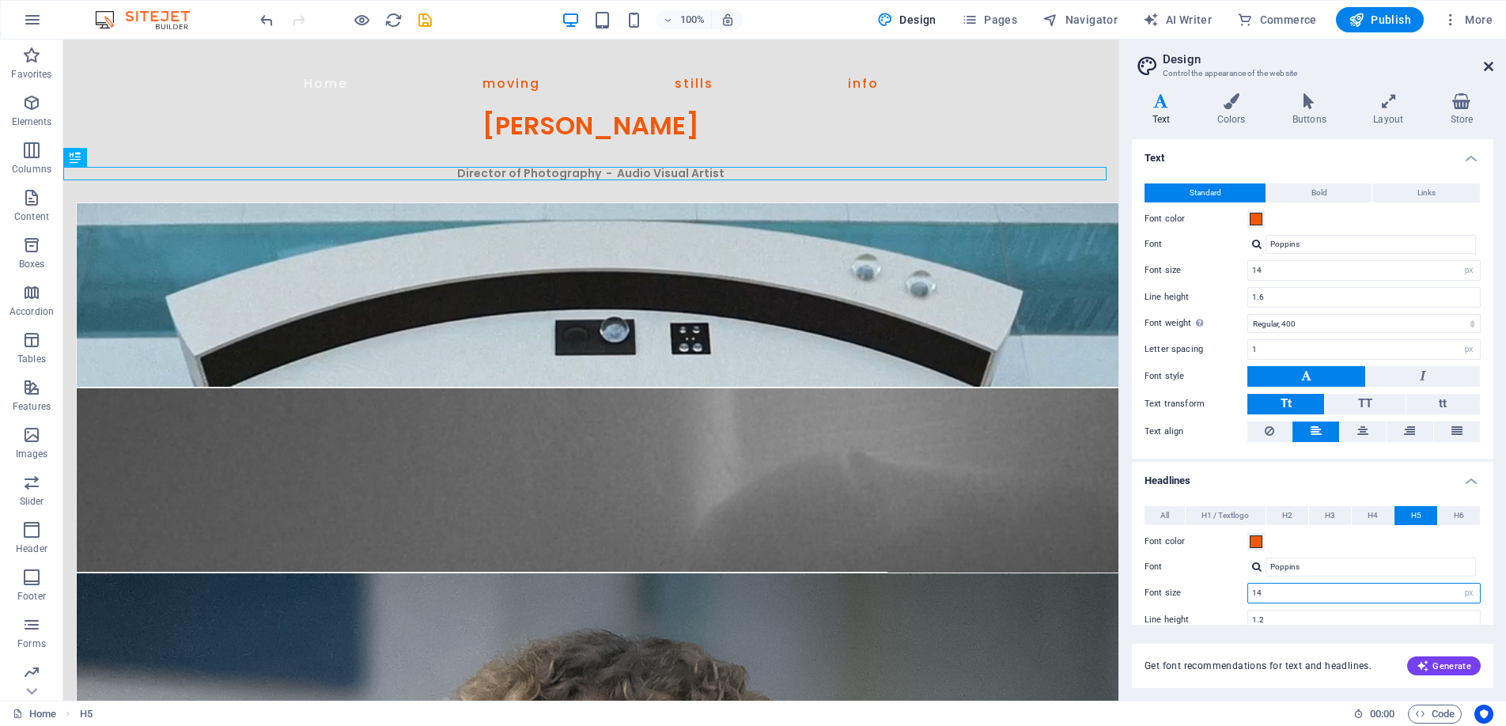
type input "14"
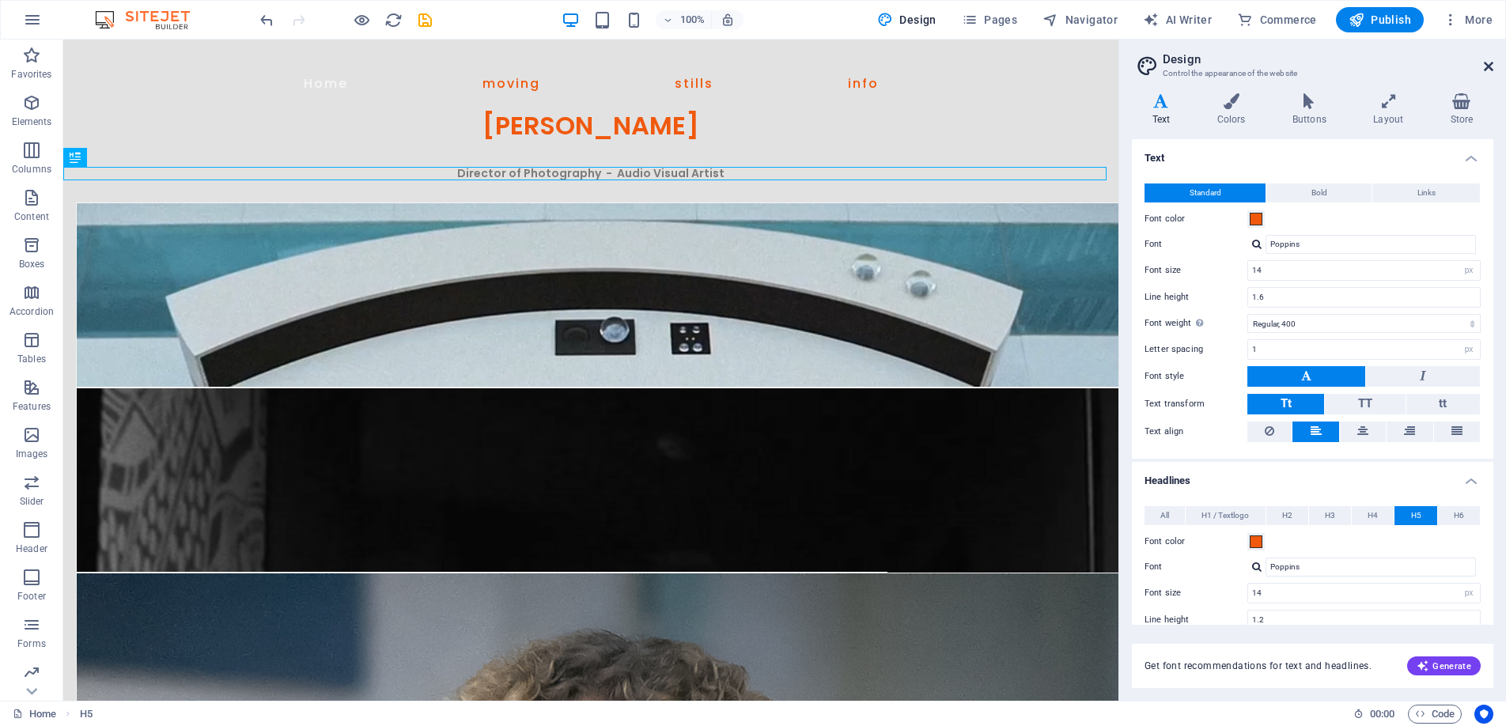
click at [1487, 63] on icon at bounding box center [1488, 66] width 9 height 13
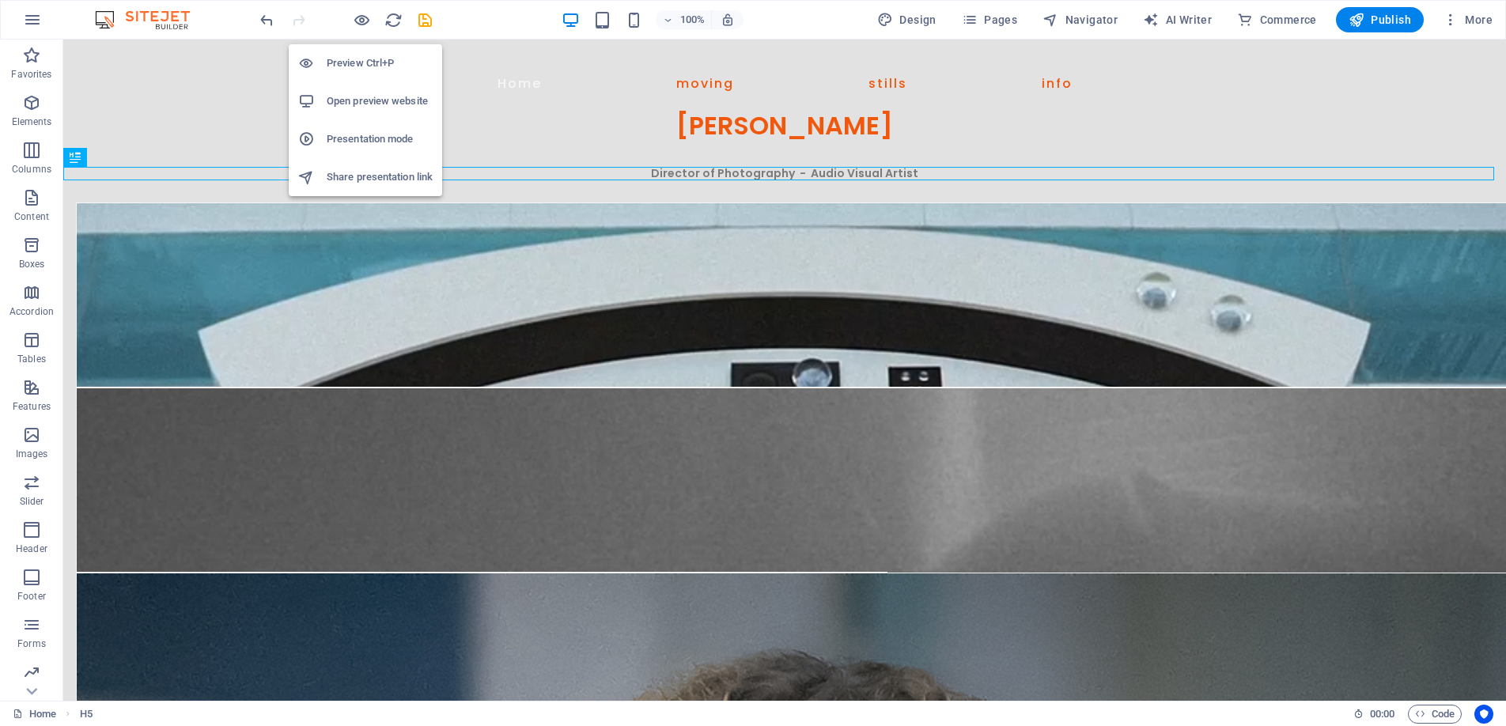
click at [362, 51] on li "Preview Ctrl+P" at bounding box center [365, 63] width 153 height 38
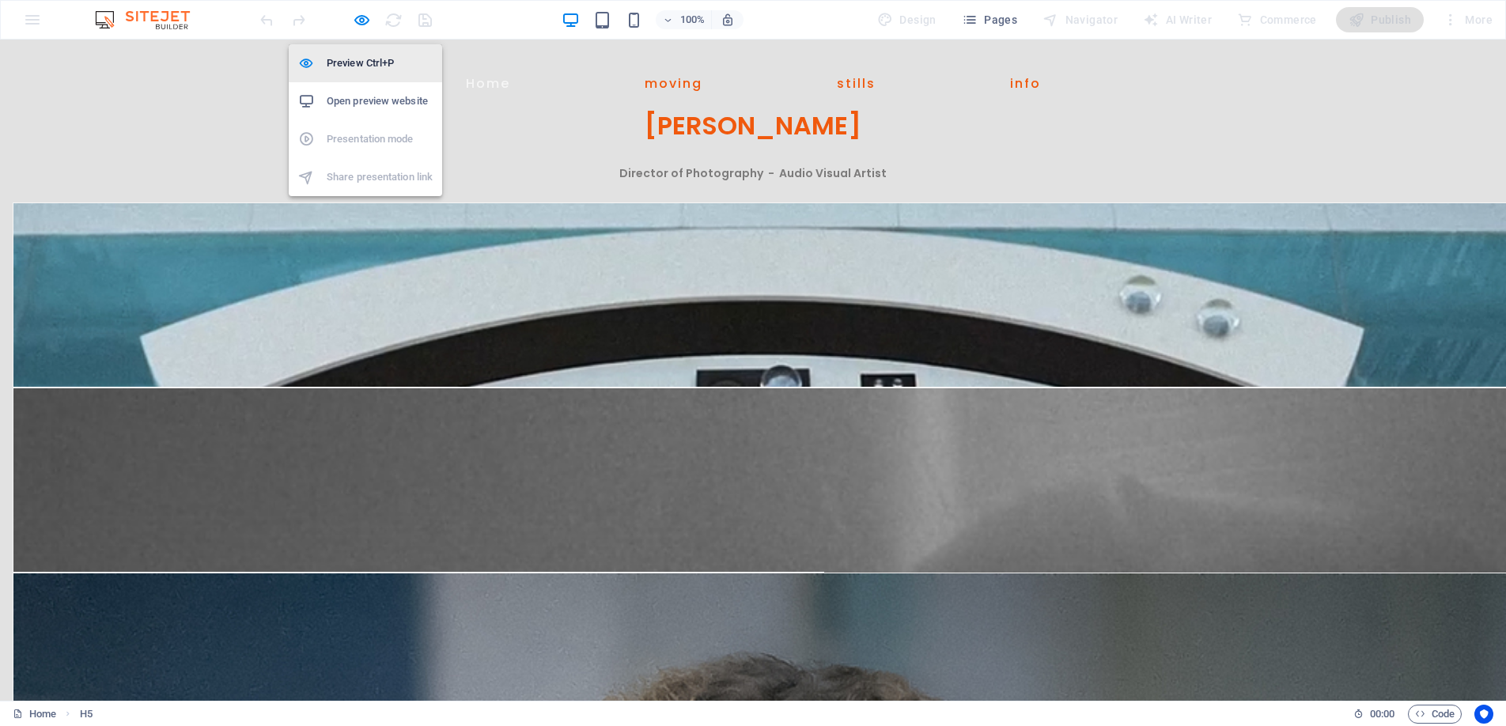
click at [357, 55] on h6 "Preview Ctrl+P" at bounding box center [380, 63] width 106 height 19
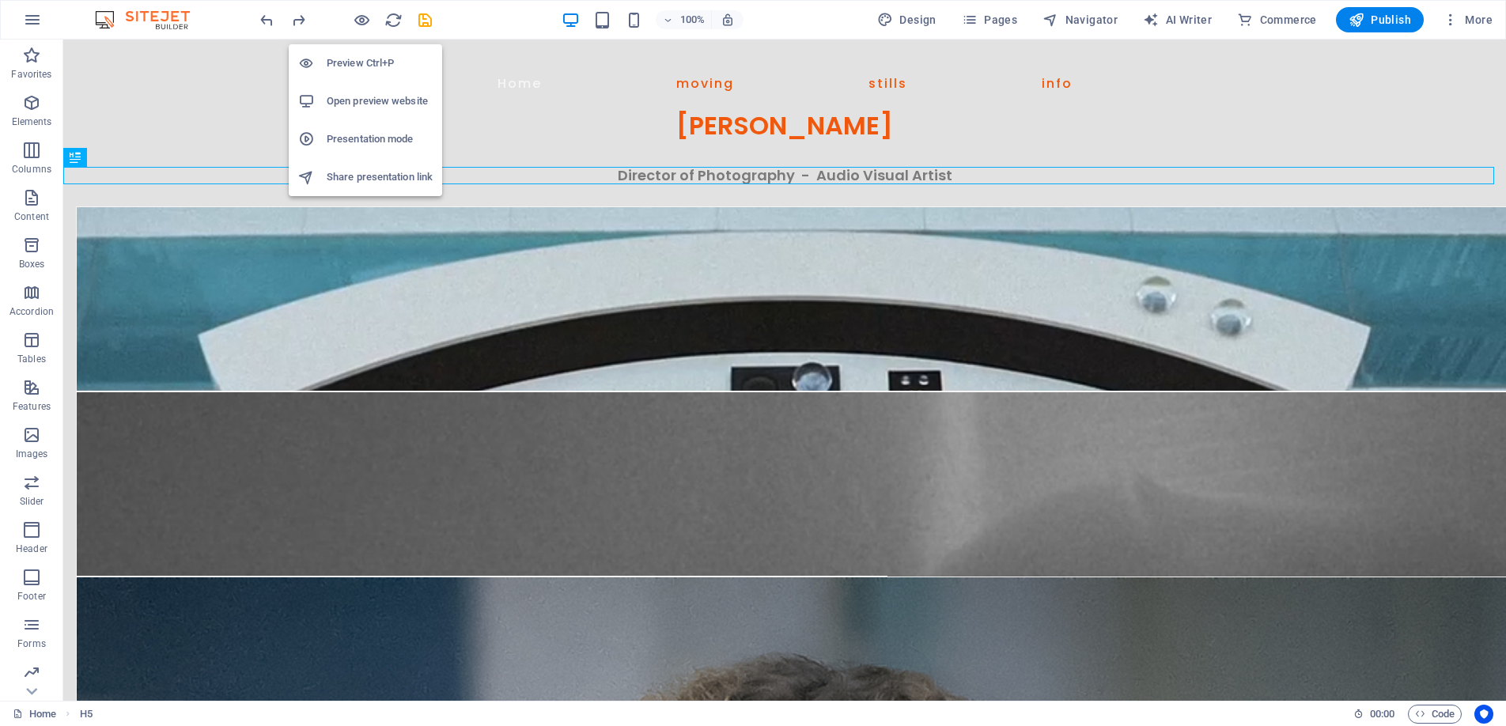
click at [365, 63] on h6 "Preview Ctrl+P" at bounding box center [380, 63] width 106 height 19
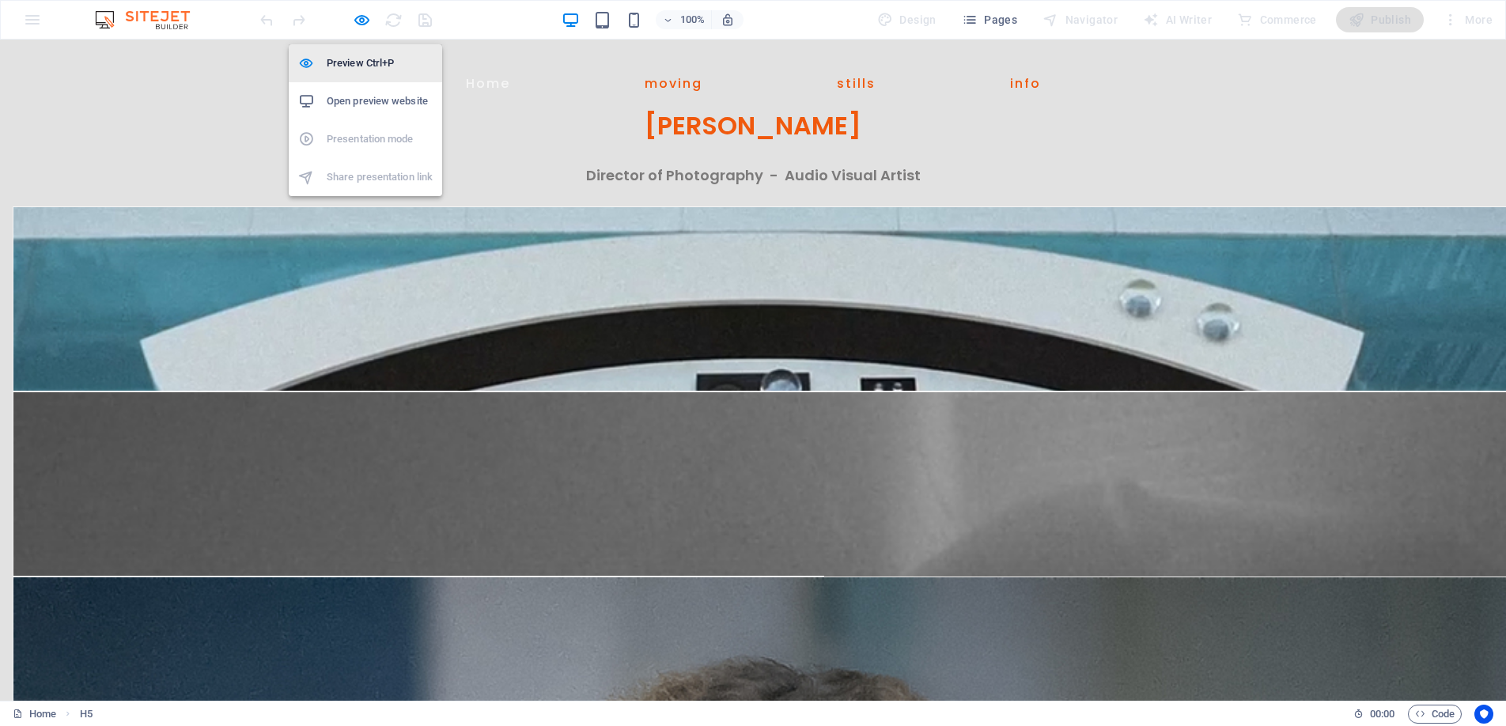
click at [361, 52] on li "Preview Ctrl+P" at bounding box center [365, 63] width 153 height 38
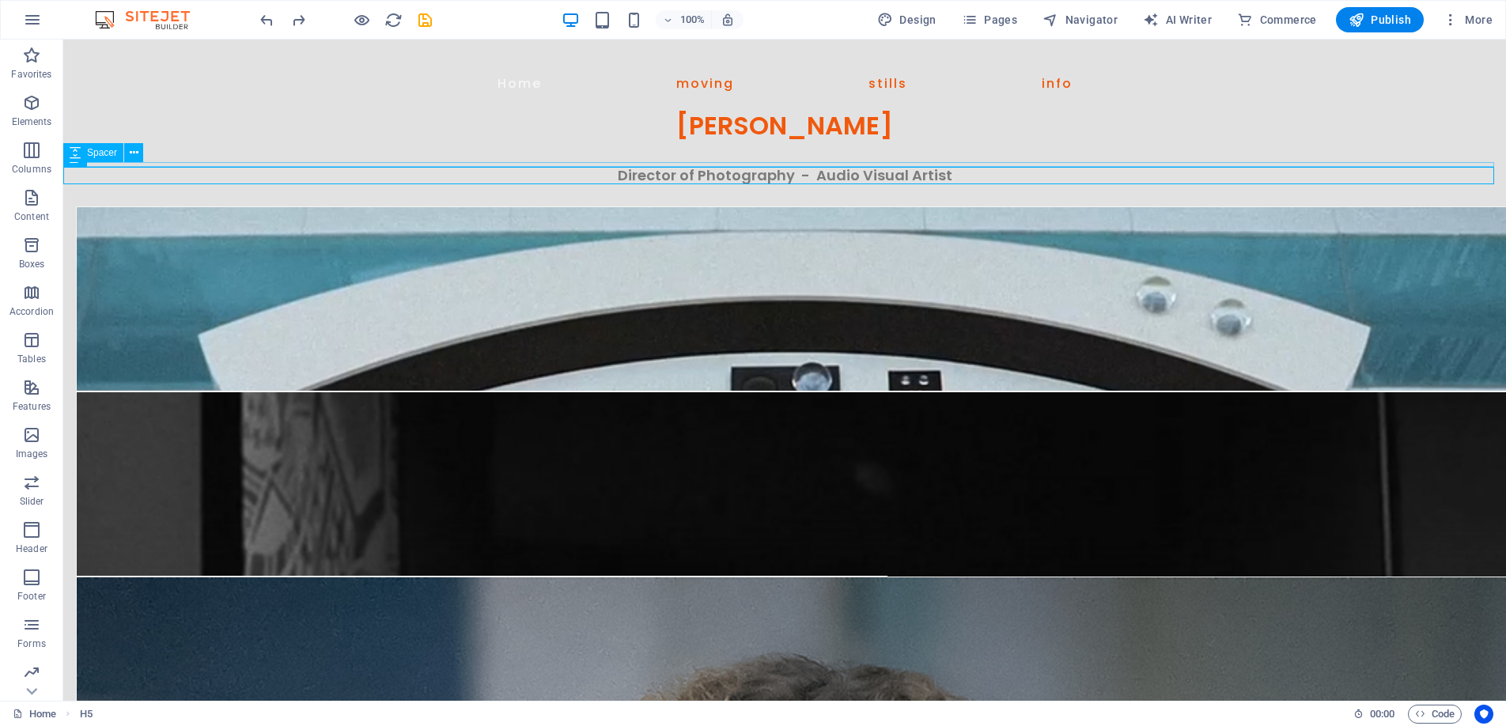
click at [634, 163] on div at bounding box center [784, 164] width 1443 height 5
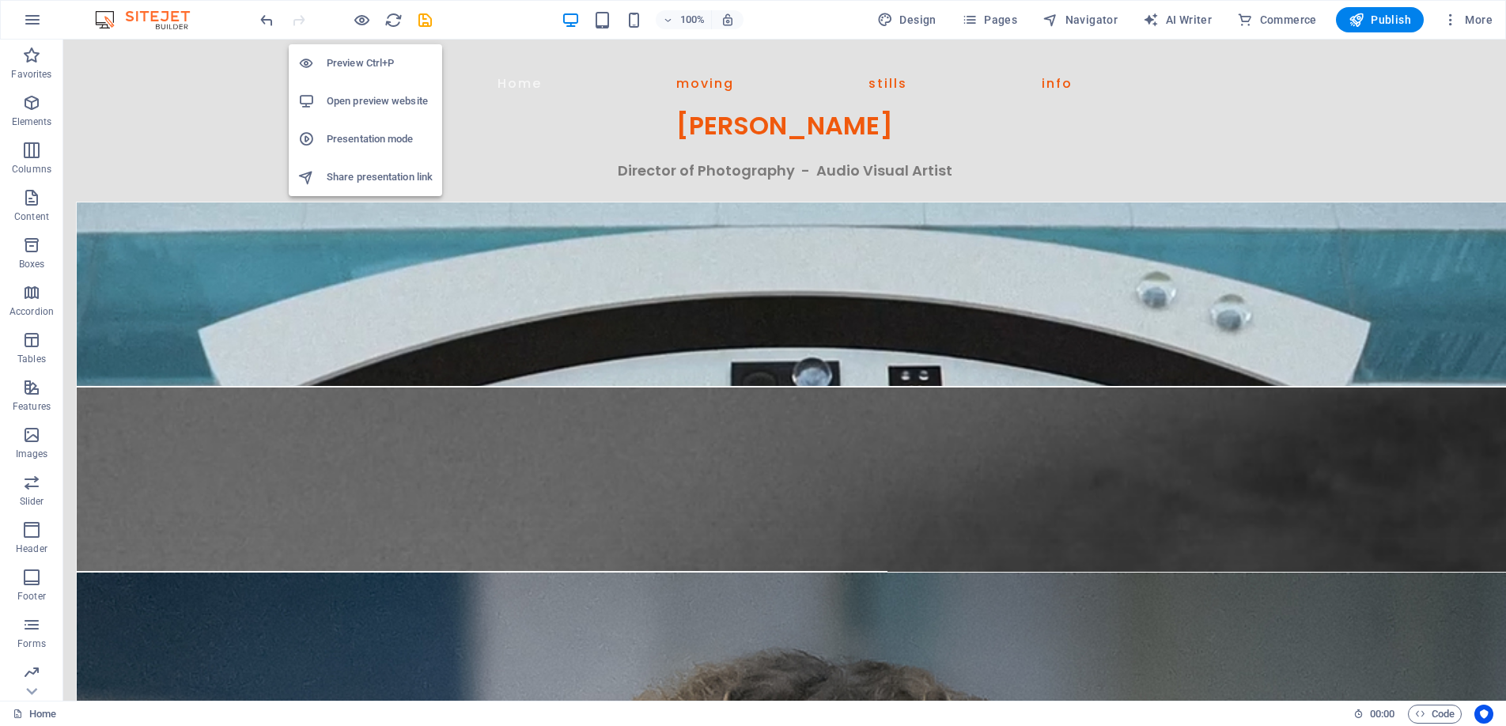
click at [362, 52] on li "Preview Ctrl+P" at bounding box center [365, 63] width 153 height 38
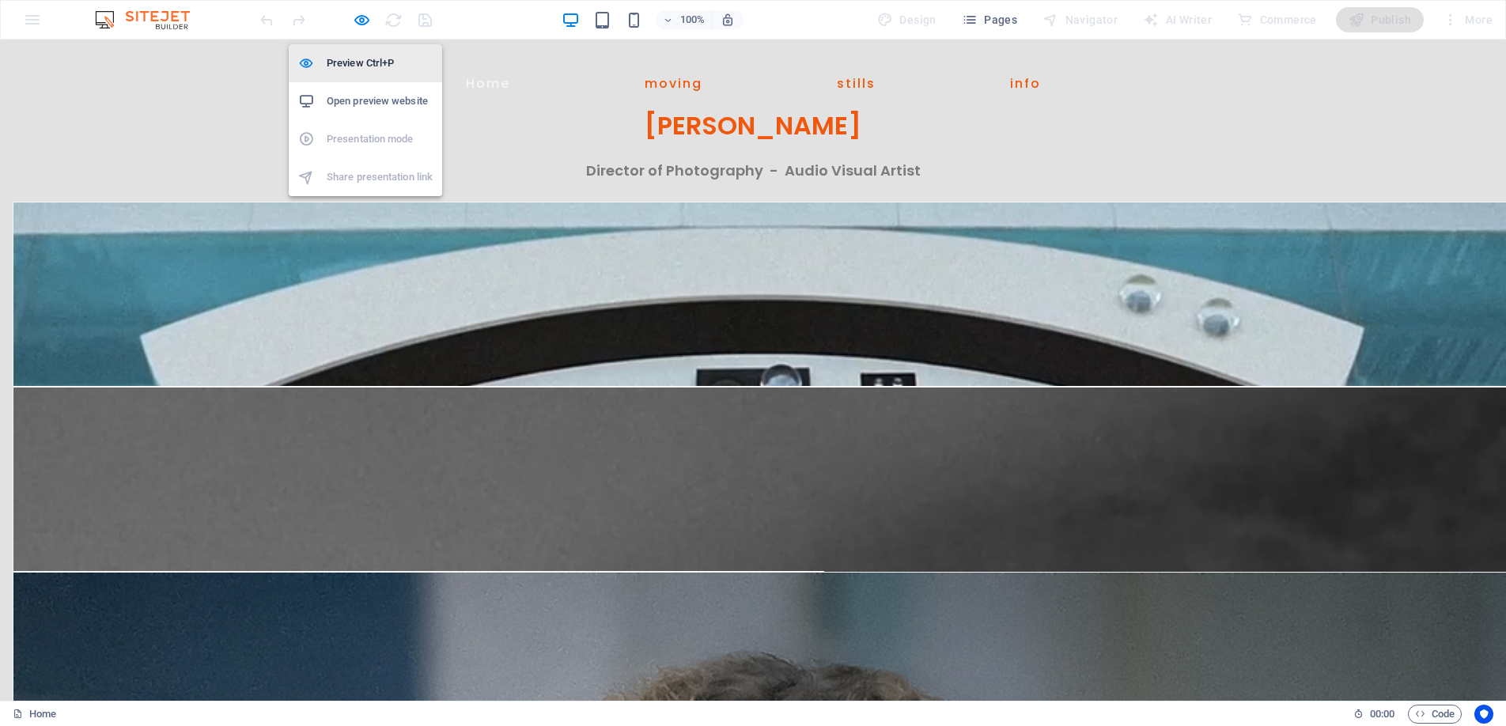
click at [350, 61] on h6 "Preview Ctrl+P" at bounding box center [380, 63] width 106 height 19
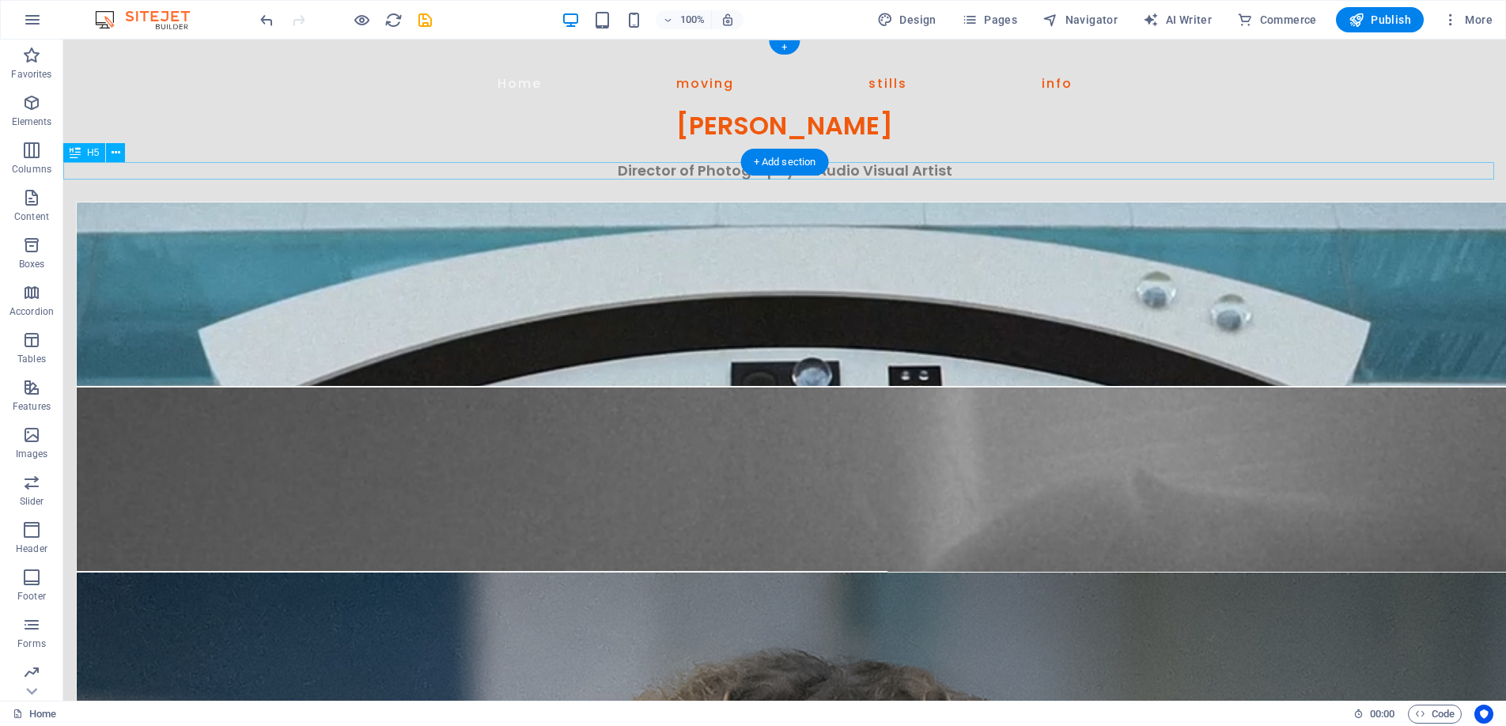
click at [718, 169] on div "Director of Photography - Audio Visual Artist" at bounding box center [784, 170] width 1443 height 17
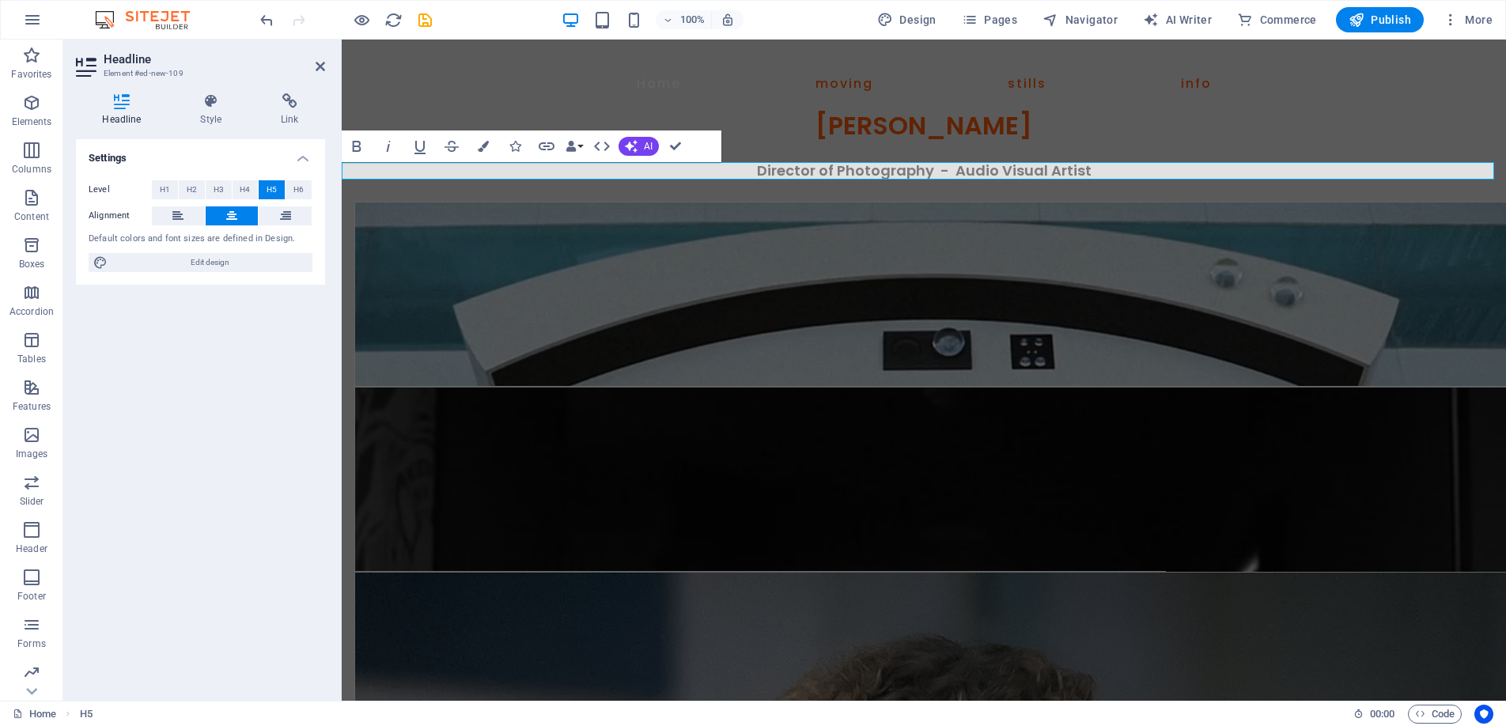
click at [1092, 171] on h5 "Director of Photography - Audio Visual Artist" at bounding box center [924, 170] width 1165 height 17
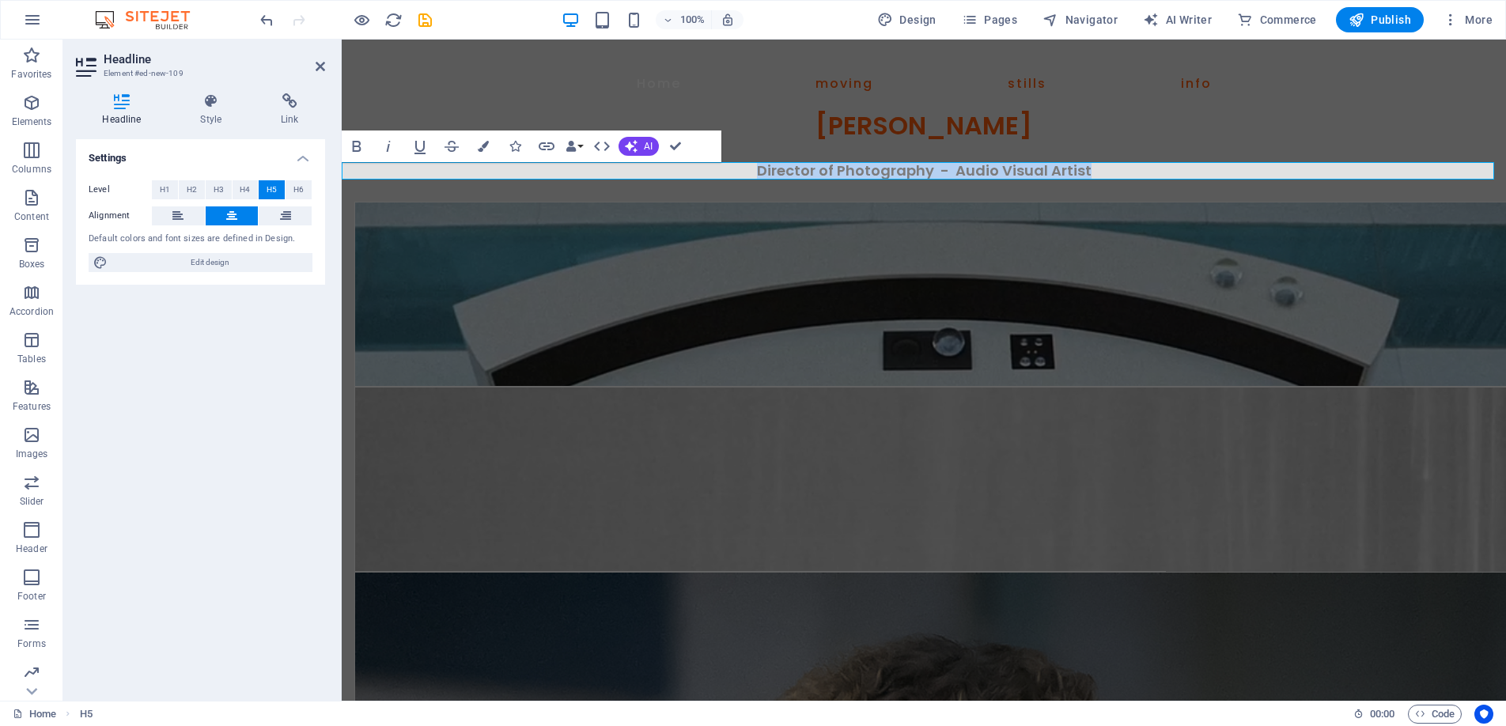
drag, startPoint x: 1104, startPoint y: 170, endPoint x: 725, endPoint y: 172, distance: 379.0
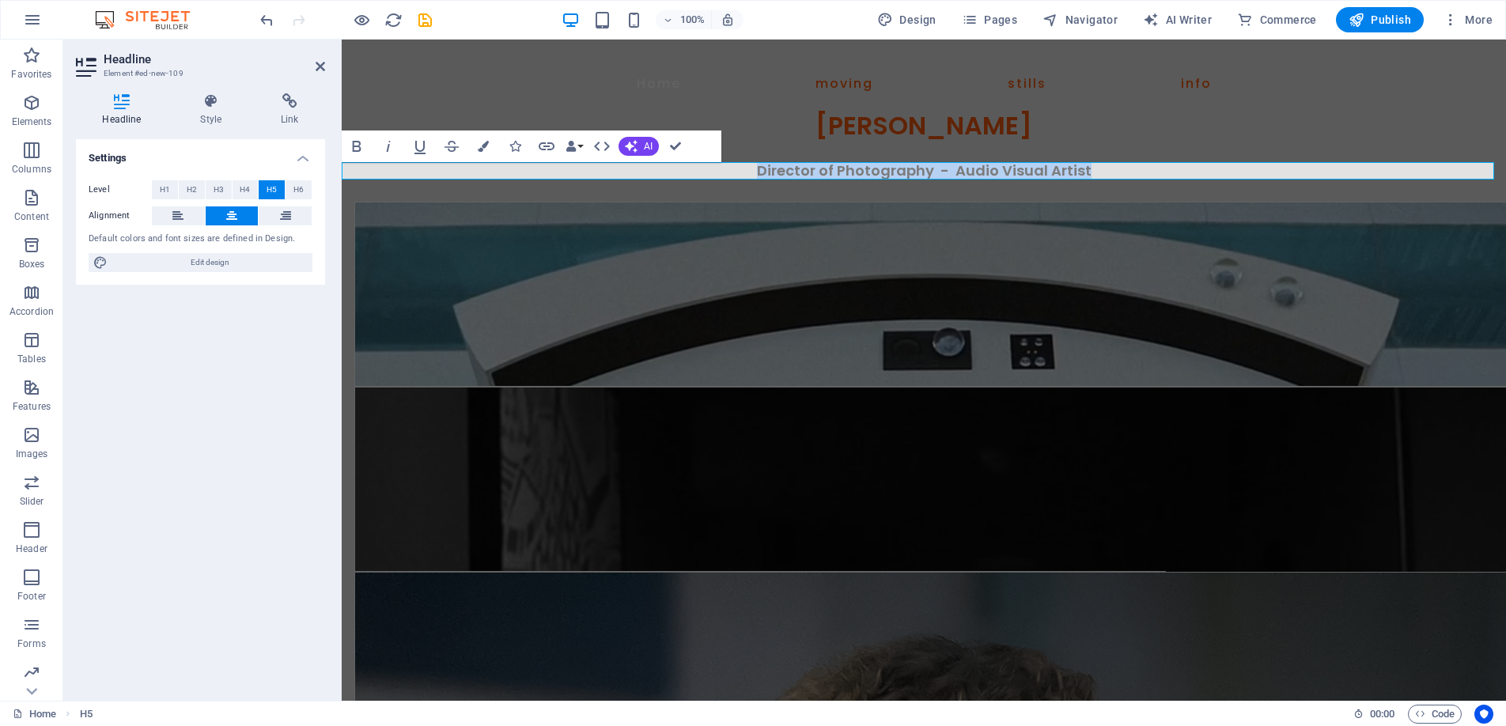
click at [725, 172] on h5 "Director of Photography - Audio Visual Artist" at bounding box center [924, 170] width 1165 height 17
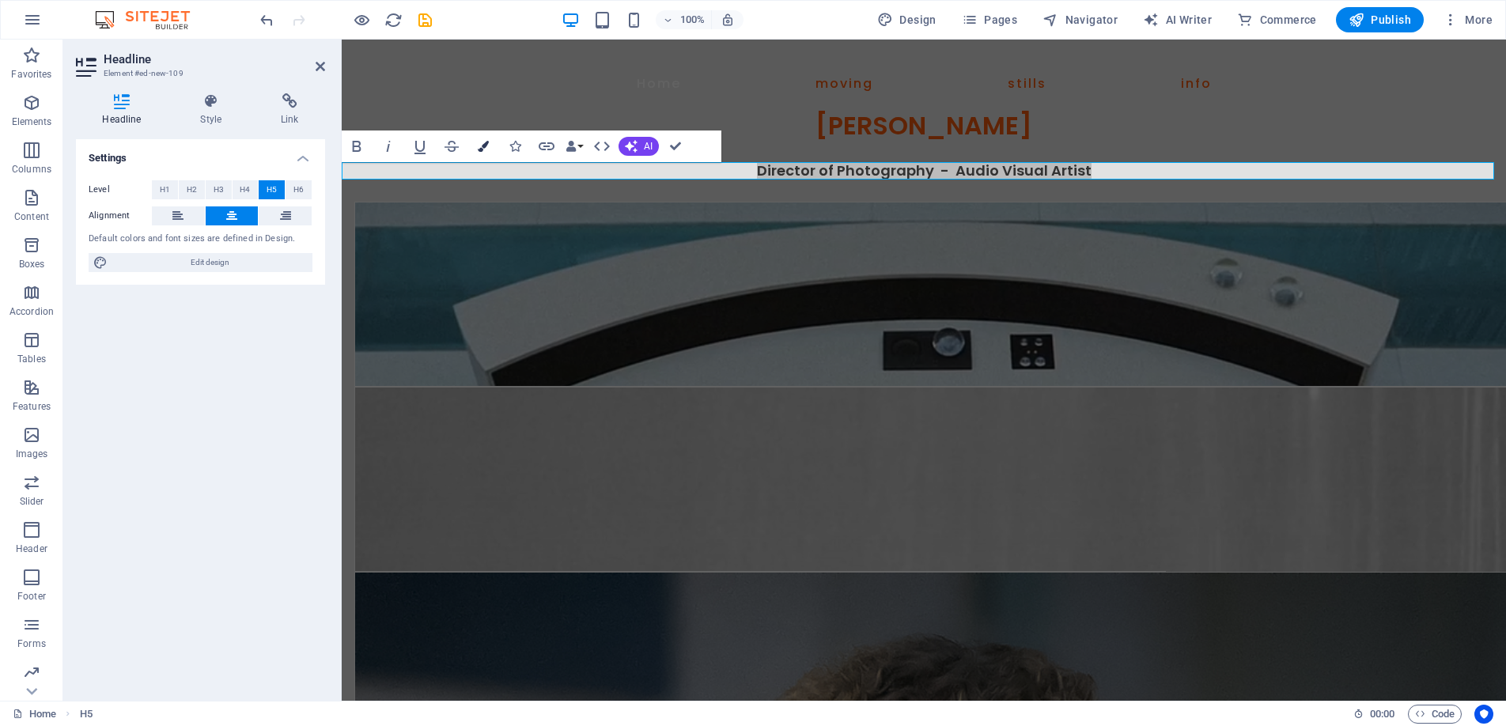
click at [479, 136] on button "Colors" at bounding box center [483, 147] width 30 height 32
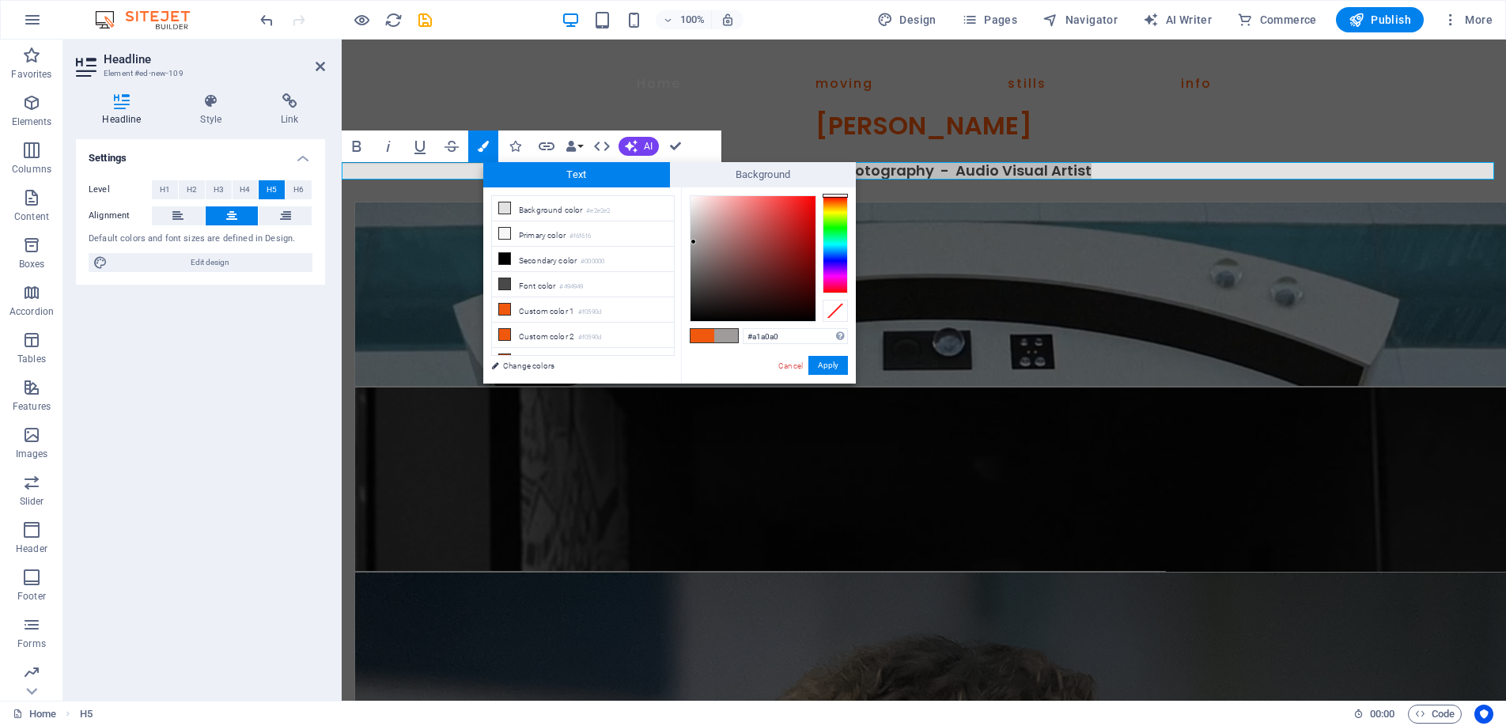
type input "#a1a1a1"
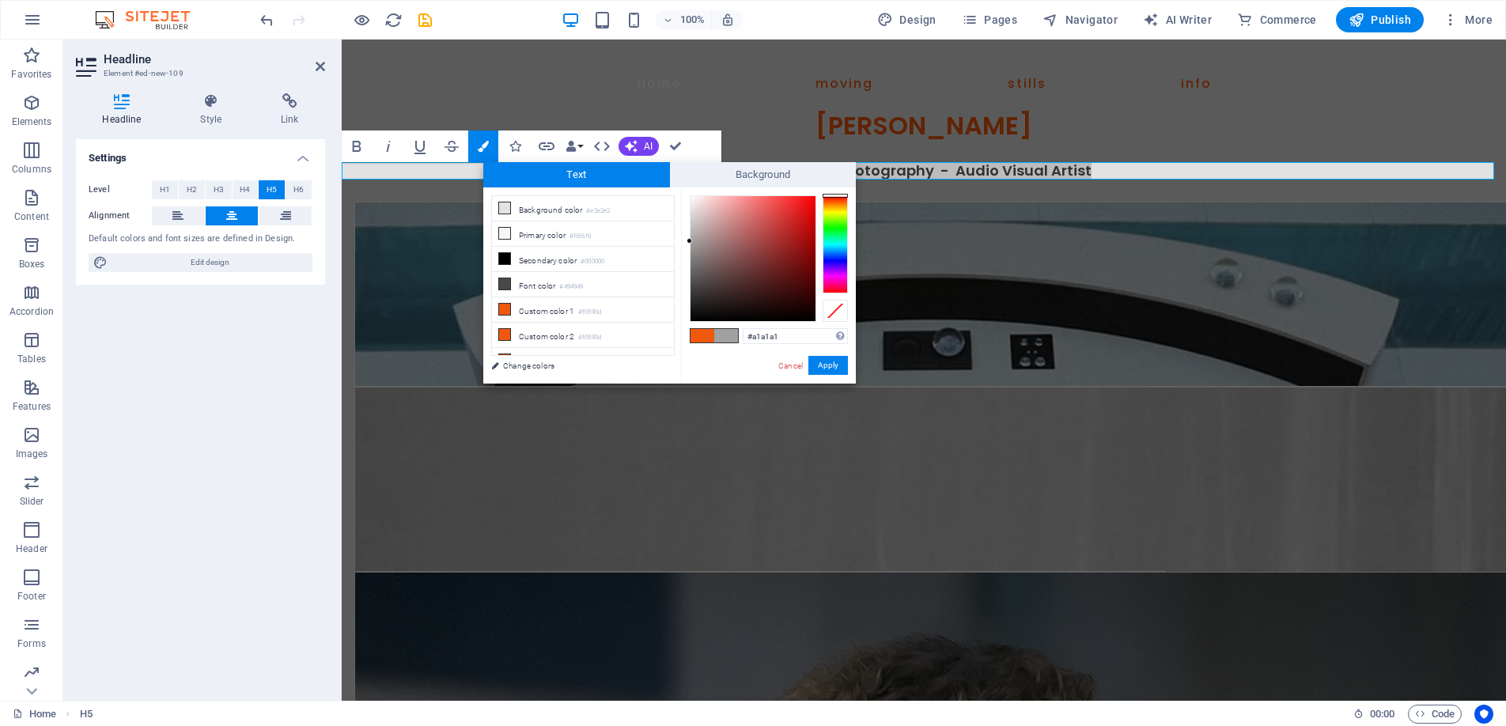
drag, startPoint x: 697, startPoint y: 255, endPoint x: 690, endPoint y: 241, distance: 15.2
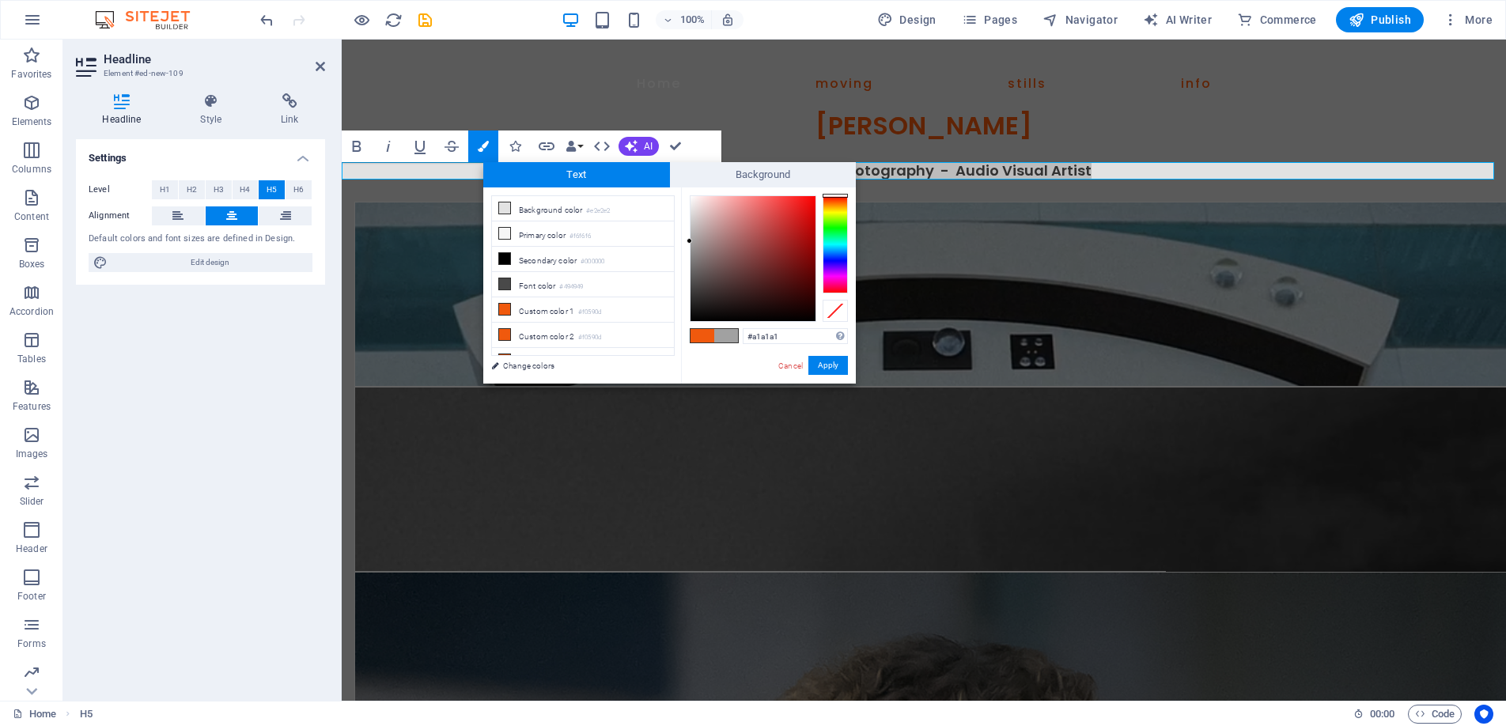
click at [691, 241] on div at bounding box center [753, 258] width 125 height 125
click at [827, 361] on button "Apply" at bounding box center [829, 365] width 40 height 19
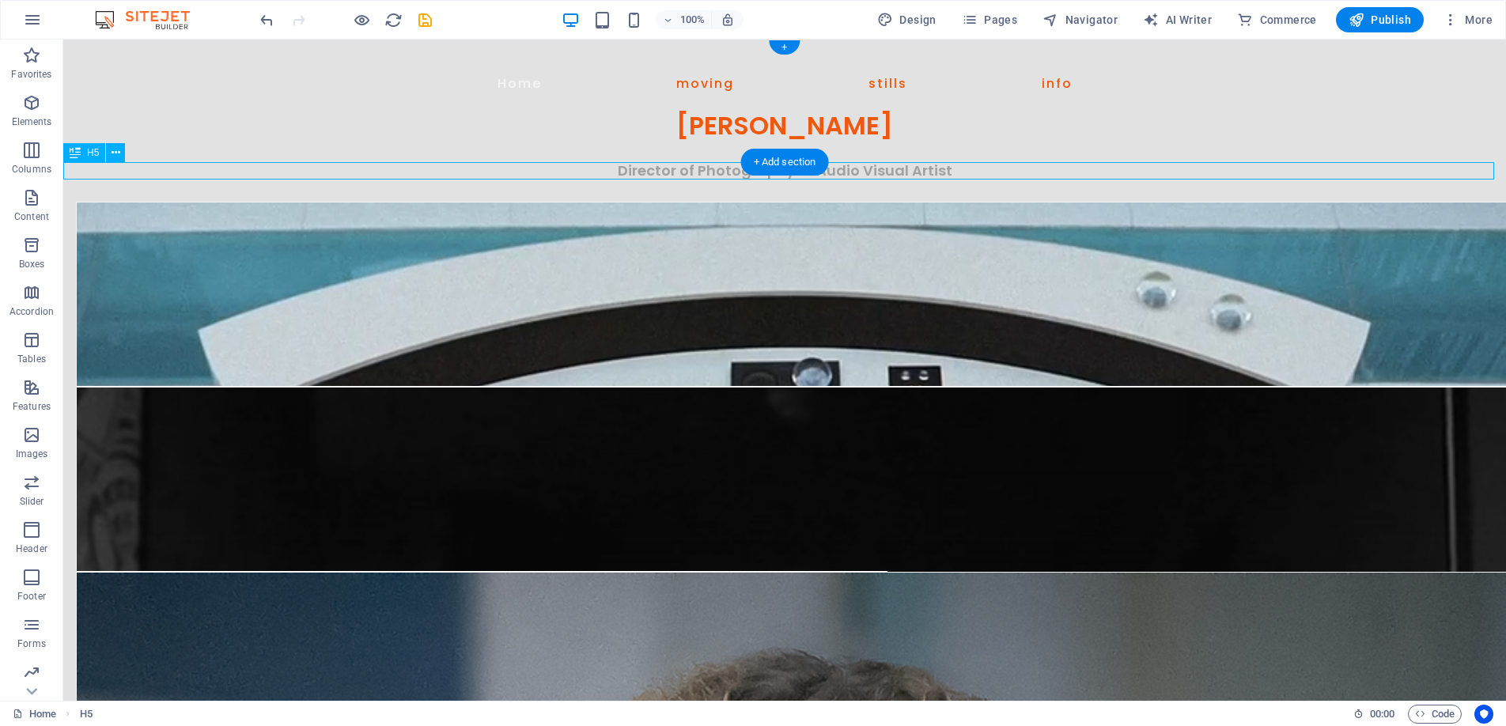
click at [680, 164] on div "Director of Photography - Audio Visual Artist" at bounding box center [784, 170] width 1443 height 17
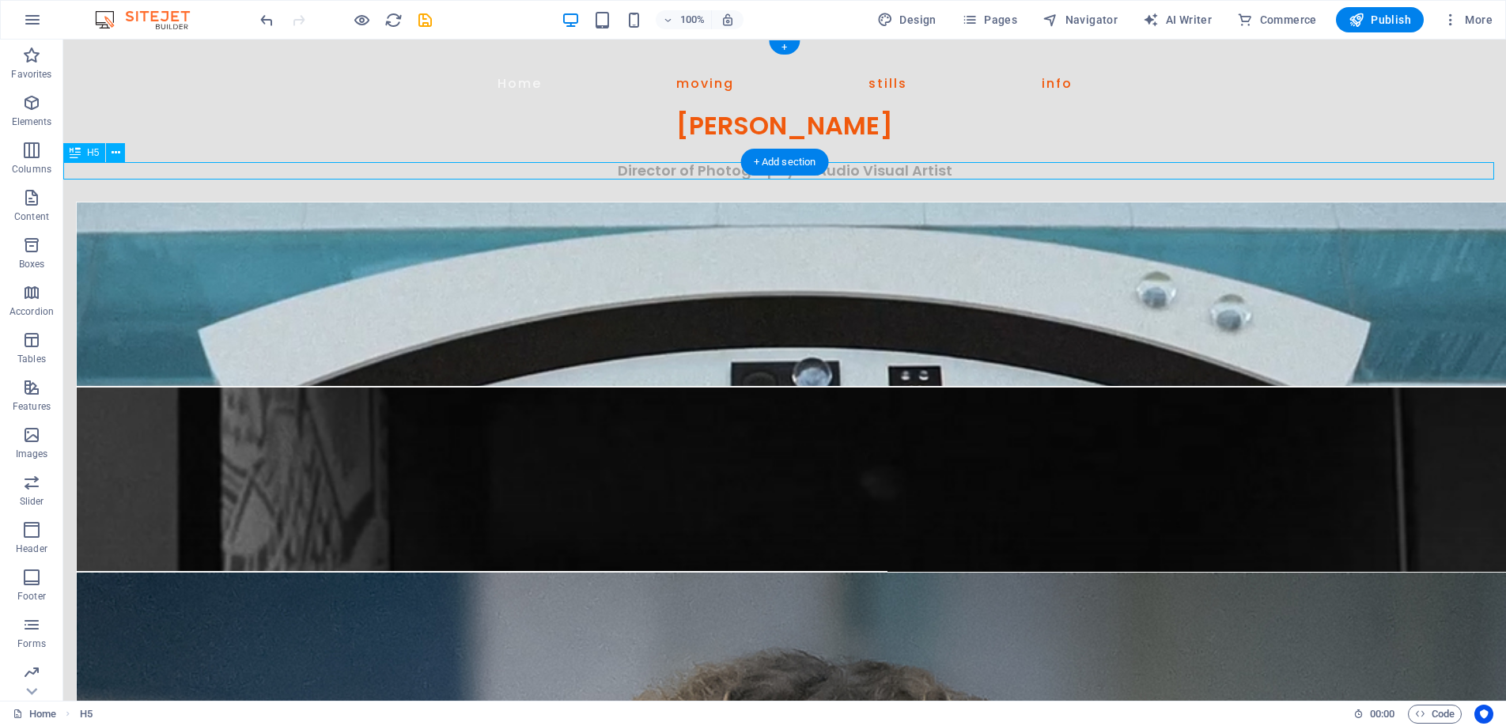
click at [680, 164] on div "Director of Photography - Audio Visual Artist" at bounding box center [784, 170] width 1443 height 17
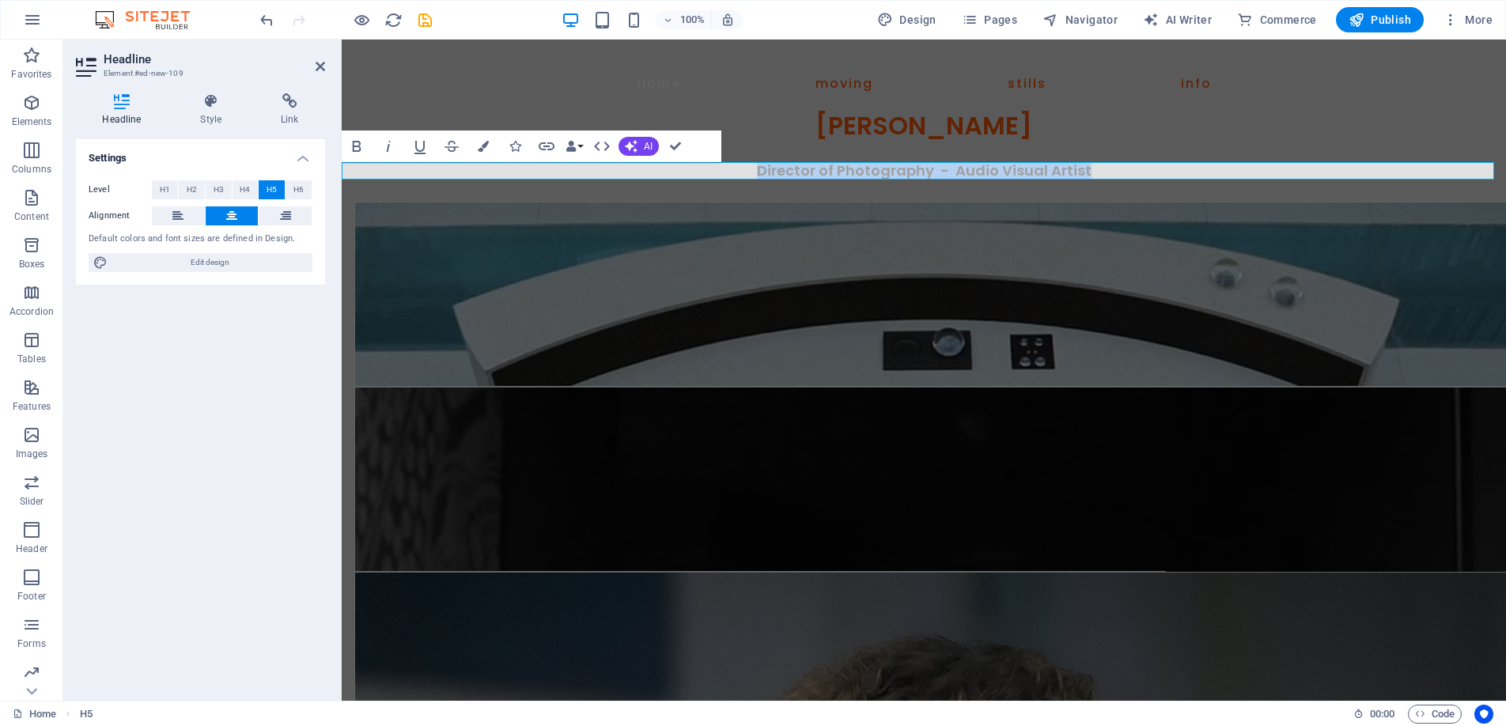
click at [1025, 173] on span "Director of Photography - Audio Visual Artist" at bounding box center [924, 171] width 335 height 20
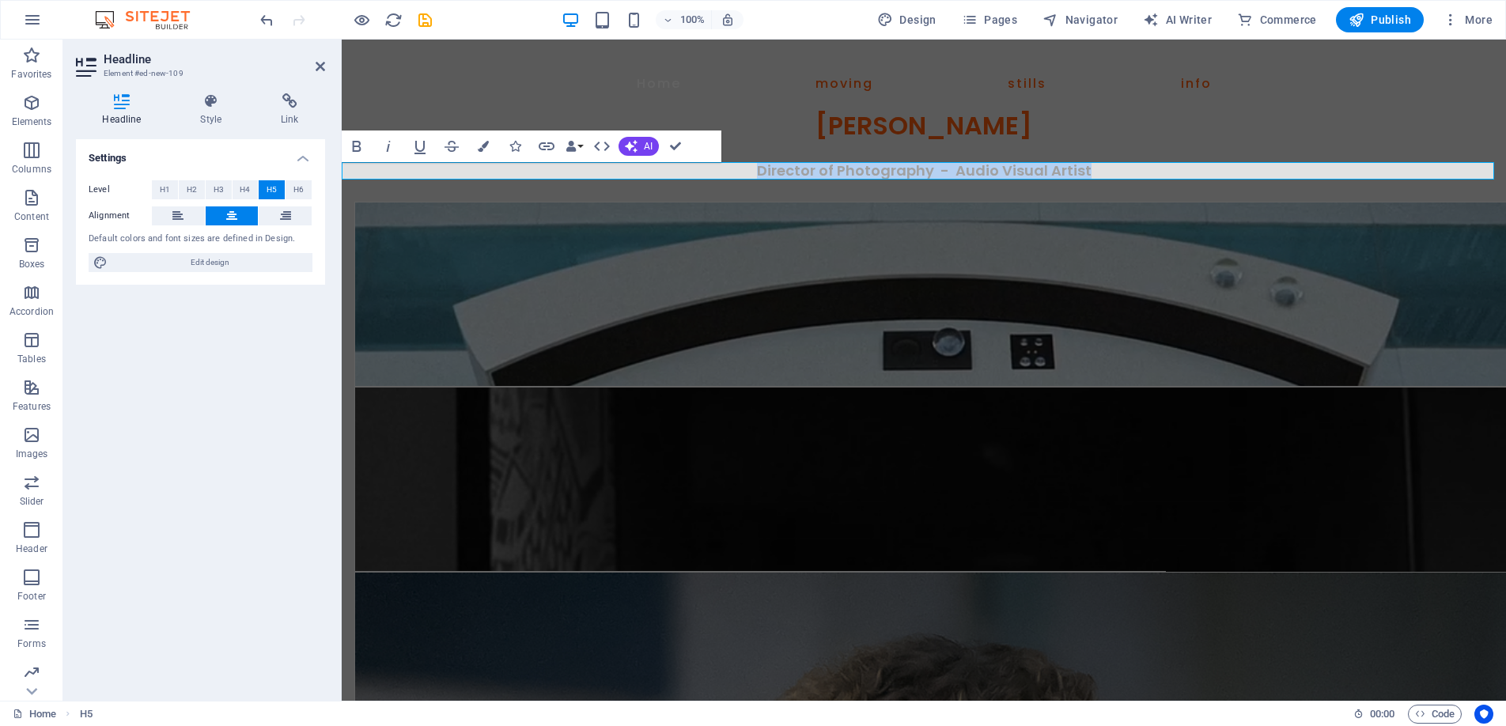
drag, startPoint x: 1090, startPoint y: 171, endPoint x: 736, endPoint y: 174, distance: 354.4
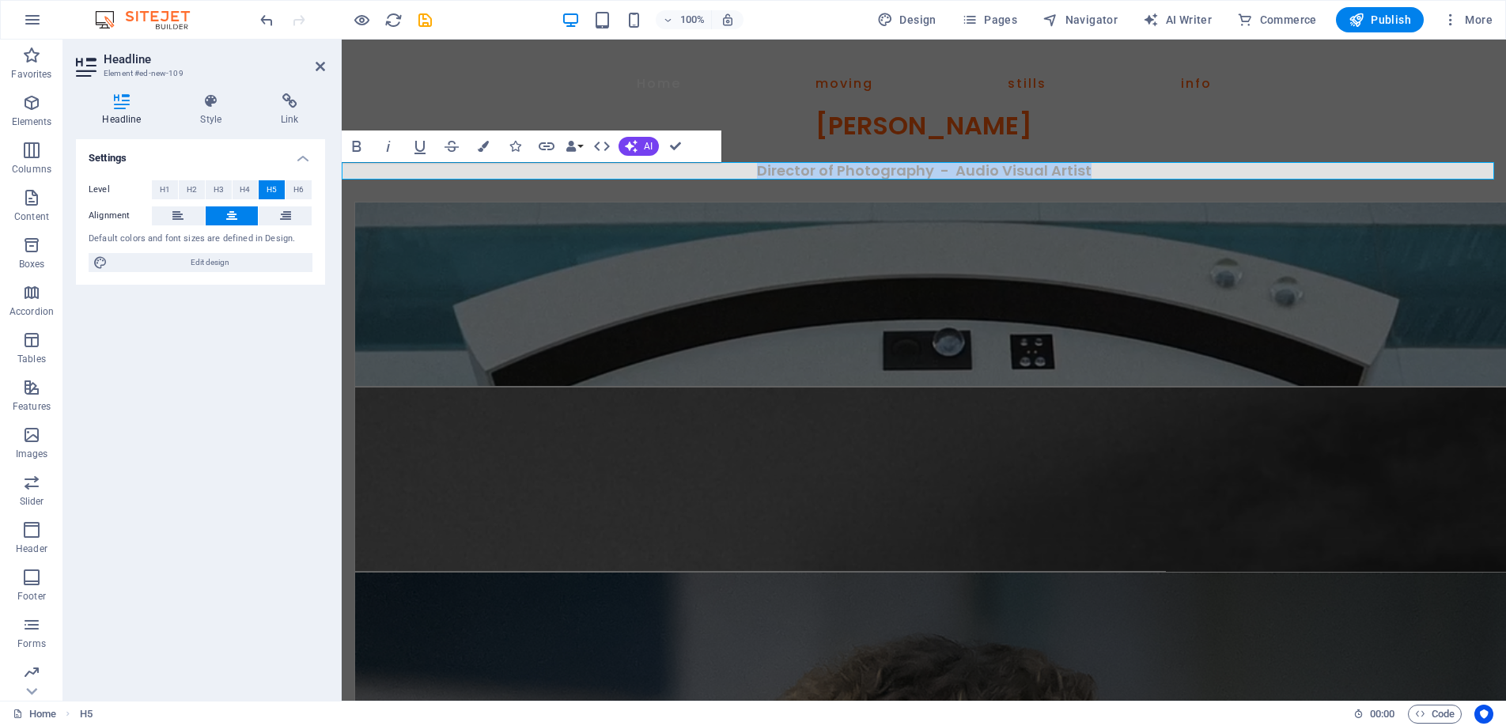
click at [736, 172] on h5 "Director of Photography - Audio Visual Artist" at bounding box center [924, 170] width 1165 height 17
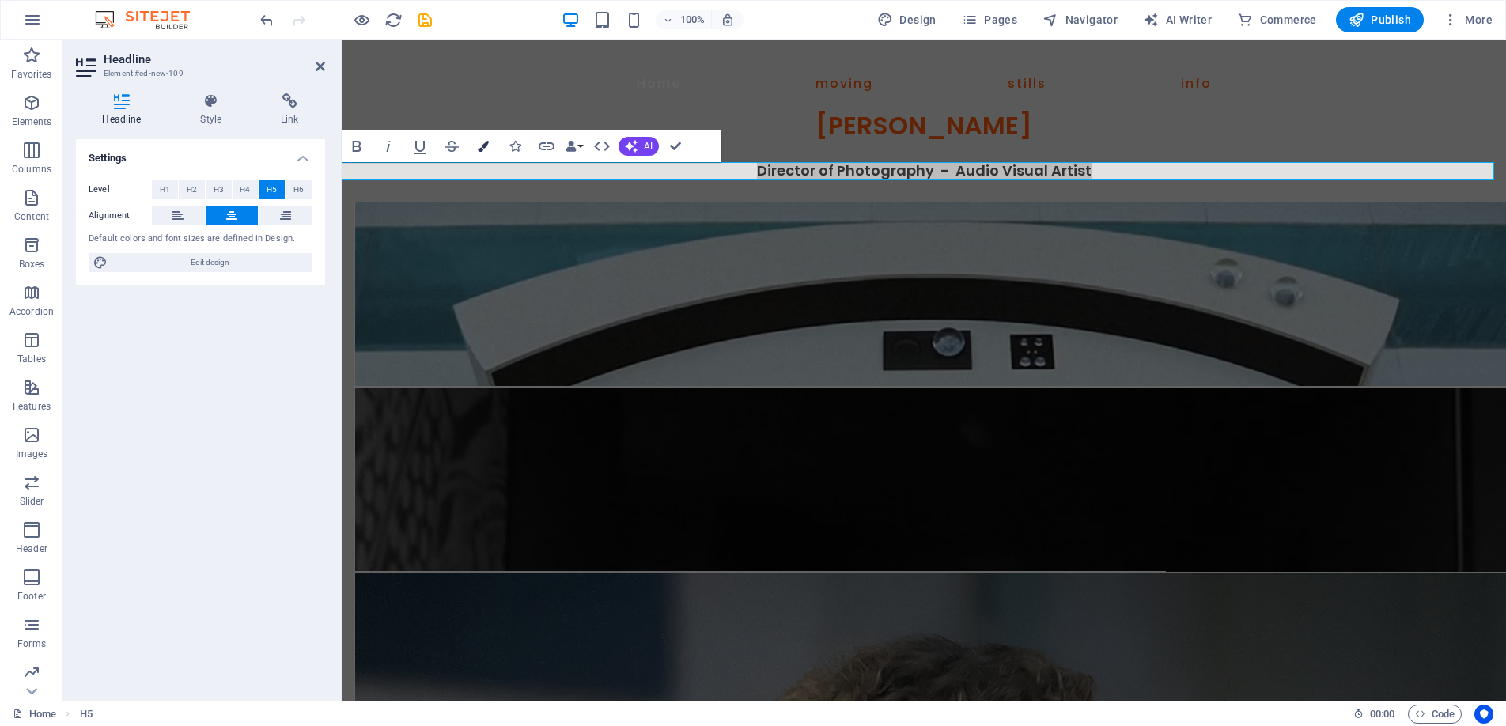
click at [483, 141] on icon "button" at bounding box center [483, 146] width 11 height 11
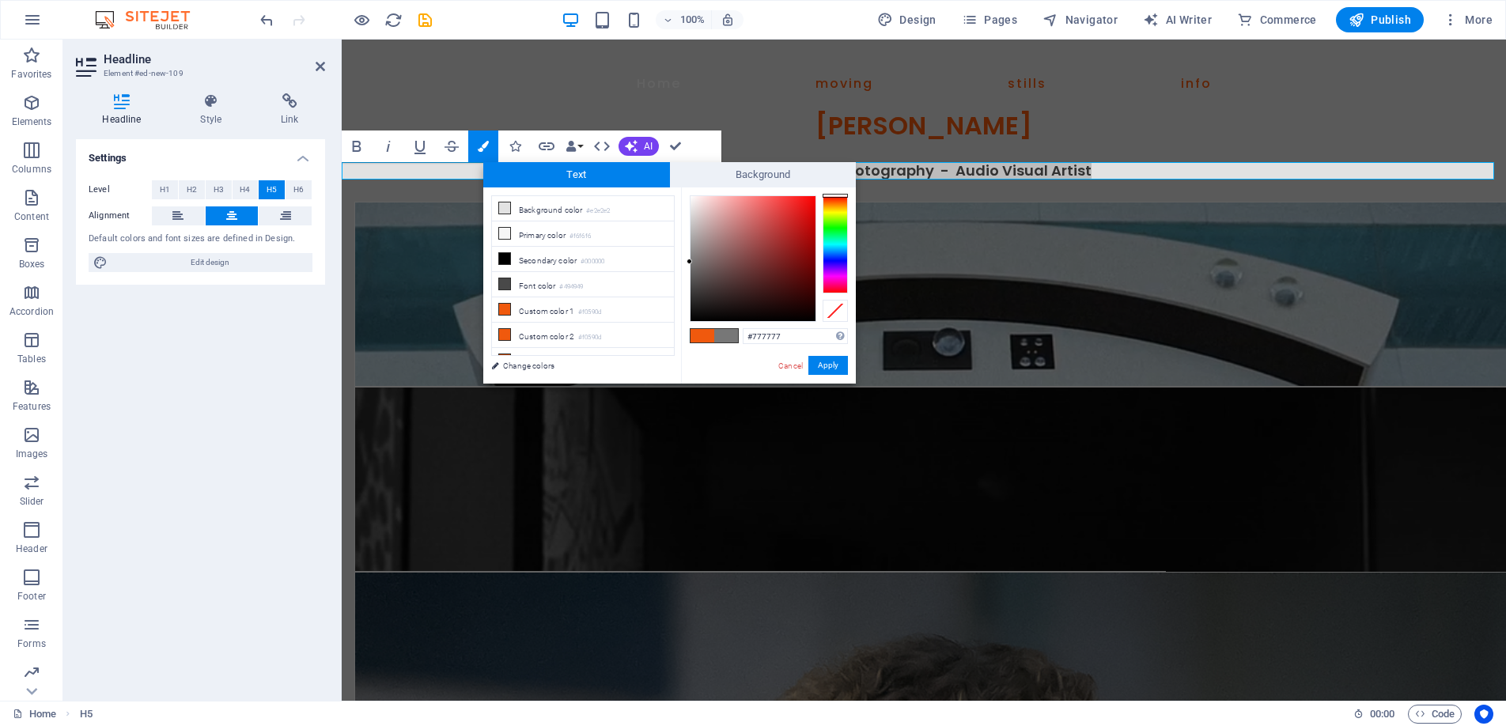
drag, startPoint x: 691, startPoint y: 238, endPoint x: 685, endPoint y: 262, distance: 24.6
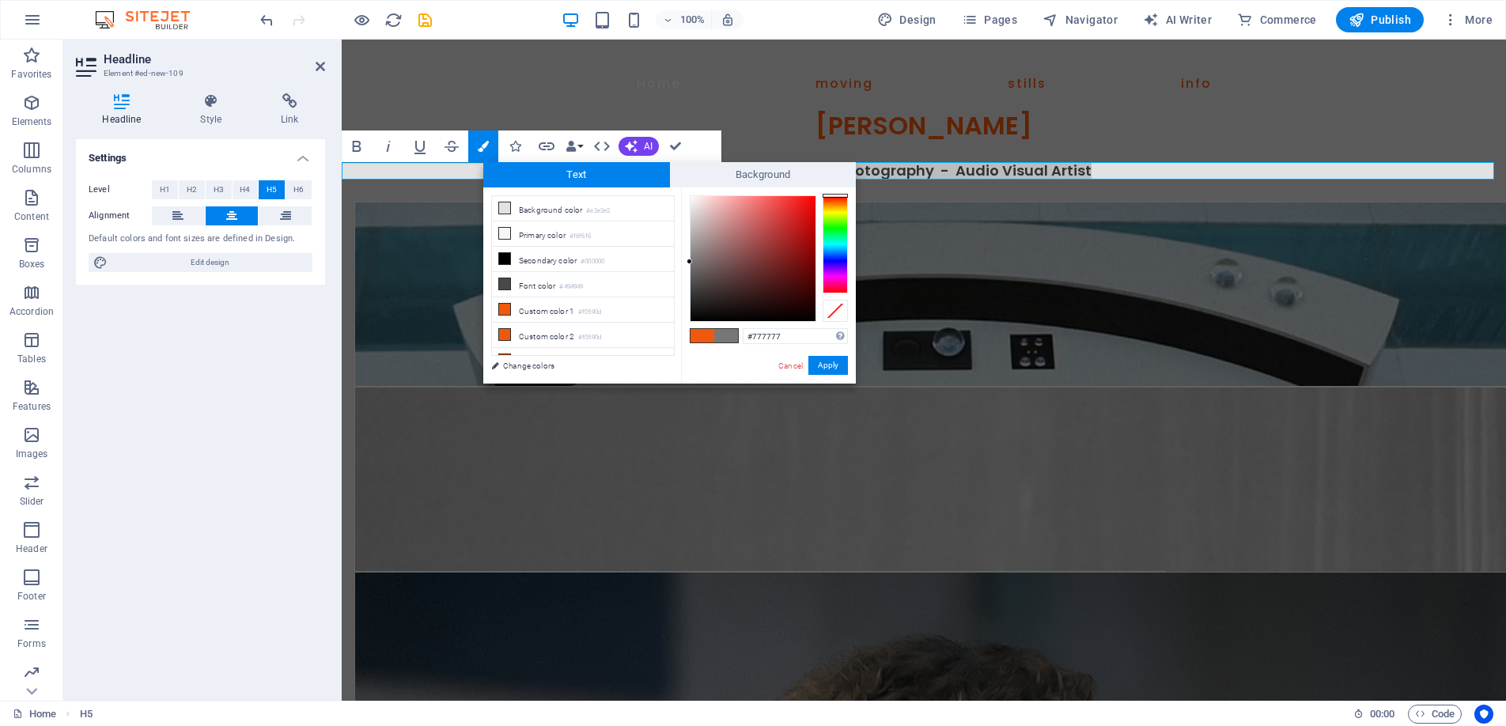
click at [685, 262] on div "#777777 Supported formats #0852ed rgb(8, 82, 237) rgba(8, 82, 237, 90%) hsv(221…" at bounding box center [768, 401] width 175 height 426
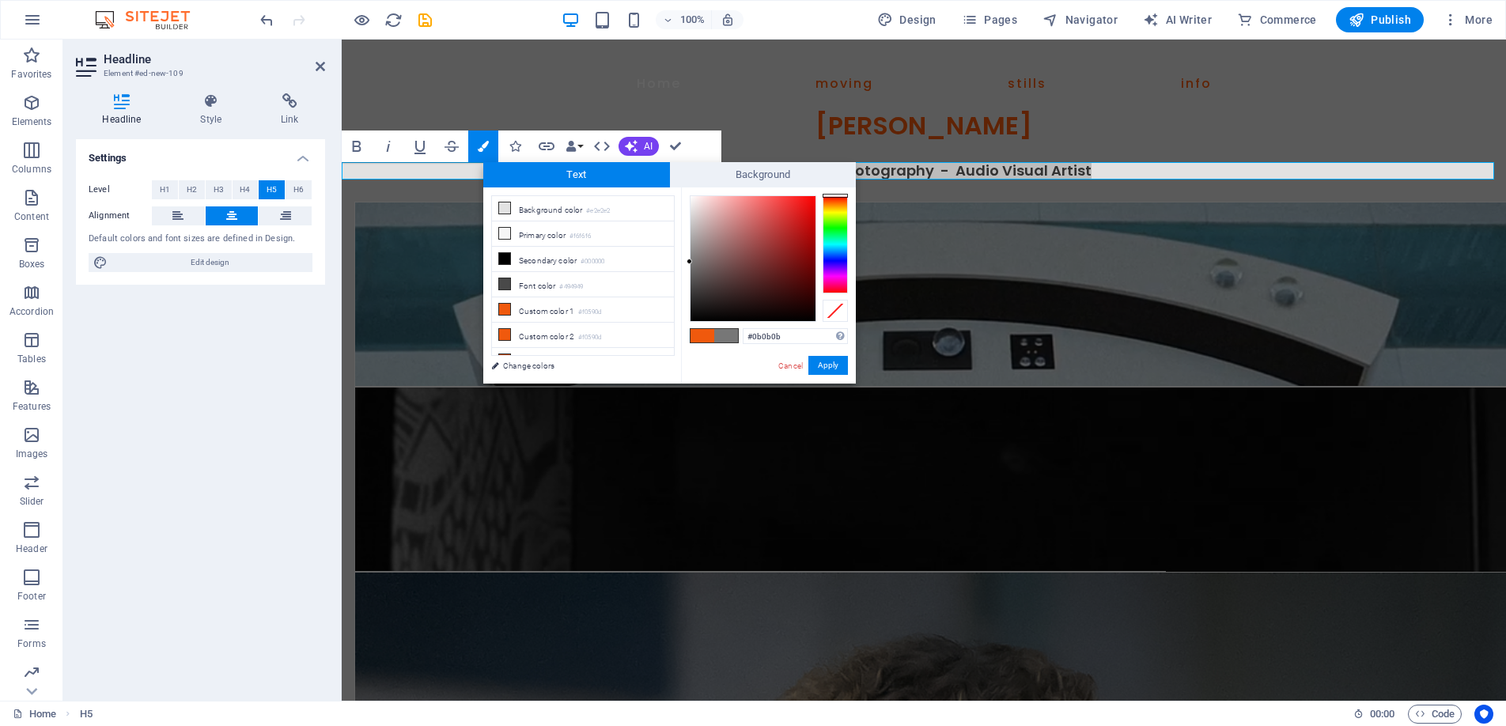
type input "#000000"
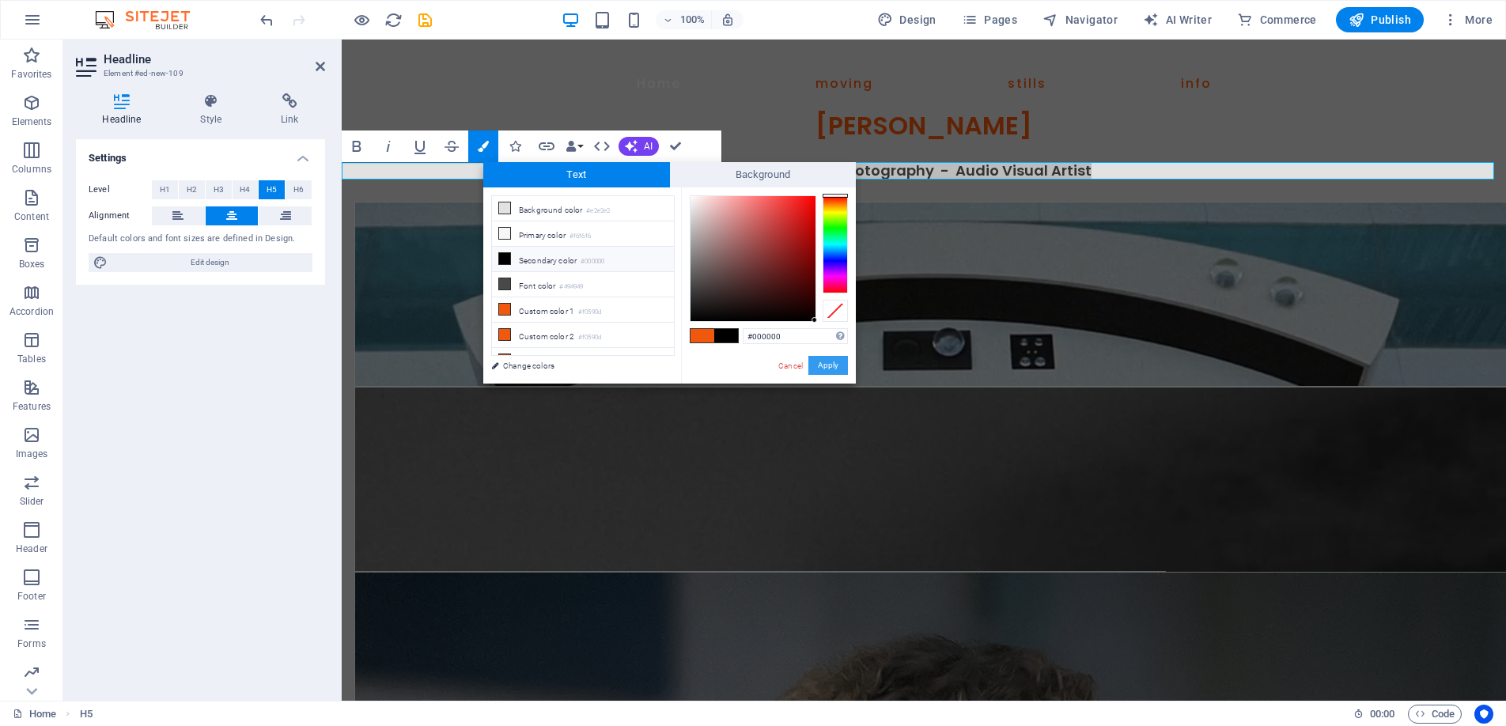
click at [825, 360] on button "Apply" at bounding box center [829, 365] width 40 height 19
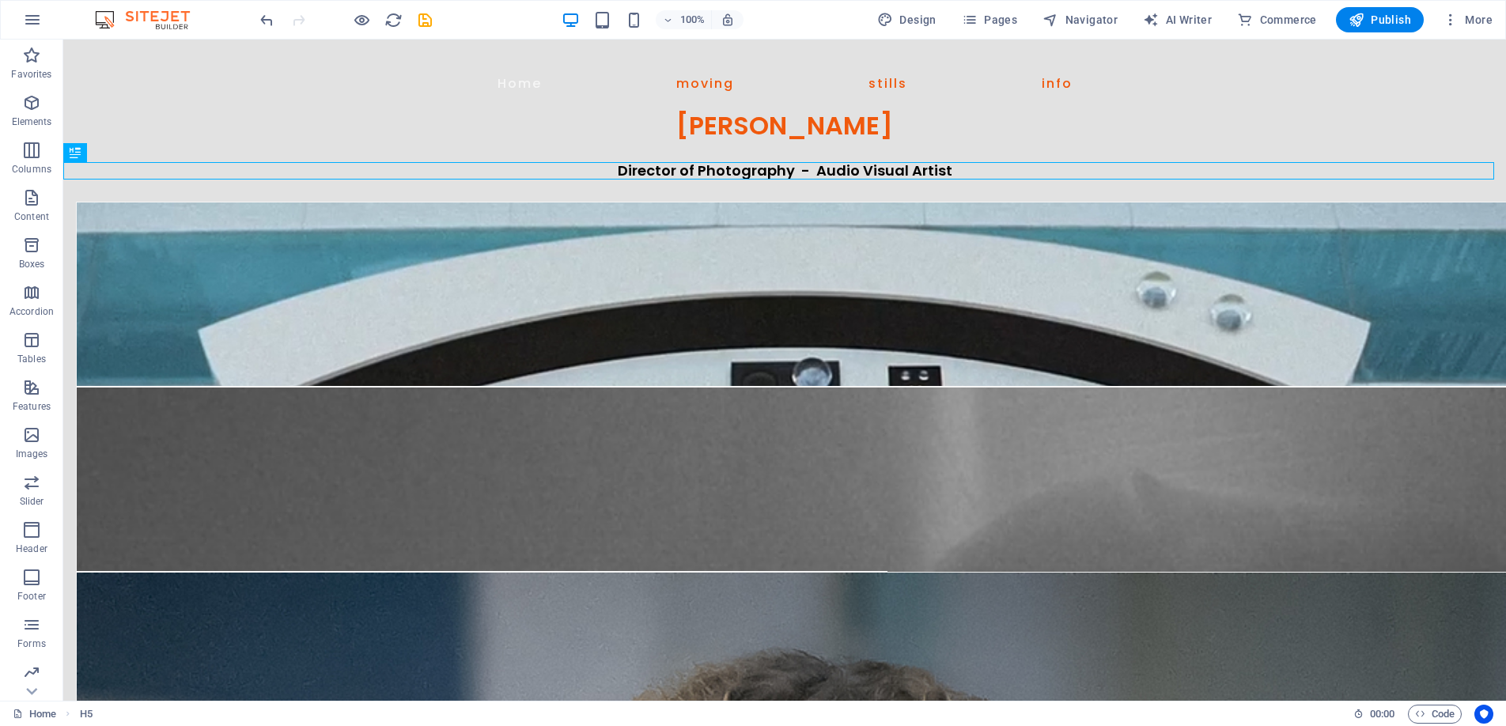
click at [887, 165] on div "H3 Container Container Menu Bar Container Image 5 columns Container Button Cont…" at bounding box center [784, 370] width 1443 height 661
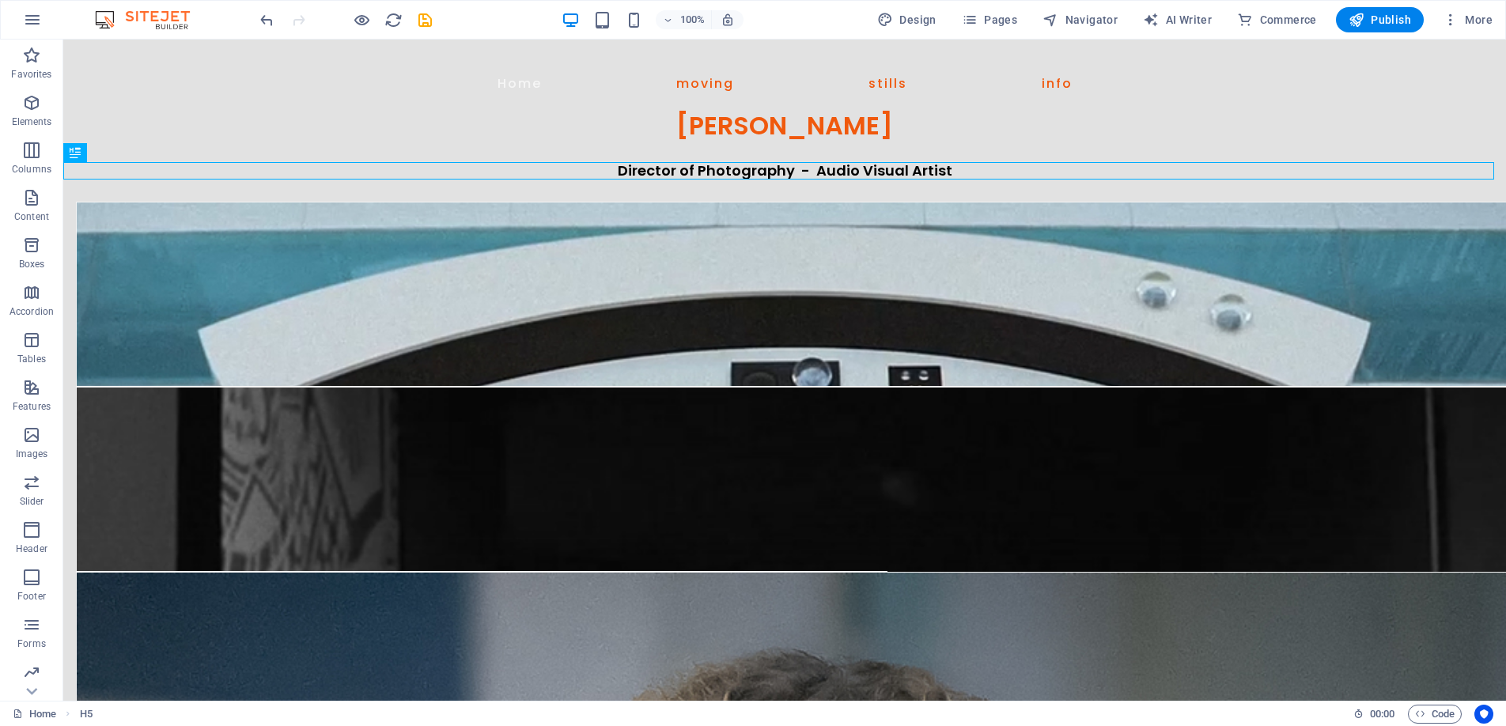
click at [887, 165] on div "Director of Photography - Audio Visual Artist" at bounding box center [784, 170] width 1443 height 17
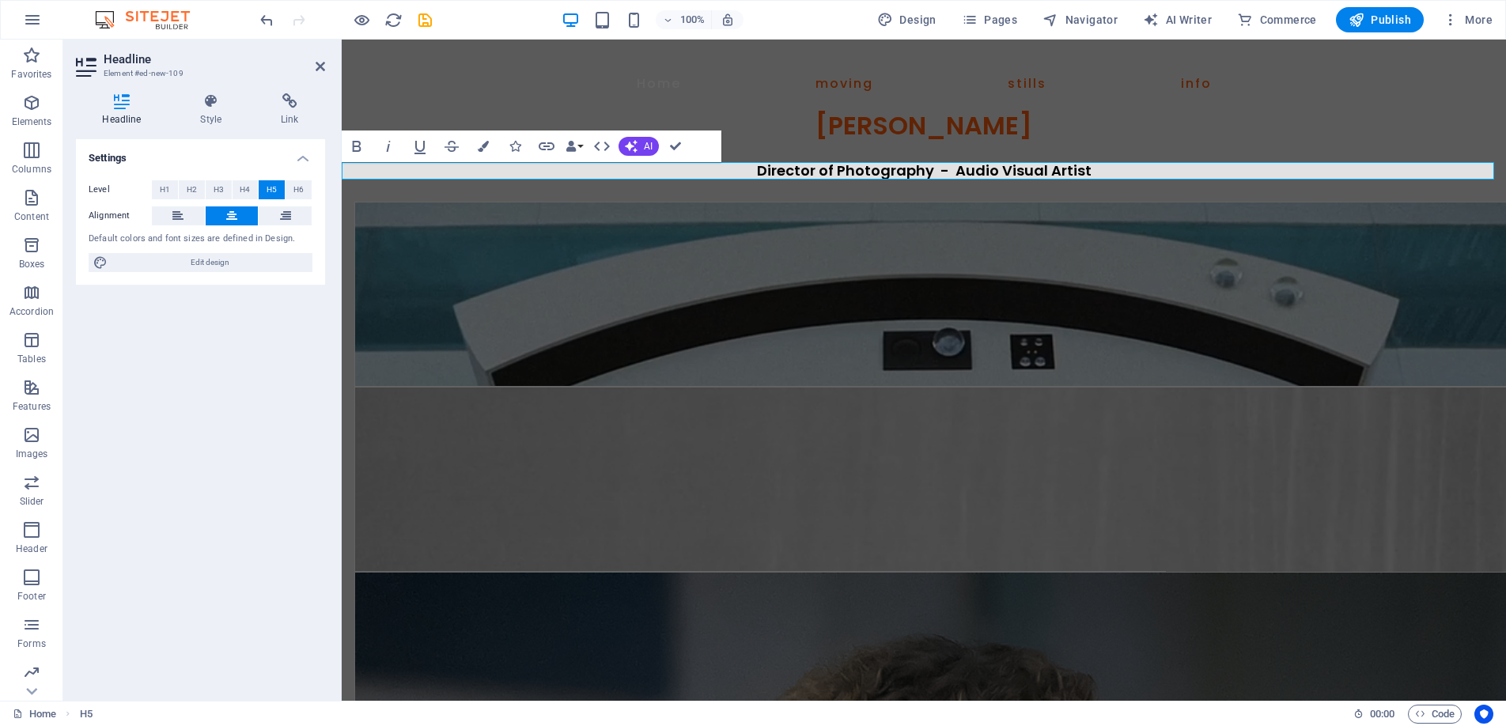
click at [1021, 166] on span "Director of Photography - Audio Visual Artist" at bounding box center [924, 171] width 335 height 20
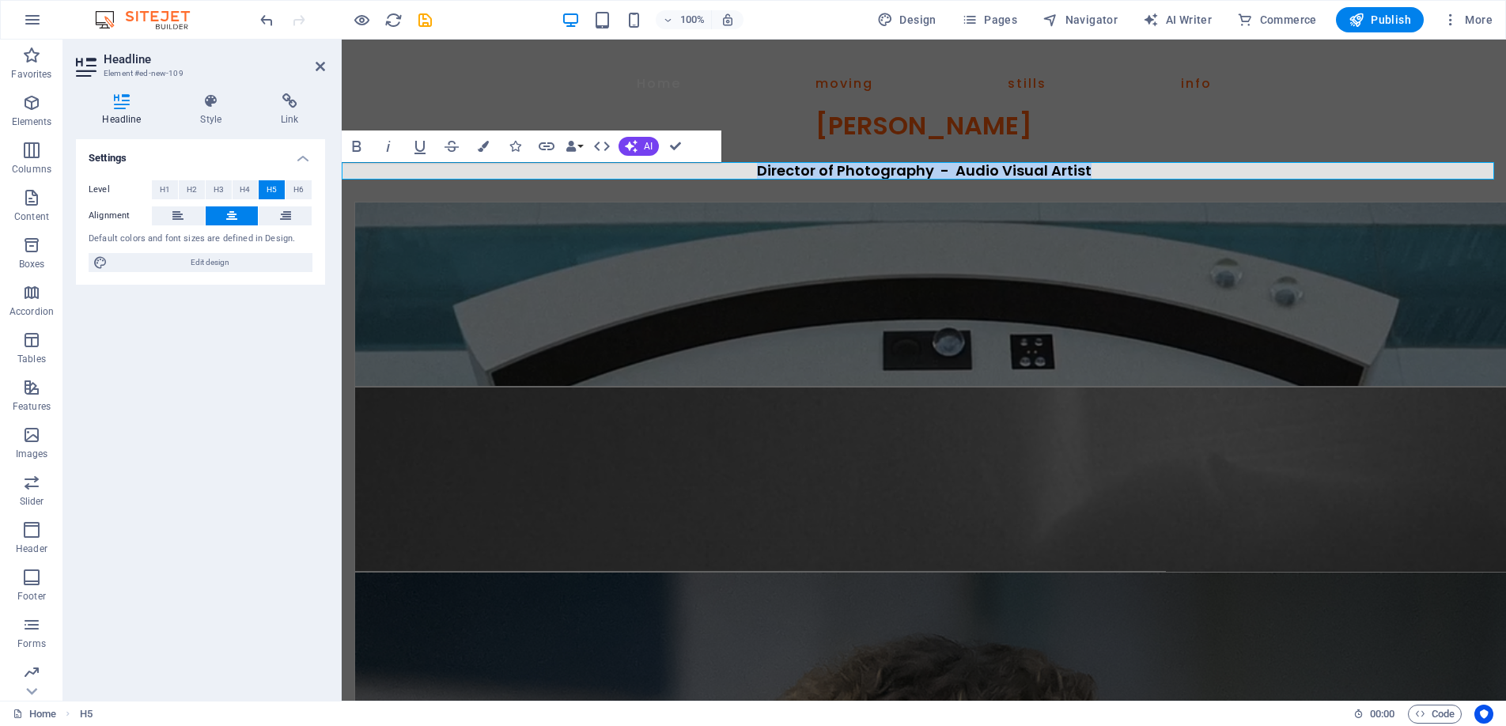
drag, startPoint x: 1099, startPoint y: 169, endPoint x: 732, endPoint y: 169, distance: 367.1
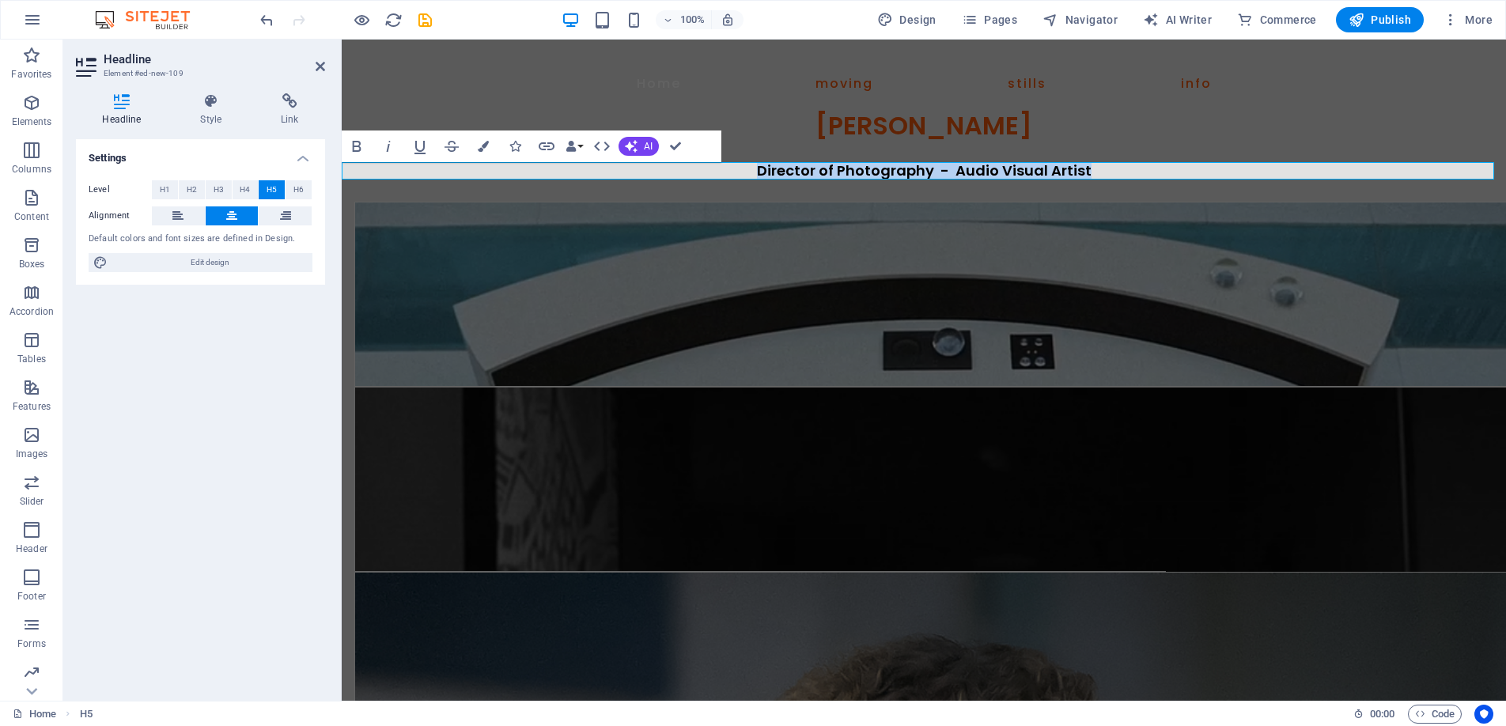
click at [732, 169] on h5 "Director of Photography - Audio Visual Artist" at bounding box center [924, 170] width 1165 height 17
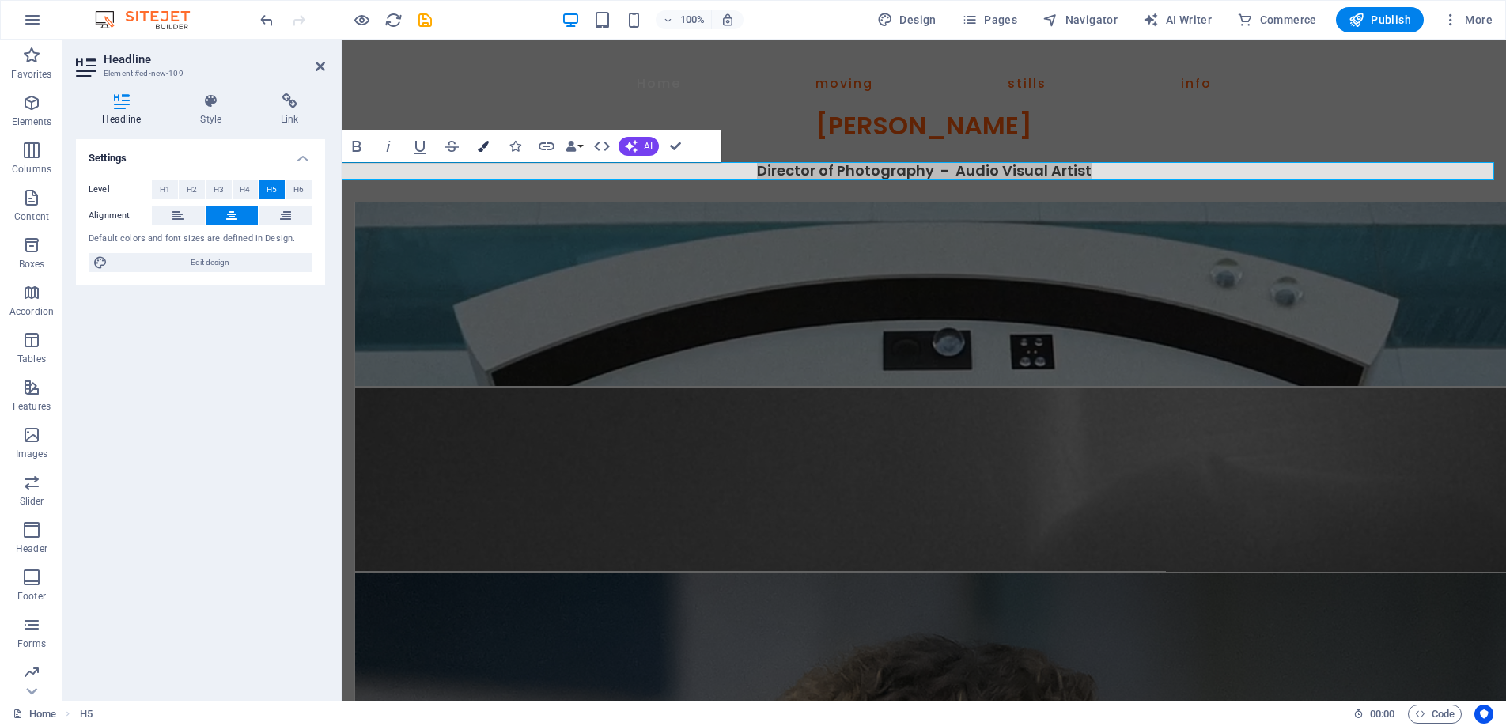
click at [478, 142] on icon "button" at bounding box center [483, 146] width 11 height 11
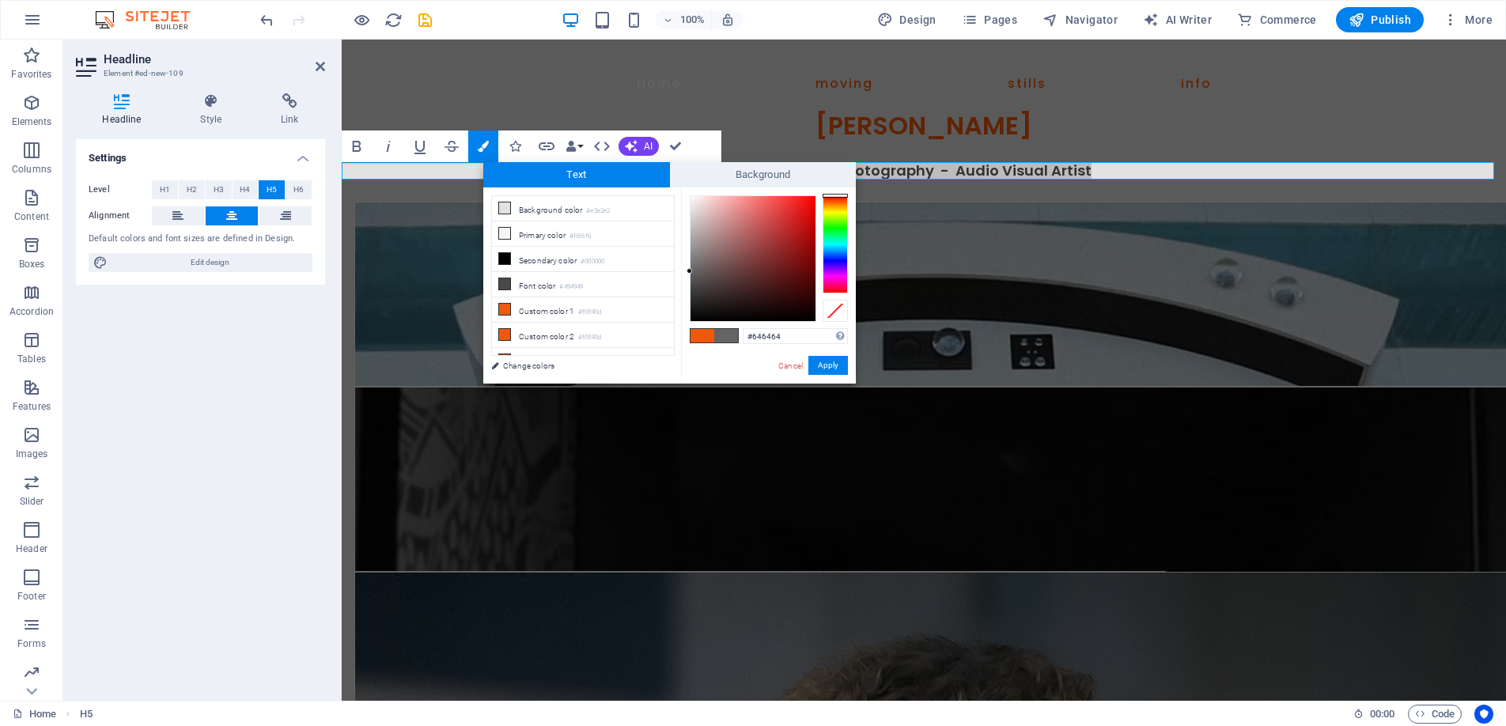
click at [676, 271] on div "less Background color #e2e2e2 Primary color #f6f6f6 Secondary color #000000 Fon…" at bounding box center [669, 286] width 373 height 196
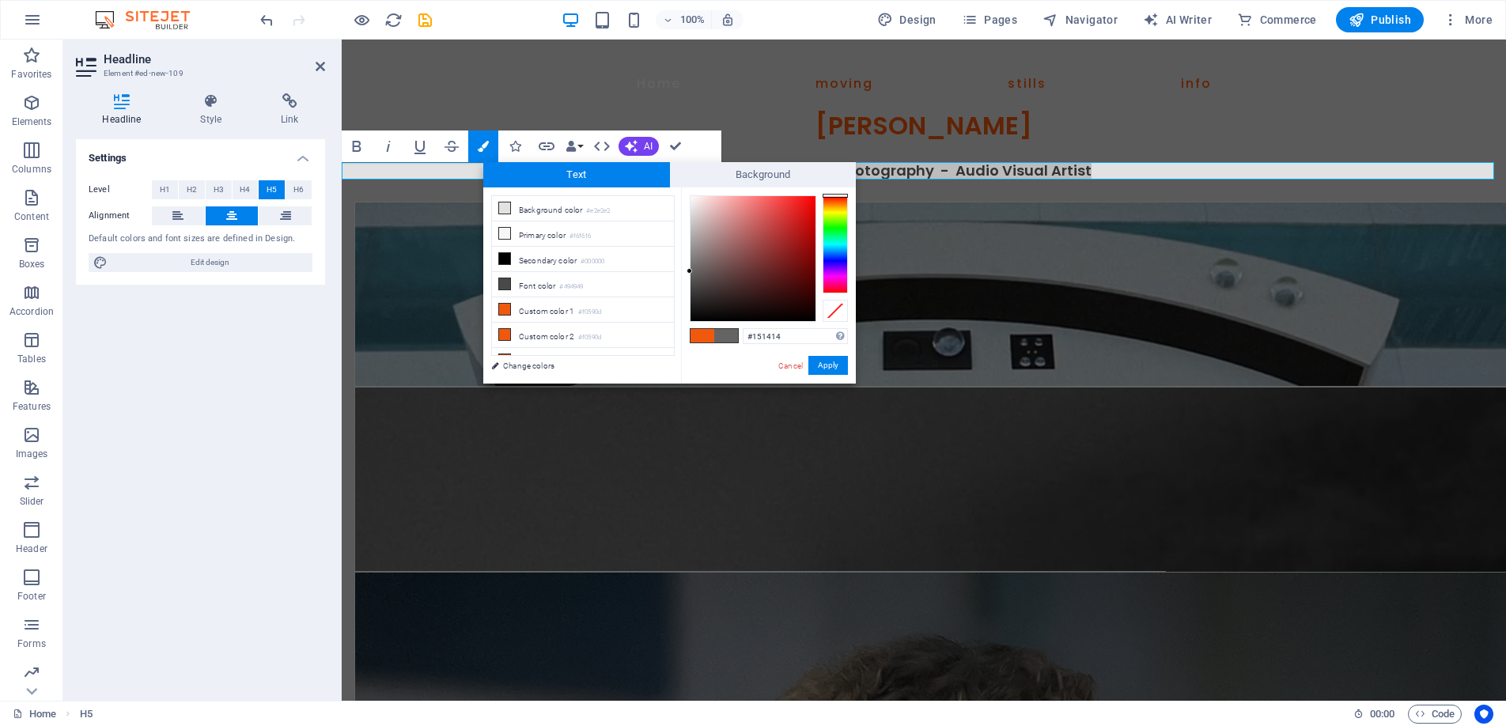
type input "#000000"
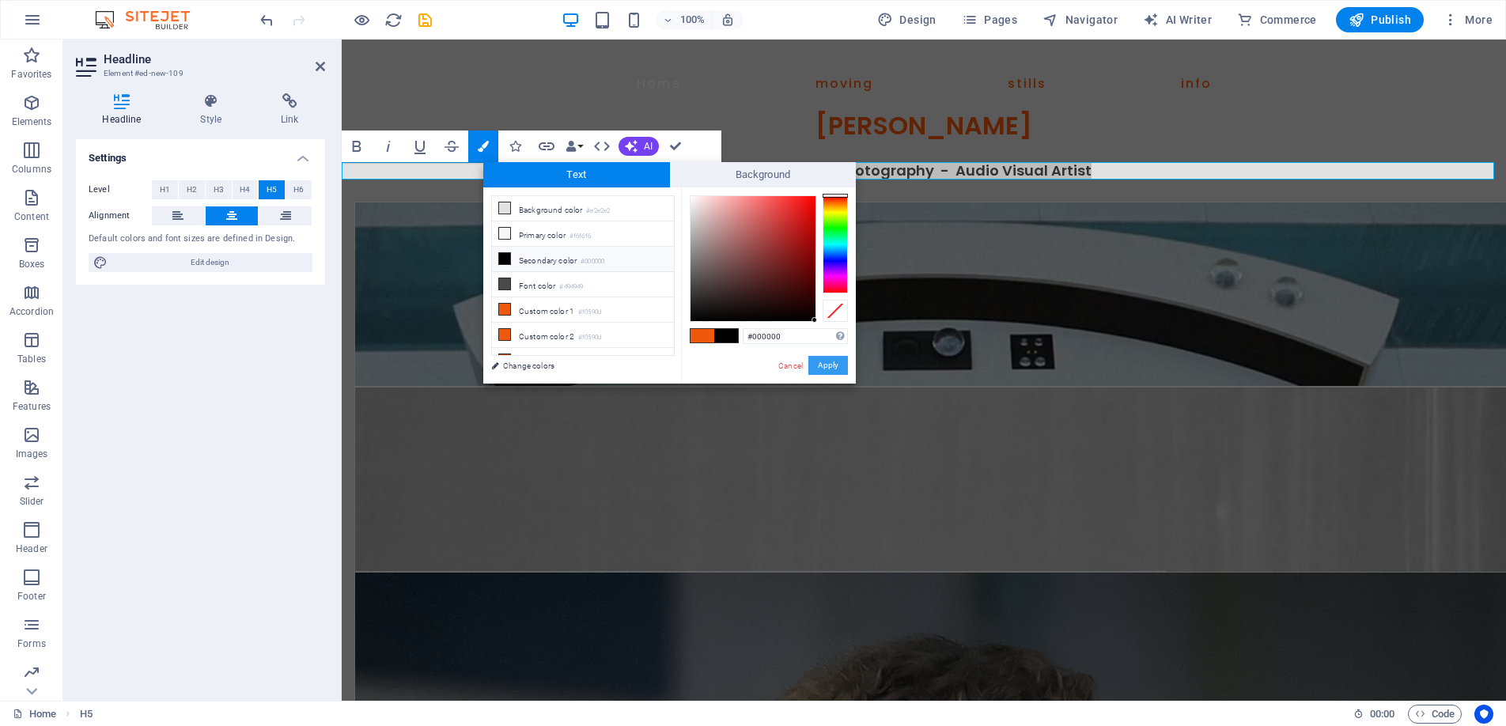
click at [833, 362] on button "Apply" at bounding box center [829, 365] width 40 height 19
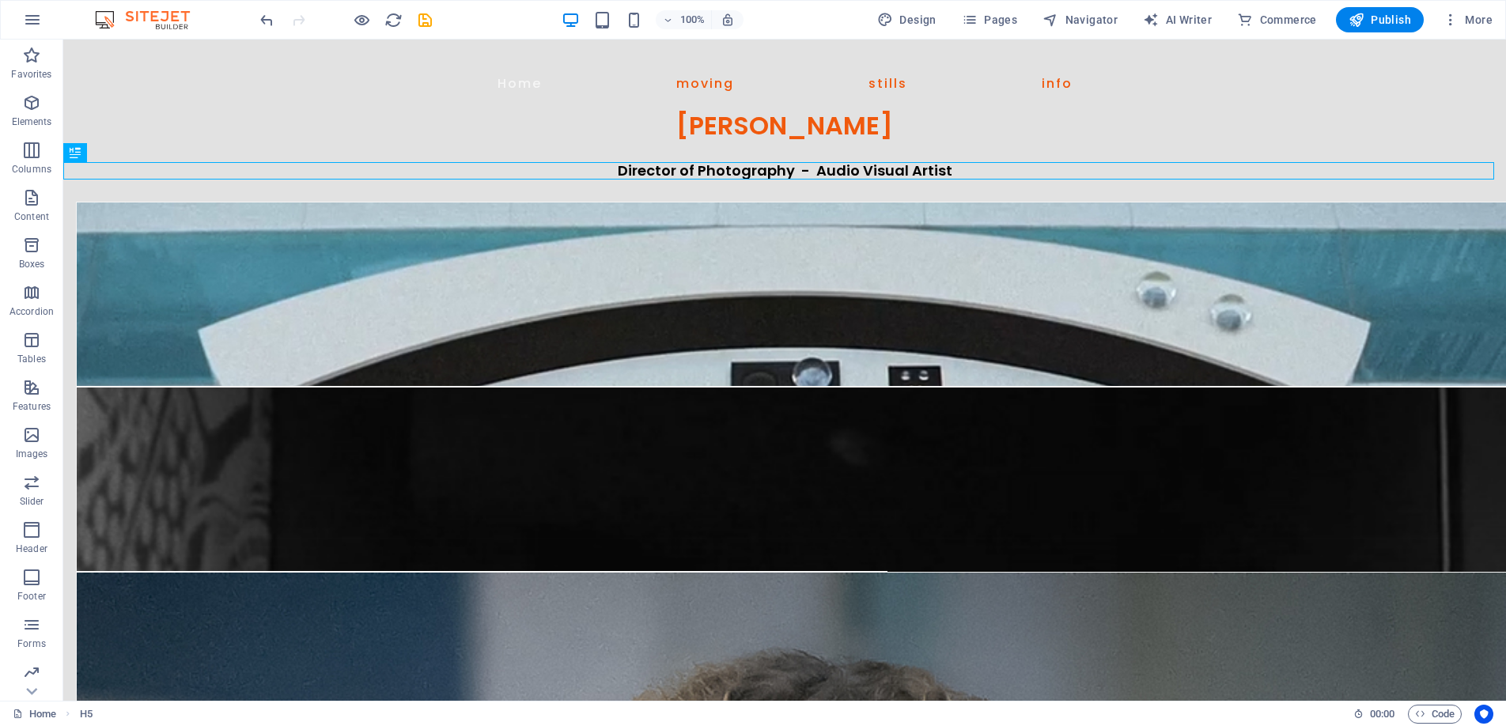
click at [692, 169] on div "H3 Container Container Menu Bar Container Image 5 columns Container Button Cont…" at bounding box center [784, 370] width 1443 height 661
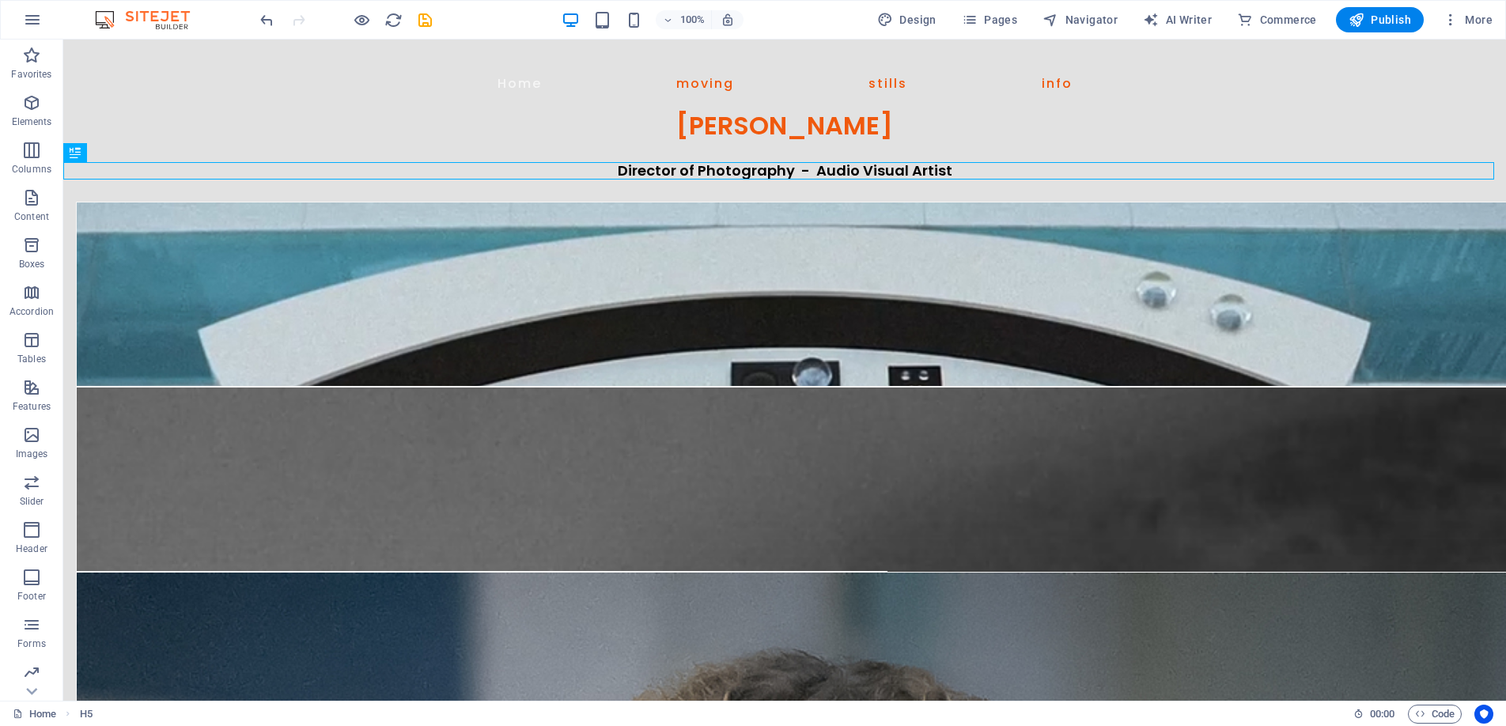
click at [692, 169] on div "Director of Photography - Audio Visual Artist" at bounding box center [784, 170] width 1443 height 17
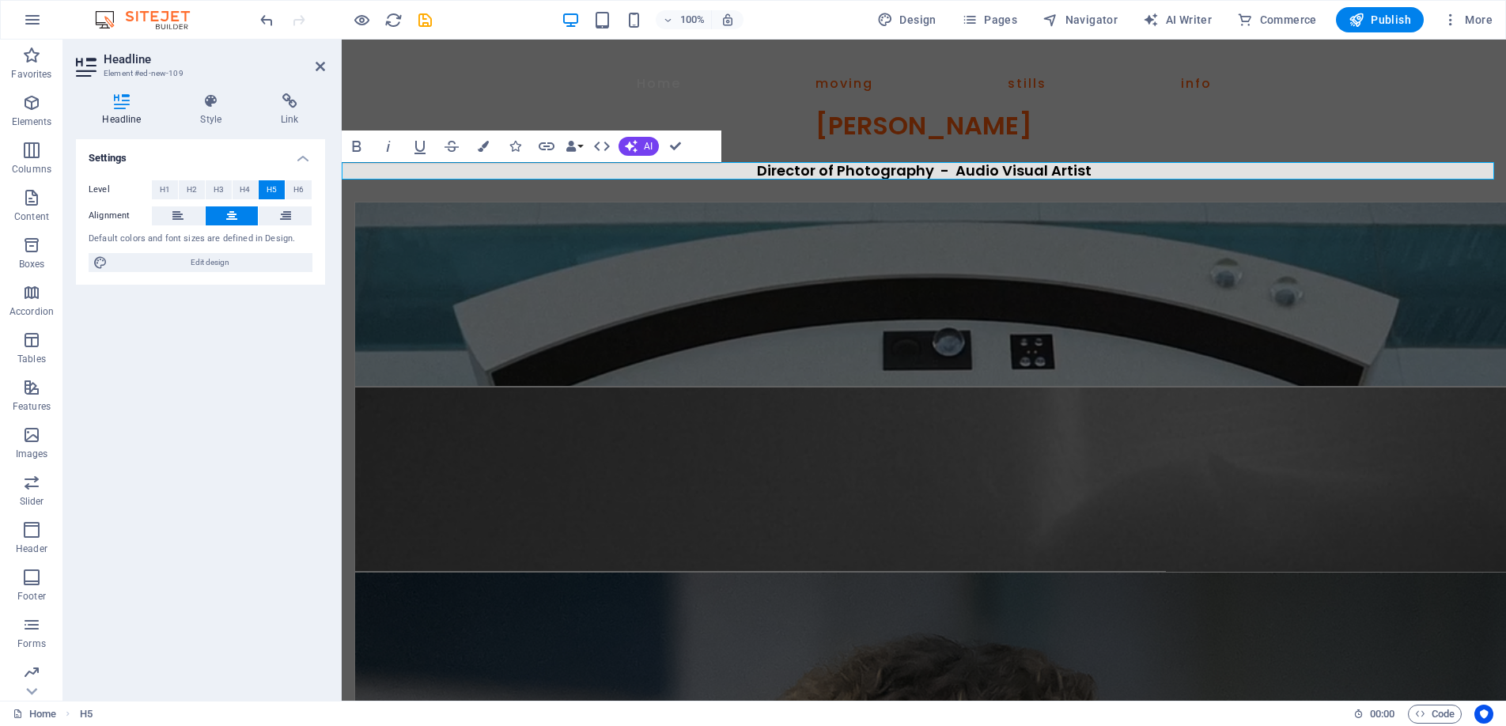
click at [934, 166] on span "Director of Photography - Audio Visual Artist" at bounding box center [924, 171] width 335 height 20
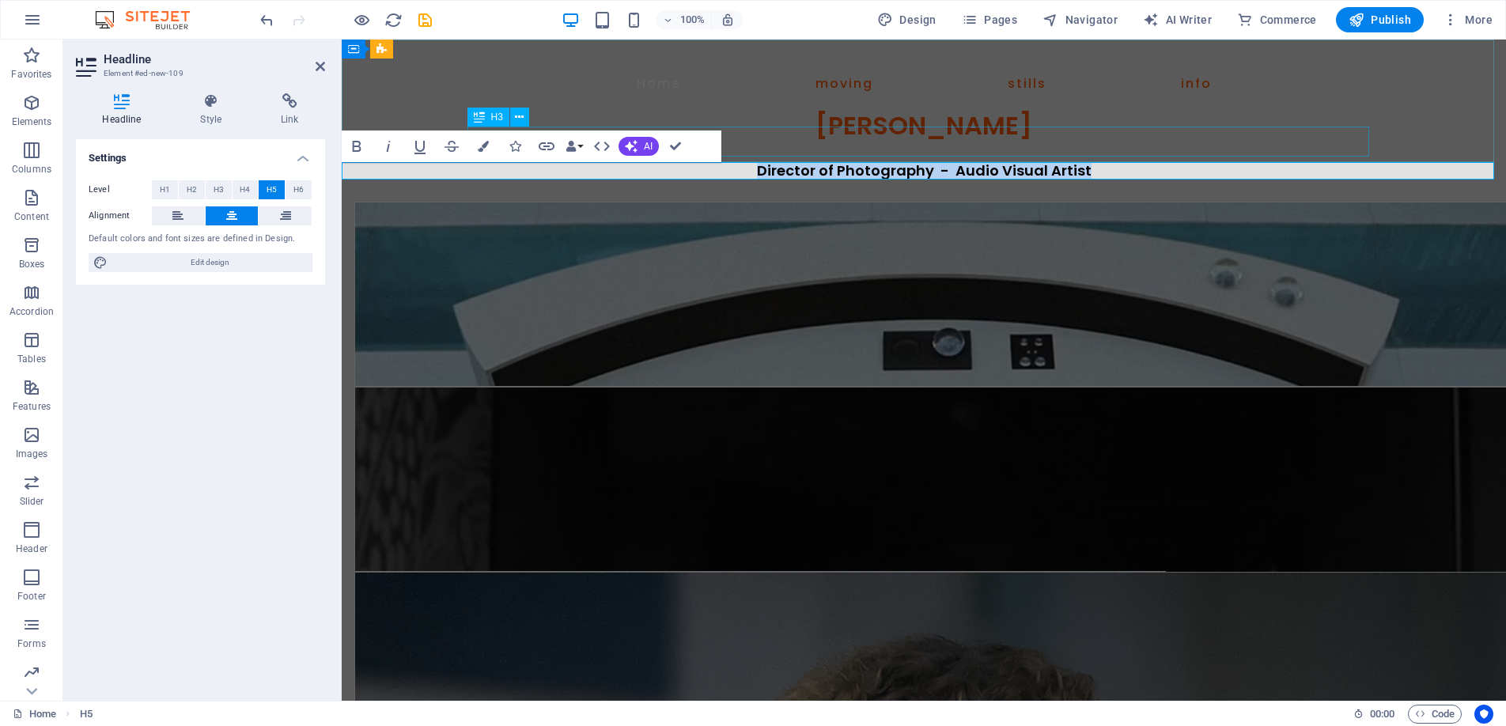
drag, startPoint x: 1095, startPoint y: 172, endPoint x: 716, endPoint y: 153, distance: 379.4
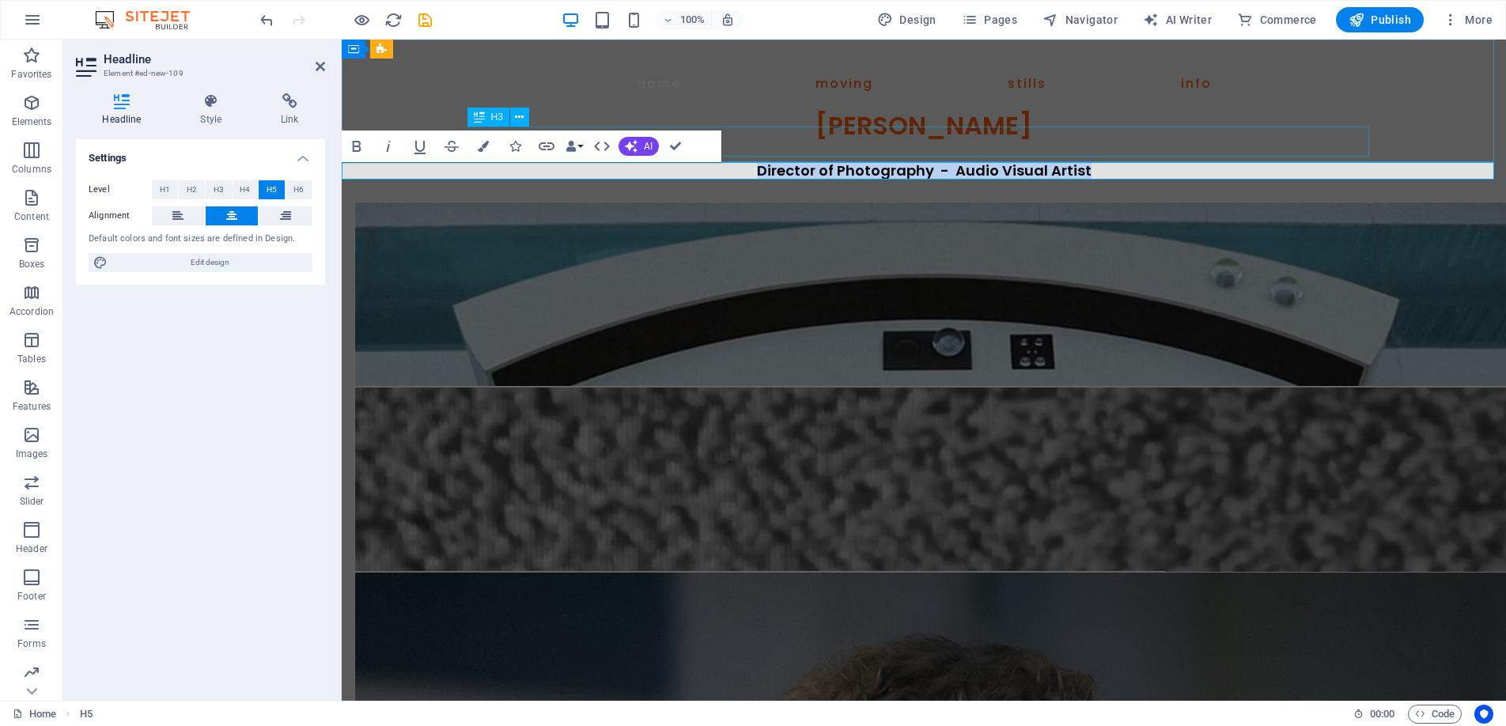
click at [716, 153] on div "Home moving stills info [PERSON_NAME] Director of Photography - Audio Visual Ar…" at bounding box center [924, 587] width 1165 height 1095
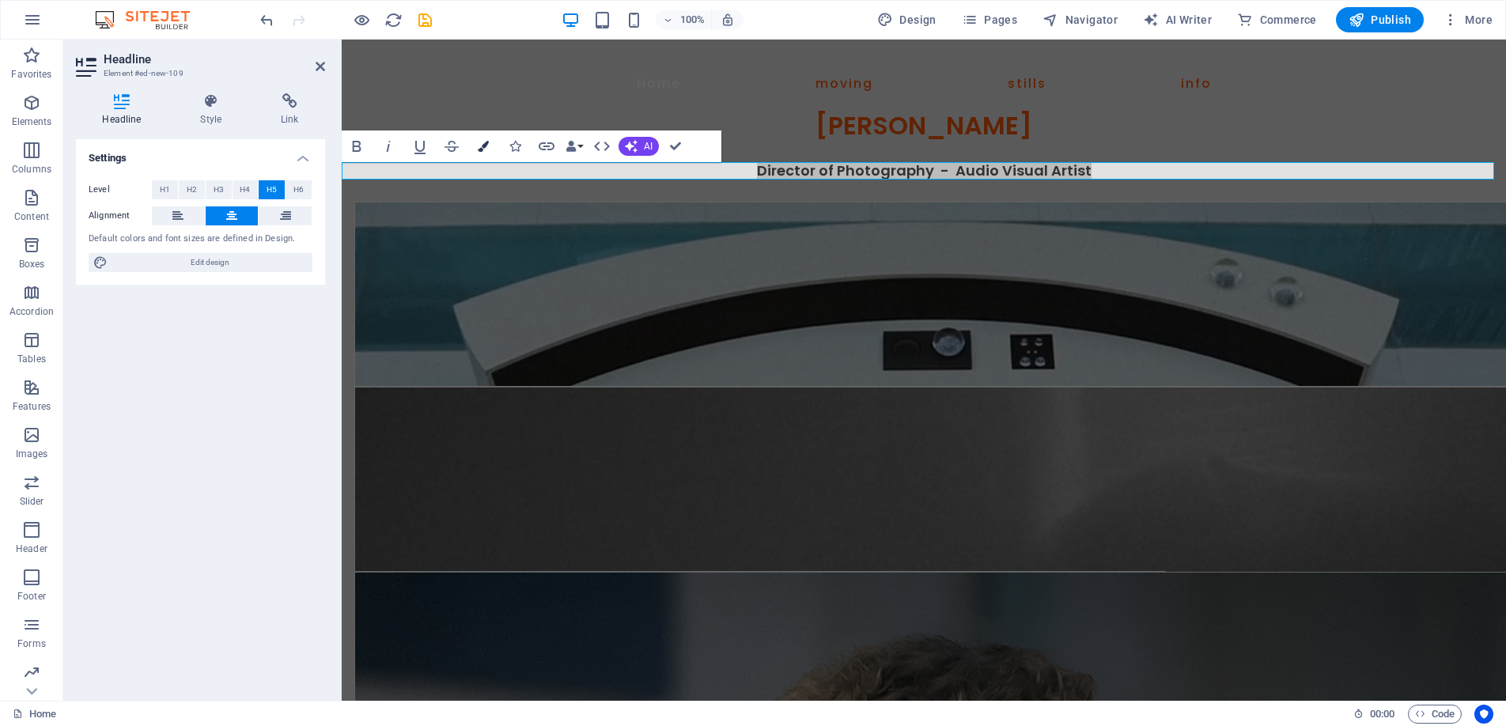
click at [483, 139] on button "Colors" at bounding box center [483, 147] width 30 height 32
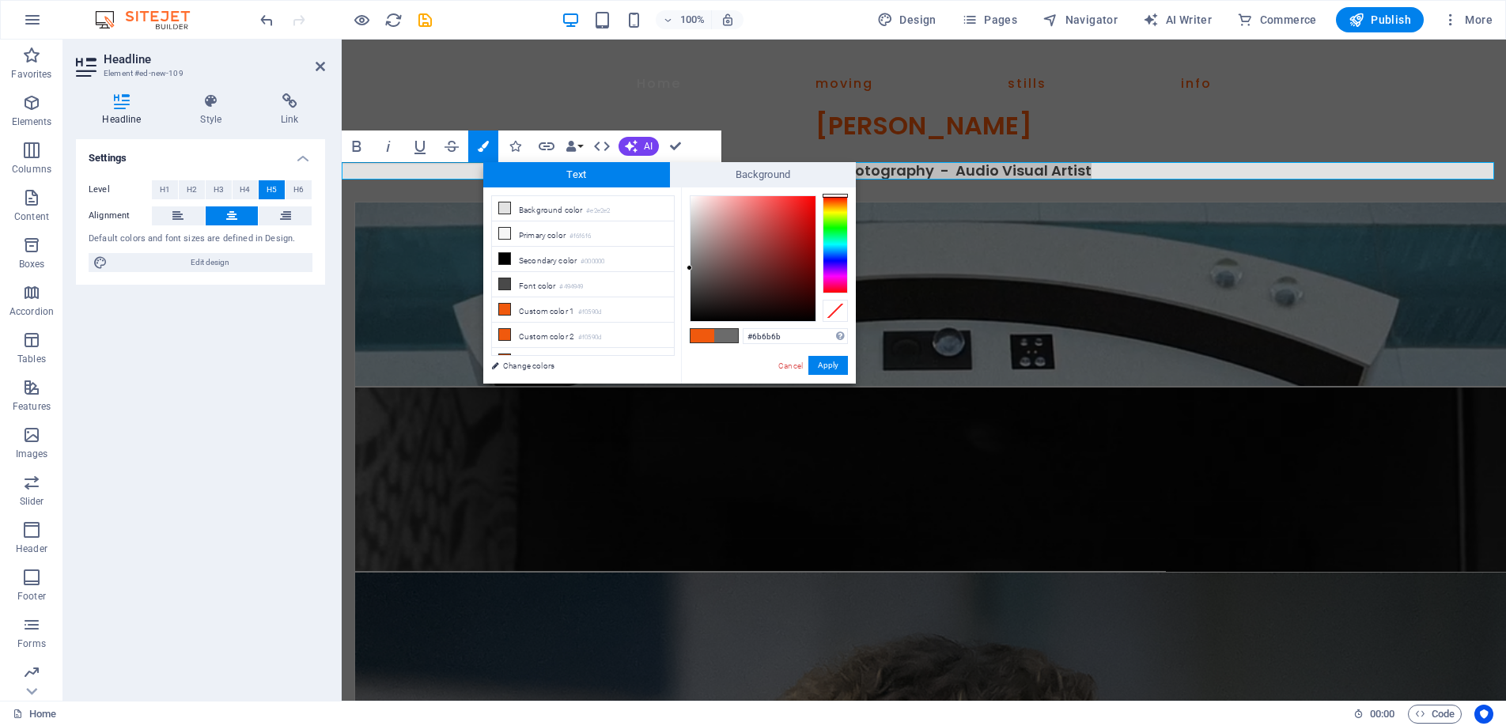
drag, startPoint x: 704, startPoint y: 273, endPoint x: 684, endPoint y: 268, distance: 21.1
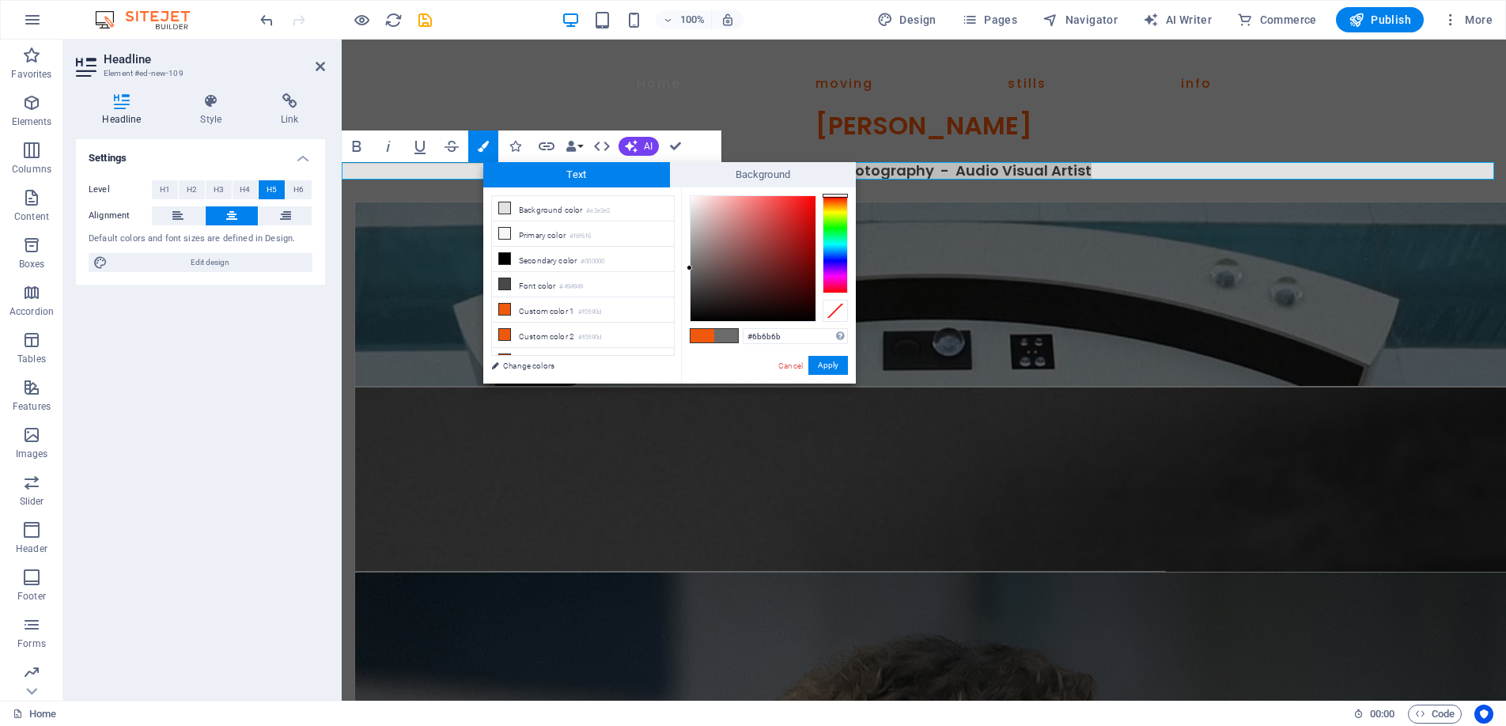
click at [684, 268] on div "#6b6b6b Supported formats #0852ed rgb(8, 82, 237) rgba(8, 82, 237, 90%) hsv(221…" at bounding box center [768, 401] width 175 height 426
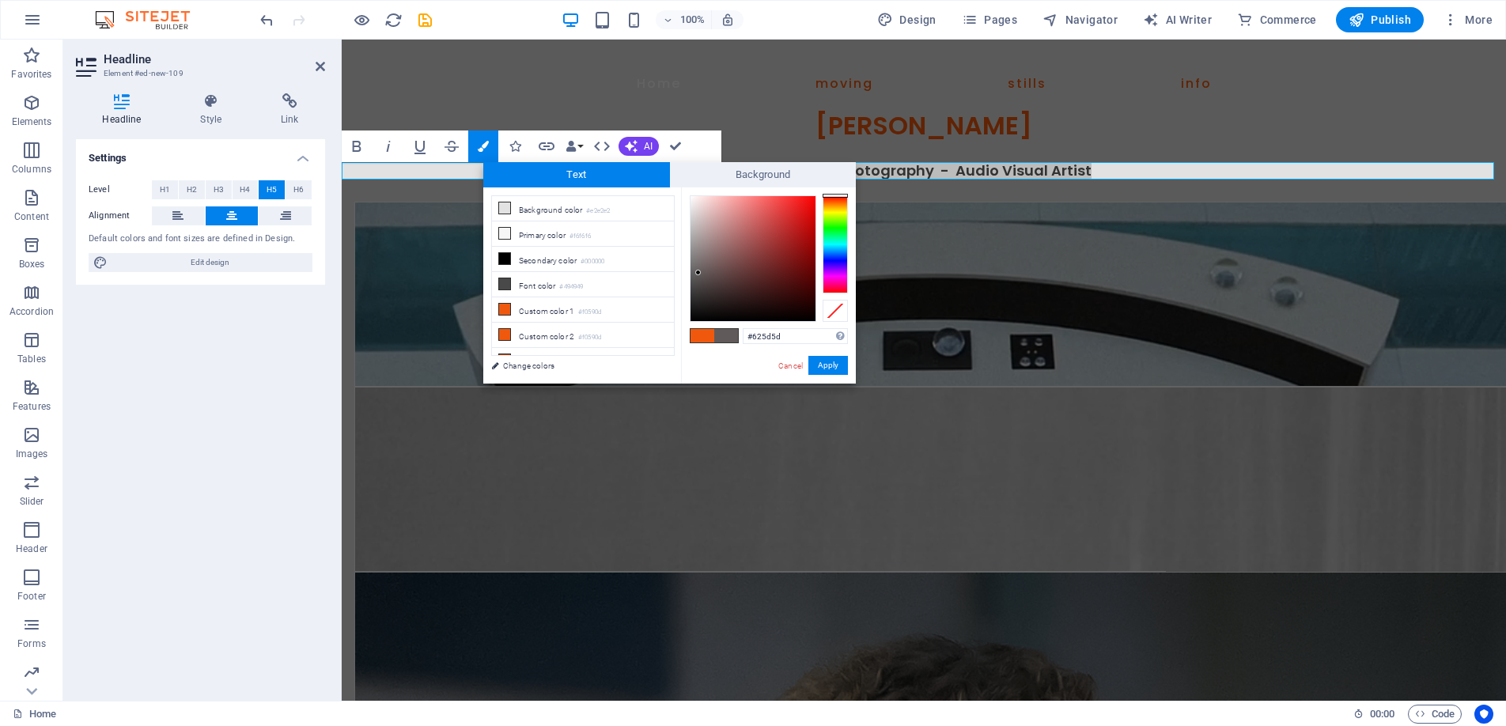
click at [697, 272] on div at bounding box center [698, 273] width 6 height 6
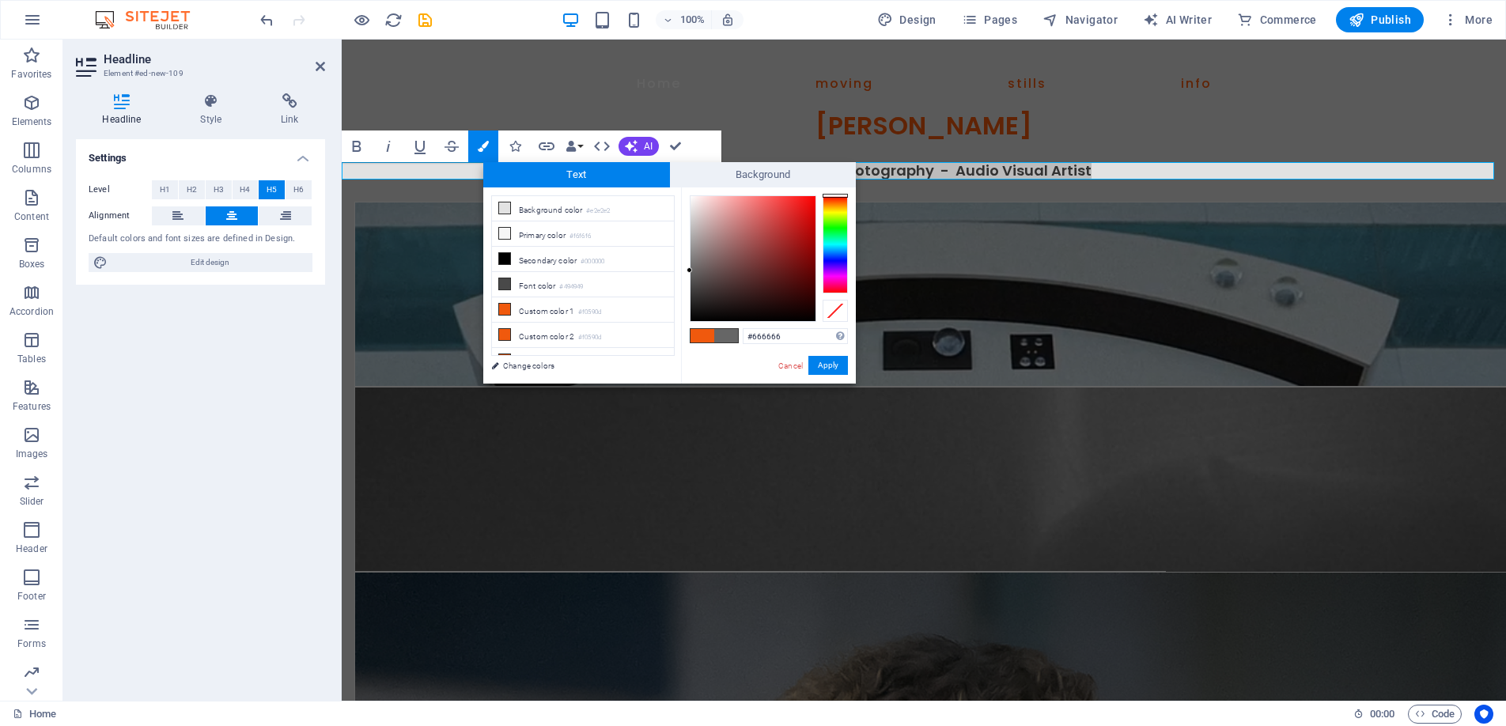
drag, startPoint x: 691, startPoint y: 271, endPoint x: 684, endPoint y: 271, distance: 8.0
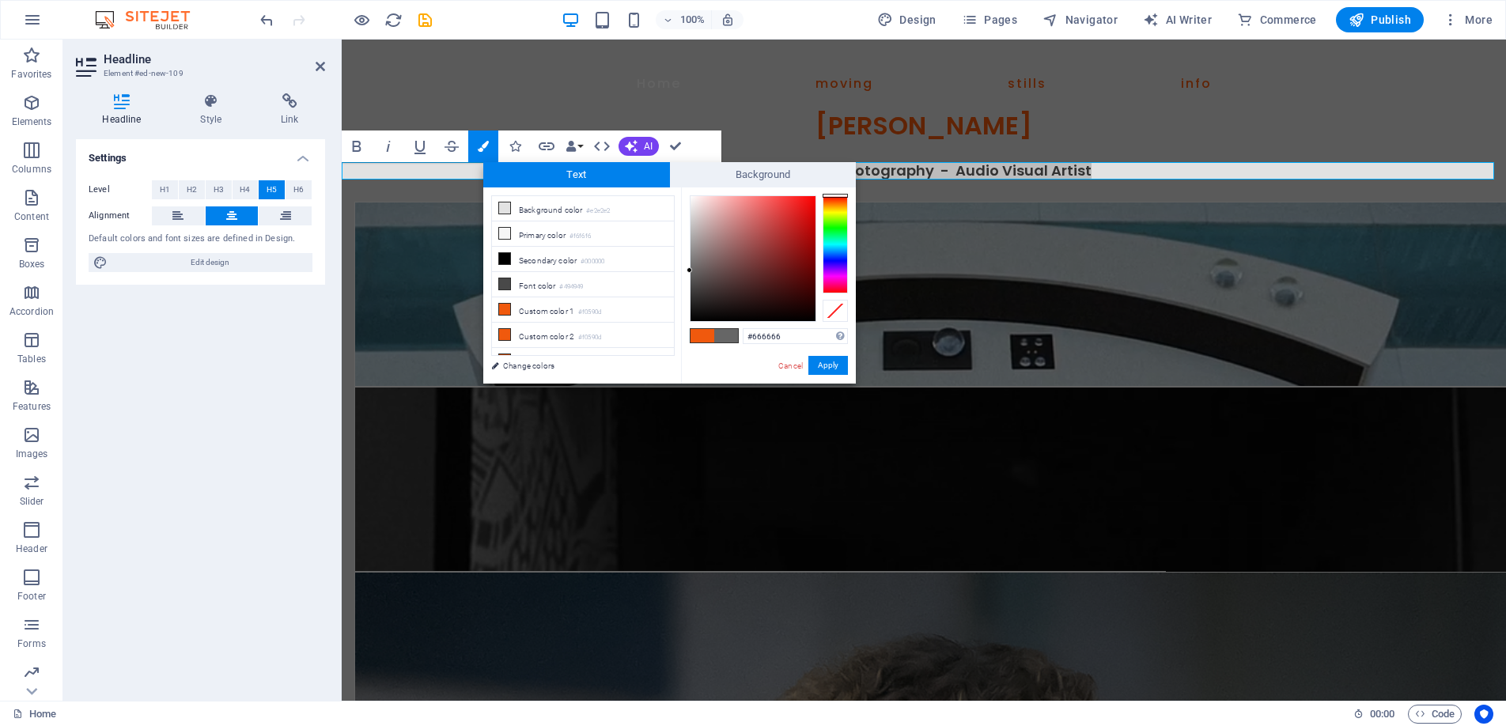
click at [684, 271] on div "#666666 Supported formats #0852ed rgb(8, 82, 237) rgba(8, 82, 237, 90%) hsv(221…" at bounding box center [768, 401] width 175 height 426
type input "#666565"
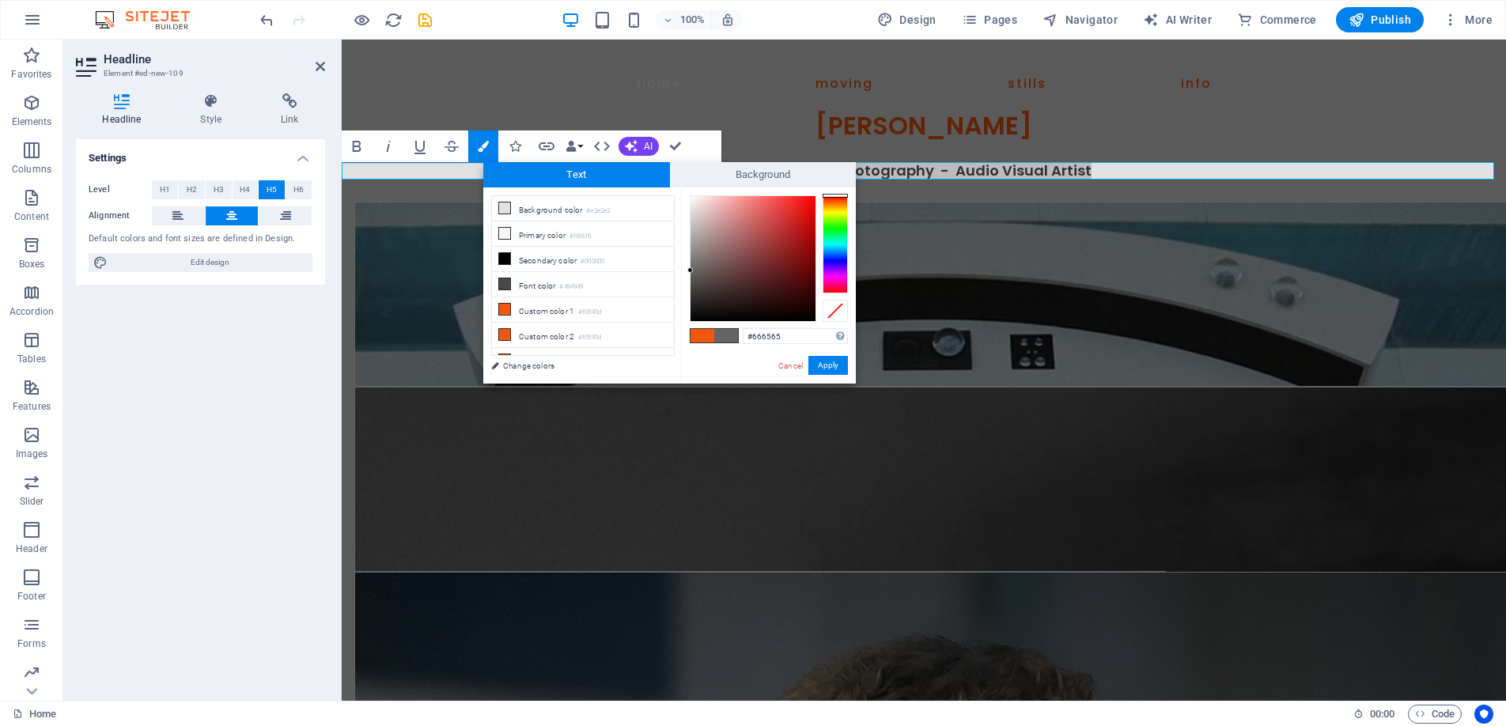
click at [691, 271] on div at bounding box center [691, 270] width 6 height 6
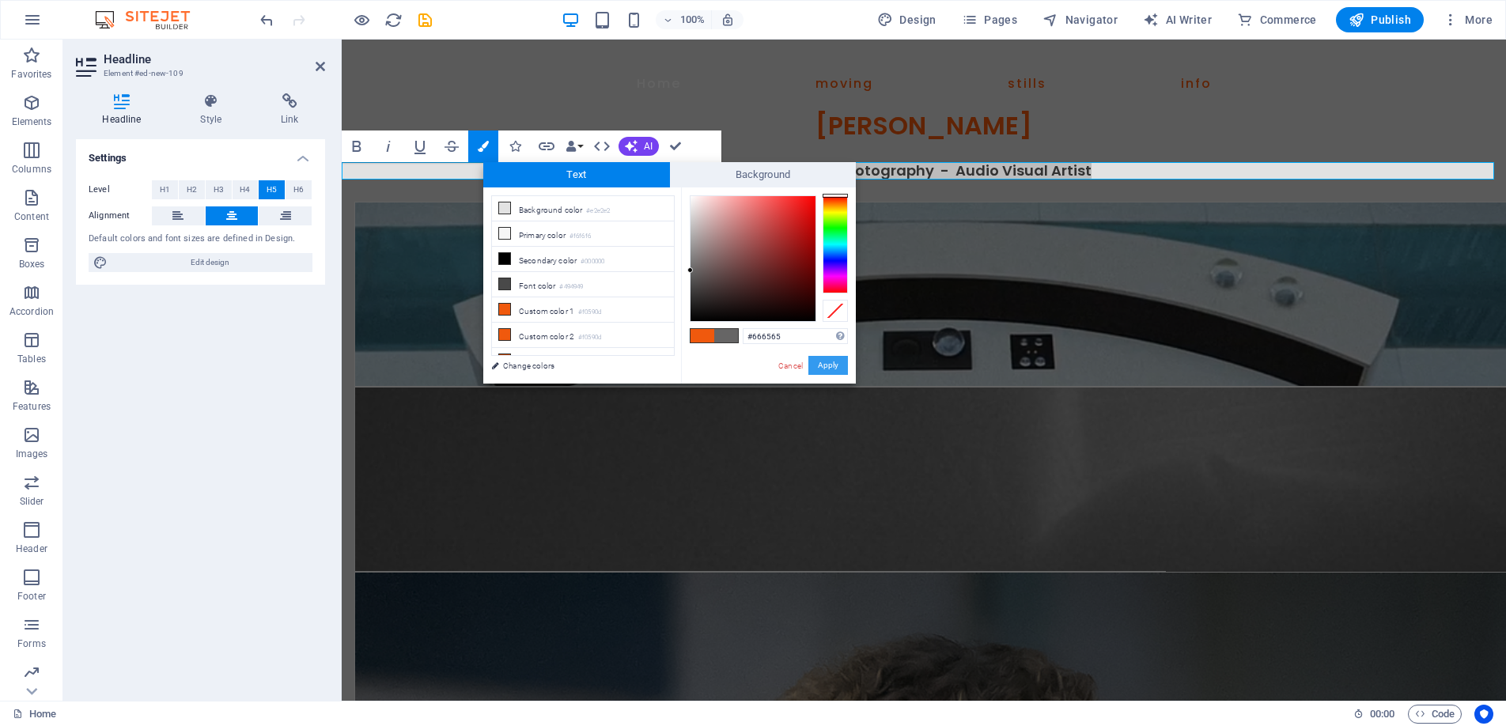
click at [821, 364] on button "Apply" at bounding box center [829, 365] width 40 height 19
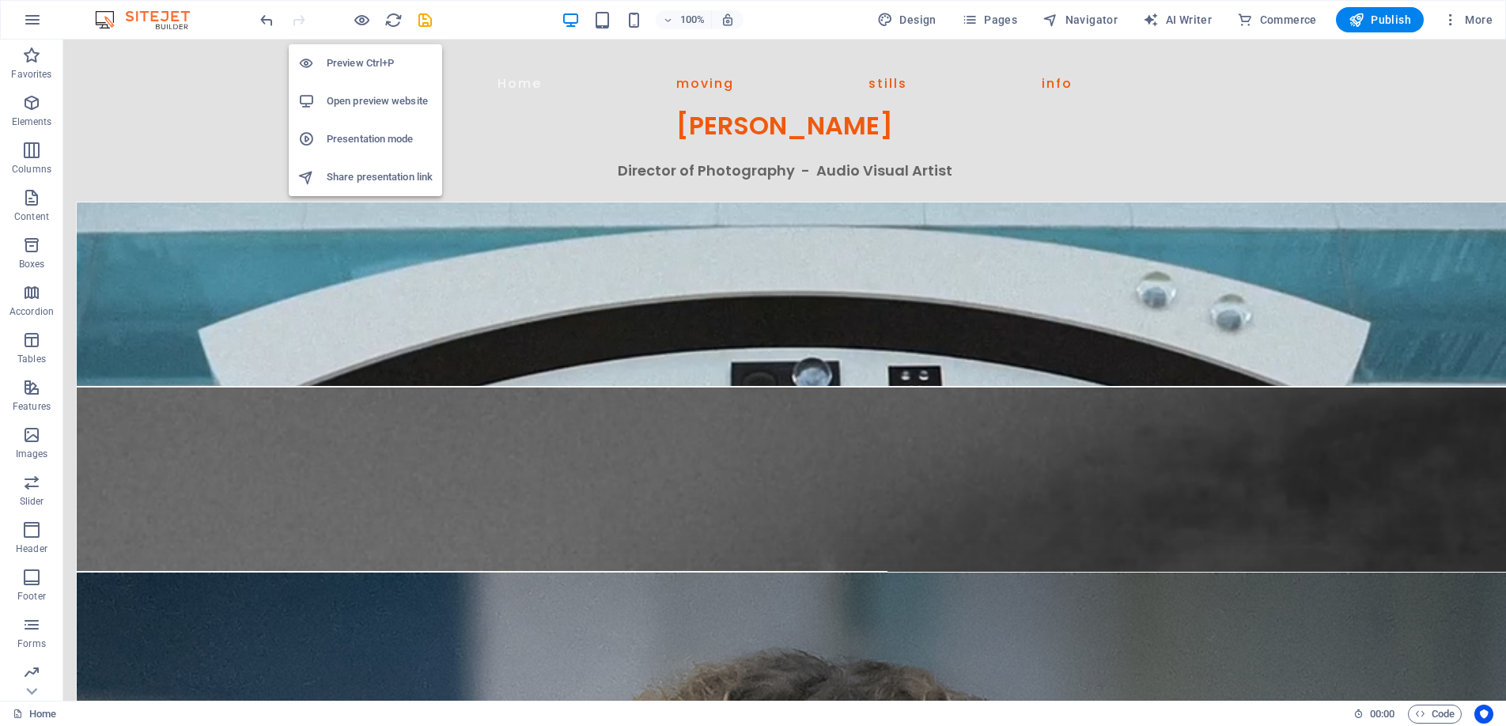
click at [363, 66] on h6 "Preview Ctrl+P" at bounding box center [380, 63] width 106 height 19
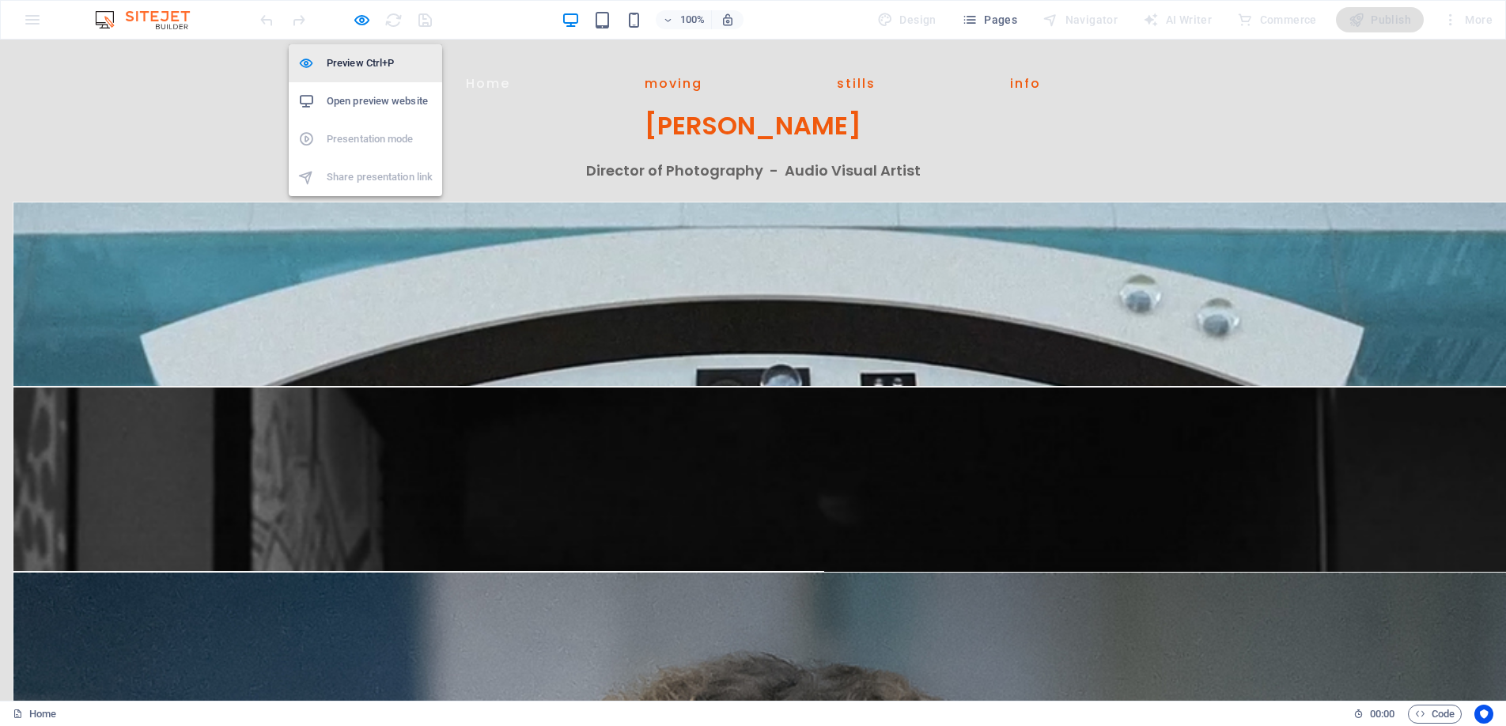
click at [351, 59] on h6 "Preview Ctrl+P" at bounding box center [380, 63] width 106 height 19
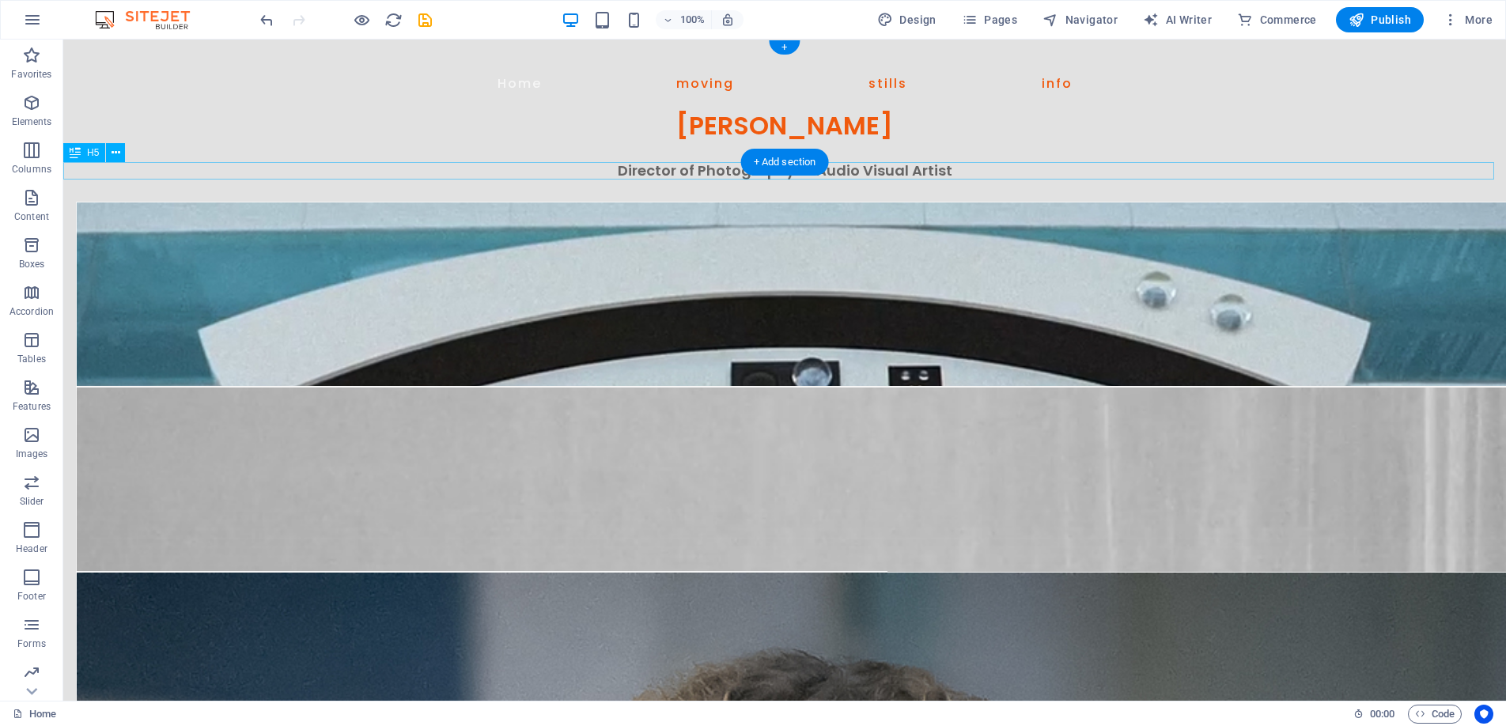
click at [689, 172] on div "Director of Photography - Audio Visual Artist" at bounding box center [784, 170] width 1443 height 17
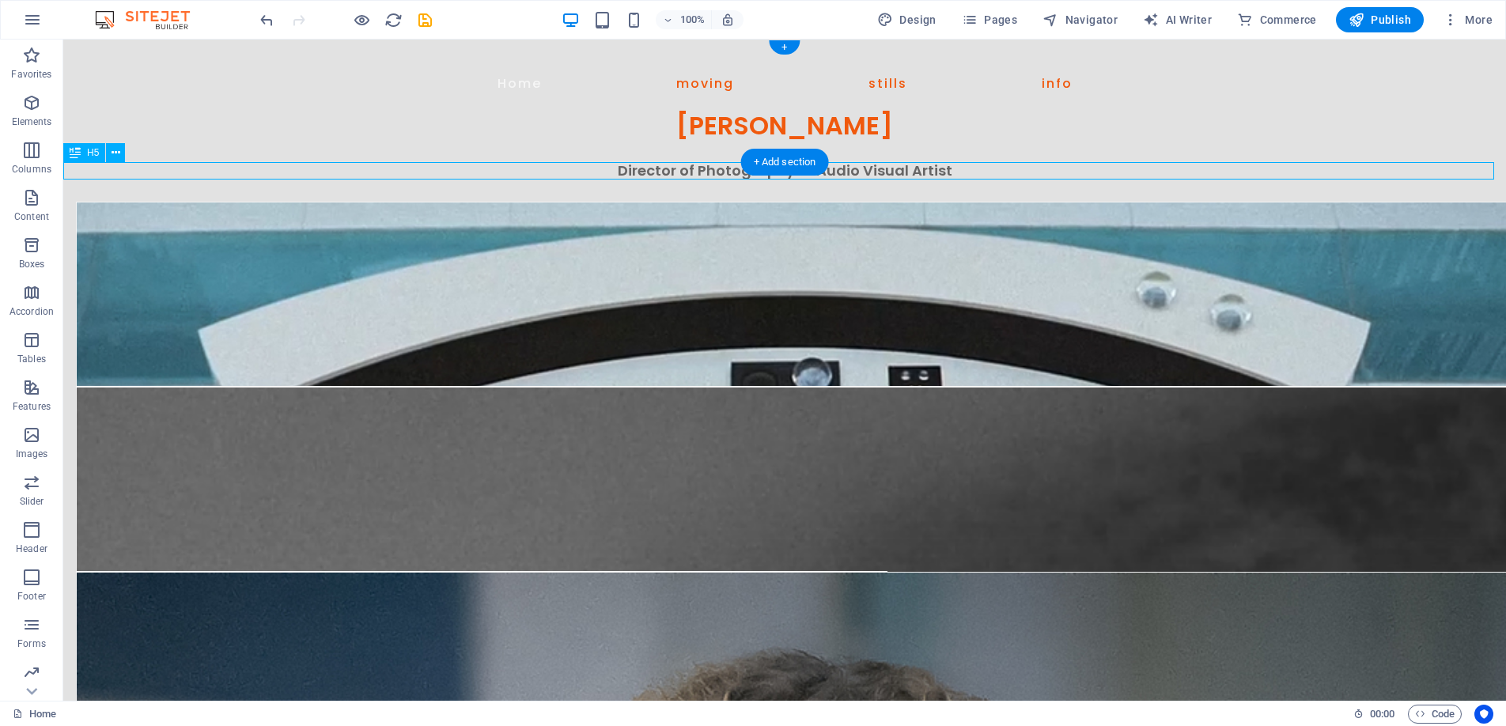
click at [689, 172] on div "Director of Photography - Audio Visual Artist" at bounding box center [784, 170] width 1443 height 17
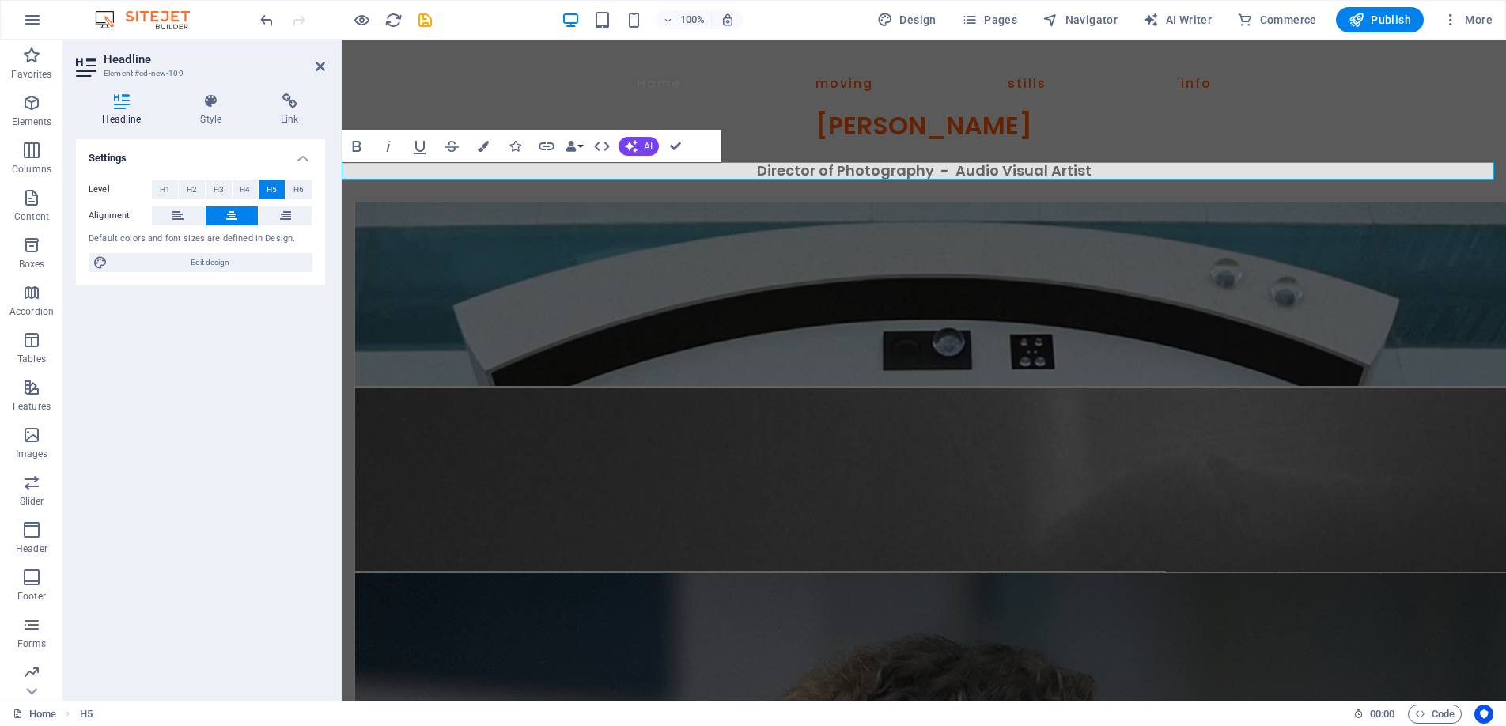
click at [978, 172] on span "Director of Photography - Audio Visual Artist" at bounding box center [924, 171] width 335 height 20
drag, startPoint x: 1099, startPoint y: 172, endPoint x: 738, endPoint y: 172, distance: 360.8
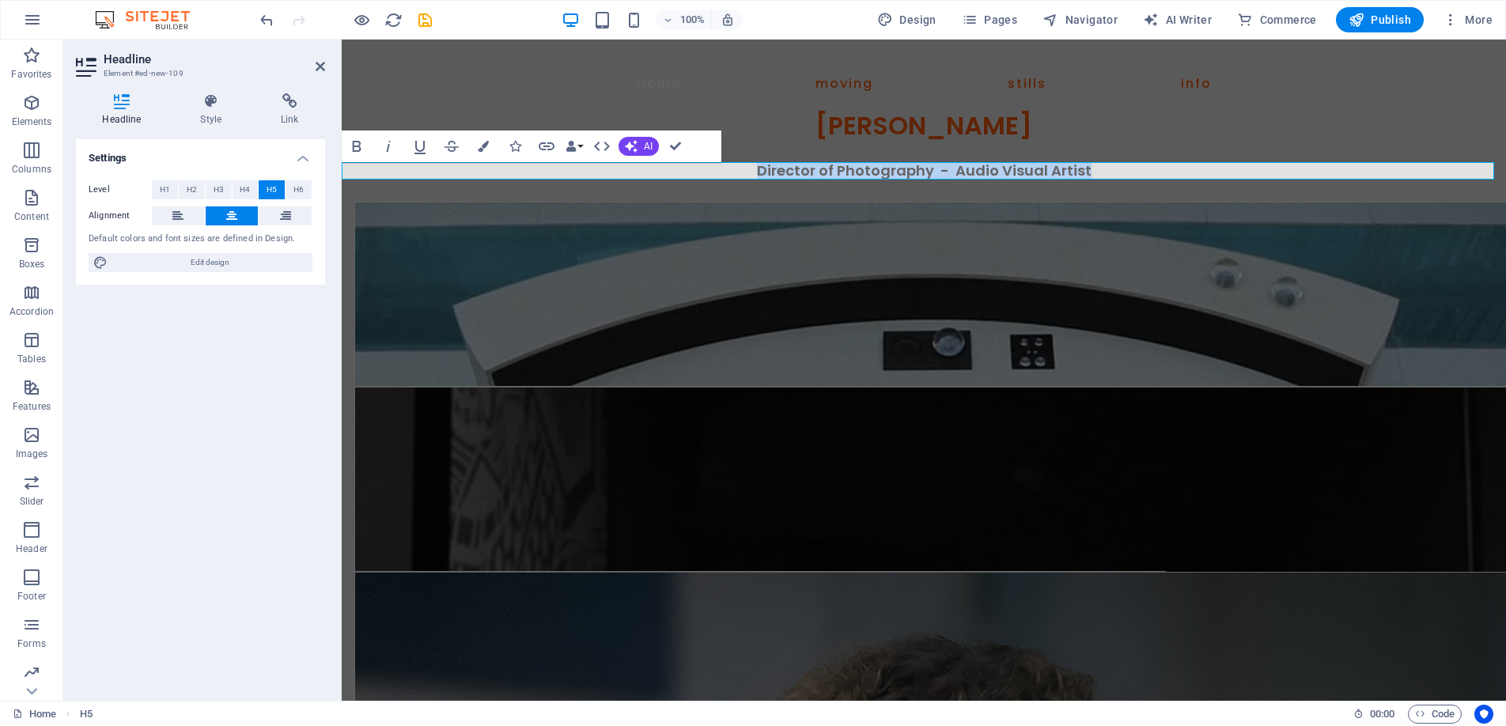
click at [738, 172] on h5 "Director of Photography - Audio Visual Artist" at bounding box center [924, 170] width 1165 height 17
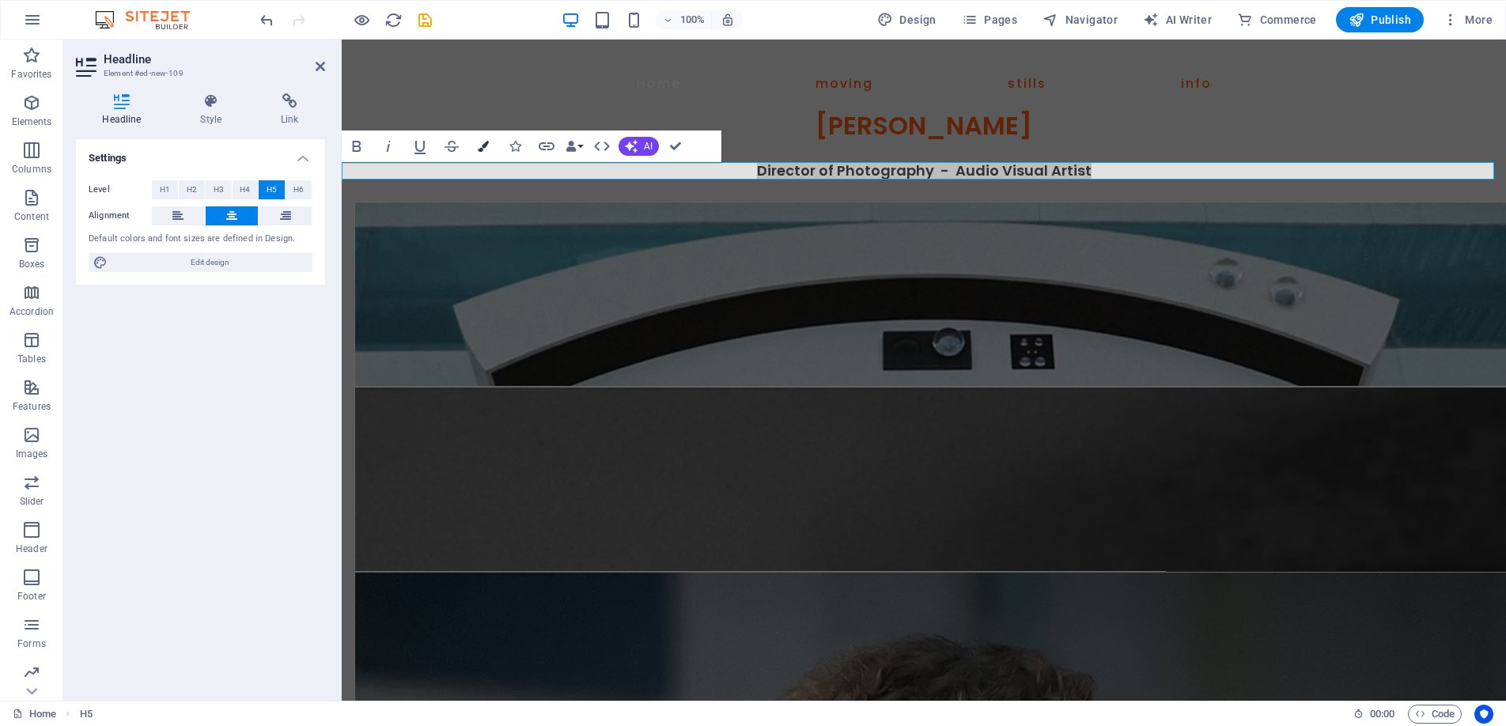
click at [475, 141] on button "Colors" at bounding box center [483, 147] width 30 height 32
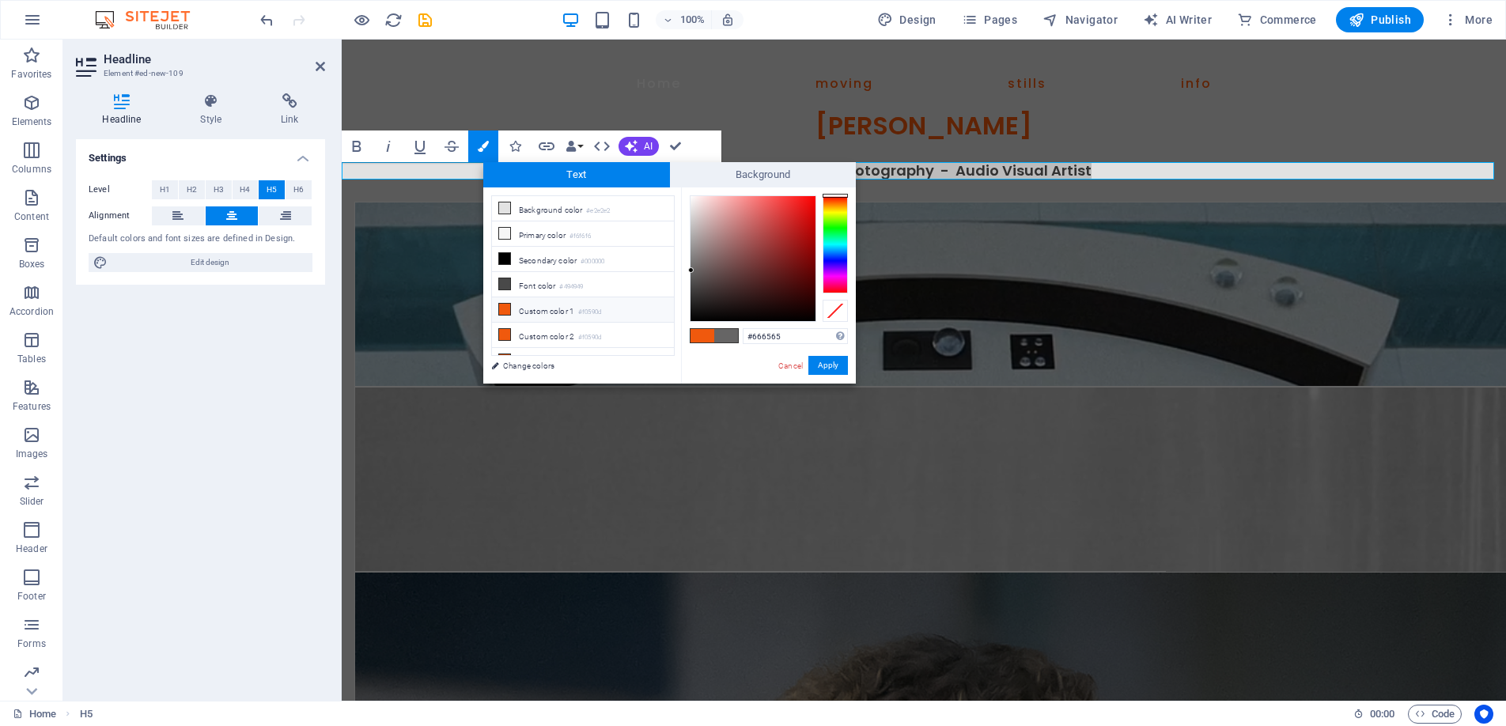
click at [536, 304] on li "Custom color 1 #f0590d" at bounding box center [583, 309] width 182 height 25
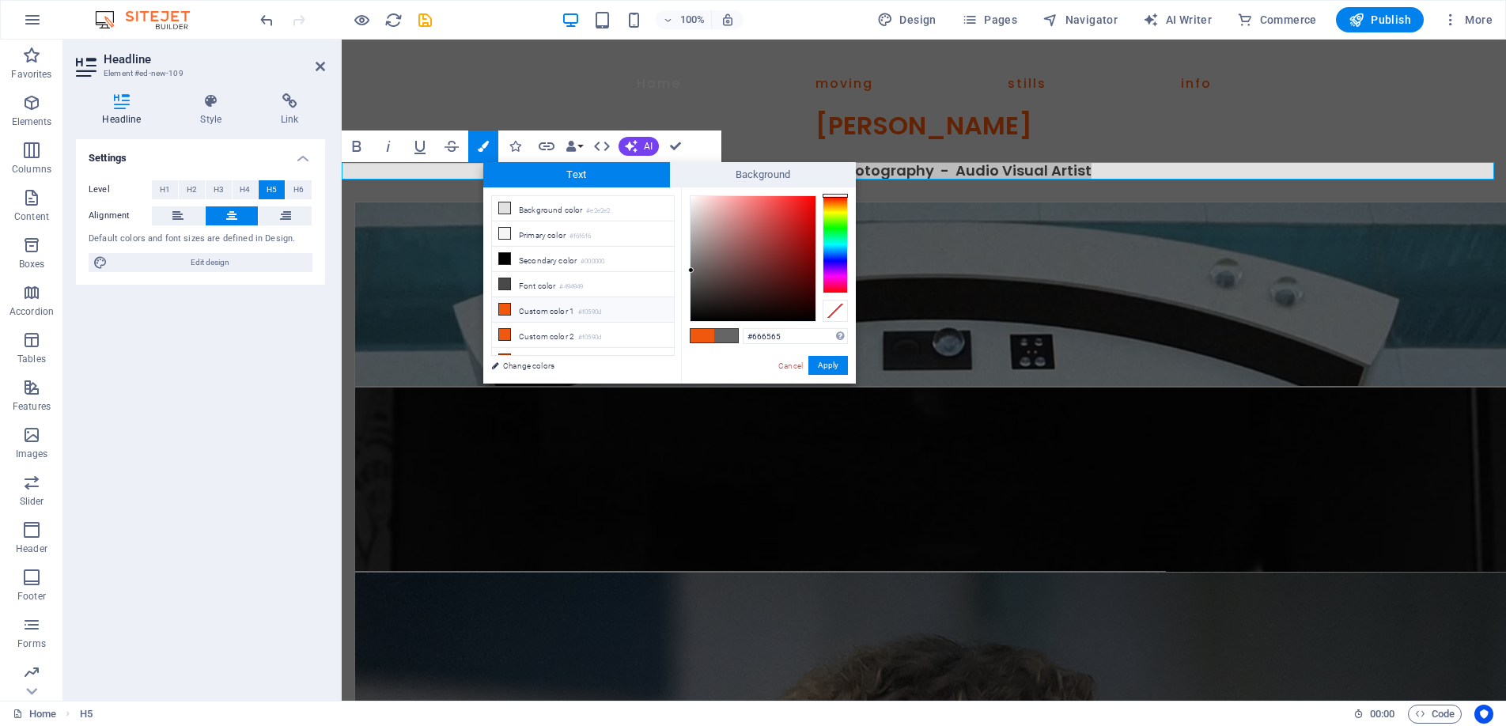
type input "#f0590d"
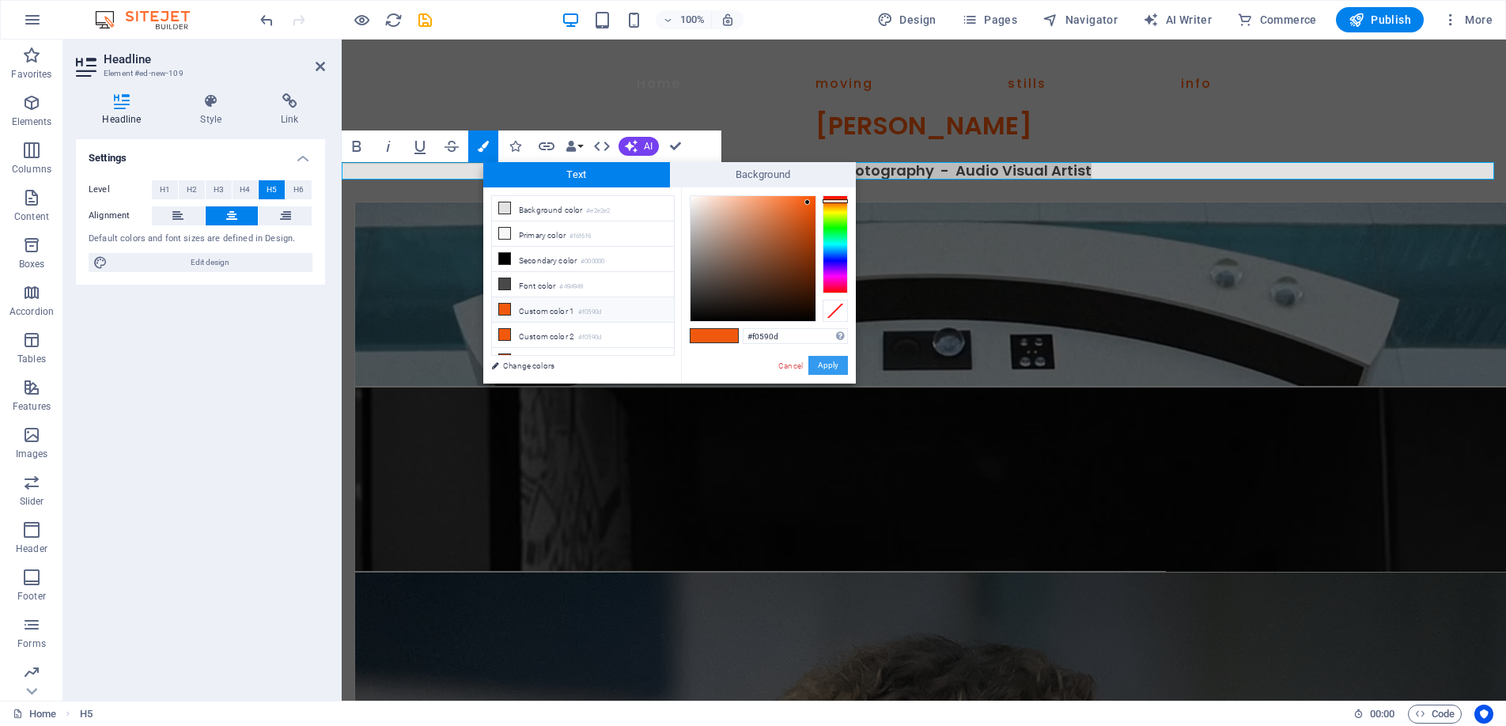
click at [818, 359] on button "Apply" at bounding box center [829, 365] width 40 height 19
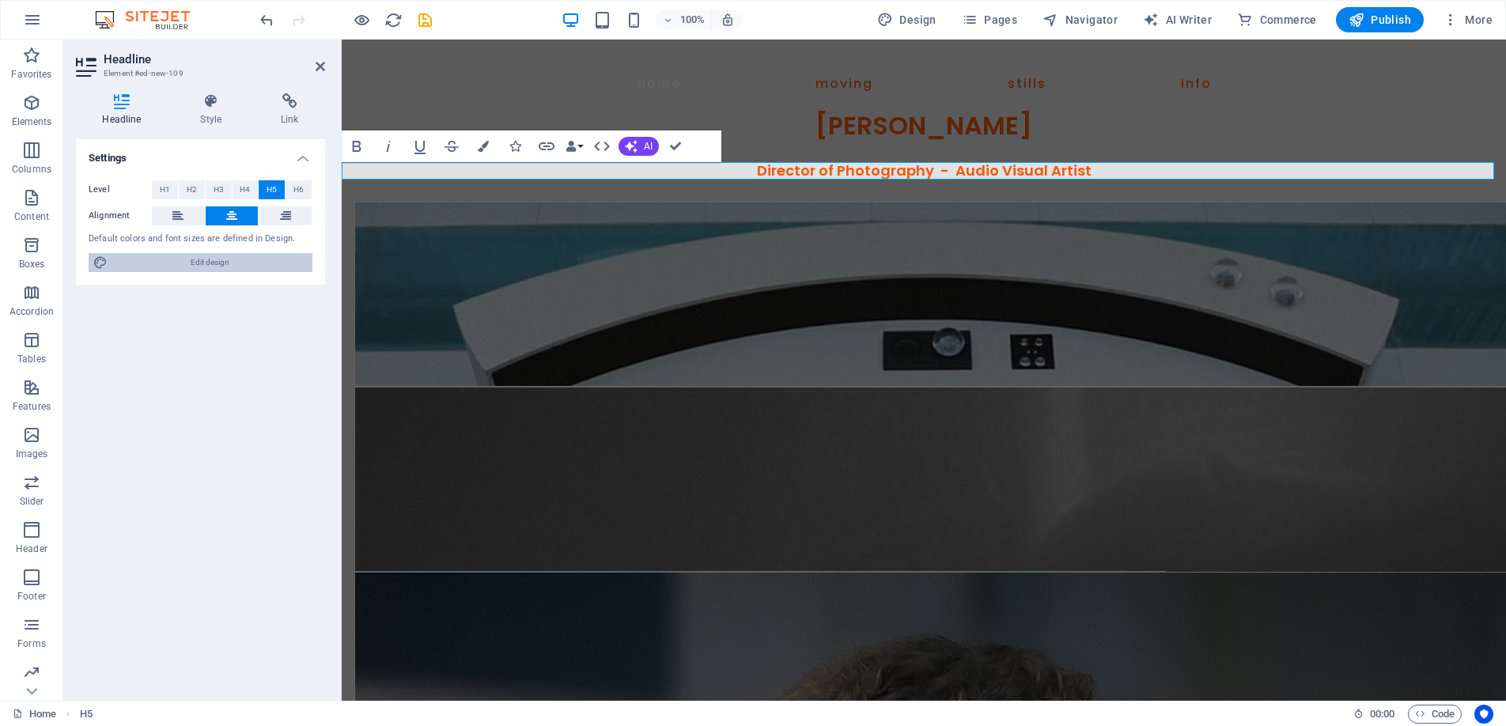
click at [225, 263] on span "Edit design" at bounding box center [209, 262] width 195 height 19
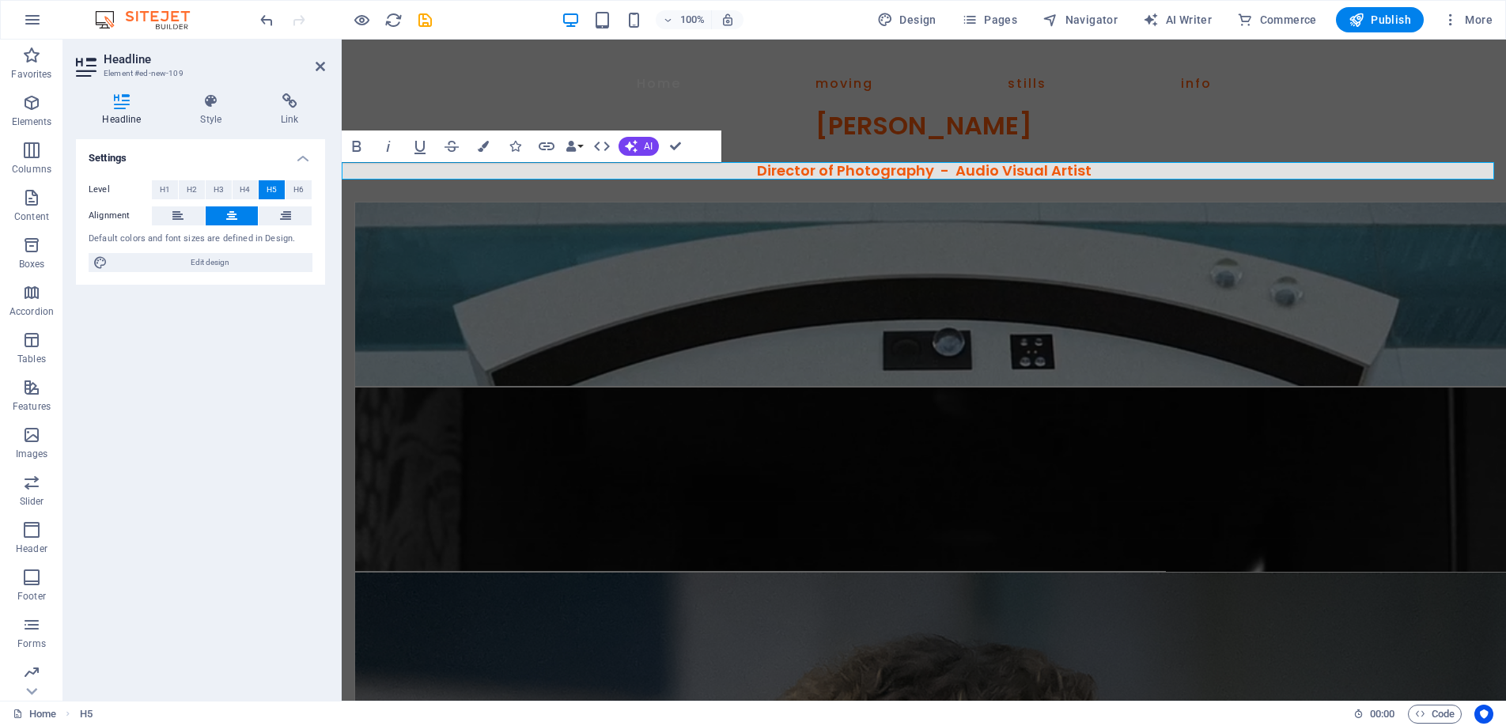
select select "px"
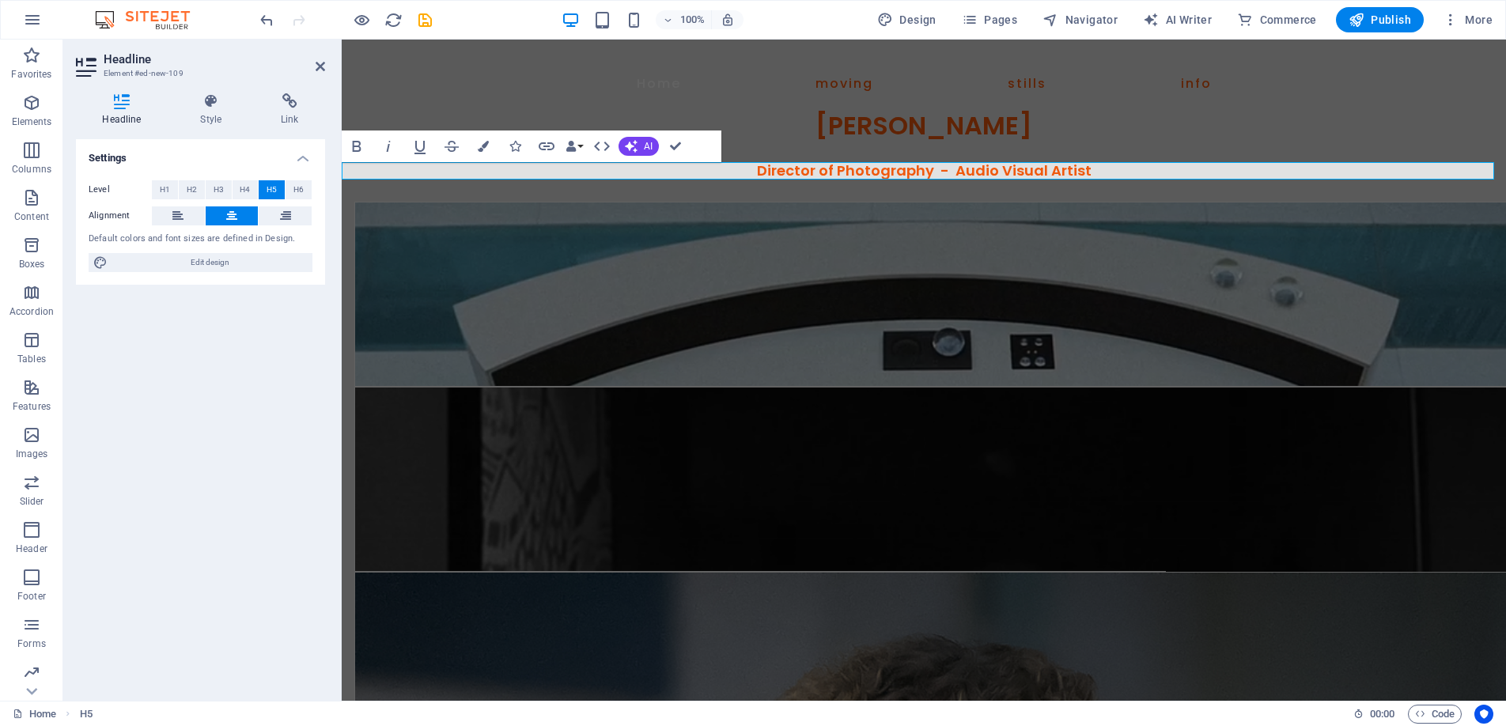
select select "400"
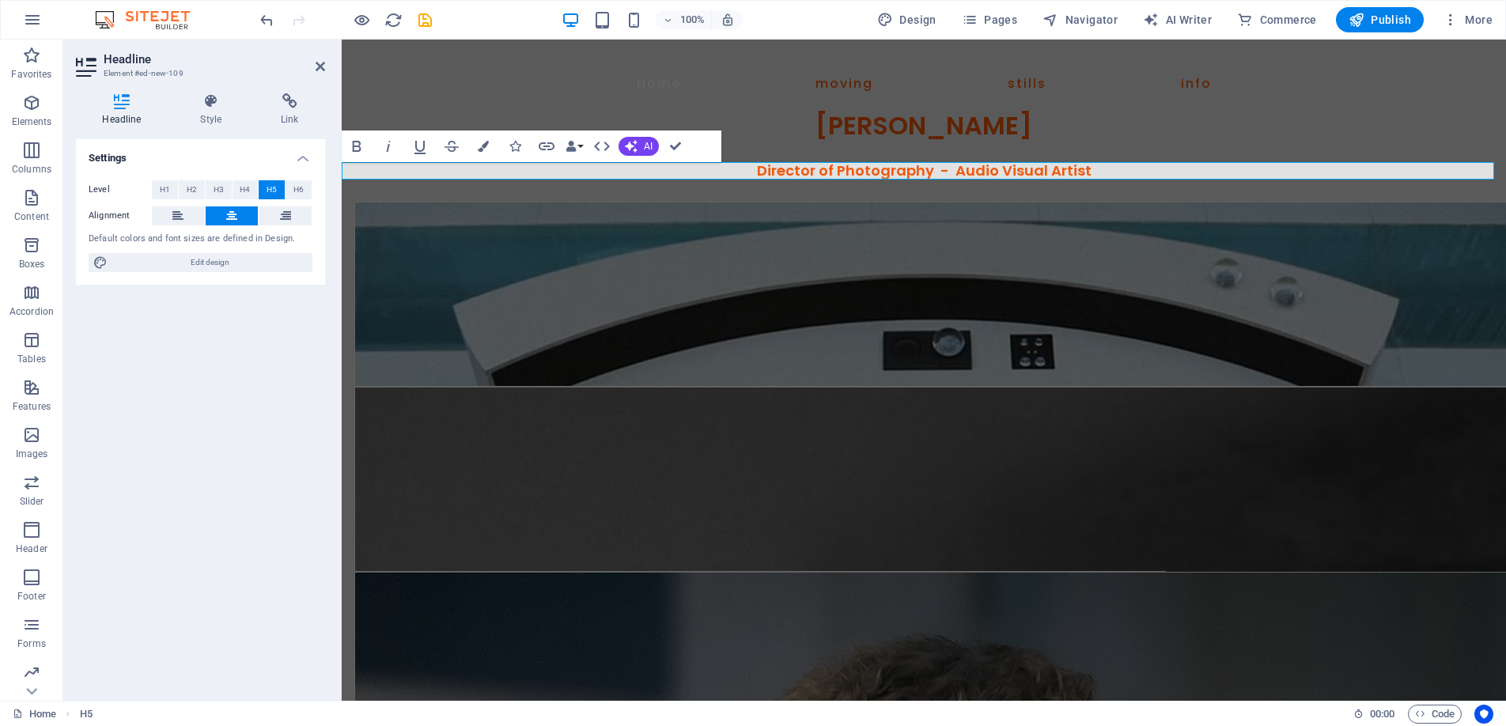
select select "px"
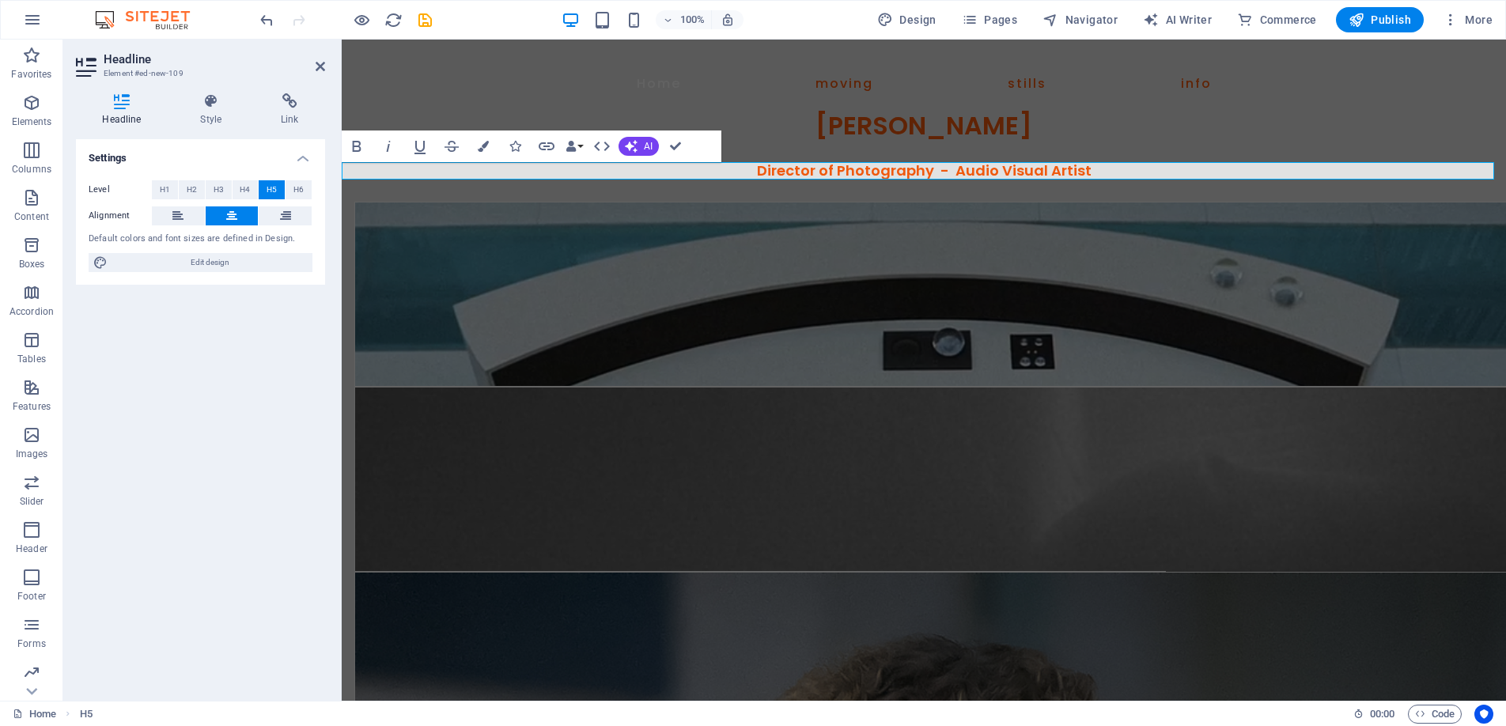
select select "px"
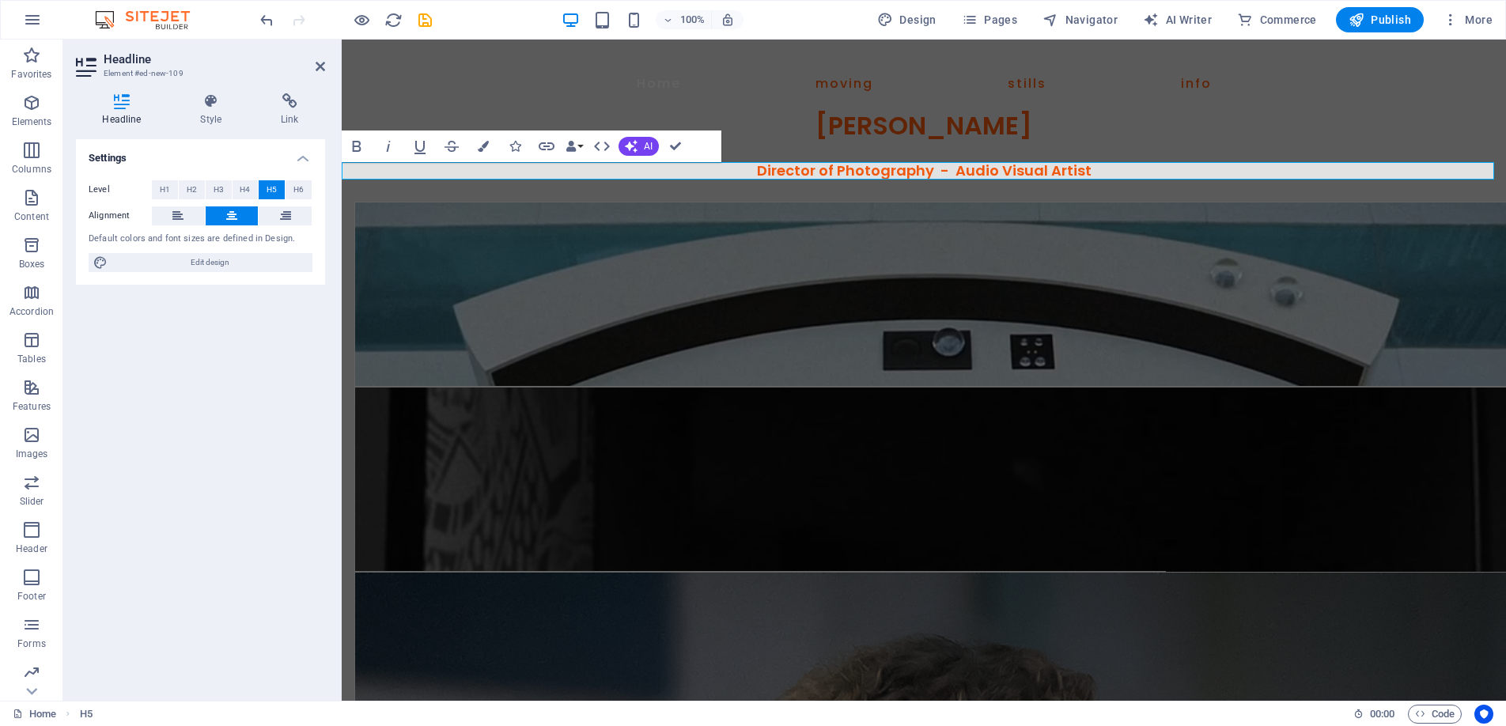
select select "600"
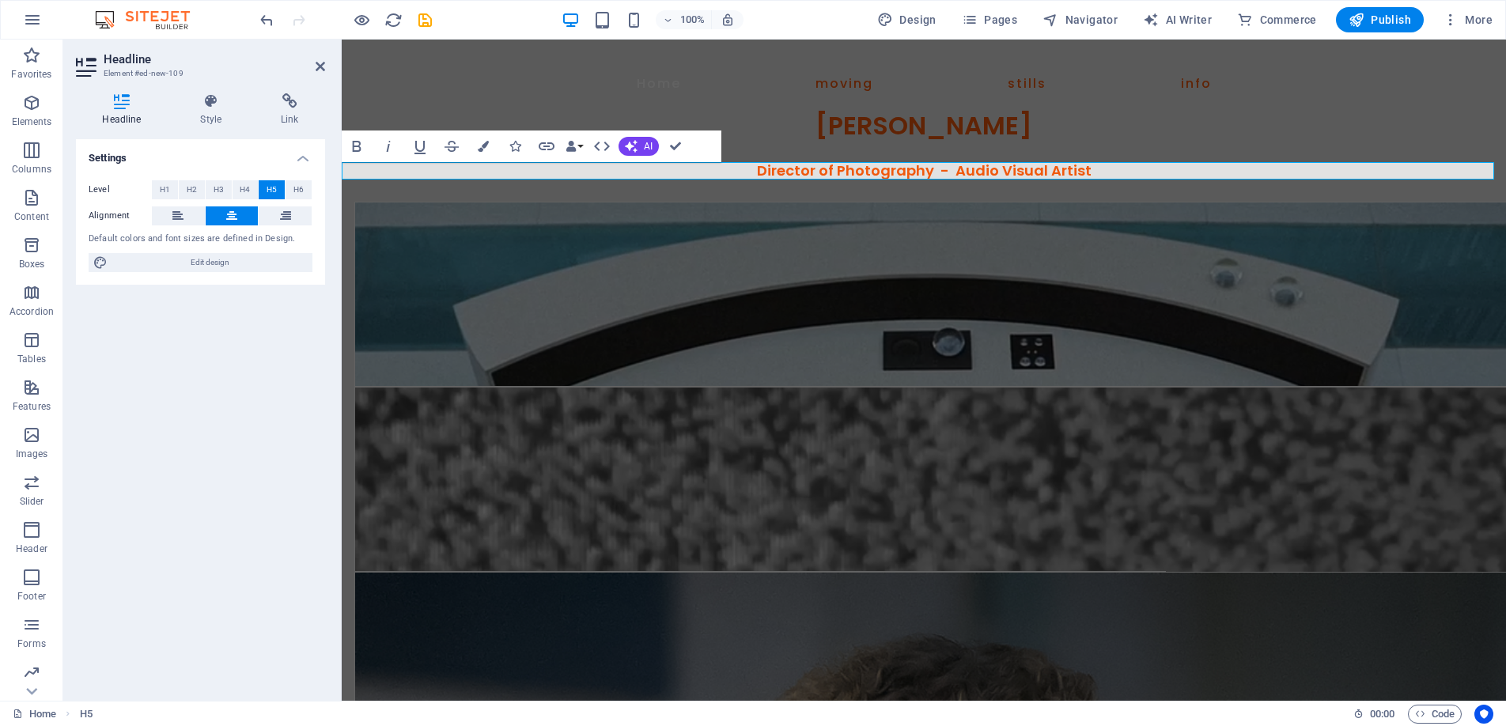
select select "px"
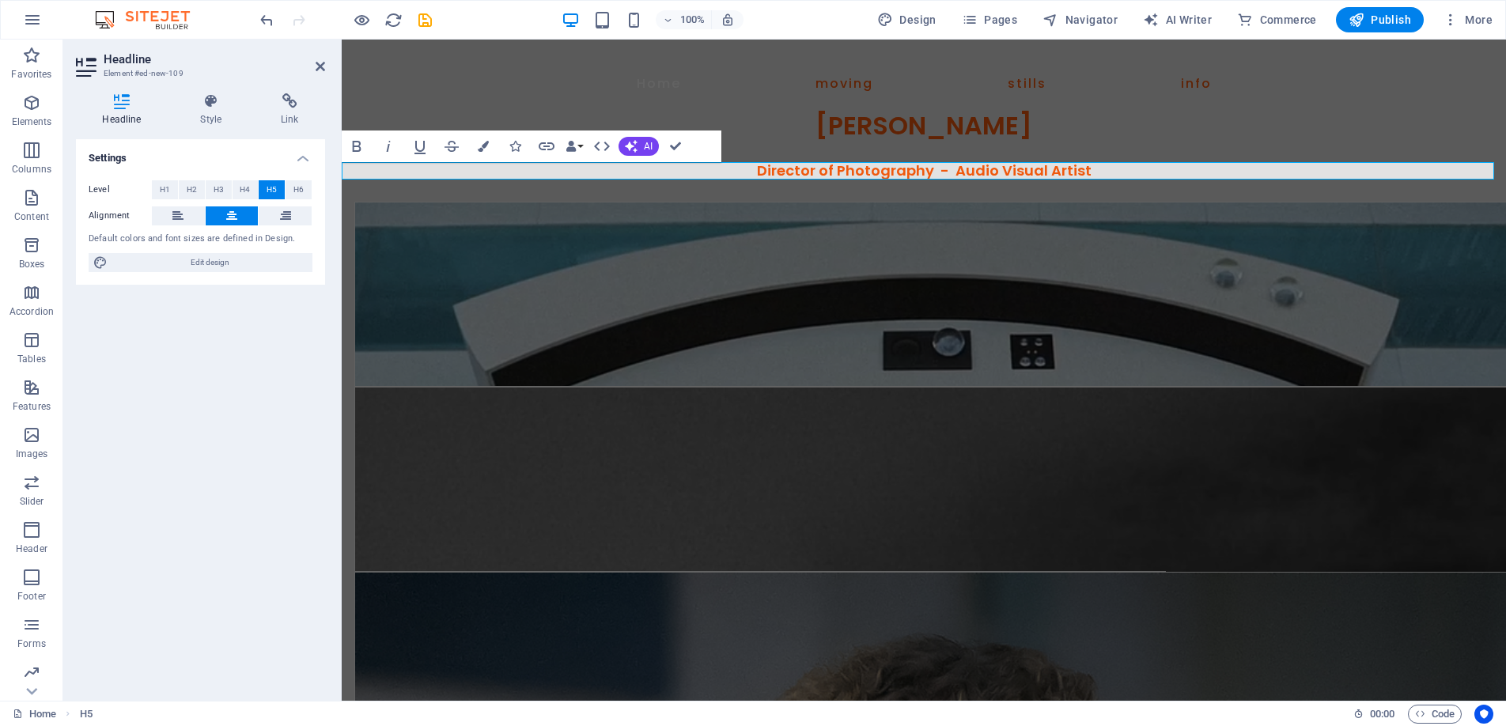
select select "rem"
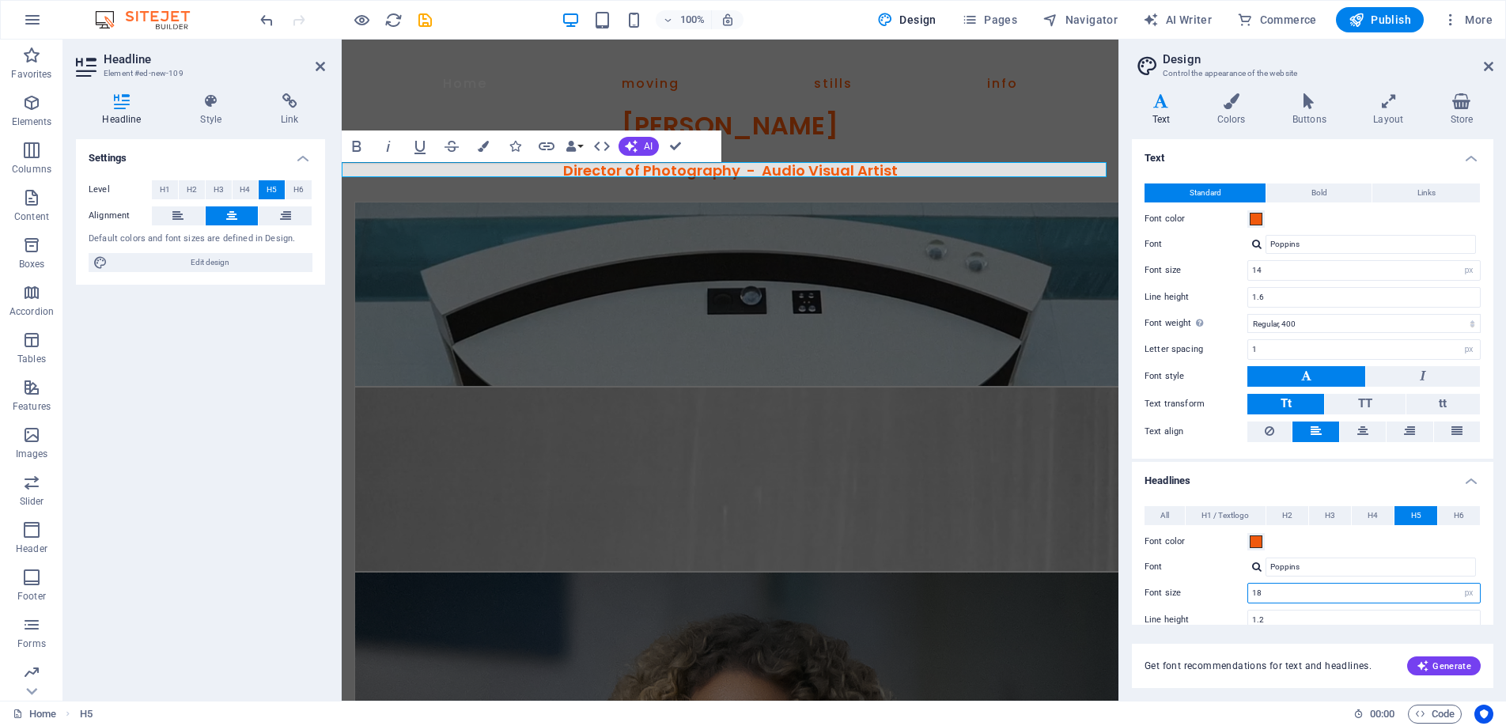
click at [1274, 589] on input "18" at bounding box center [1364, 593] width 232 height 19
type input "1"
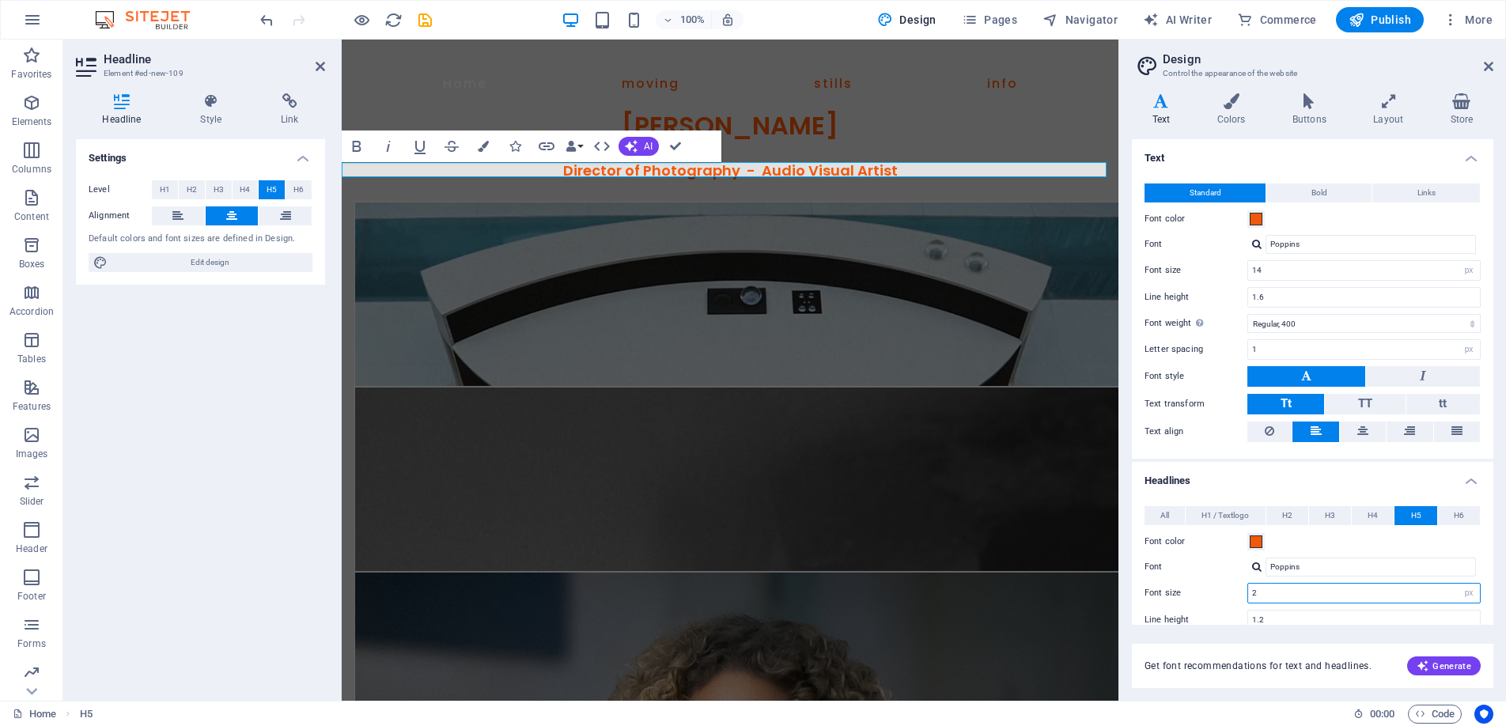
type input "24"
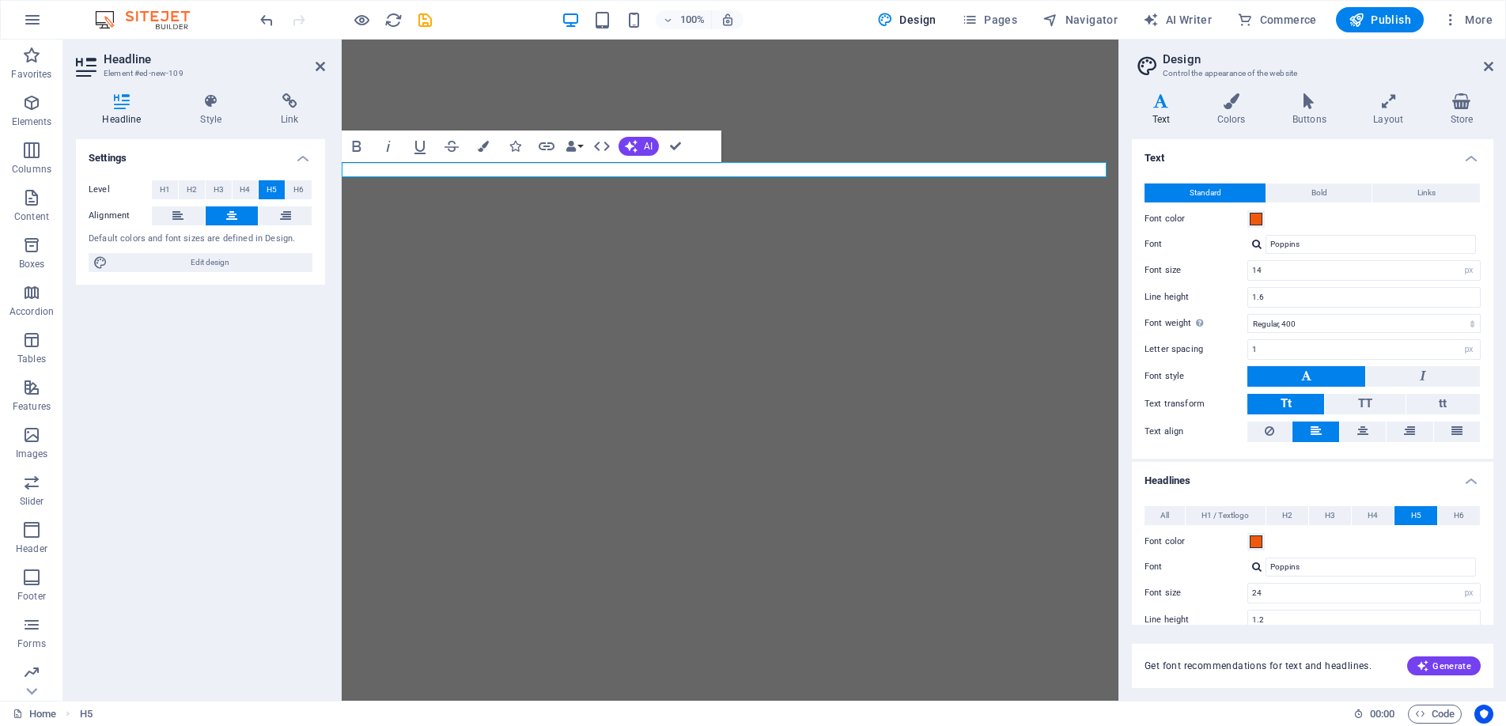
select select "px"
select select "400"
select select "px"
select select "600"
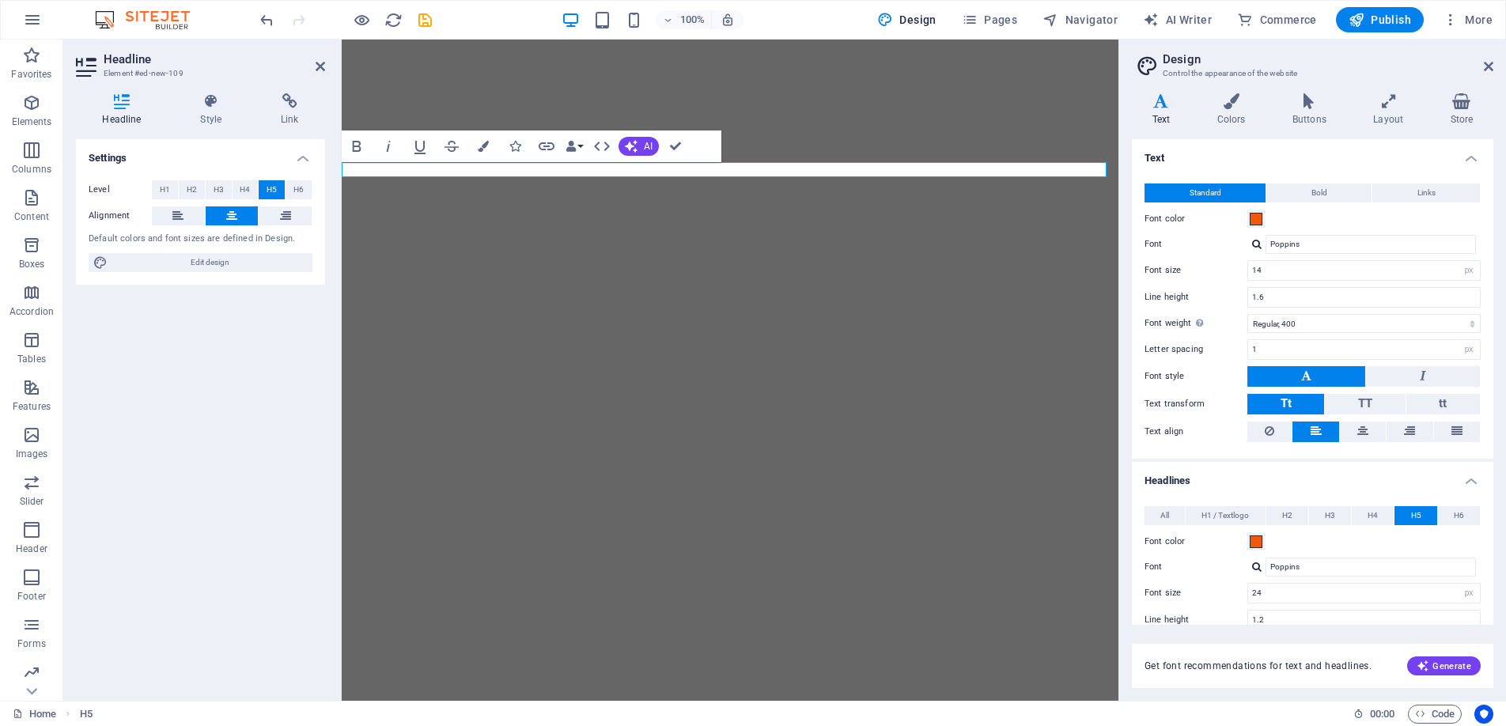
select select "px"
select select "rem"
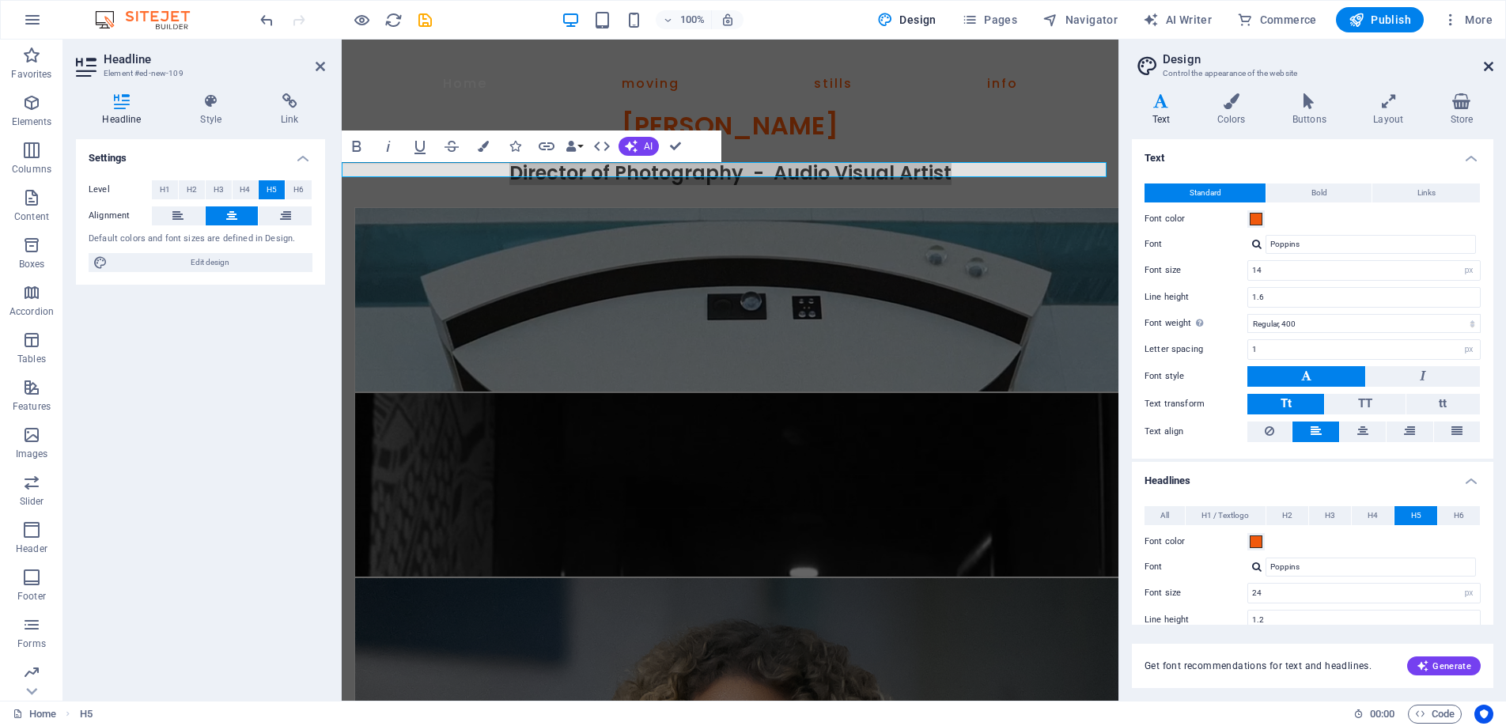
type input "24"
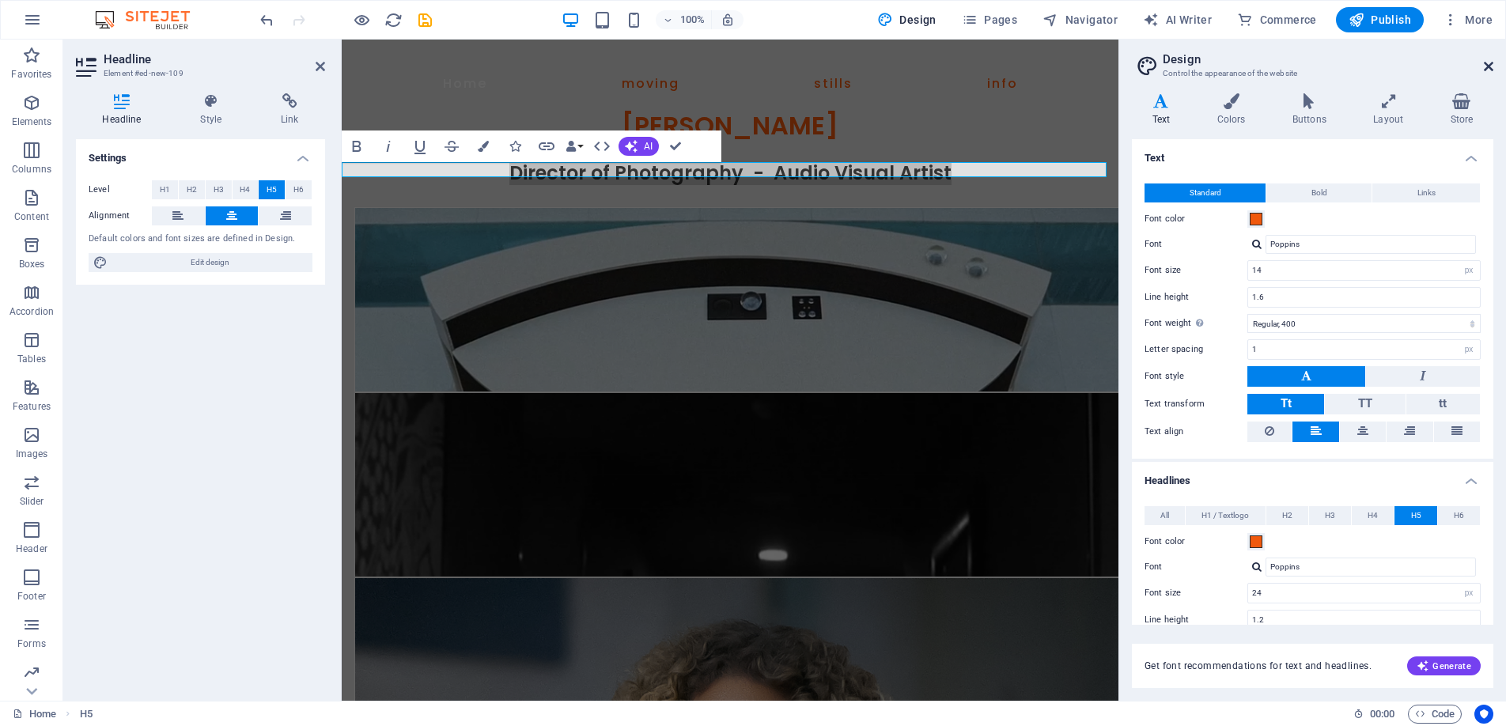
click at [1487, 65] on icon at bounding box center [1488, 66] width 9 height 13
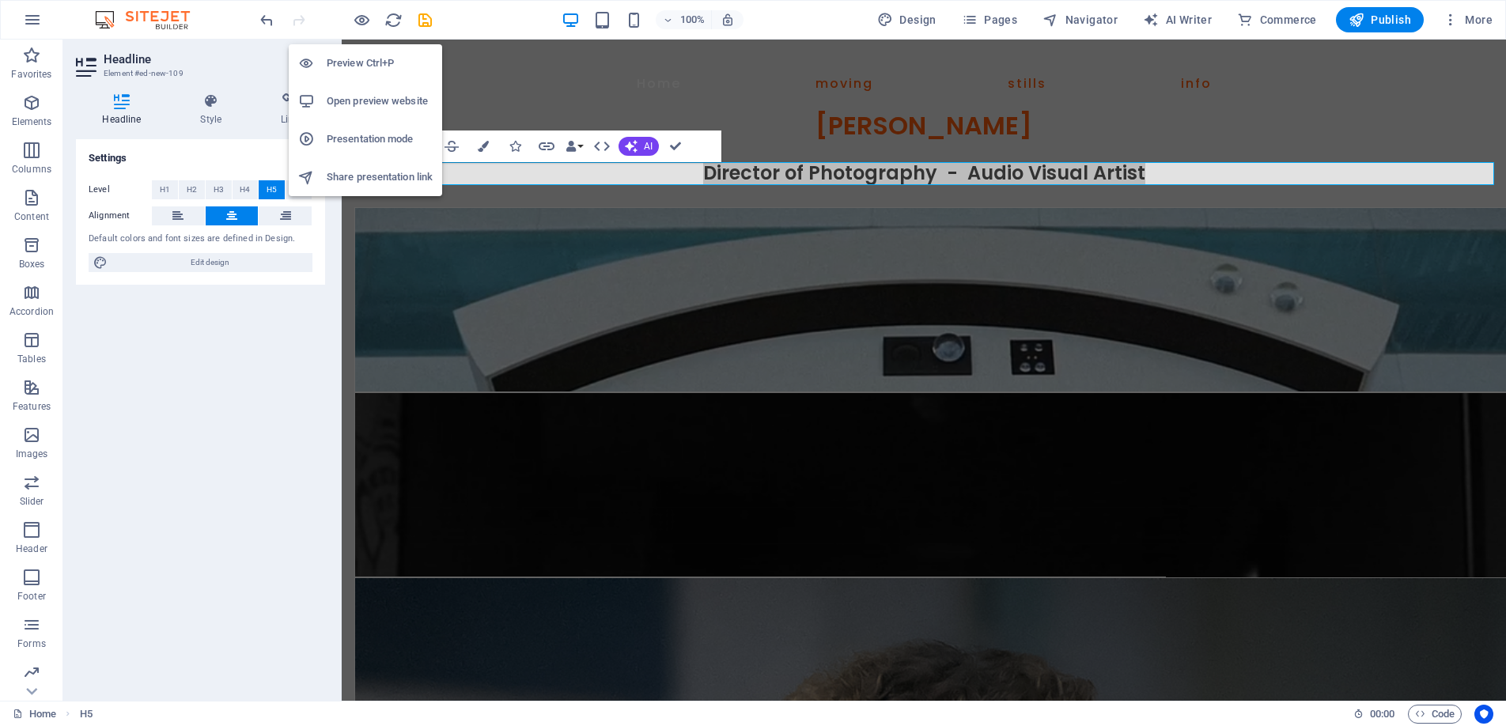
click at [358, 55] on h6 "Preview Ctrl+P" at bounding box center [380, 63] width 106 height 19
